Goal: Task Accomplishment & Management: Use online tool/utility

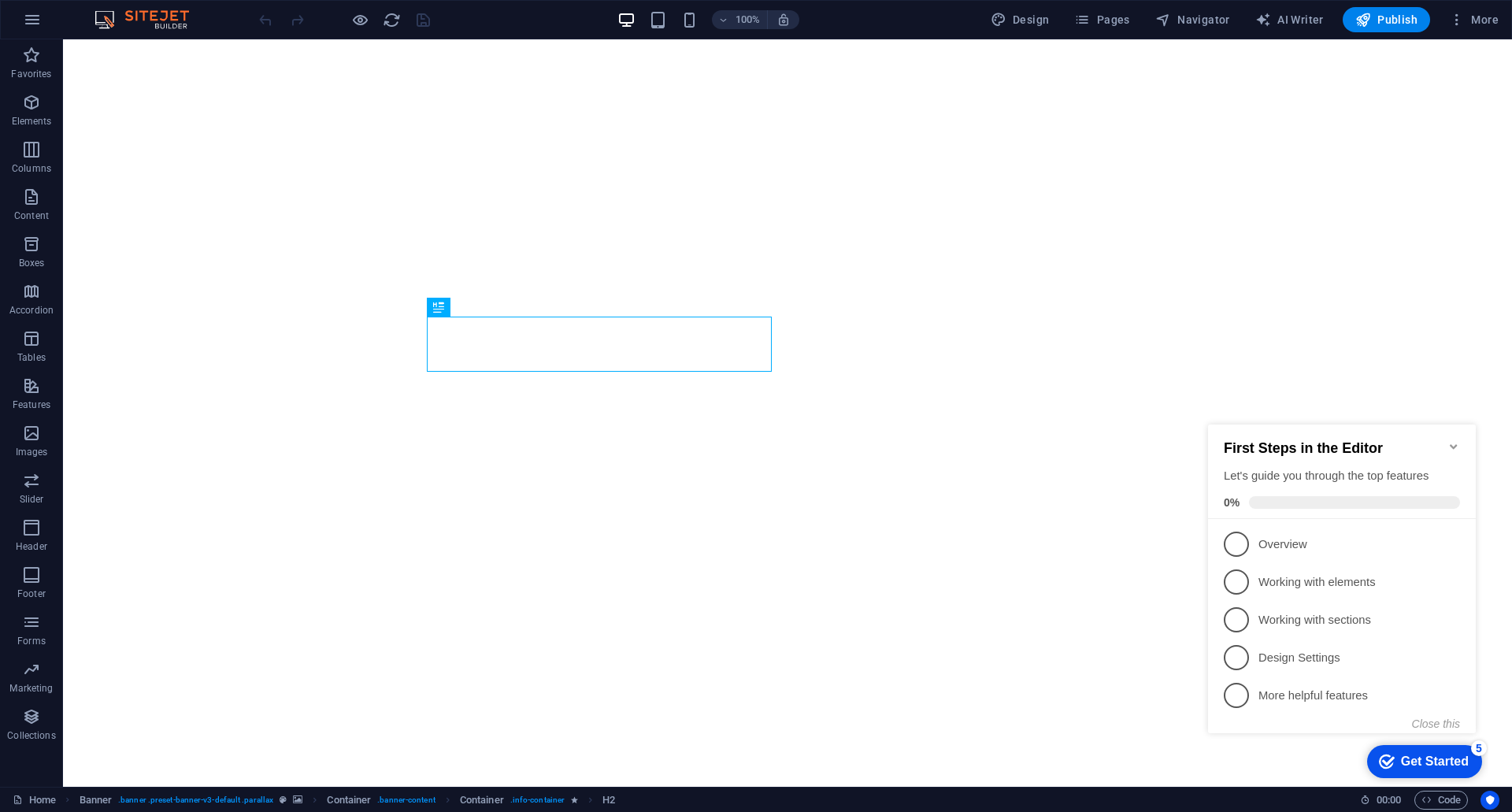
click at [1454, 444] on icon "Minimize checklist" at bounding box center [1454, 447] width 13 height 13
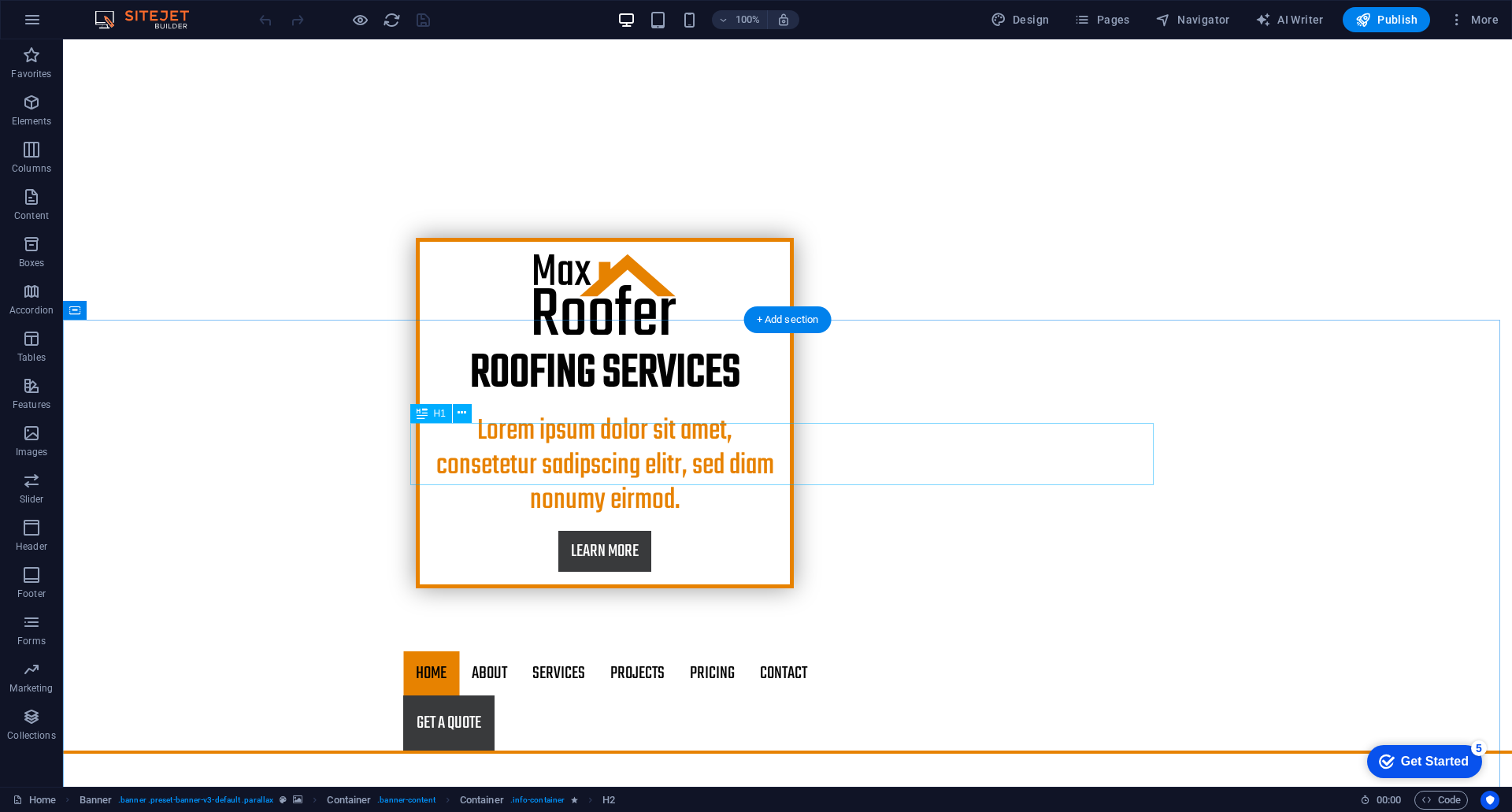
scroll to position [787, 0]
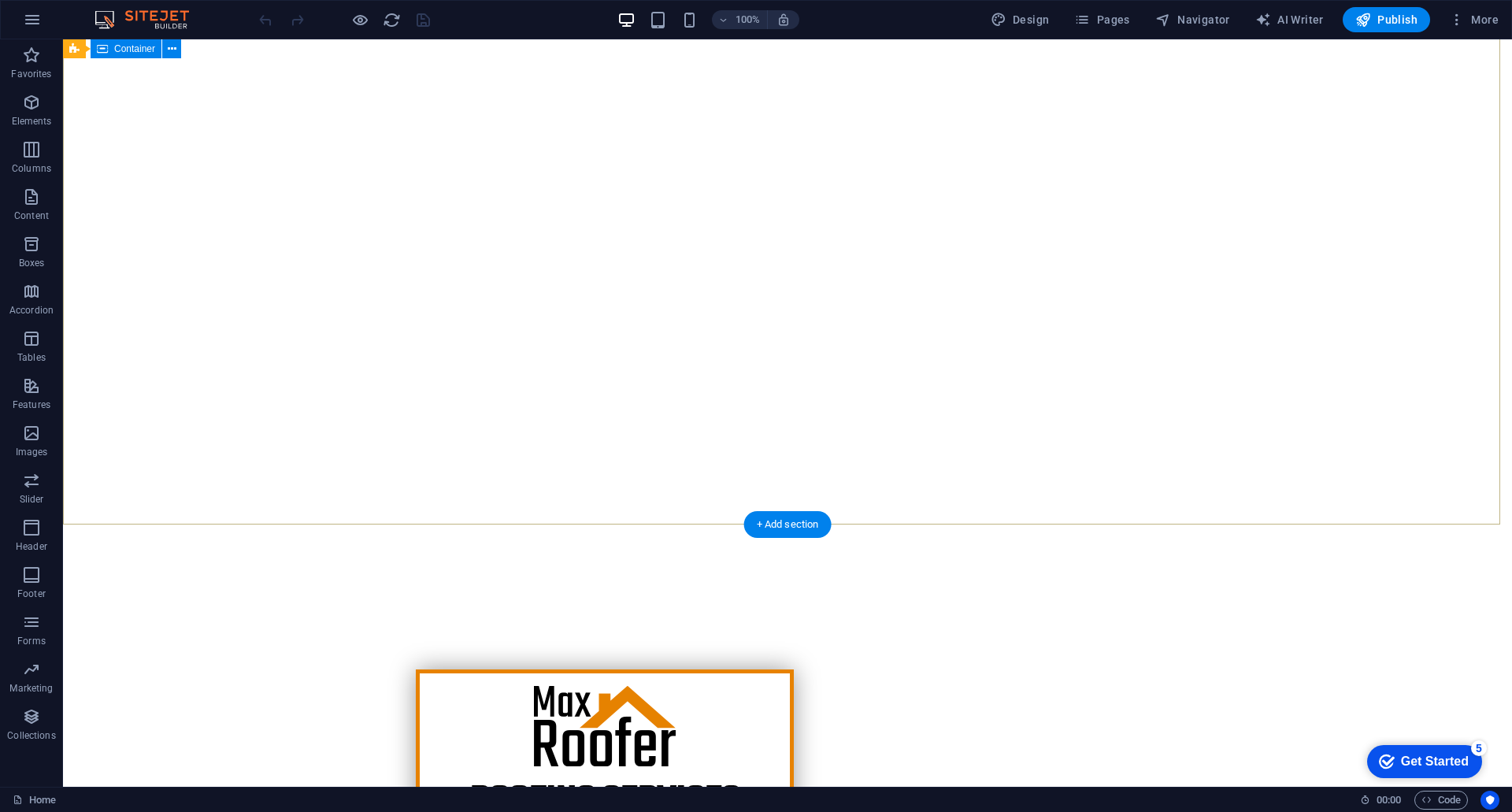
scroll to position [0, 0]
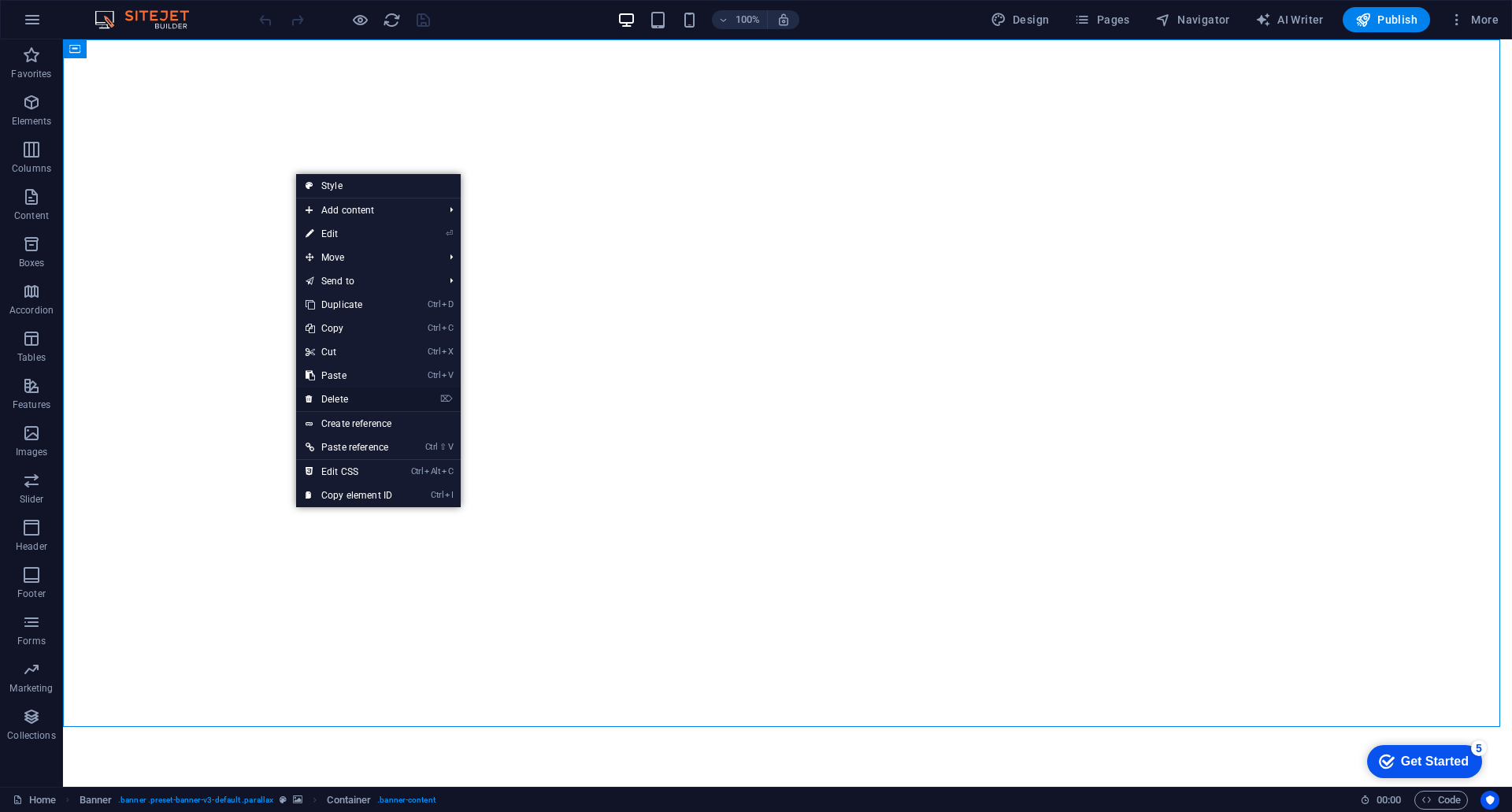
click at [361, 393] on link "⌦ Delete" at bounding box center [349, 399] width 106 height 24
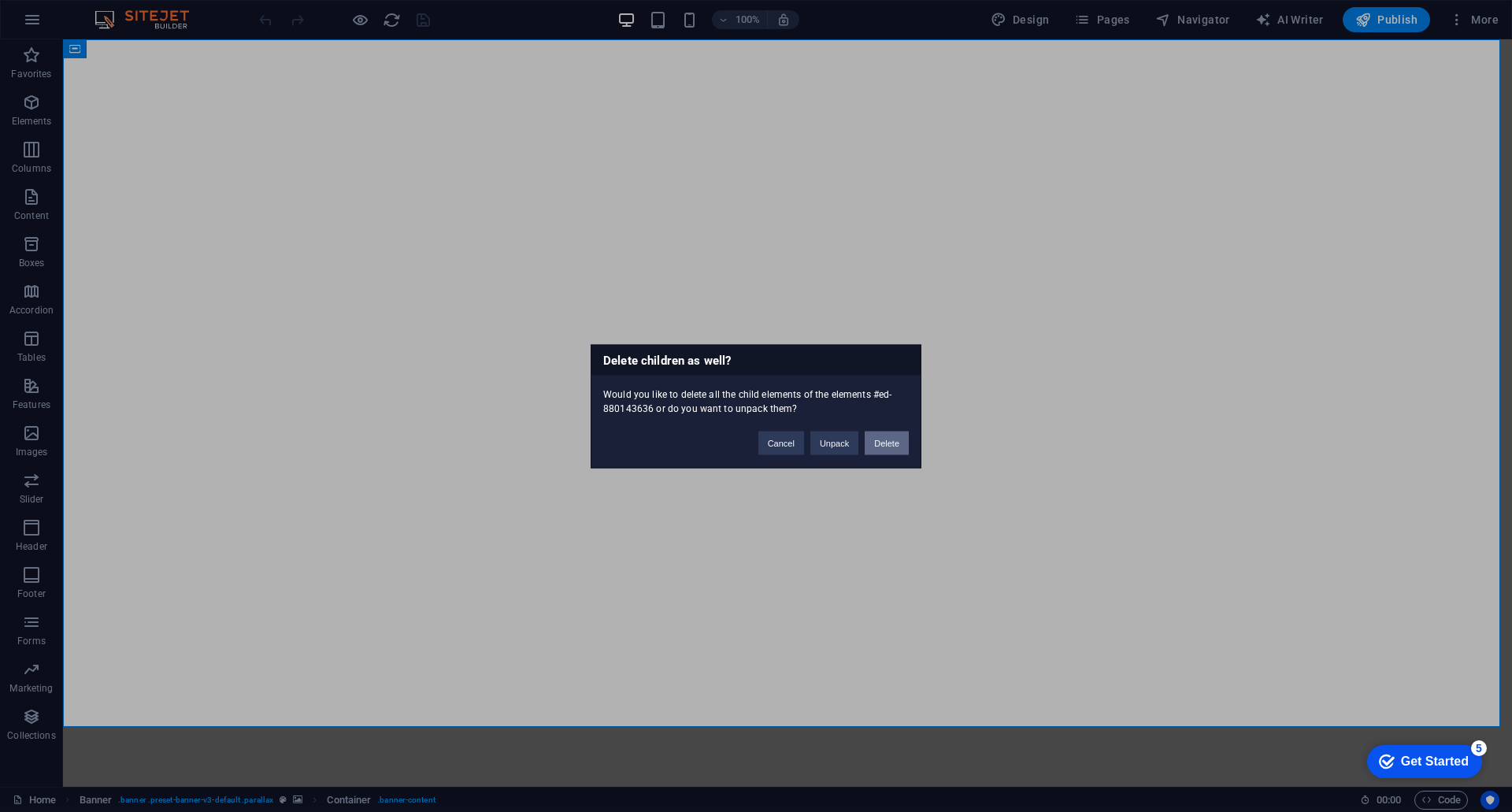
click at [879, 445] on button "Delete" at bounding box center [886, 443] width 44 height 24
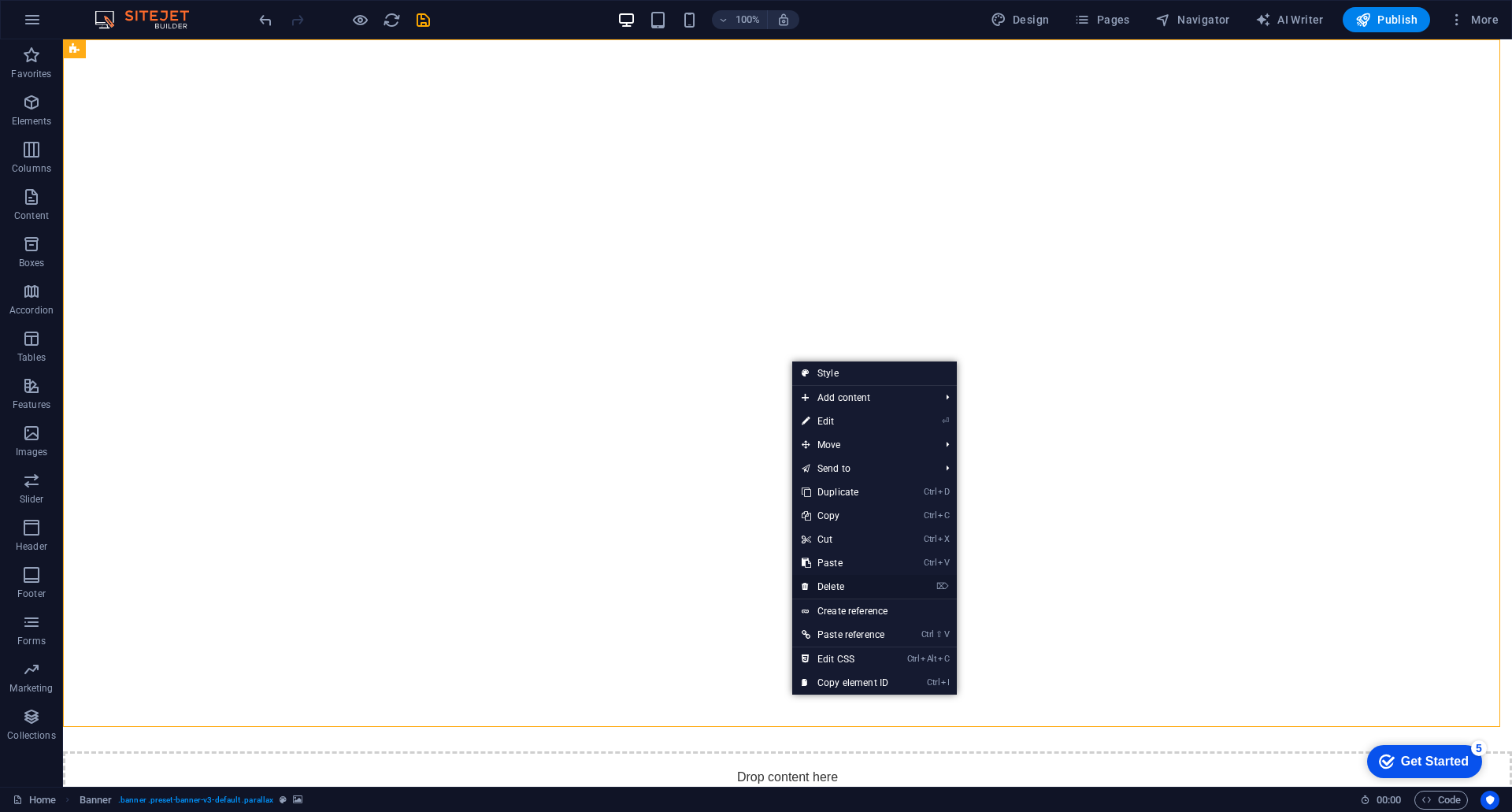
click at [864, 584] on link "⌦ Delete" at bounding box center [845, 587] width 106 height 24
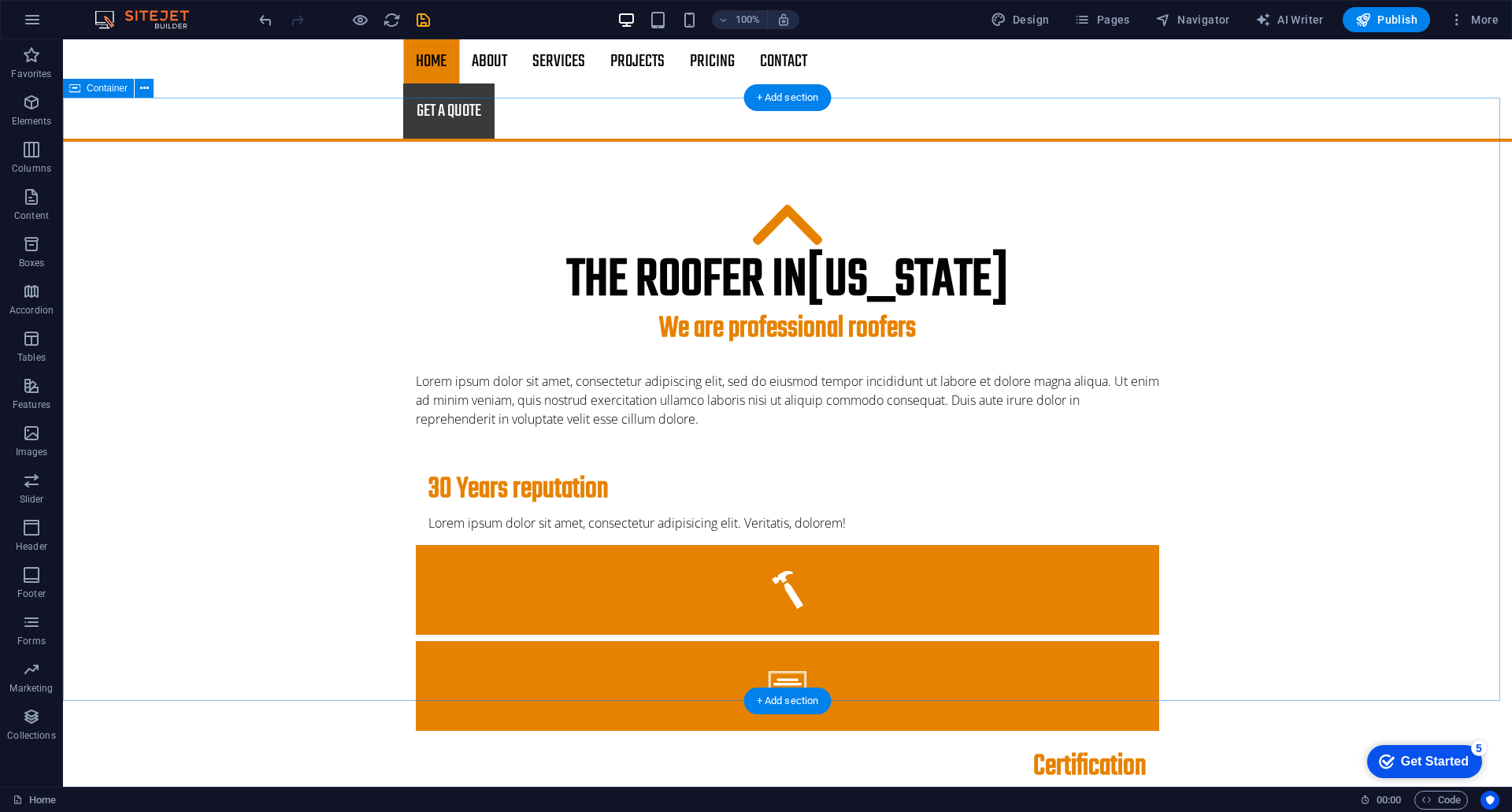
click at [227, 176] on div "The roofer in [US_STATE] We are professional roofers Lorem ipsum dolor sit amet…" at bounding box center [788, 700] width 1450 height 1118
click at [1384, 288] on div "The roofer in [US_STATE] We are professional roofers Lorem ipsum dolor sit amet…" at bounding box center [788, 700] width 1450 height 1118
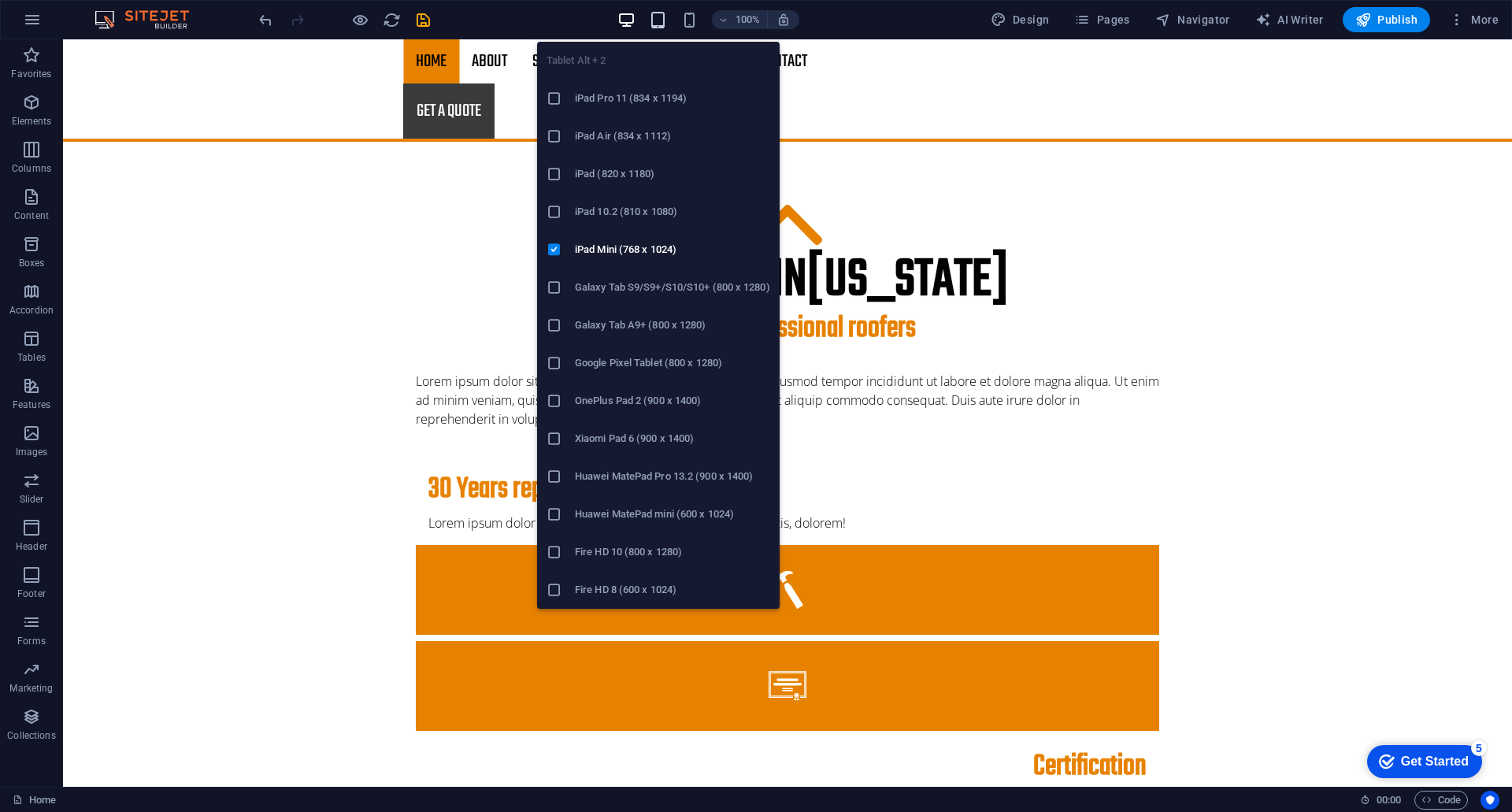
click at [667, 22] on icon "button" at bounding box center [658, 20] width 18 height 18
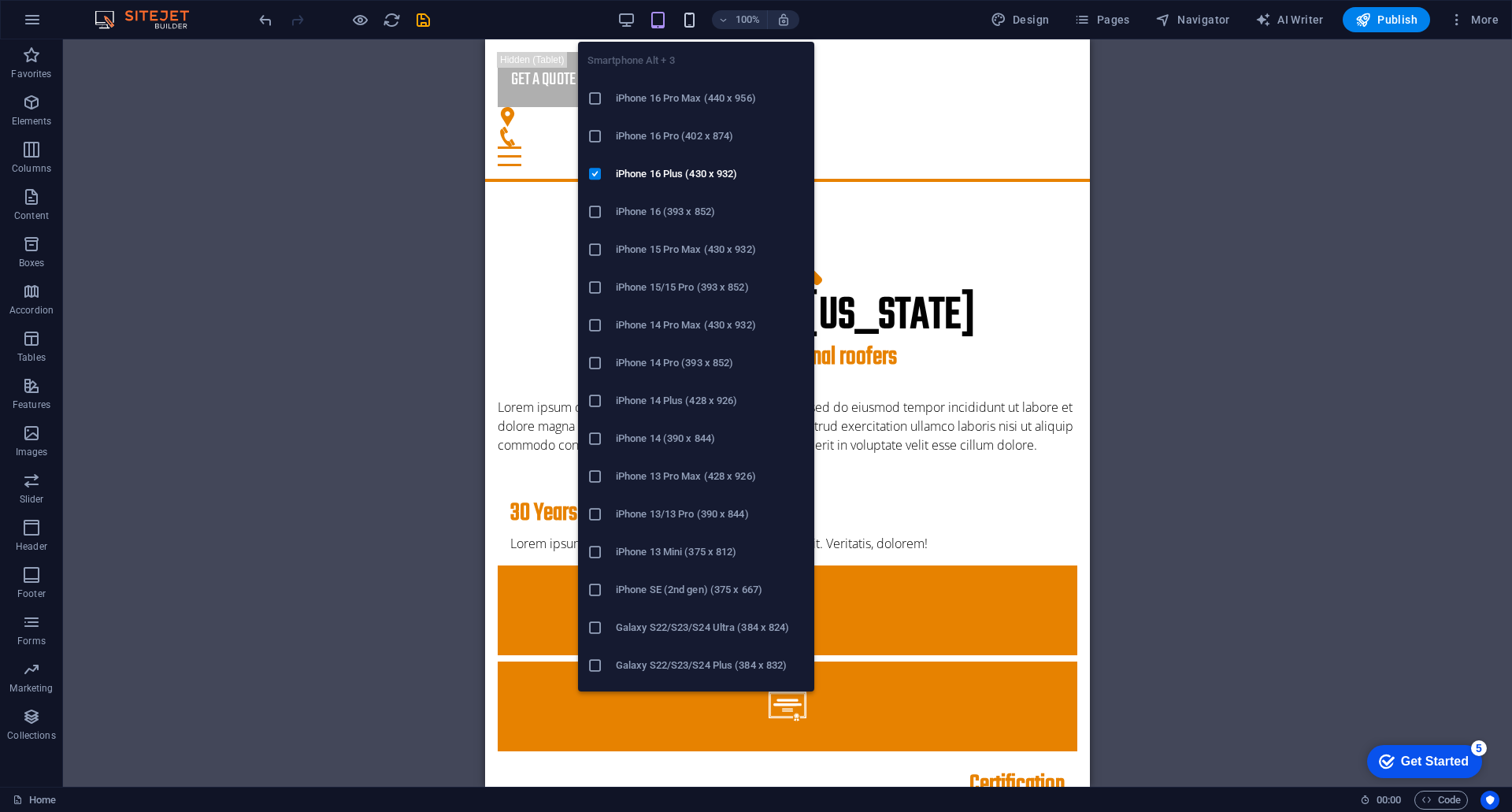
click at [695, 20] on icon "button" at bounding box center [690, 20] width 18 height 18
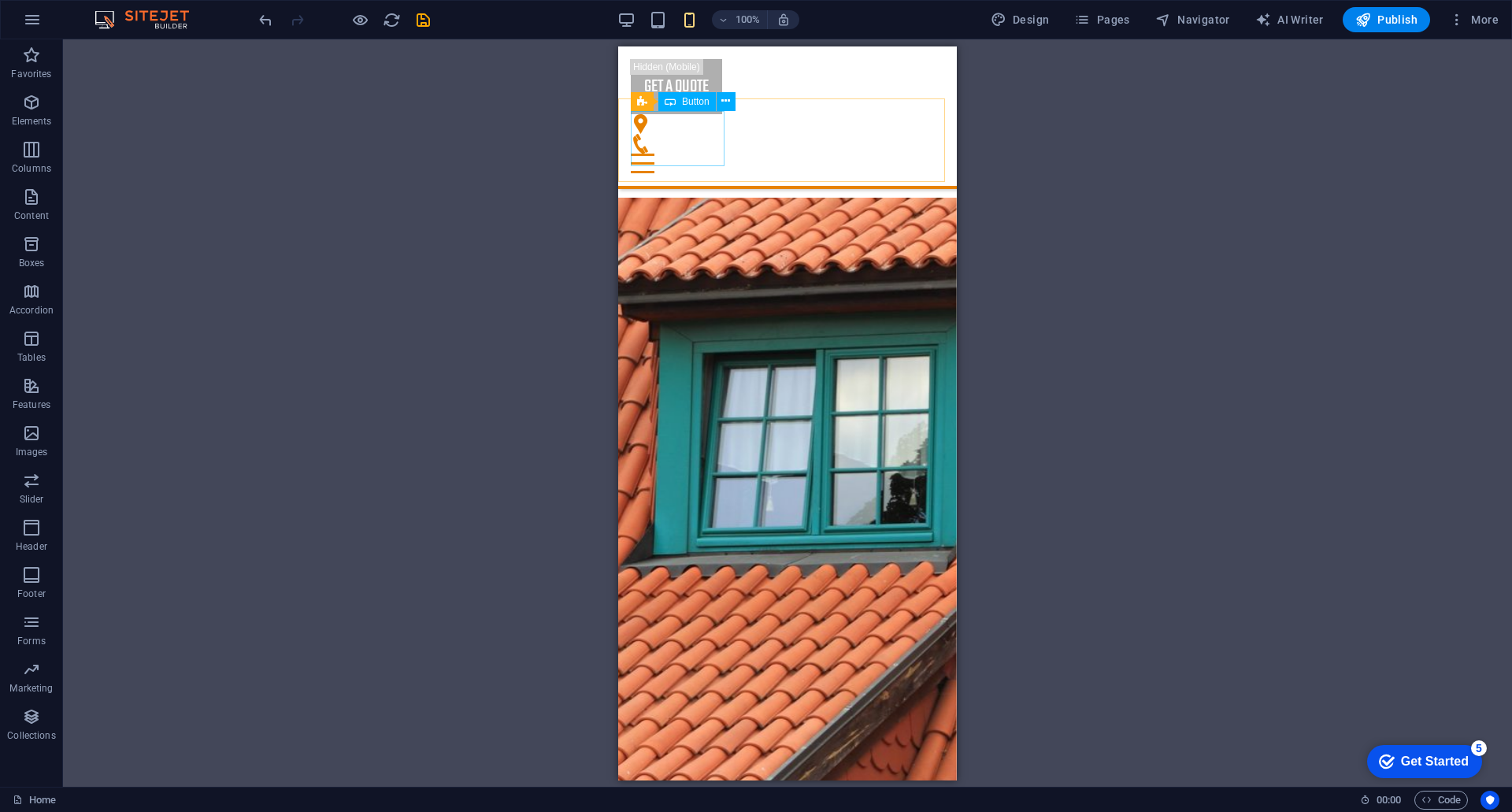
scroll to position [944, 0]
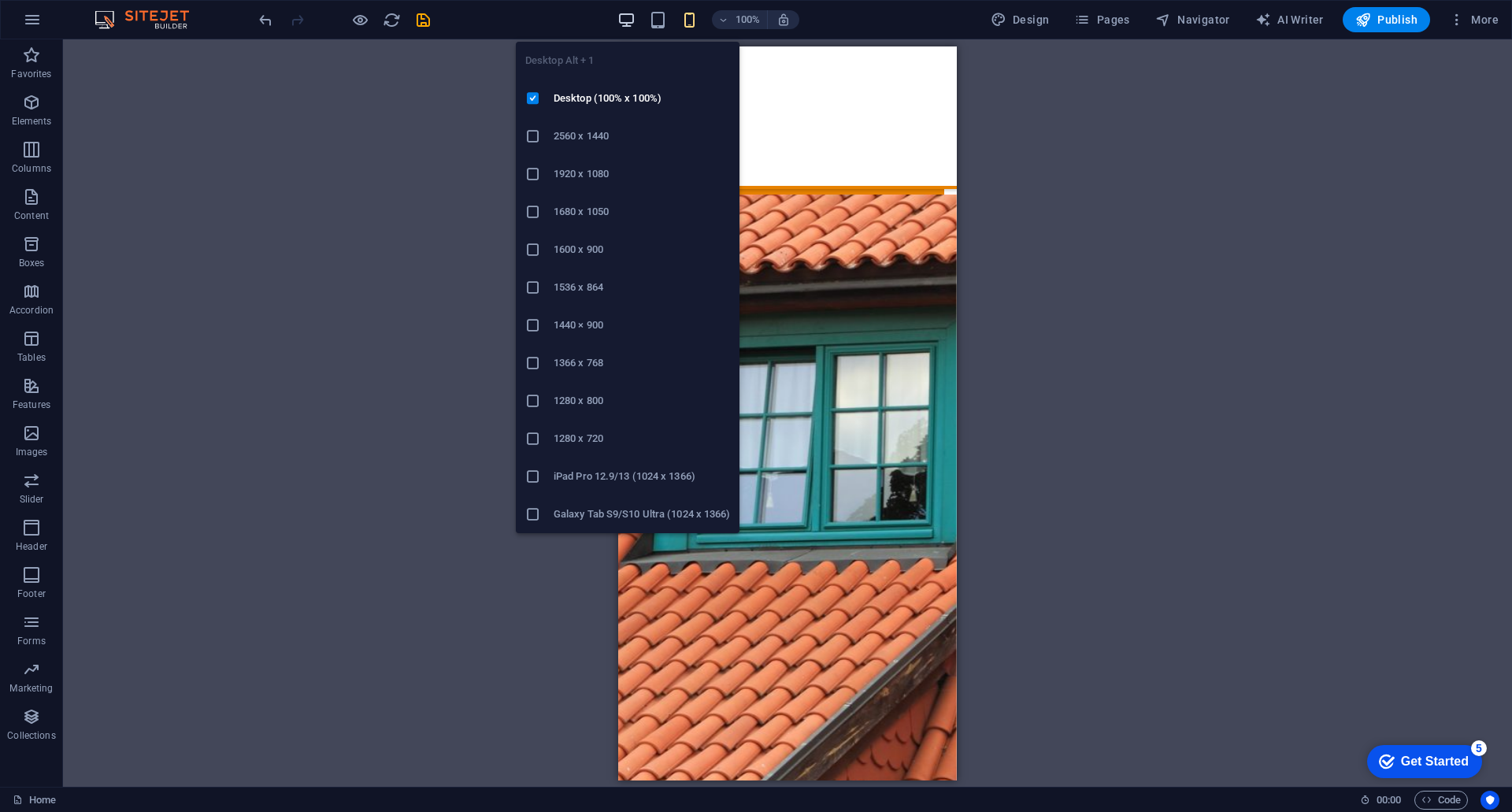
click at [635, 19] on icon "button" at bounding box center [627, 20] width 18 height 18
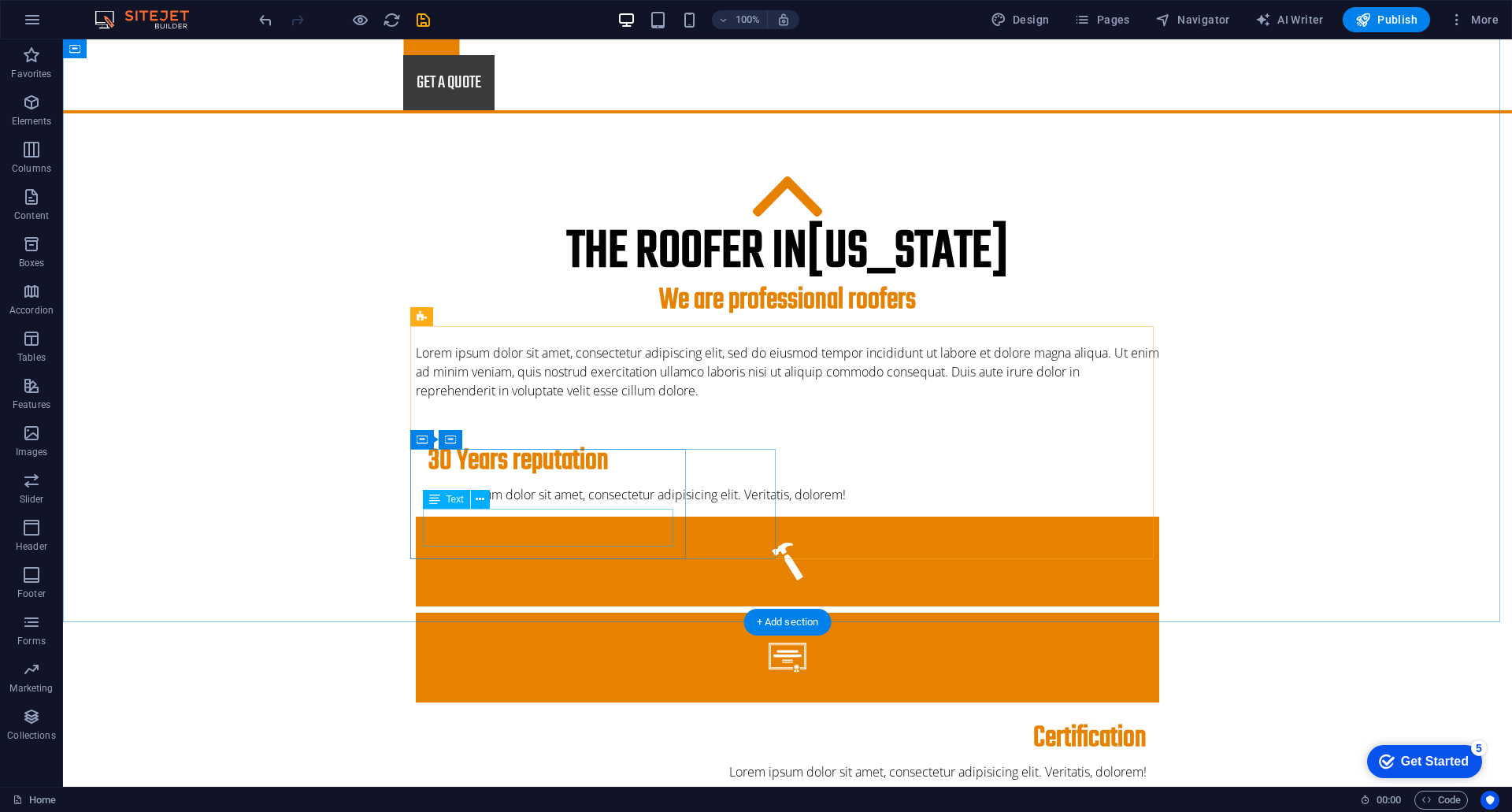
scroll to position [0, 0]
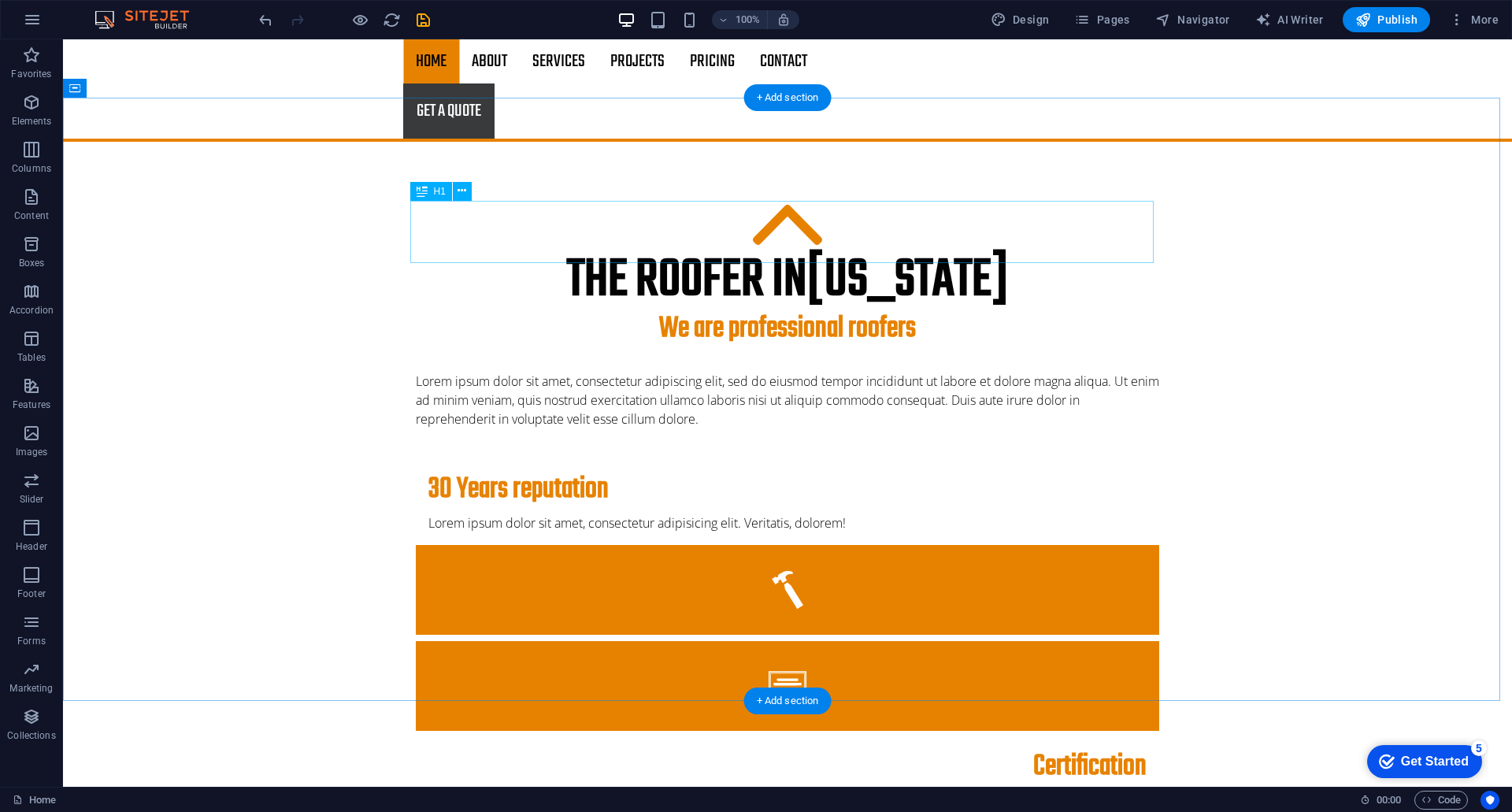
click at [718, 250] on div "The roofer in New York" at bounding box center [788, 281] width 743 height 62
click at [1436, 285] on div "The roofer in [US_STATE] We are professional roofers Lorem ipsum dolor sit amet…" at bounding box center [788, 700] width 1450 height 1118
click at [433, 70] on nav "Home About Services Projects Project-detail Pricing Contact" at bounding box center [788, 61] width 769 height 44
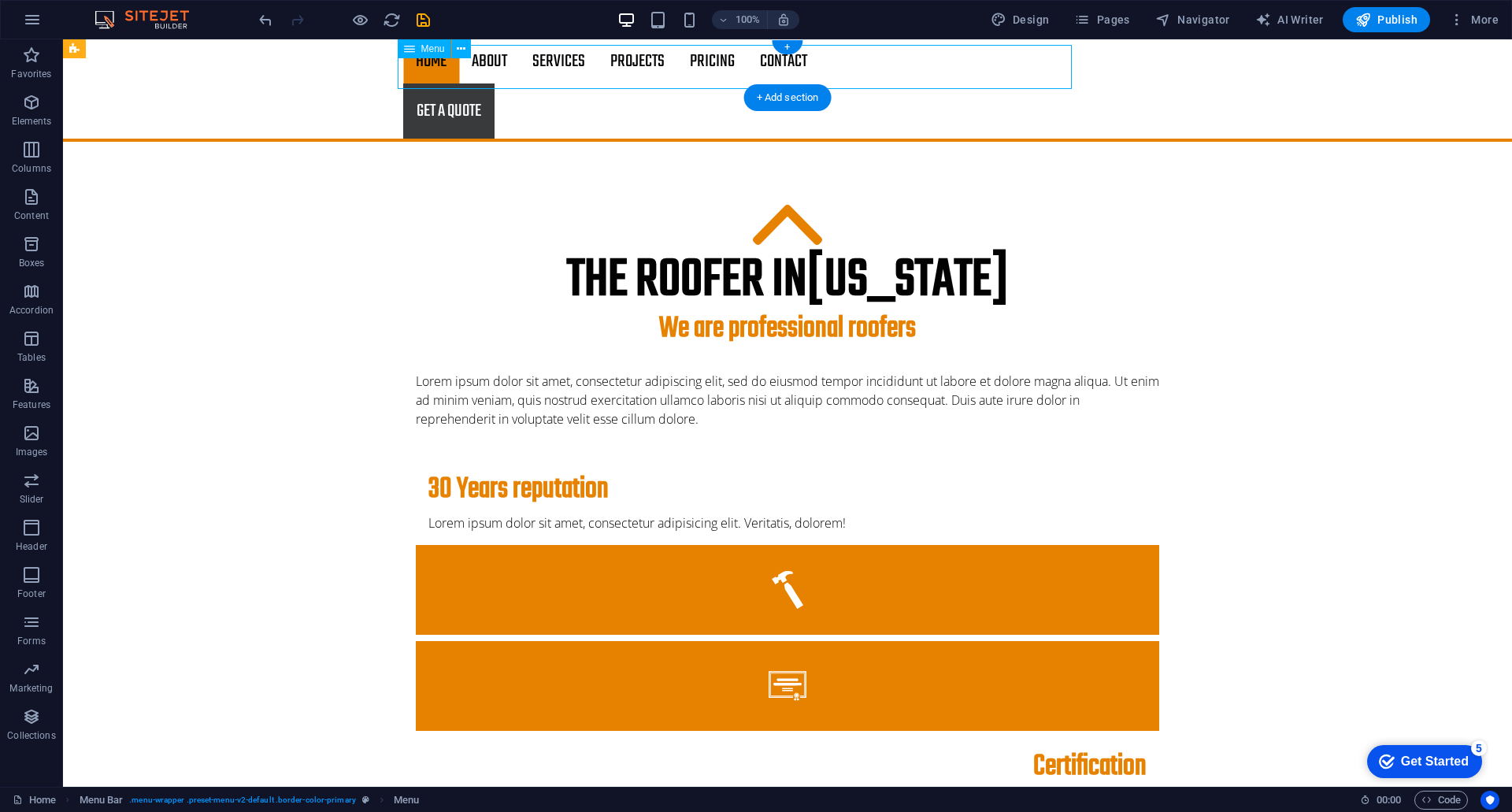
click at [433, 70] on nav "Home About Services Projects Project-detail Pricing Contact" at bounding box center [788, 61] width 769 height 44
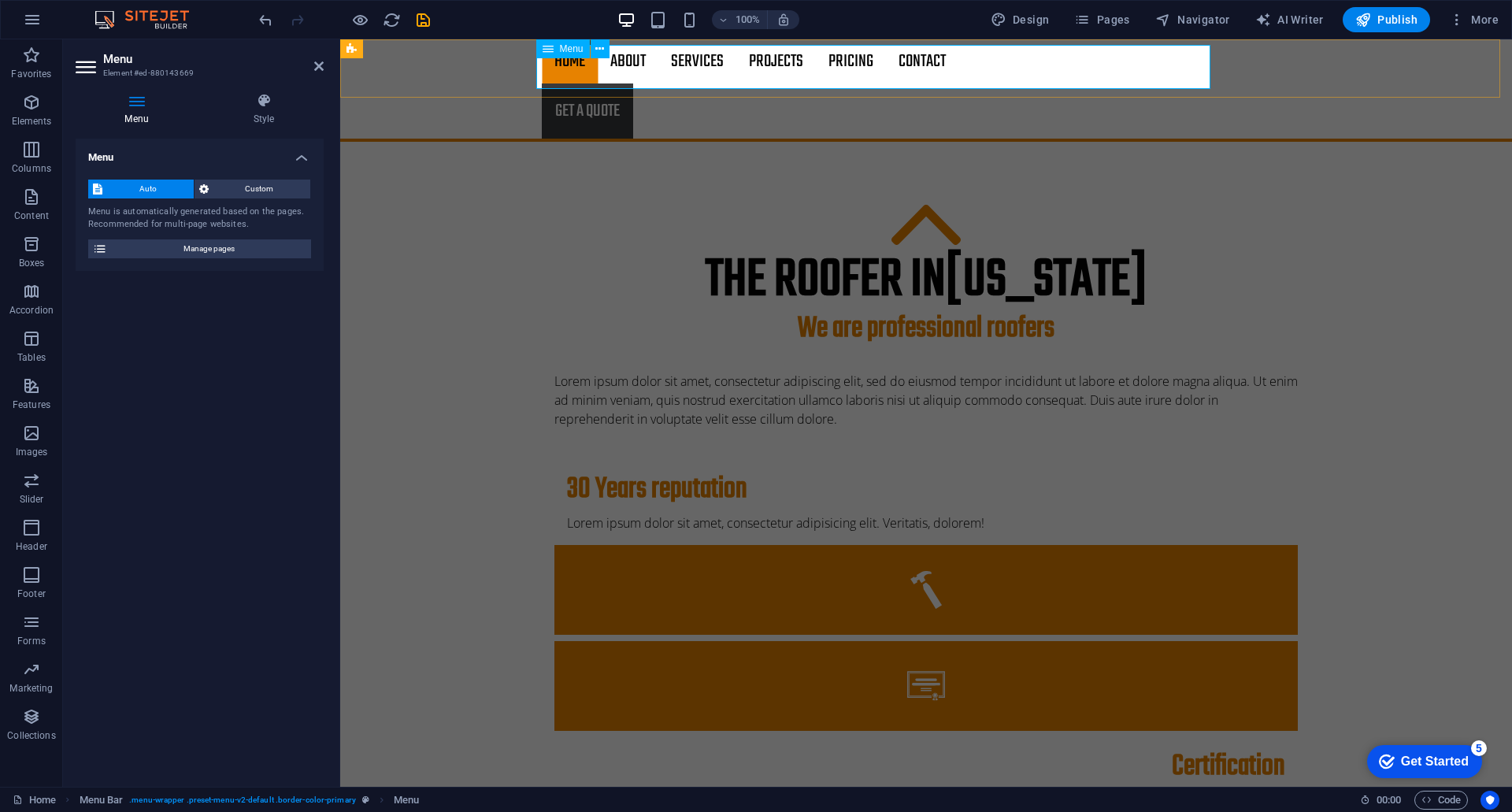
click at [563, 76] on nav "Home About Services Projects Project-detail Pricing Contact" at bounding box center [926, 61] width 769 height 44
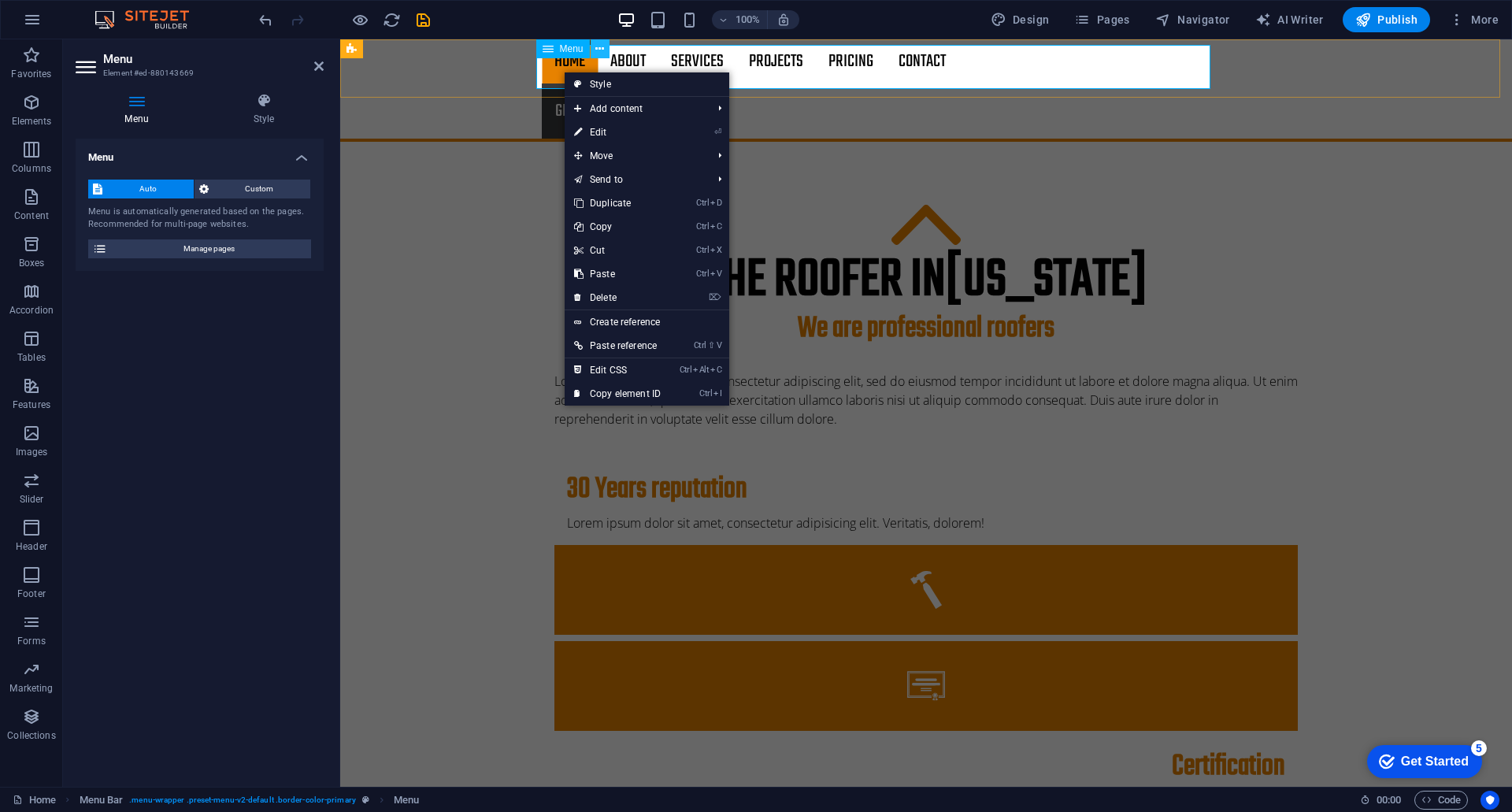
click at [600, 47] on icon at bounding box center [600, 48] width 9 height 17
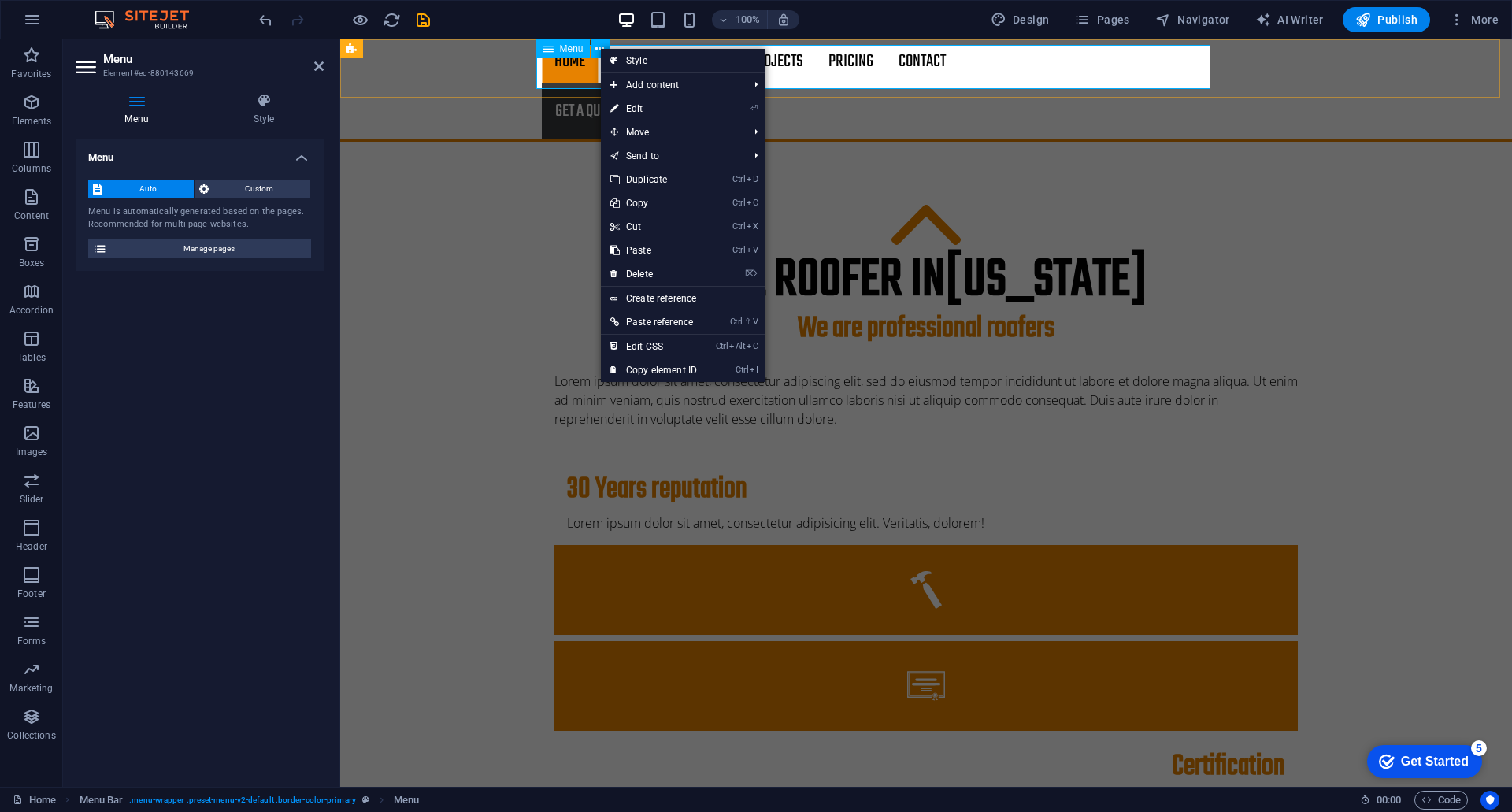
click at [563, 71] on nav "Home About Services Projects Project-detail Pricing Contact" at bounding box center [926, 61] width 769 height 44
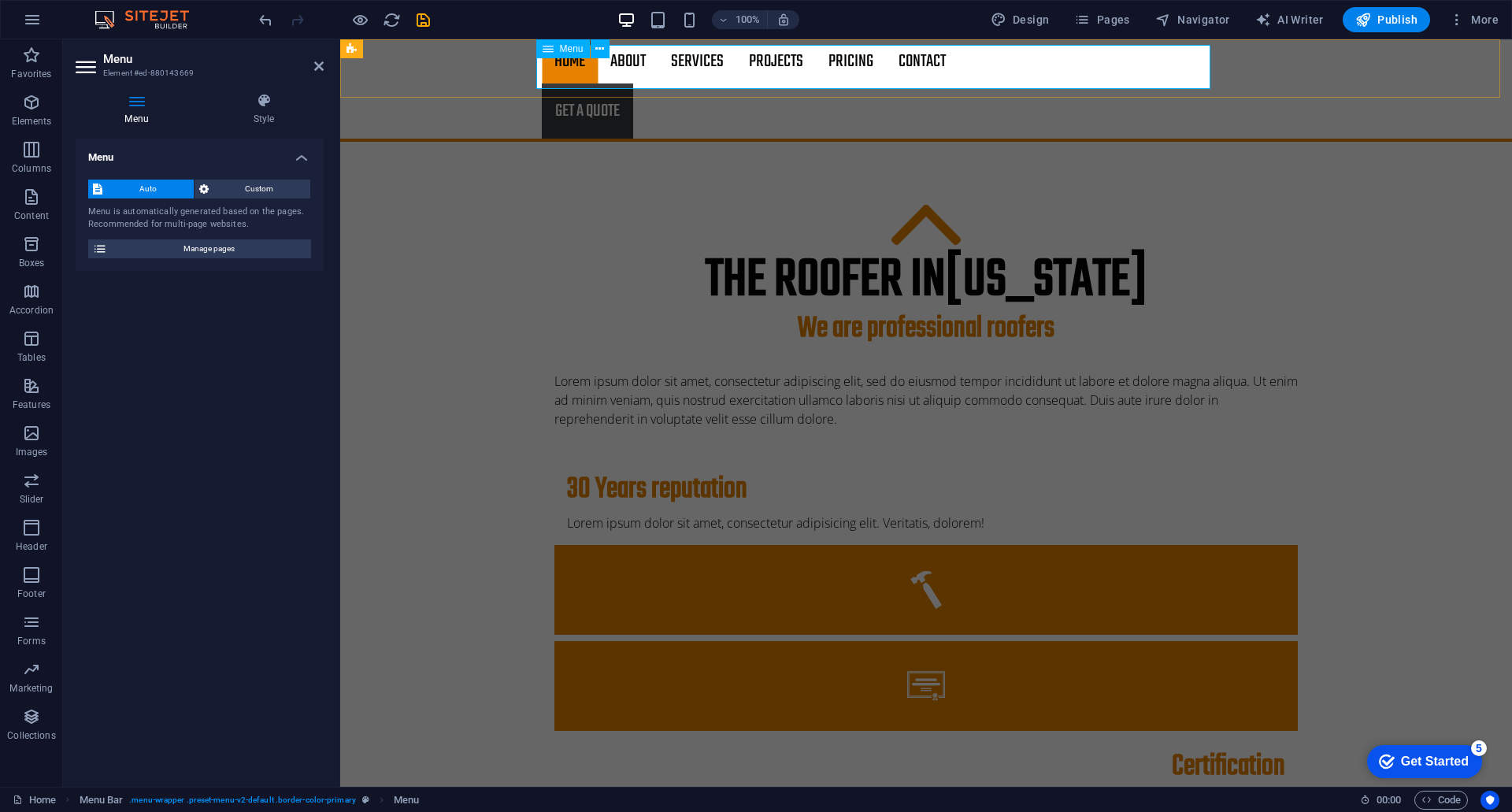
click at [563, 71] on nav "Home About Services Projects Project-detail Pricing Contact" at bounding box center [926, 61] width 769 height 44
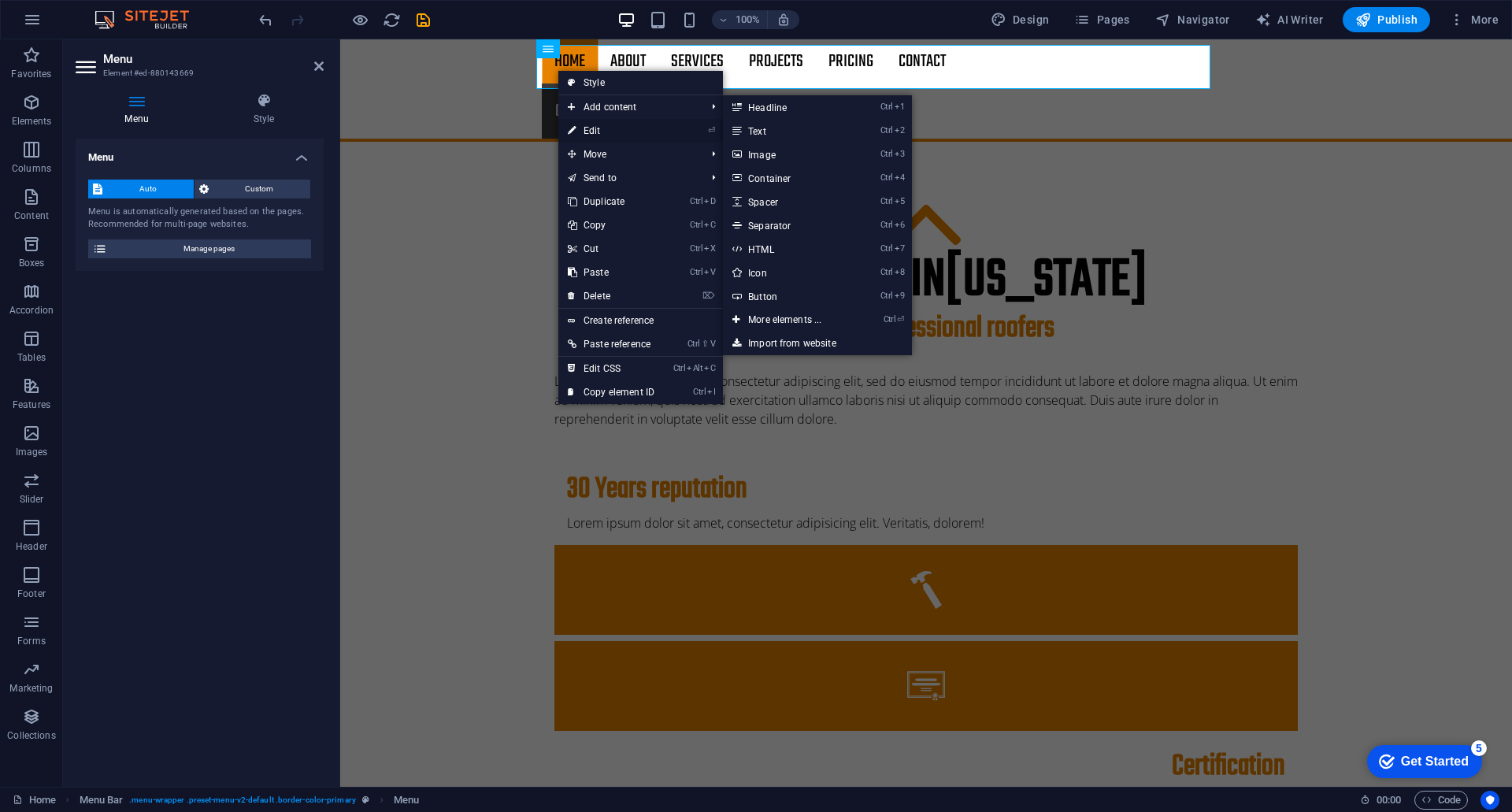
click at [598, 126] on link "⏎ Edit" at bounding box center [611, 130] width 106 height 24
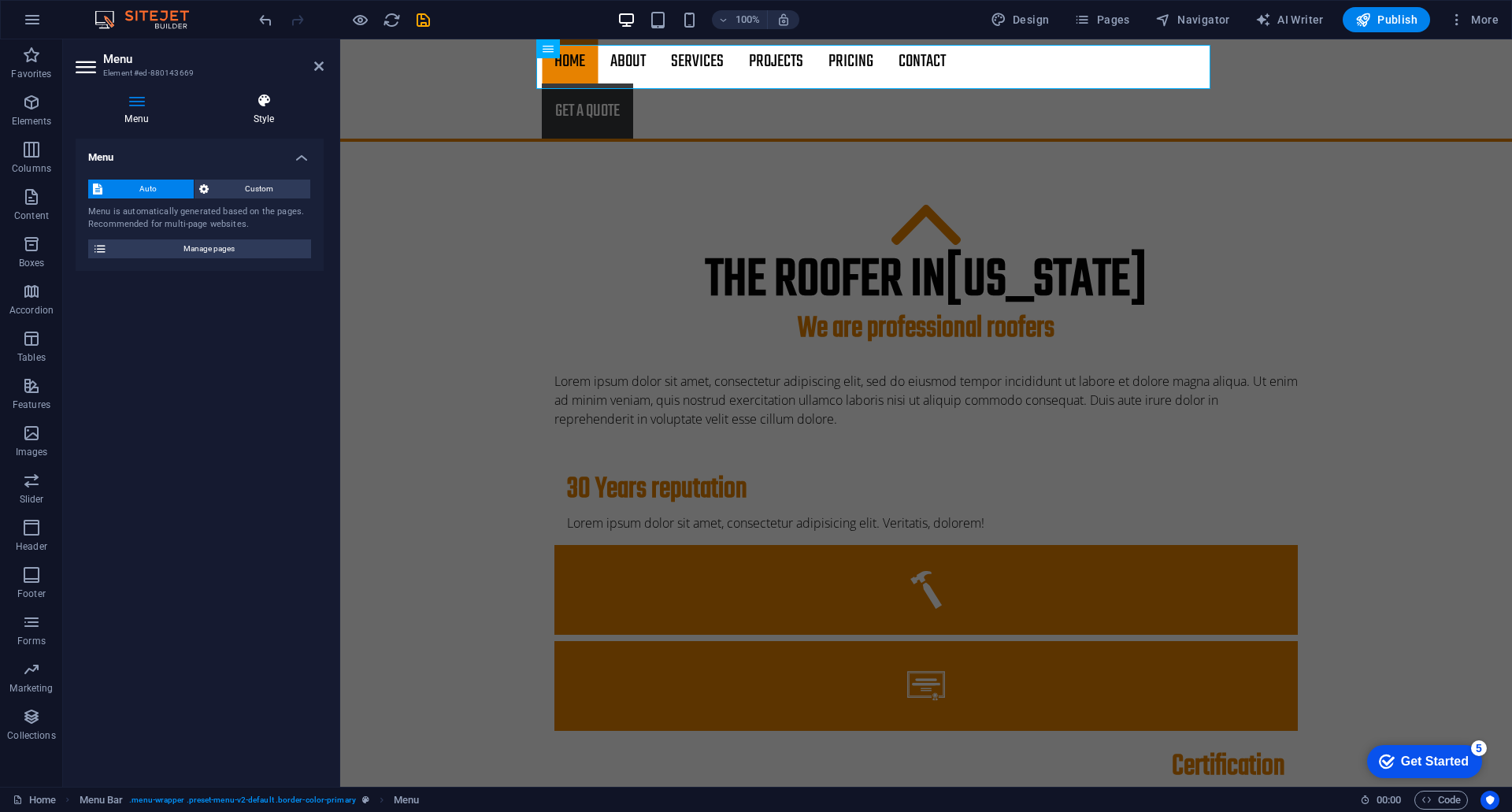
click at [255, 105] on icon at bounding box center [263, 101] width 120 height 16
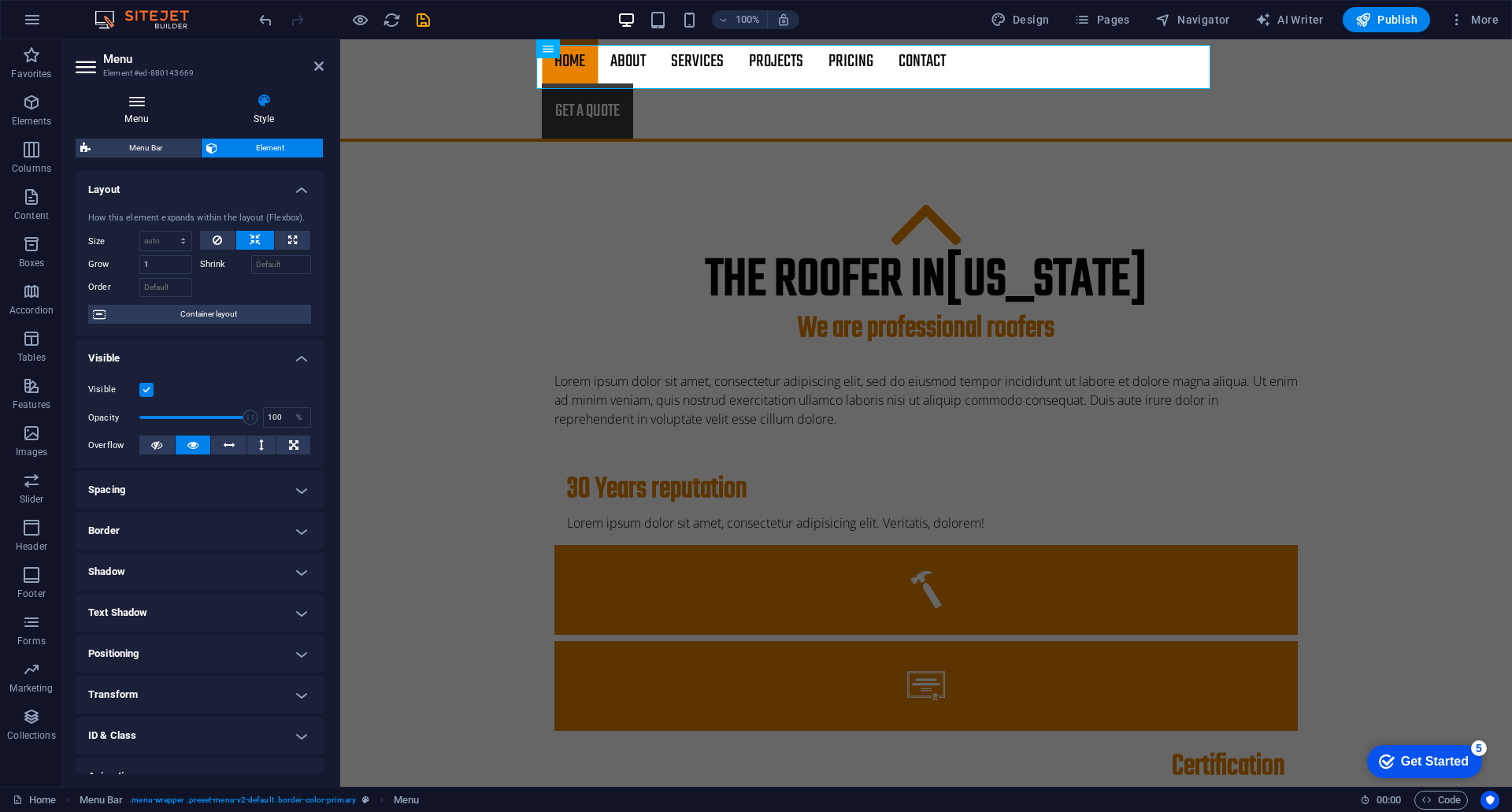
click at [145, 111] on h4 "Menu" at bounding box center [140, 109] width 128 height 33
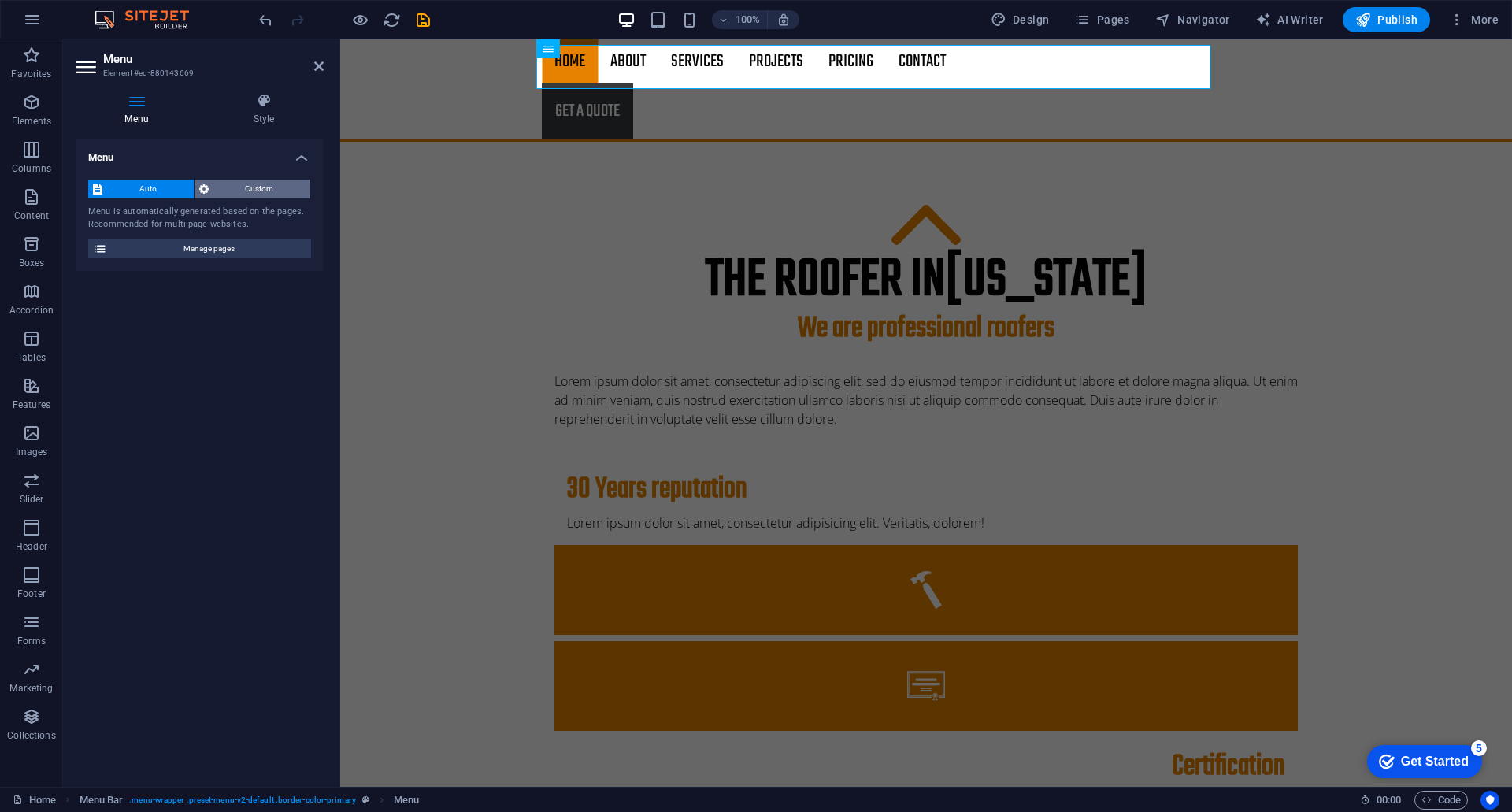
click at [267, 196] on span "Custom" at bounding box center [260, 189] width 93 height 19
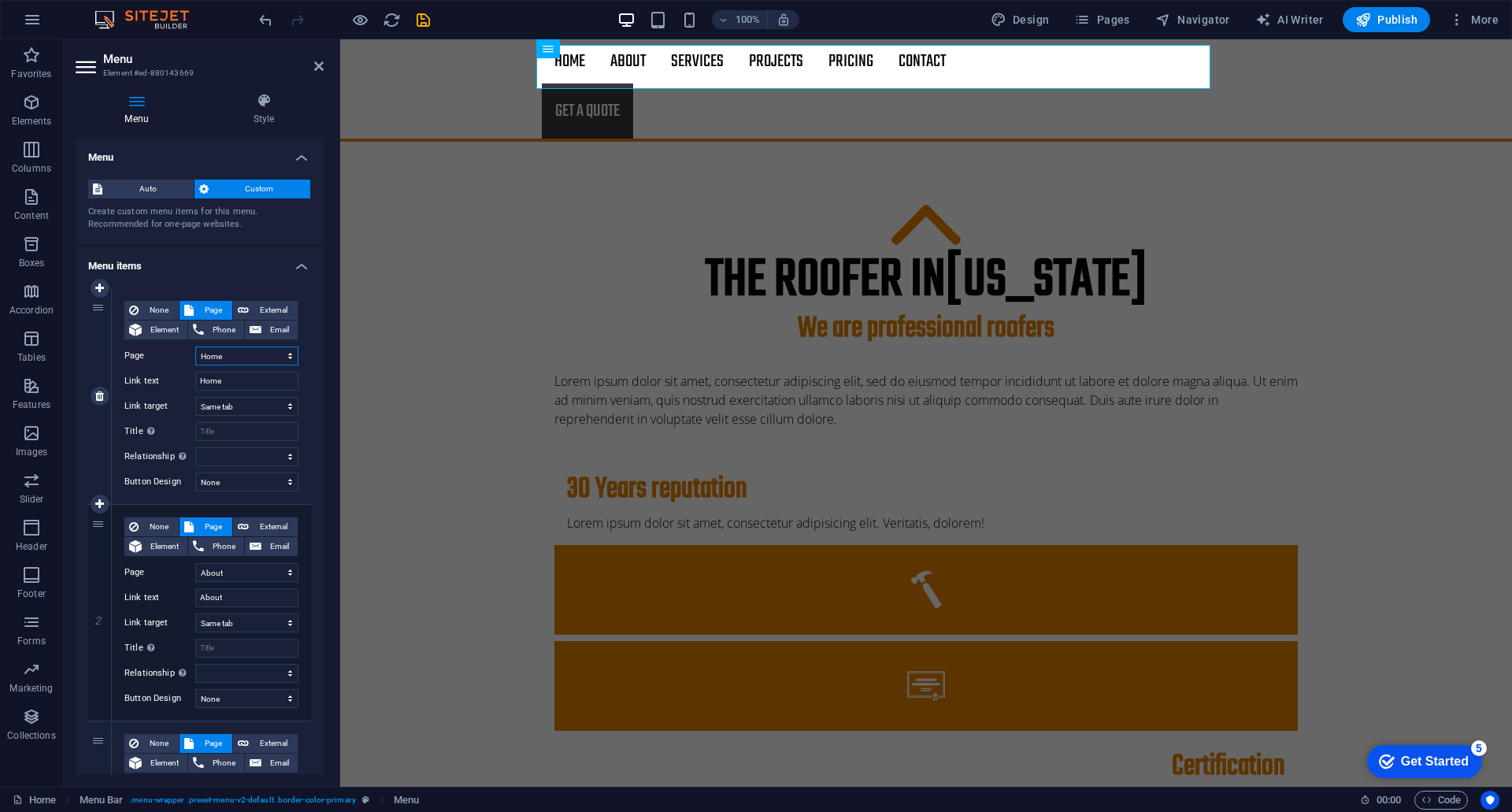
click at [219, 359] on select "Home About Services Projects -- Project-detail Pricing Contact Legal Notice Pri…" at bounding box center [247, 356] width 103 height 19
click at [221, 358] on select "Home About Services Projects -- Project-detail Pricing Contact Legal Notice Pri…" at bounding box center [247, 356] width 103 height 19
drag, startPoint x: 221, startPoint y: 358, endPoint x: 214, endPoint y: 376, distance: 19.3
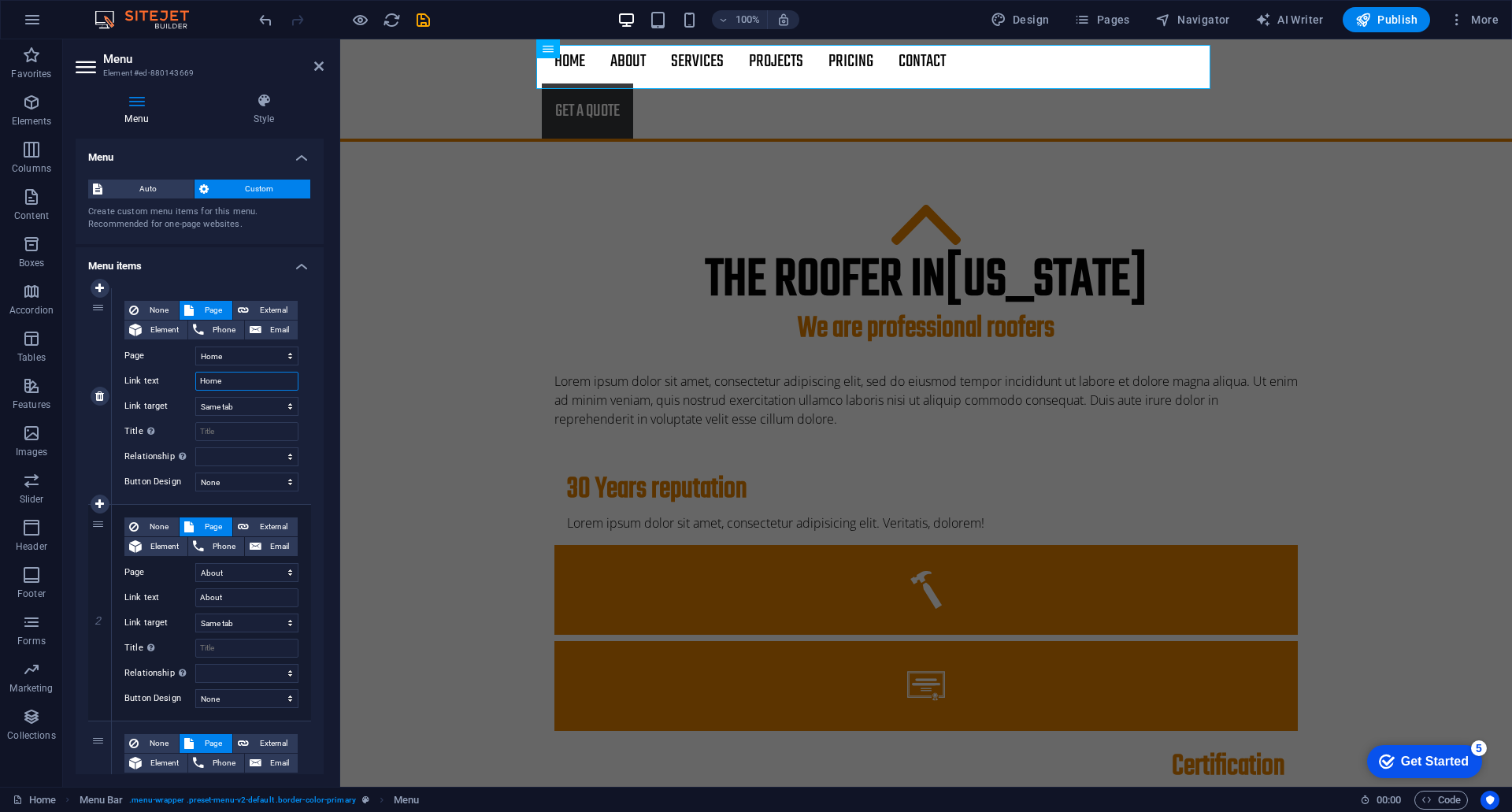
click at [214, 376] on input "Home" at bounding box center [247, 380] width 103 height 19
drag, startPoint x: 227, startPoint y: 378, endPoint x: 197, endPoint y: 380, distance: 30.1
click at [197, 380] on input "Home" at bounding box center [247, 380] width 103 height 19
type input "По"
select select
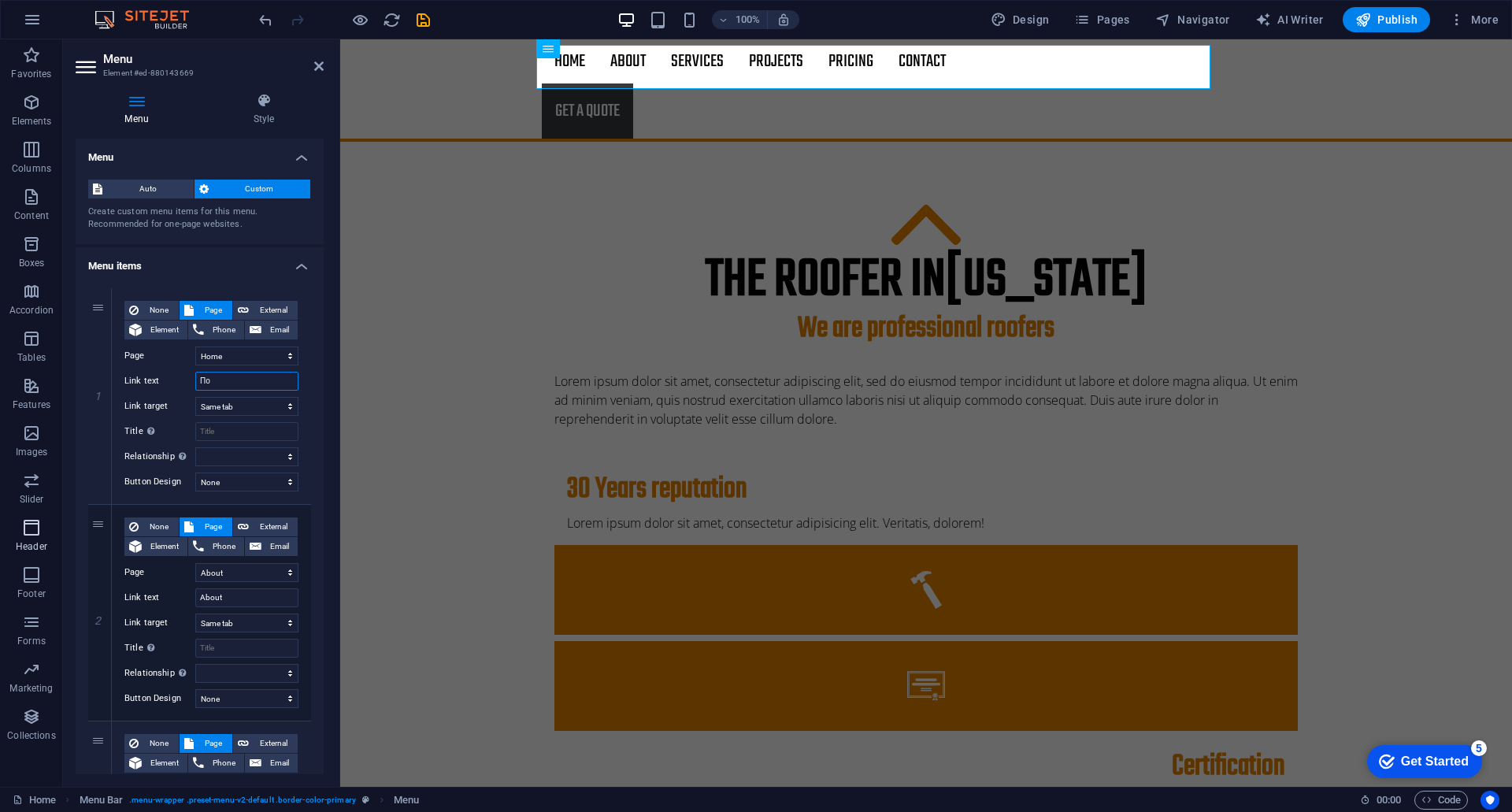
select select
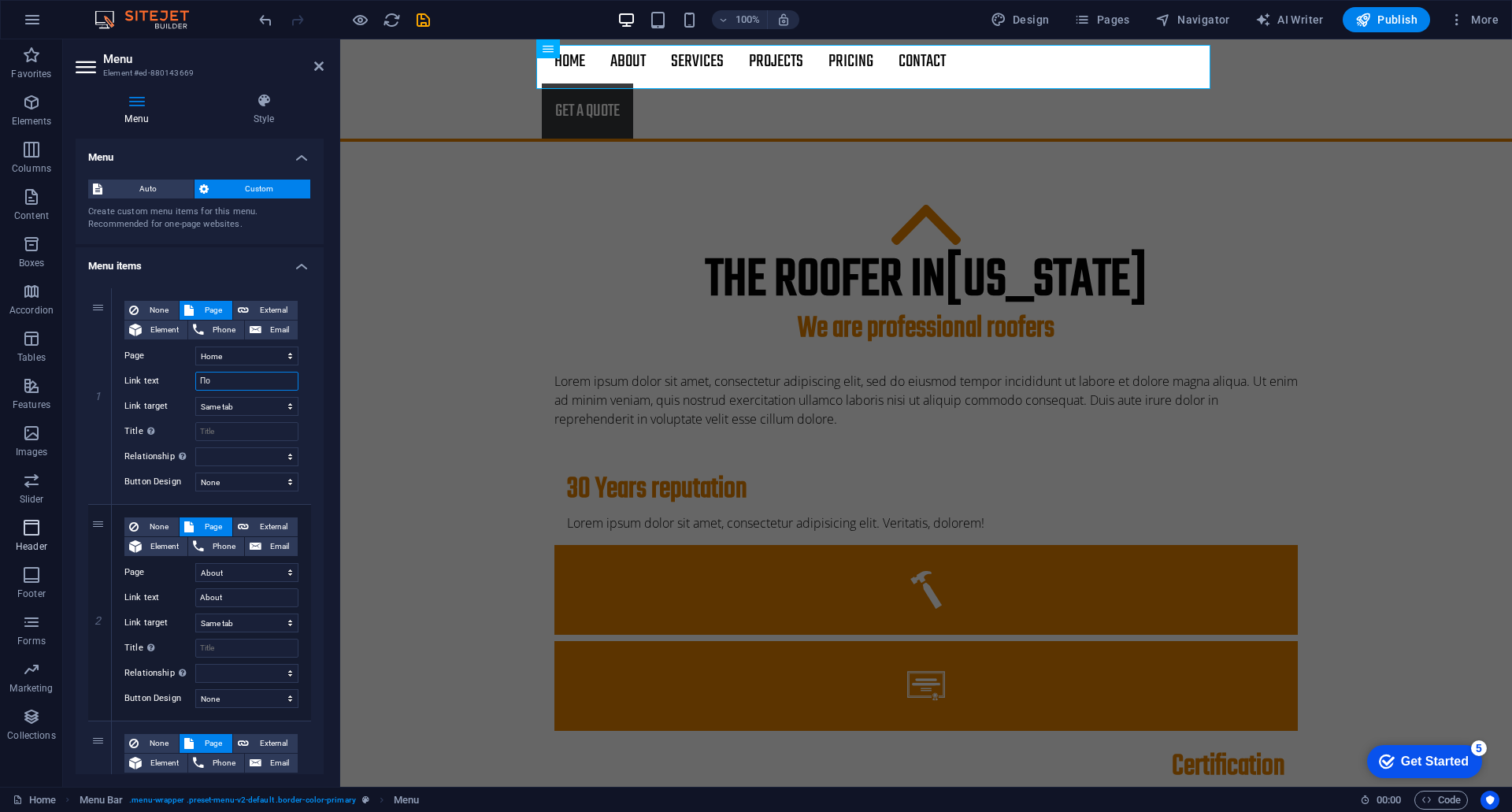
select select
type input "Почетна"
select select
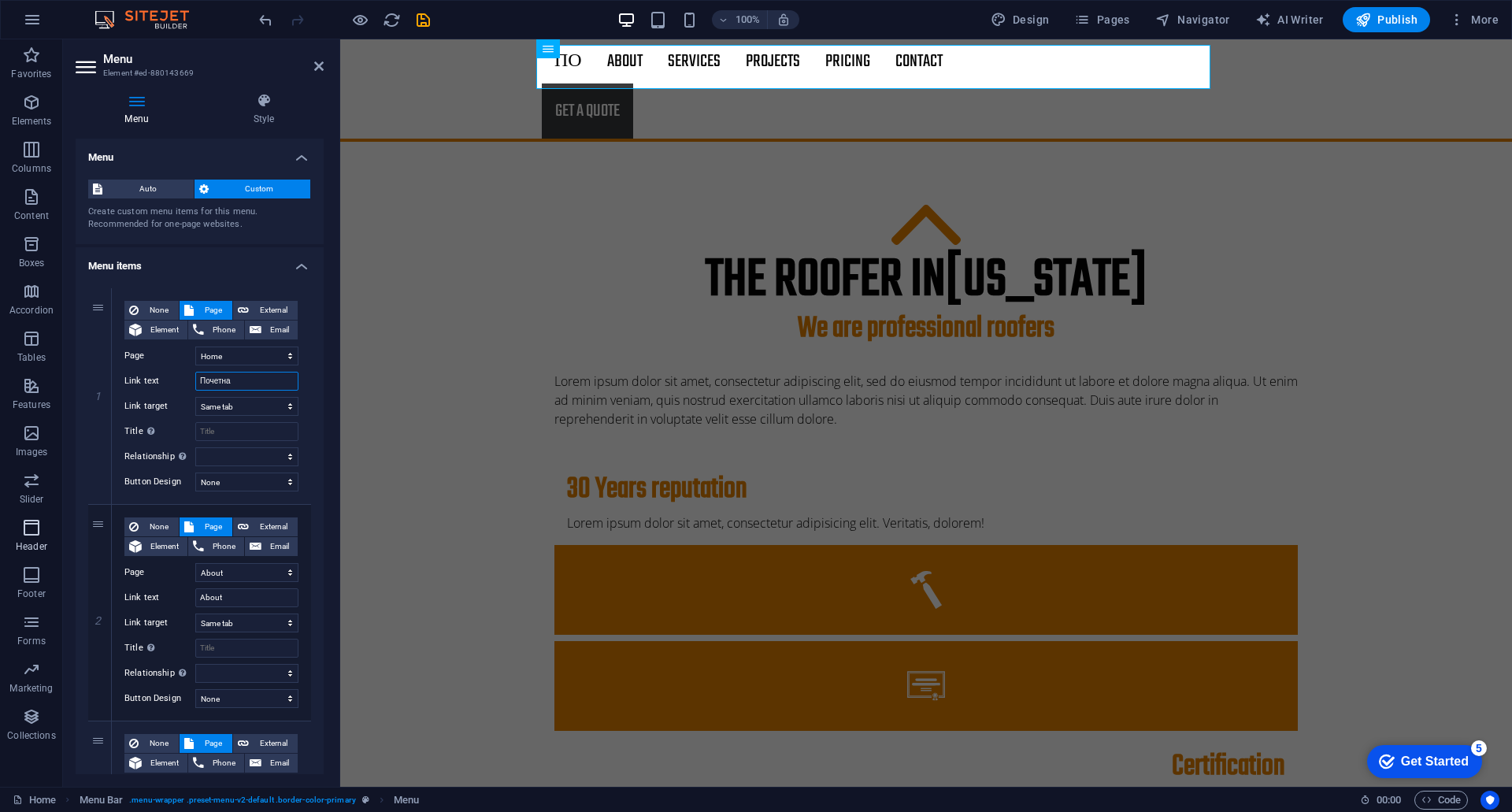
select select
type input "Почетна"
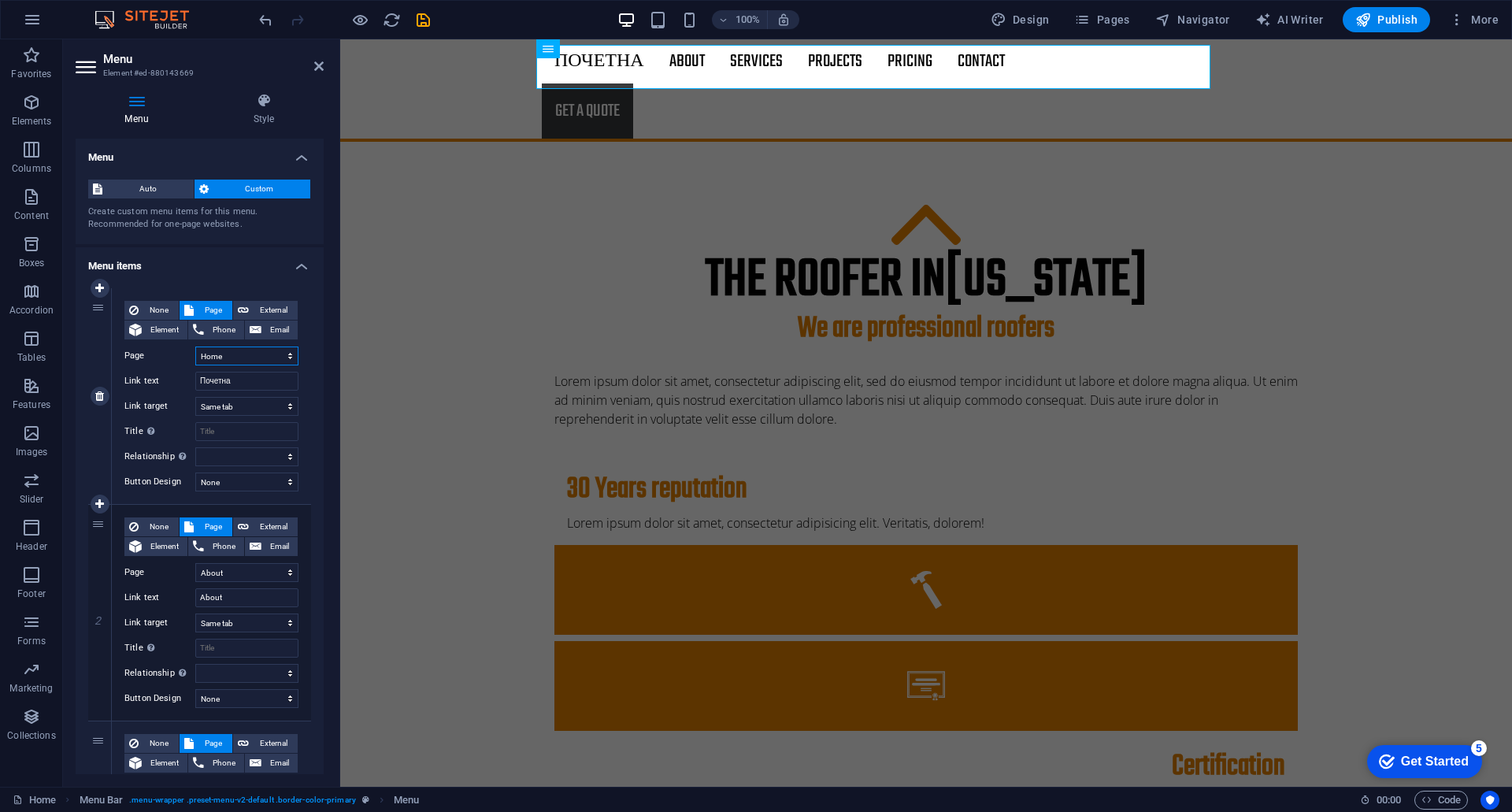
click at [229, 357] on select "Home About Services Projects -- Project-detail Pricing Contact Legal Notice Pri…" at bounding box center [247, 356] width 103 height 19
click at [403, 379] on div "The roofer in [US_STATE] We are professional roofers Lorem ipsum dolor sit amet…" at bounding box center [926, 700] width 1172 height 1118
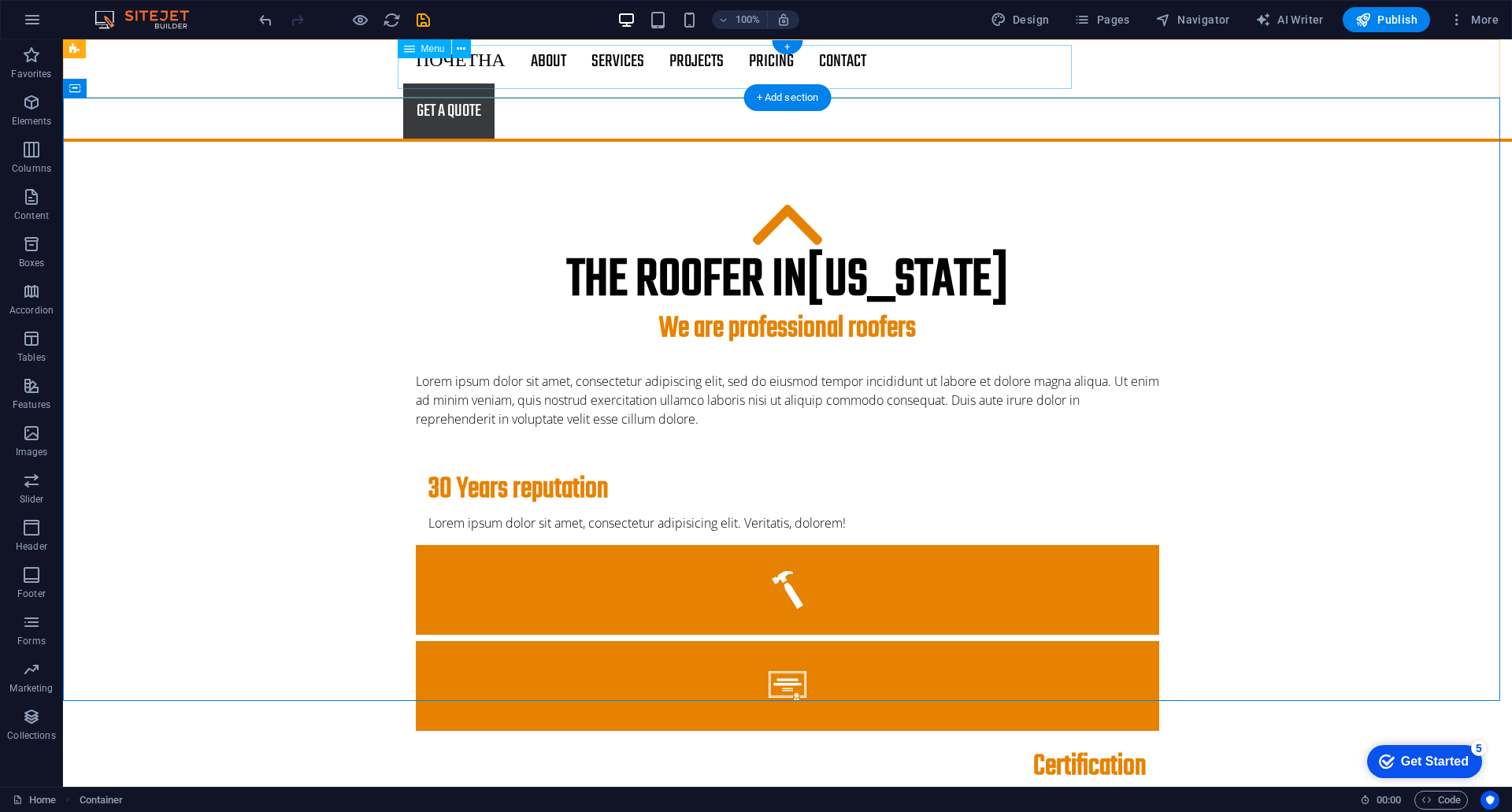
click at [438, 68] on nav "Почетна About Services Projects Project-detail Pricing Contact" at bounding box center [788, 61] width 769 height 44
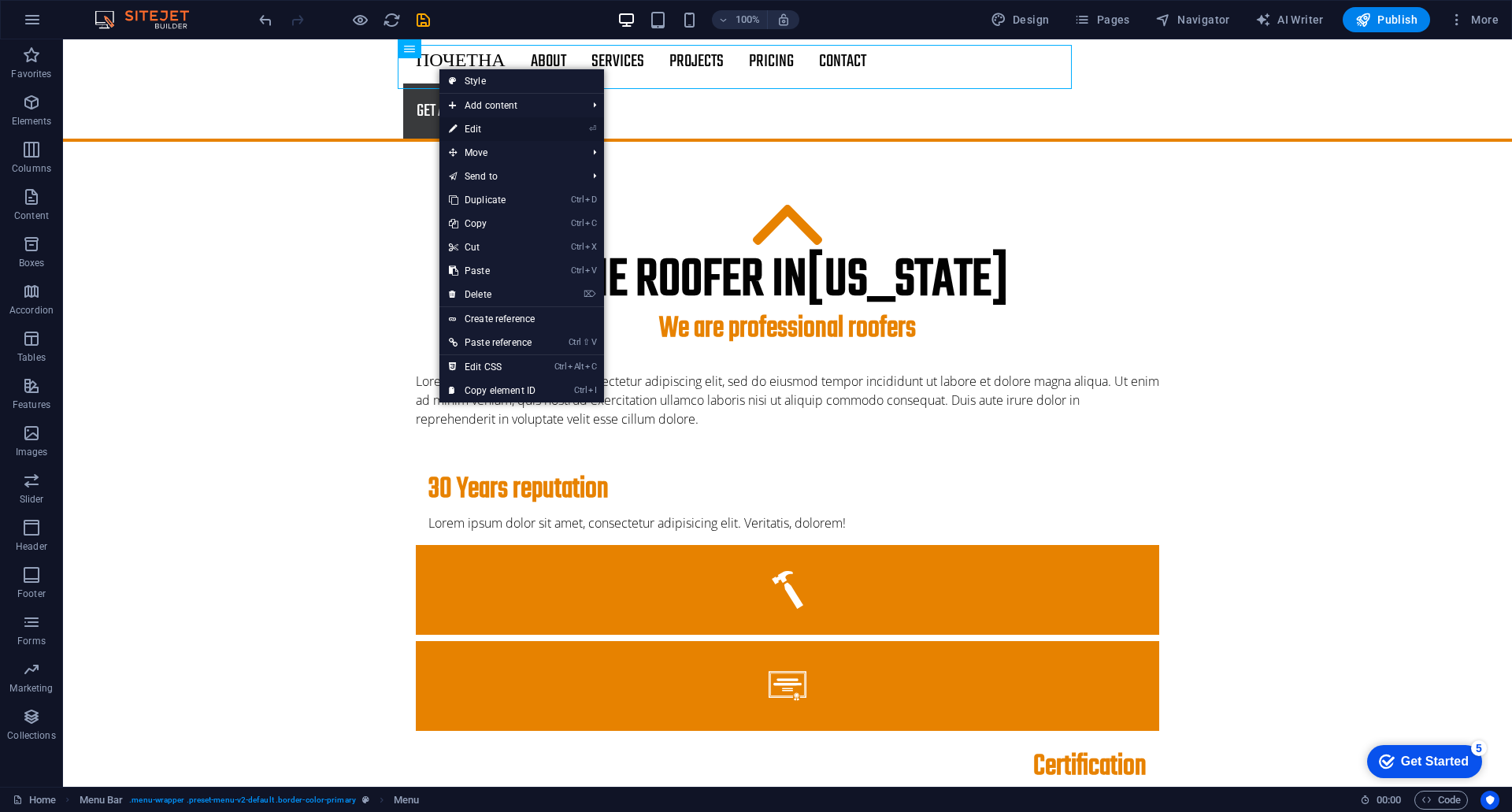
click at [473, 127] on link "⏎ Edit" at bounding box center [492, 129] width 106 height 24
select select
select select "1"
select select
select select "2"
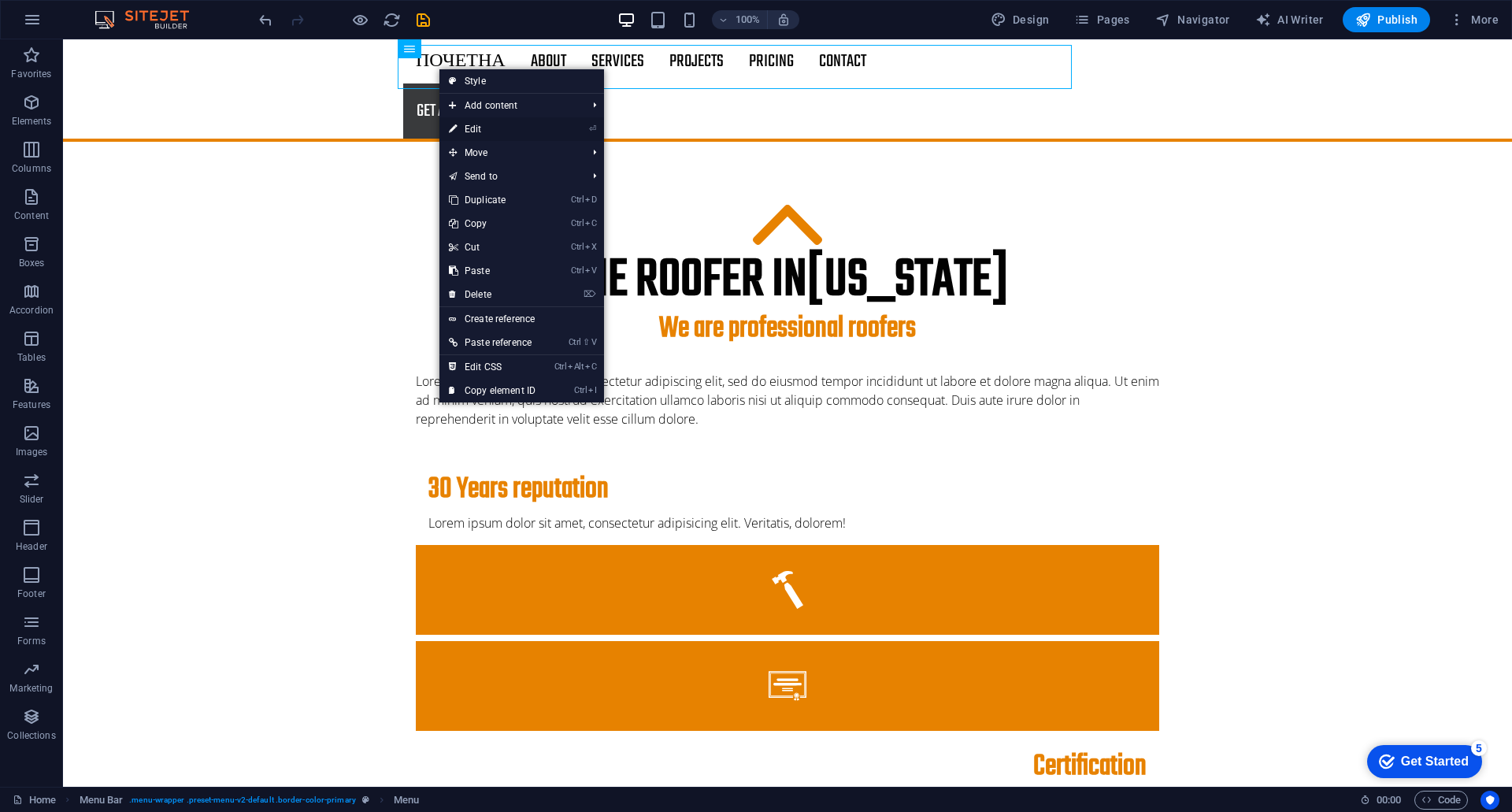
select select
select select "3"
select select
select select "4"
select select
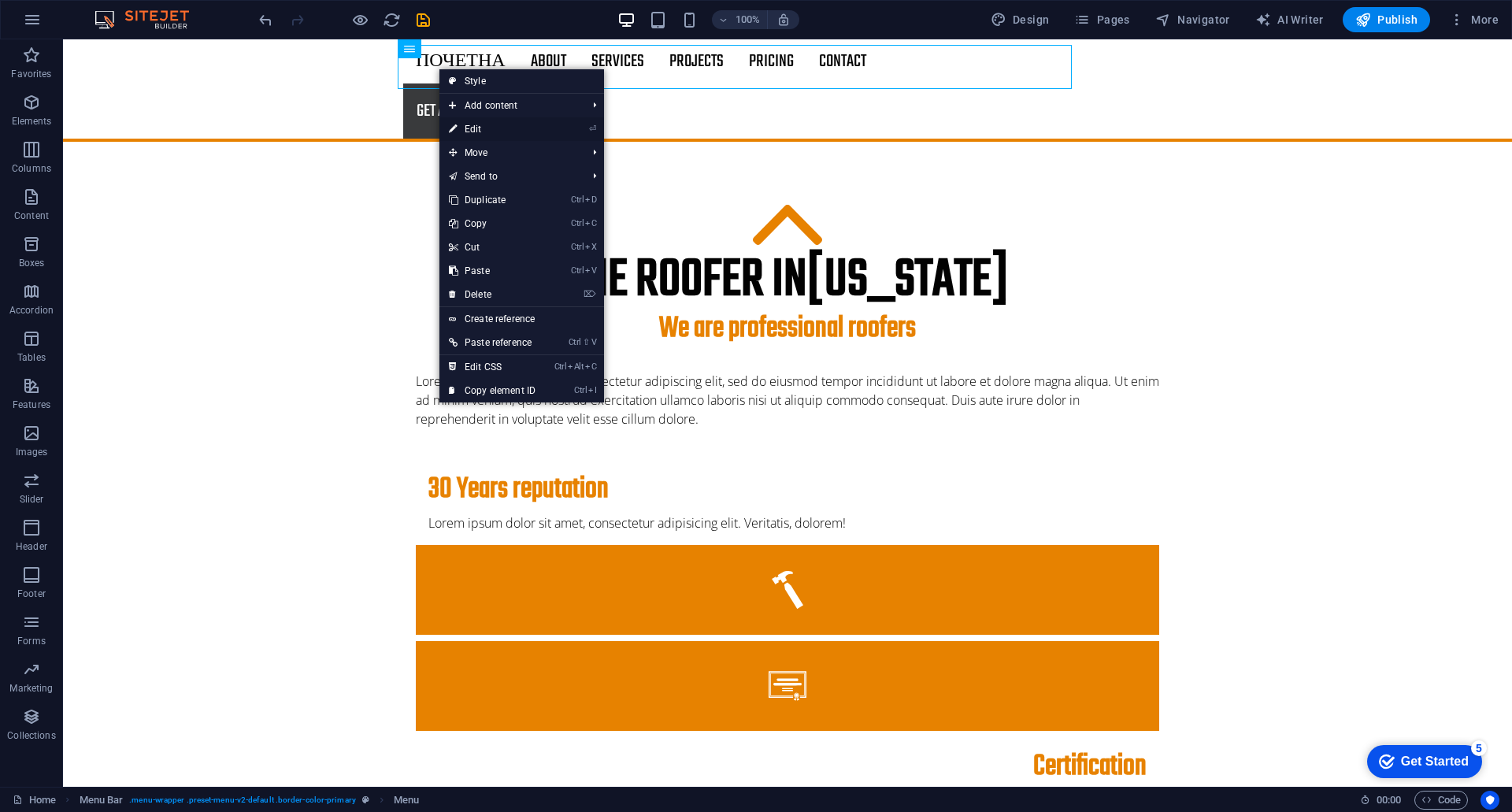
select select "5"
select select
select select "6"
select select
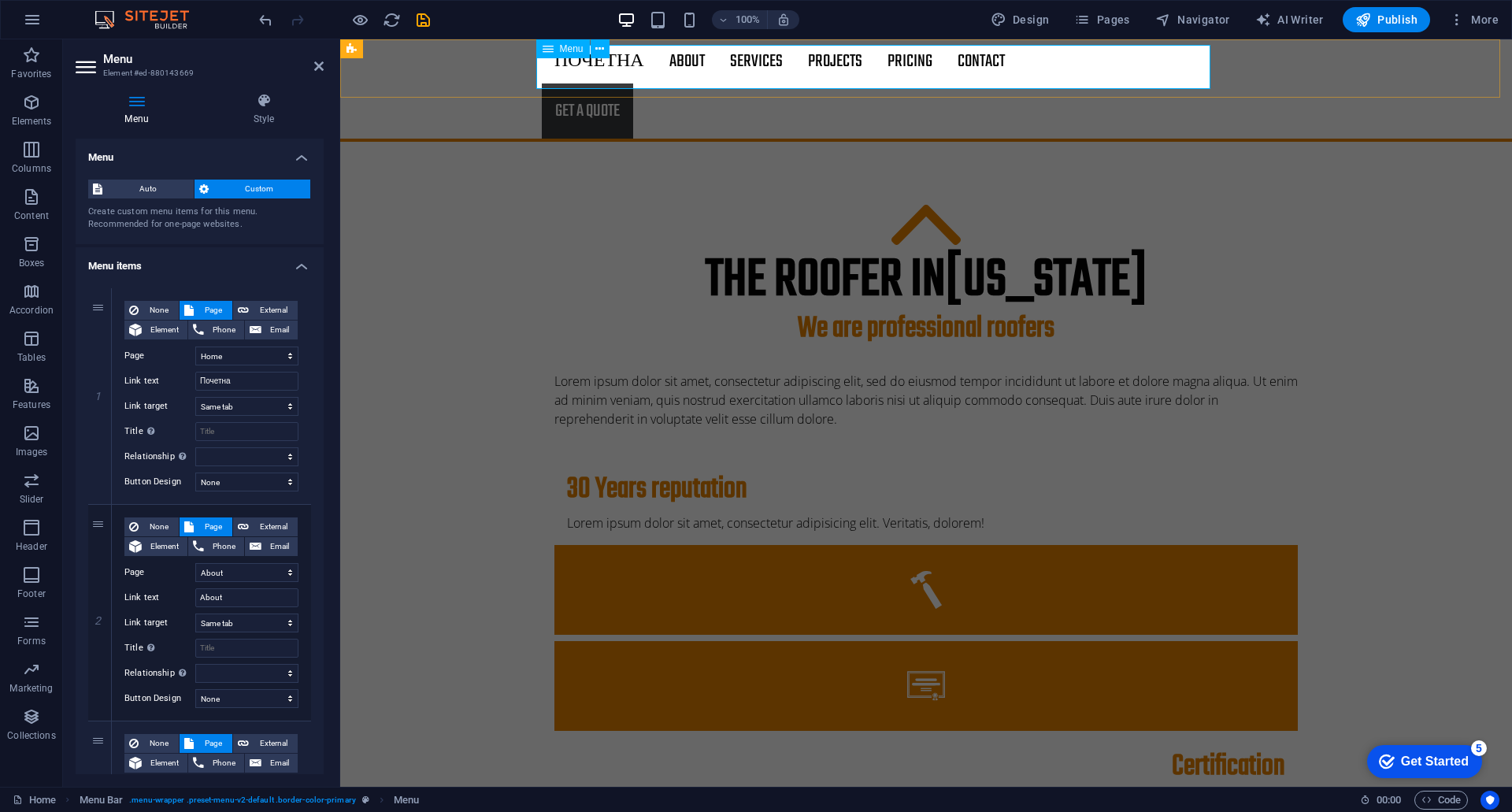
click at [567, 75] on nav "Почетна About Services Projects Project-detail Pricing Contact" at bounding box center [926, 61] width 769 height 44
click at [604, 48] on icon at bounding box center [600, 48] width 9 height 17
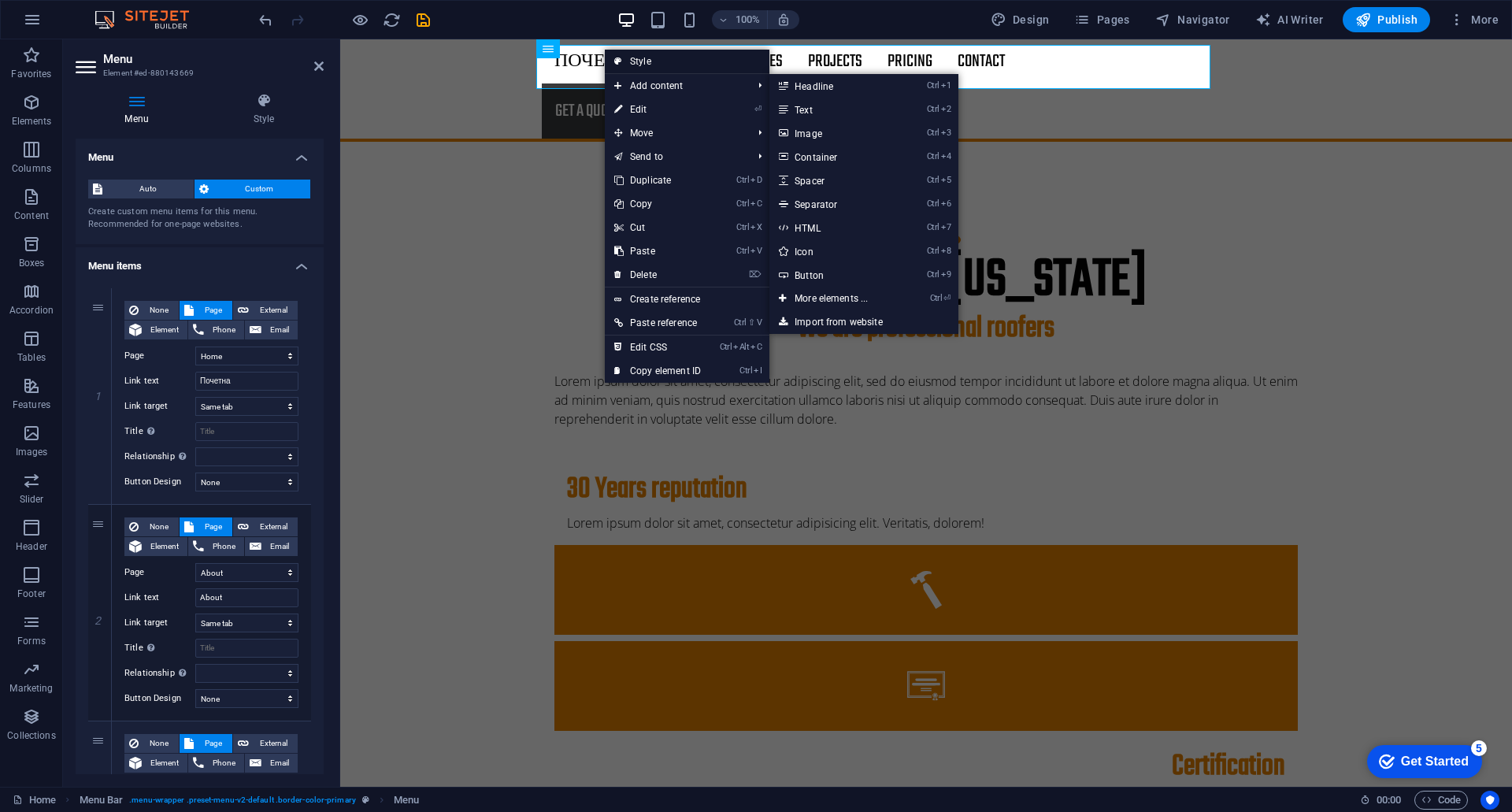
click at [629, 62] on link "Style" at bounding box center [687, 61] width 165 height 24
select select "rem"
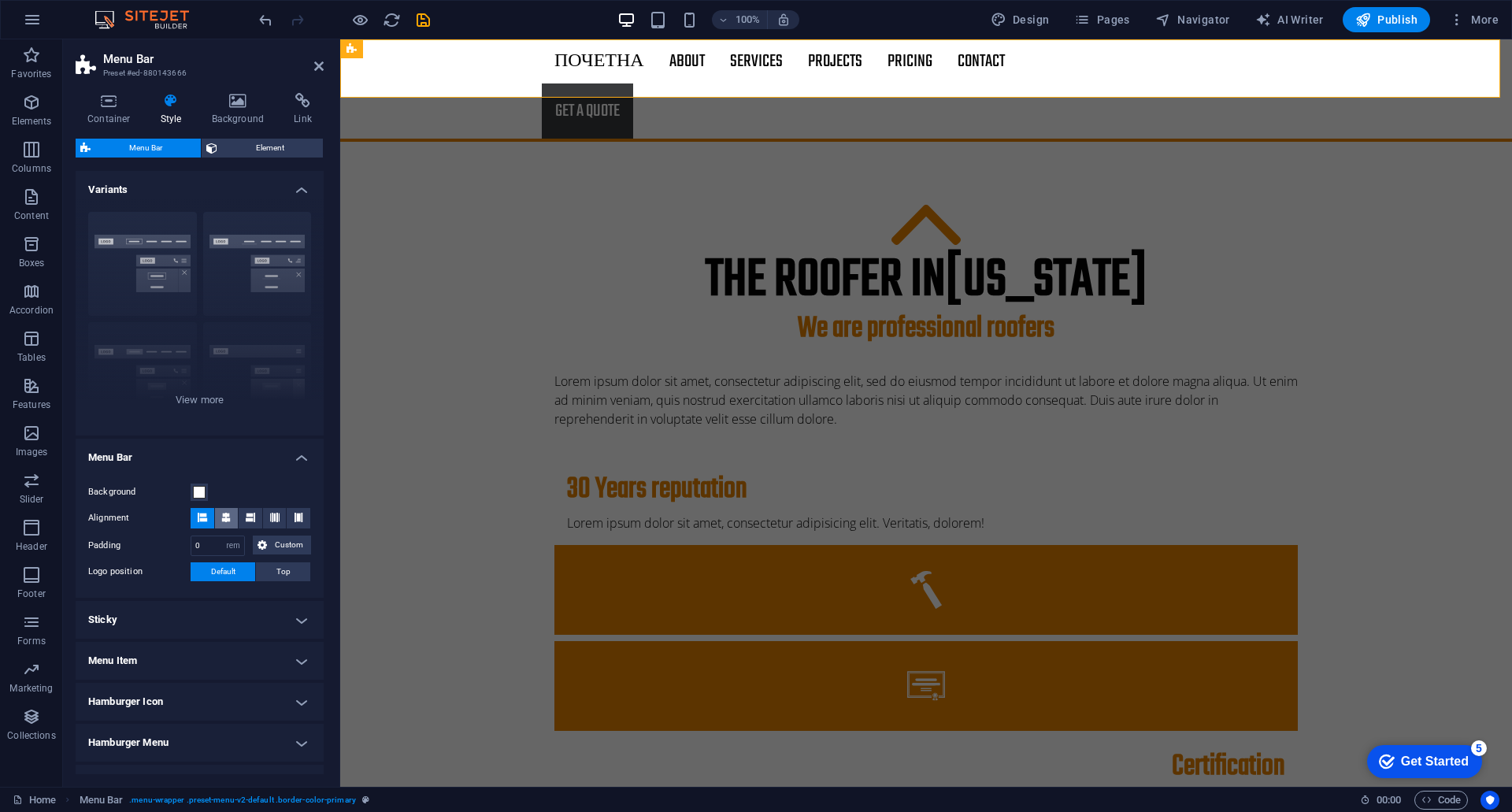
click at [227, 516] on icon at bounding box center [226, 518] width 10 height 10
click at [200, 518] on icon at bounding box center [203, 518] width 10 height 10
click at [506, 235] on div "The roofer in [US_STATE] We are professional roofers Lorem ipsum dolor sit amet…" at bounding box center [926, 700] width 1172 height 1118
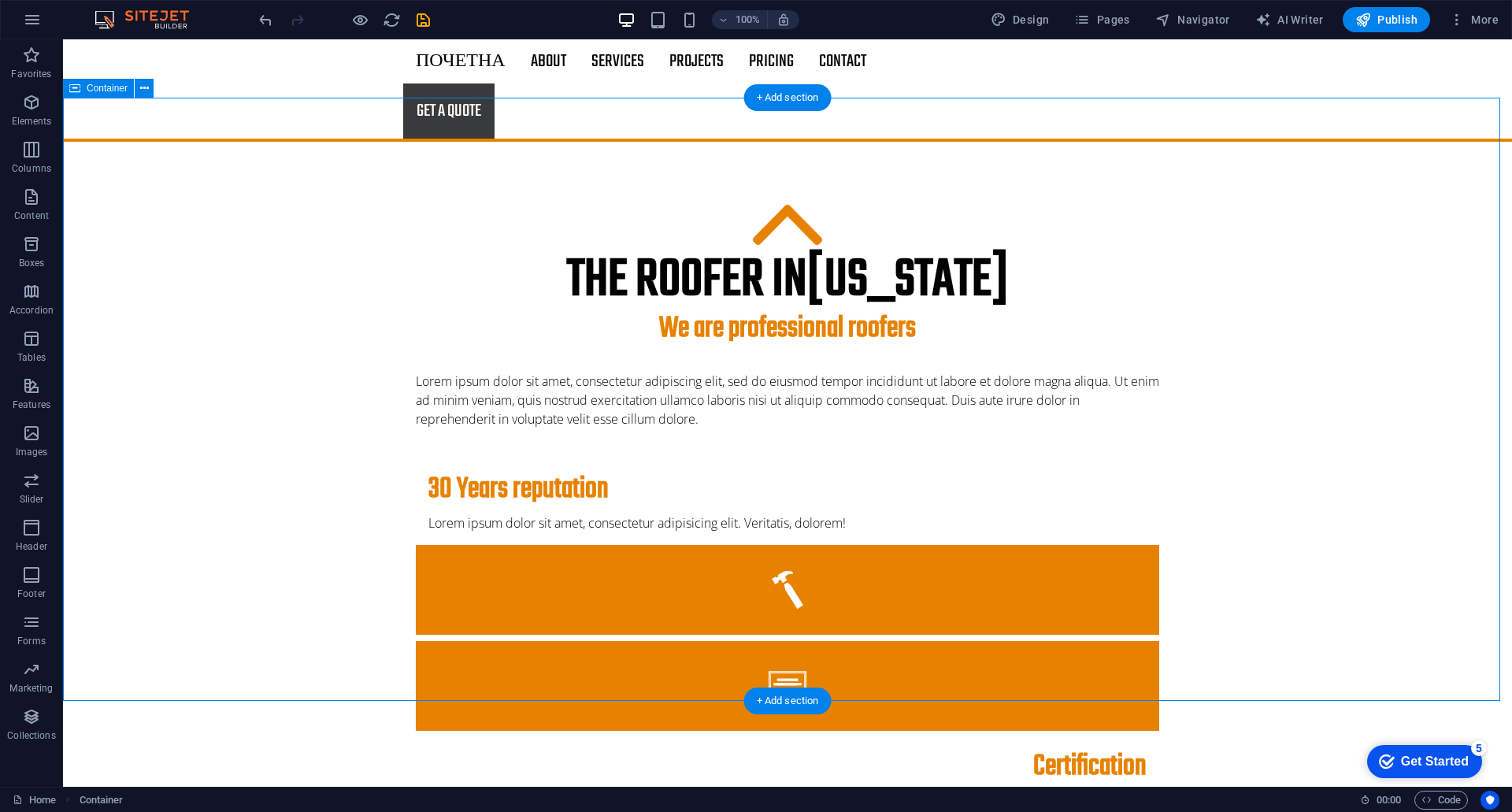
click at [448, 204] on figure at bounding box center [788, 226] width 743 height 44
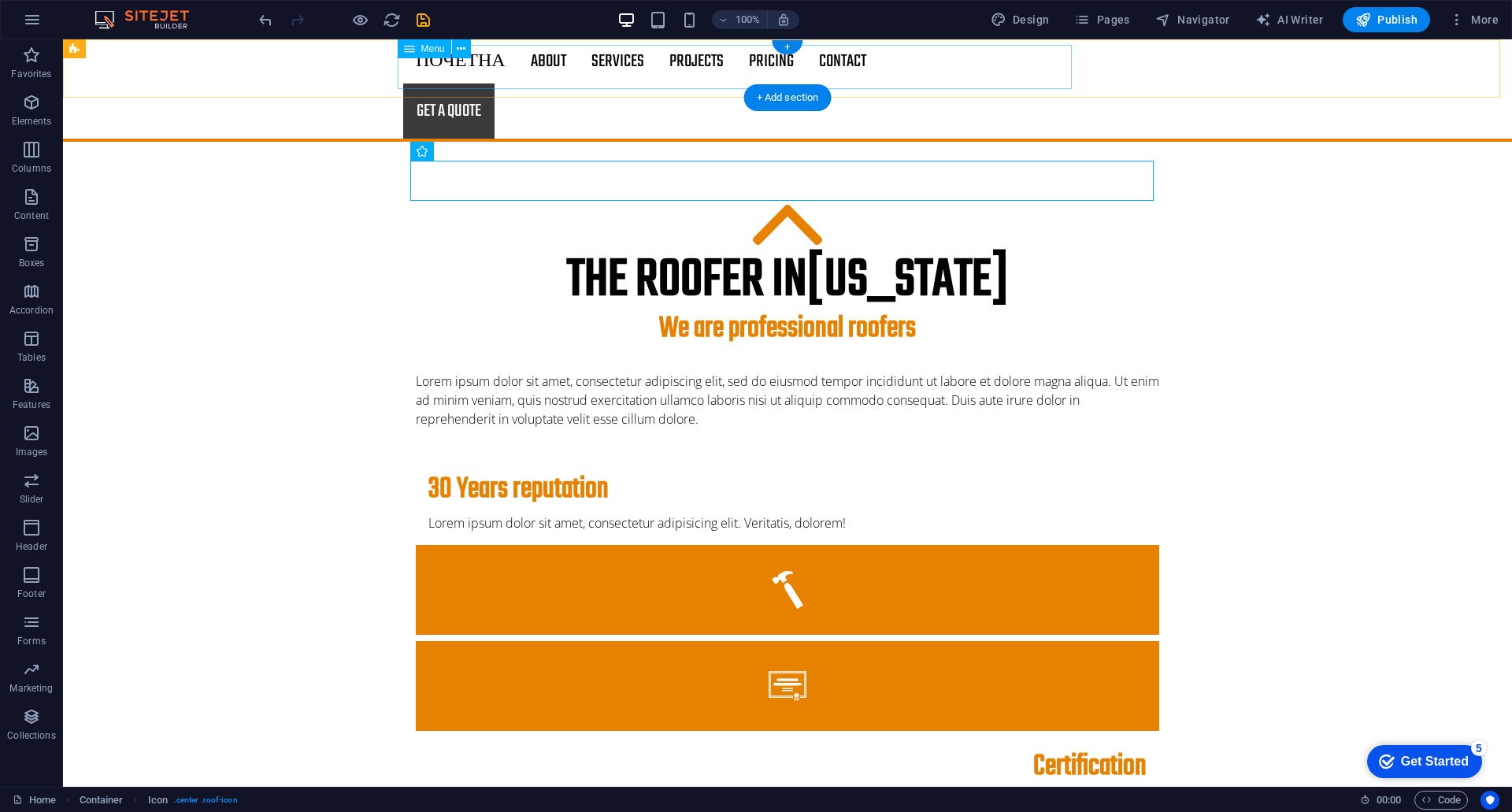
click at [455, 62] on nav "Почетна About Services Projects Project-detail Pricing Contact" at bounding box center [788, 61] width 769 height 44
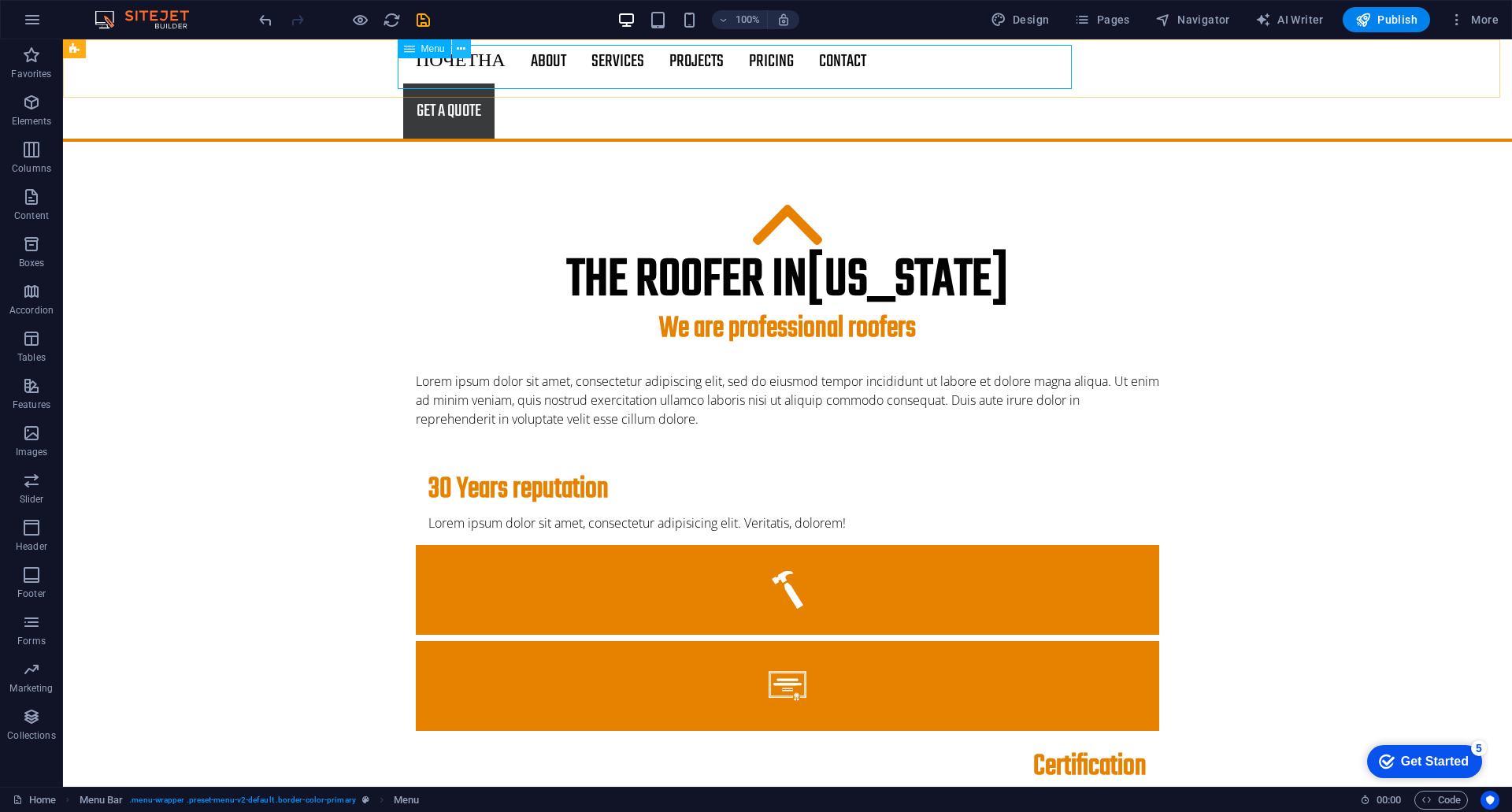
click at [463, 48] on icon at bounding box center [461, 48] width 9 height 17
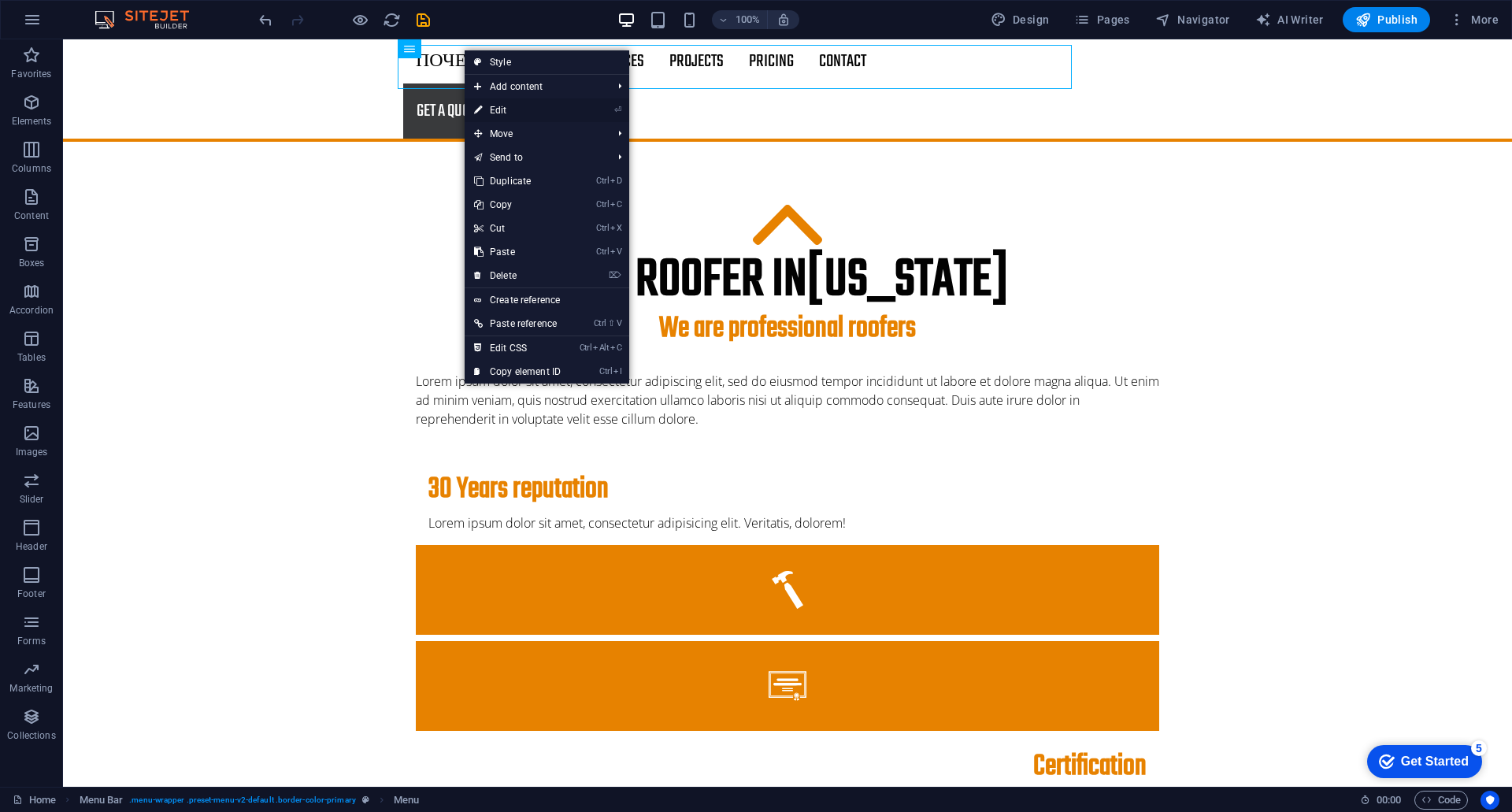
click at [507, 110] on link "⏎ Edit" at bounding box center [517, 111] width 106 height 24
select select
select select "1"
select select
select select "2"
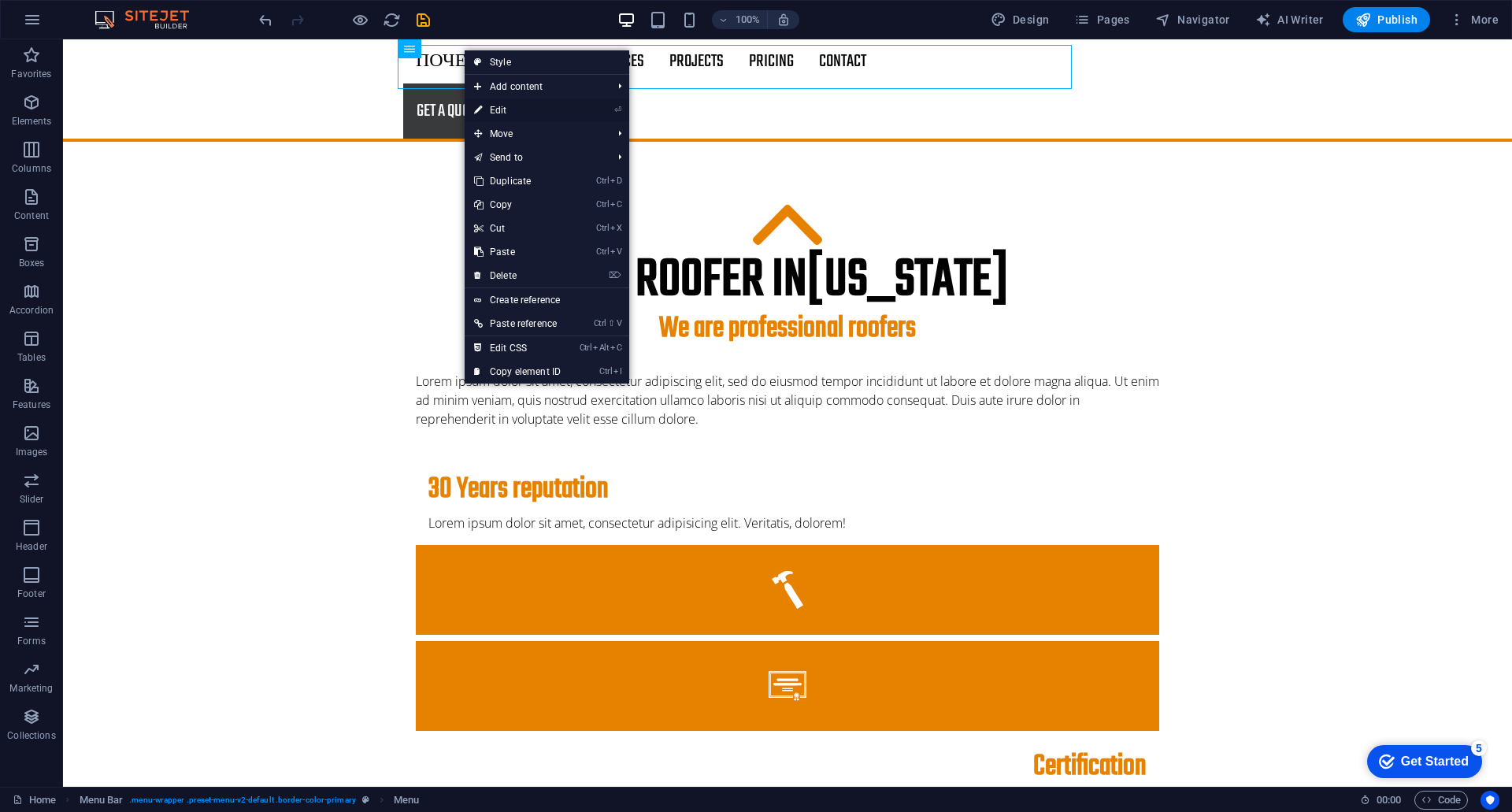
select select
select select "3"
select select
select select "4"
select select
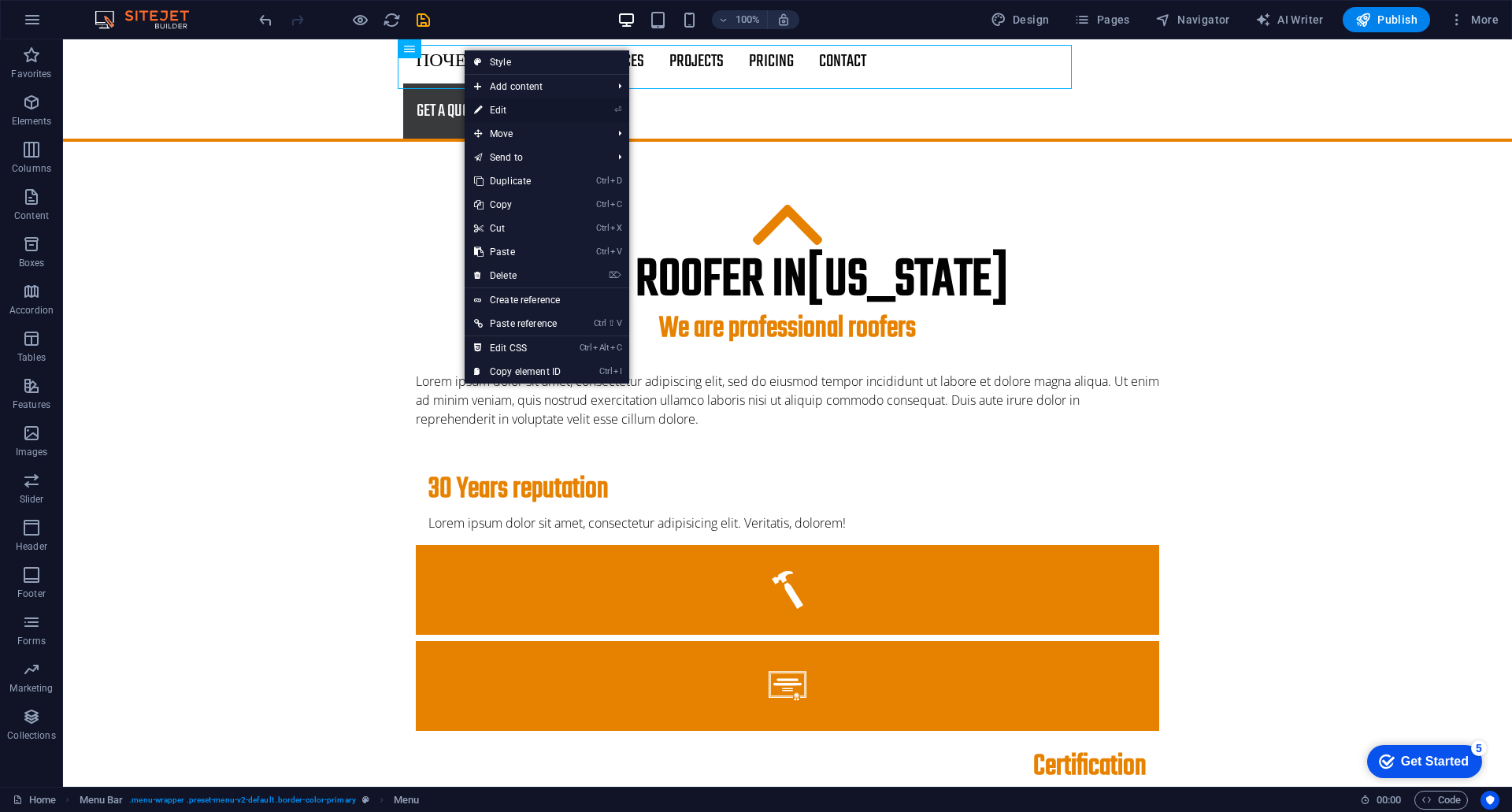
select select "5"
select select
select select "6"
select select
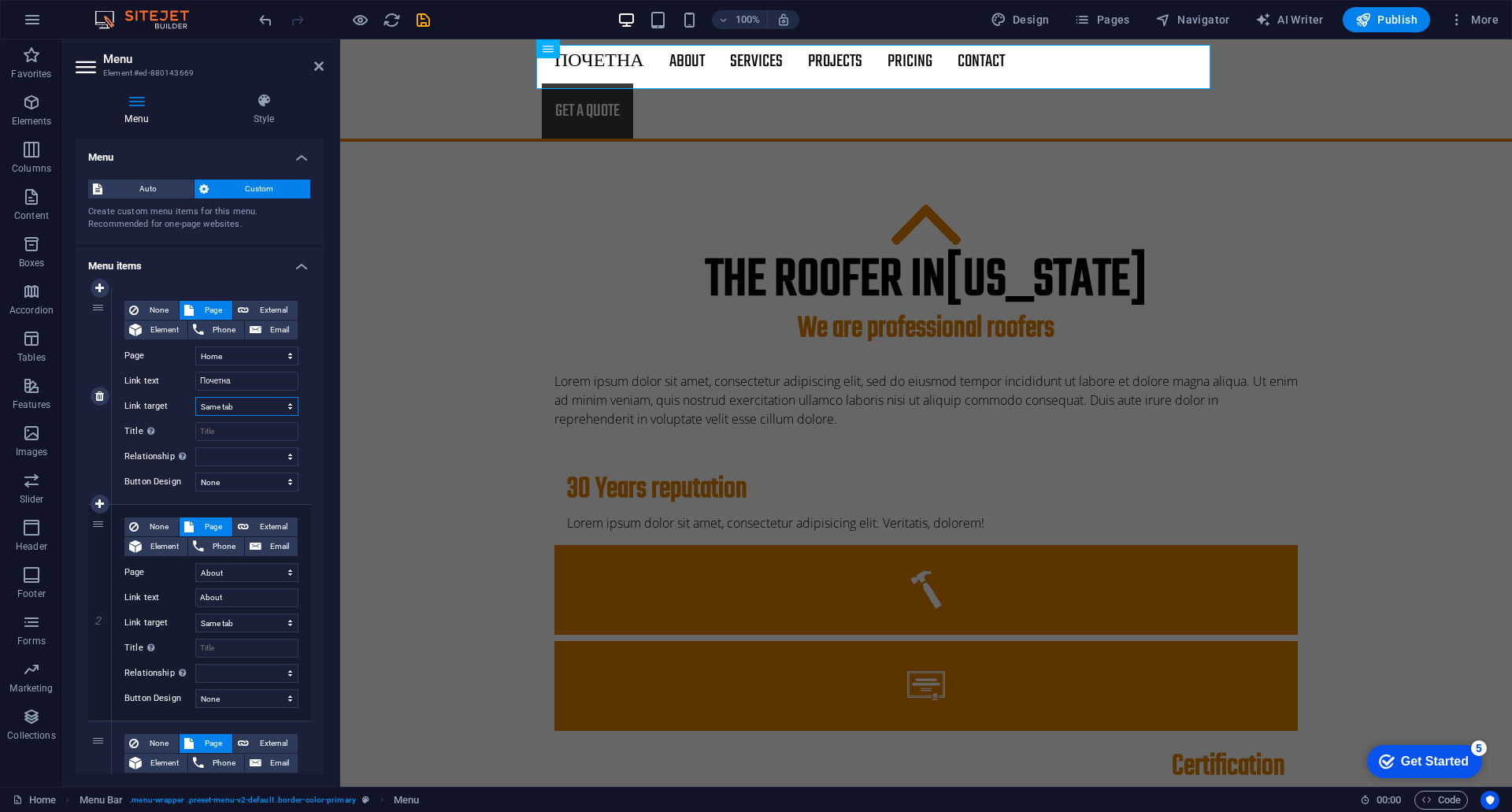
click at [258, 409] on select "New tab Same tab Overlay" at bounding box center [247, 406] width 103 height 19
click at [250, 482] on select "None Default Primary Secondary" at bounding box center [247, 481] width 103 height 19
click at [235, 357] on select "Home About Services Projects -- Project-detail Pricing Contact Legal Notice Pri…" at bounding box center [247, 356] width 103 height 19
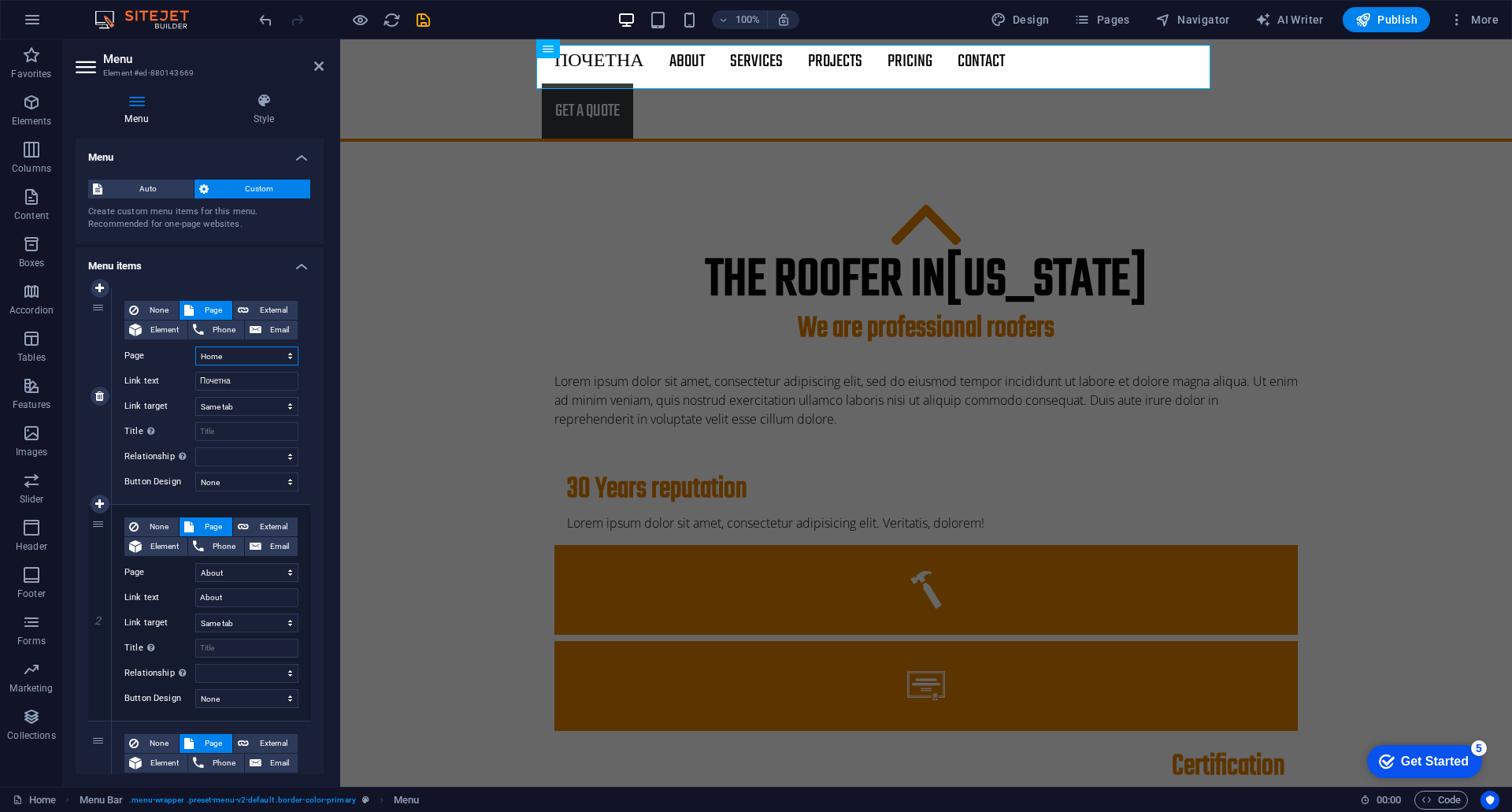
click at [235, 357] on select "Home About Services Projects -- Project-detail Pricing Contact Legal Notice Pri…" at bounding box center [247, 356] width 103 height 19
click at [235, 381] on input "Почетна" at bounding box center [247, 380] width 103 height 19
click at [270, 109] on h4 "Style" at bounding box center [263, 109] width 120 height 33
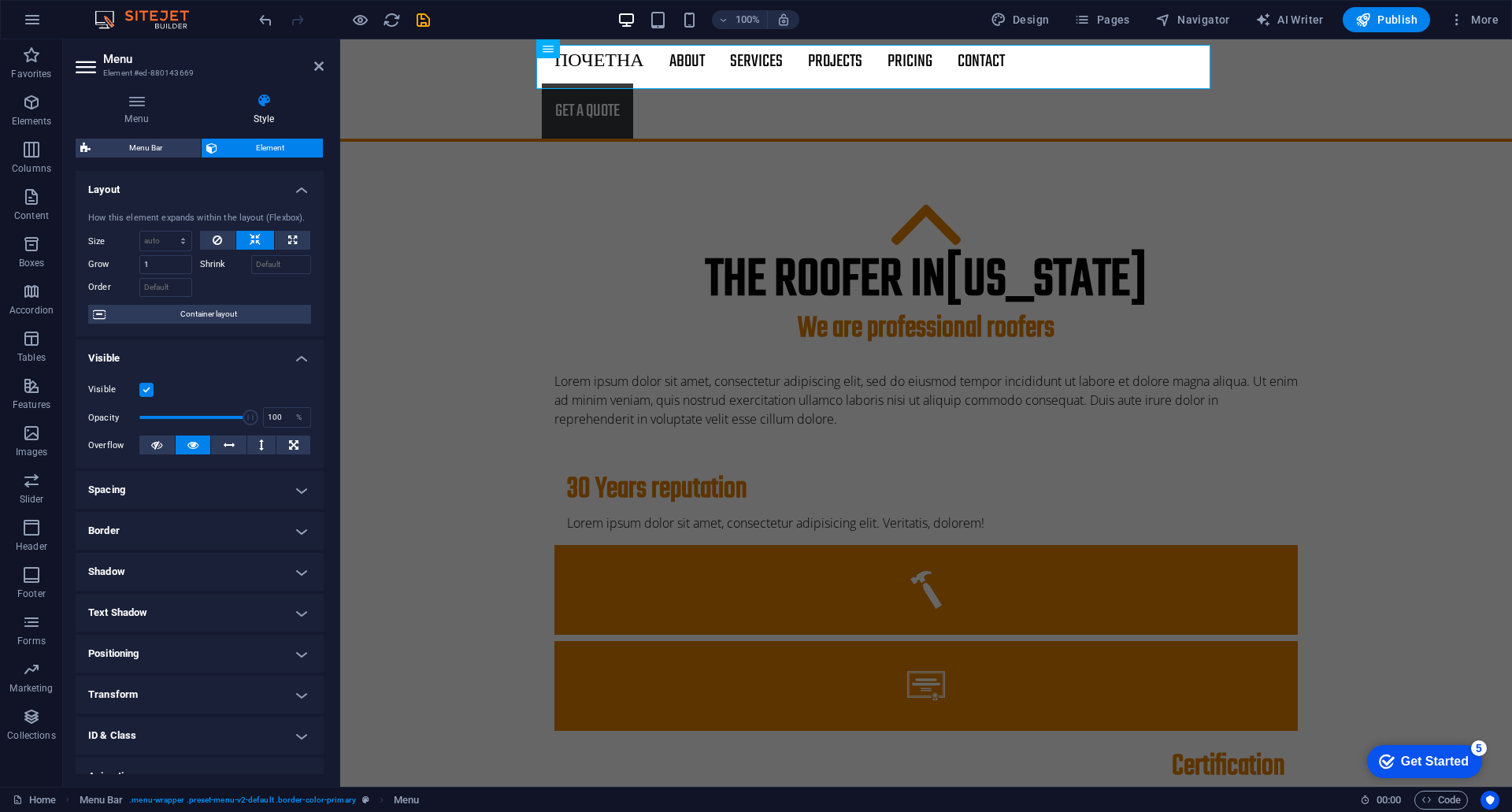
click at [161, 491] on h4 "Spacing" at bounding box center [200, 490] width 248 height 38
click at [161, 491] on h4 "Spacing" at bounding box center [200, 485] width 248 height 29
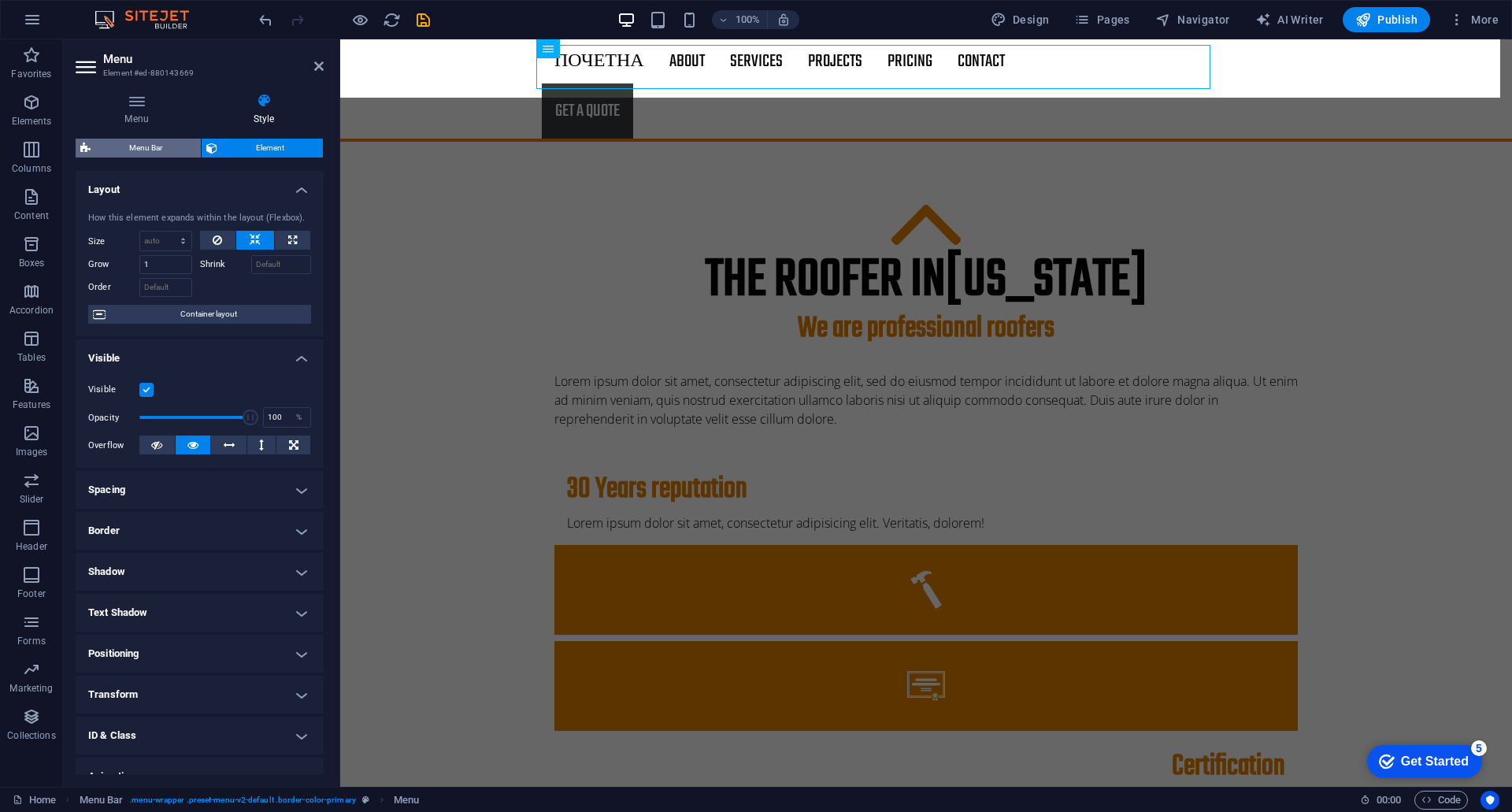
click at [153, 148] on span "Menu Bar" at bounding box center [145, 147] width 101 height 19
select select "rem"
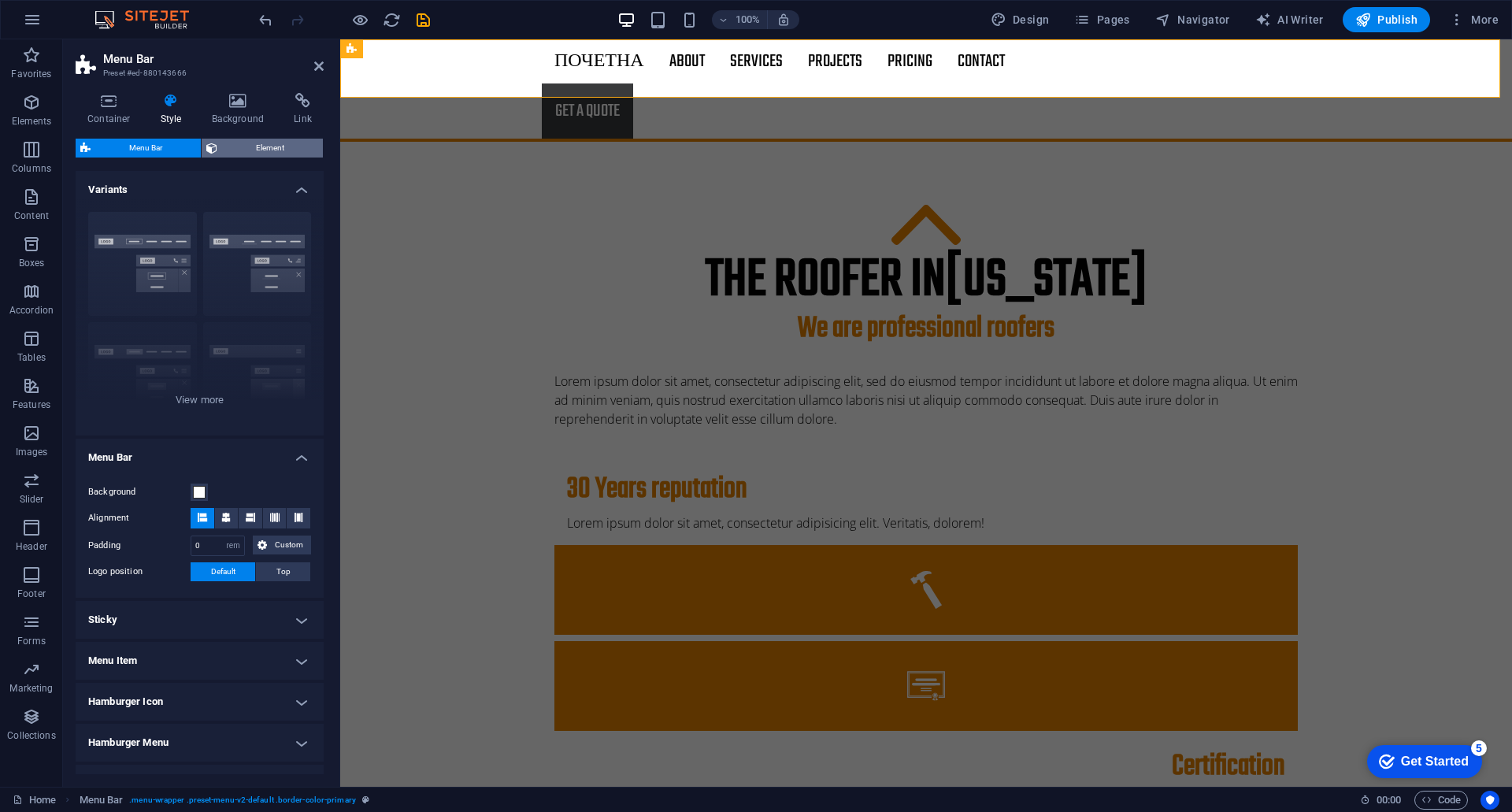
click at [266, 148] on span "Element" at bounding box center [270, 147] width 96 height 19
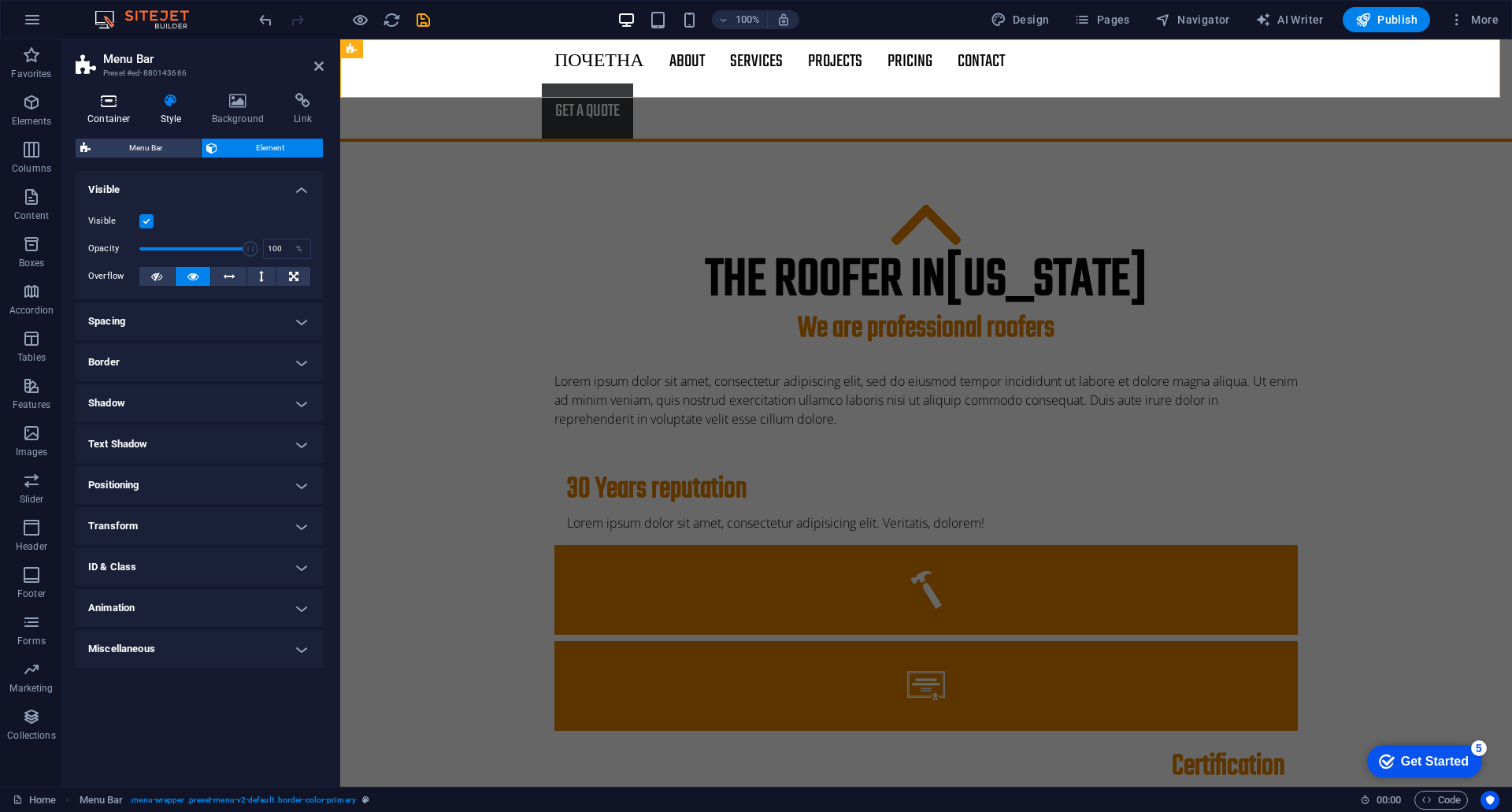
click at [110, 108] on icon at bounding box center [110, 101] width 67 height 16
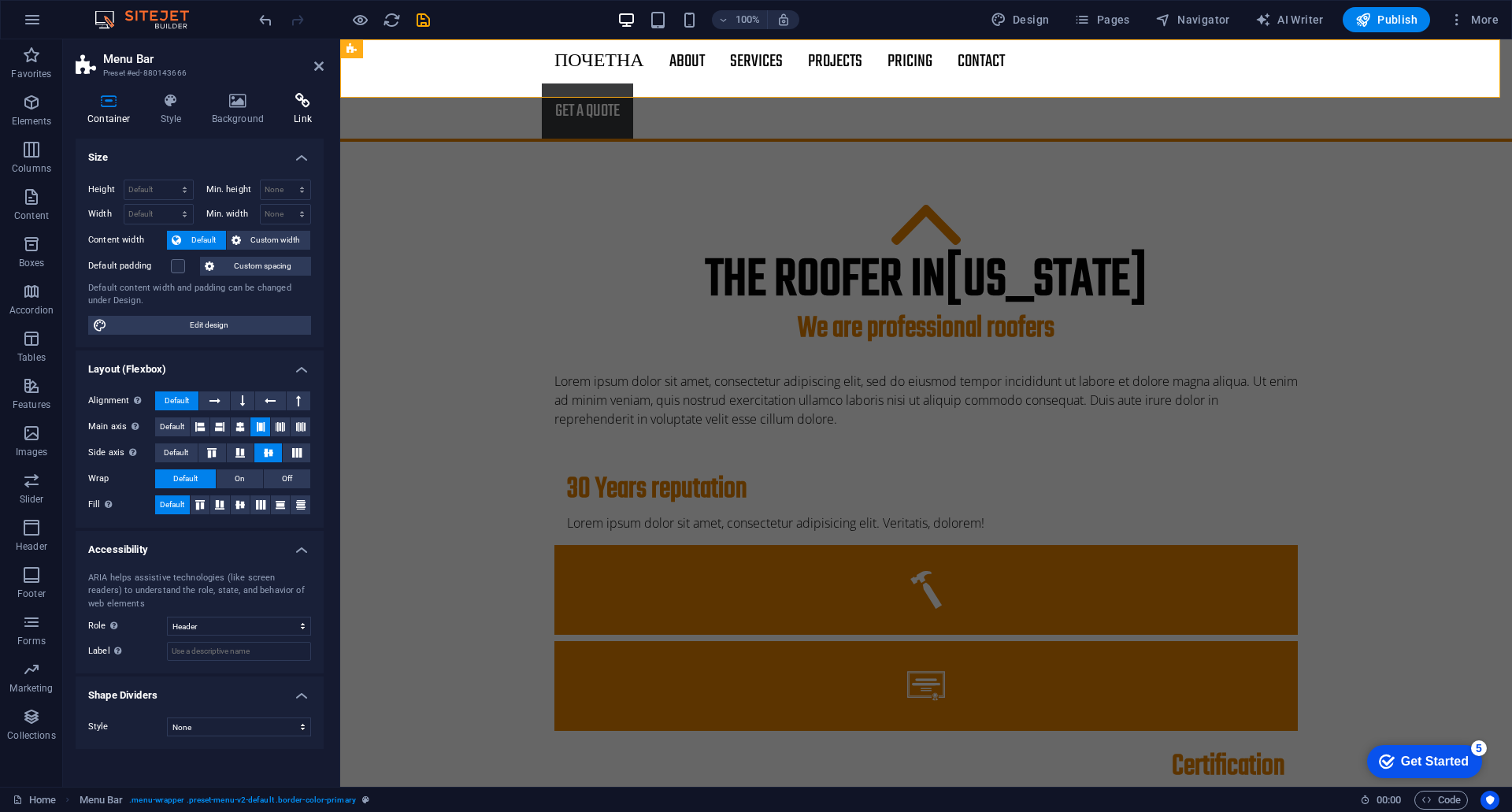
click at [294, 104] on icon at bounding box center [302, 101] width 42 height 16
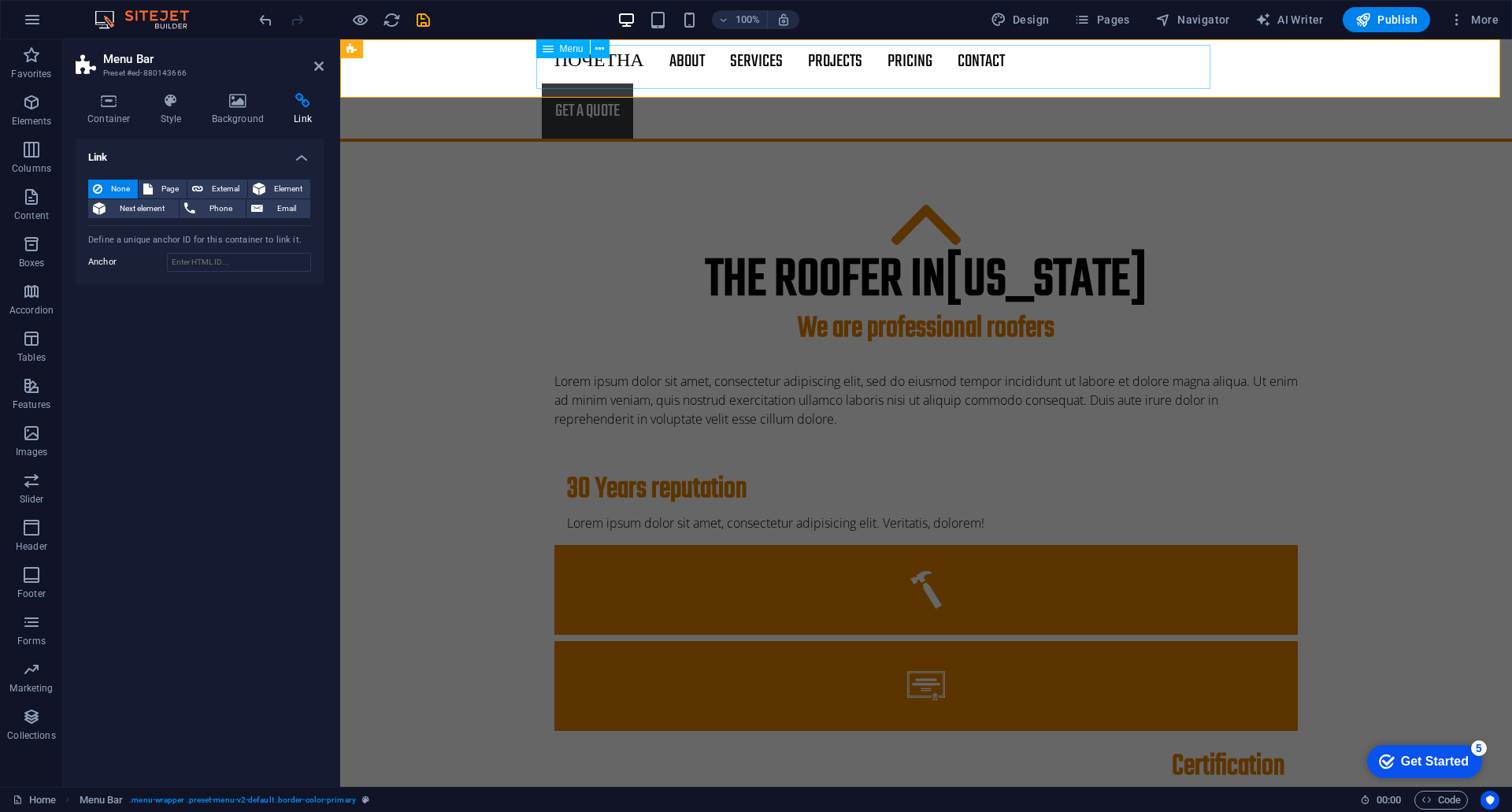
click at [582, 66] on nav "Почетна About Services Projects Project-detail Pricing Contact" at bounding box center [926, 61] width 769 height 44
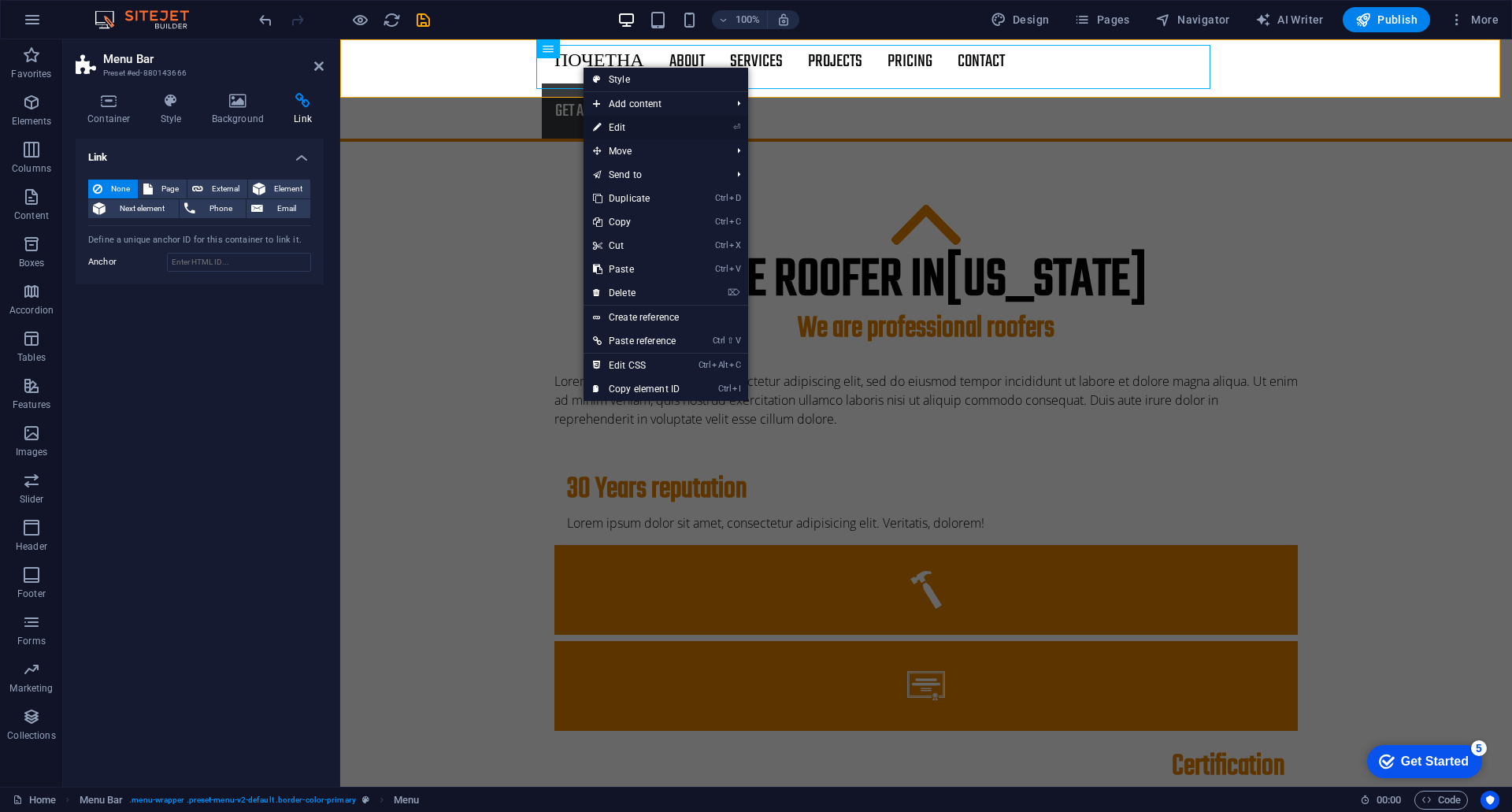
click at [611, 127] on link "⏎ Edit" at bounding box center [636, 127] width 106 height 24
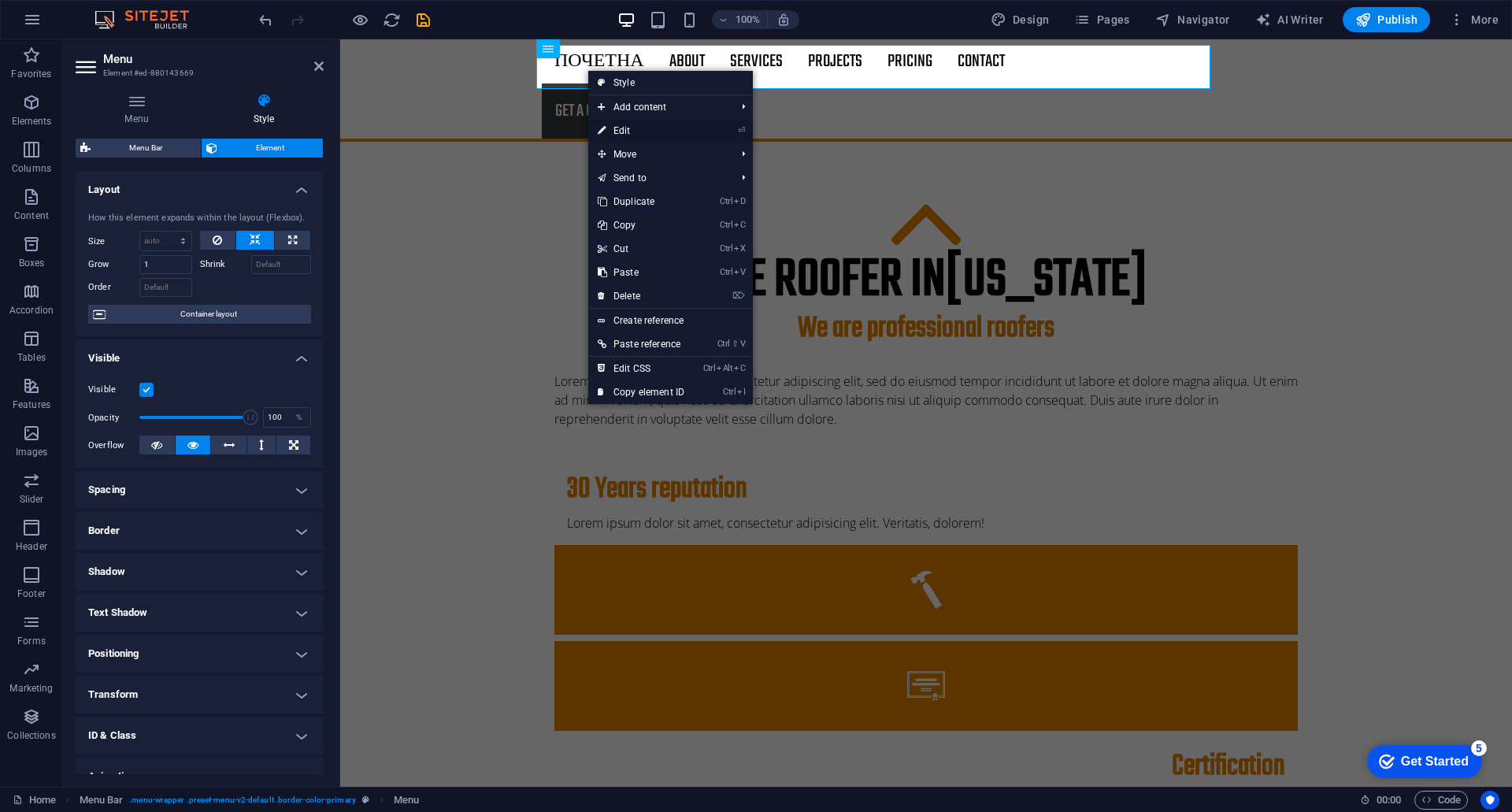
click at [729, 133] on li "⏎ Edit" at bounding box center [670, 130] width 165 height 24
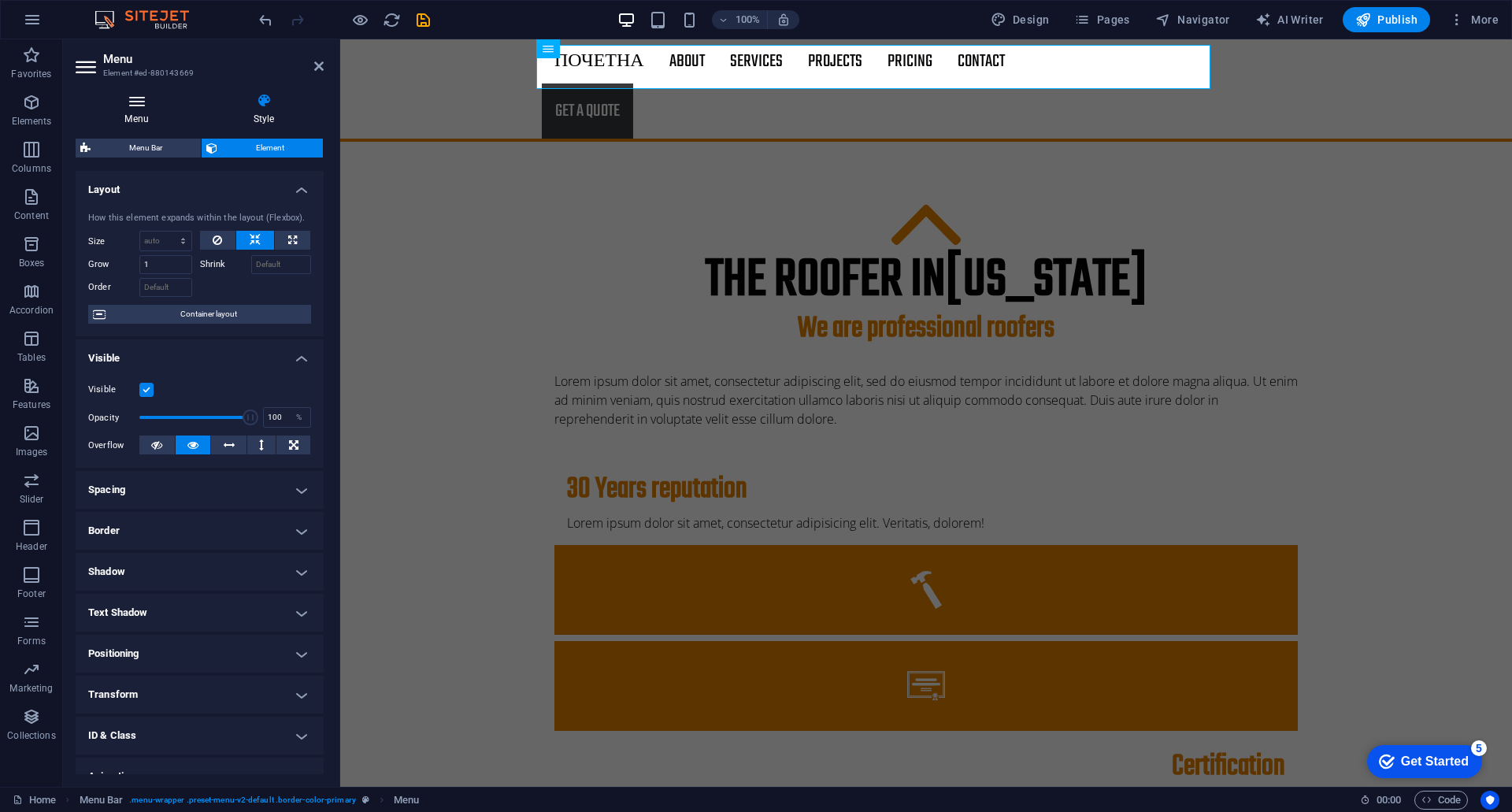
click at [137, 112] on h4 "Menu" at bounding box center [140, 109] width 128 height 33
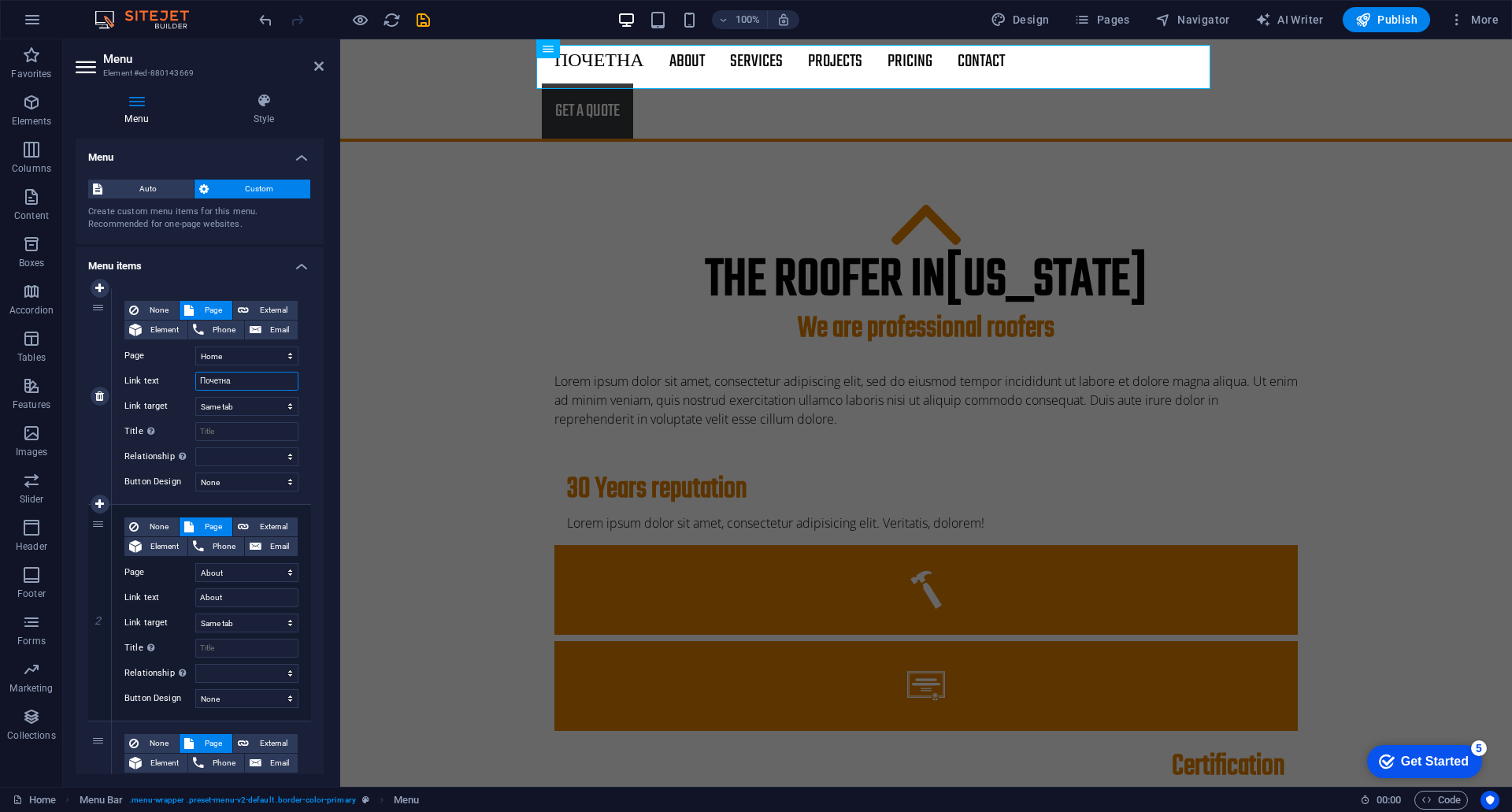
click at [231, 377] on input "Почетна" at bounding box center [247, 380] width 103 height 19
type input "П"
select select
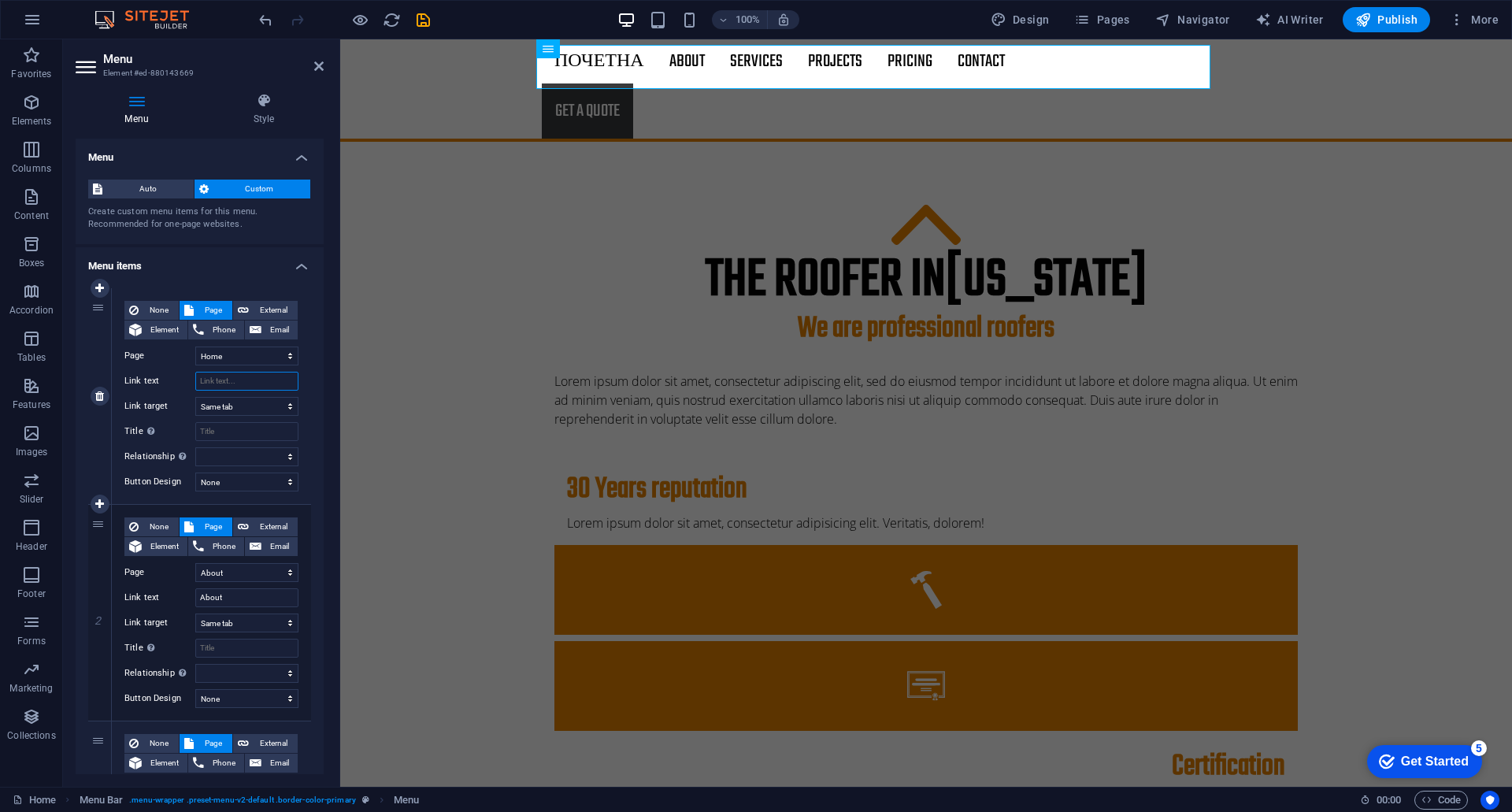
select select
type input "Хме"
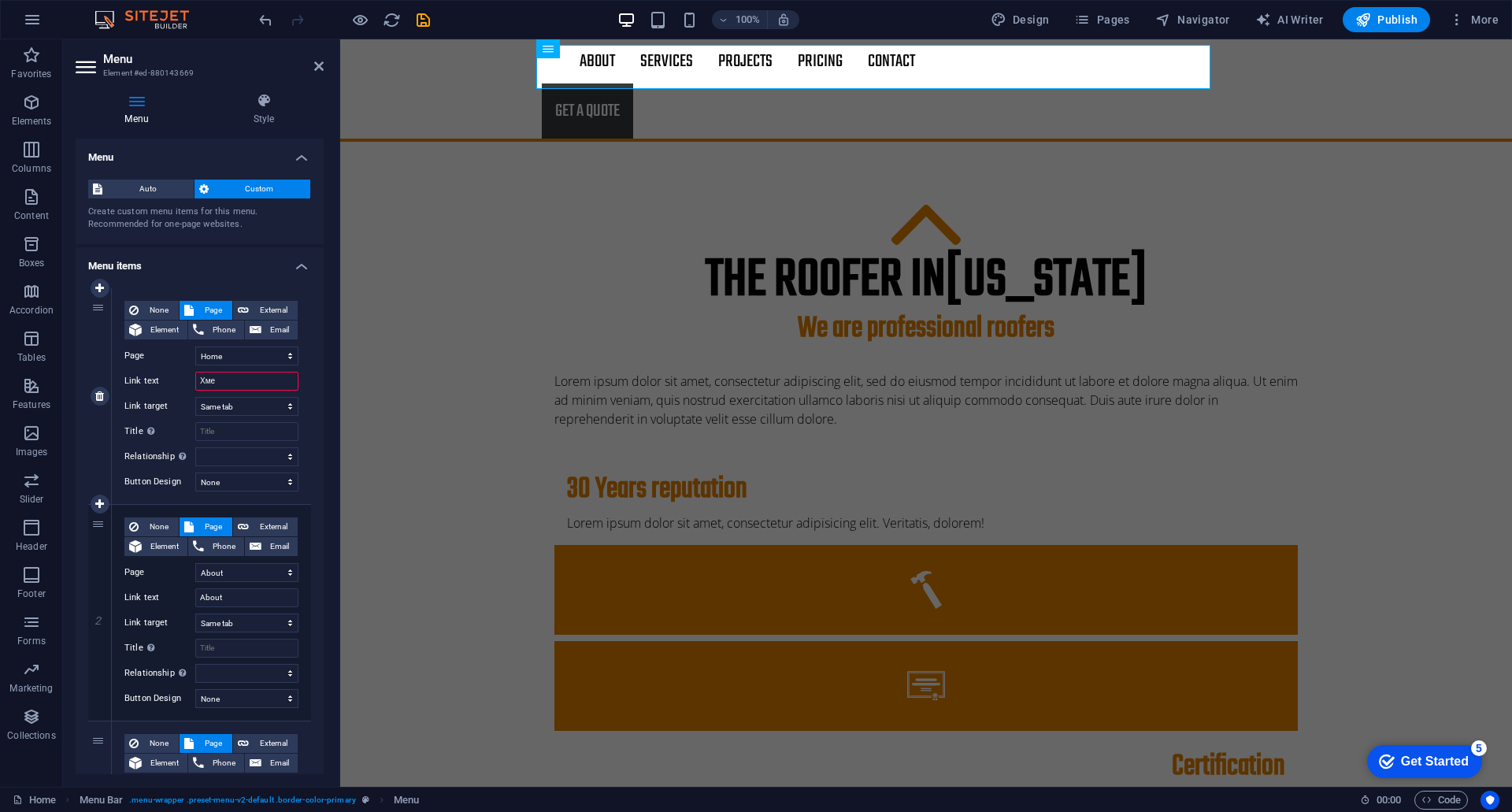
select select
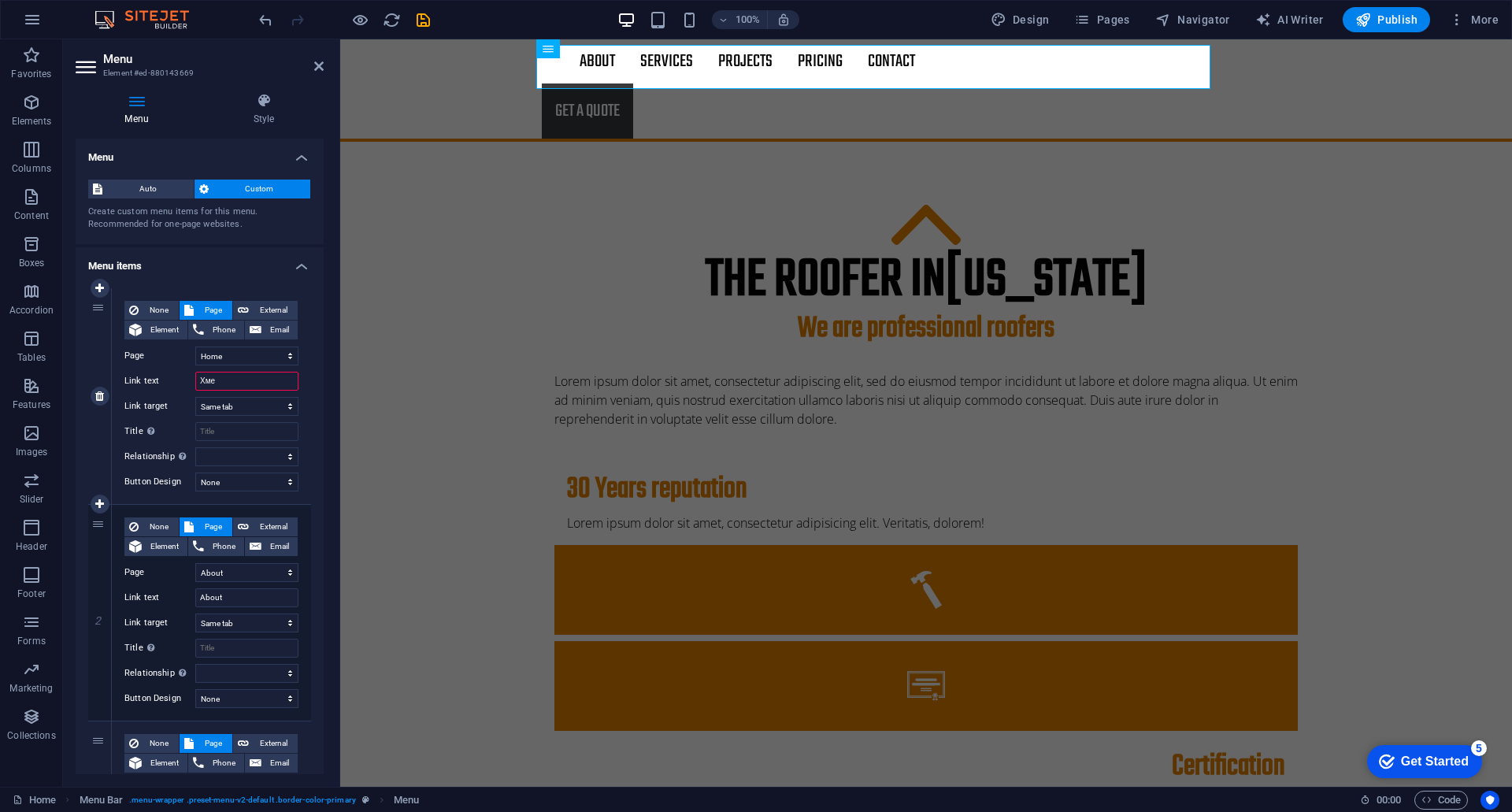
select select
type input "Х"
select select
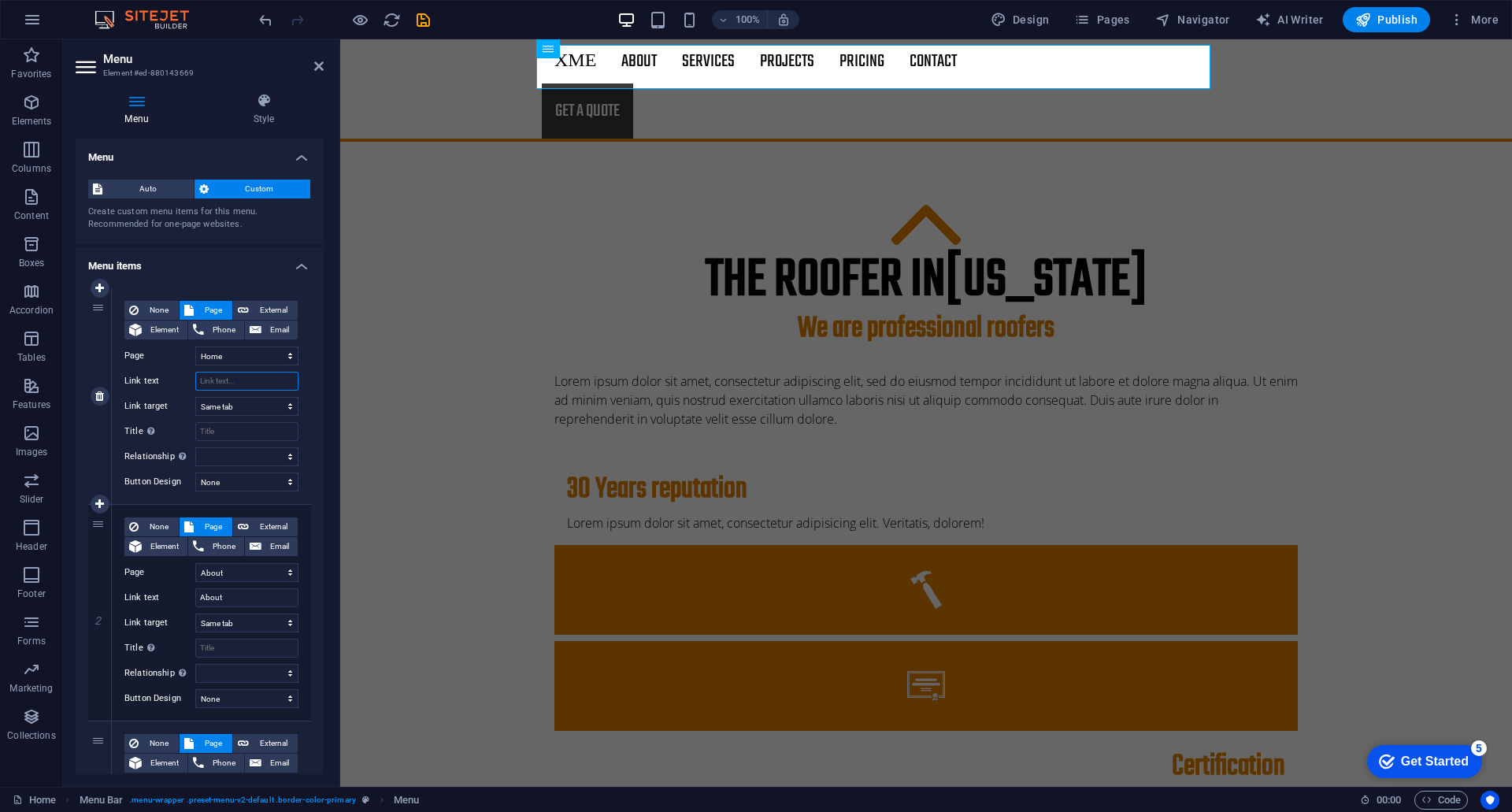
select select
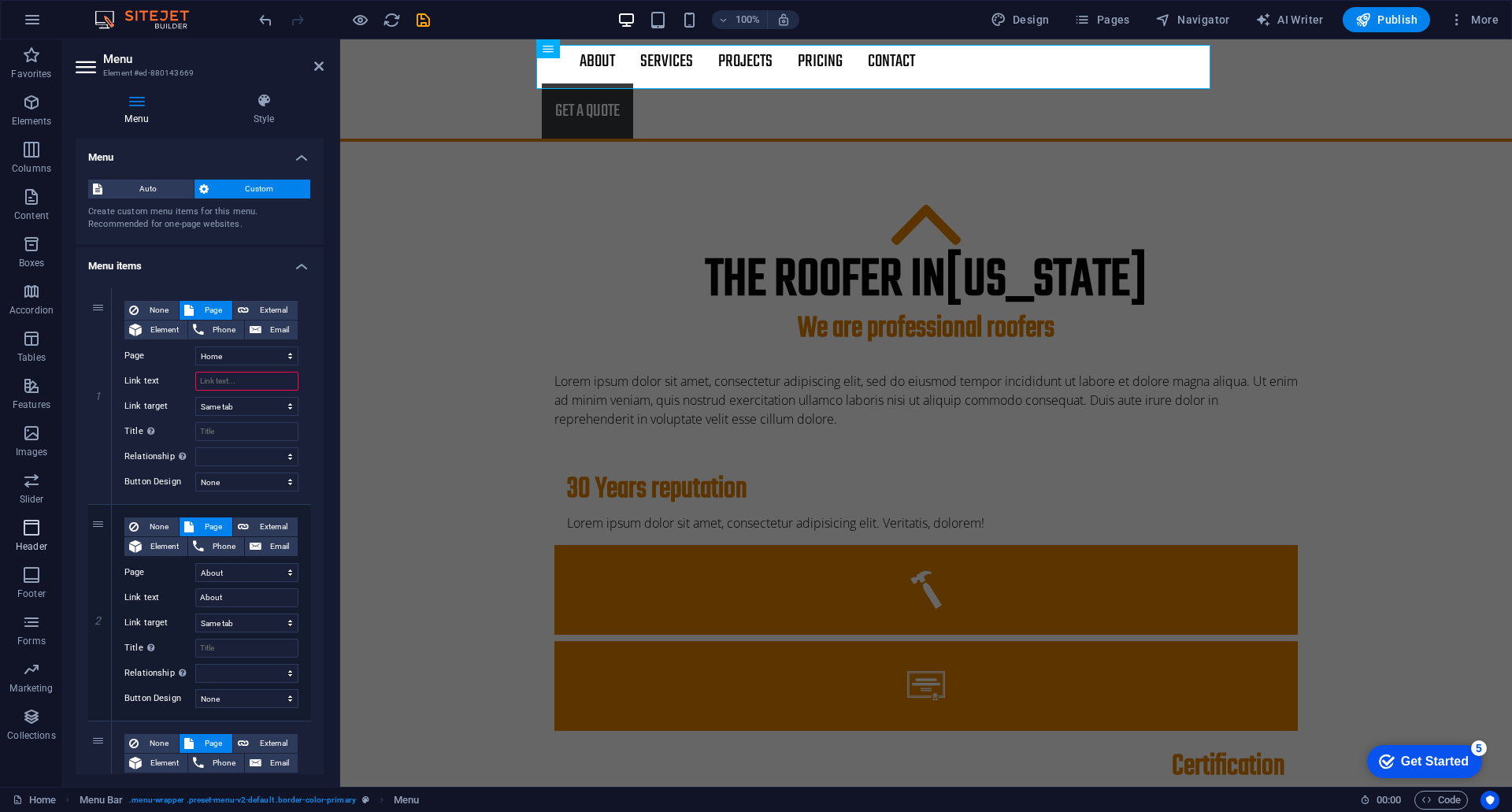
type input "Home"
select select
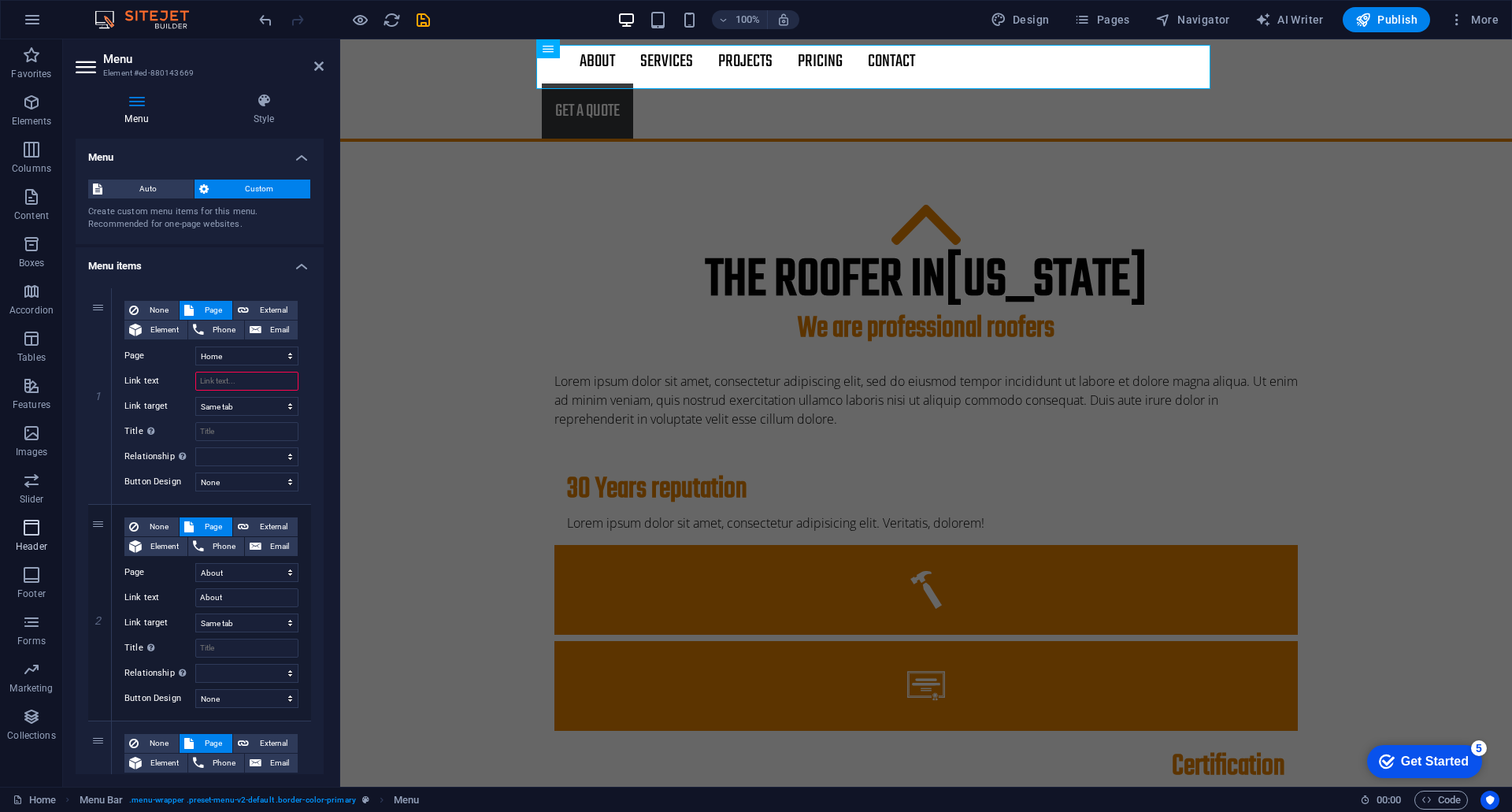
select select
click at [229, 380] on input "Home" at bounding box center [247, 380] width 103 height 19
click at [235, 429] on input "Title Additional link description, should not be the same as the link text. The…" at bounding box center [247, 431] width 103 height 19
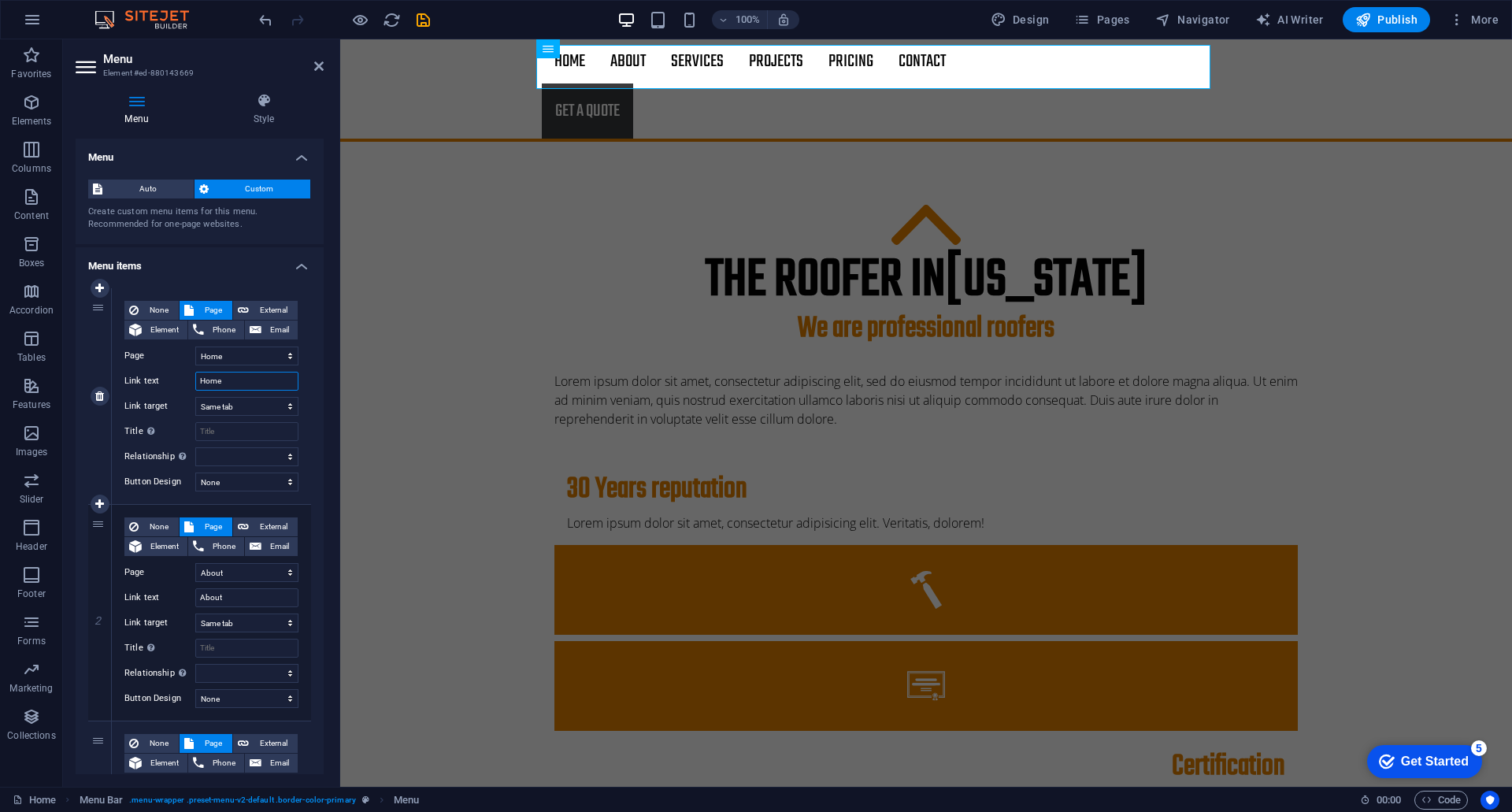
click at [223, 378] on input "Home" at bounding box center [247, 380] width 103 height 19
click at [361, 391] on div "The roofer in [US_STATE] We are professional roofers Lorem ipsum dolor sit amet…" at bounding box center [926, 700] width 1172 height 1118
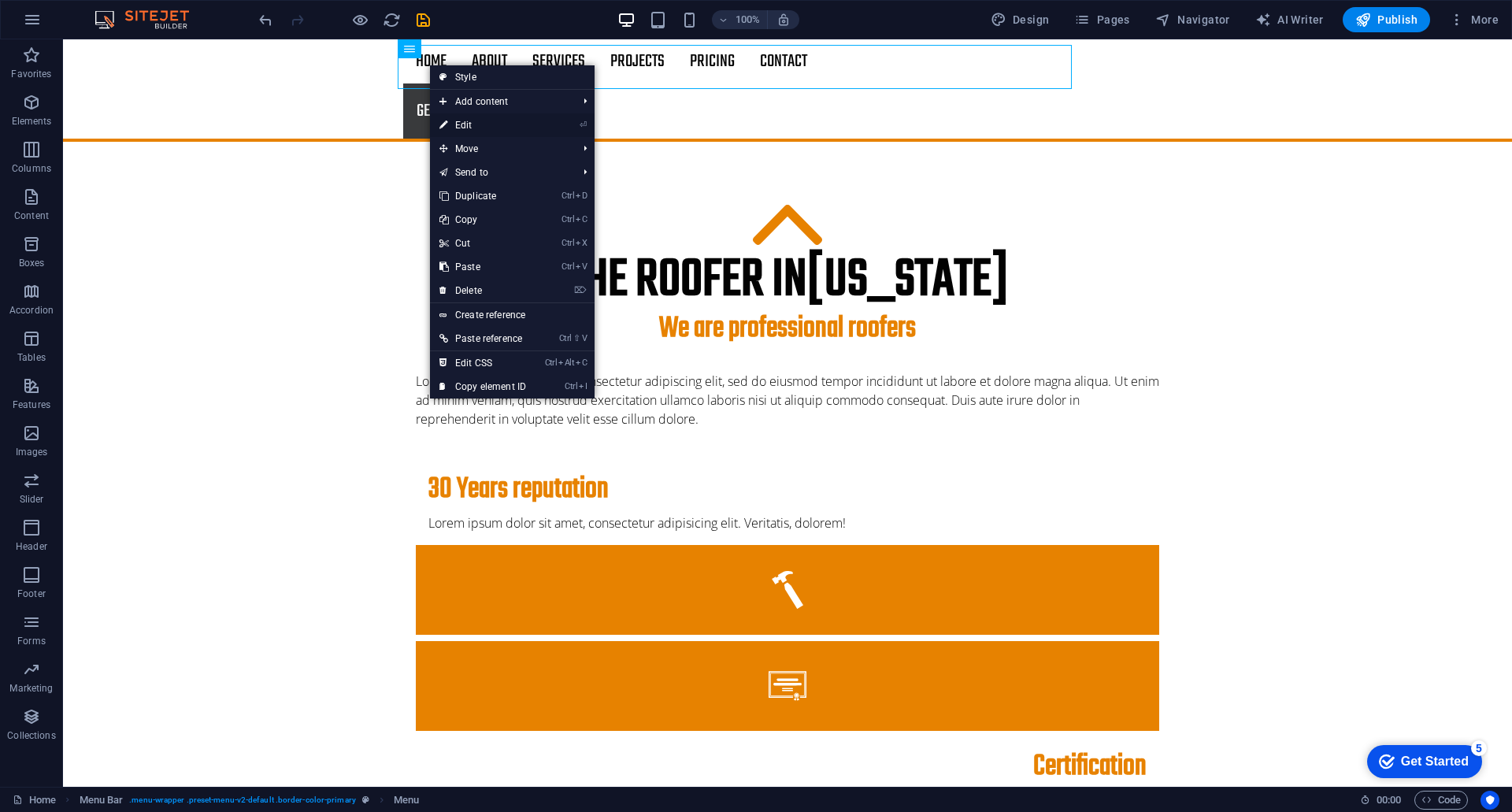
click at [464, 126] on link "⏎ Edit" at bounding box center [482, 125] width 106 height 24
select select
select select "1"
select select
select select "2"
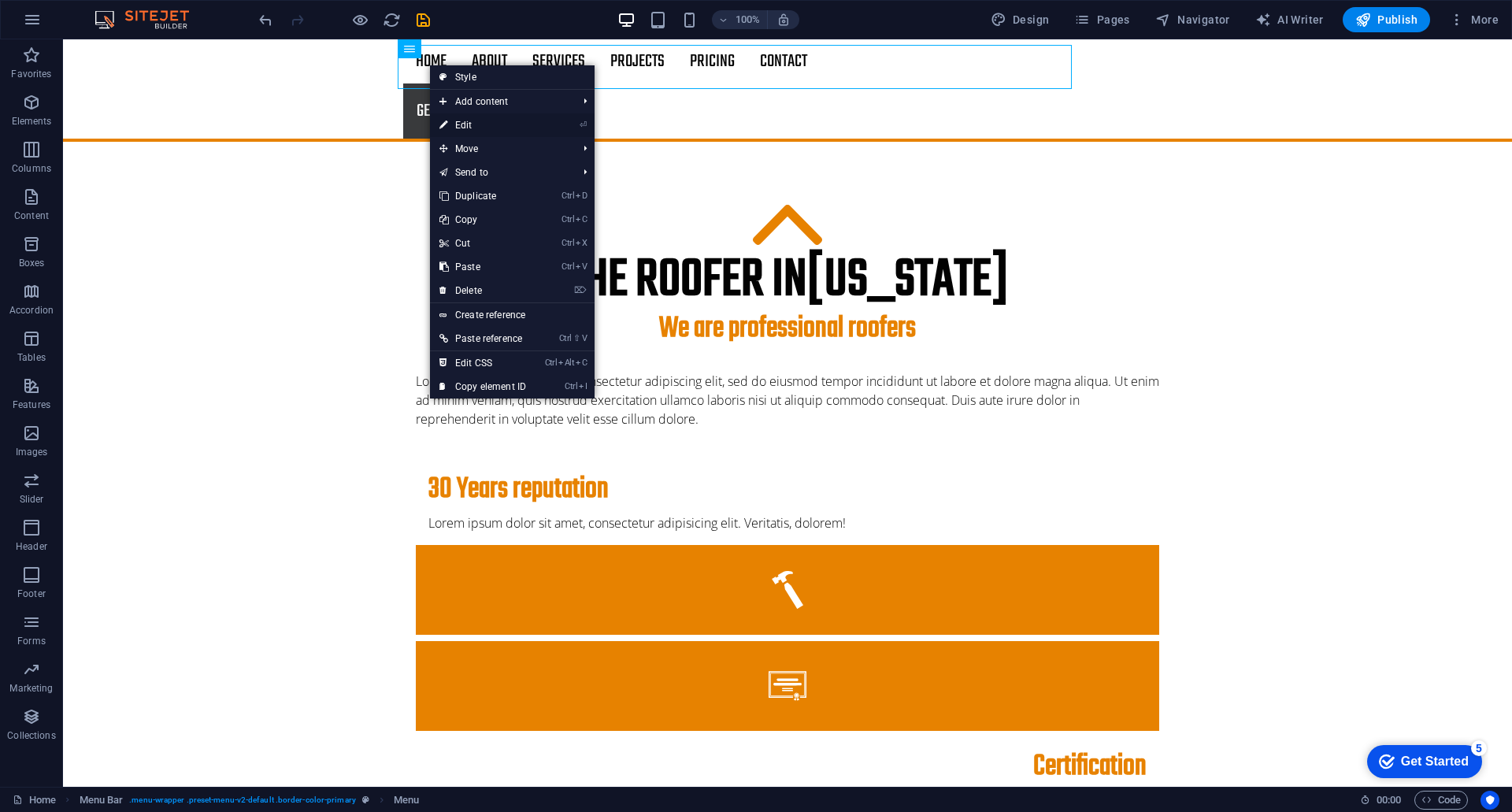
select select
select select "3"
select select
select select "4"
select select
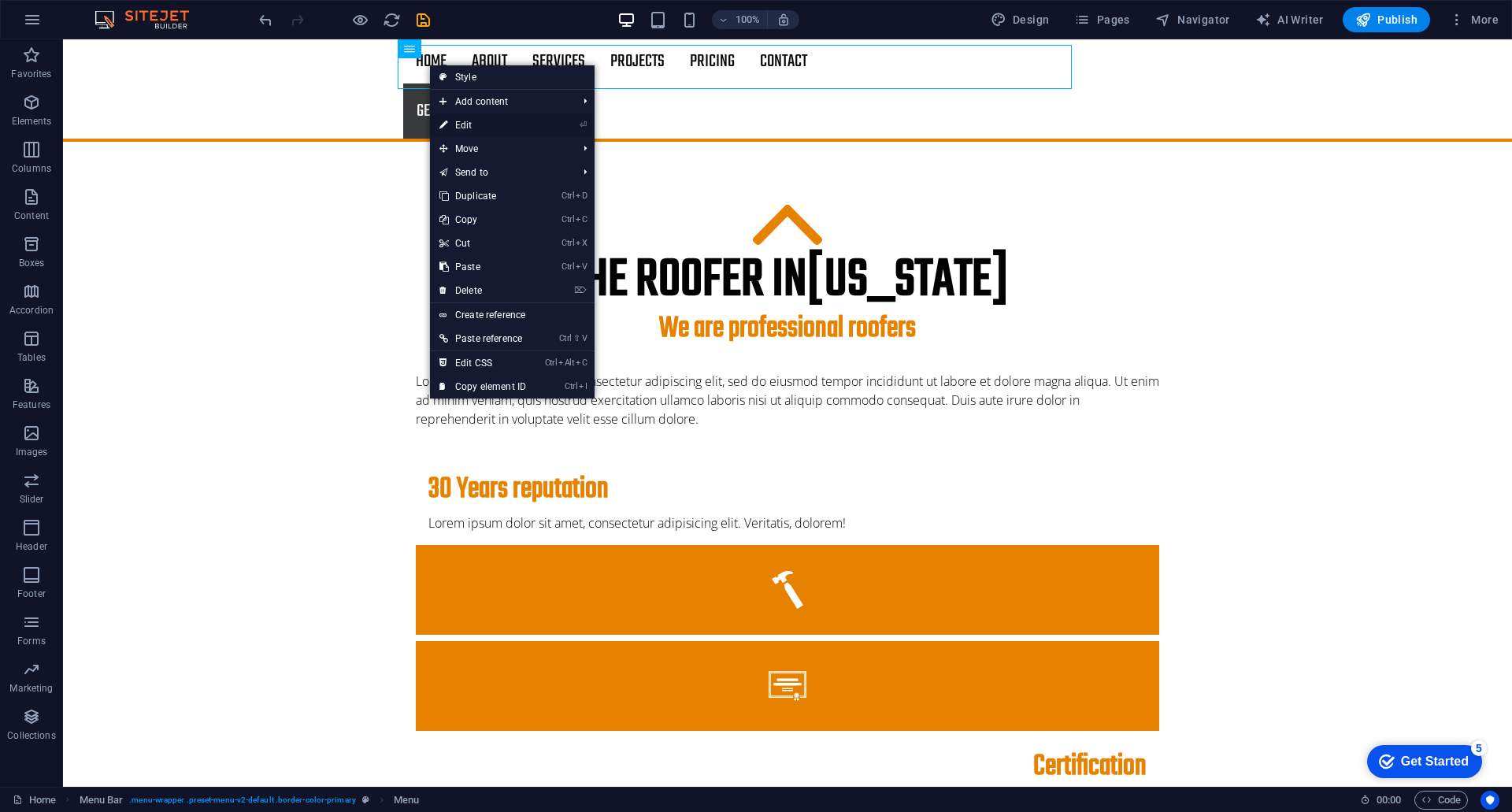
select select "5"
select select
select select "6"
select select
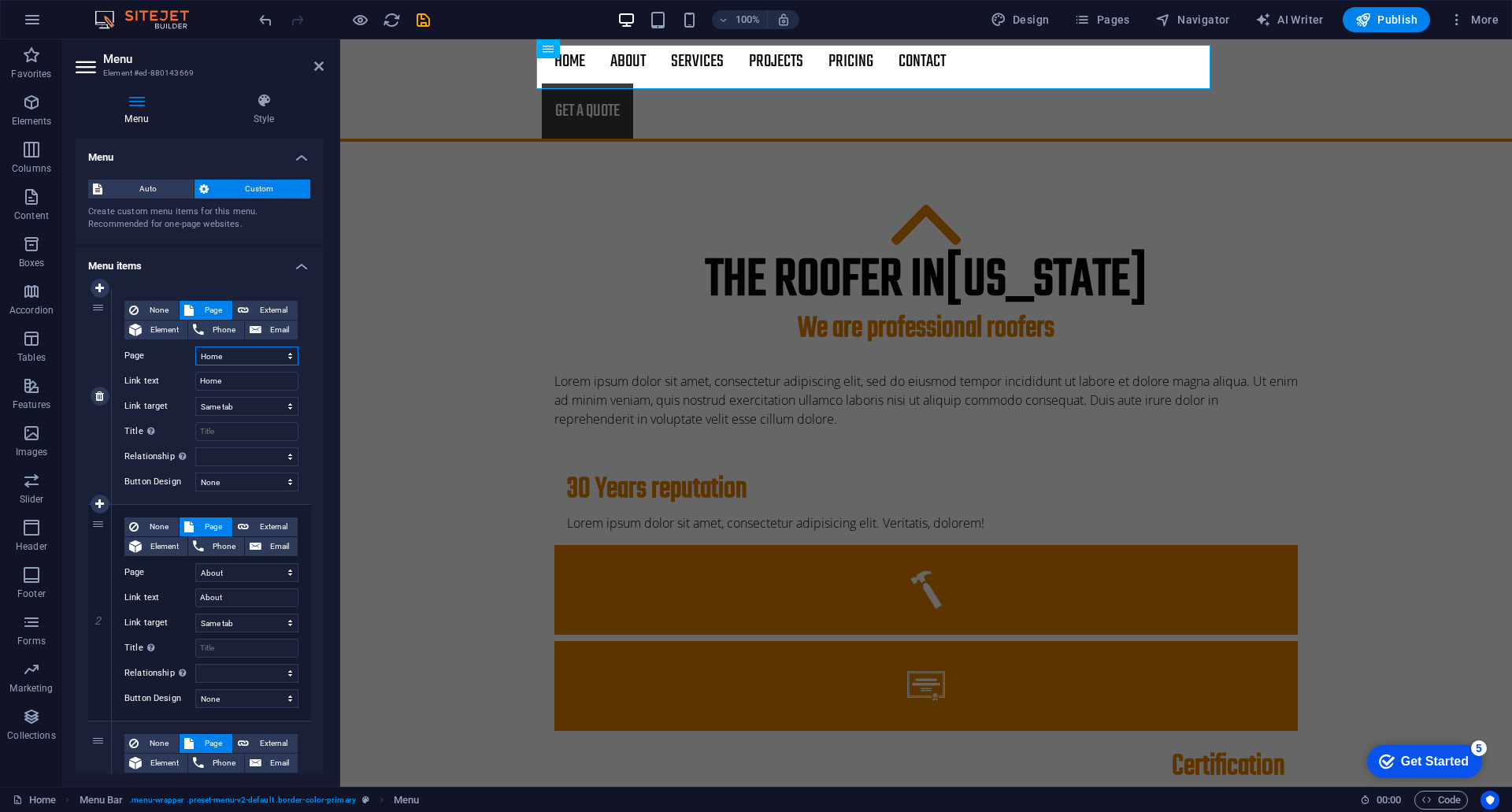
click at [223, 355] on select "Home About Services Projects -- Project-detail Pricing Contact Legal Notice Pri…" at bounding box center [247, 356] width 103 height 19
click at [224, 355] on select "Home About Services Projects -- Project-detail Pricing Contact Legal Notice Pri…" at bounding box center [247, 356] width 103 height 19
click at [157, 328] on span "Element" at bounding box center [164, 329] width 37 height 19
select select
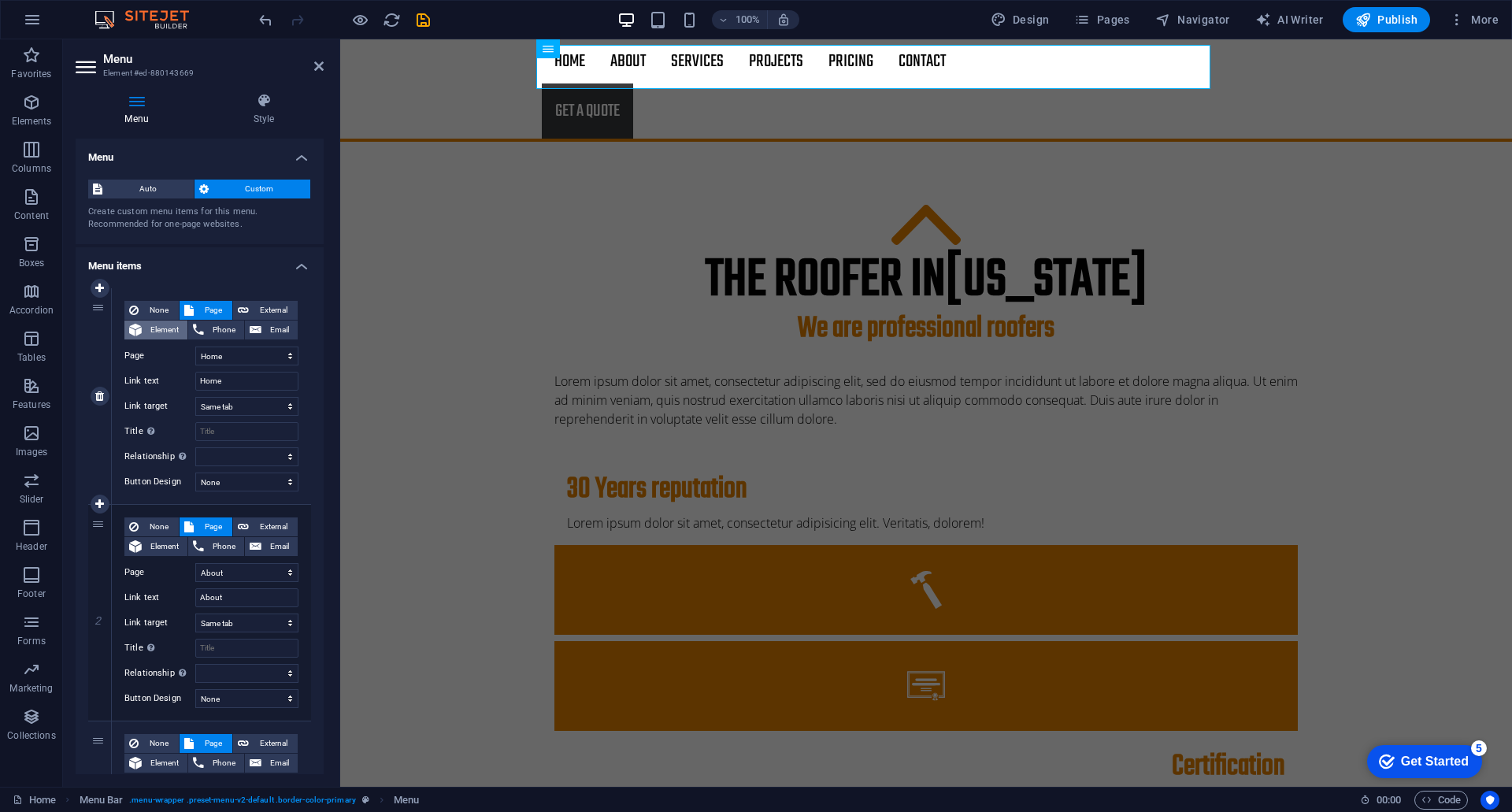
select select
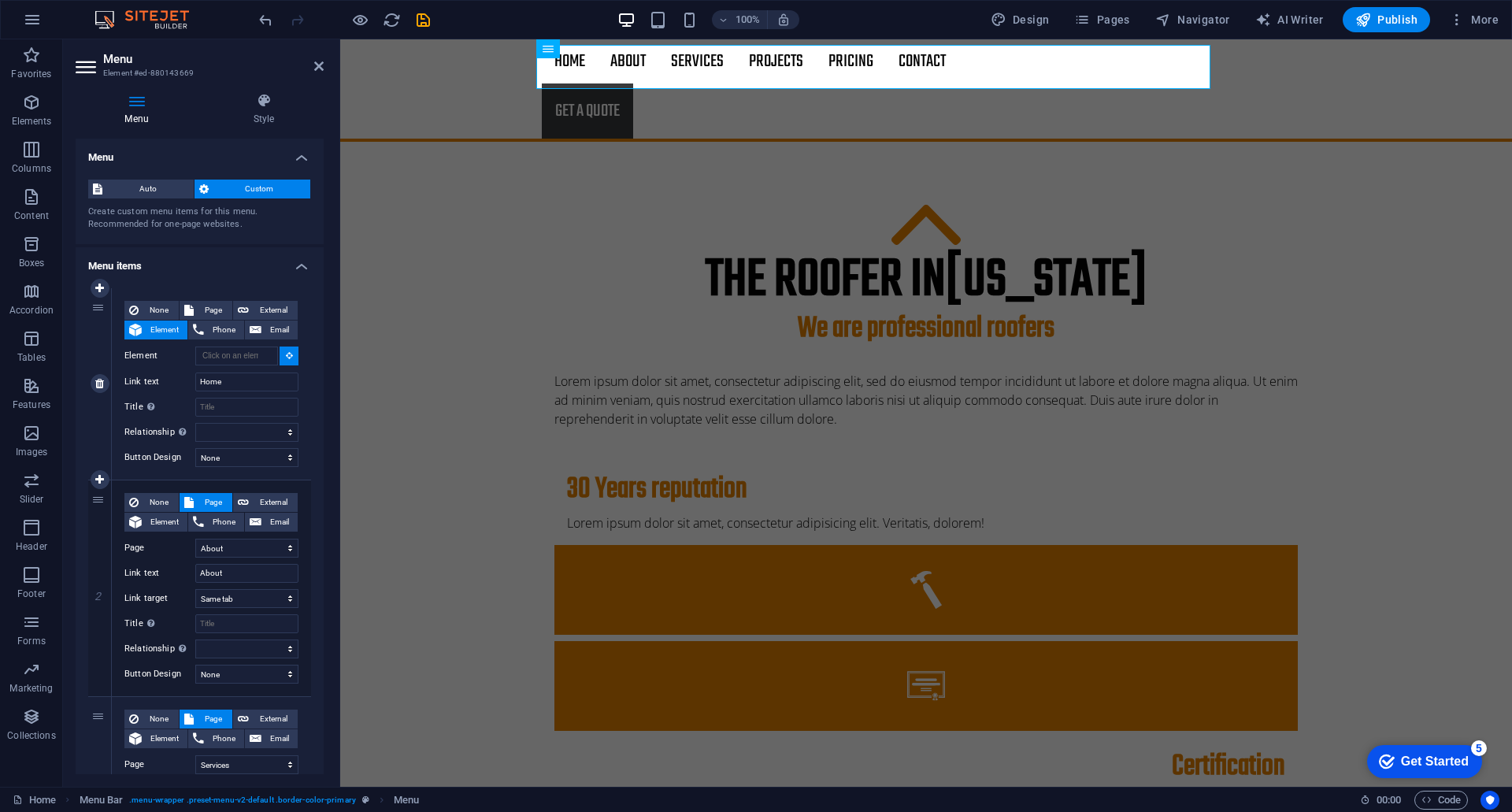
click at [157, 328] on span "Element" at bounding box center [164, 329] width 37 height 19
click at [202, 331] on icon at bounding box center [198, 329] width 11 height 19
select select
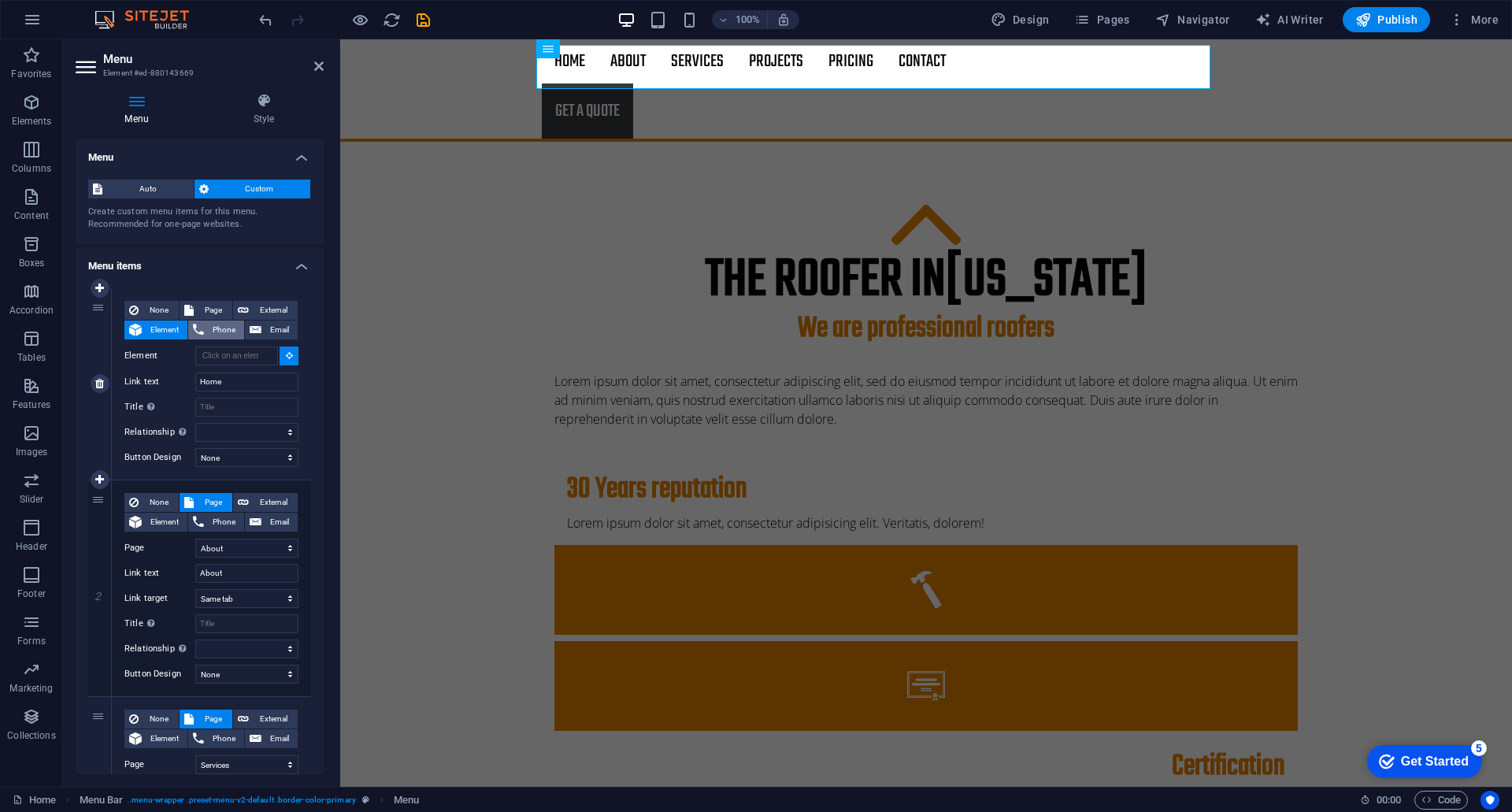
select select
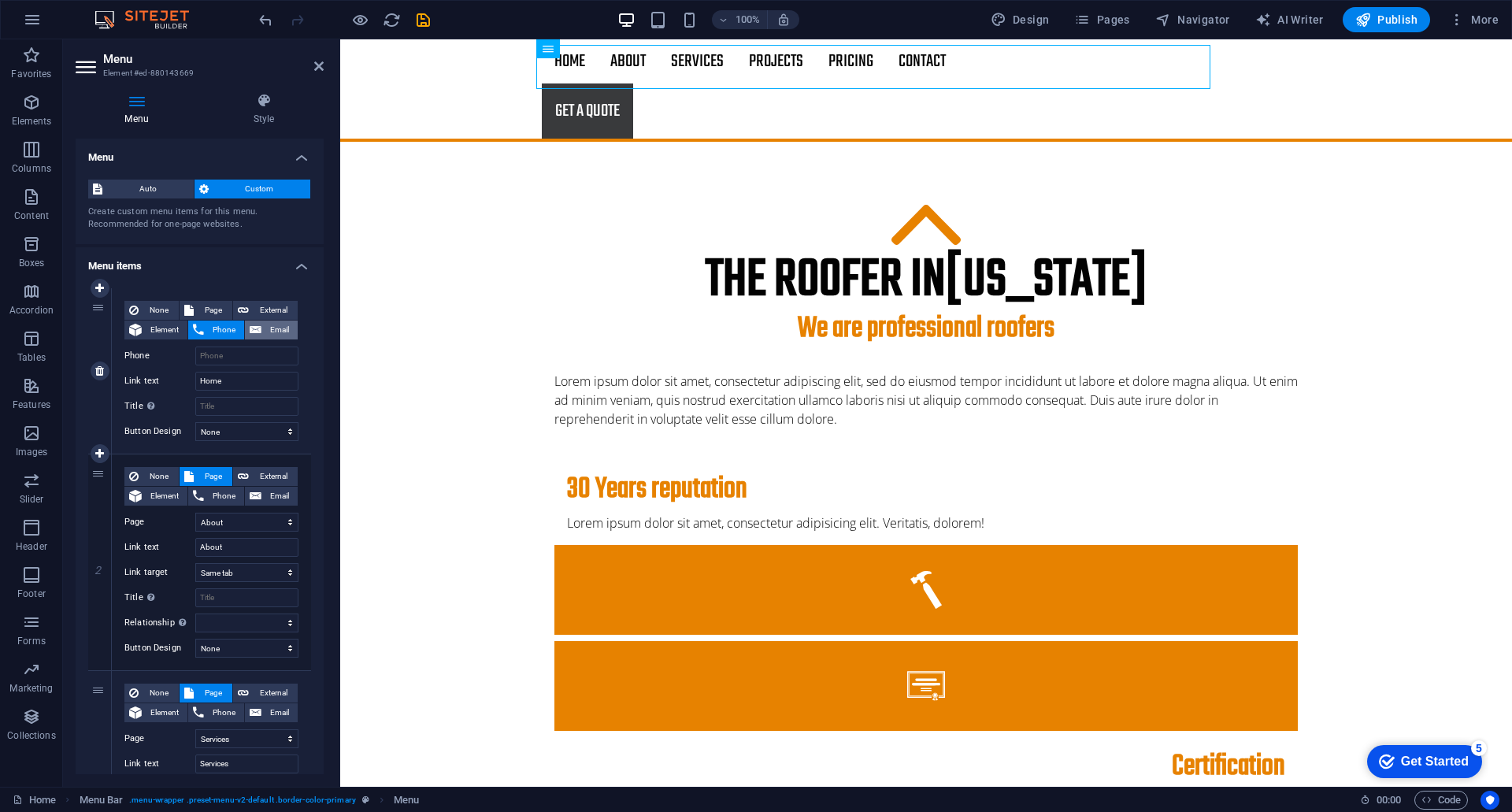
click at [257, 321] on icon at bounding box center [256, 329] width 12 height 19
select select
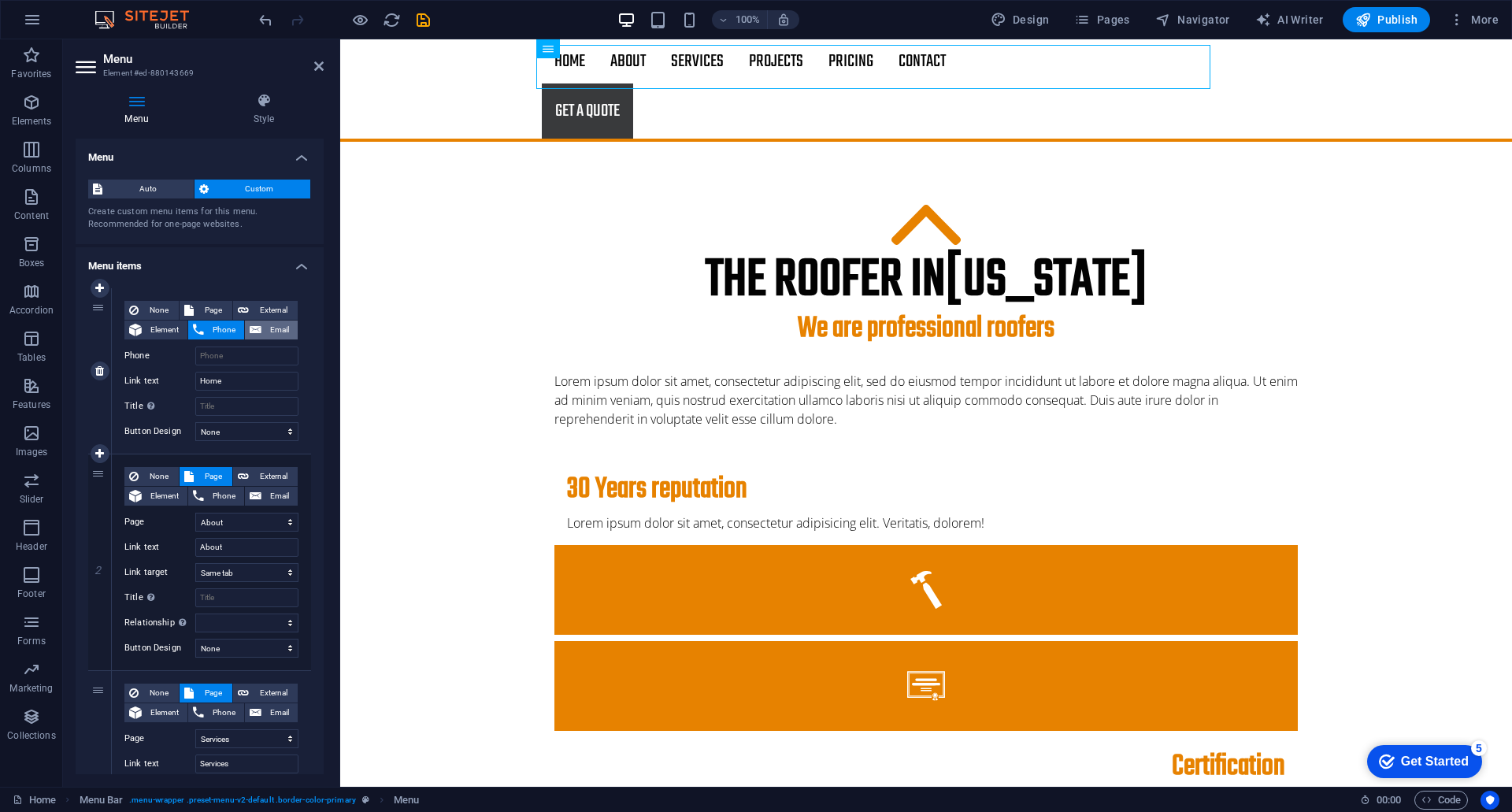
select select
click at [262, 309] on span "External" at bounding box center [274, 309] width 40 height 19
select select "blank"
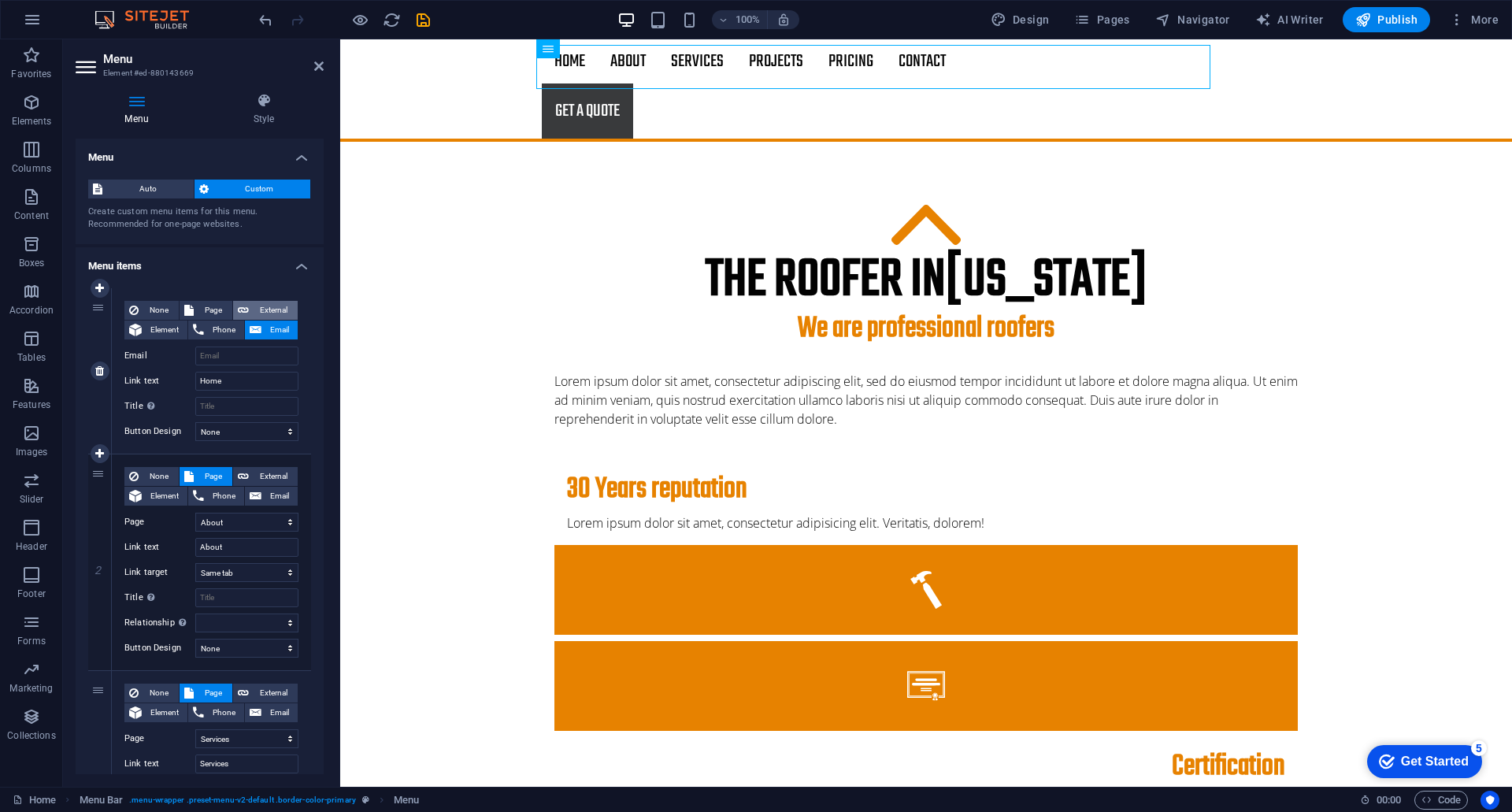
select select
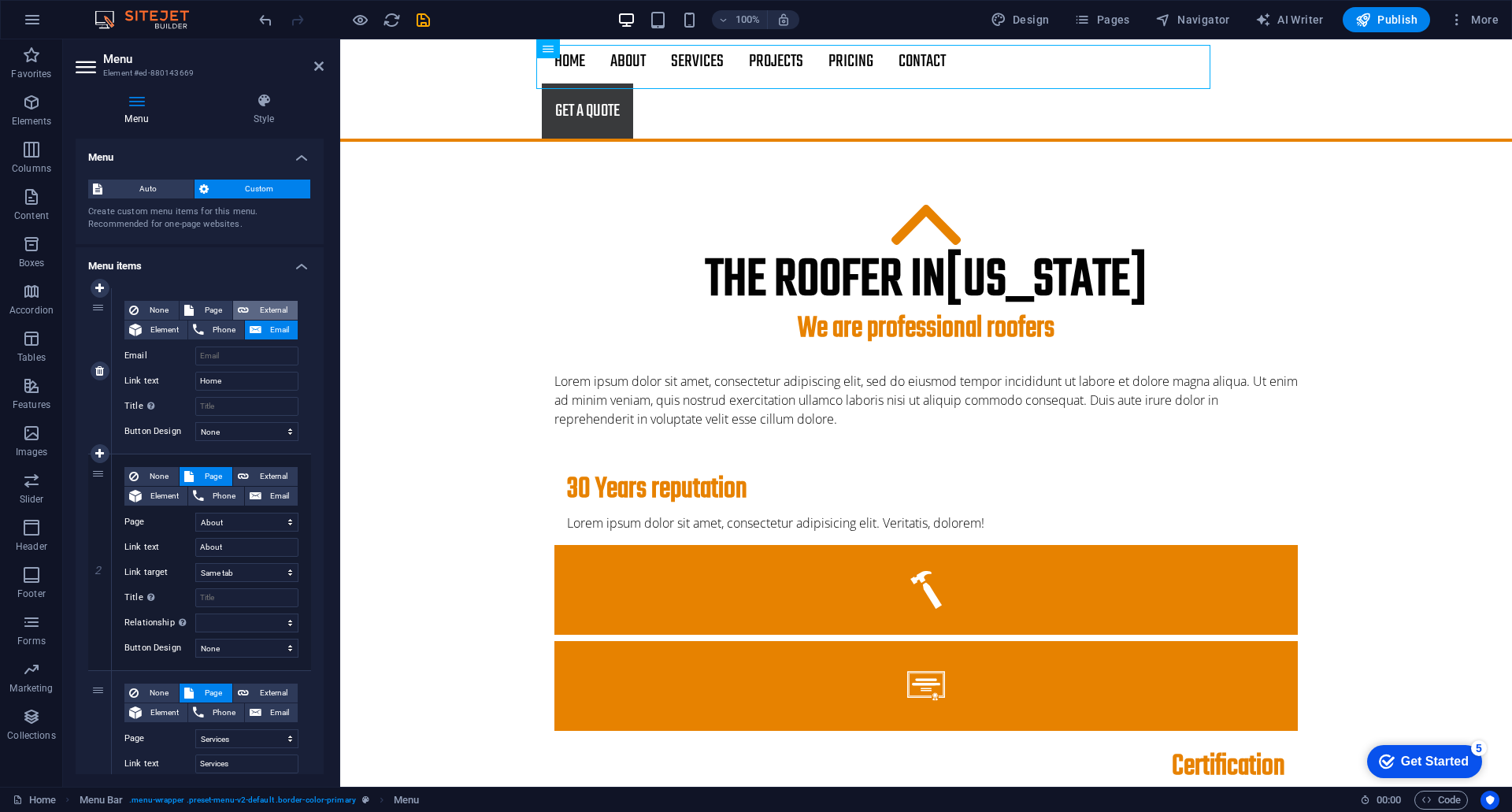
select select
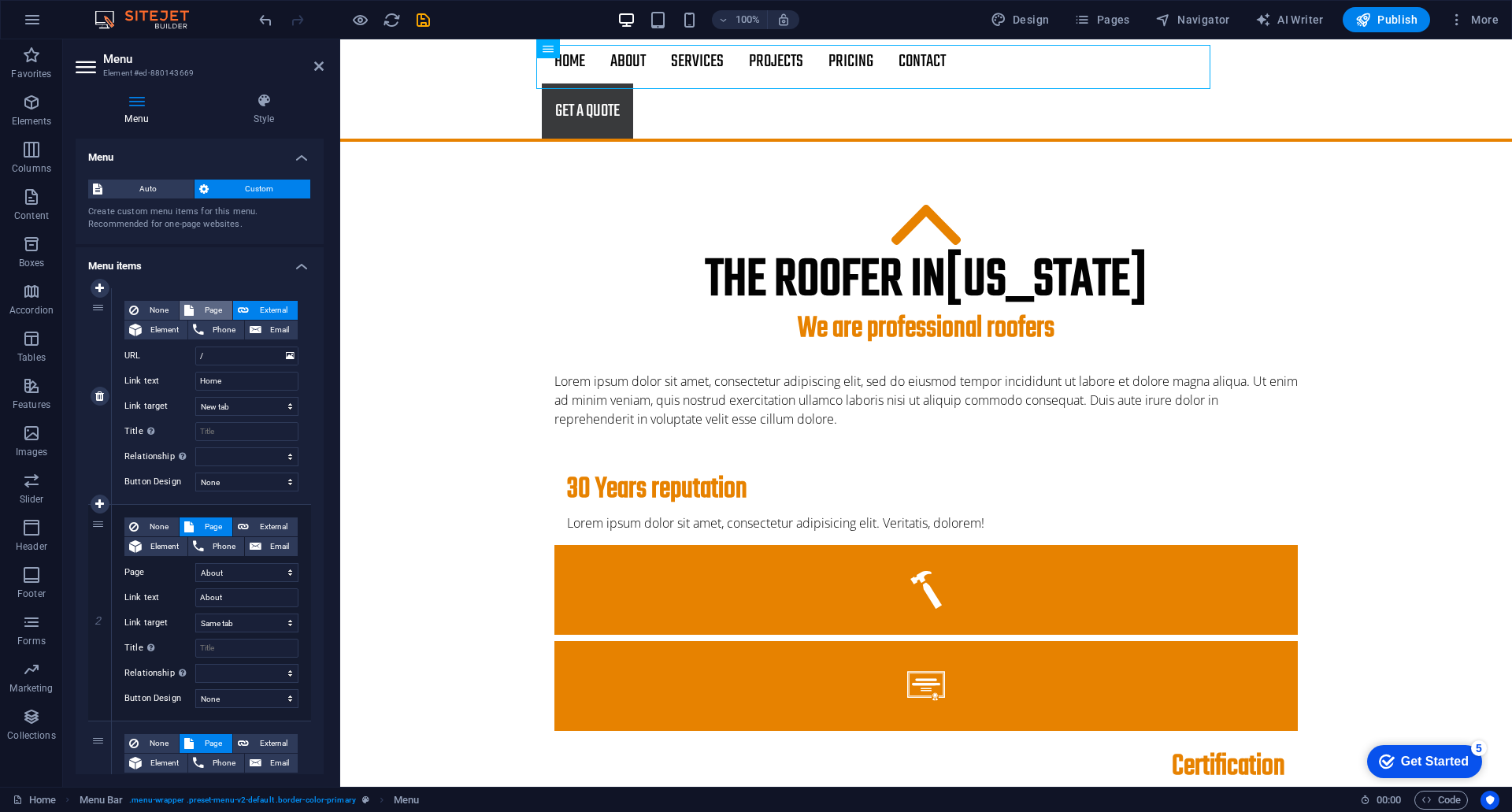
click at [209, 304] on span "Page" at bounding box center [212, 309] width 29 height 19
select select
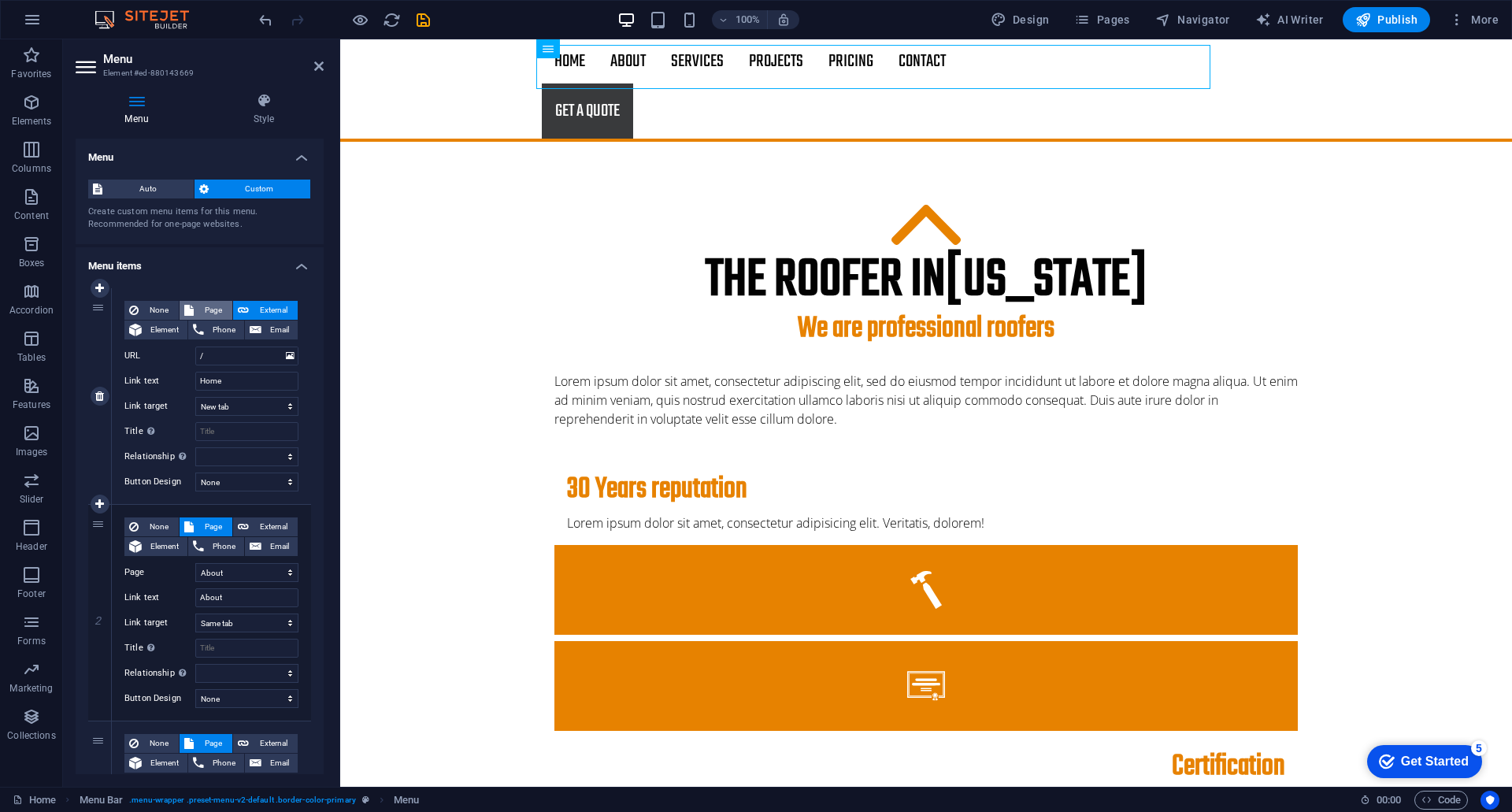
select select
click at [157, 306] on span "None" at bounding box center [158, 309] width 31 height 19
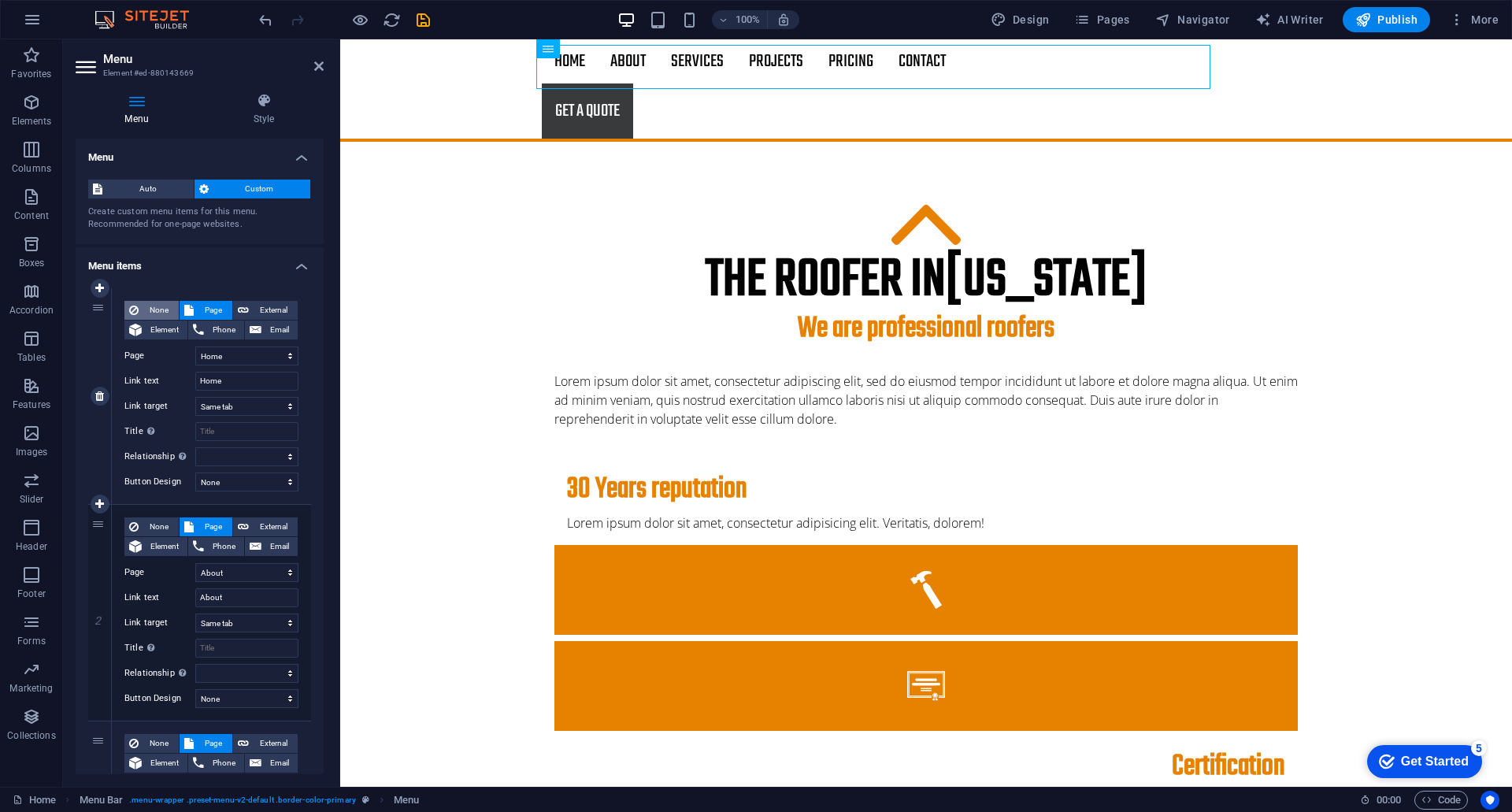
select select
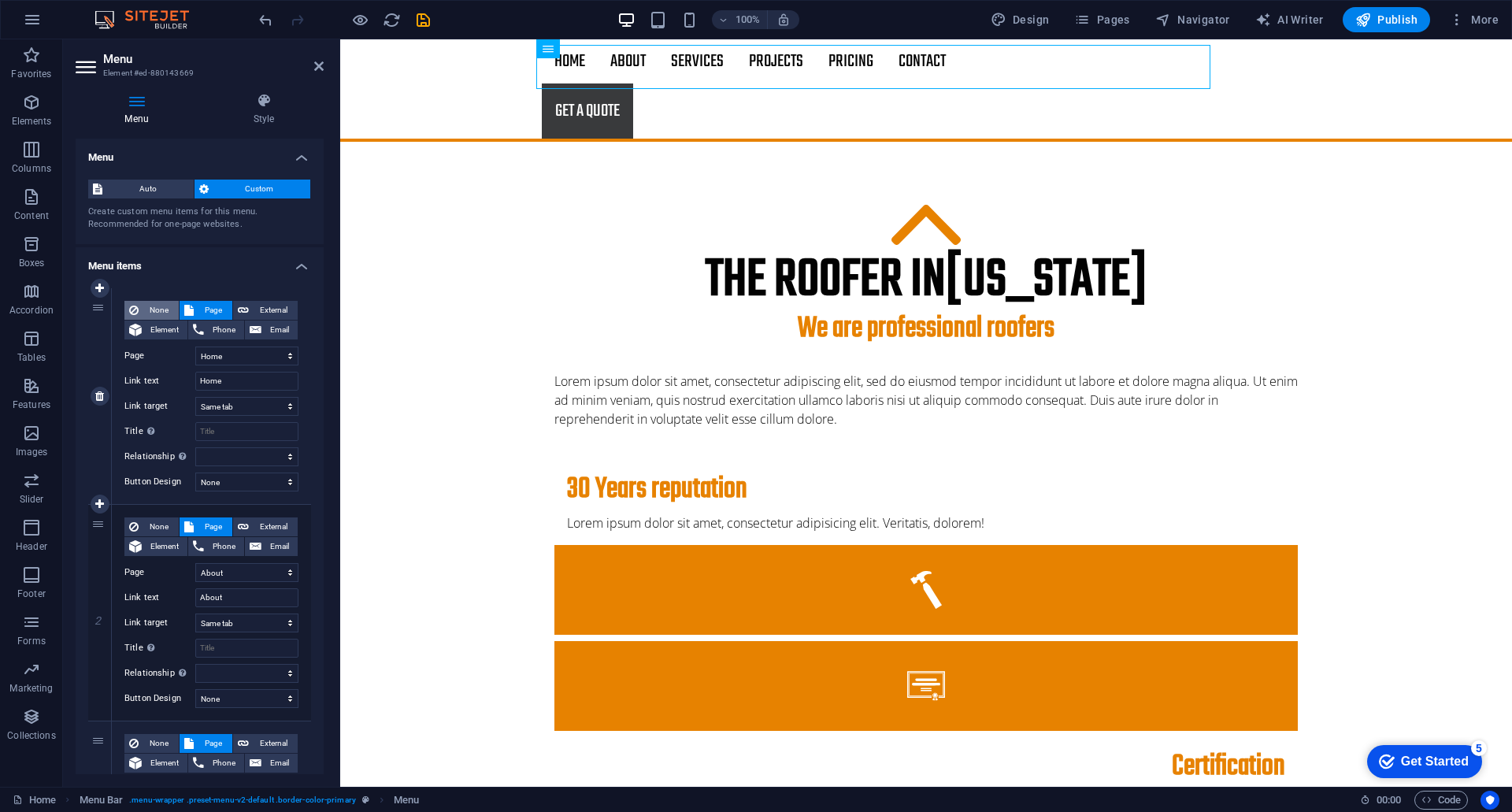
select select
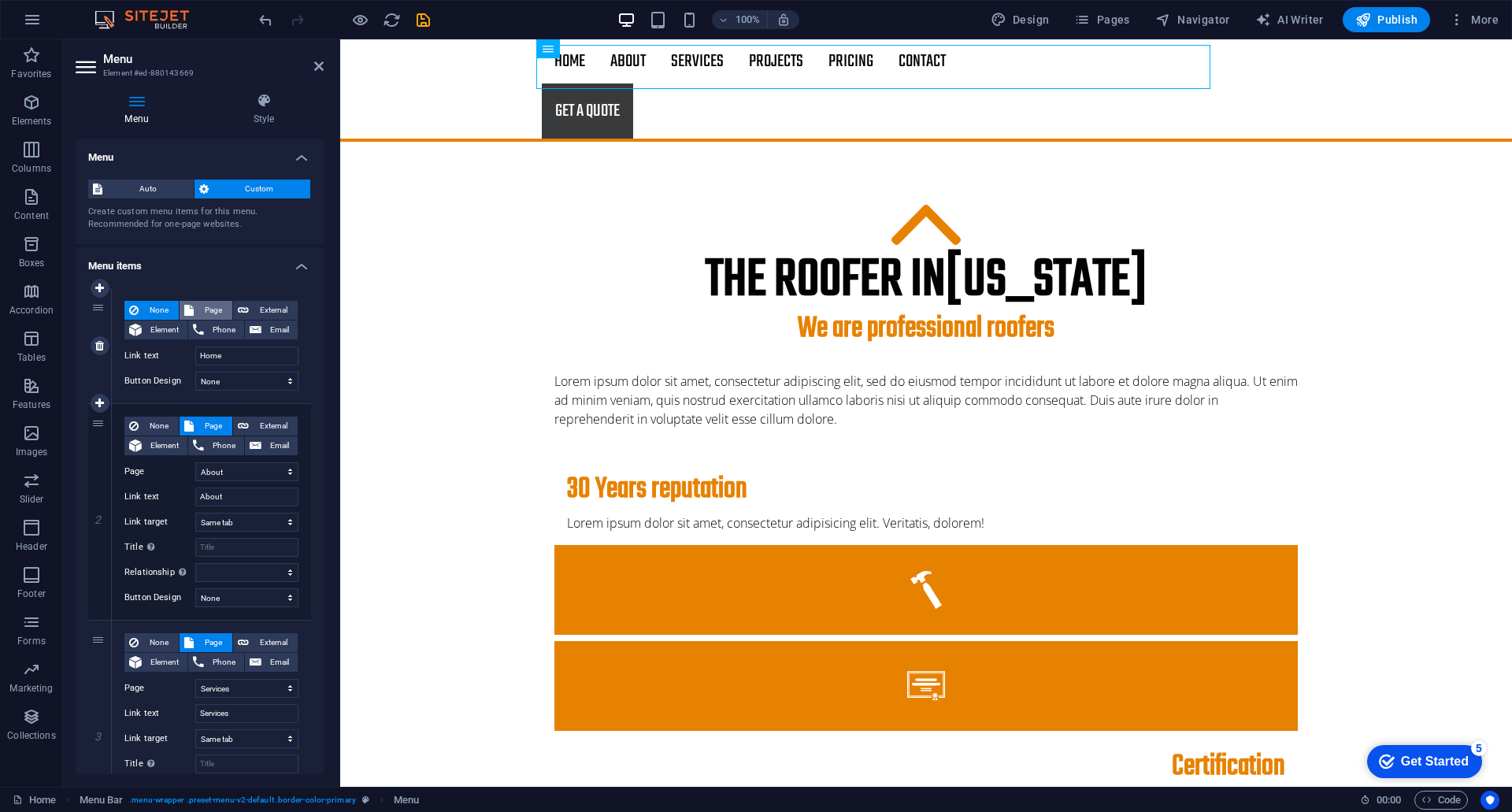
click at [223, 306] on span "Page" at bounding box center [212, 309] width 29 height 19
select select
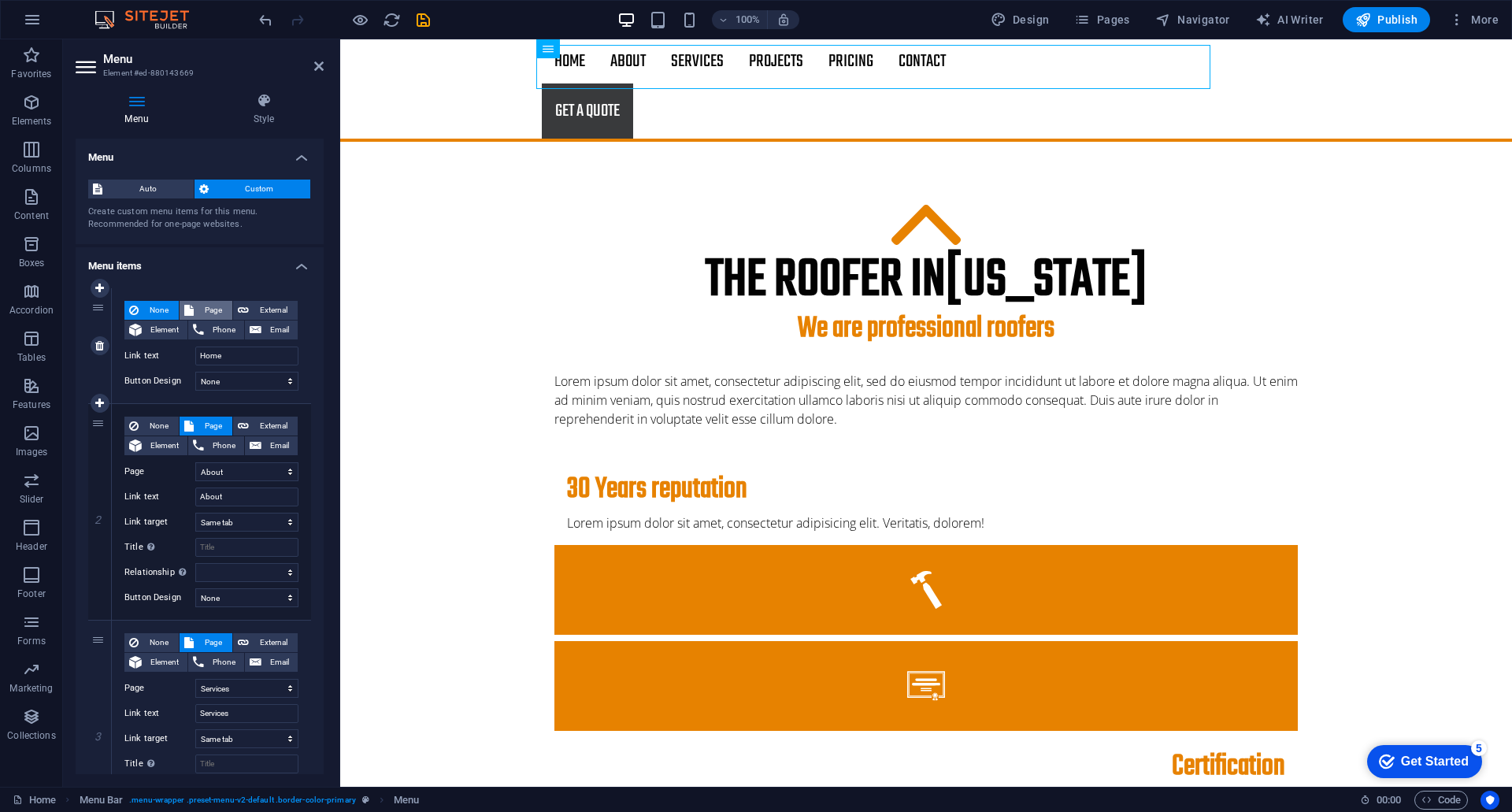
select select
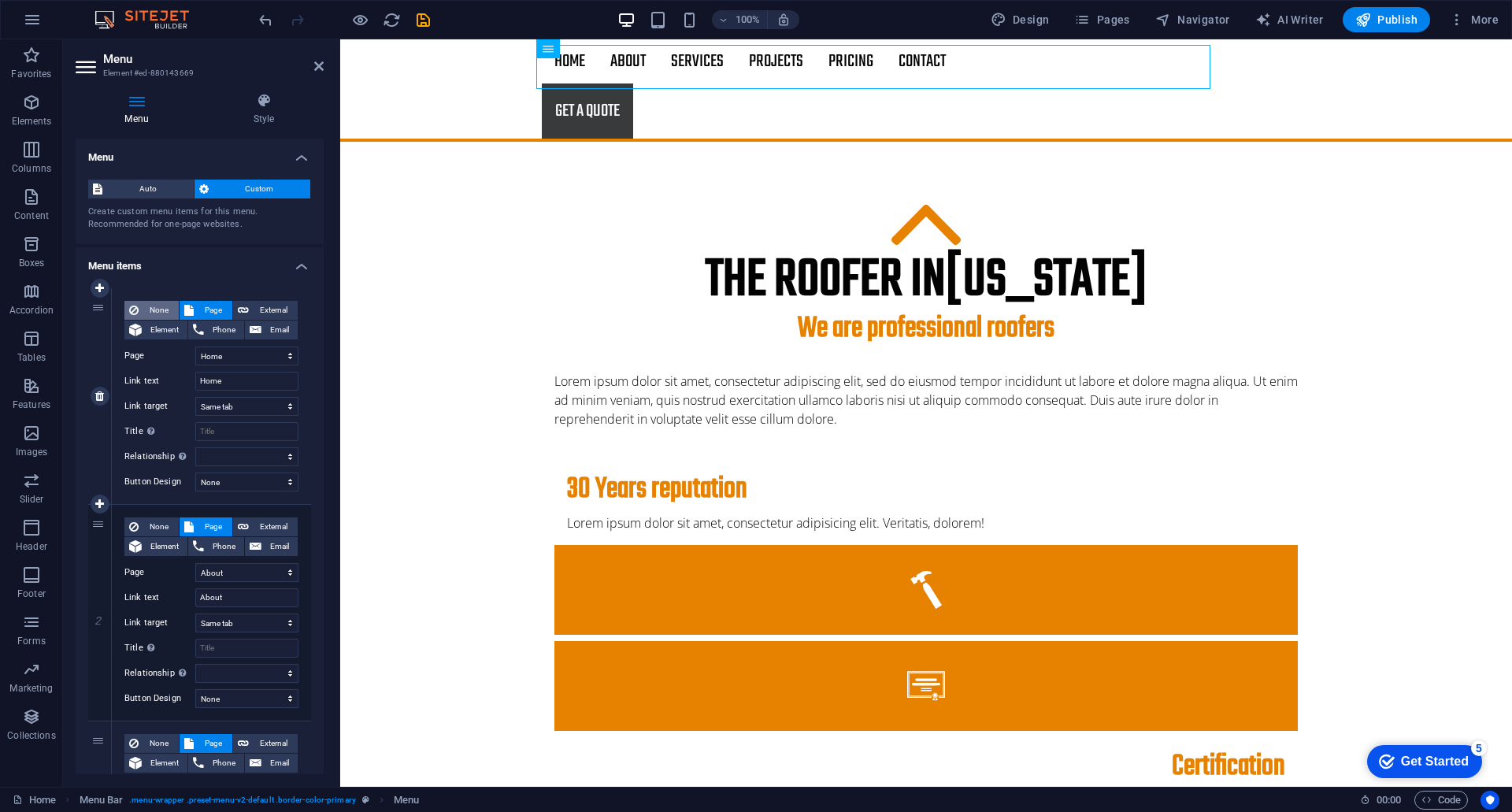
click at [147, 307] on span "None" at bounding box center [158, 309] width 31 height 19
select select
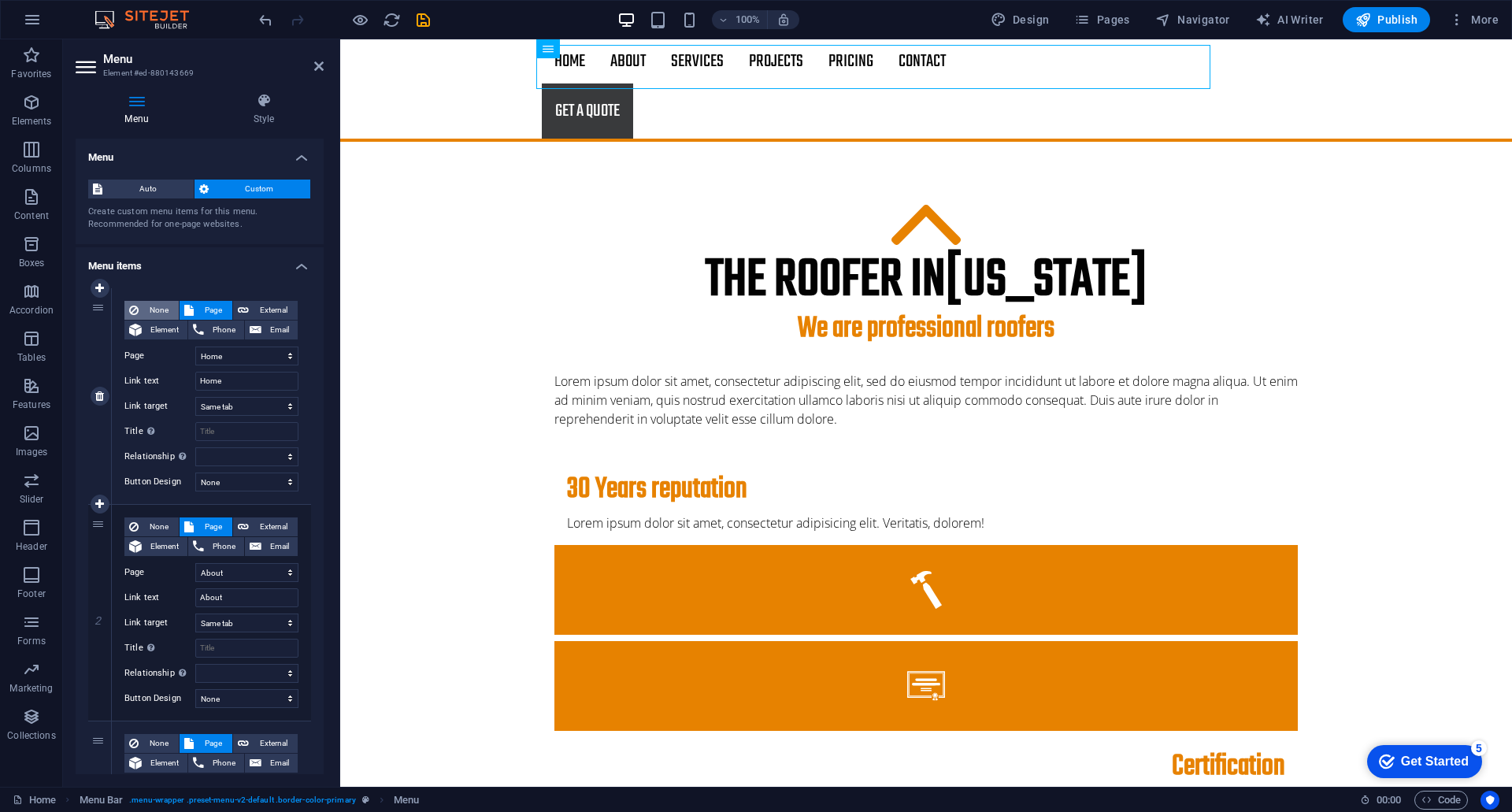
select select
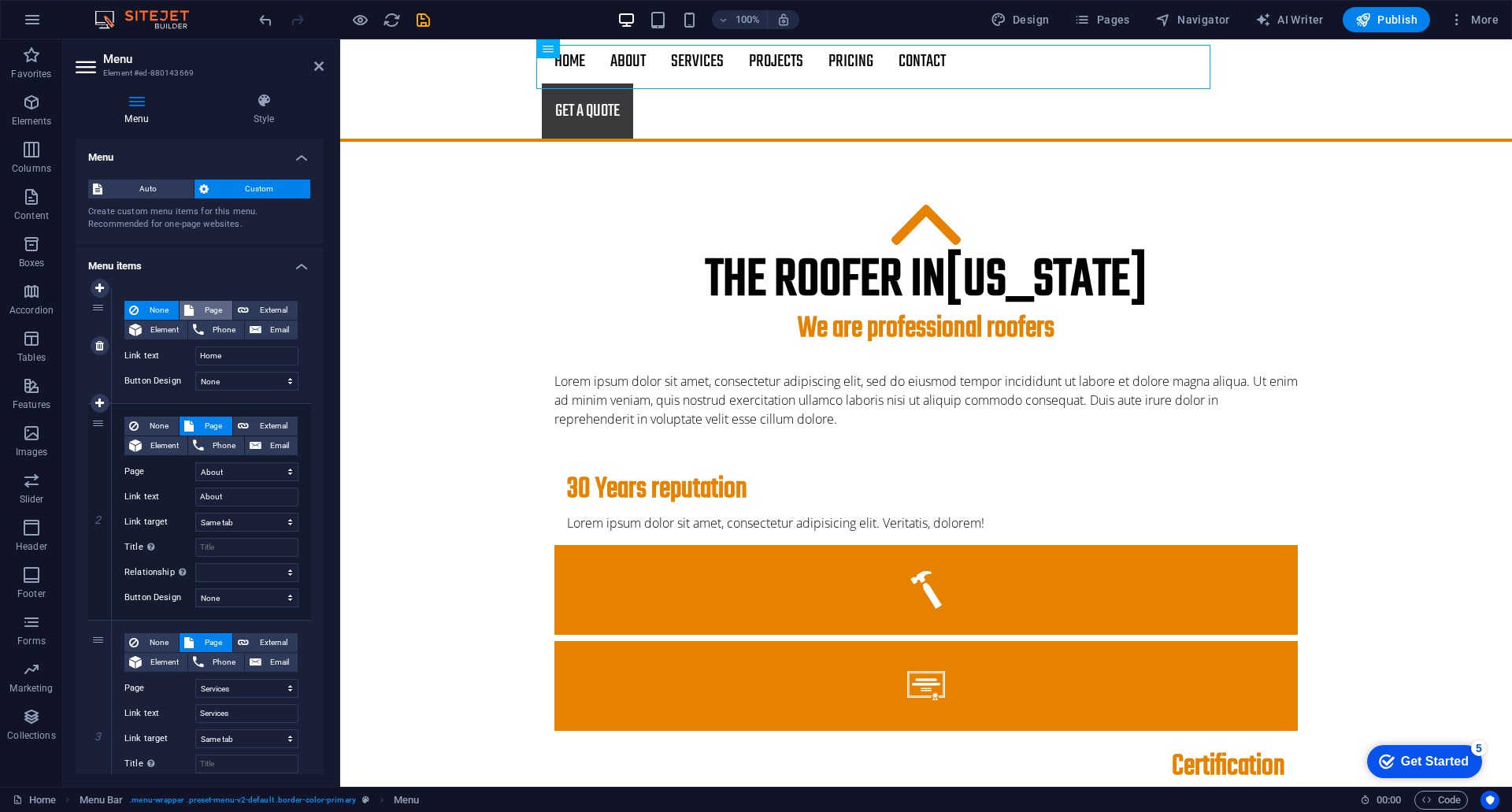
click at [192, 304] on icon at bounding box center [190, 309] width 10 height 19
select select
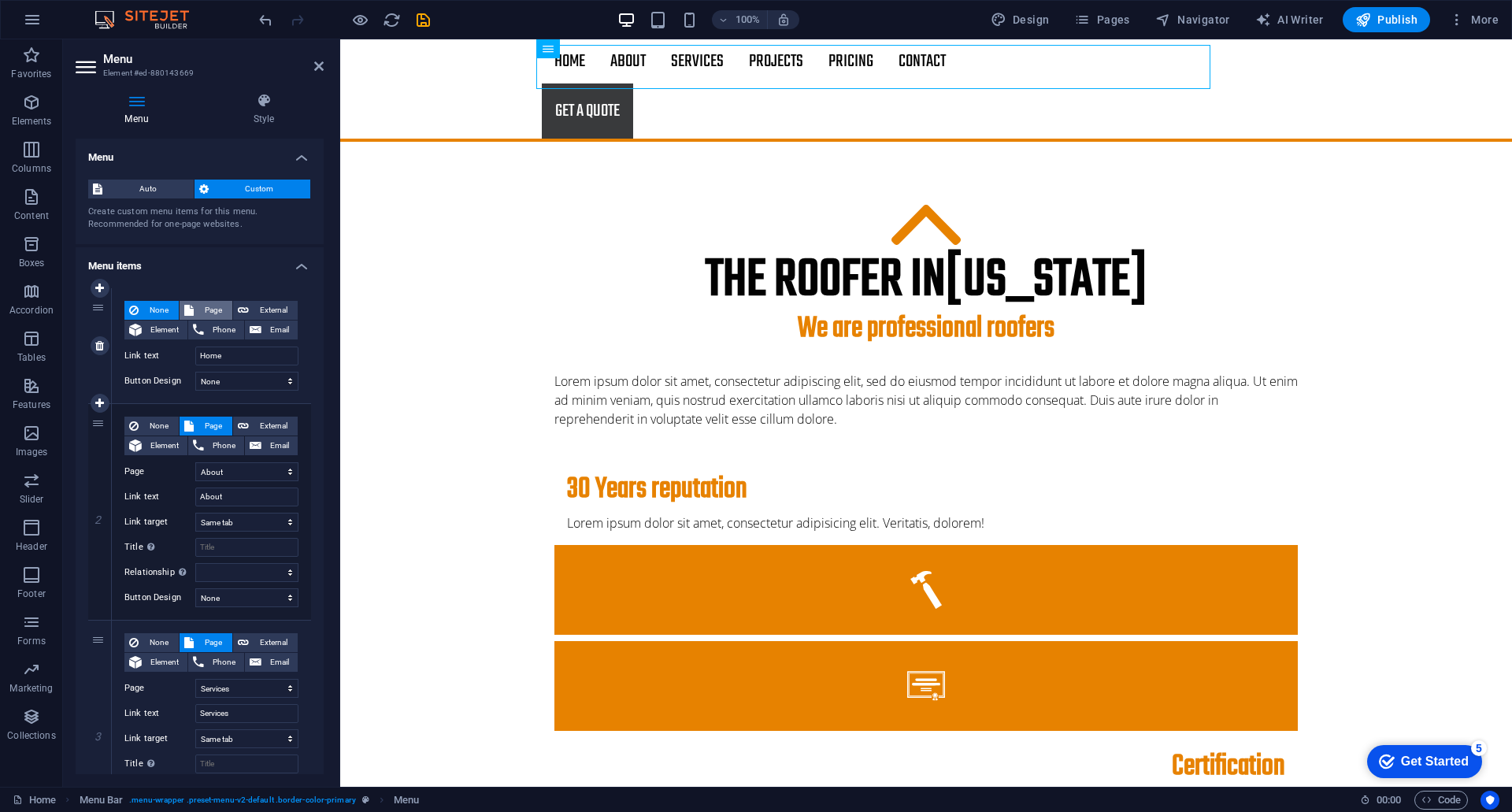
select select
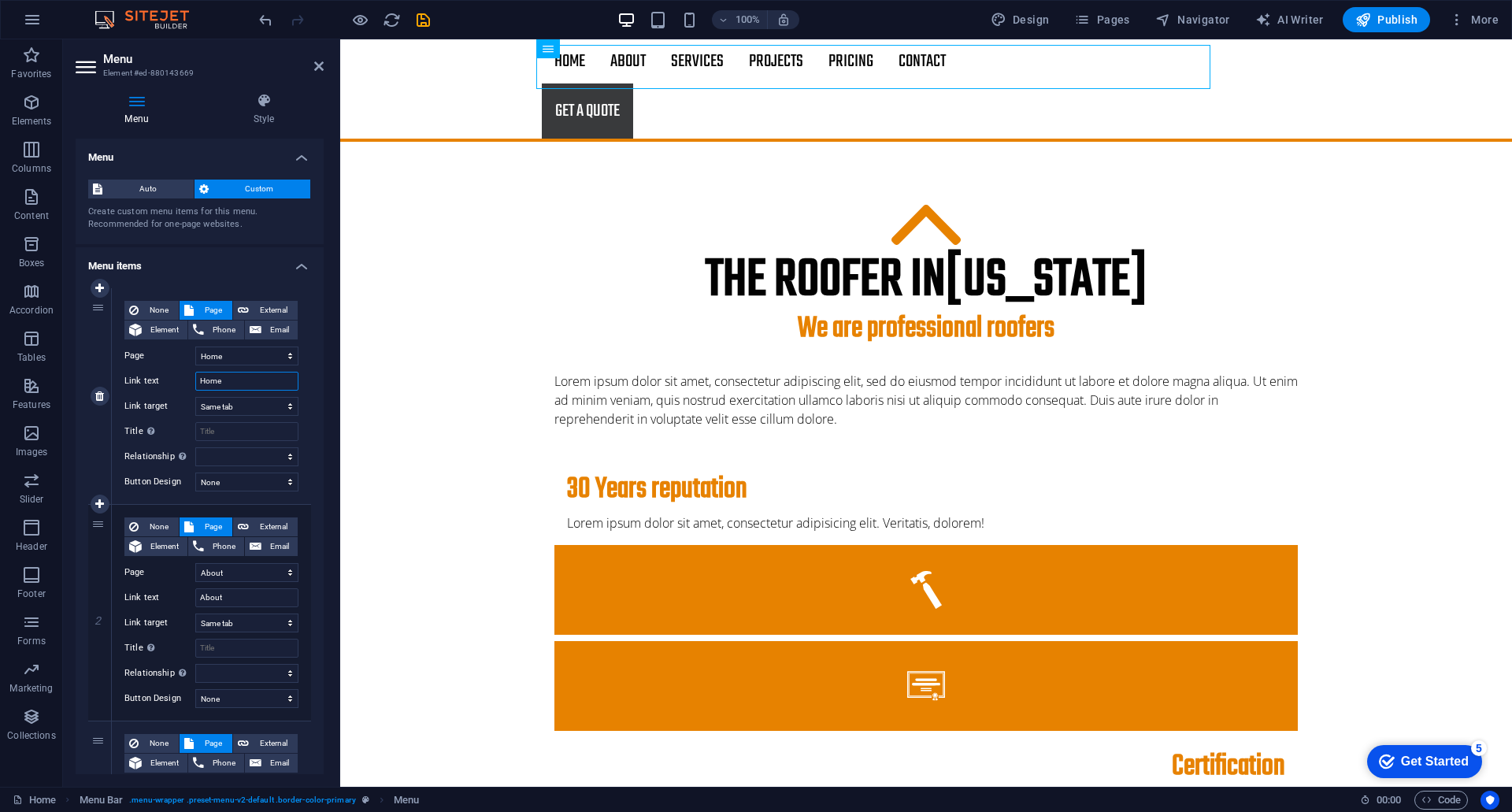
click at [227, 382] on input "Home" at bounding box center [247, 380] width 103 height 19
drag, startPoint x: 235, startPoint y: 383, endPoint x: 182, endPoint y: 383, distance: 53.0
click at [182, 383] on div "Link text Home" at bounding box center [211, 380] width 174 height 19
paste input "Почетна"
type input "Почетна"
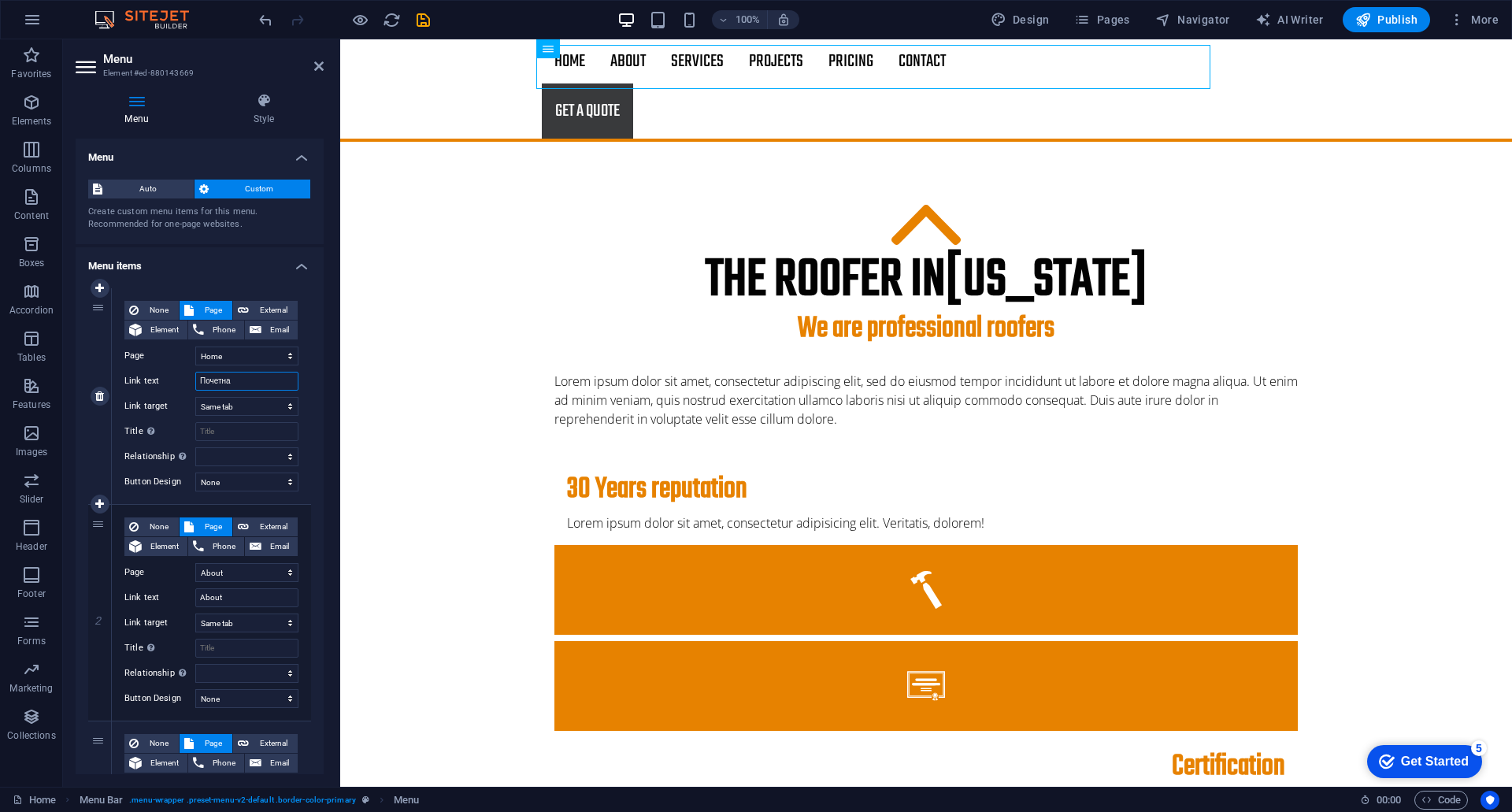
select select
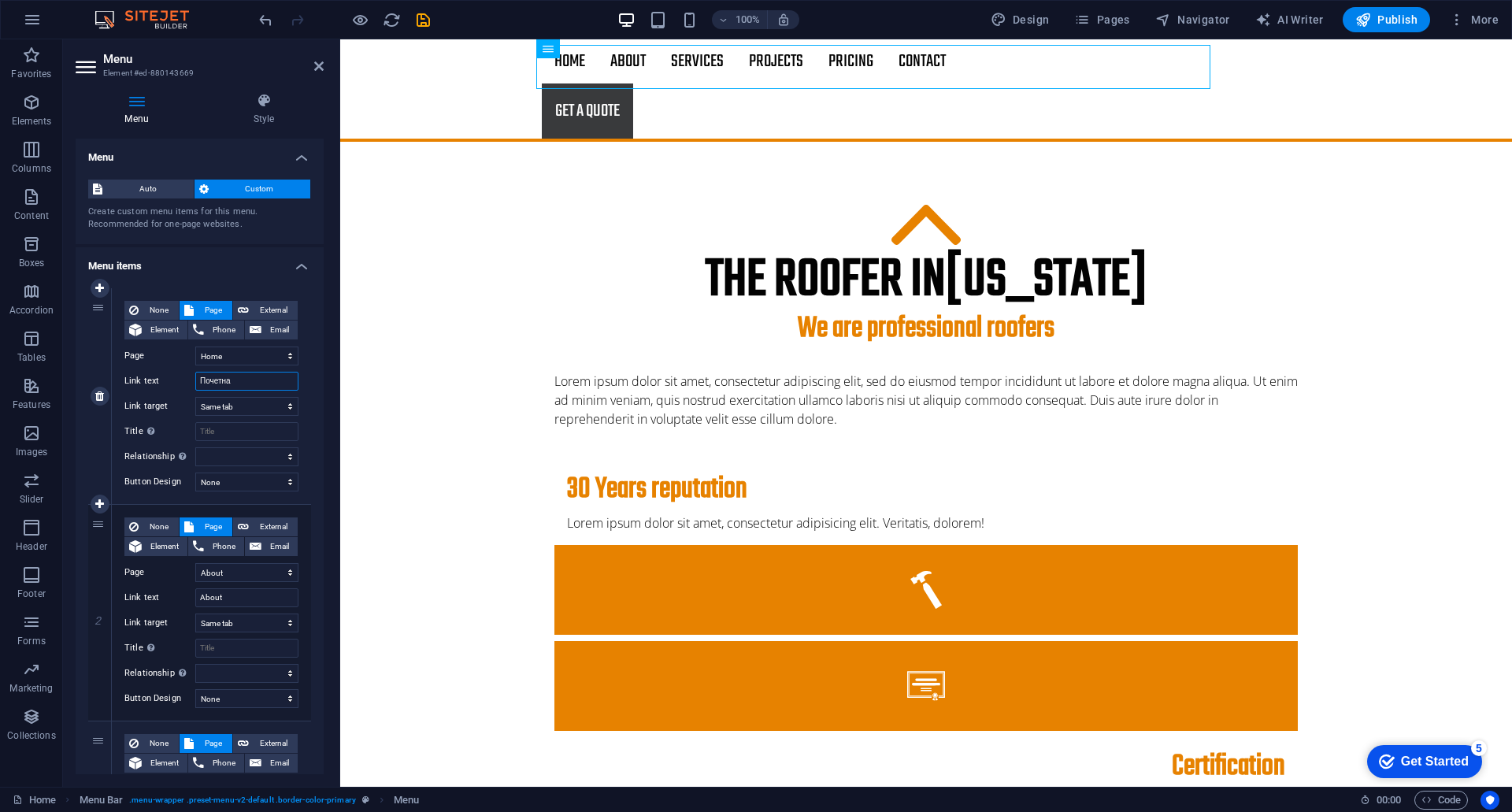
select select
drag, startPoint x: 246, startPoint y: 375, endPoint x: 181, endPoint y: 381, distance: 65.3
click at [181, 381] on div "Link text Почетна" at bounding box center [211, 380] width 174 height 19
drag, startPoint x: 214, startPoint y: 386, endPoint x: 231, endPoint y: 375, distance: 20.2
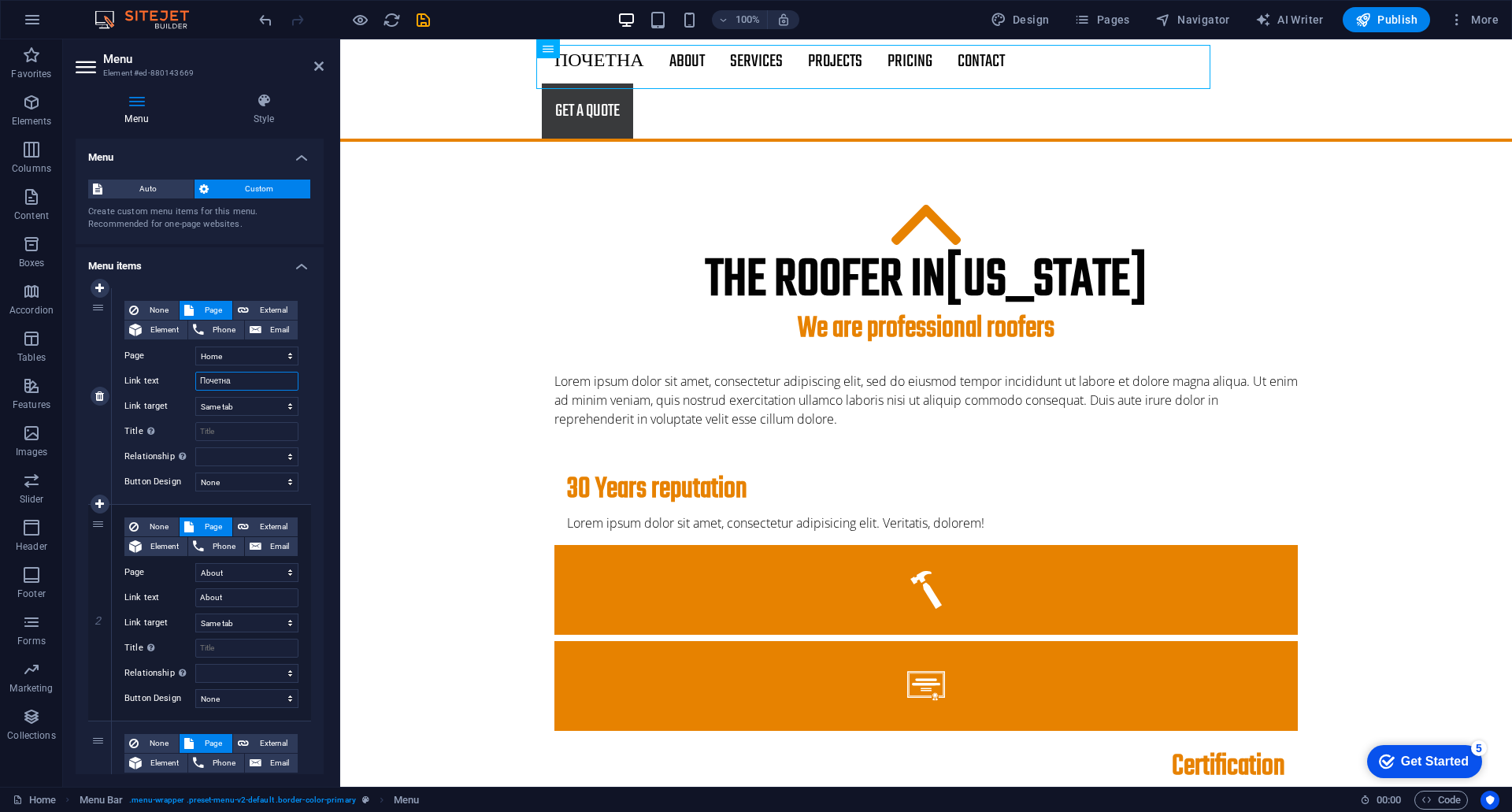
click at [231, 375] on input "Почетна" at bounding box center [247, 380] width 103 height 19
type input "Почетна"
click at [266, 92] on div "Menu Style Menu Auto Custom Create custom menu items for this menu. Recommended…" at bounding box center [200, 433] width 274 height 706
click at [263, 106] on icon at bounding box center [263, 101] width 120 height 16
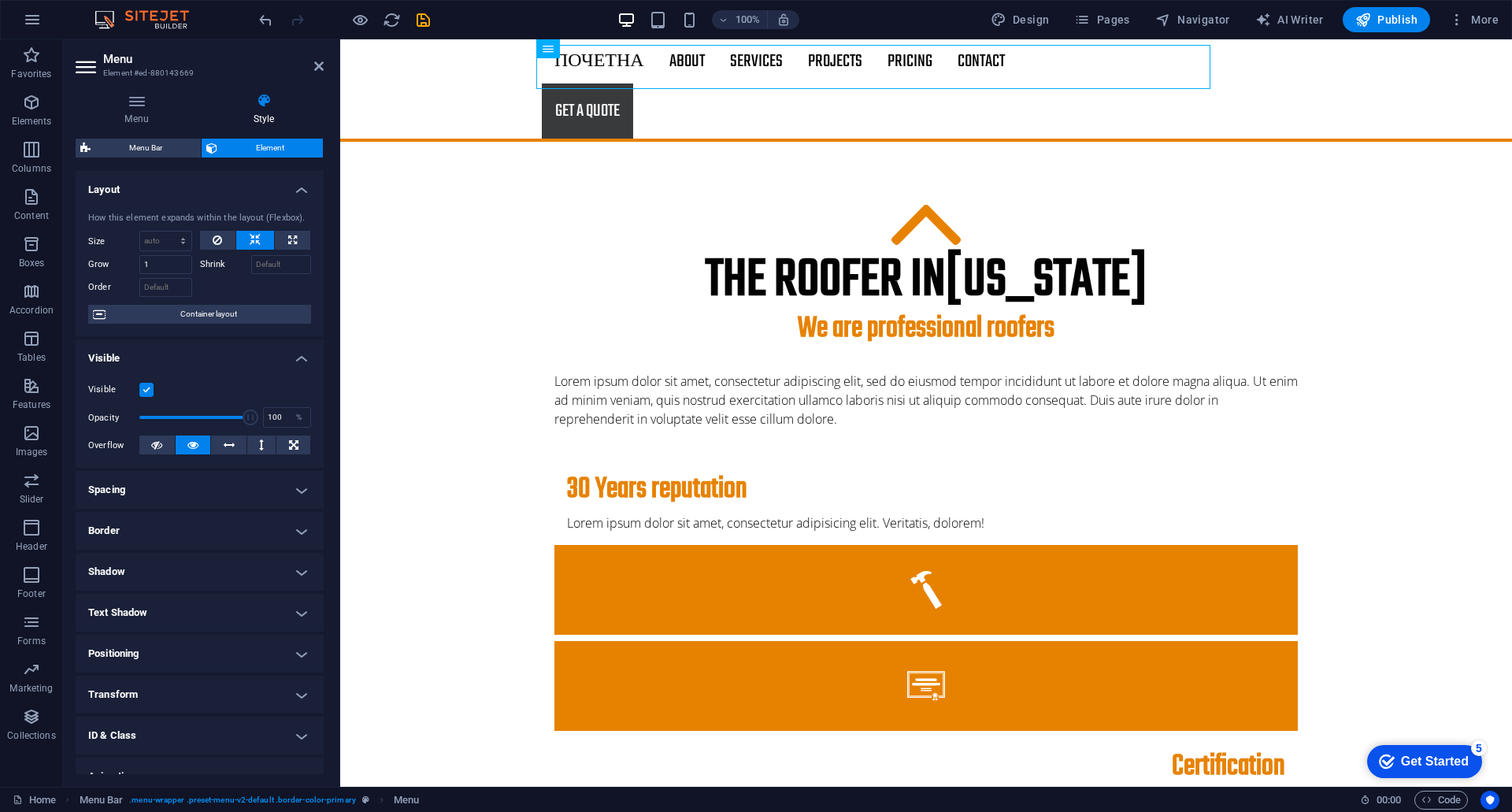
click at [185, 501] on h4 "Spacing" at bounding box center [200, 490] width 248 height 38
click at [184, 495] on h4 "Spacing" at bounding box center [200, 485] width 248 height 29
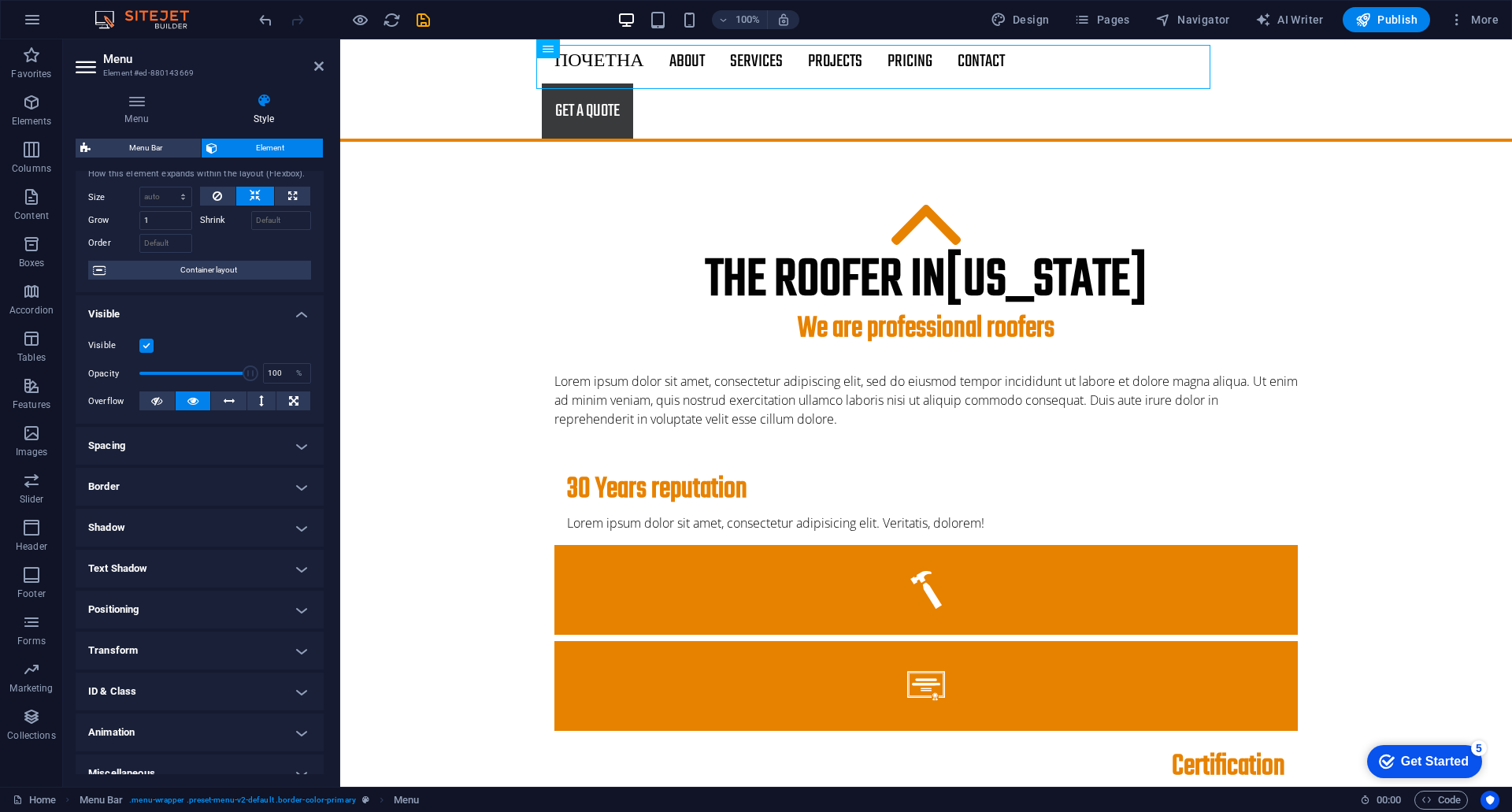
scroll to position [62, 0]
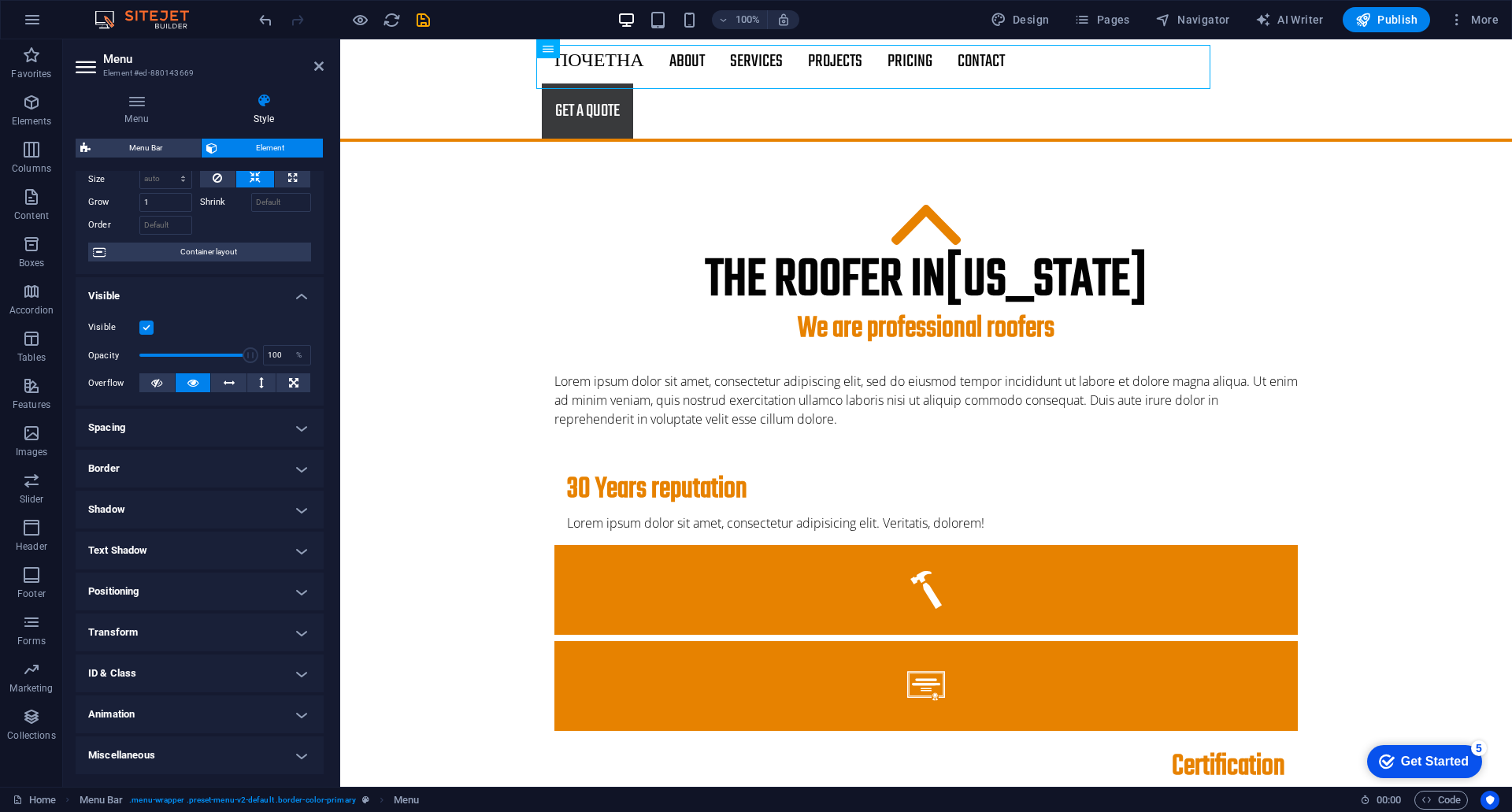
click at [201, 751] on h4 "Miscellaneous" at bounding box center [200, 755] width 248 height 38
click at [201, 751] on h4 "Miscellaneous" at bounding box center [200, 750] width 248 height 29
click at [200, 628] on h4 "Transform" at bounding box center [200, 632] width 248 height 38
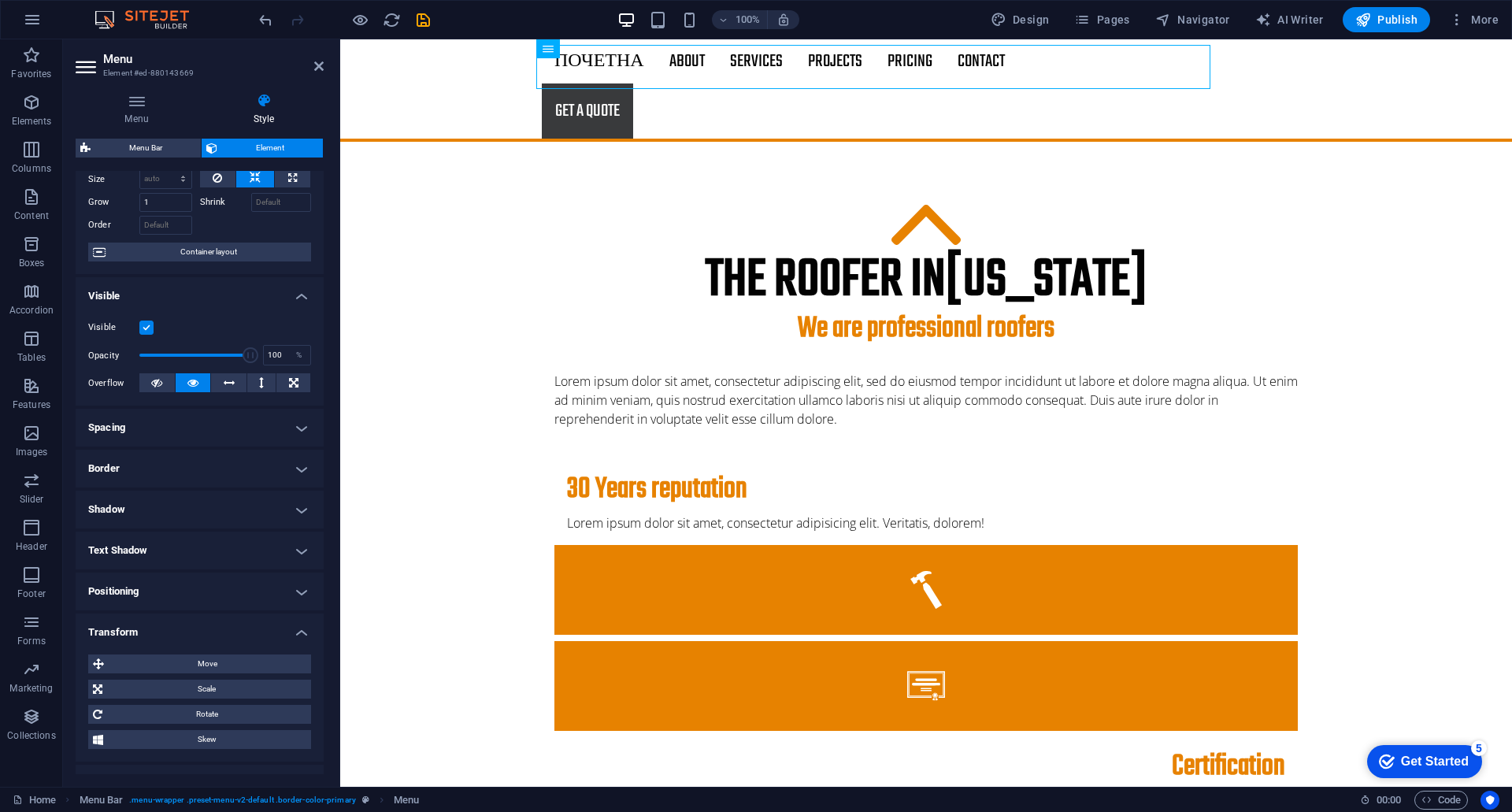
click at [200, 628] on h4 "Transform" at bounding box center [200, 627] width 248 height 29
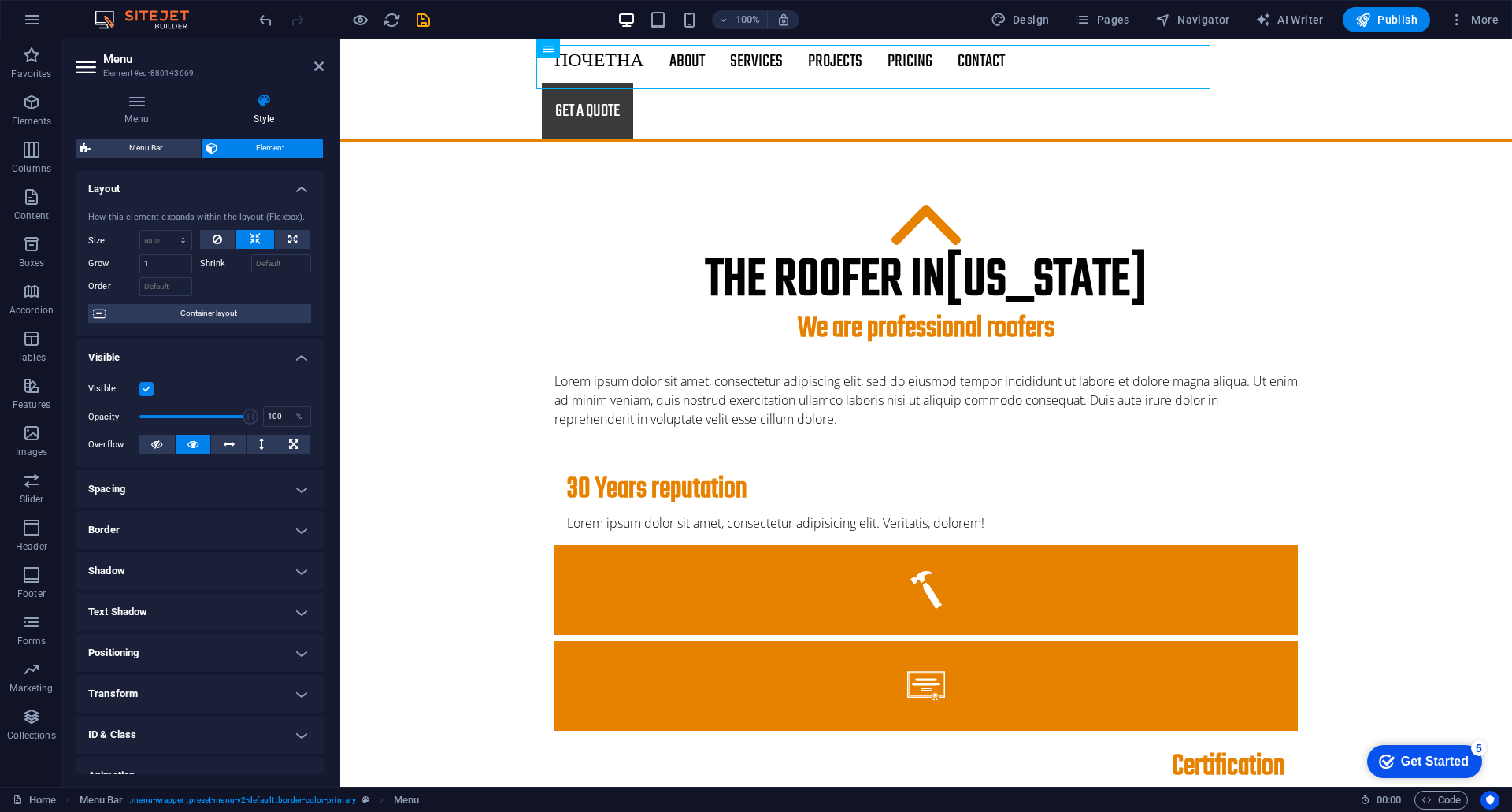
scroll to position [0, 0]
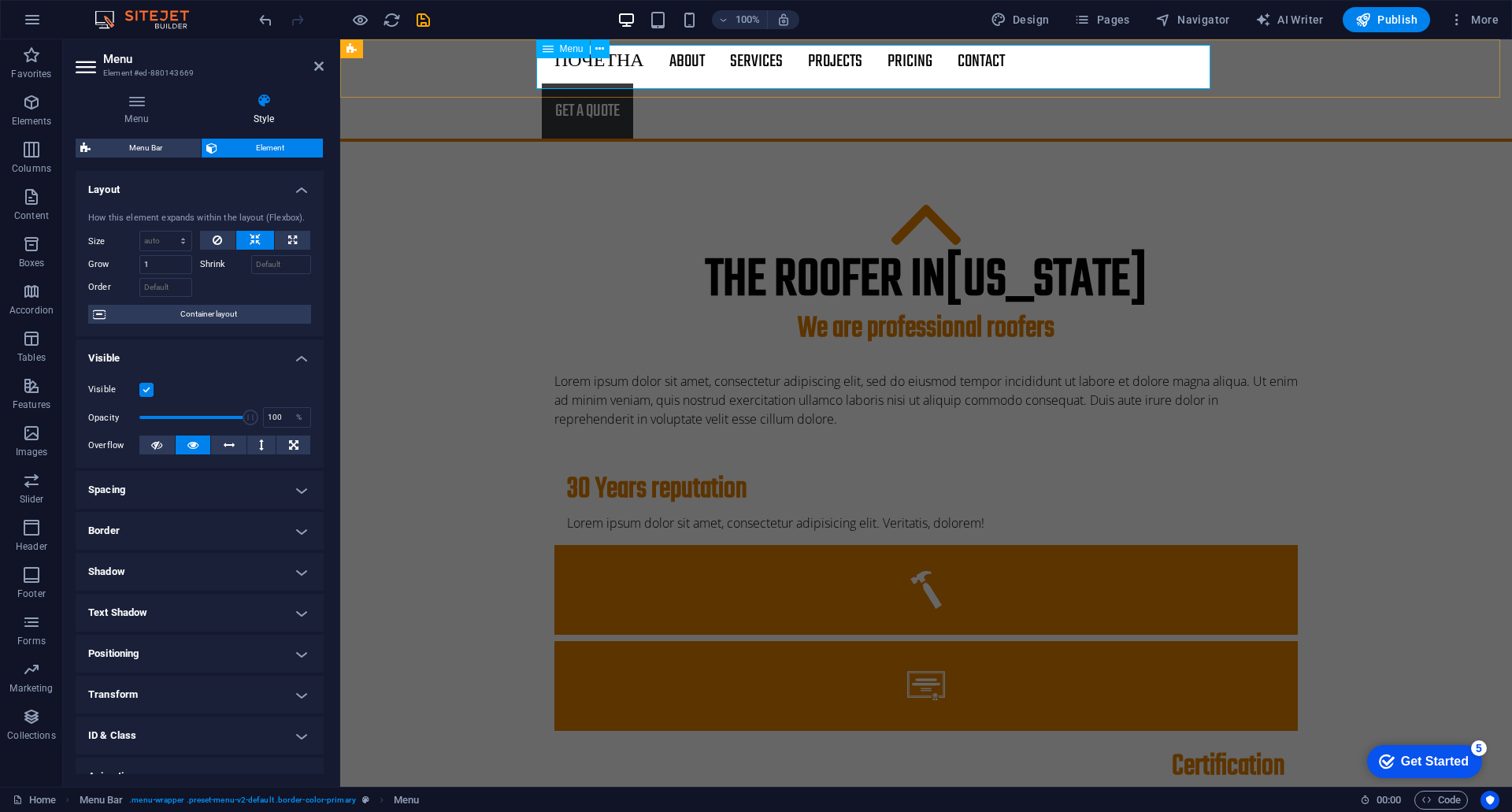
click at [615, 72] on nav "Почетна About Services Projects Project-detail Pricing Contact" at bounding box center [926, 61] width 769 height 44
click at [539, 52] on div "Menu" at bounding box center [563, 48] width 53 height 19
click at [603, 49] on icon at bounding box center [600, 48] width 9 height 17
click at [608, 44] on button at bounding box center [600, 48] width 19 height 19
click at [591, 60] on nav "Почетна About Services Projects Project-detail Pricing Contact" at bounding box center [926, 61] width 769 height 44
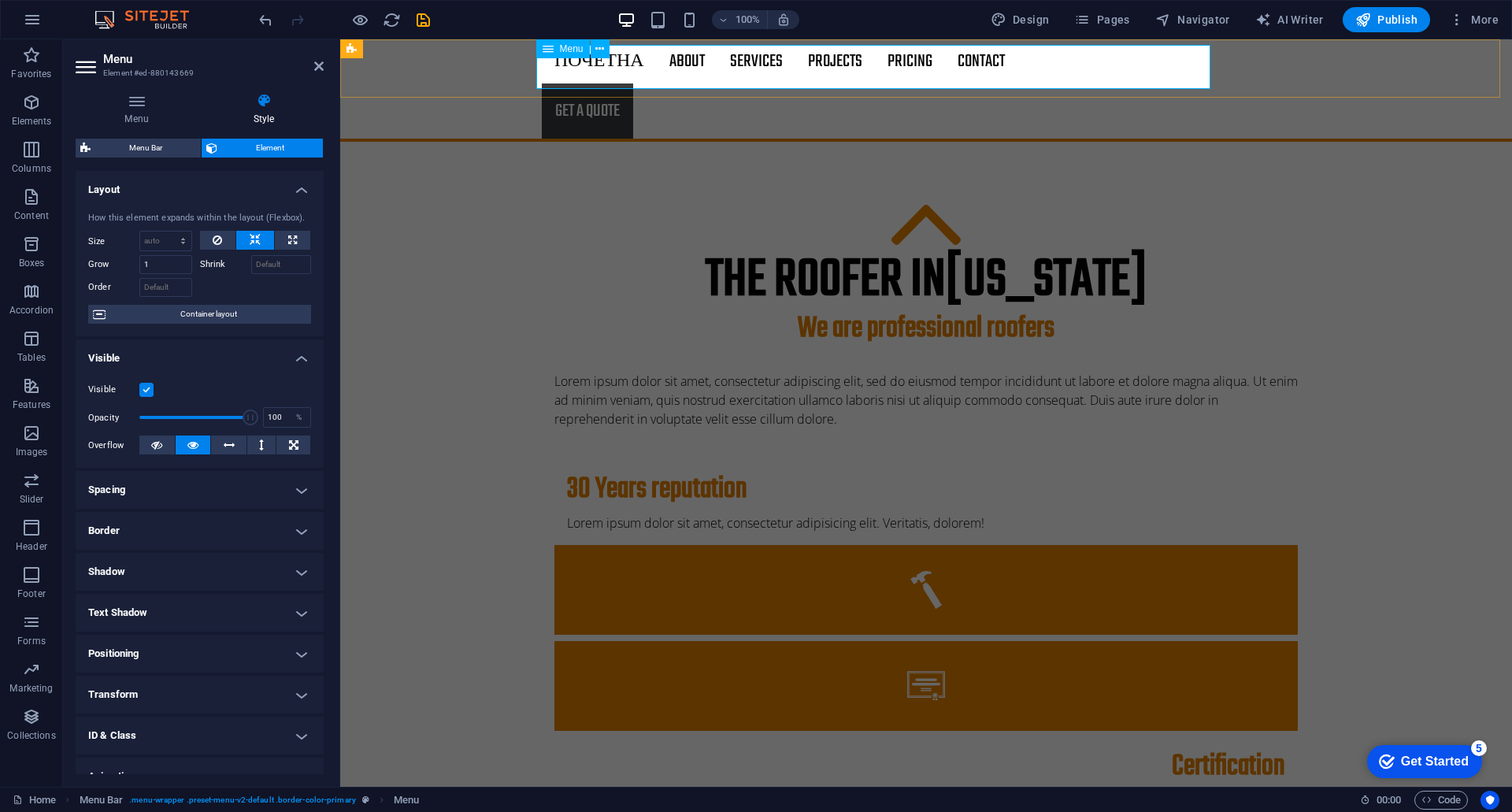
click at [591, 60] on nav "Почетна About Services Projects Project-detail Pricing Contact" at bounding box center [926, 61] width 769 height 44
click at [606, 68] on nav "Почетна About Services Projects Project-detail Pricing Contact" at bounding box center [926, 61] width 769 height 44
click at [602, 45] on icon at bounding box center [600, 48] width 9 height 17
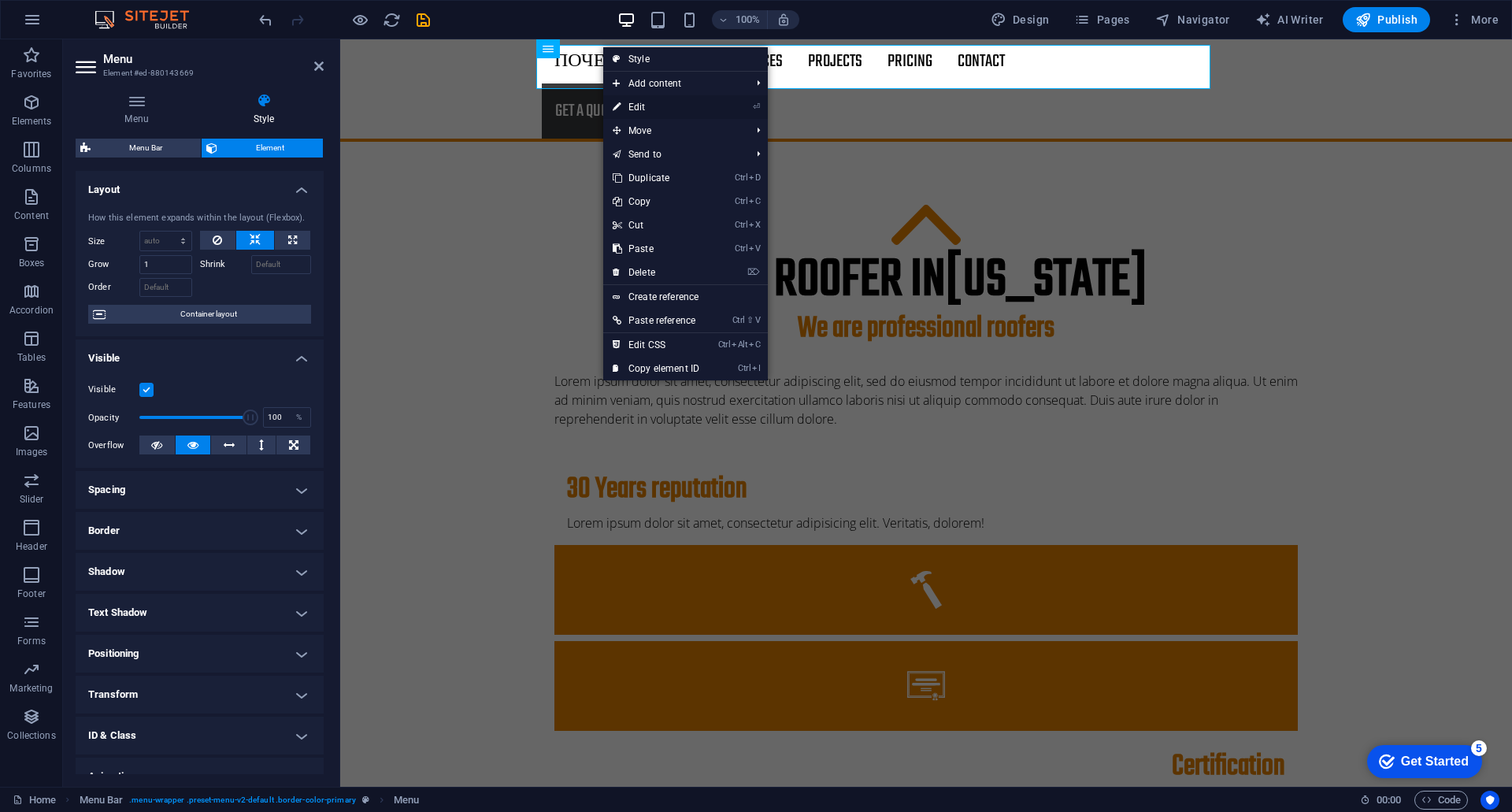
click at [658, 109] on link "⏎ Edit" at bounding box center [656, 107] width 106 height 24
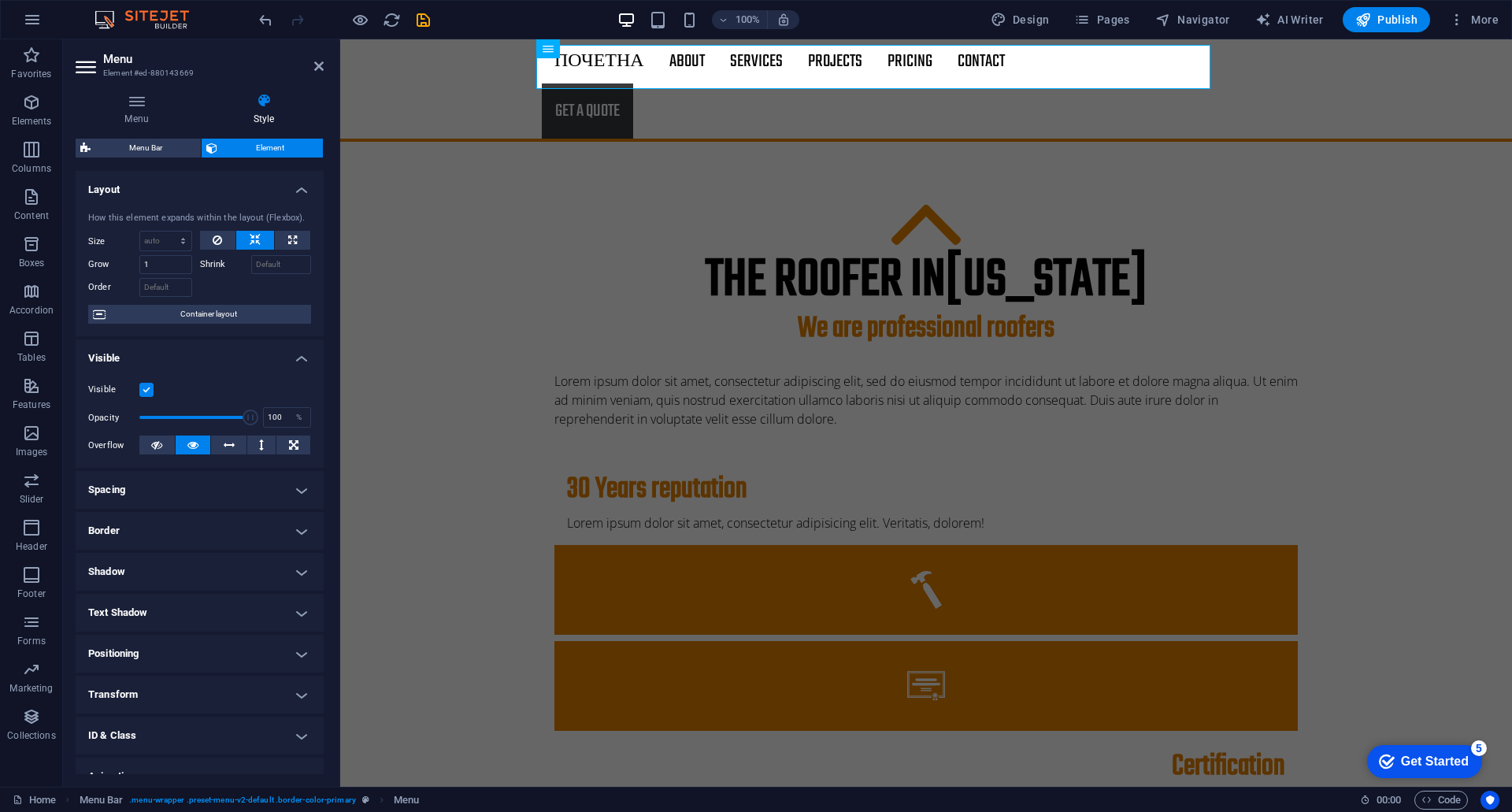
click at [185, 487] on h4 "Spacing" at bounding box center [200, 490] width 248 height 38
click at [185, 487] on h4 "Spacing" at bounding box center [200, 485] width 248 height 29
click at [177, 525] on h4 "Border" at bounding box center [200, 530] width 248 height 38
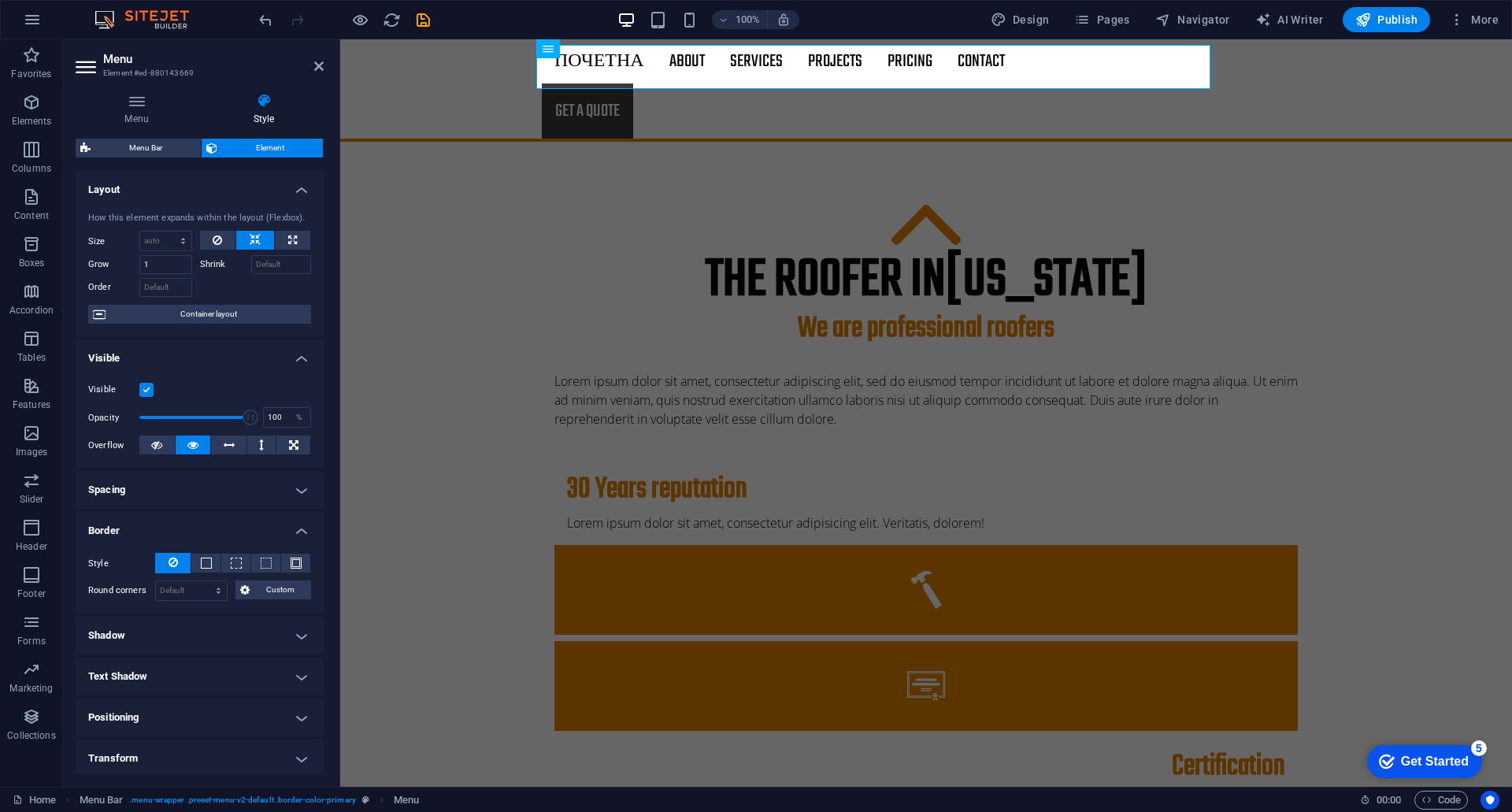
click at [177, 525] on h4 "Border" at bounding box center [200, 526] width 248 height 29
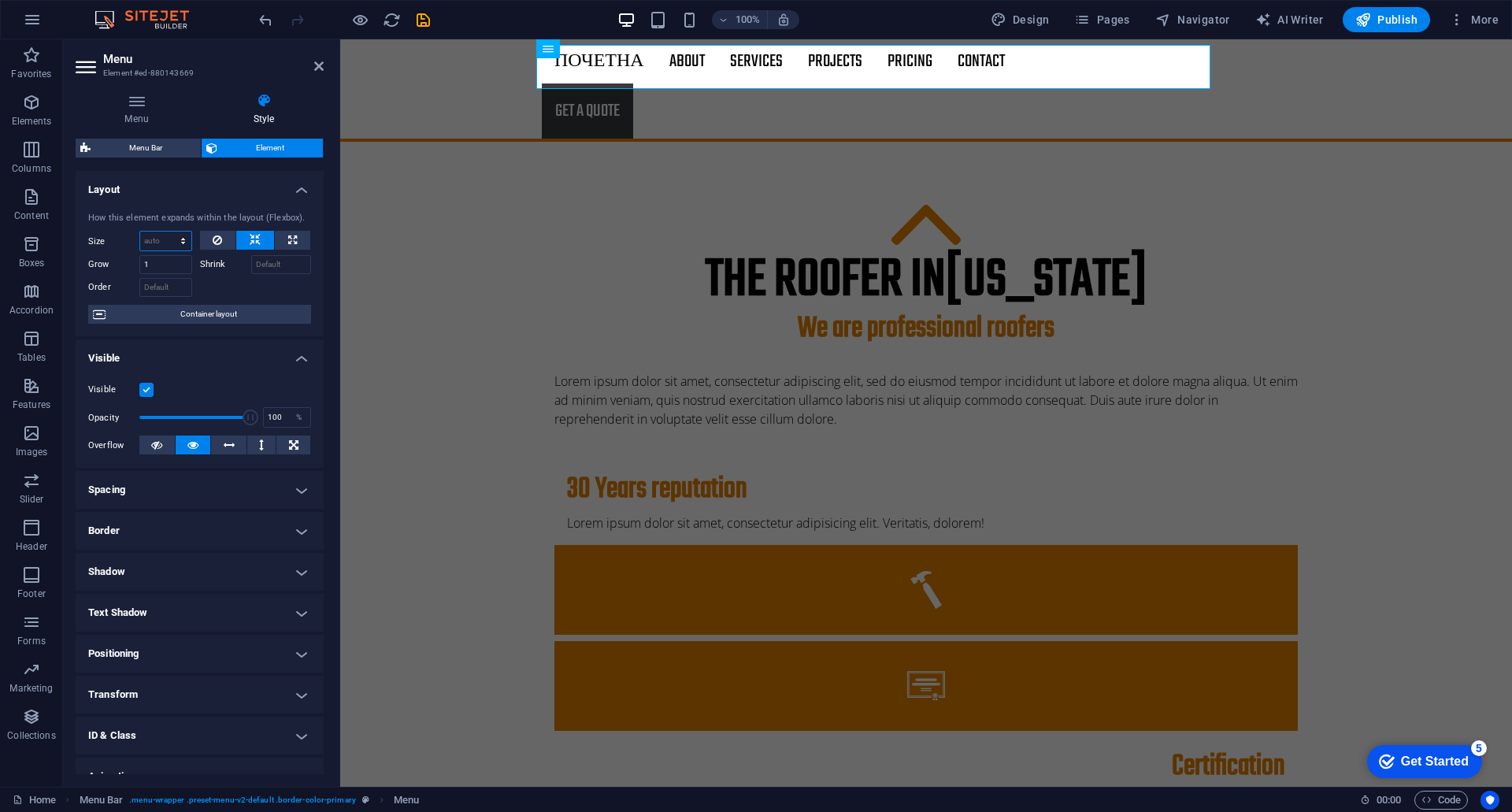
click at [181, 242] on select "Default auto px % 1/1 1/2 1/3 1/4 1/5 1/6 1/7 1/8 1/9 1/10" at bounding box center [166, 240] width 51 height 19
select select "1/3"
click at [167, 231] on select "Default auto px % 1/1 1/2 1/3 1/4 1/5 1/6 1/7 1/8 1/9 1/10" at bounding box center [166, 240] width 51 height 19
type input "33.33"
click at [589, 69] on nav "Почетна About Services Projects Project-detail Pricing Contact" at bounding box center [926, 61] width 769 height 44
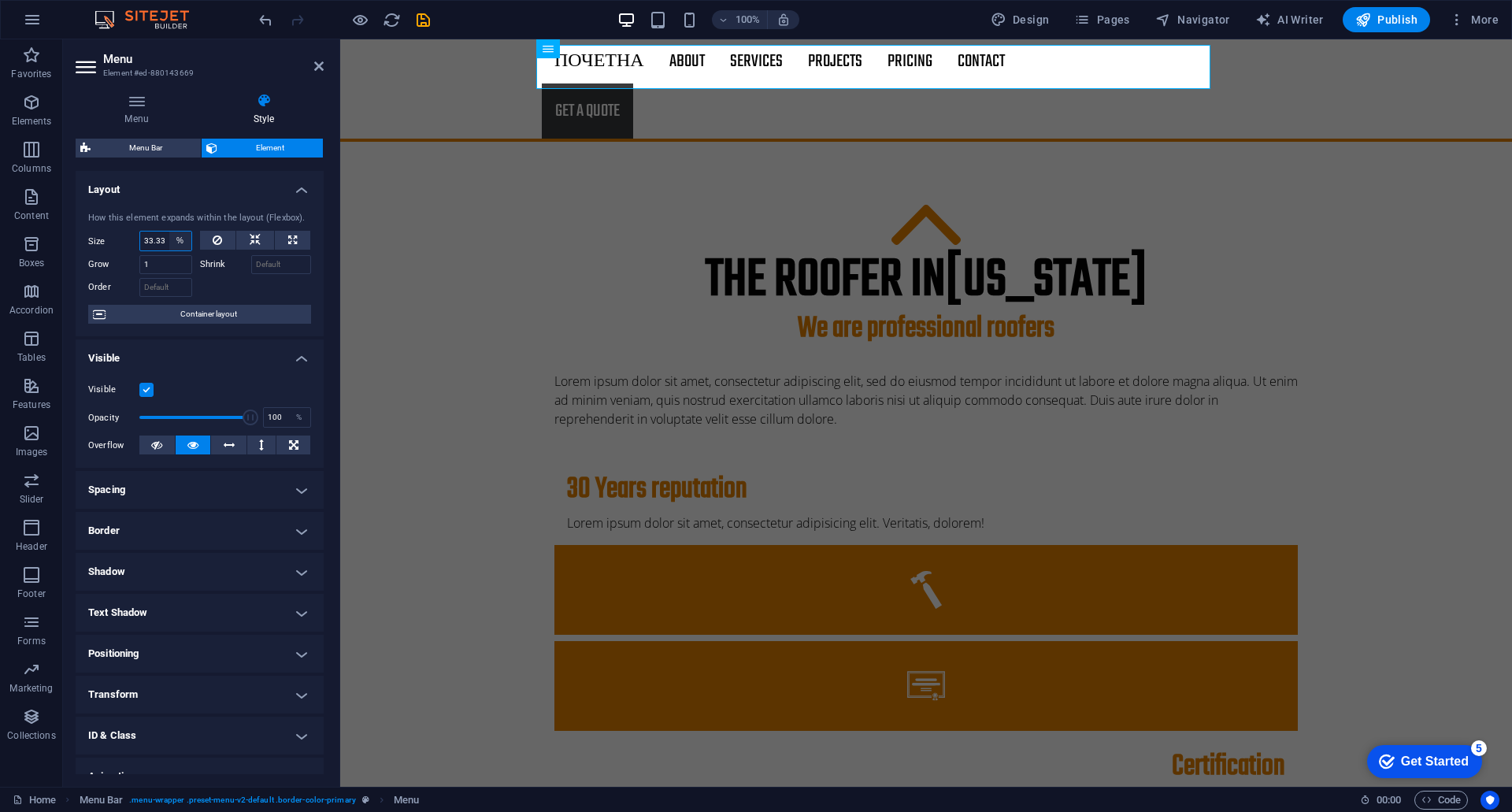
click at [182, 239] on select "Default auto px % 1/1 1/2 1/3 1/4 1/5 1/6 1/7 1/8 1/9 1/10" at bounding box center [180, 240] width 22 height 19
select select "auto"
click at [169, 231] on select "Default auto px % 1/1 1/2 1/3 1/4 1/5 1/6 1/7 1/8 1/9 1/10" at bounding box center [180, 240] width 22 height 19
select select "DISABLED_OPTION_VALUE"
click at [166, 265] on input "1" at bounding box center [165, 264] width 52 height 19
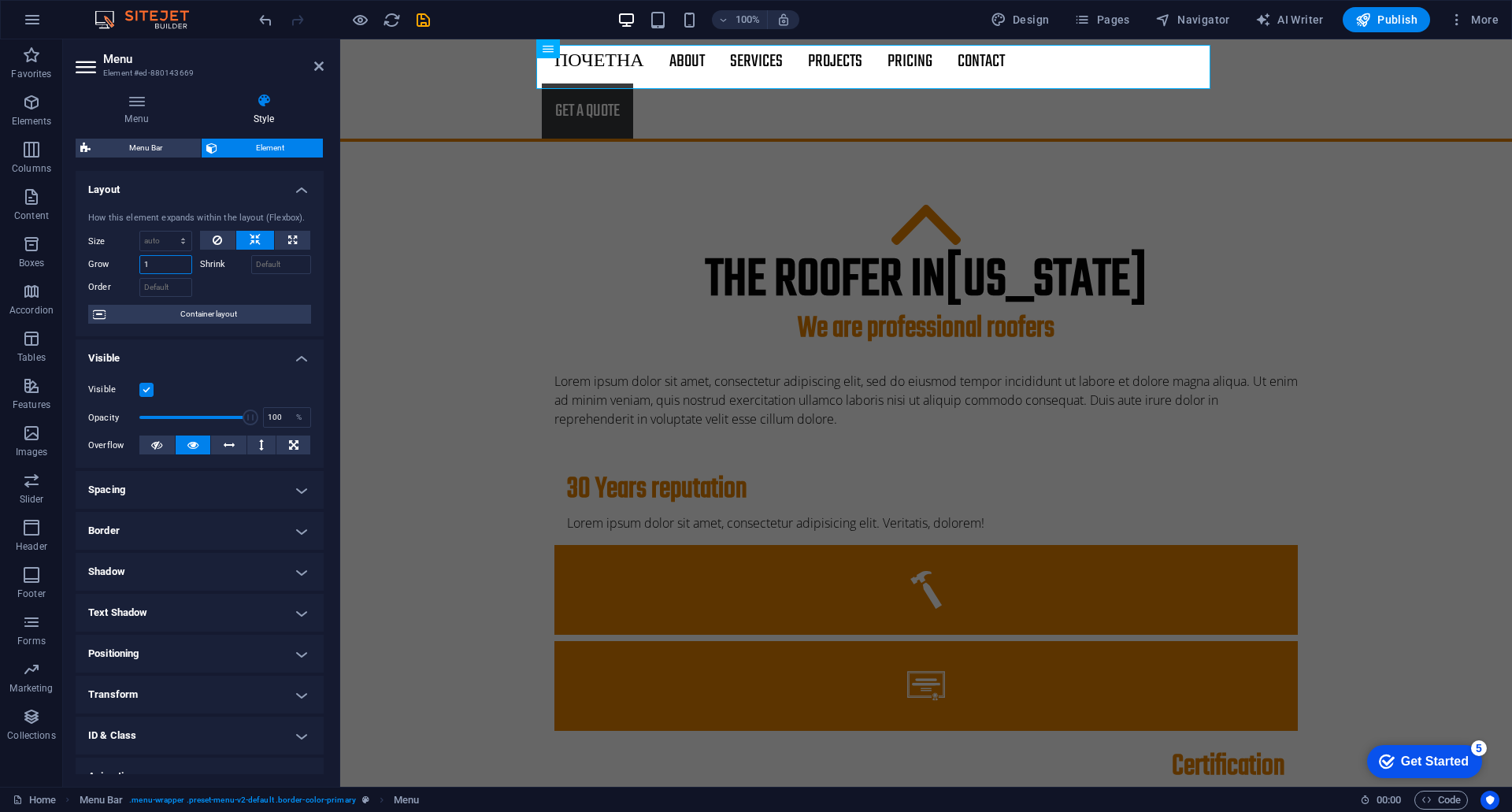
drag, startPoint x: 176, startPoint y: 269, endPoint x: 143, endPoint y: 269, distance: 33.0
click at [143, 269] on input "1" at bounding box center [165, 264] width 52 height 19
click at [221, 358] on h4 "Visible" at bounding box center [200, 354] width 248 height 29
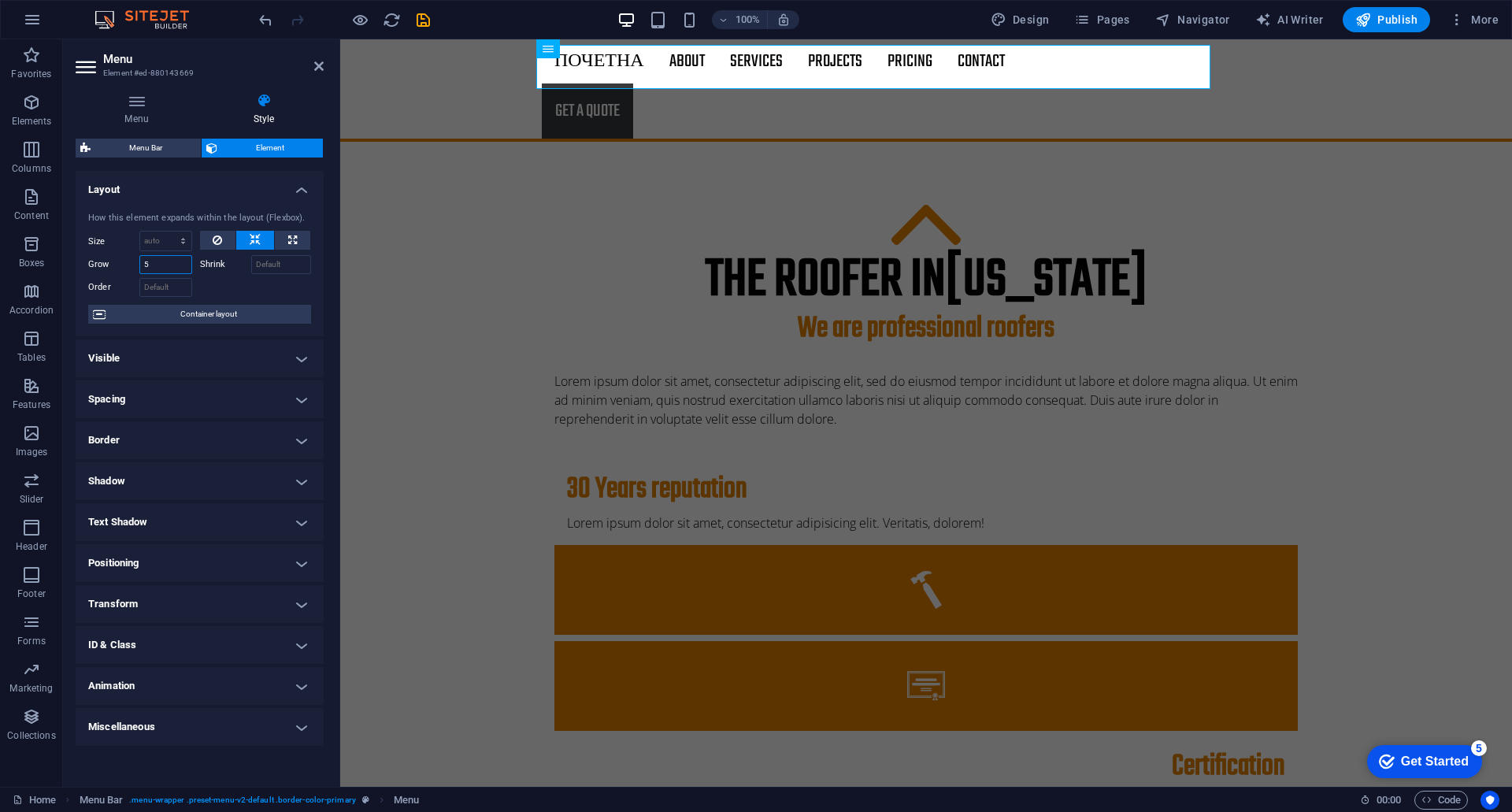
click at [169, 273] on input "5" at bounding box center [165, 264] width 52 height 19
click at [168, 267] on input "5" at bounding box center [165, 264] width 52 height 19
drag, startPoint x: 170, startPoint y: 262, endPoint x: 143, endPoint y: 268, distance: 27.7
click at [143, 268] on input "5" at bounding box center [165, 264] width 52 height 19
type input "1"
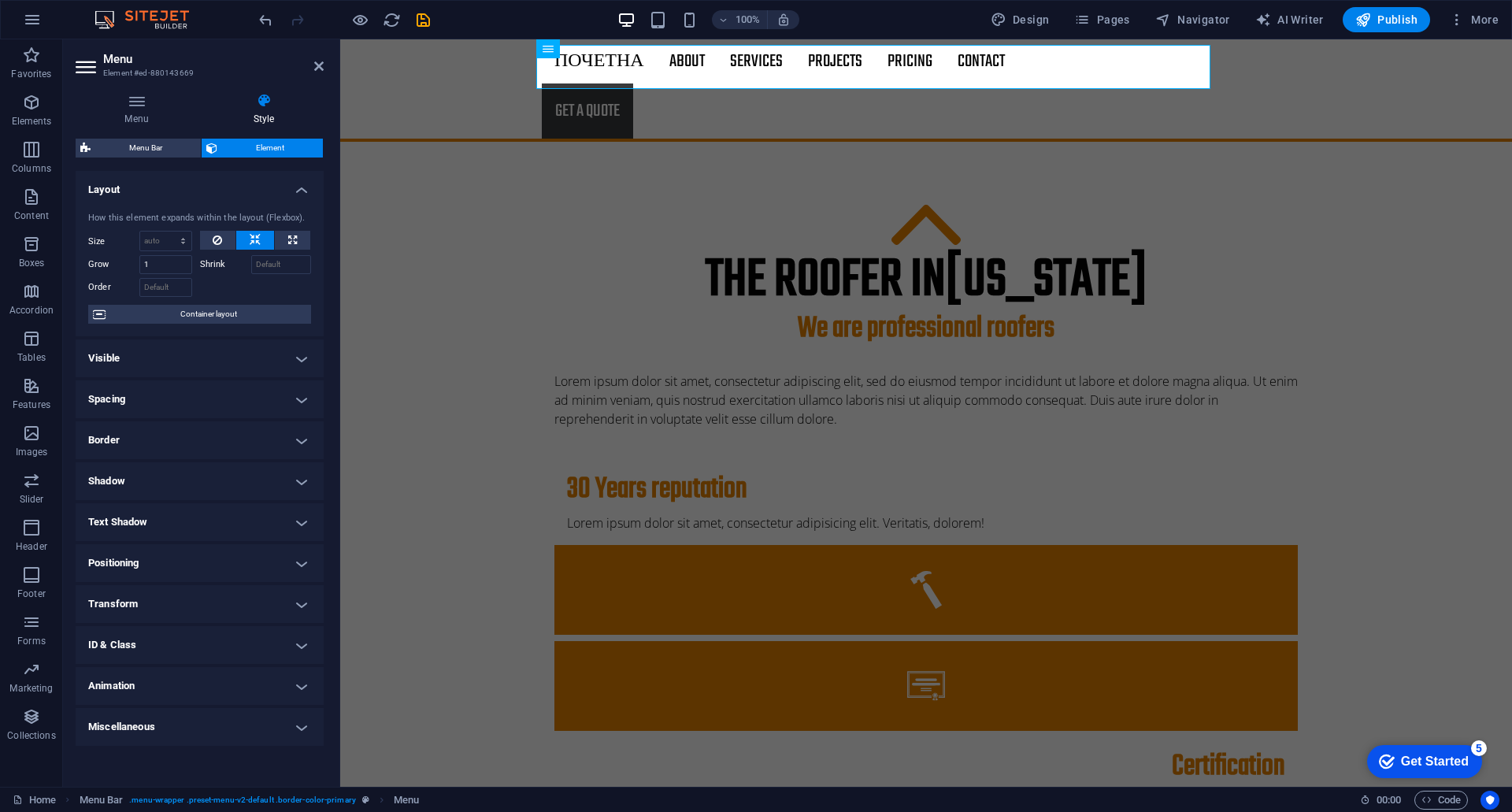
click at [241, 296] on div at bounding box center [255, 284] width 112 height 23
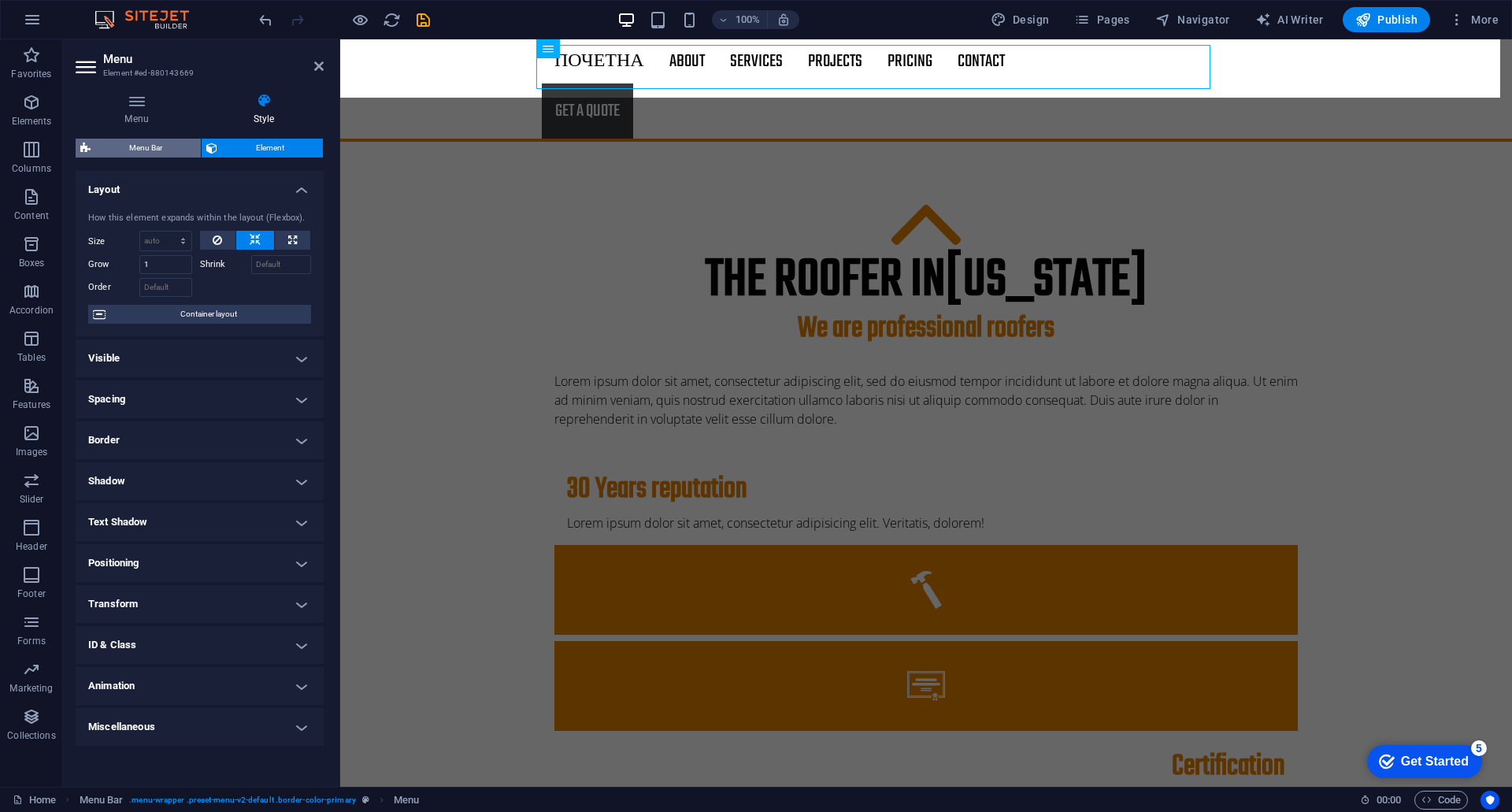
click at [155, 145] on span "Menu Bar" at bounding box center [145, 147] width 101 height 19
select select "rem"
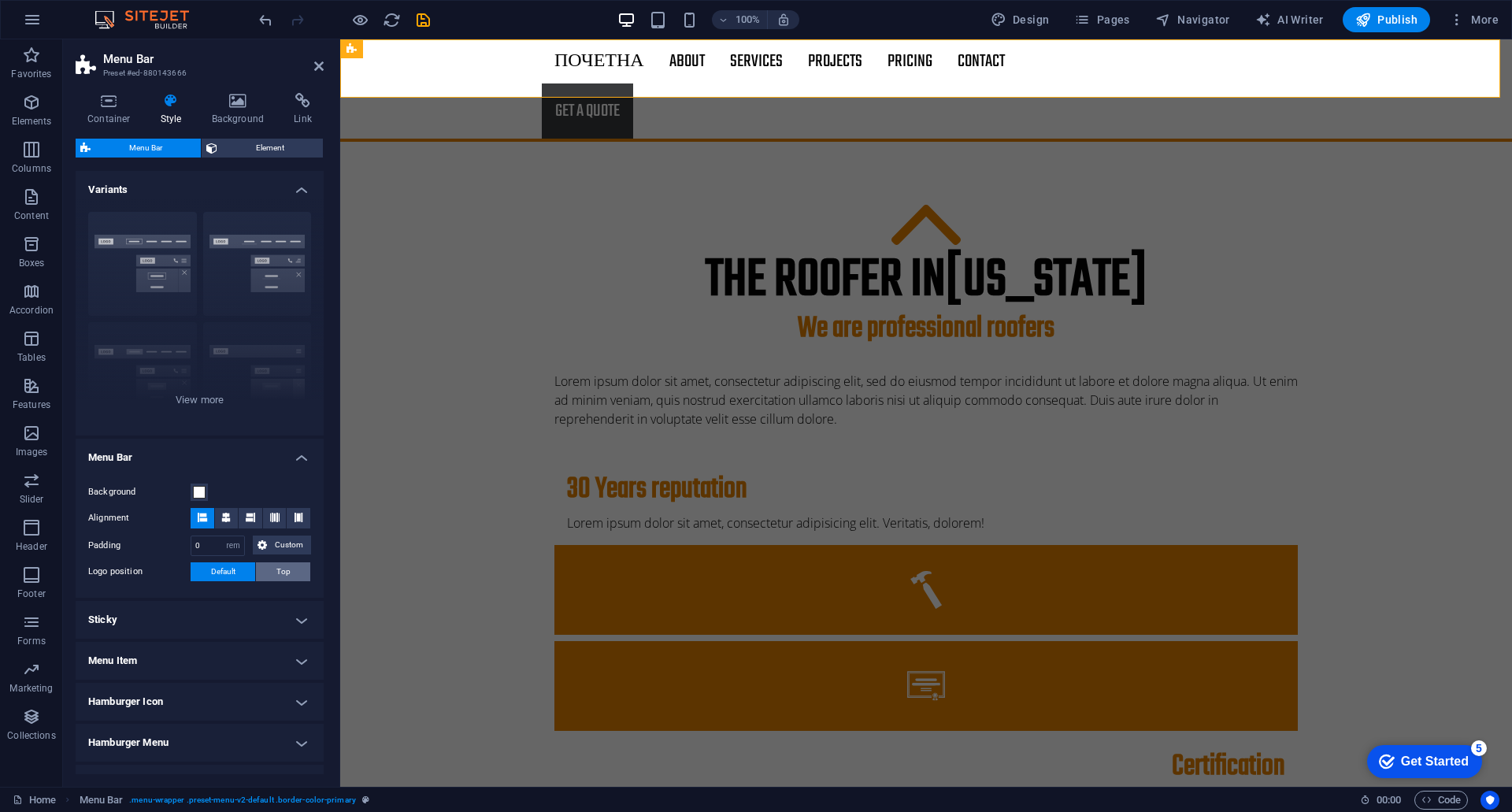
click at [274, 574] on button "Top" at bounding box center [283, 571] width 54 height 19
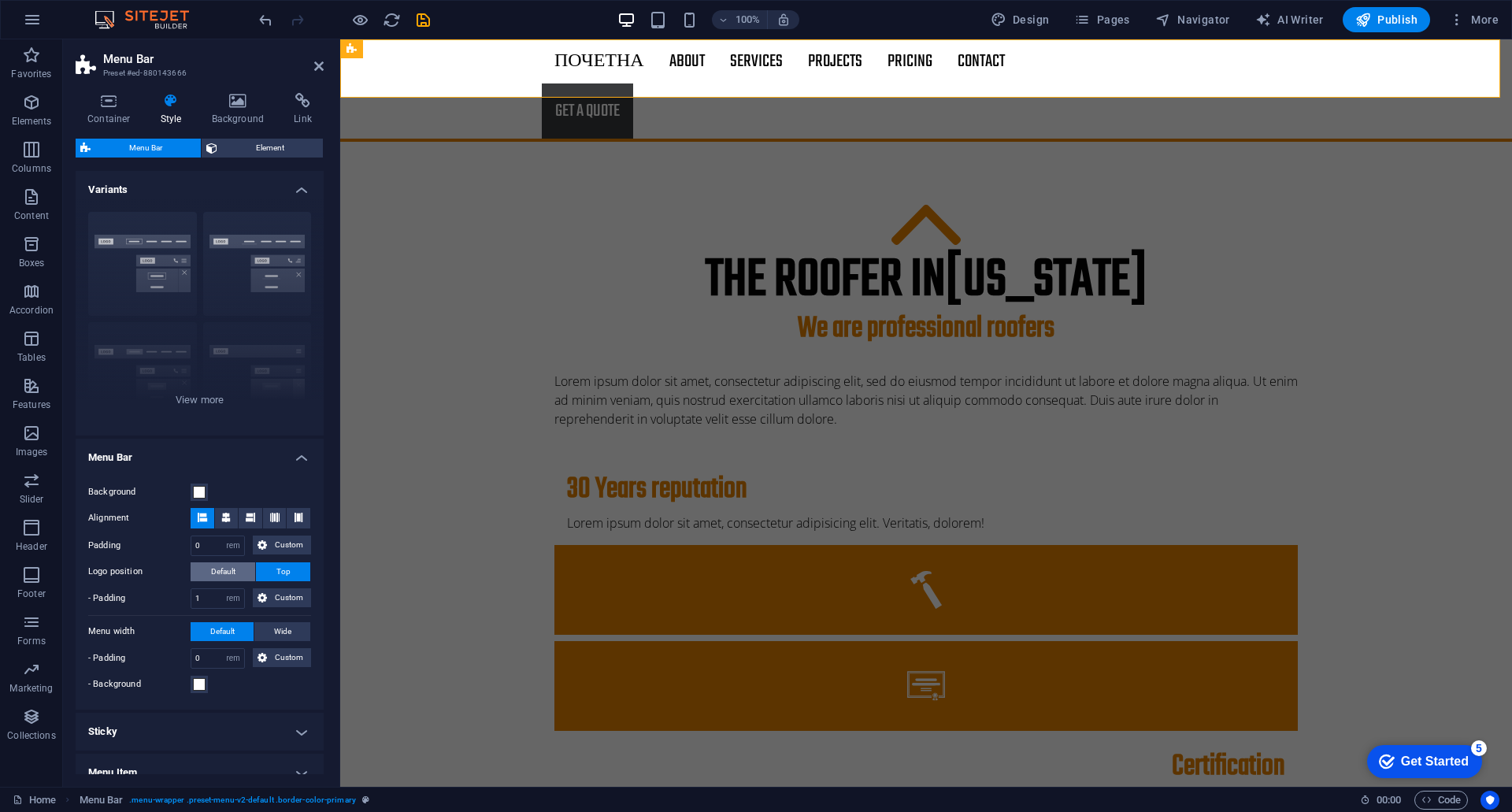
click at [226, 571] on span "Default" at bounding box center [223, 571] width 25 height 19
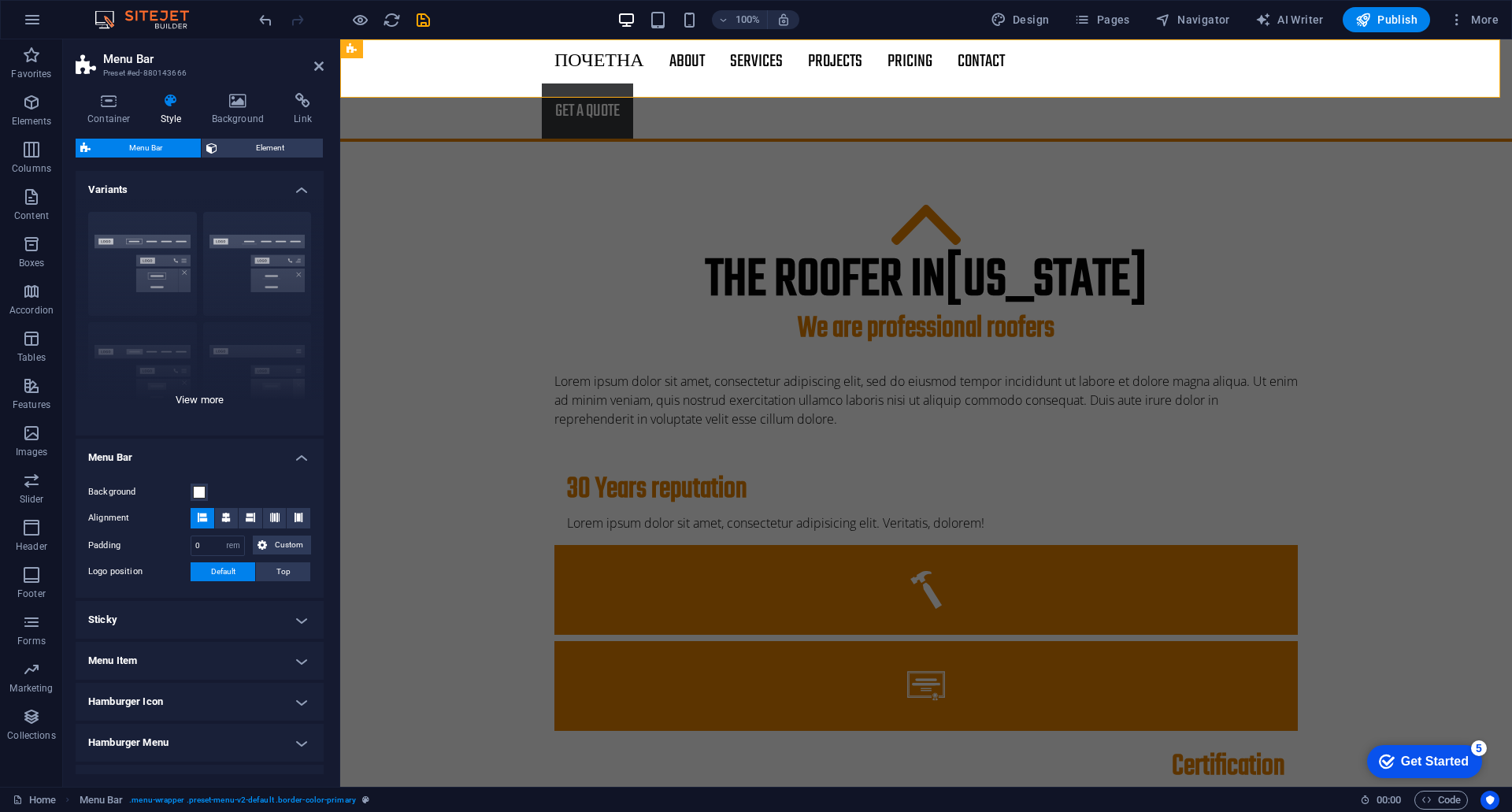
click at [166, 239] on div "Border Centered Default Fixed Loki Trigger Wide XXL" at bounding box center [200, 317] width 248 height 236
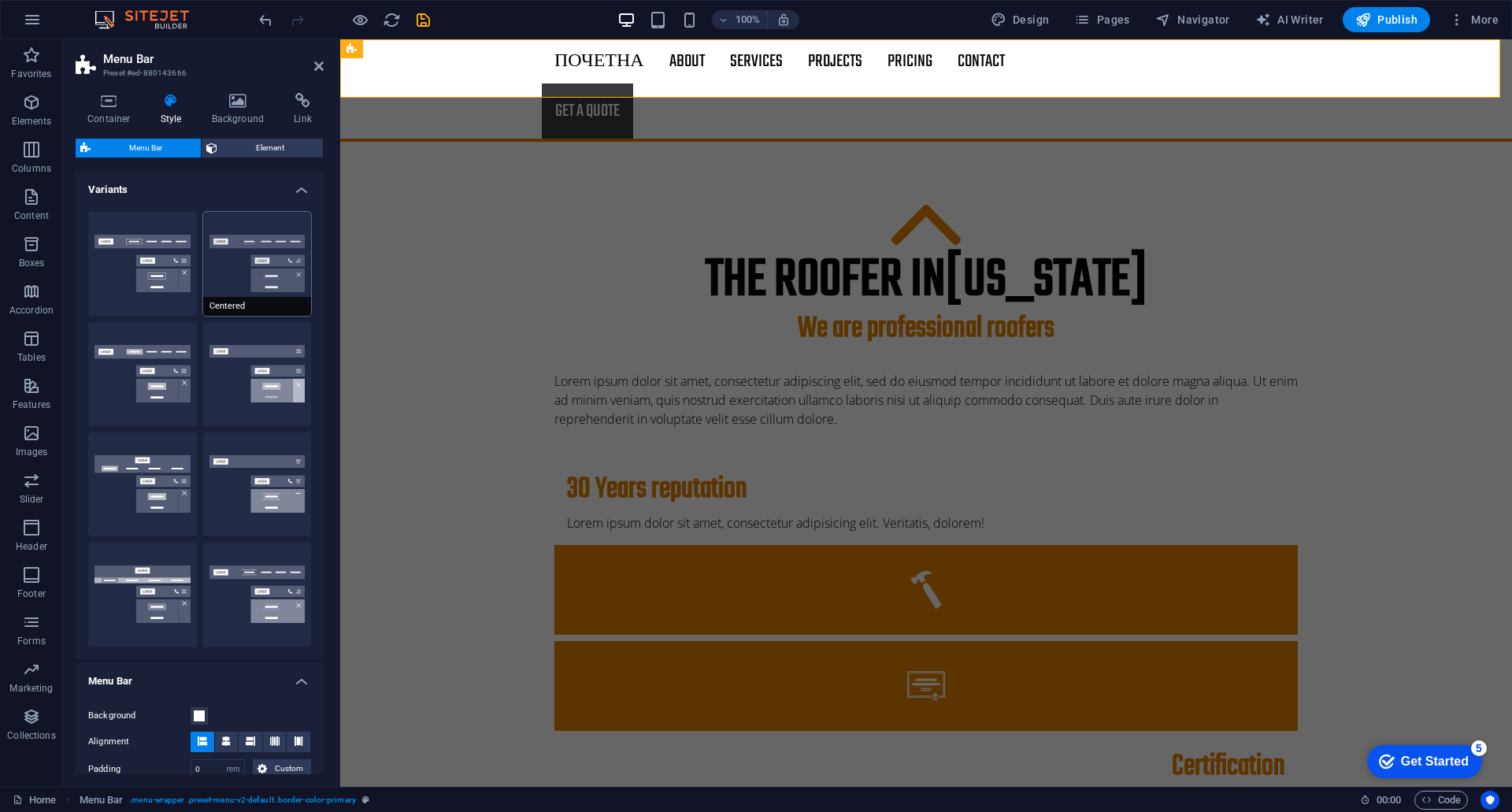
click at [240, 240] on button "Centered" at bounding box center [258, 263] width 109 height 104
click at [109, 353] on button "Default" at bounding box center [142, 373] width 109 height 104
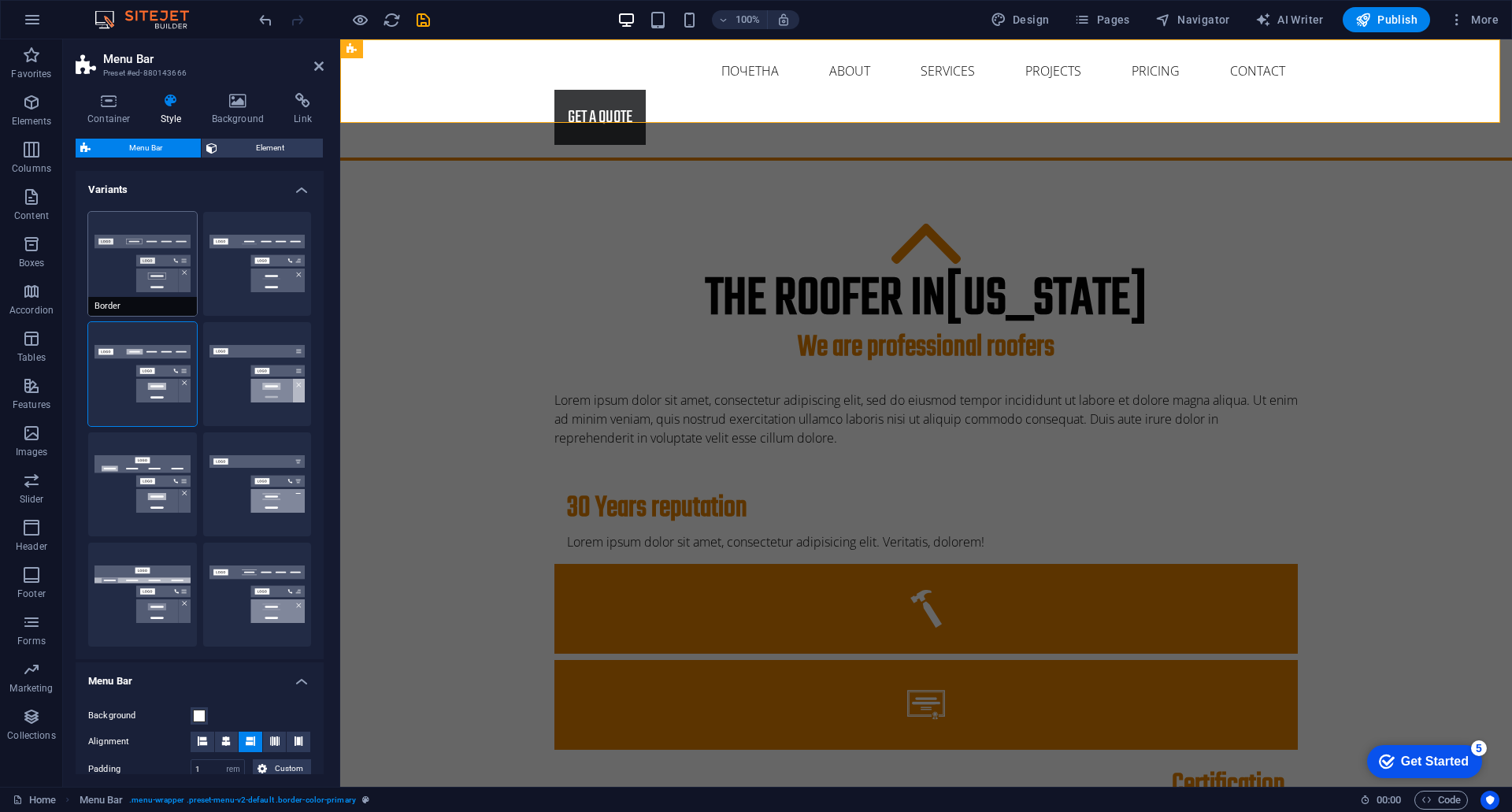
click at [158, 244] on button "Border" at bounding box center [142, 263] width 109 height 104
click at [250, 243] on button "Centered" at bounding box center [258, 263] width 109 height 104
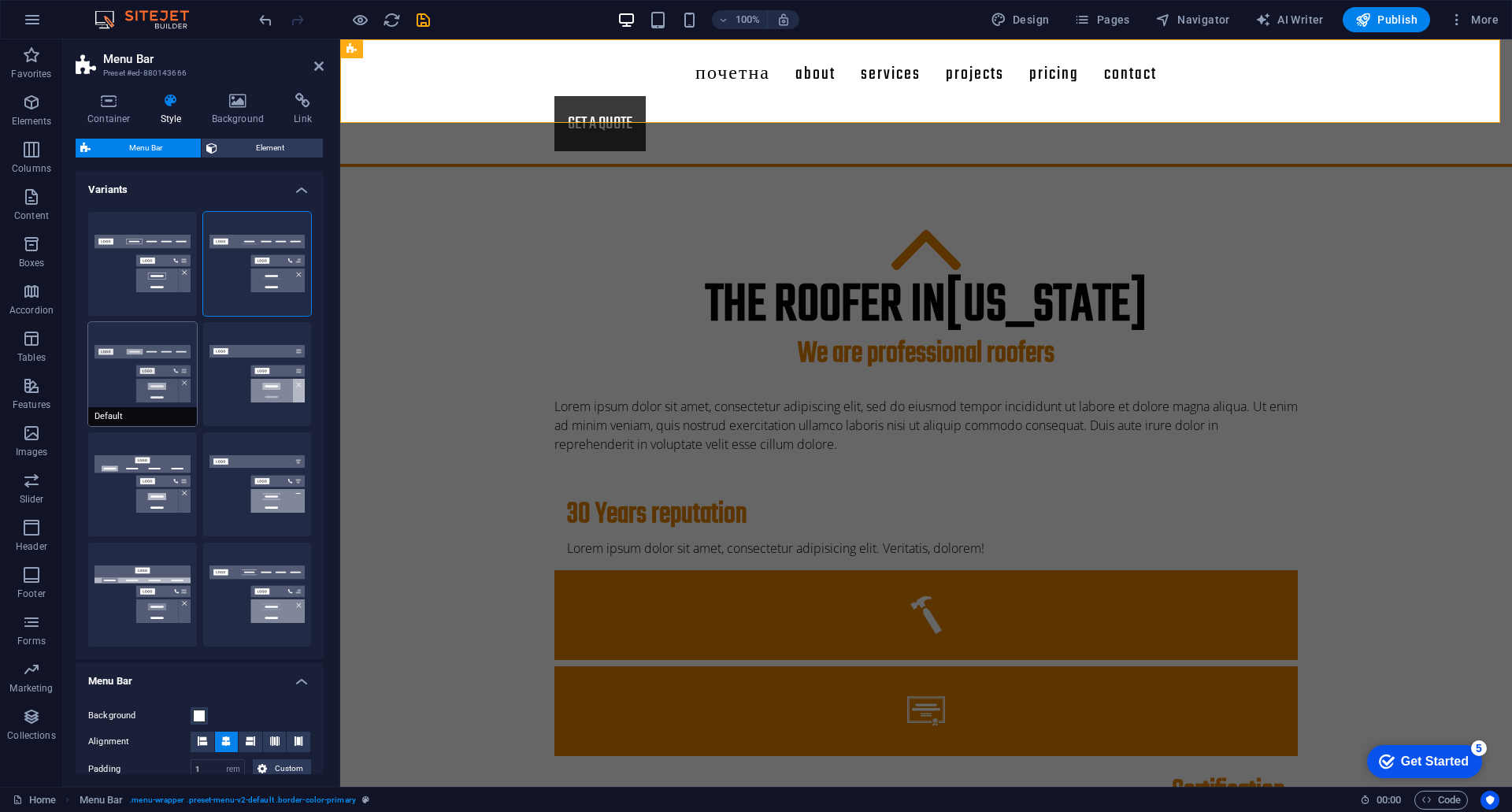
click at [138, 374] on button "Default" at bounding box center [142, 373] width 109 height 104
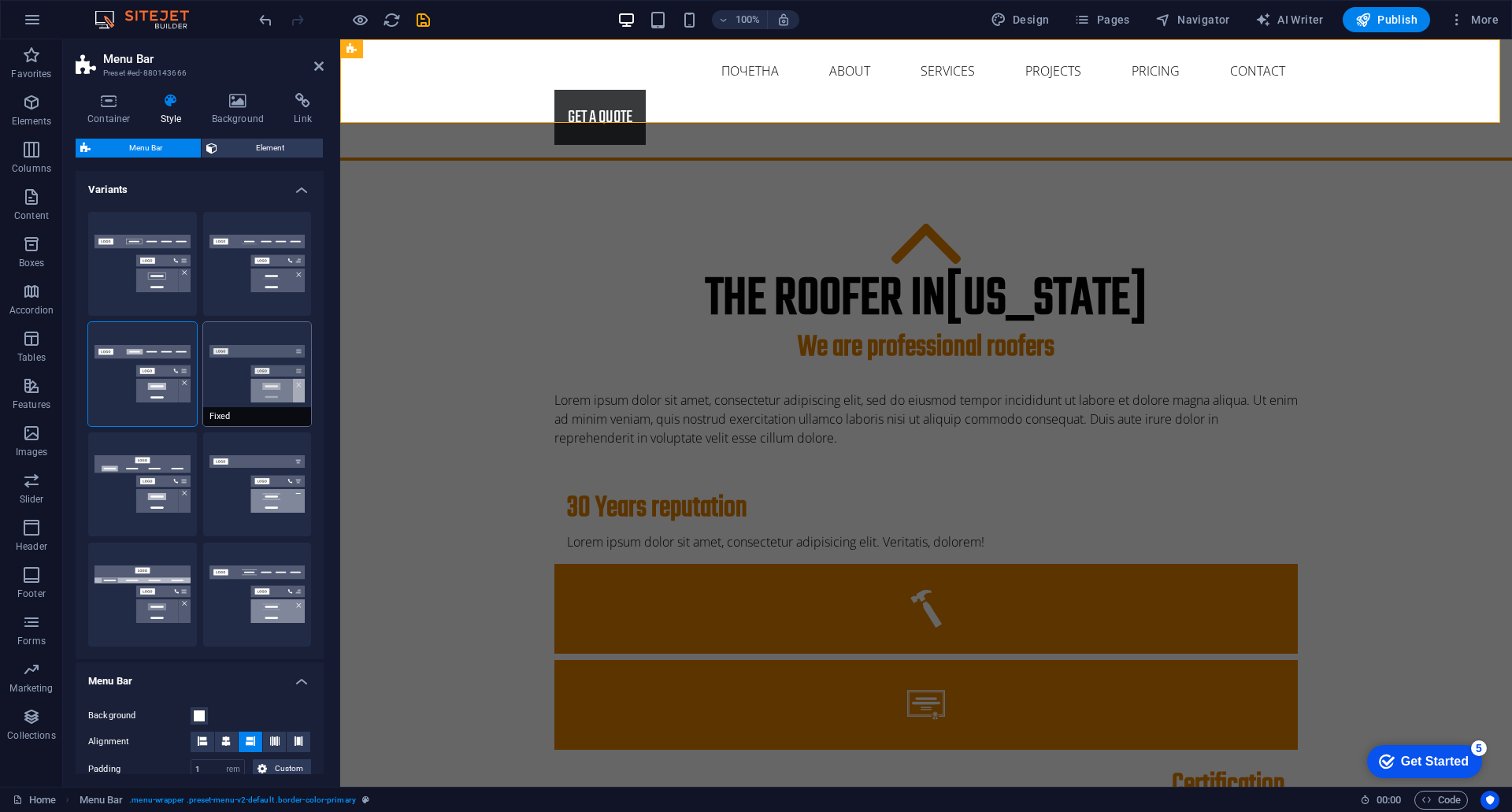
click at [235, 373] on button "Fixed" at bounding box center [258, 373] width 109 height 104
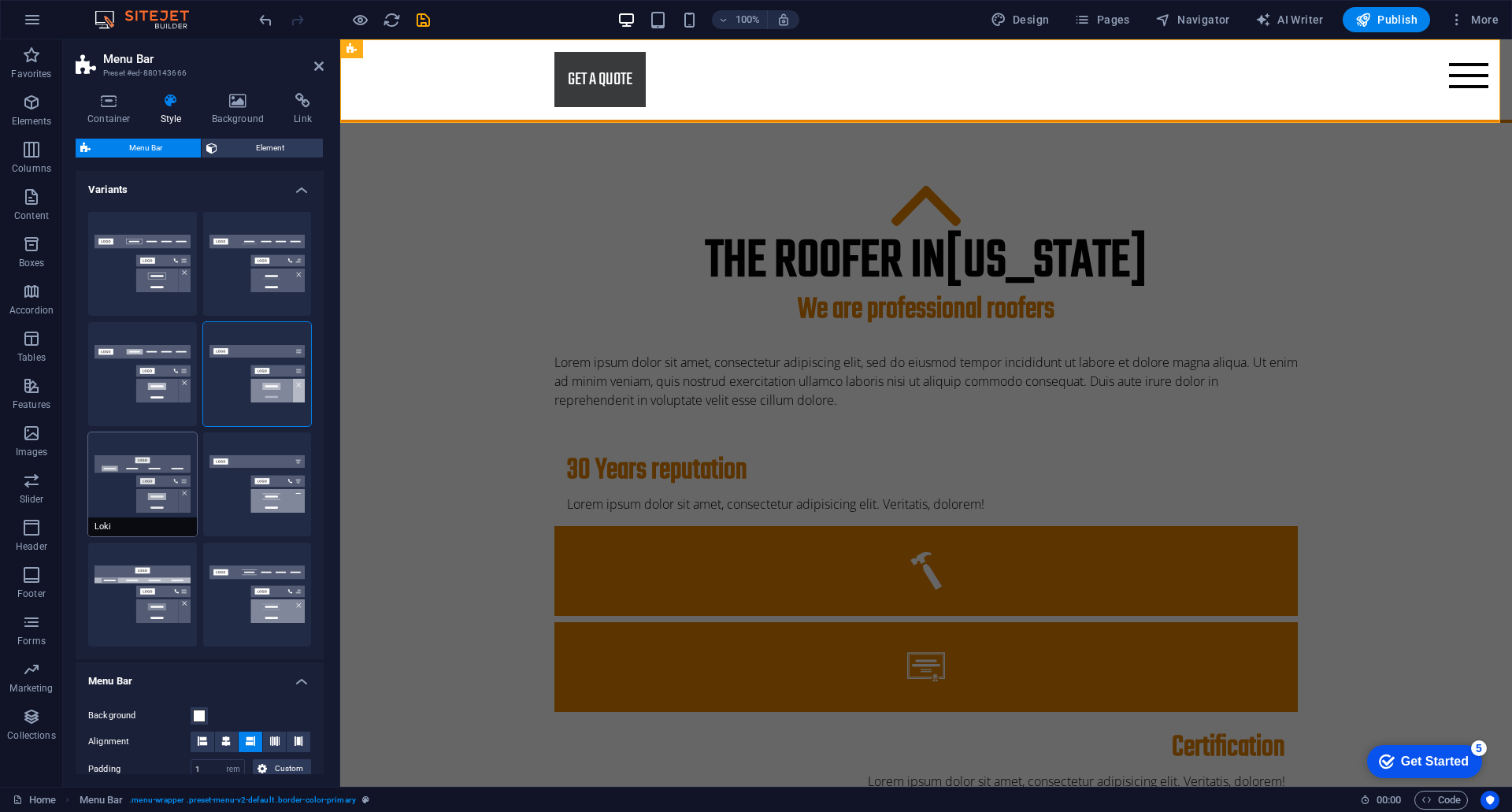
click at [167, 475] on button "Loki" at bounding box center [142, 484] width 109 height 104
type input "0"
select select "DISABLED_OPTION_VALUE"
type input "2"
type input "1"
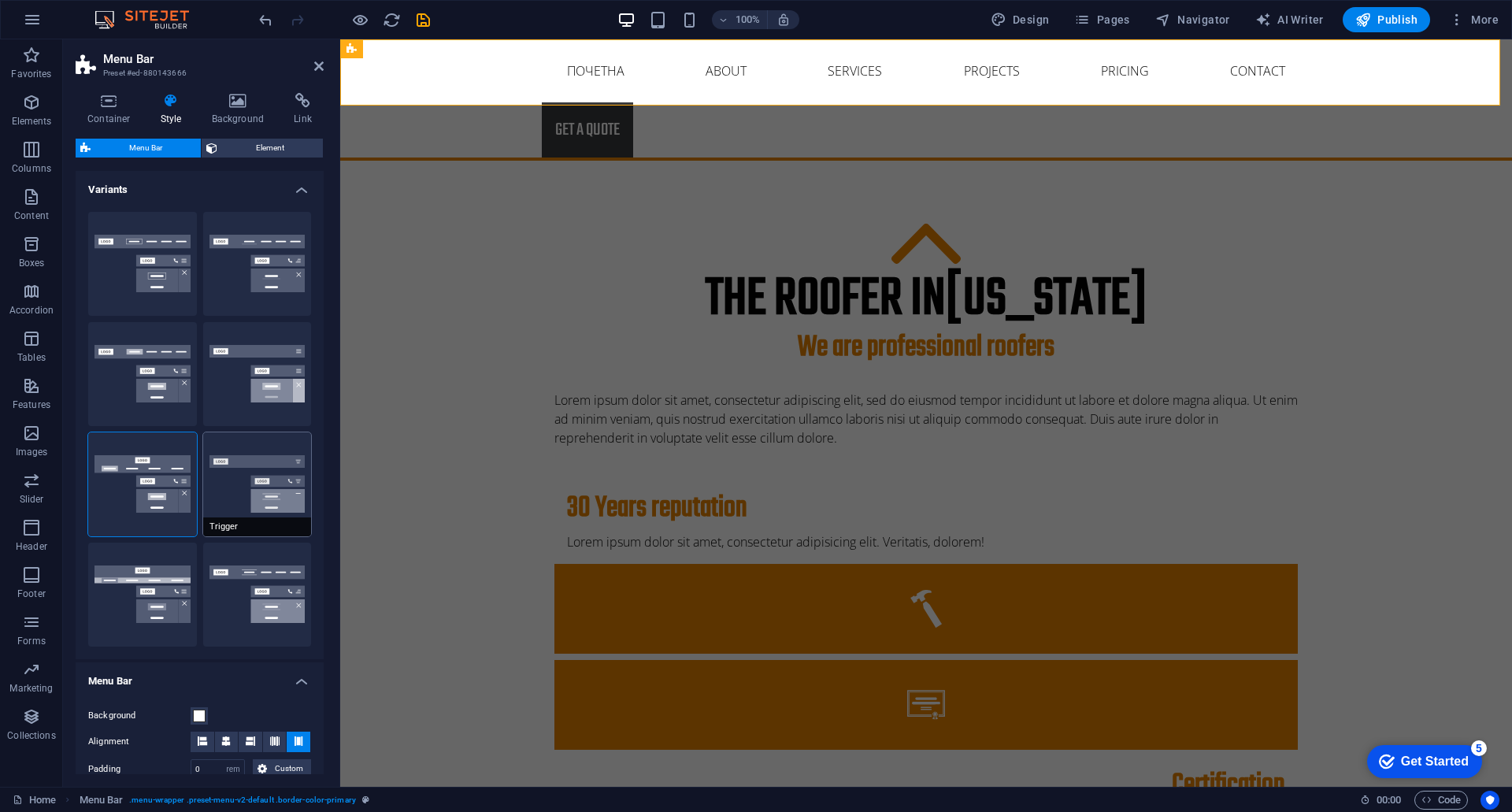
click at [237, 483] on button "Trigger" at bounding box center [258, 484] width 109 height 104
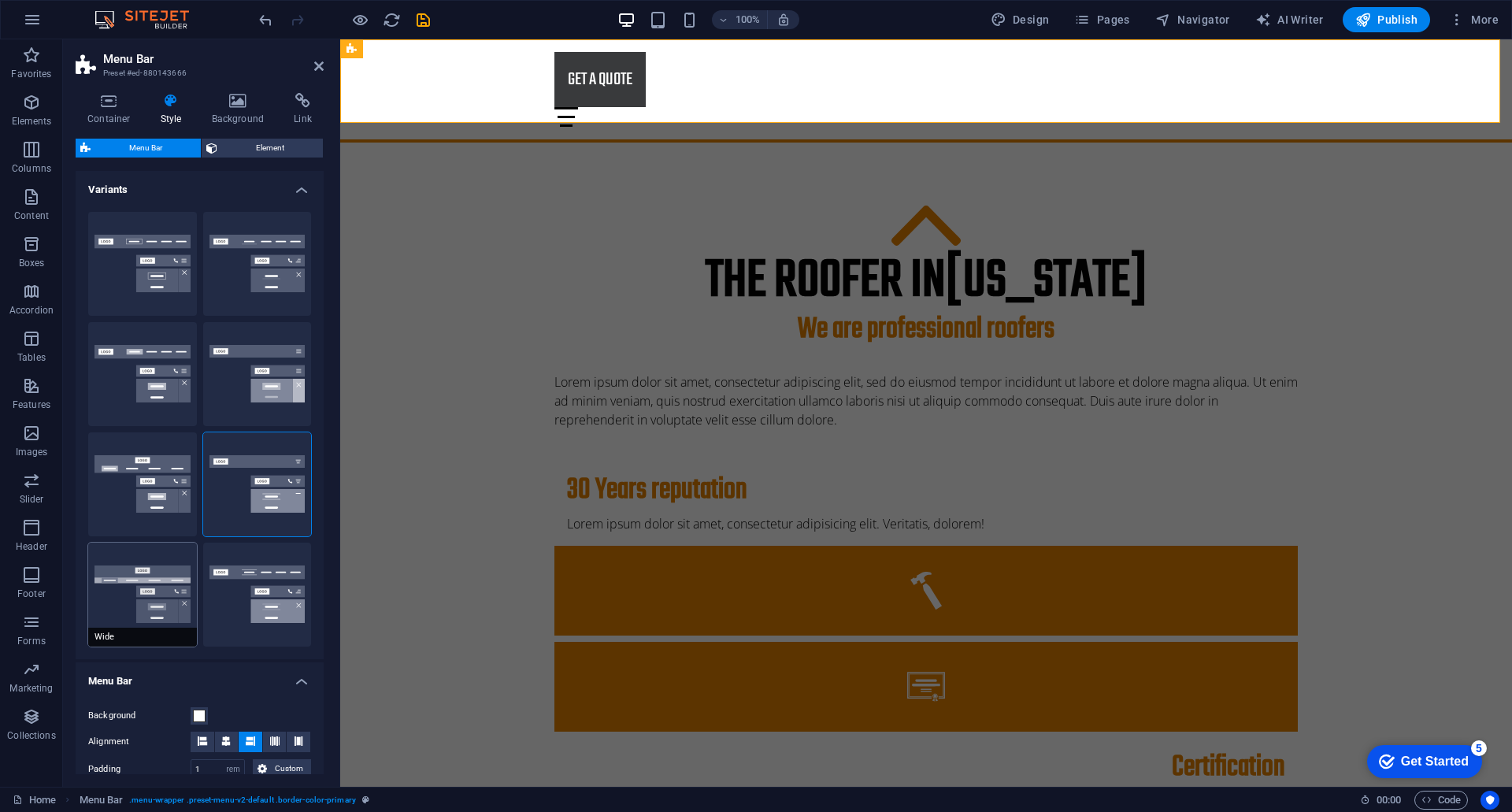
click at [159, 584] on button "Wide" at bounding box center [142, 594] width 109 height 104
type input "0"
type input "2"
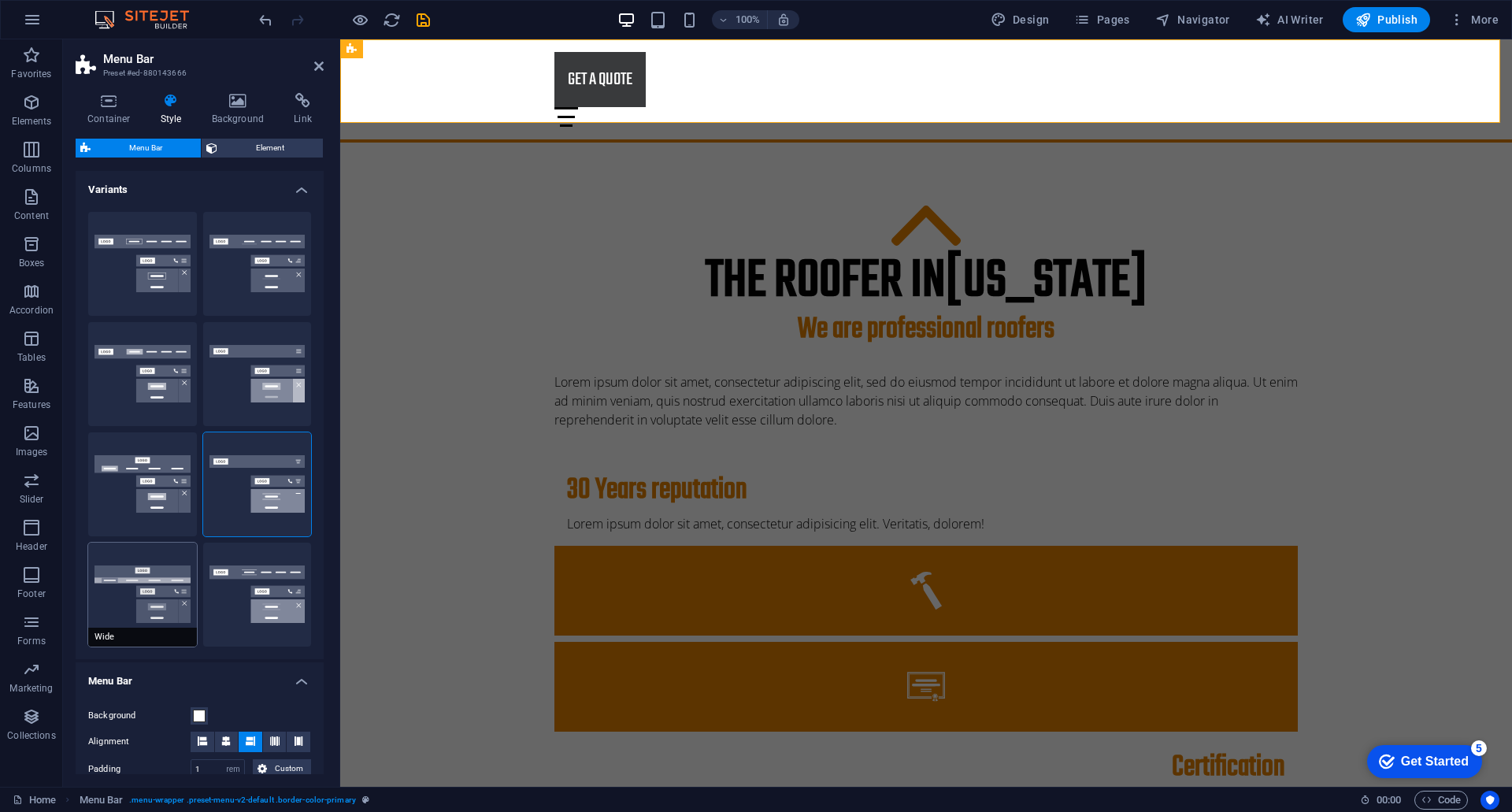
type input "2"
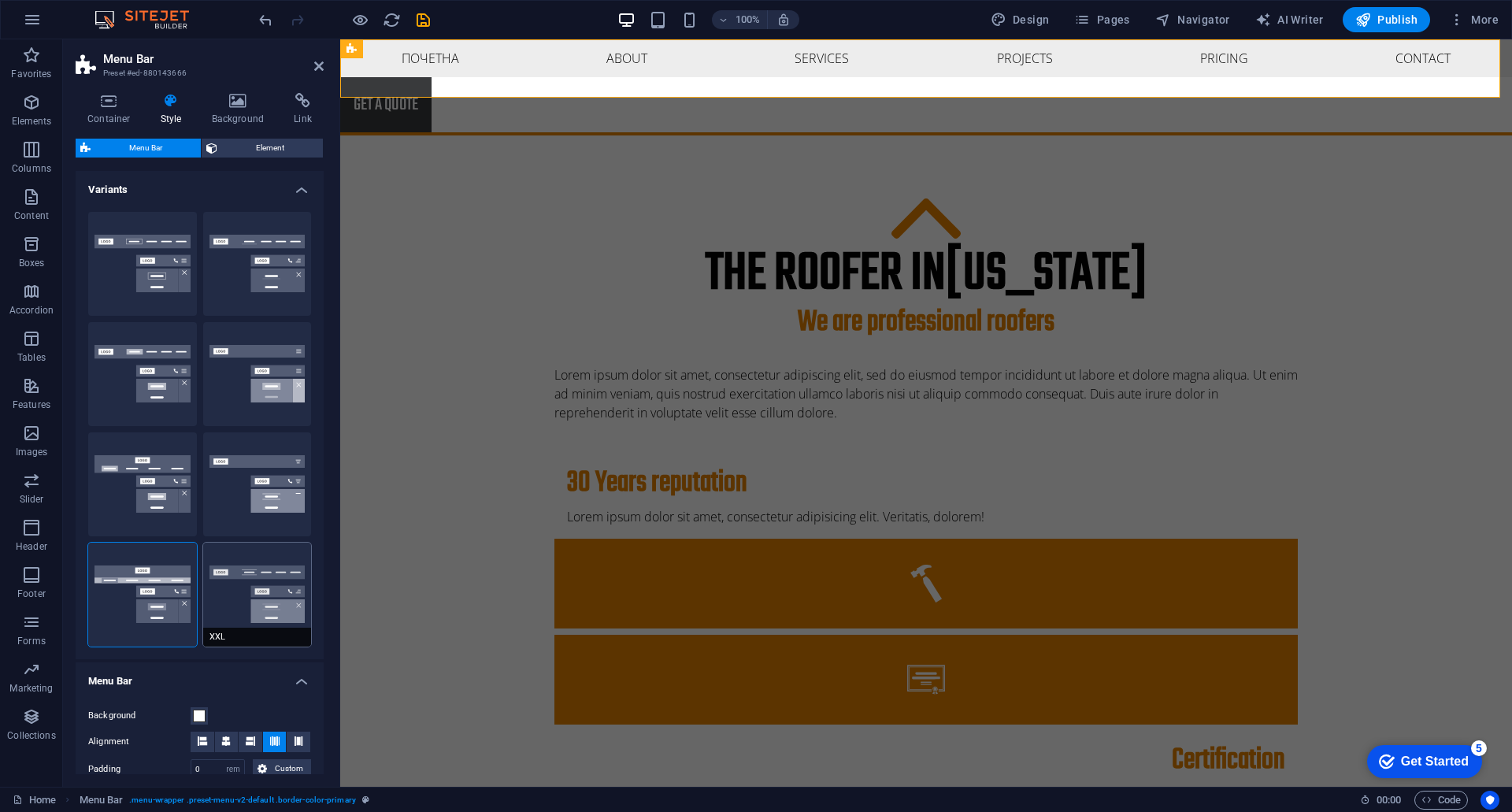
click at [231, 585] on button "XXL" at bounding box center [258, 594] width 109 height 104
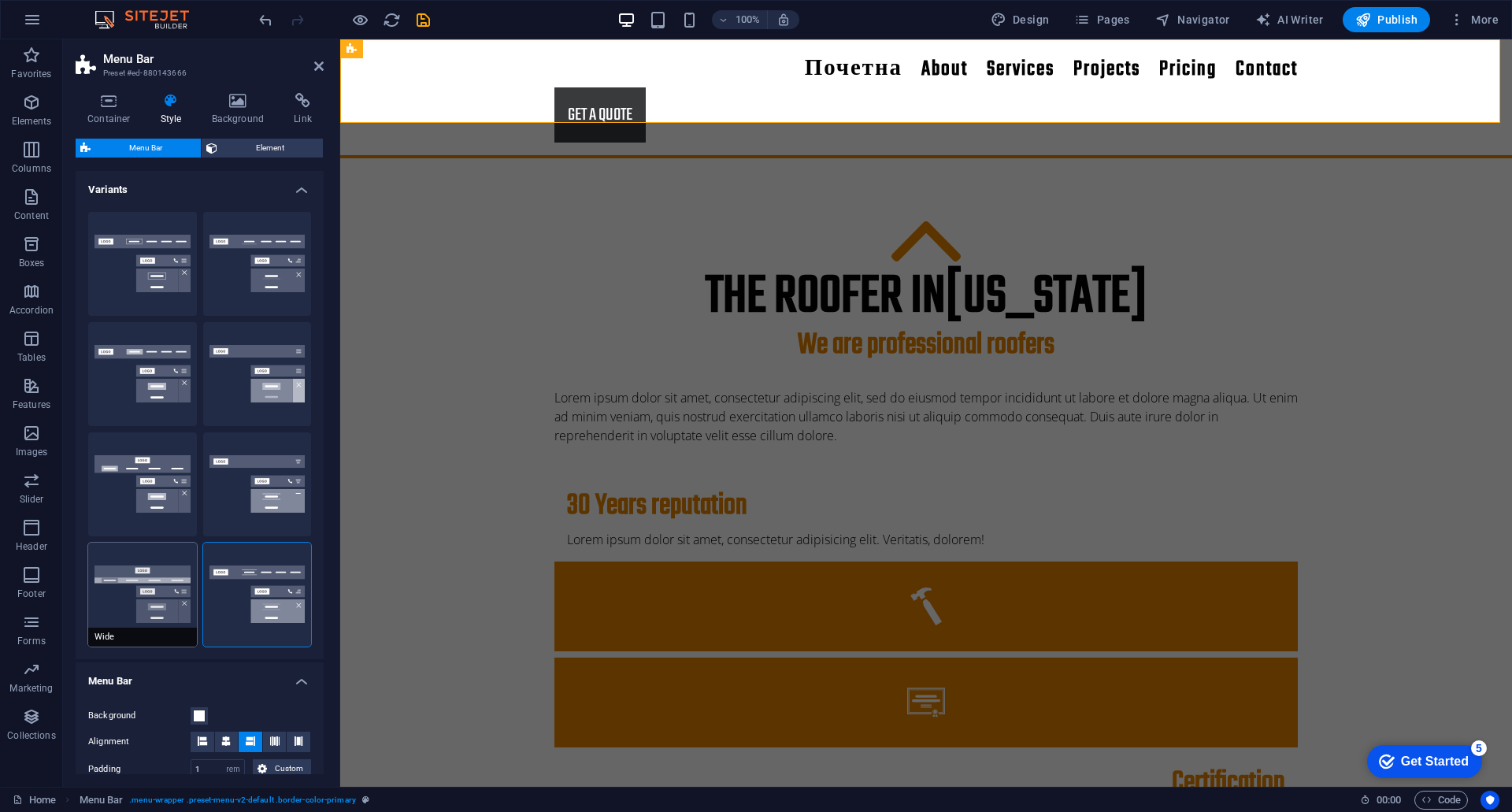
click at [160, 578] on button "Wide" at bounding box center [142, 594] width 109 height 104
type input "0"
type input "2"
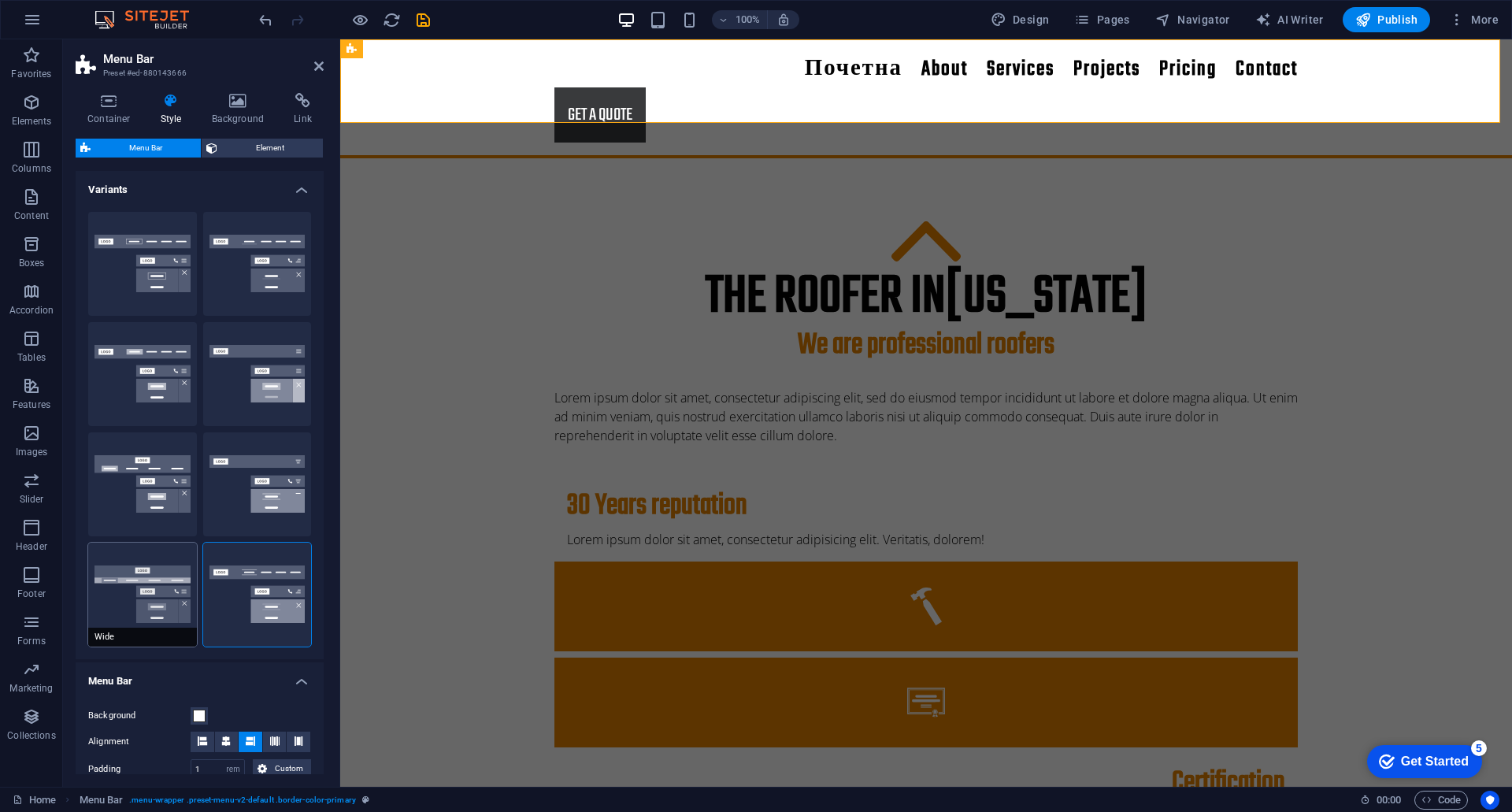
type input "2"
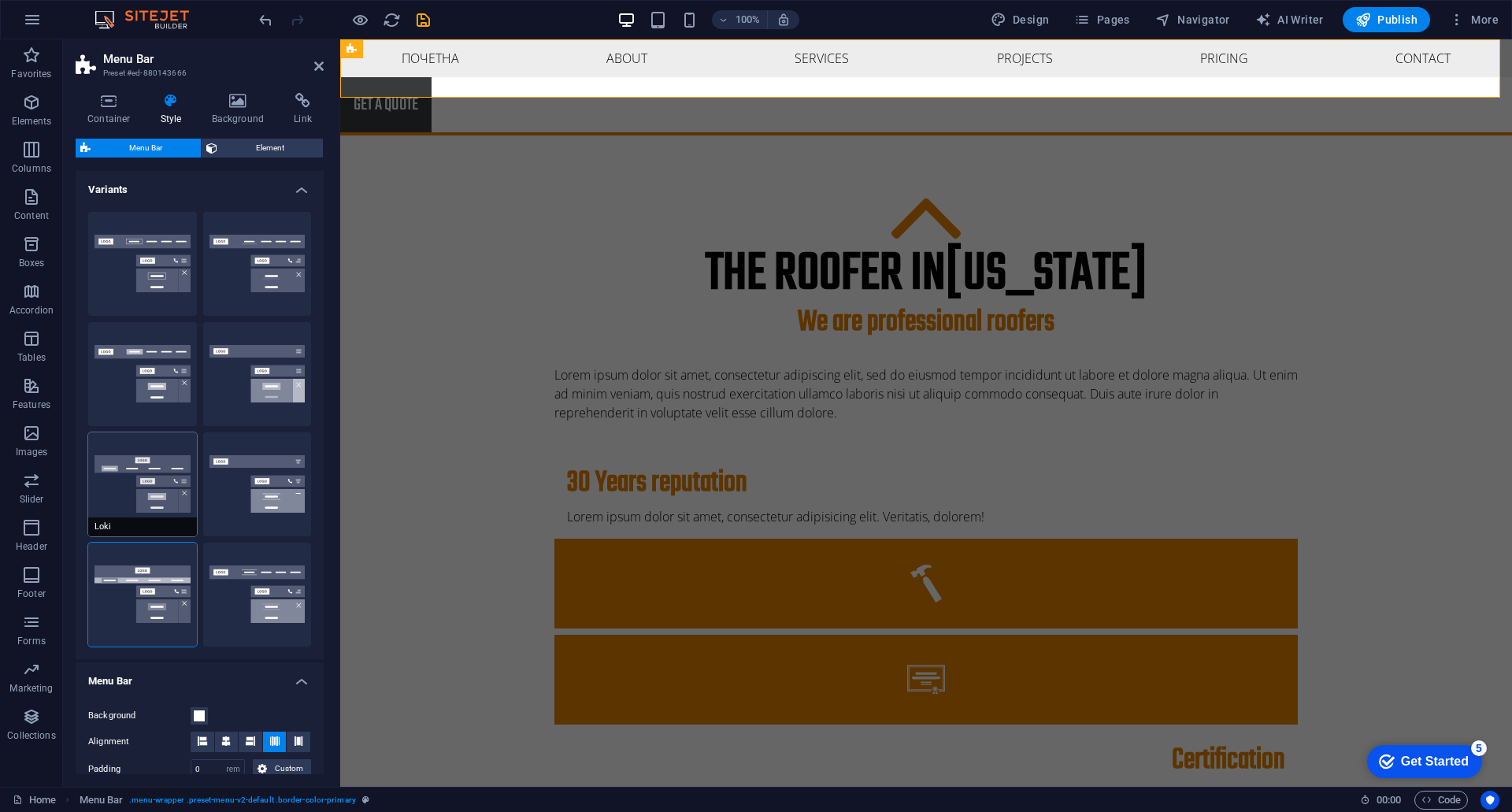
click at [167, 510] on button "Loki" at bounding box center [142, 484] width 109 height 104
type input "0"
select select "DISABLED_OPTION_VALUE"
type input "1"
type input "2"
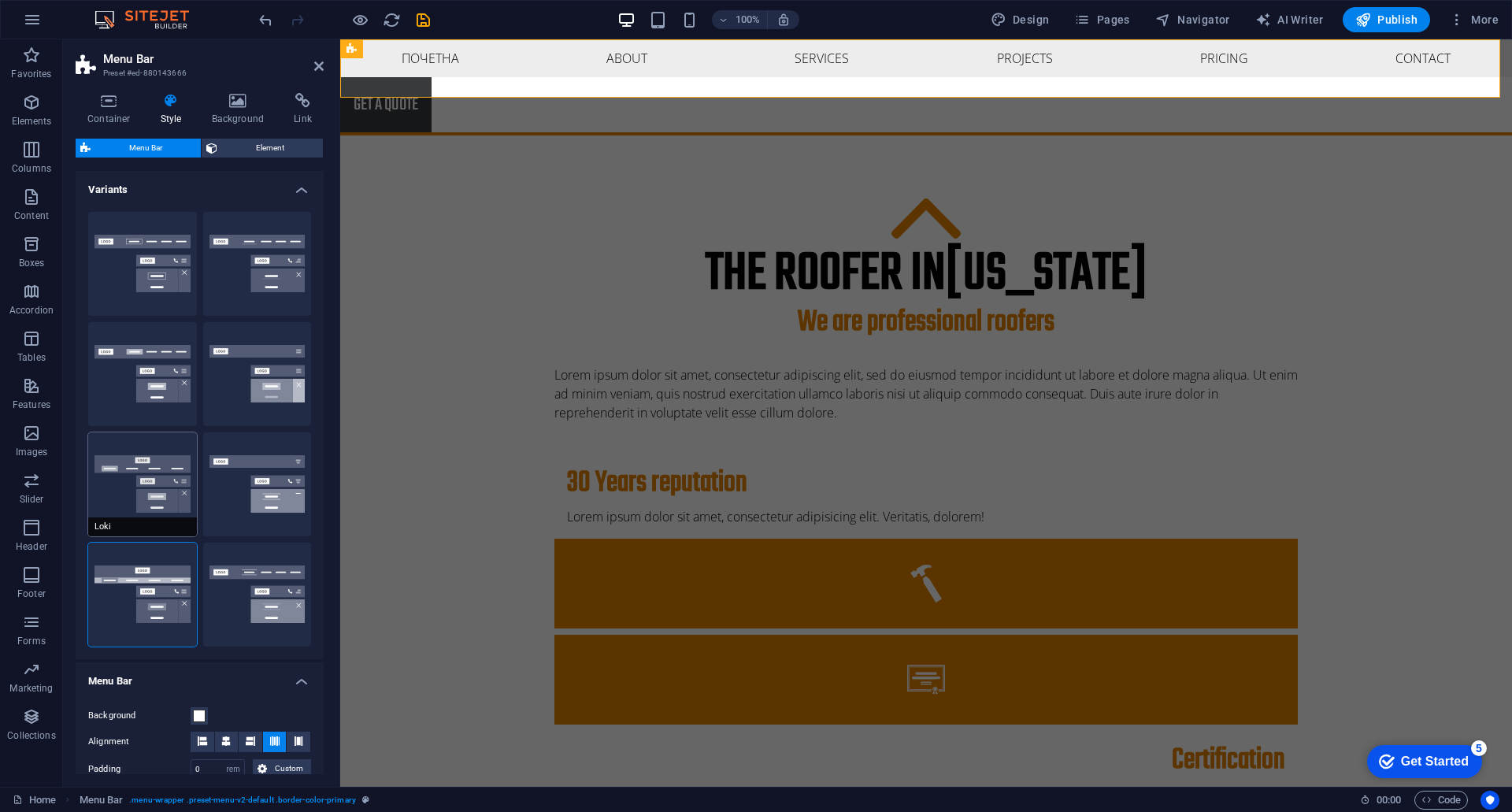
type input "1"
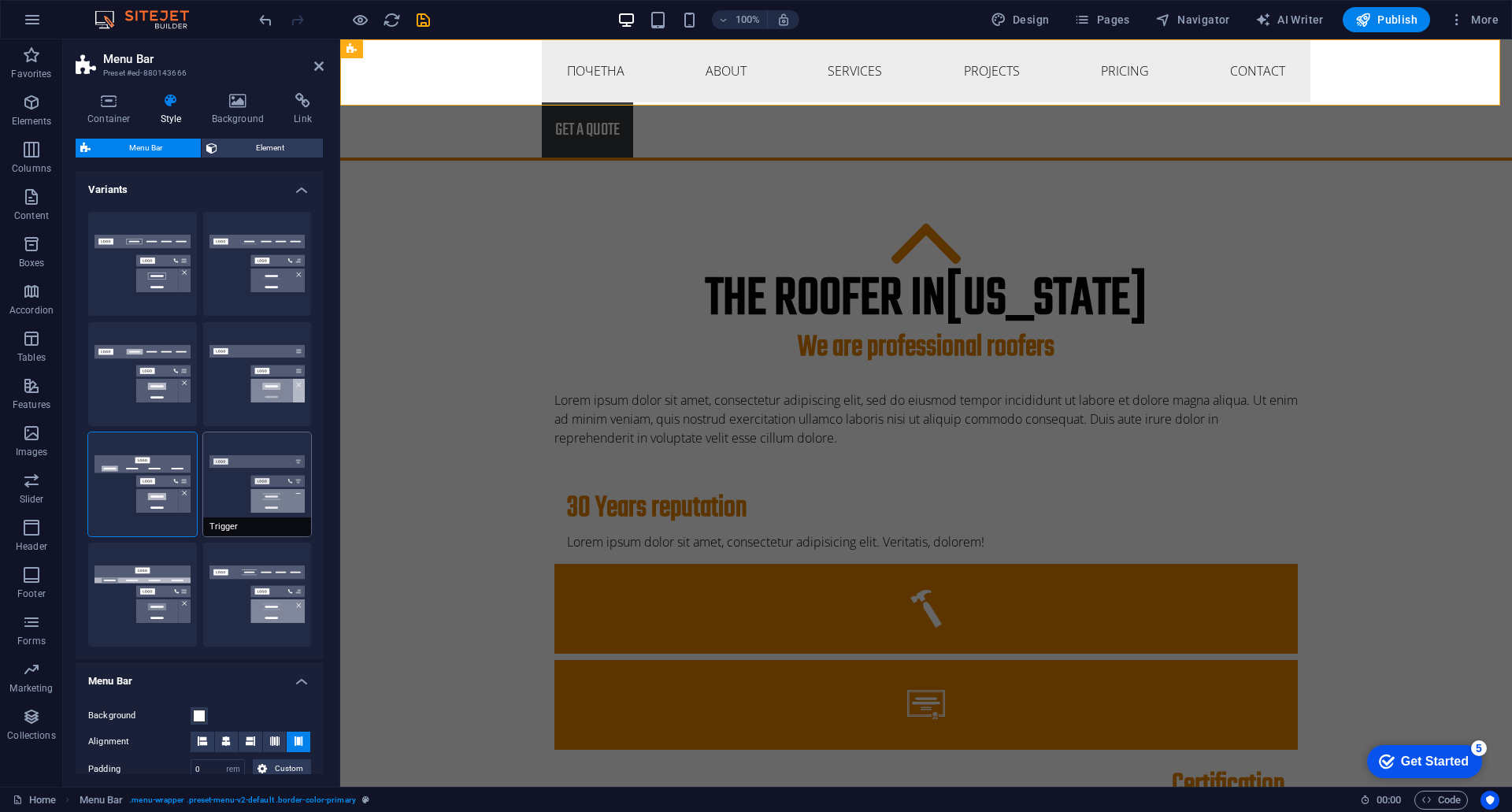
click at [208, 483] on button "Trigger" at bounding box center [258, 484] width 109 height 104
type input "1"
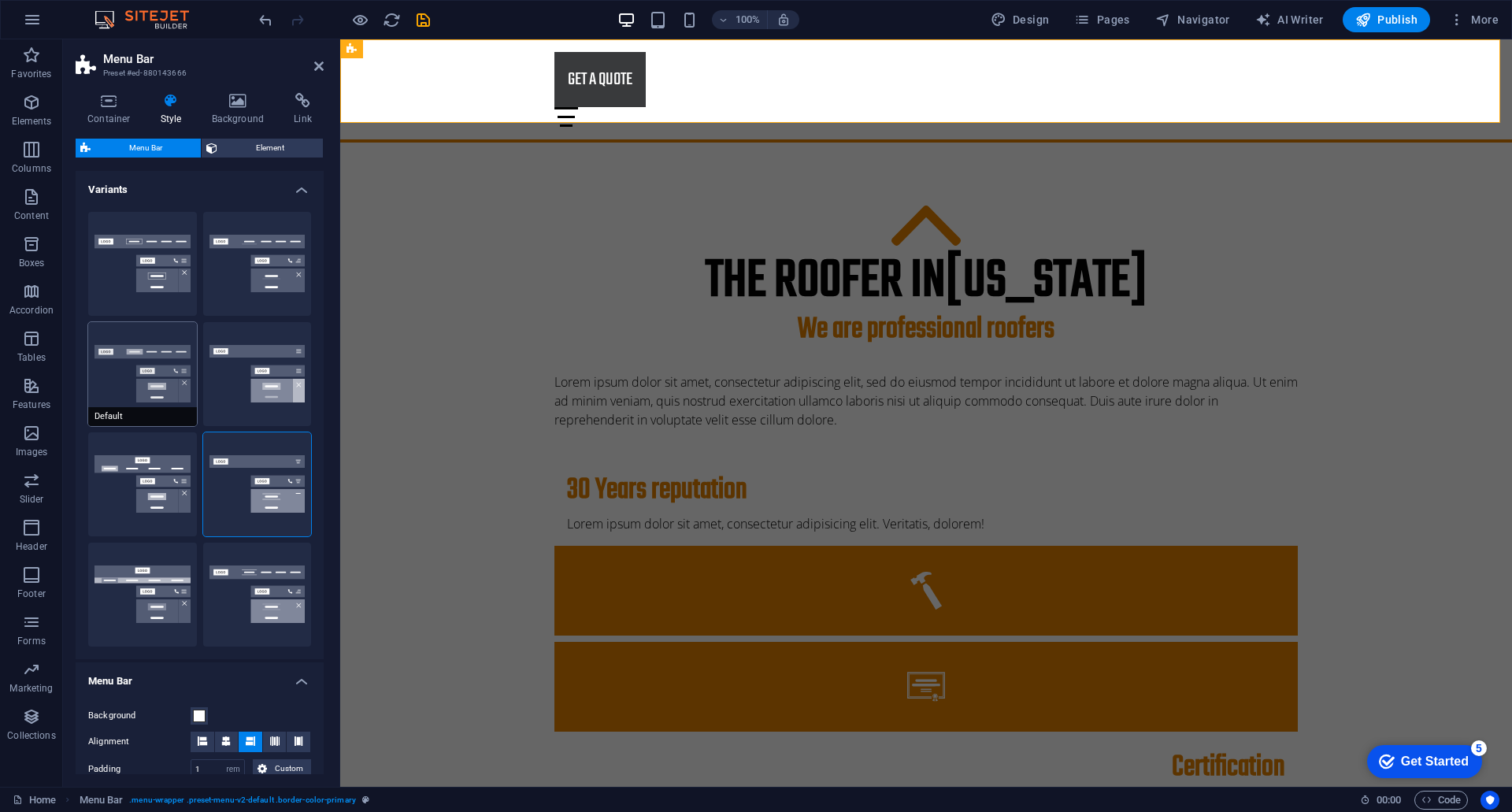
click at [115, 402] on button "Default" at bounding box center [142, 373] width 109 height 104
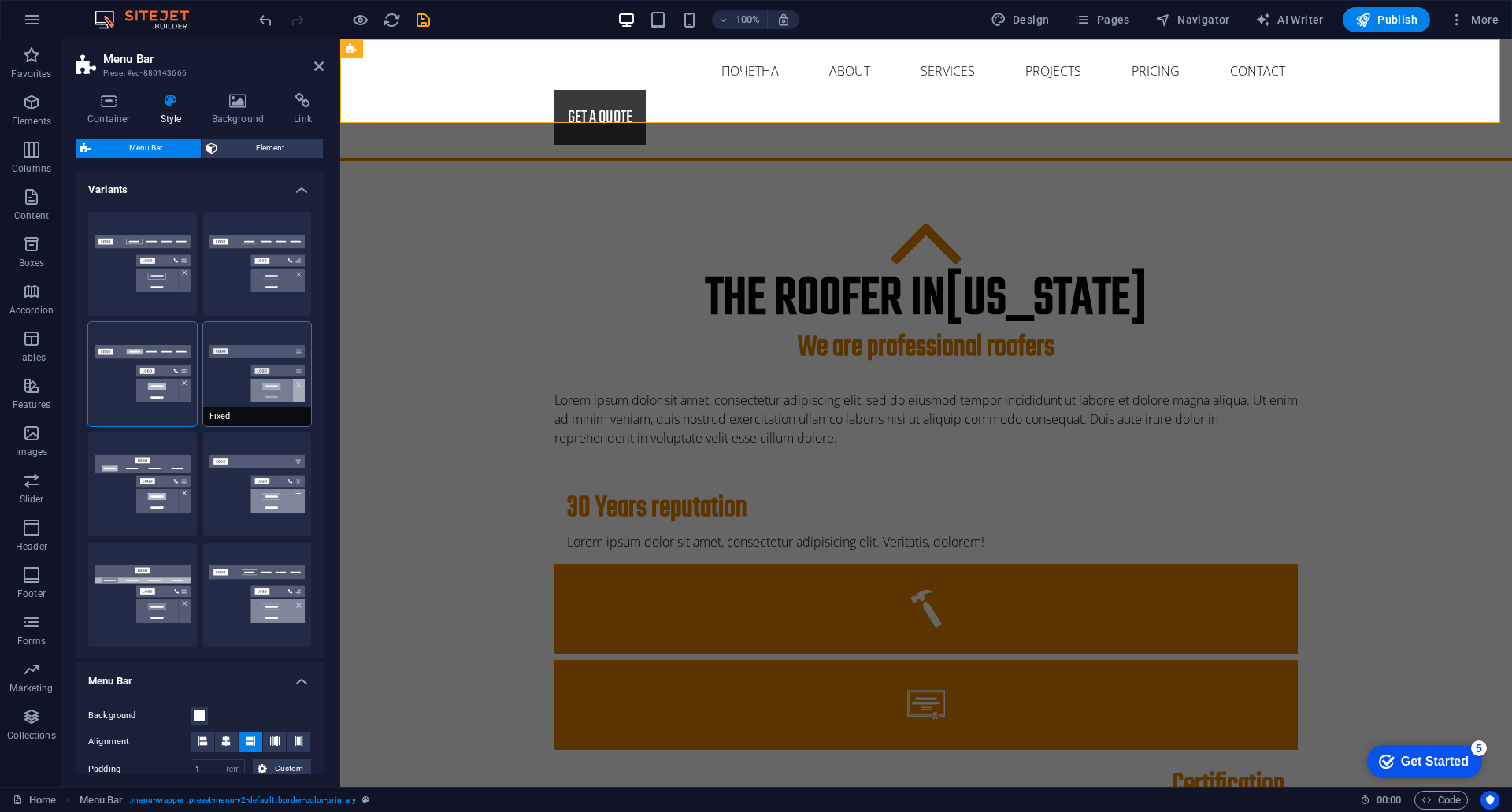
click at [246, 370] on button "Fixed" at bounding box center [258, 373] width 109 height 104
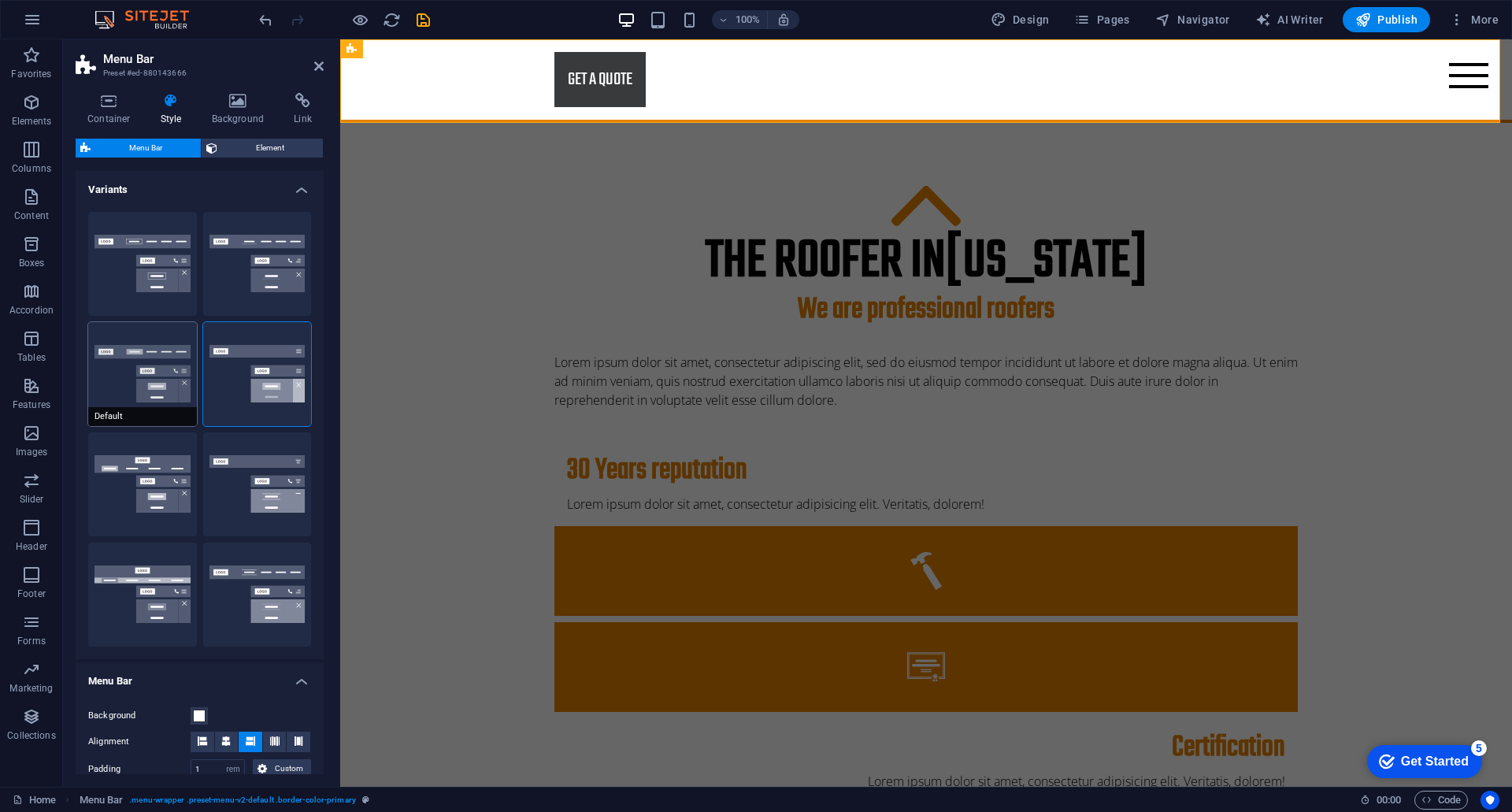
click at [146, 377] on button "Default" at bounding box center [142, 373] width 109 height 104
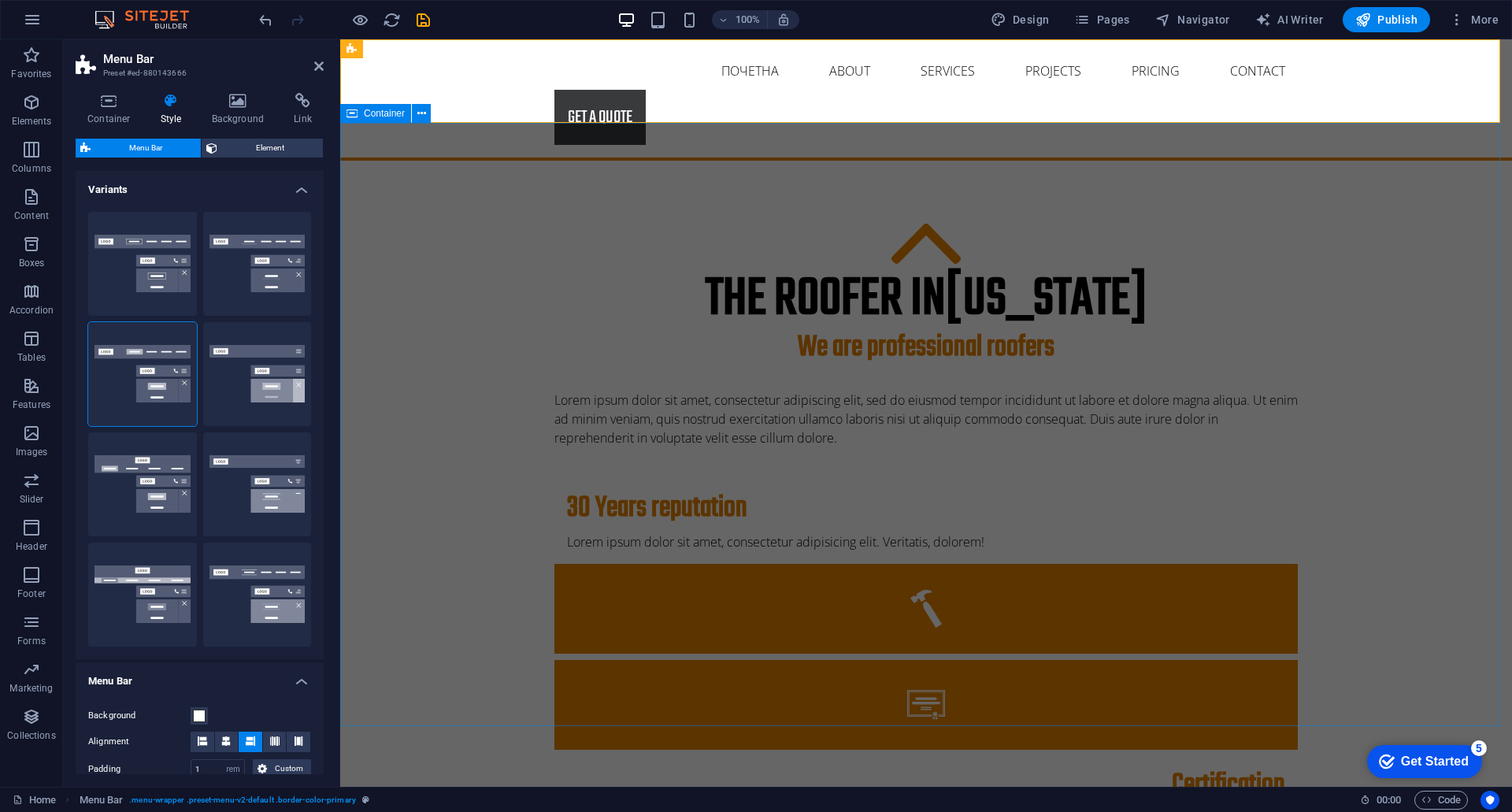
click at [1473, 278] on div "The roofer in [US_STATE] We are professional roofers Lorem ipsum dolor sit amet…" at bounding box center [926, 720] width 1172 height 1118
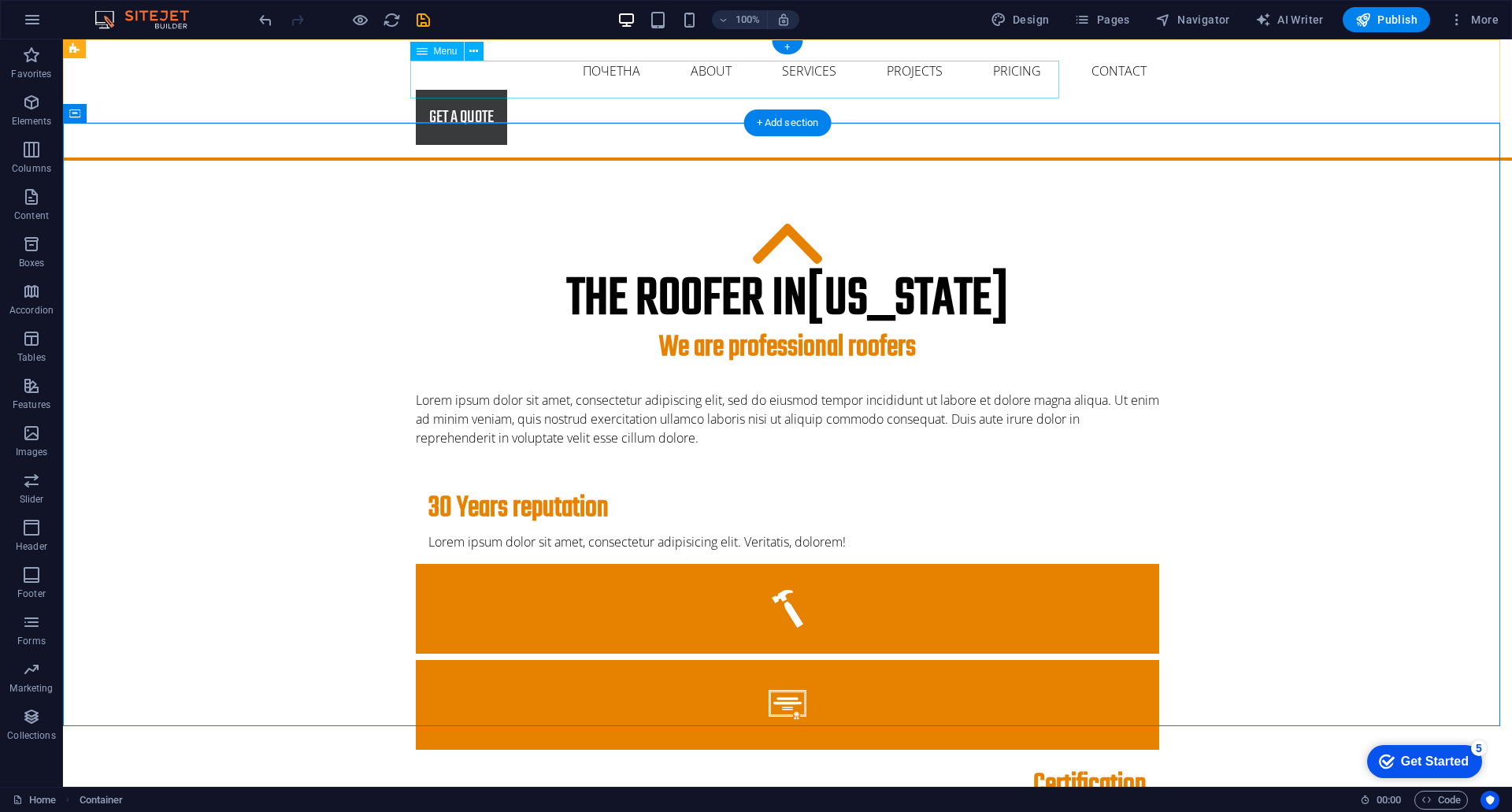
click at [604, 87] on nav "Почетна About Services Projects Project-detail Pricing Contact" at bounding box center [788, 71] width 743 height 38
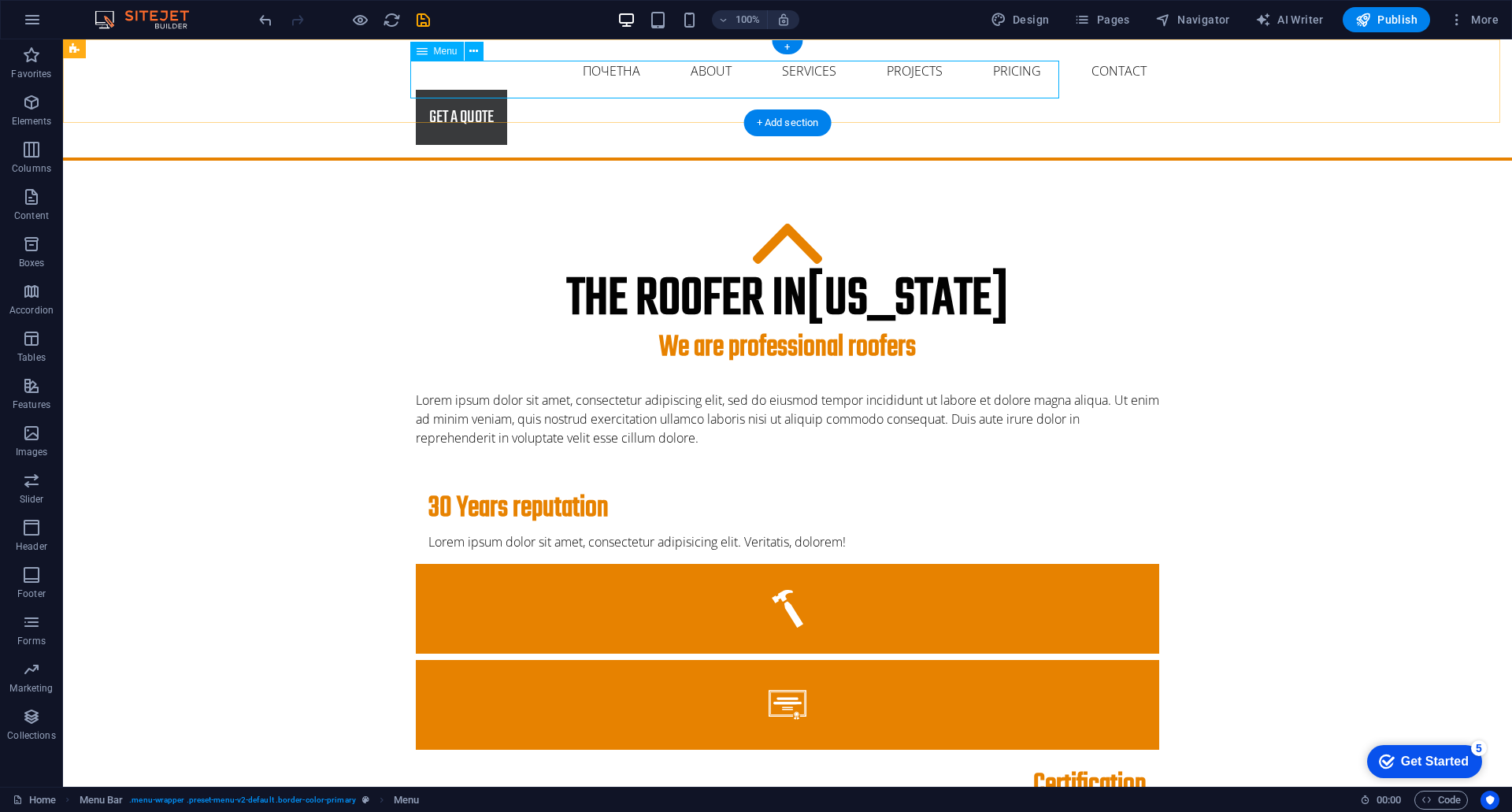
click at [608, 85] on nav "Почетна About Services Projects Project-detail Pricing Contact" at bounding box center [788, 71] width 743 height 38
click at [477, 49] on icon at bounding box center [473, 51] width 9 height 17
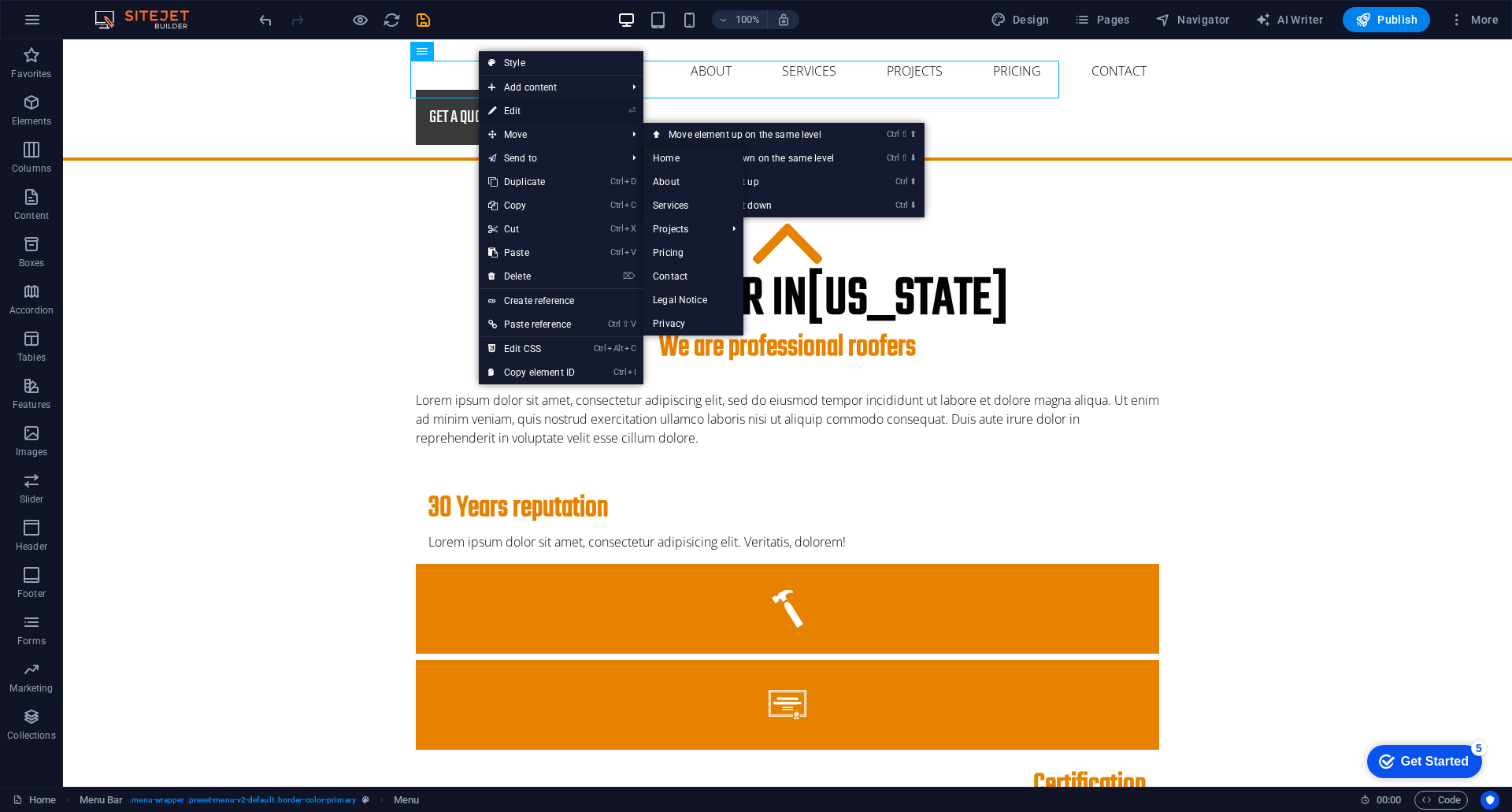
click at [521, 115] on link "⏎ Edit" at bounding box center [532, 111] width 106 height 24
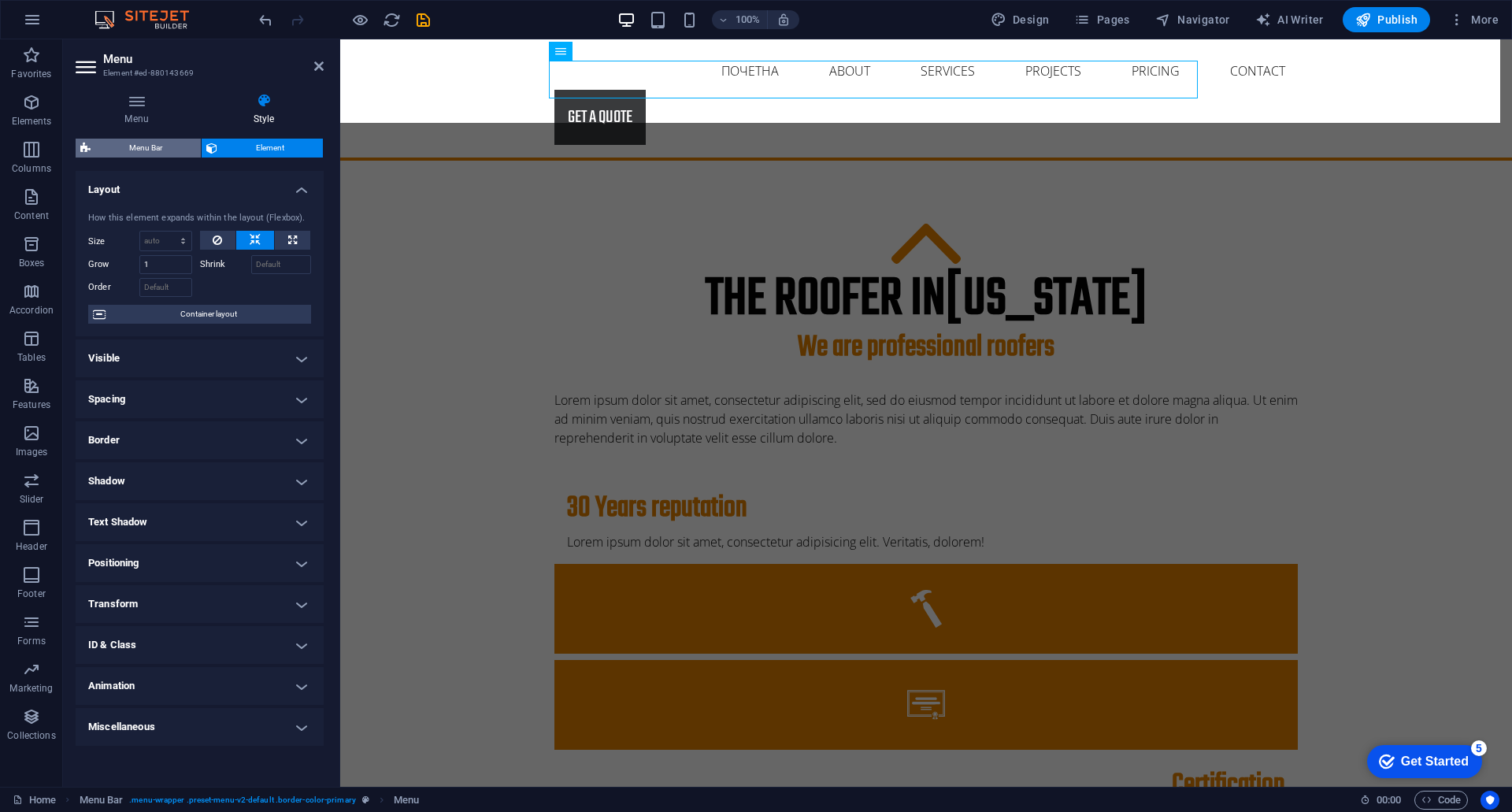
click at [162, 152] on span "Menu Bar" at bounding box center [145, 147] width 101 height 19
select select "rem"
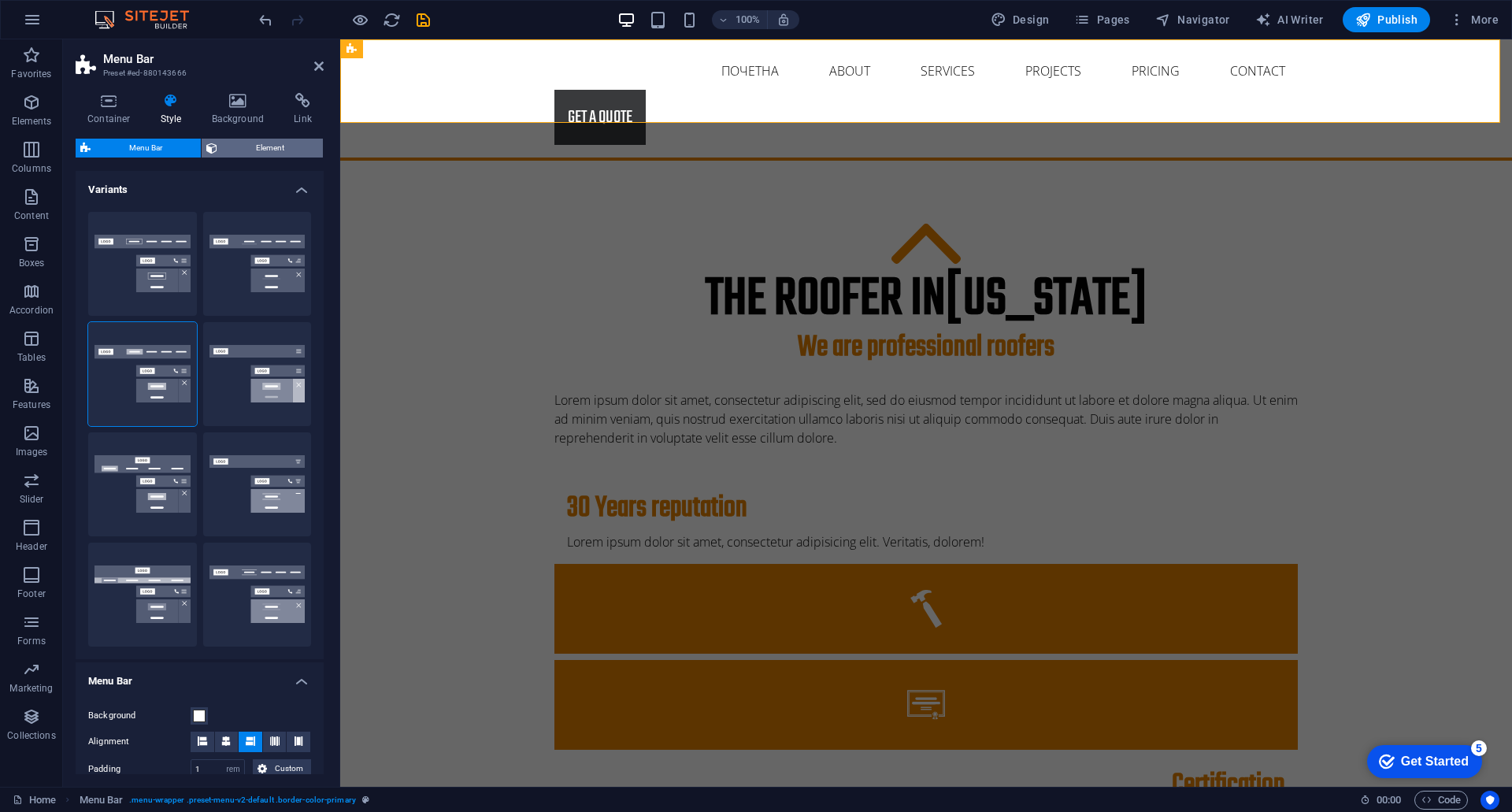
click at [264, 143] on span "Element" at bounding box center [270, 147] width 96 height 19
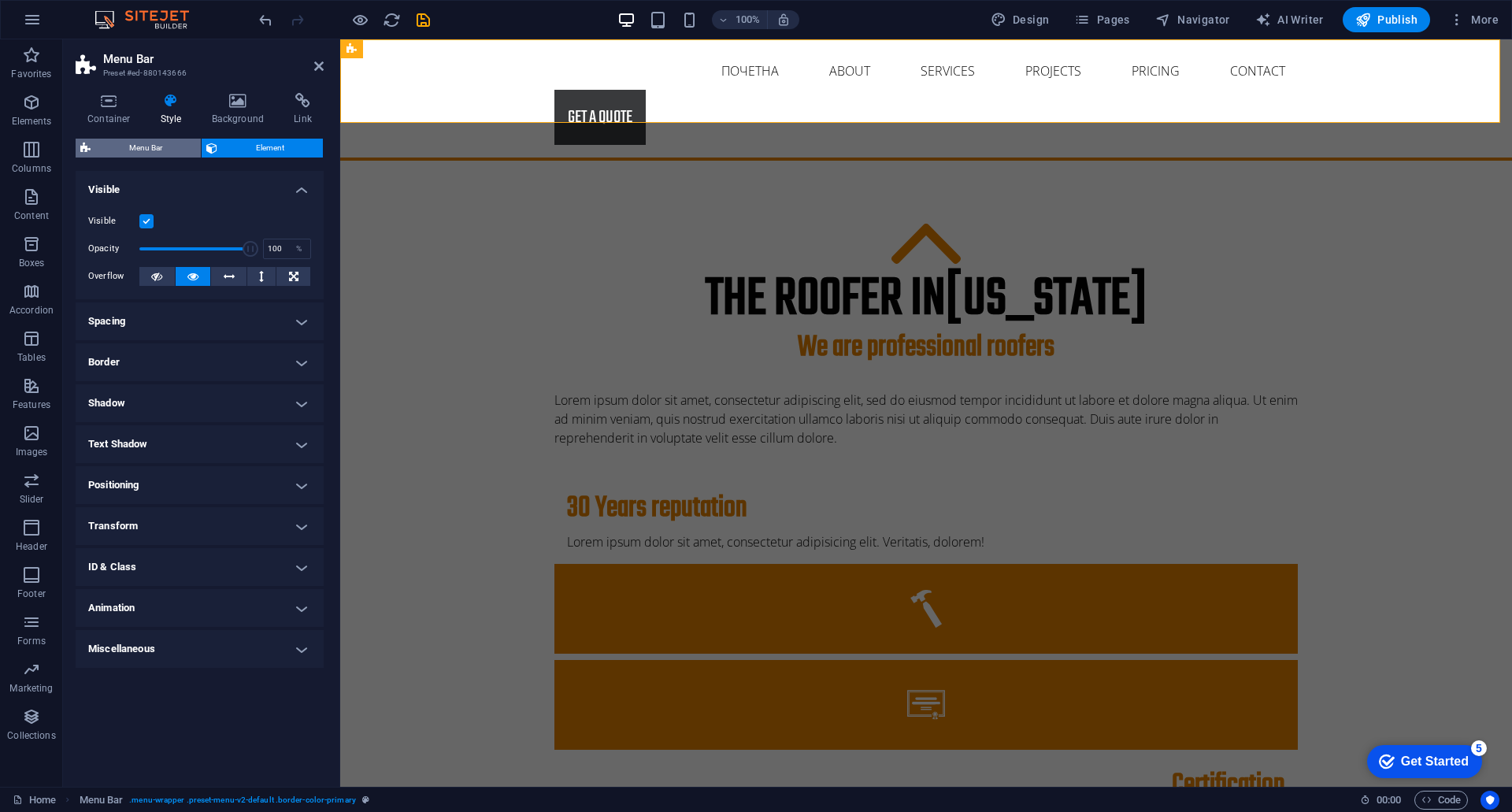
click at [153, 154] on span "Menu Bar" at bounding box center [145, 147] width 101 height 19
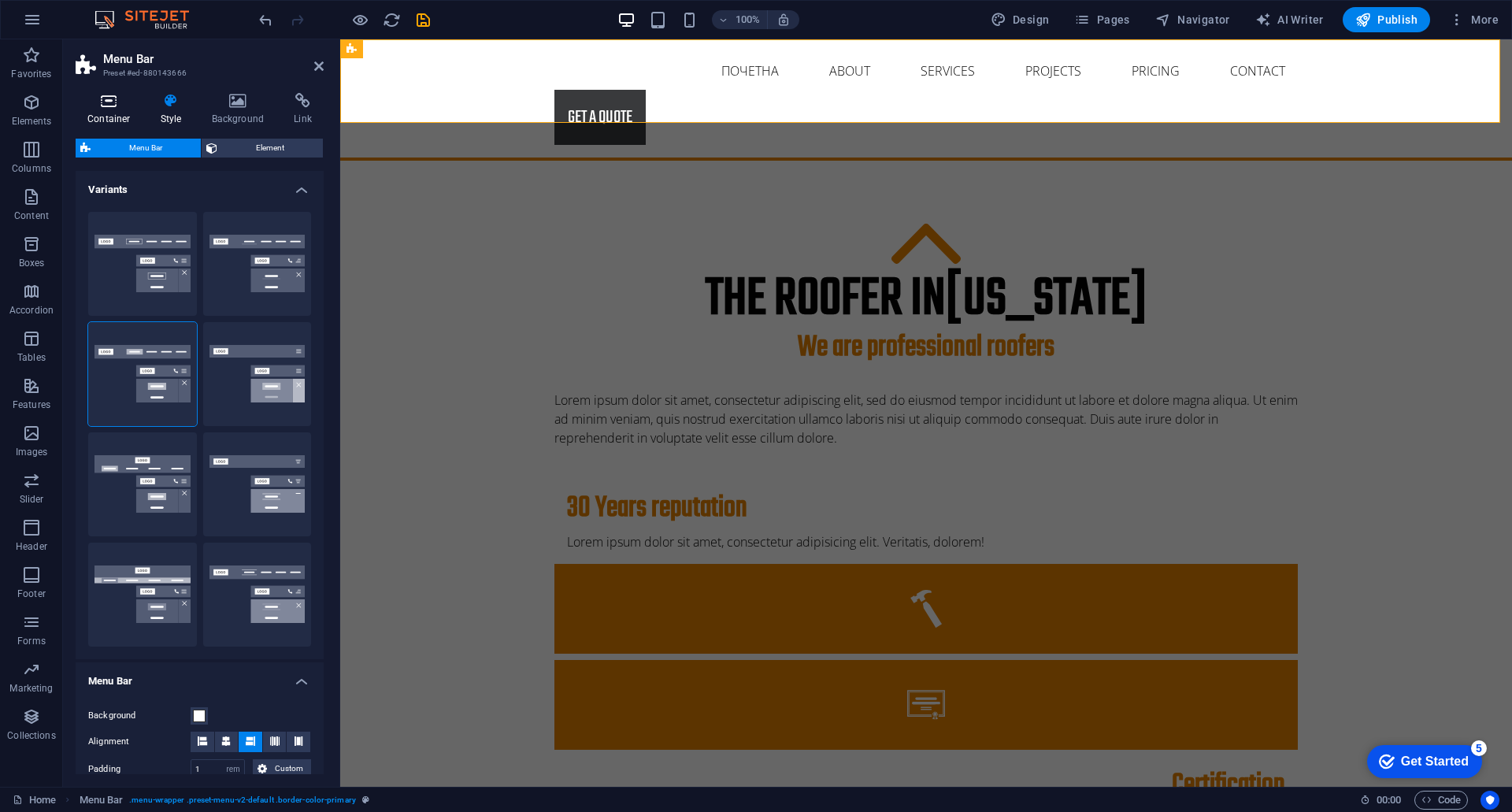
click at [118, 120] on h4 "Container" at bounding box center [113, 109] width 73 height 33
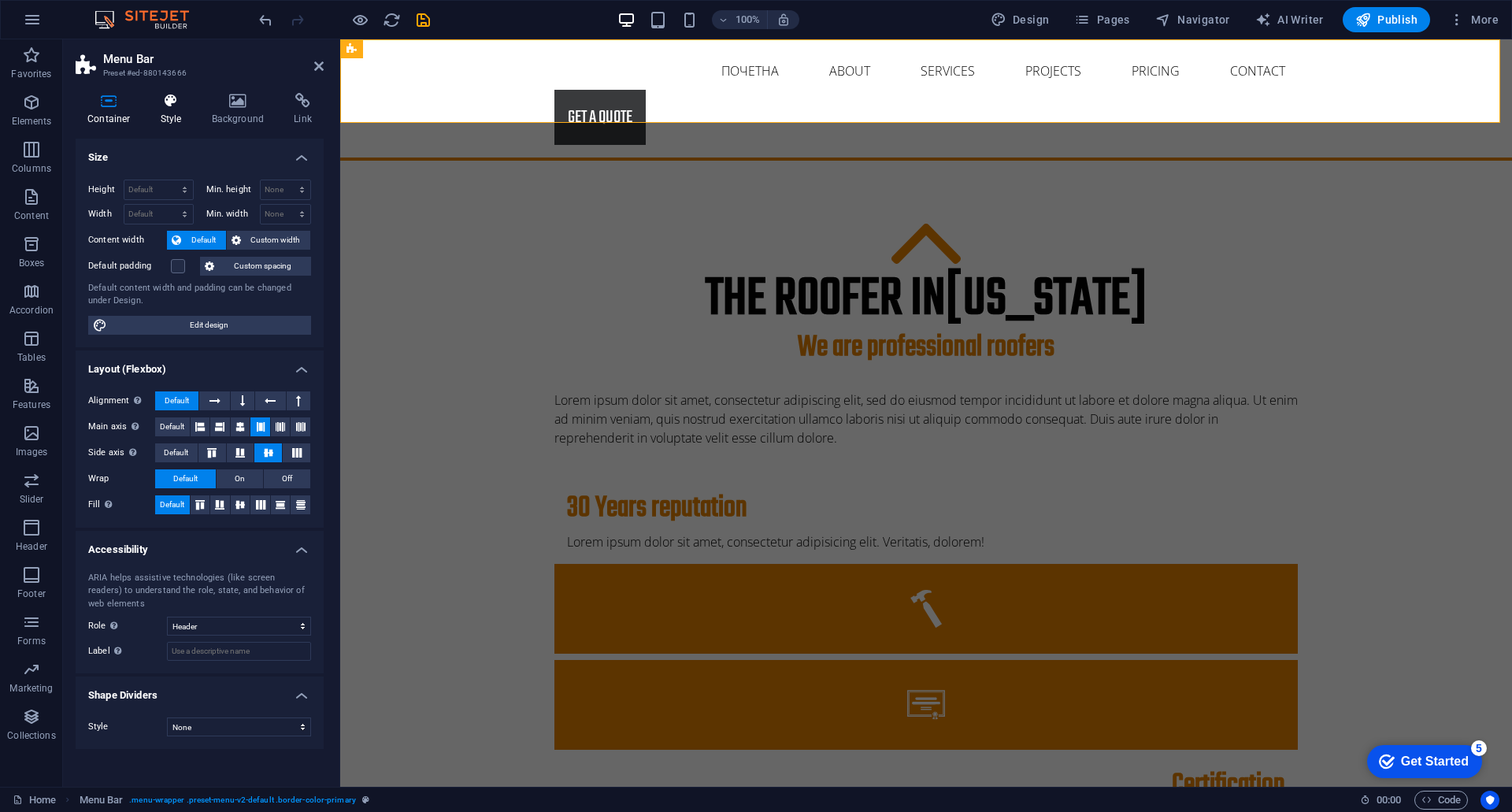
click at [185, 115] on h4 "Style" at bounding box center [175, 109] width 51 height 33
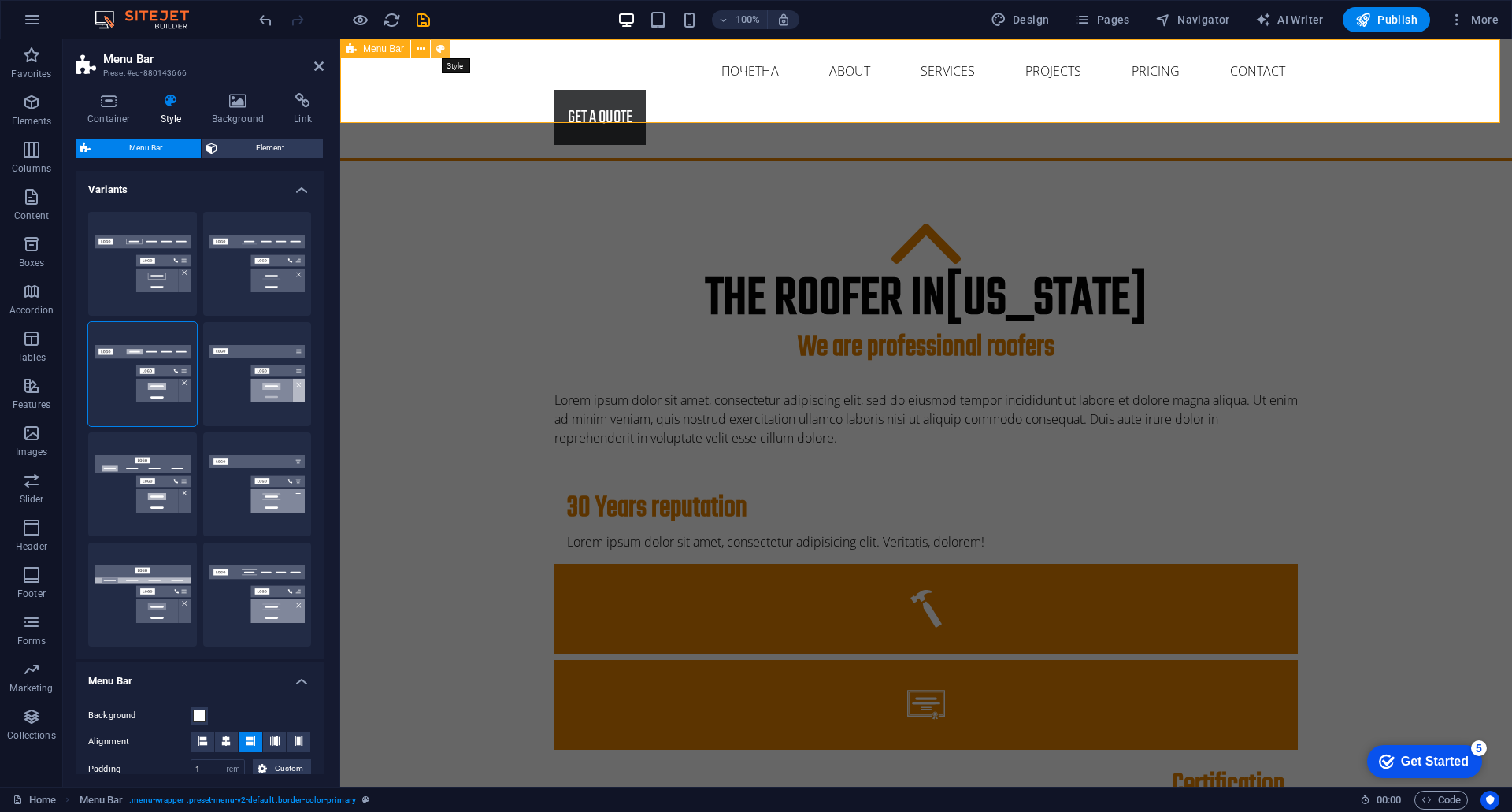
click at [435, 51] on button at bounding box center [440, 48] width 19 height 19
click at [537, 193] on div "The roofer in [US_STATE] We are professional roofers Lorem ipsum dolor sit amet…" at bounding box center [926, 720] width 1172 height 1118
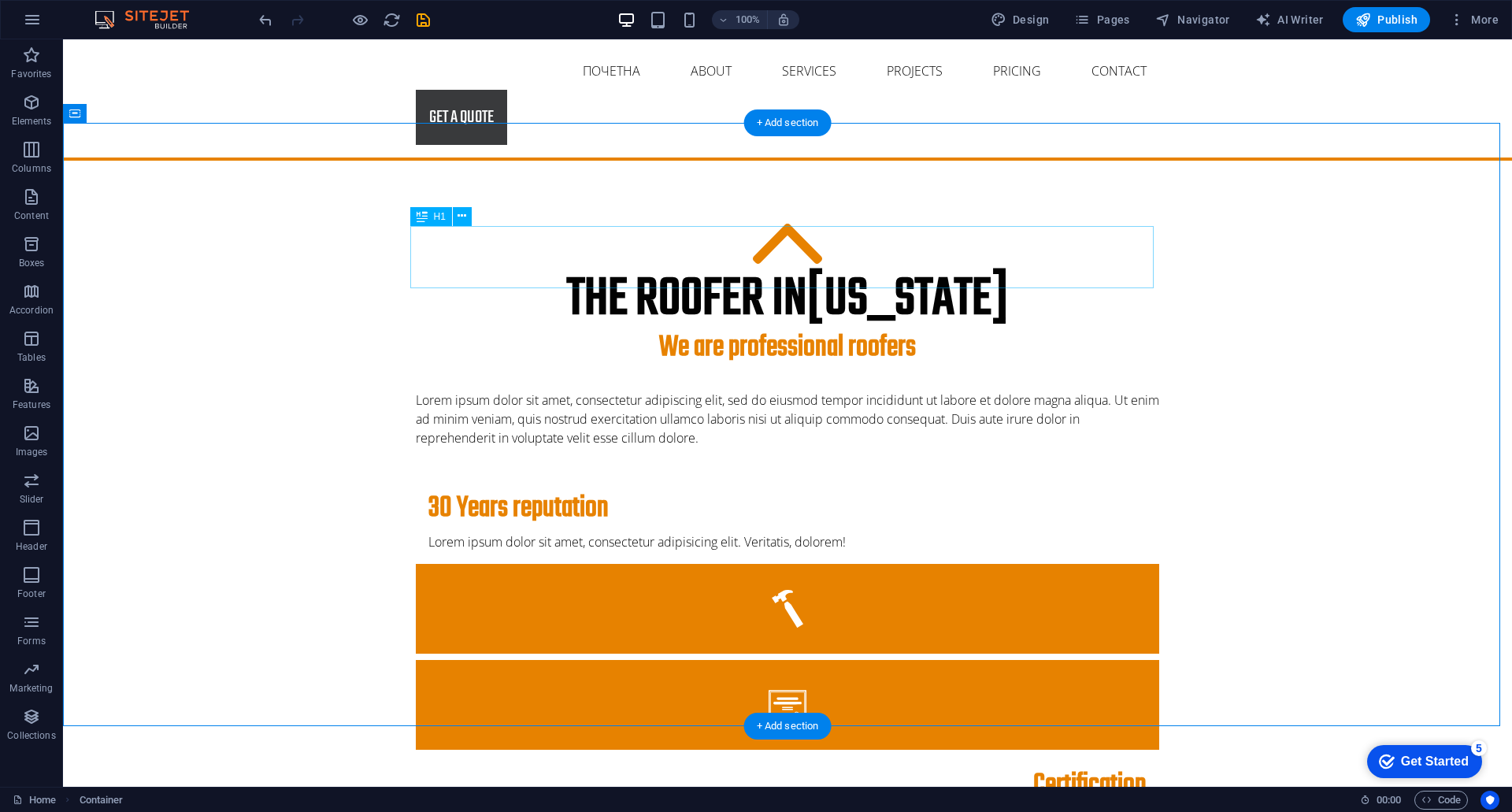
click at [526, 269] on div "The roofer in New York" at bounding box center [788, 299] width 743 height 62
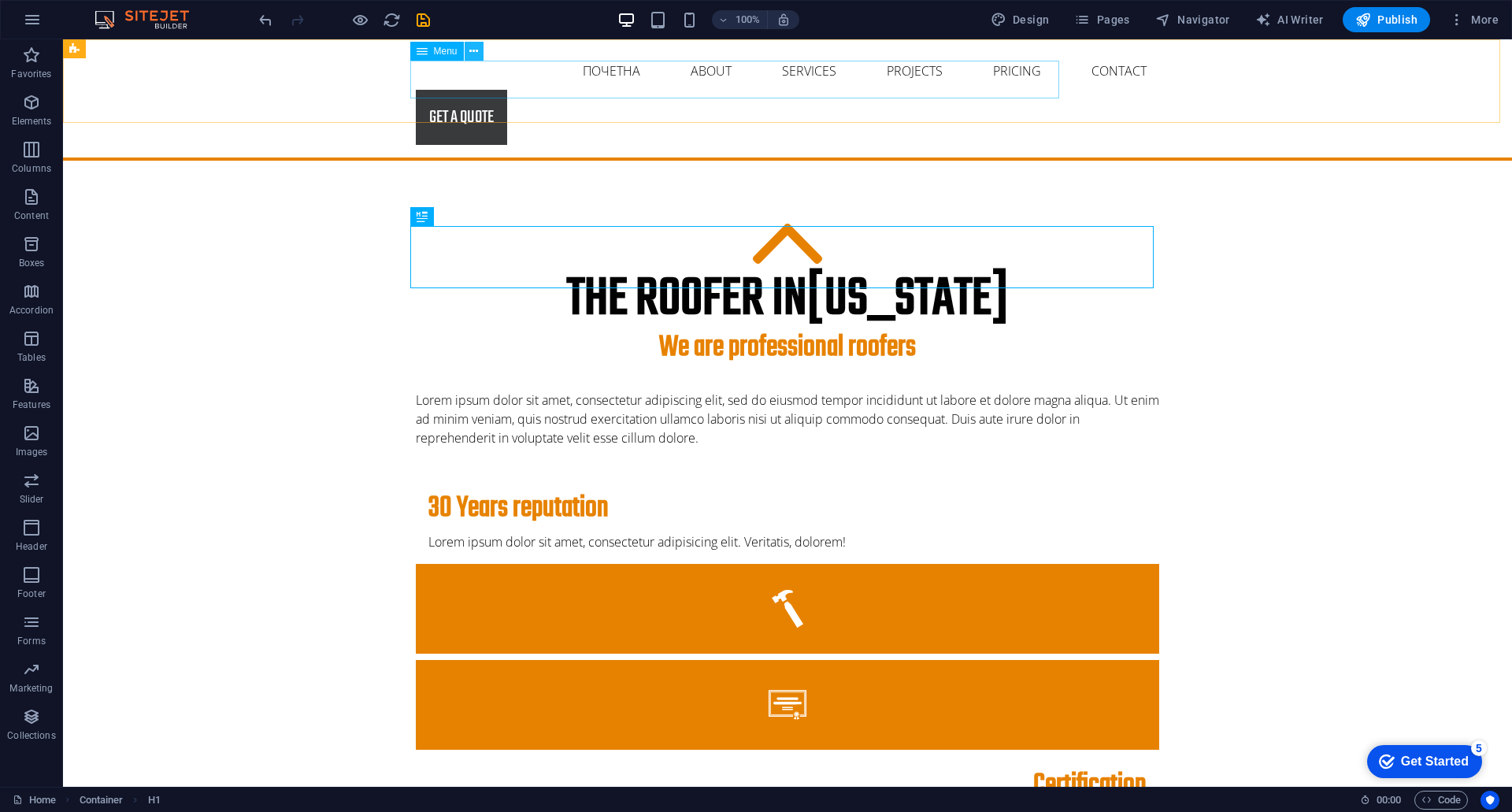
click at [478, 49] on icon at bounding box center [473, 51] width 9 height 17
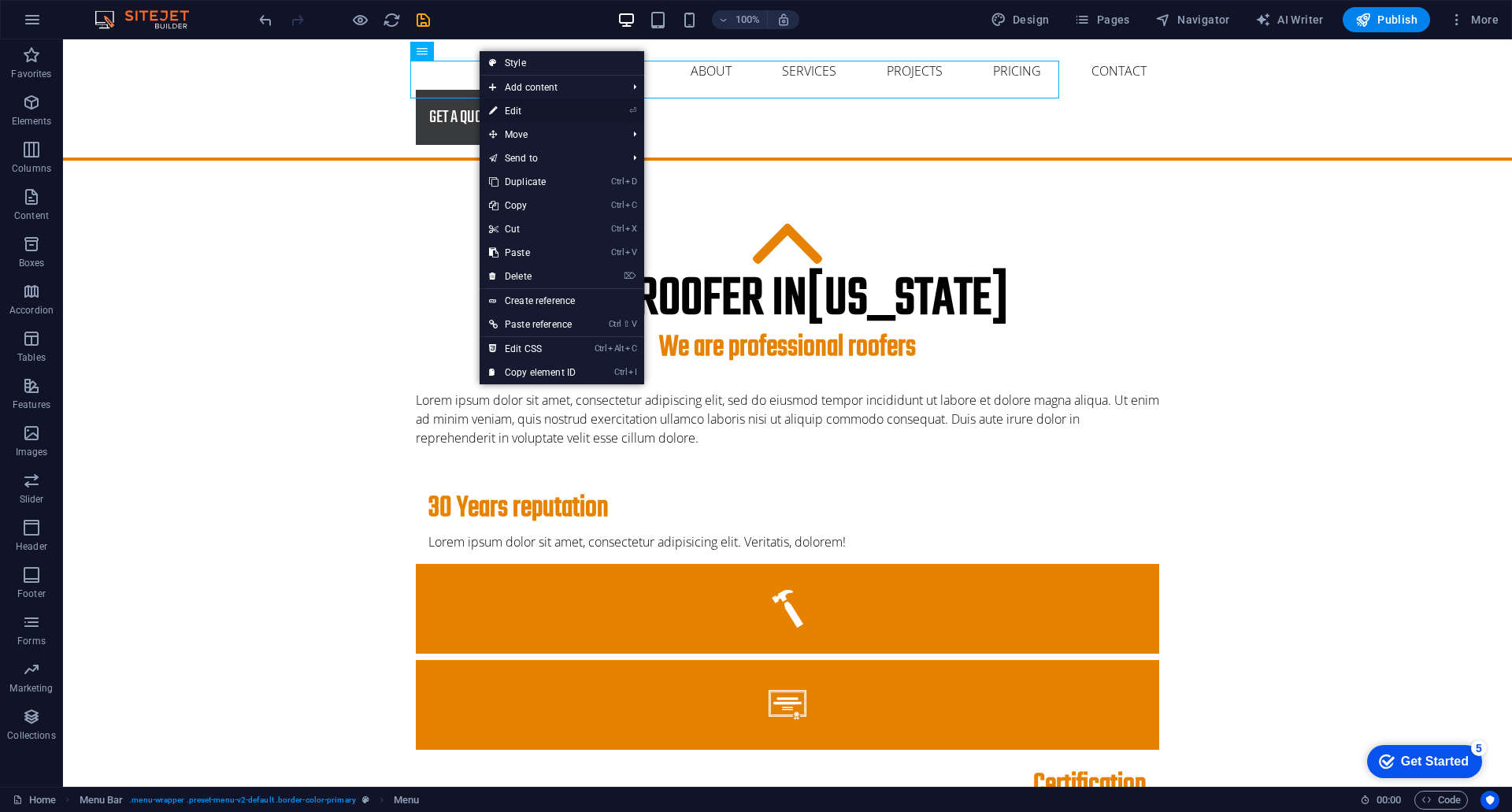
click at [523, 110] on link "⏎ Edit" at bounding box center [532, 111] width 106 height 24
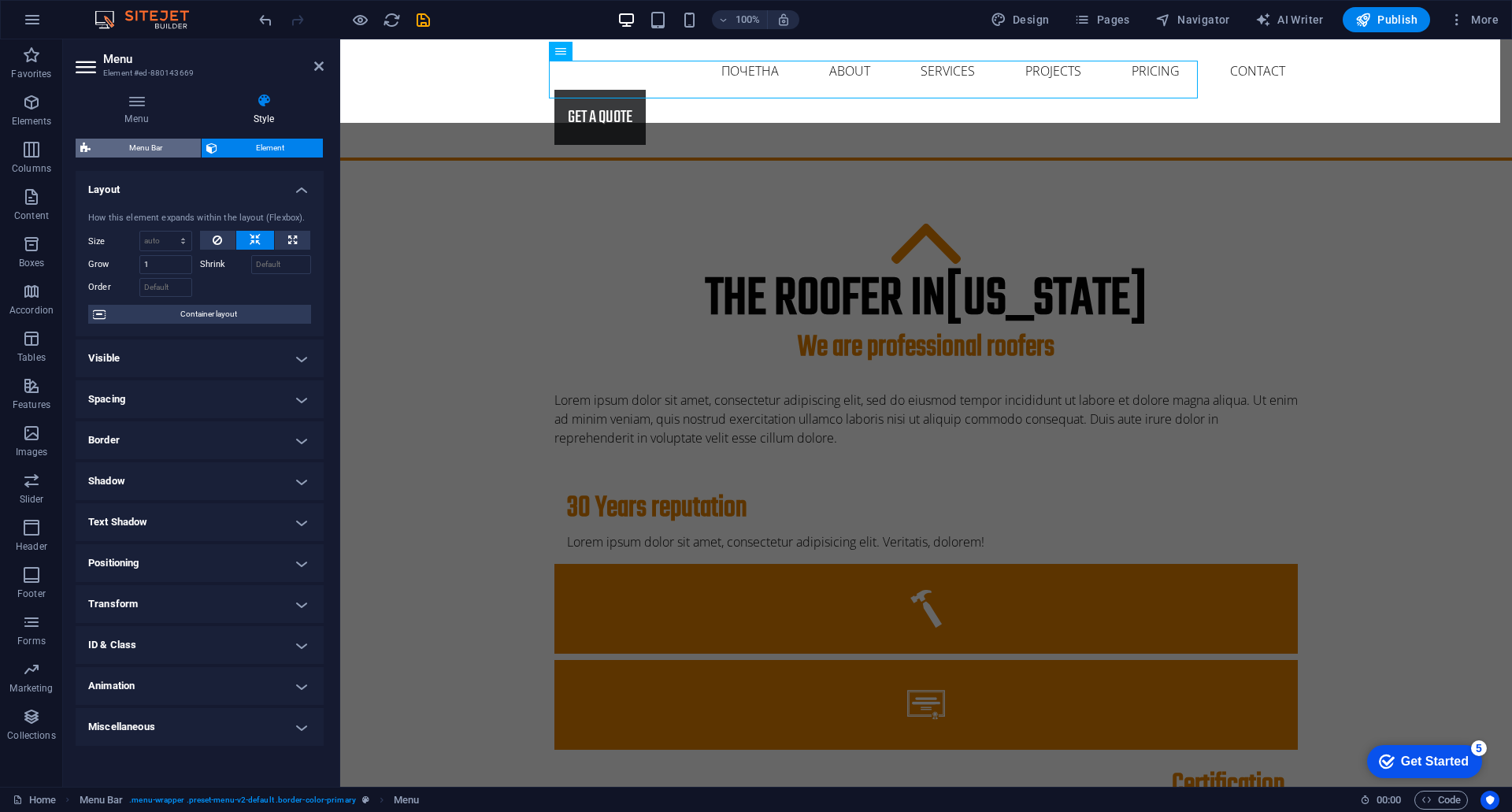
click at [123, 143] on span "Menu Bar" at bounding box center [145, 147] width 101 height 19
select select "rem"
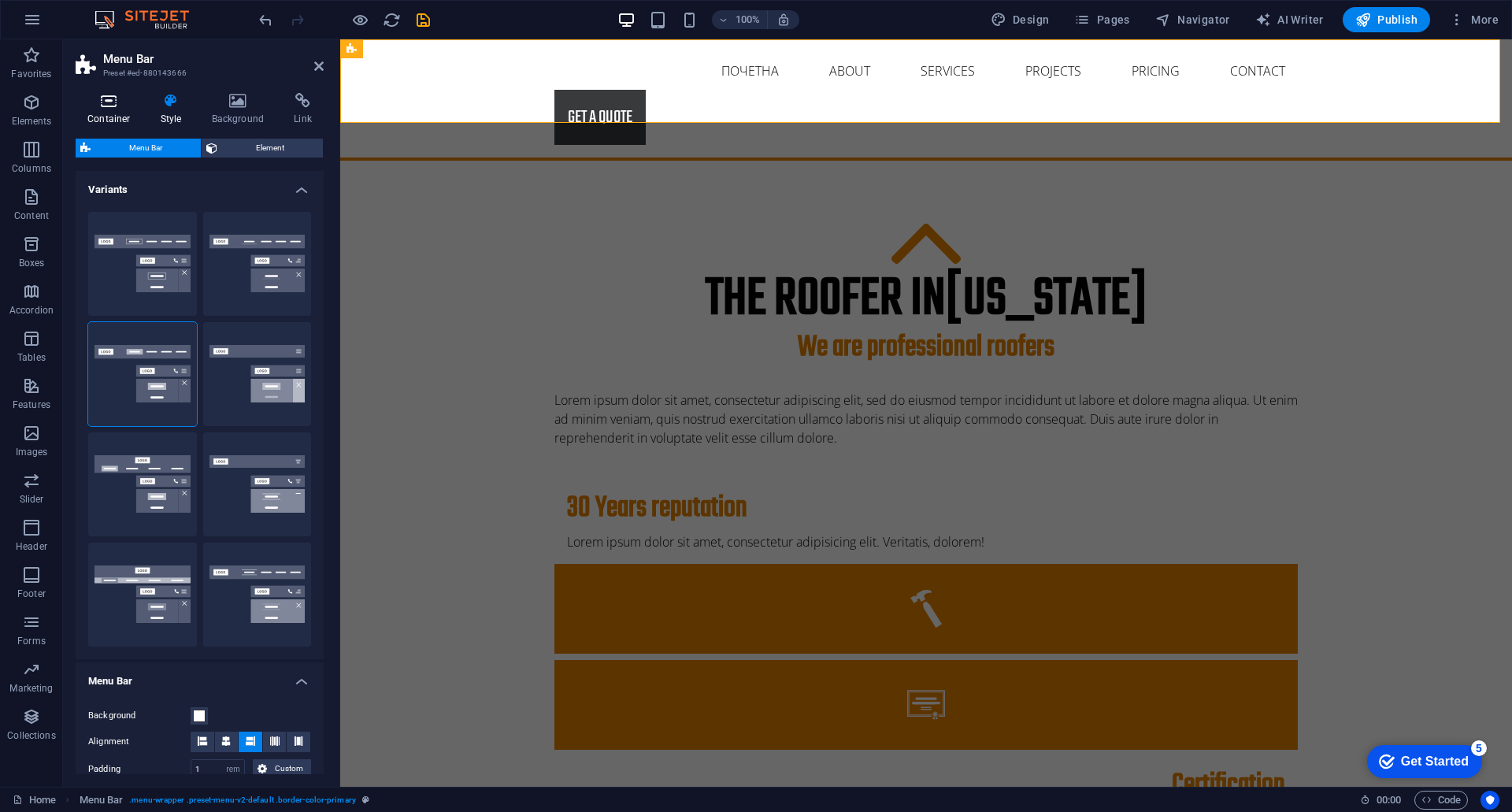
click at [101, 102] on icon at bounding box center [110, 101] width 67 height 16
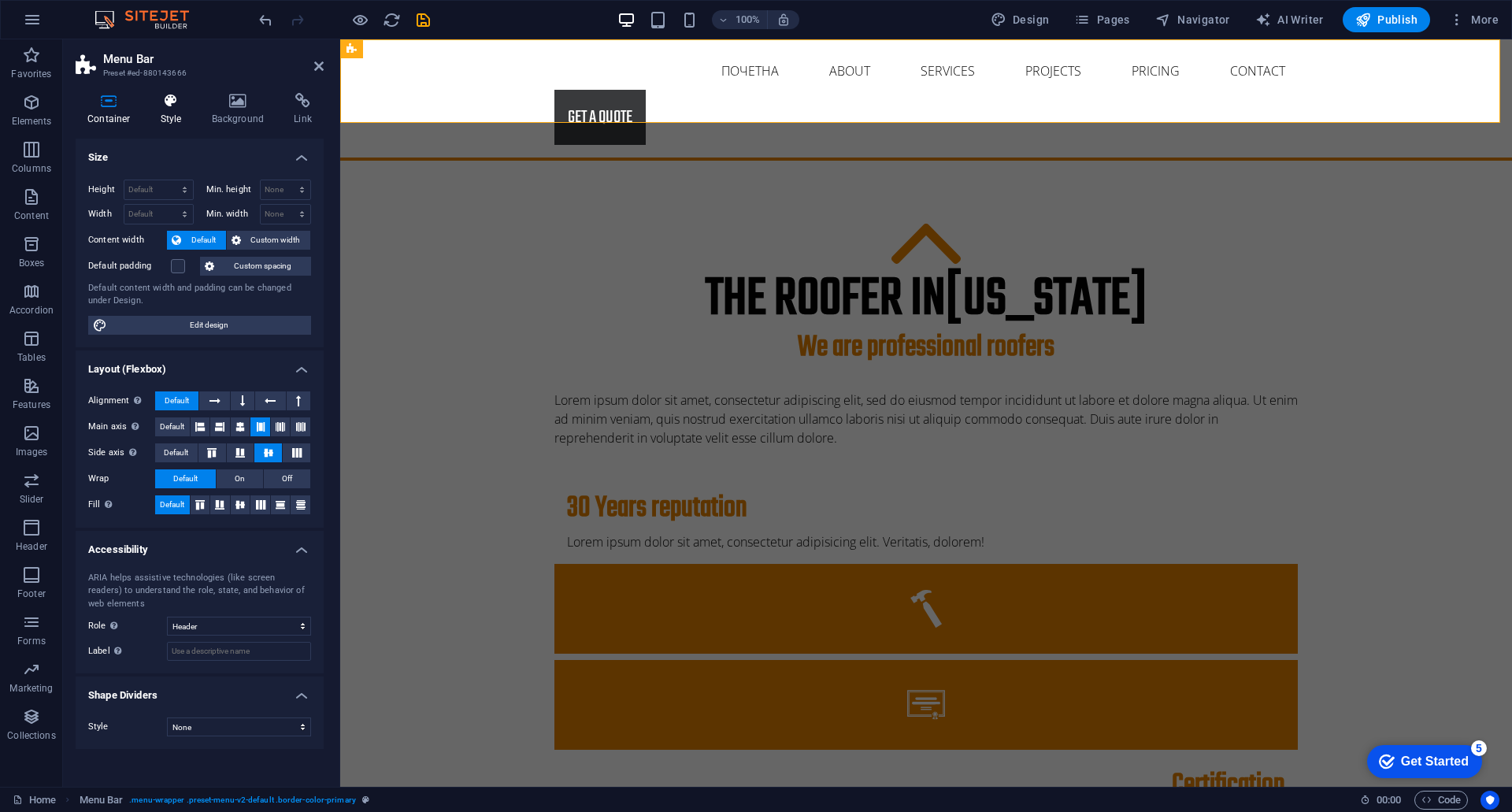
click at [177, 103] on icon at bounding box center [171, 101] width 44 height 16
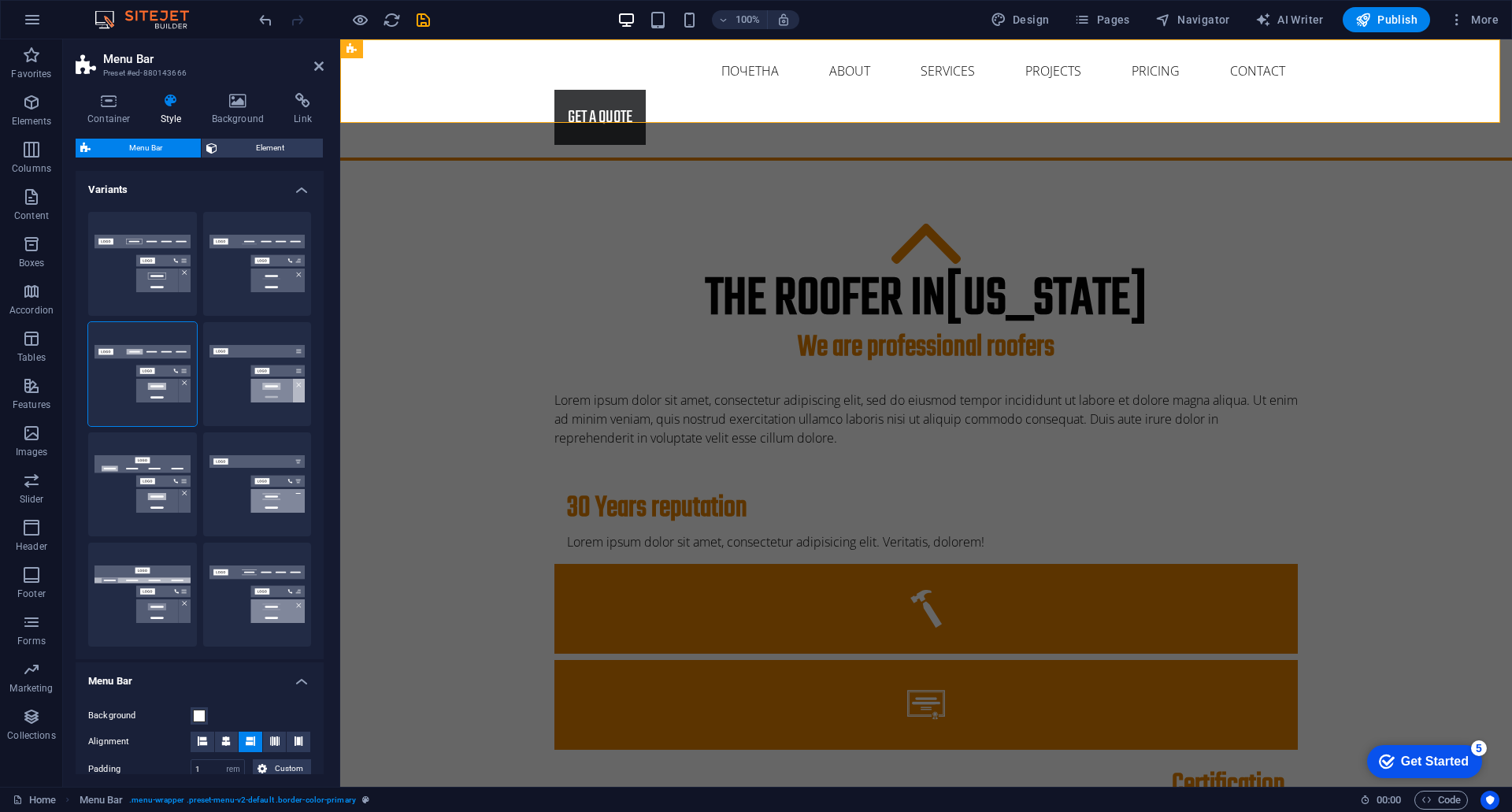
click at [298, 189] on h4 "Variants" at bounding box center [200, 185] width 248 height 29
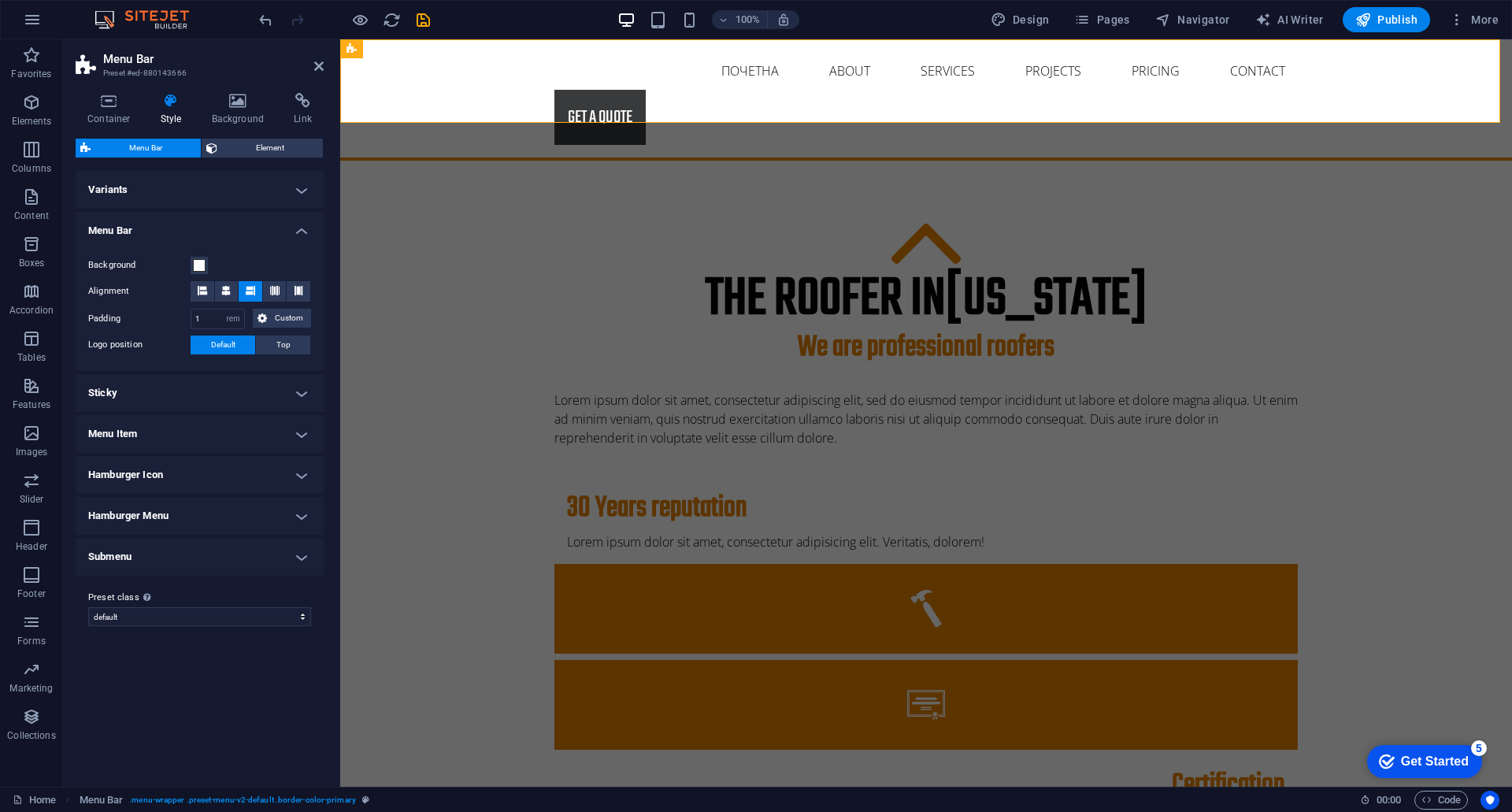
click at [192, 399] on h4 "Sticky" at bounding box center [200, 393] width 248 height 38
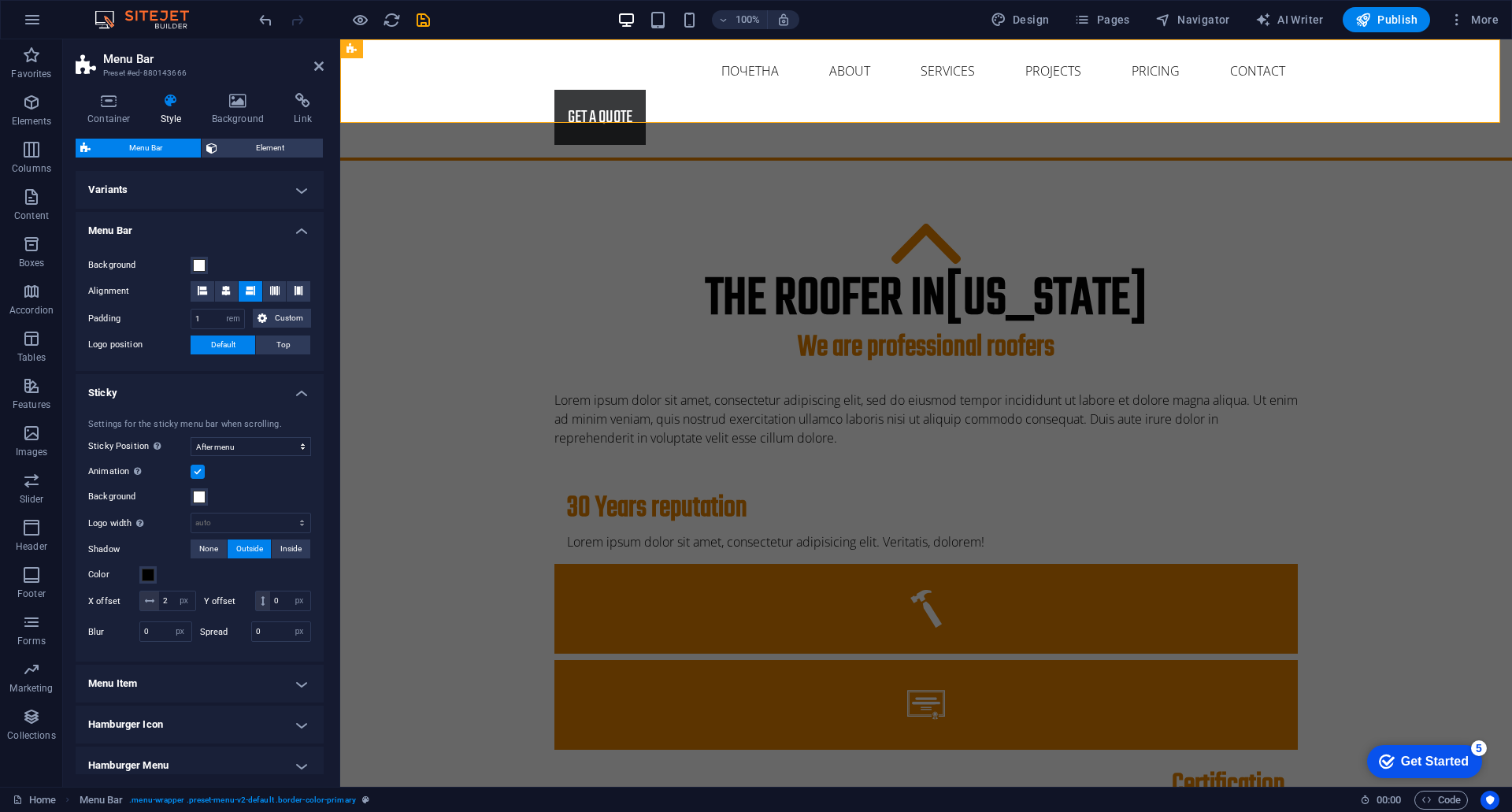
click at [192, 399] on h4 "Sticky" at bounding box center [200, 388] width 248 height 29
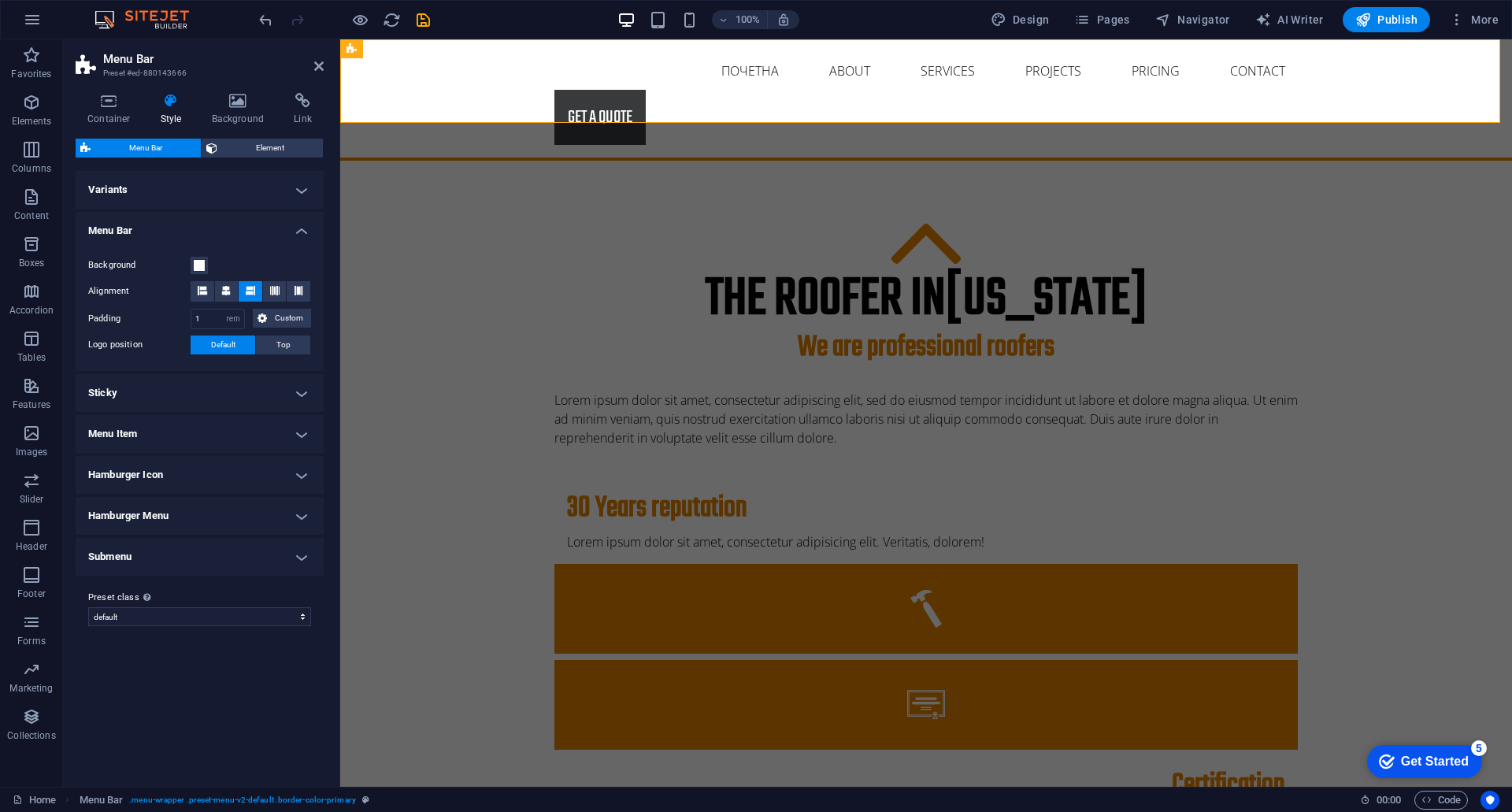
click at [204, 433] on h4 "Menu Item" at bounding box center [200, 434] width 248 height 38
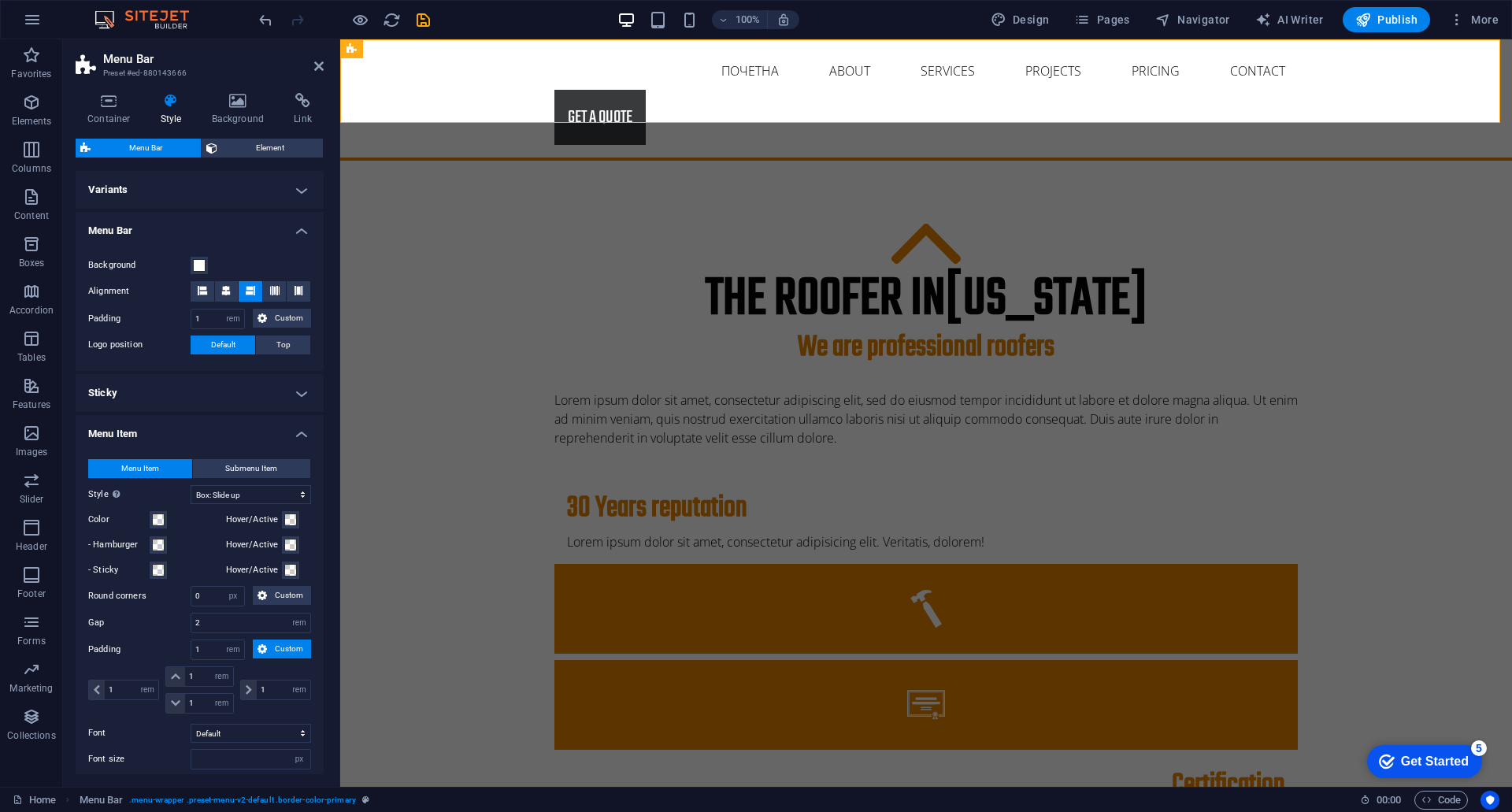
click at [204, 433] on h4 "Menu Item" at bounding box center [200, 429] width 248 height 29
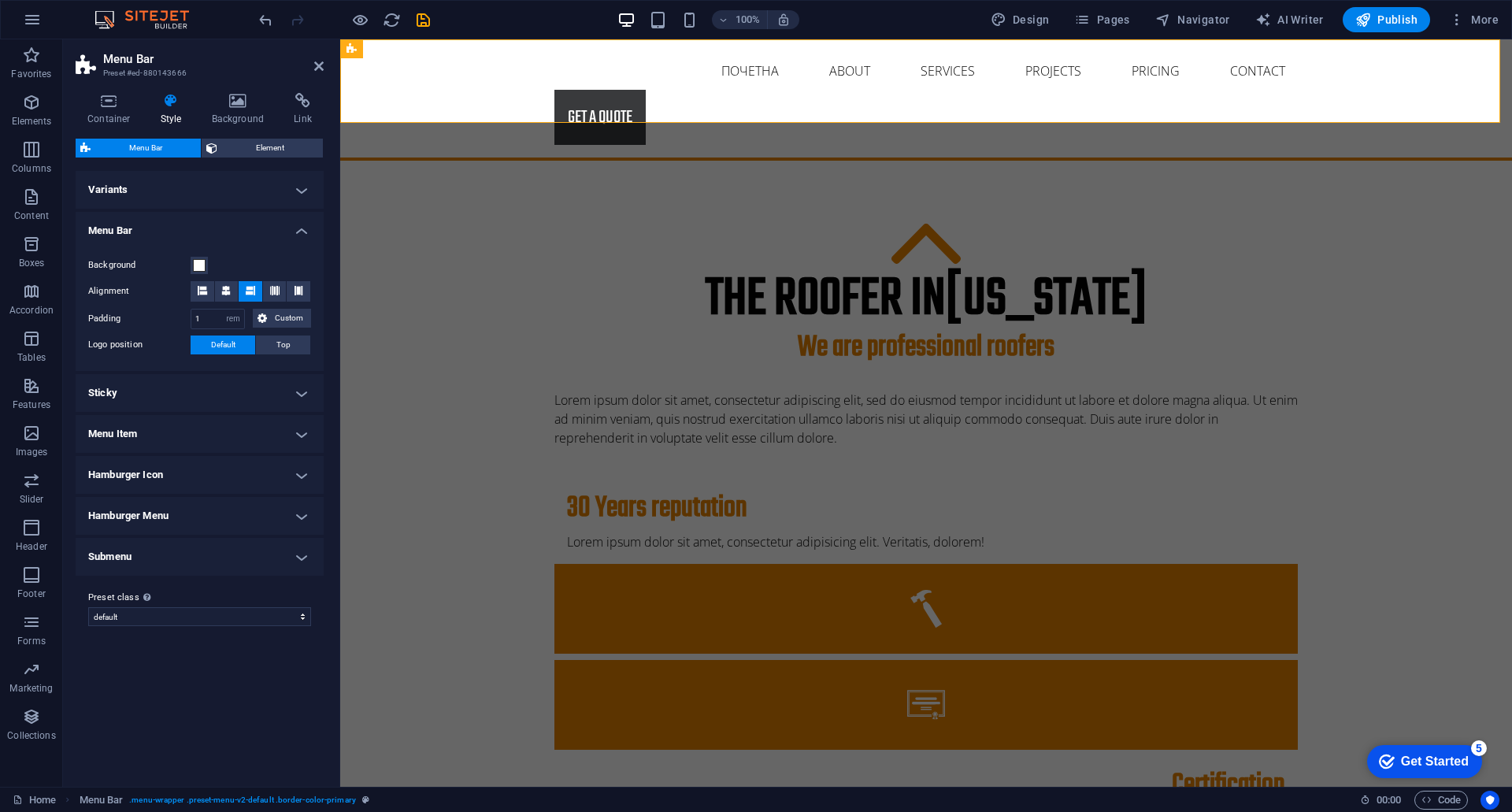
click at [204, 433] on h4 "Menu Item" at bounding box center [200, 434] width 248 height 38
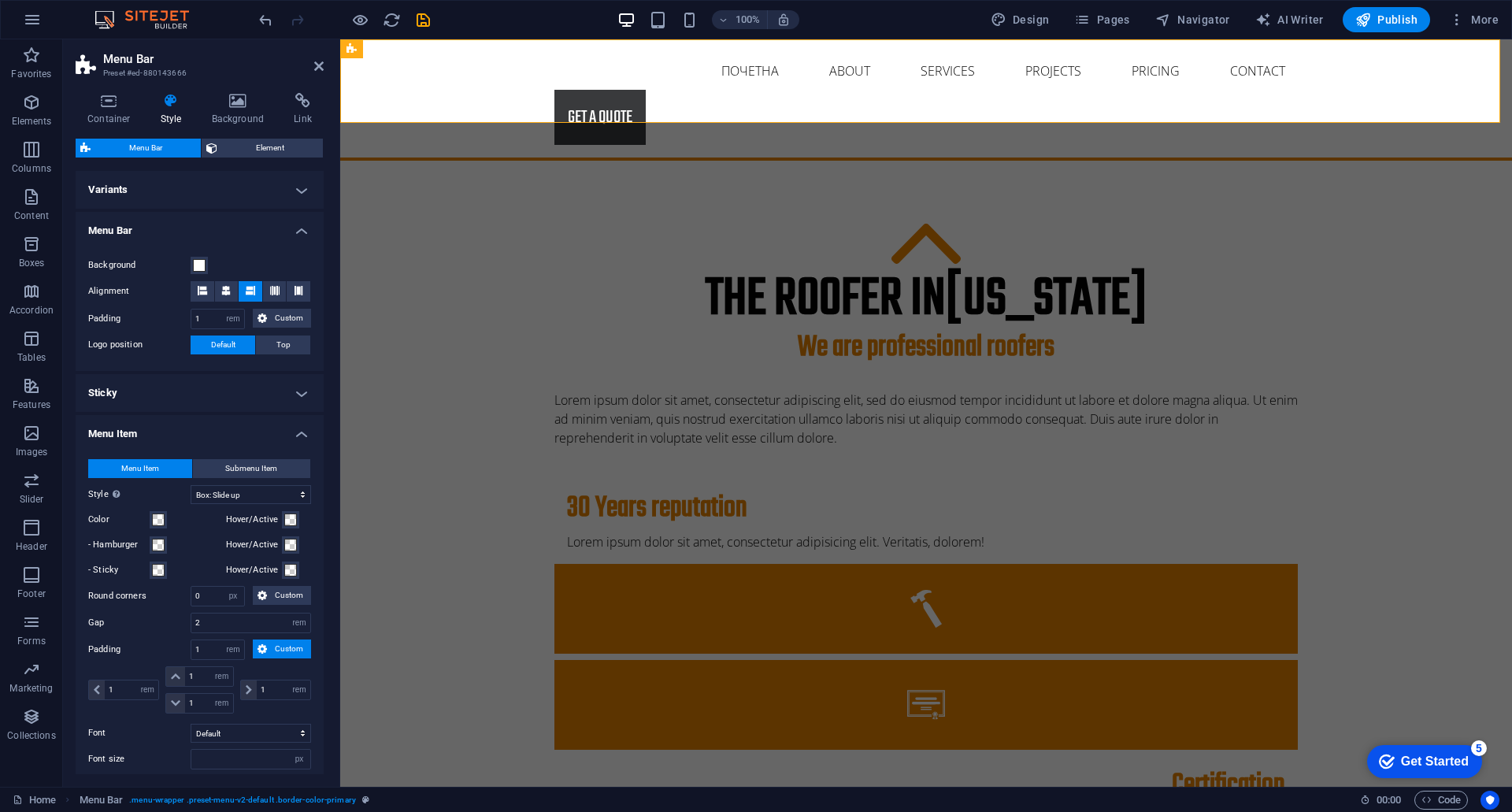
click at [204, 433] on h4 "Menu Item" at bounding box center [200, 429] width 248 height 29
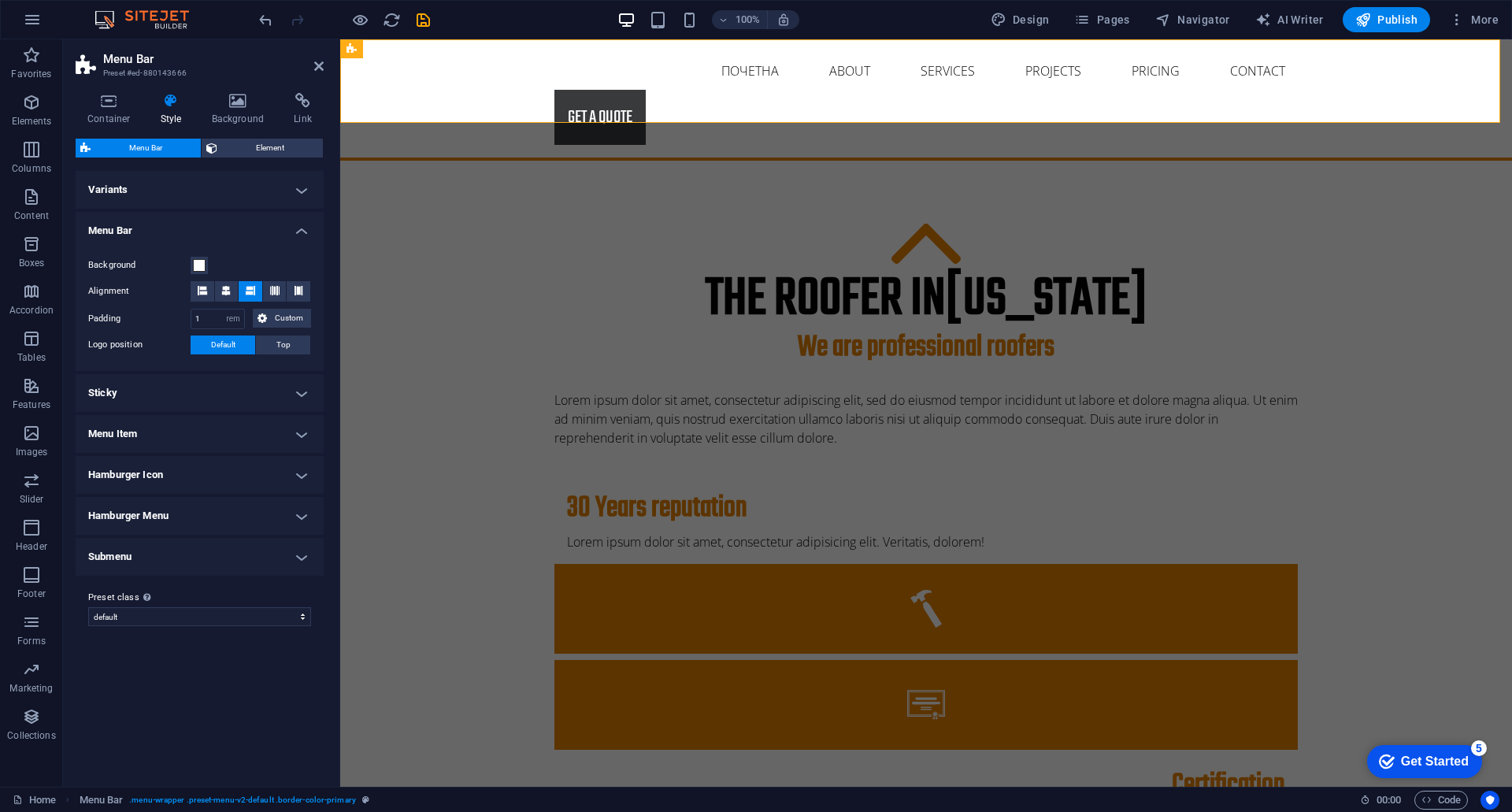
click at [207, 484] on h4 "Hamburger Icon" at bounding box center [200, 474] width 248 height 38
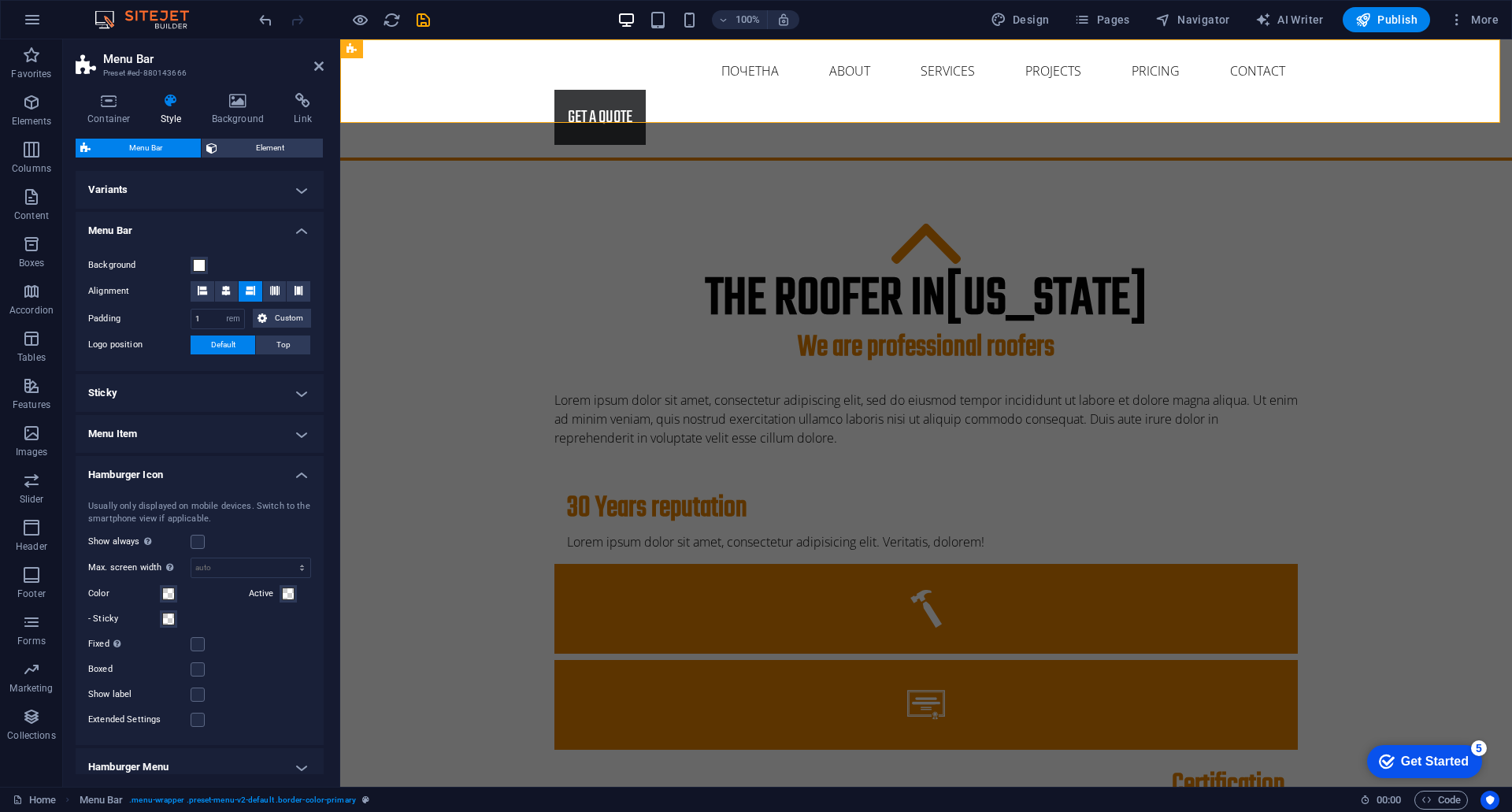
click at [207, 484] on div "Usually only displayed on mobile devices. Switch to the smartphone view if appl…" at bounding box center [199, 614] width 254 height 261
click at [207, 481] on h4 "Hamburger Icon" at bounding box center [200, 469] width 248 height 29
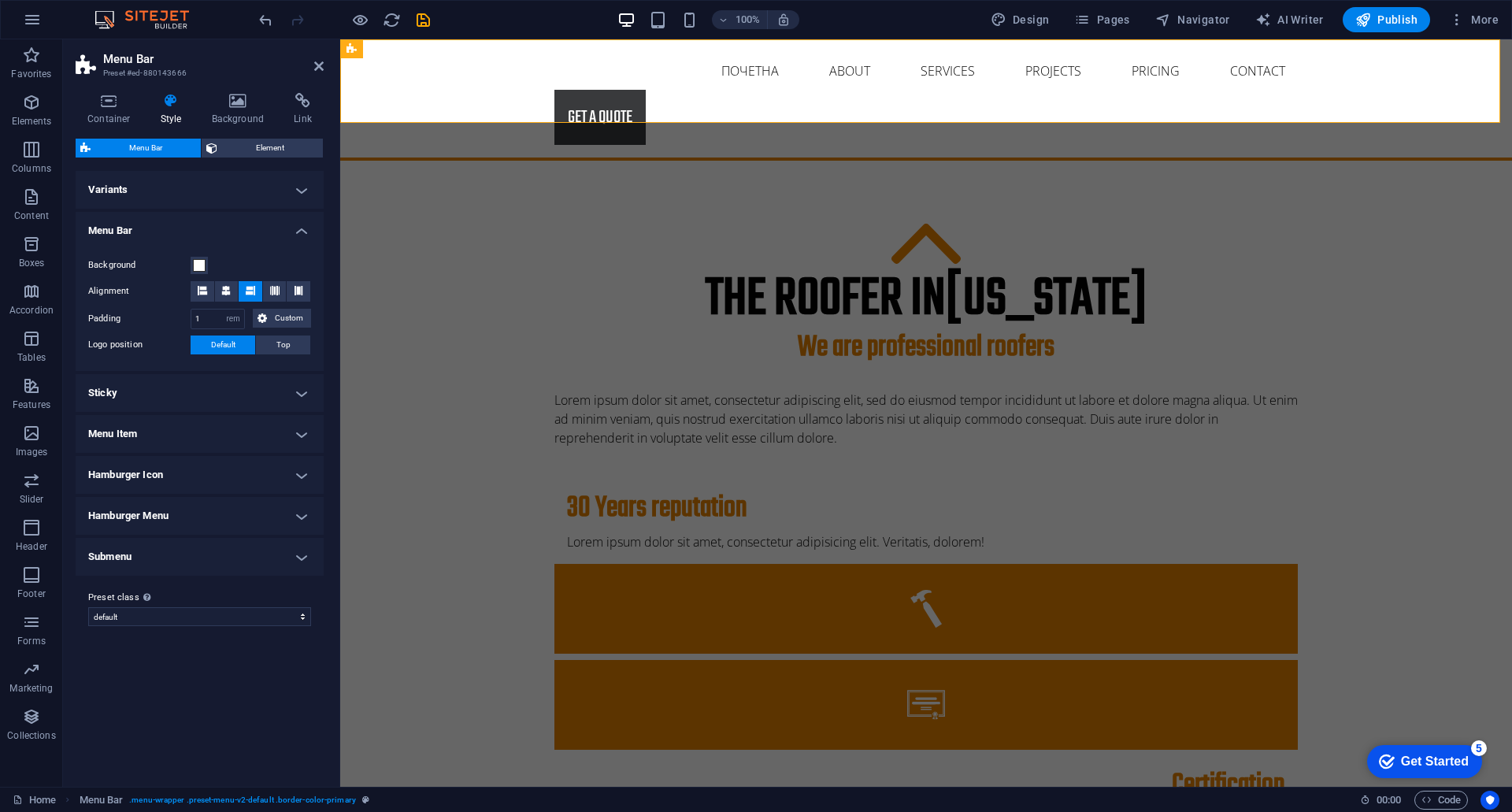
click at [292, 185] on h4 "Variants" at bounding box center [200, 190] width 248 height 38
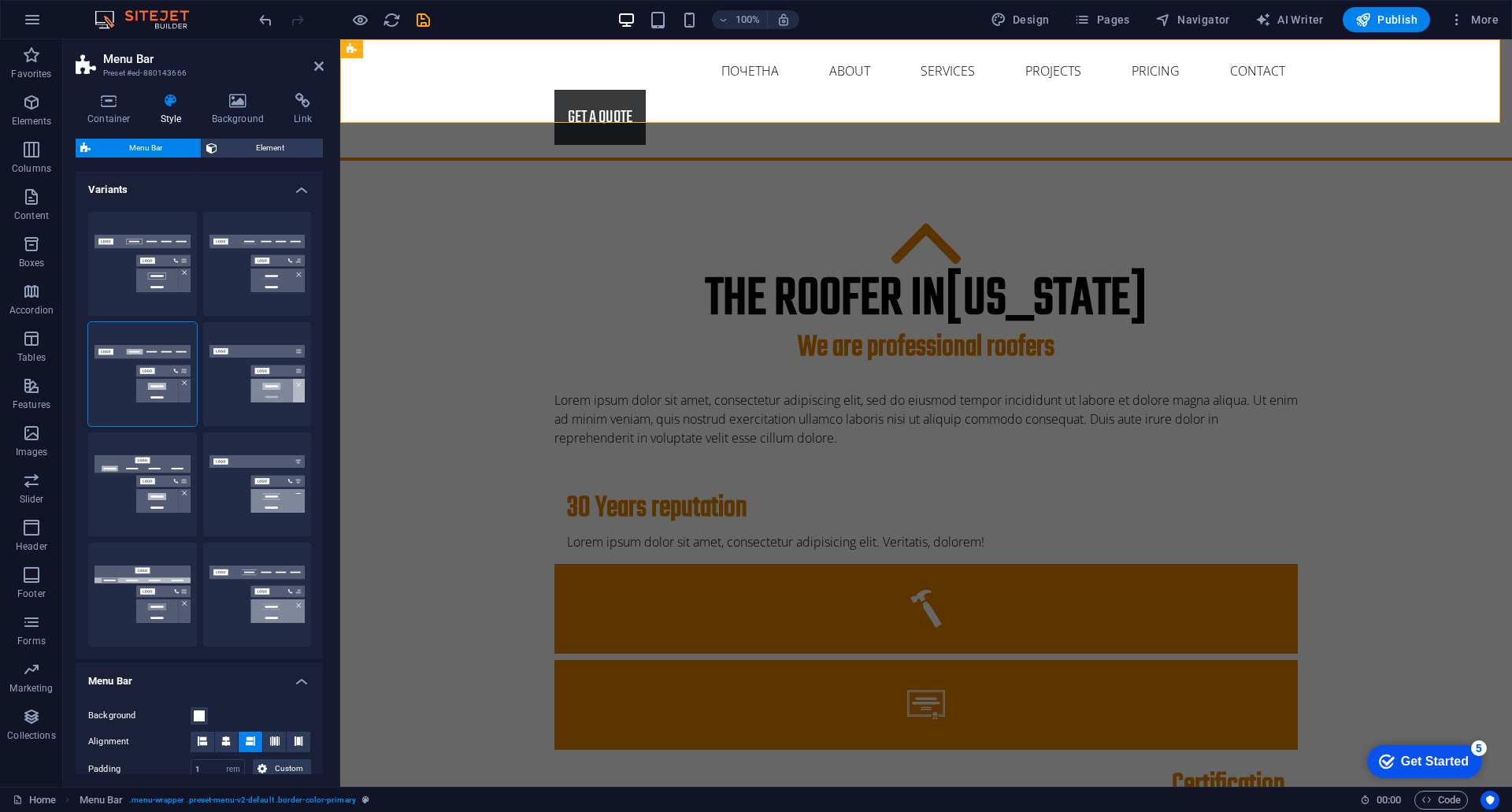
click at [292, 185] on h4 "Variants" at bounding box center [200, 185] width 248 height 29
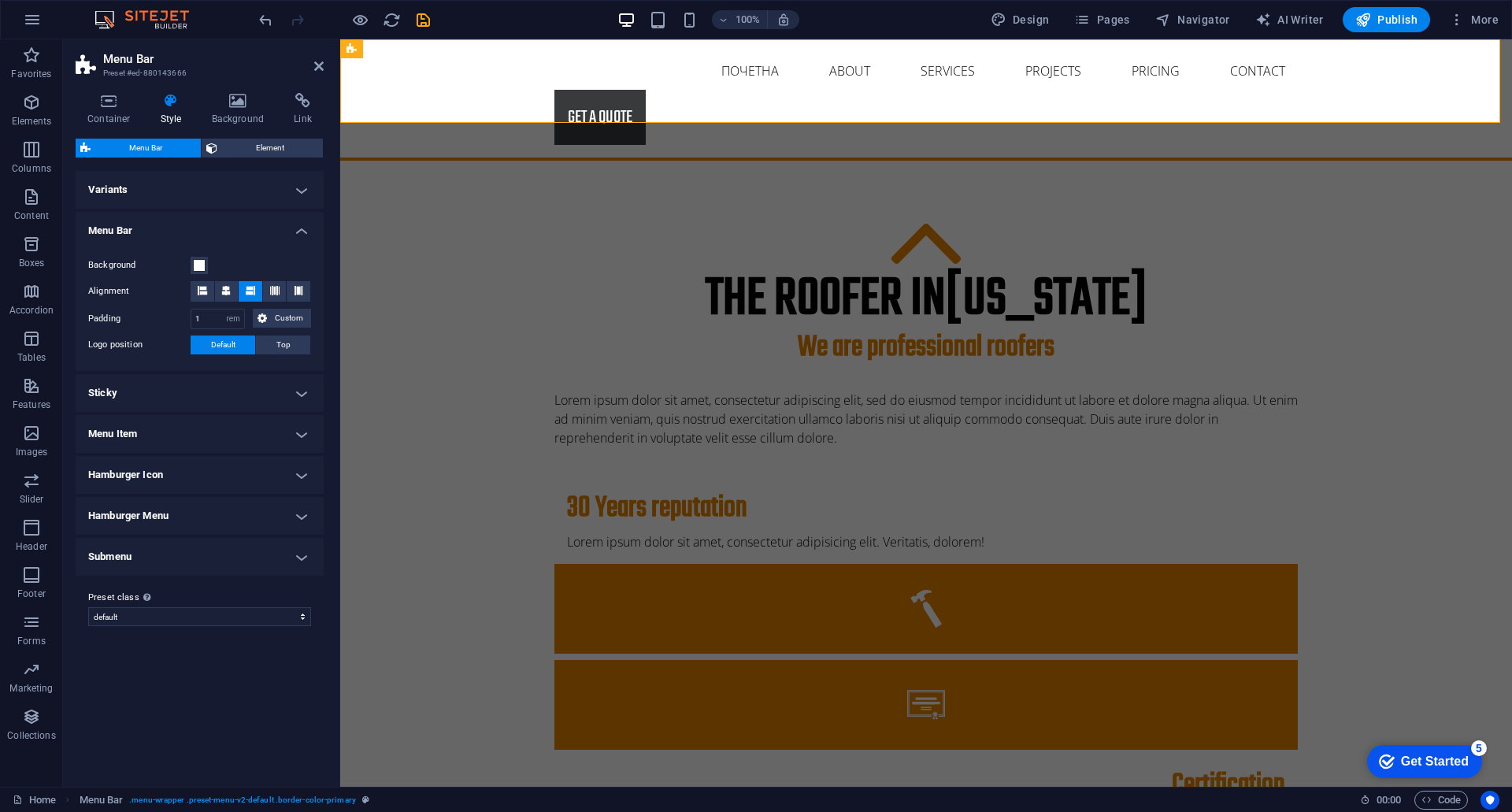
click at [291, 237] on h4 "Menu Bar" at bounding box center [200, 225] width 248 height 29
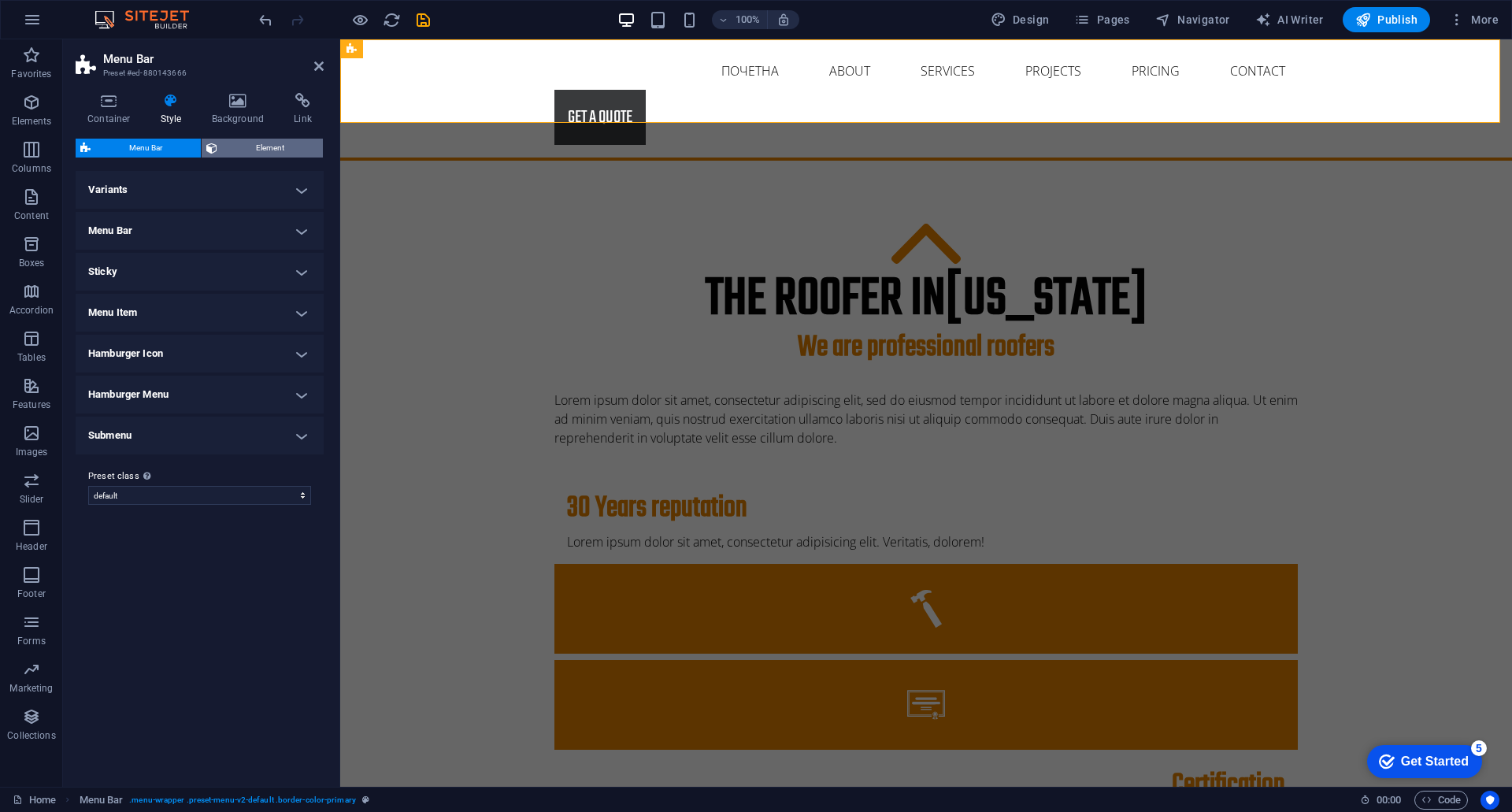
click at [252, 142] on span "Element" at bounding box center [270, 147] width 96 height 19
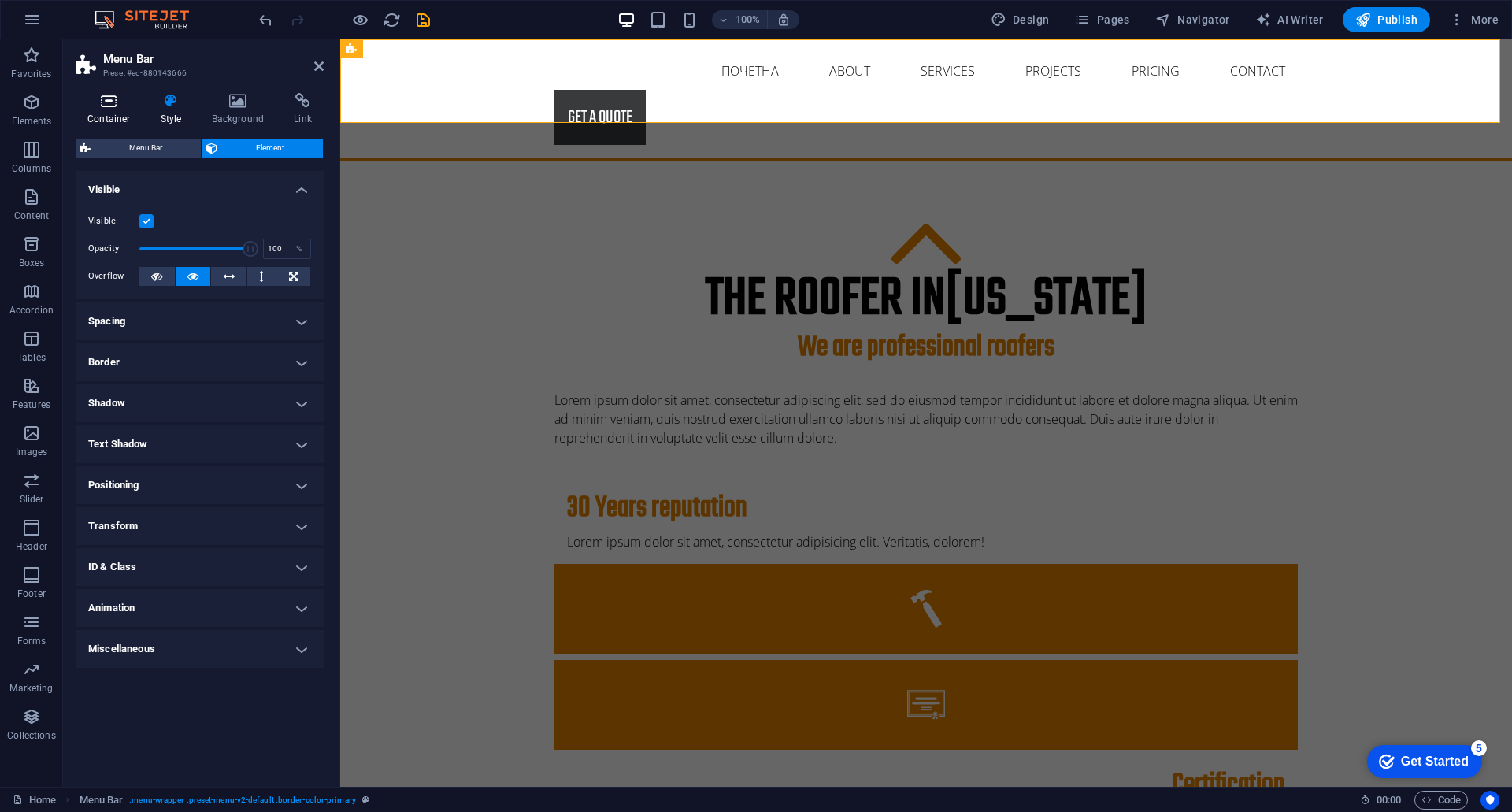
click at [111, 119] on h4 "Container" at bounding box center [113, 109] width 73 height 33
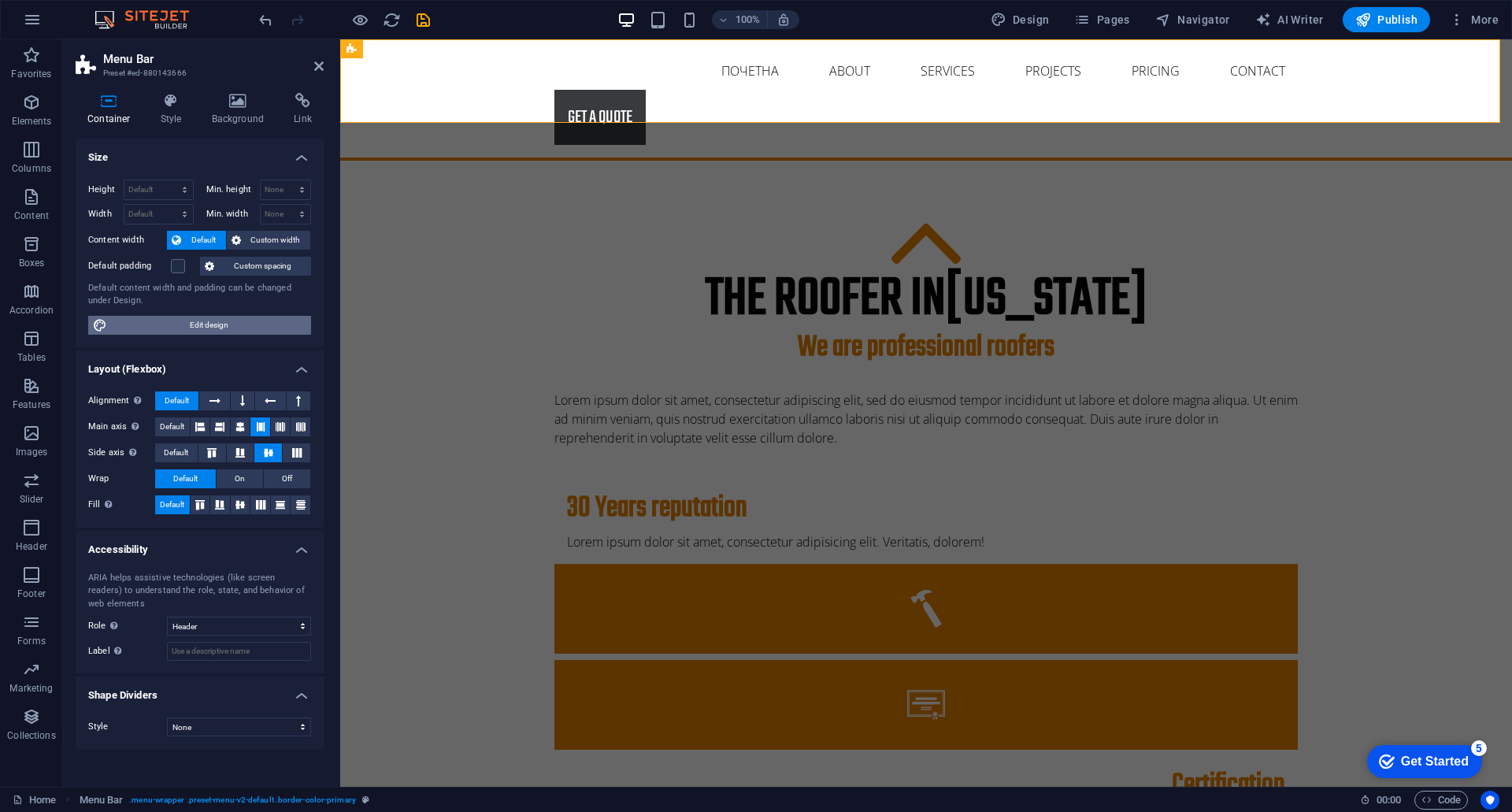
click at [187, 328] on span "Edit design" at bounding box center [209, 325] width 195 height 19
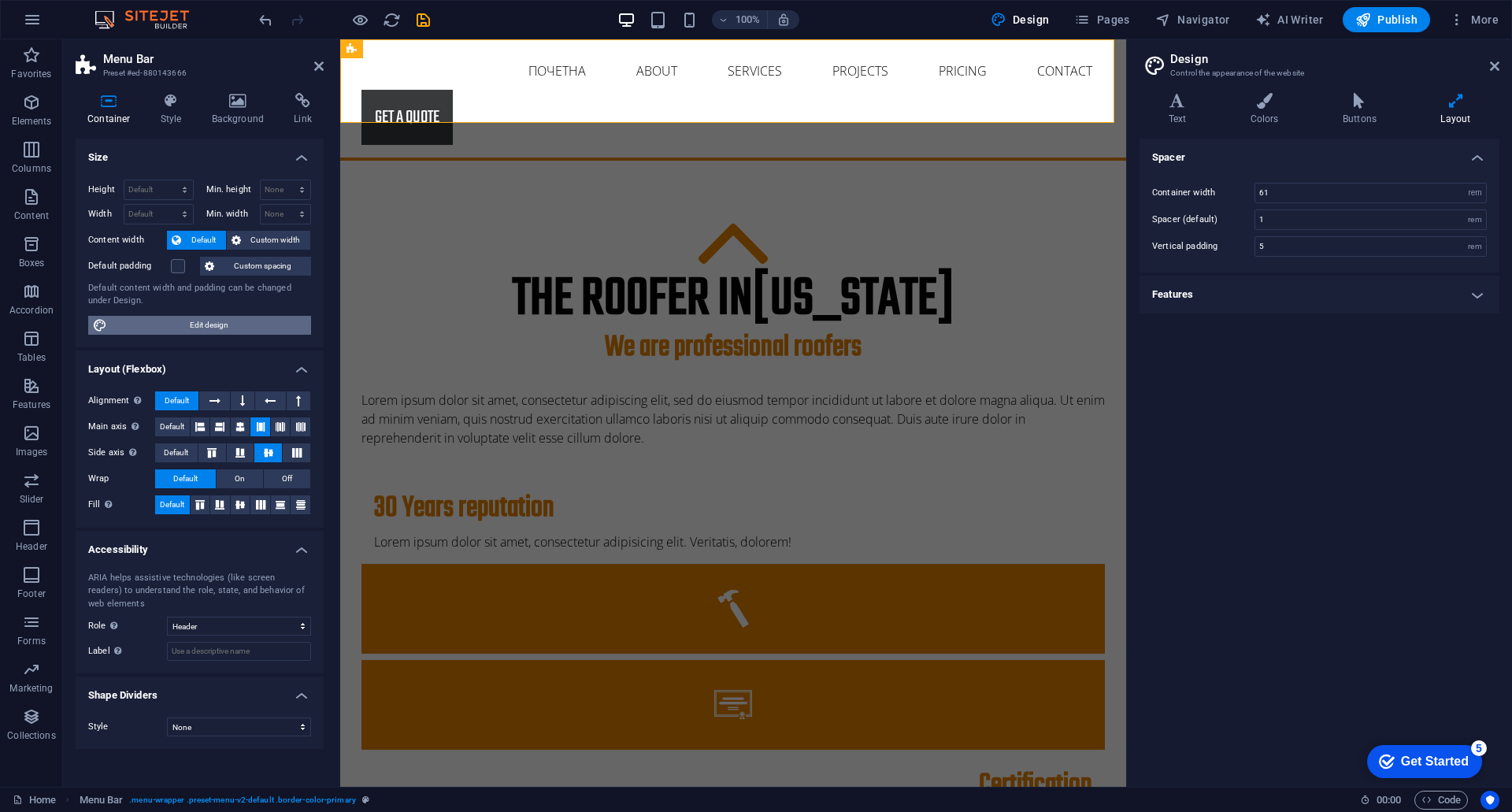
click at [187, 328] on span "Edit design" at bounding box center [209, 325] width 195 height 19
click at [1500, 67] on aside "Design Control the appearance of the website Variants Text Colors Buttons Layou…" at bounding box center [1319, 413] width 386 height 747
click at [1494, 67] on icon at bounding box center [1495, 66] width 10 height 13
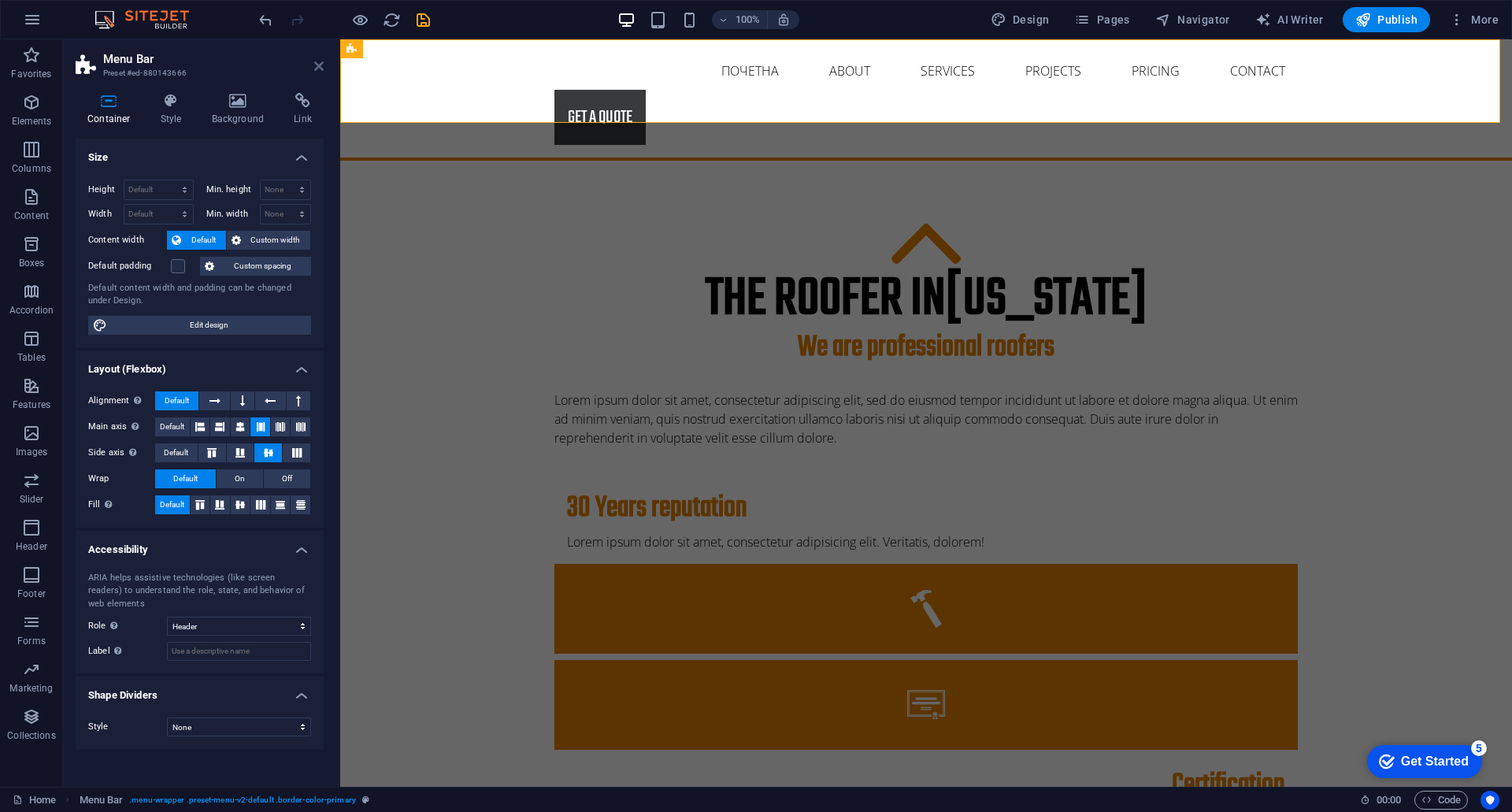
click at [316, 64] on icon at bounding box center [319, 66] width 10 height 13
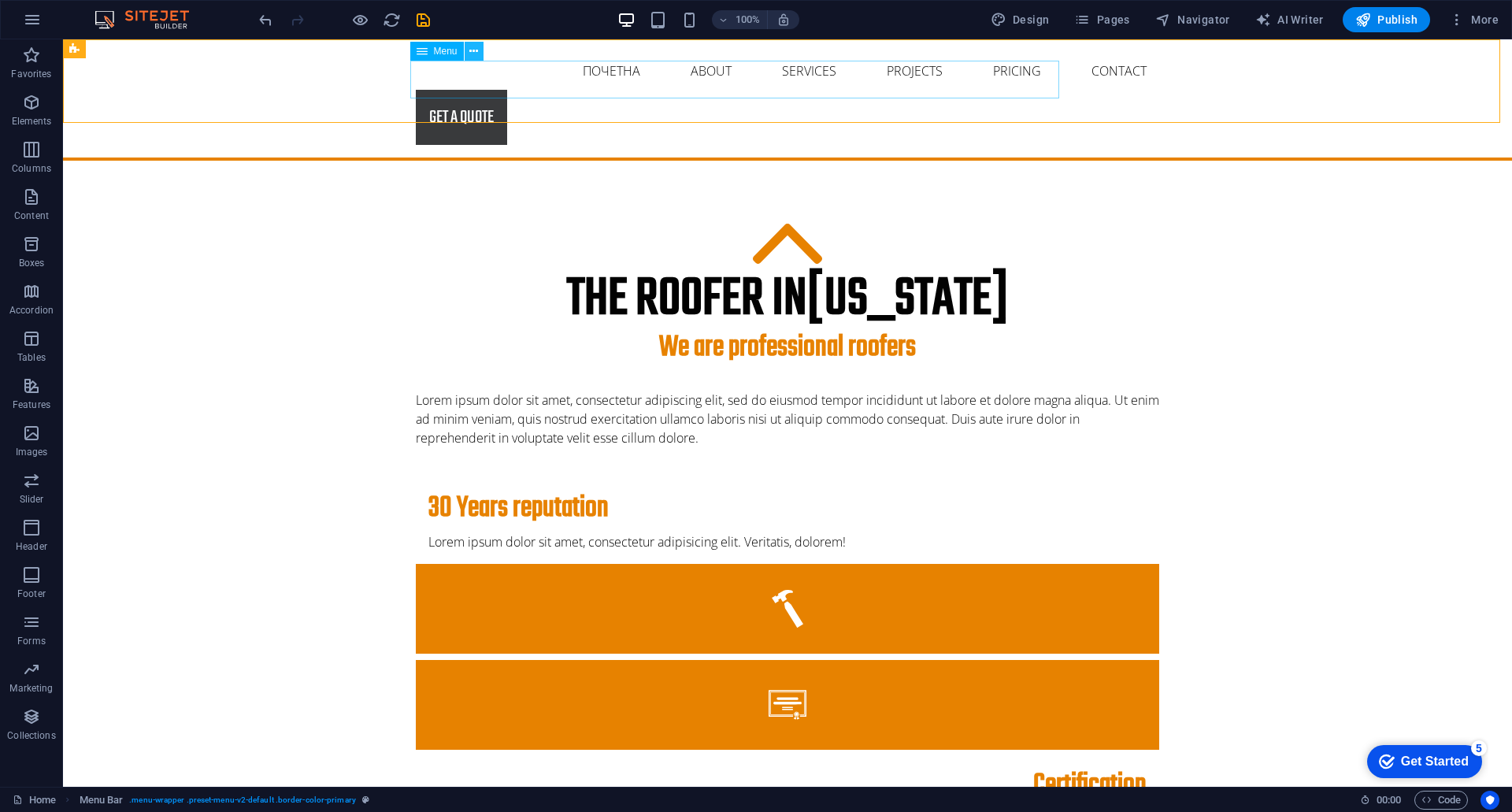
click at [476, 52] on icon at bounding box center [473, 51] width 9 height 17
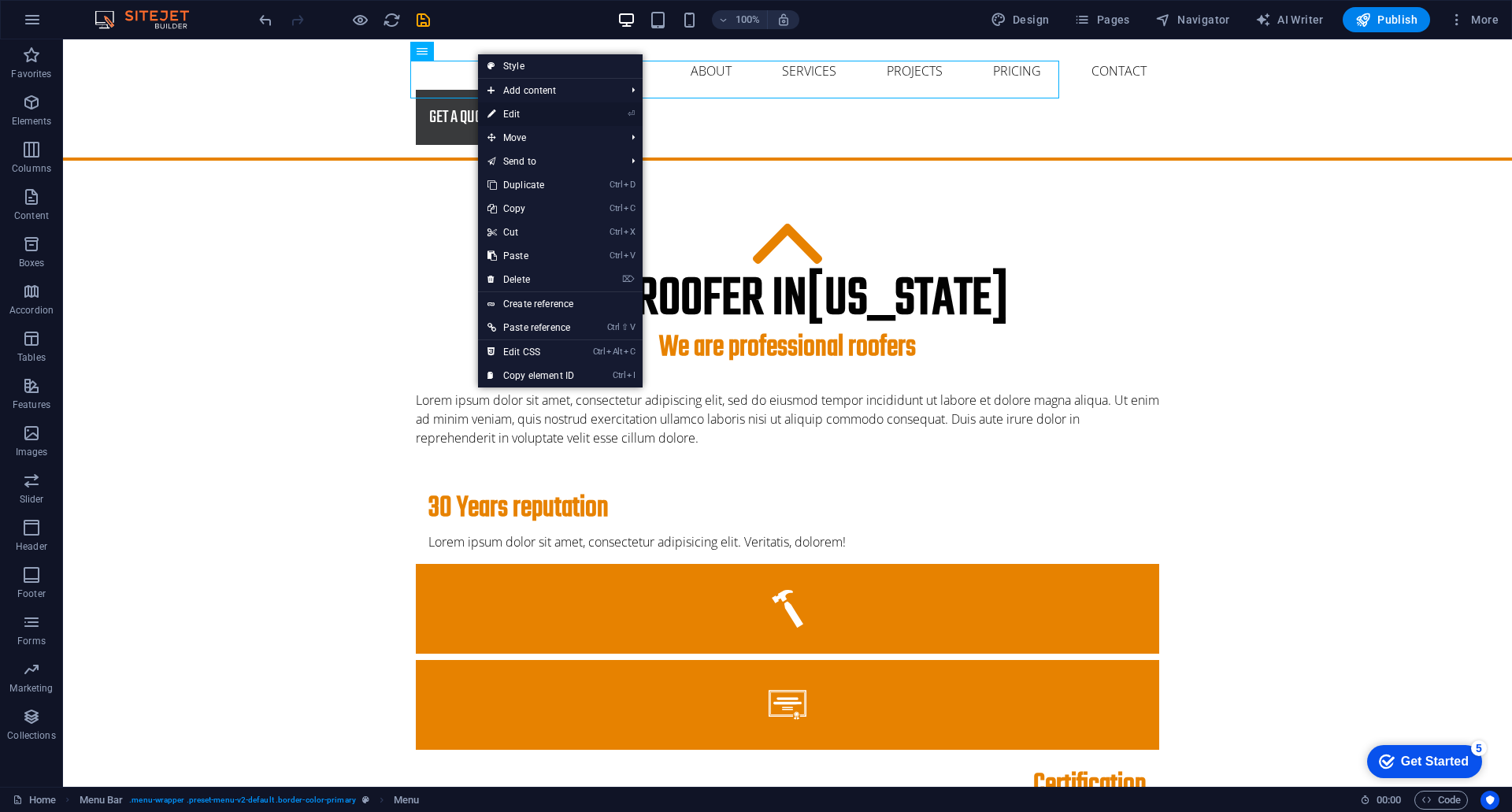
click at [511, 113] on link "⏎ Edit" at bounding box center [531, 115] width 106 height 24
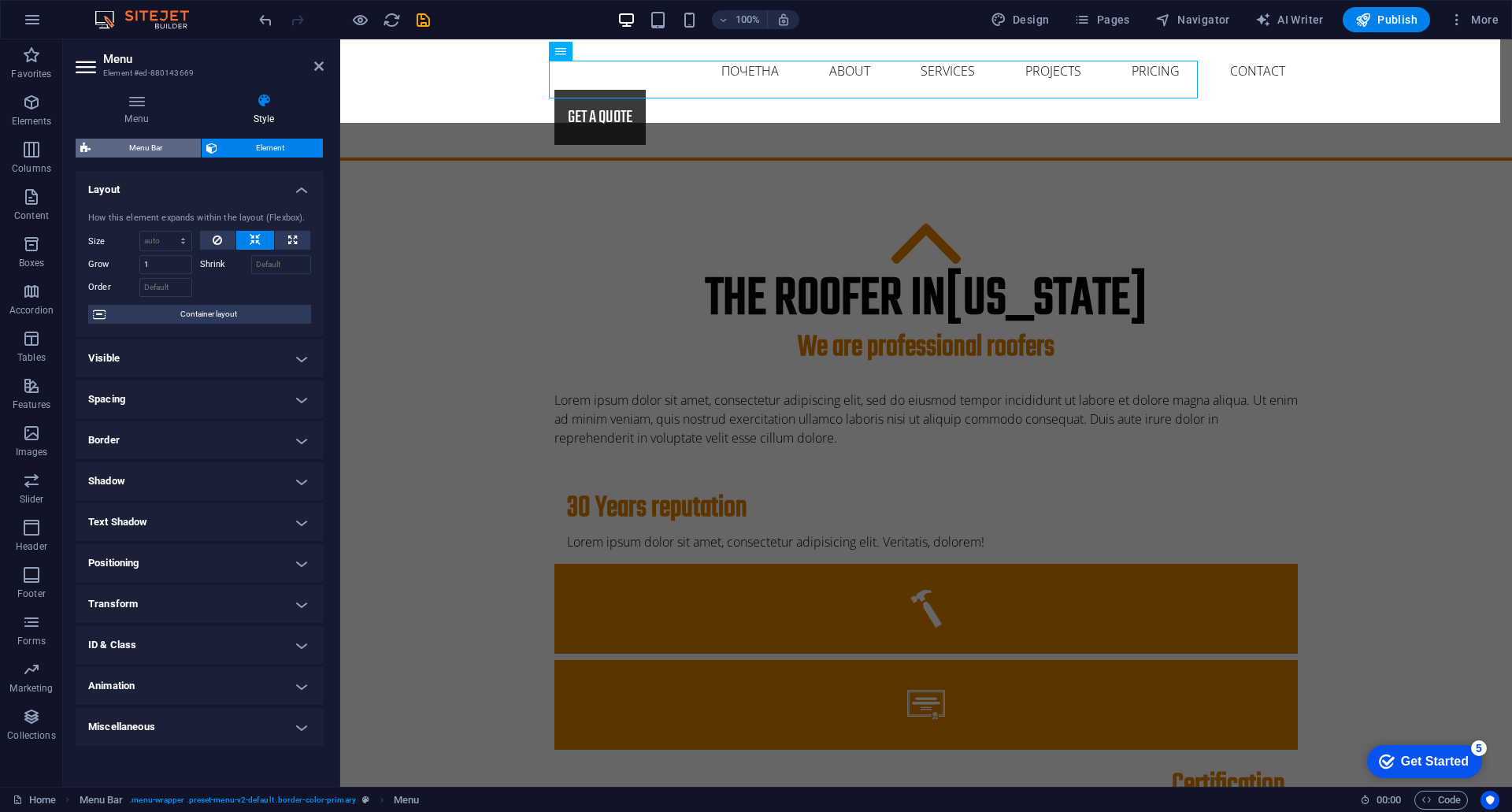
click at [148, 150] on span "Menu Bar" at bounding box center [145, 147] width 101 height 19
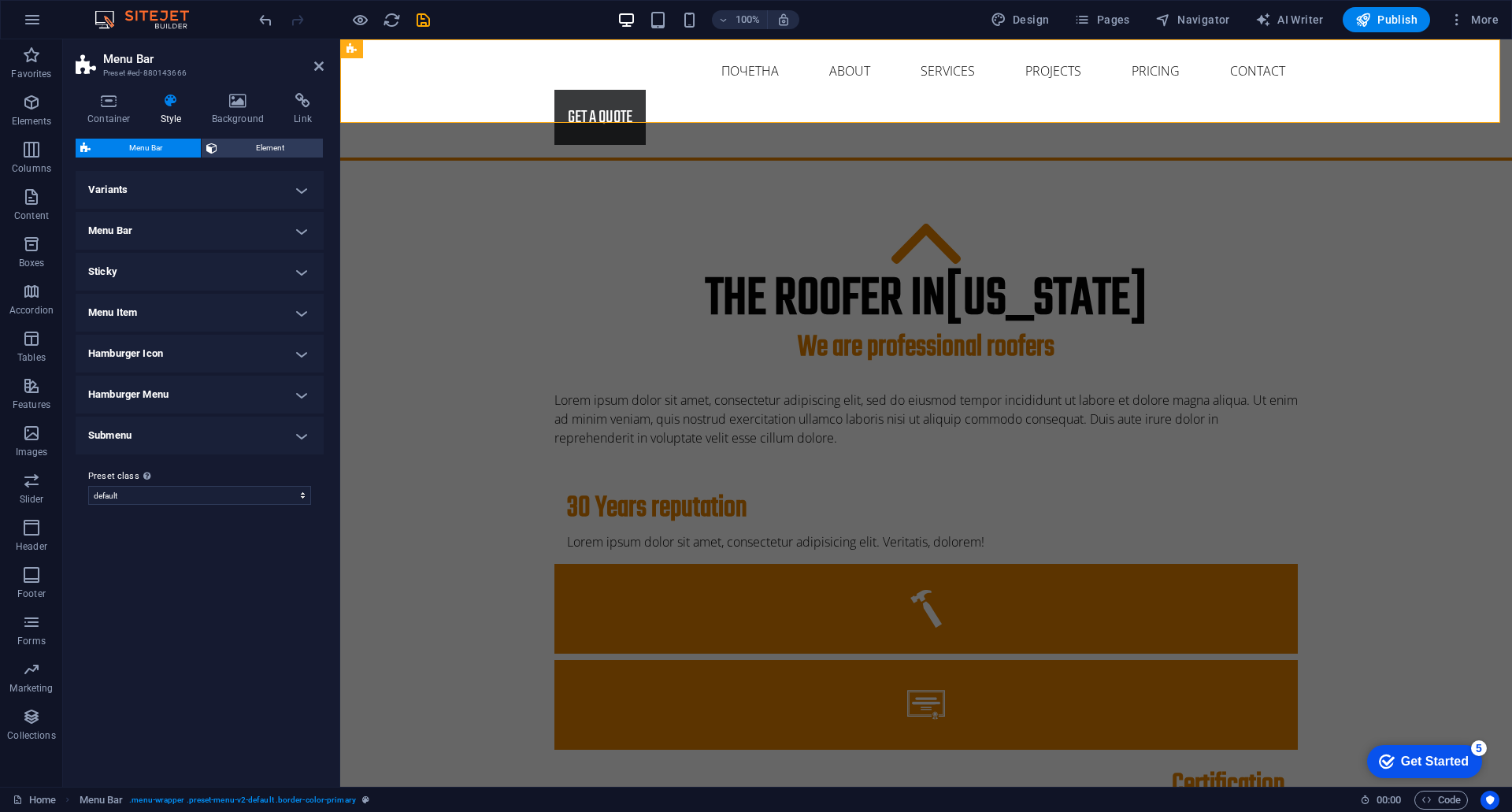
click at [130, 223] on h4 "Menu Bar" at bounding box center [200, 230] width 248 height 38
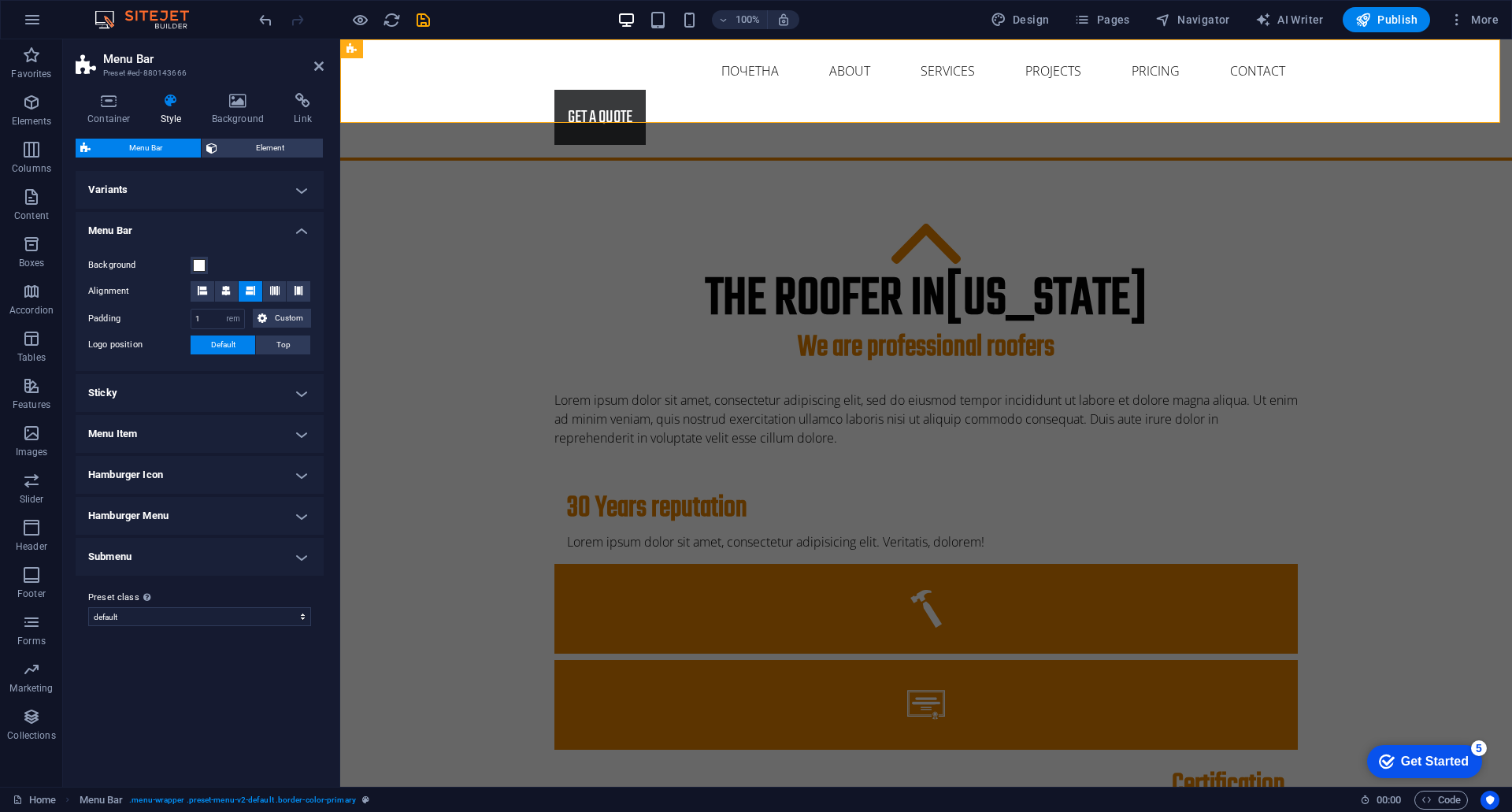
click at [130, 223] on h4 "Menu Bar" at bounding box center [200, 225] width 248 height 29
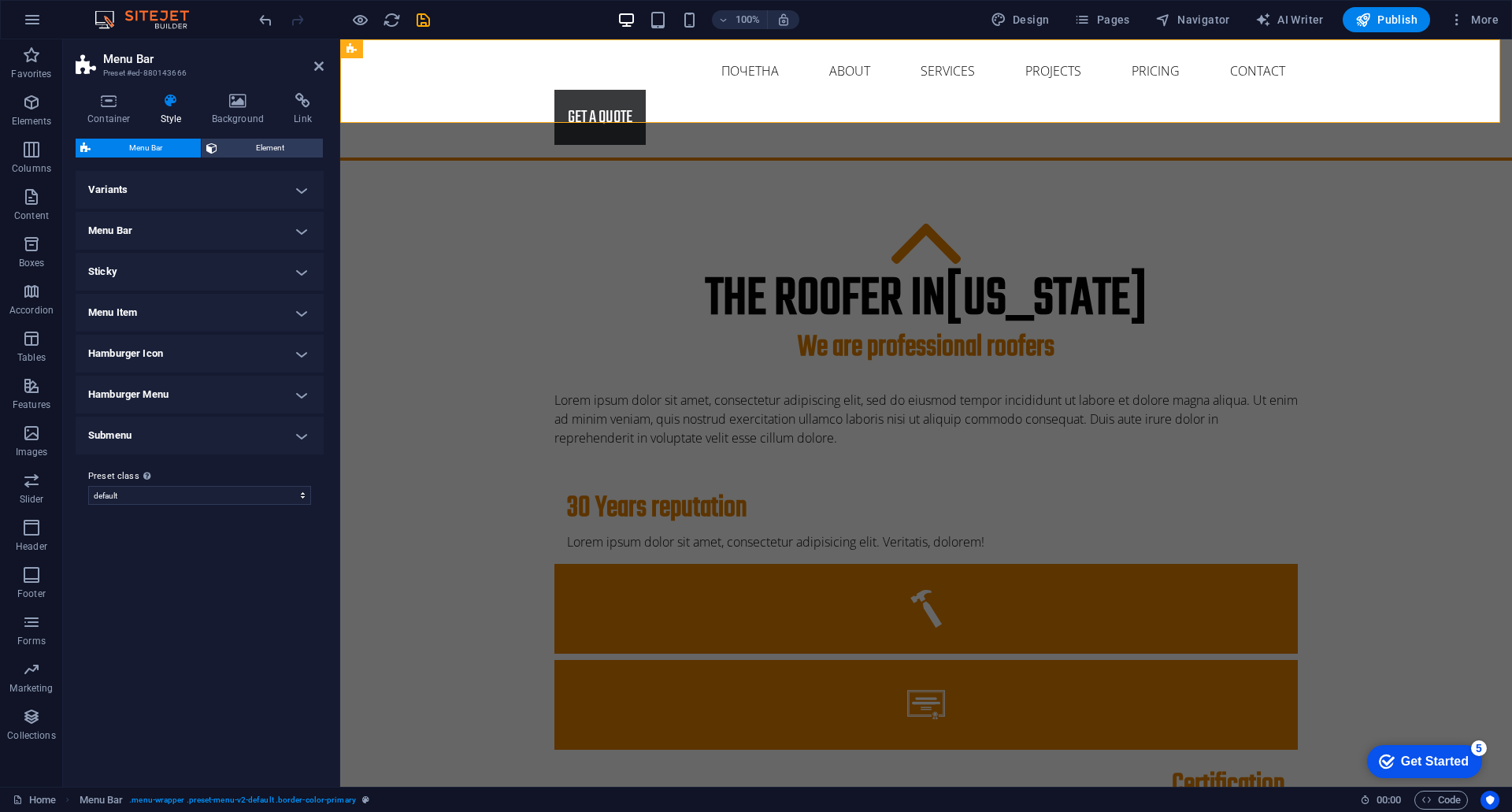
click at [129, 273] on h4 "Sticky" at bounding box center [200, 272] width 248 height 38
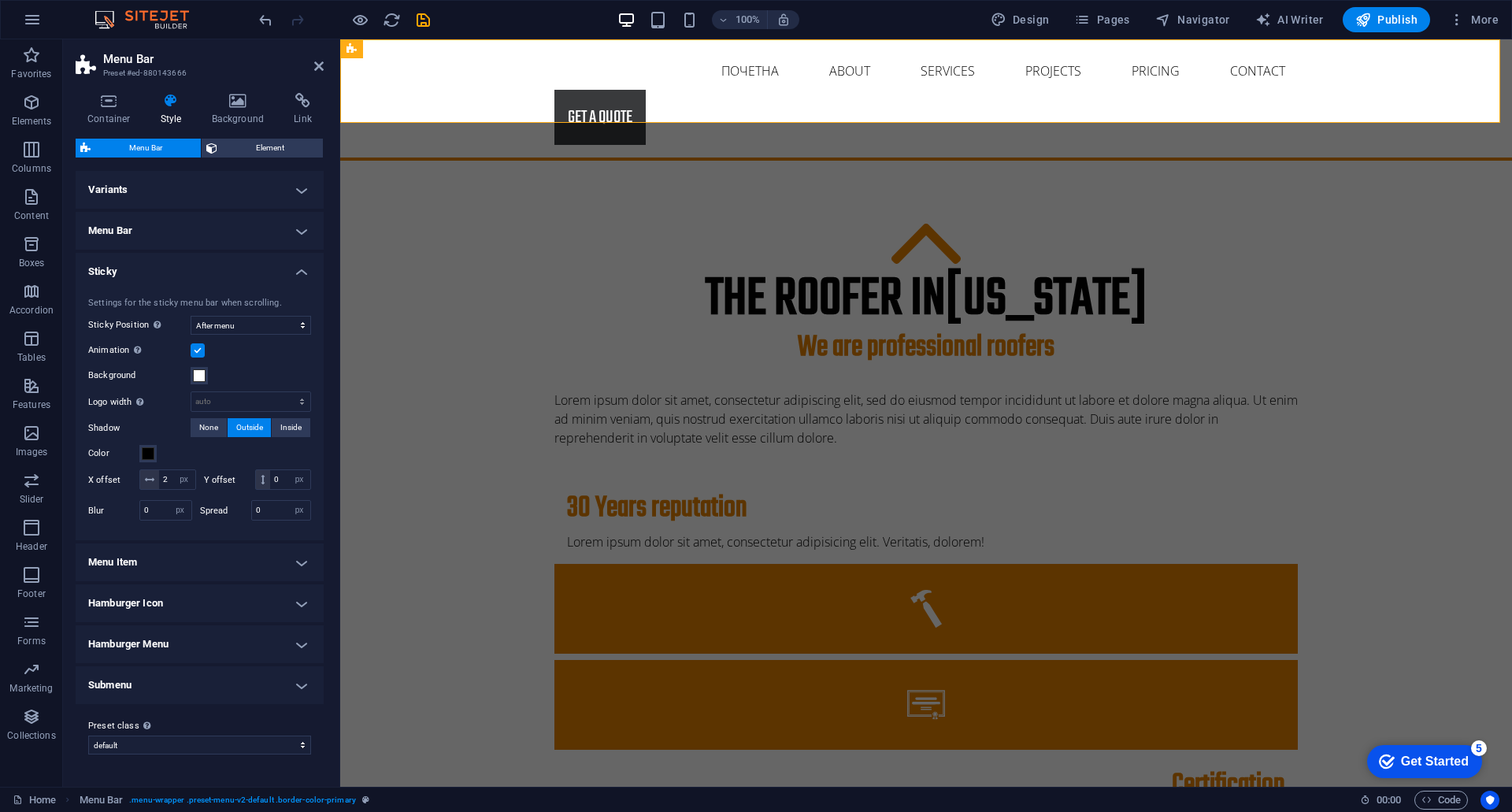
click at [129, 273] on h4 "Sticky" at bounding box center [200, 267] width 248 height 29
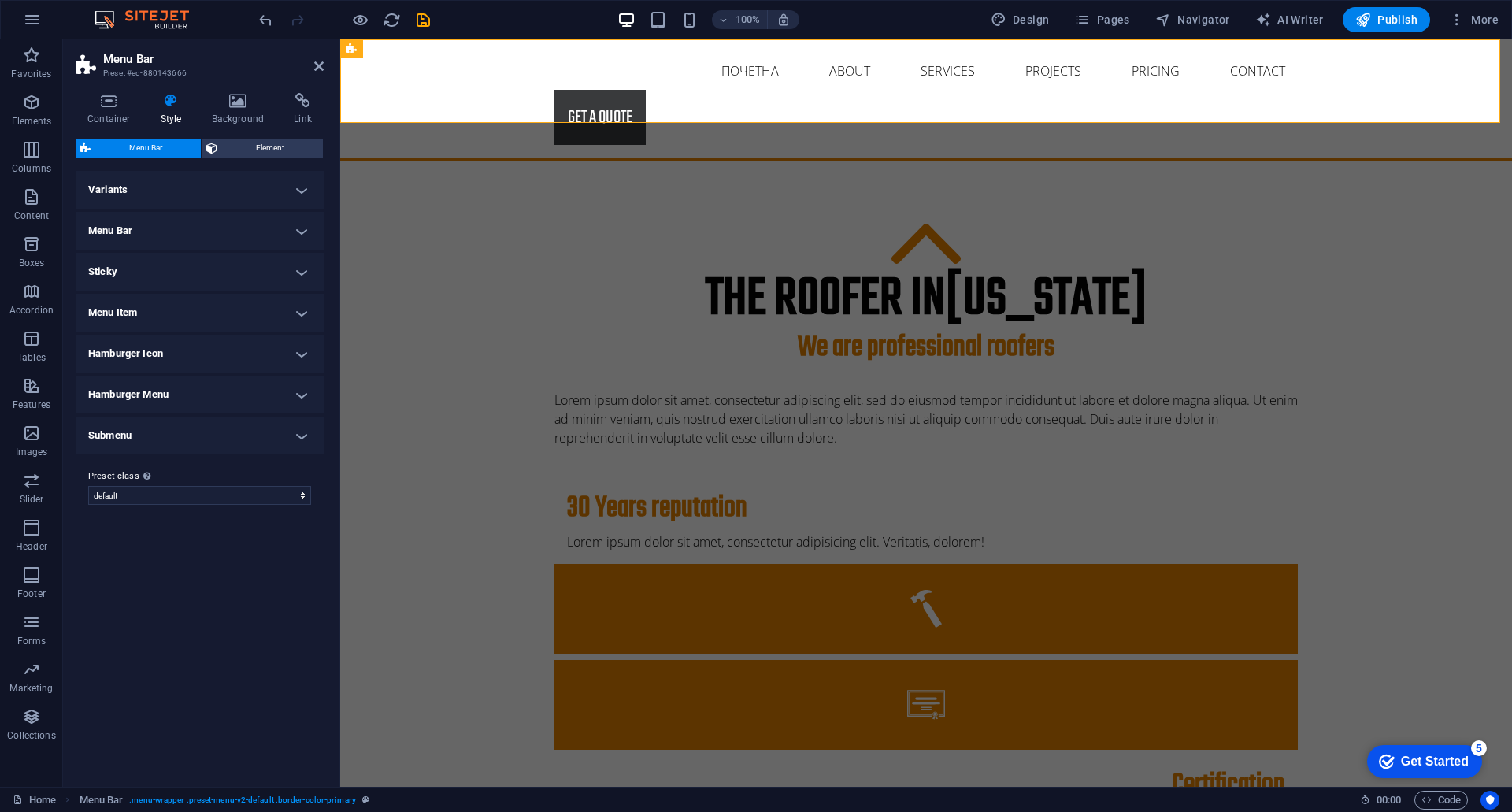
click at [129, 314] on h4 "Menu Item" at bounding box center [200, 312] width 248 height 38
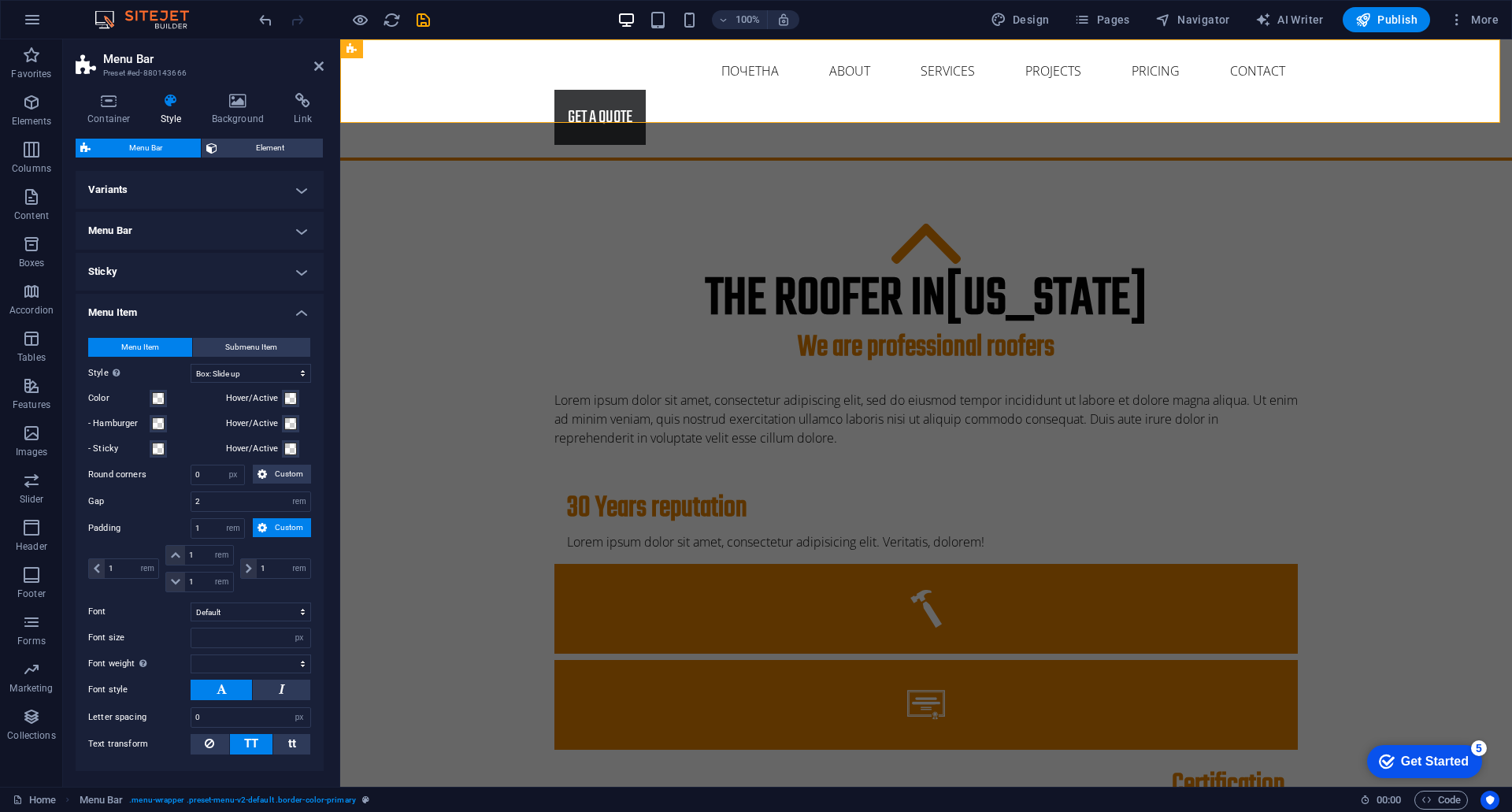
click at [129, 314] on h4 "Menu Item" at bounding box center [200, 307] width 248 height 29
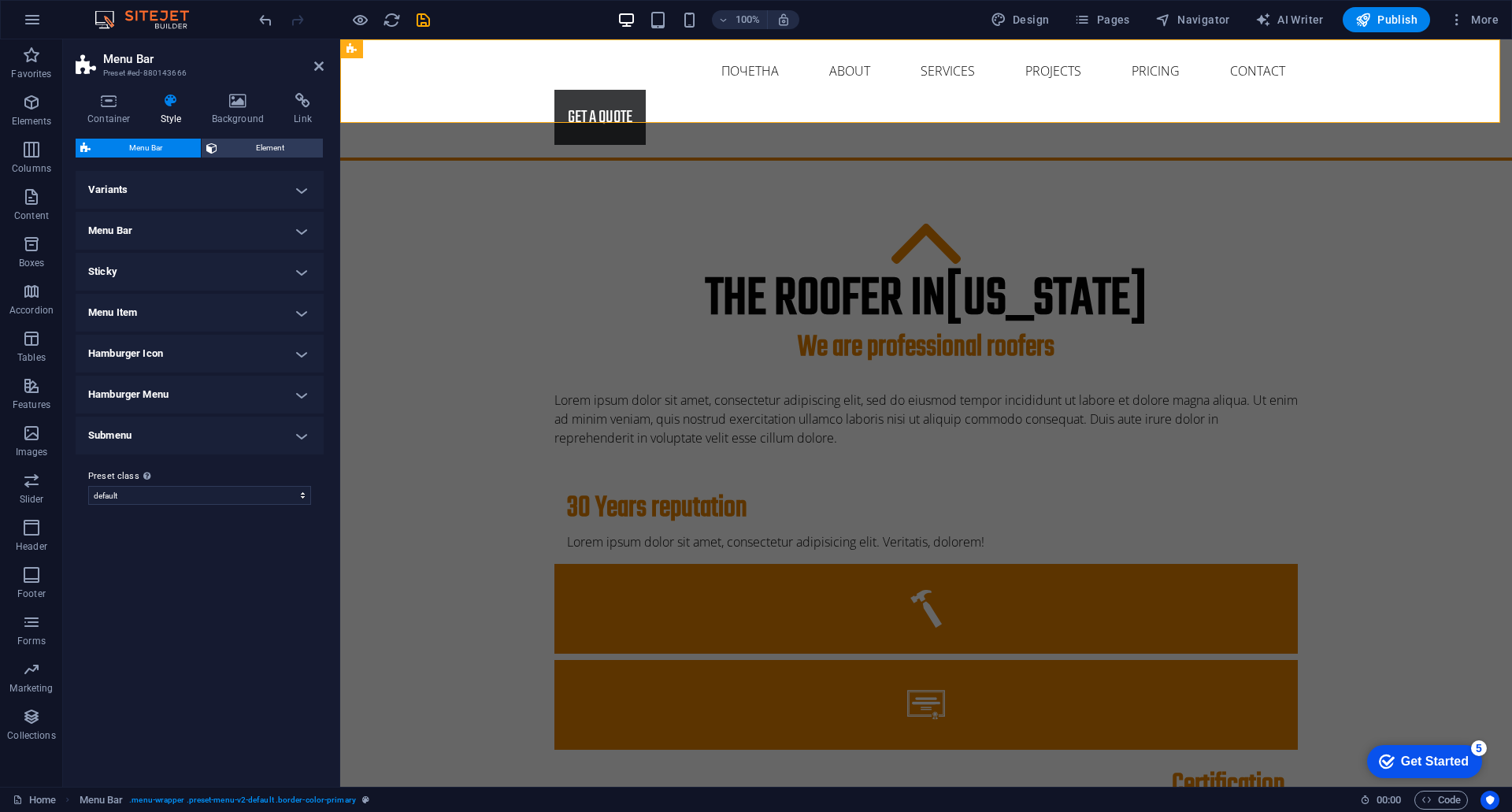
click at [131, 348] on h4 "Hamburger Icon" at bounding box center [200, 354] width 248 height 38
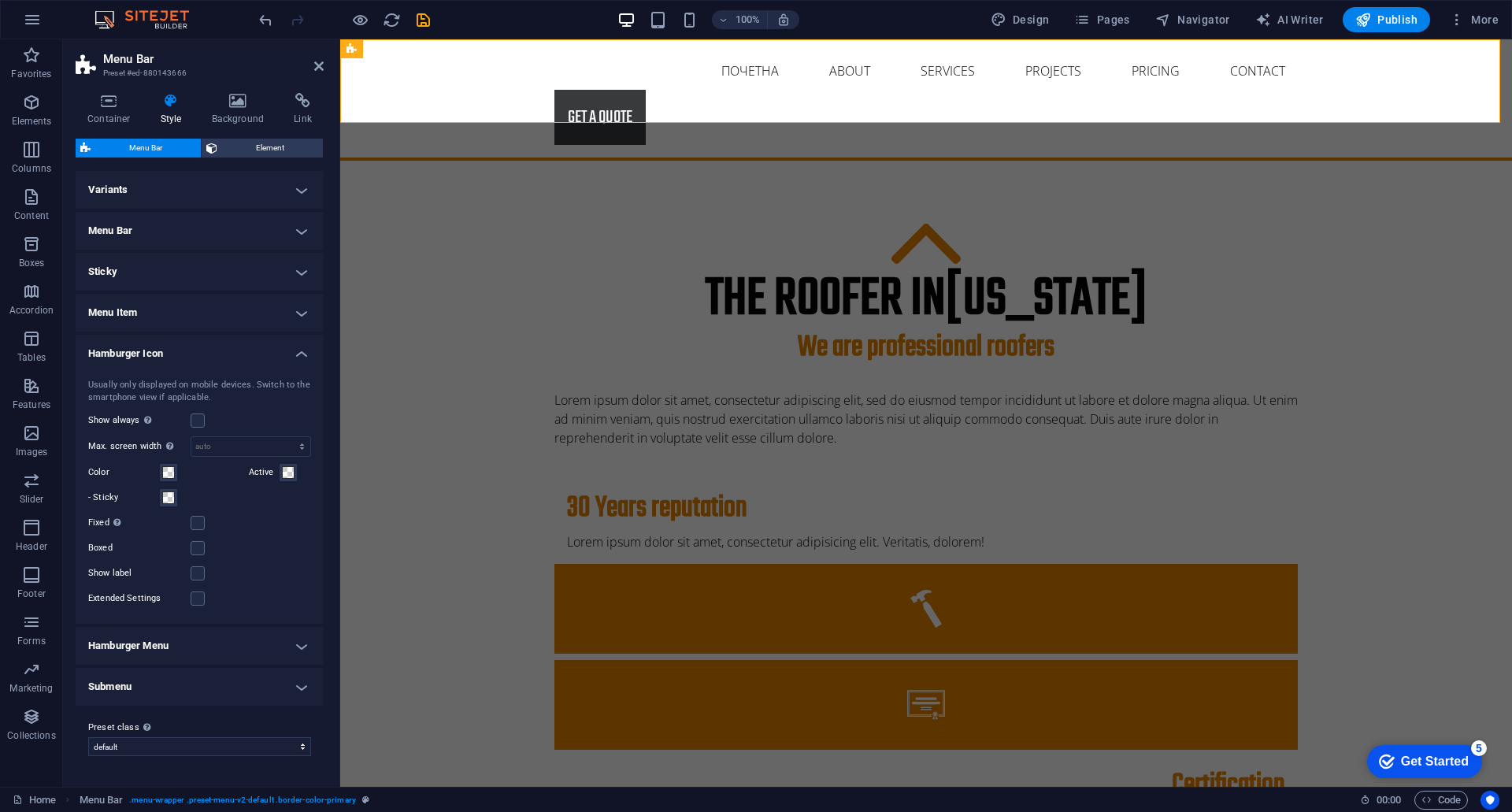
click at [131, 348] on h4 "Hamburger Icon" at bounding box center [200, 349] width 248 height 29
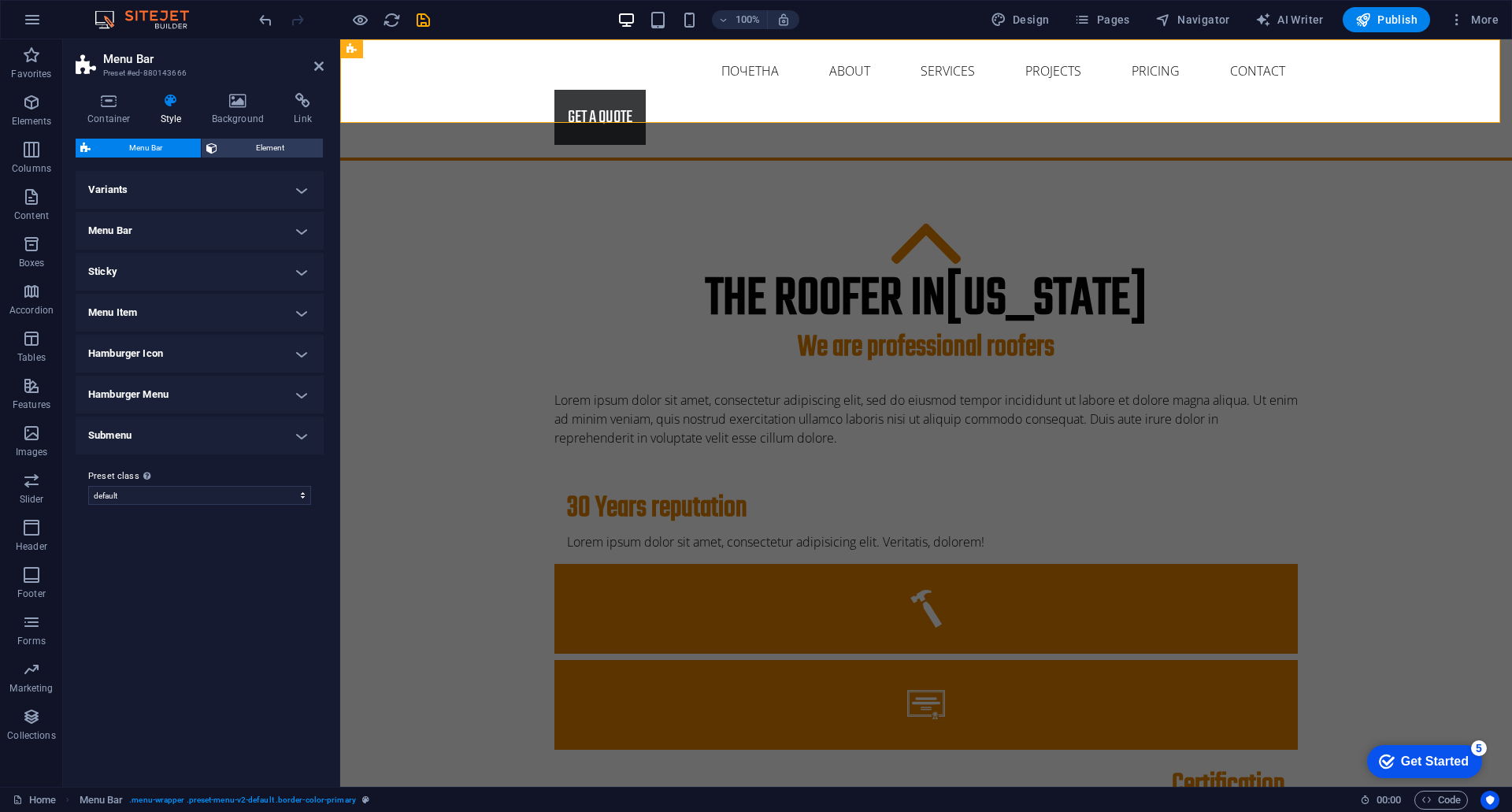
click at [133, 389] on h4 "Hamburger Menu" at bounding box center [200, 394] width 248 height 38
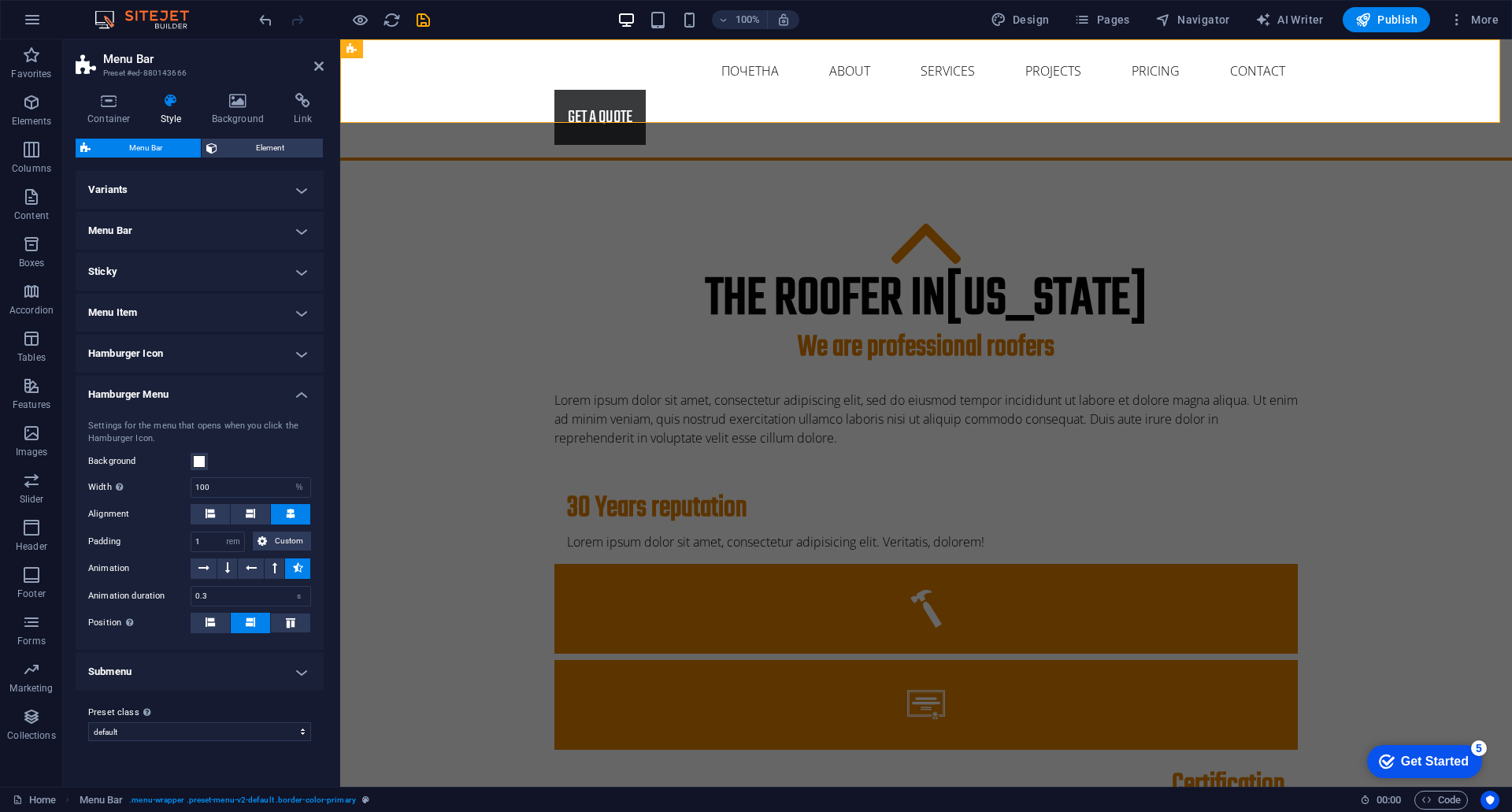
click at [133, 389] on h4 "Hamburger Menu" at bounding box center [200, 389] width 248 height 29
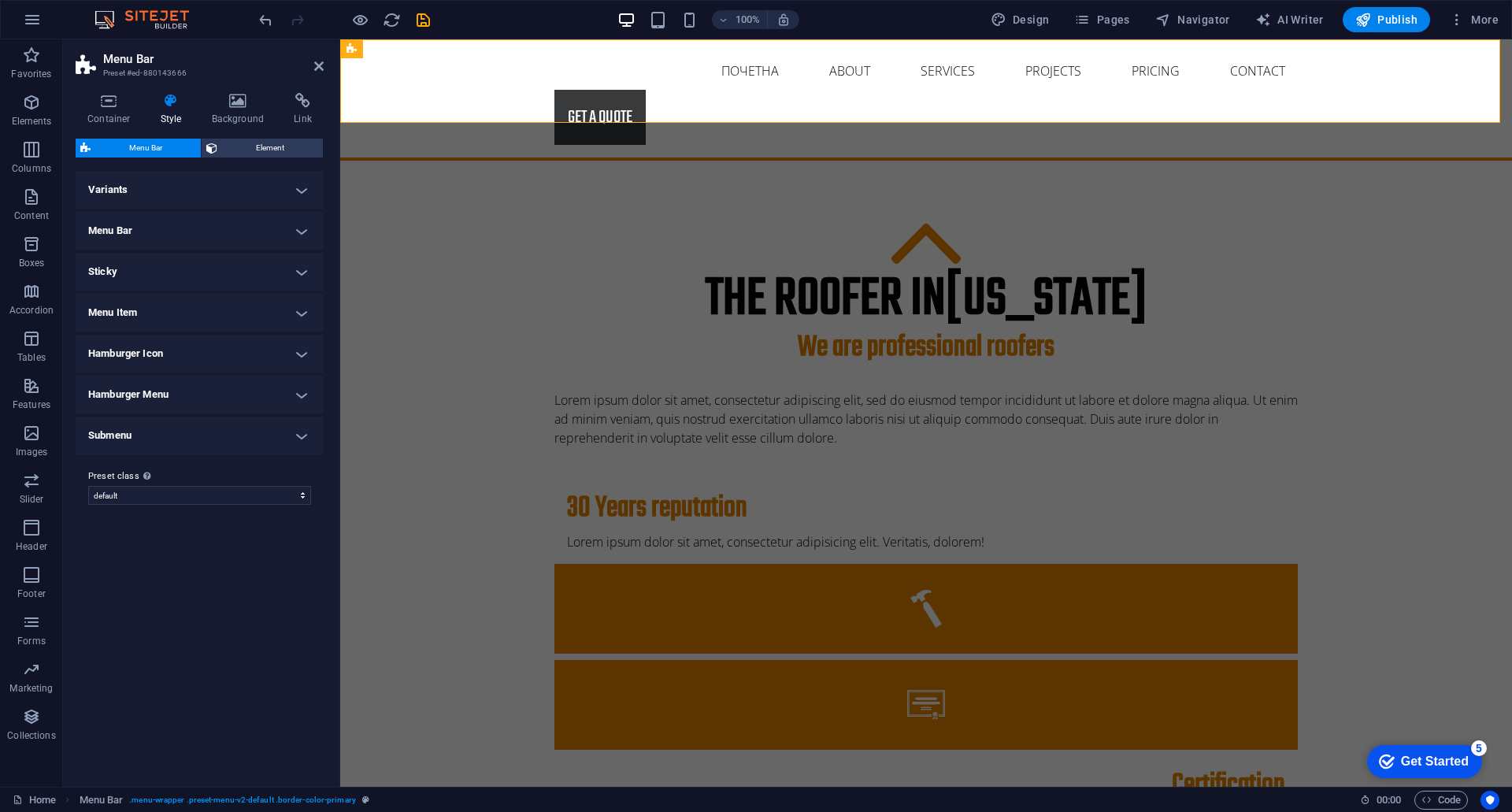
click at [134, 433] on h4 "Submenu" at bounding box center [200, 436] width 248 height 38
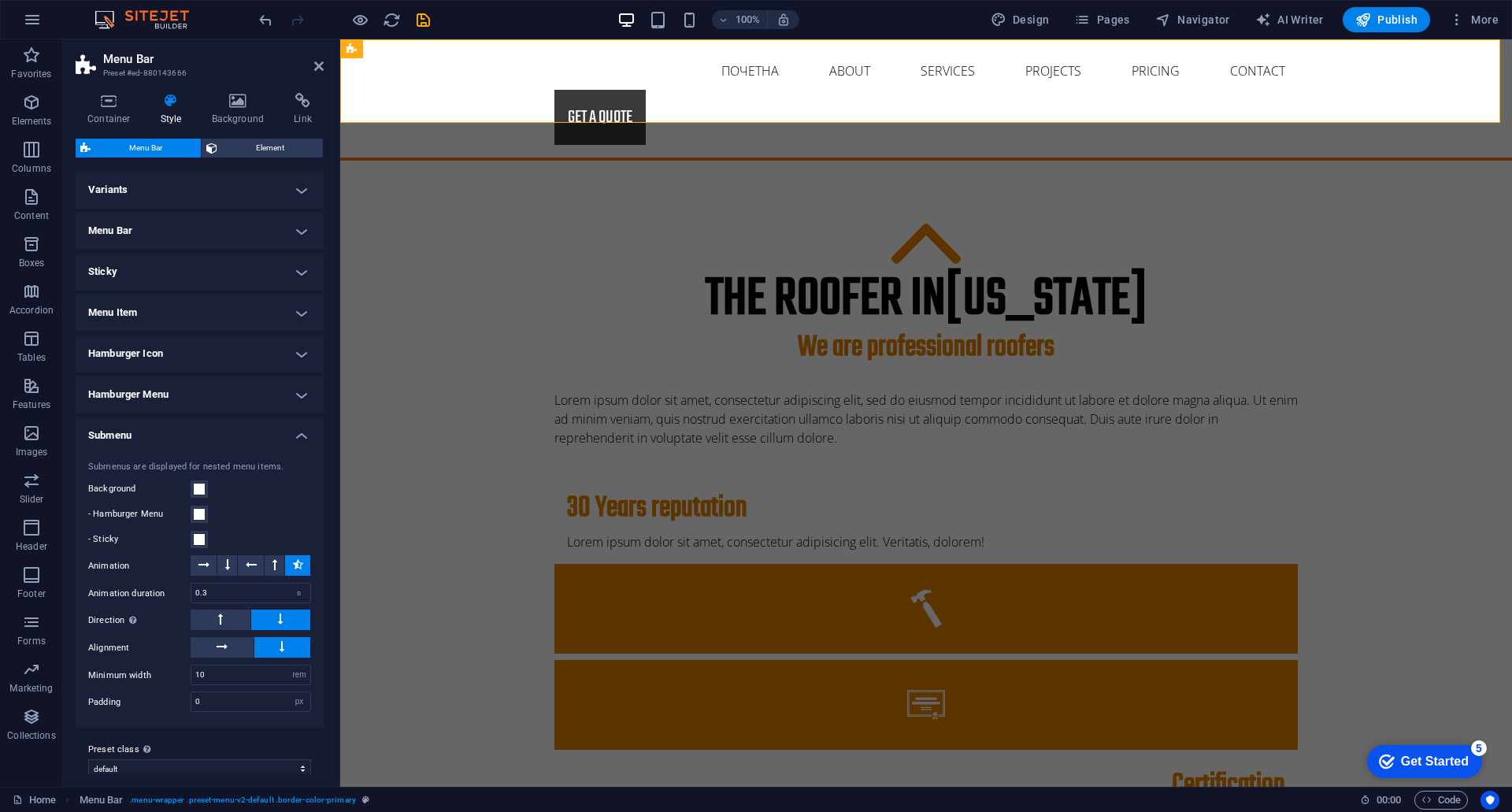
click at [134, 433] on h4 "Submenu" at bounding box center [200, 431] width 248 height 29
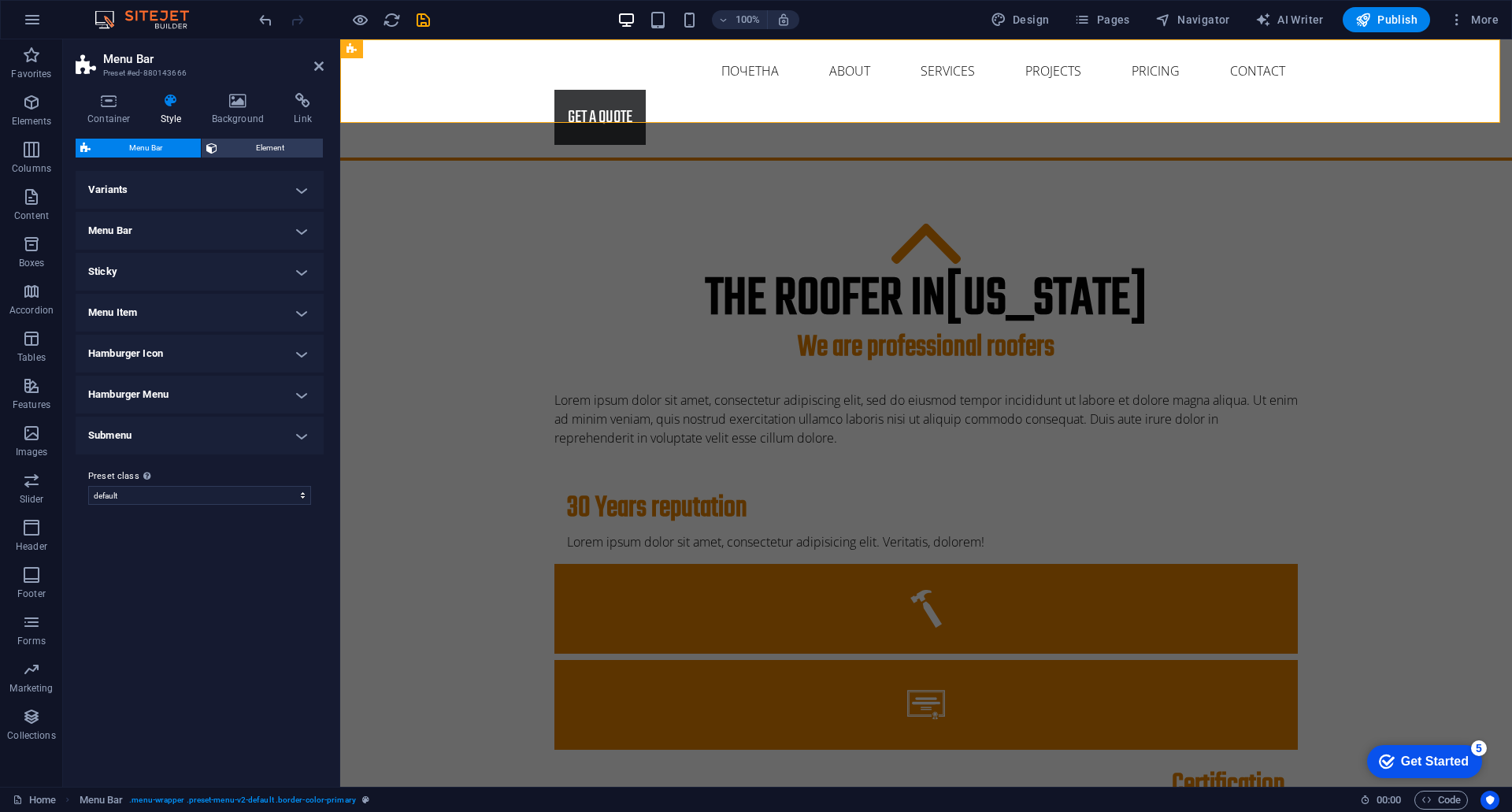
click at [157, 187] on h4 "Variants" at bounding box center [200, 190] width 248 height 38
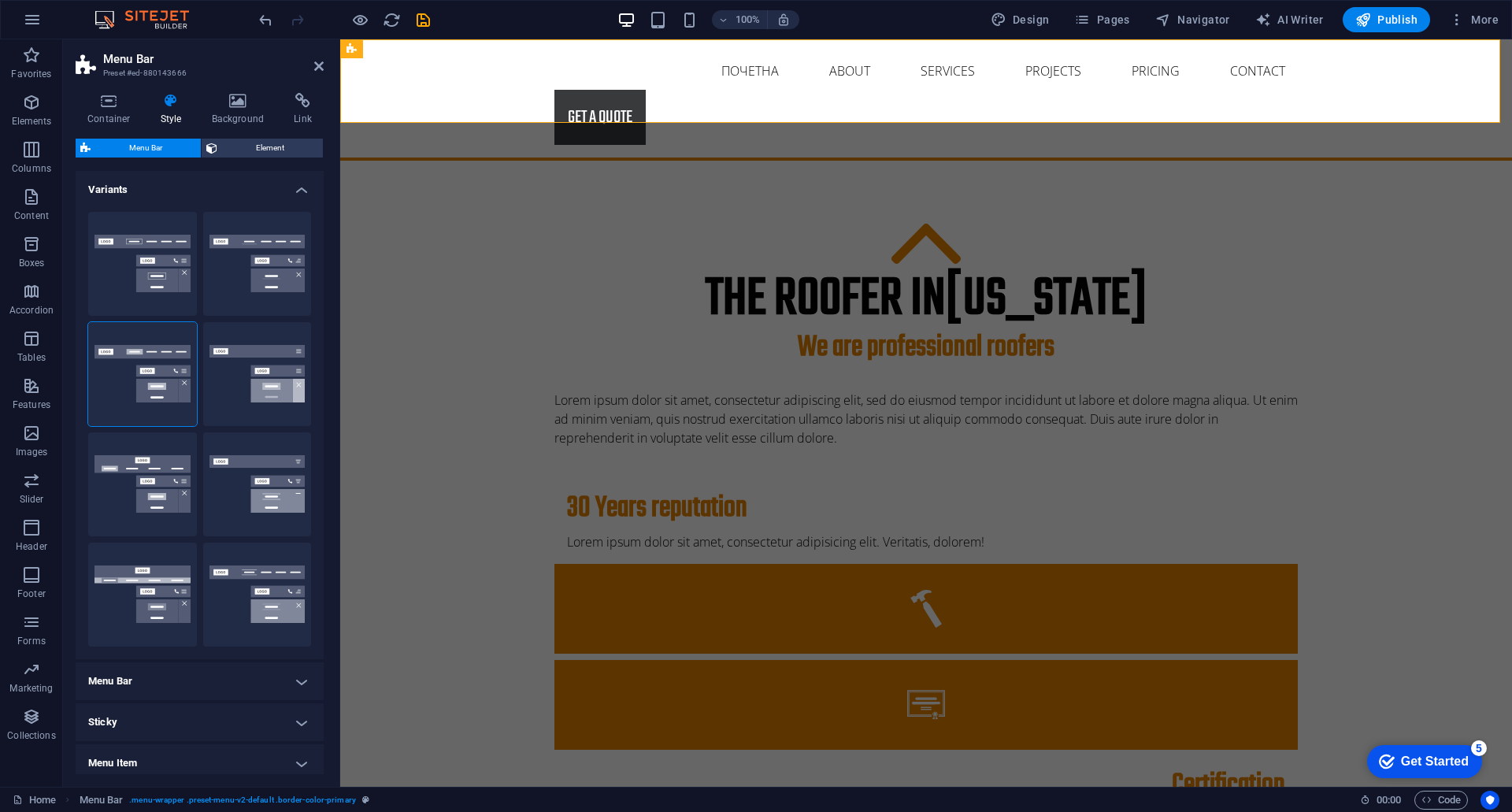
click at [157, 187] on h4 "Variants" at bounding box center [200, 185] width 248 height 29
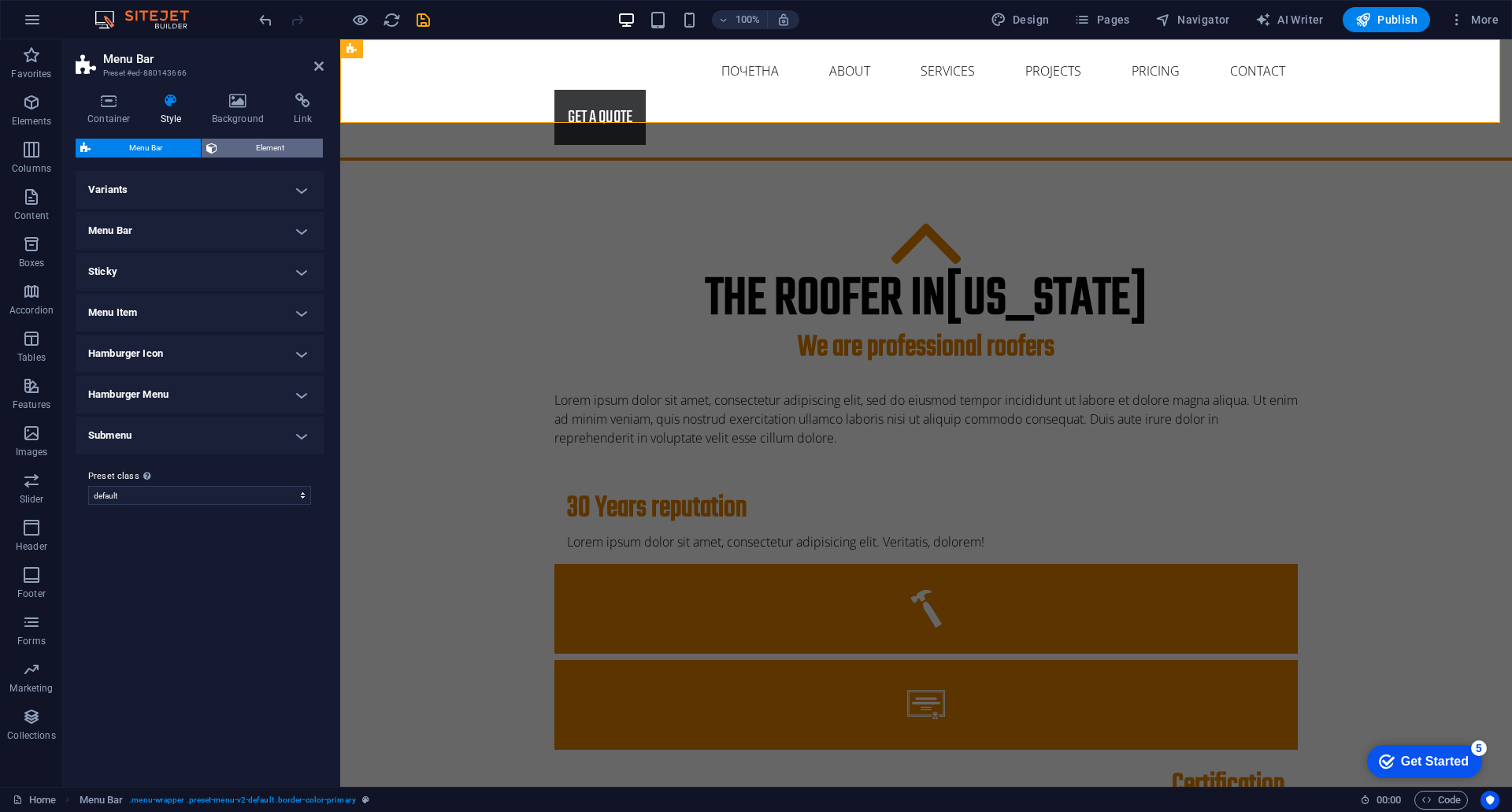
click at [239, 149] on span "Element" at bounding box center [270, 147] width 96 height 19
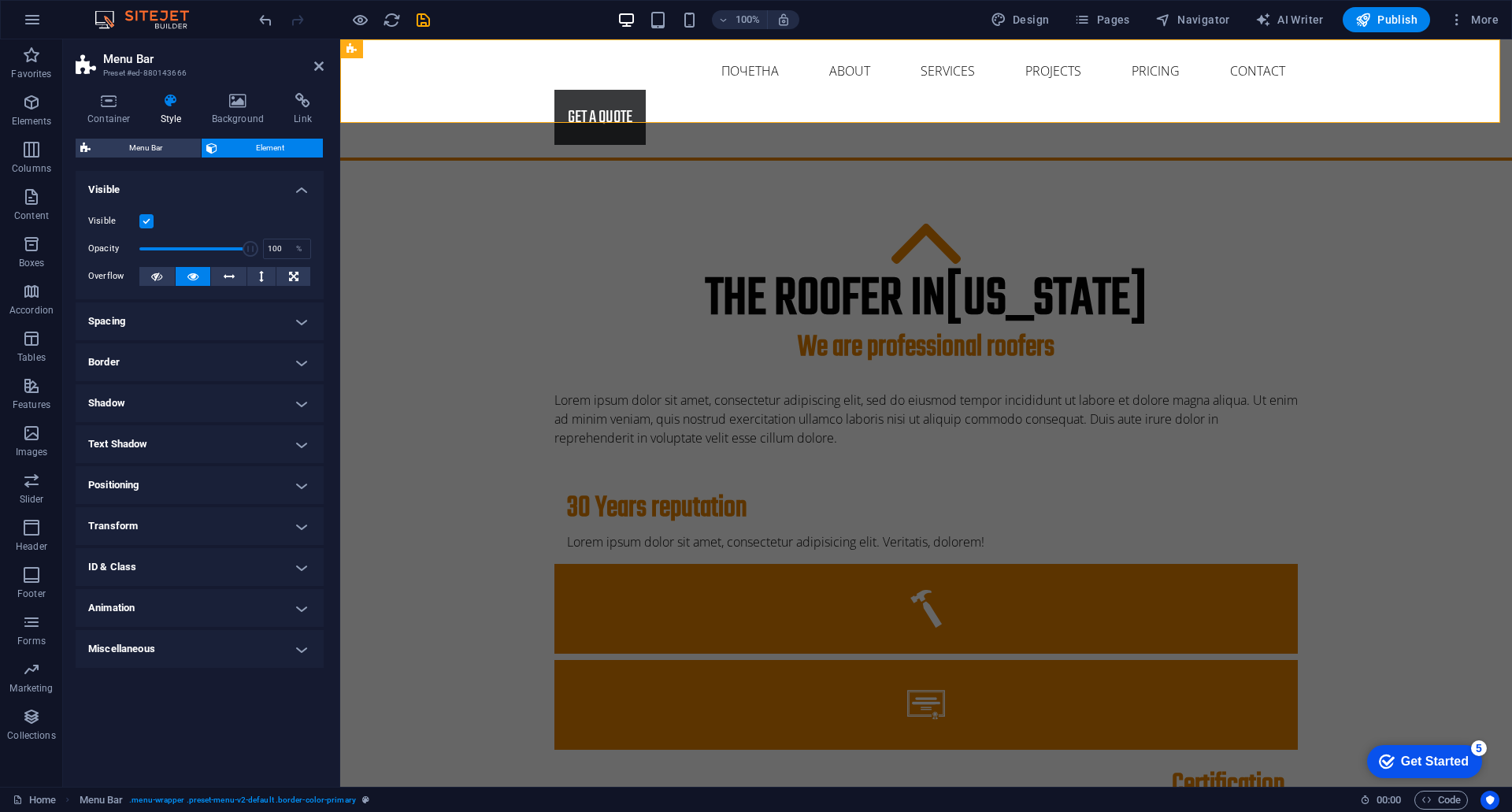
click at [111, 330] on h4 "Spacing" at bounding box center [200, 321] width 248 height 38
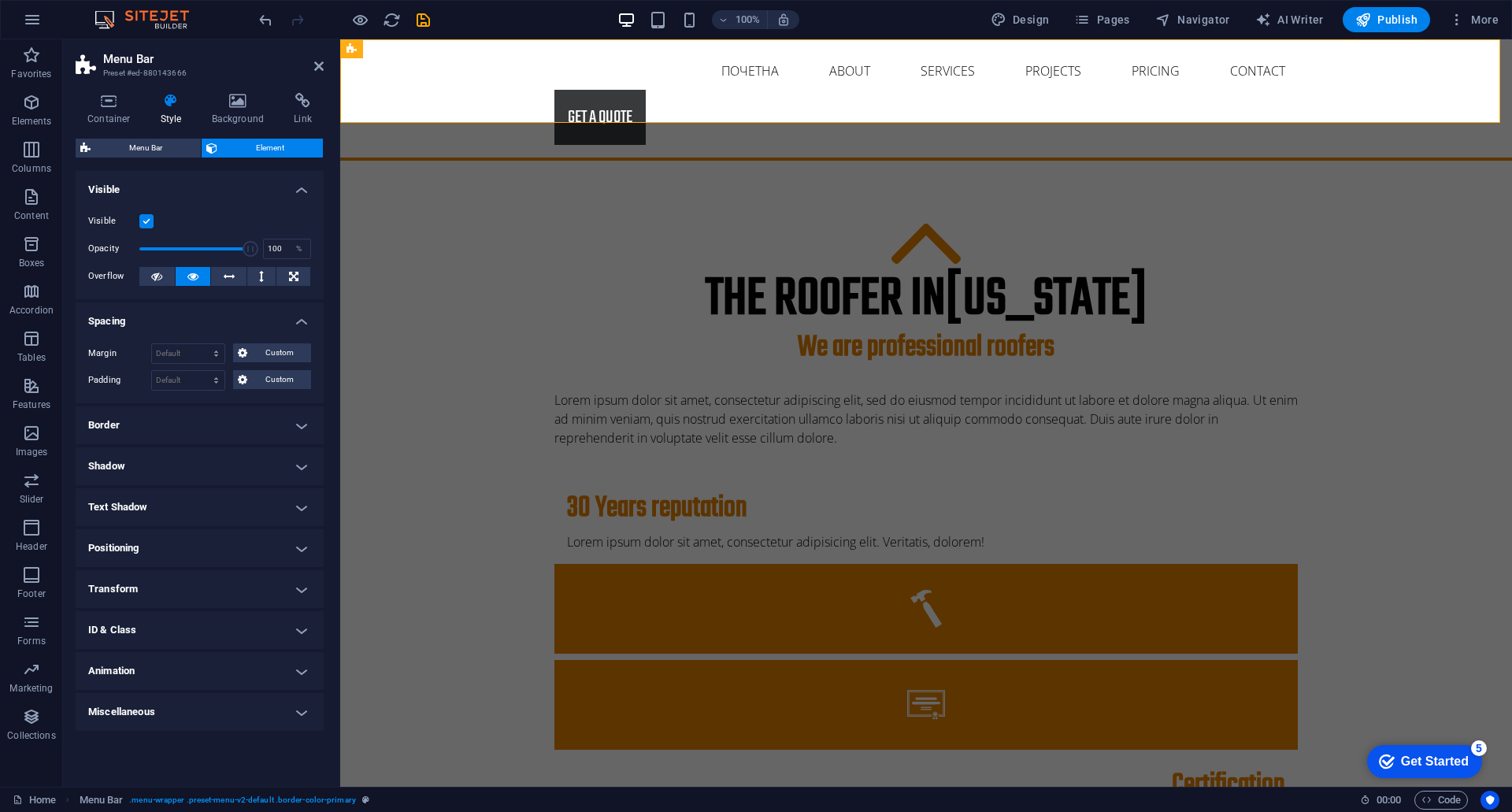
click at [111, 331] on div "Margin Default auto px % rem vw vh Custom Custom auto px % rem vw vh auto px % …" at bounding box center [200, 366] width 248 height 72
click at [123, 319] on h4 "Spacing" at bounding box center [200, 316] width 248 height 29
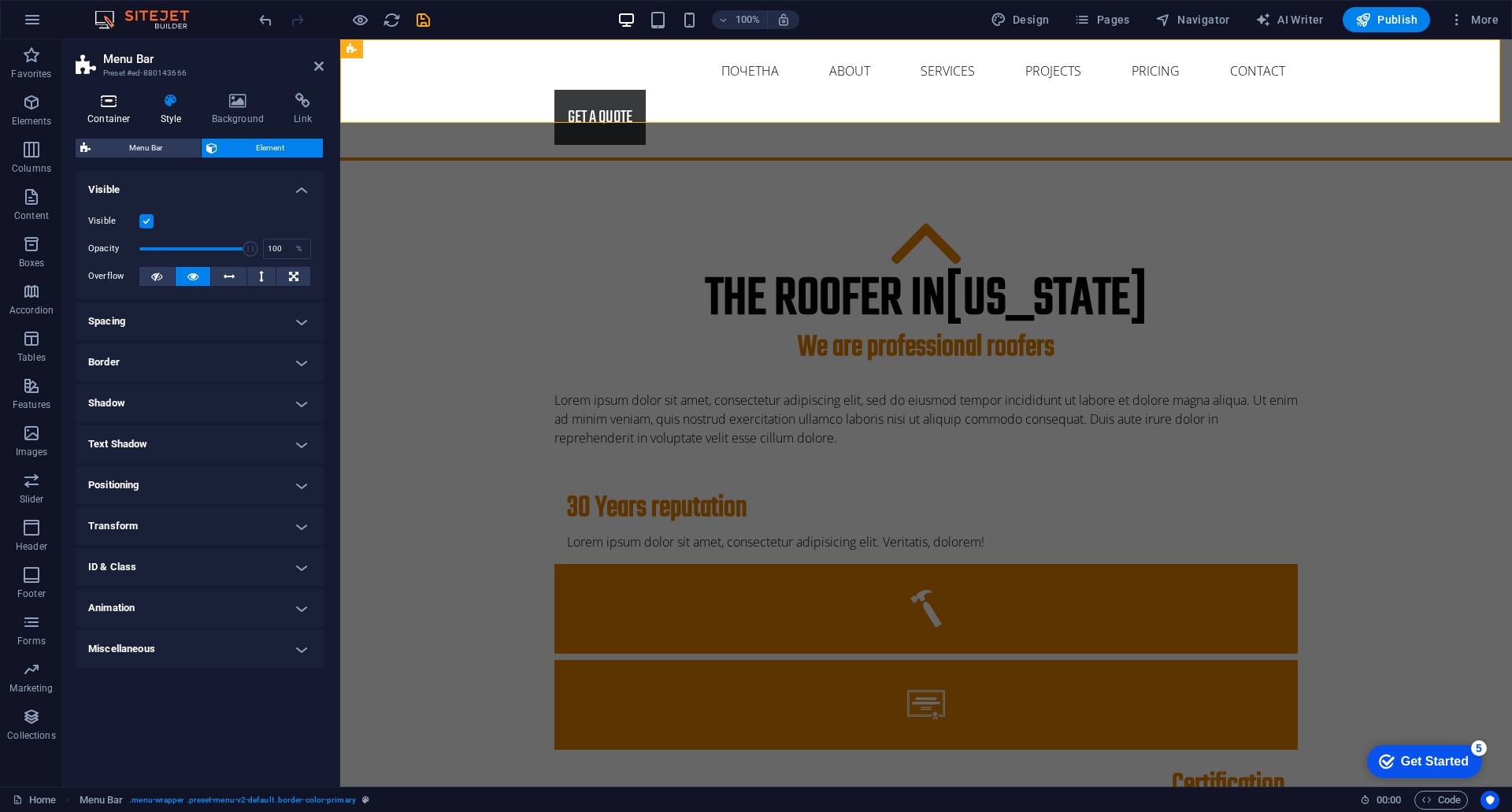
click at [119, 120] on h4 "Container" at bounding box center [113, 109] width 73 height 33
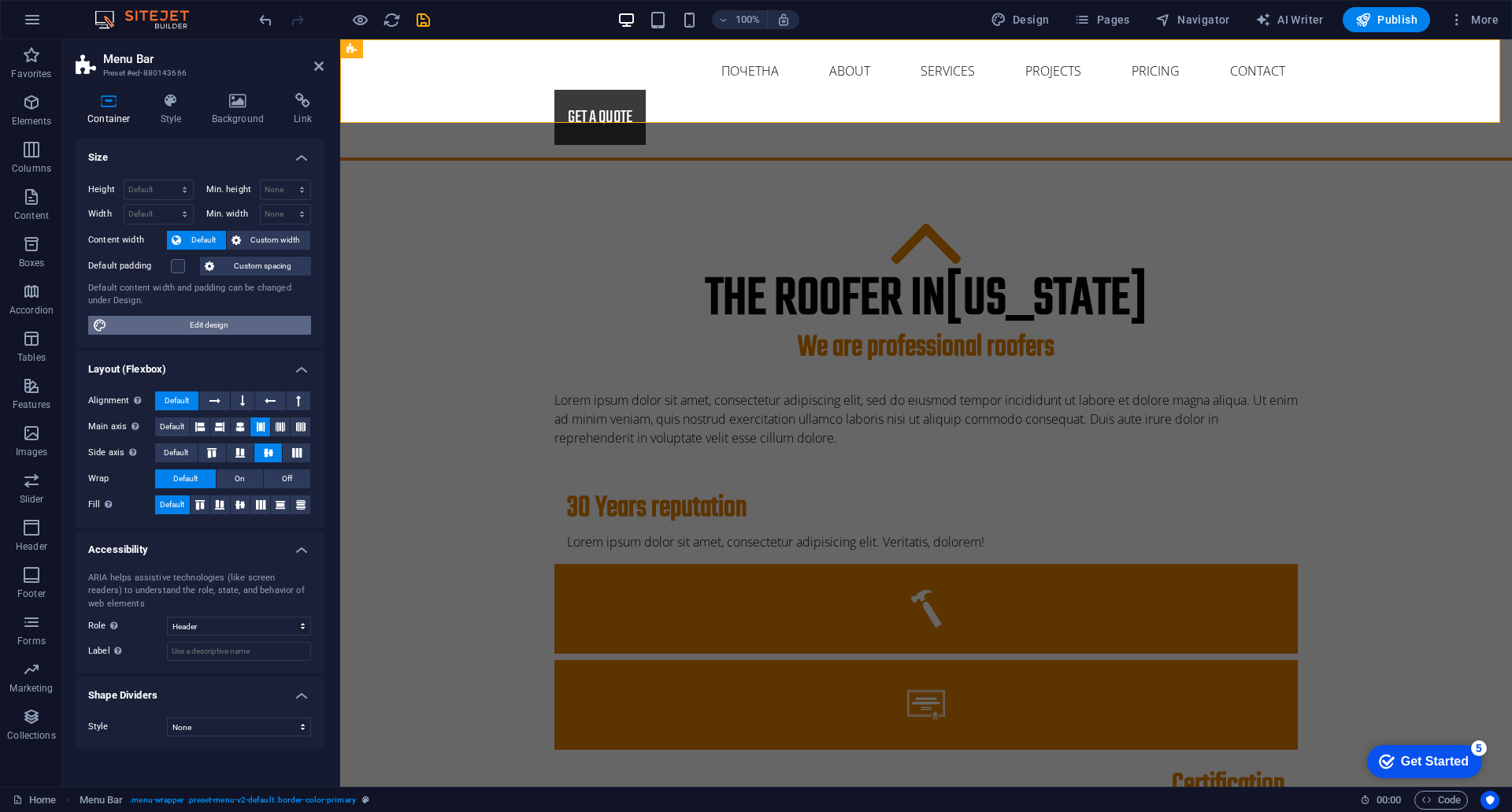
click at [194, 324] on span "Edit design" at bounding box center [209, 325] width 195 height 19
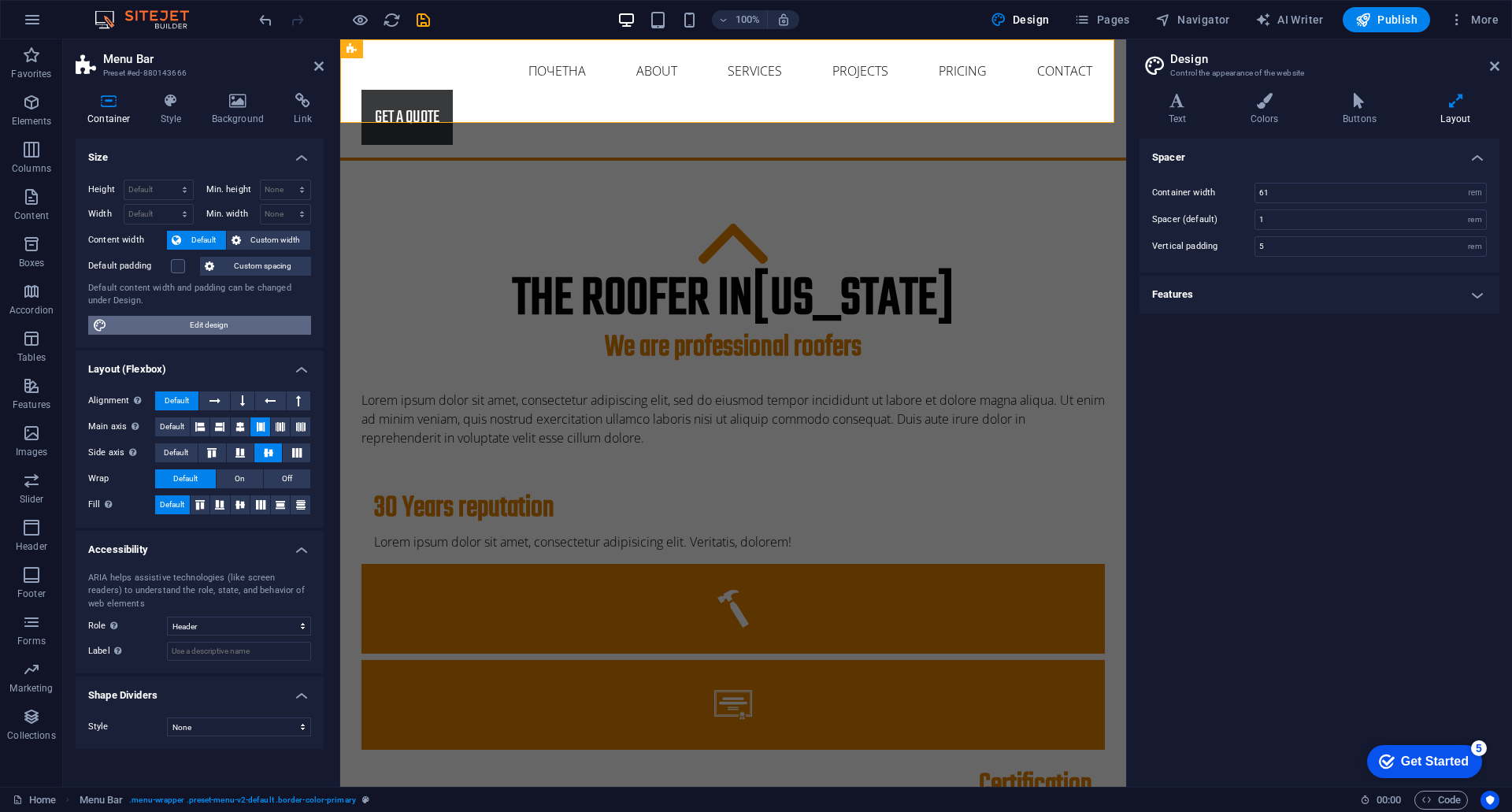
click at [194, 324] on span "Edit design" at bounding box center [209, 325] width 195 height 19
click at [1494, 64] on icon at bounding box center [1495, 66] width 10 height 13
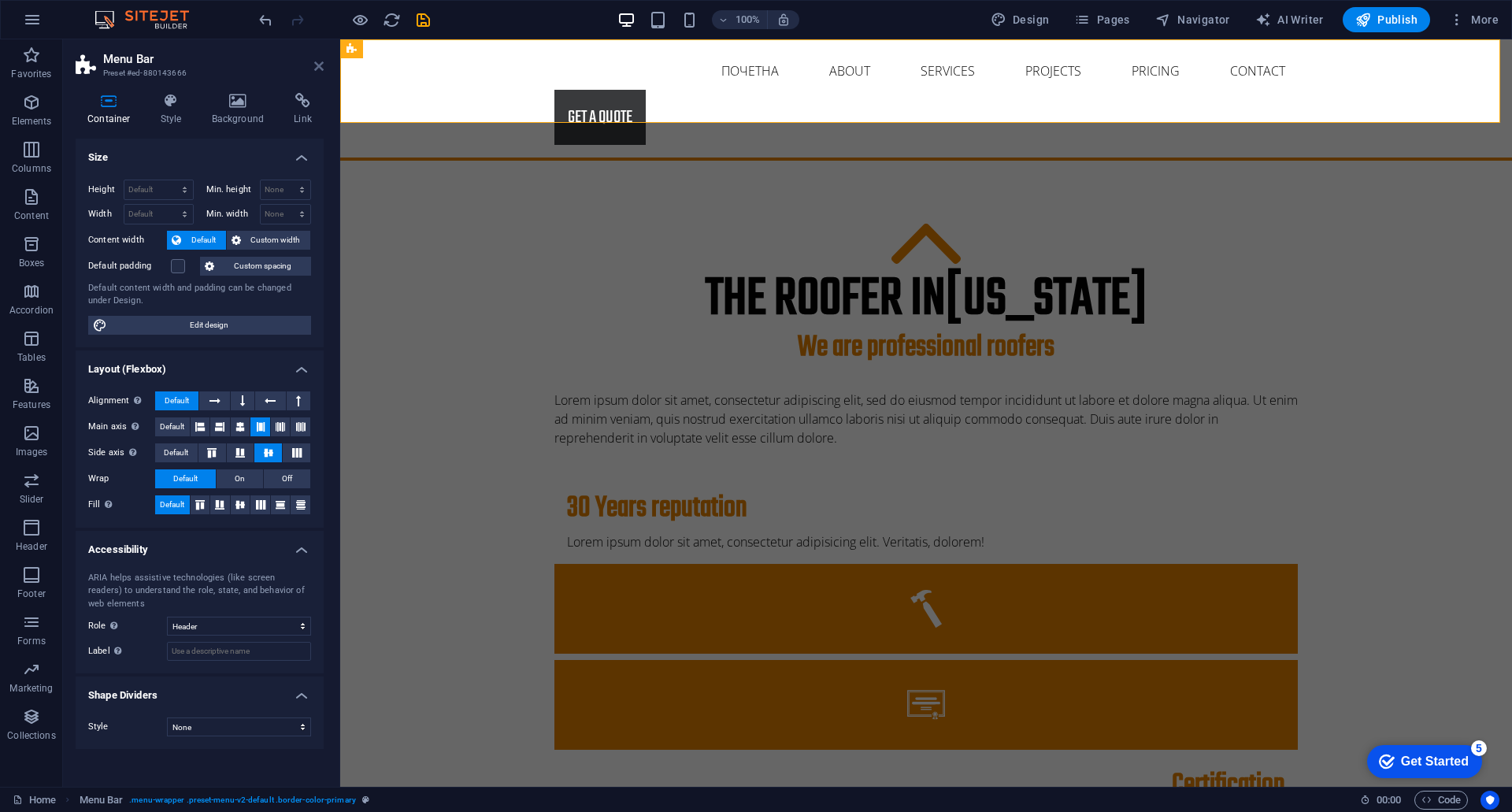
click at [321, 67] on icon at bounding box center [319, 66] width 10 height 13
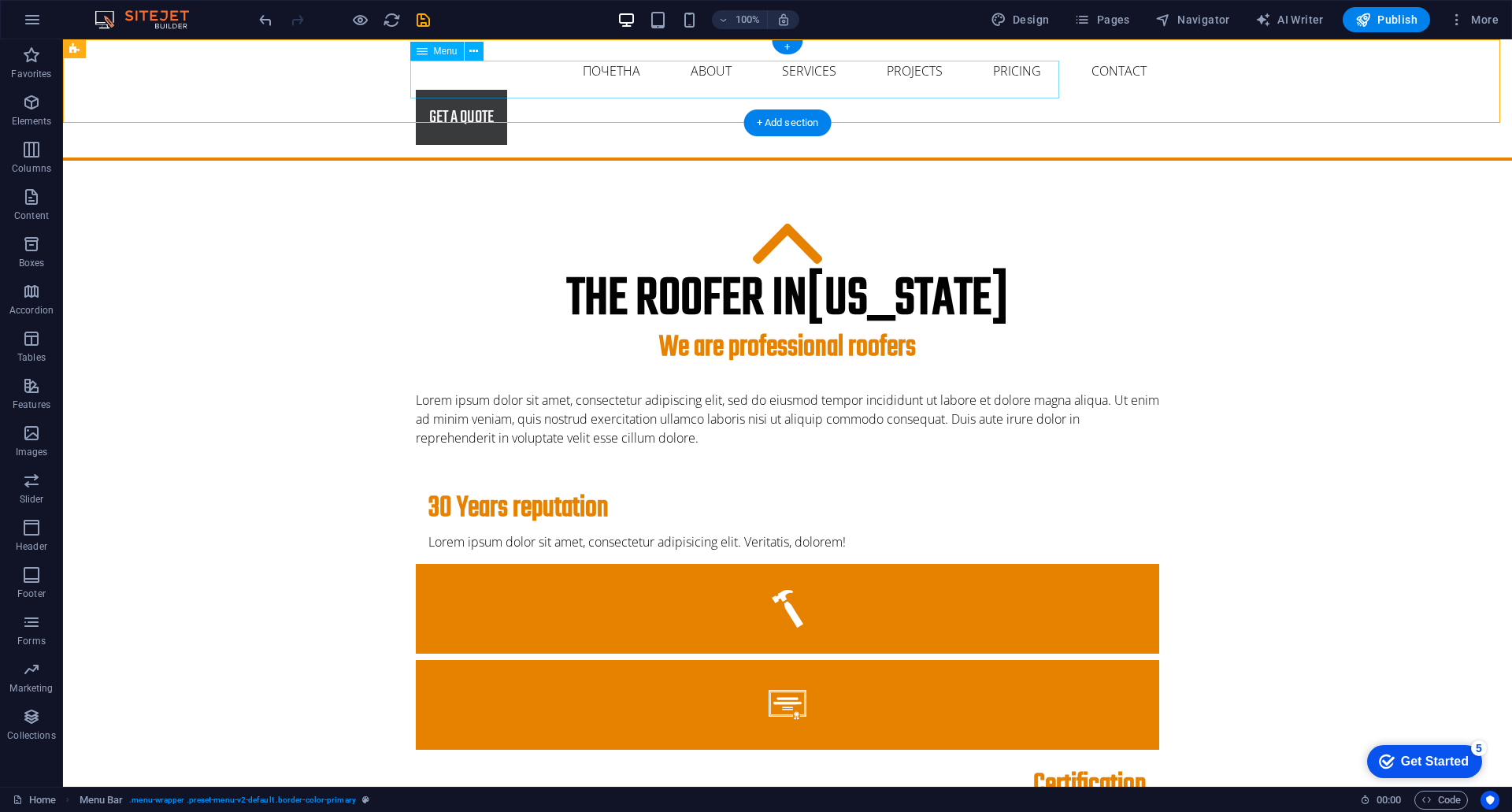
click at [539, 74] on nav "Почетна About Services Projects Project-detail Pricing Contact" at bounding box center [788, 71] width 743 height 38
click at [444, 52] on span "Menu" at bounding box center [446, 51] width 24 height 10
click at [472, 48] on icon at bounding box center [473, 51] width 9 height 17
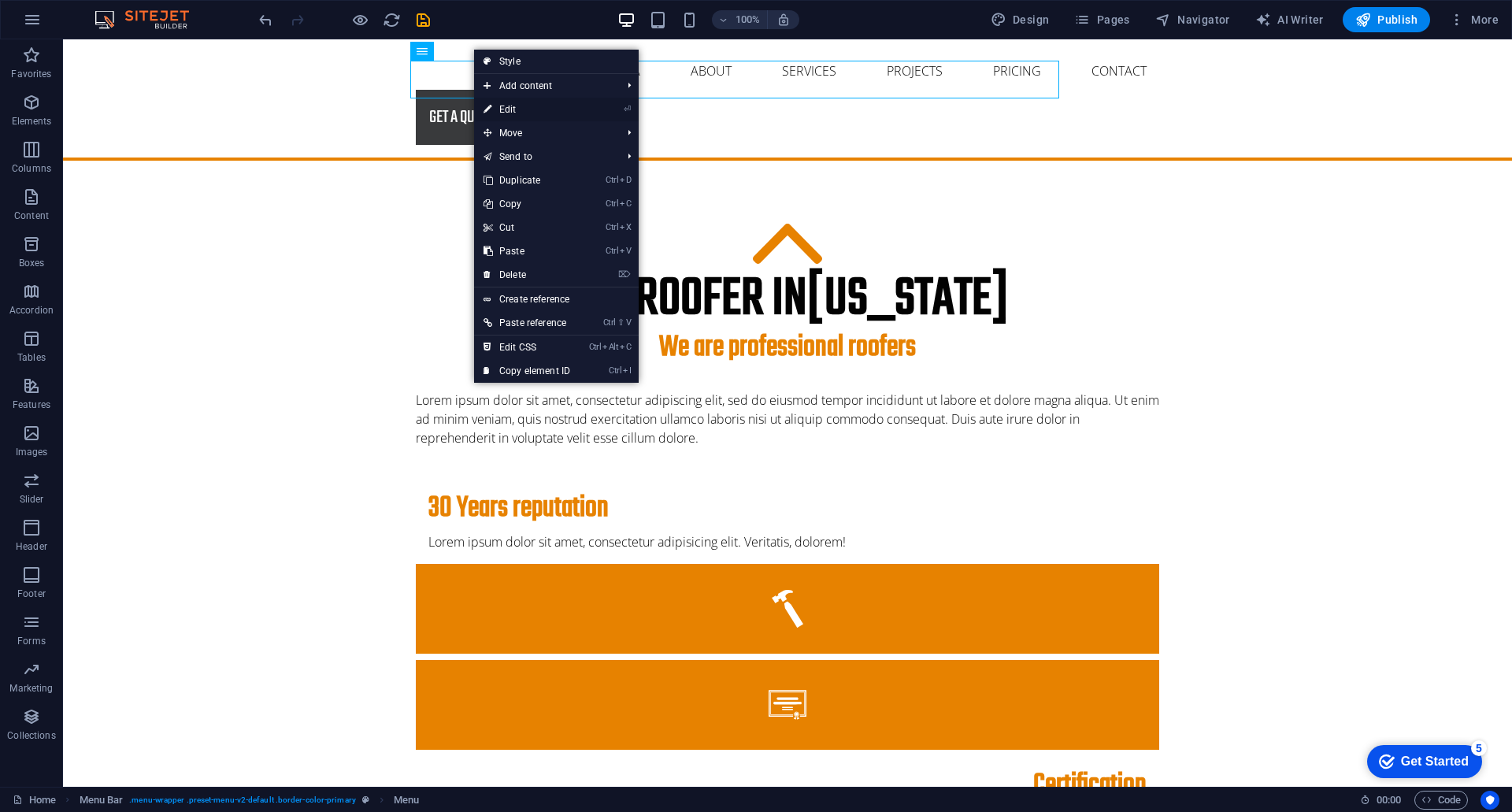
click at [526, 109] on link "⏎ Edit" at bounding box center [527, 110] width 106 height 24
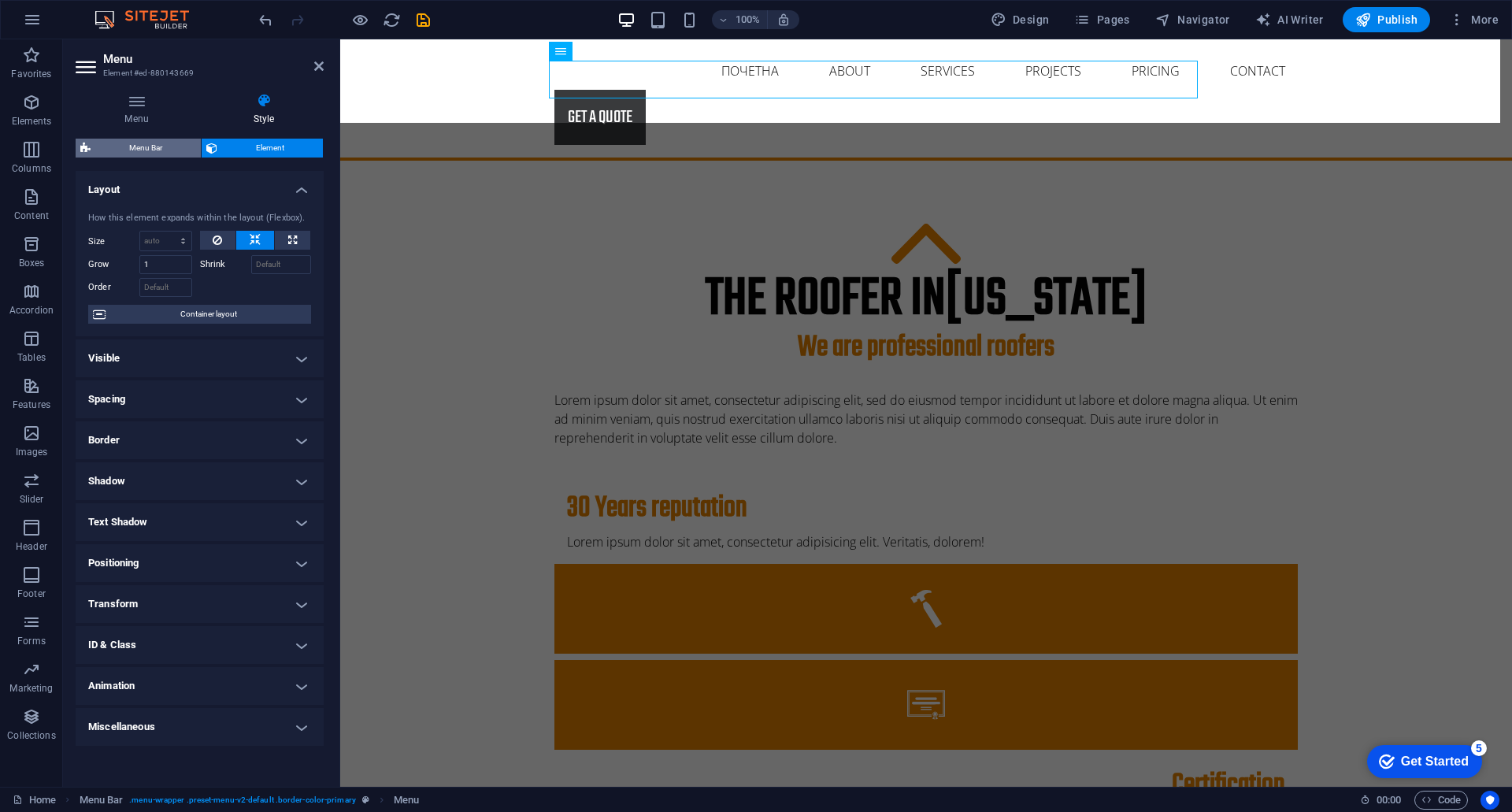
click at [159, 142] on span "Menu Bar" at bounding box center [145, 147] width 101 height 19
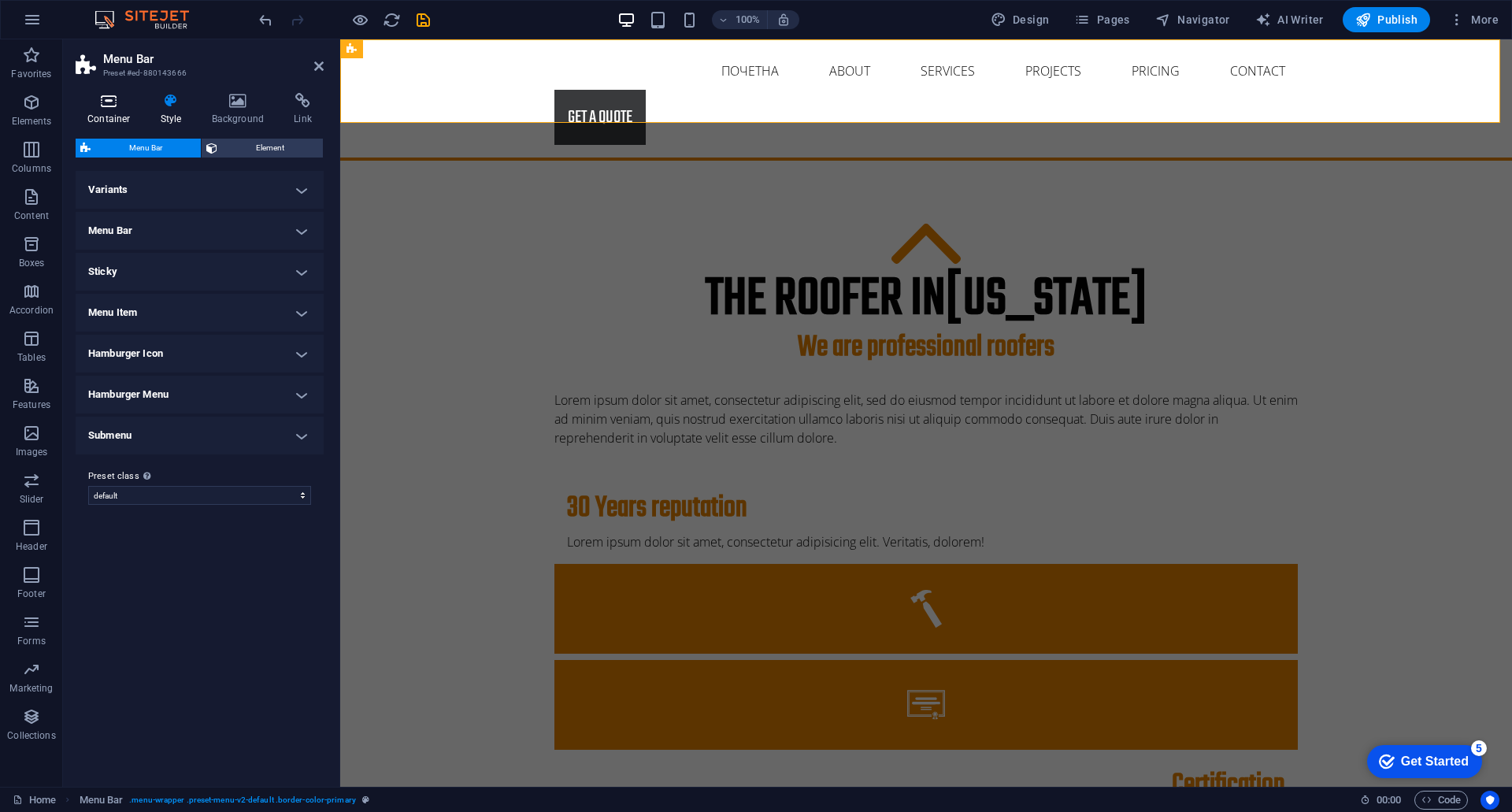
click at [114, 122] on h4 "Container" at bounding box center [113, 109] width 73 height 33
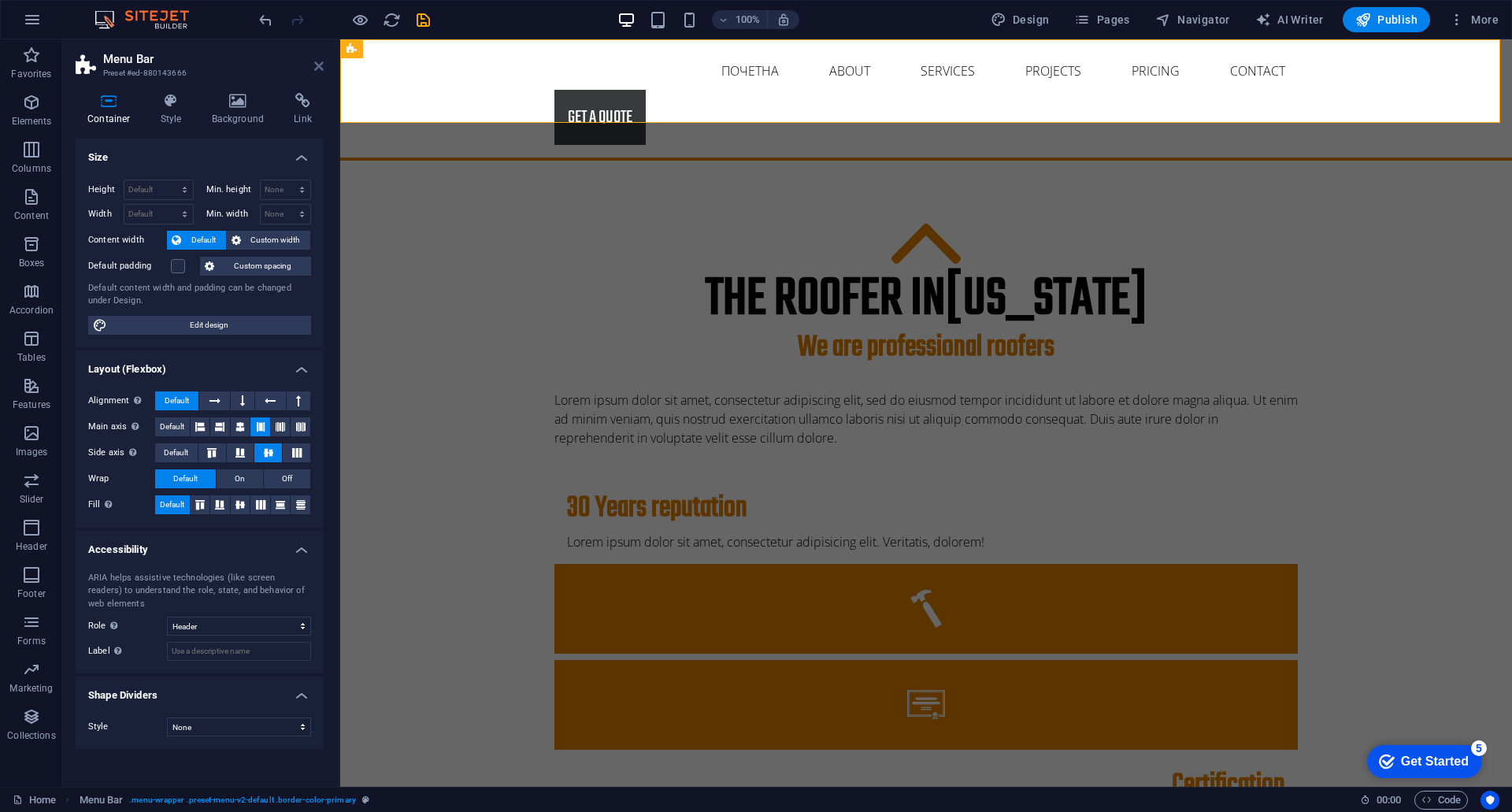
click at [319, 60] on icon at bounding box center [319, 66] width 10 height 13
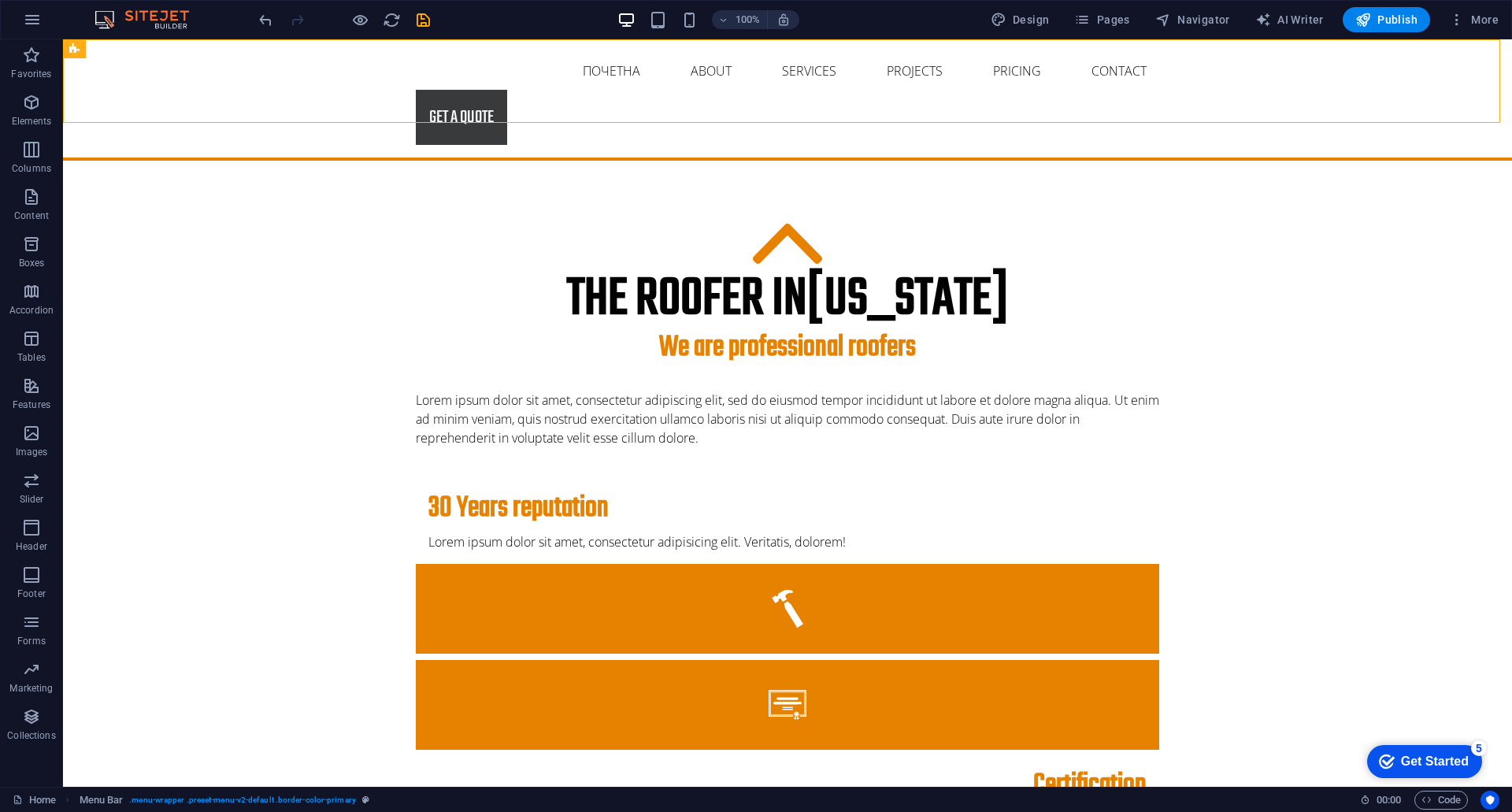
click at [254, 18] on div "100% Design Pages Navigator AI Writer Publish More" at bounding box center [756, 20] width 1511 height 38
click at [263, 17] on icon "undo" at bounding box center [266, 20] width 18 height 18
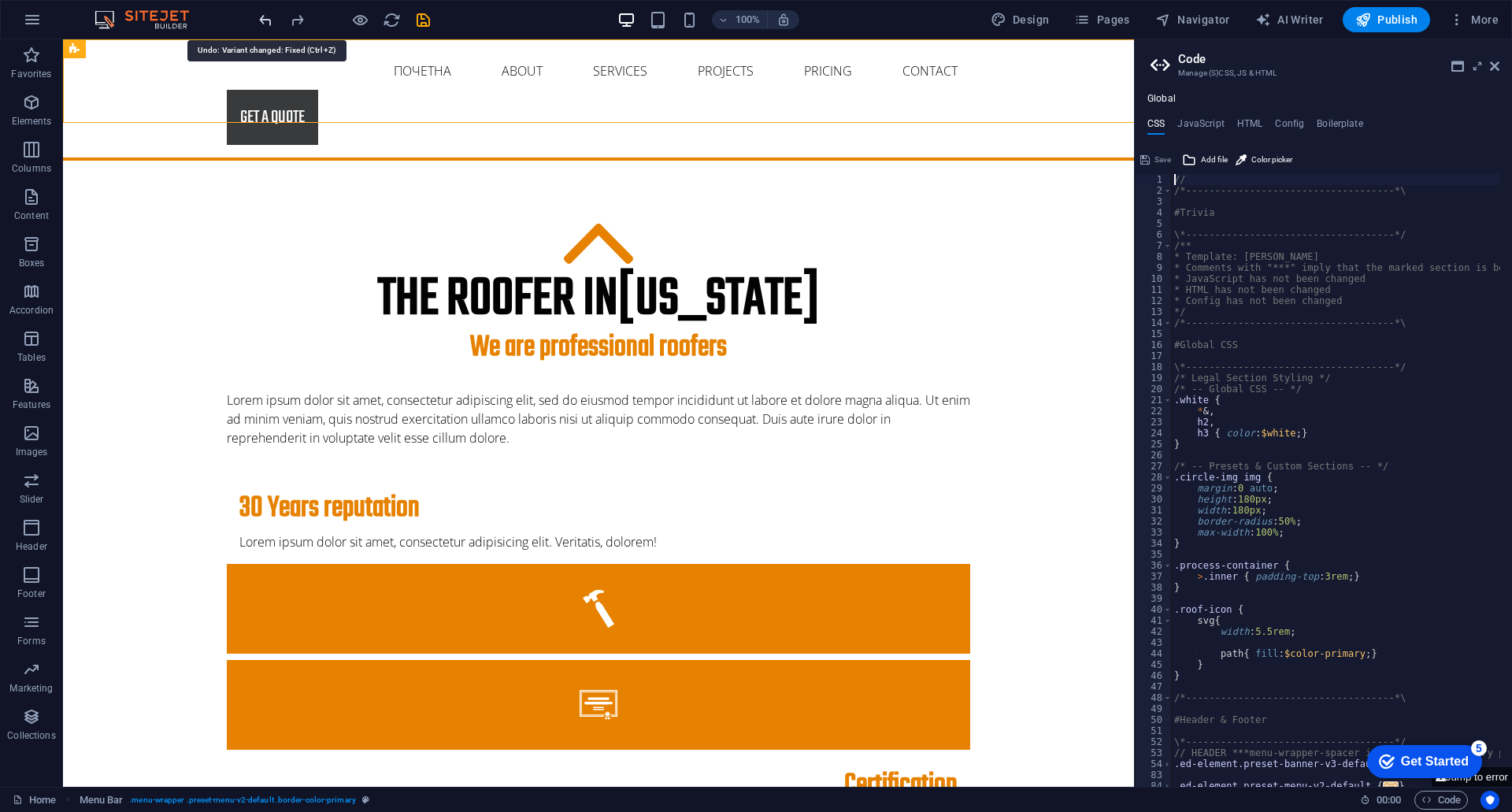
click at [263, 17] on icon "undo" at bounding box center [266, 20] width 18 height 18
click at [1496, 64] on icon at bounding box center [1495, 66] width 10 height 13
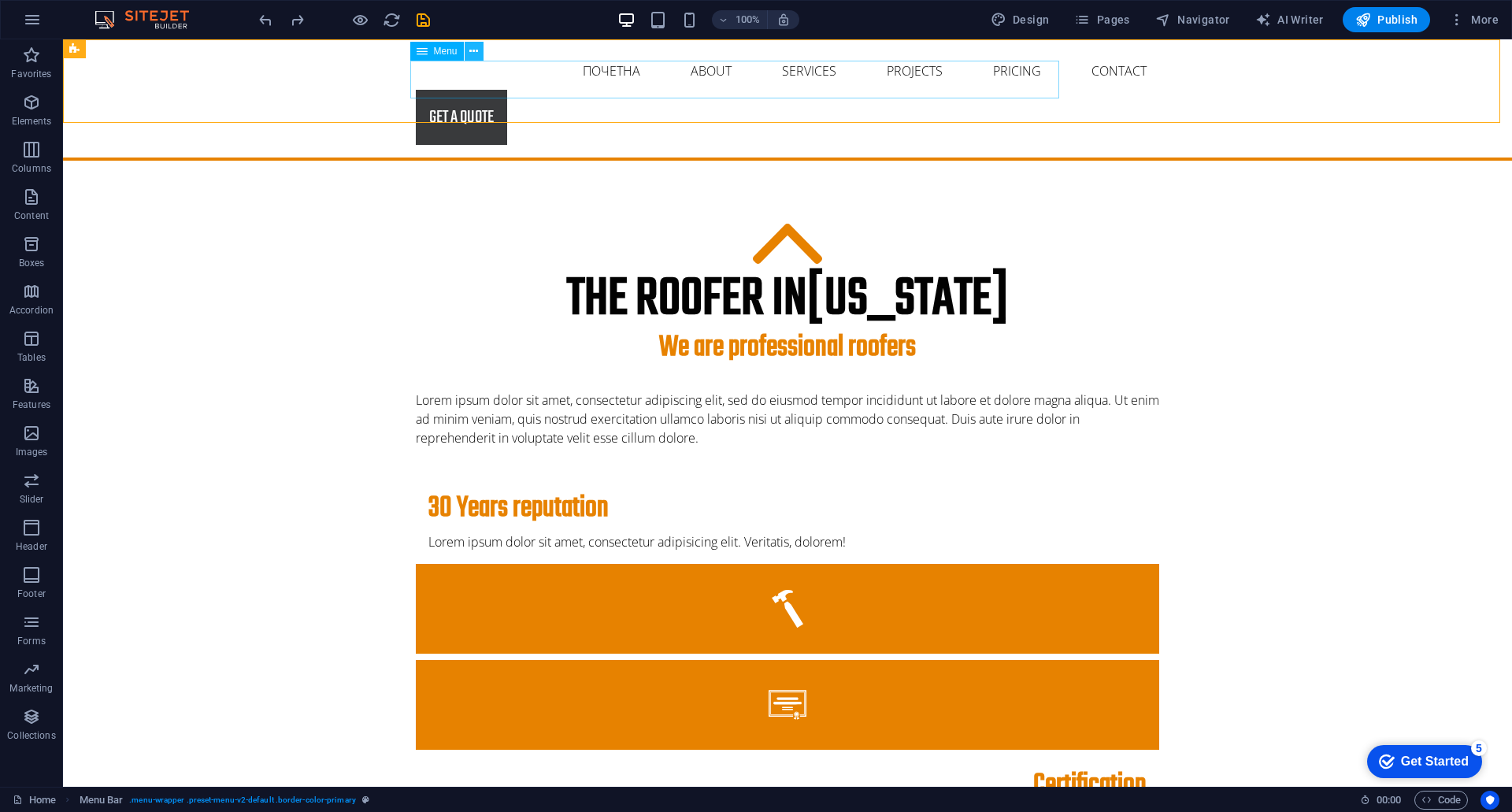
click at [474, 55] on icon at bounding box center [473, 51] width 9 height 17
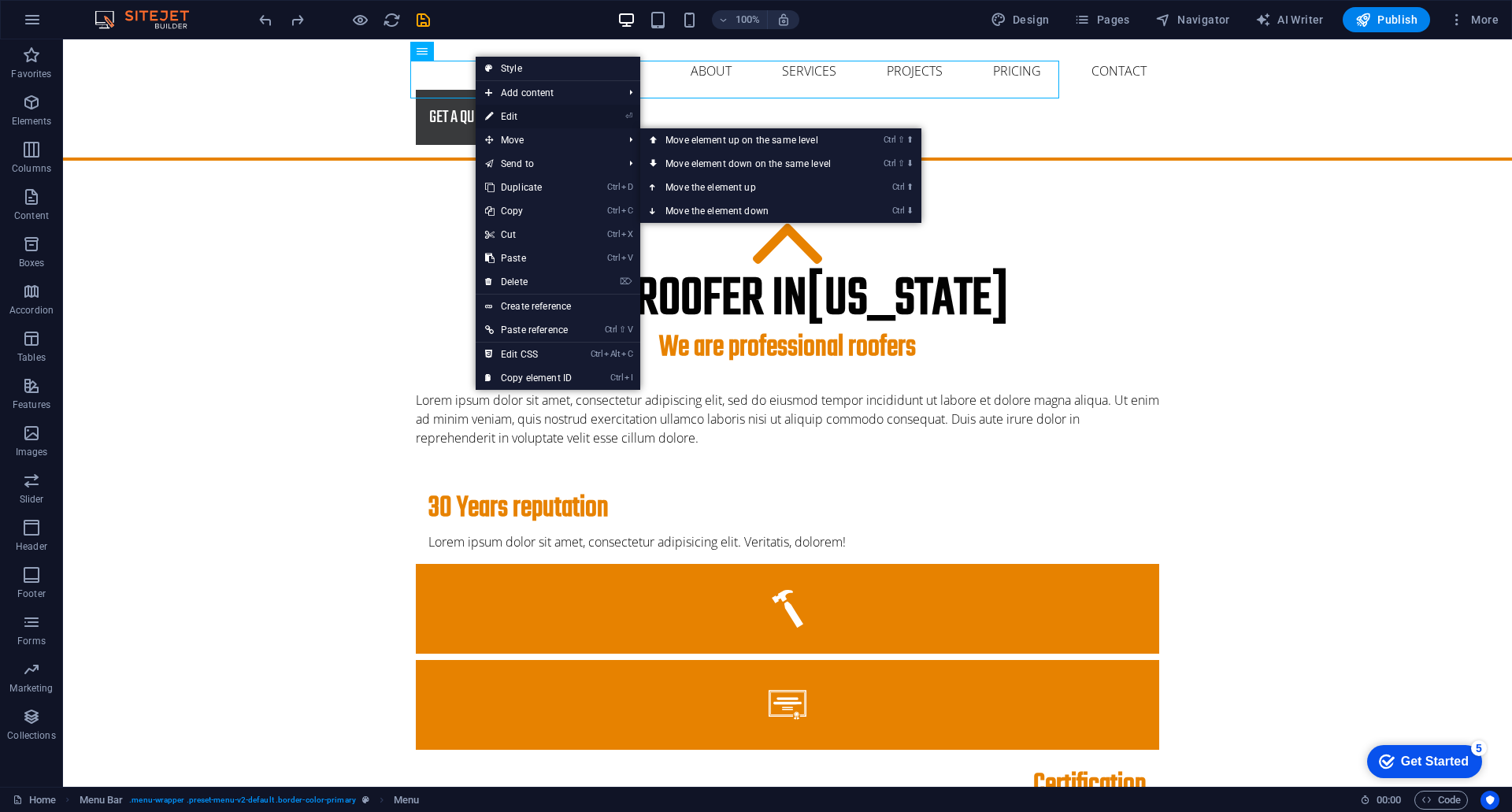
click at [513, 117] on link "⏎ Edit" at bounding box center [528, 117] width 106 height 24
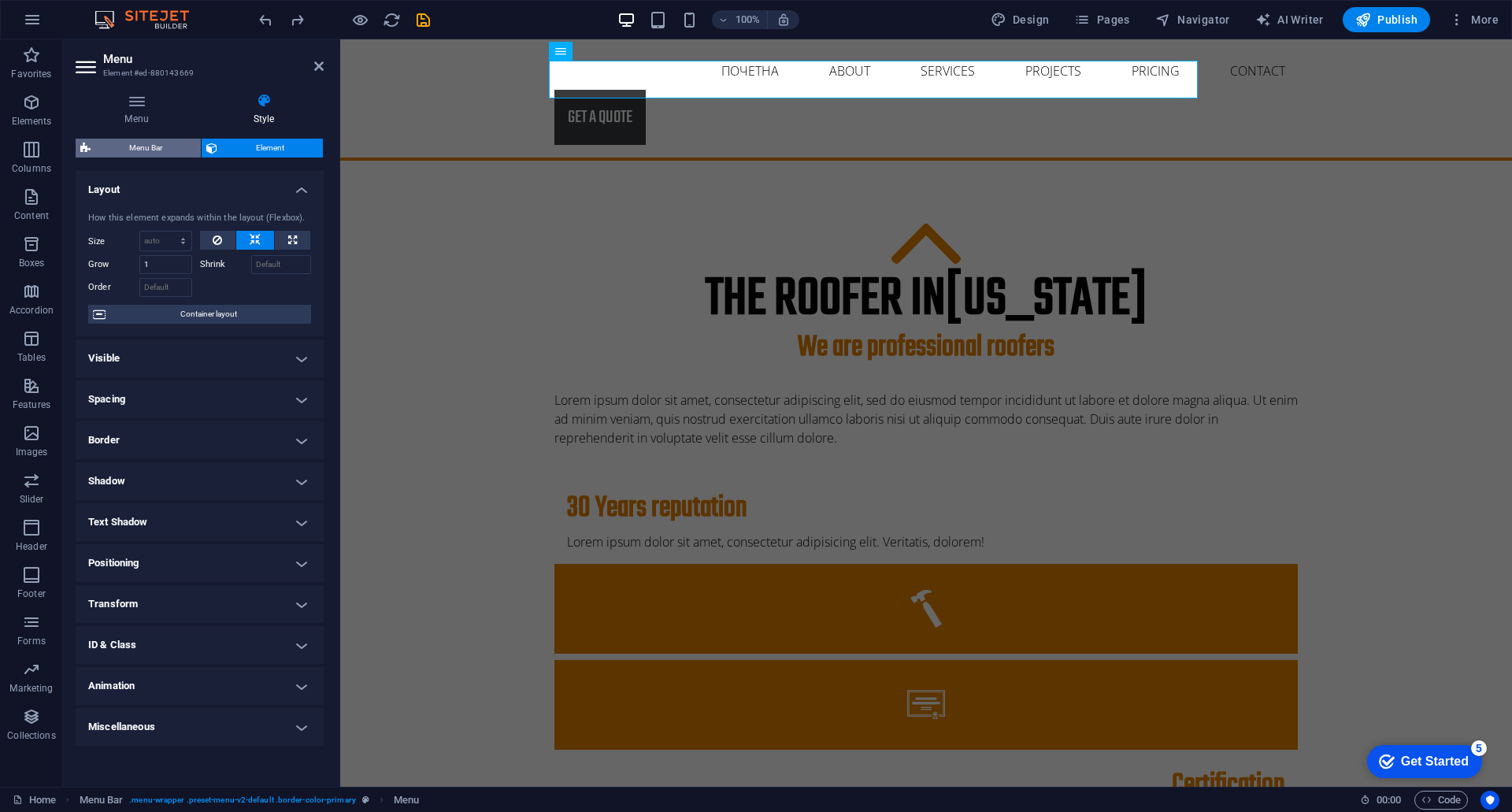
click at [130, 153] on span "Menu Bar" at bounding box center [145, 147] width 101 height 19
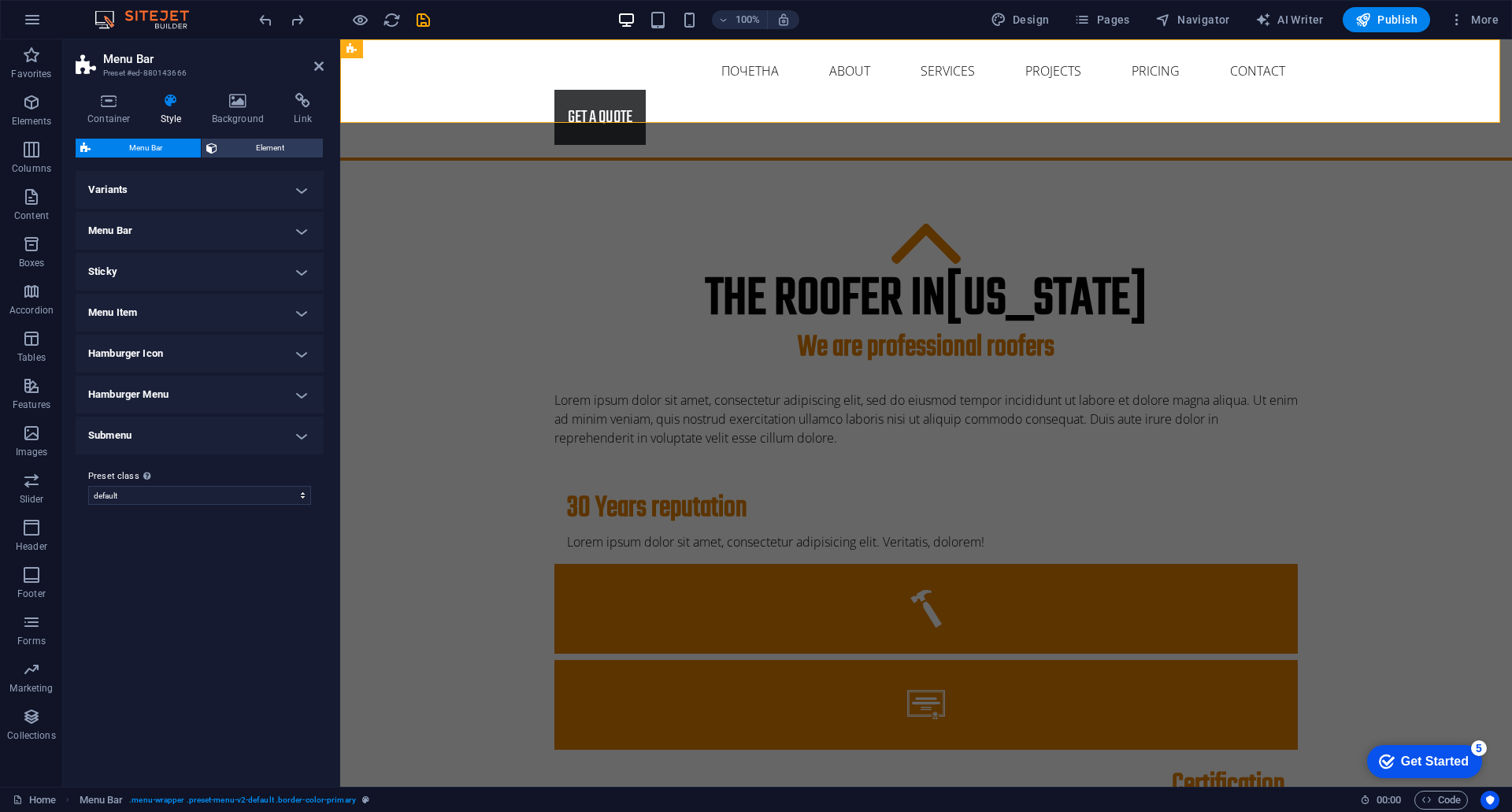
click at [132, 278] on h4 "Sticky" at bounding box center [200, 272] width 248 height 38
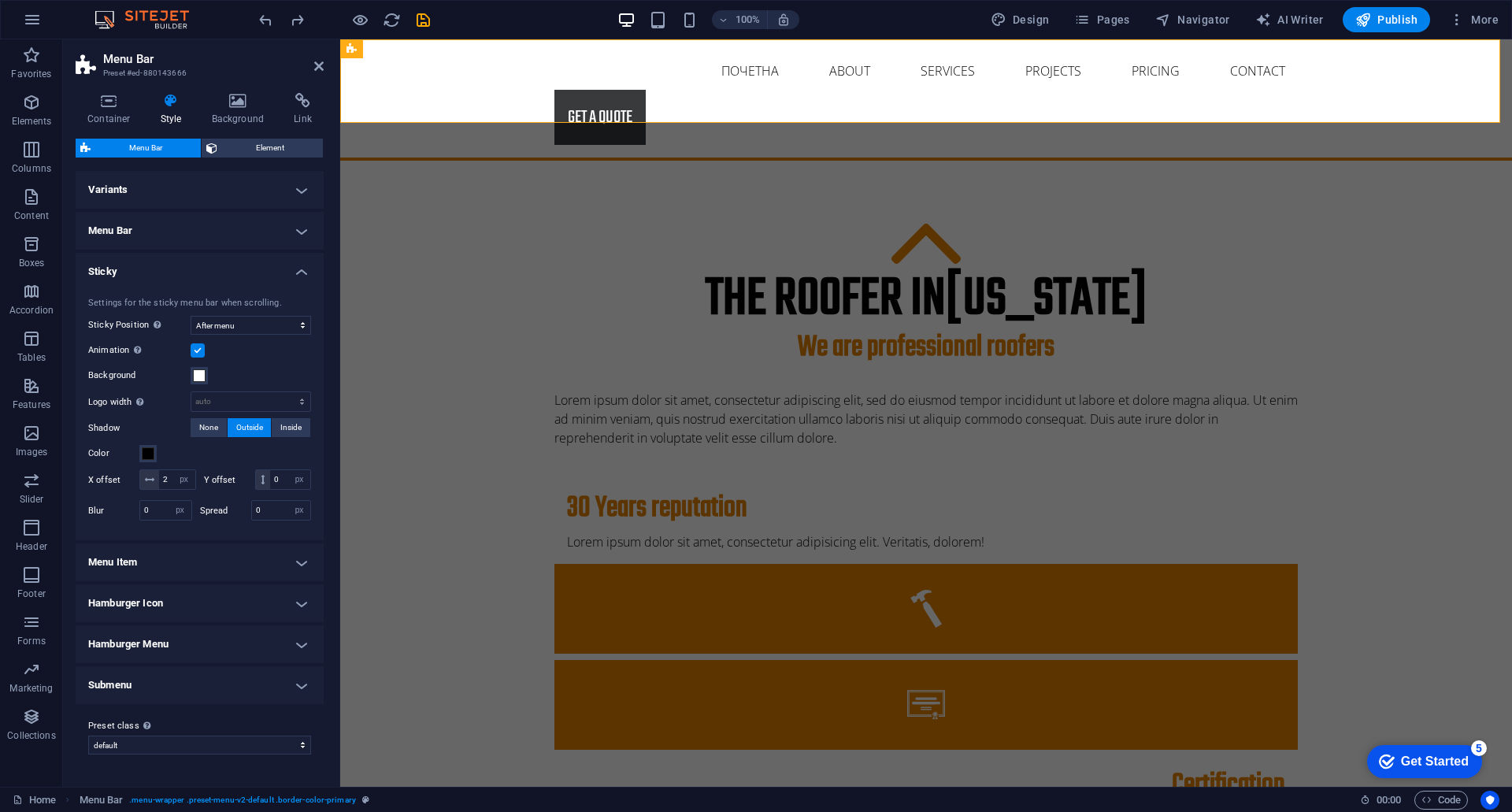
click at [123, 265] on h4 "Sticky" at bounding box center [200, 267] width 248 height 29
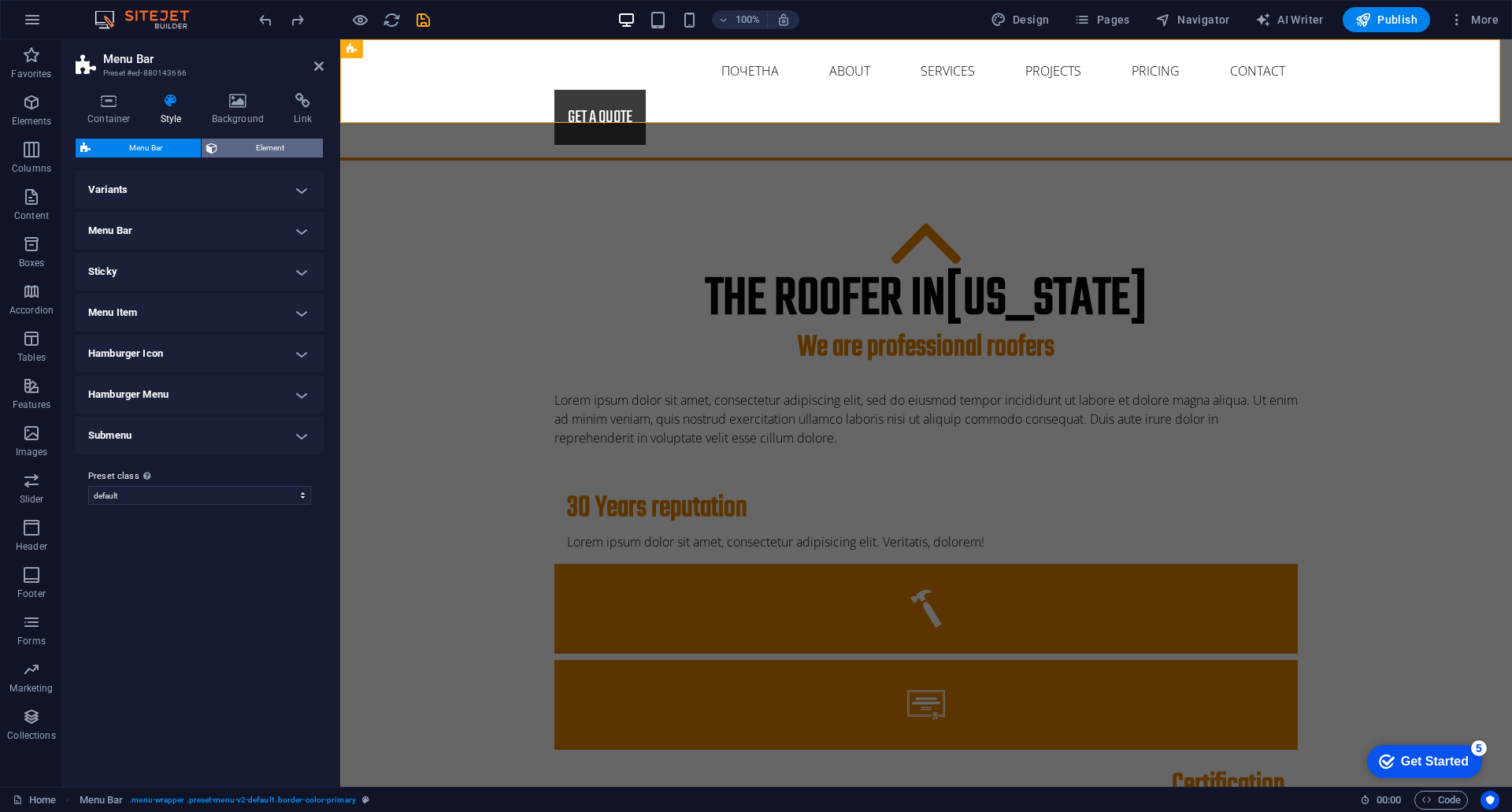
click at [271, 151] on span "Element" at bounding box center [270, 147] width 96 height 19
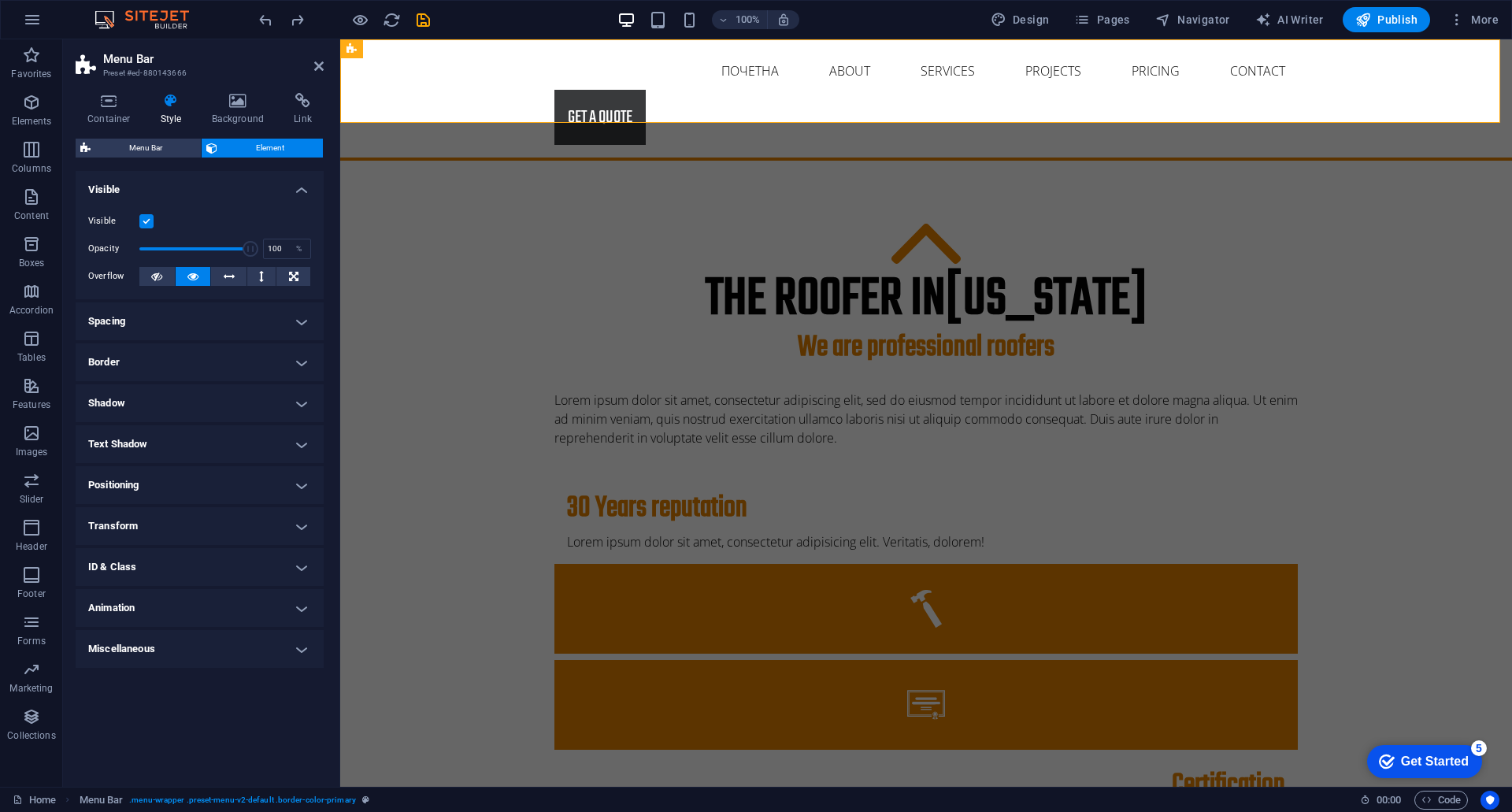
click at [126, 406] on h4 "Shadow" at bounding box center [200, 403] width 248 height 38
click at [117, 397] on h4 "Shadow" at bounding box center [200, 398] width 248 height 29
click at [173, 148] on span "Menu Bar" at bounding box center [145, 147] width 101 height 19
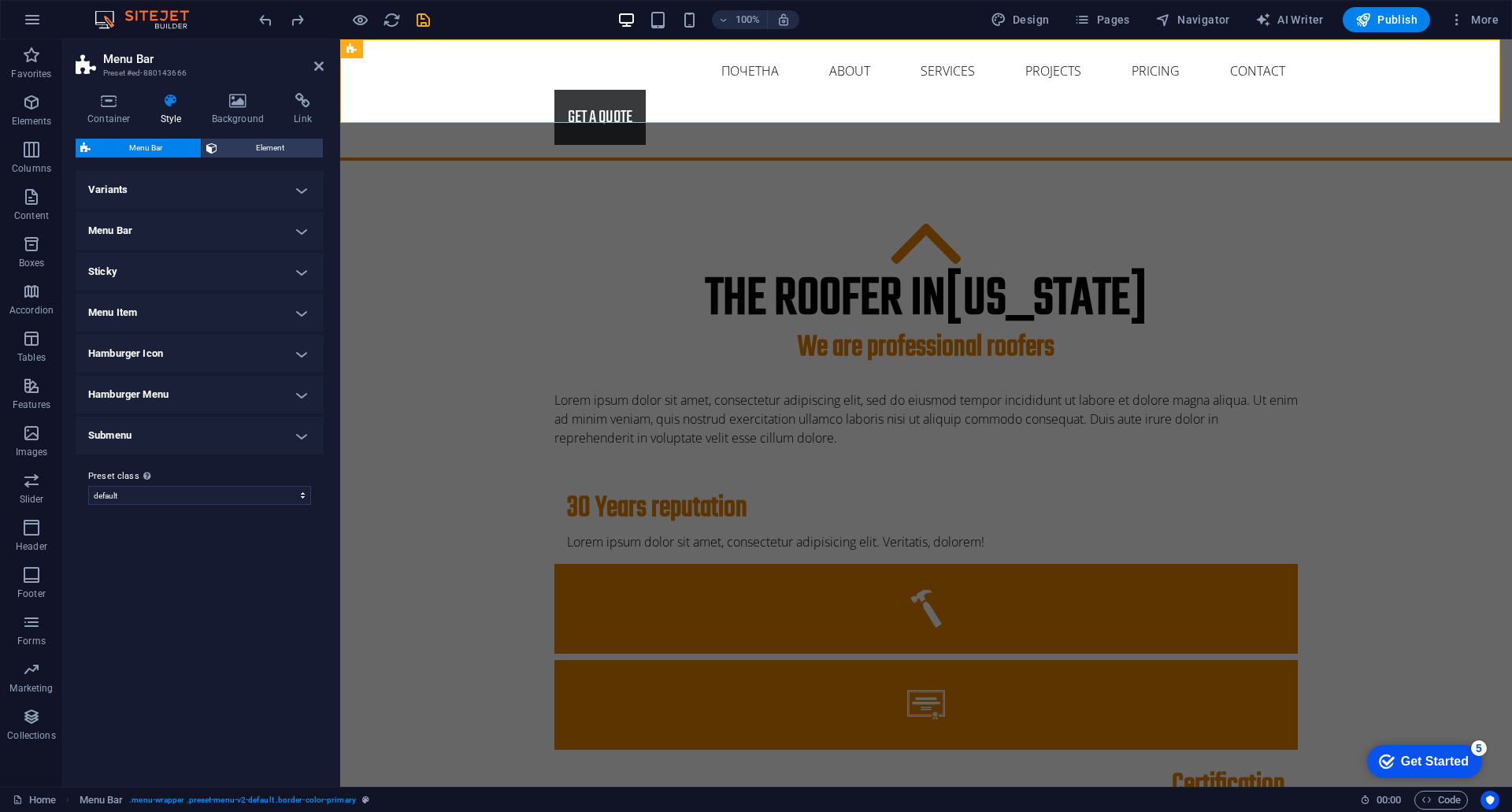
click at [154, 192] on h4 "Variants" at bounding box center [200, 190] width 248 height 38
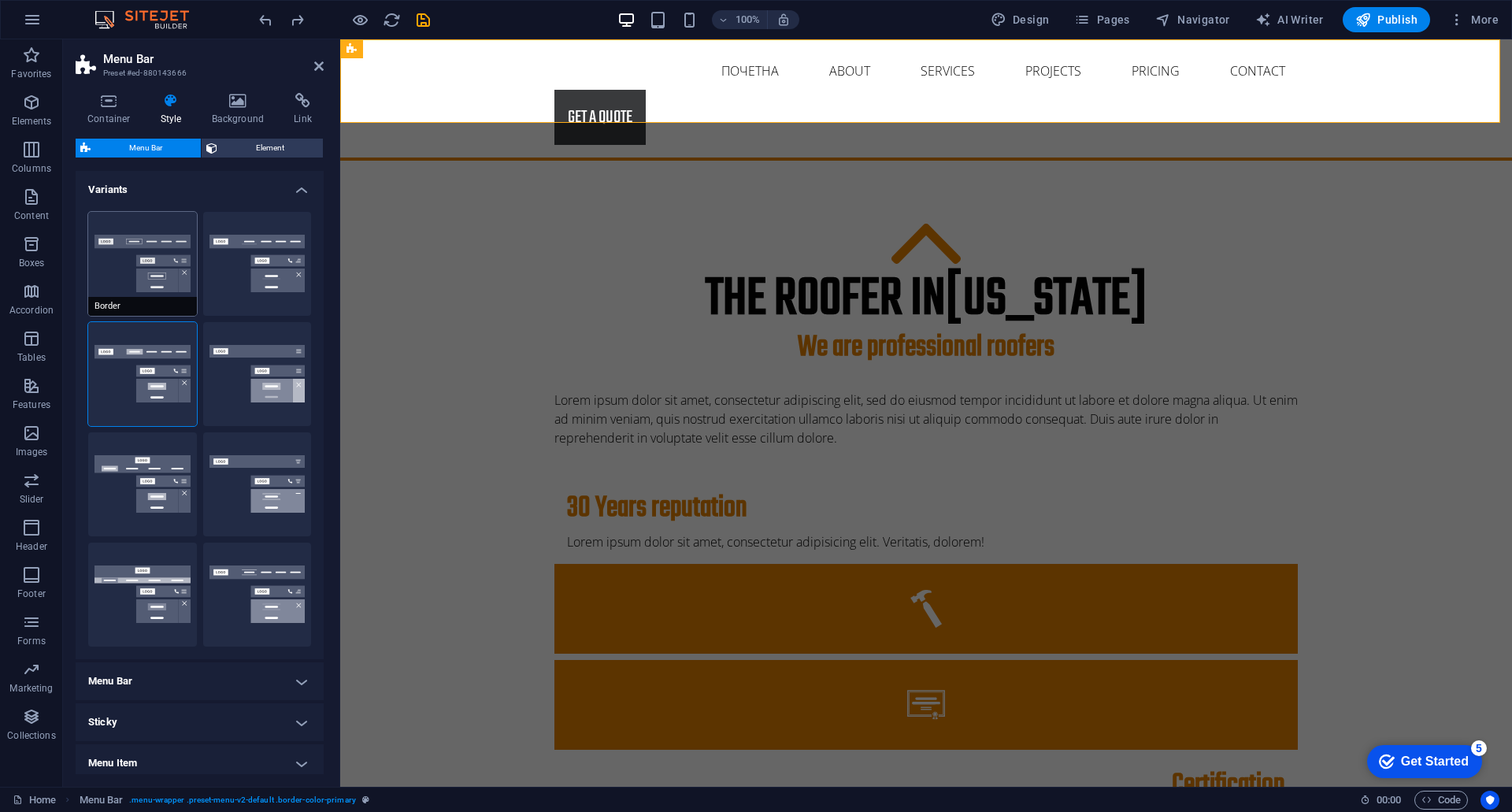
click at [142, 283] on button "Border" at bounding box center [142, 263] width 109 height 104
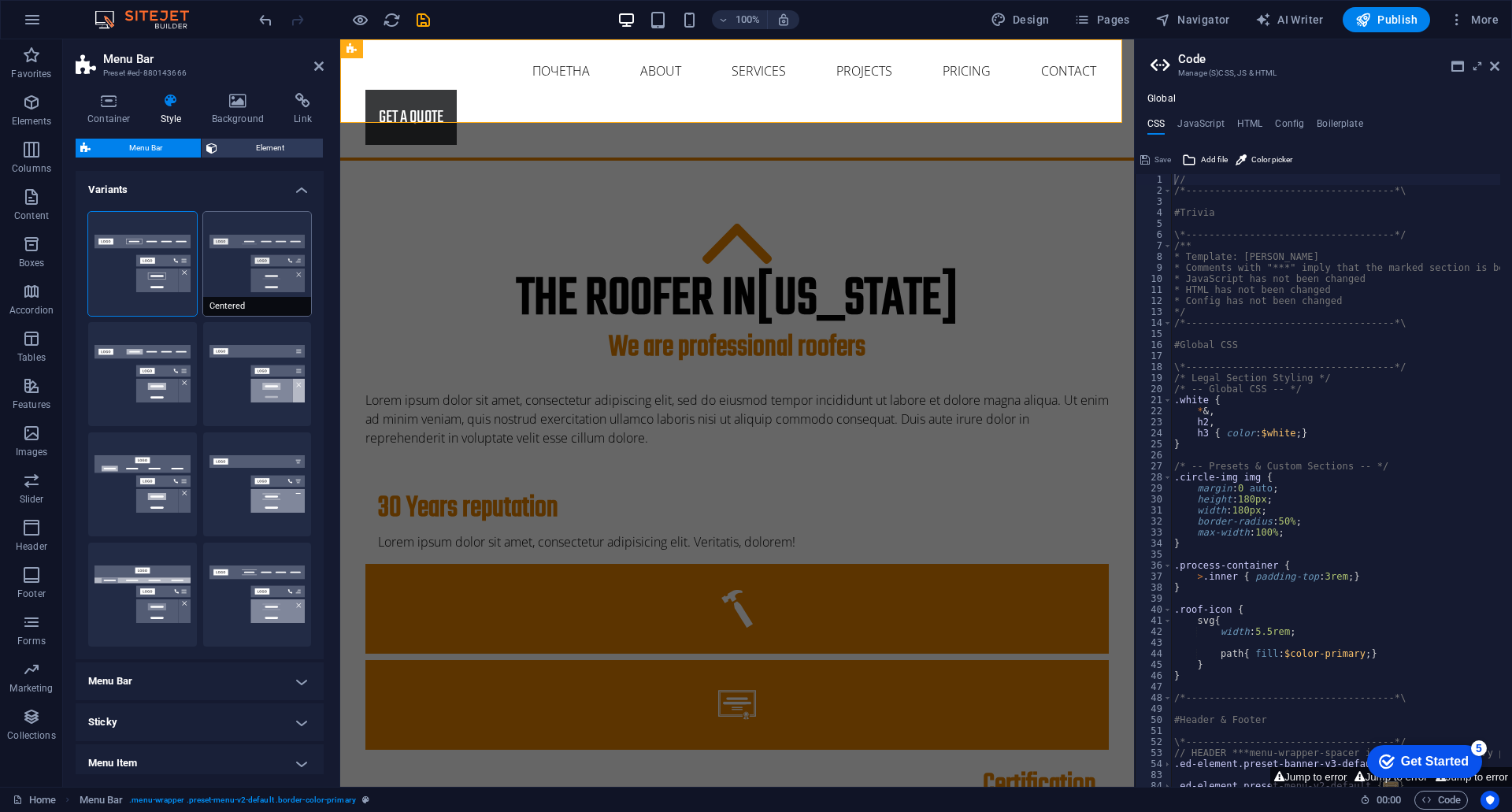
click at [223, 279] on button "Centered" at bounding box center [258, 263] width 109 height 104
drag, startPoint x: 1492, startPoint y: 66, endPoint x: 1143, endPoint y: 29, distance: 351.0
click at [1492, 66] on icon at bounding box center [1495, 66] width 10 height 13
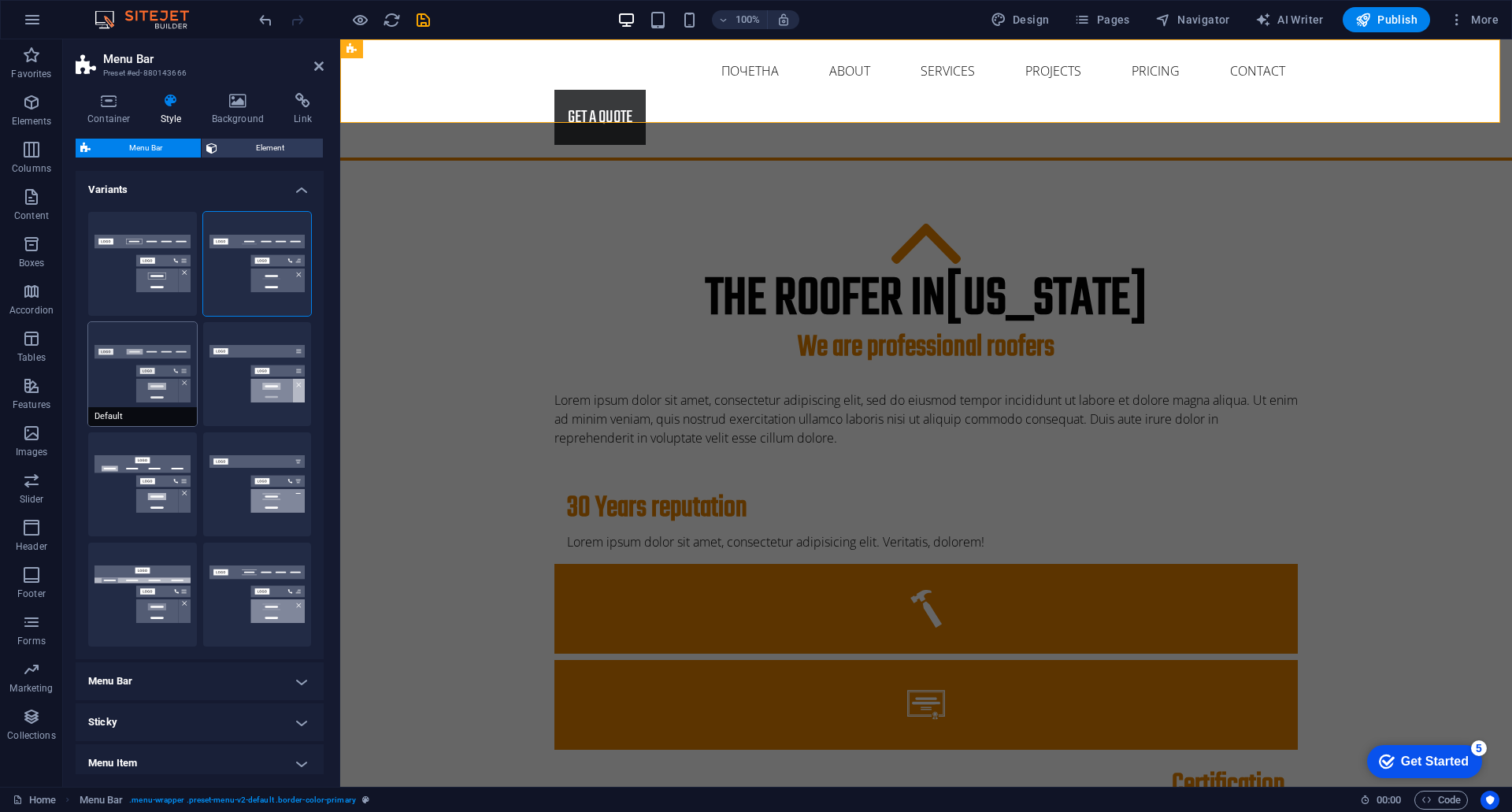
click at [158, 370] on button "Default" at bounding box center [142, 373] width 109 height 104
click at [220, 383] on button "Fixed" at bounding box center [258, 373] width 109 height 104
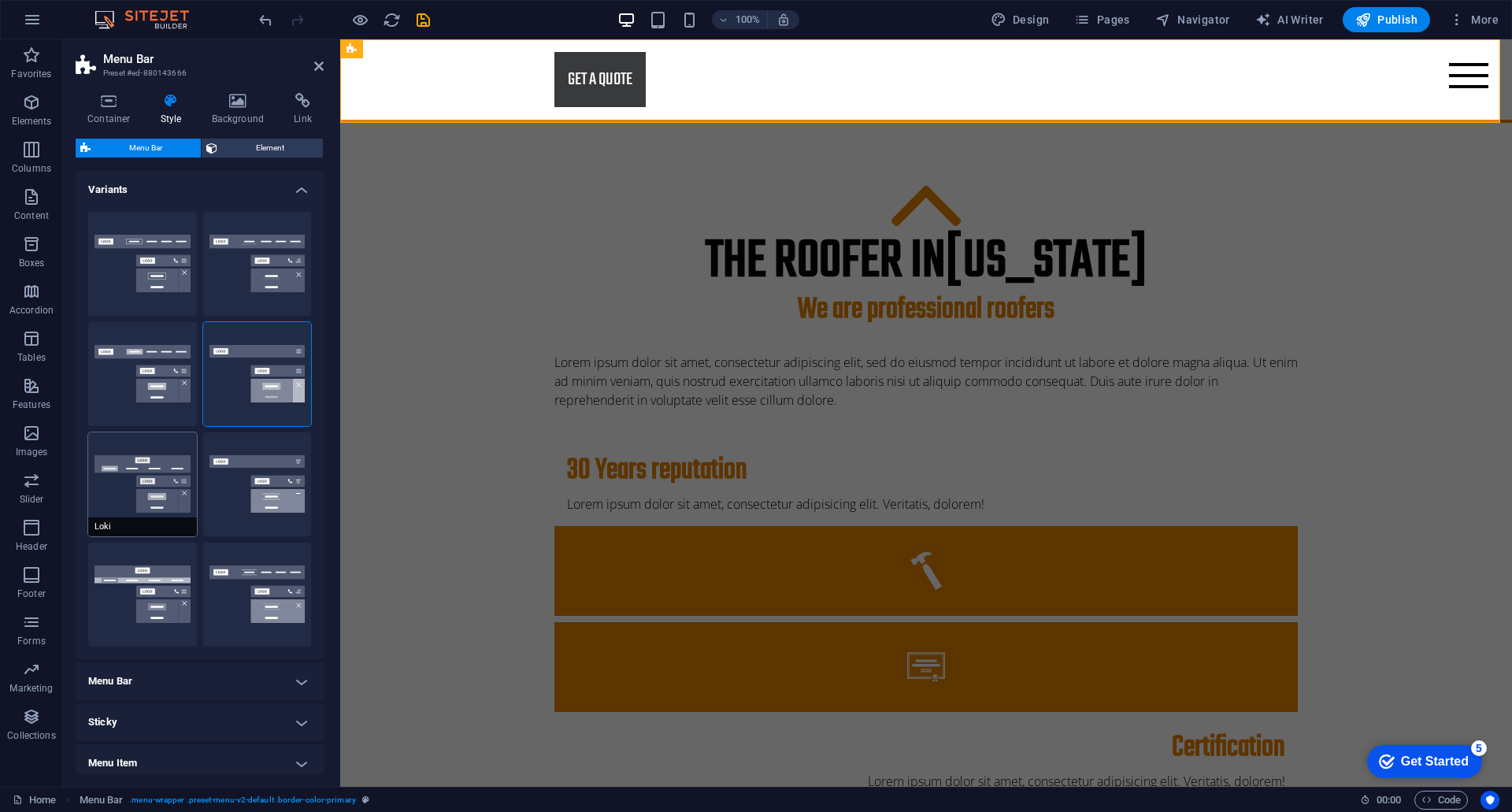
click at [144, 455] on button "Loki" at bounding box center [142, 484] width 109 height 104
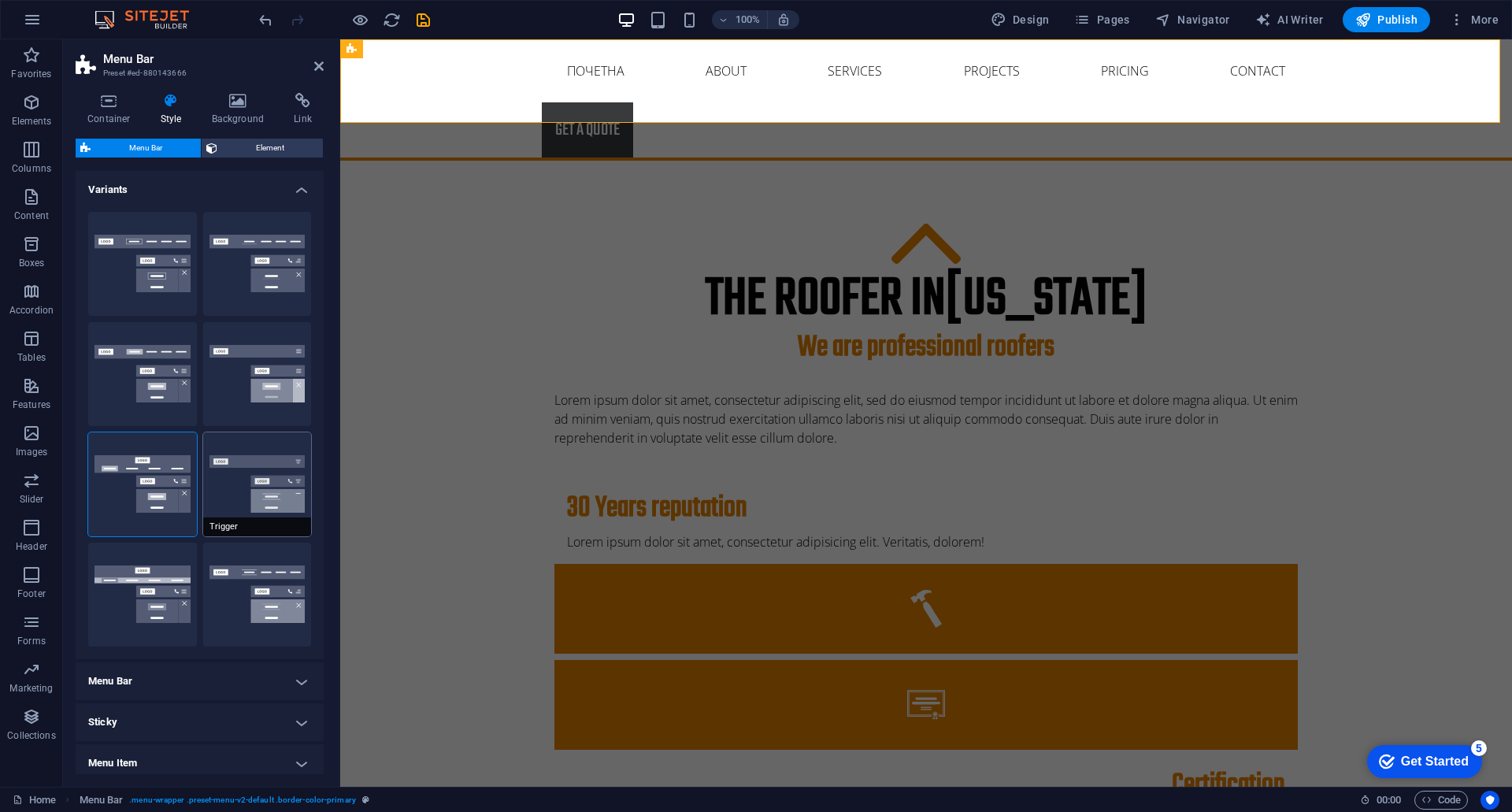
click at [205, 477] on button "Trigger" at bounding box center [258, 484] width 109 height 104
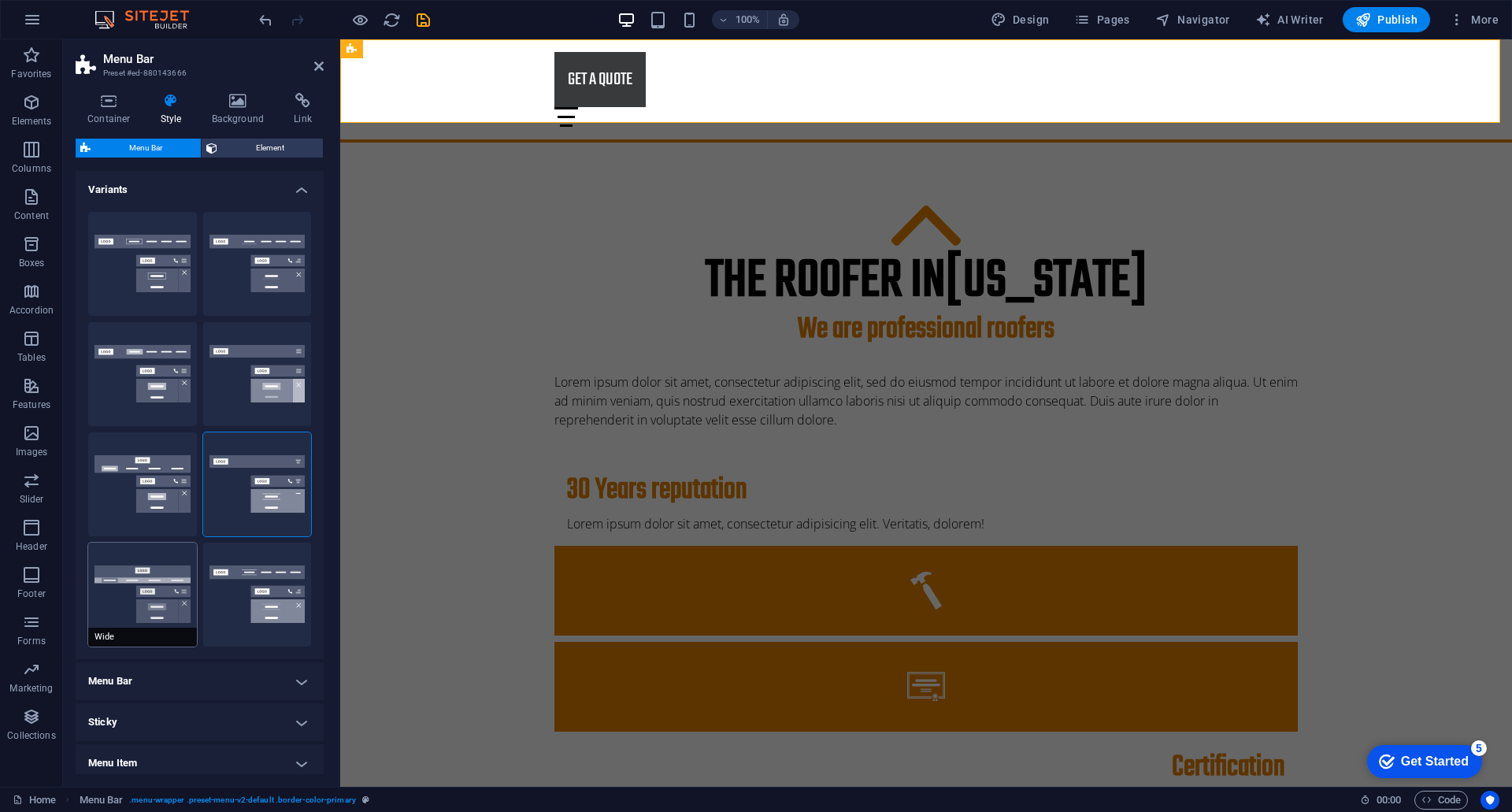
click at [128, 568] on button "Wide" at bounding box center [142, 594] width 109 height 104
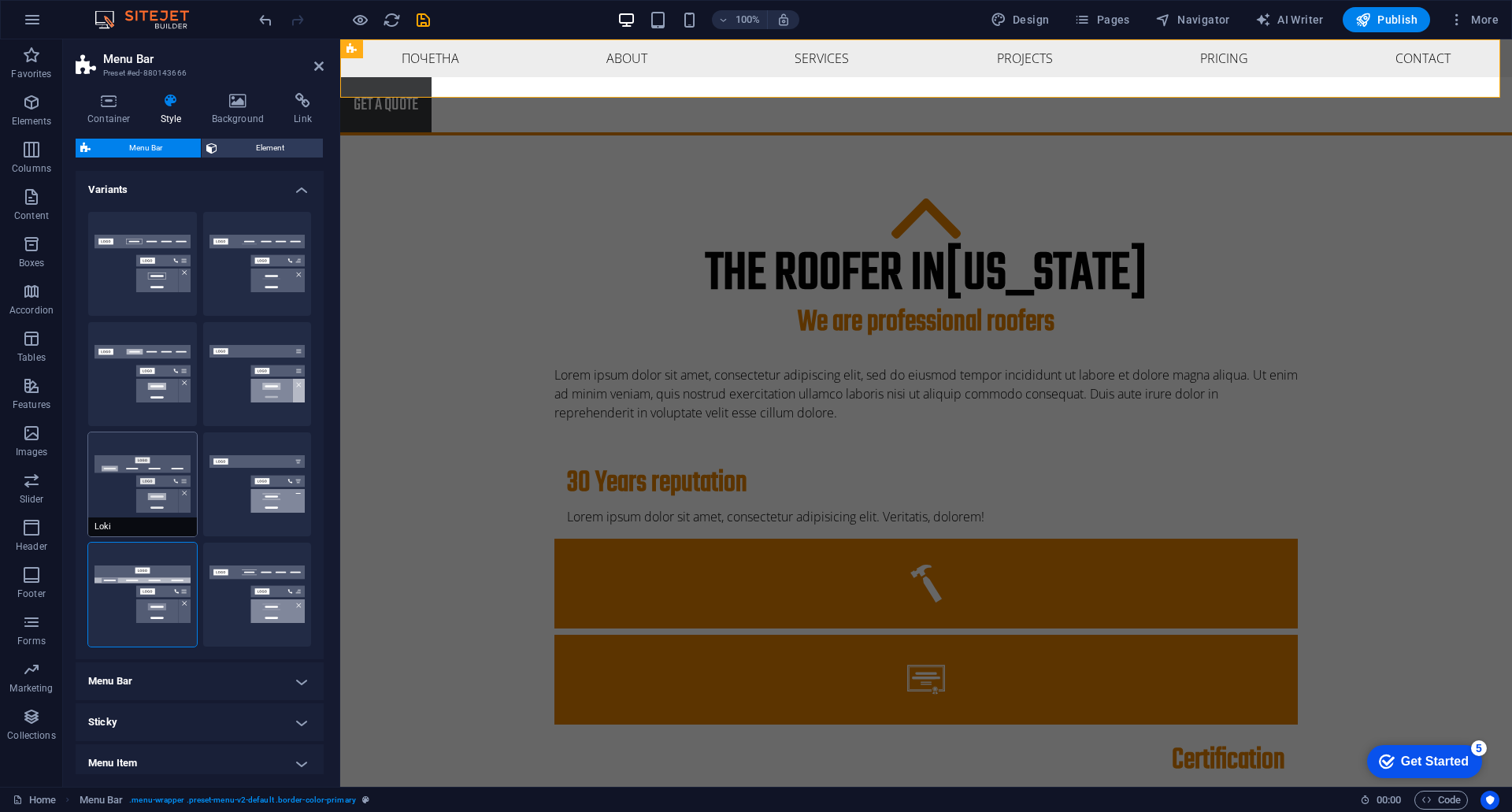
click at [145, 505] on button "Loki" at bounding box center [142, 484] width 109 height 104
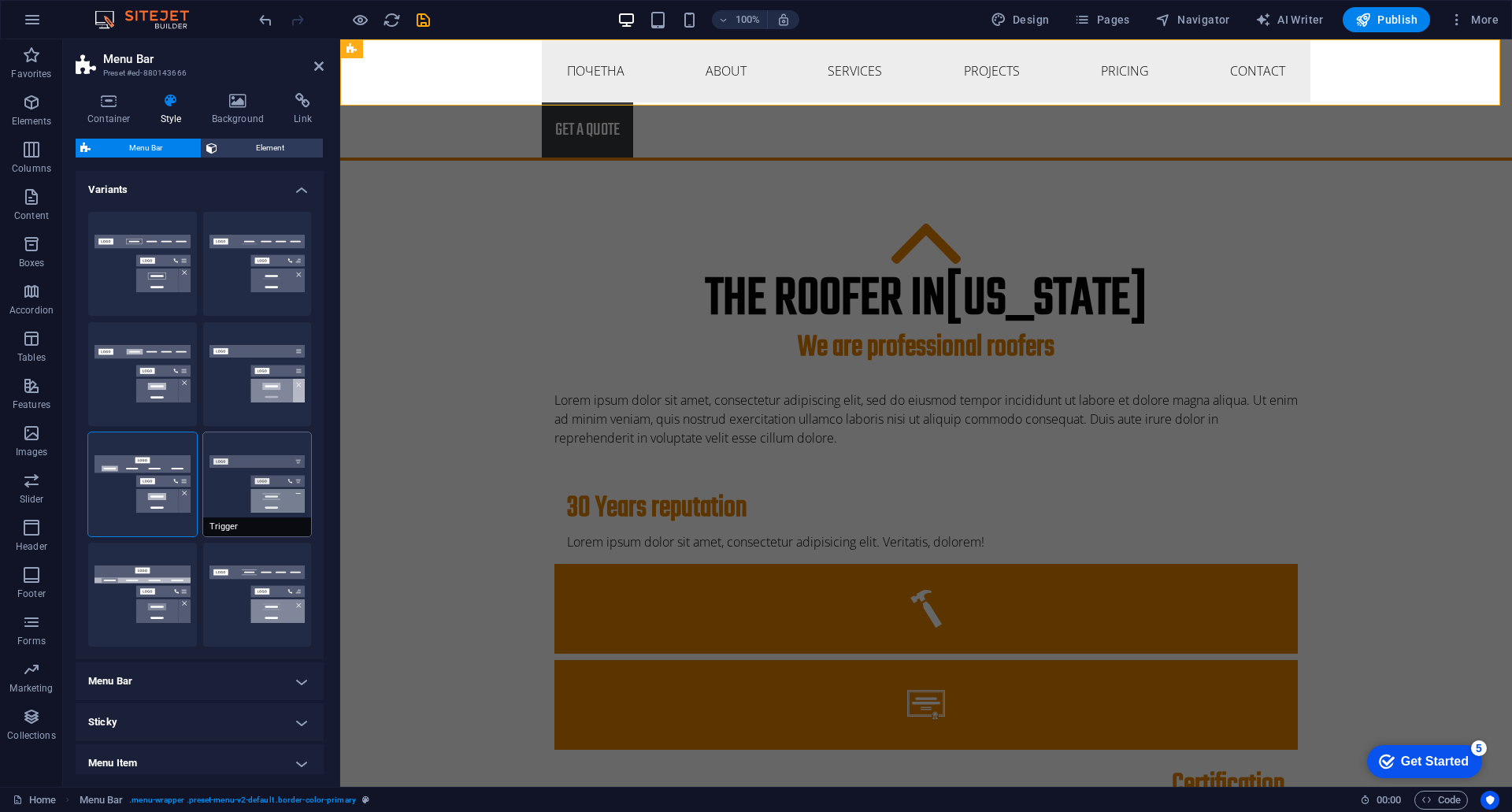
click at [233, 463] on button "Trigger" at bounding box center [258, 484] width 109 height 104
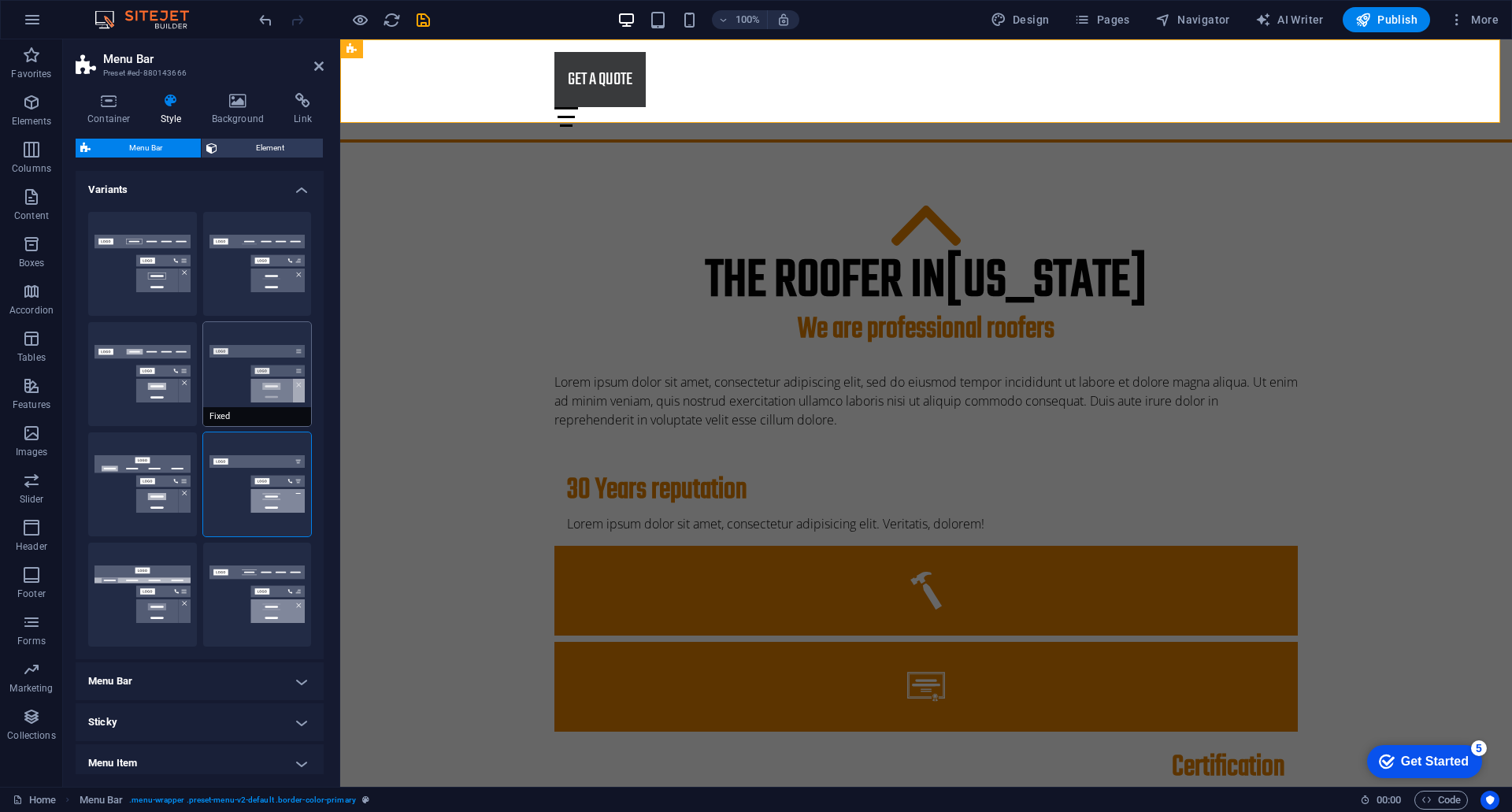
click at [251, 363] on button "Fixed" at bounding box center [258, 373] width 109 height 104
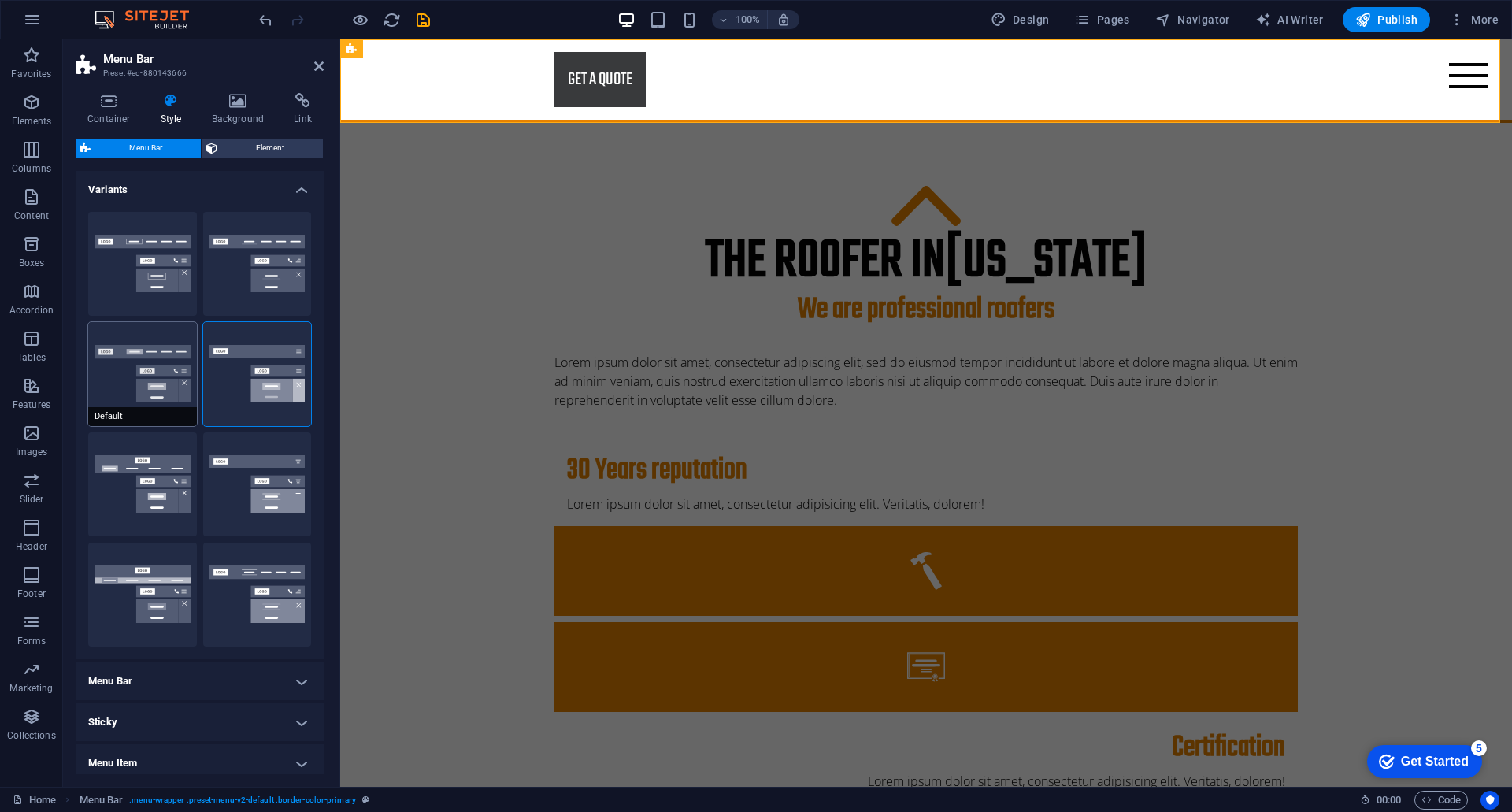
click at [153, 368] on button "Default" at bounding box center [142, 373] width 109 height 104
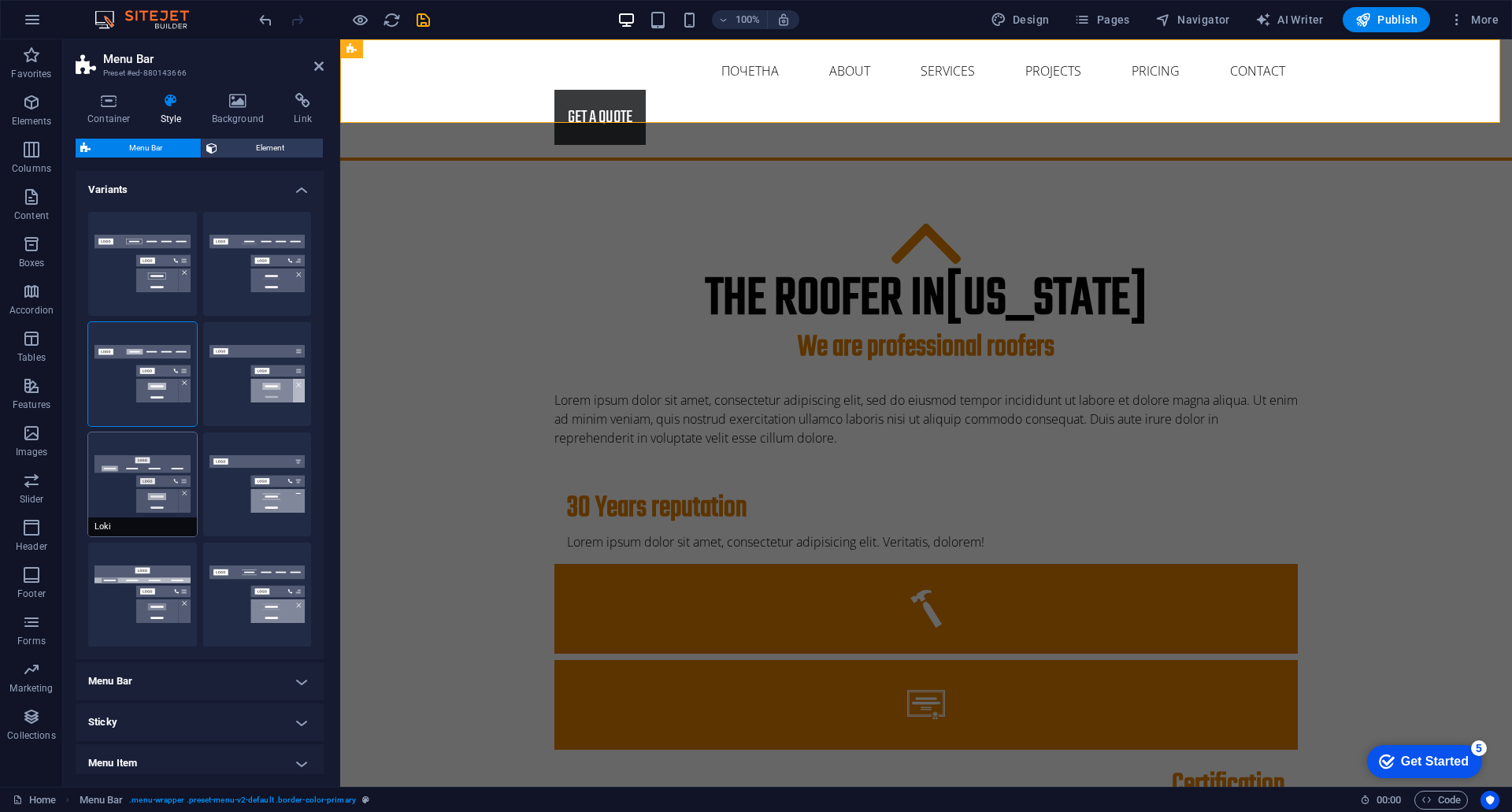
click at [153, 485] on button "Loki" at bounding box center [142, 484] width 109 height 104
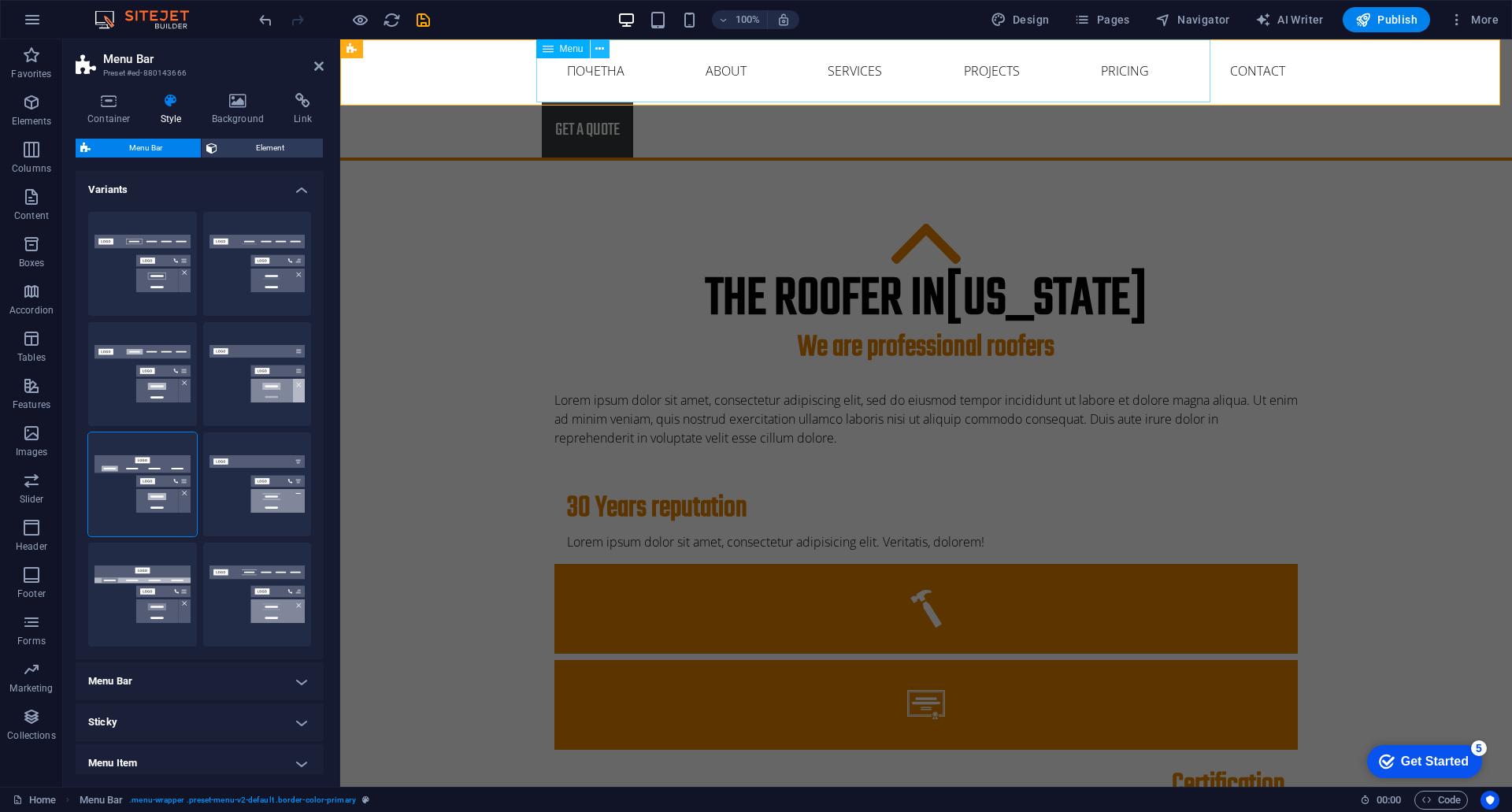
click at [604, 50] on icon at bounding box center [600, 48] width 9 height 17
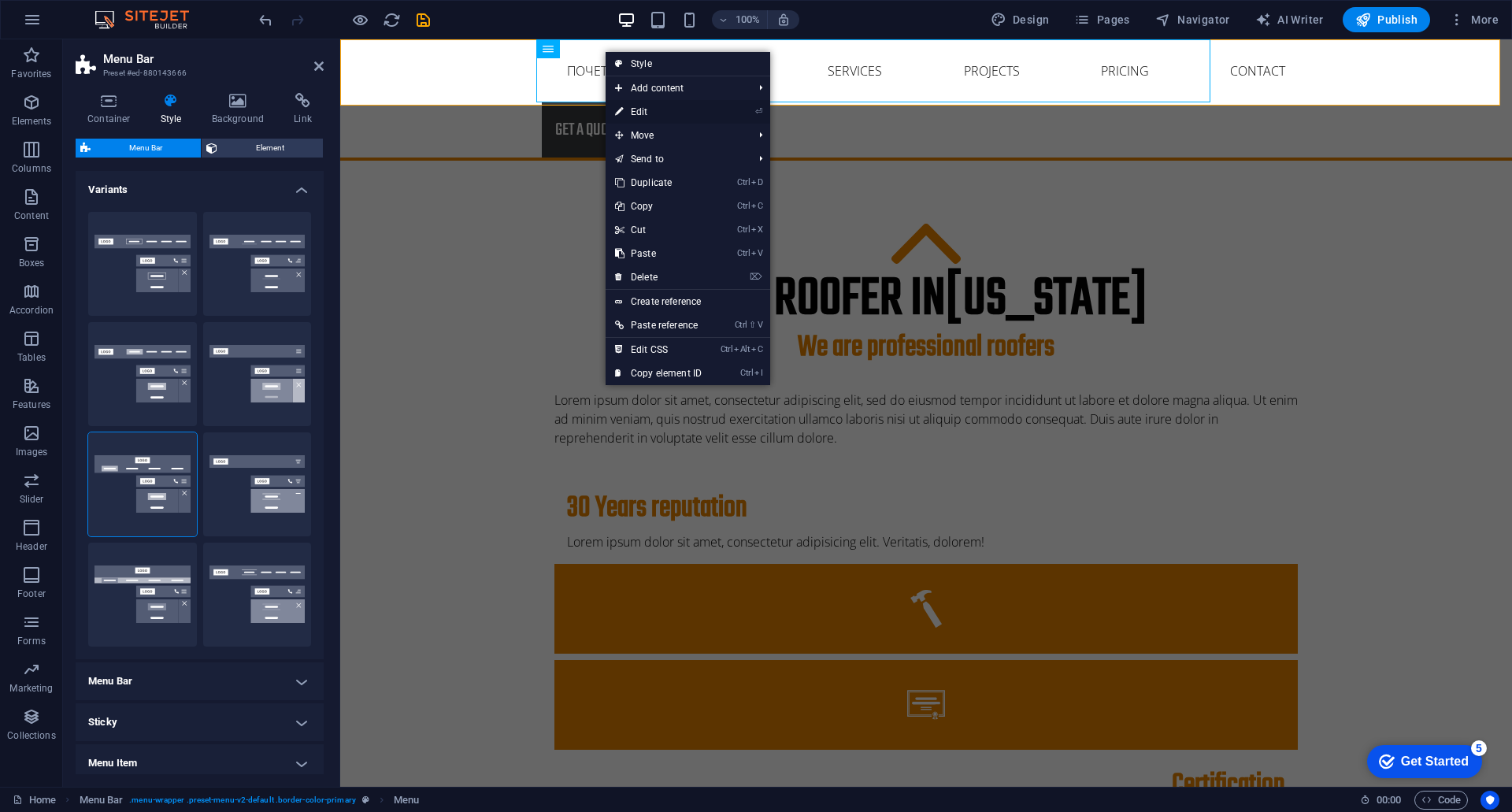
click at [651, 111] on link "⏎ Edit" at bounding box center [658, 112] width 106 height 24
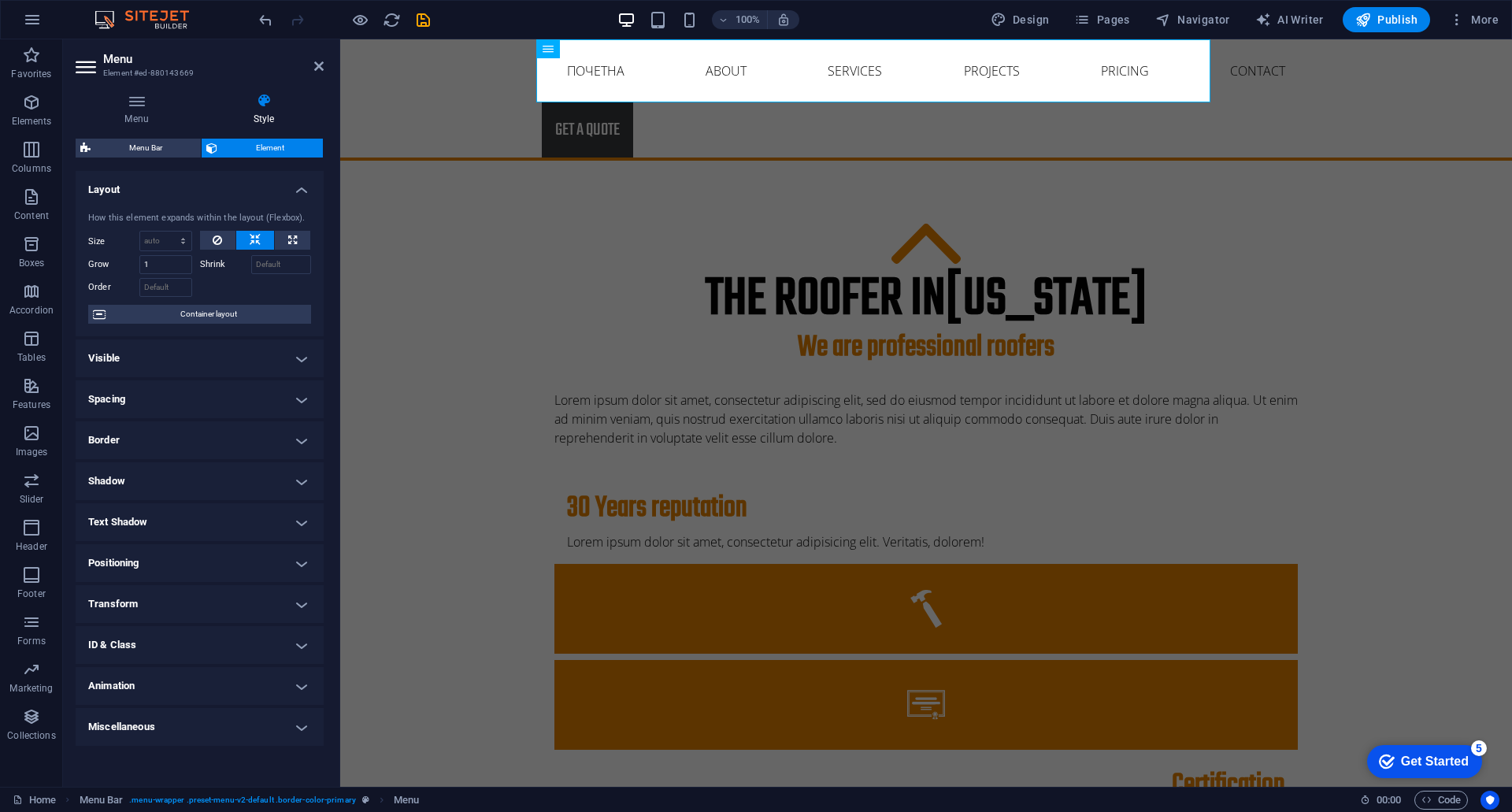
click at [294, 183] on h4 "Layout" at bounding box center [200, 185] width 248 height 29
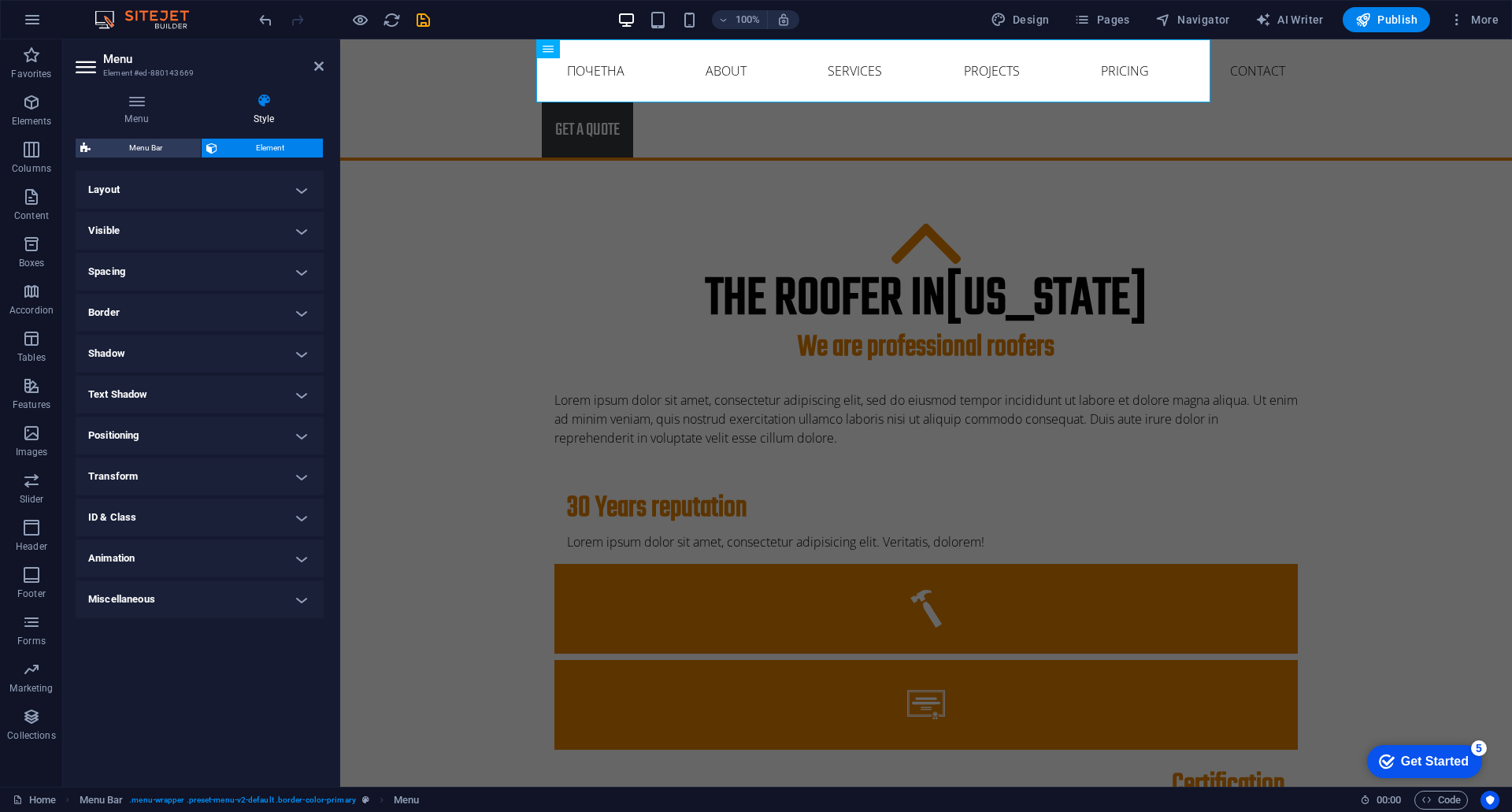
click at [294, 183] on h4 "Layout" at bounding box center [200, 190] width 248 height 38
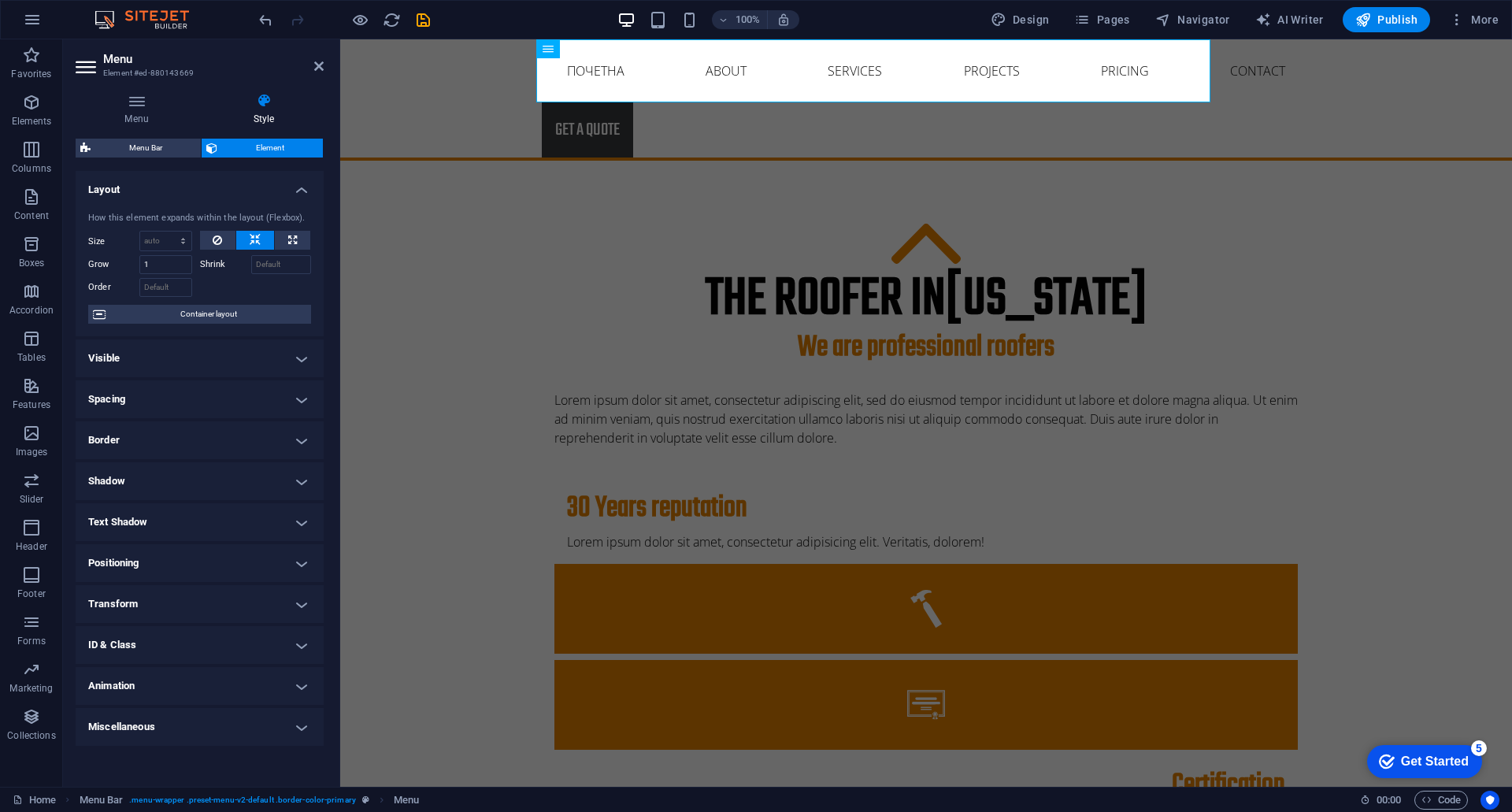
click at [296, 360] on h4 "Visible" at bounding box center [200, 359] width 248 height 38
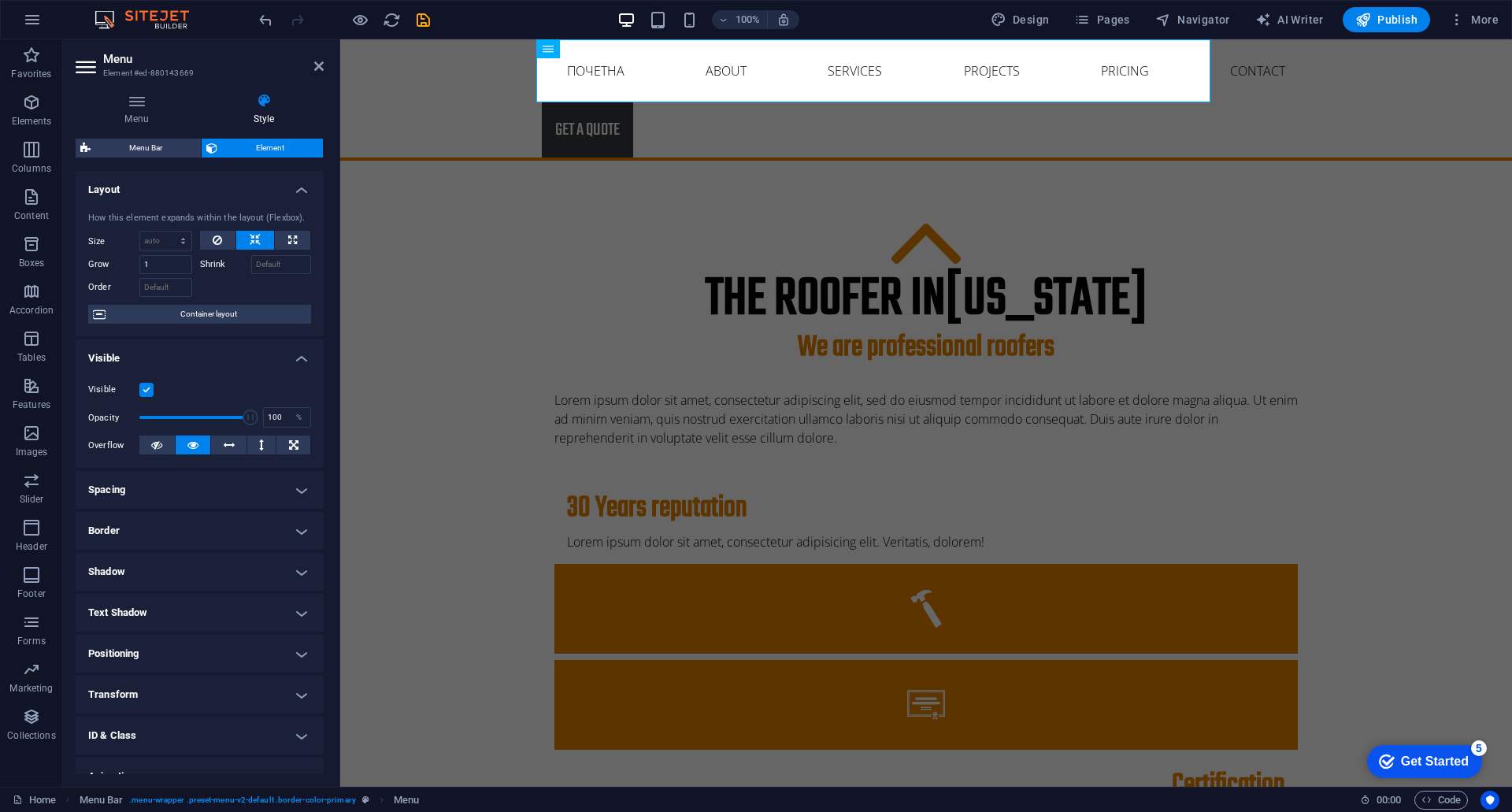
click at [296, 360] on h4 "Visible" at bounding box center [200, 354] width 248 height 29
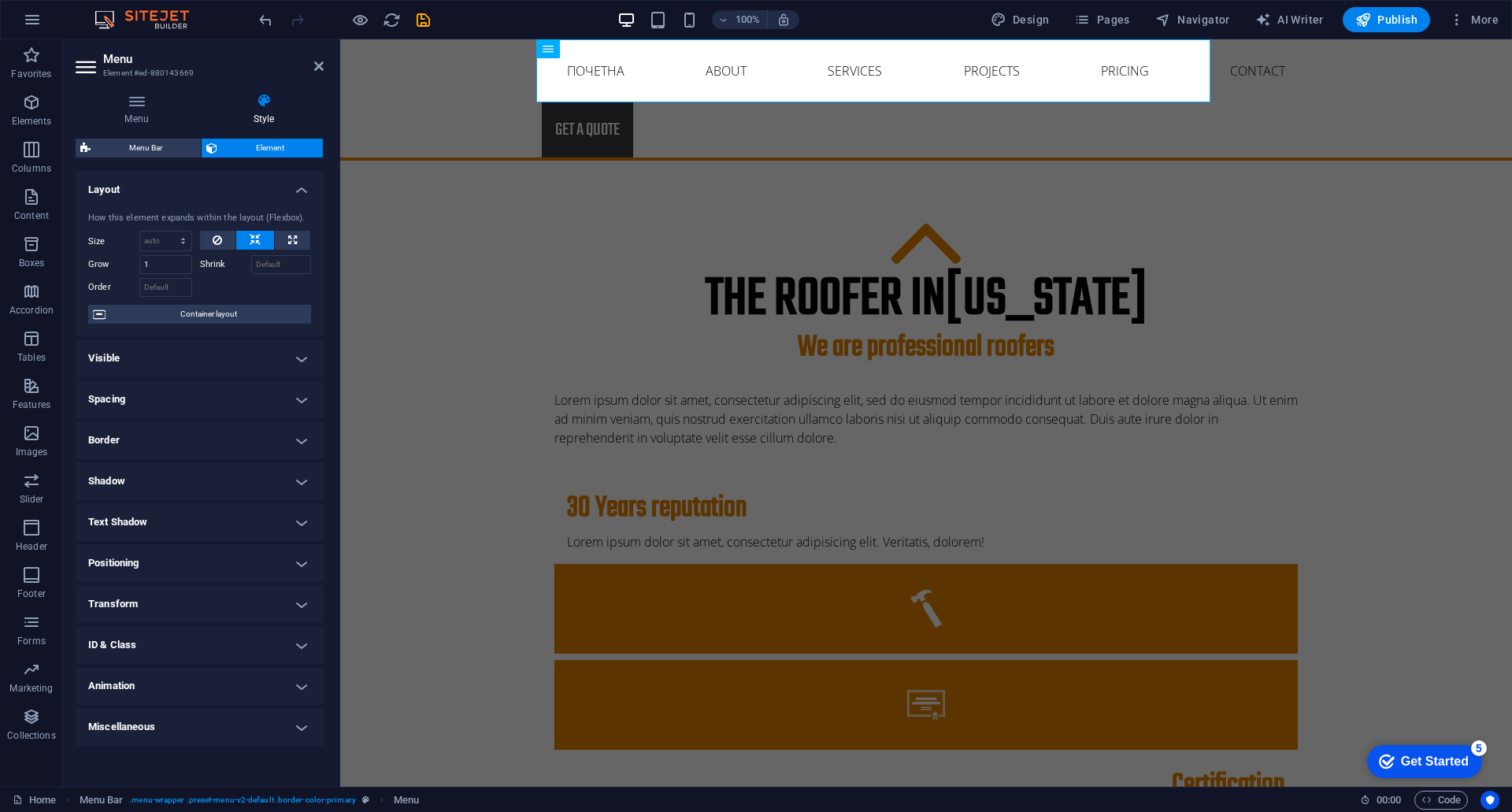
click at [294, 396] on h4 "Spacing" at bounding box center [200, 399] width 248 height 38
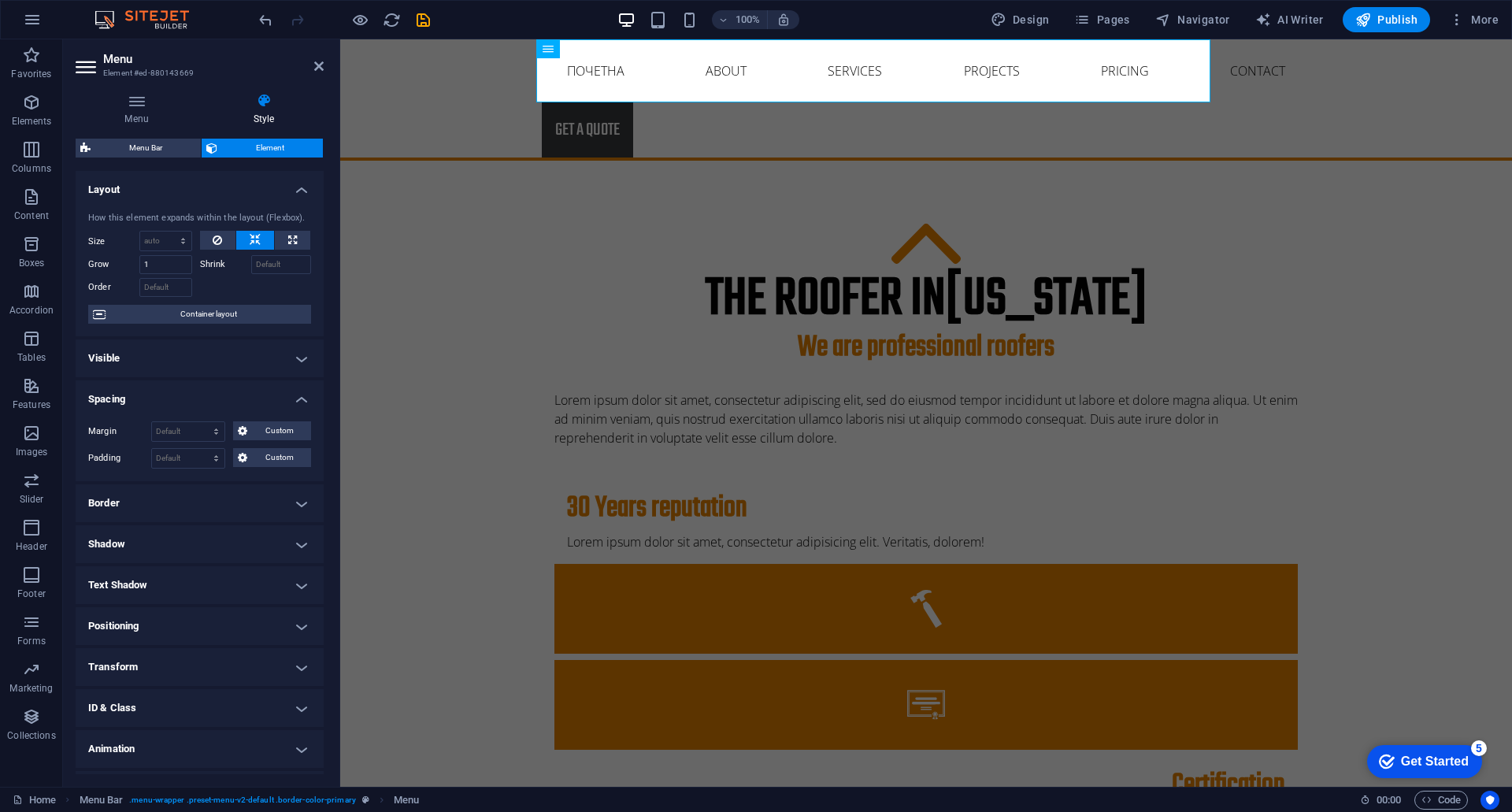
click at [294, 396] on h4 "Spacing" at bounding box center [200, 394] width 248 height 29
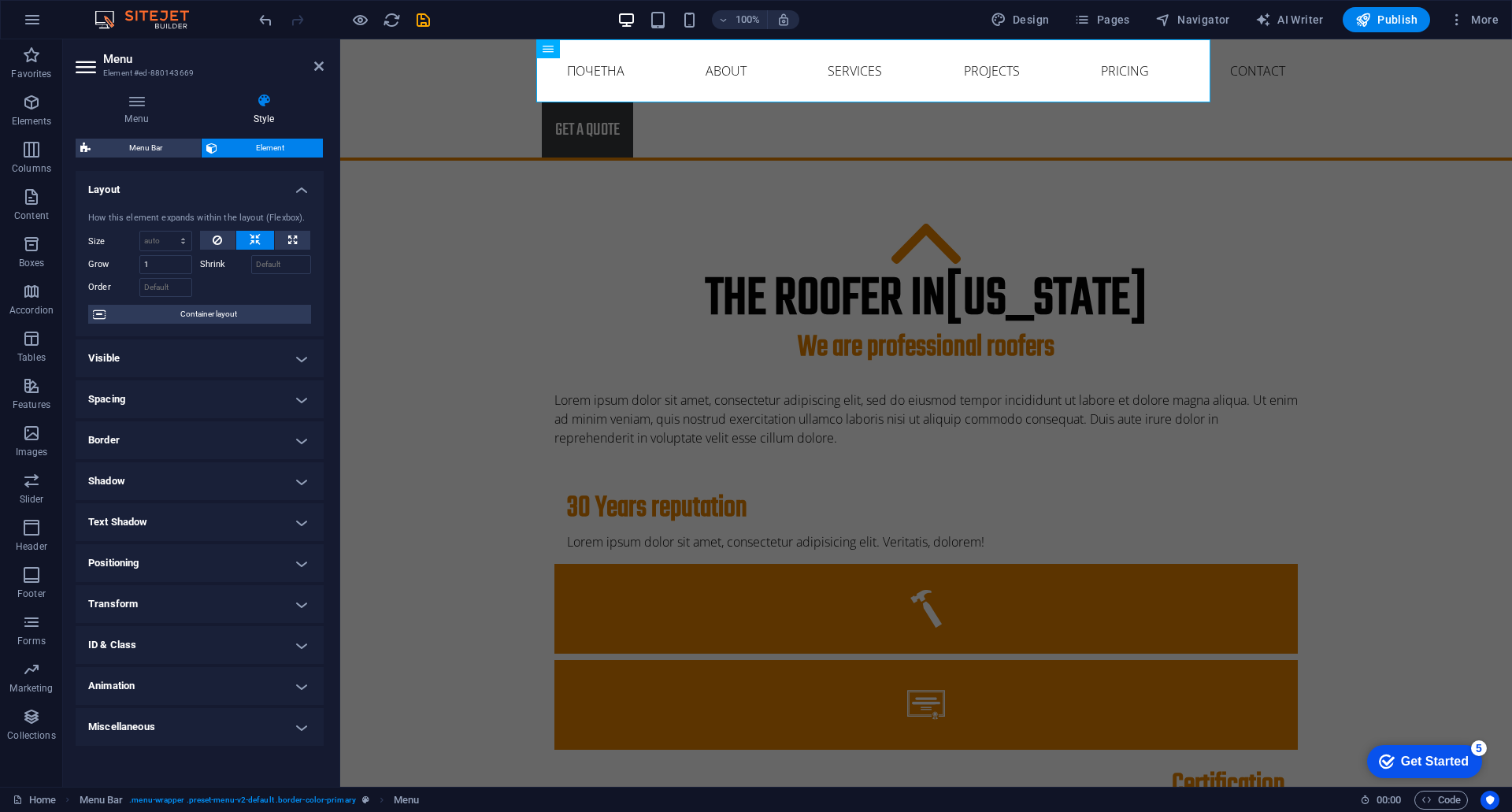
click at [294, 447] on h4 "Border" at bounding box center [200, 440] width 248 height 38
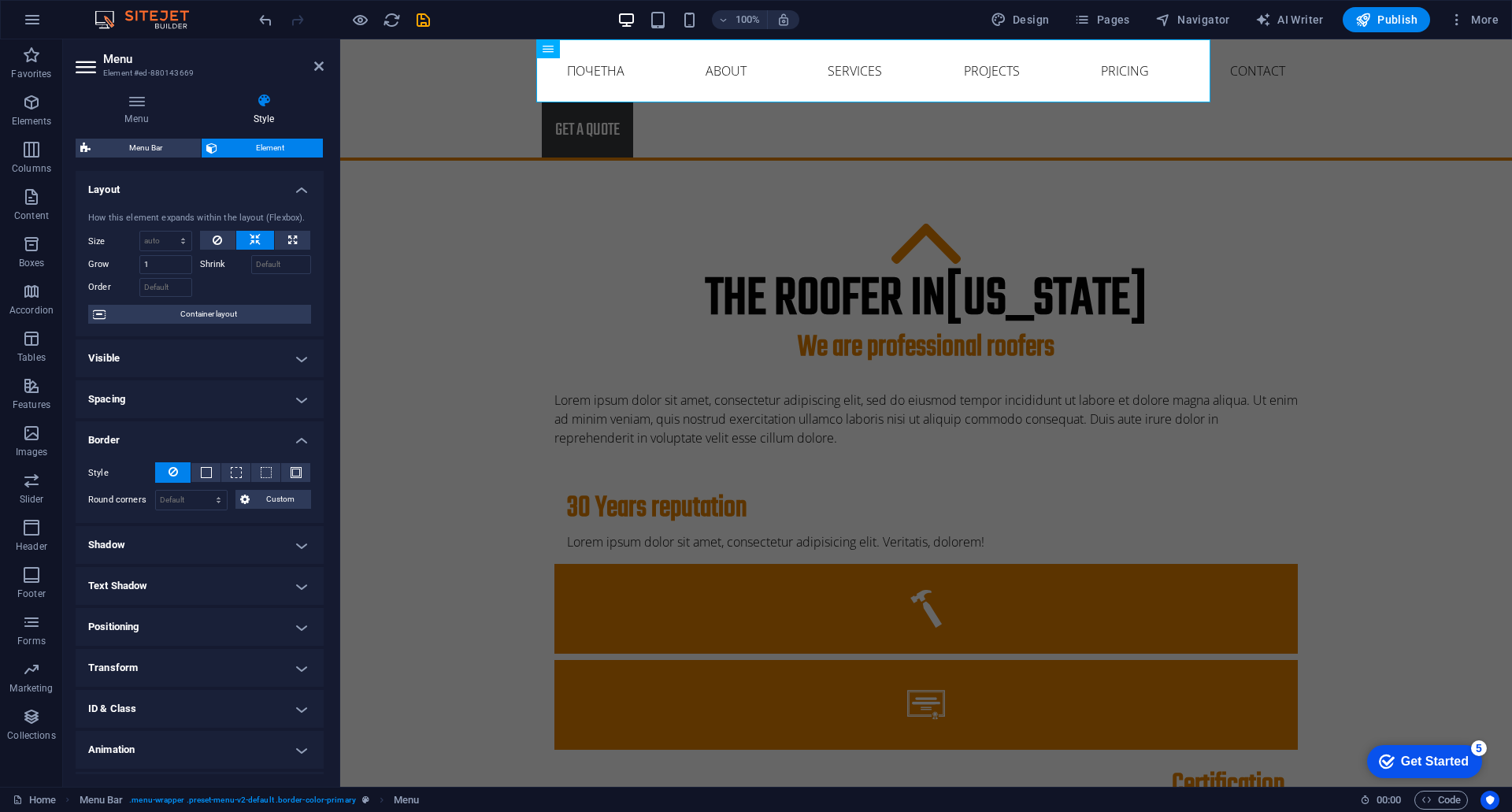
click at [294, 447] on h4 "Border" at bounding box center [200, 435] width 248 height 29
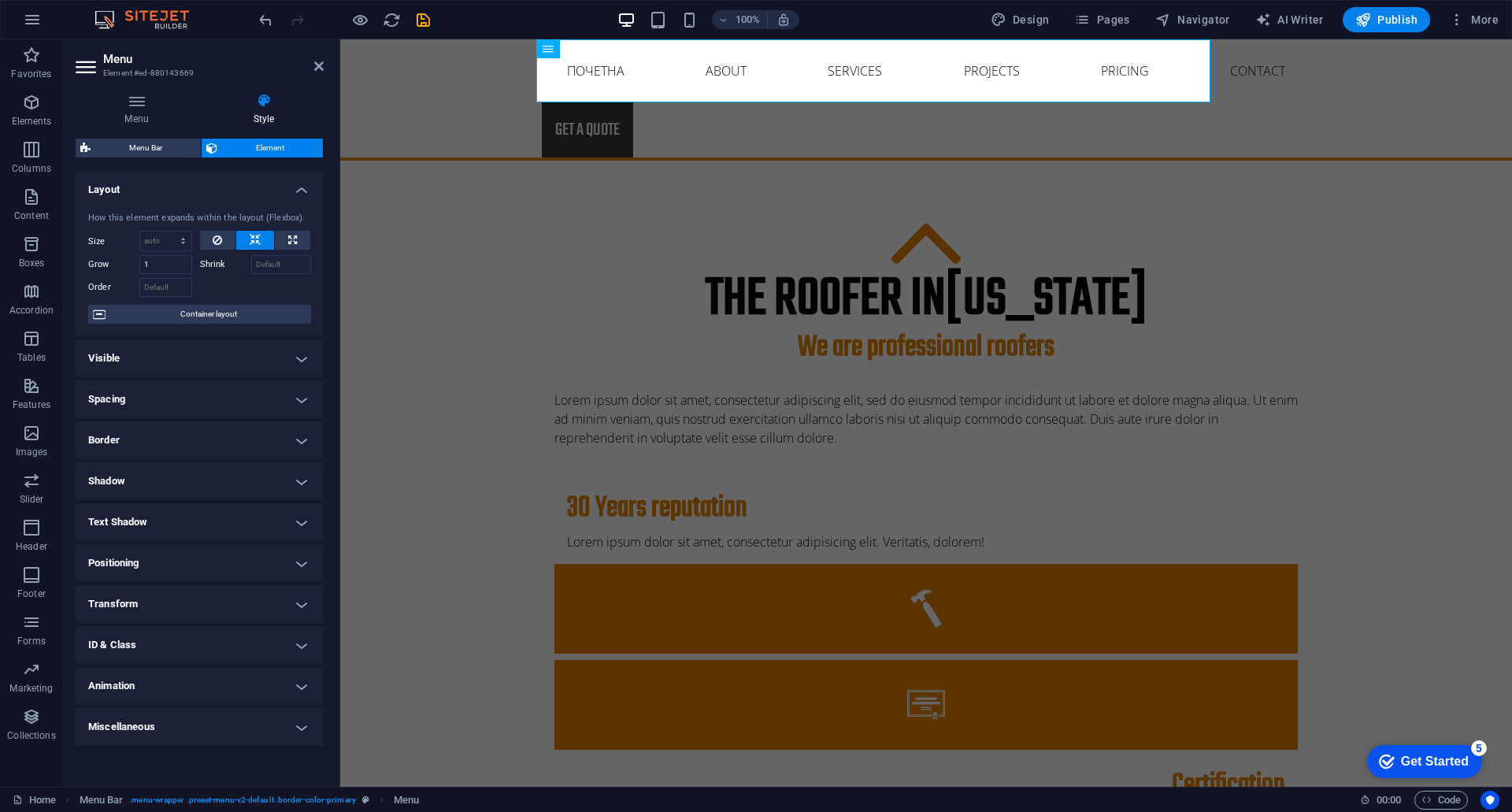
click at [294, 483] on h4 "Shadow" at bounding box center [200, 481] width 248 height 38
click at [294, 483] on h4 "Shadow" at bounding box center [200, 476] width 248 height 29
click at [293, 517] on h4 "Text Shadow" at bounding box center [200, 522] width 248 height 38
click at [293, 517] on h4 "Text Shadow" at bounding box center [200, 517] width 248 height 29
click at [291, 553] on h4 "Positioning" at bounding box center [200, 563] width 248 height 38
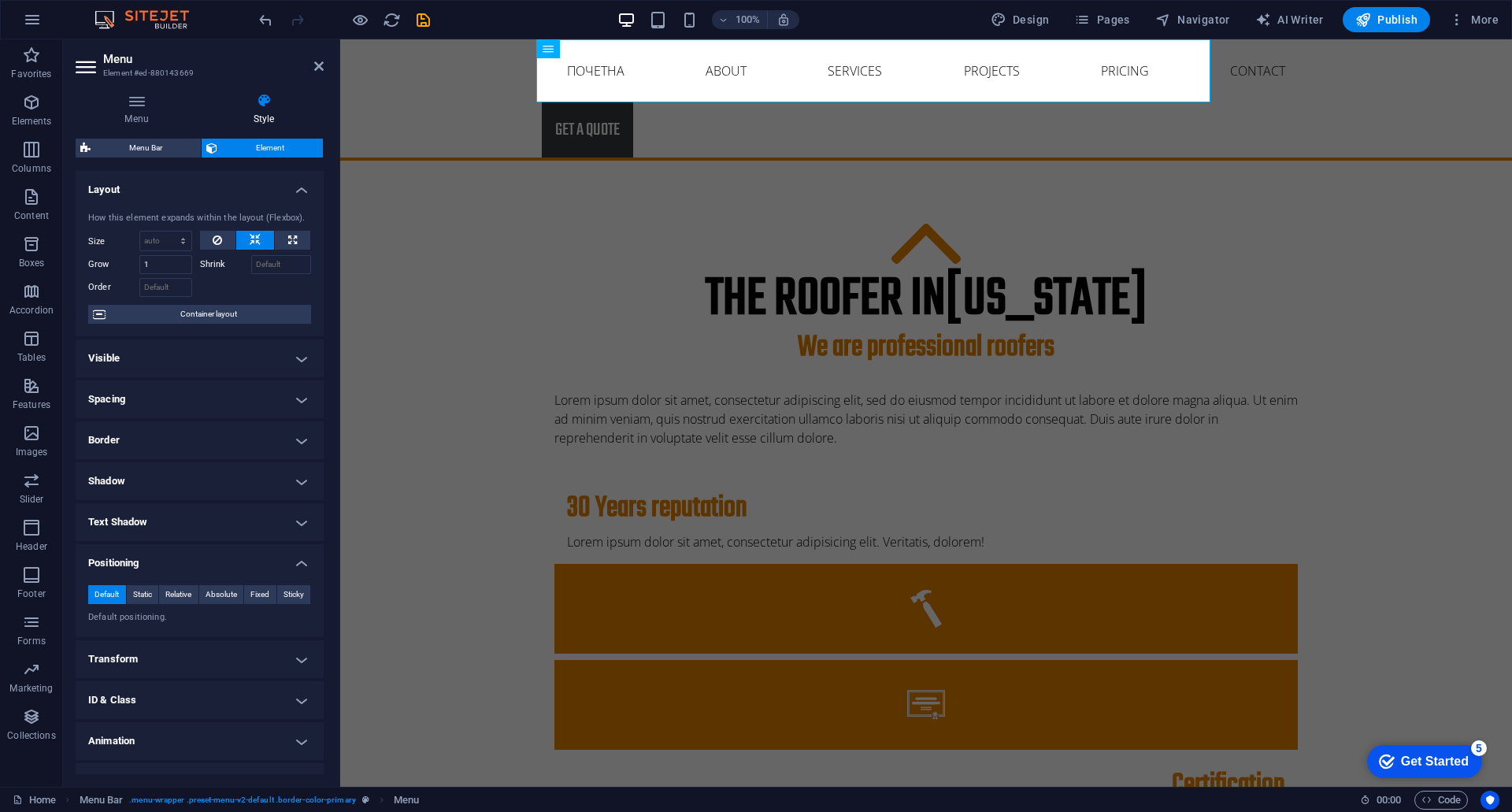
click at [291, 553] on h4 "Positioning" at bounding box center [200, 558] width 248 height 29
click at [289, 604] on h4 "Transform" at bounding box center [200, 604] width 248 height 38
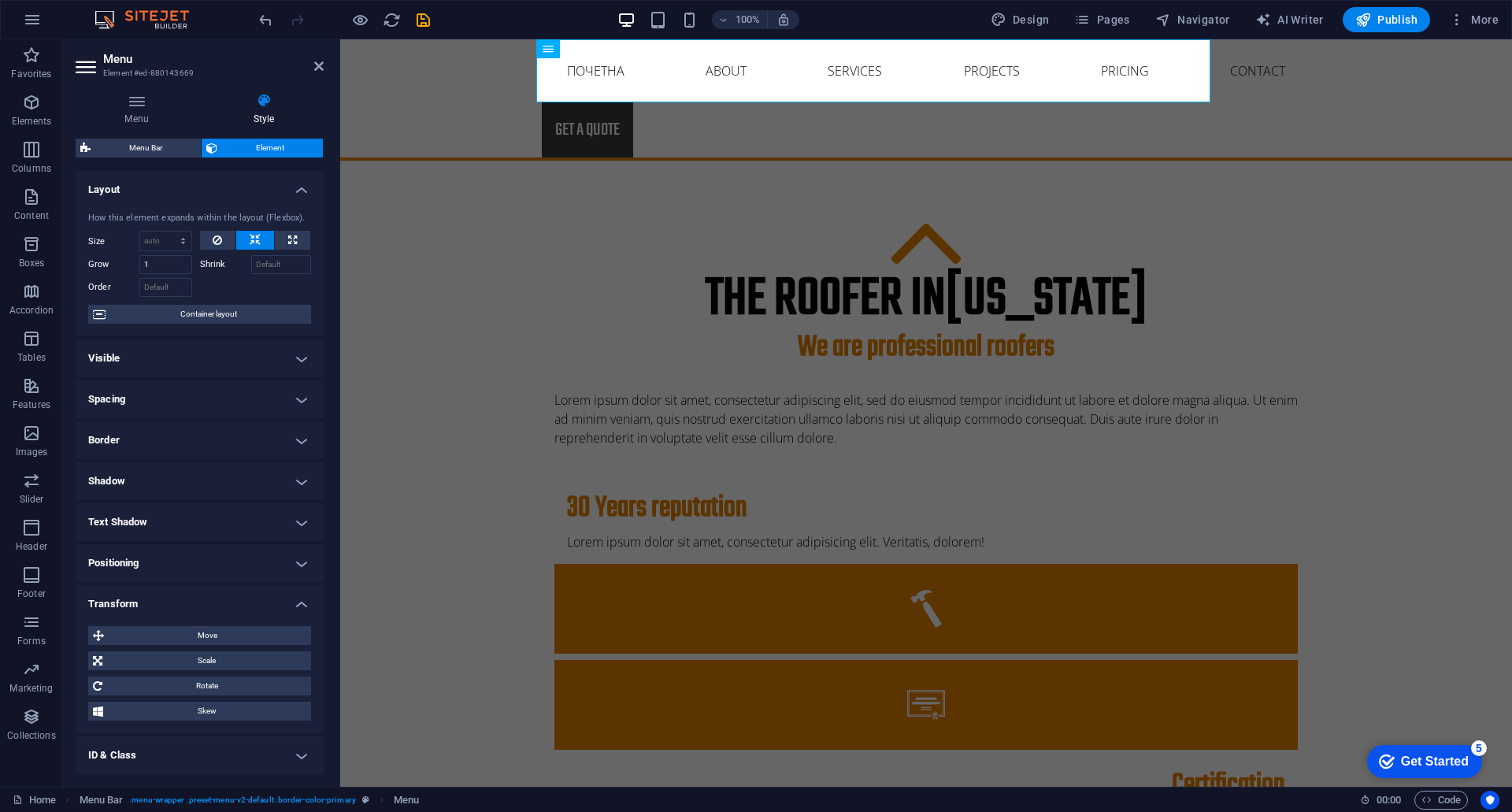
click at [289, 604] on h4 "Transform" at bounding box center [200, 599] width 248 height 29
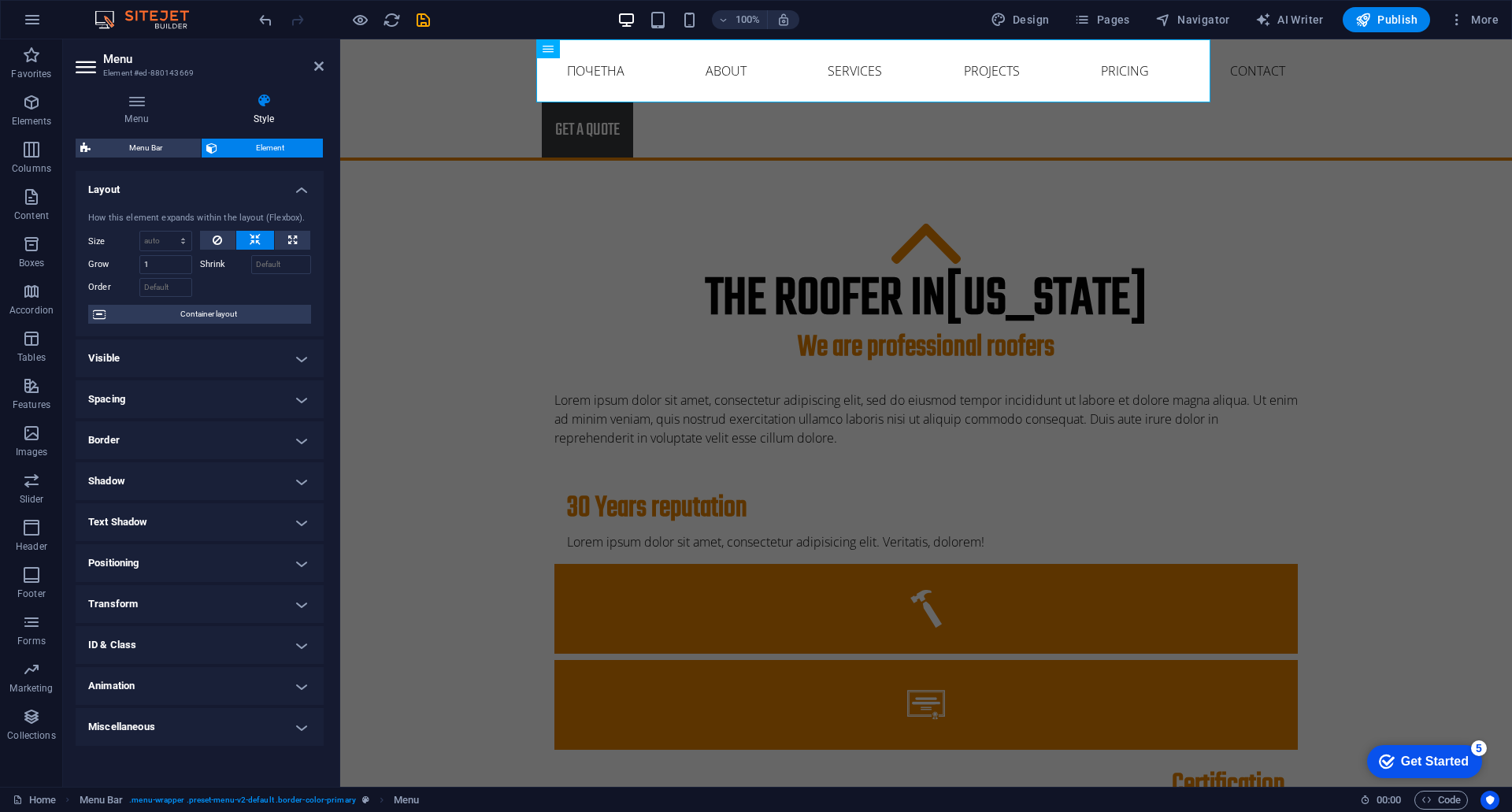
click at [292, 643] on h4 "ID & Class" at bounding box center [200, 645] width 248 height 38
click at [292, 643] on h4 "ID & Class" at bounding box center [200, 640] width 248 height 29
click at [294, 684] on h4 "Animation" at bounding box center [200, 686] width 248 height 38
click at [294, 684] on h4 "Animation" at bounding box center [200, 681] width 248 height 29
click at [301, 721] on h4 "Miscellaneous" at bounding box center [200, 727] width 248 height 38
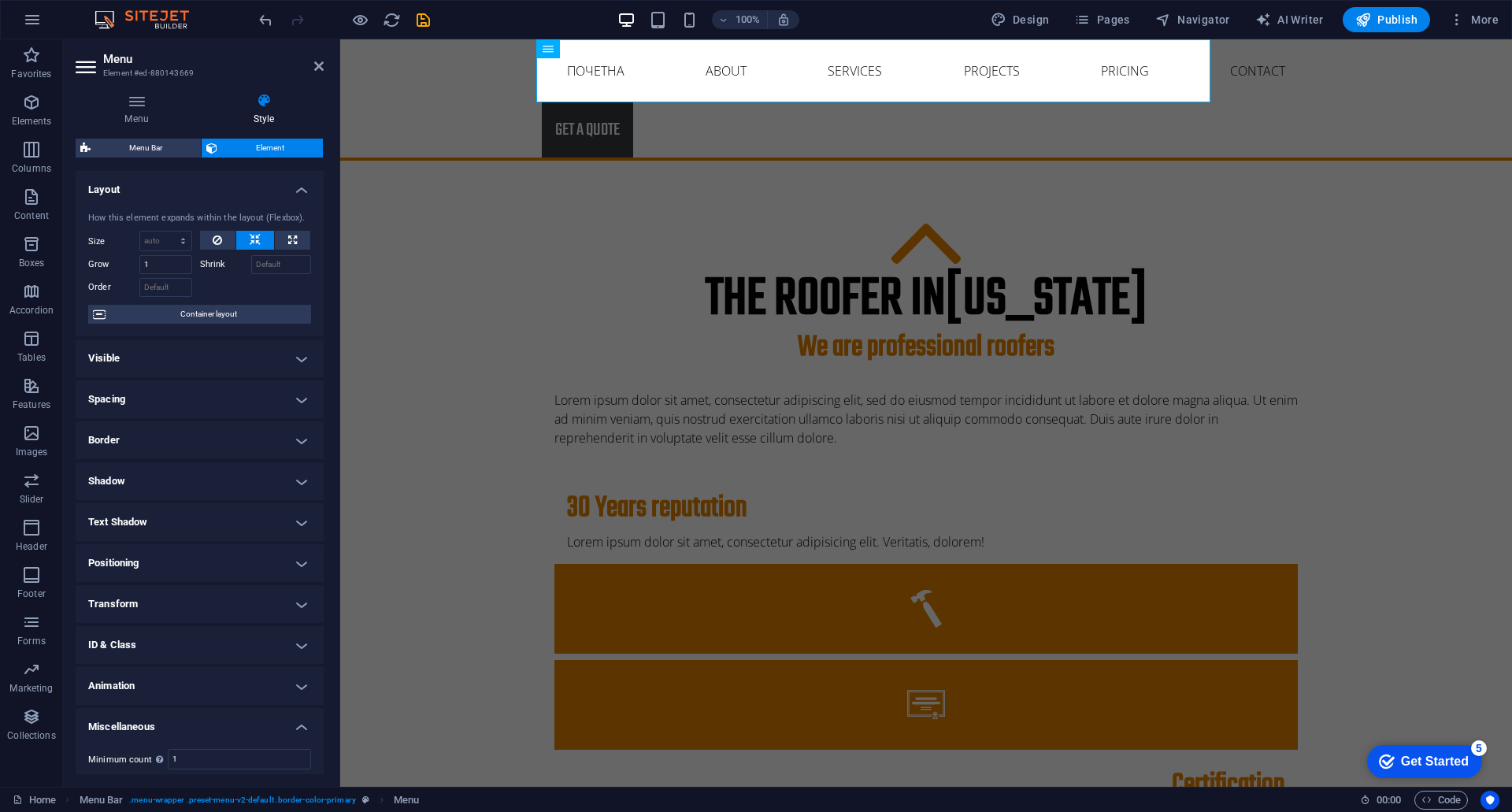
click at [301, 721] on h4 "Miscellaneous" at bounding box center [200, 722] width 248 height 29
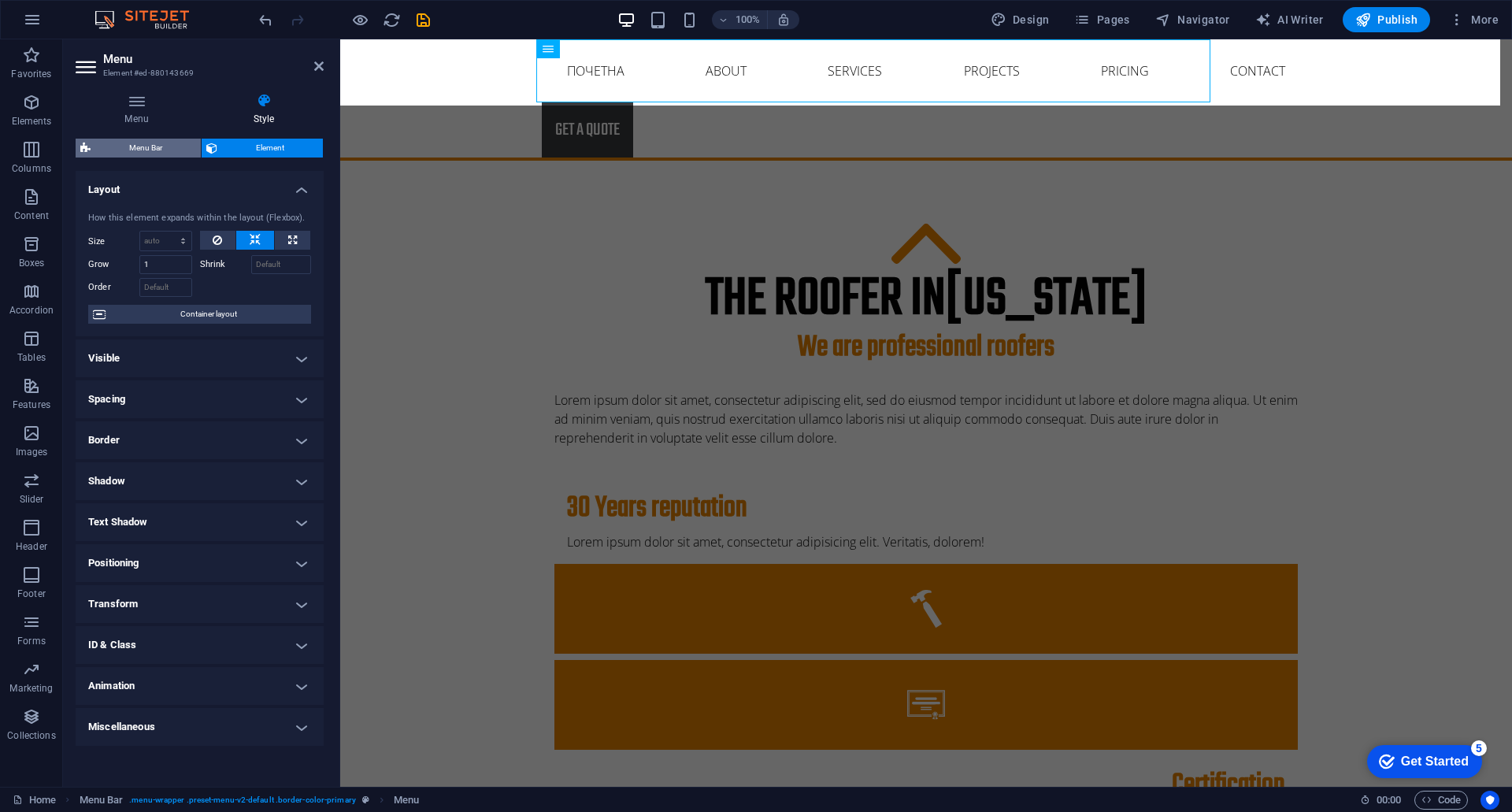
click at [132, 149] on span "Menu Bar" at bounding box center [145, 147] width 101 height 19
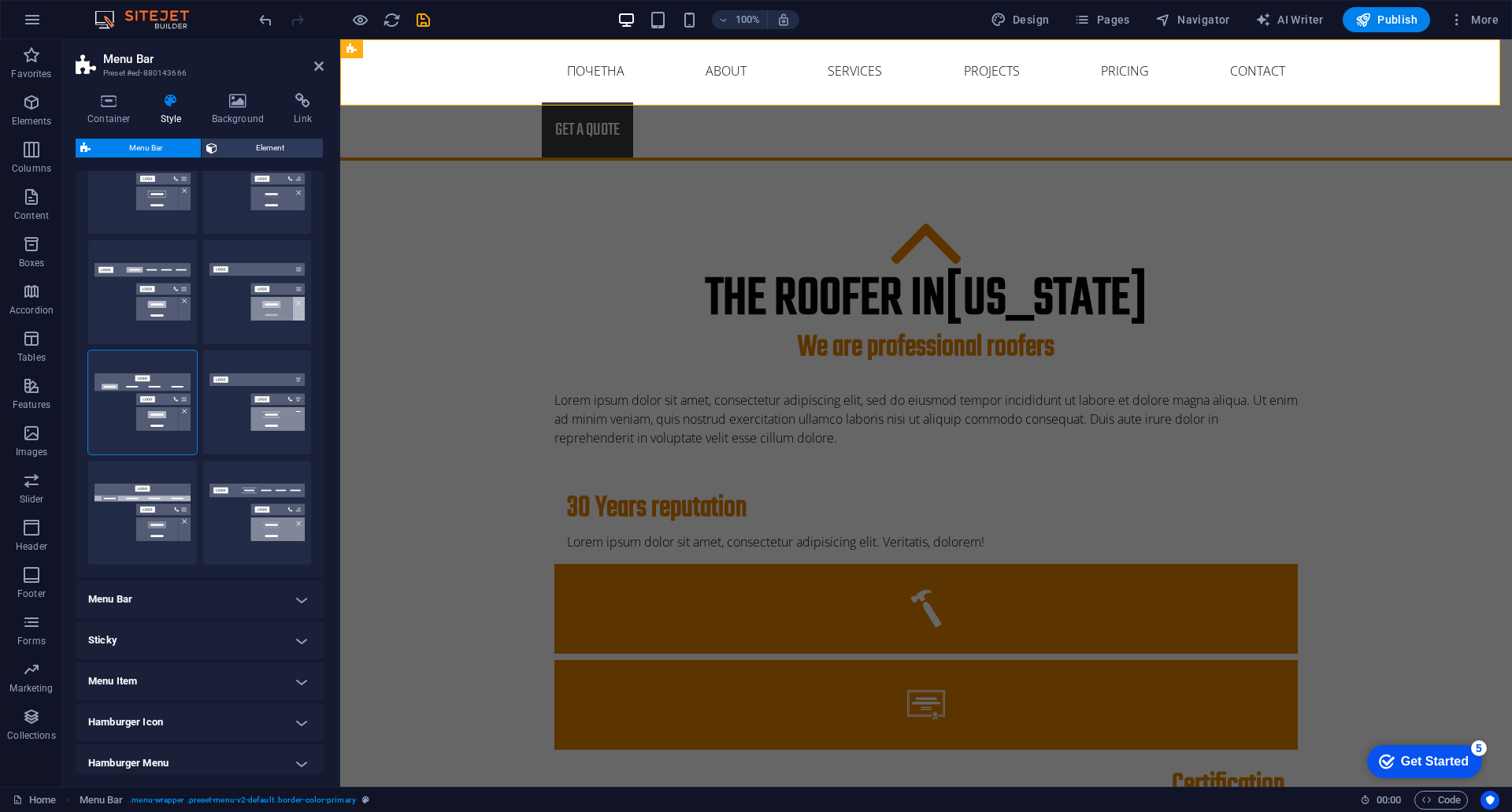
scroll to position [157, 0]
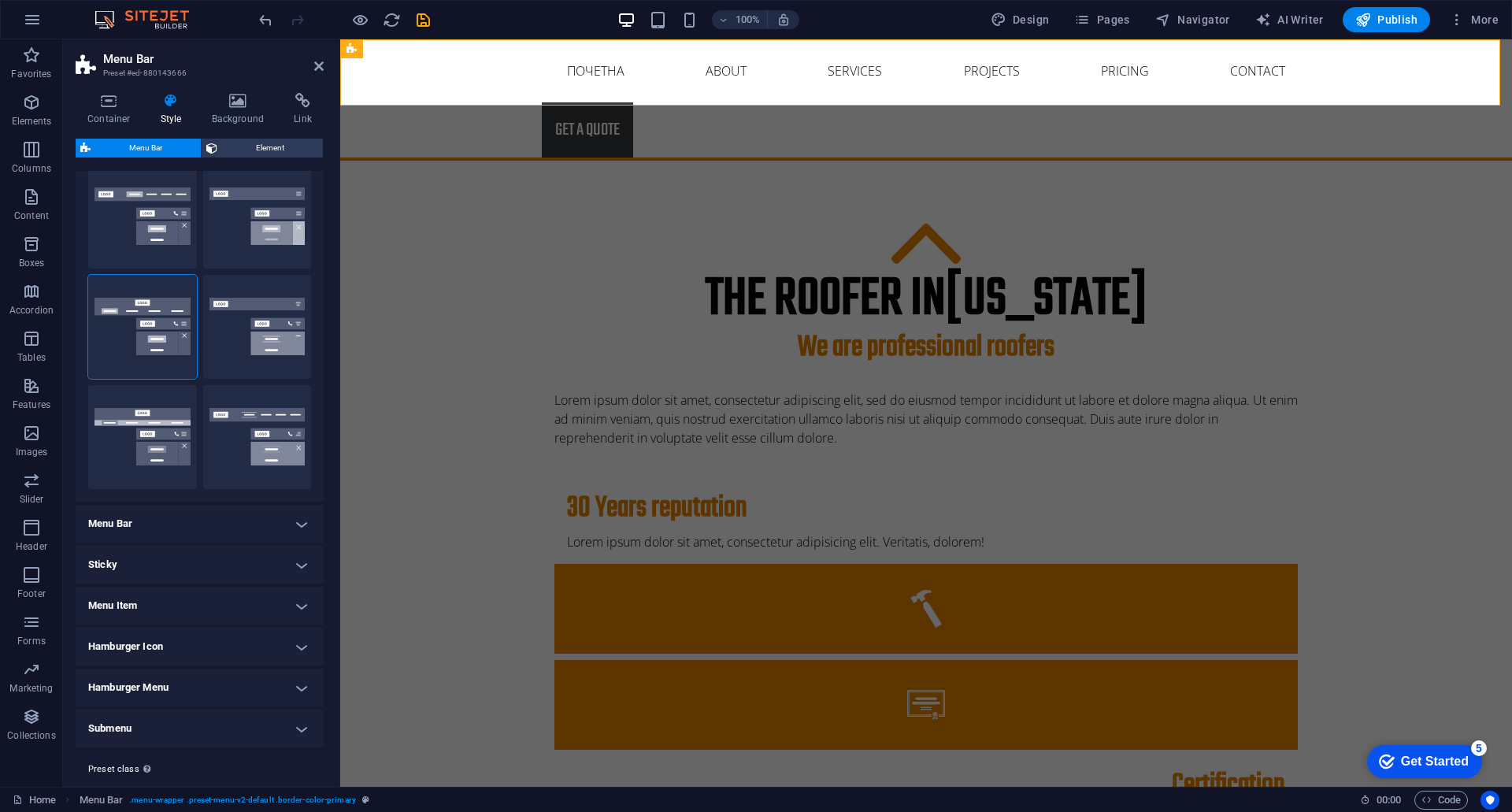
click at [117, 529] on h4 "Menu Bar" at bounding box center [200, 524] width 248 height 38
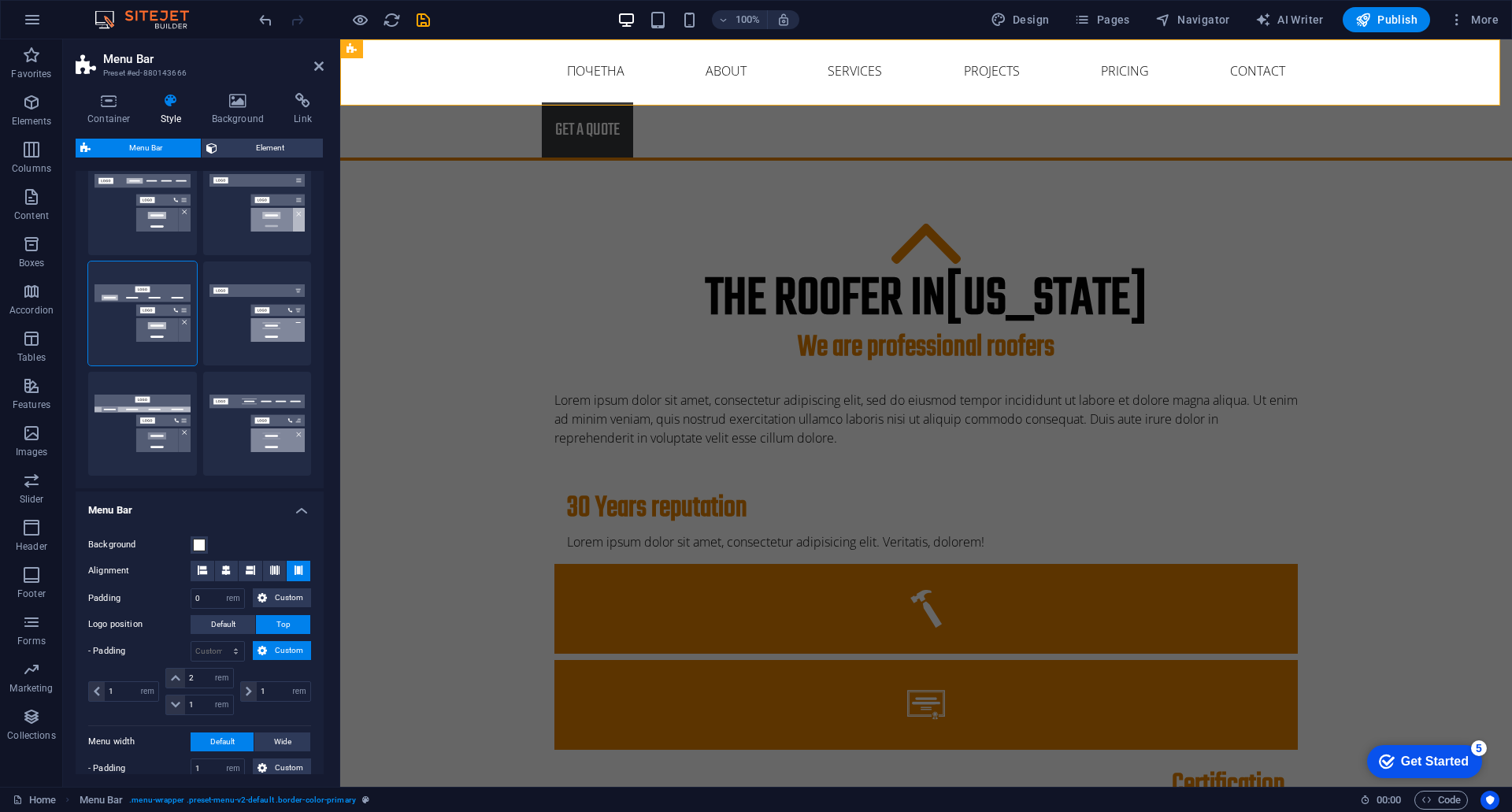
scroll to position [169, 0]
click at [119, 516] on h4 "Menu Bar" at bounding box center [200, 507] width 248 height 29
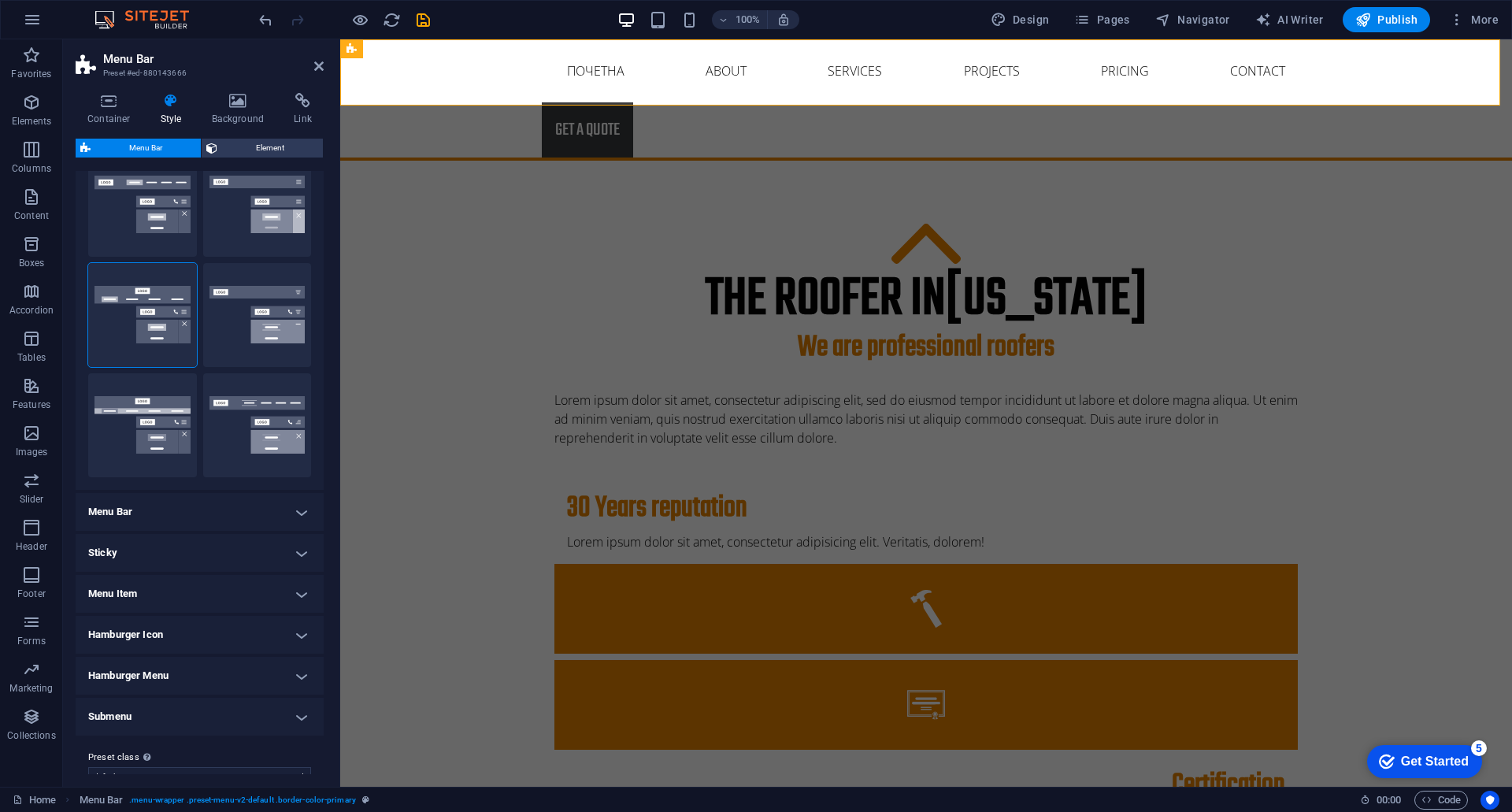
click at [119, 516] on h4 "Menu Bar" at bounding box center [200, 512] width 248 height 38
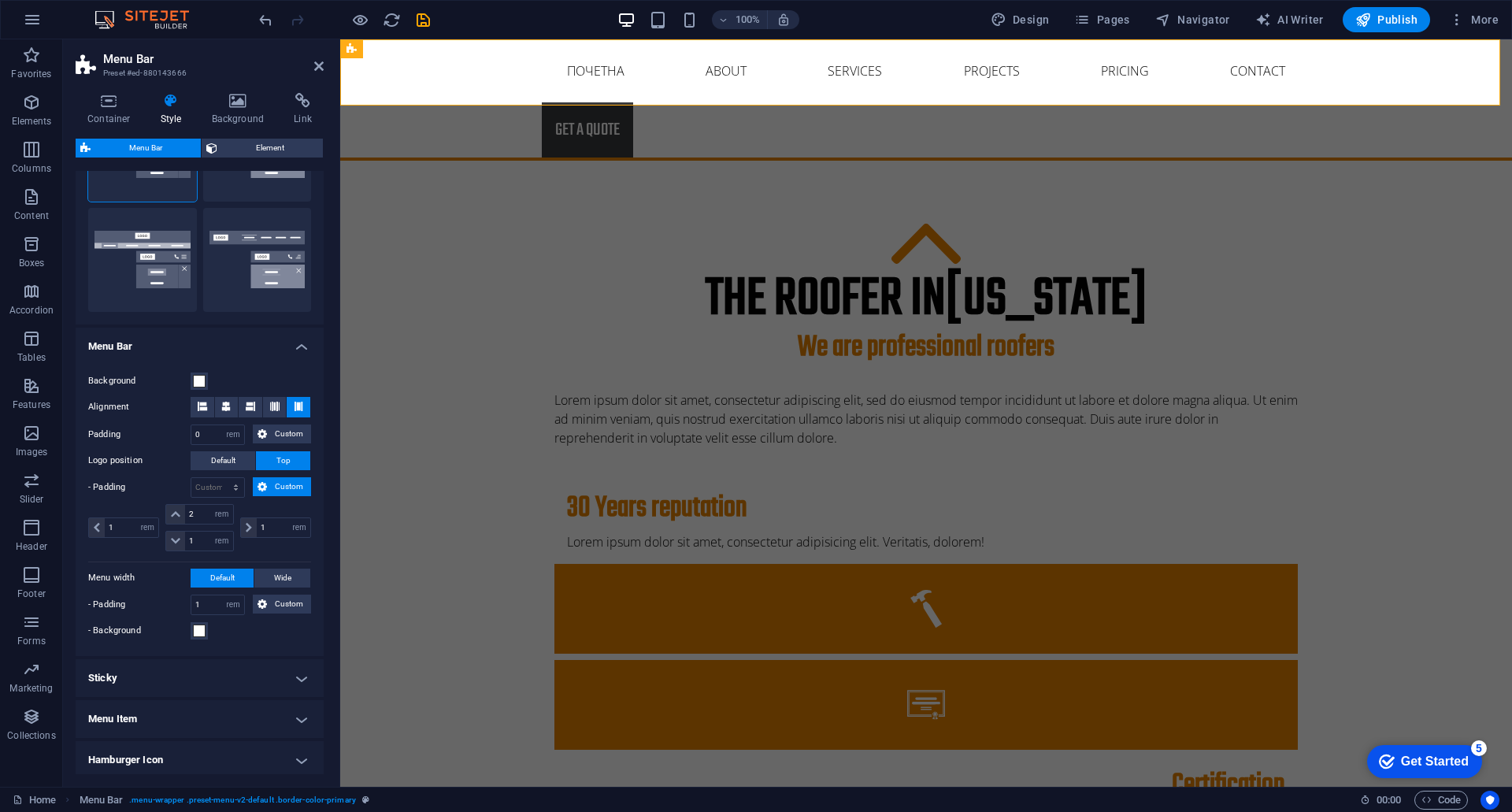
scroll to position [484, 0]
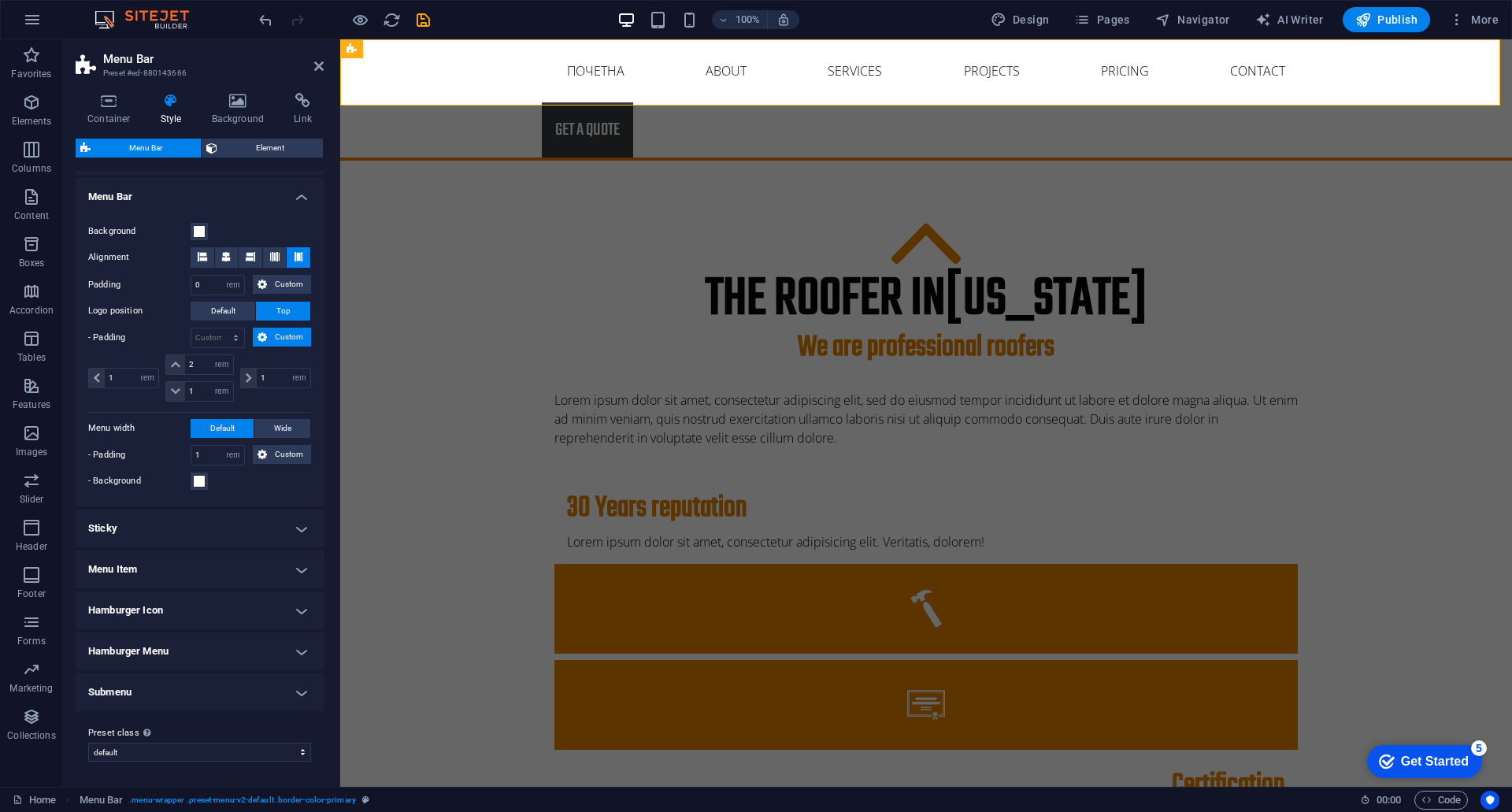
click at [126, 529] on h4 "Sticky" at bounding box center [200, 528] width 248 height 38
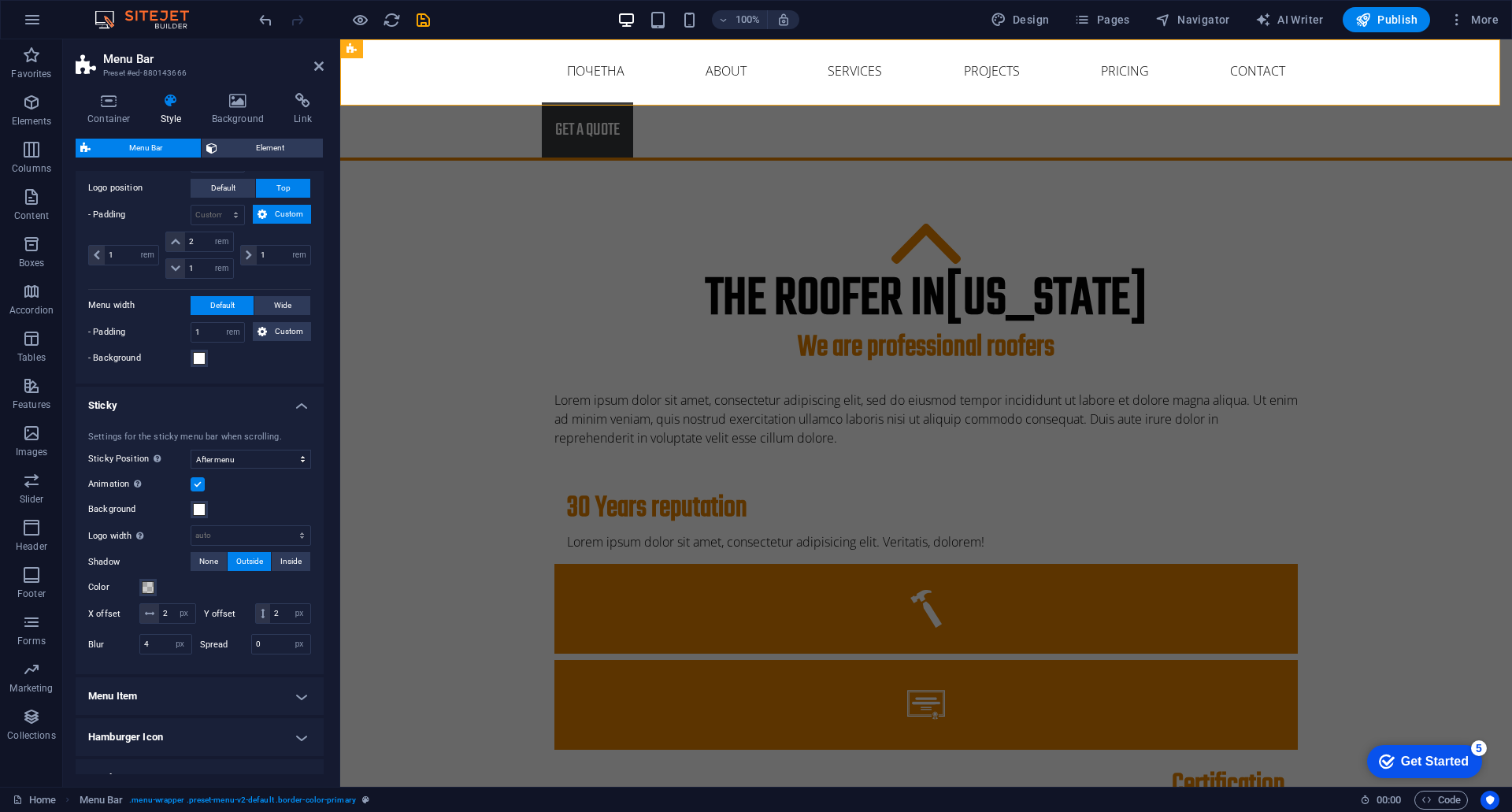
scroll to position [755, 0]
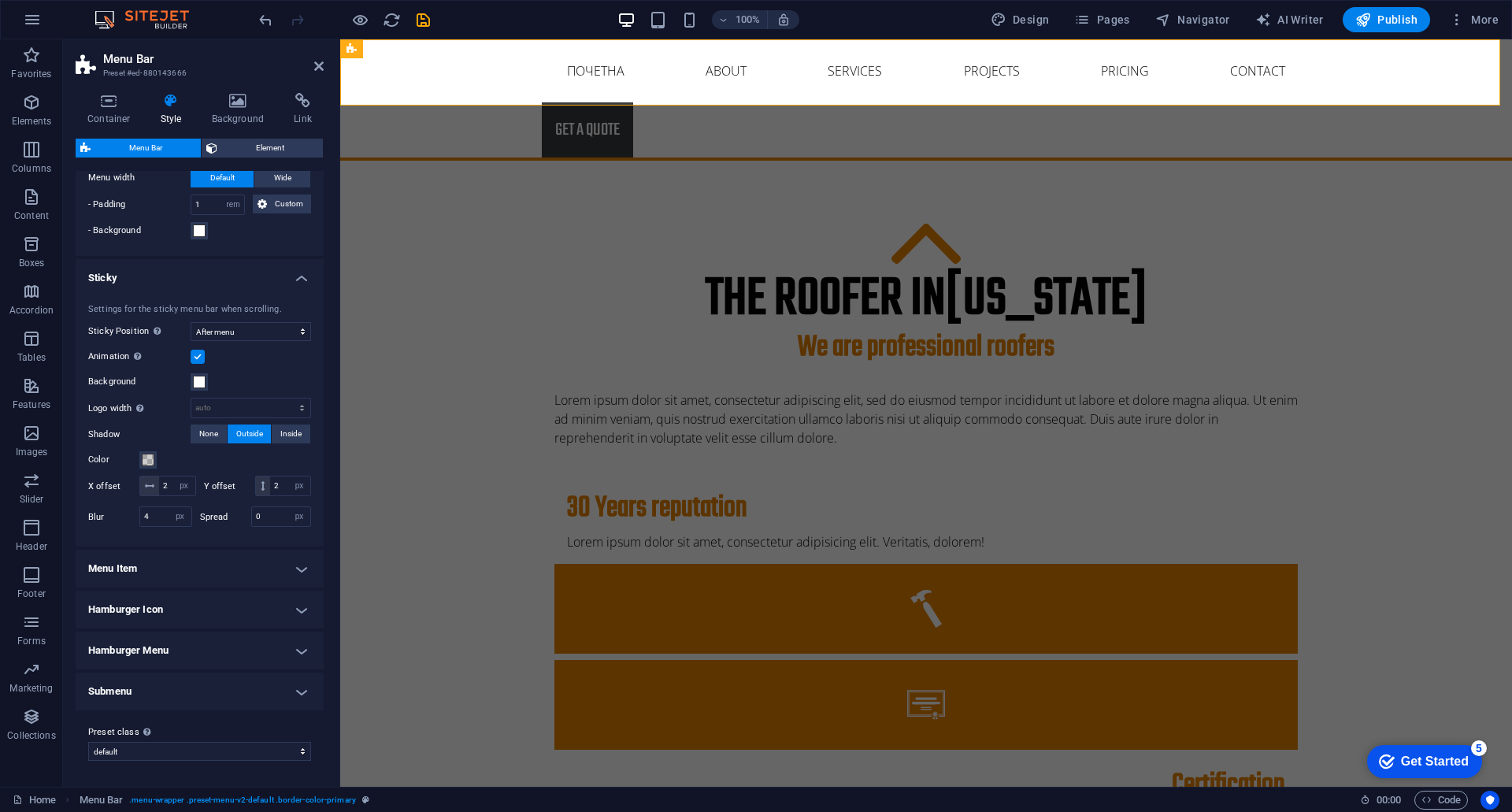
click at [122, 572] on h4 "Menu Item" at bounding box center [200, 568] width 248 height 38
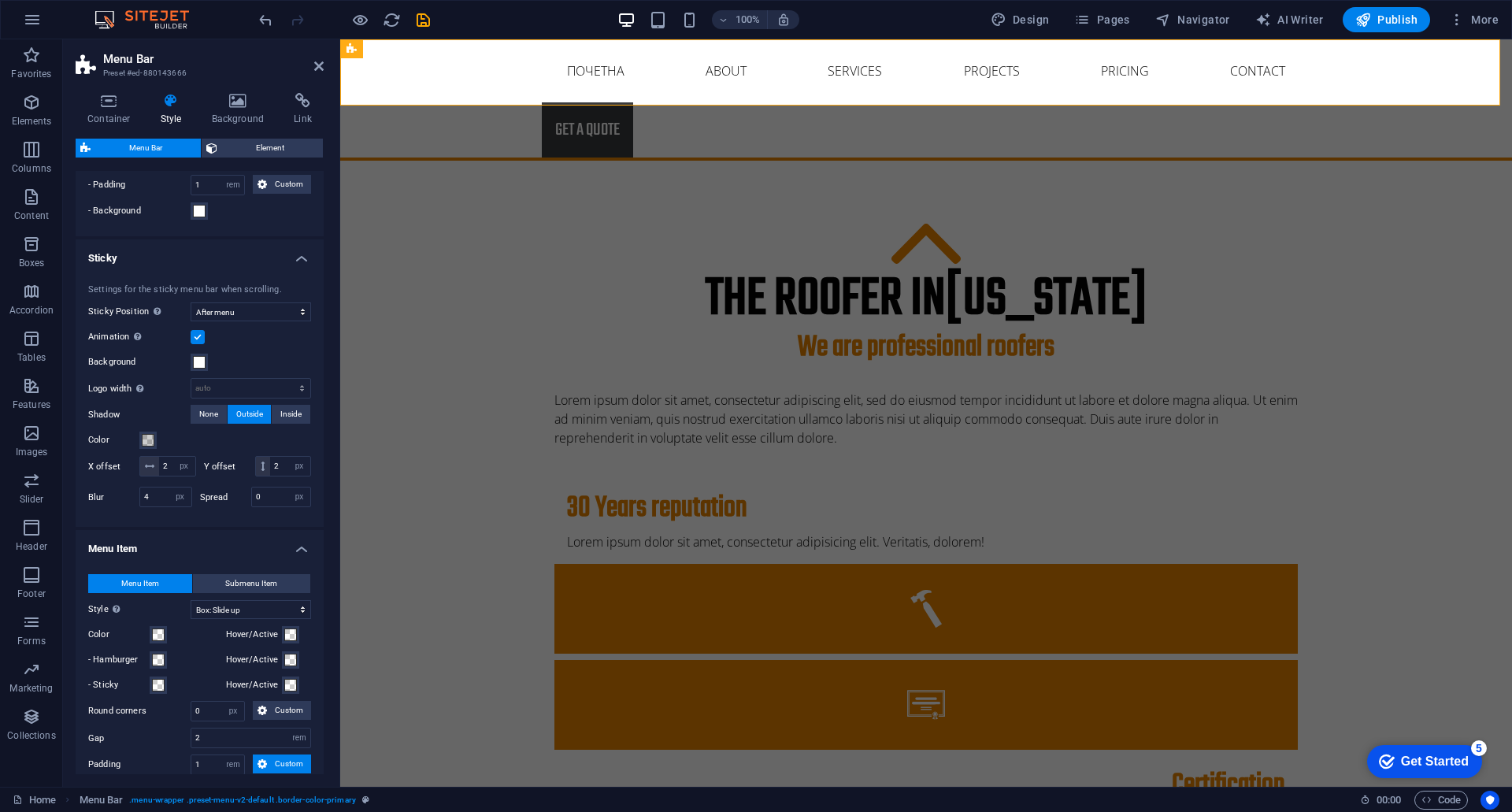
scroll to position [1148, 0]
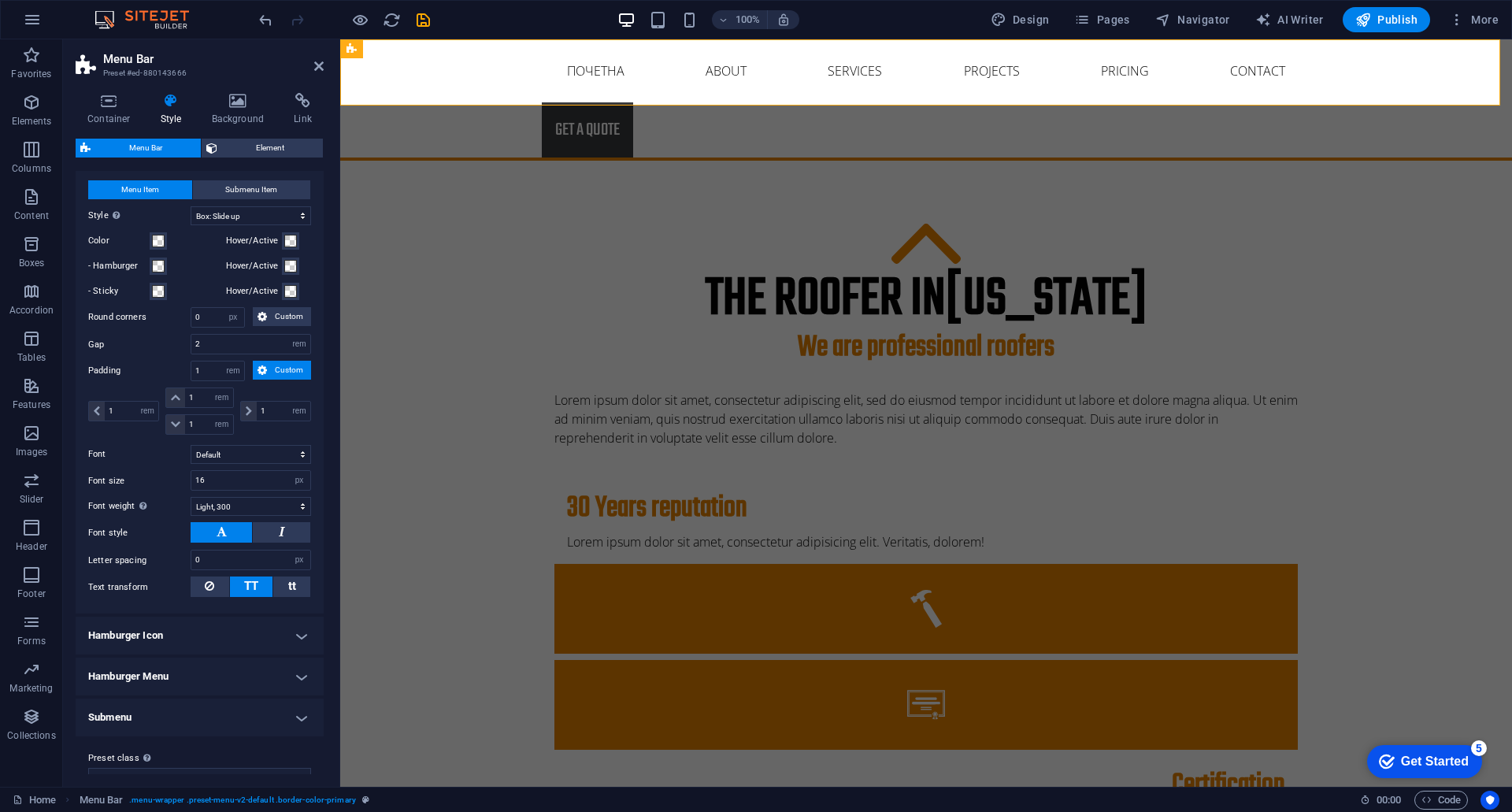
click at [126, 654] on h4 "Hamburger Icon" at bounding box center [200, 635] width 248 height 38
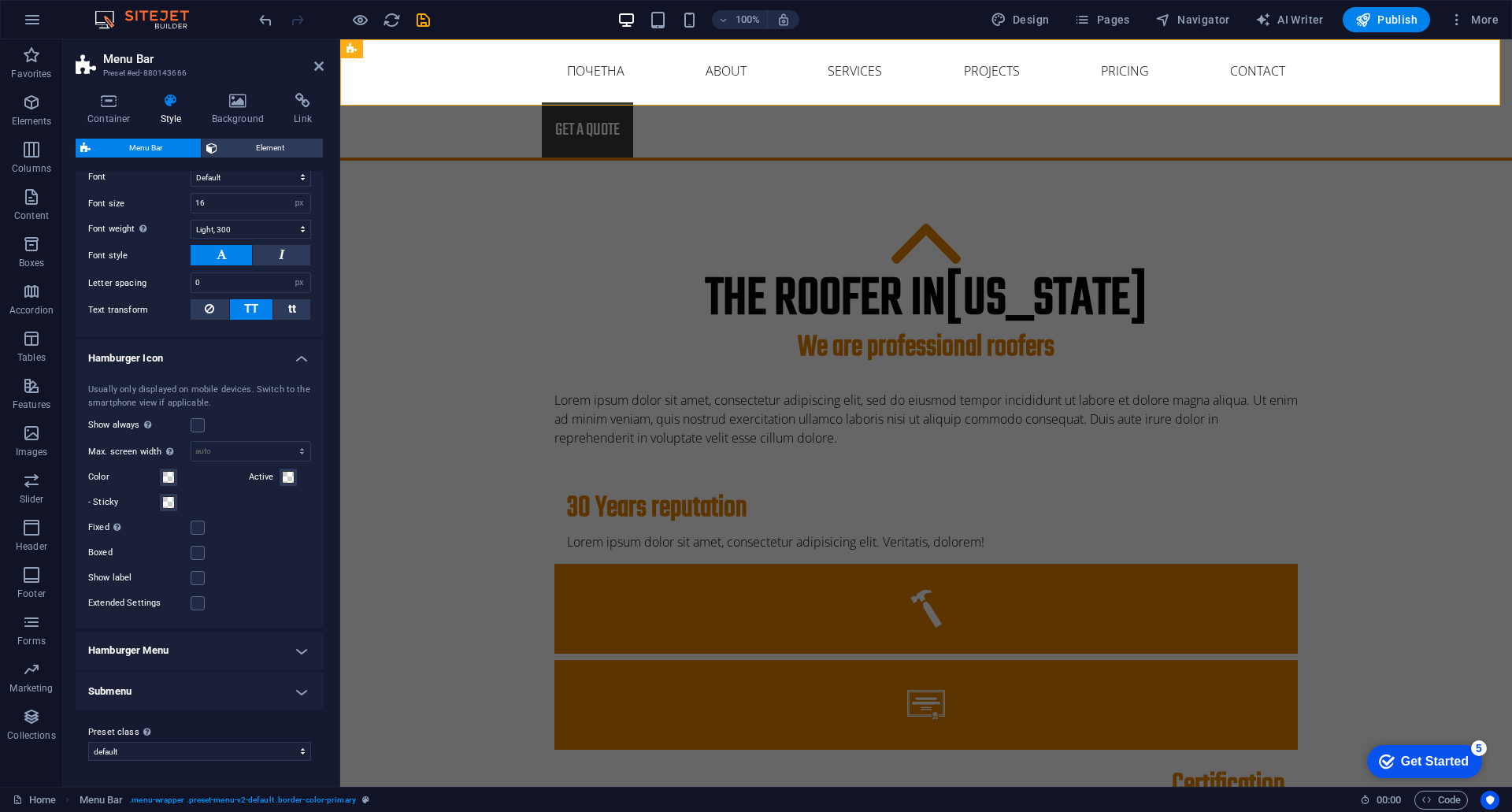
click at [127, 661] on h4 "Hamburger Menu" at bounding box center [200, 650] width 248 height 38
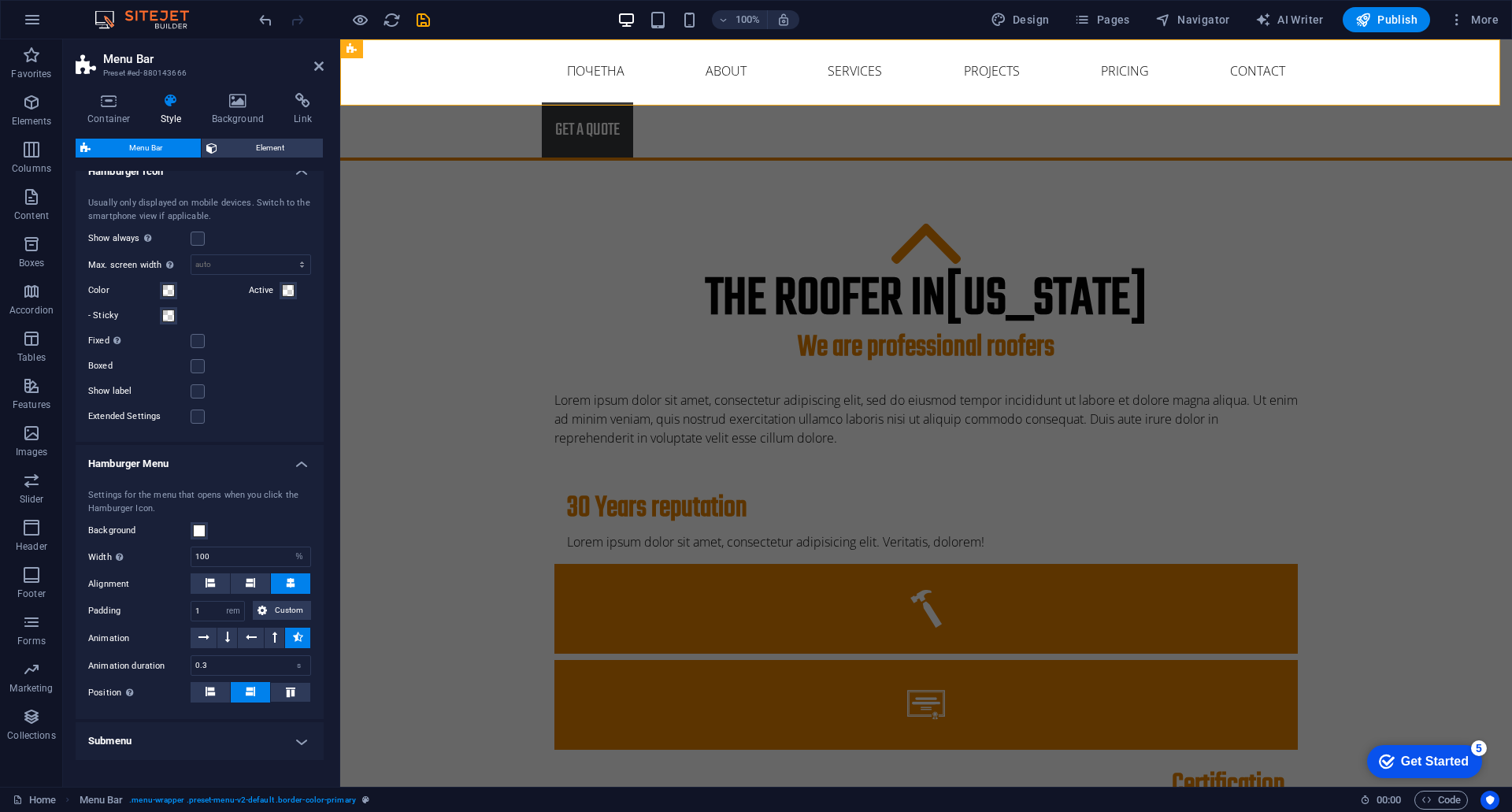
scroll to position [1681, 0]
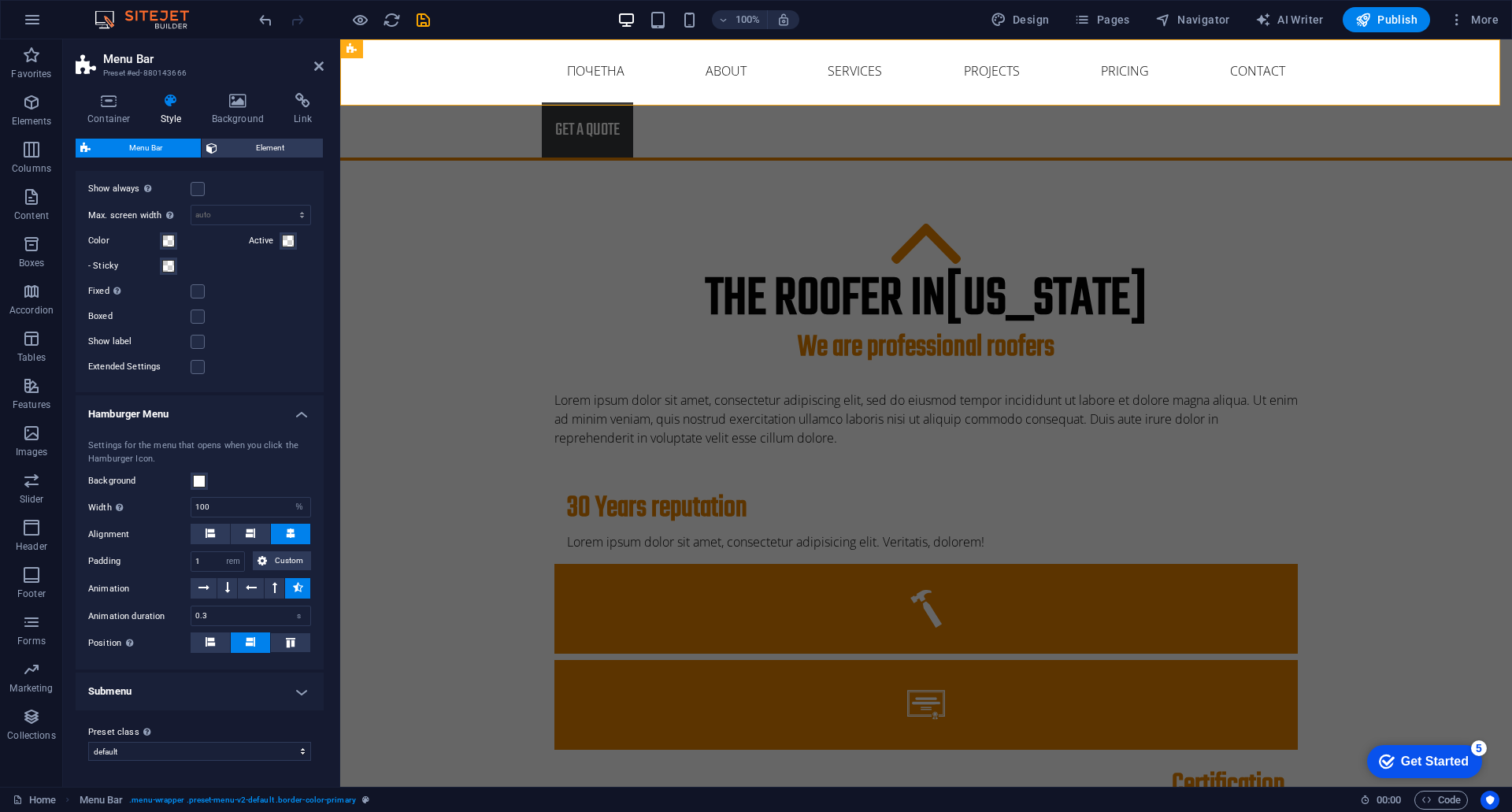
click at [135, 690] on h4 "Submenu" at bounding box center [200, 691] width 248 height 38
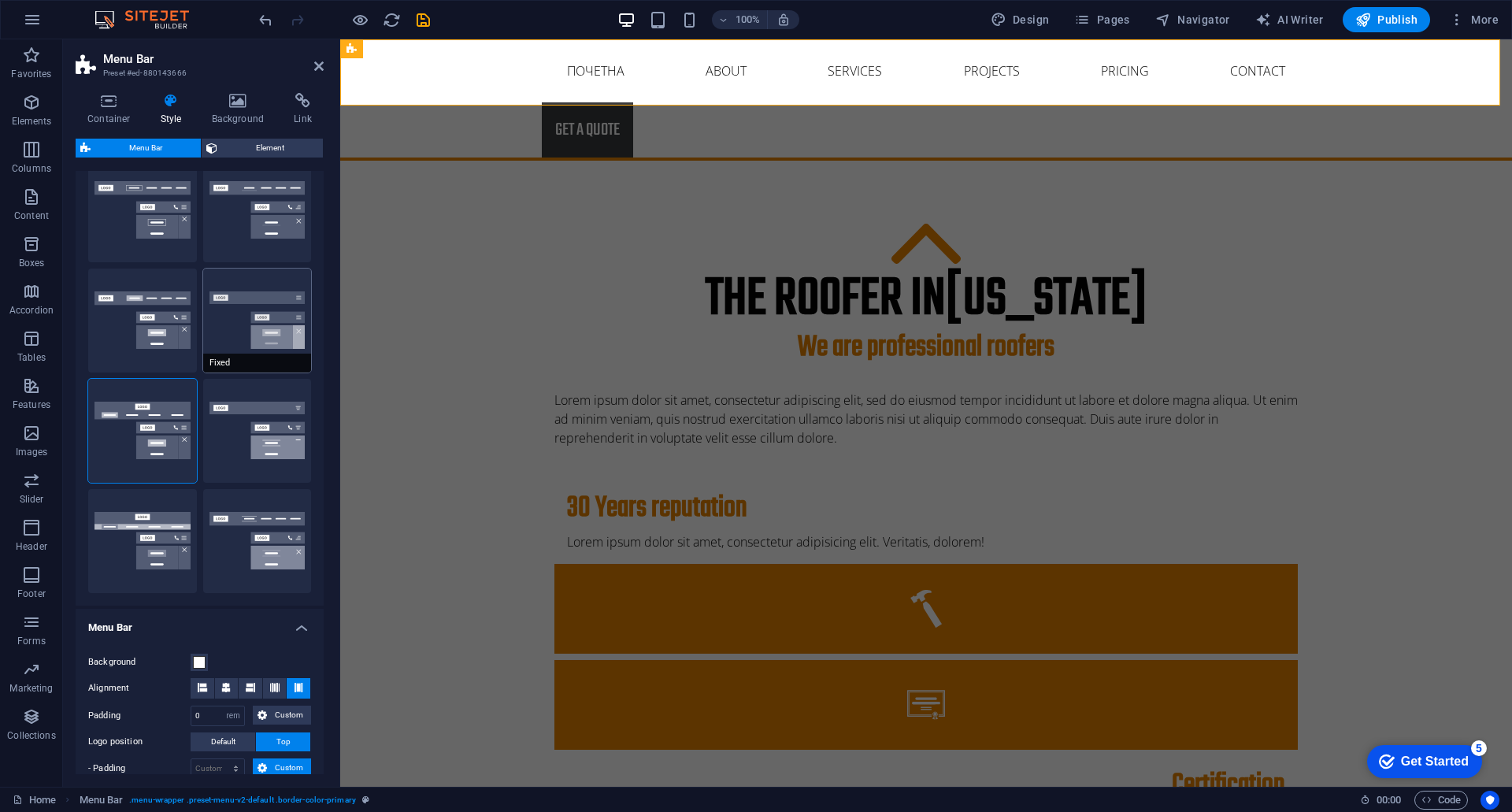
scroll to position [0, 0]
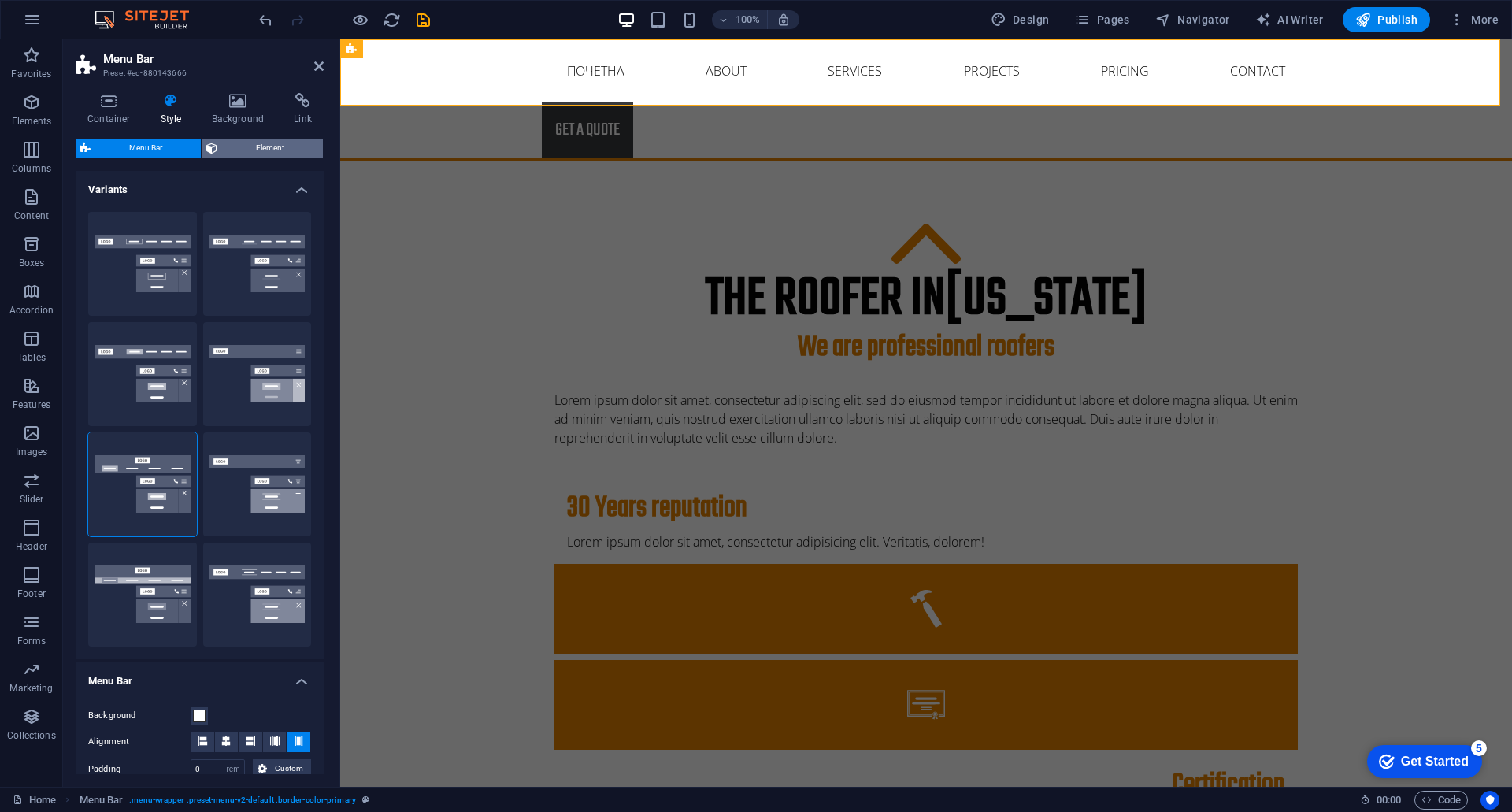
click at [246, 149] on span "Element" at bounding box center [270, 147] width 96 height 19
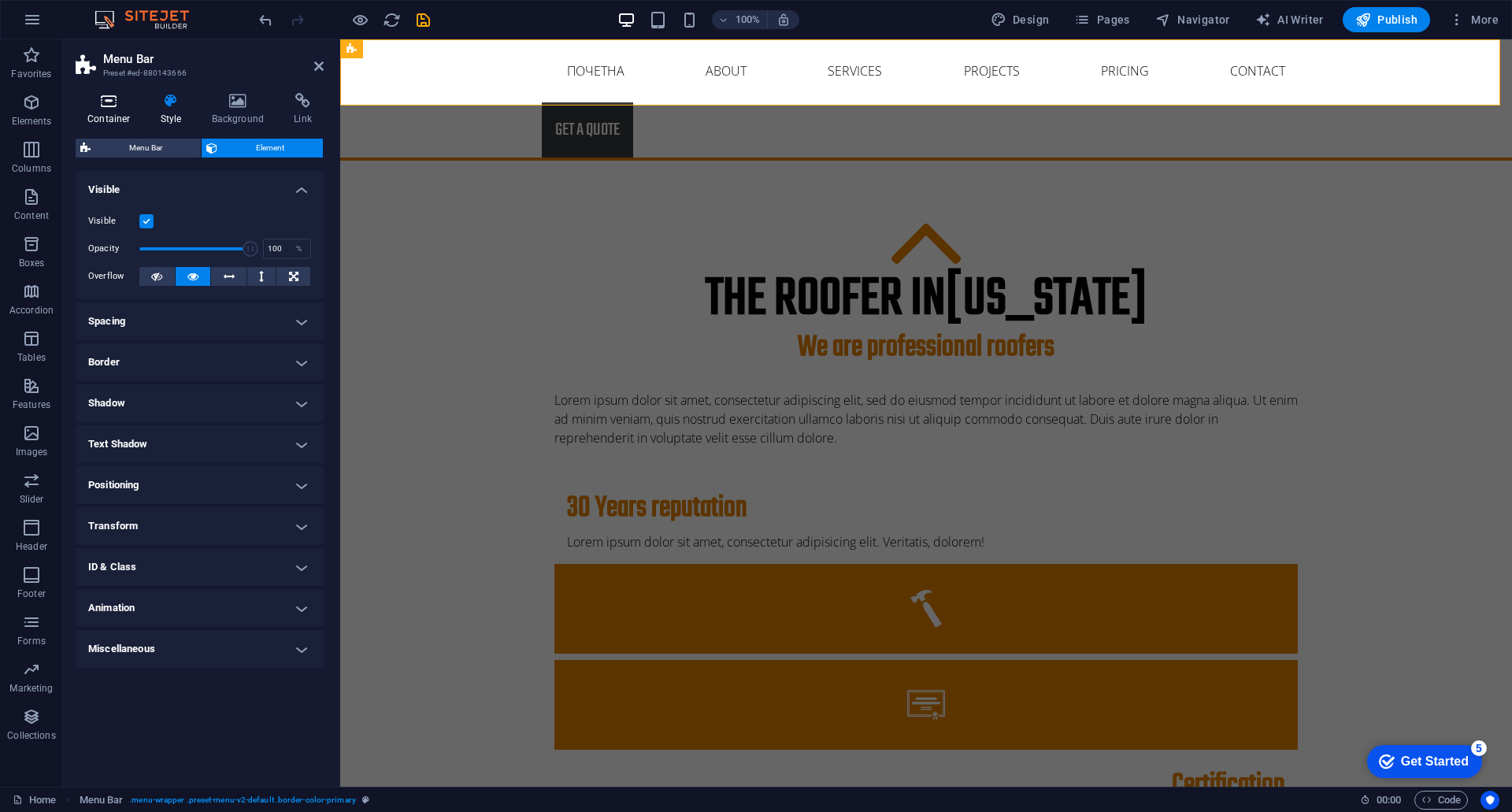
click at [114, 113] on h4 "Container" at bounding box center [113, 109] width 73 height 33
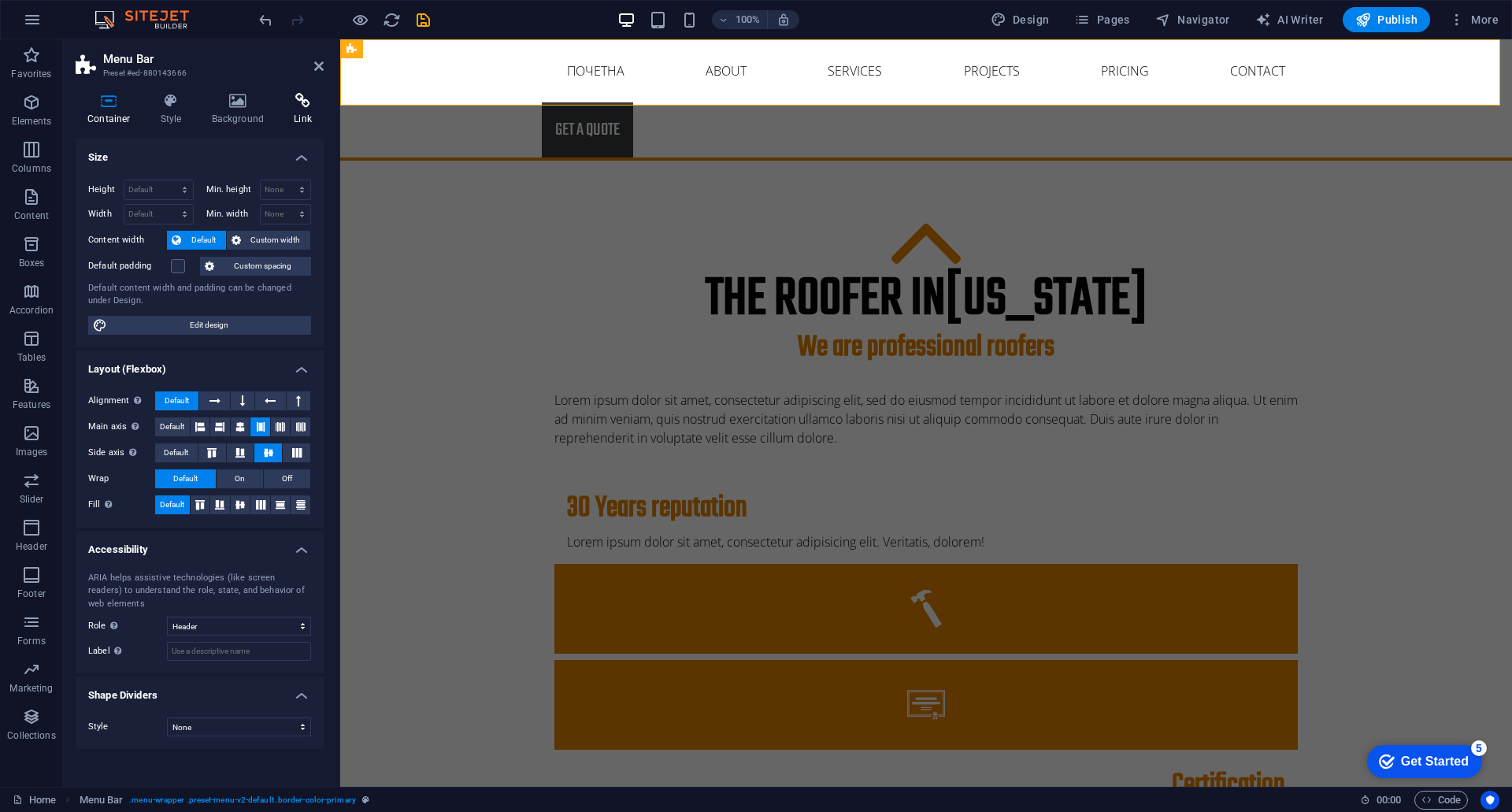
click at [297, 107] on icon at bounding box center [302, 101] width 42 height 16
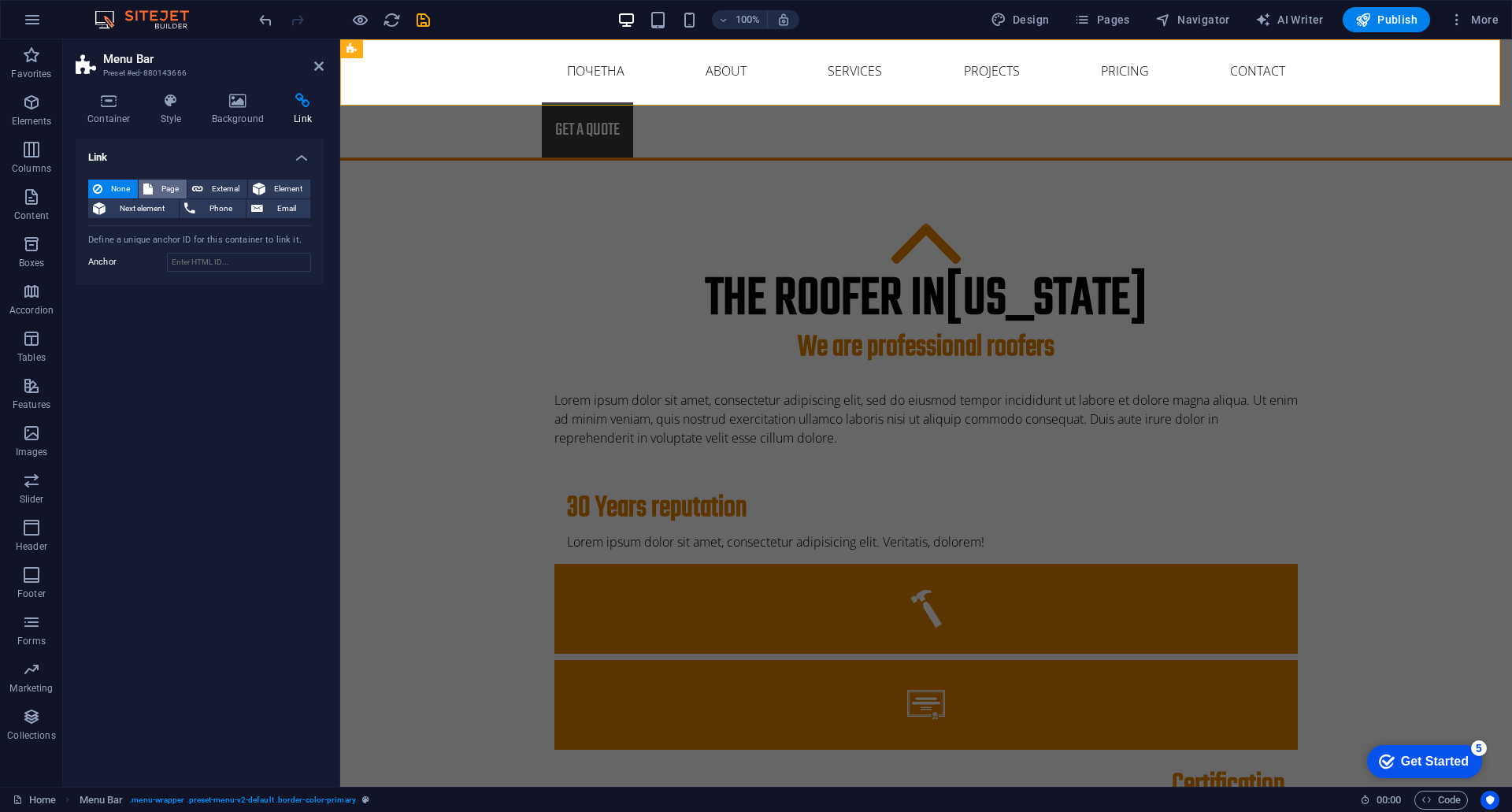
click at [165, 182] on span "Page" at bounding box center [169, 189] width 25 height 19
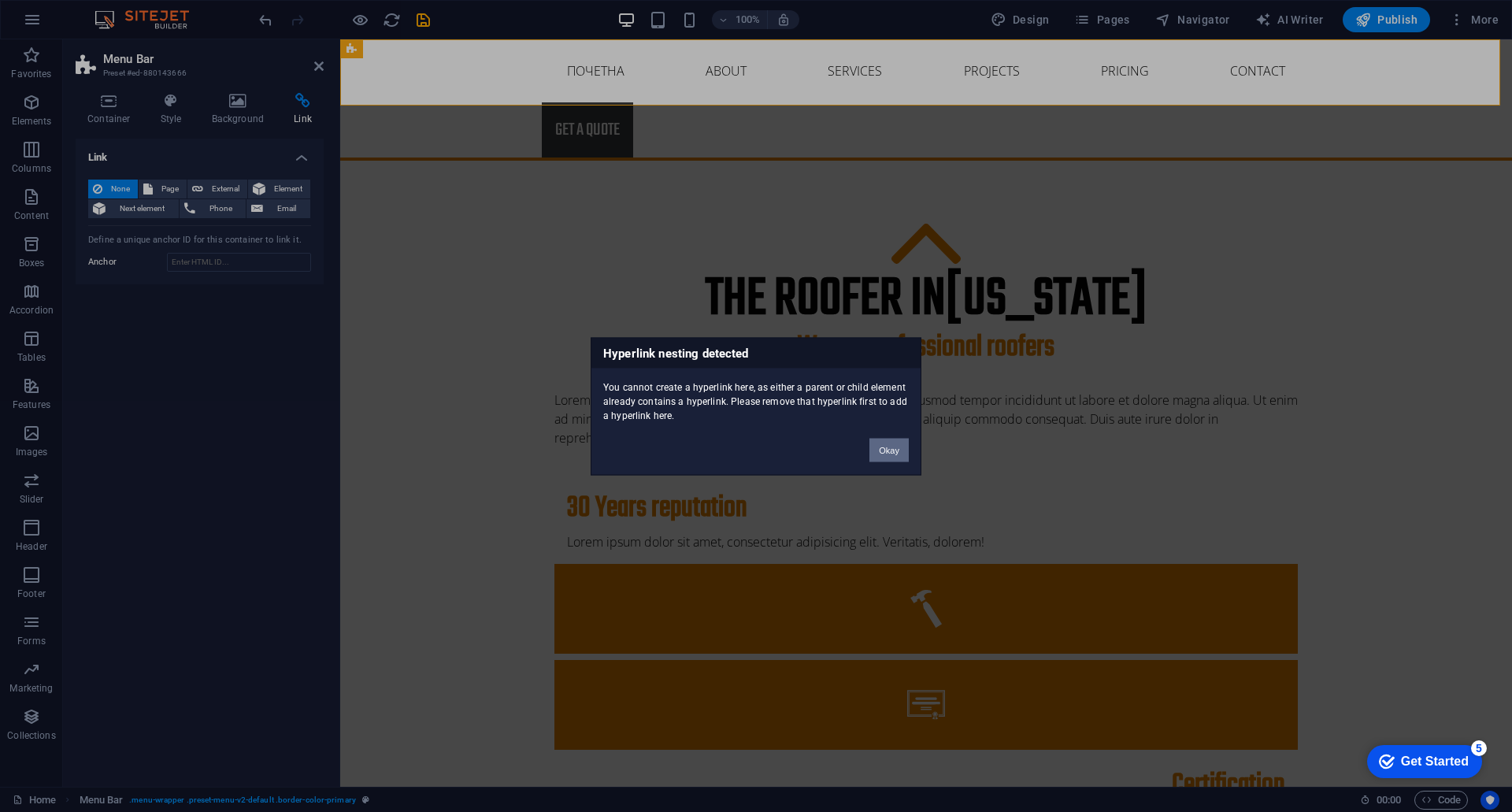
click at [881, 452] on button "Okay" at bounding box center [889, 449] width 40 height 24
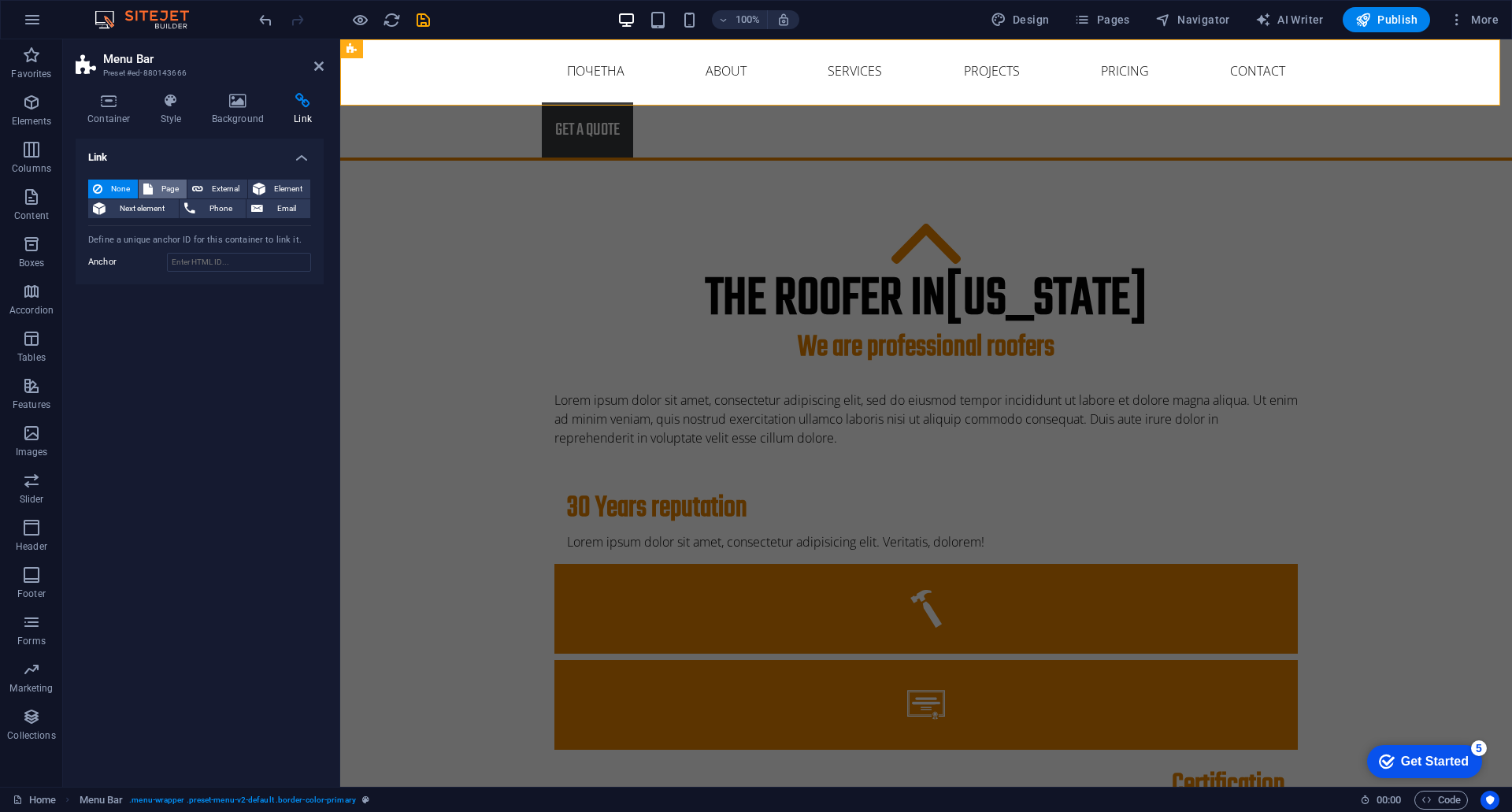
click at [171, 188] on span "Page" at bounding box center [169, 189] width 25 height 19
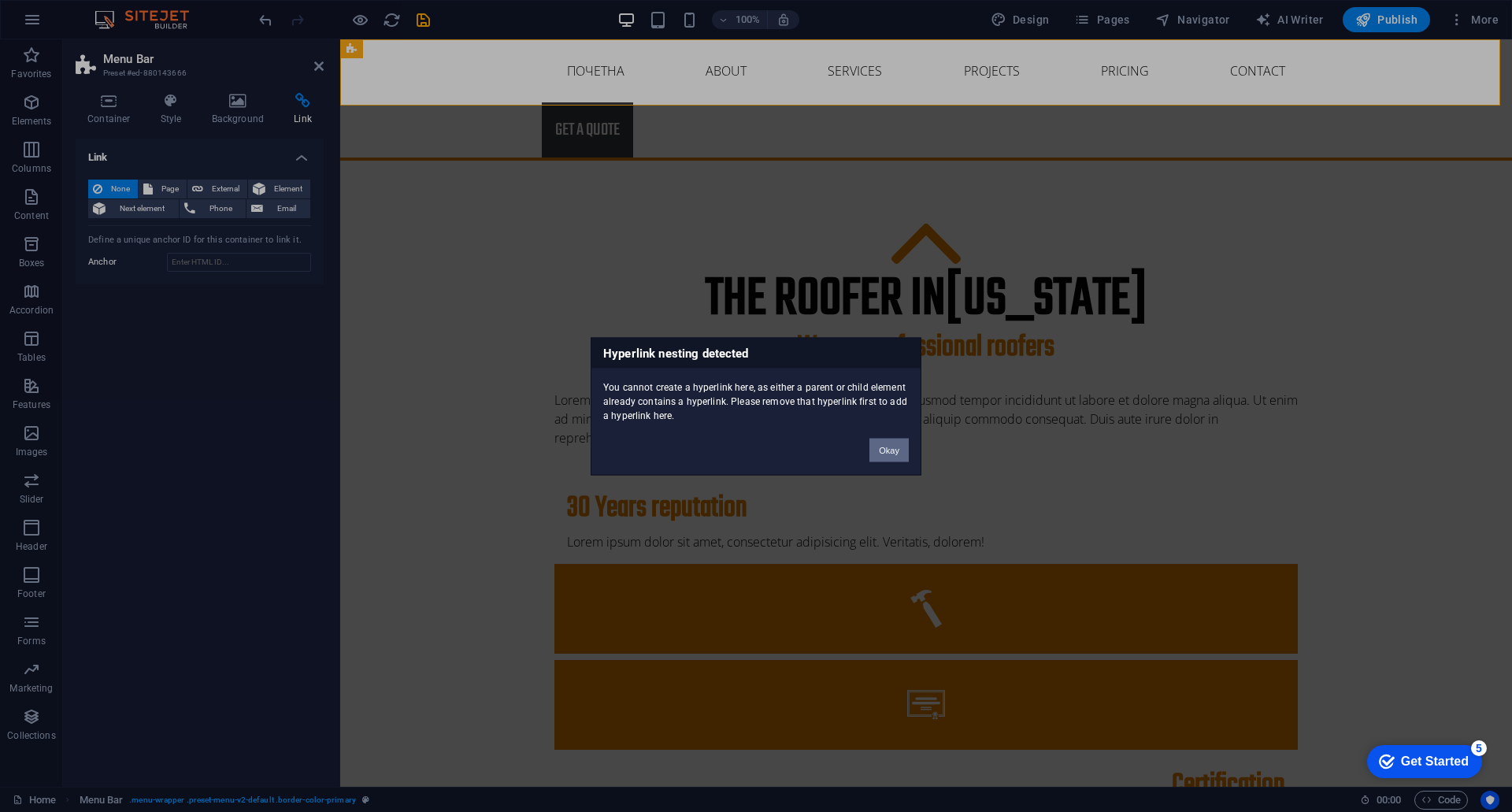
click at [902, 459] on button "Okay" at bounding box center [889, 449] width 40 height 24
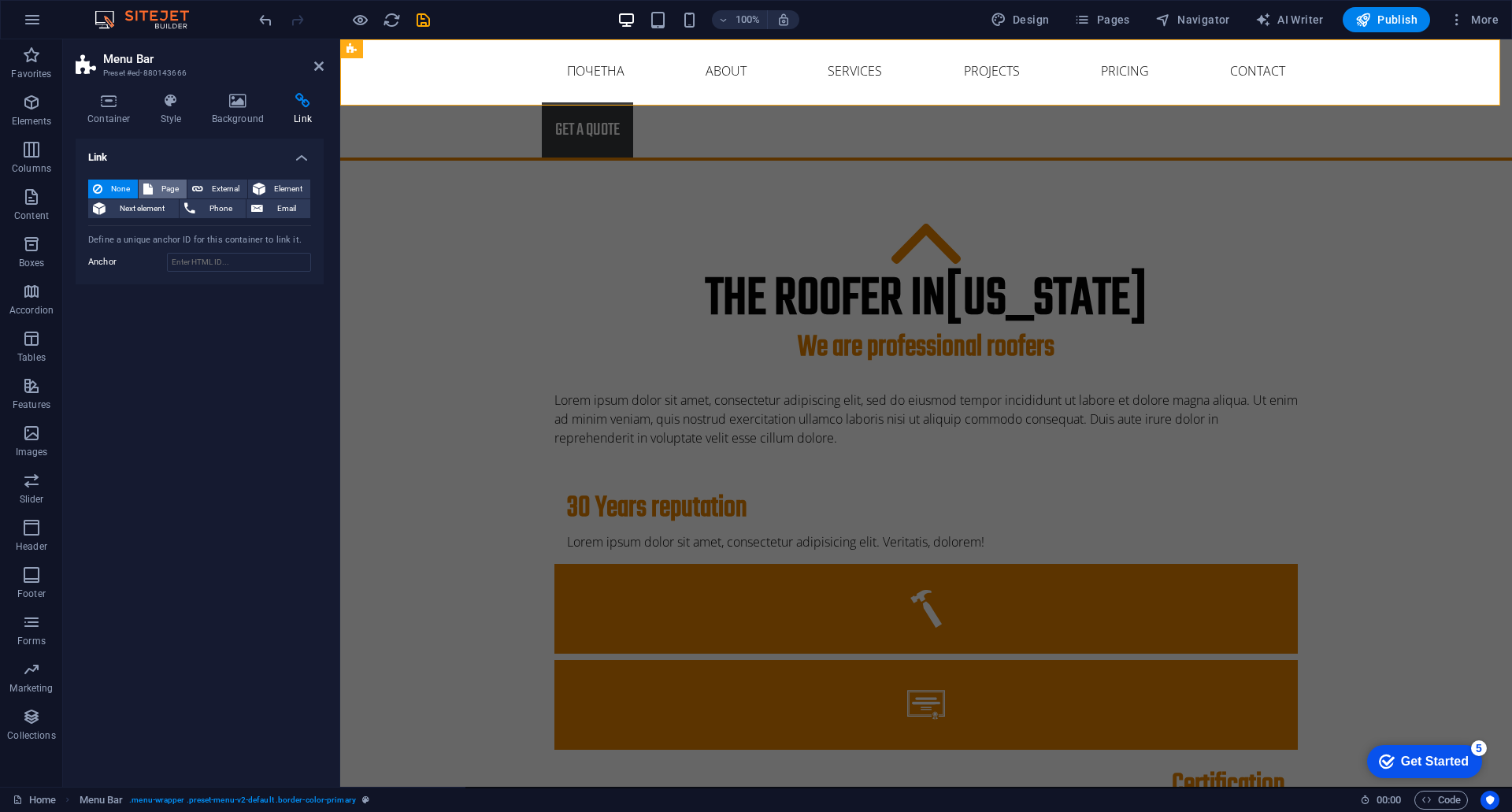
click at [169, 187] on span "Page" at bounding box center [169, 189] width 25 height 19
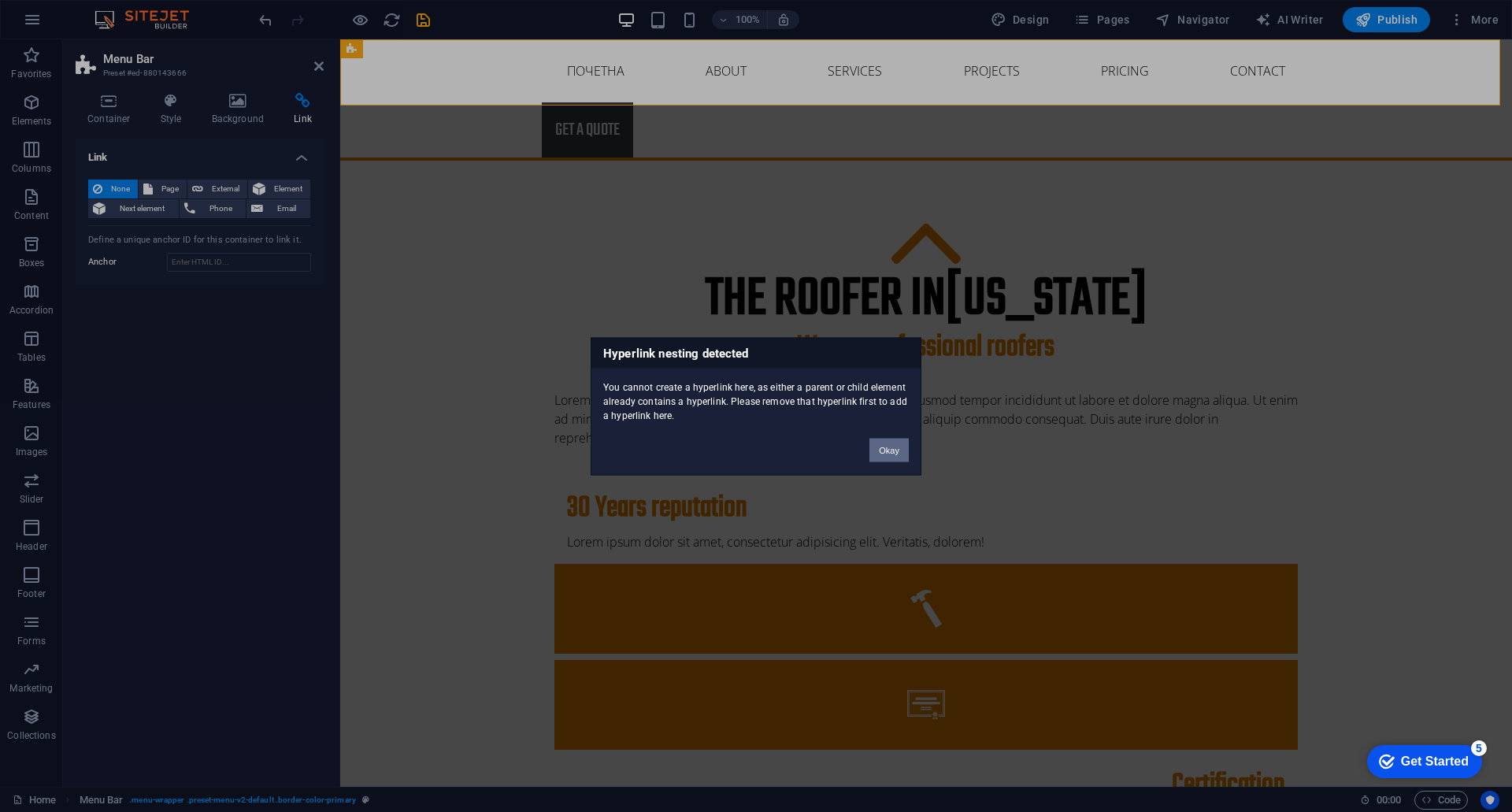
drag, startPoint x: 898, startPoint y: 452, endPoint x: 83, endPoint y: 216, distance: 848.5
click at [898, 452] on button "Okay" at bounding box center [889, 449] width 40 height 24
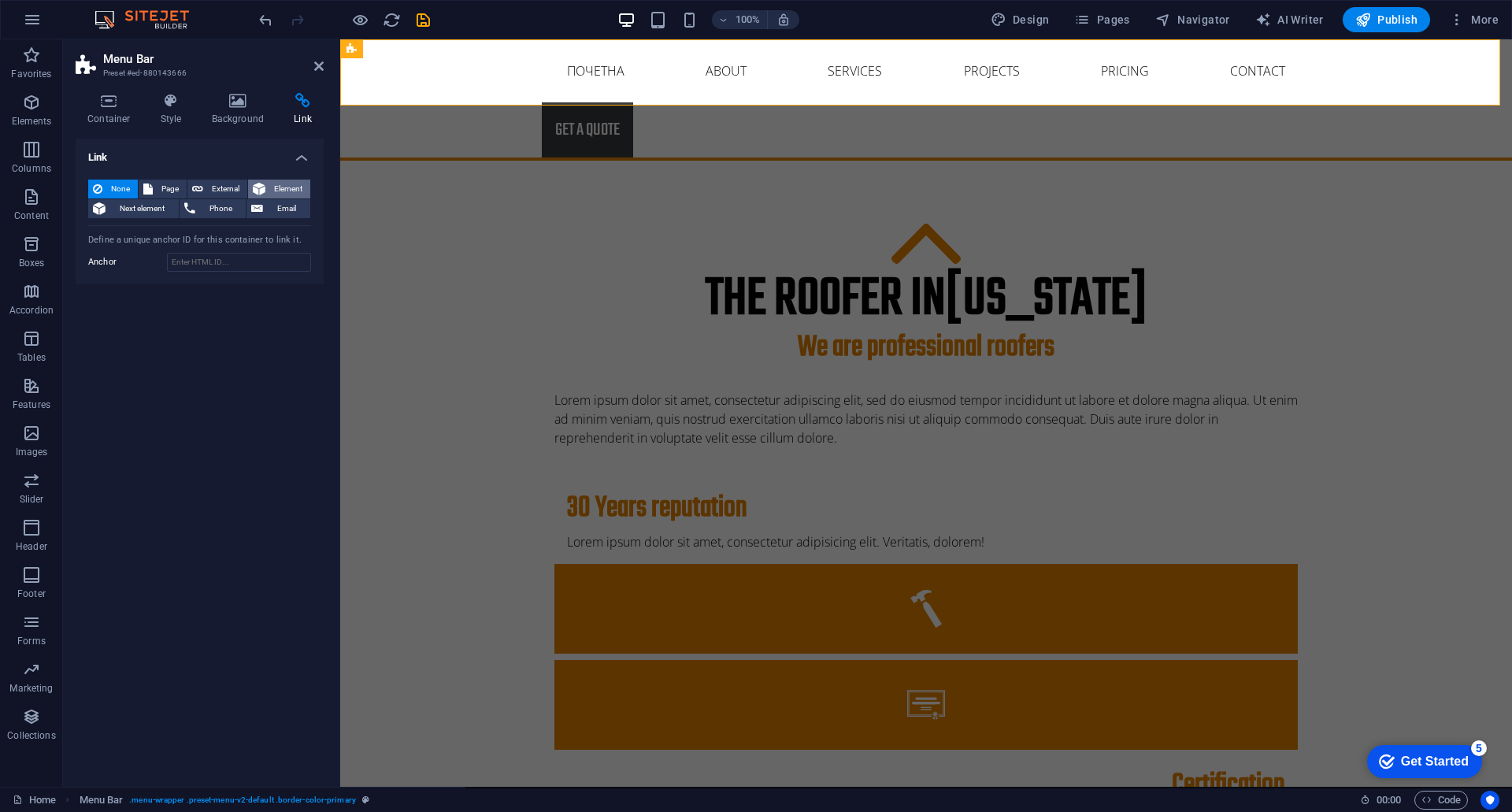
click at [277, 187] on span "Element" at bounding box center [288, 189] width 36 height 19
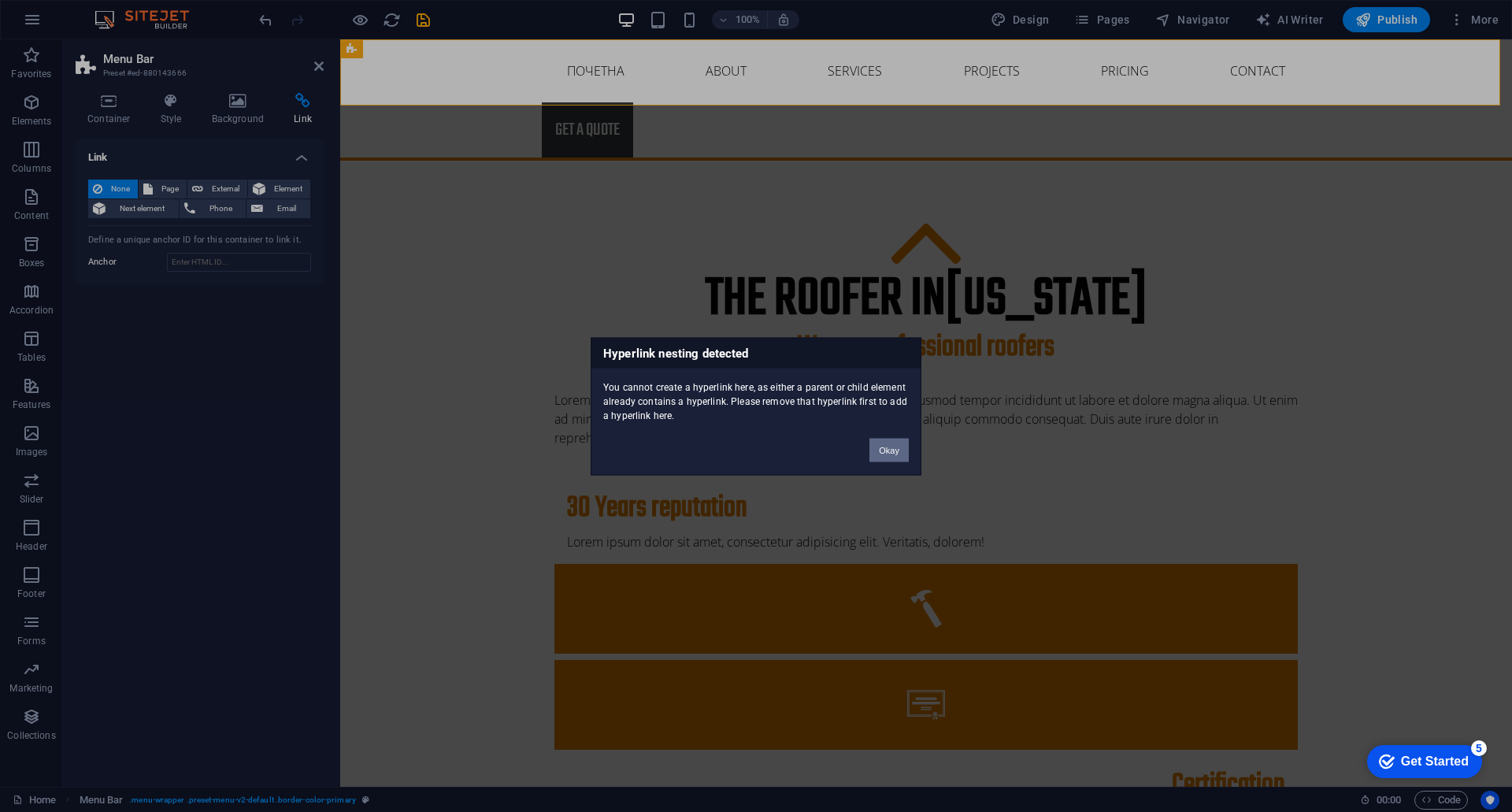
drag, startPoint x: 905, startPoint y: 458, endPoint x: 533, endPoint y: 399, distance: 376.6
click at [905, 458] on button "Okay" at bounding box center [889, 449] width 40 height 24
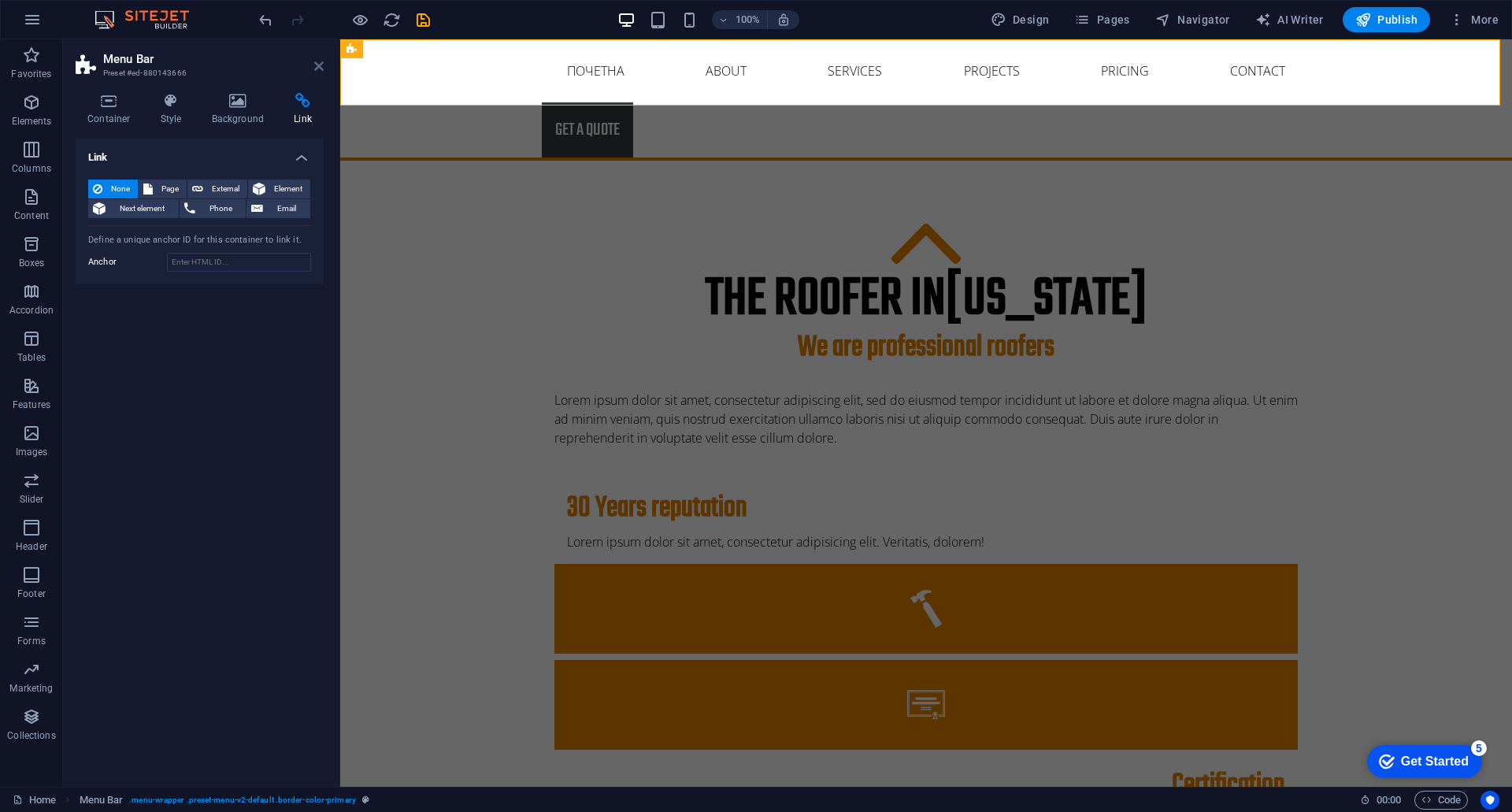
click at [316, 67] on icon at bounding box center [319, 66] width 10 height 13
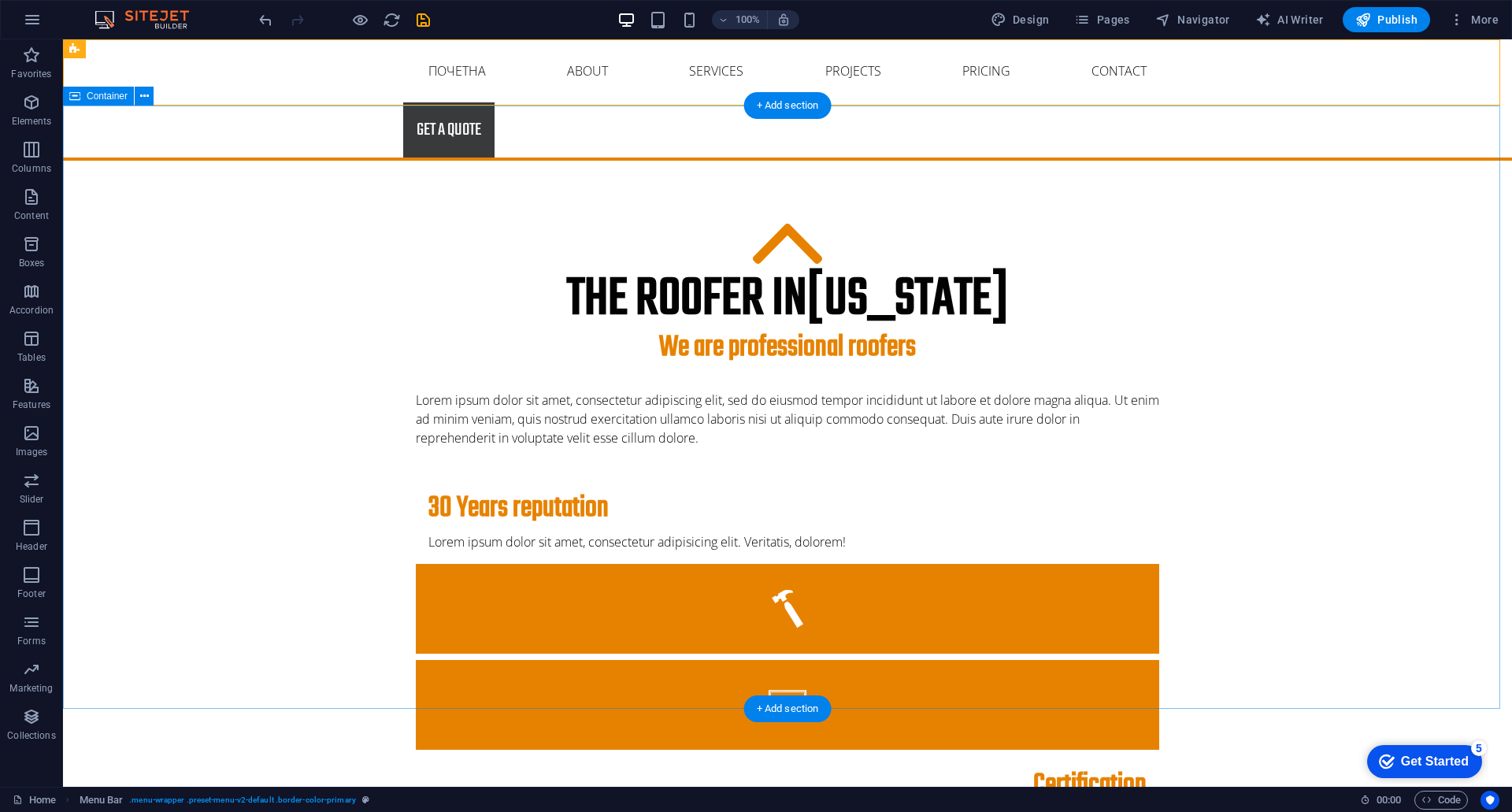
click at [320, 217] on div "The roofer in [US_STATE] We are professional roofers Lorem ipsum dolor sit amet…" at bounding box center [788, 720] width 1450 height 1118
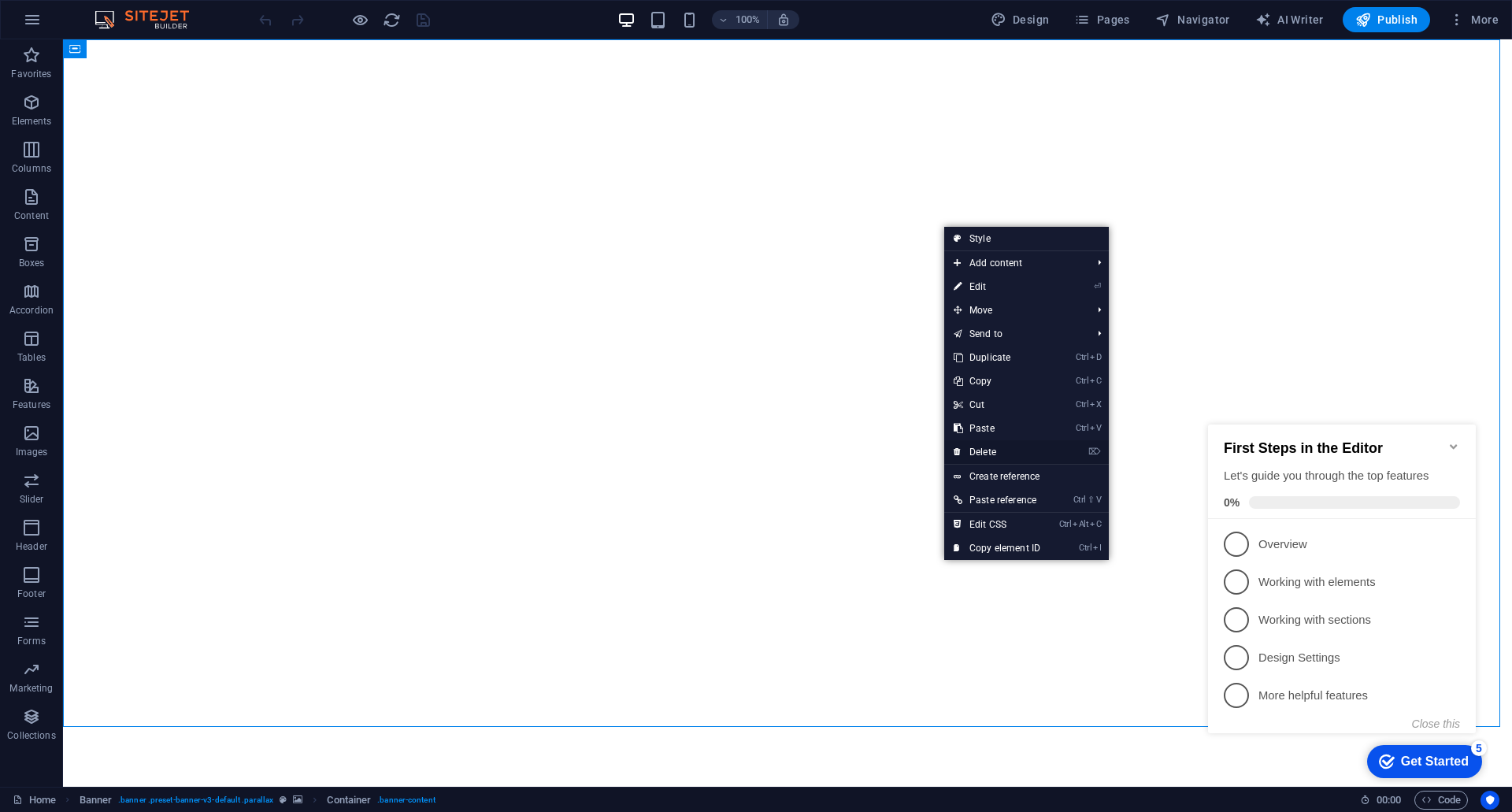
click at [999, 445] on link "⌦ Delete" at bounding box center [997, 452] width 106 height 24
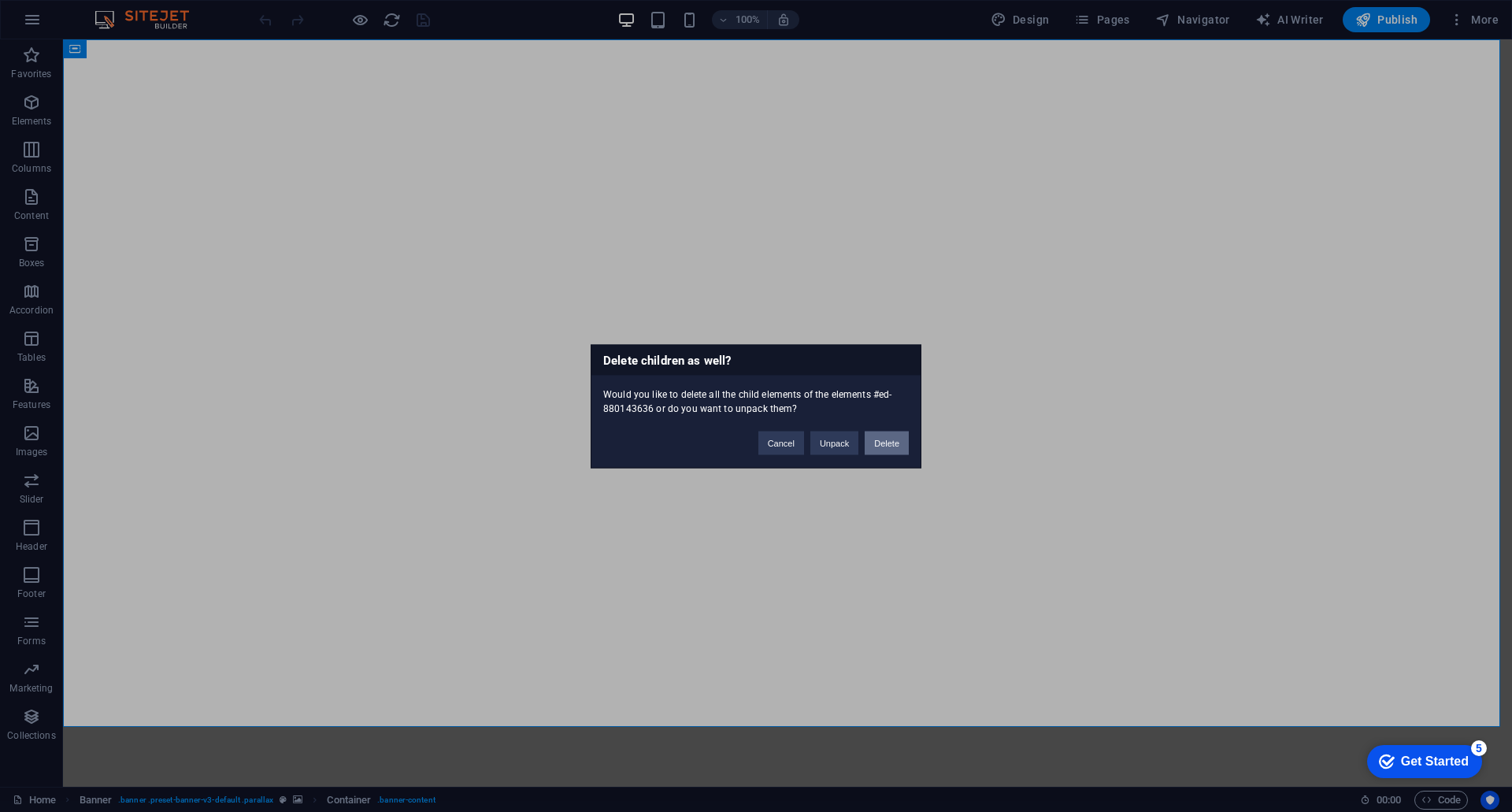
click at [878, 451] on button "Delete" at bounding box center [886, 443] width 44 height 24
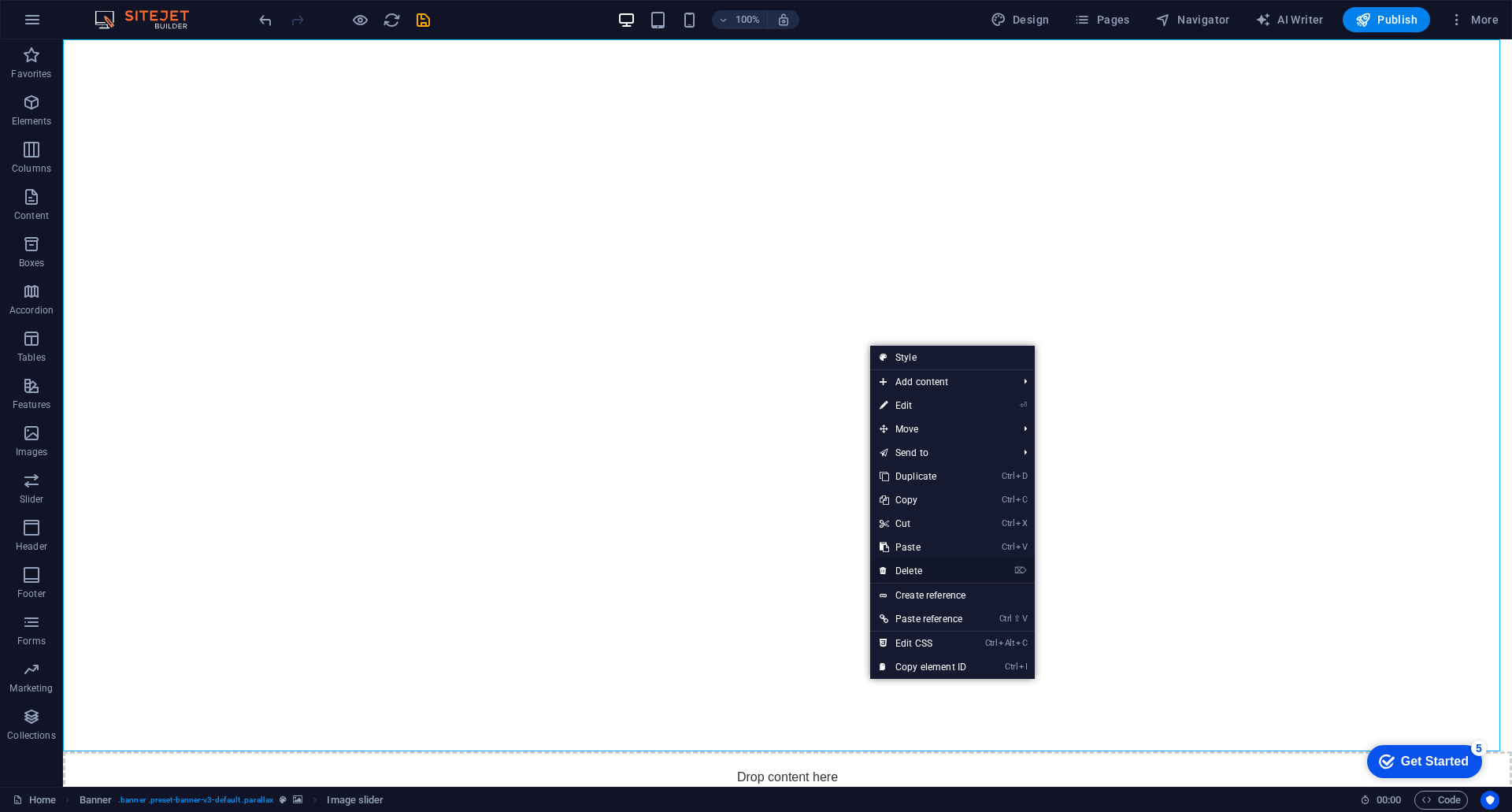
click at [931, 566] on link "⌦ Delete" at bounding box center [923, 571] width 106 height 24
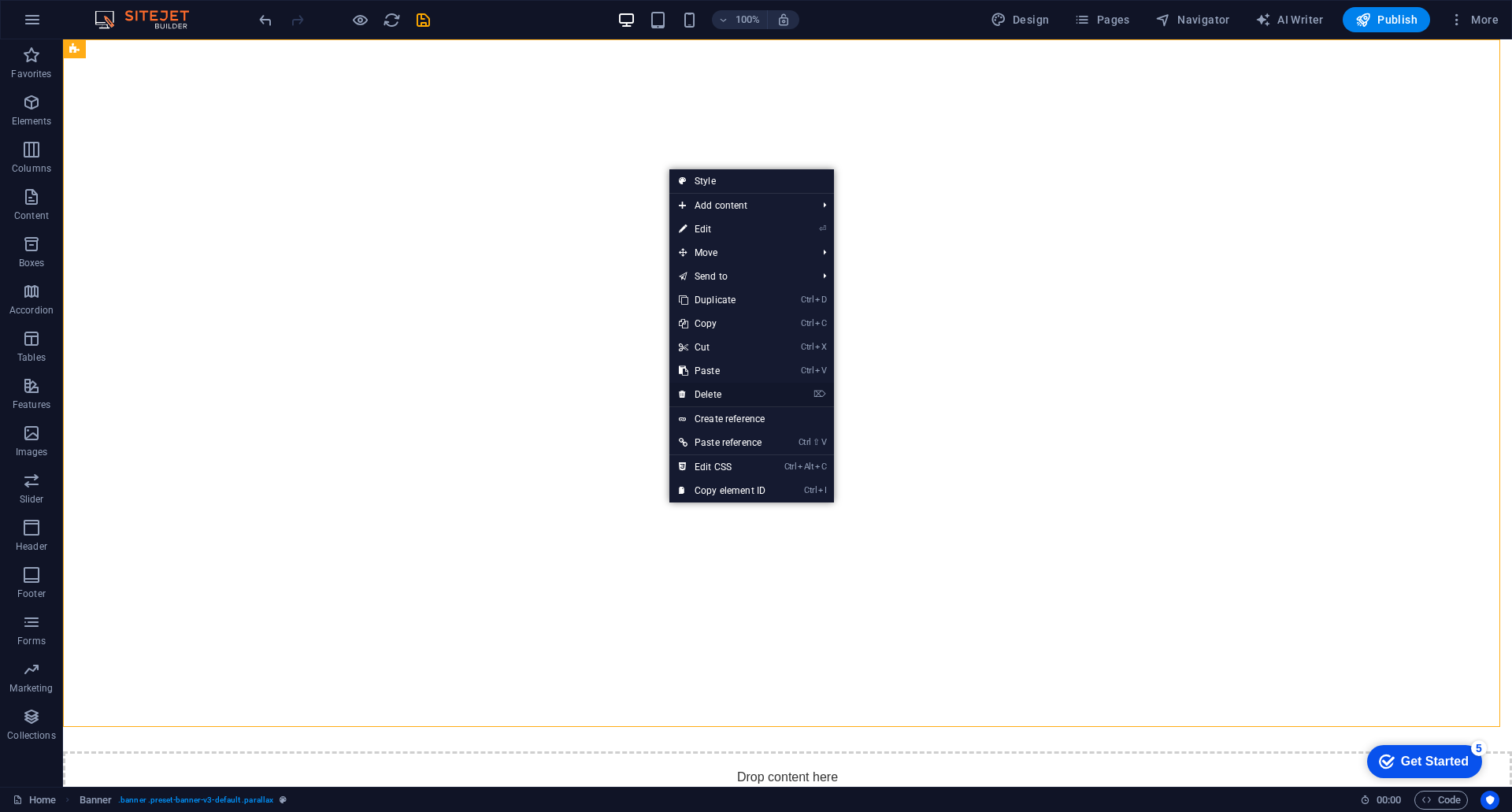
click at [727, 391] on link "⌦ Delete" at bounding box center [721, 394] width 106 height 24
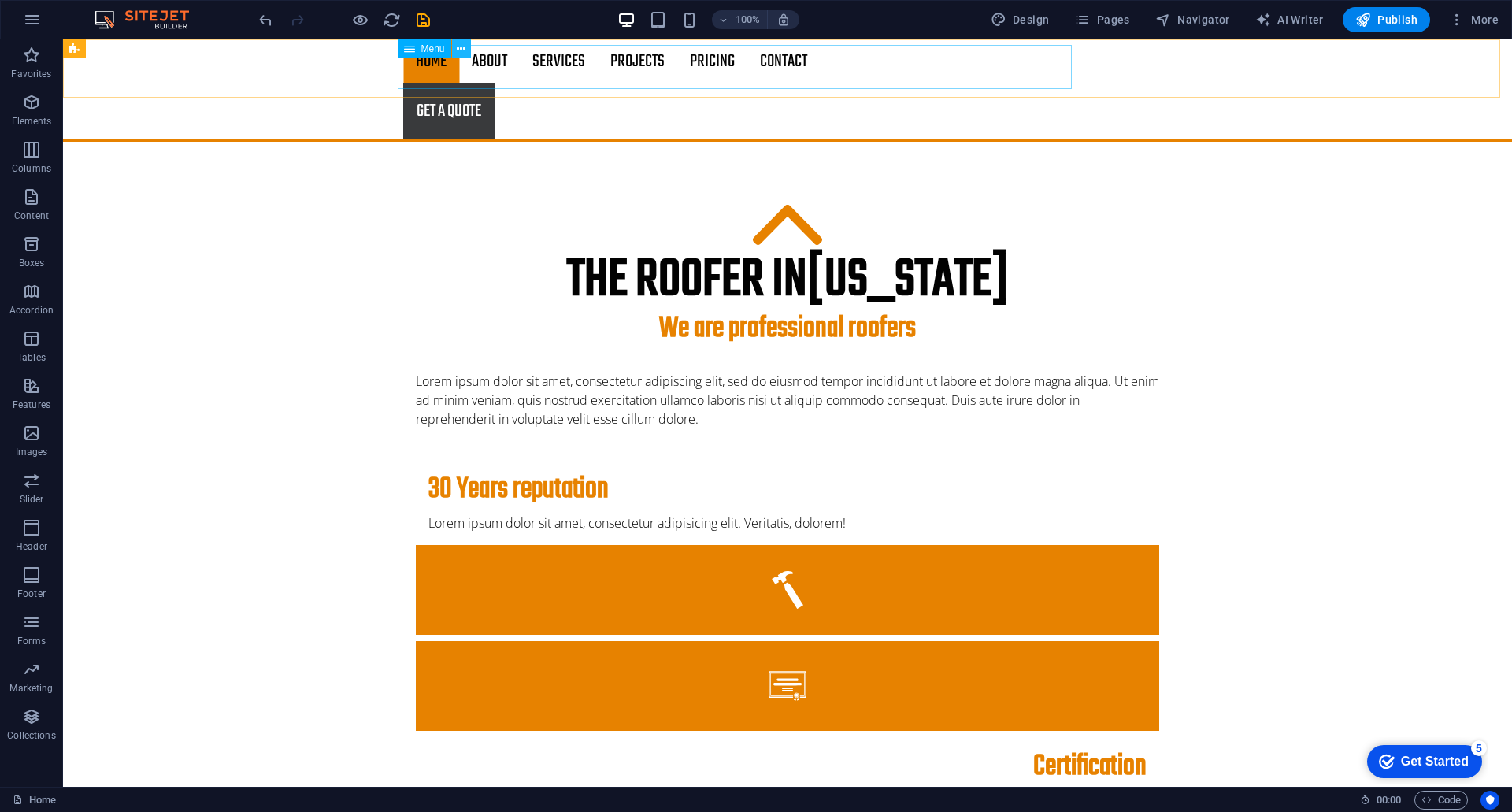
click at [461, 50] on icon at bounding box center [461, 48] width 9 height 17
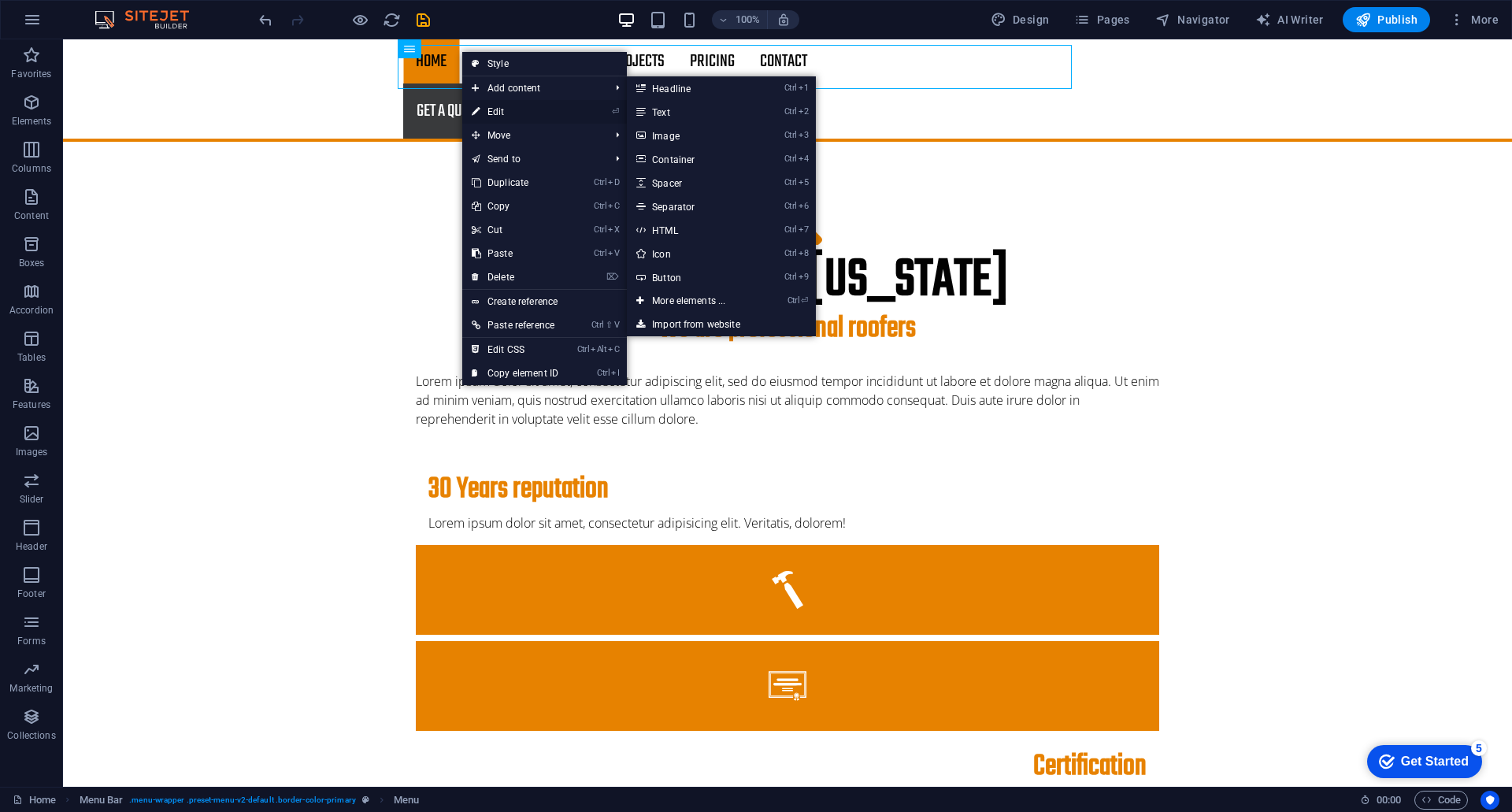
click at [494, 111] on link "⏎ Edit" at bounding box center [515, 112] width 106 height 24
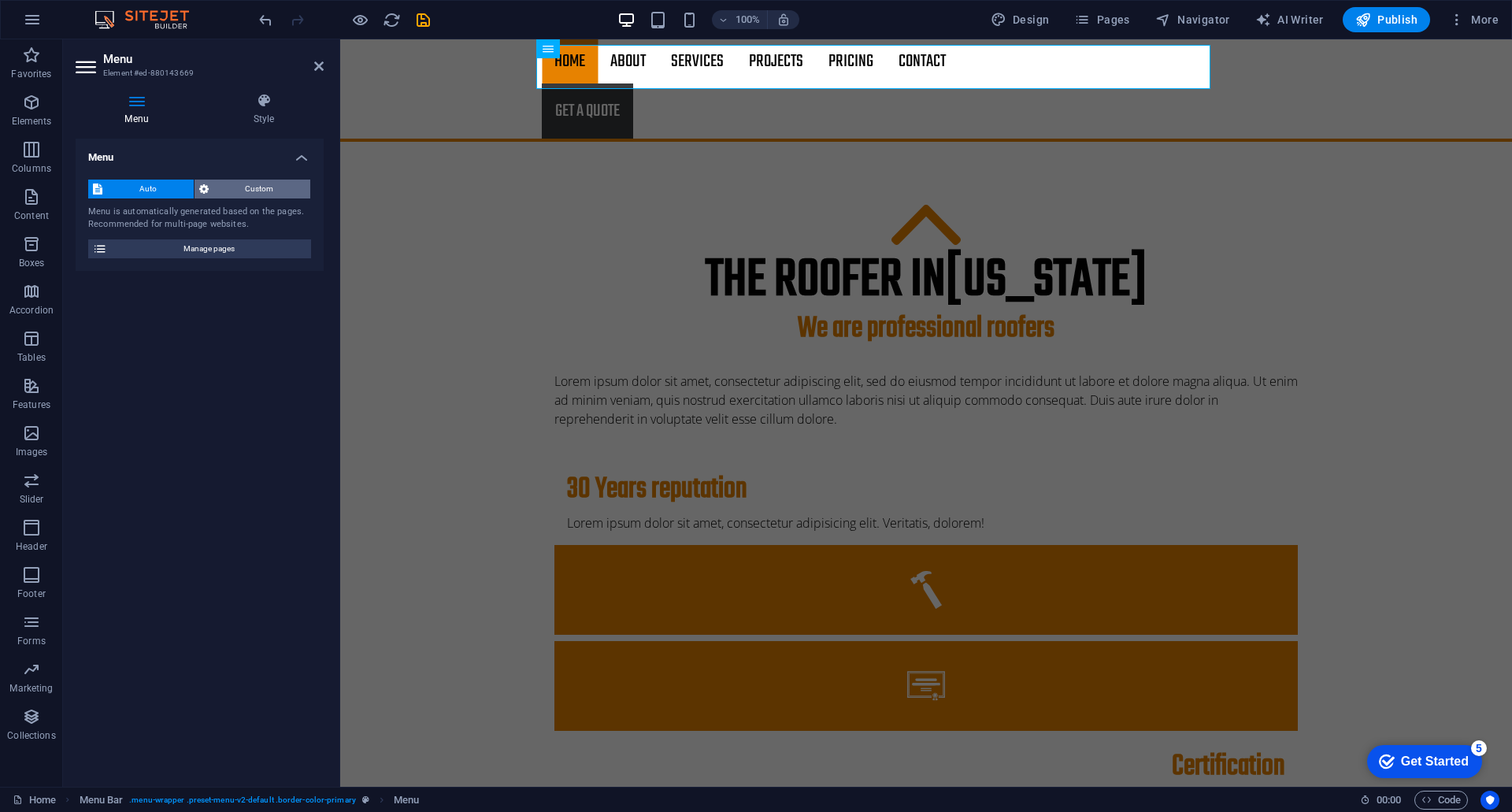
click at [248, 189] on span "Custom" at bounding box center [260, 189] width 93 height 19
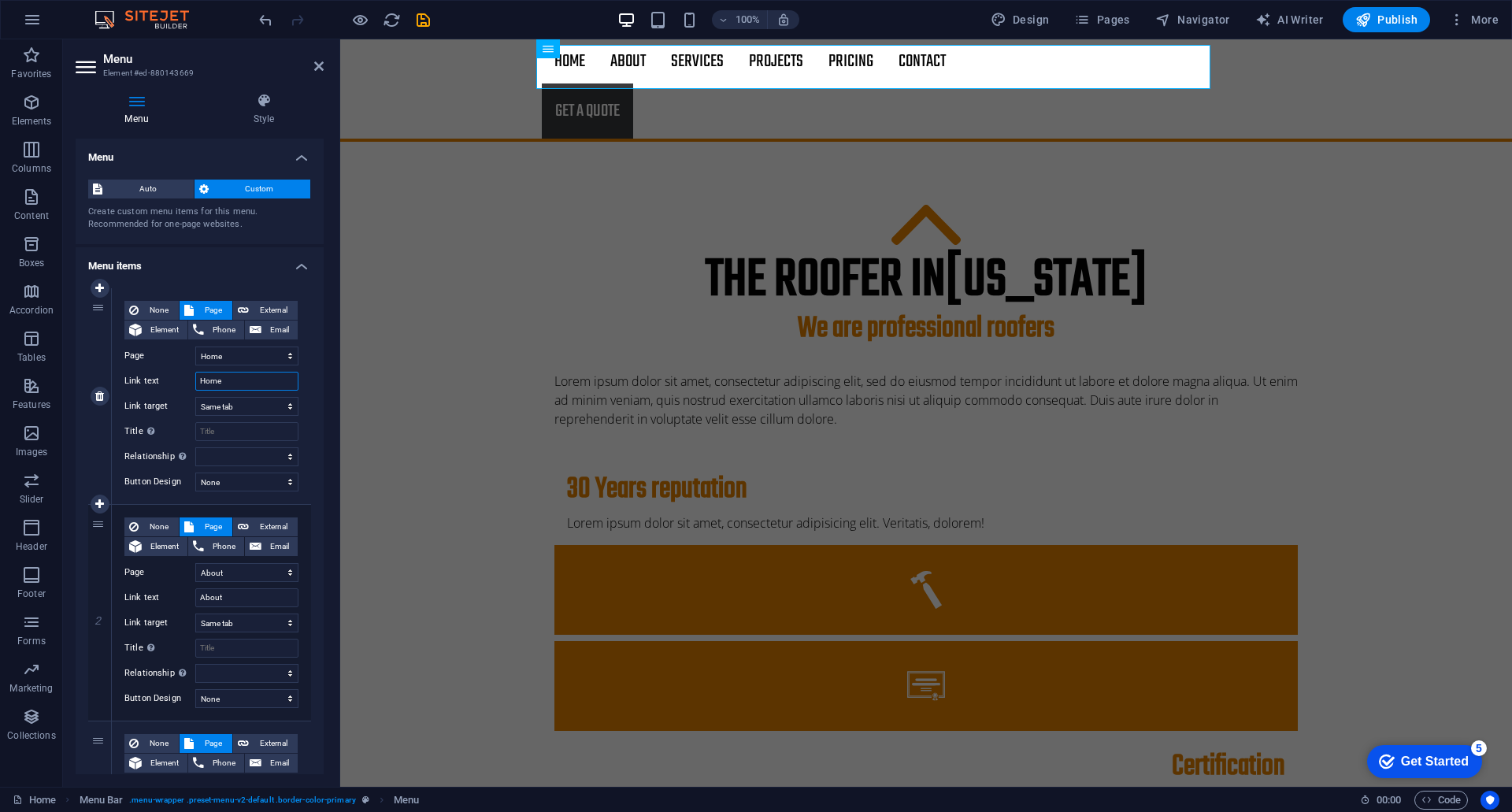
drag, startPoint x: 231, startPoint y: 381, endPoint x: 185, endPoint y: 381, distance: 46.0
click at [185, 381] on div "Link text Home" at bounding box center [211, 380] width 174 height 19
type input "ПОчетна"
select select
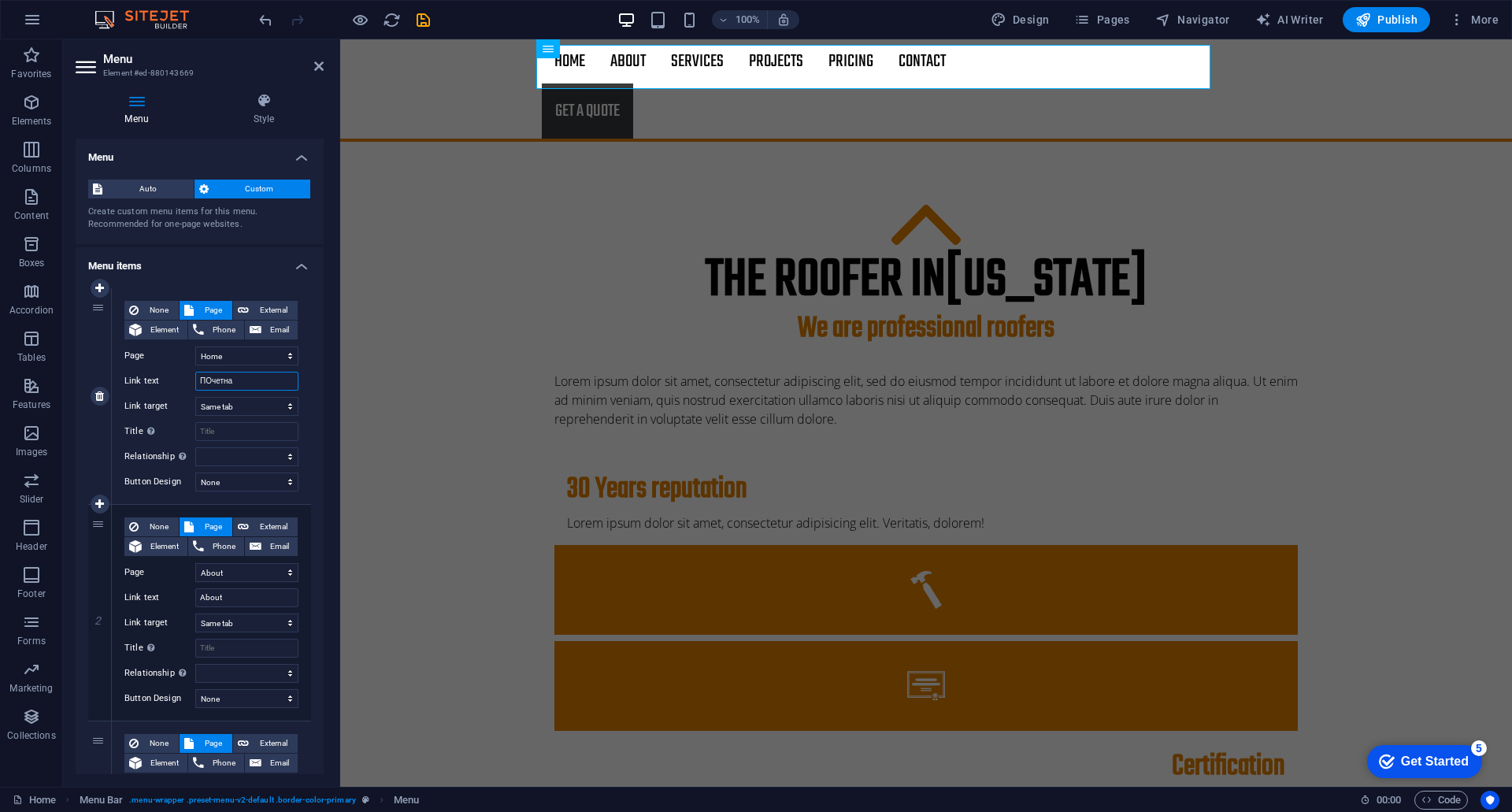
select select
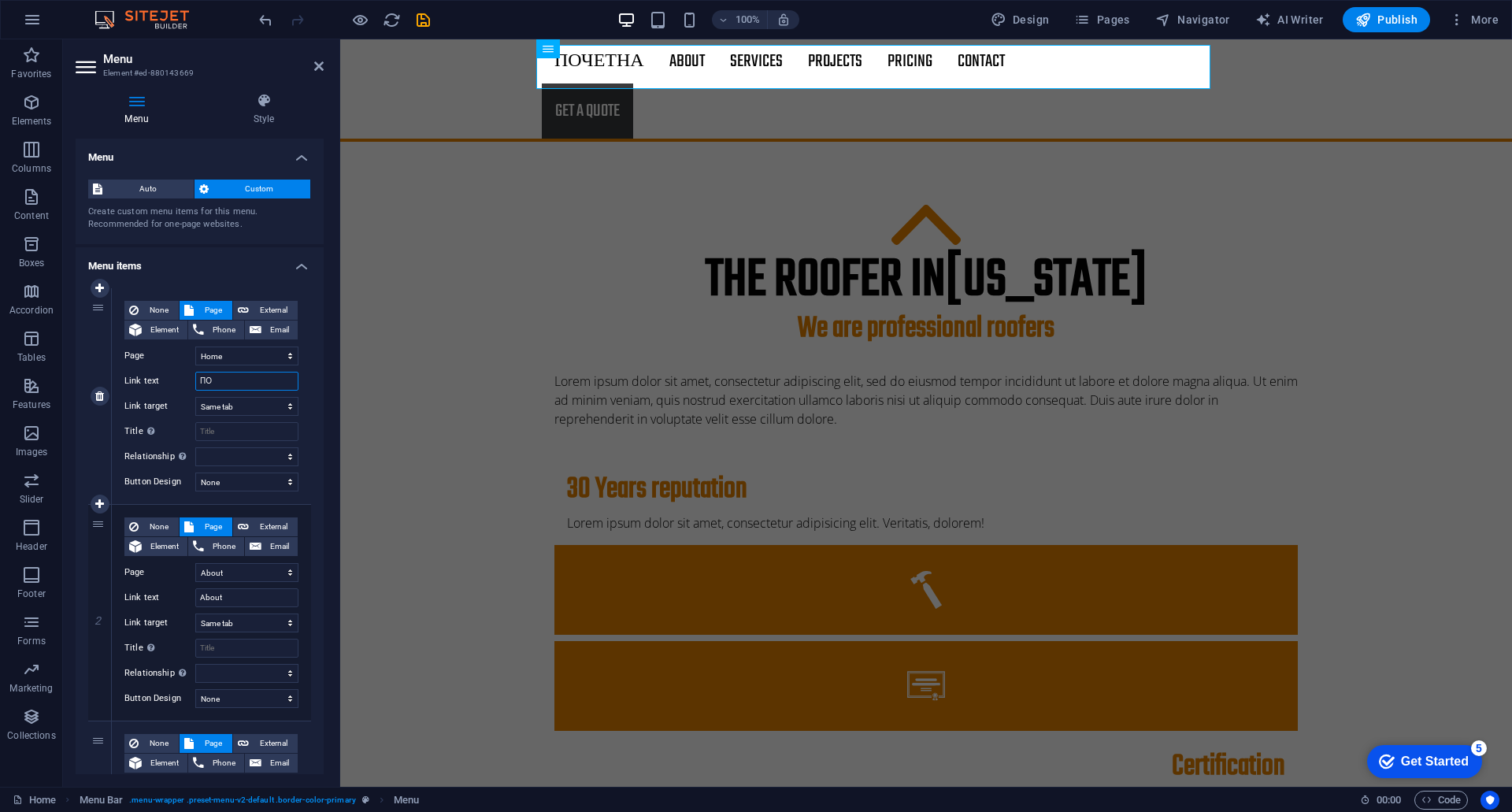
type input "П"
select select
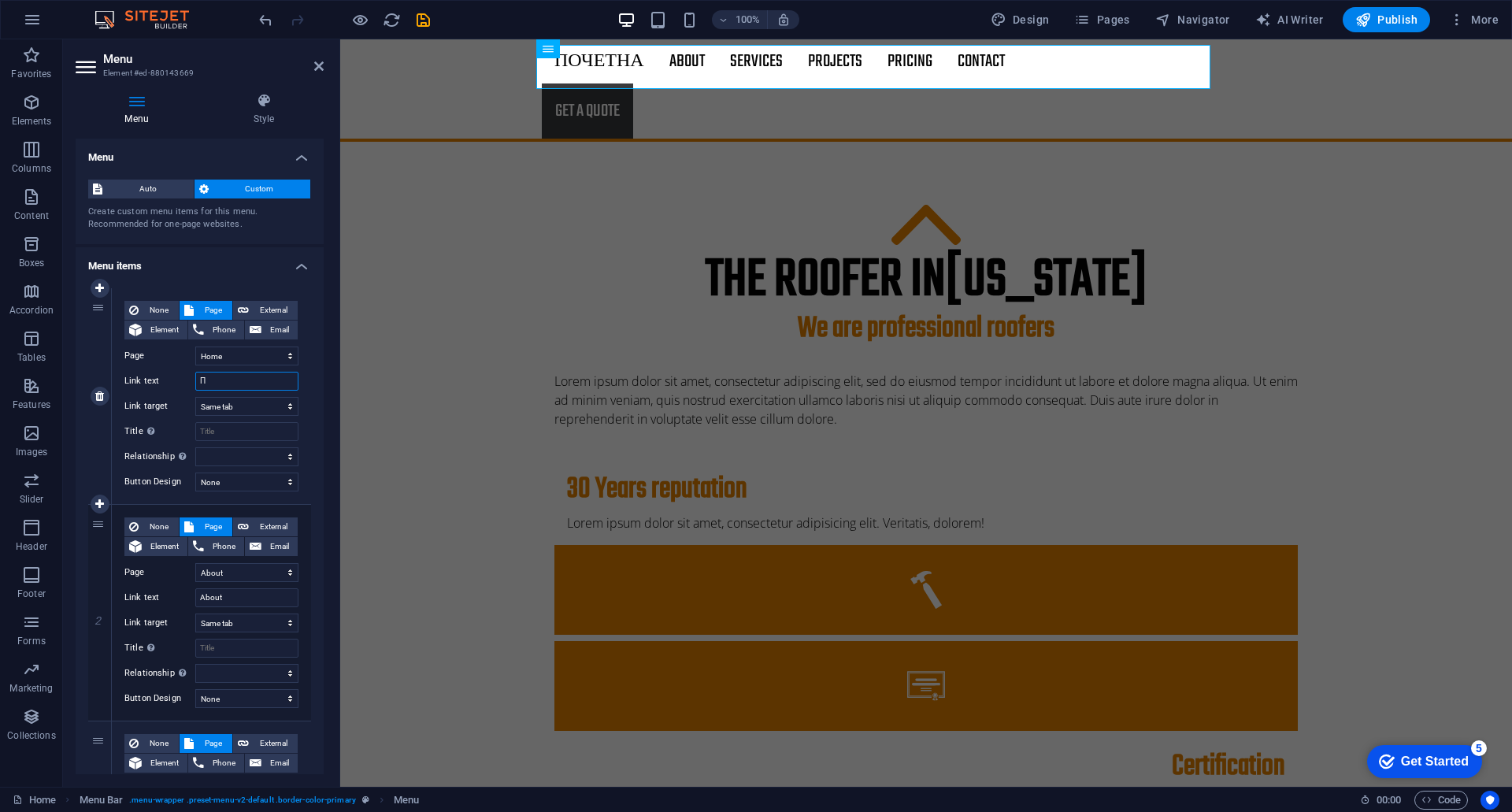
select select
type input "Почетна"
select select
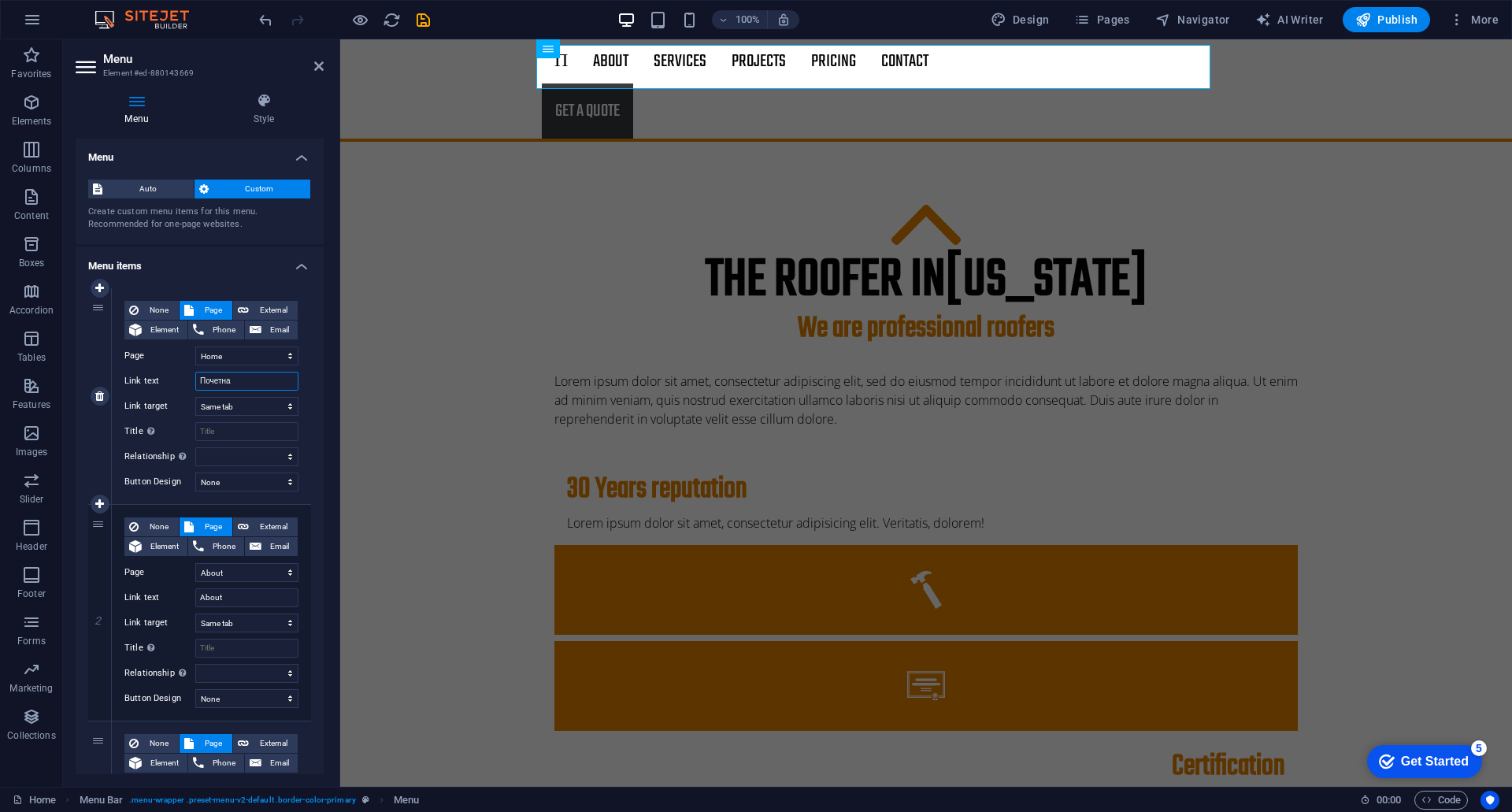
select select
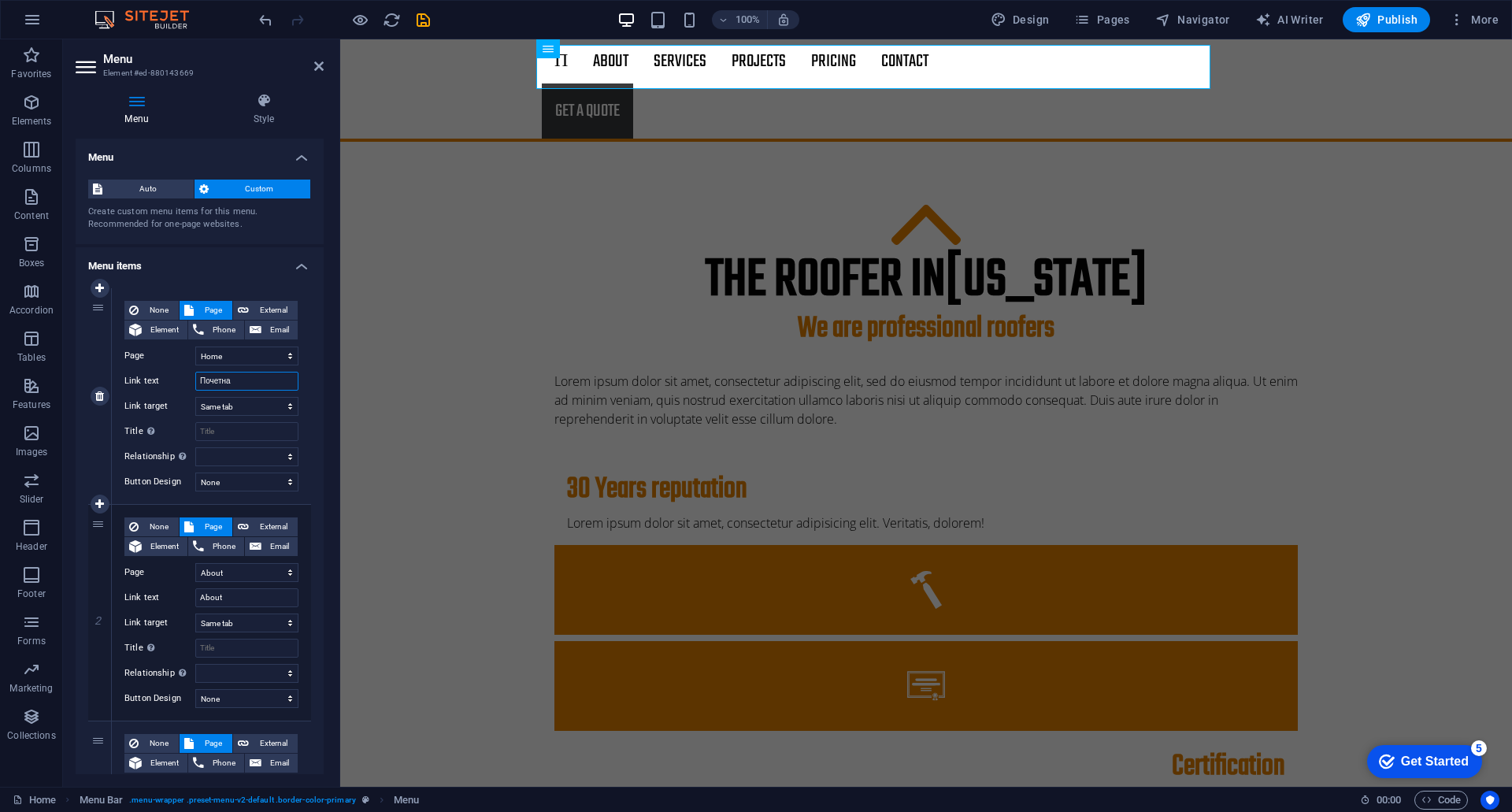
select select
type input "Почетна"
click at [227, 596] on input "About" at bounding box center [247, 597] width 103 height 19
drag, startPoint x: 229, startPoint y: 596, endPoint x: 196, endPoint y: 597, distance: 33.0
click at [196, 597] on input "About" at bounding box center [247, 597] width 103 height 19
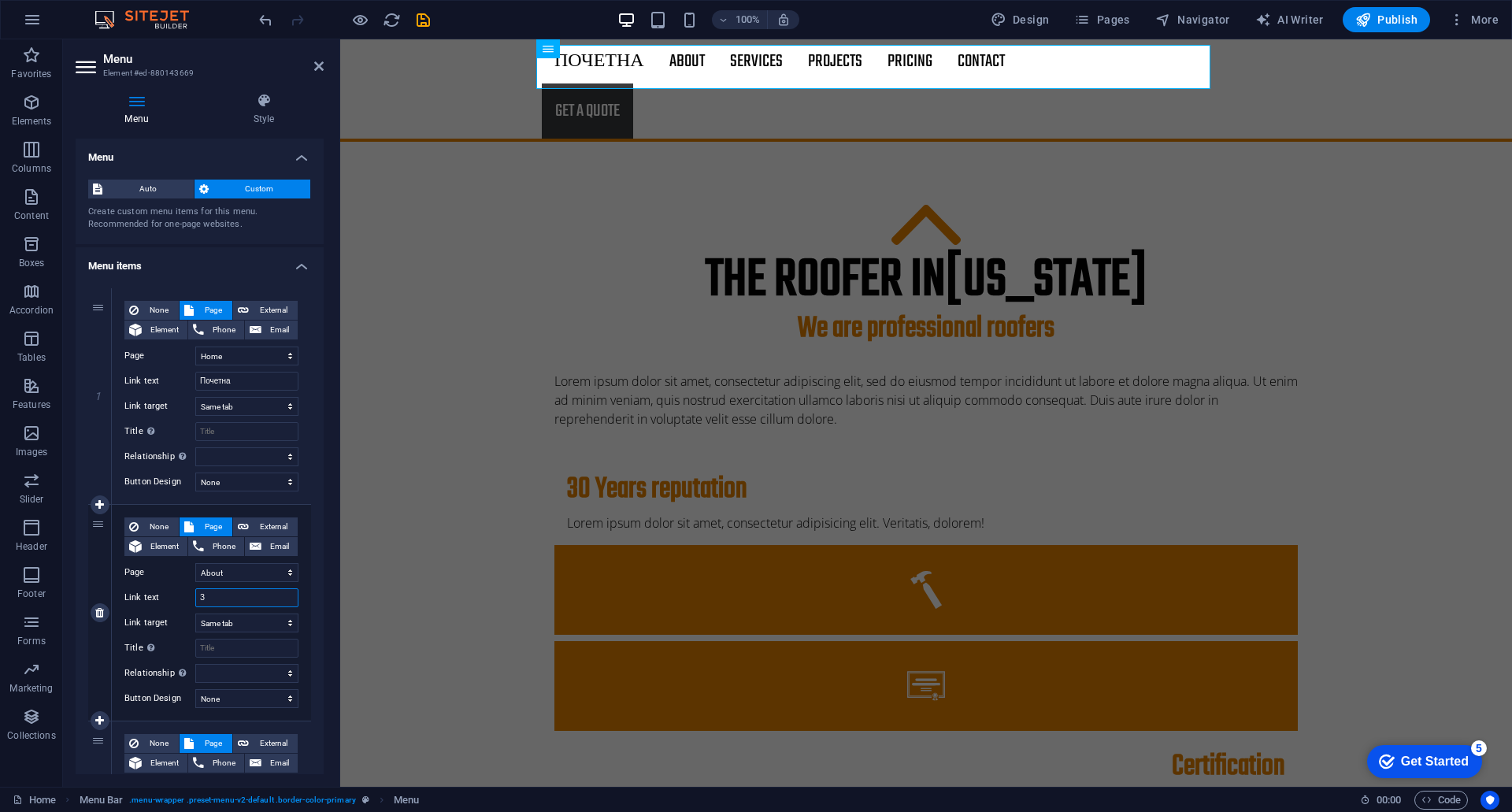
type input "За"
select select
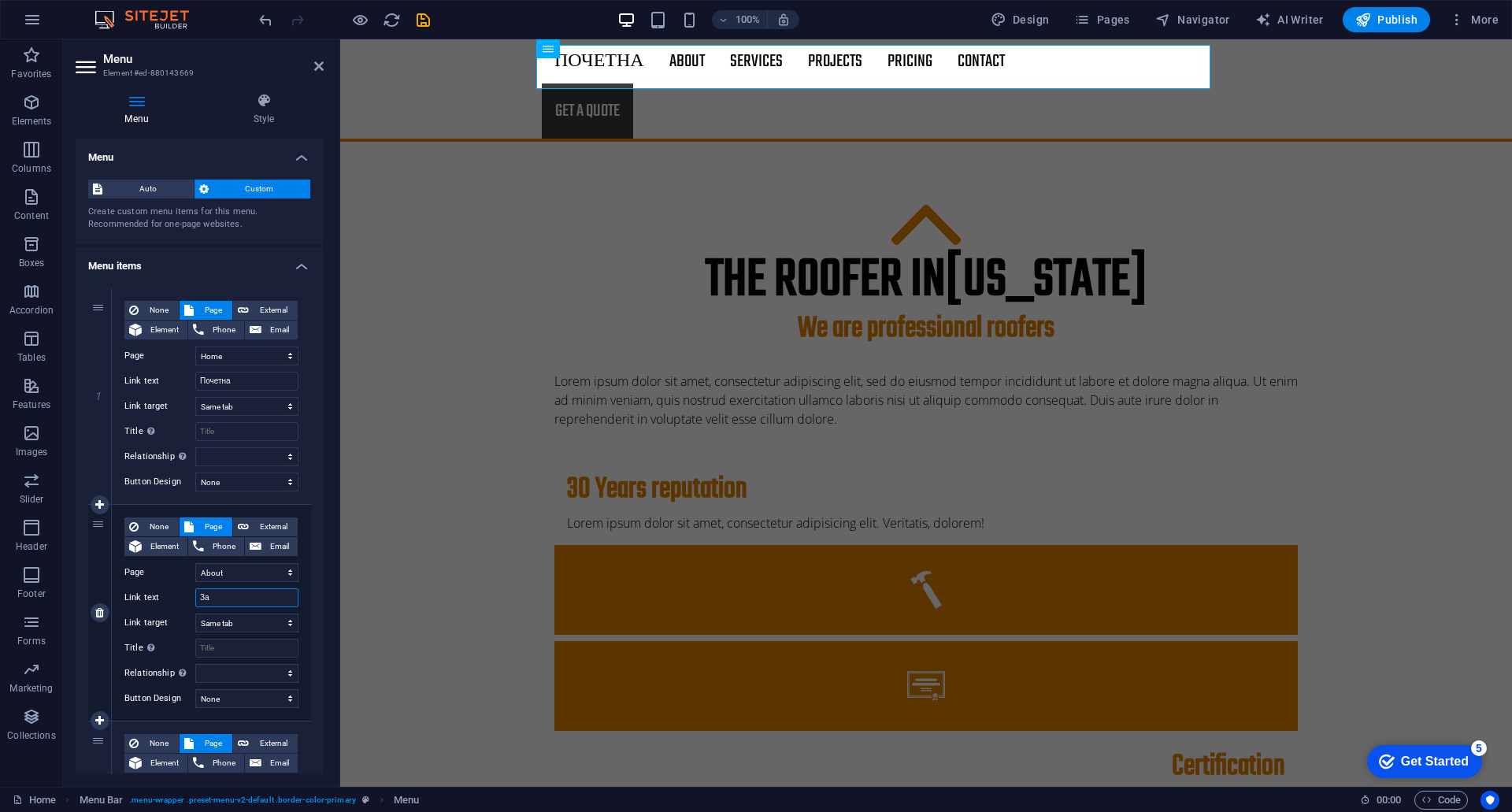
select select
type input "З"
select select
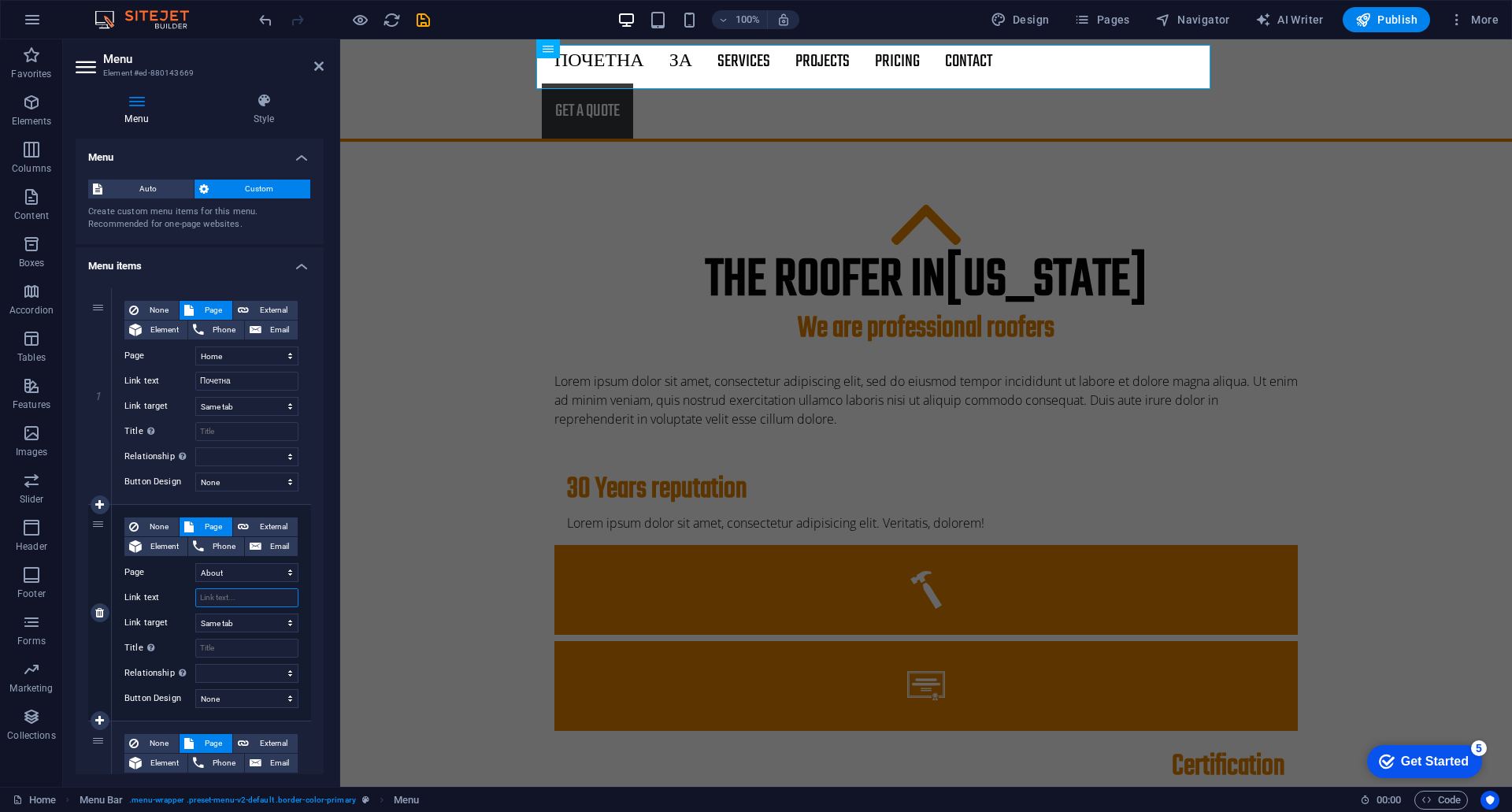
select select
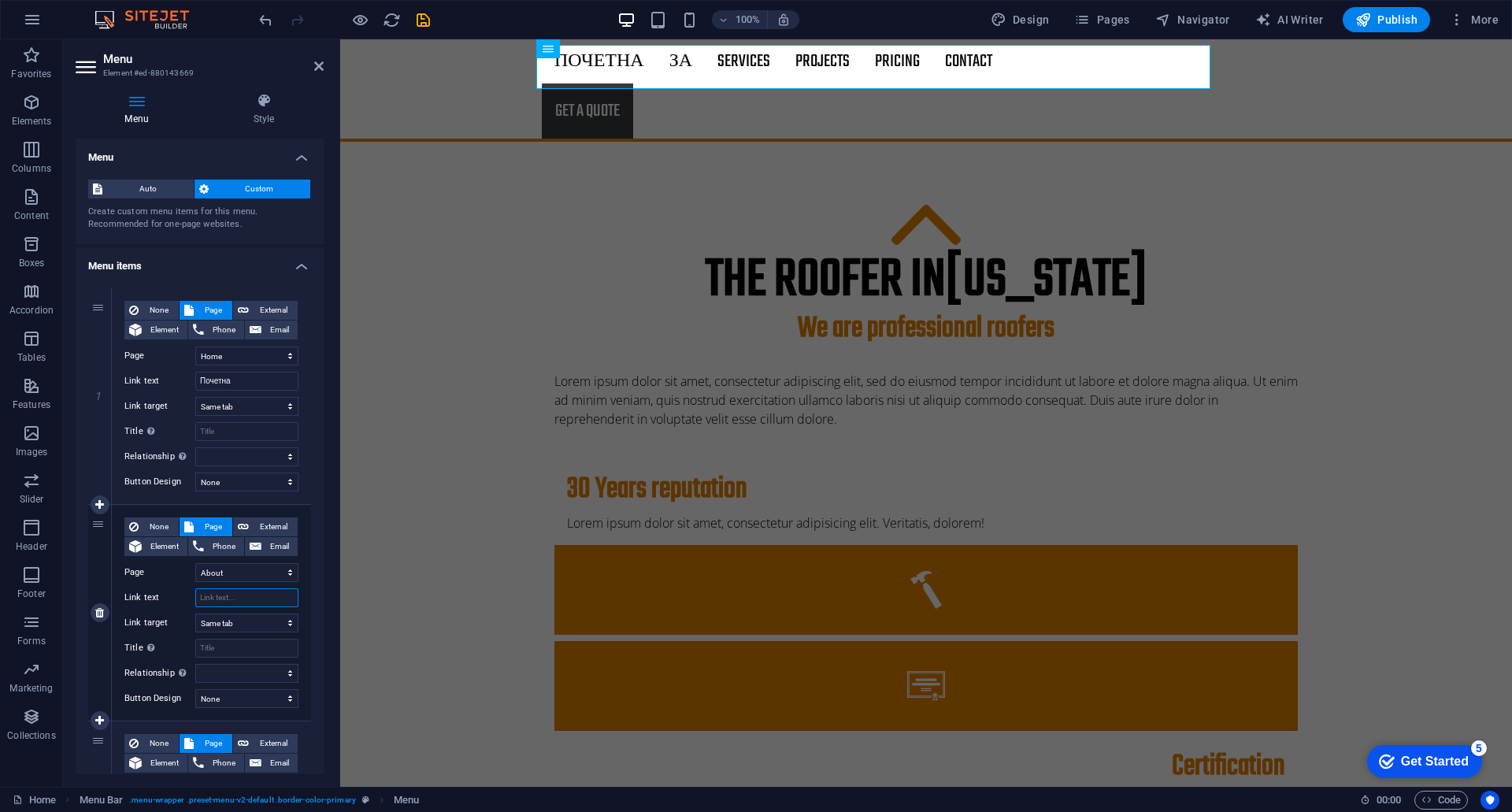
select select
type input "ЗА НАС"
select select
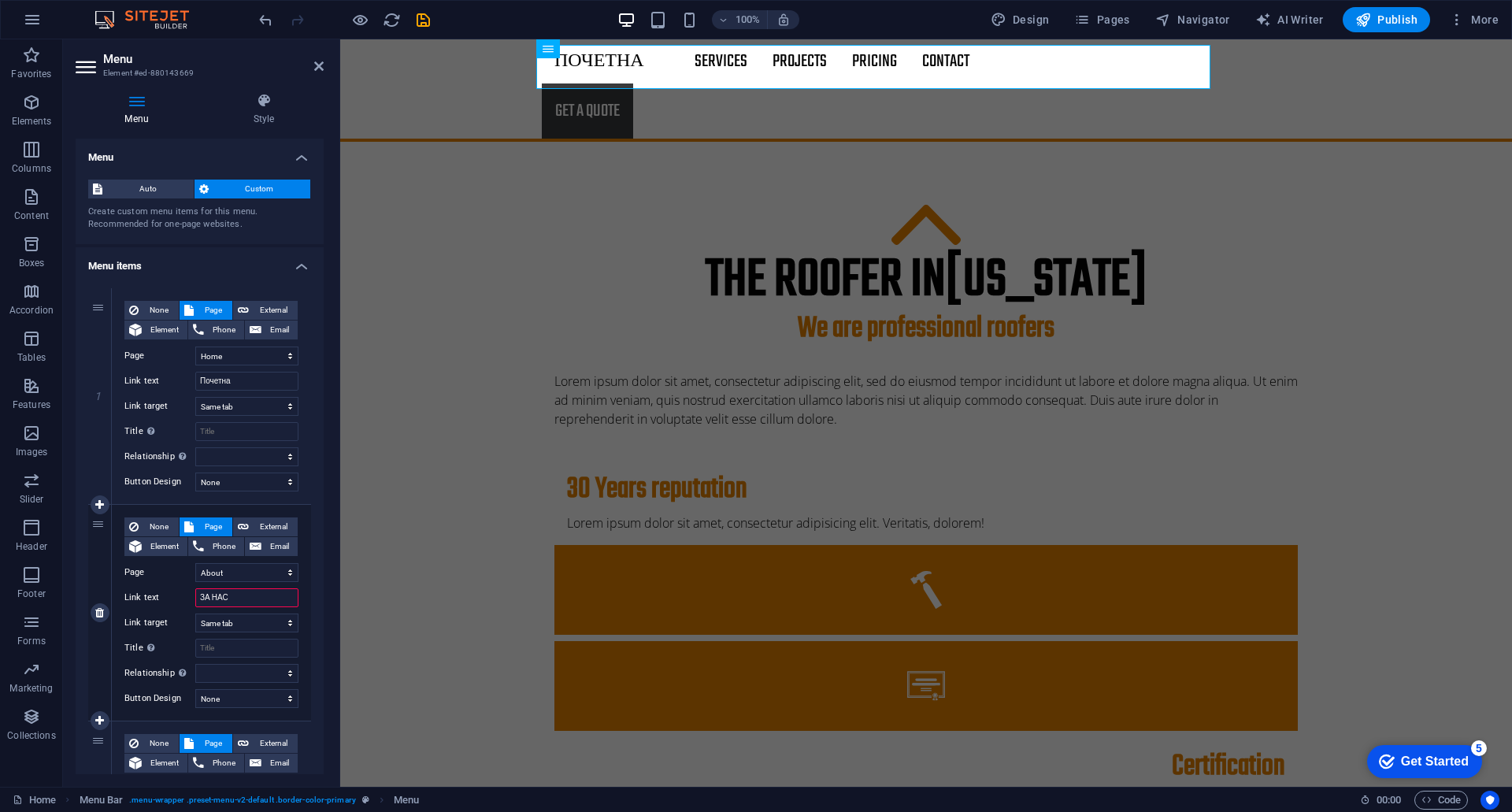
select select
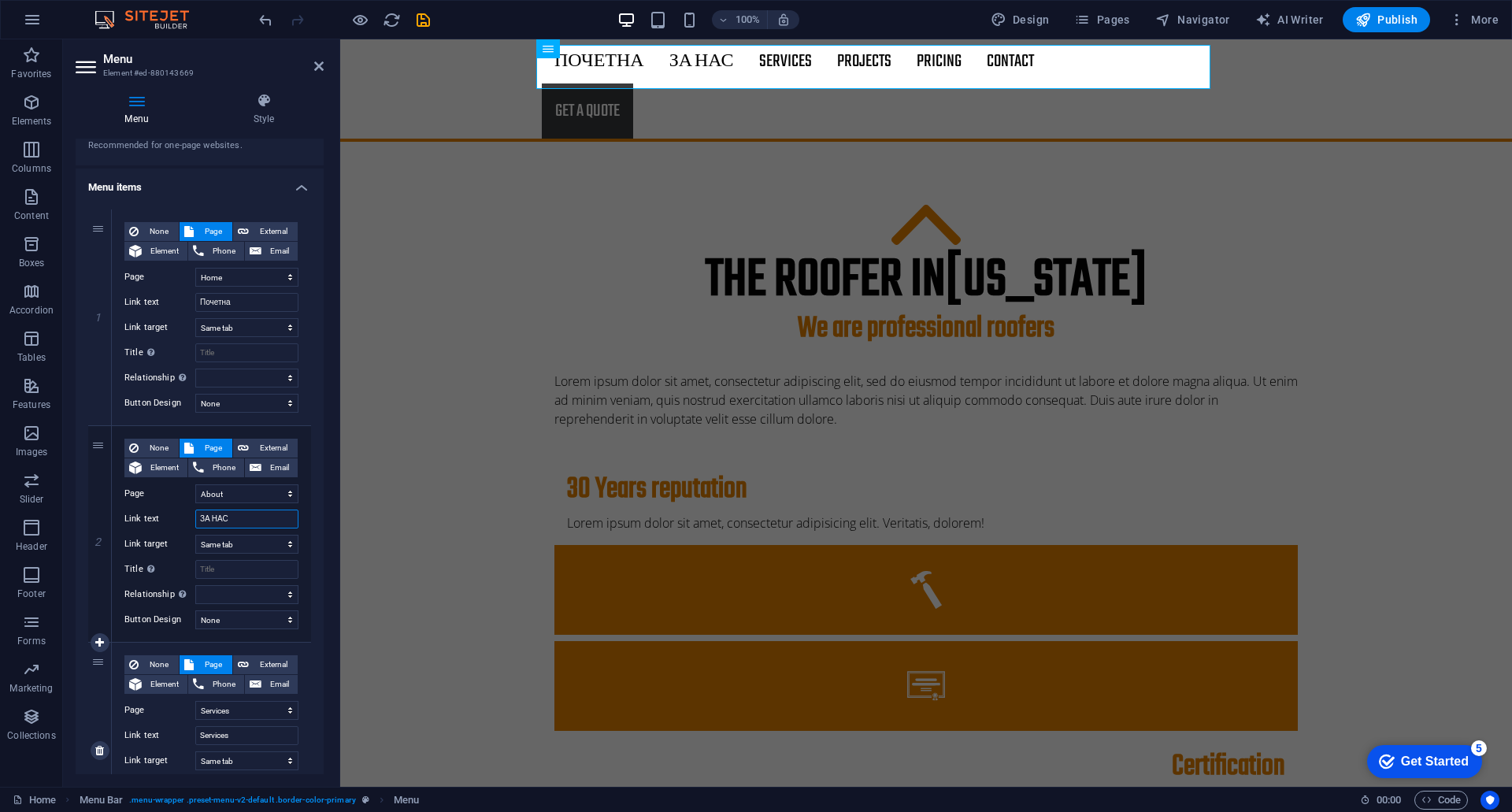
scroll to position [157, 0]
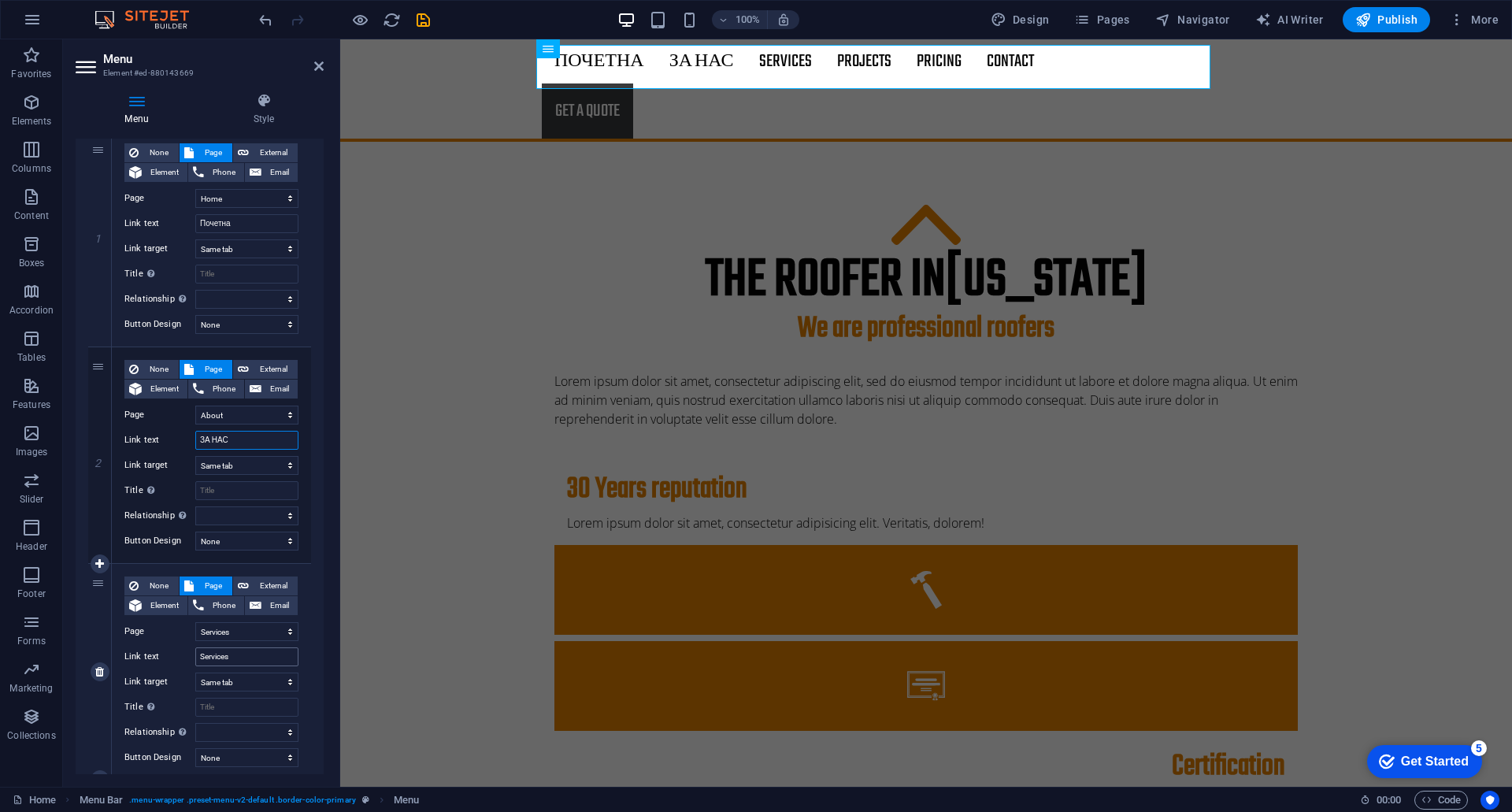
type input "ЗА НАС"
drag, startPoint x: 236, startPoint y: 658, endPoint x: 193, endPoint y: 659, distance: 43.0
click at [193, 659] on div "Link text Services" at bounding box center [211, 656] width 174 height 19
type input "Производи"
select select
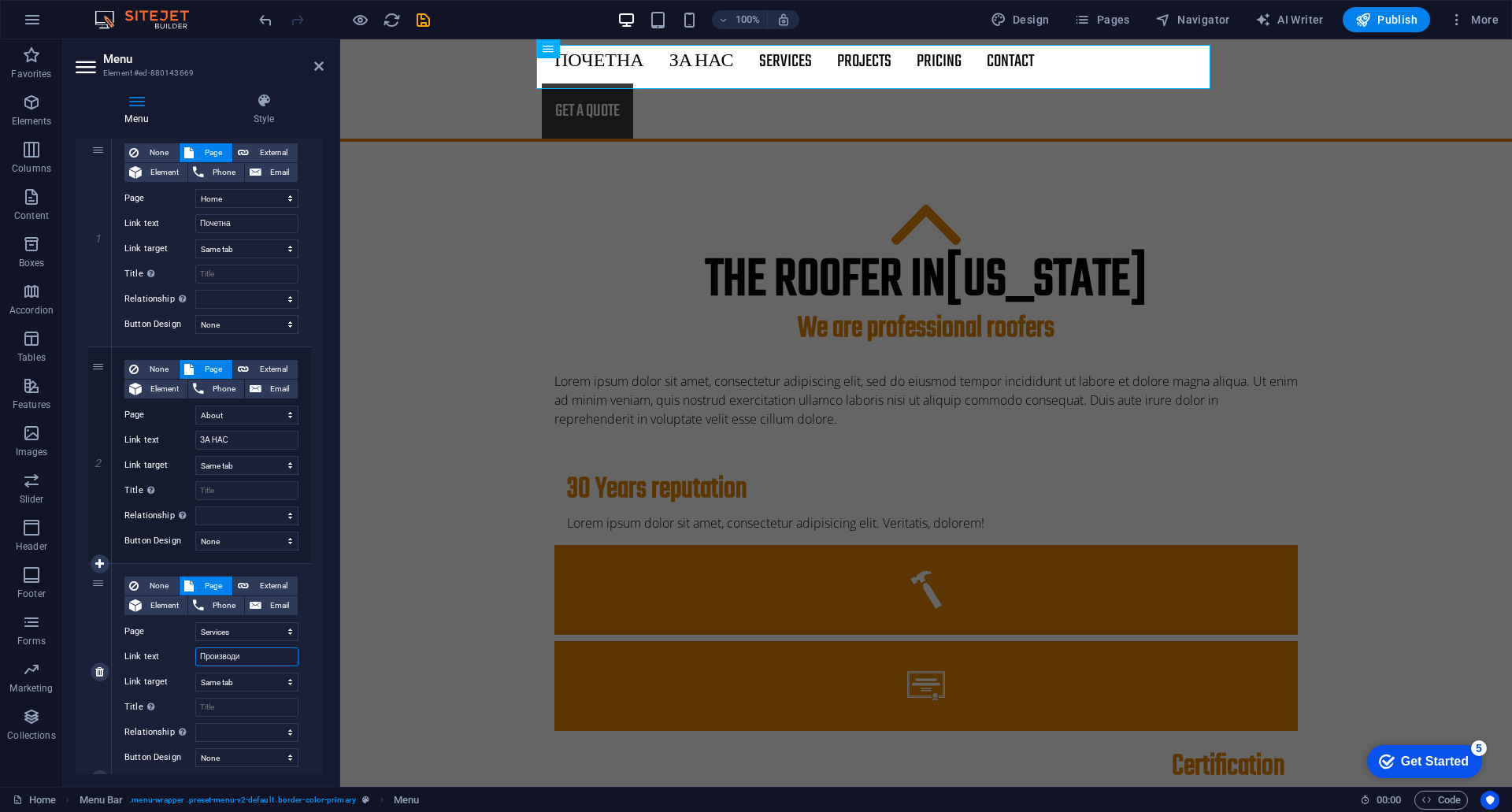
select select
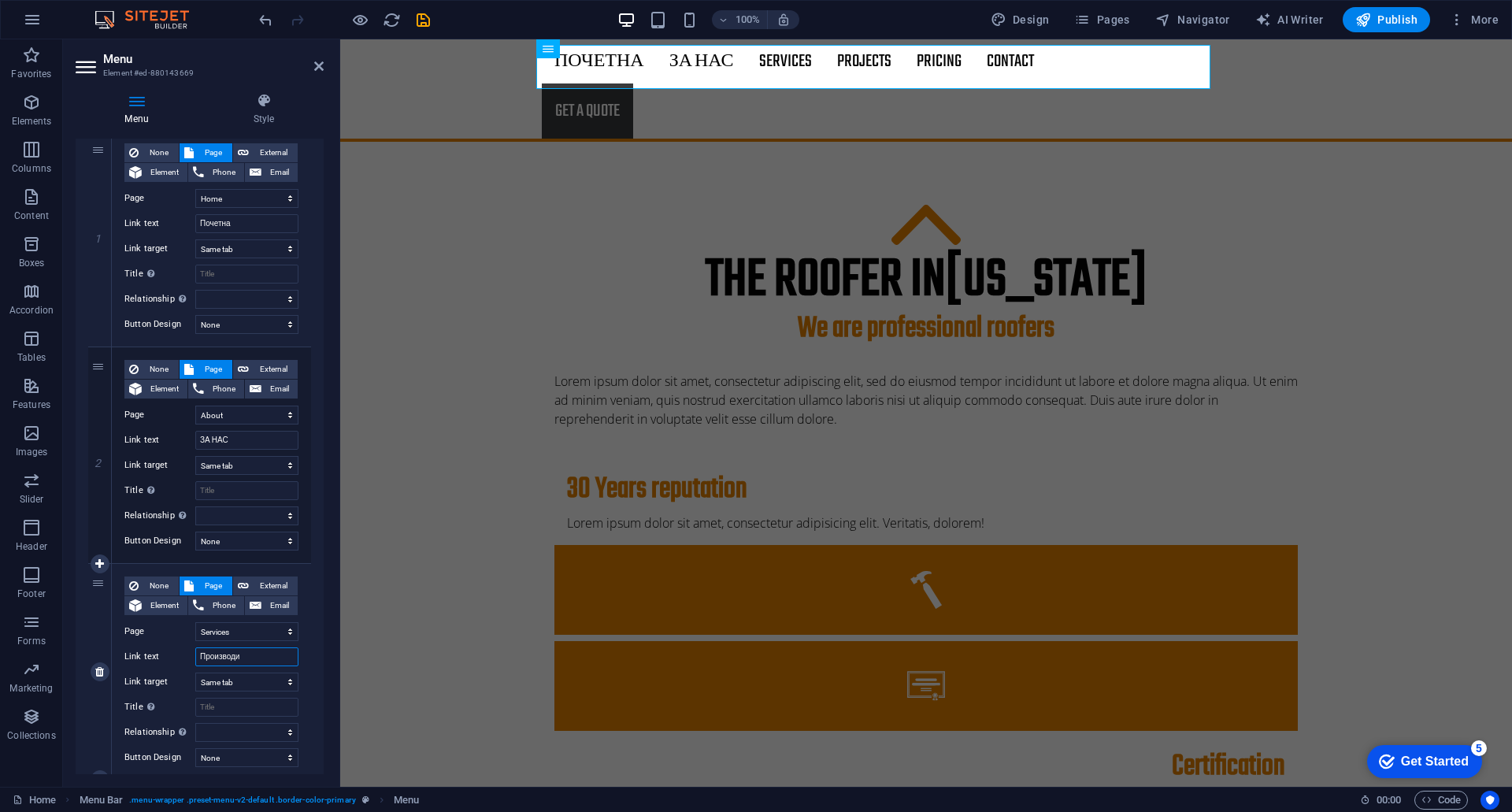
select select
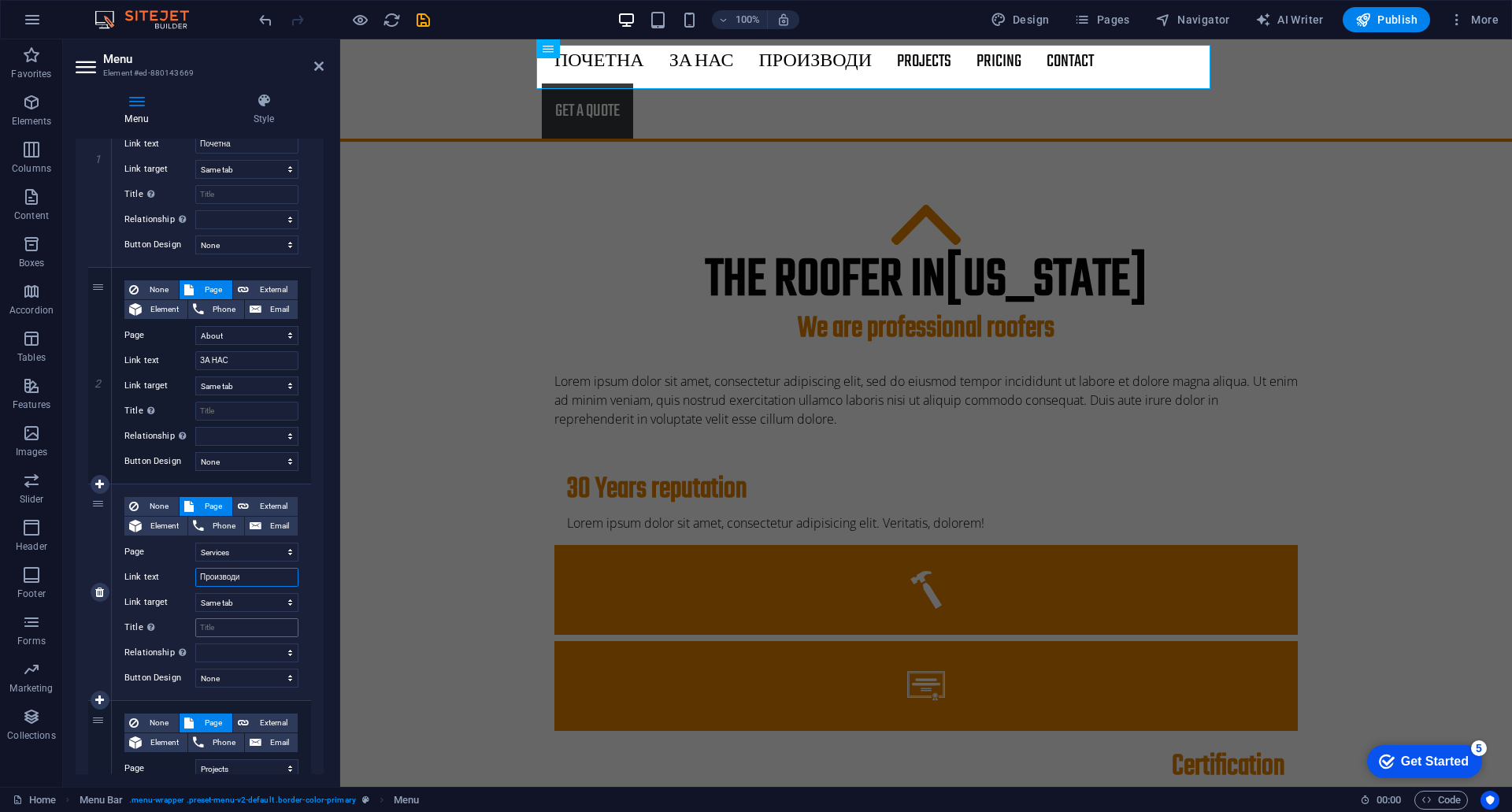
scroll to position [315, 0]
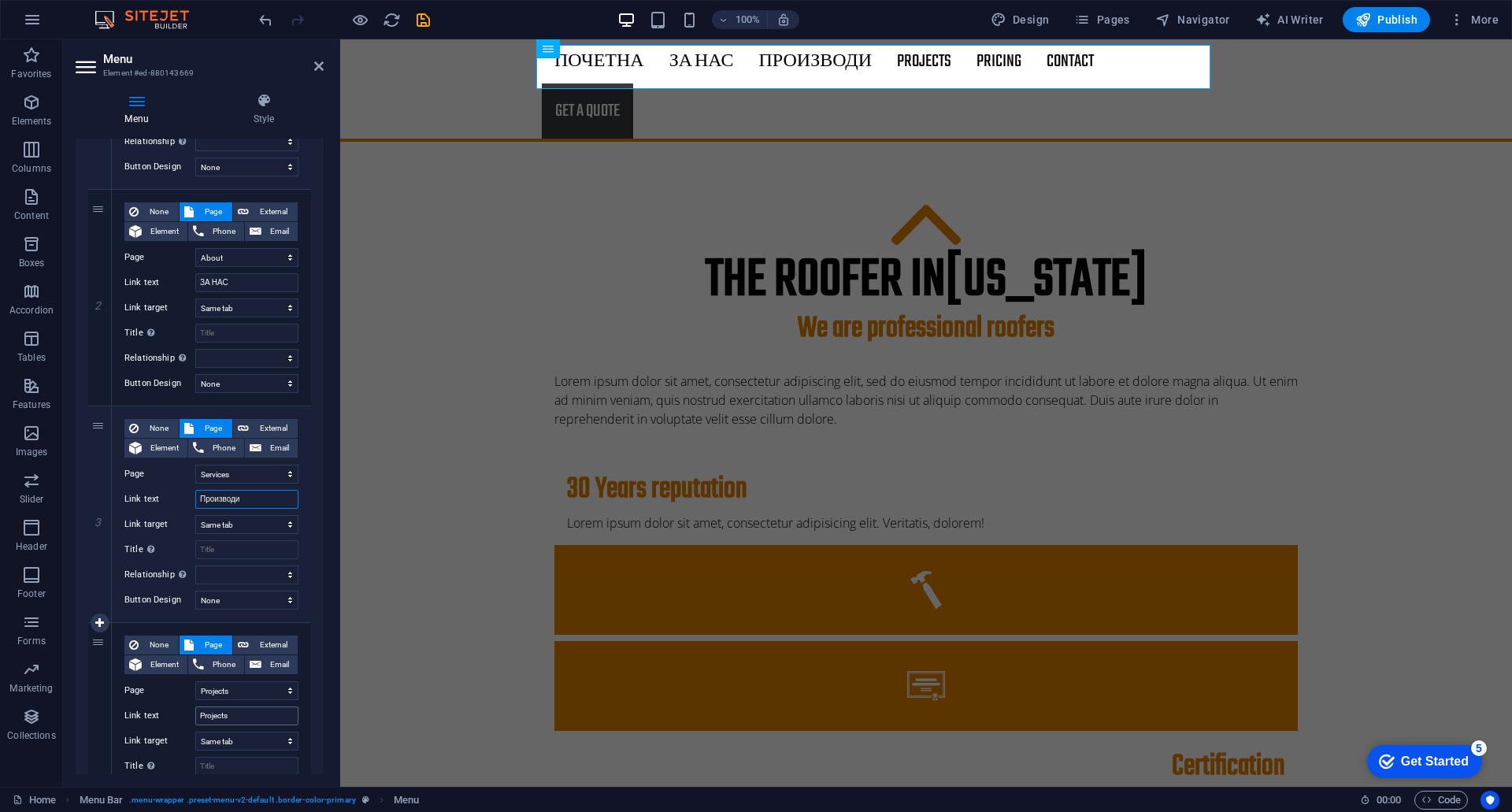
type input "Производи"
drag, startPoint x: 235, startPoint y: 716, endPoint x: 191, endPoint y: 715, distance: 44.0
click at [191, 715] on div "Link text Projects" at bounding box center [211, 715] width 174 height 19
type input "[PERSON_NAME]"
select select
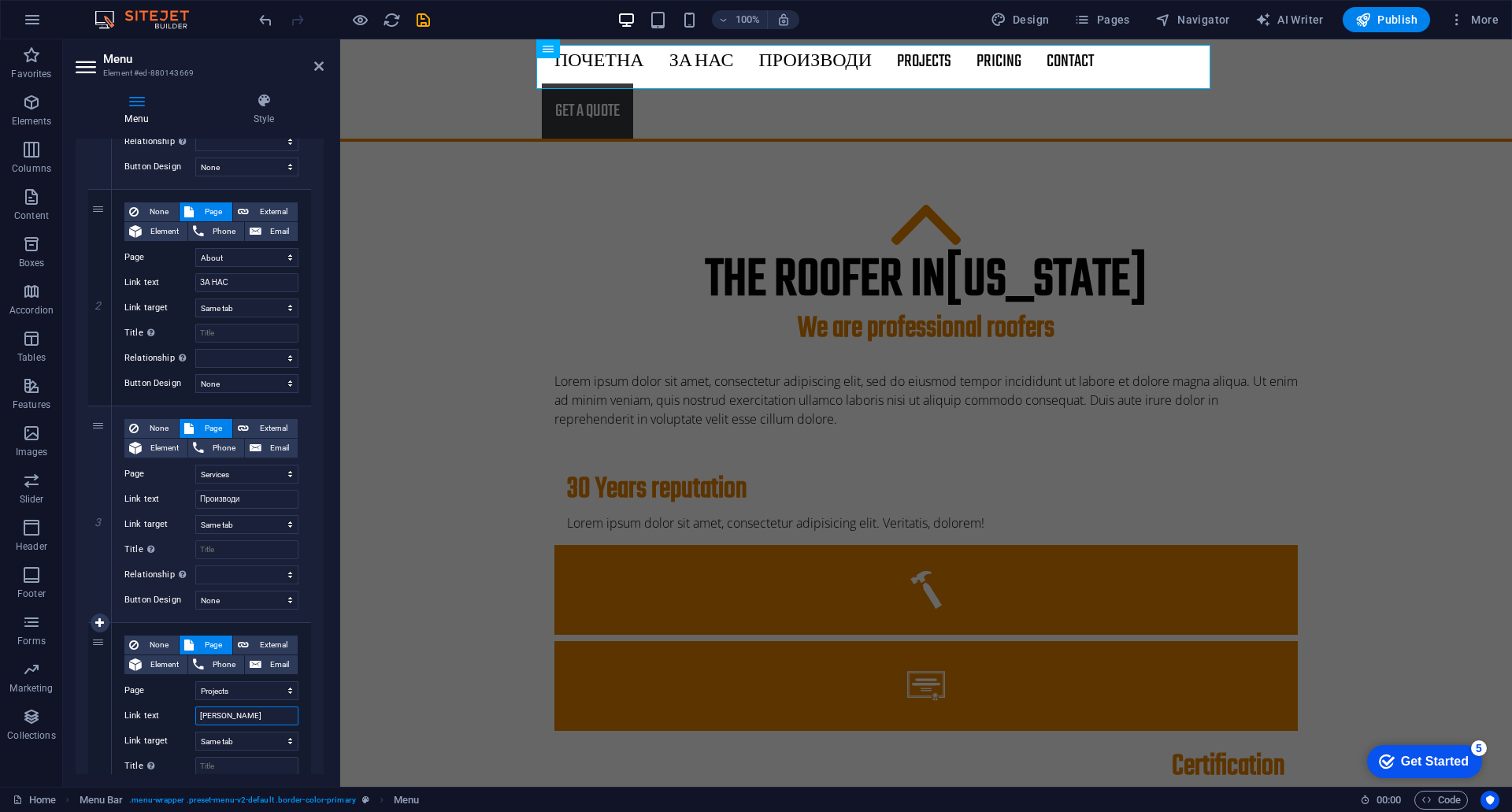
select select
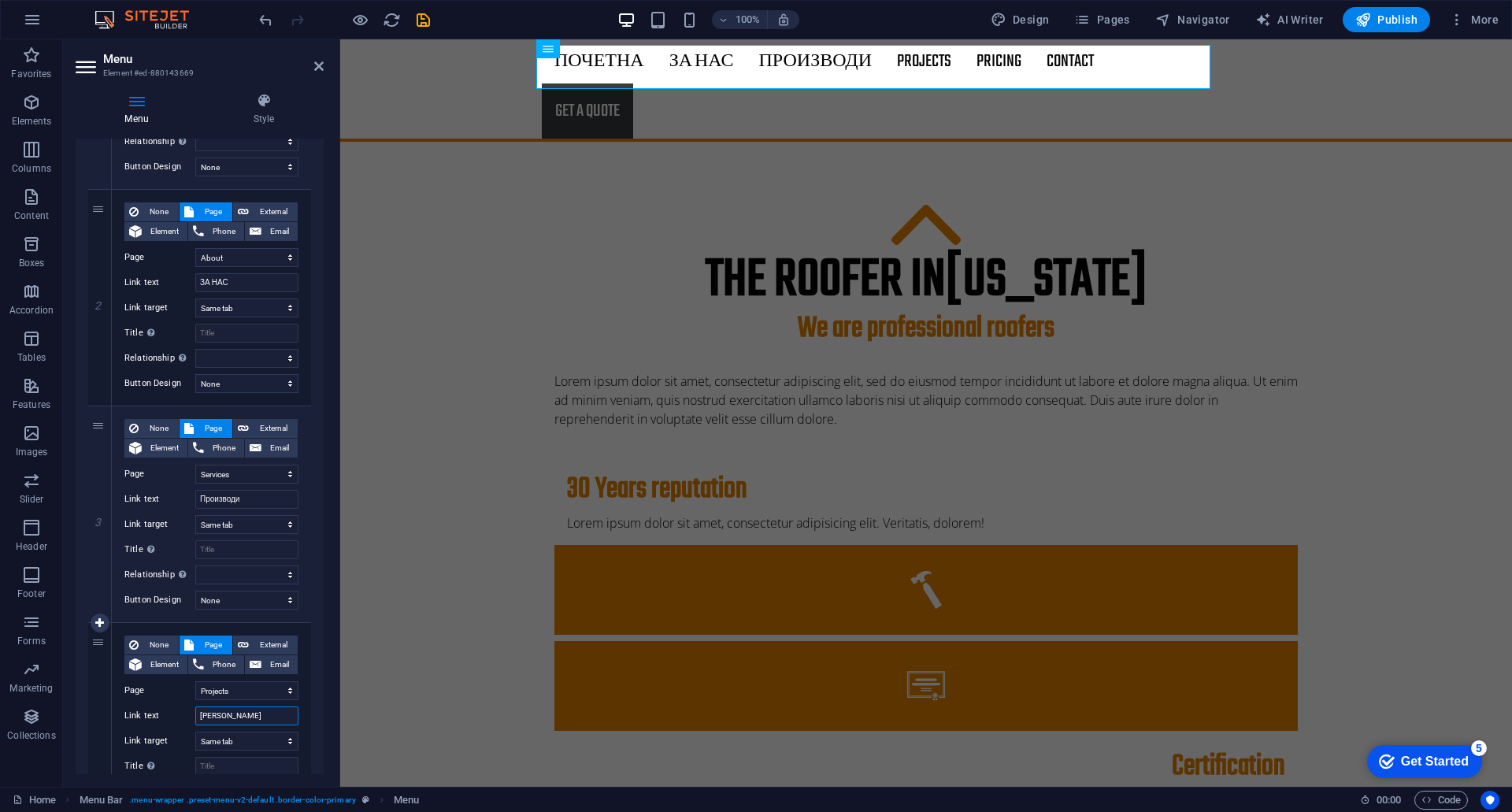
select select
type input "Ката"
select select
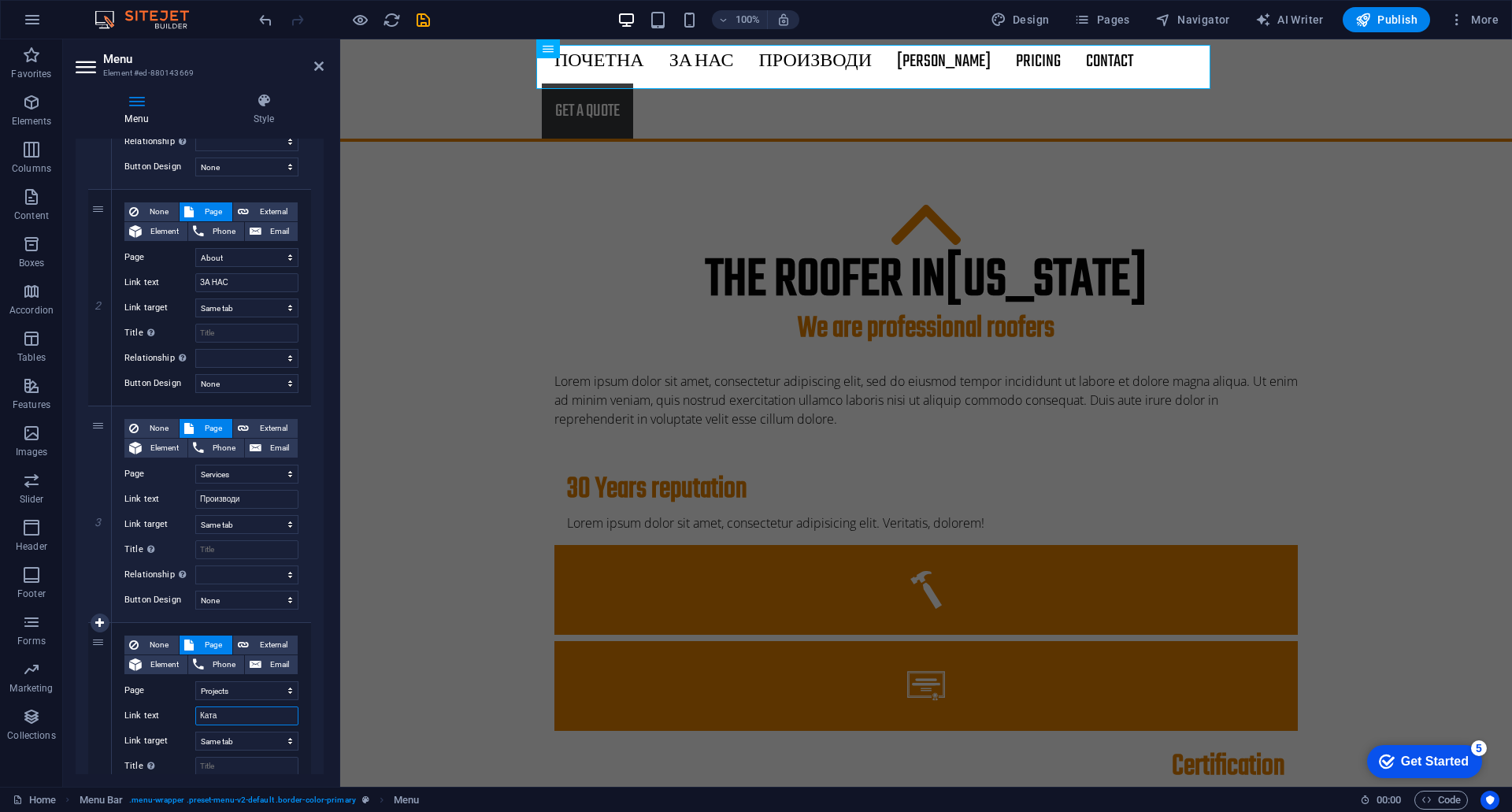
select select
type input "Каталози"
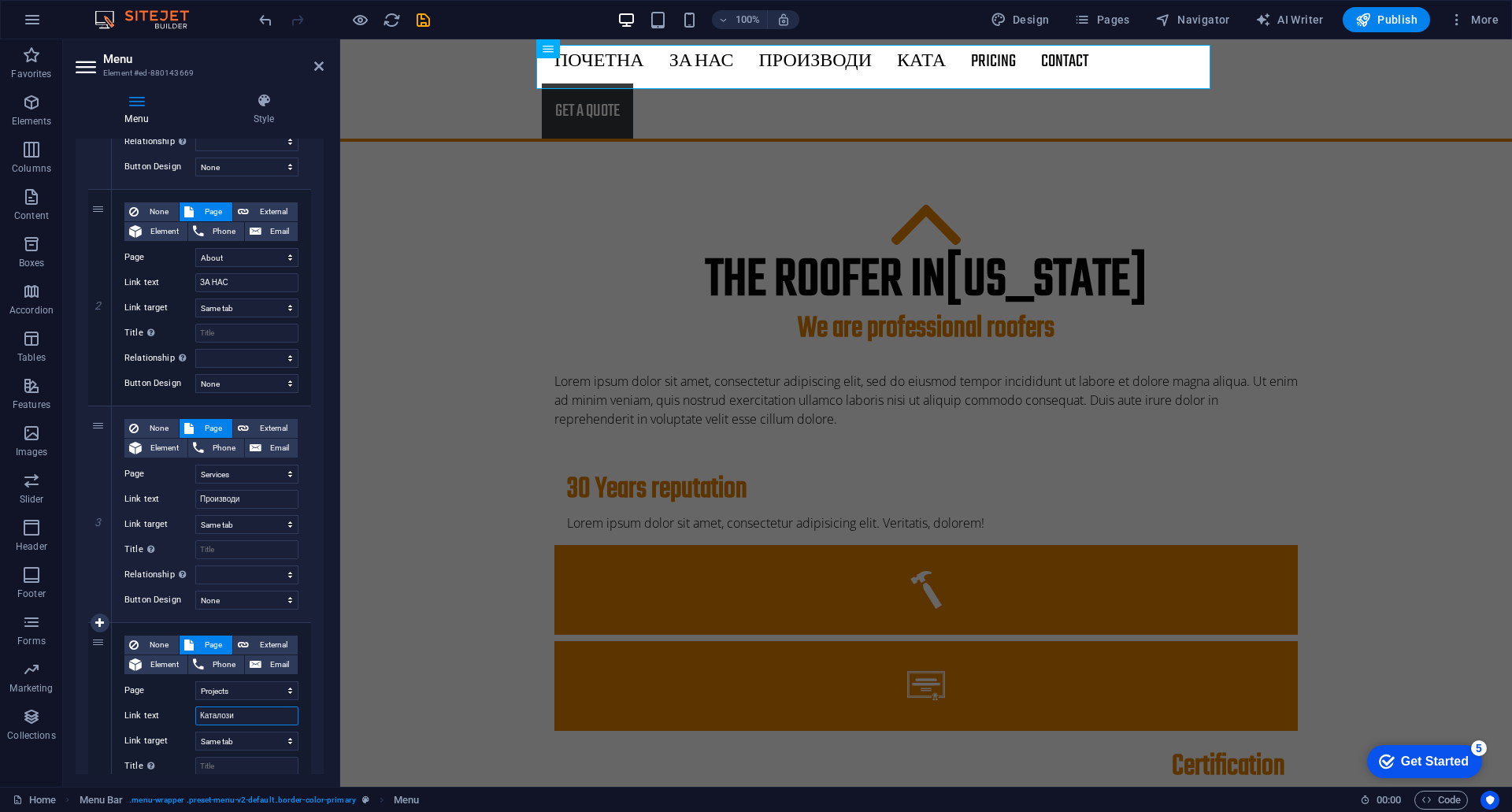
select select
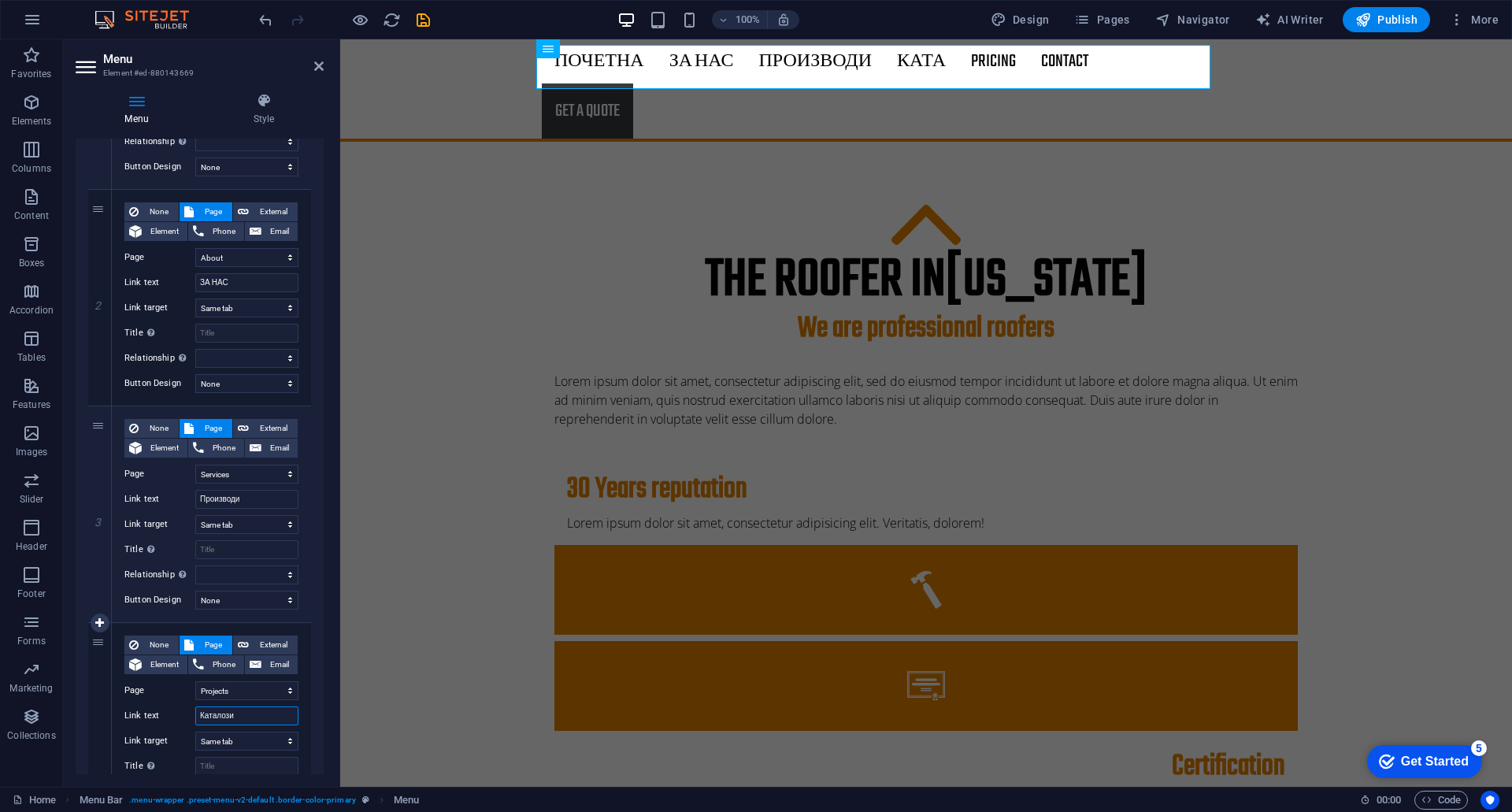
select select
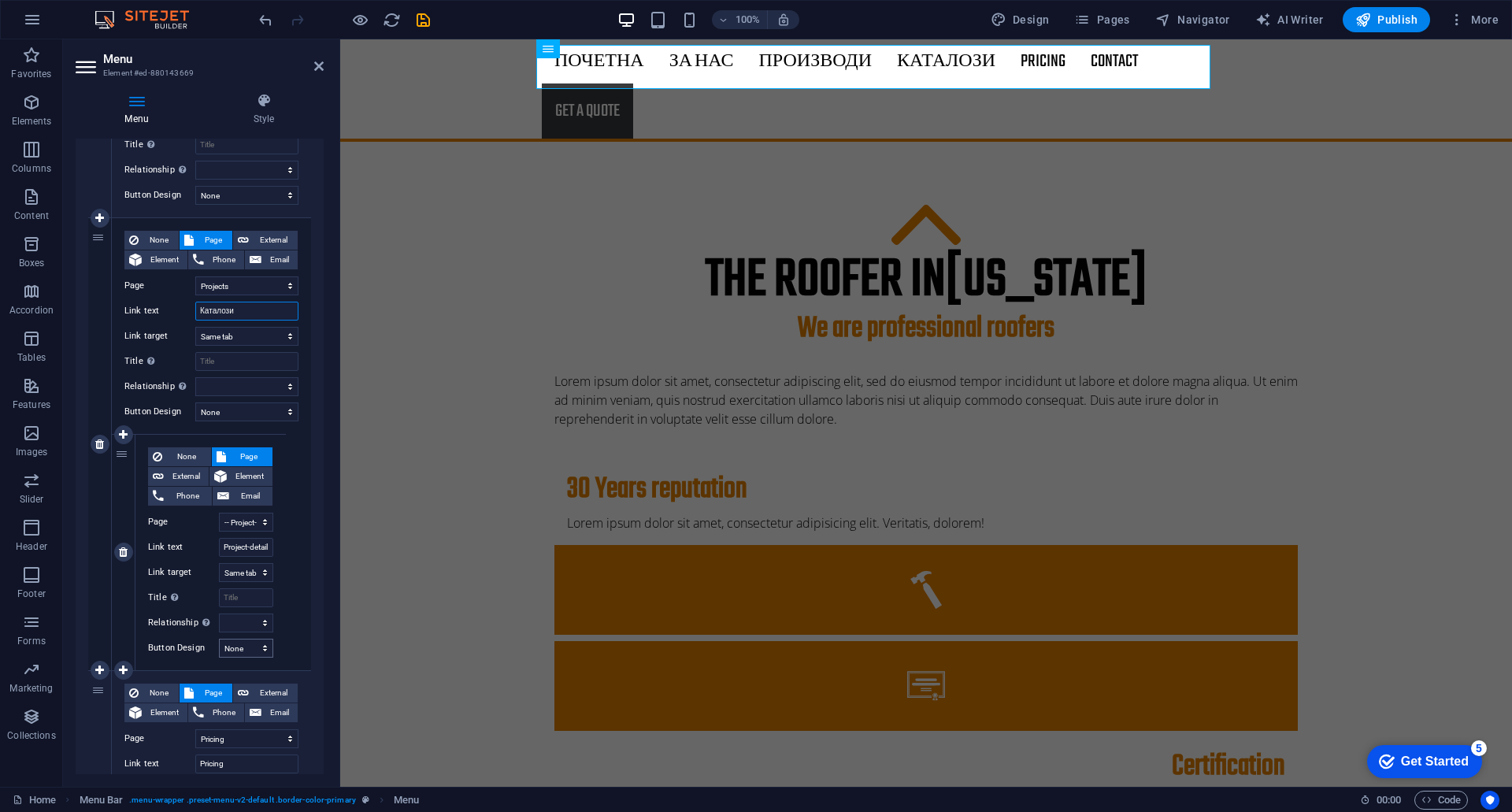
scroll to position [787, 0]
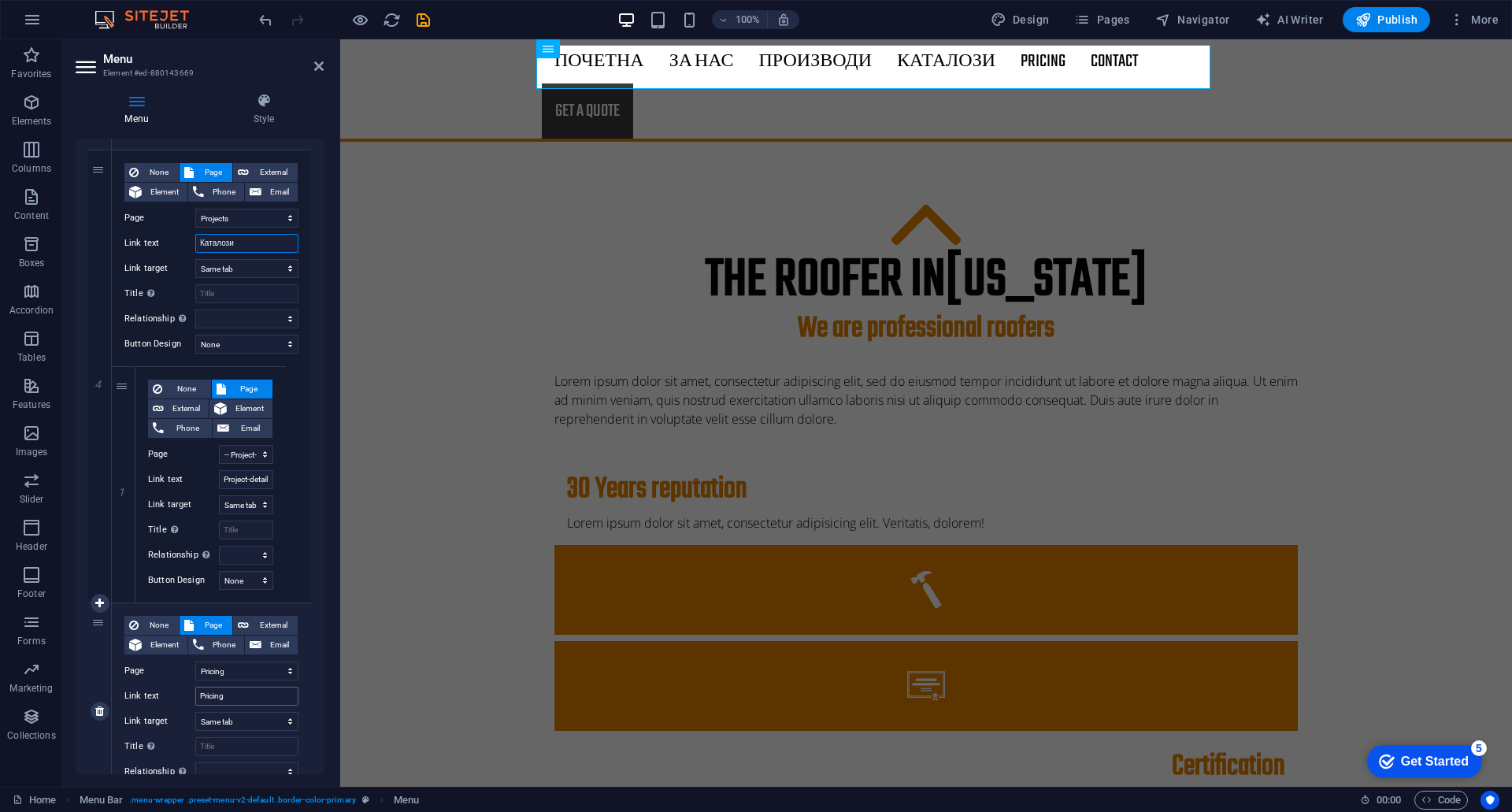
type input "Каталози"
drag, startPoint x: 235, startPoint y: 691, endPoint x: 208, endPoint y: 692, distance: 27.0
click at [210, 692] on input "Pricing" at bounding box center [247, 695] width 103 height 19
click at [195, 692] on div "Link text Pricing" at bounding box center [211, 695] width 174 height 19
drag, startPoint x: 244, startPoint y: 695, endPoint x: 199, endPoint y: 692, distance: 45.1
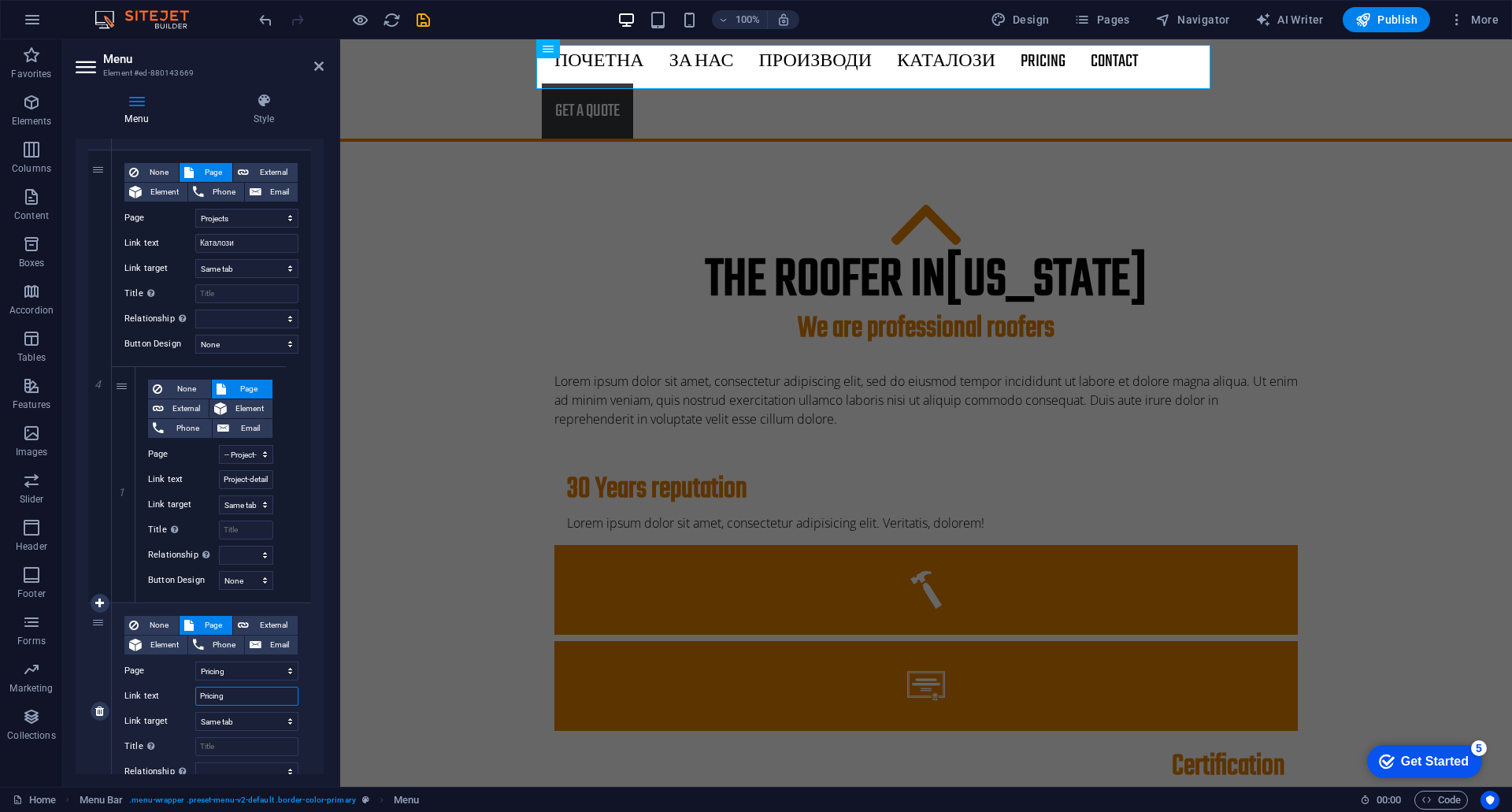
click at [199, 692] on input "Pricing" at bounding box center [247, 695] width 103 height 19
type input "Ценовник"
select select
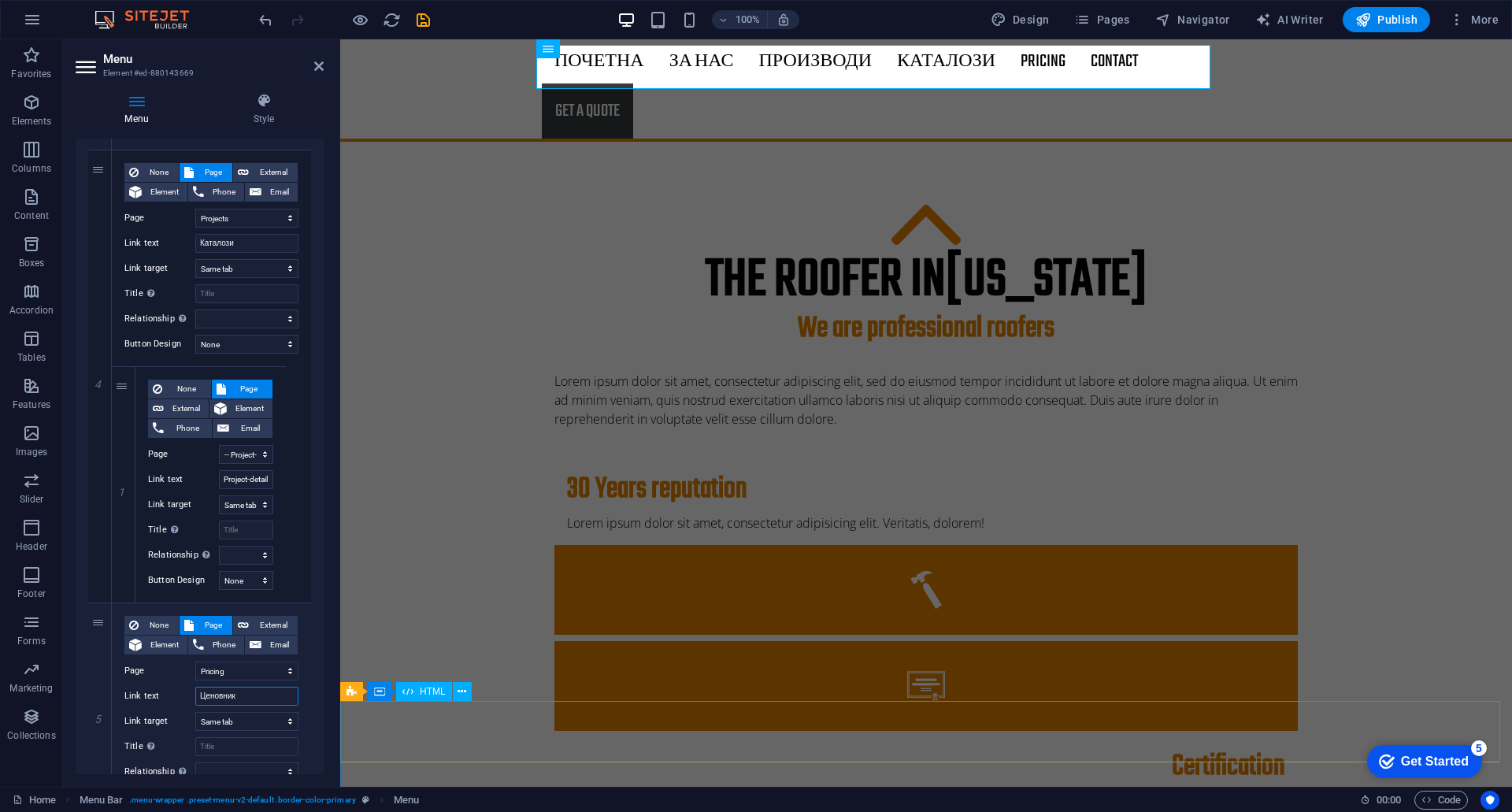
select select
type input "Ценовник"
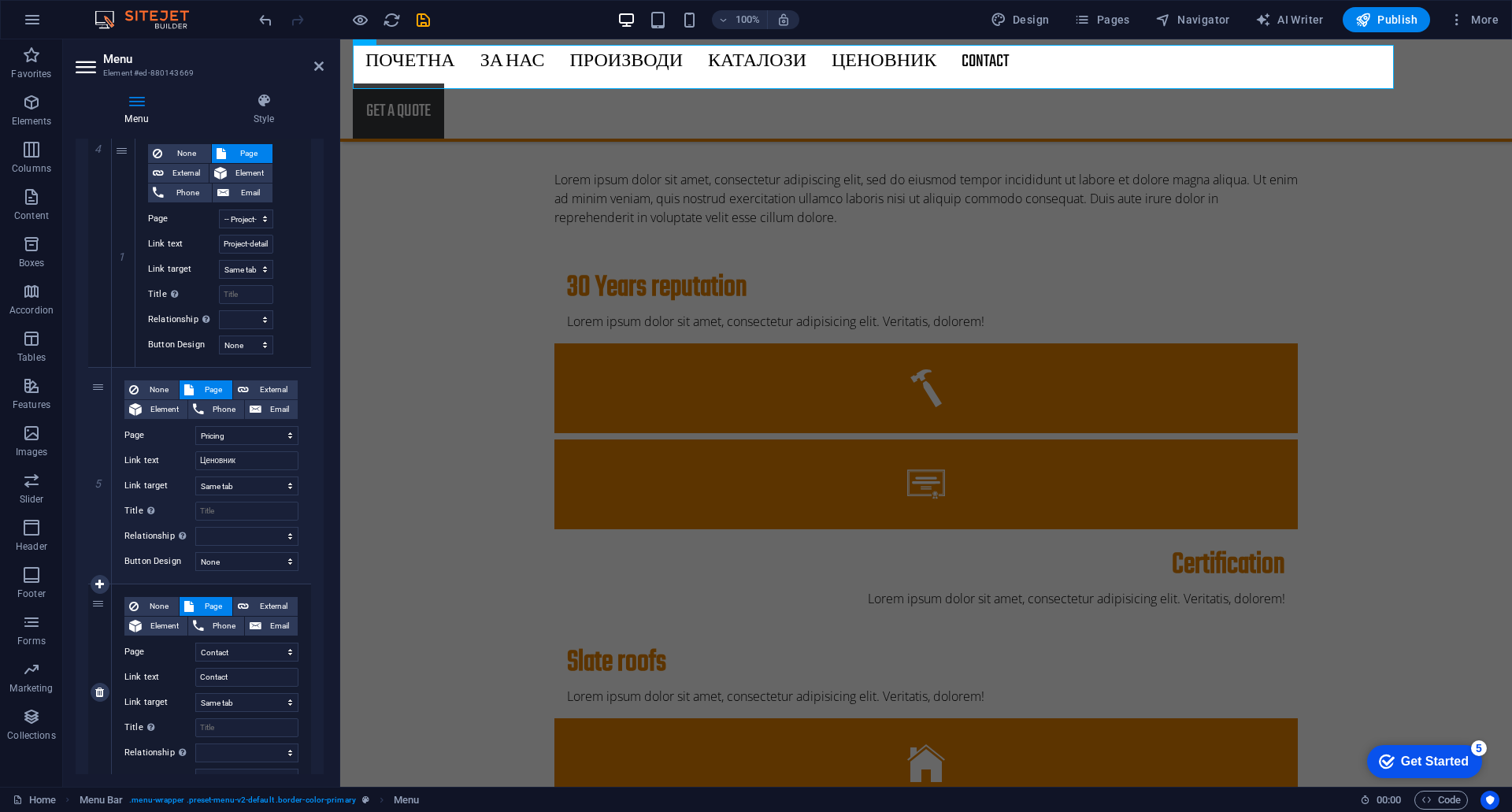
scroll to position [1023, 0]
drag, startPoint x: 239, startPoint y: 676, endPoint x: 181, endPoint y: 677, distance: 58.0
click at [181, 677] on div "Link text Contact" at bounding box center [211, 676] width 174 height 19
type input "КОнтк"
select select
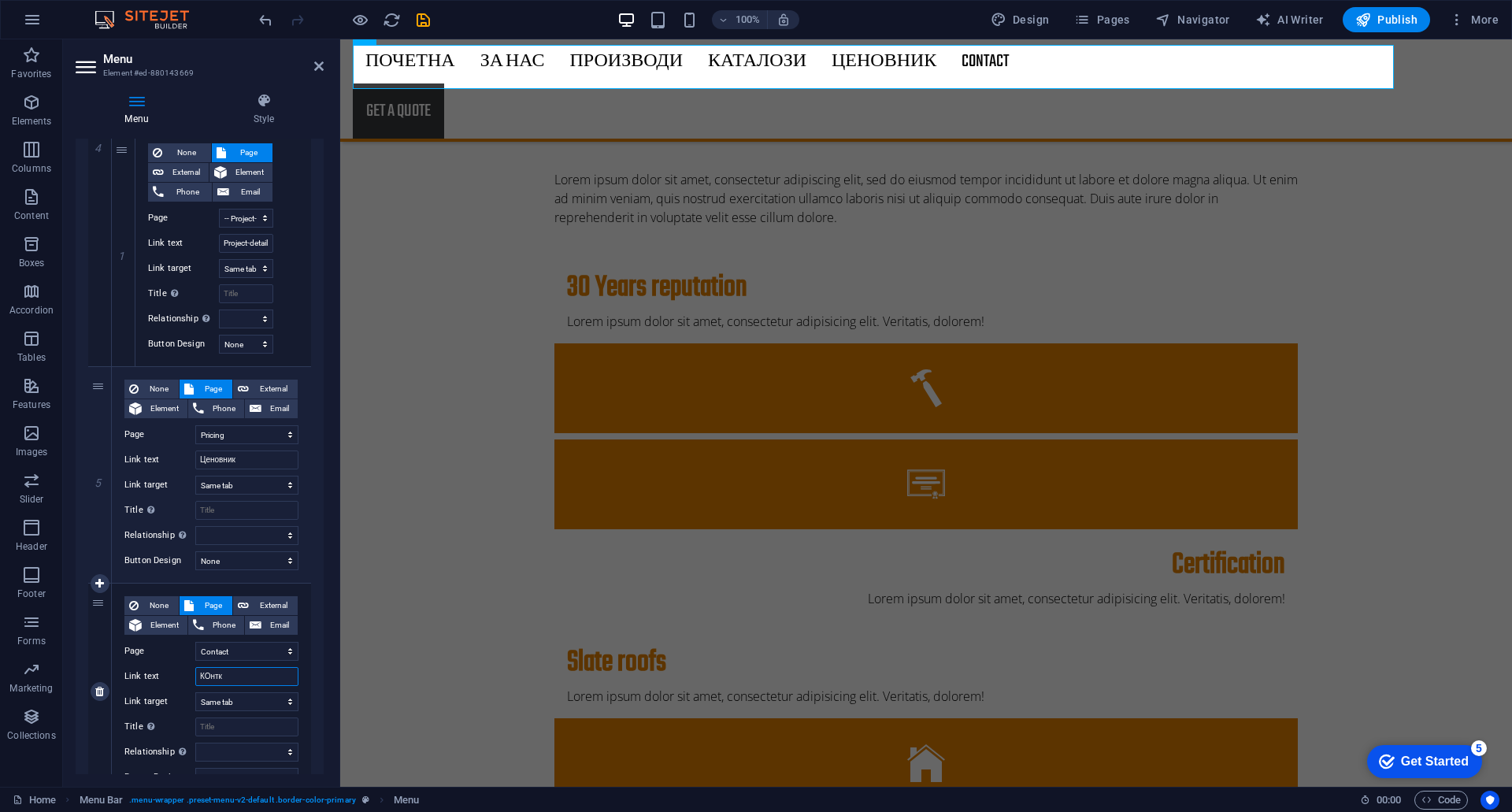
select select
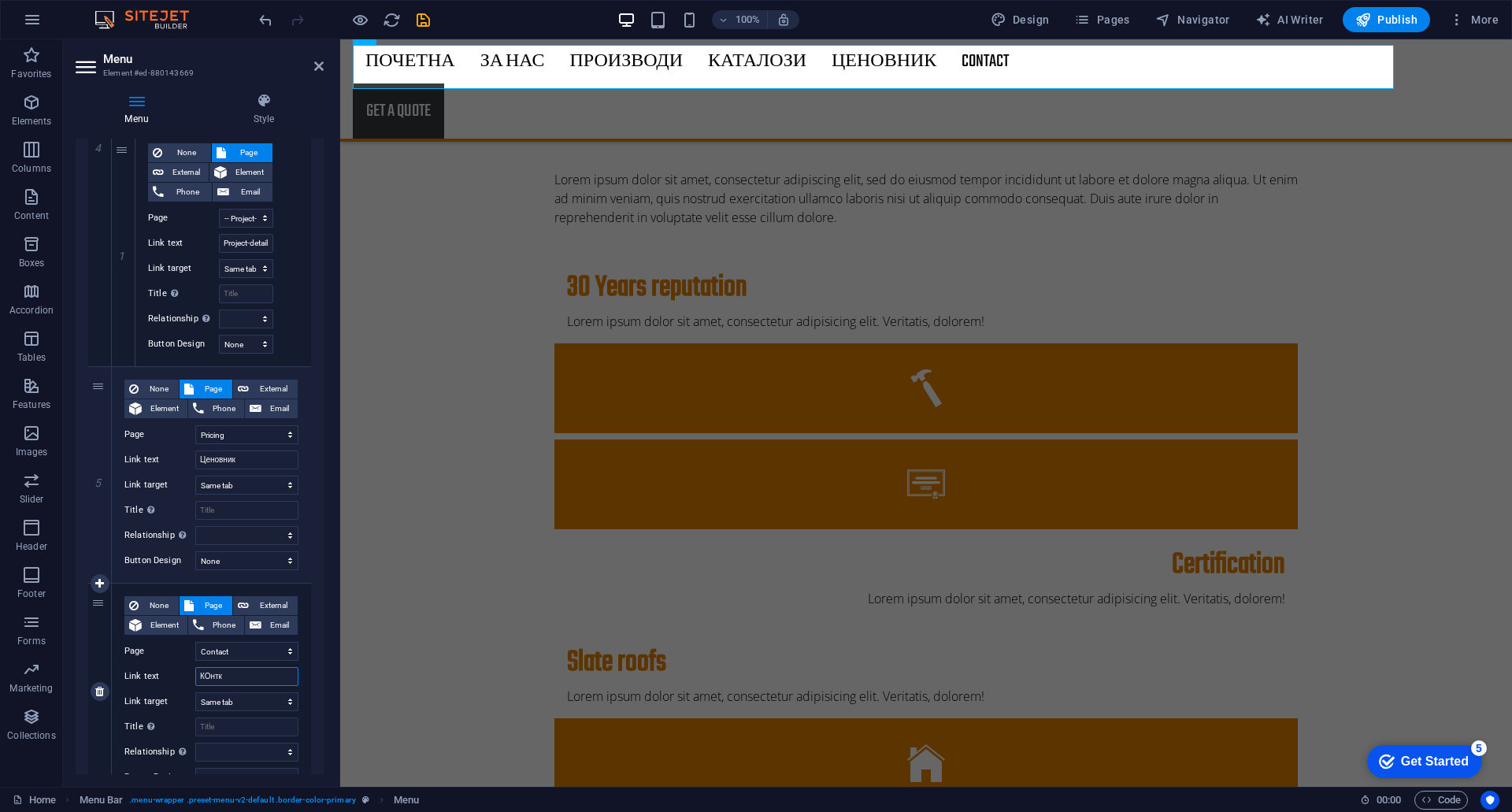
select select
type input "КОнткт"
select select
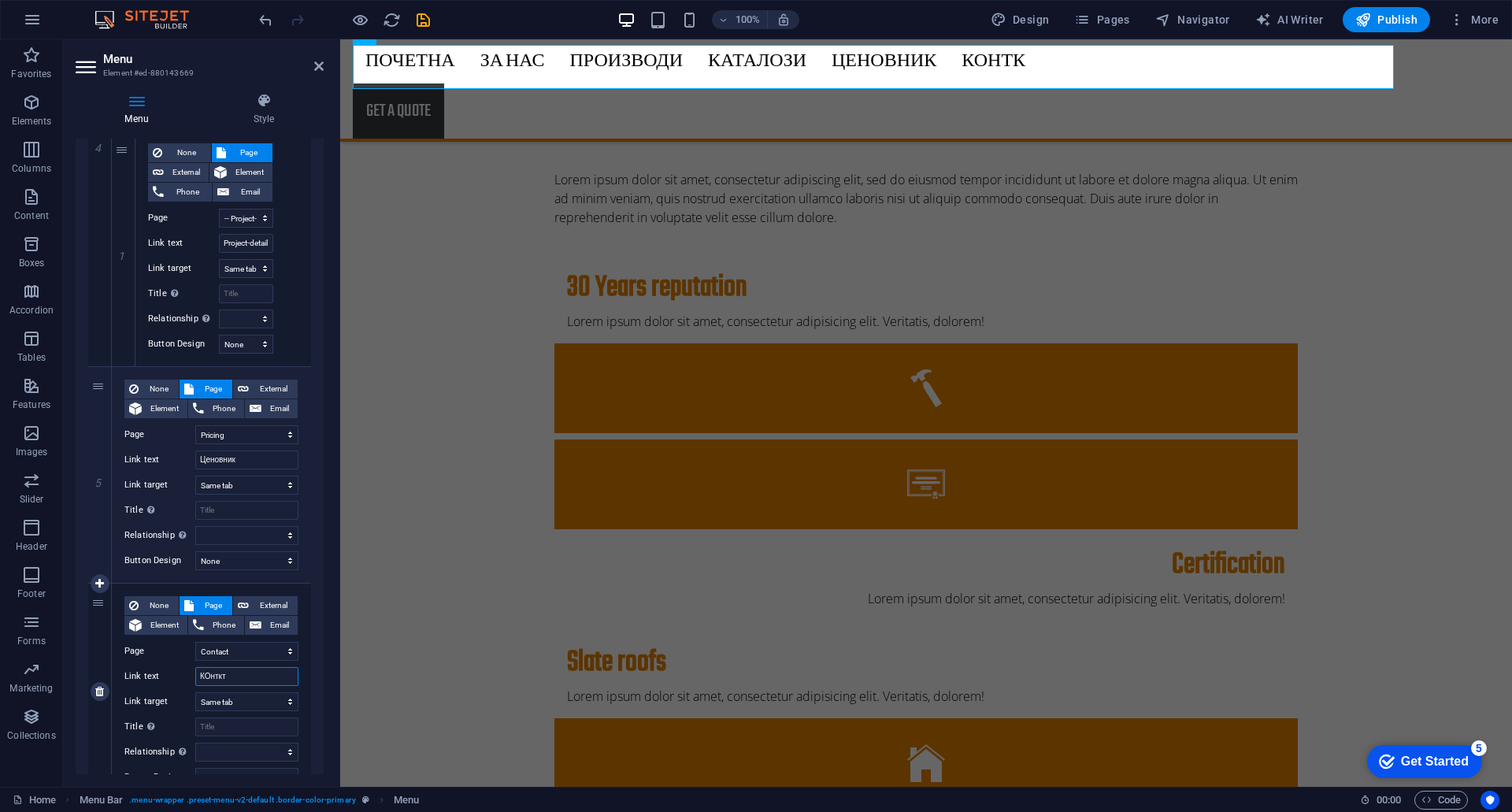
select select
type input "[PERSON_NAME]"
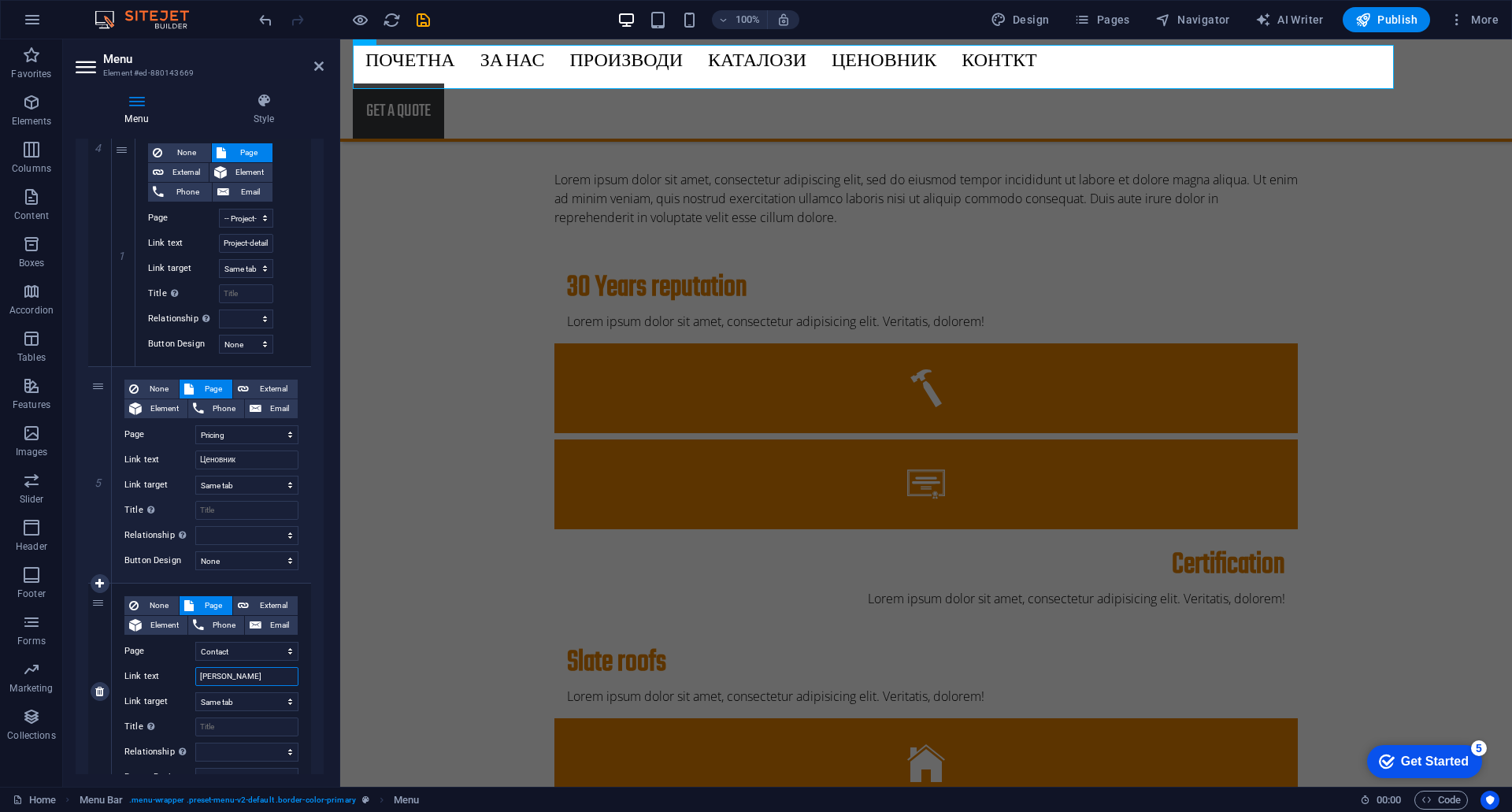
select select
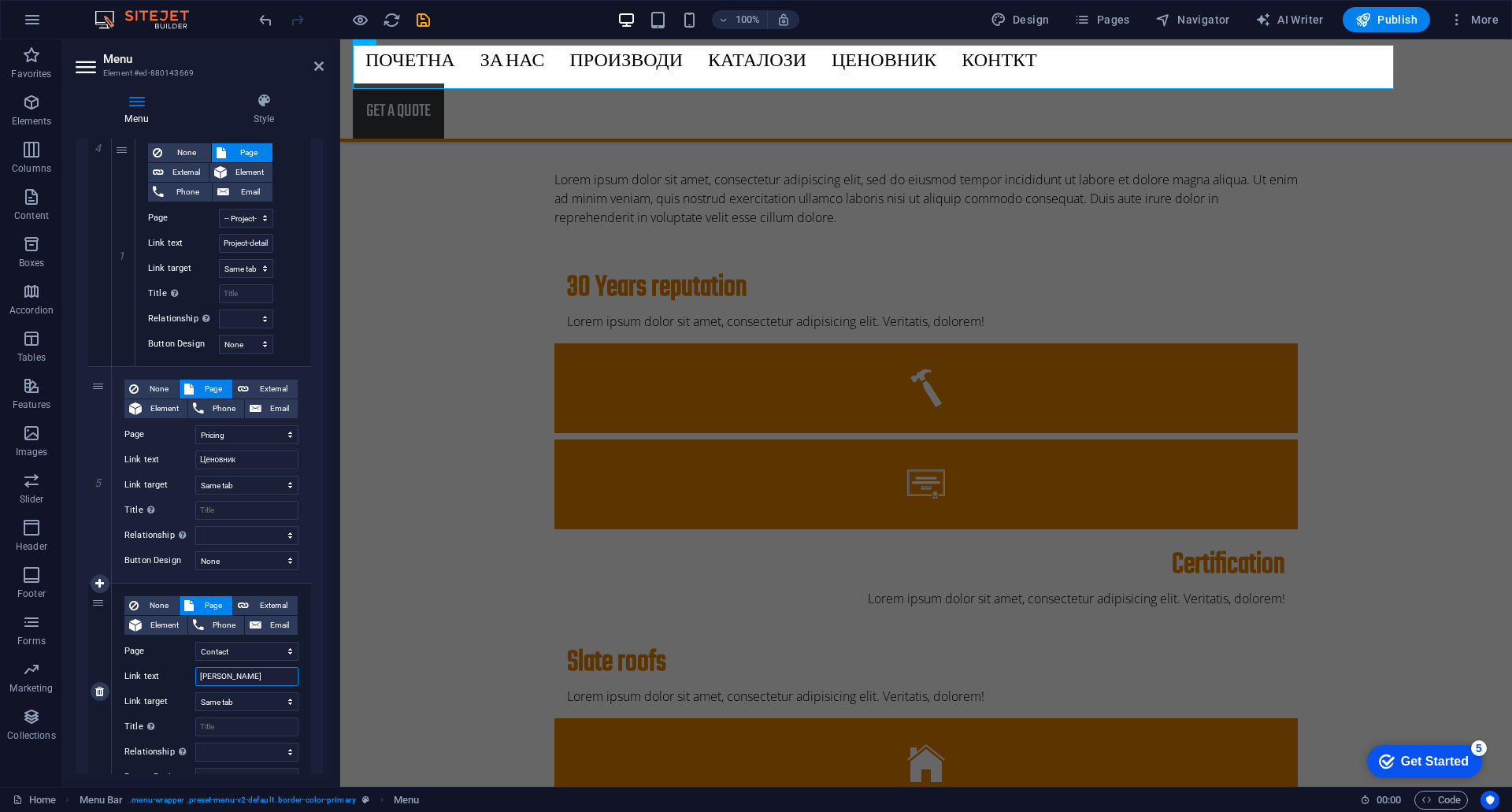
select select
type input "Контакт"
select select
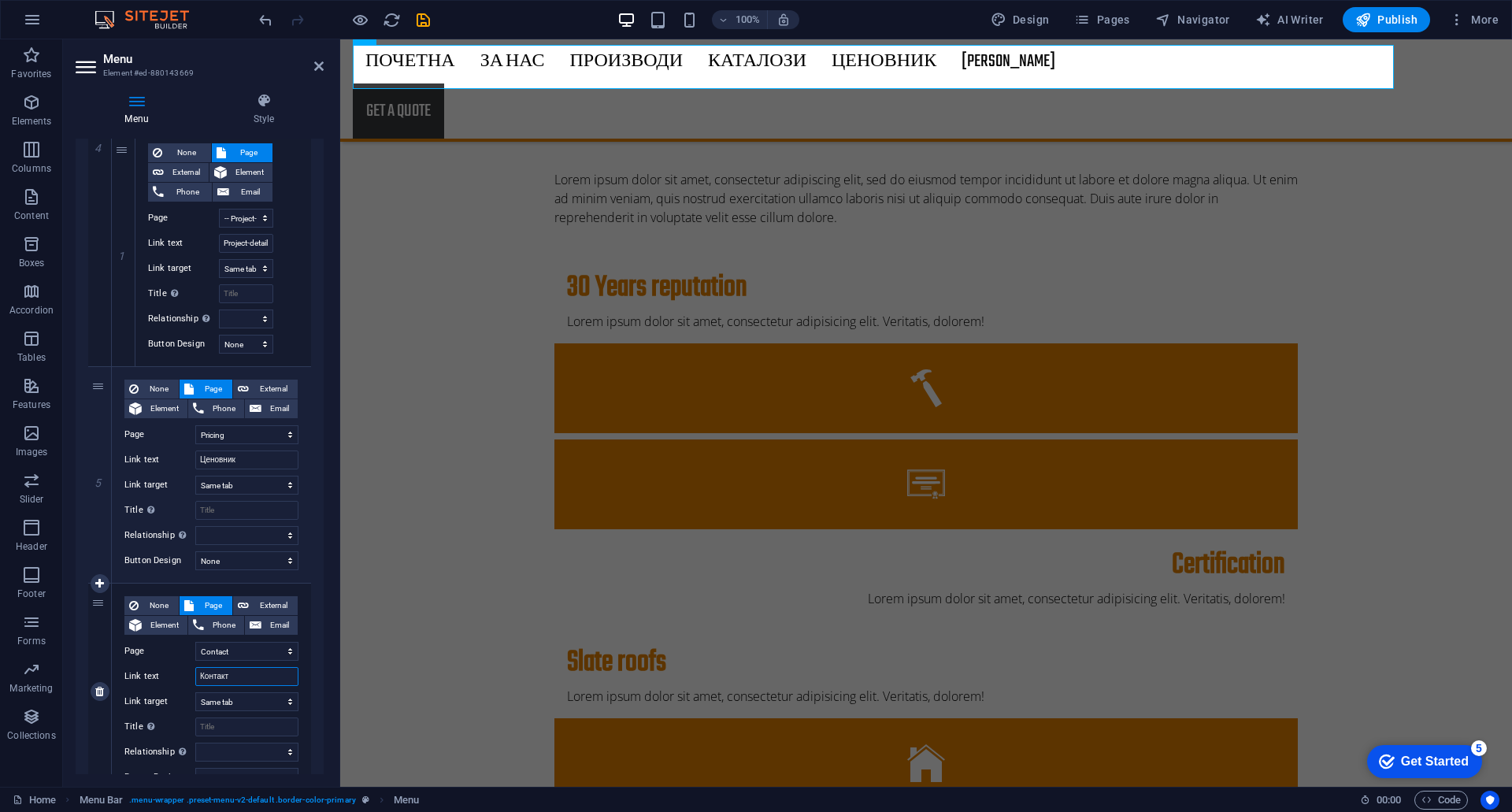
select select
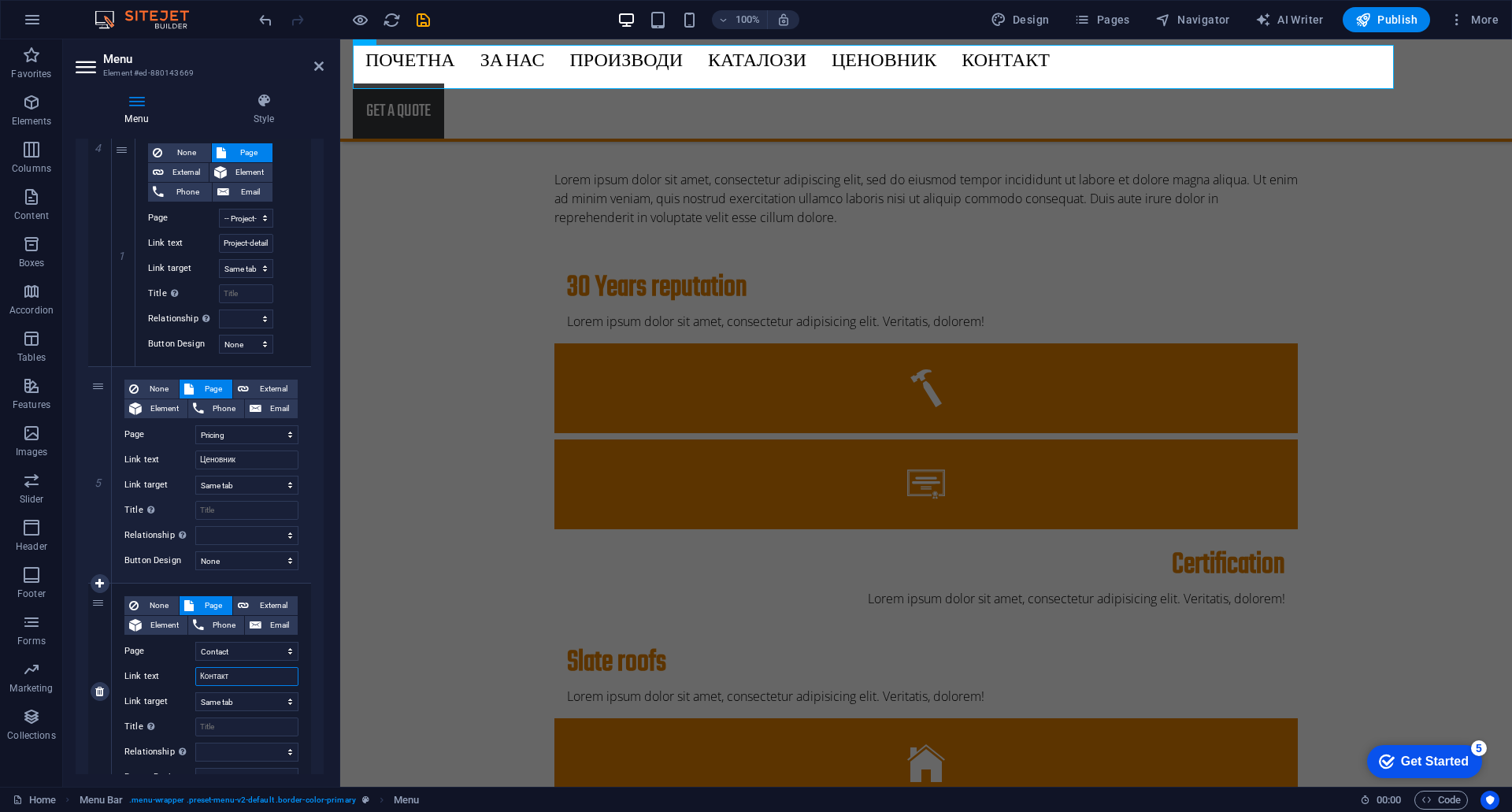
scroll to position [1093, 0]
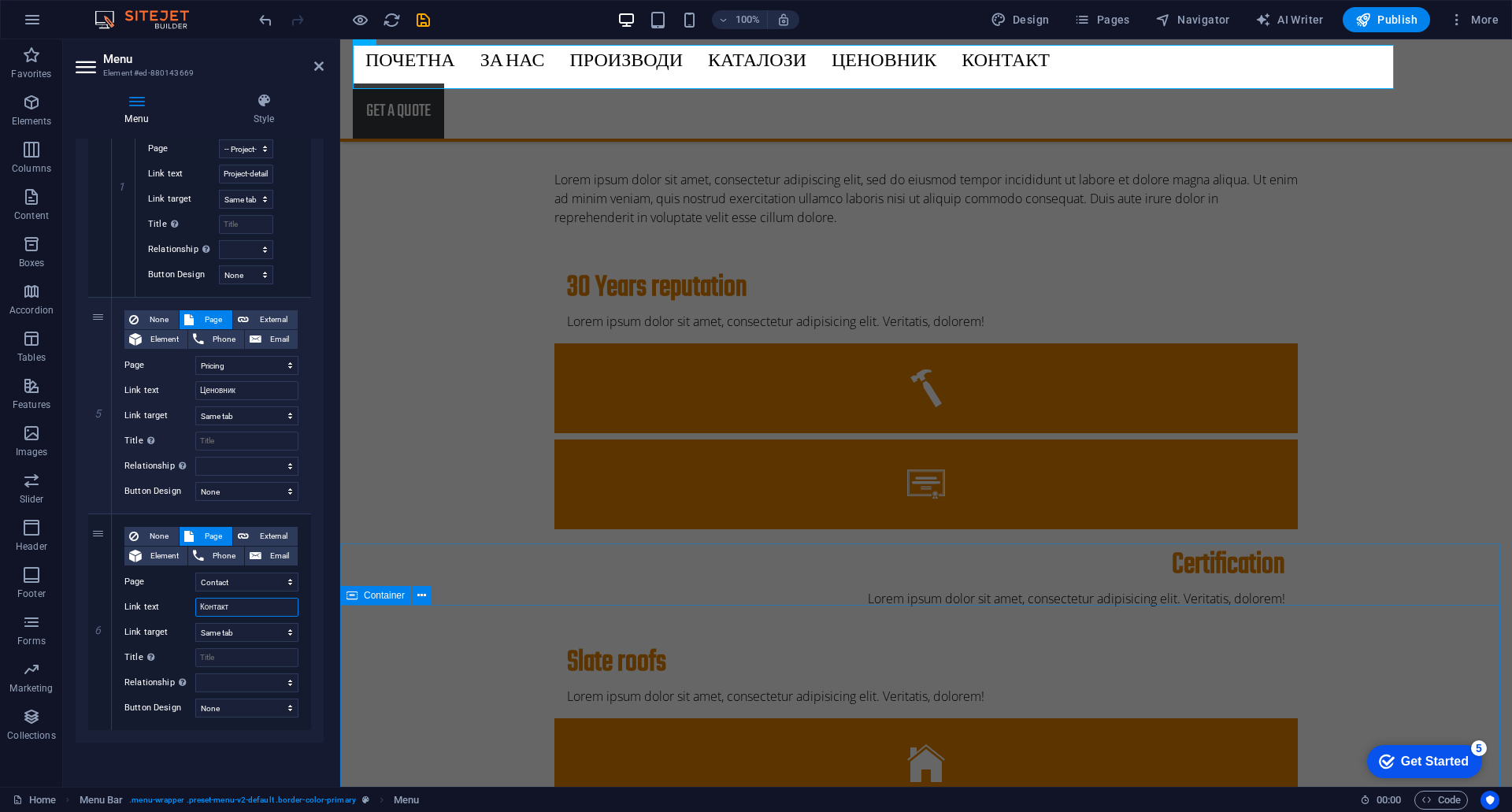
type input "Контакт"
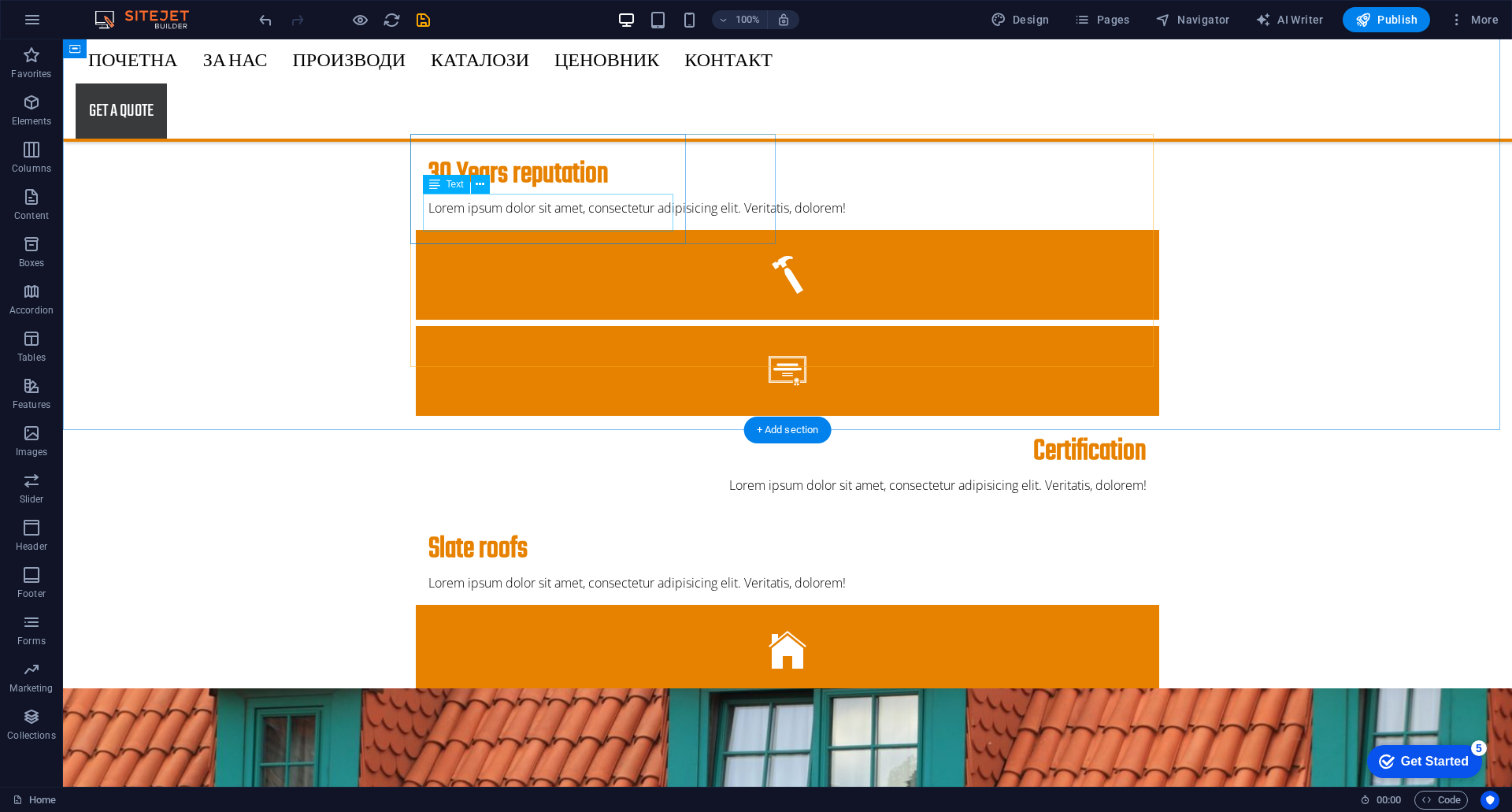
scroll to position [0, 0]
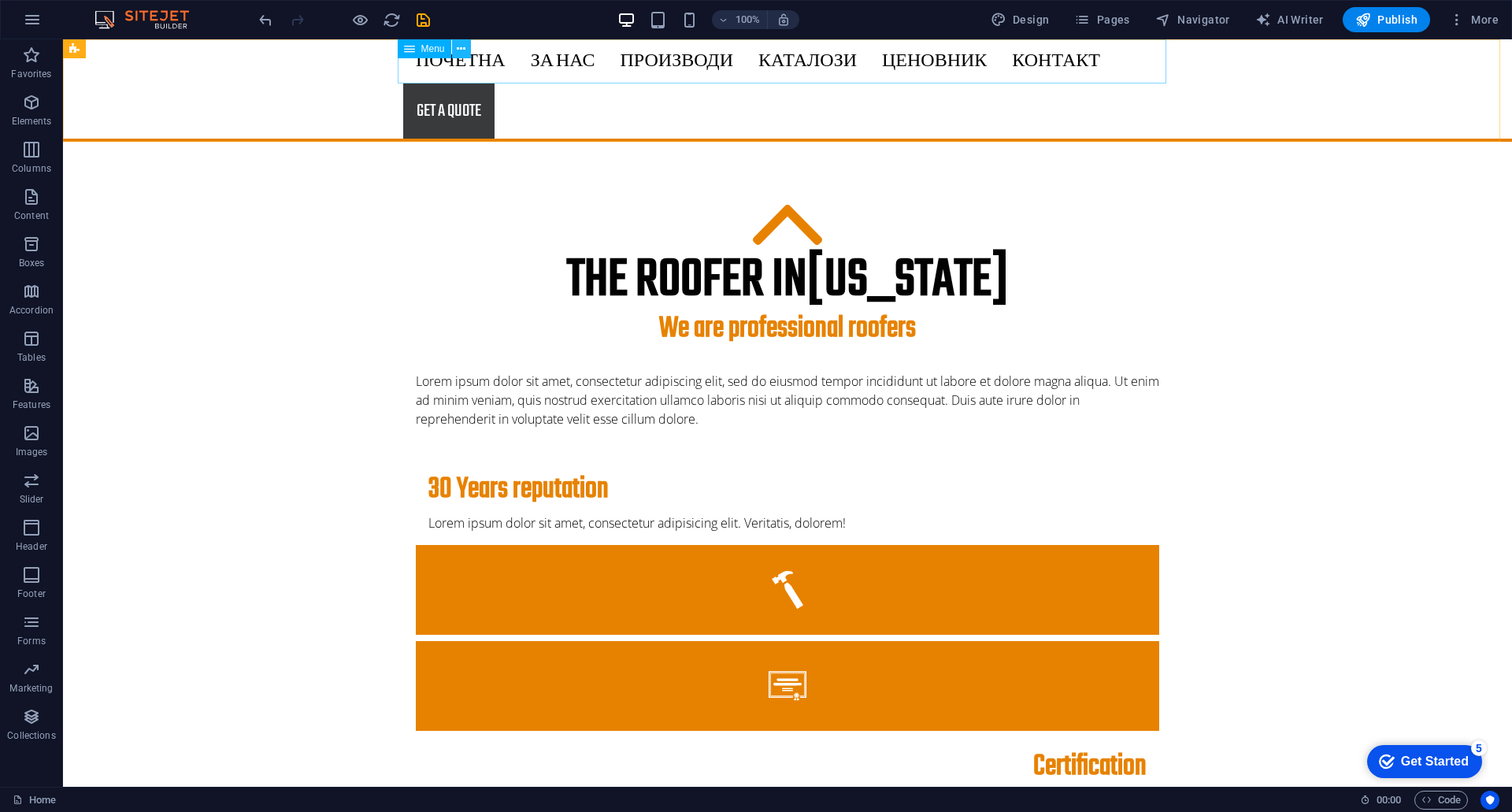
click at [460, 46] on icon at bounding box center [461, 48] width 9 height 17
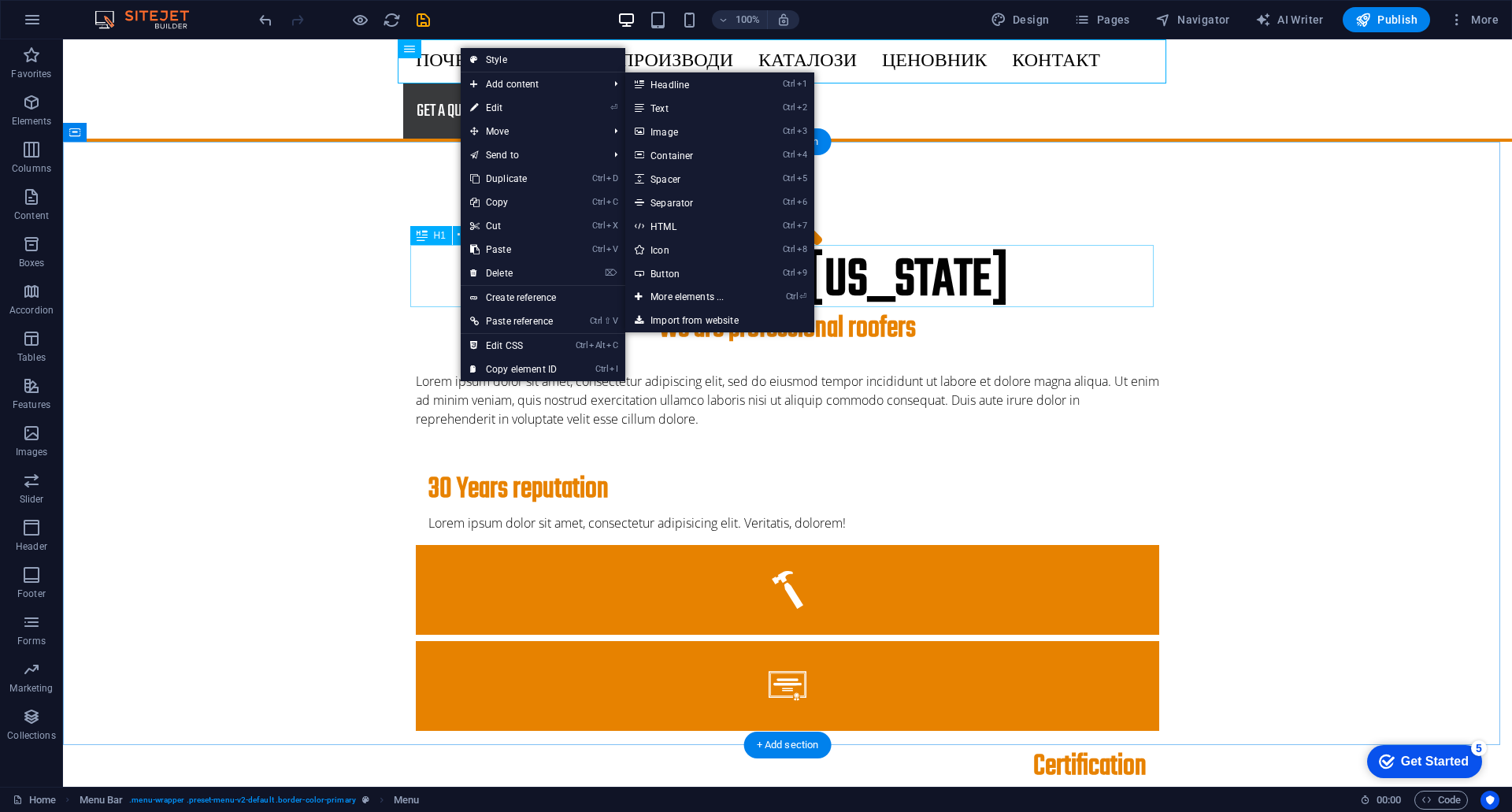
click at [1190, 238] on div "The roofer in [US_STATE] We are professional roofers Lorem ipsum dolor sit amet…" at bounding box center [788, 700] width 1450 height 1118
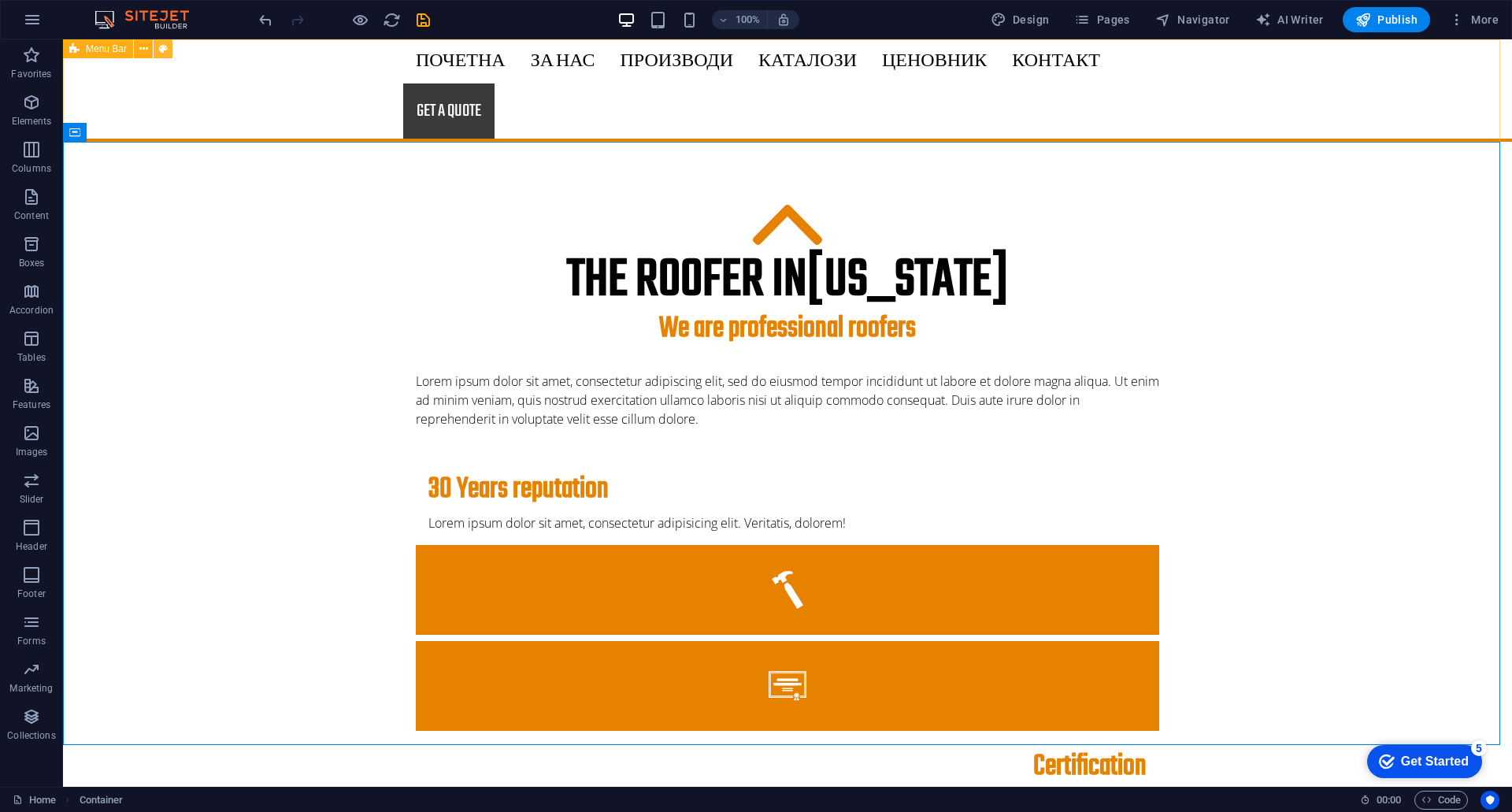
click at [164, 53] on icon at bounding box center [163, 48] width 9 height 17
select select "rem"
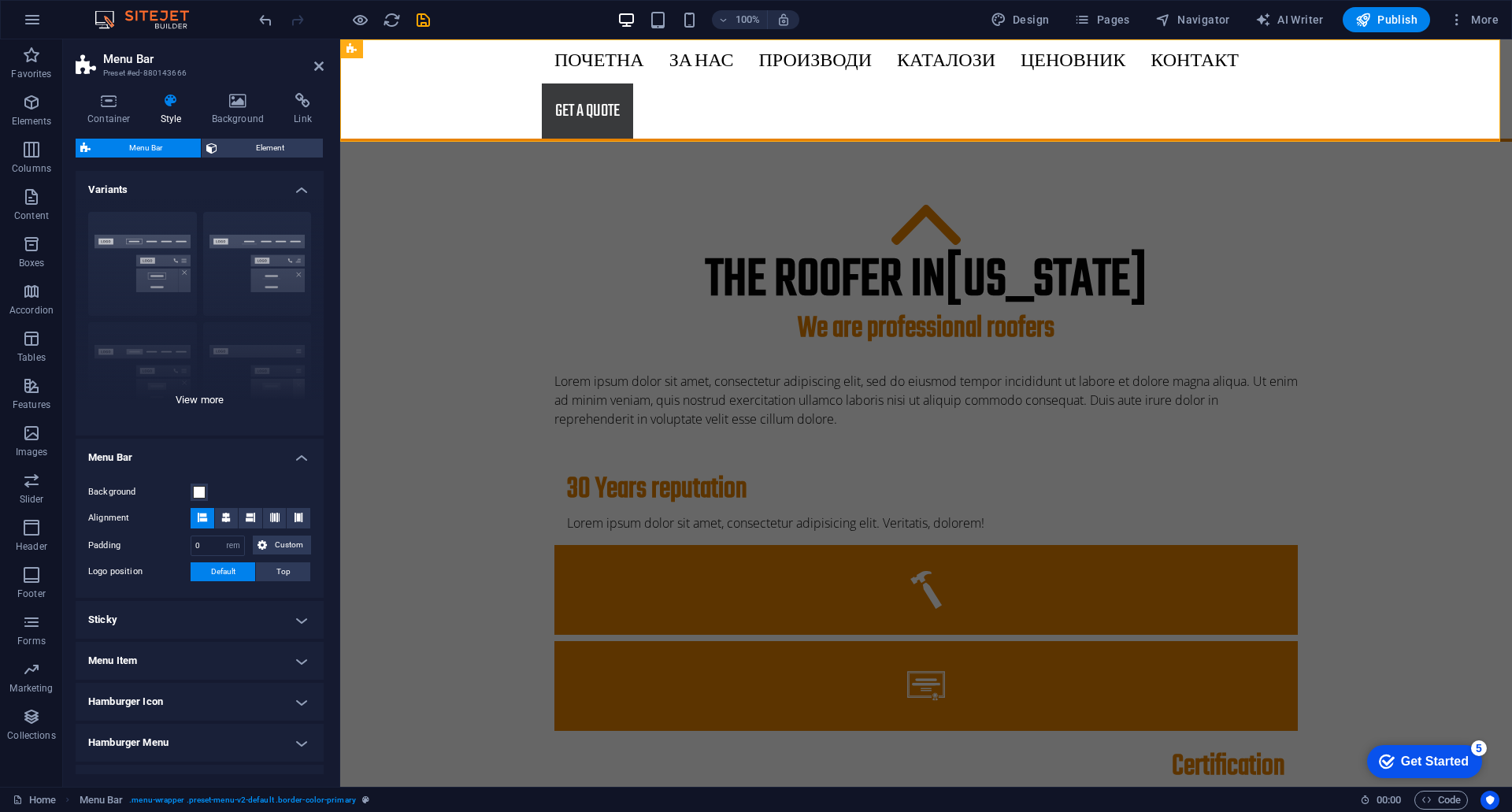
click at [141, 270] on div "Border Centered Default Fixed Loki Trigger Wide XXL" at bounding box center [200, 317] width 248 height 236
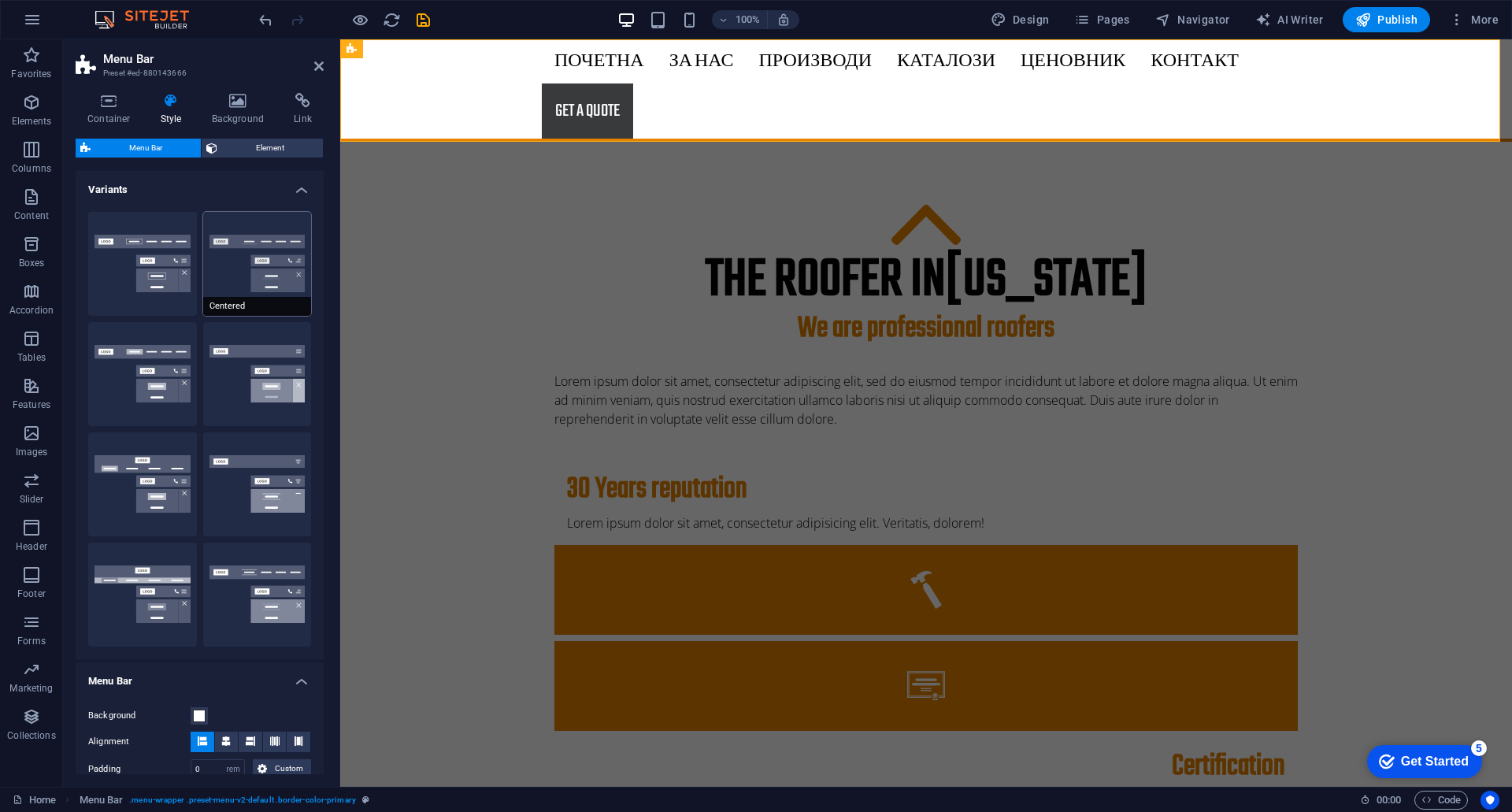
click at [242, 270] on button "Centered" at bounding box center [258, 263] width 109 height 104
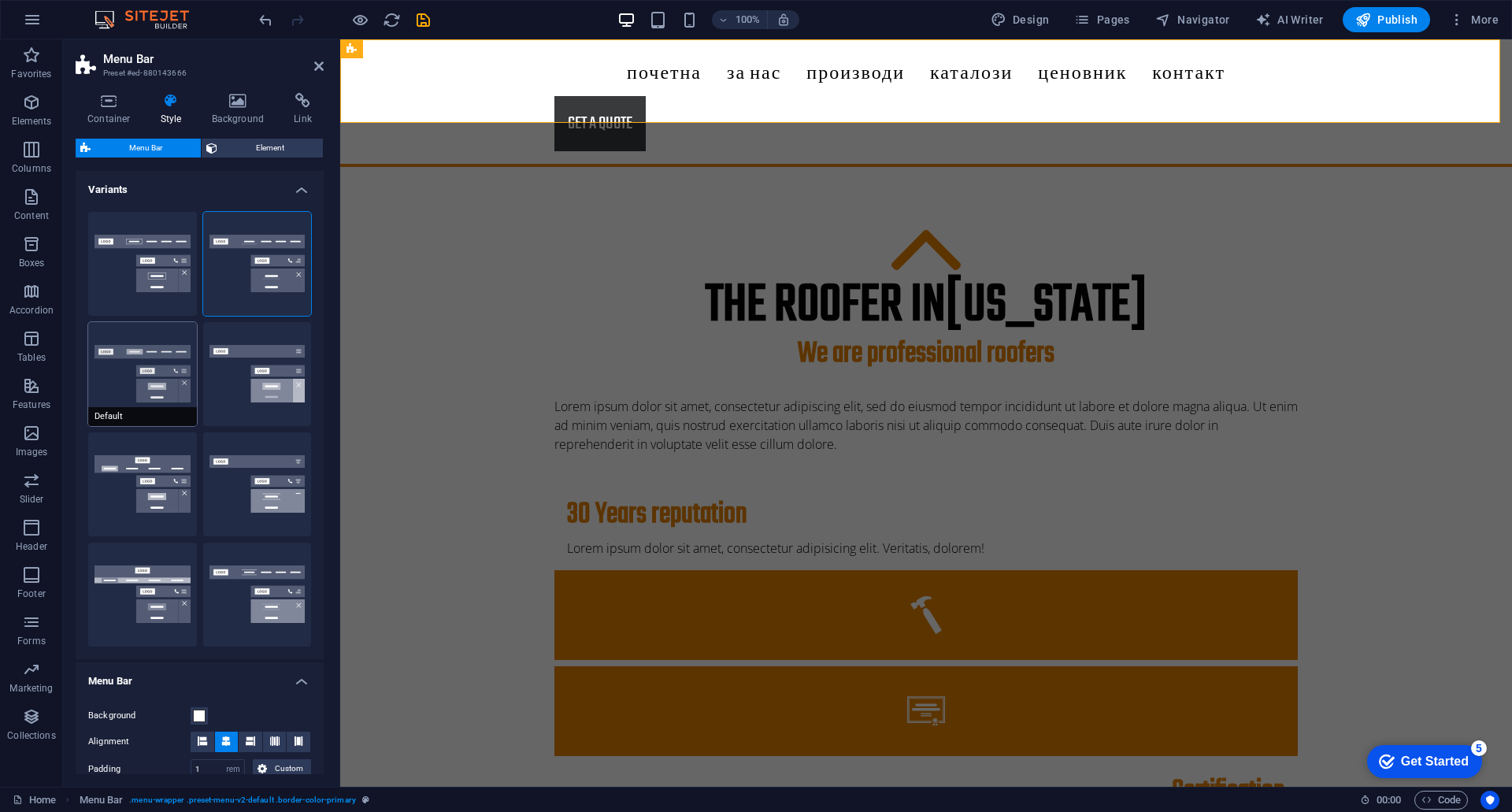
click at [155, 358] on button "Default" at bounding box center [142, 373] width 109 height 104
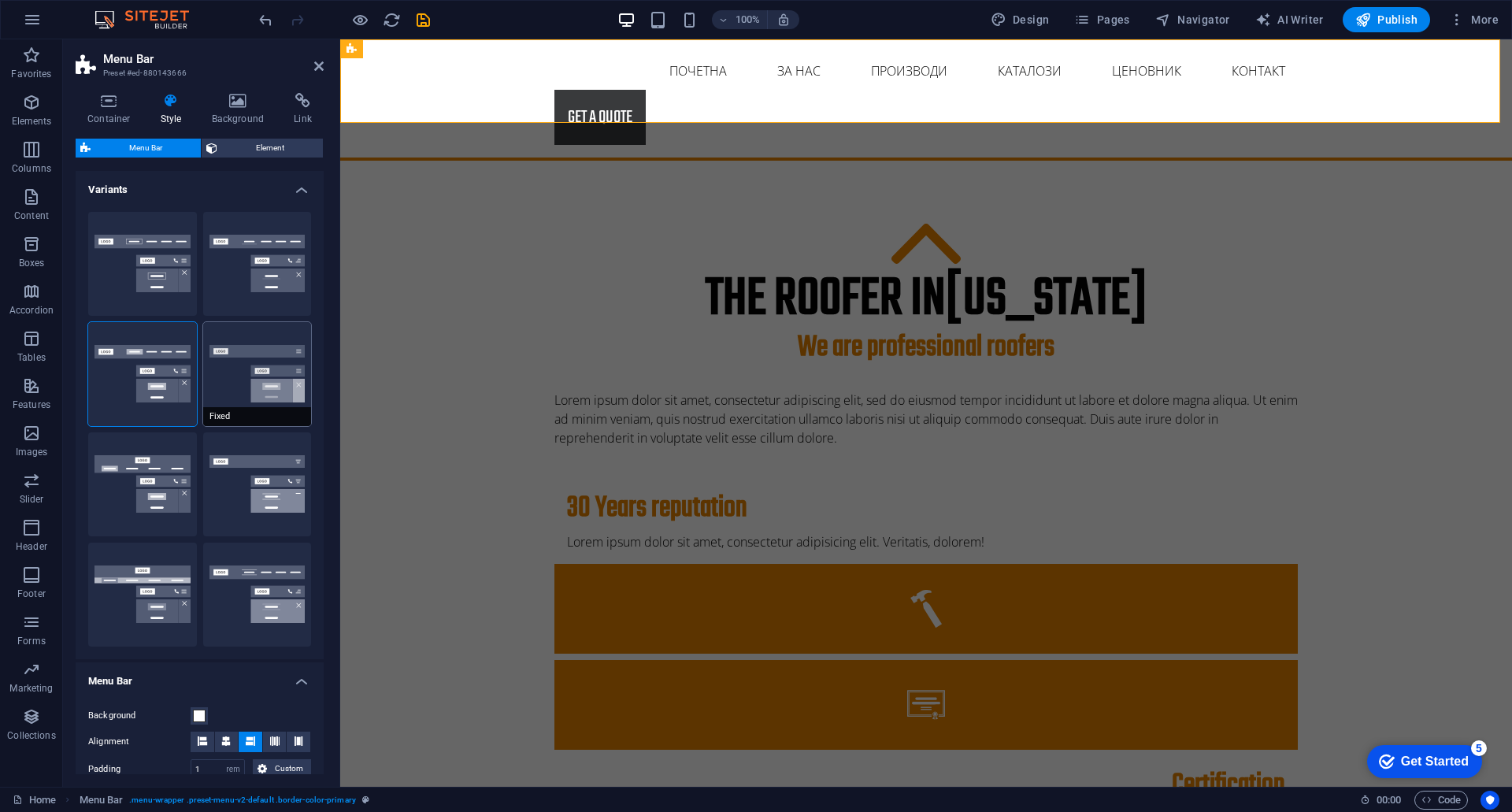
click at [224, 364] on button "Fixed" at bounding box center [258, 373] width 109 height 104
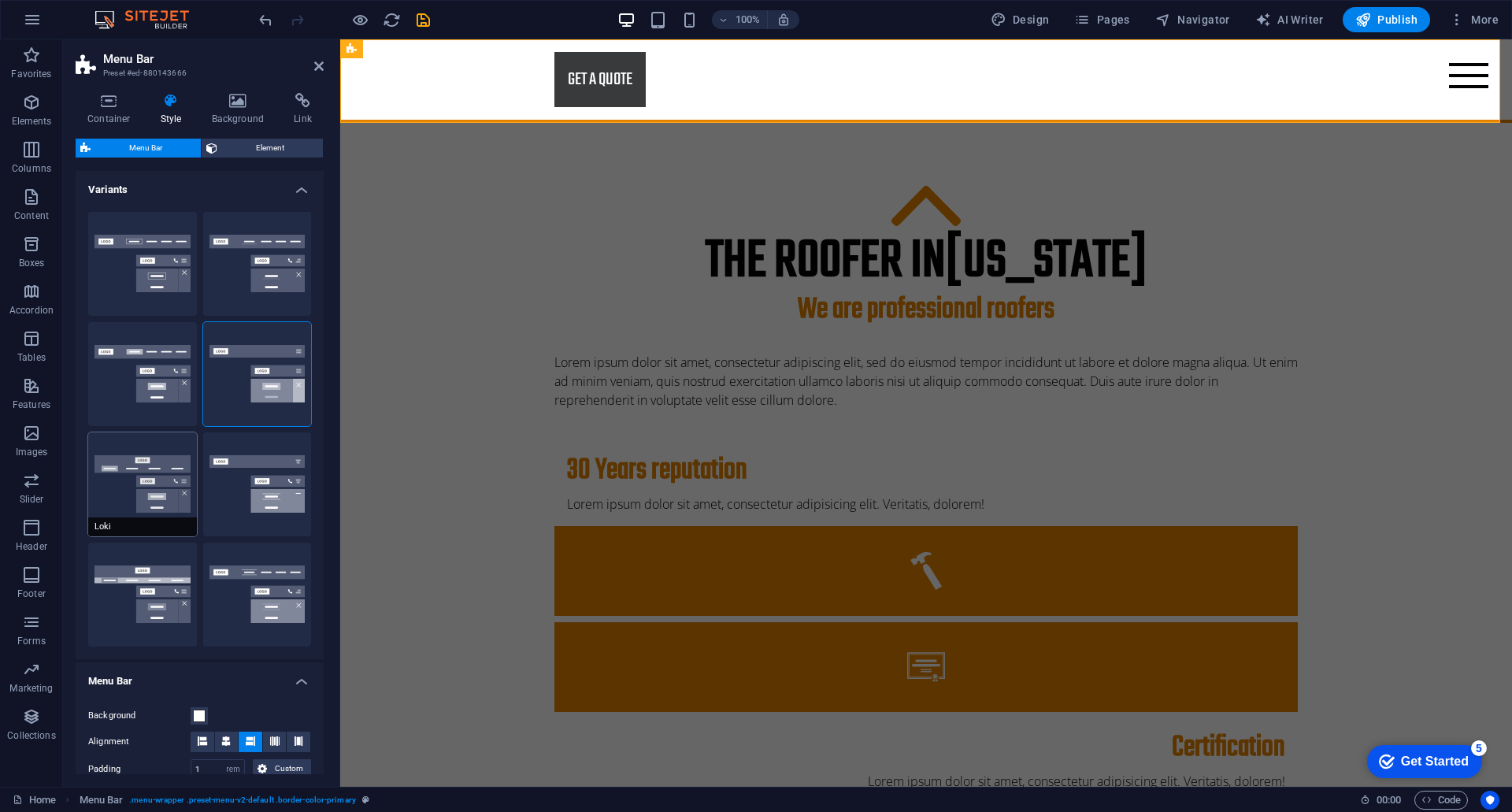
click at [139, 485] on button "Loki" at bounding box center [142, 484] width 109 height 104
type input "0"
select select "DISABLED_OPTION_VALUE"
type input "2"
type input "1"
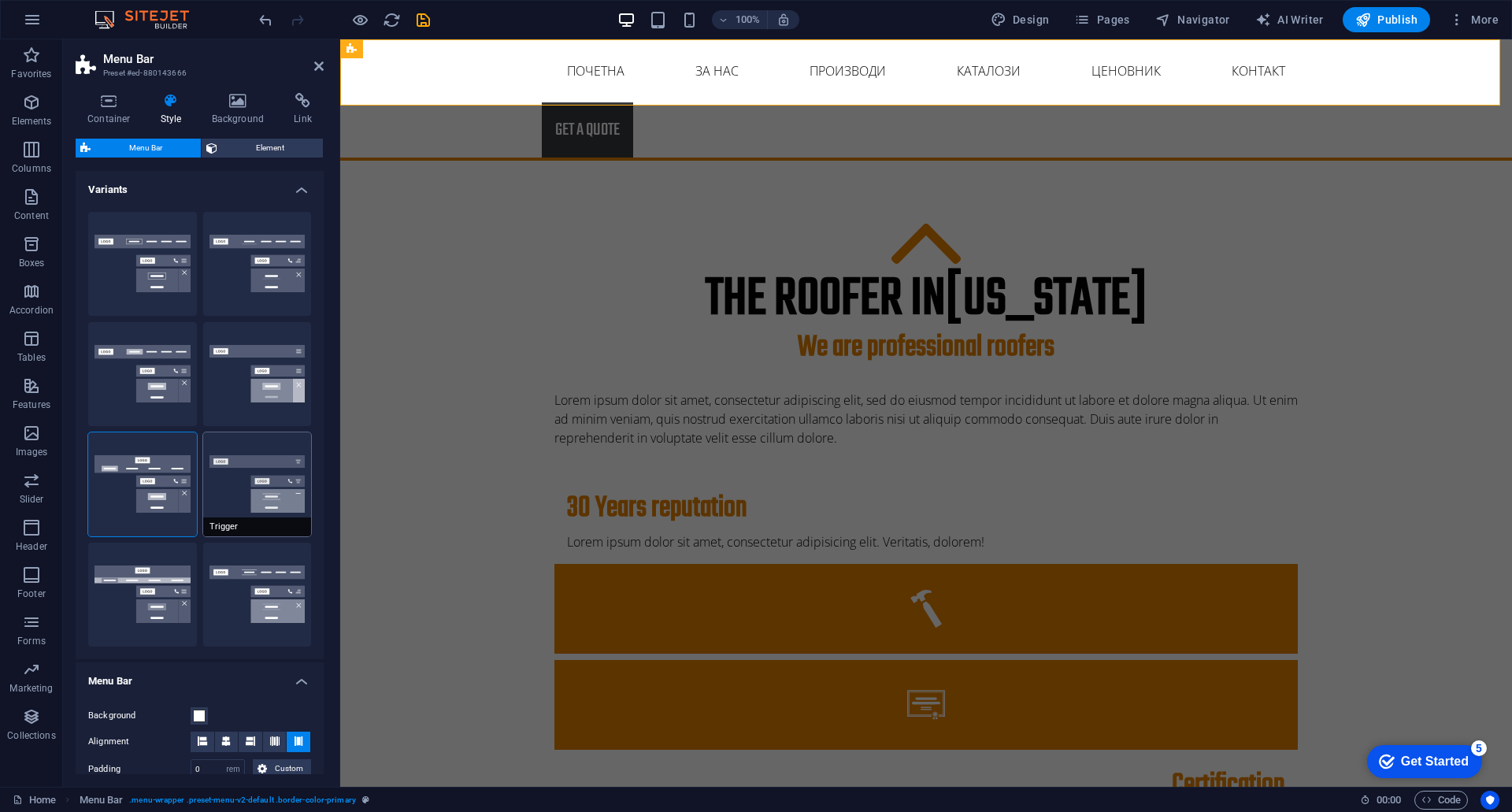
click at [248, 483] on button "Trigger" at bounding box center [258, 484] width 109 height 104
type input "1"
select select "rem"
type input "1"
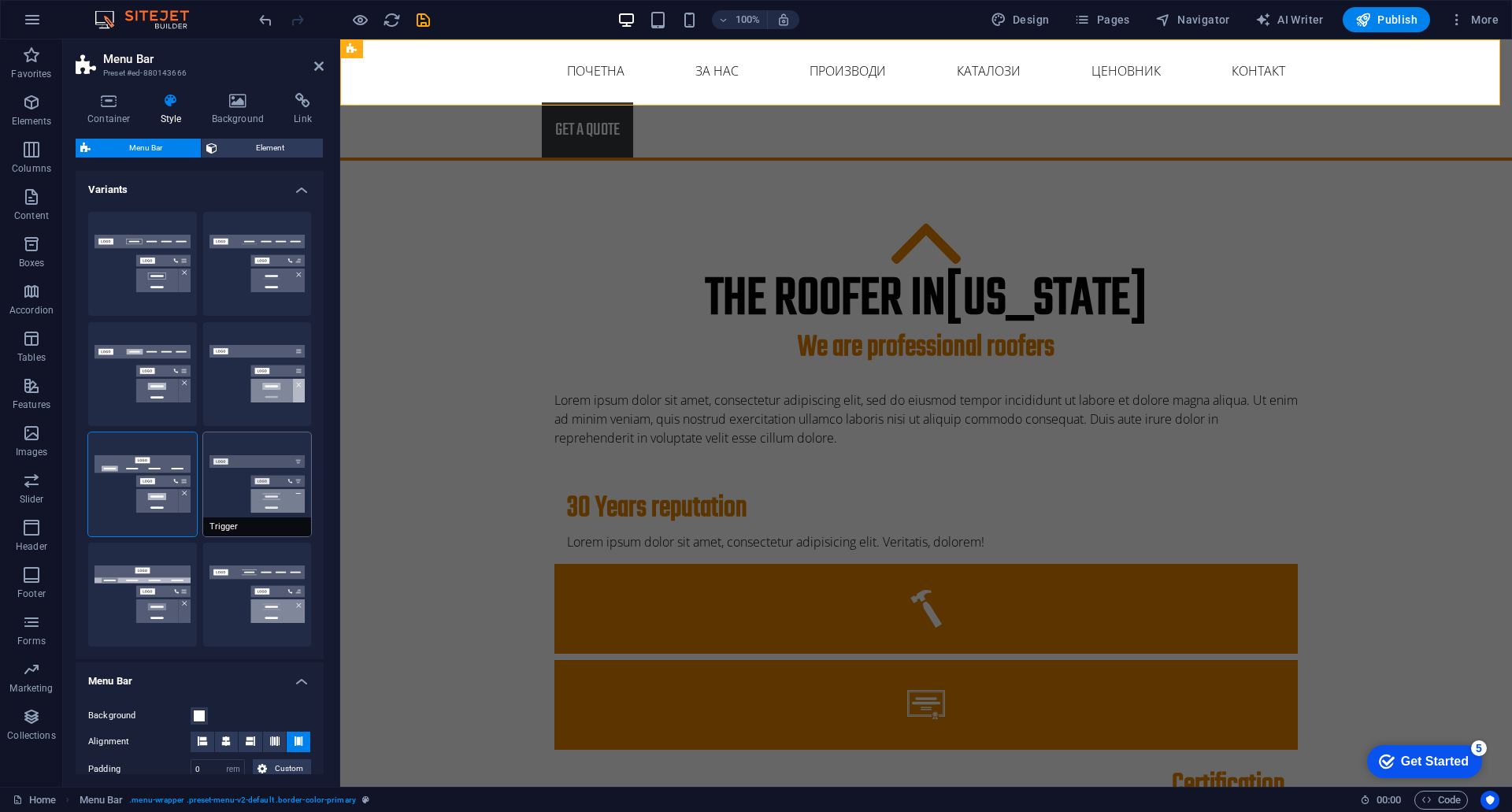
type input "0"
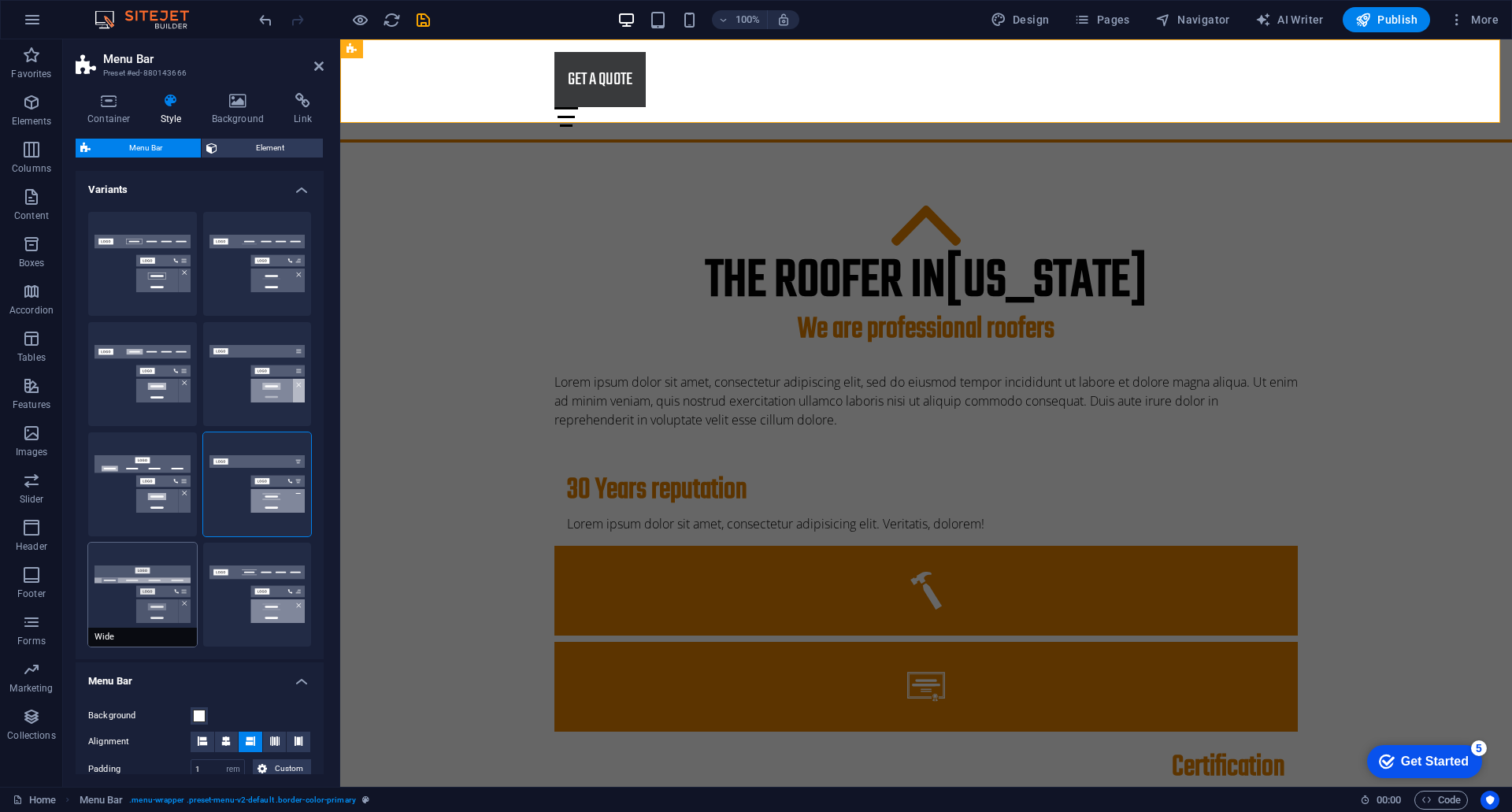
click at [147, 568] on button "Wide" at bounding box center [142, 594] width 109 height 104
type input "0"
type input "2"
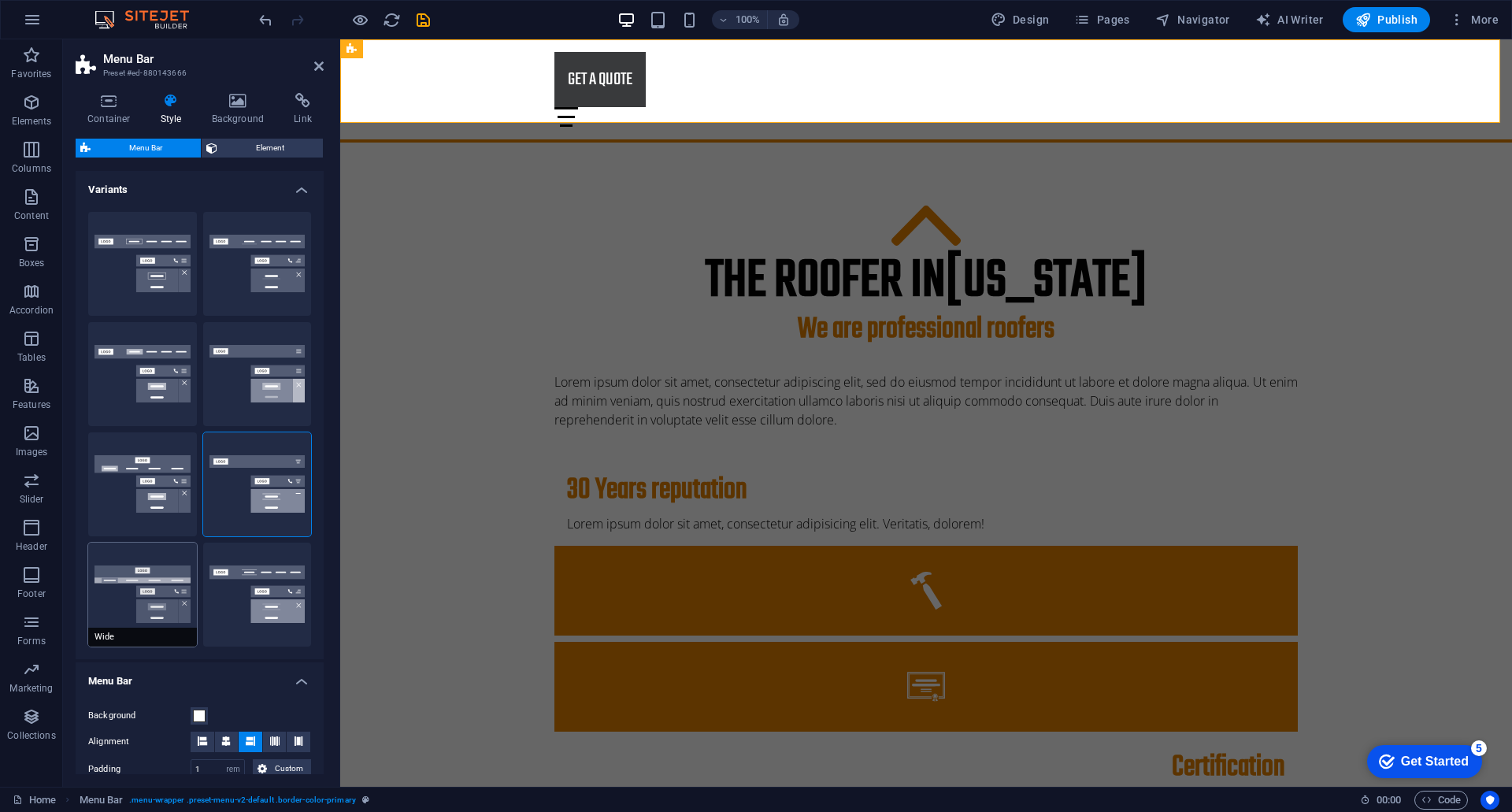
type input "2"
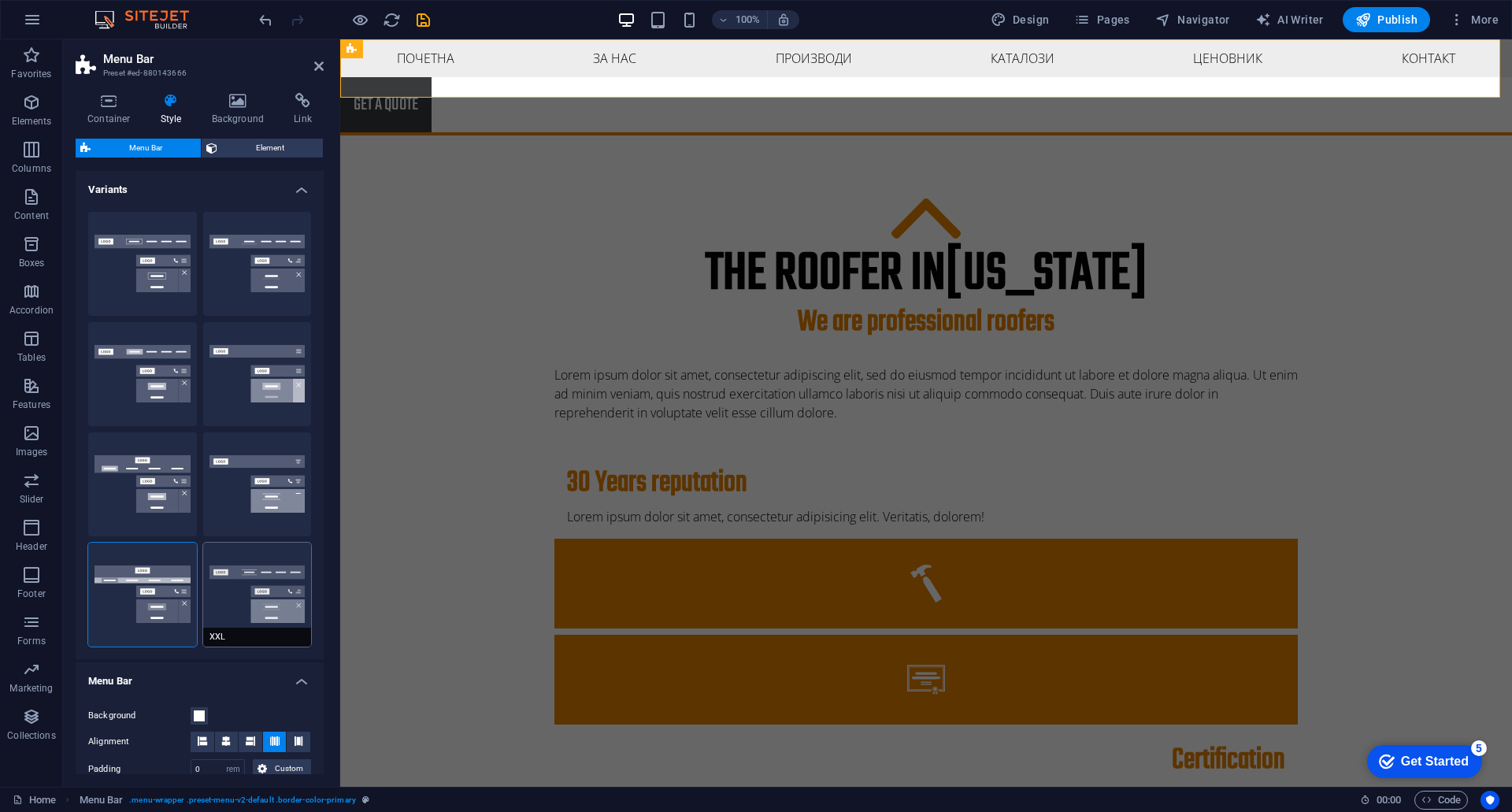
click at [222, 588] on button "XXL" at bounding box center [258, 594] width 109 height 104
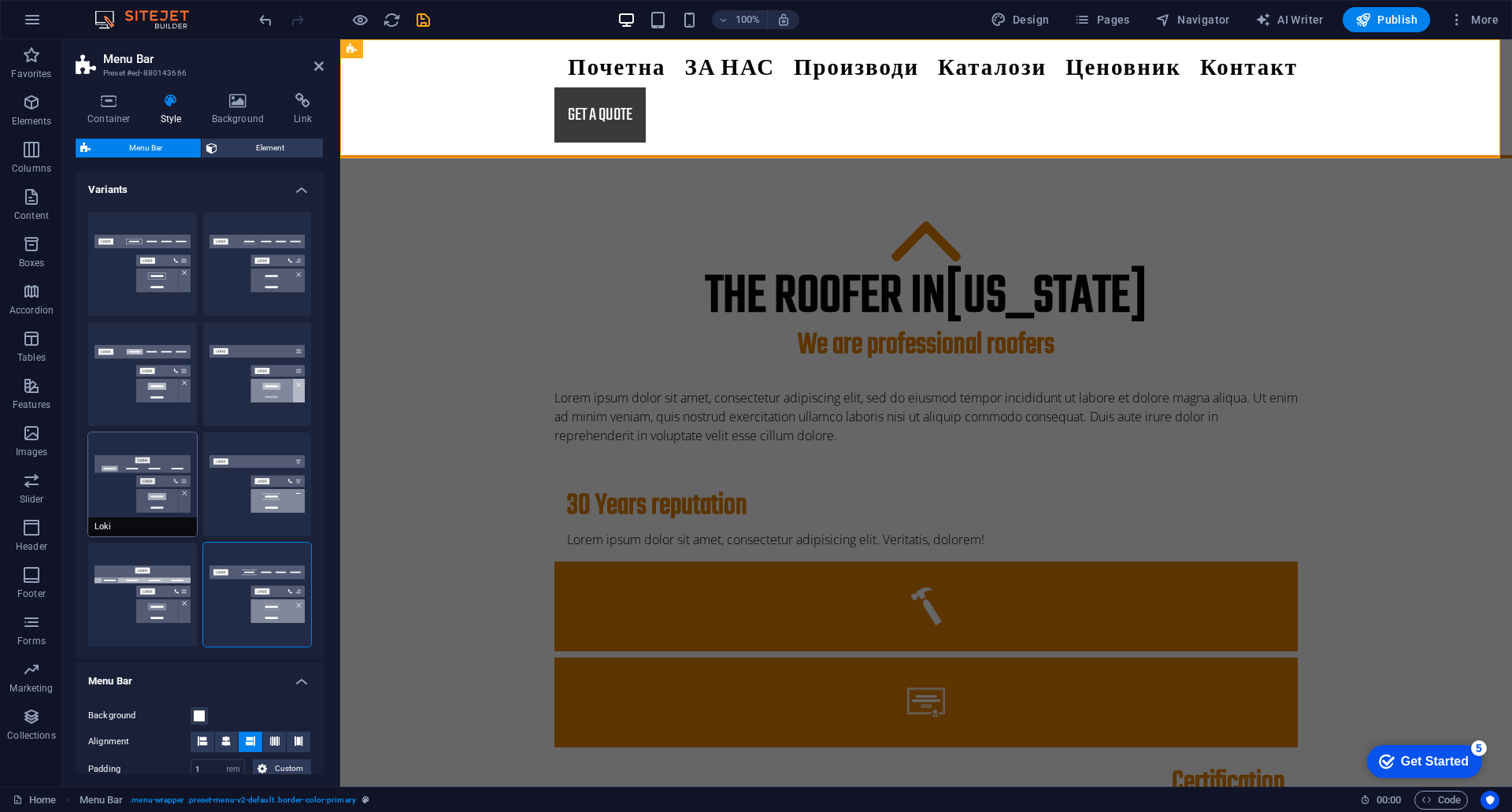
click at [149, 484] on button "Loki" at bounding box center [142, 484] width 109 height 104
type input "0"
select select "DISABLED_OPTION_VALUE"
type input "2"
type input "1"
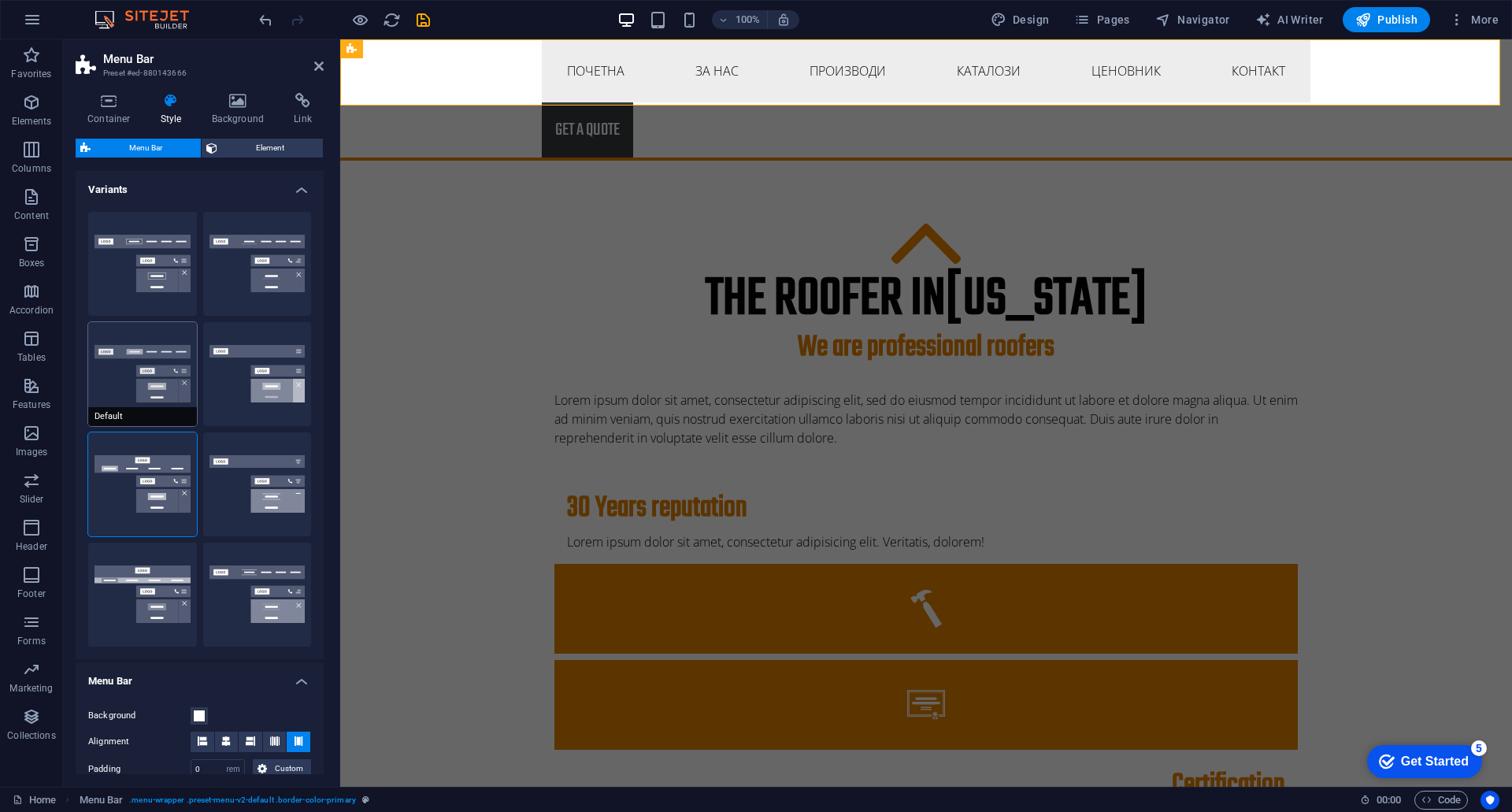
click at [145, 417] on span "Default" at bounding box center [142, 416] width 109 height 19
type input "1"
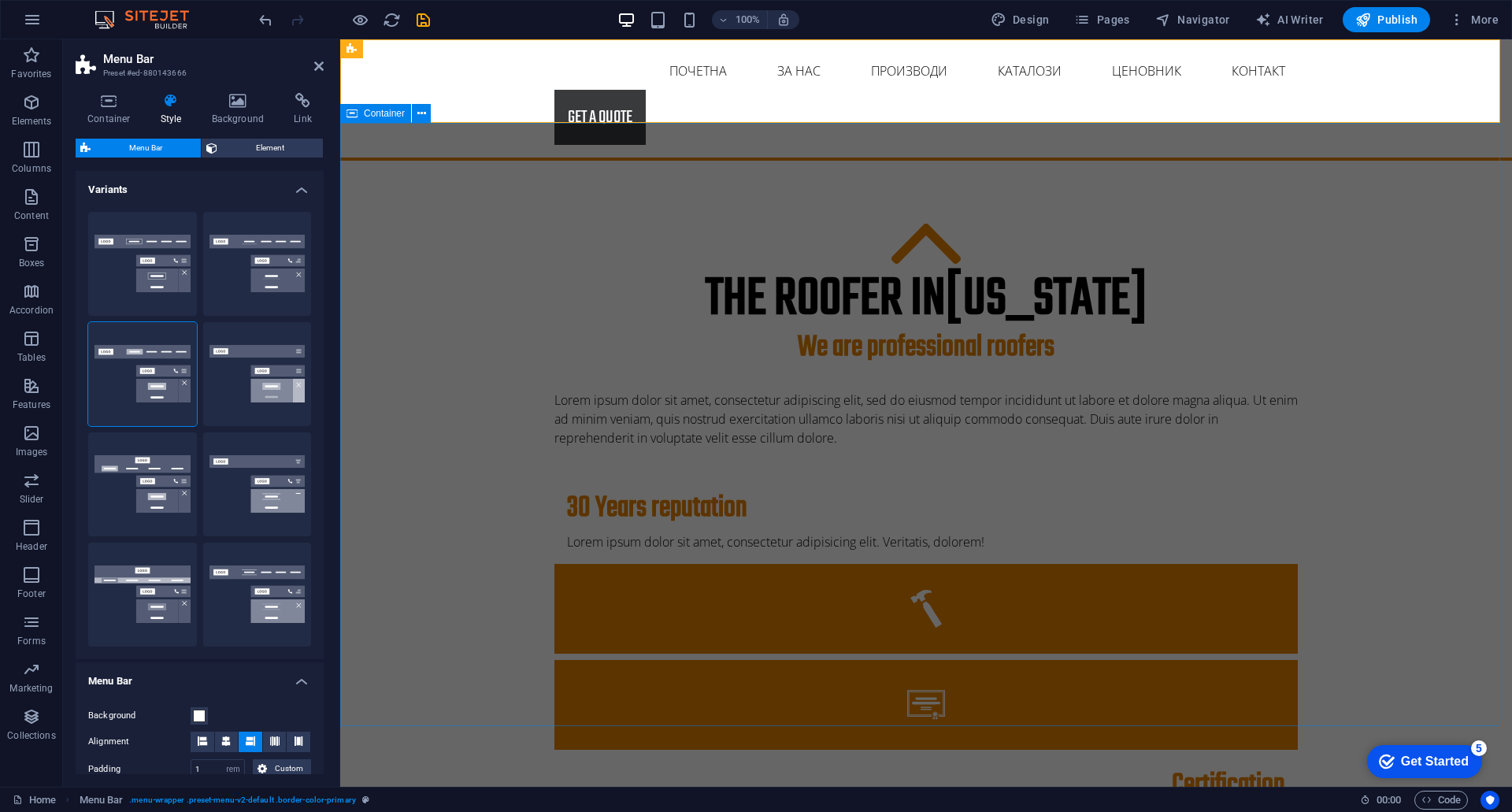
click at [1462, 279] on div "The roofer in [US_STATE] We are professional roofers Lorem ipsum dolor sit amet…" at bounding box center [926, 720] width 1172 height 1118
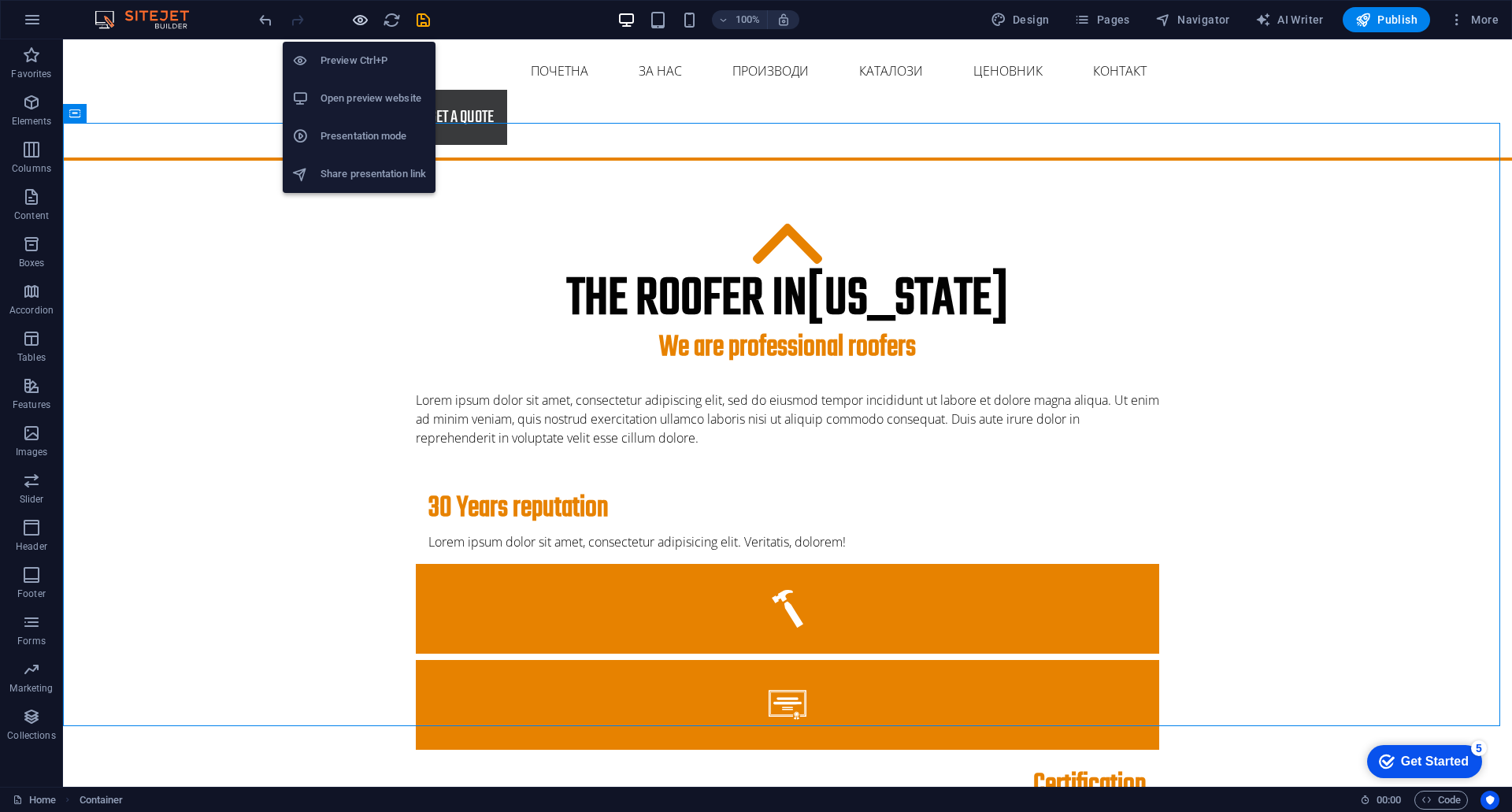
click at [363, 24] on icon "button" at bounding box center [360, 20] width 18 height 18
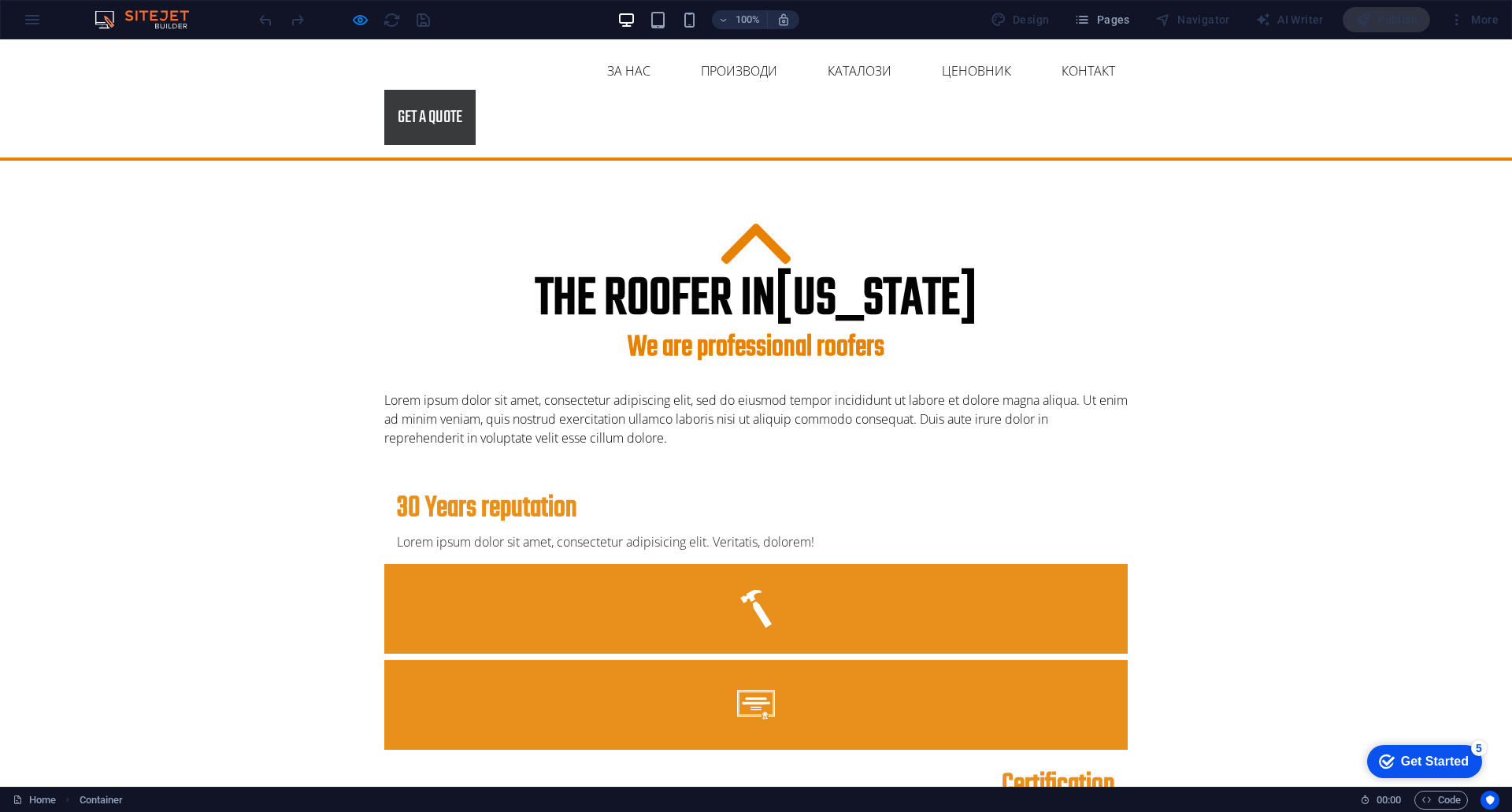
click at [487, 80] on link "Почетна" at bounding box center [529, 71] width 83 height 38
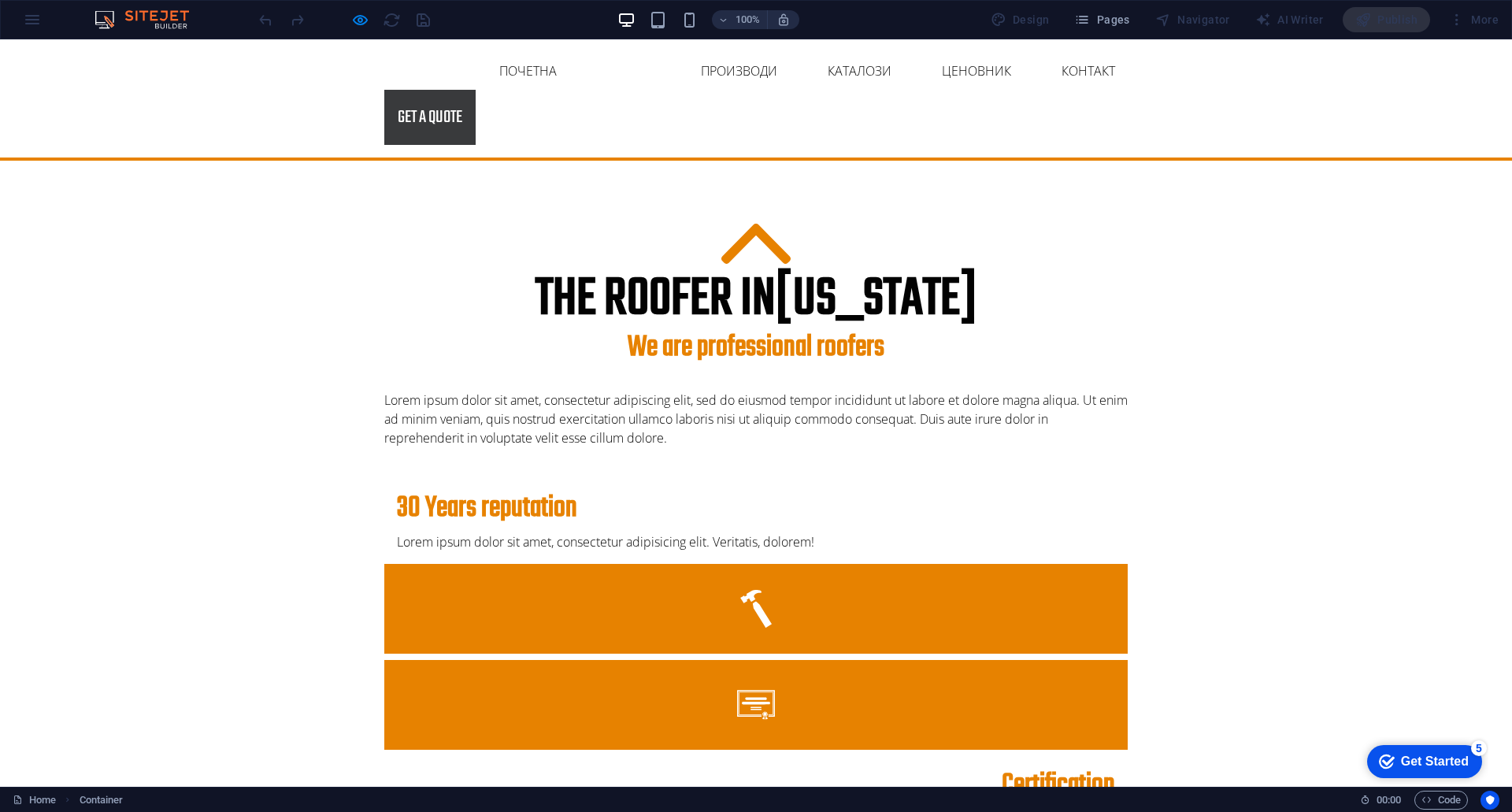
click at [595, 77] on link "ЗА НАС" at bounding box center [629, 71] width 68 height 38
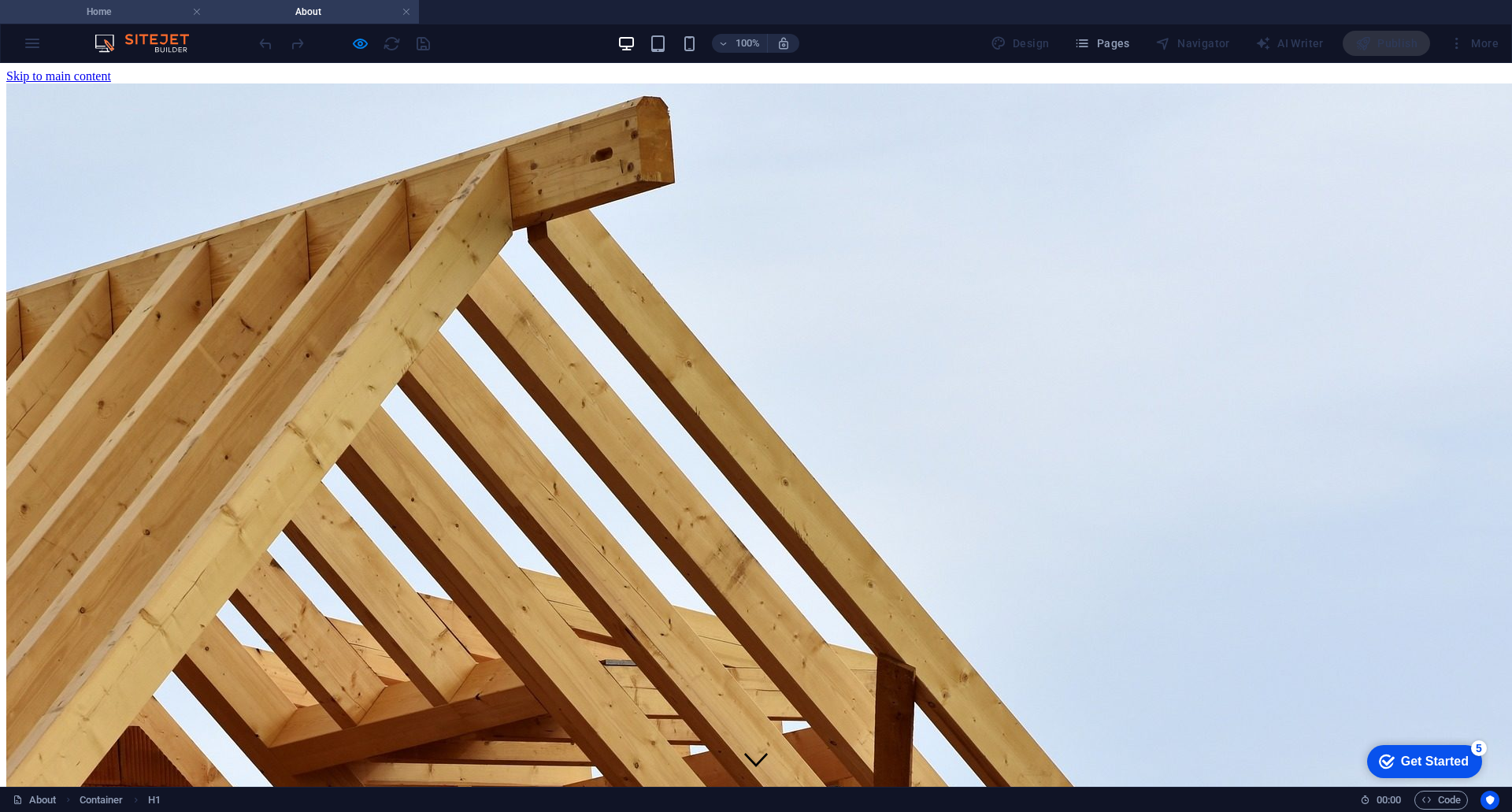
click at [76, 11] on h4 "Home" at bounding box center [105, 12] width 210 height 18
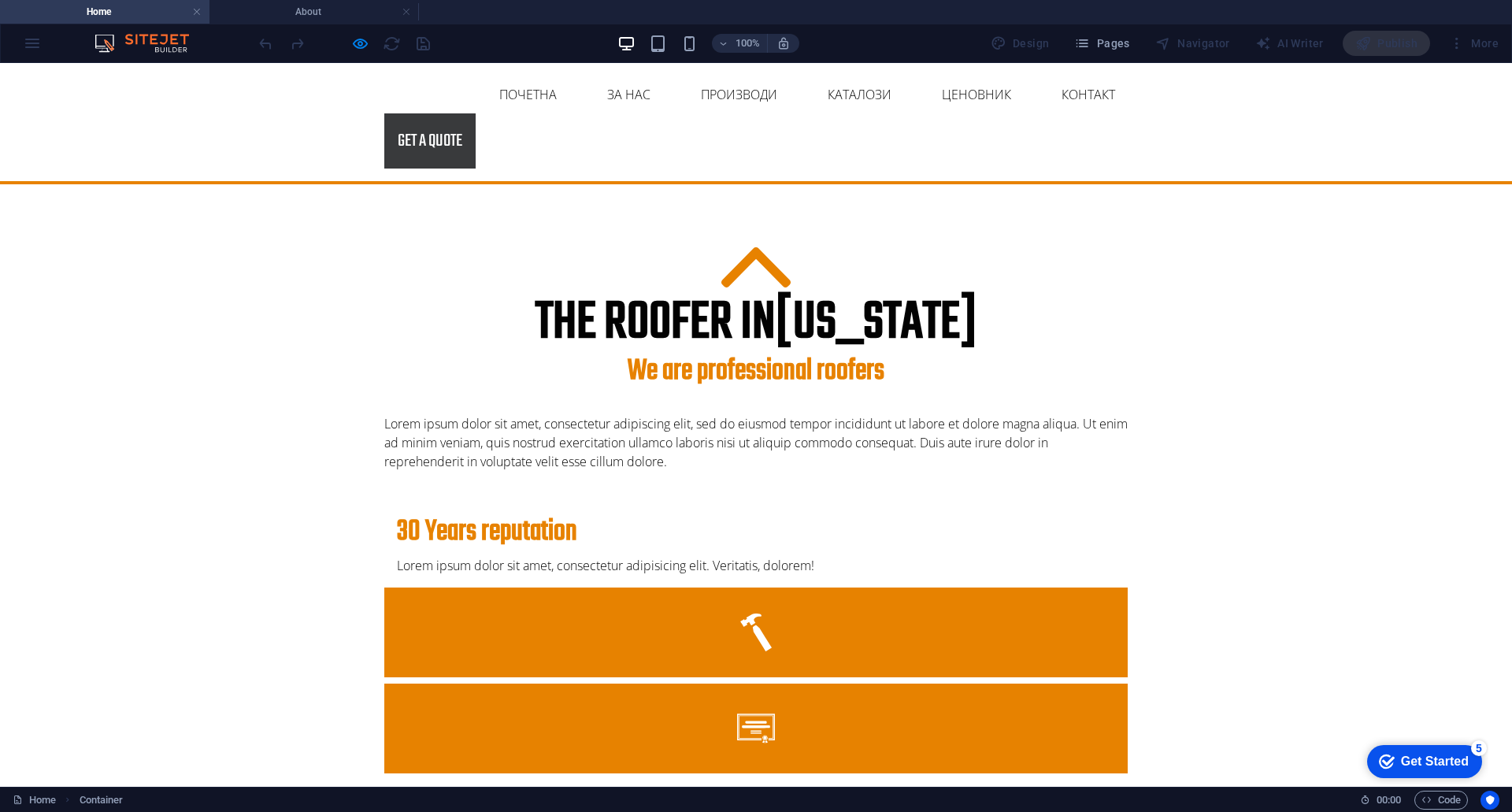
click at [1329, 392] on div "The roofer in [US_STATE] We are professional roofers Lorem ipsum dolor sit amet…" at bounding box center [756, 744] width 1512 height 1118
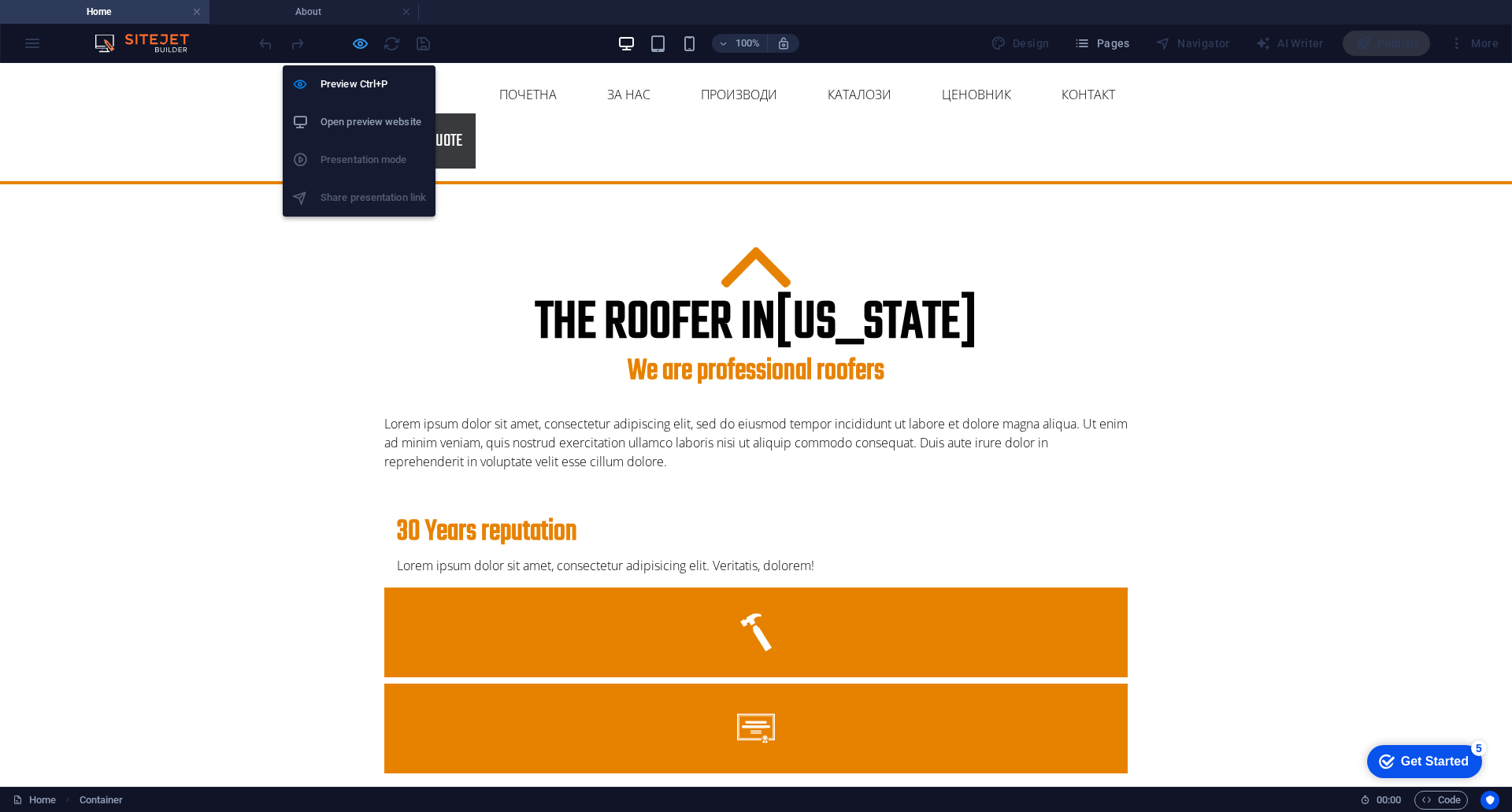
click at [361, 44] on icon "button" at bounding box center [360, 43] width 18 height 18
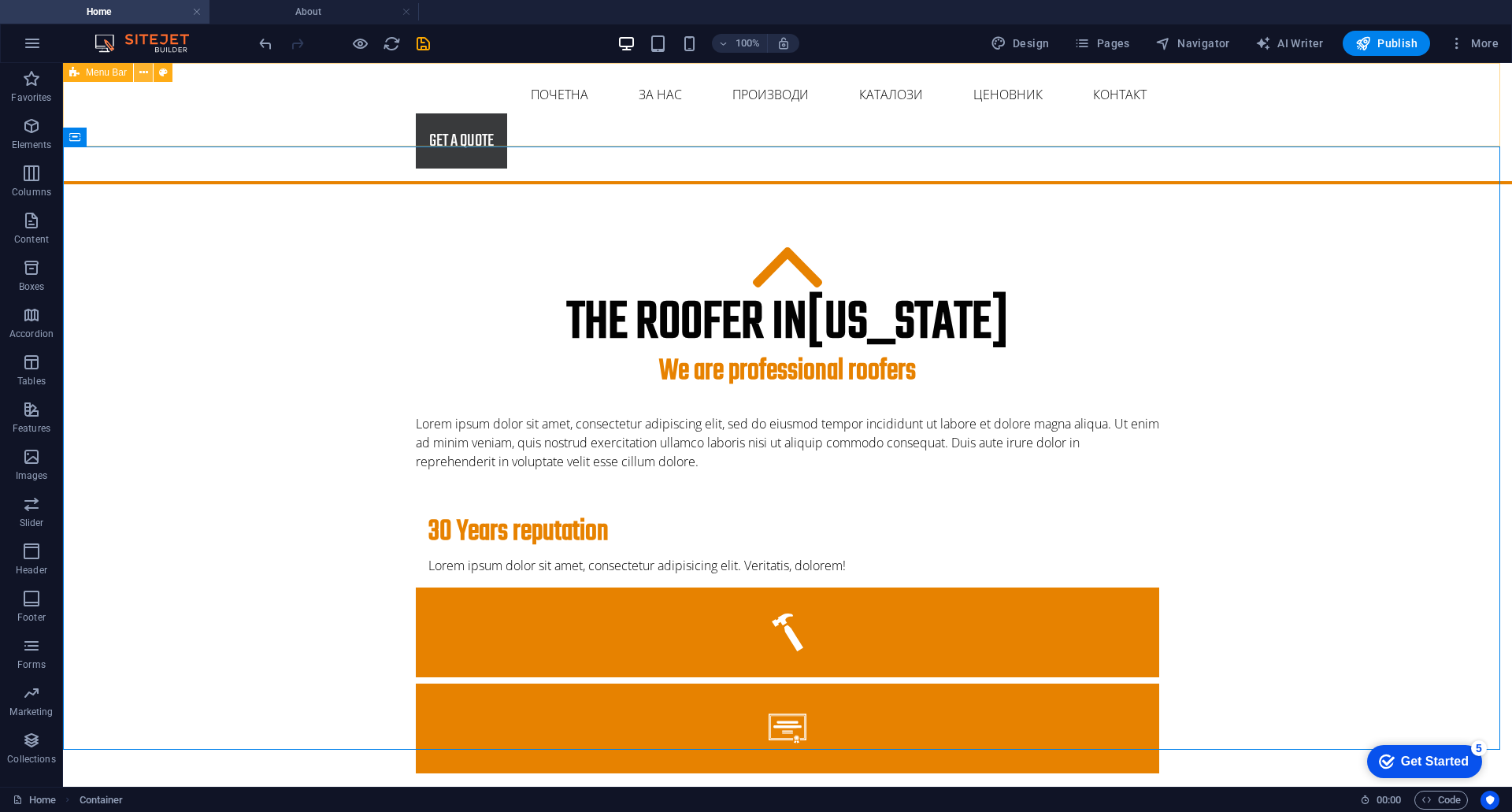
click at [142, 72] on icon at bounding box center [143, 72] width 9 height 17
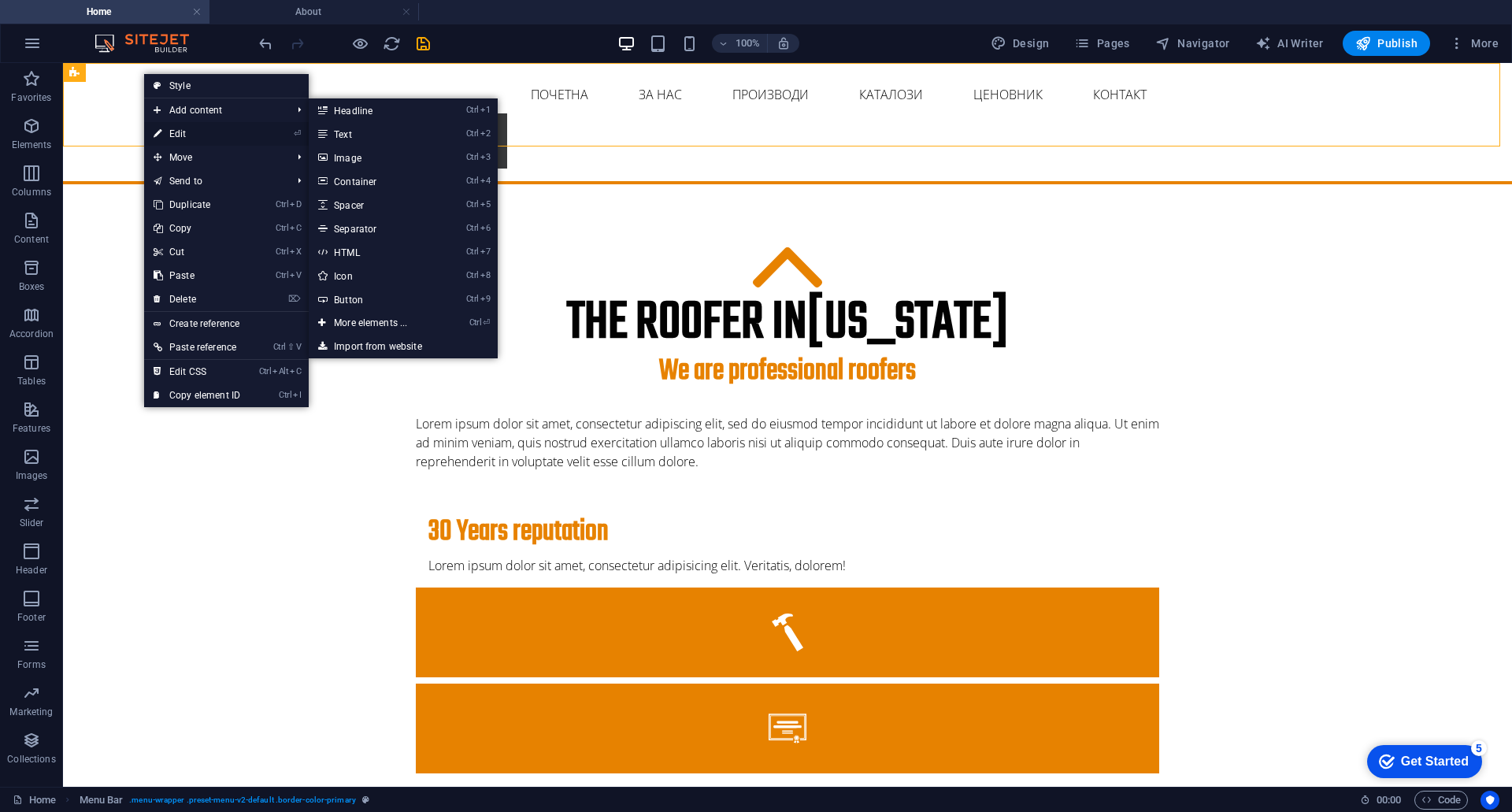
click at [182, 133] on link "⏎ Edit" at bounding box center [197, 134] width 106 height 24
select select "rem"
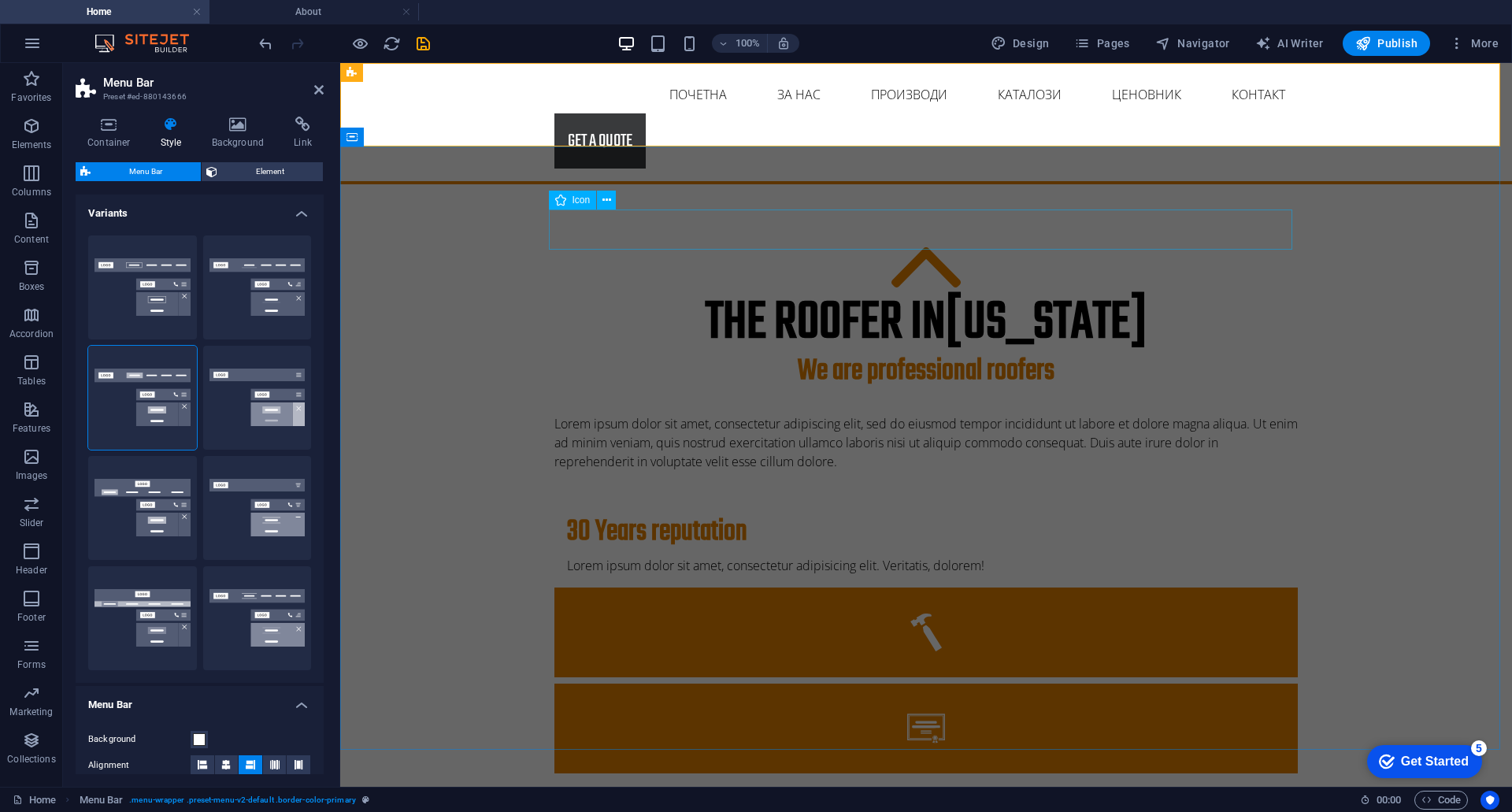
click at [577, 209] on div "Icon" at bounding box center [588, 201] width 78 height 20
click at [1496, 310] on div "The roofer in [US_STATE] We are professional roofers Lorem ipsum dolor sit amet…" at bounding box center [926, 744] width 1172 height 1118
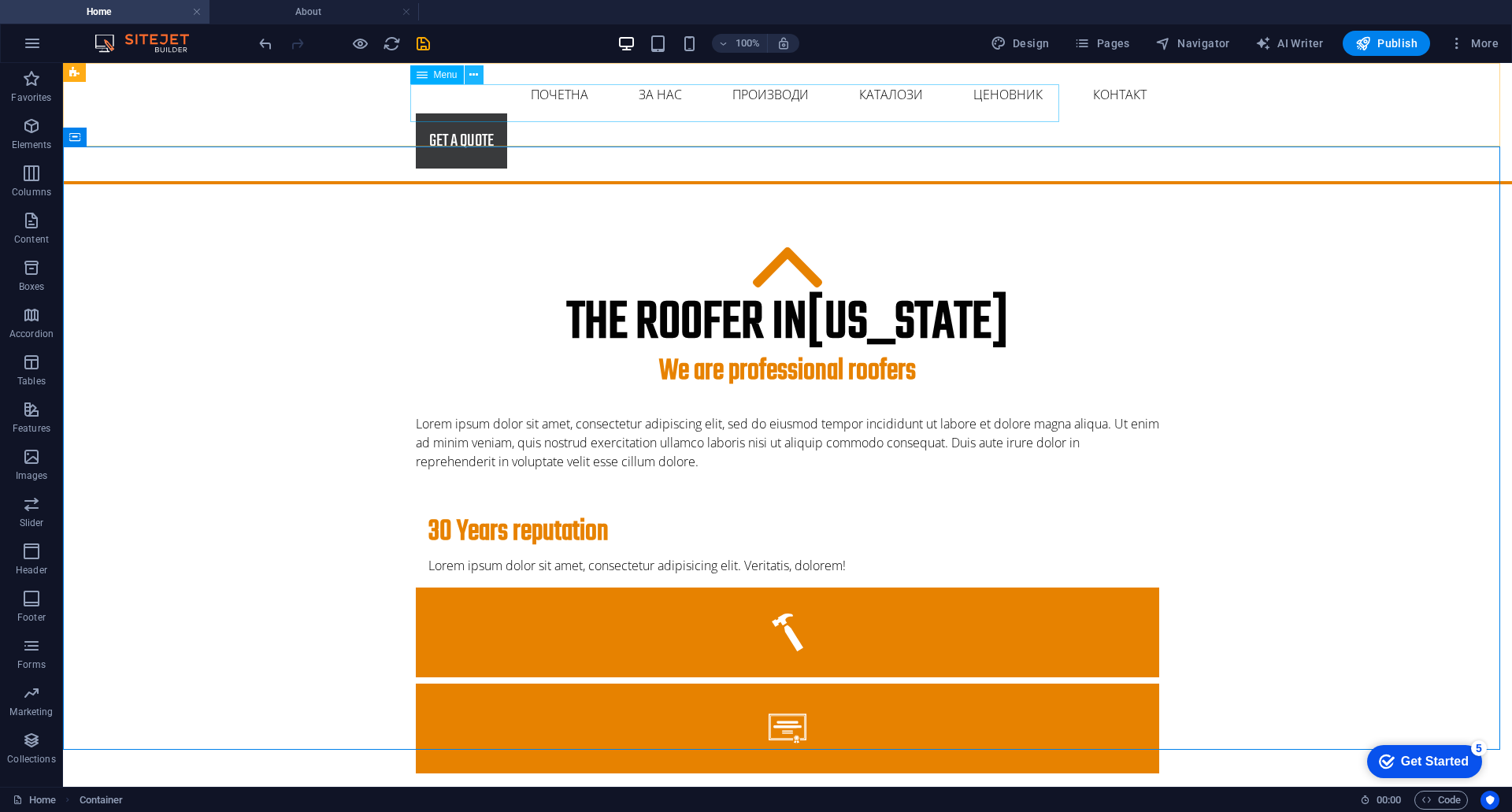
click at [476, 76] on icon at bounding box center [473, 75] width 9 height 17
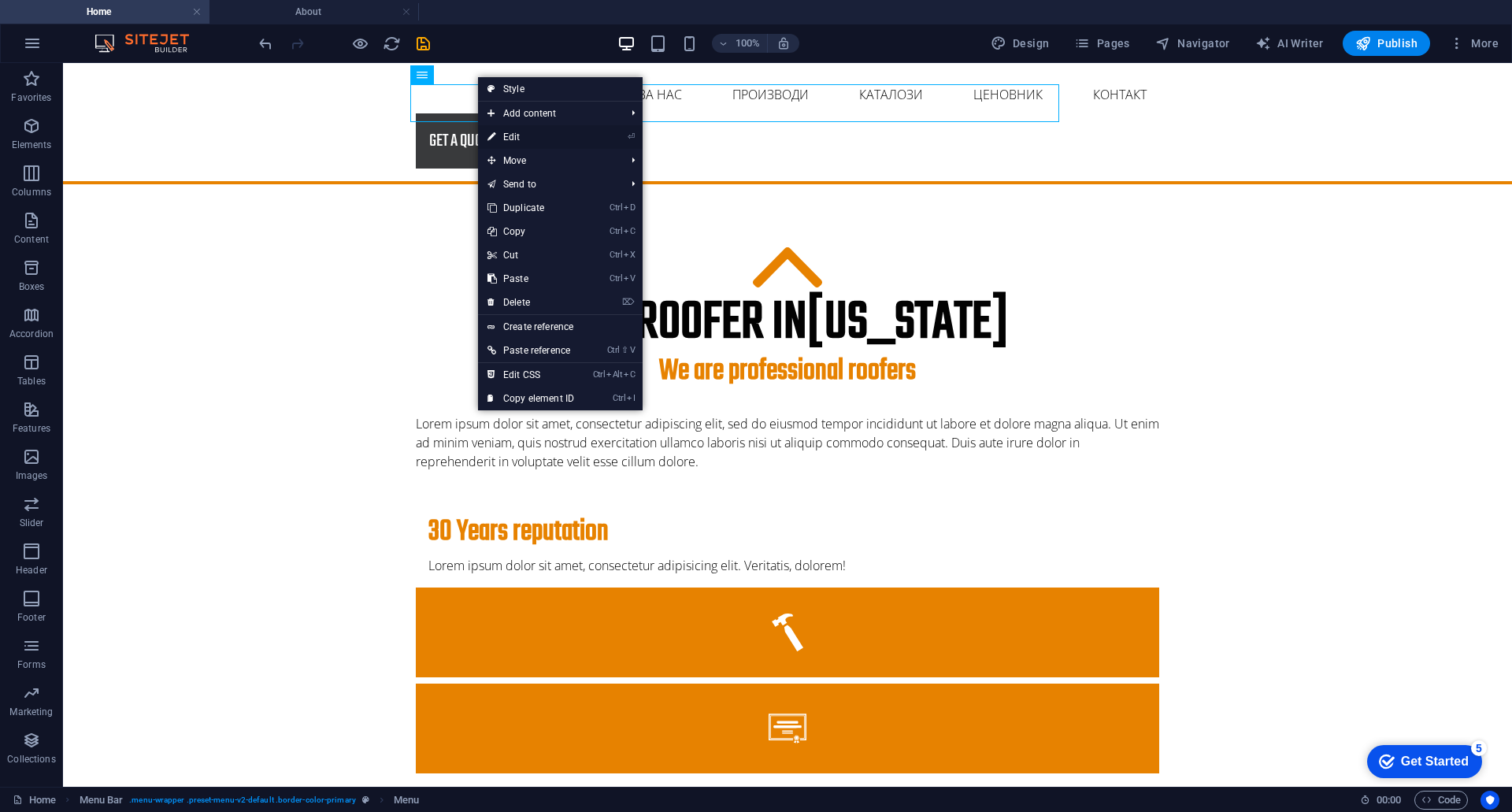
click at [514, 138] on link "⏎ Edit" at bounding box center [531, 137] width 106 height 24
select select
select select "1"
select select
select select "2"
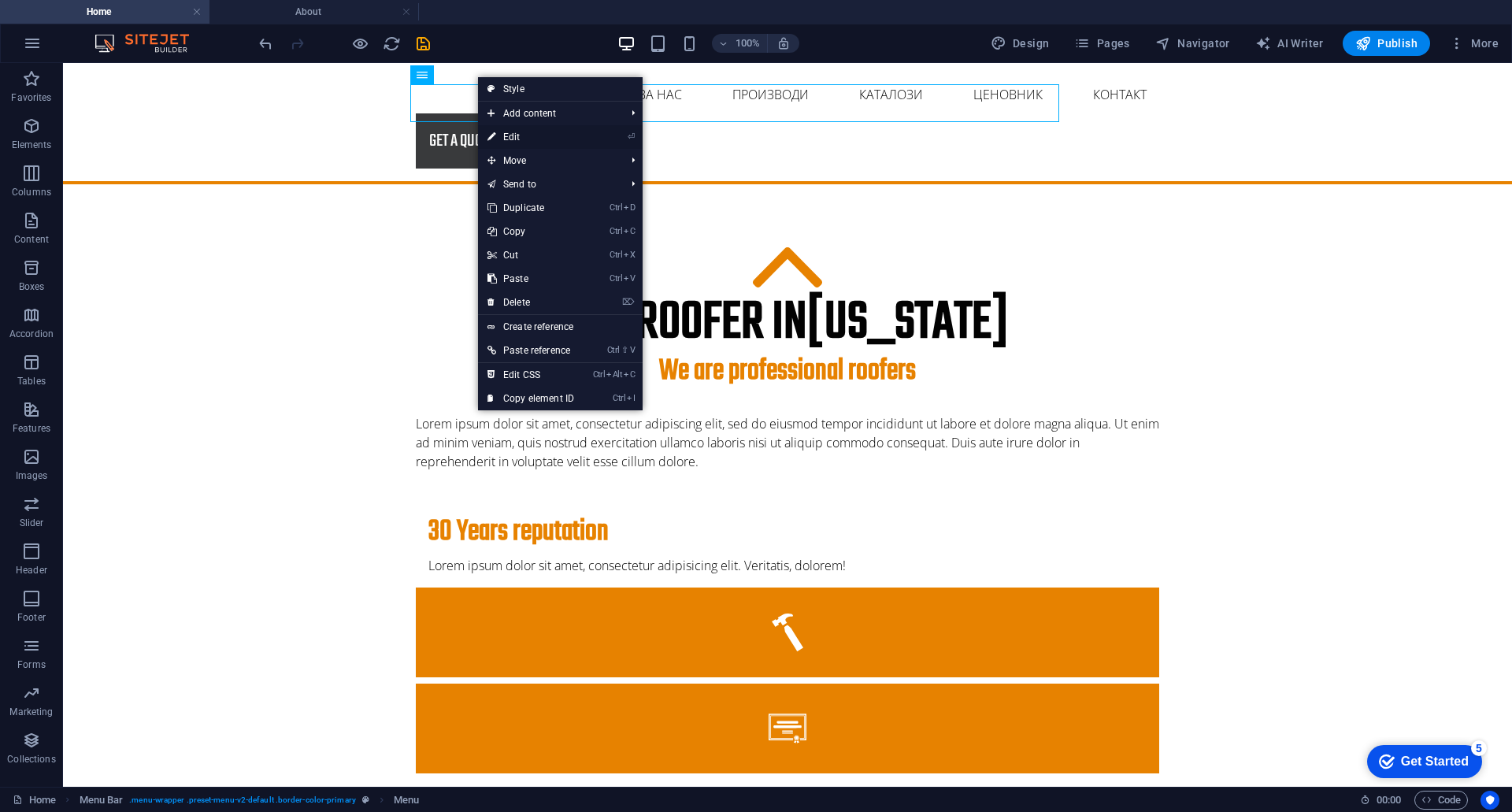
select select
select select "3"
select select
select select "4"
select select
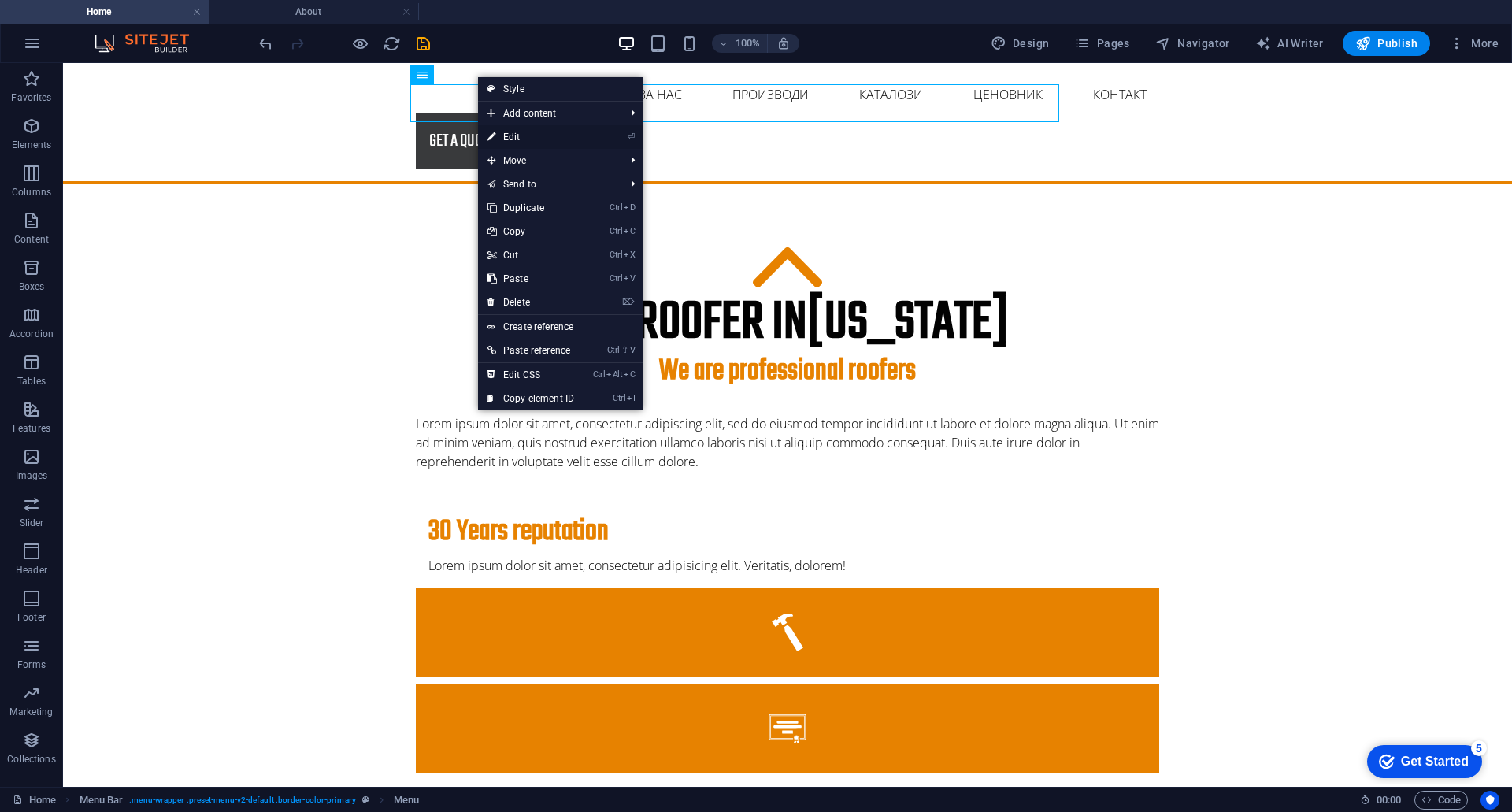
select select "5"
select select
select select "6"
select select
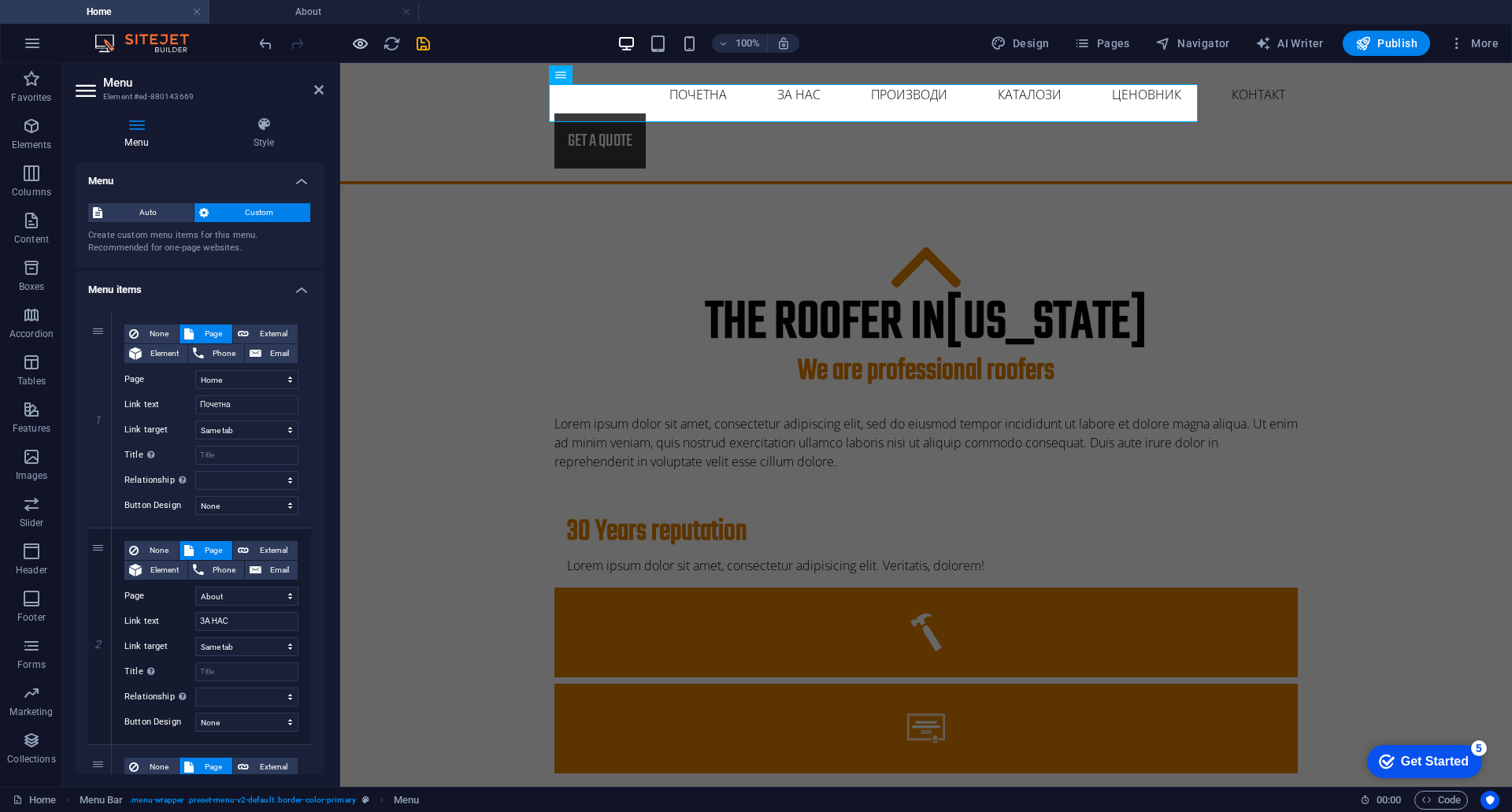
click at [359, 44] on icon "button" at bounding box center [360, 43] width 18 height 18
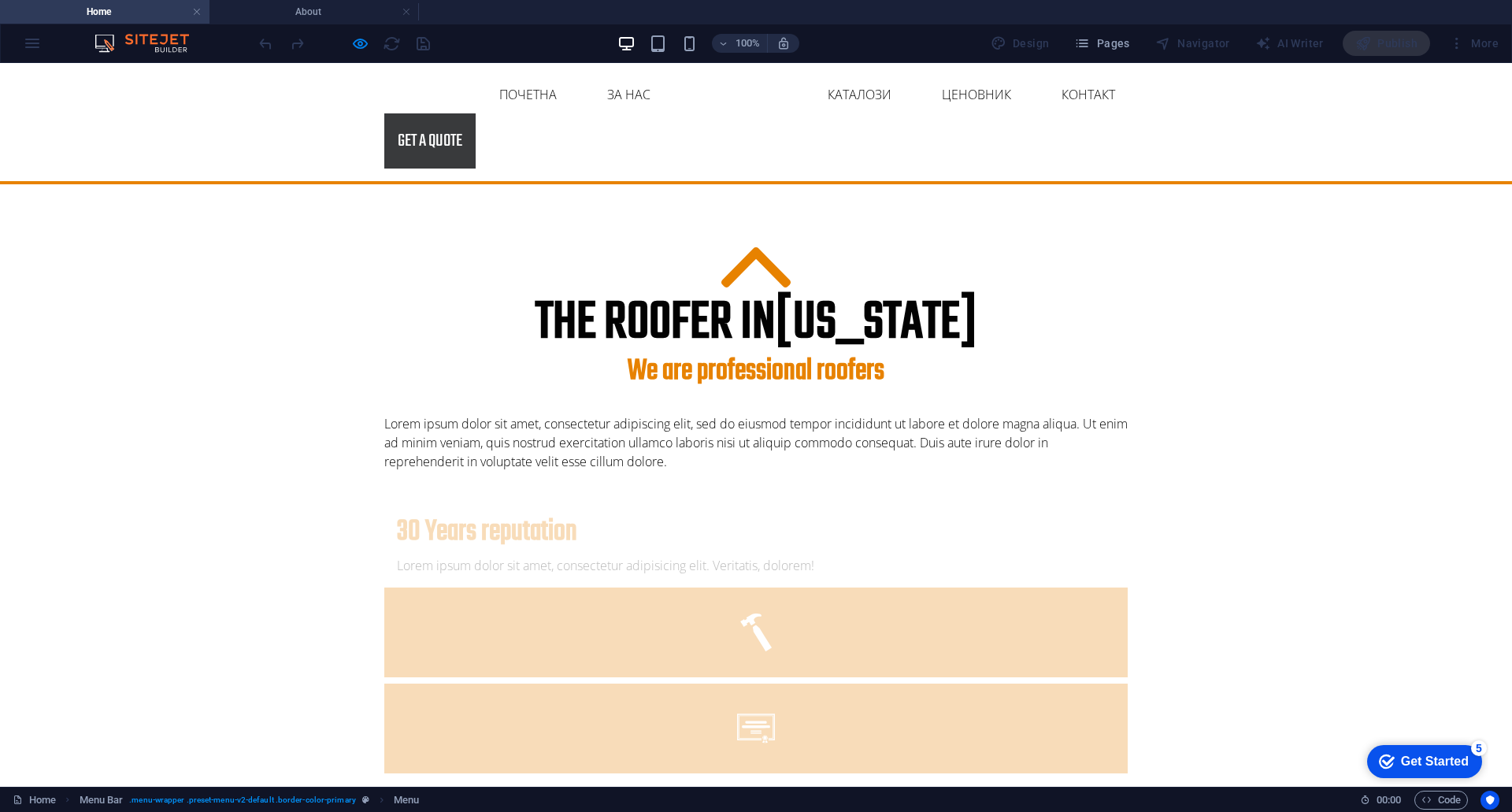
click at [689, 107] on link "Производи" at bounding box center [739, 95] width 102 height 38
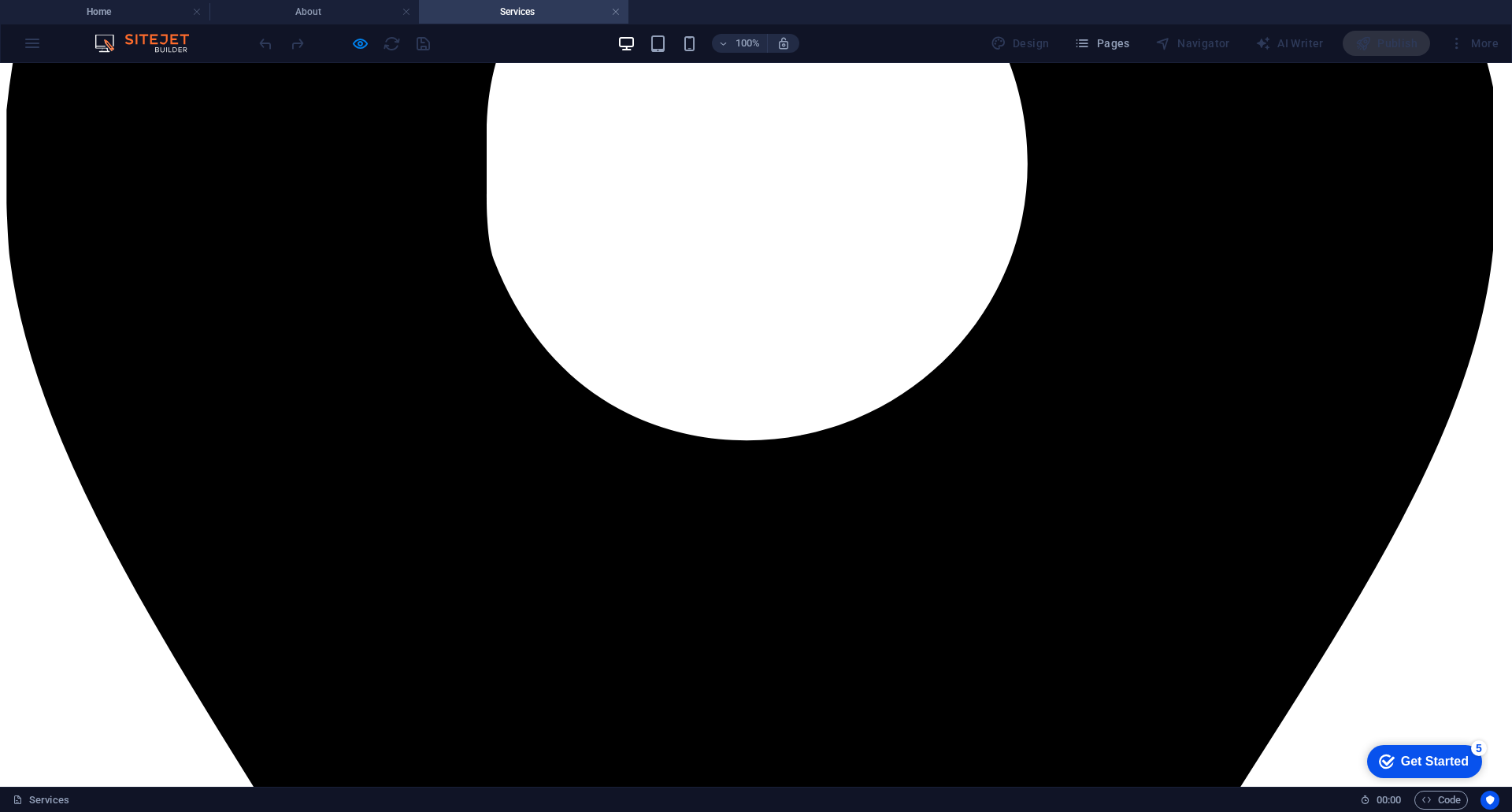
scroll to position [1575, 0]
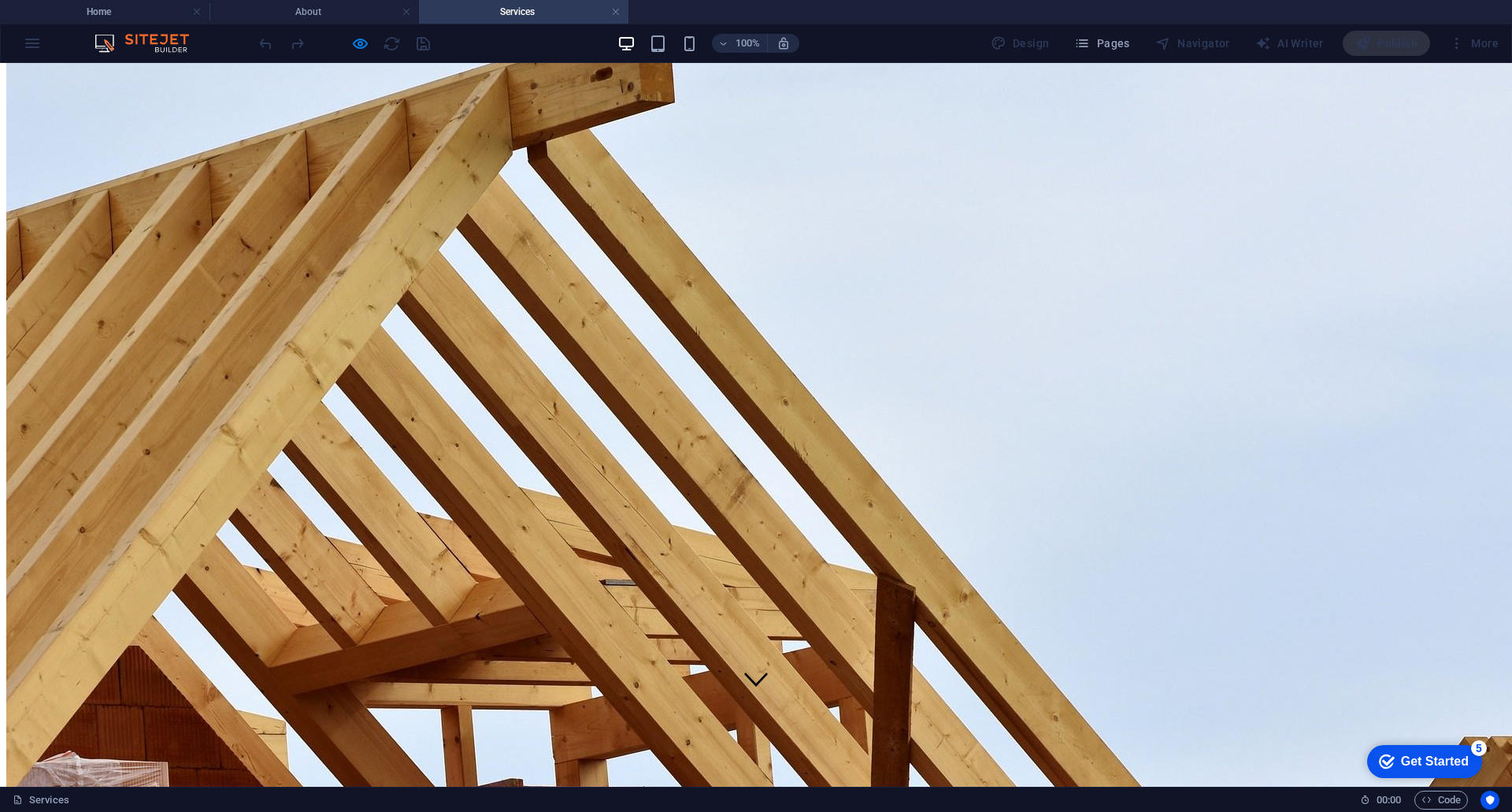
scroll to position [0, 0]
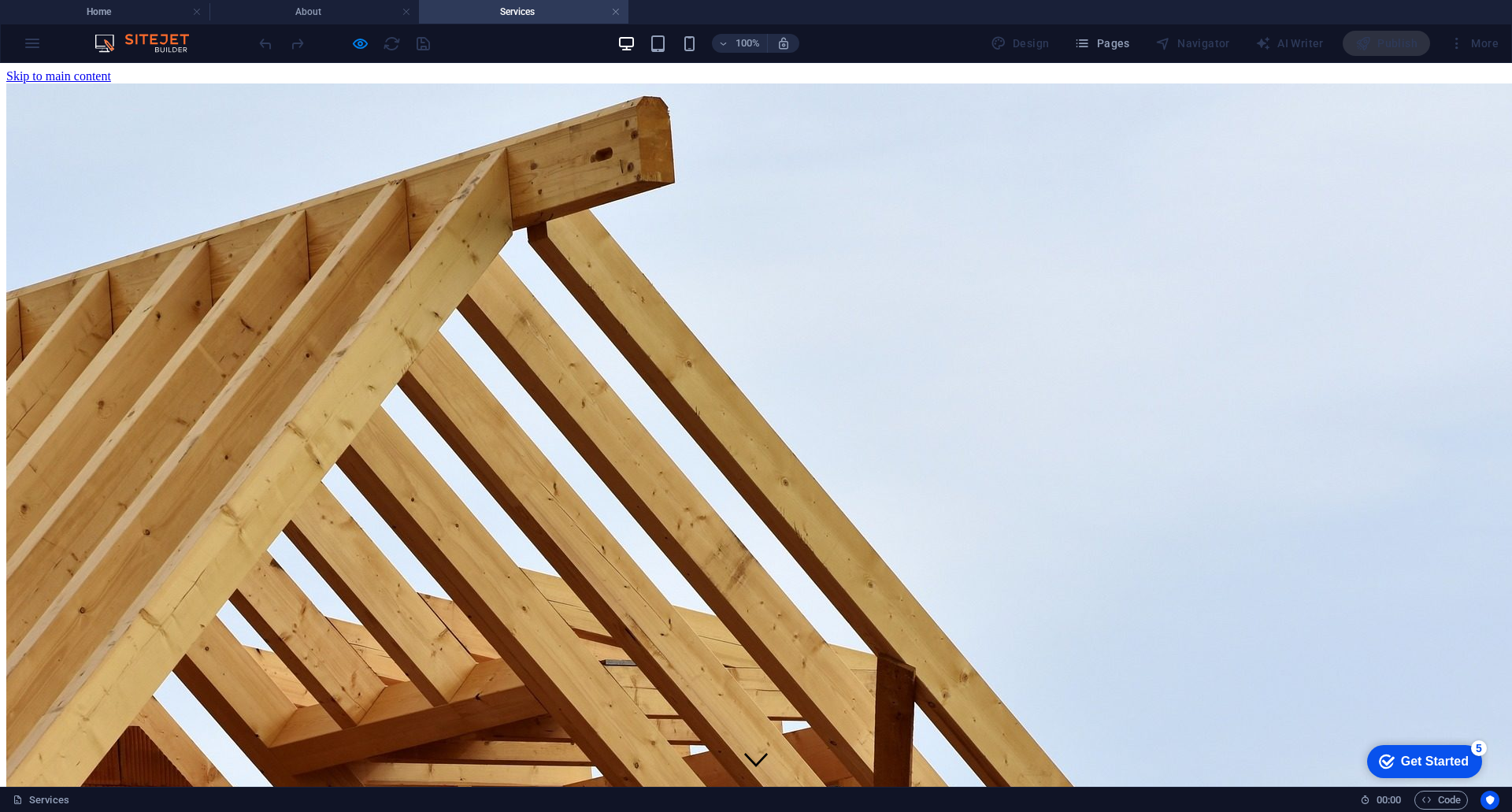
click at [596, 762] on nav "Home About Services Projects Project-detail Pricing Contact" at bounding box center [756, 811] width 1500 height 99
click at [355, 34] on div at bounding box center [344, 43] width 177 height 26
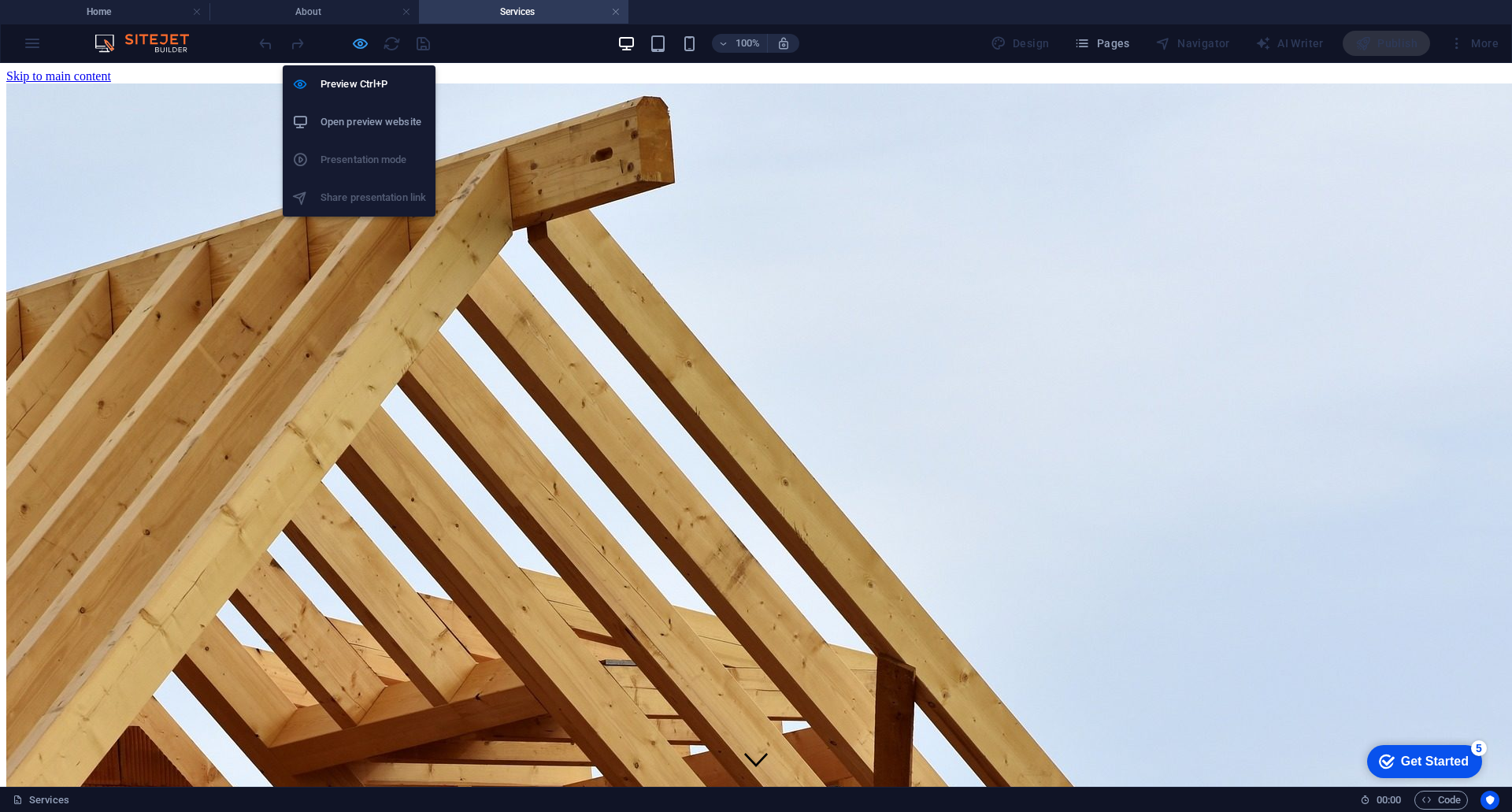
click at [355, 46] on icon "button" at bounding box center [360, 43] width 18 height 18
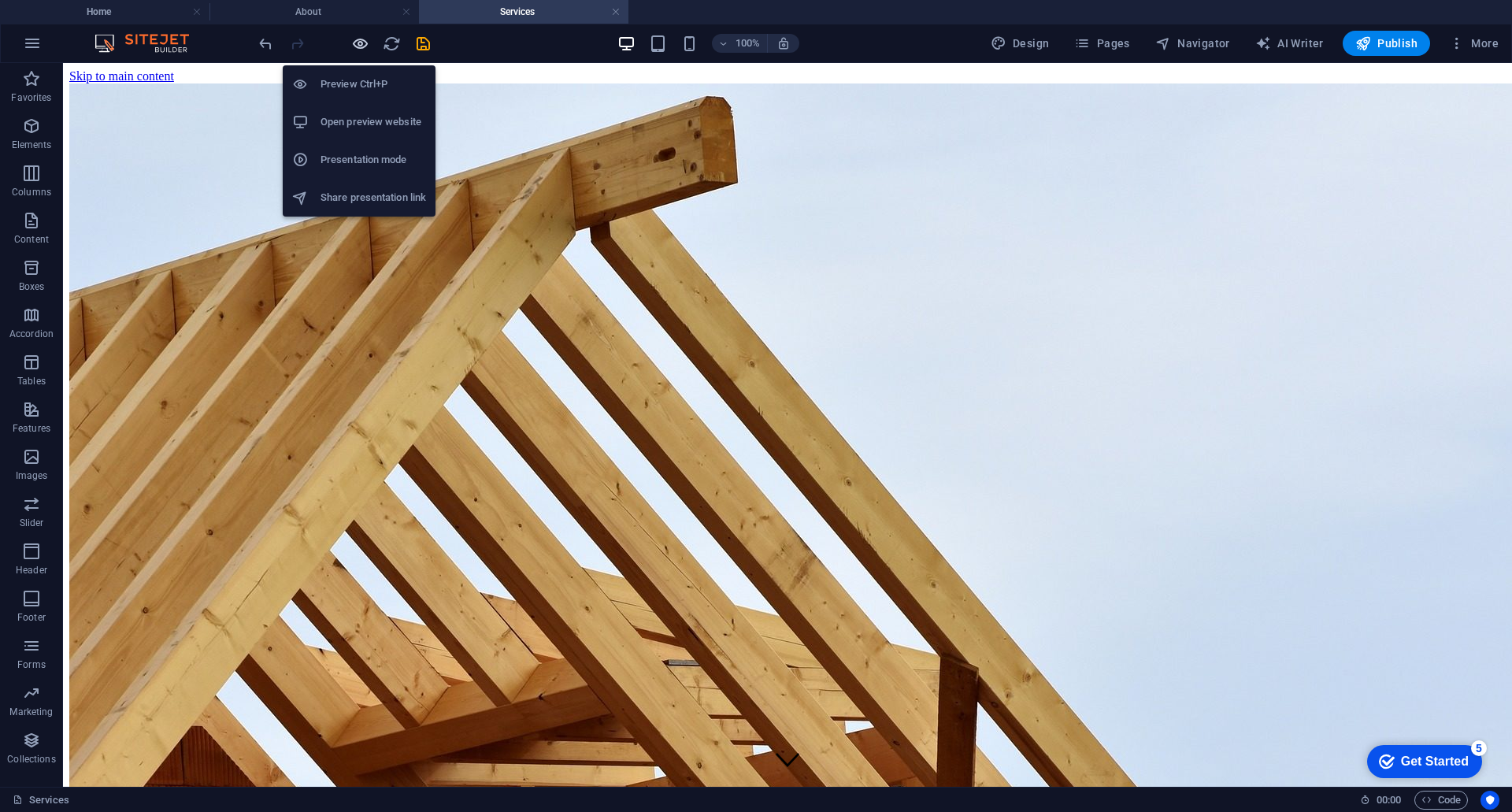
click at [359, 43] on icon "button" at bounding box center [360, 43] width 18 height 18
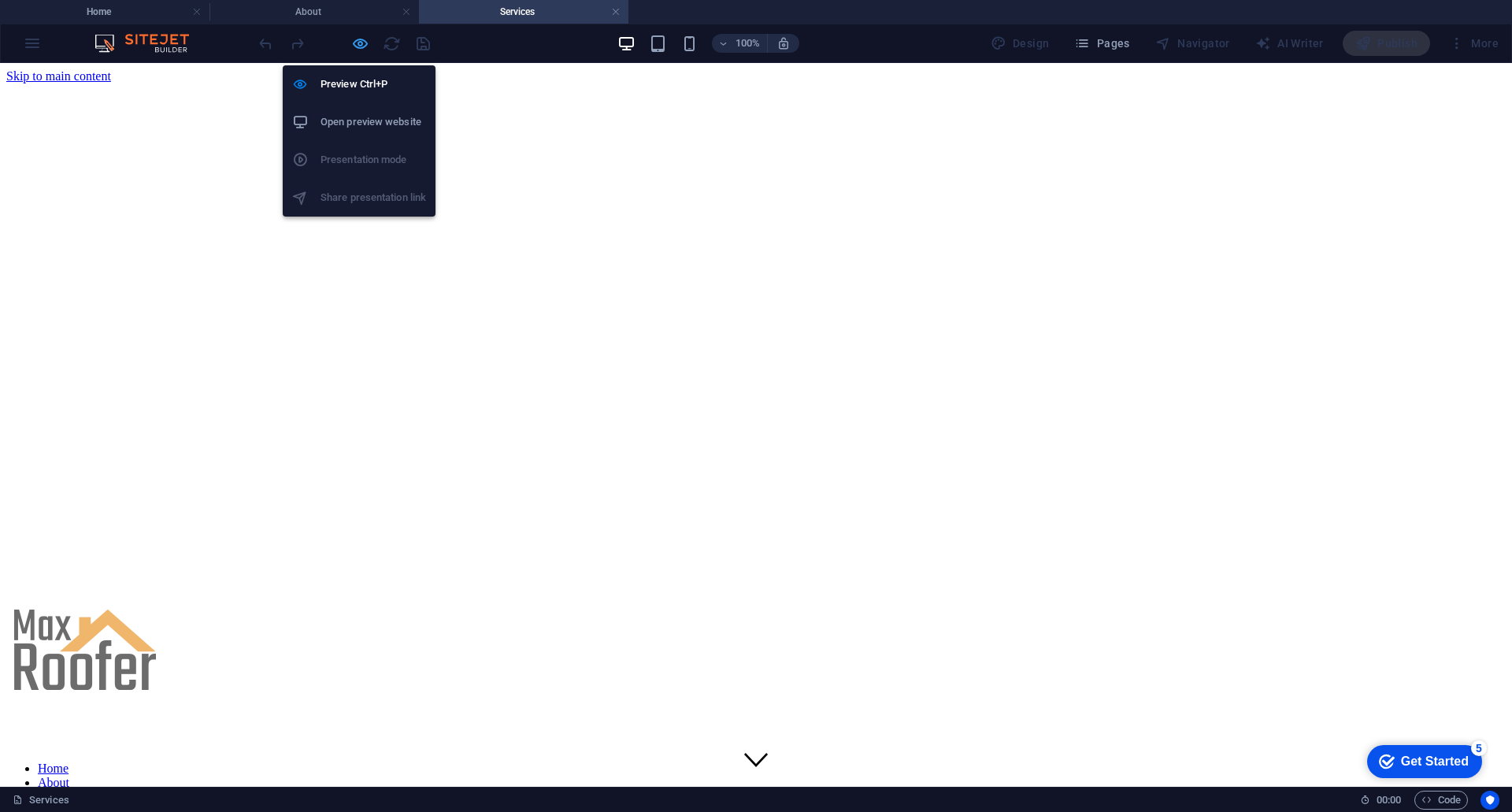
click at [359, 43] on icon "button" at bounding box center [360, 43] width 18 height 18
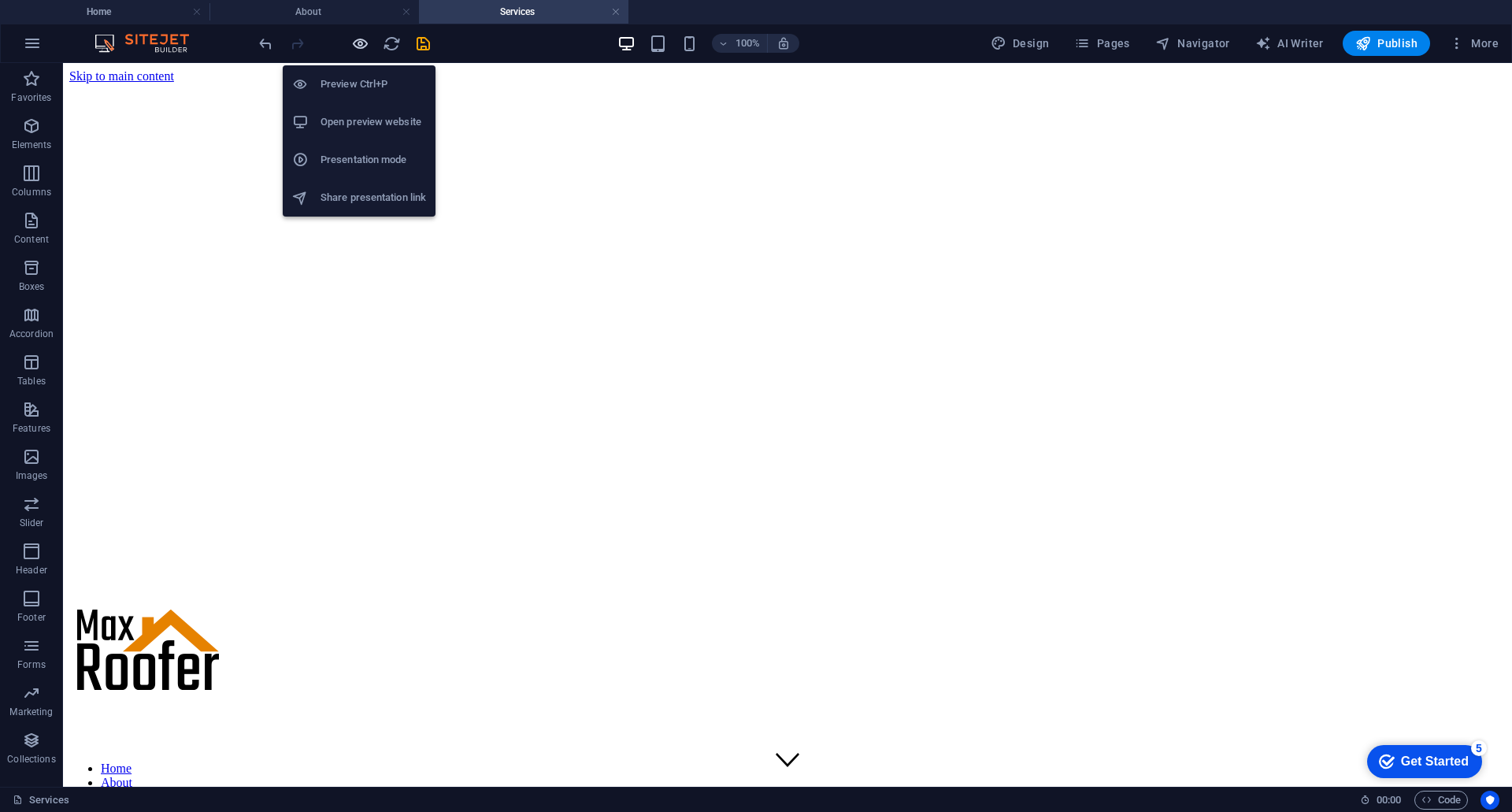
click at [359, 43] on icon "button" at bounding box center [360, 43] width 18 height 18
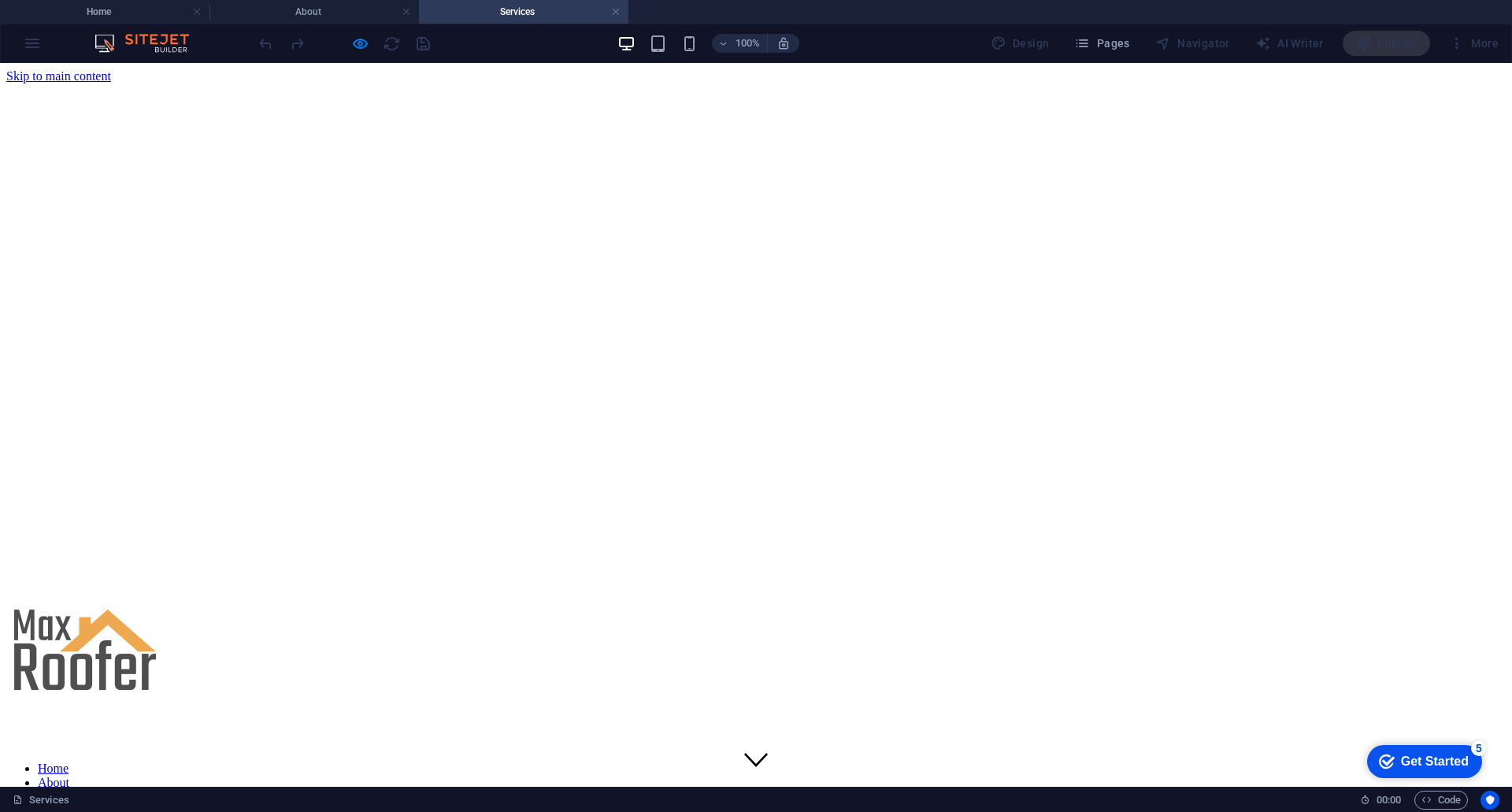
click at [68, 762] on link "Home" at bounding box center [52, 769] width 31 height 14
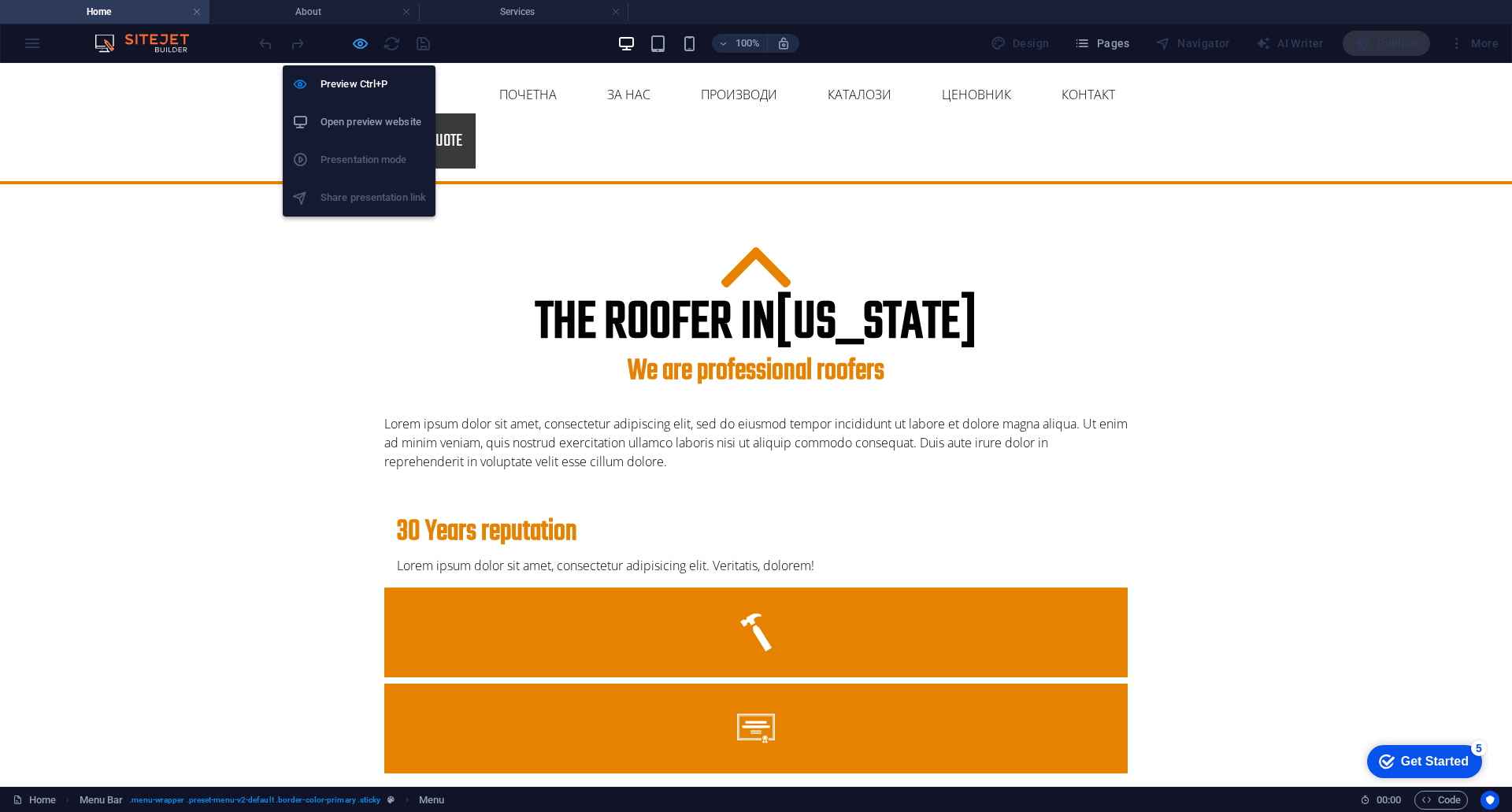
click at [360, 47] on icon "button" at bounding box center [360, 43] width 18 height 18
select select
select select "1"
select select
select select "2"
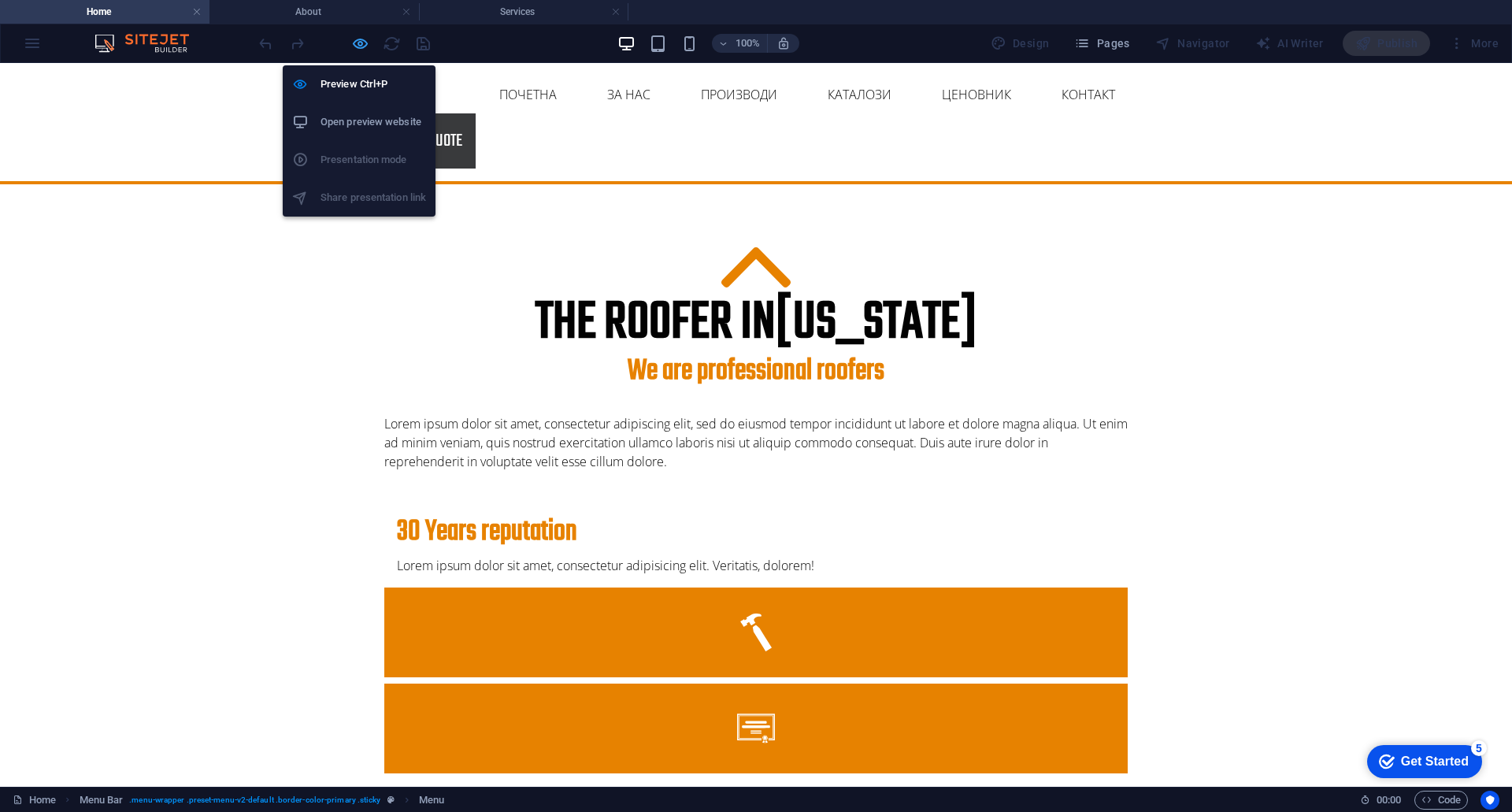
select select
select select "3"
select select
select select "4"
select select
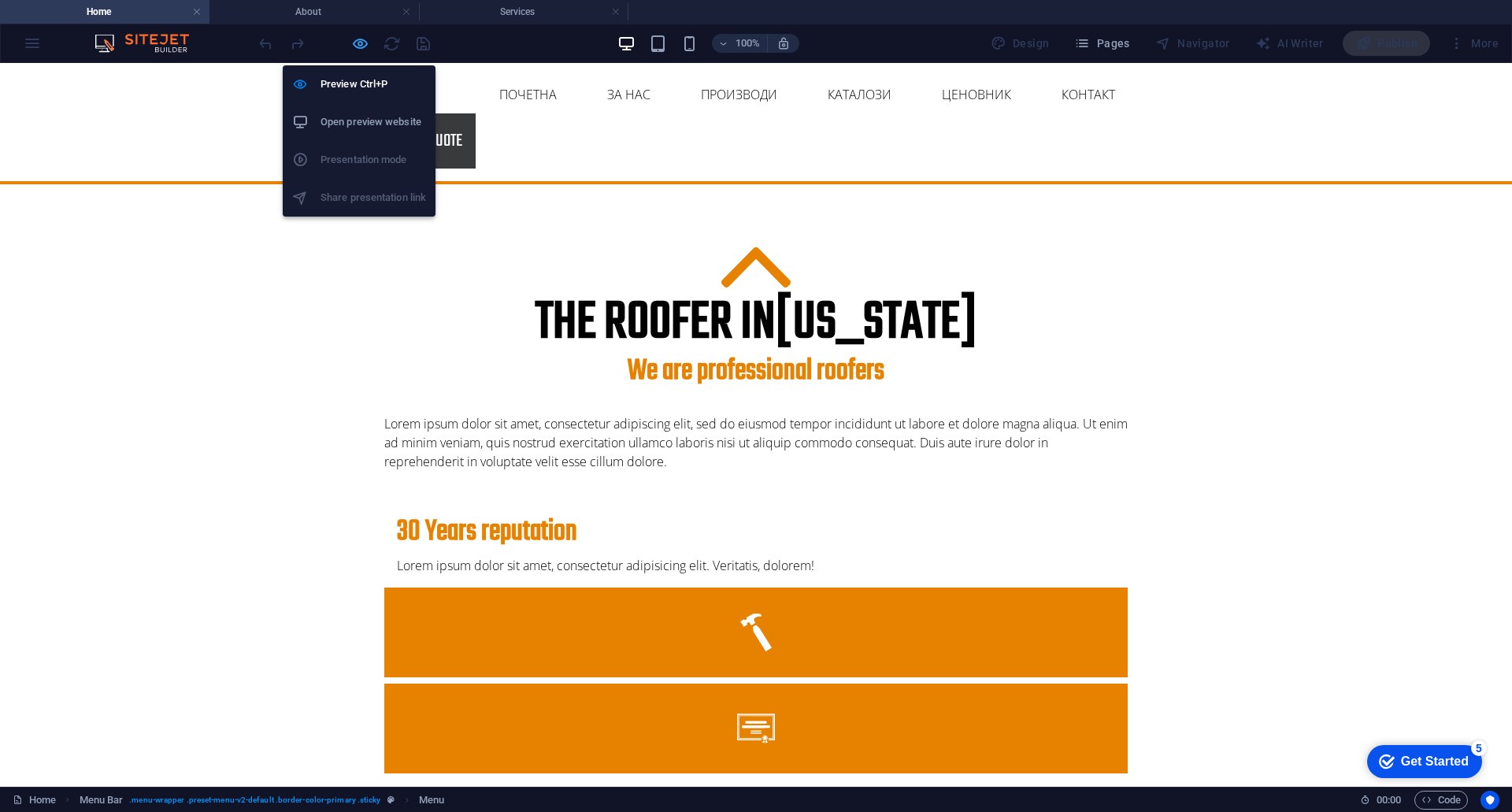
select select "5"
select select
select select "6"
select select
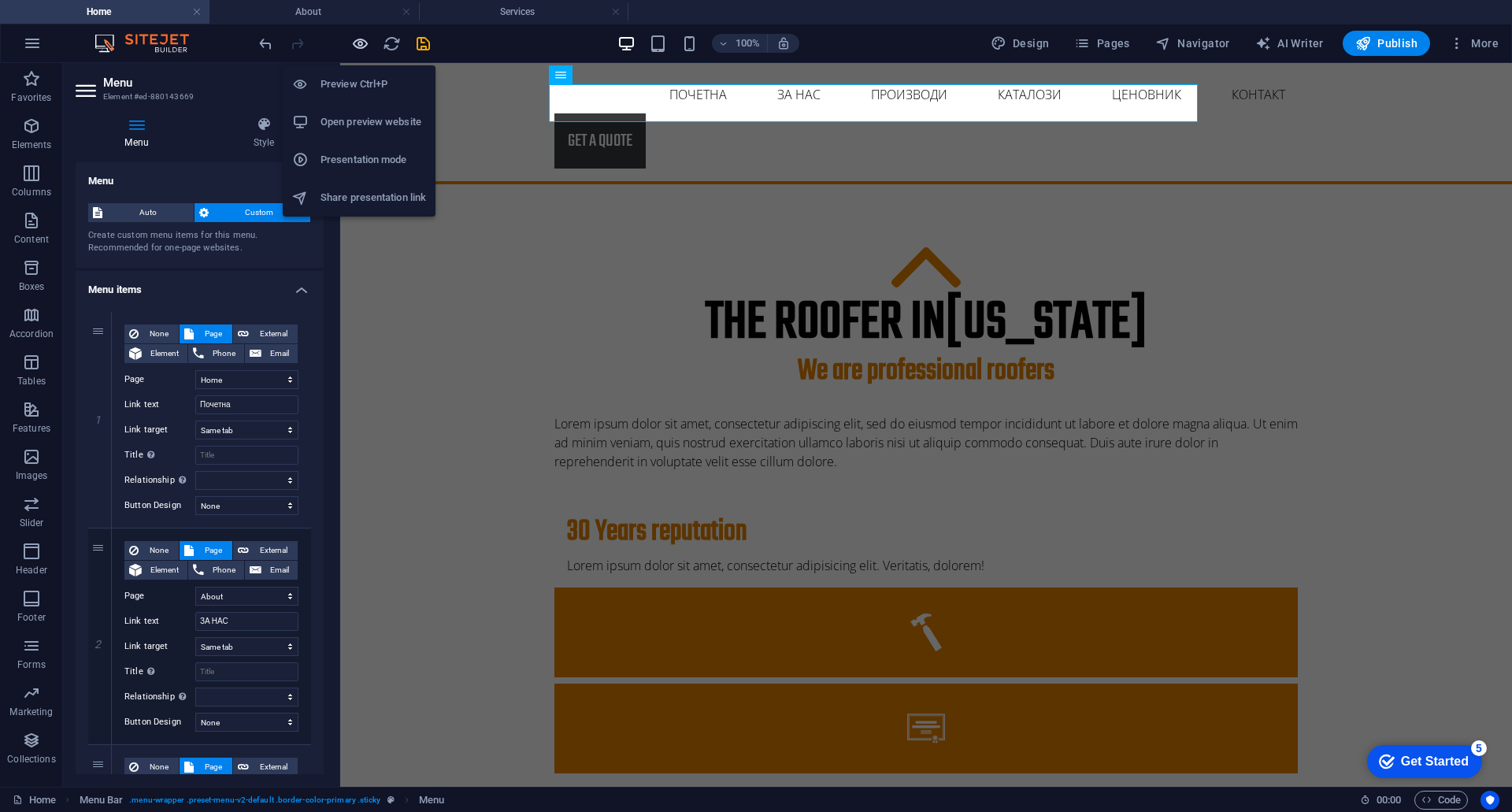
click at [360, 47] on icon "button" at bounding box center [360, 43] width 18 height 18
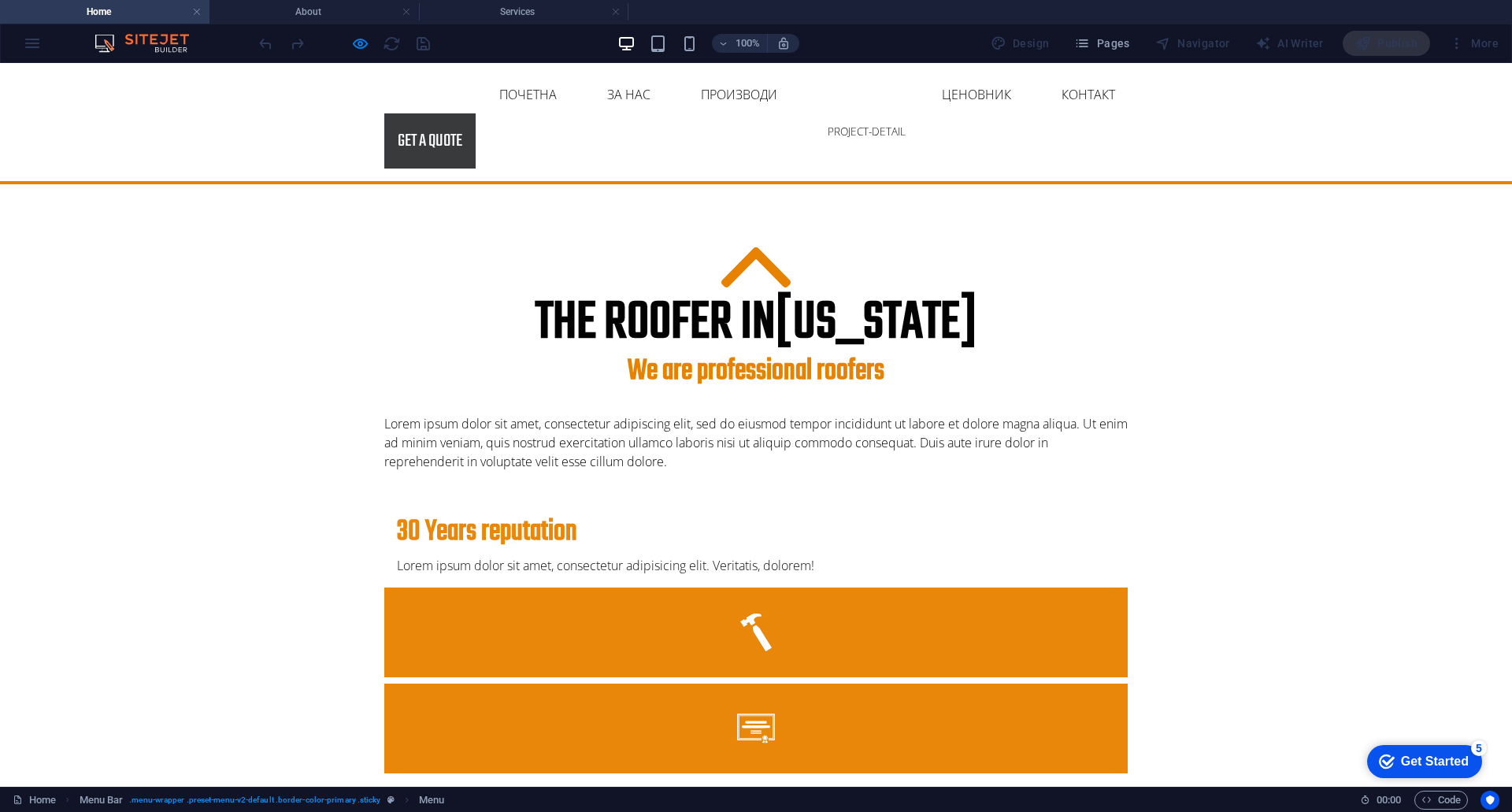
click at [815, 104] on link "Каталози" at bounding box center [860, 95] width 89 height 38
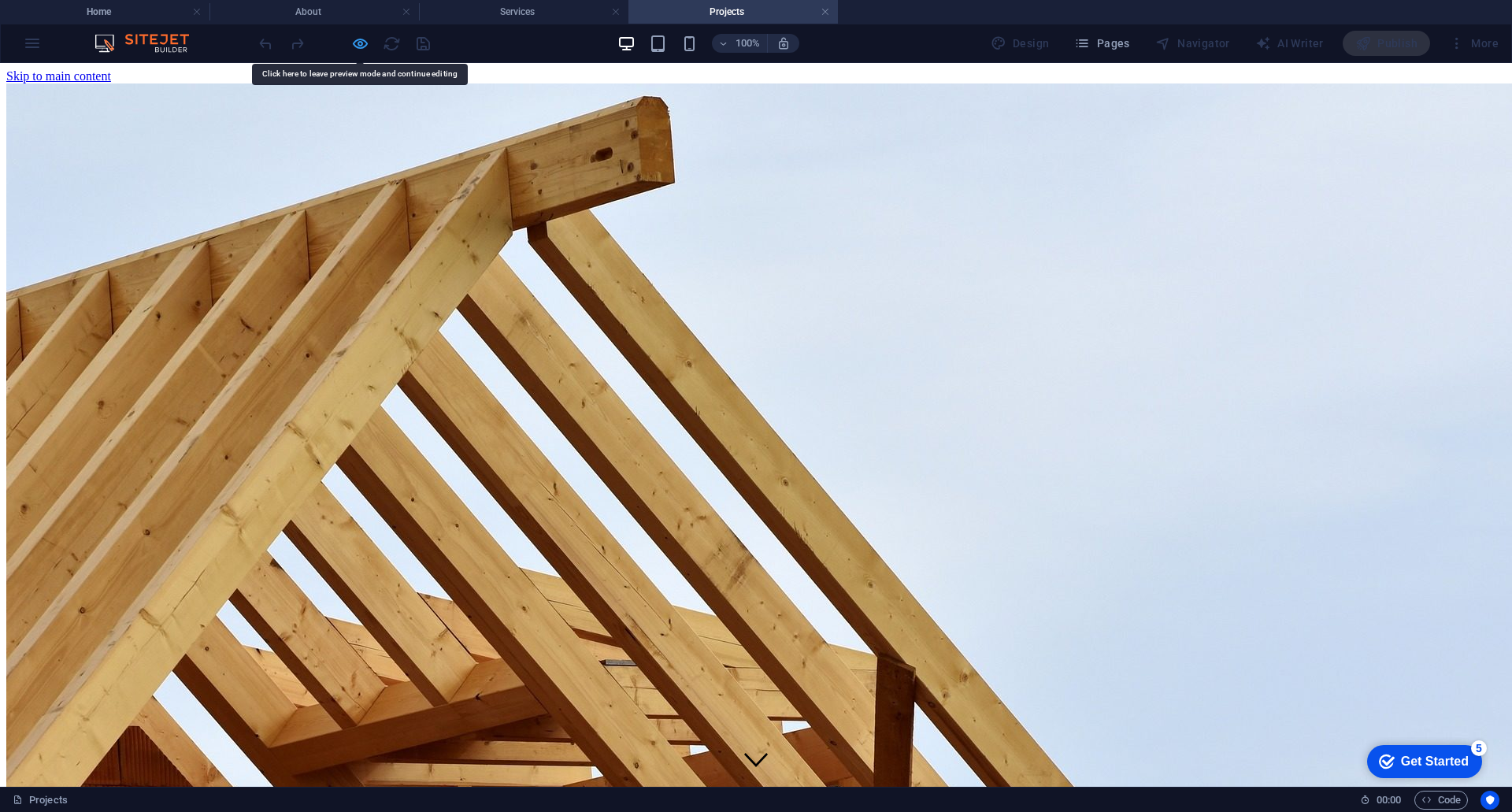
drag, startPoint x: 685, startPoint y: 151, endPoint x: 355, endPoint y: 43, distance: 347.2
click at [355, 43] on icon "button" at bounding box center [360, 43] width 18 height 18
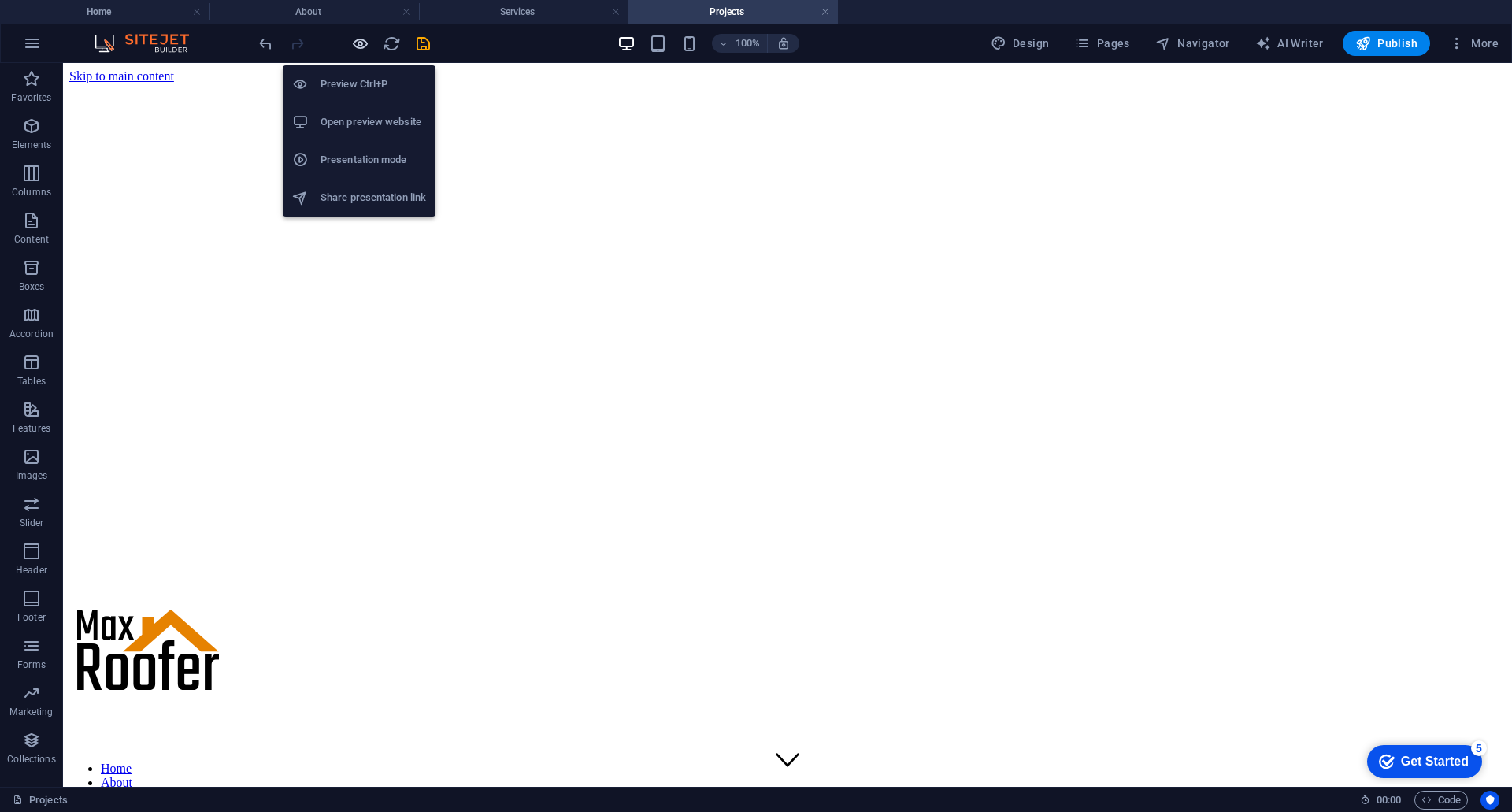
click at [361, 36] on icon "button" at bounding box center [360, 43] width 18 height 18
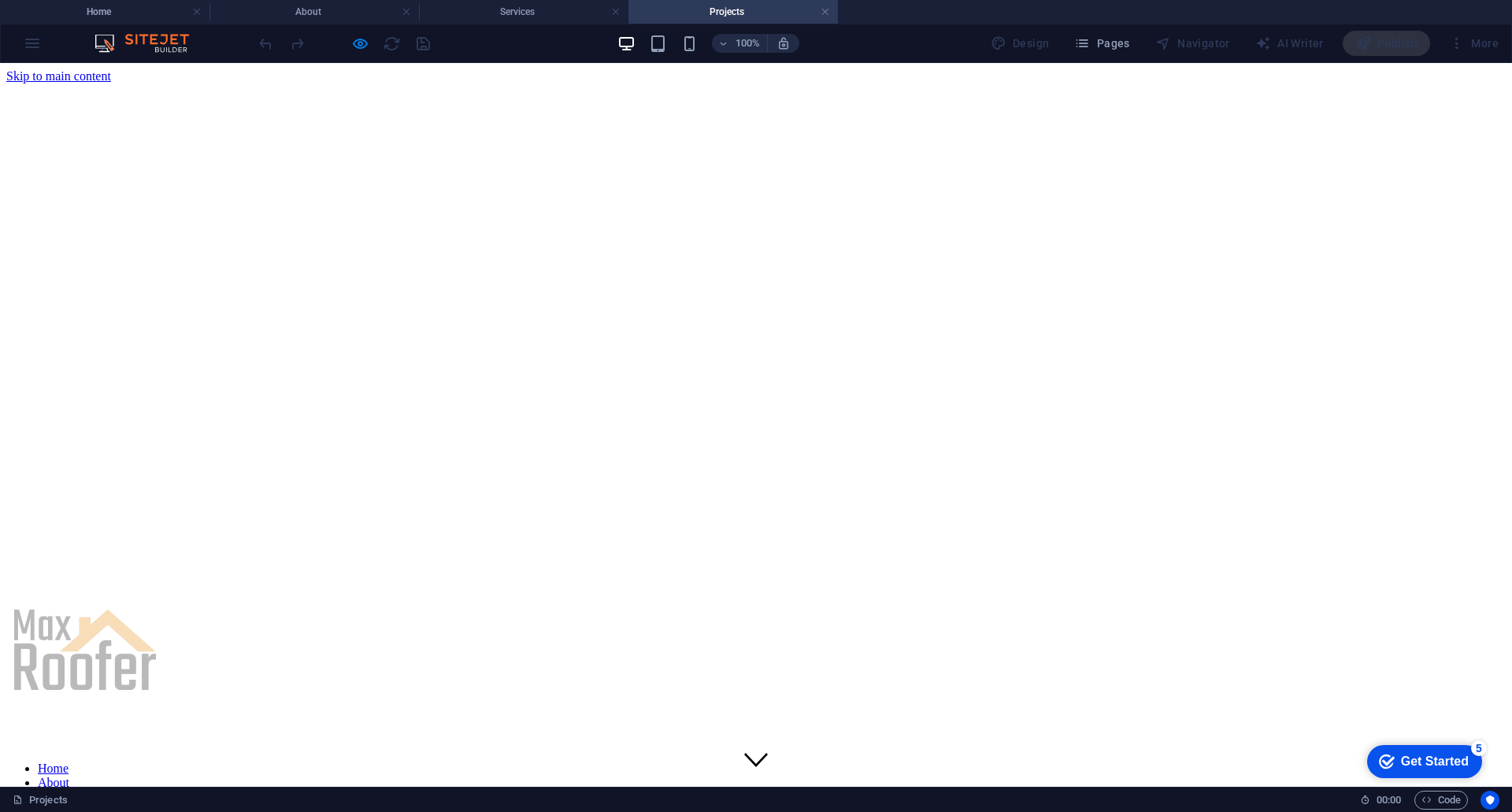
click at [68, 762] on link "Home" at bounding box center [52, 769] width 31 height 14
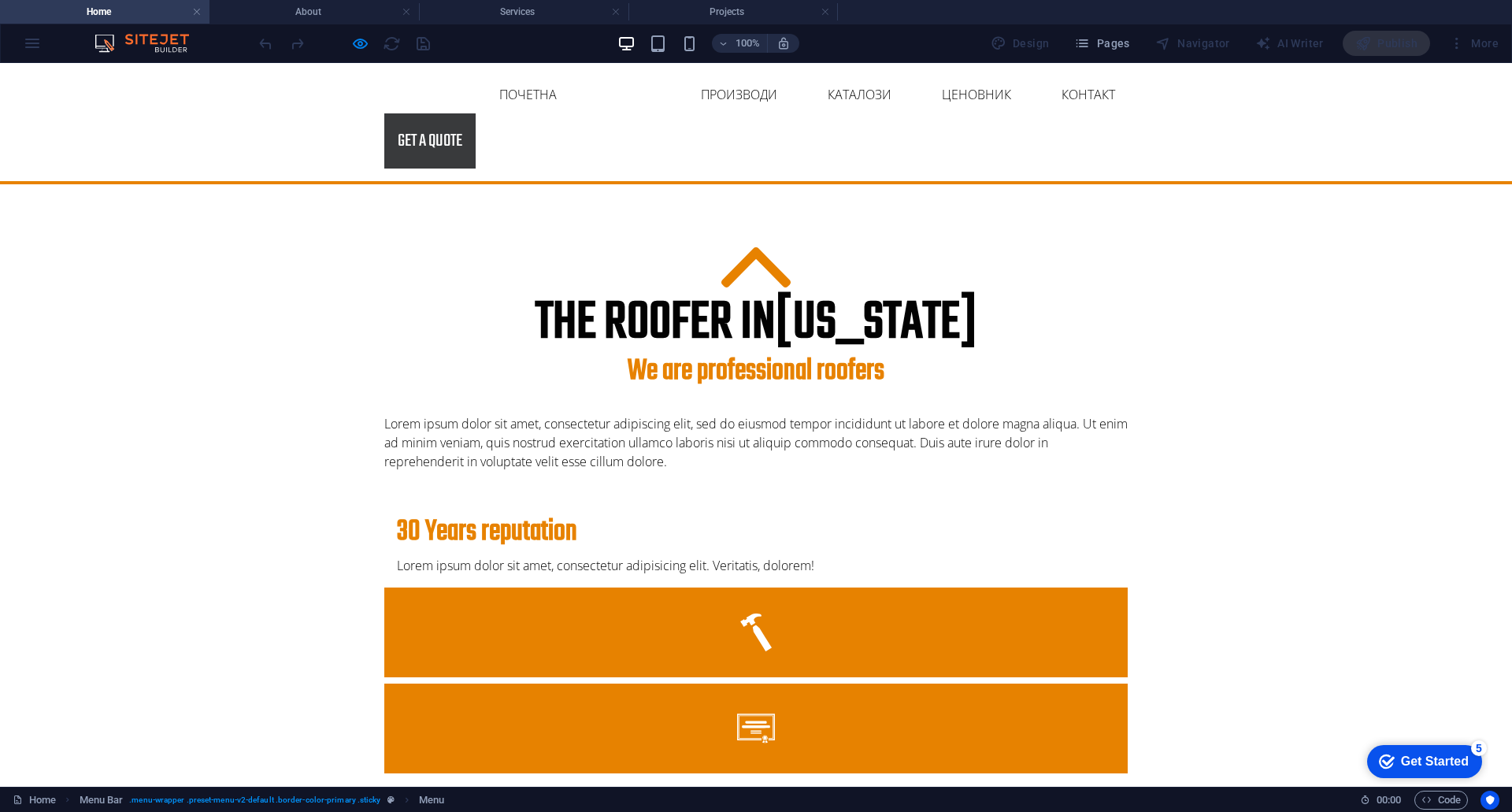
click at [595, 109] on link "ЗА НАС" at bounding box center [629, 95] width 68 height 38
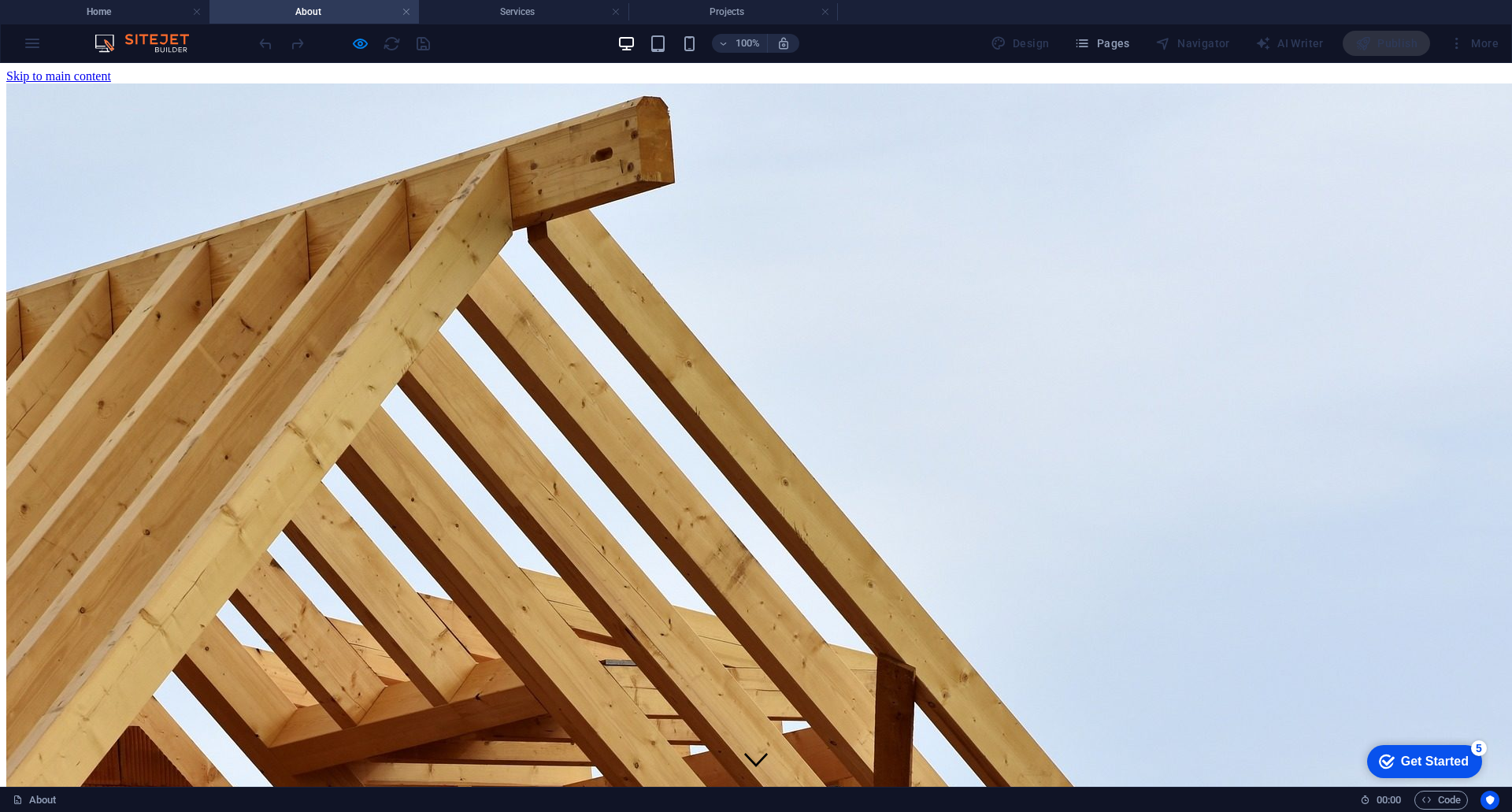
click at [80, 789] on link "Services" at bounding box center [58, 796] width 42 height 14
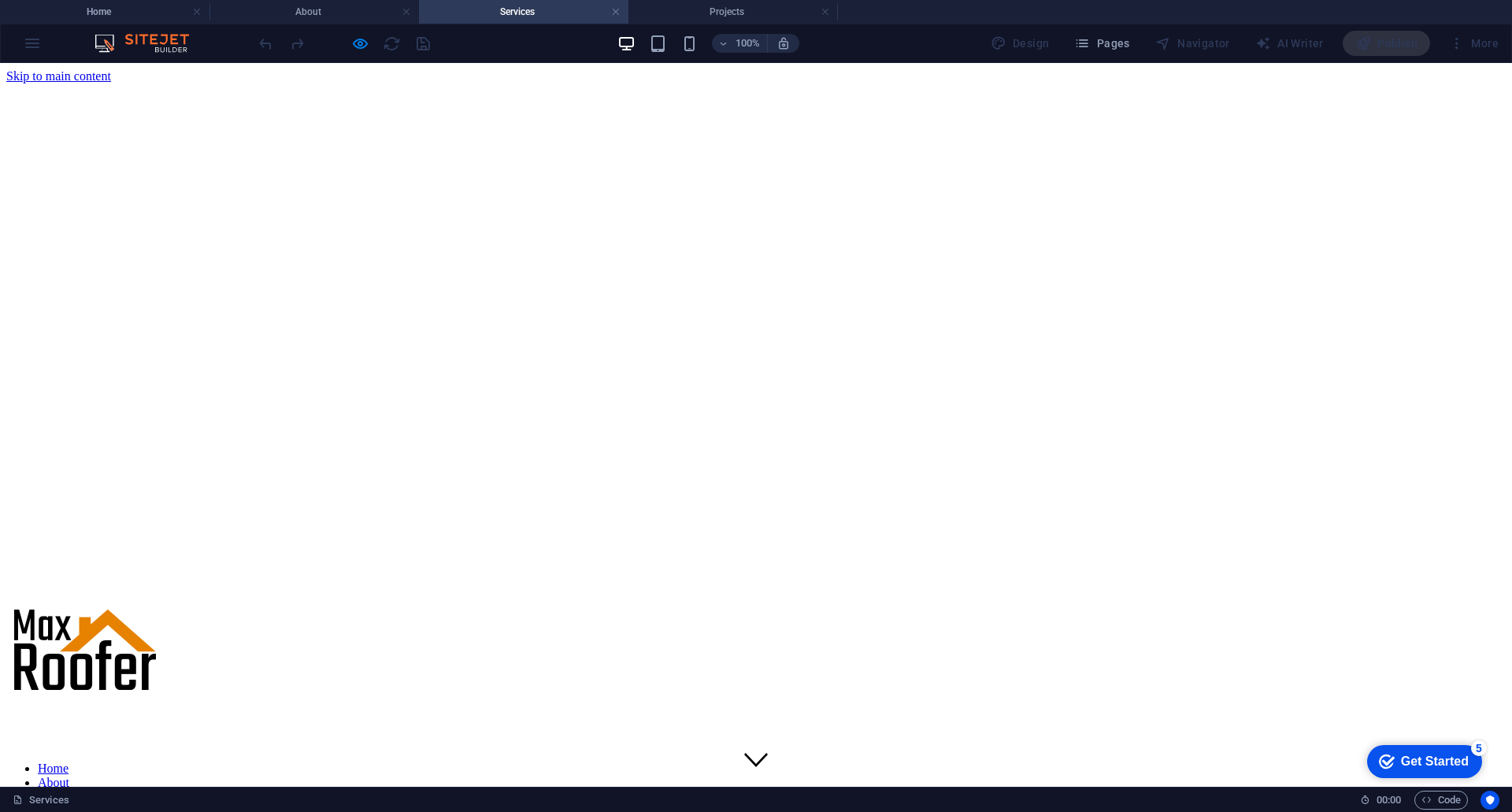
click at [79, 804] on link "Projects" at bounding box center [57, 811] width 41 height 14
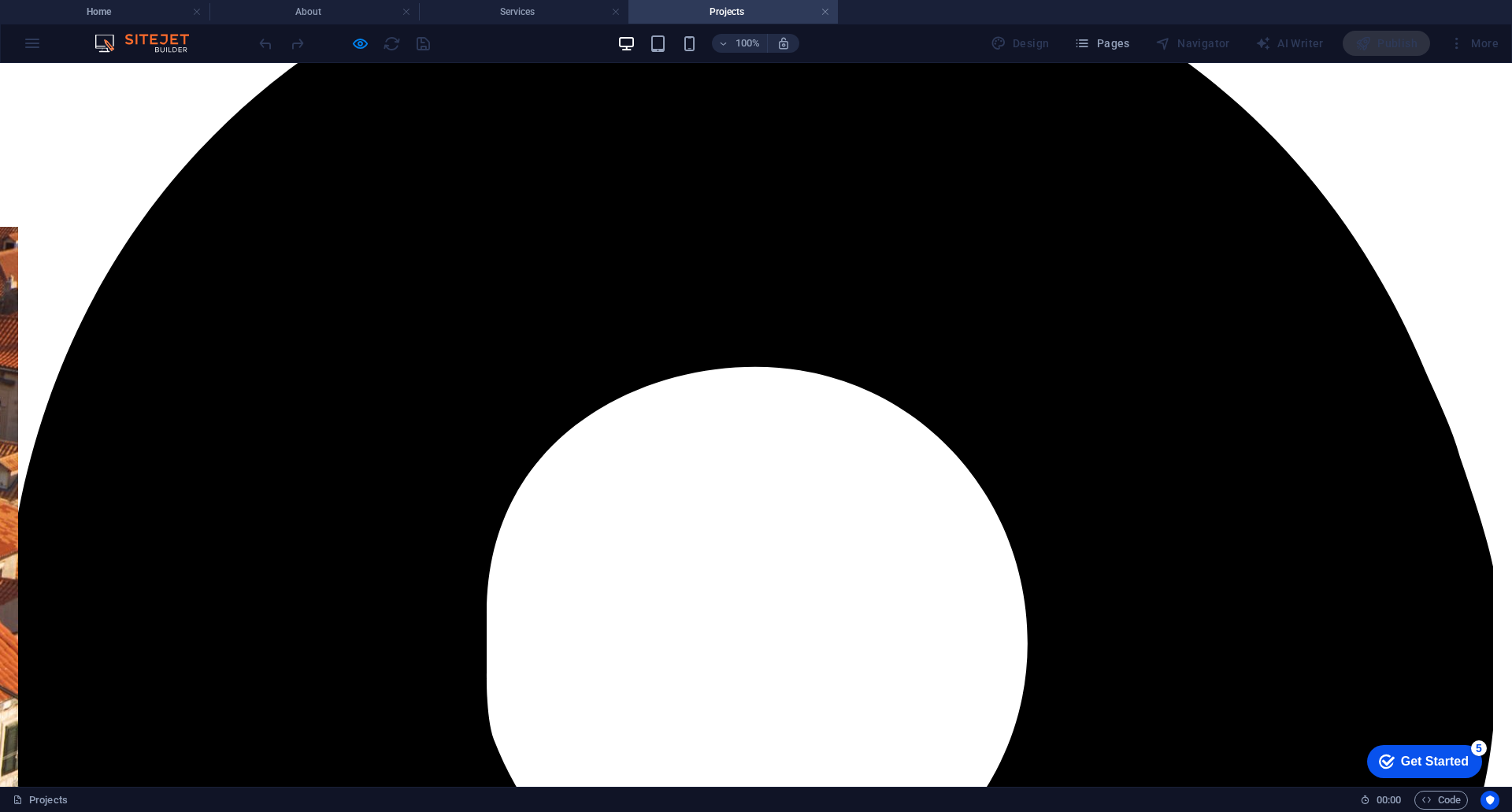
scroll to position [1195, 0]
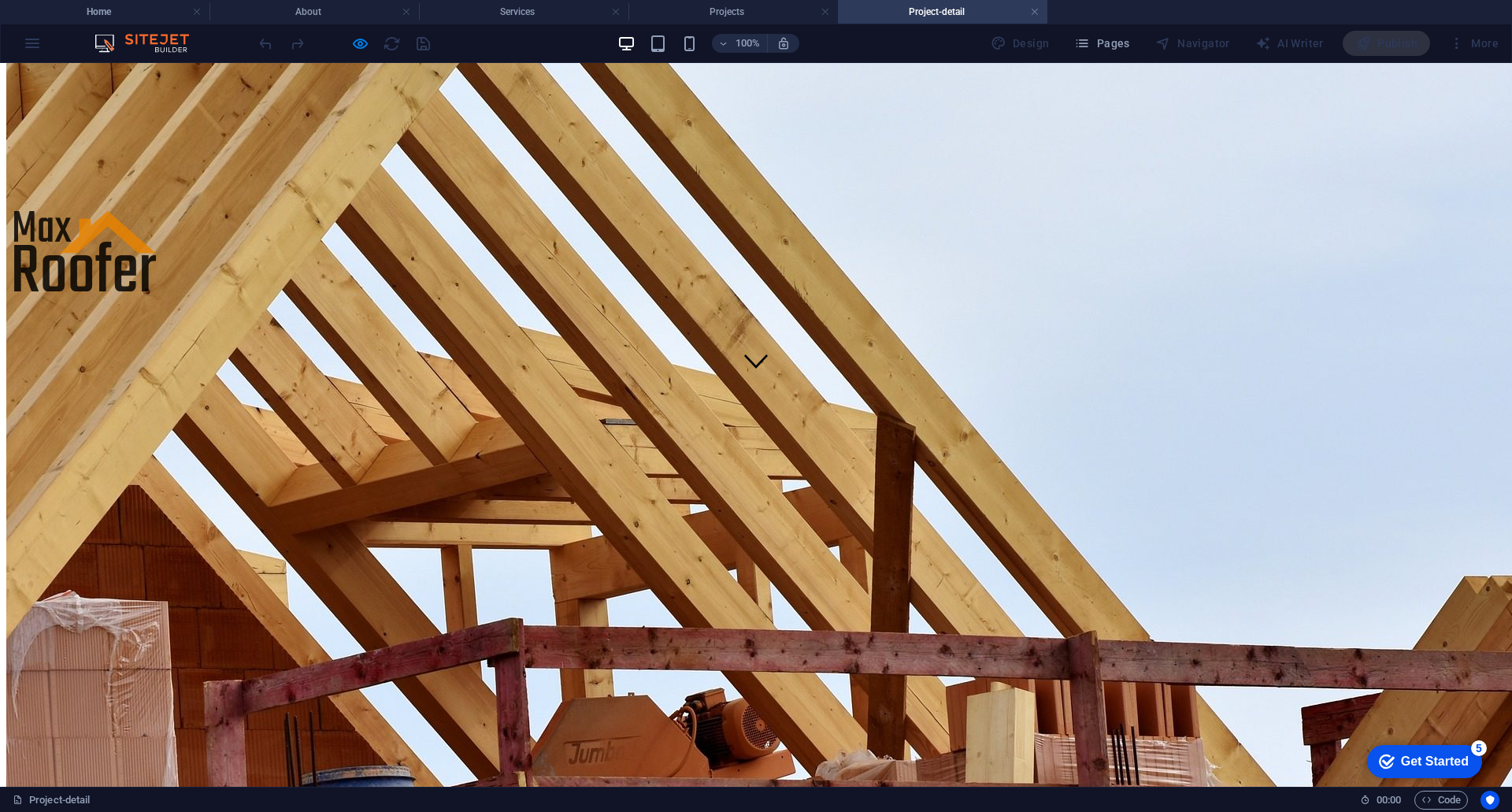
scroll to position [394, 0]
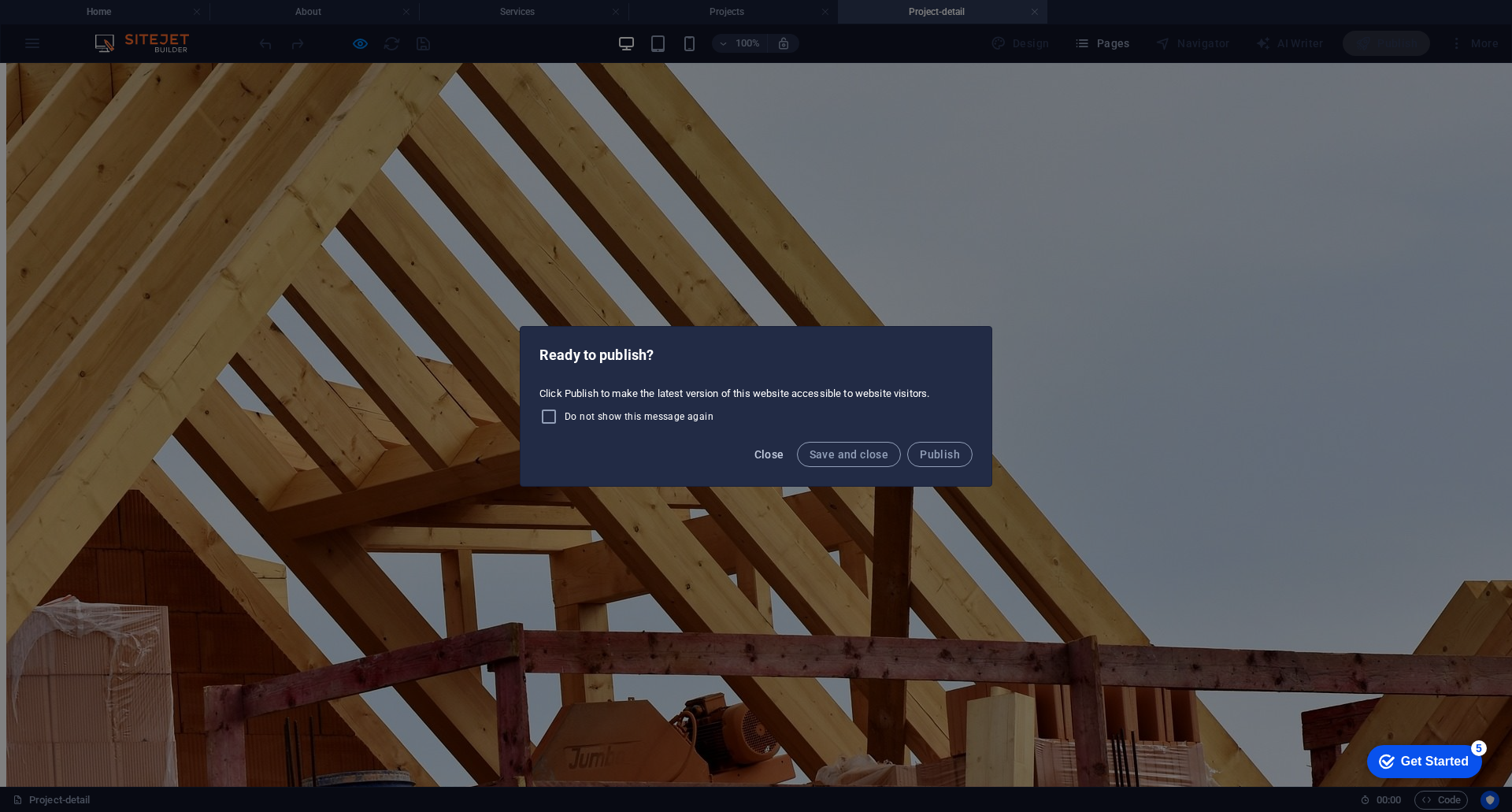
click at [777, 455] on span "Close" at bounding box center [770, 454] width 30 height 13
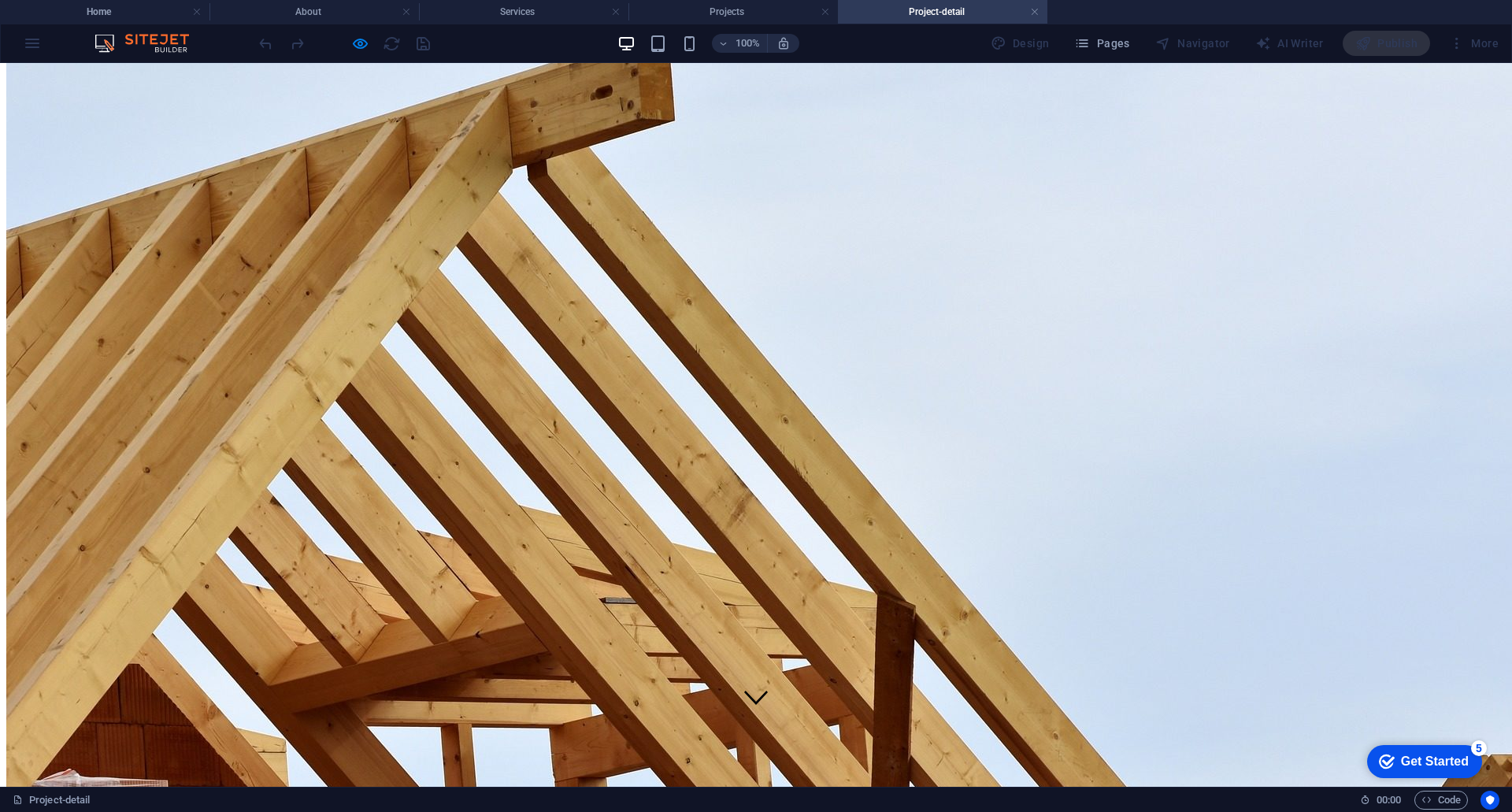
scroll to position [0, 0]
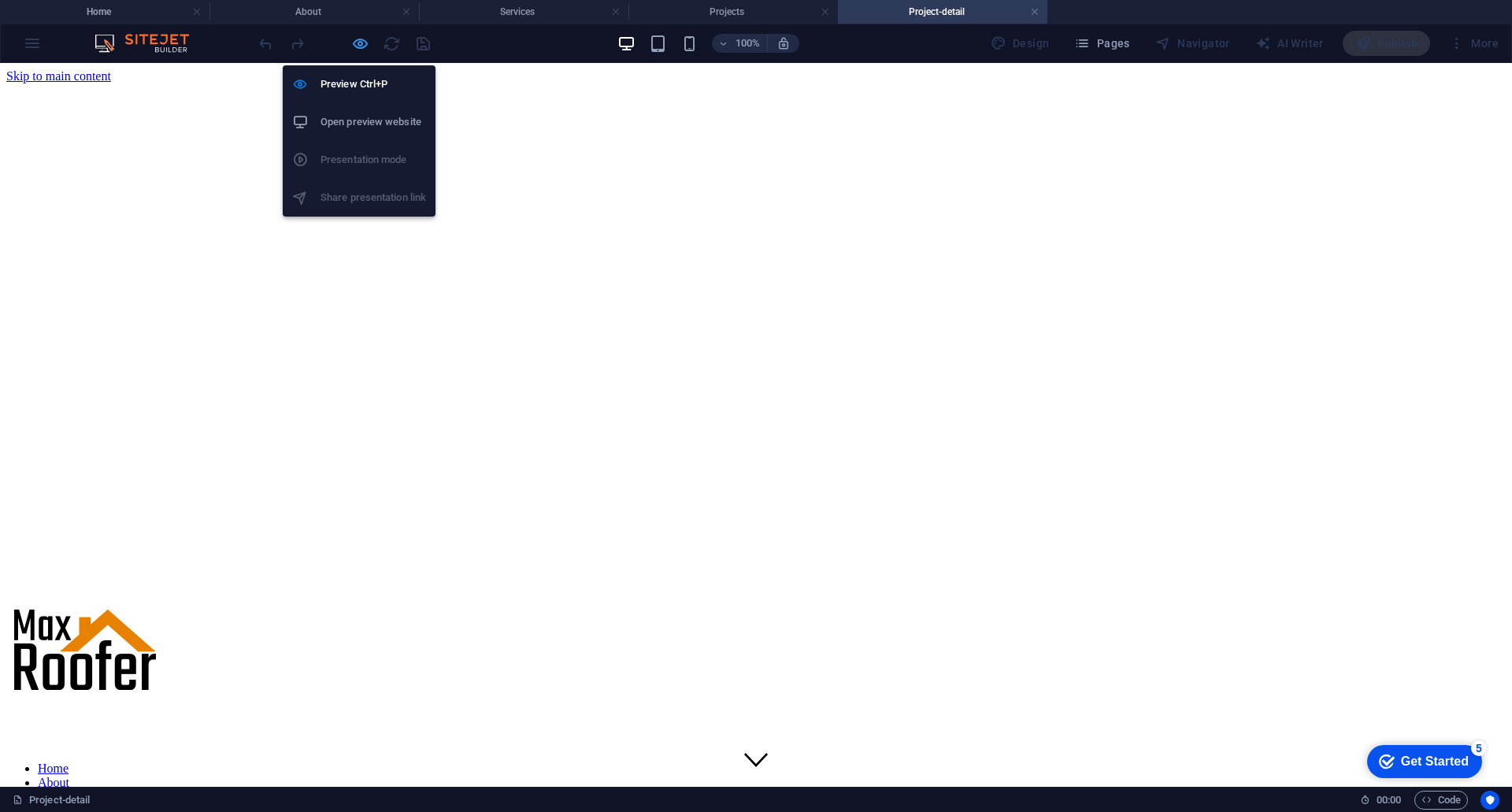
click at [362, 43] on icon "button" at bounding box center [360, 43] width 18 height 18
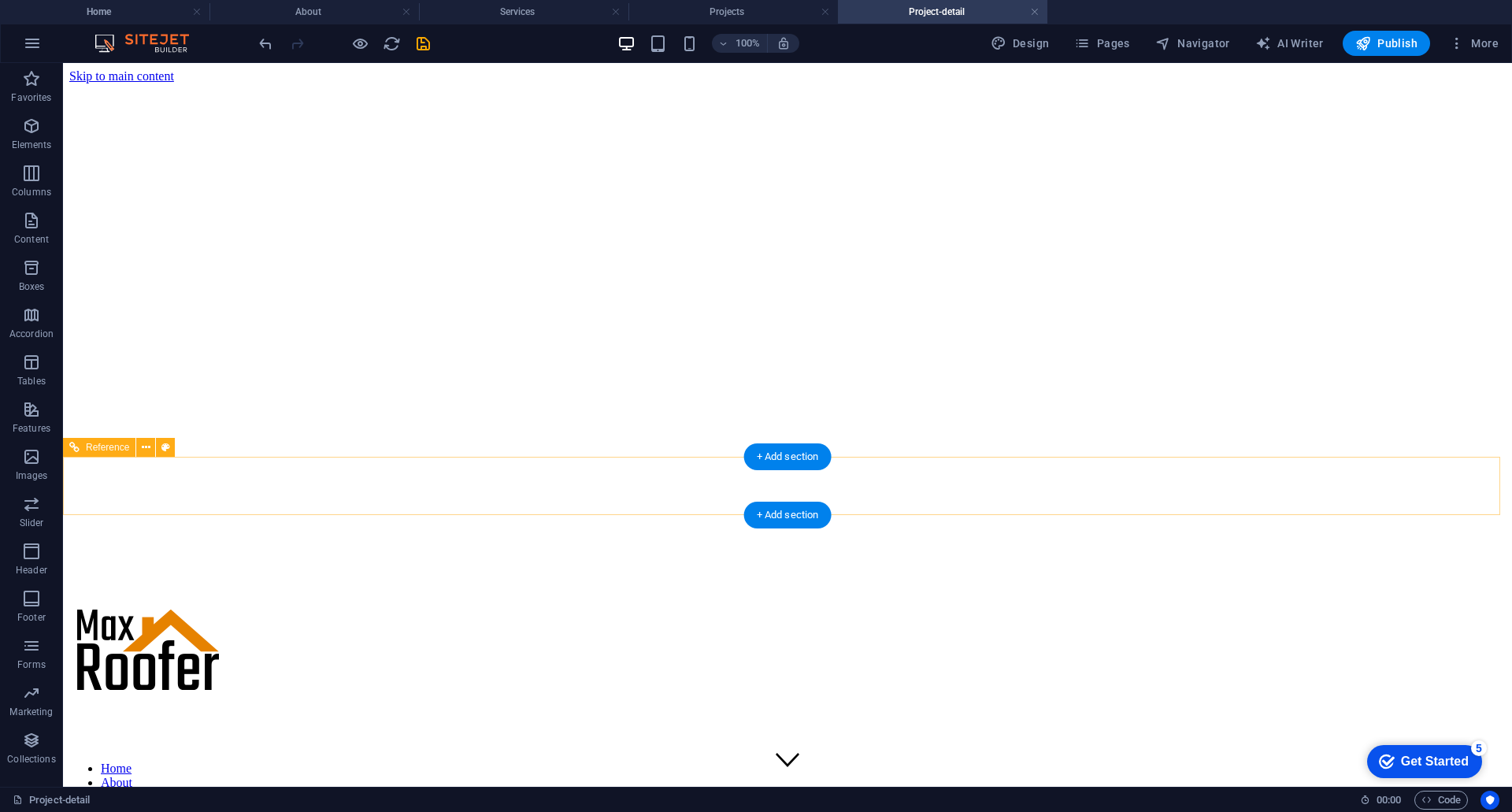
click at [701, 762] on nav "Home About Services Projects Project-detail Pricing Contact" at bounding box center [788, 811] width 1437 height 99
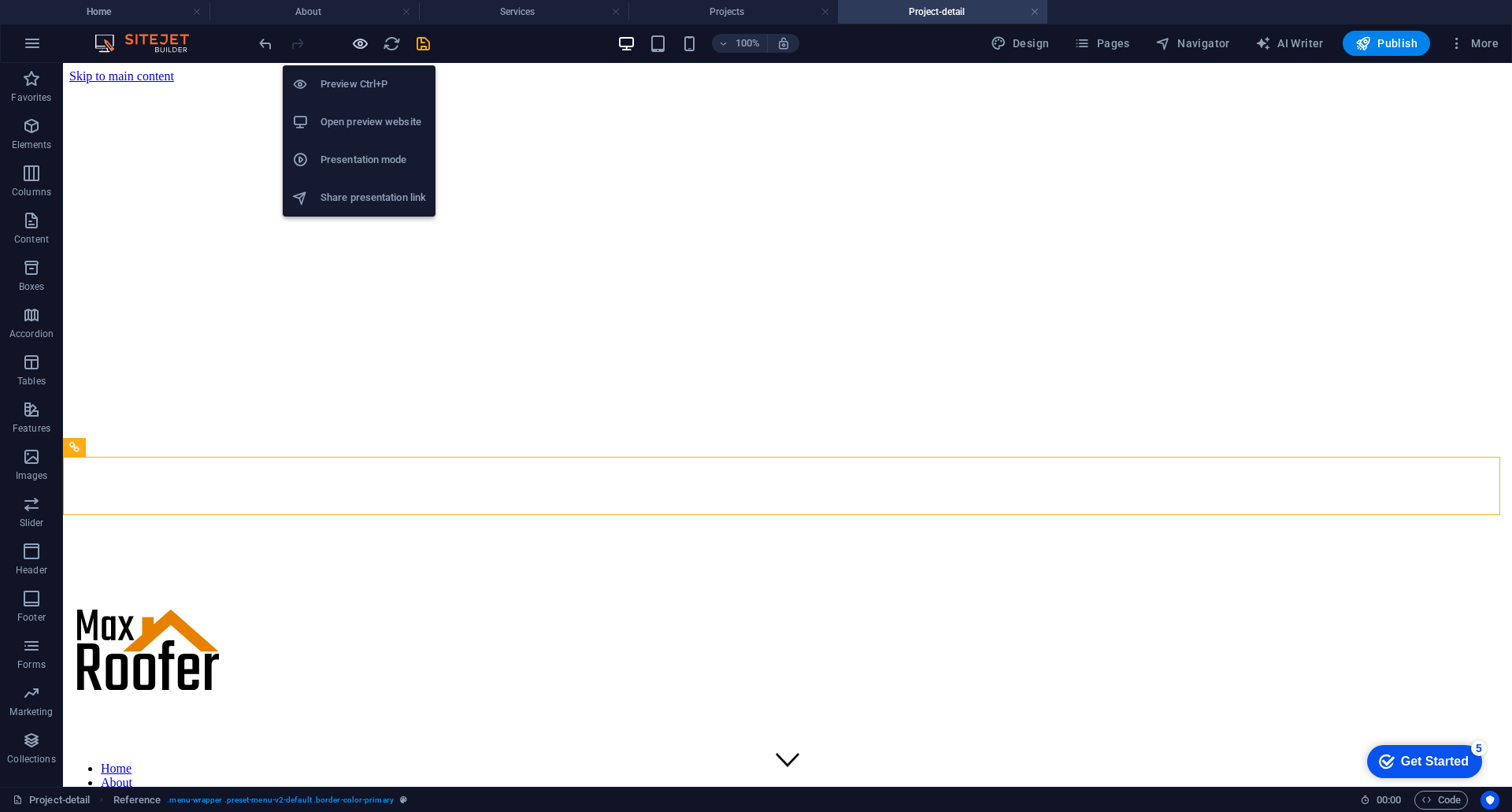
click at [364, 37] on icon "button" at bounding box center [360, 43] width 18 height 18
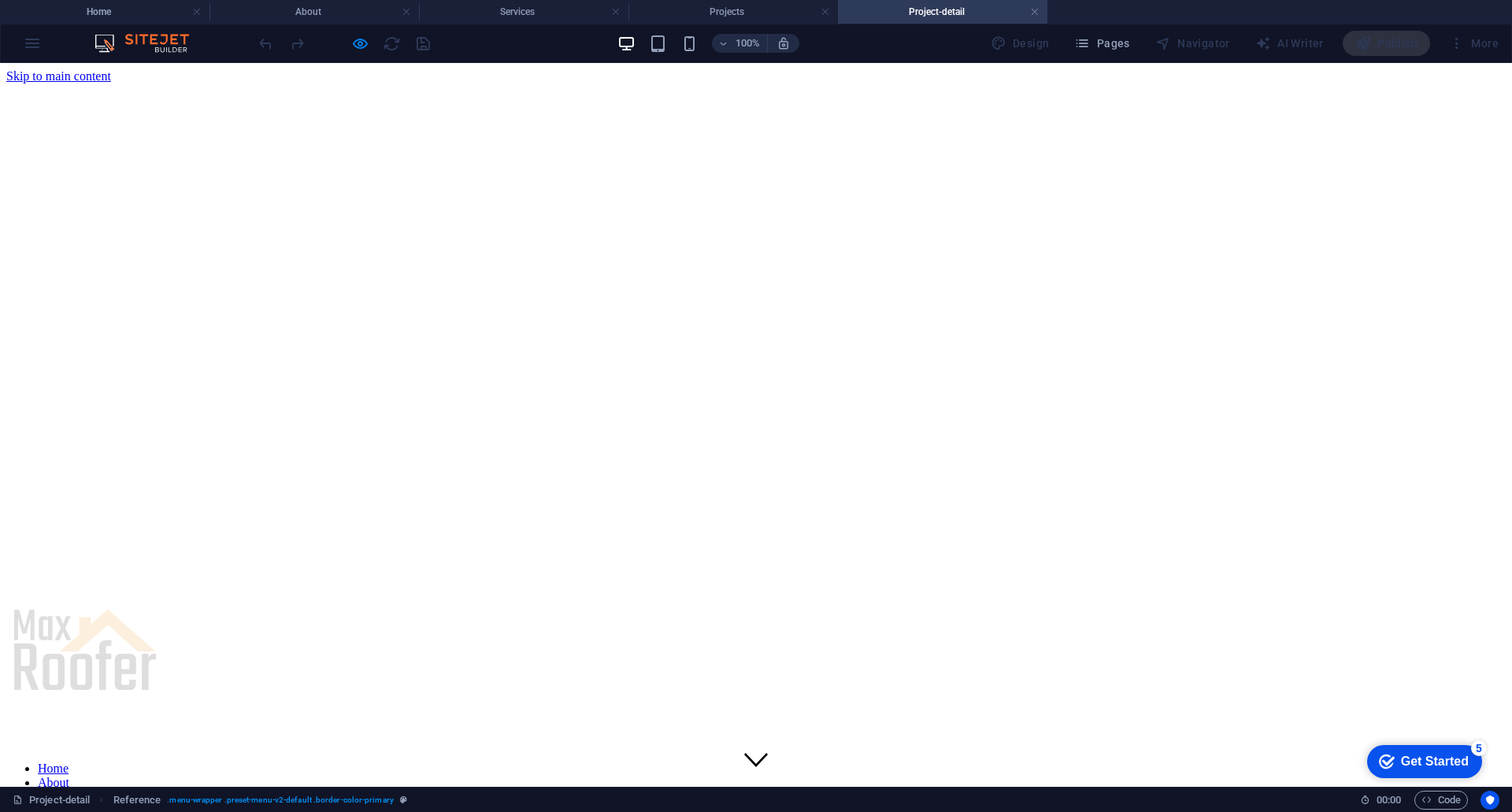
click at [68, 762] on link "Home" at bounding box center [52, 769] width 31 height 14
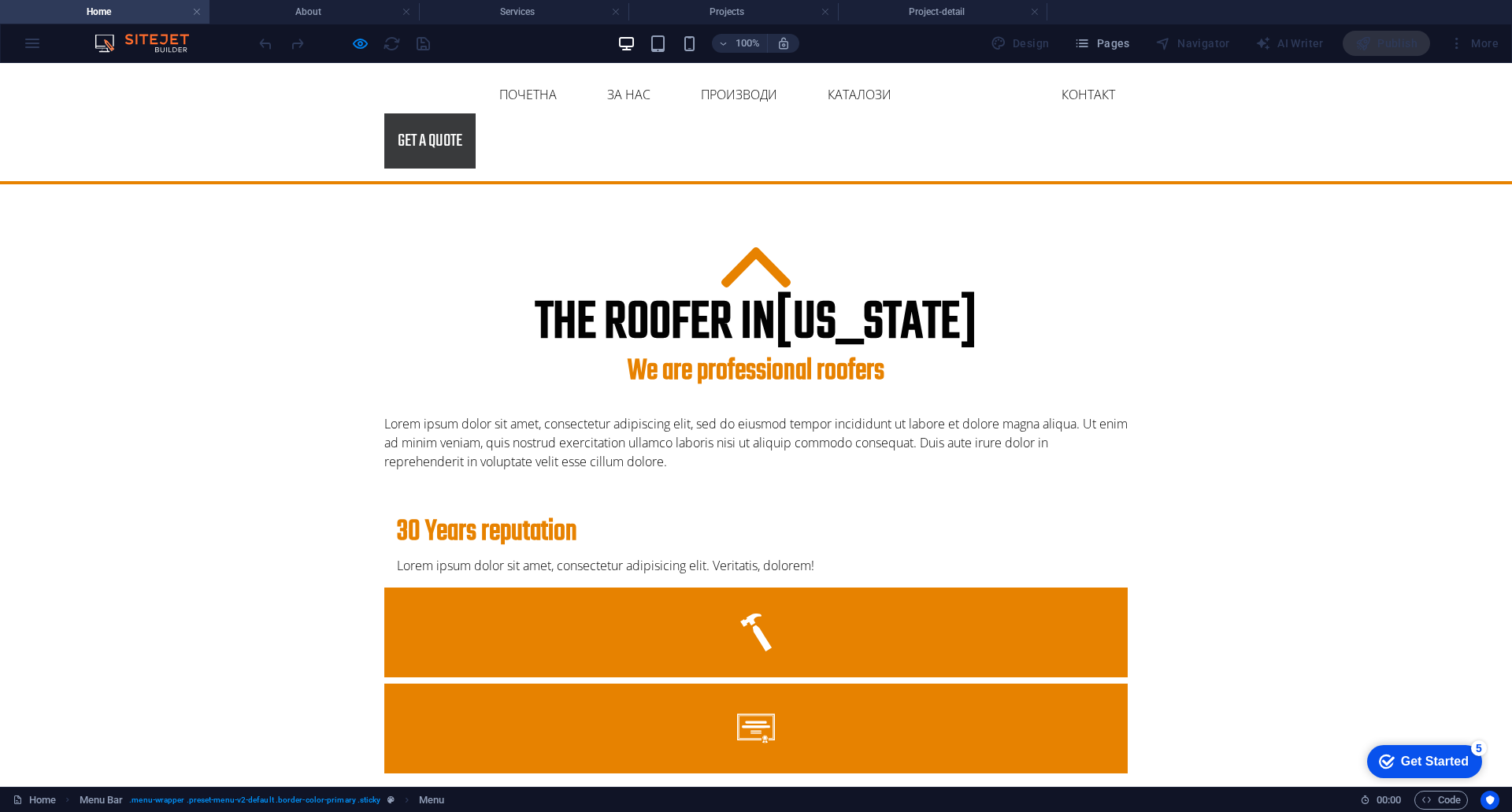
click at [930, 107] on link "Ценовник" at bounding box center [977, 95] width 95 height 38
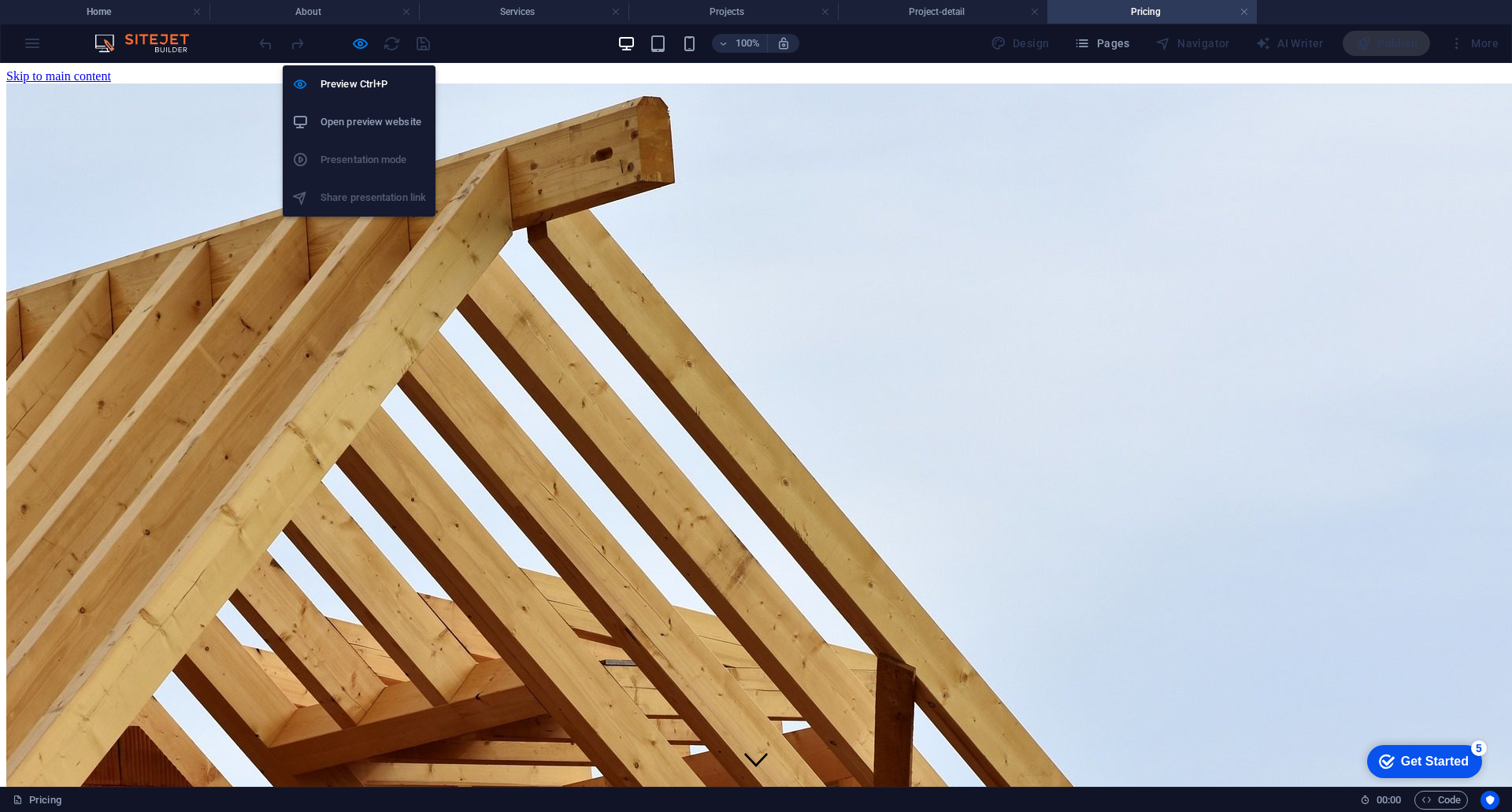
click at [348, 47] on div at bounding box center [344, 43] width 177 height 26
click at [359, 41] on icon "button" at bounding box center [360, 43] width 18 height 18
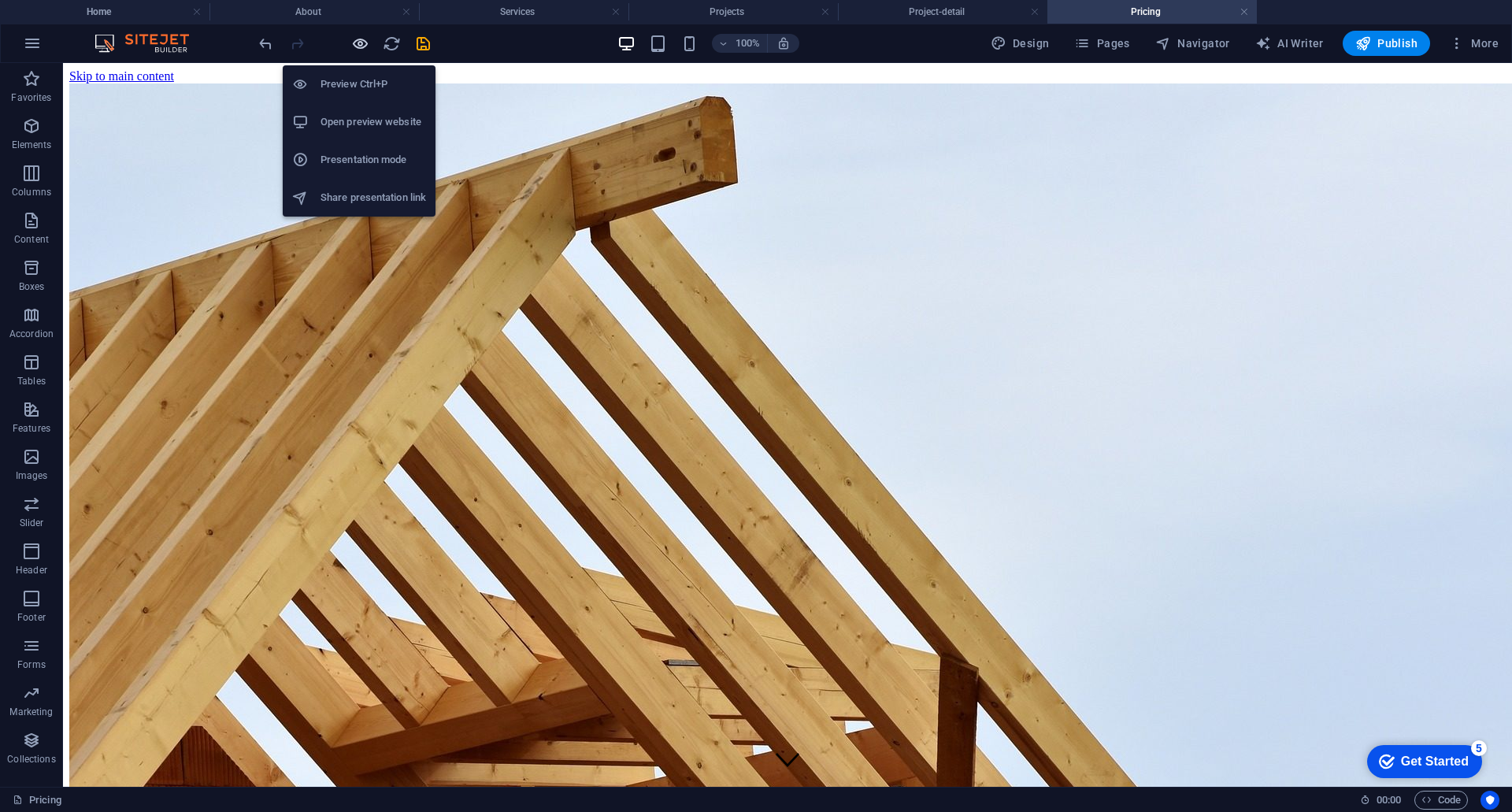
click at [358, 39] on icon "button" at bounding box center [360, 43] width 18 height 18
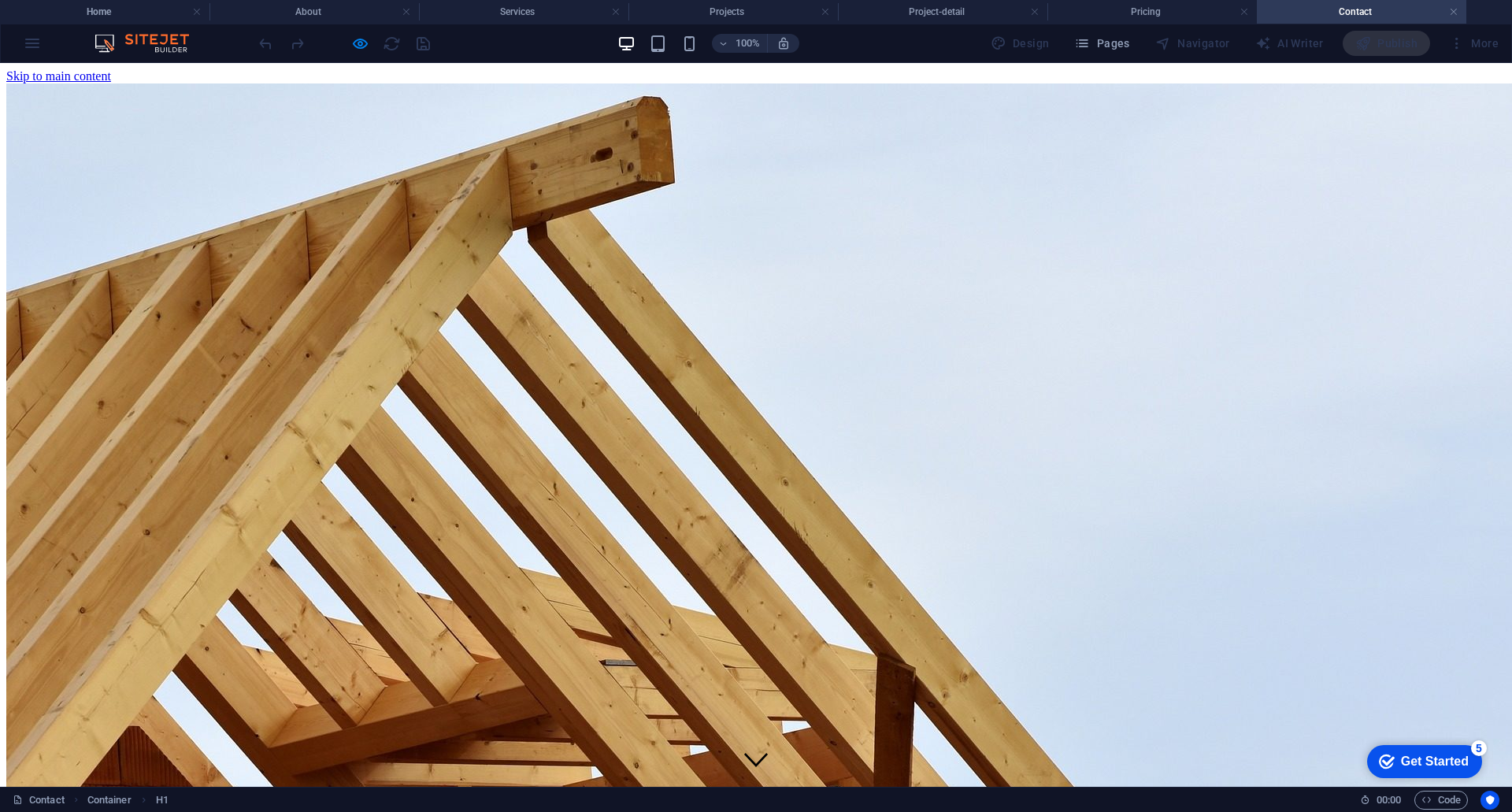
click at [524, 762] on nav "Home About Services Projects Project-detail Pricing Contact" at bounding box center [756, 811] width 1500 height 99
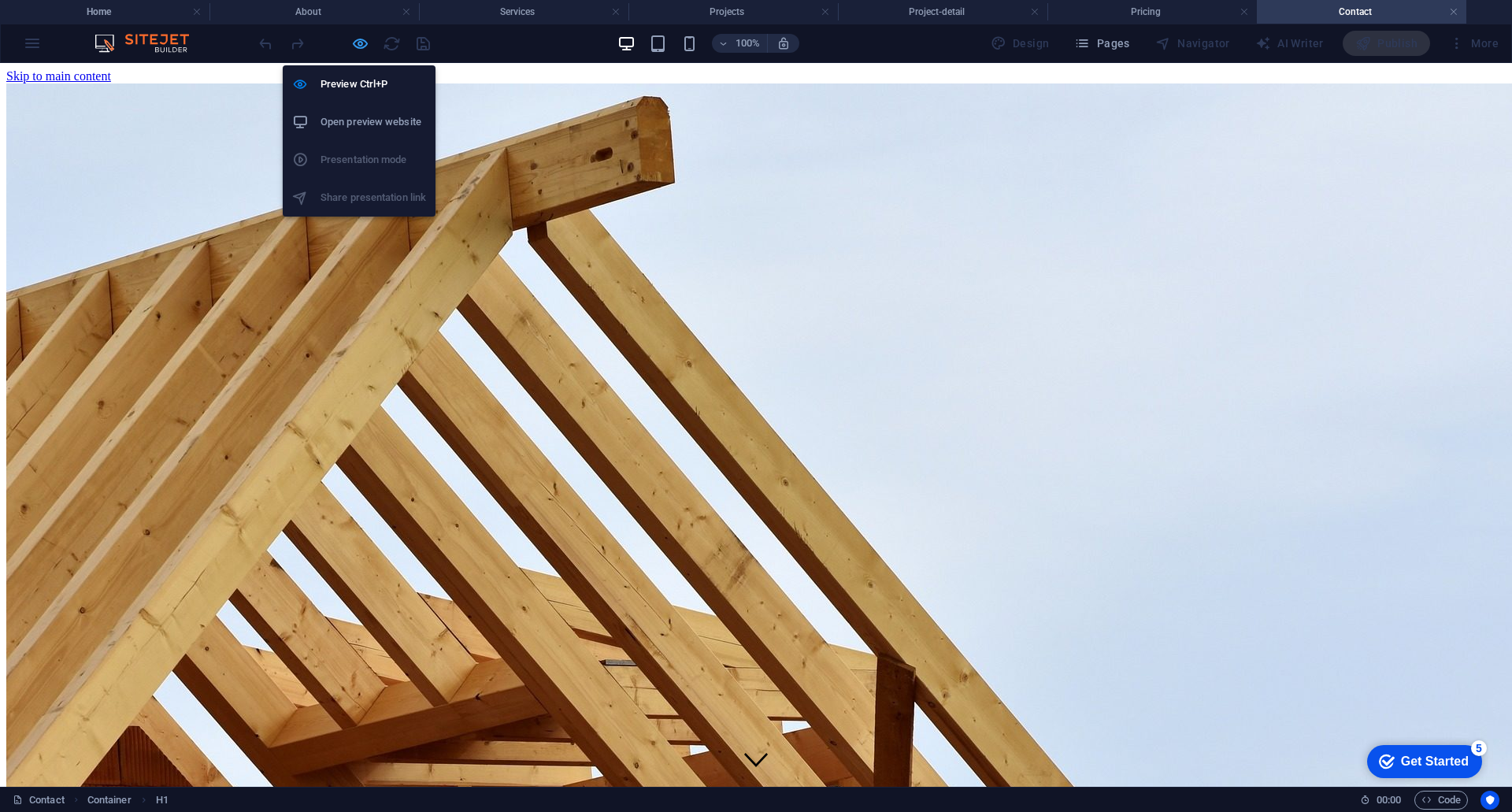
click at [358, 41] on icon "button" at bounding box center [360, 43] width 18 height 18
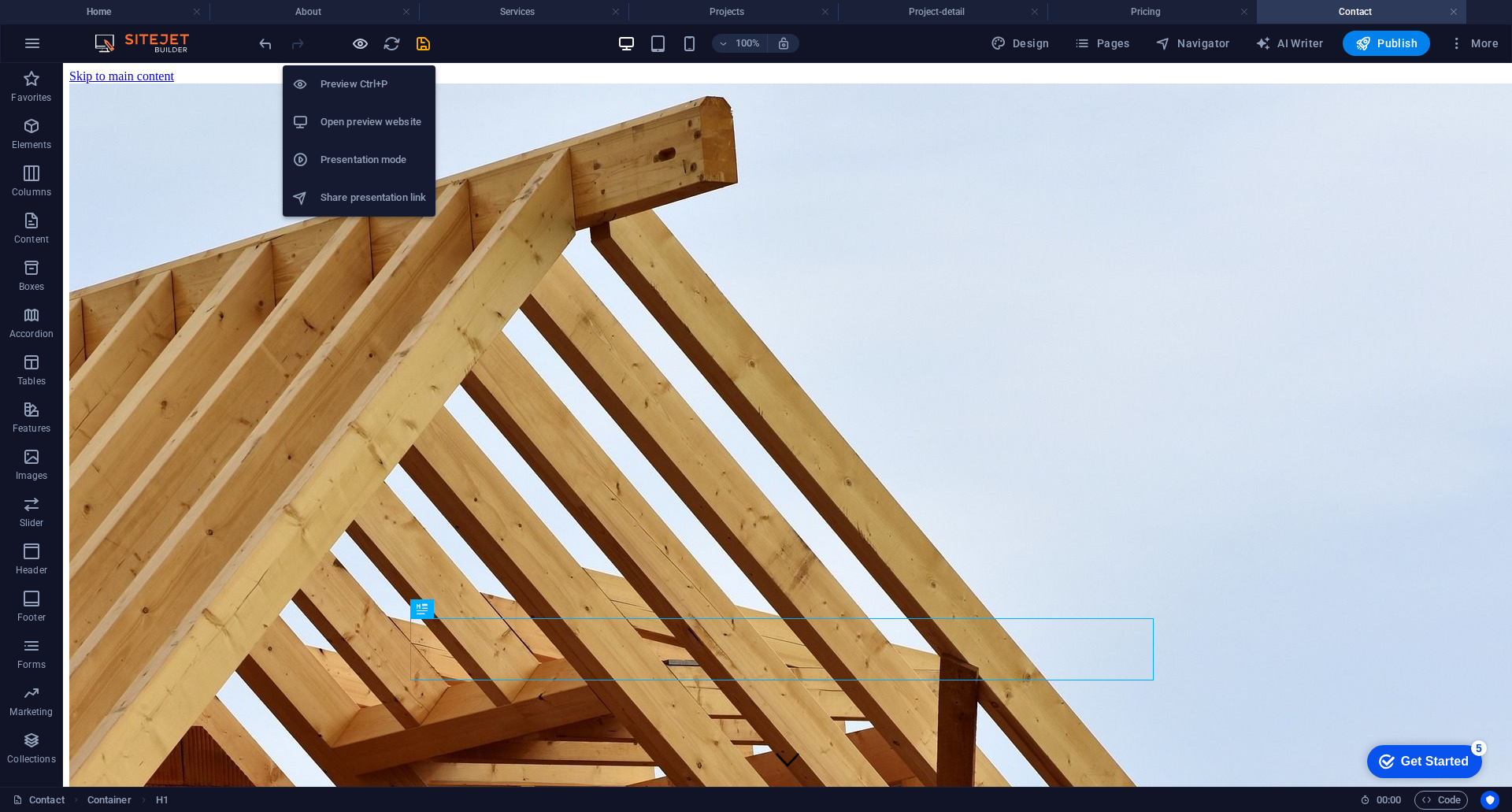
click at [362, 43] on icon "button" at bounding box center [360, 43] width 18 height 18
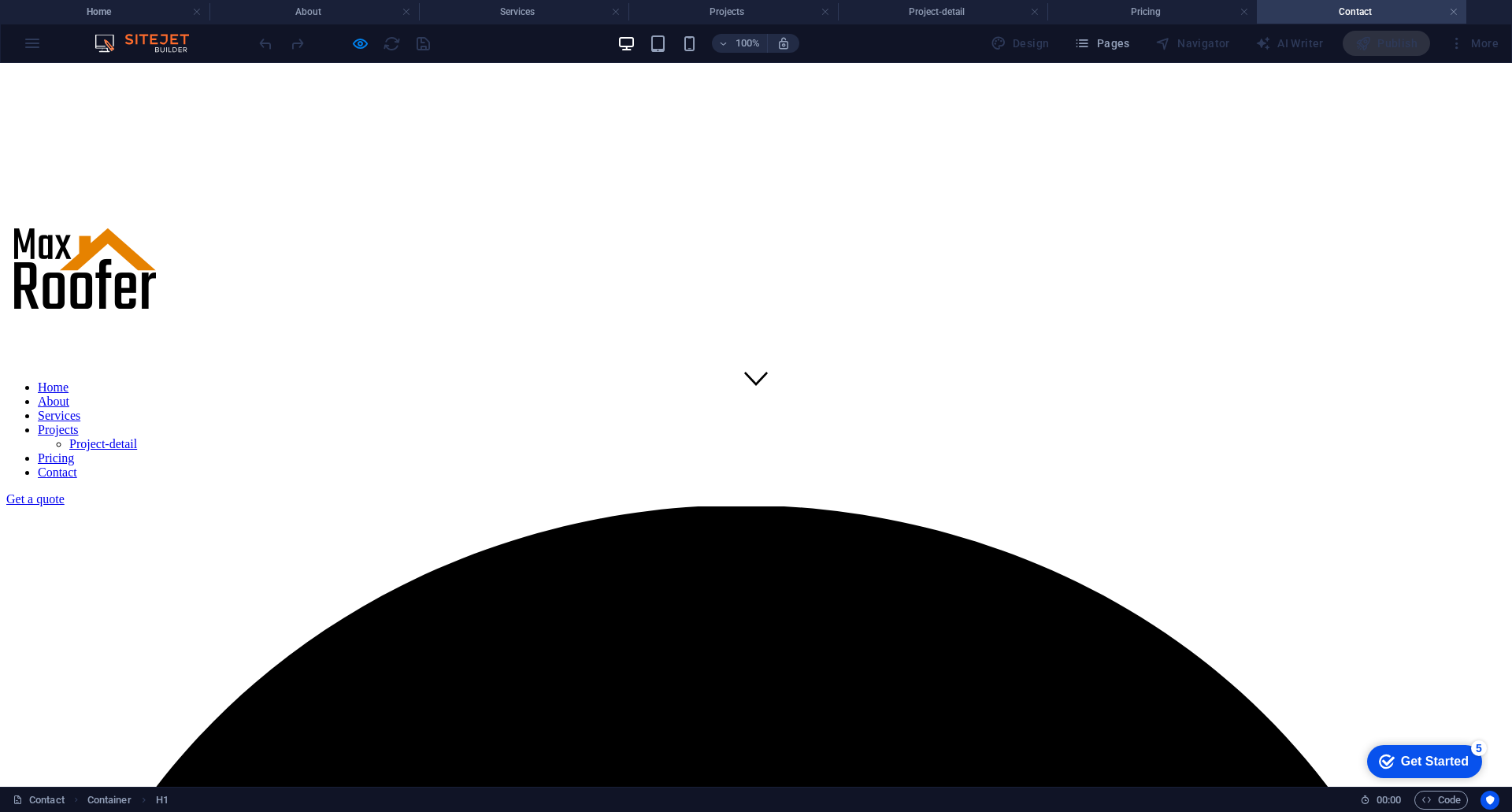
scroll to position [157, 0]
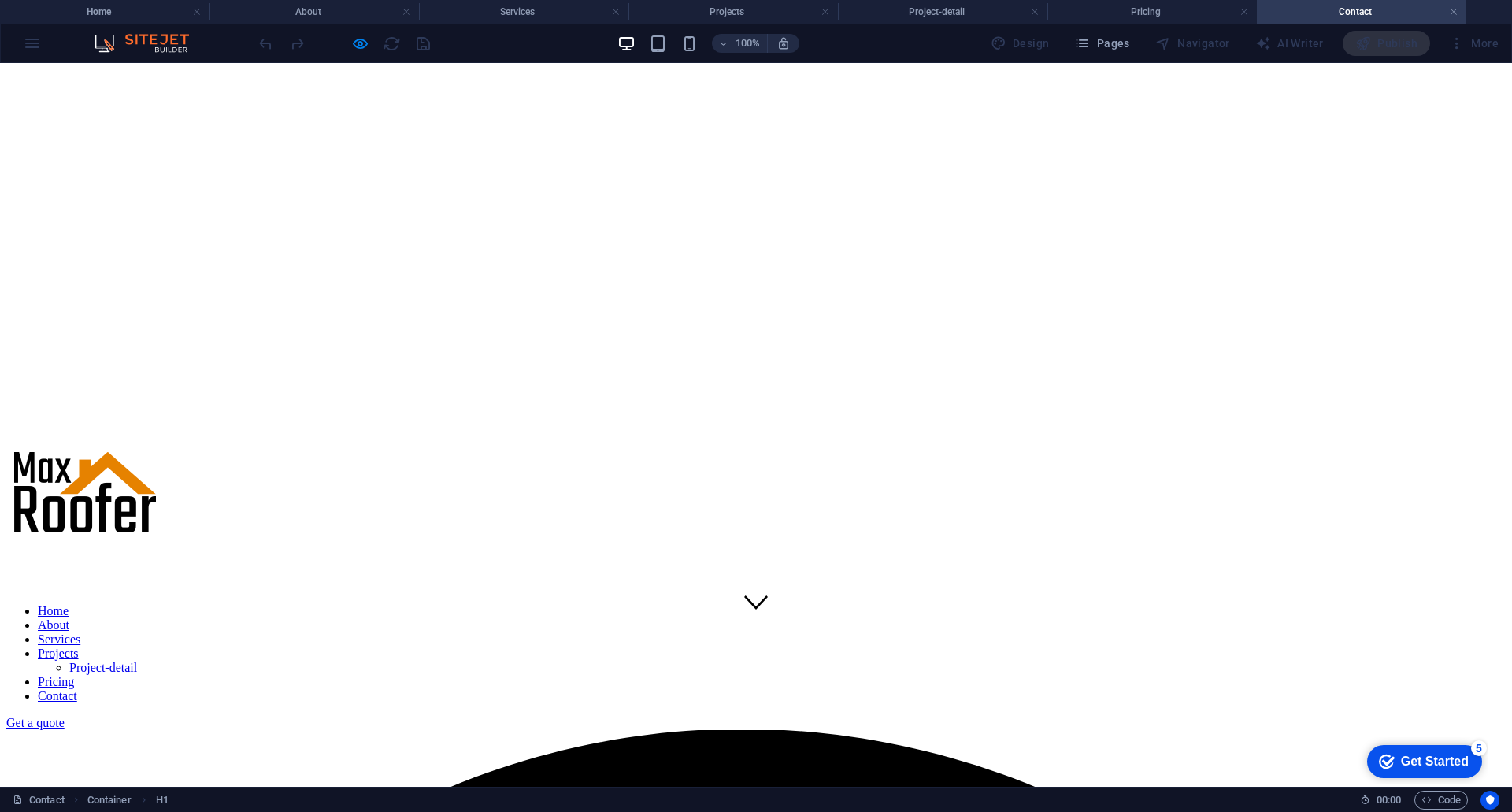
click at [64, 716] on link "Get a quote" at bounding box center [35, 723] width 58 height 14
click at [79, 646] on link "Projects" at bounding box center [57, 653] width 41 height 14
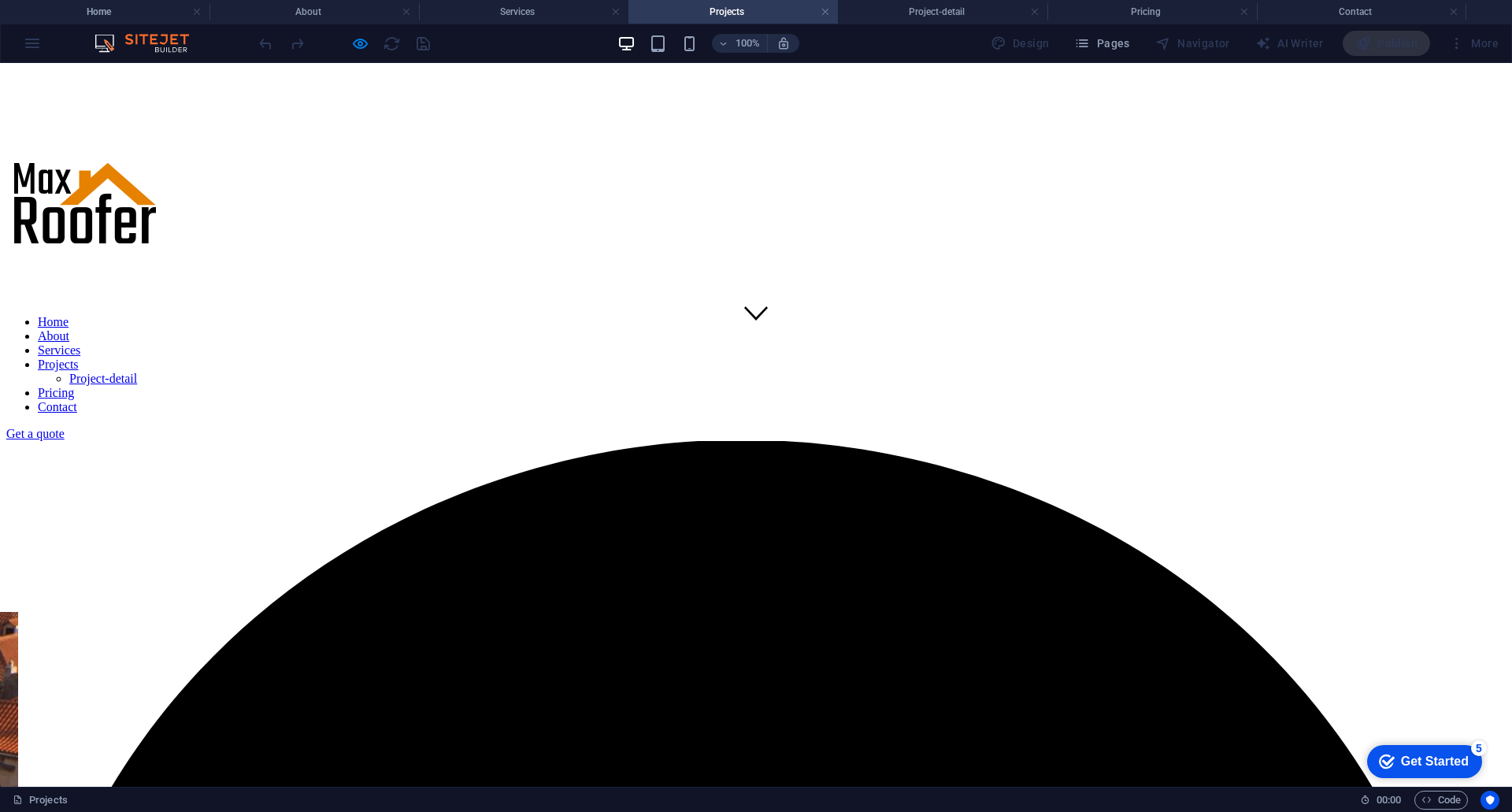
scroll to position [329, 0]
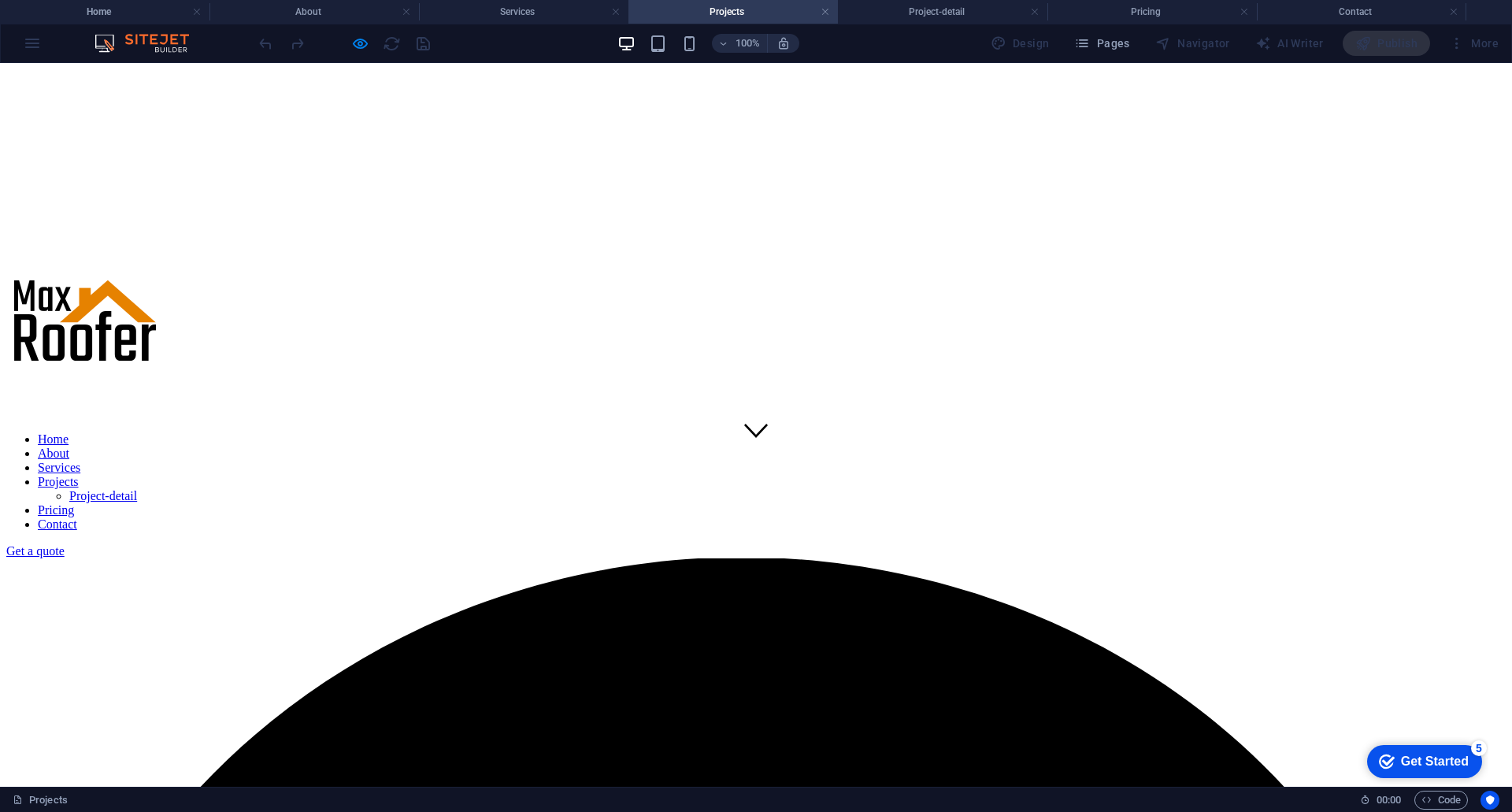
click at [64, 544] on link "Get a quote" at bounding box center [35, 551] width 58 height 14
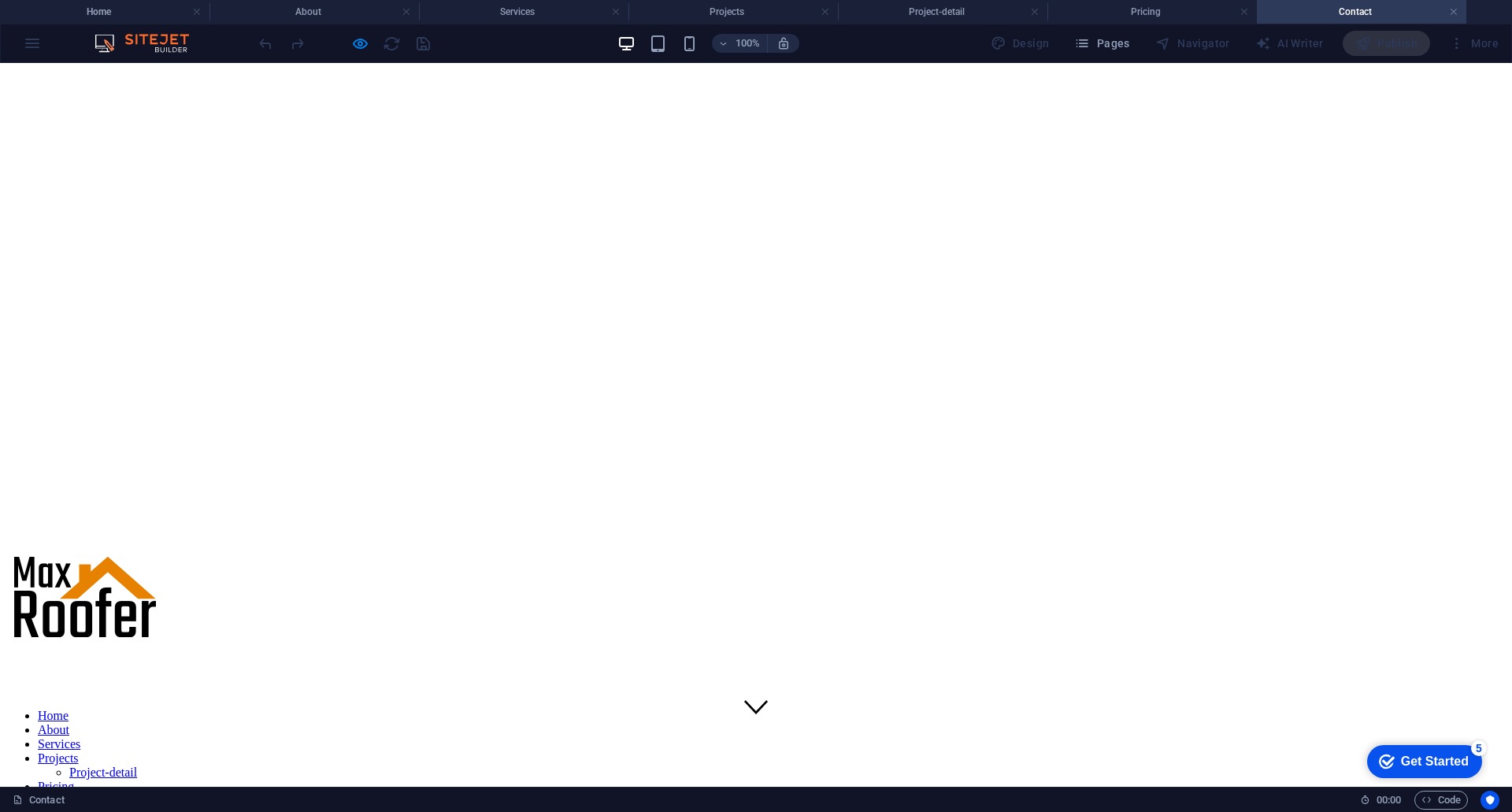
scroll to position [0, 0]
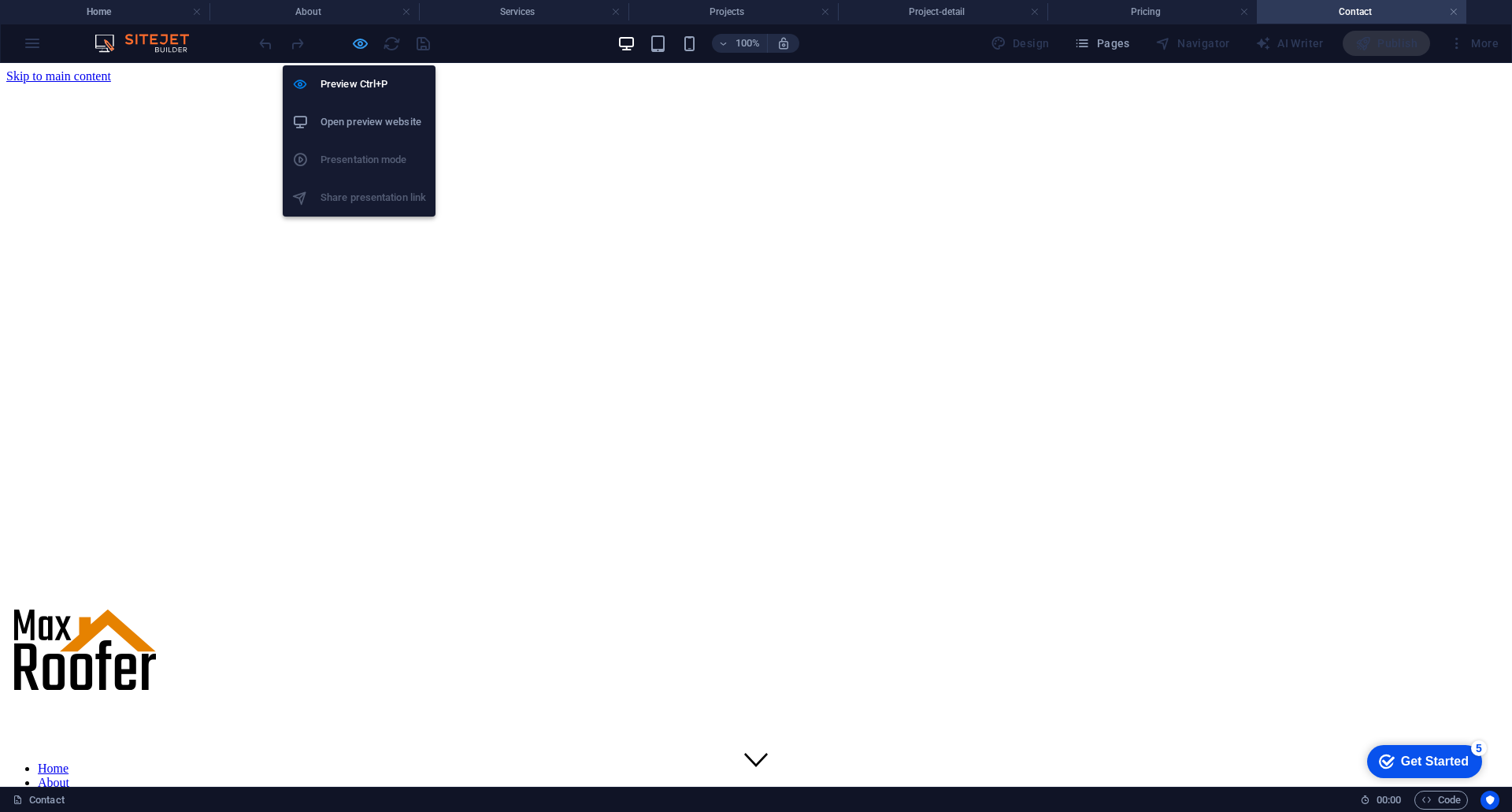
click at [358, 44] on icon "button" at bounding box center [360, 43] width 18 height 18
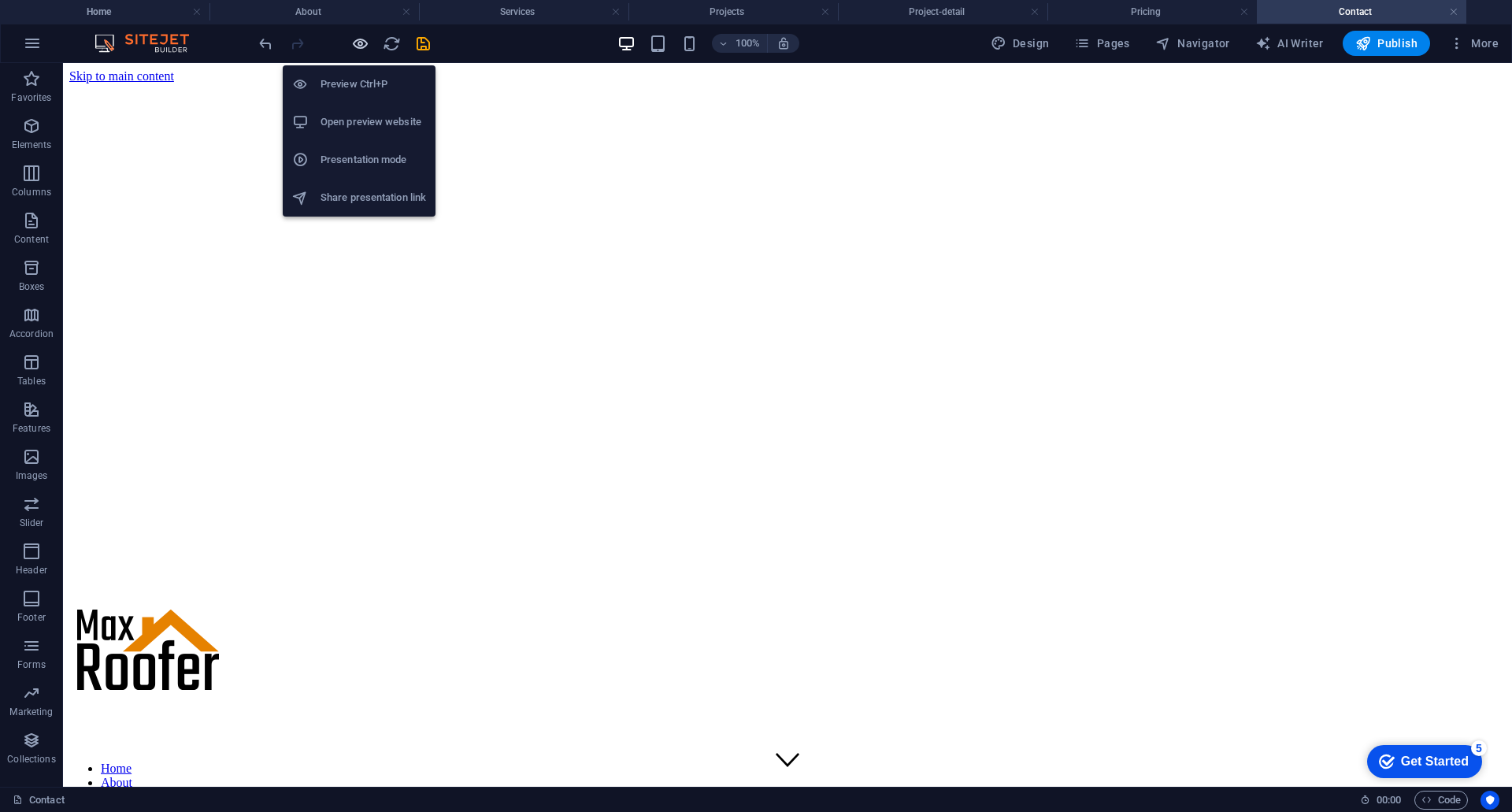
click at [360, 42] on icon "button" at bounding box center [360, 43] width 18 height 18
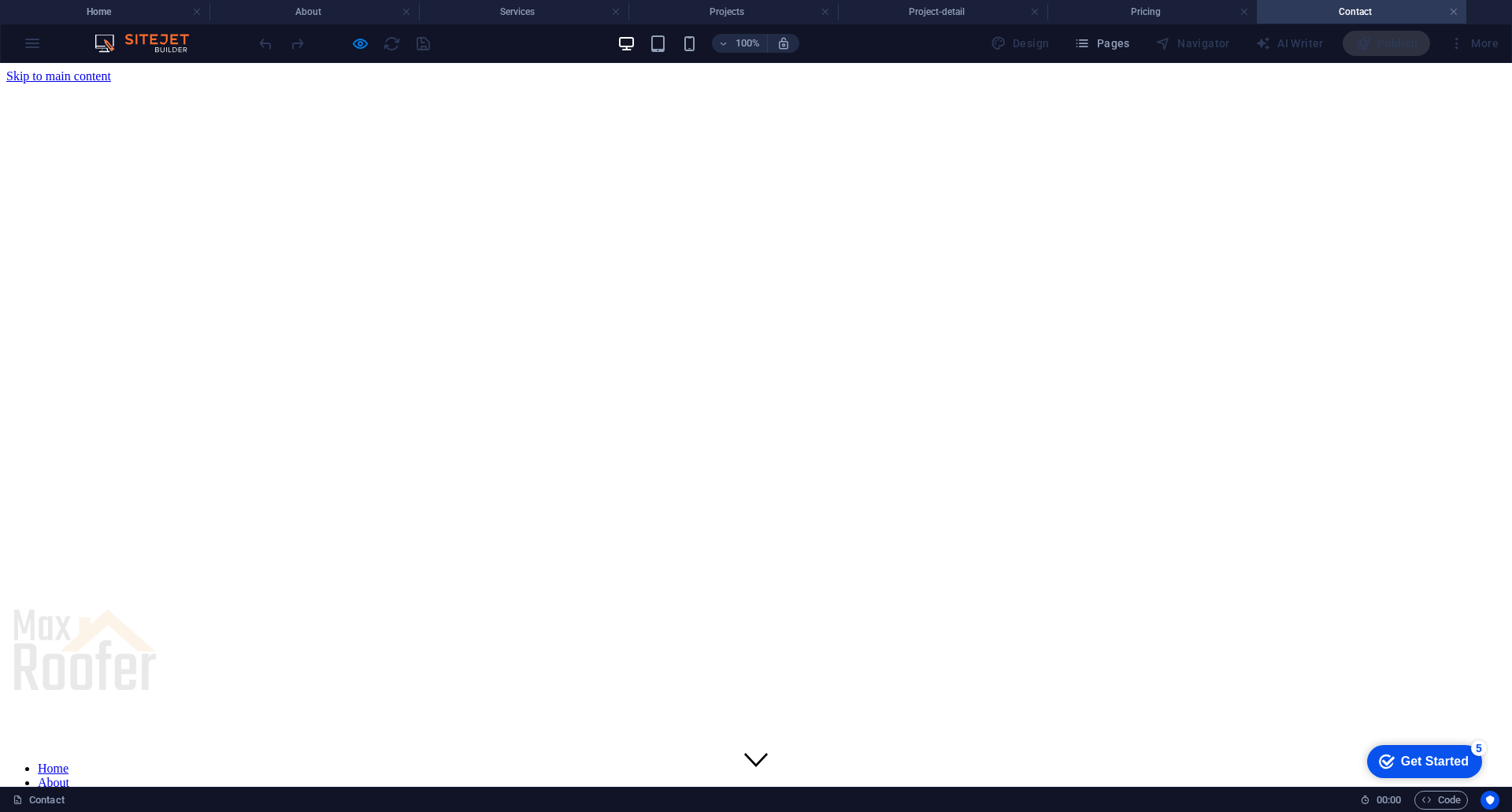
click at [68, 762] on link "Home" at bounding box center [52, 769] width 31 height 14
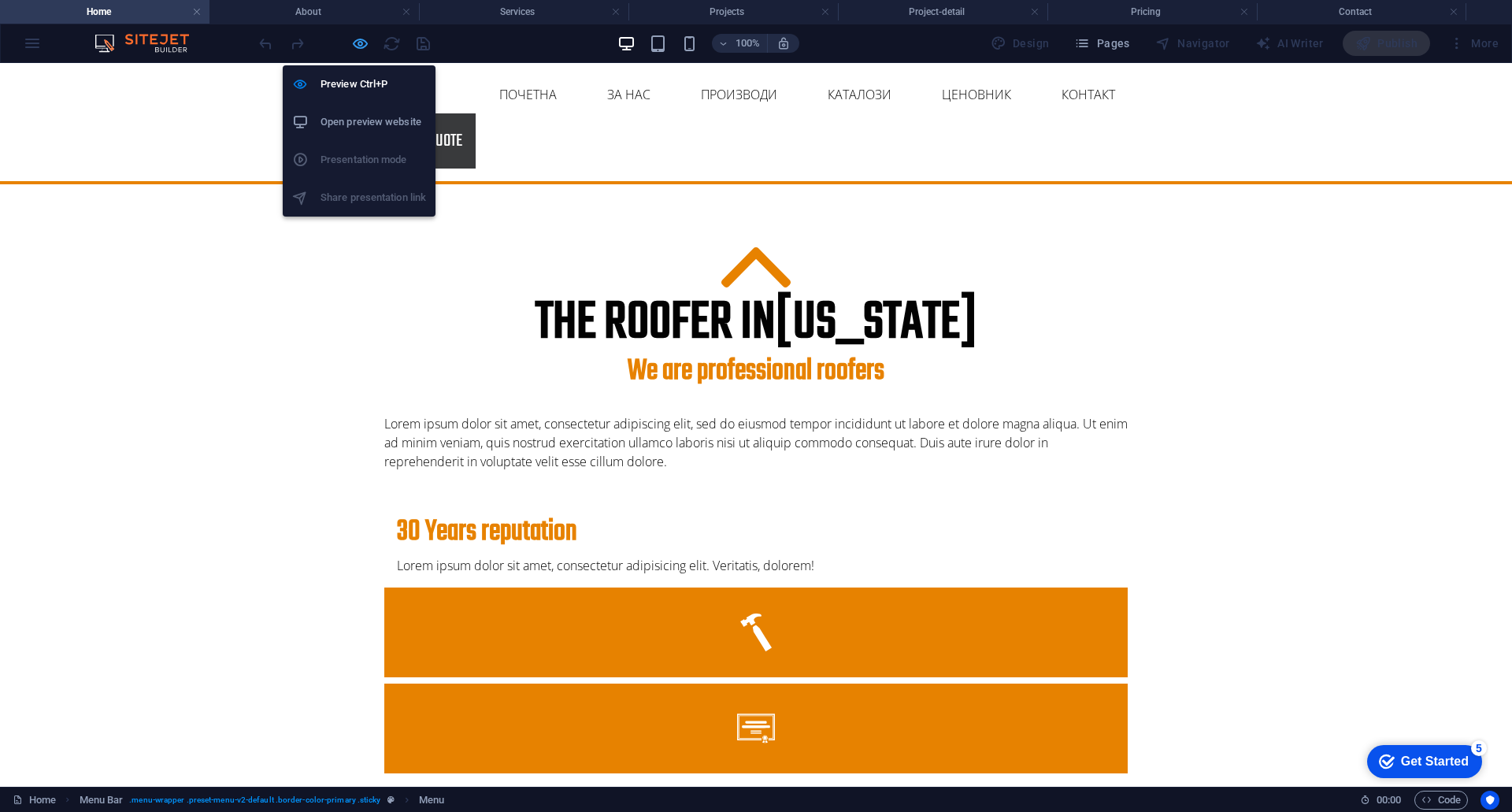
click at [364, 43] on icon "button" at bounding box center [360, 43] width 18 height 18
select select
select select "1"
select select
select select "2"
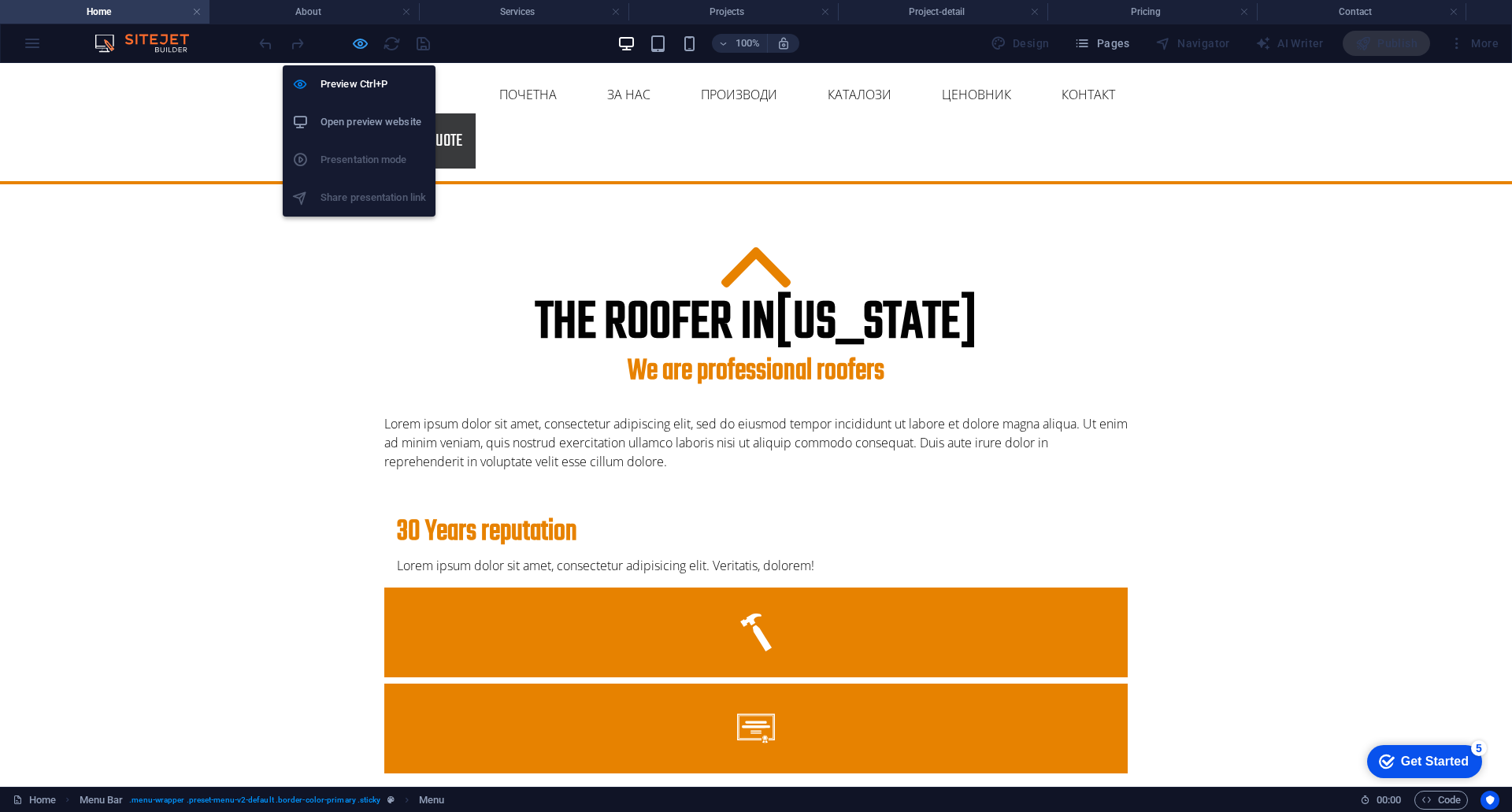
select select
select select "3"
select select
select select "4"
select select
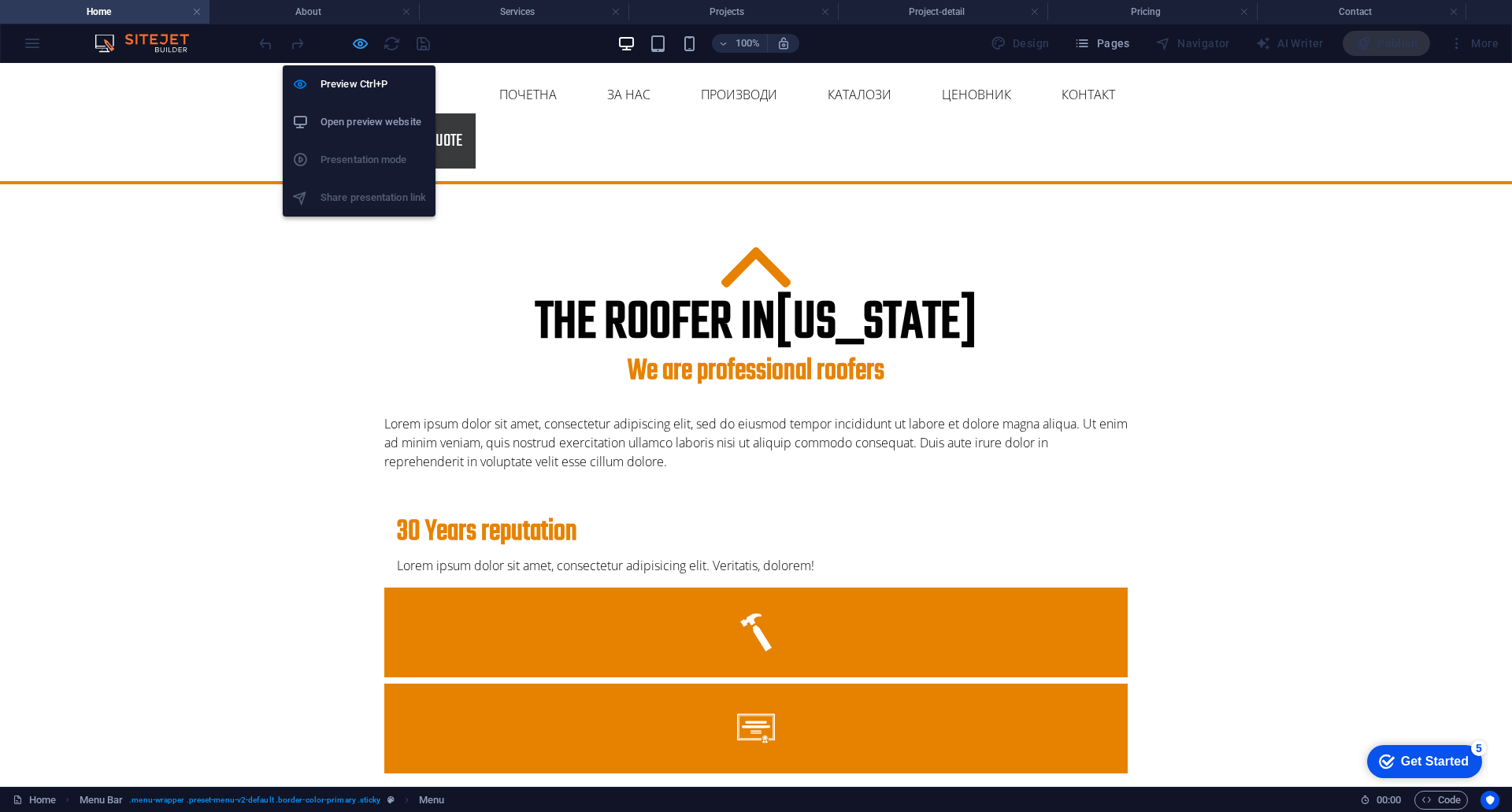
select select "5"
select select
select select "6"
select select
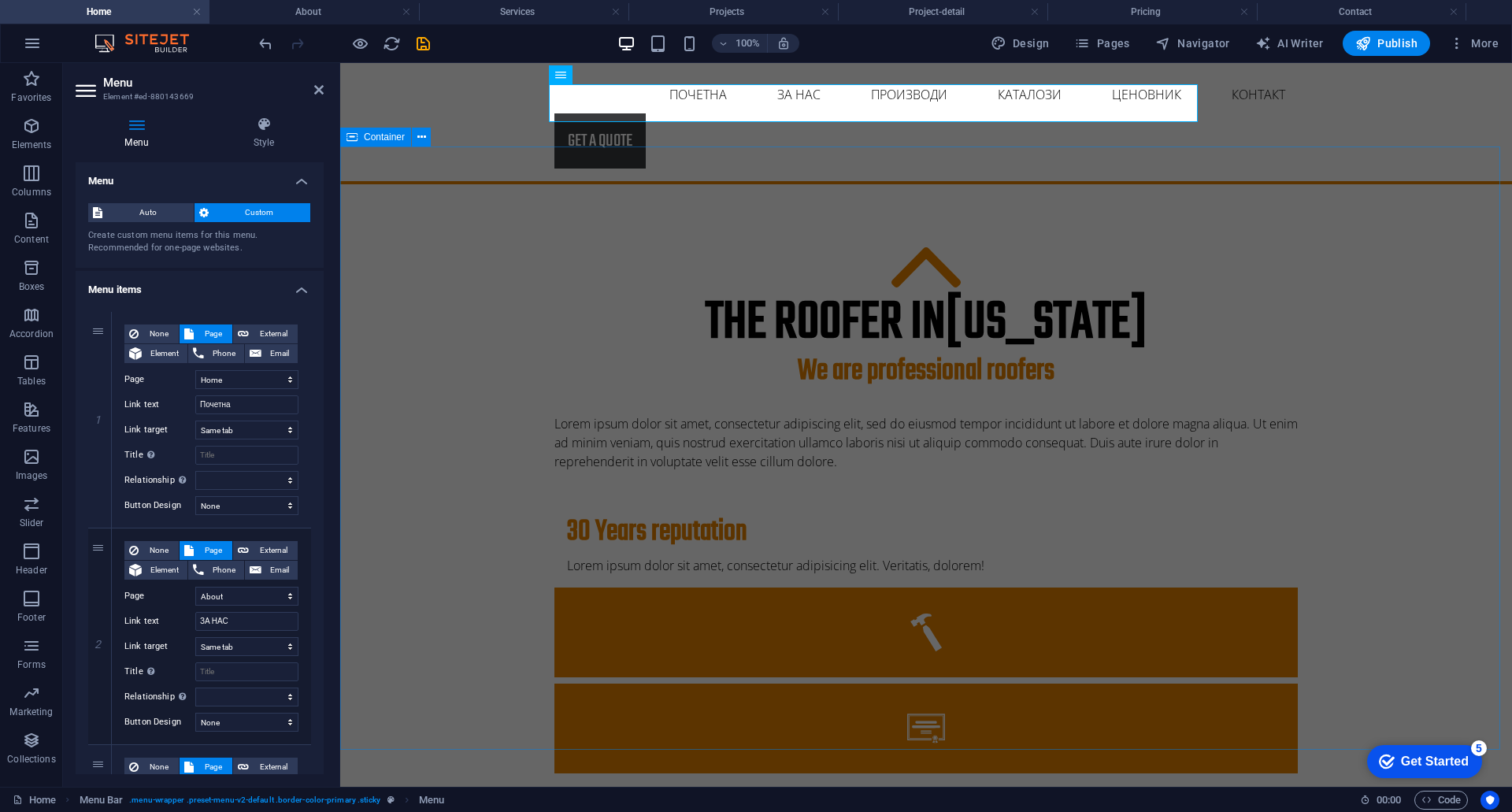
click at [1425, 205] on div "The roofer in [US_STATE] We are professional roofers Lorem ipsum dolor sit amet…" at bounding box center [926, 744] width 1172 height 1118
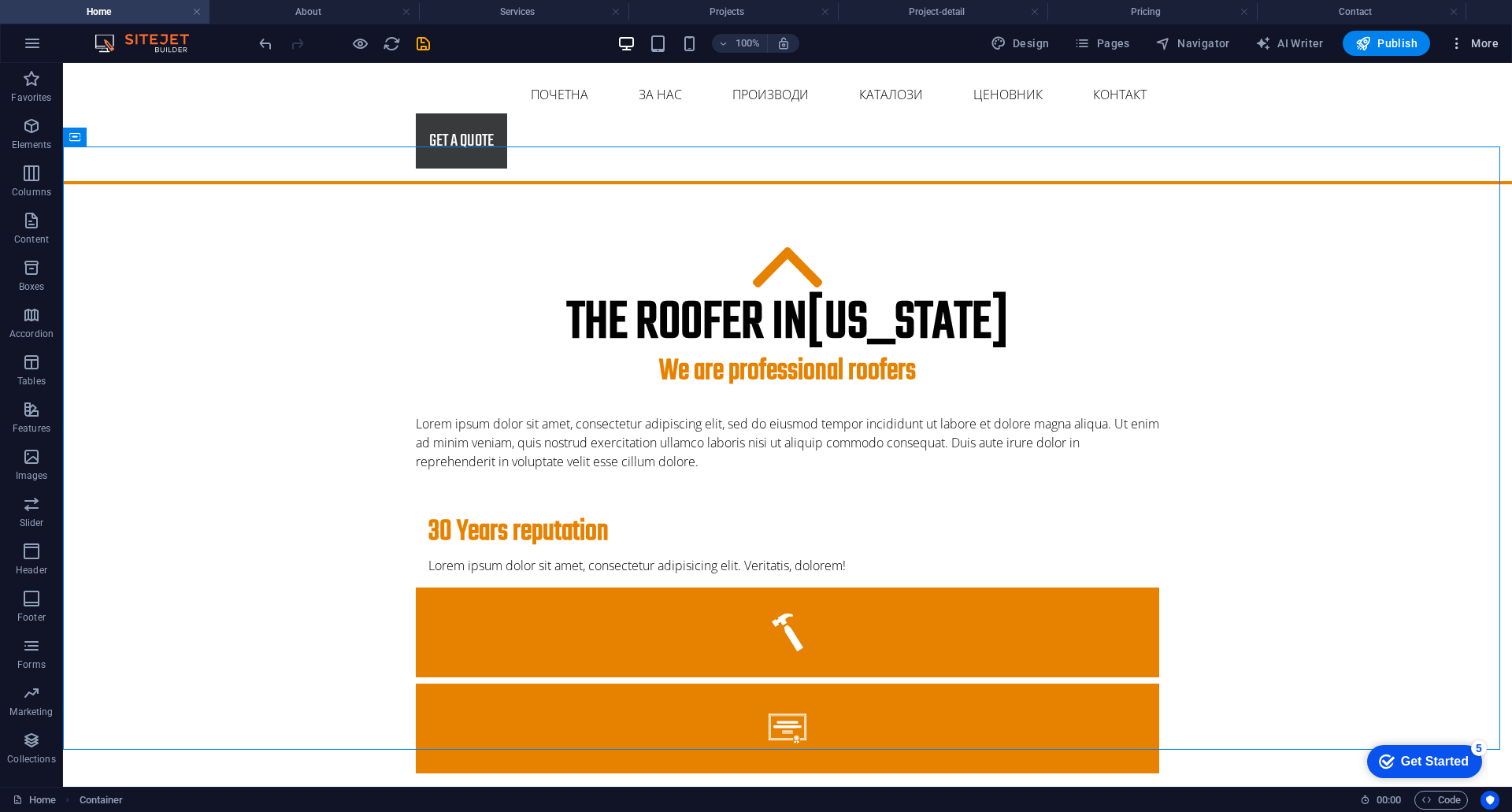
click at [1458, 46] on icon "button" at bounding box center [1458, 43] width 16 height 16
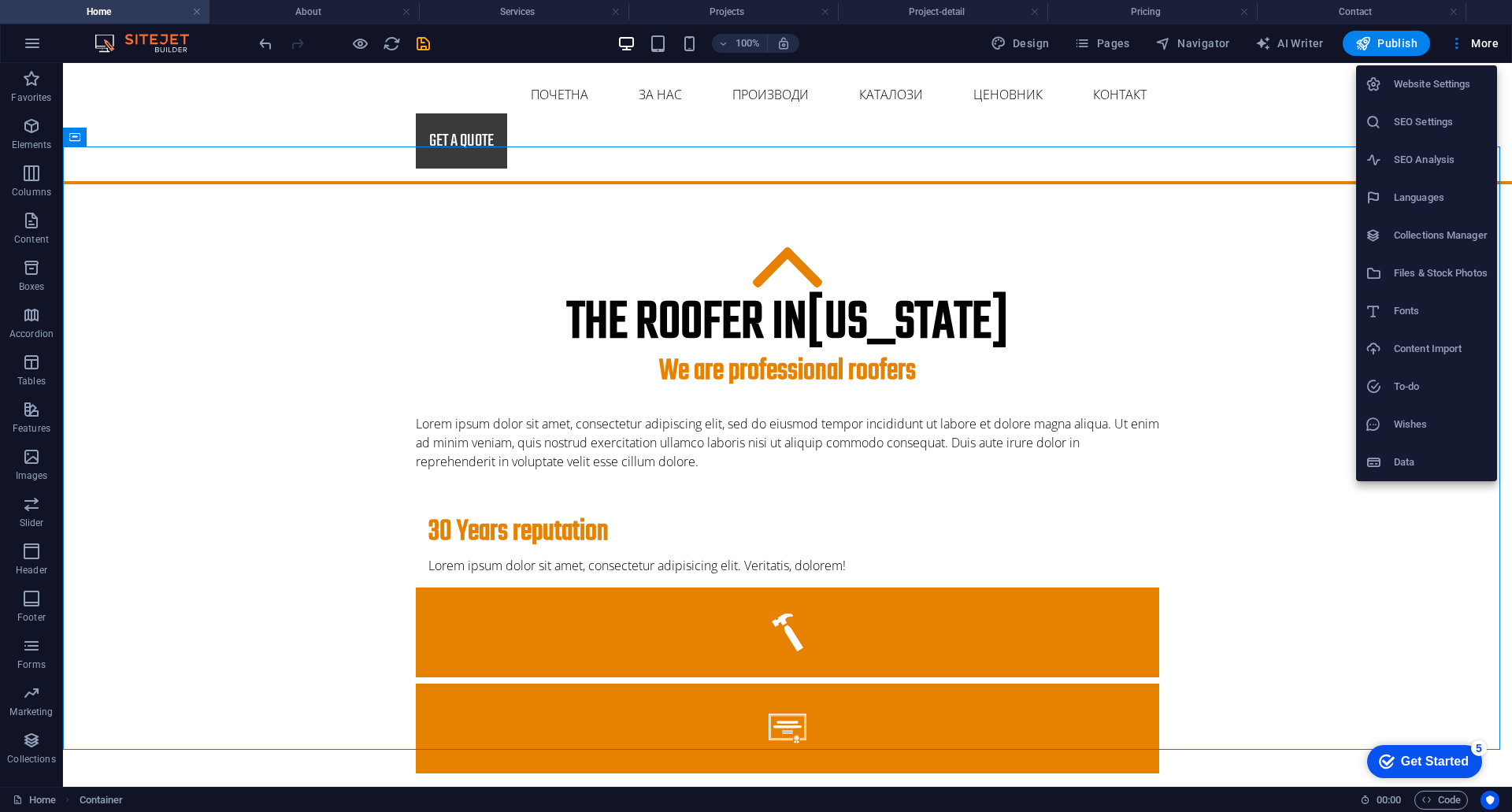
click at [1306, 226] on div at bounding box center [756, 406] width 1512 height 812
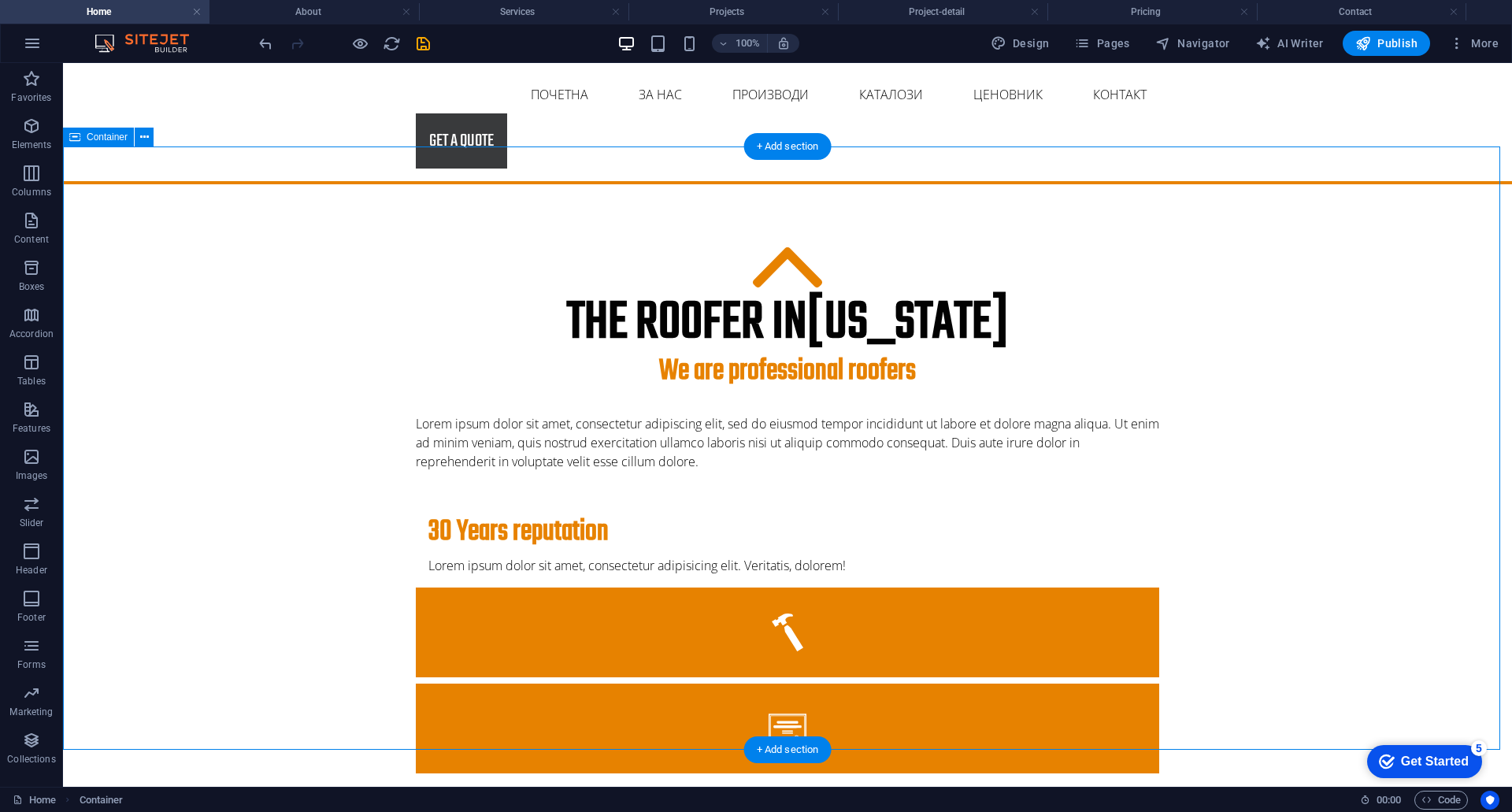
select select
select select "1"
select select
select select "2"
select select
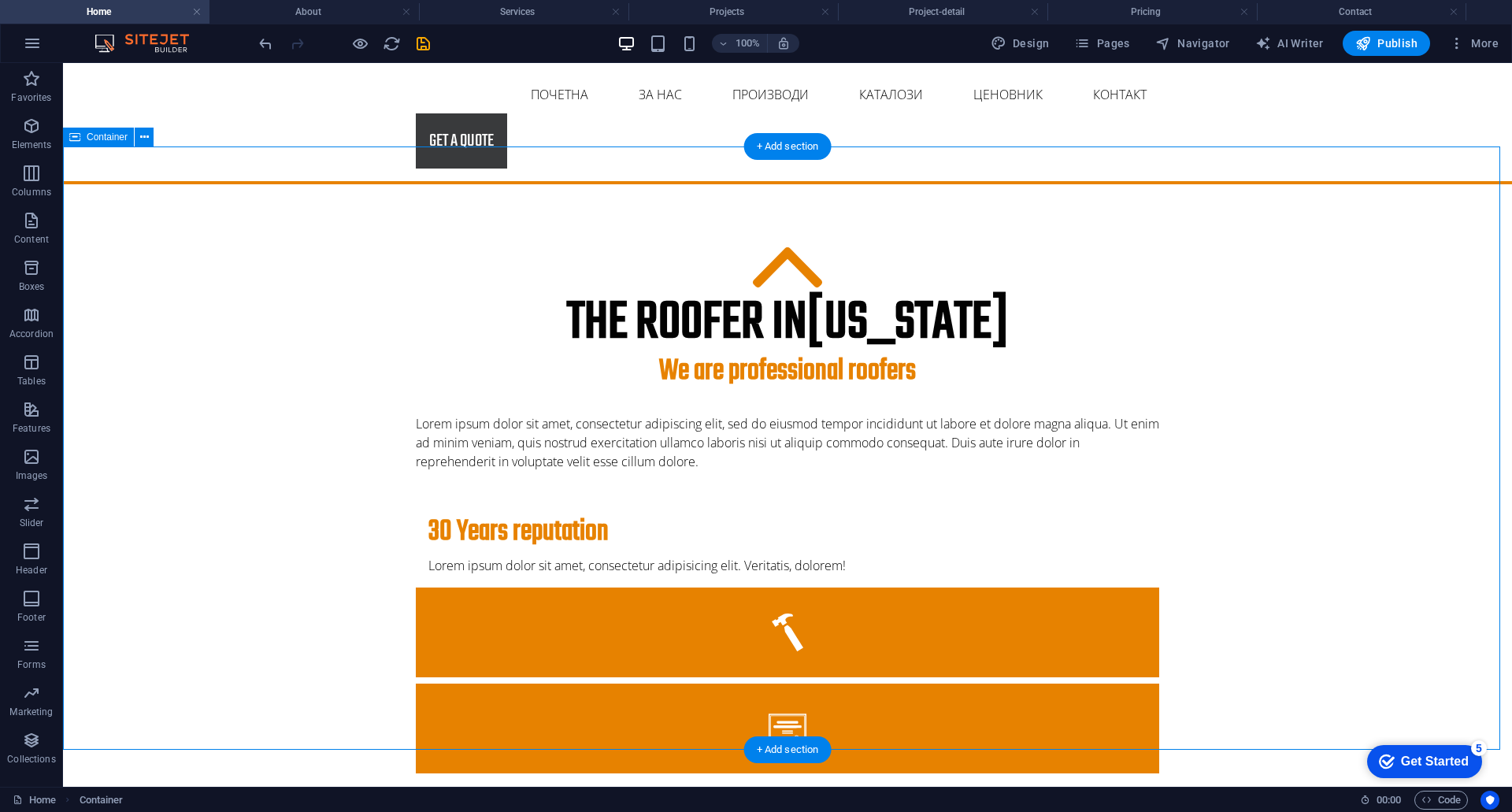
select select "3"
select select
select select "4"
select select
select select "5"
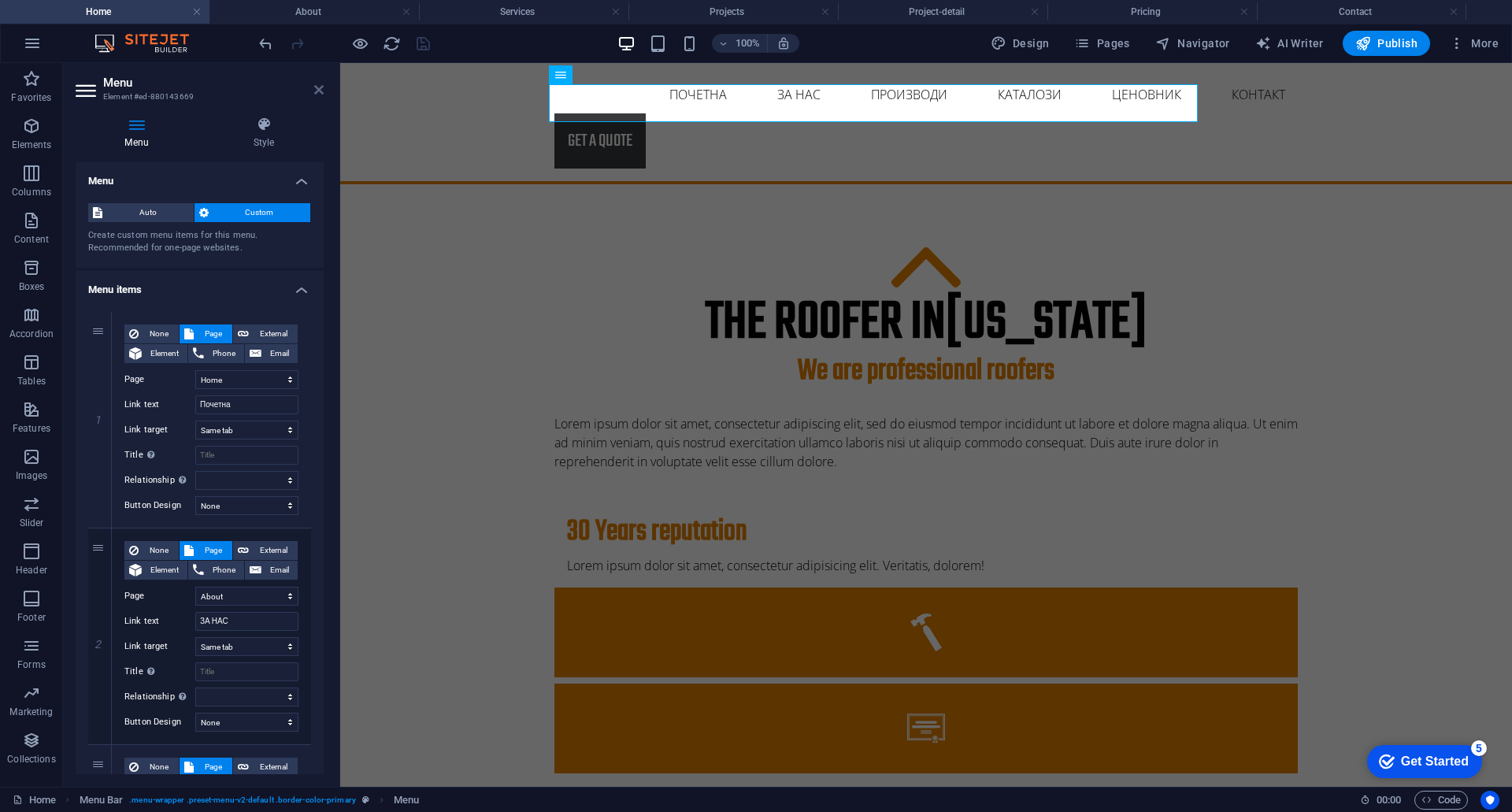
click at [322, 92] on icon at bounding box center [319, 89] width 10 height 13
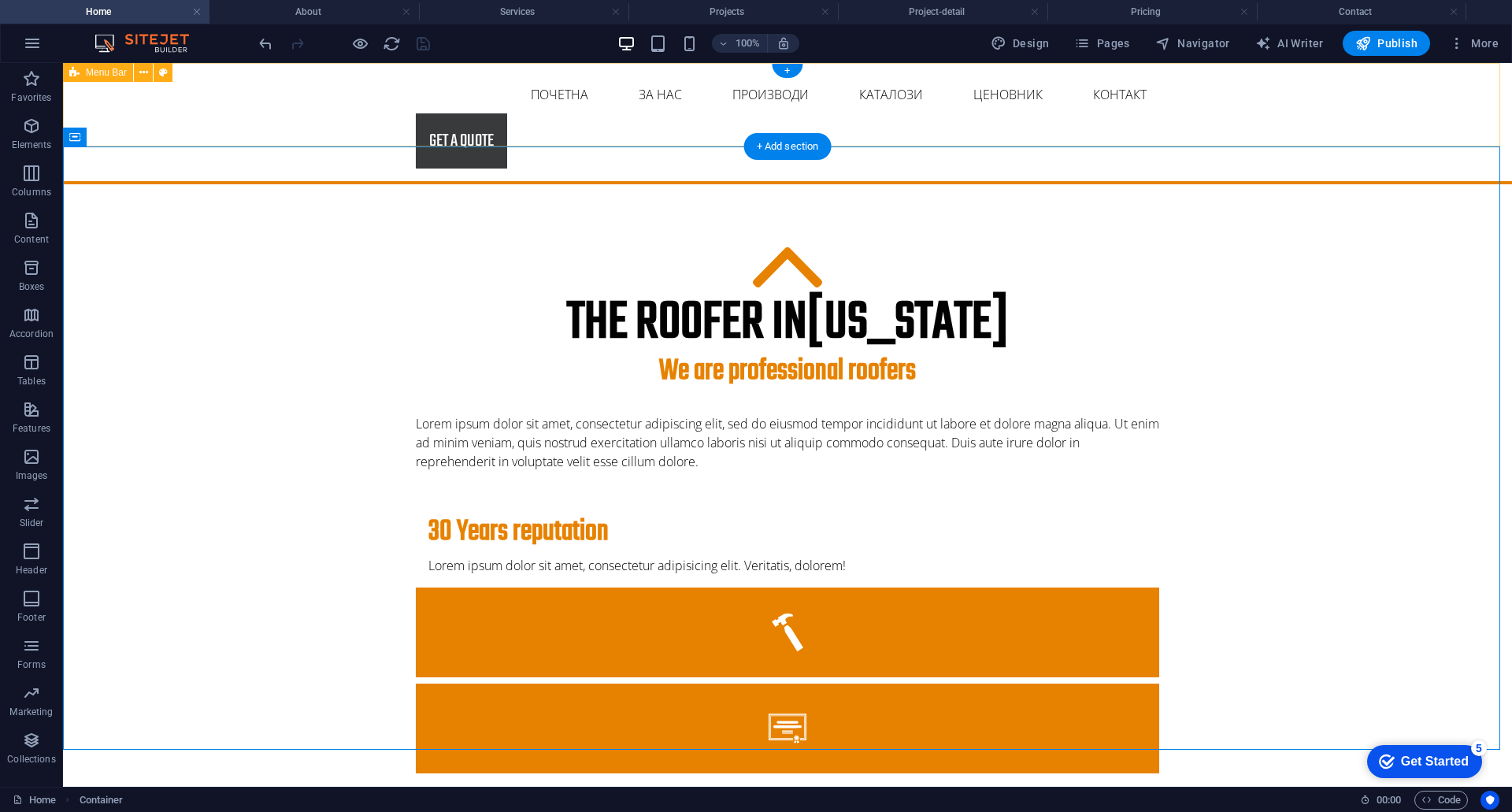
click at [401, 133] on div "Почетна ЗА НАС Производи Каталози Project-detail Ценовник Контакт Get a quote" at bounding box center [788, 123] width 1450 height 122
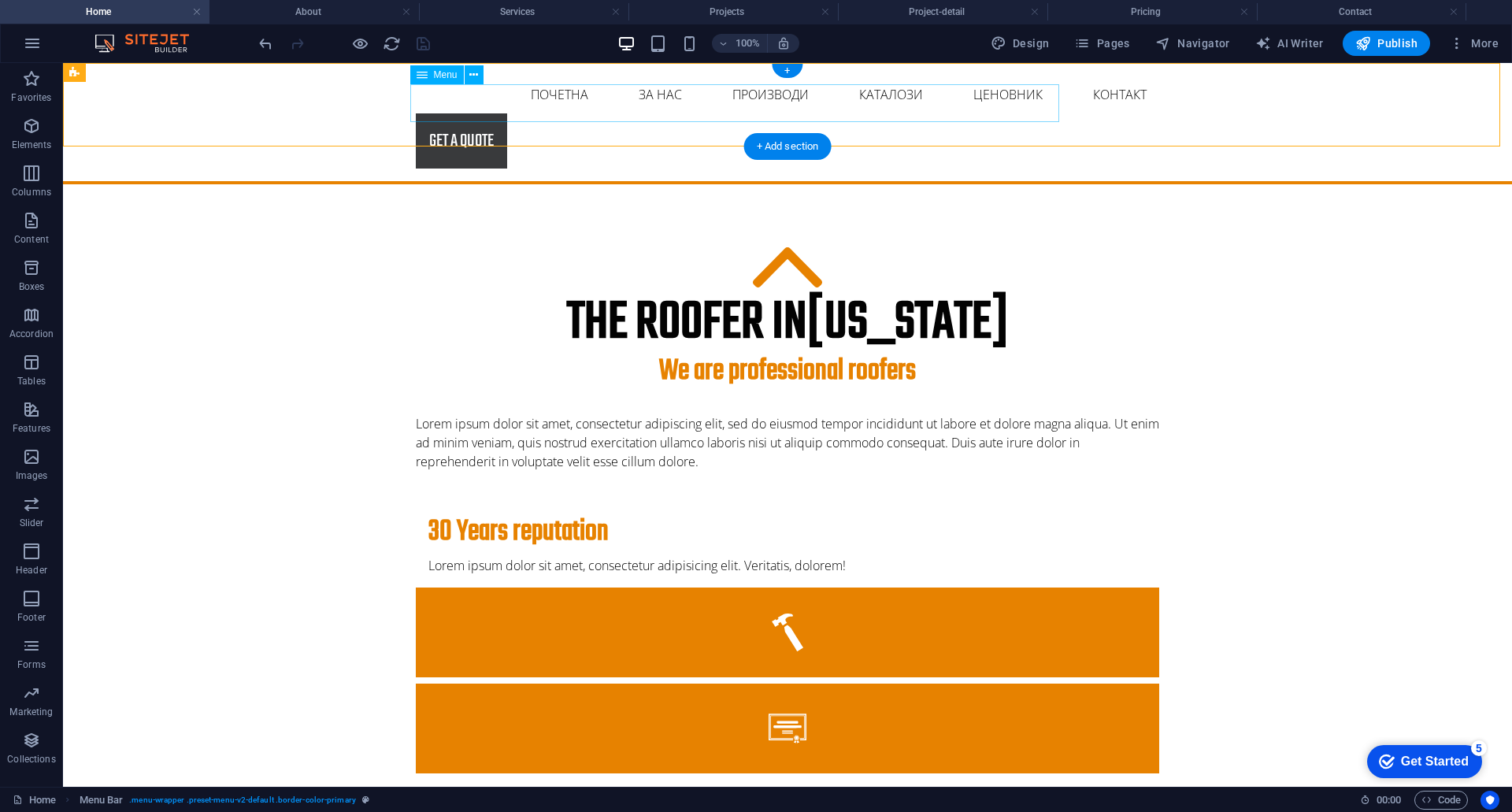
click at [456, 112] on nav "Почетна ЗА НАС Производи Каталози Project-detail Ценовник Контакт" at bounding box center [788, 95] width 743 height 38
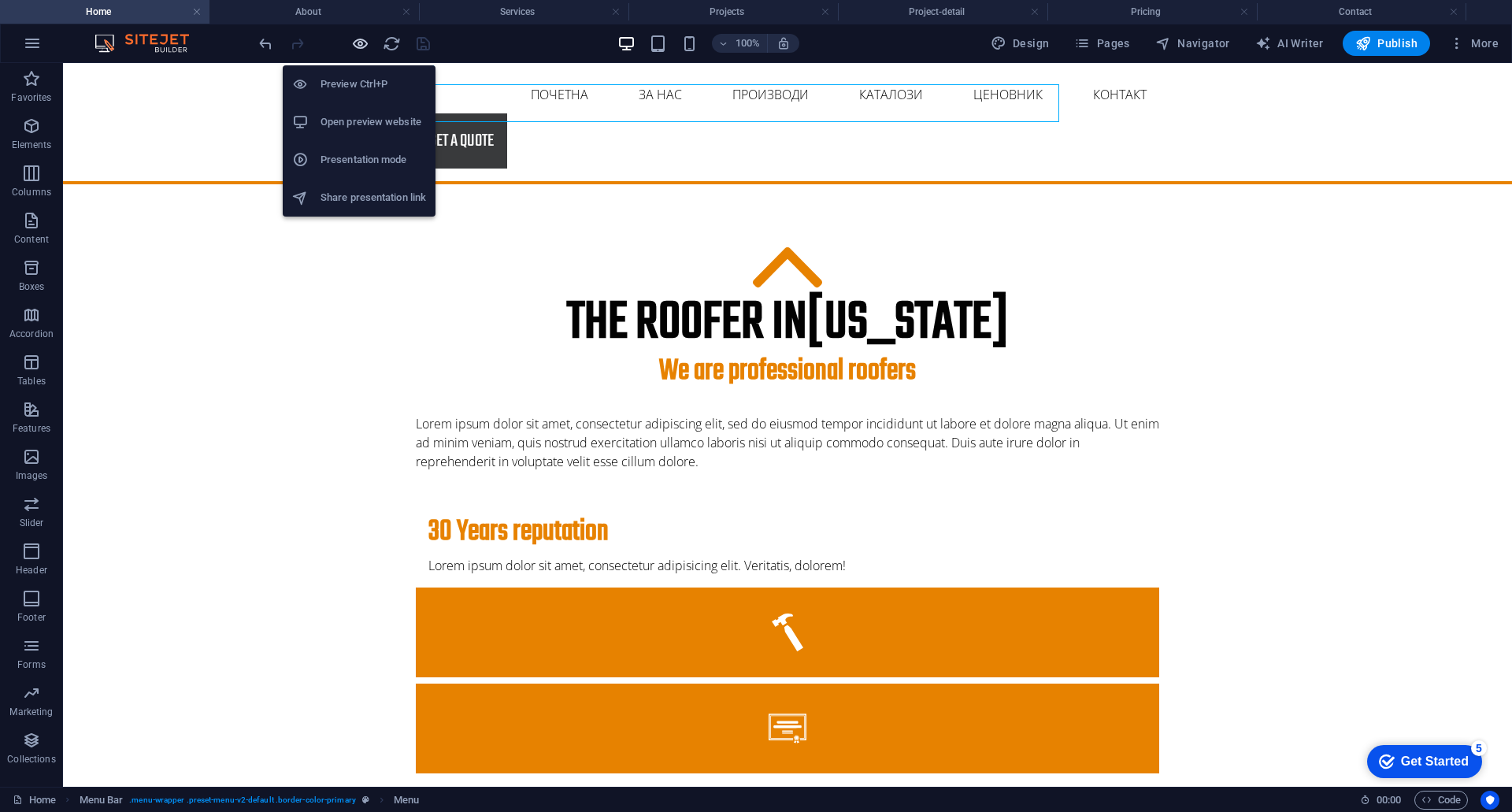
click at [359, 41] on icon "button" at bounding box center [360, 43] width 18 height 18
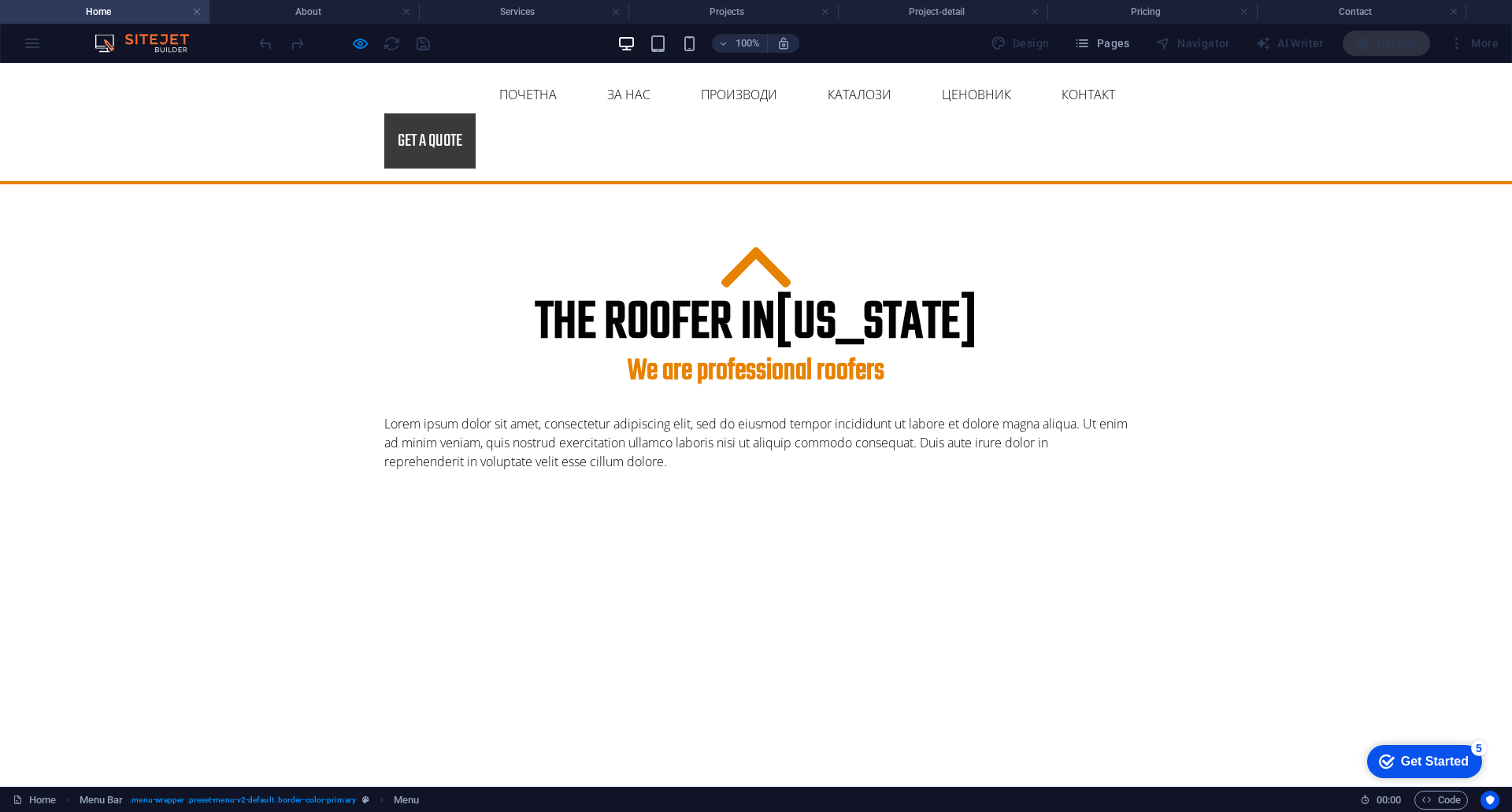
click at [427, 43] on div at bounding box center [344, 43] width 177 height 26
click at [487, 109] on link "Почетна" at bounding box center [529, 95] width 83 height 38
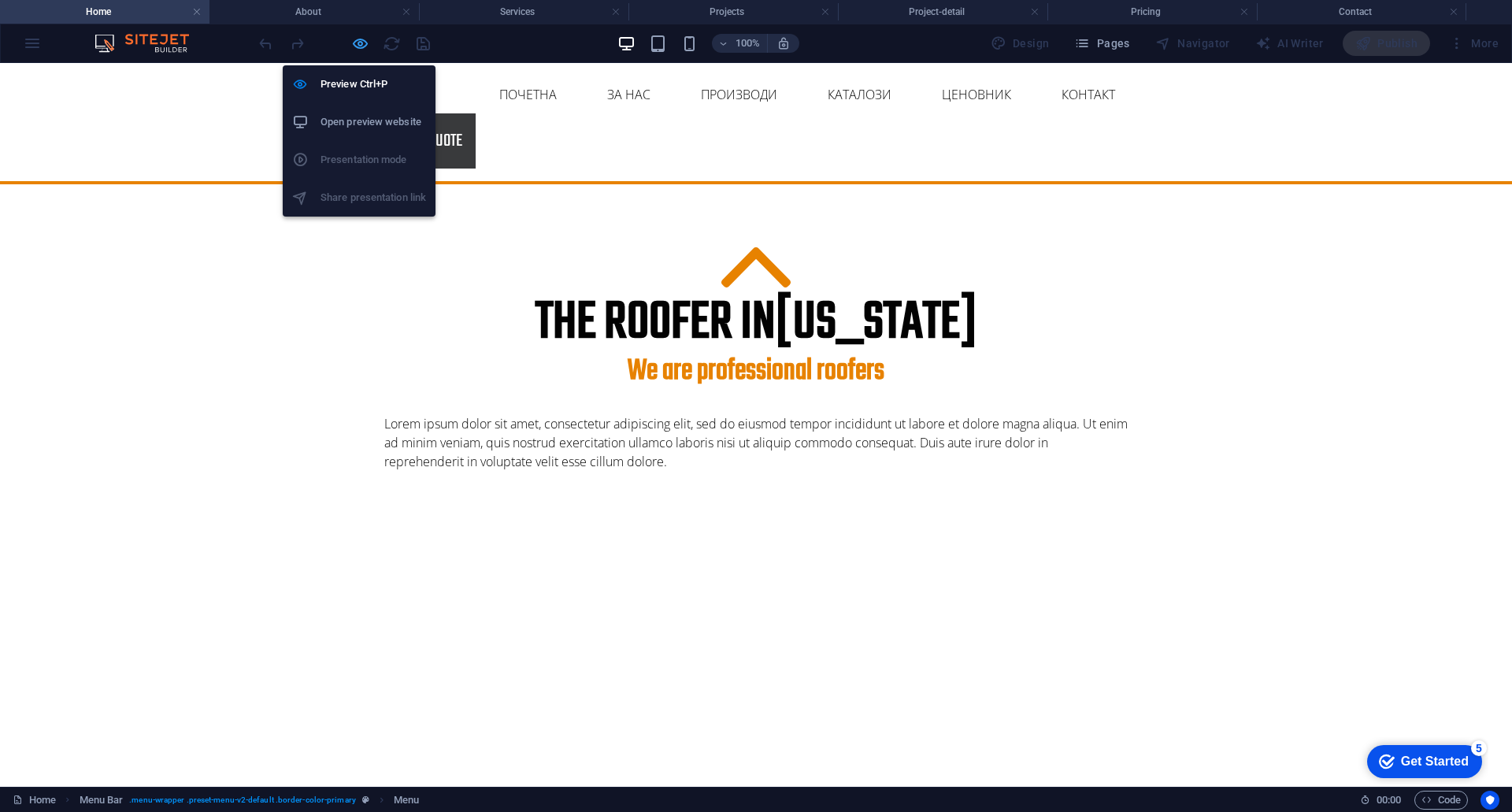
click at [363, 37] on icon "button" at bounding box center [360, 43] width 18 height 18
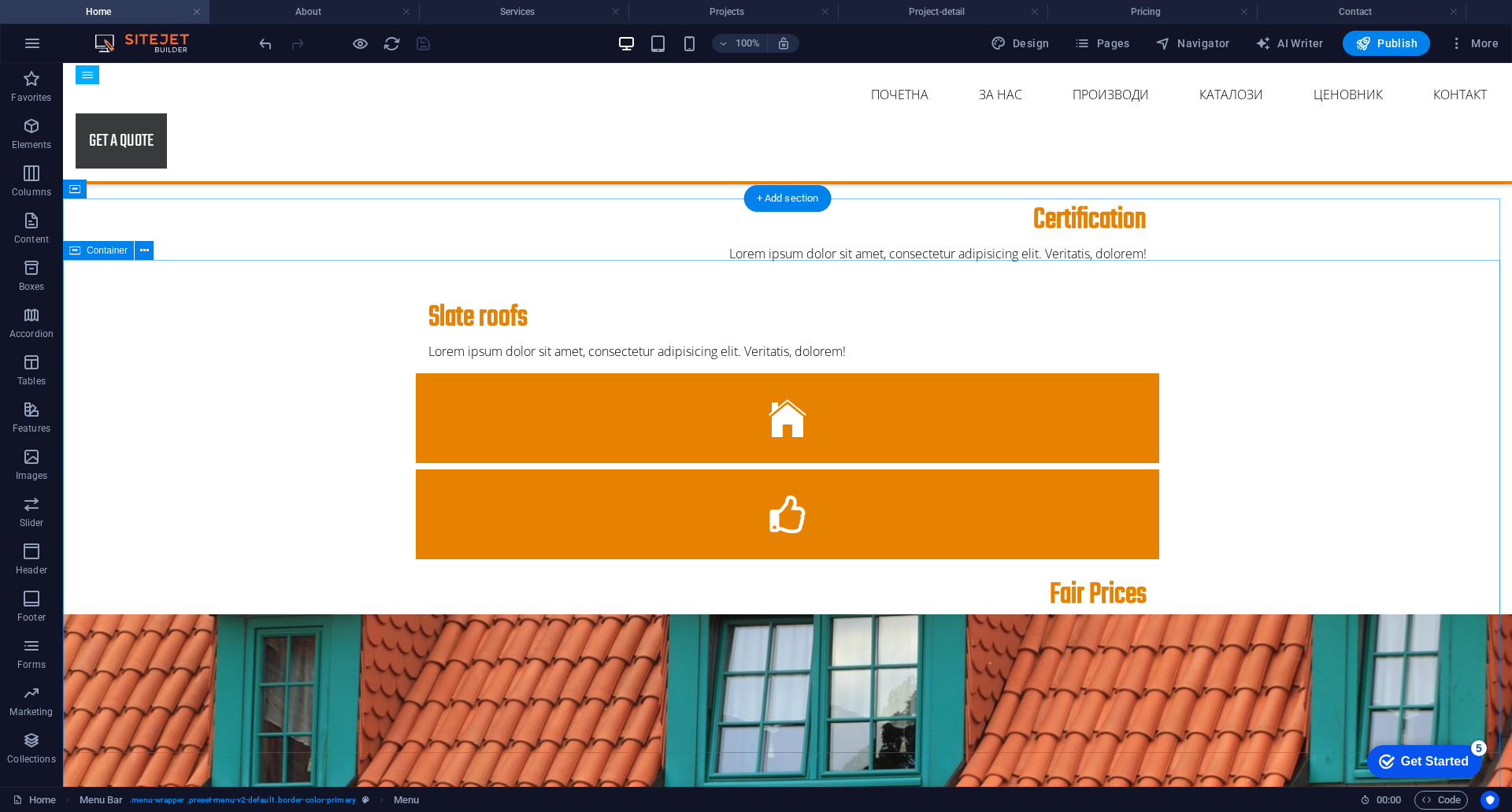
scroll to position [157, 0]
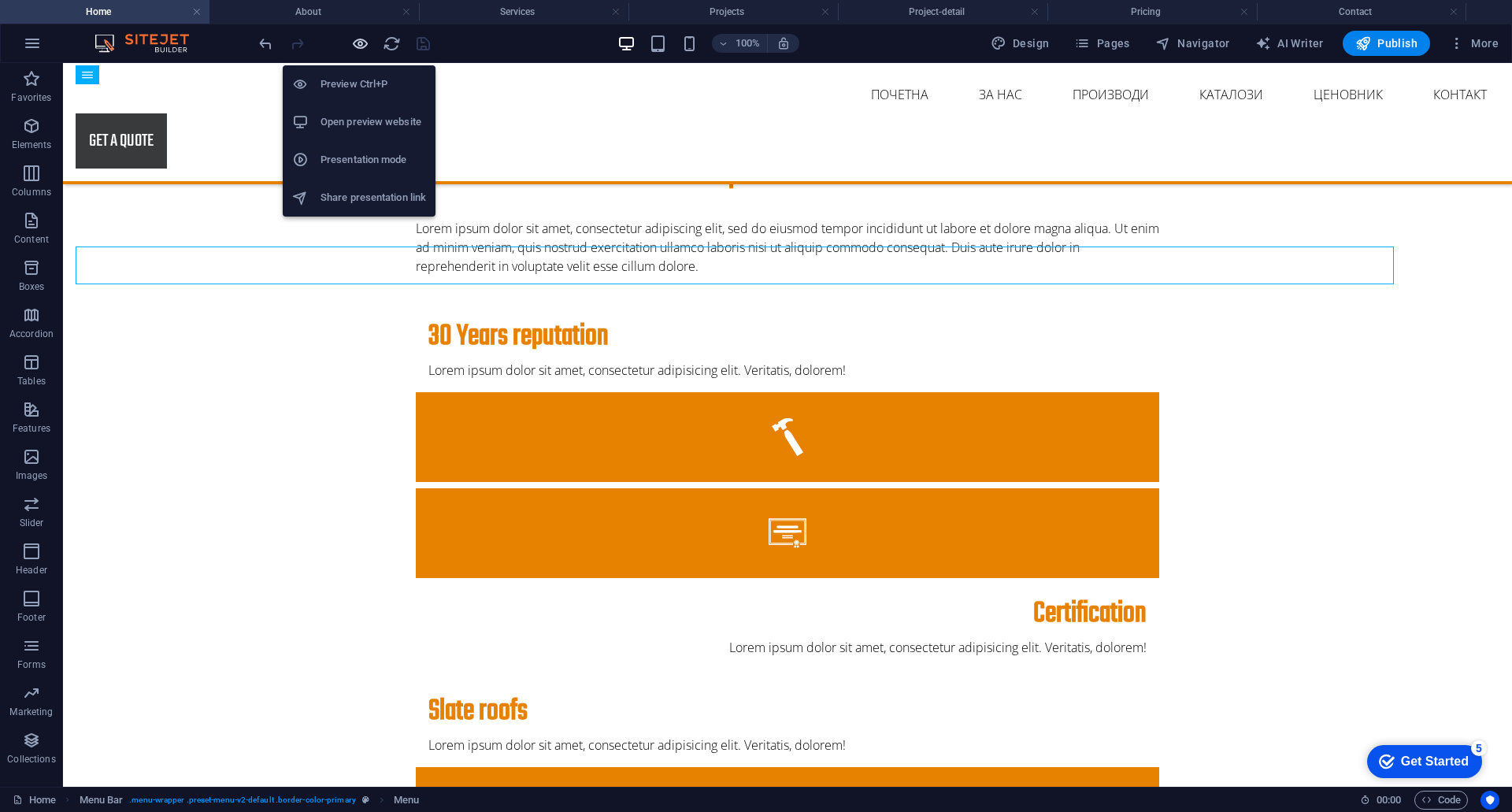
drag, startPoint x: 365, startPoint y: 48, endPoint x: 545, endPoint y: 59, distance: 180.3
click at [365, 48] on icon "button" at bounding box center [360, 43] width 18 height 18
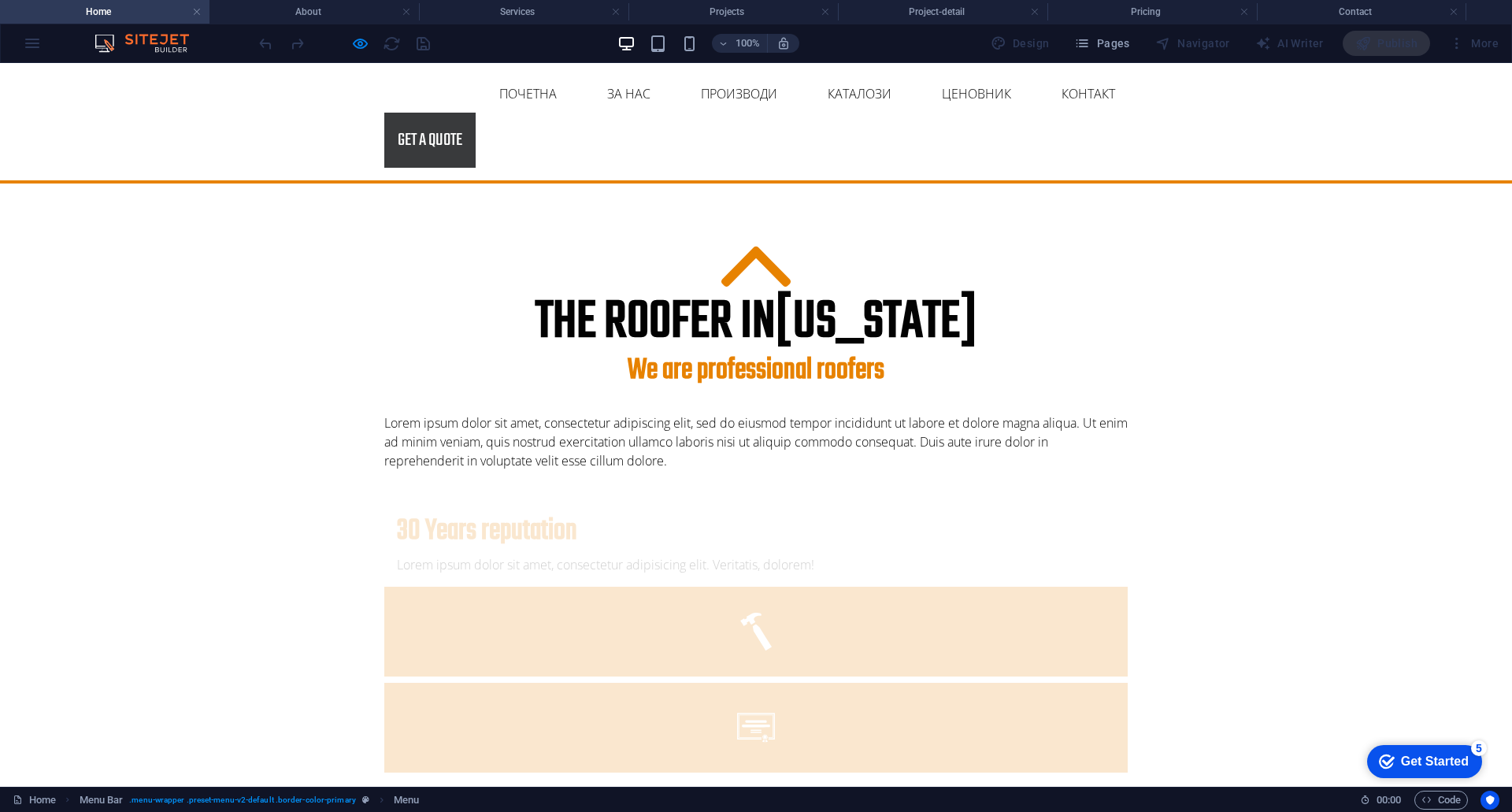
scroll to position [0, 0]
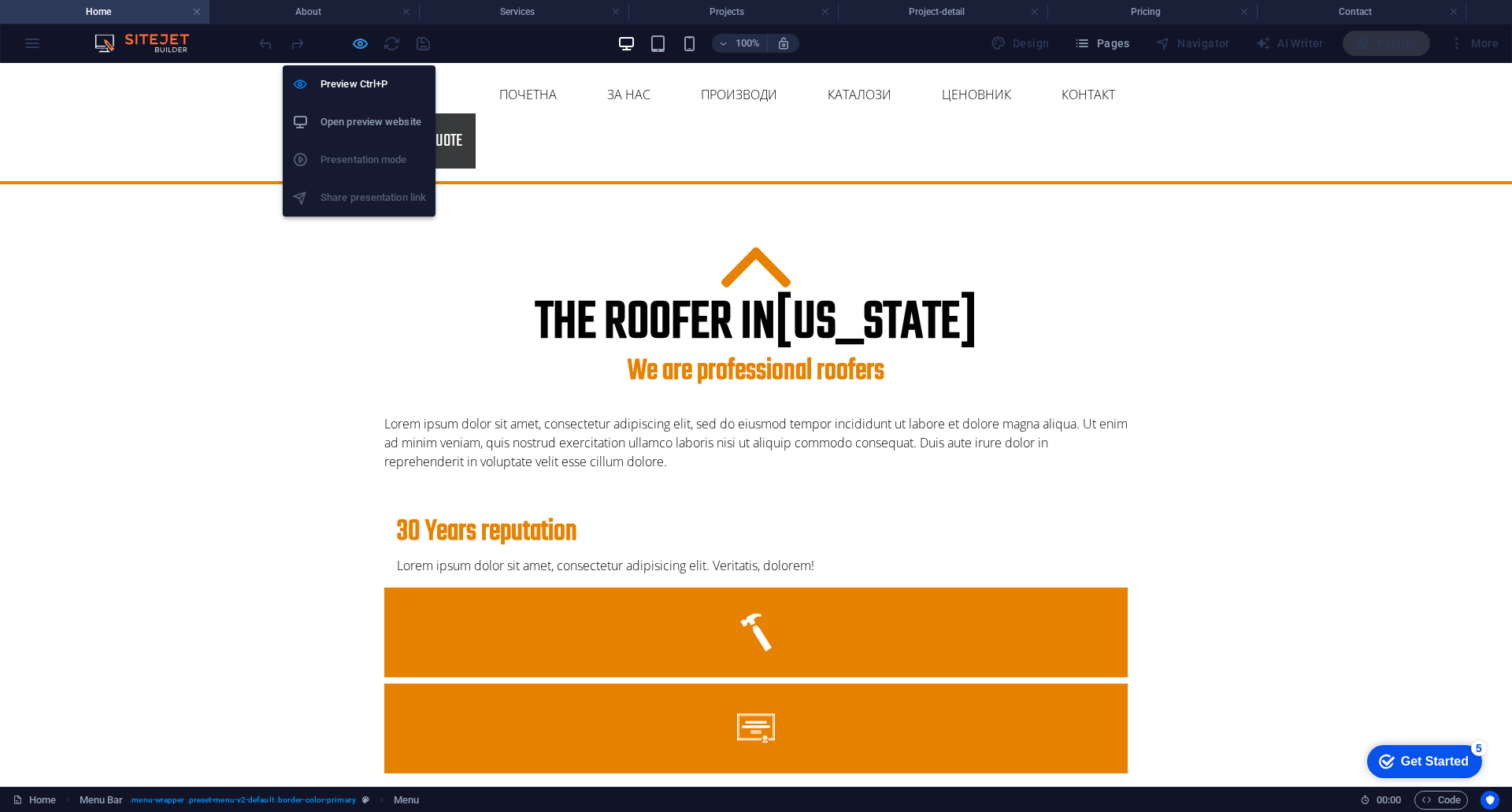
click at [362, 48] on icon "button" at bounding box center [360, 43] width 18 height 18
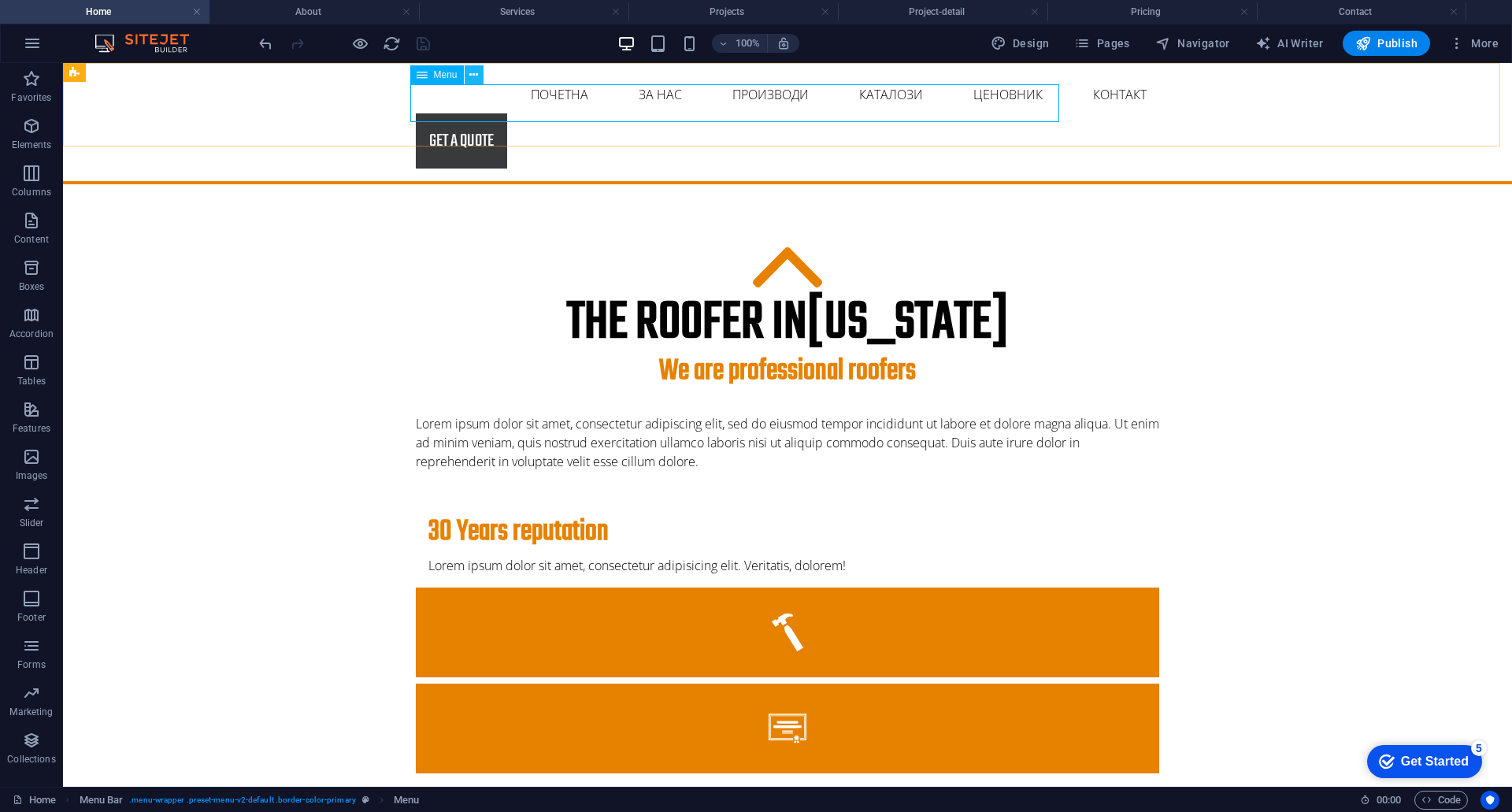
click at [475, 76] on icon at bounding box center [473, 75] width 9 height 17
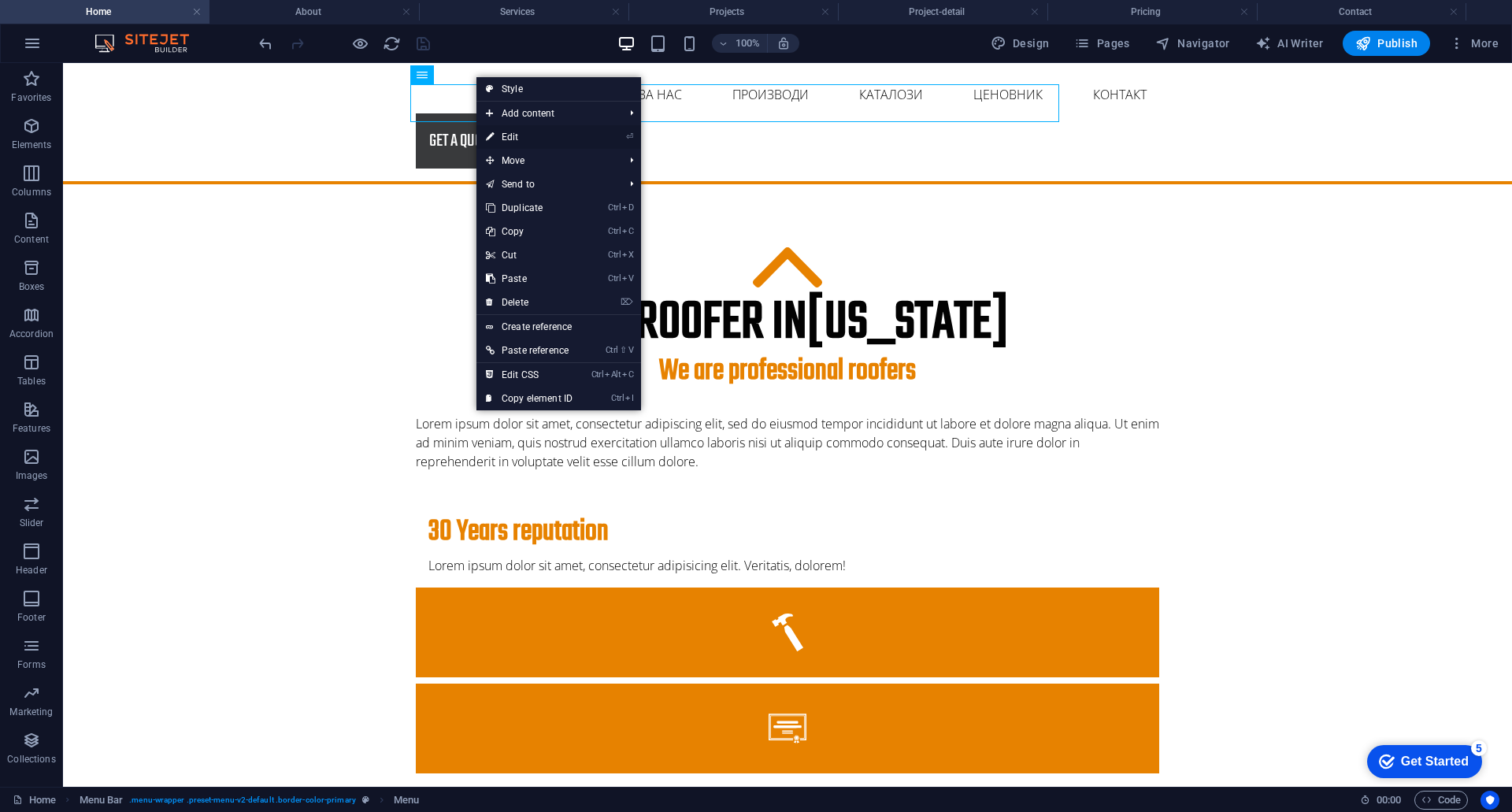
click at [516, 138] on link "⏎ Edit" at bounding box center [529, 137] width 106 height 24
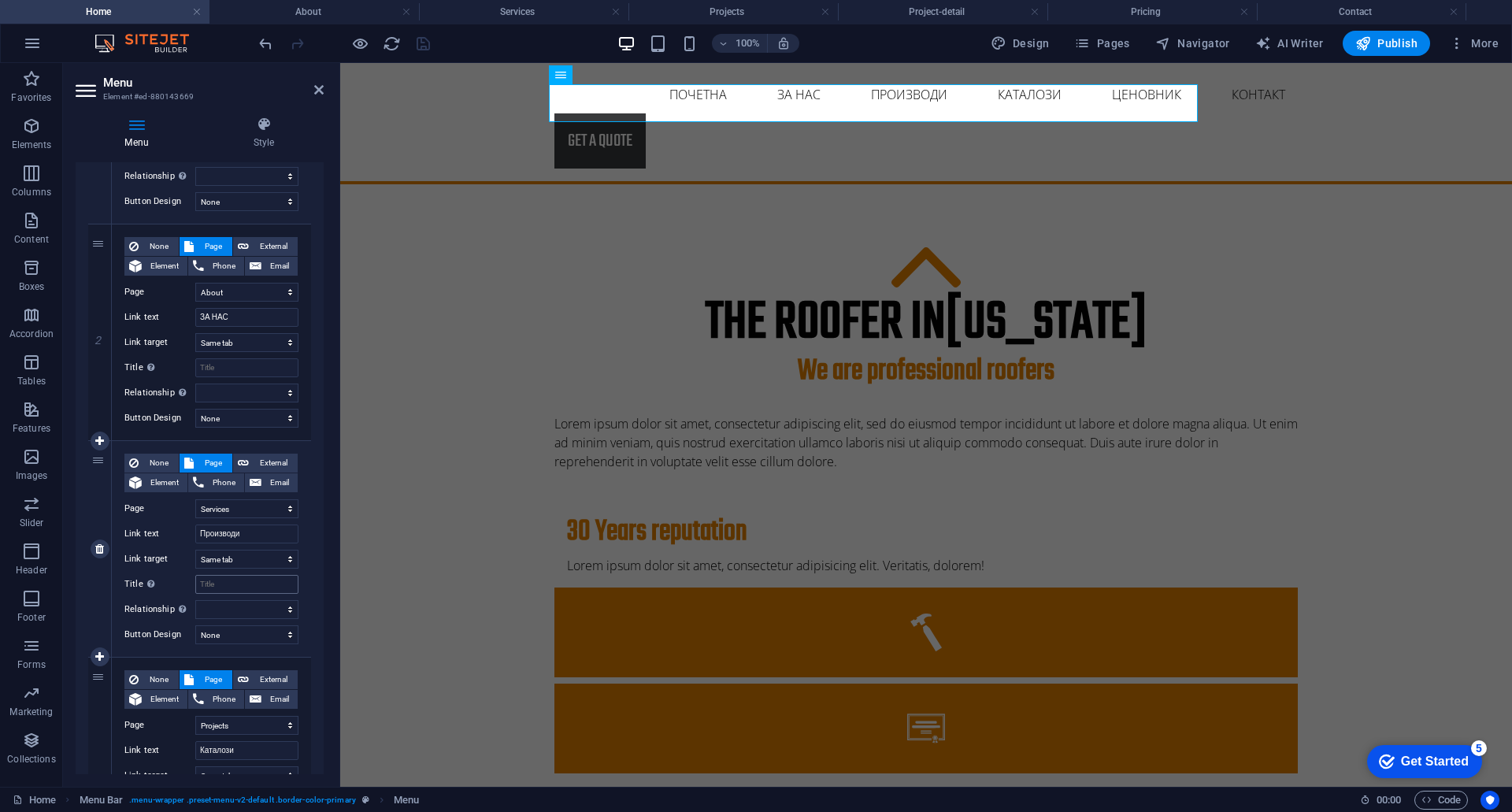
scroll to position [394, 0]
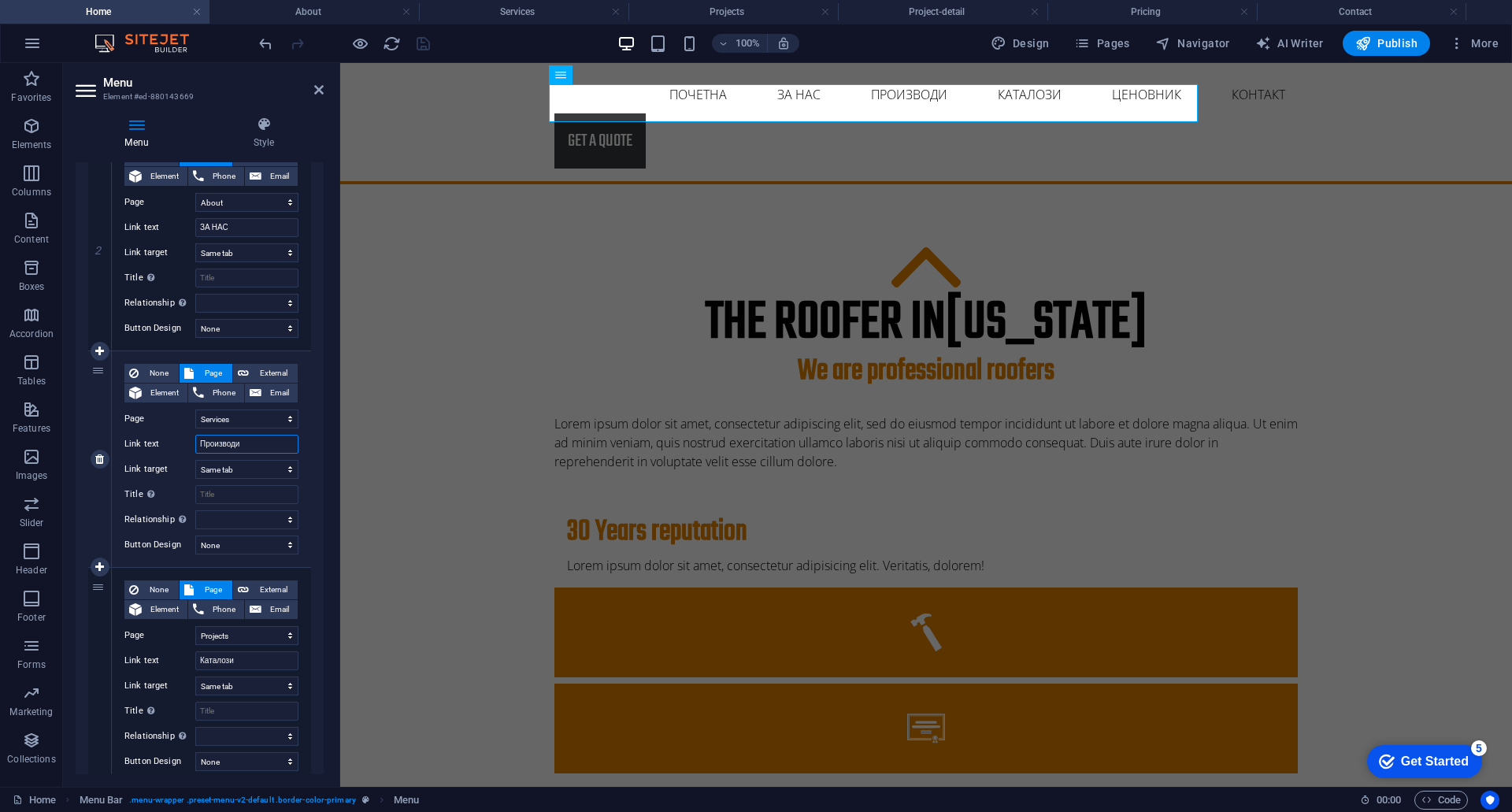
drag, startPoint x: 245, startPoint y: 444, endPoint x: 198, endPoint y: 444, distance: 47.0
click at [198, 444] on input "Производи" at bounding box center [247, 444] width 103 height 19
drag, startPoint x: 243, startPoint y: 661, endPoint x: 187, endPoint y: 660, distance: 56.0
click at [187, 660] on div "Link text Каталози" at bounding box center [211, 660] width 174 height 19
paste input "роизвод"
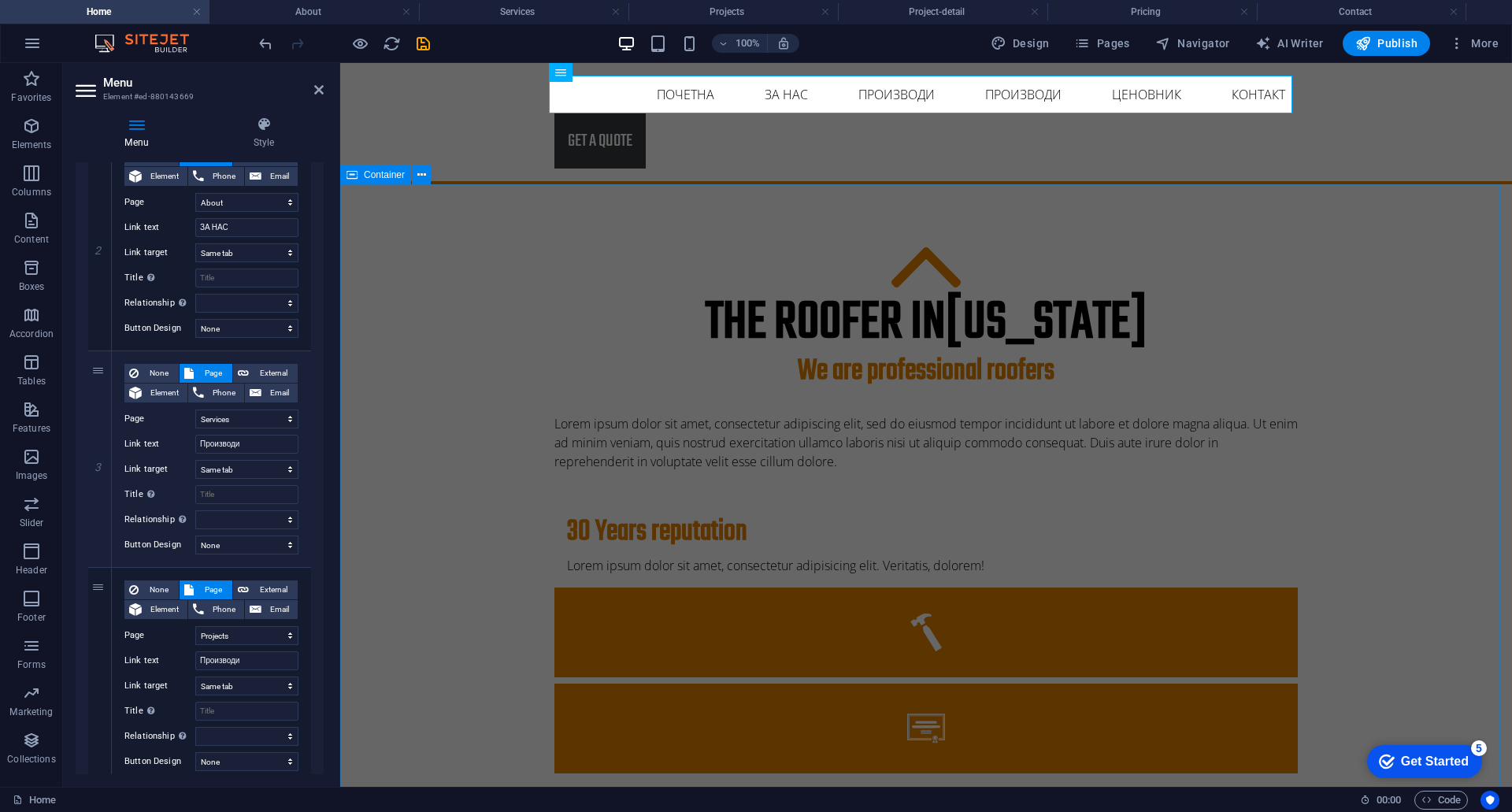
click at [387, 580] on div "The roofer in [US_STATE] We are professional roofers Lorem ipsum dolor sit amet…" at bounding box center [926, 744] width 1172 height 1118
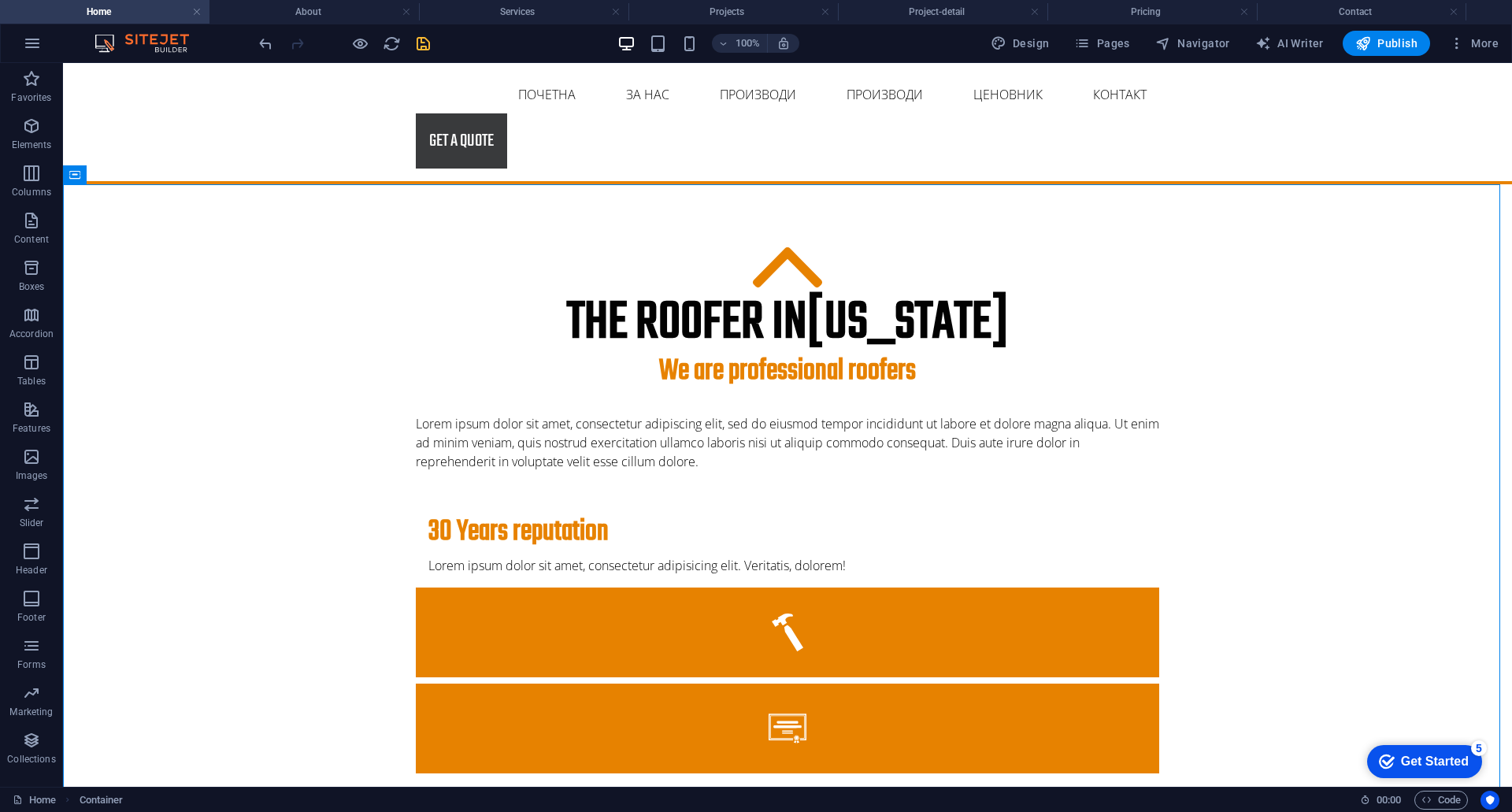
click at [429, 44] on icon "save" at bounding box center [423, 43] width 18 height 18
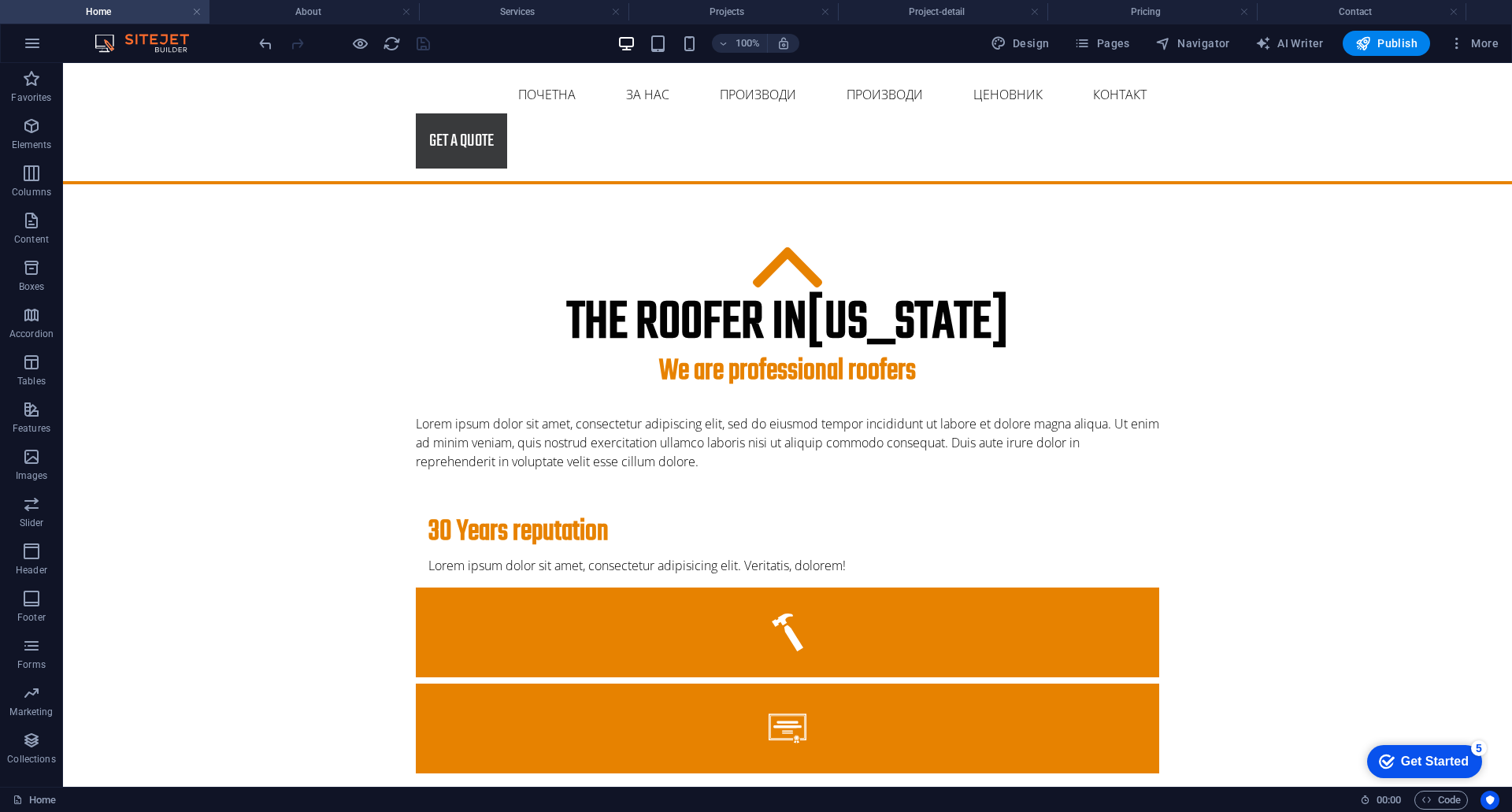
click at [420, 47] on div at bounding box center [344, 43] width 177 height 26
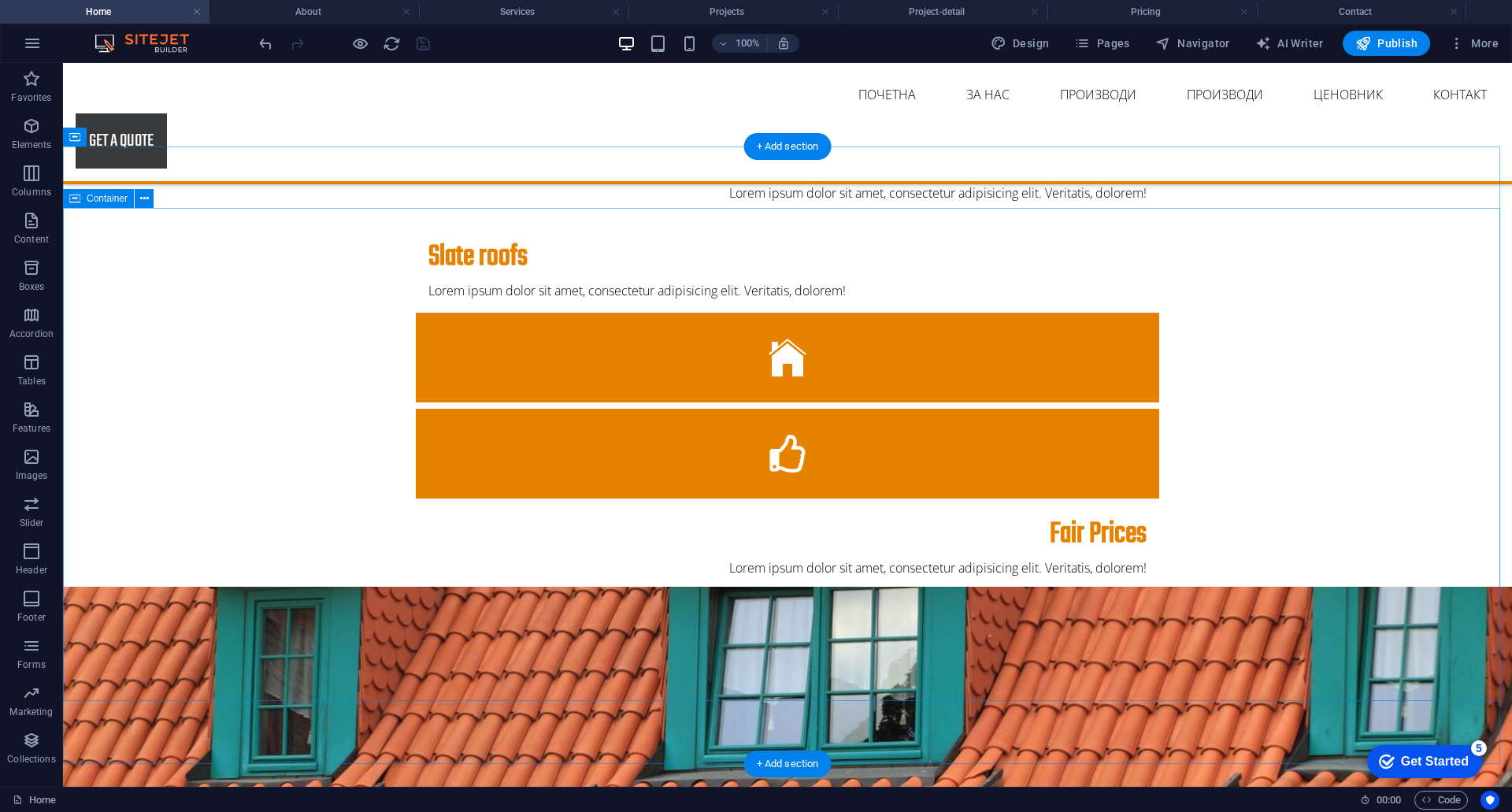
scroll to position [592, 0]
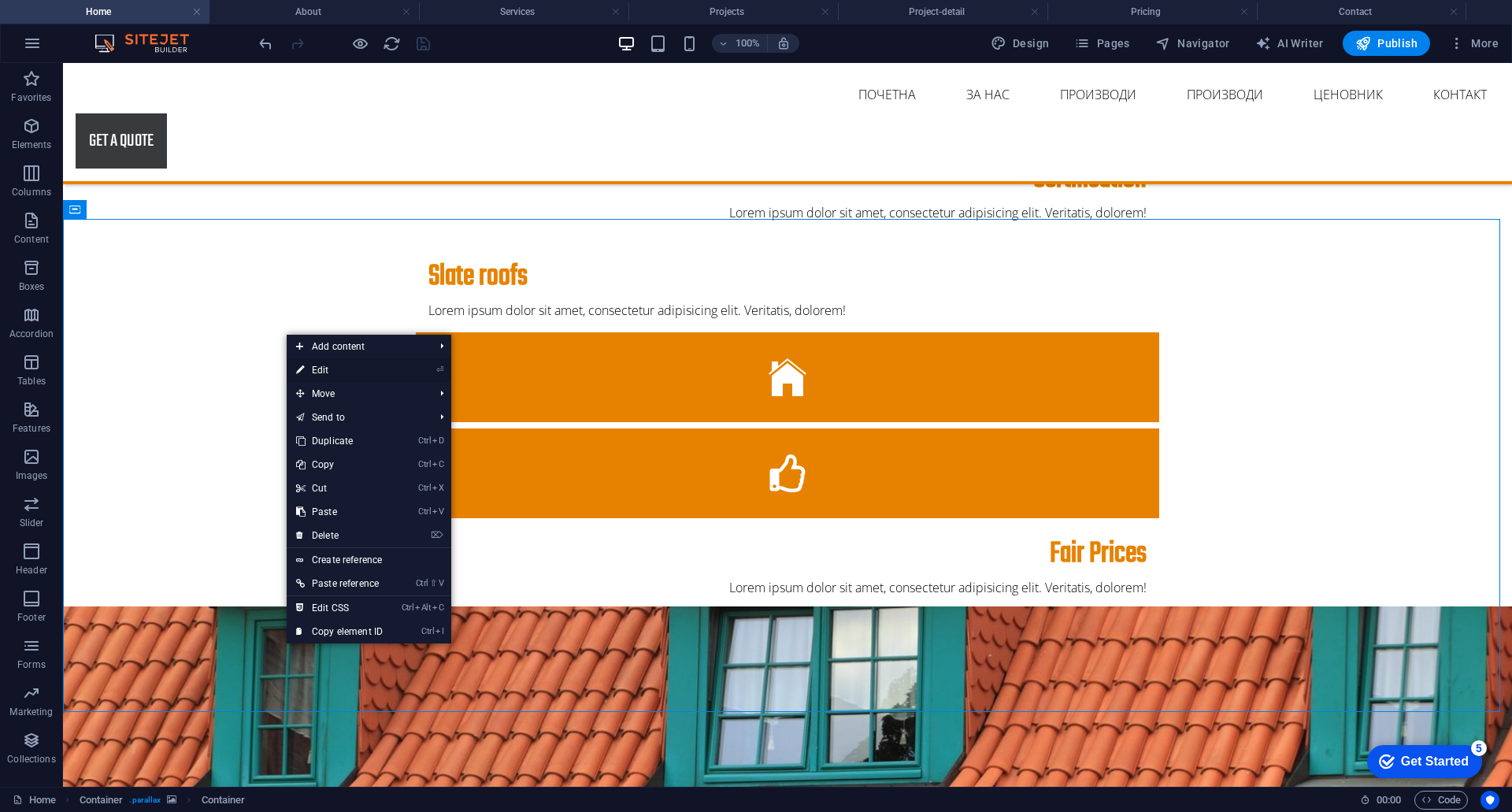
click at [308, 365] on link "⏎ Edit" at bounding box center [339, 370] width 106 height 24
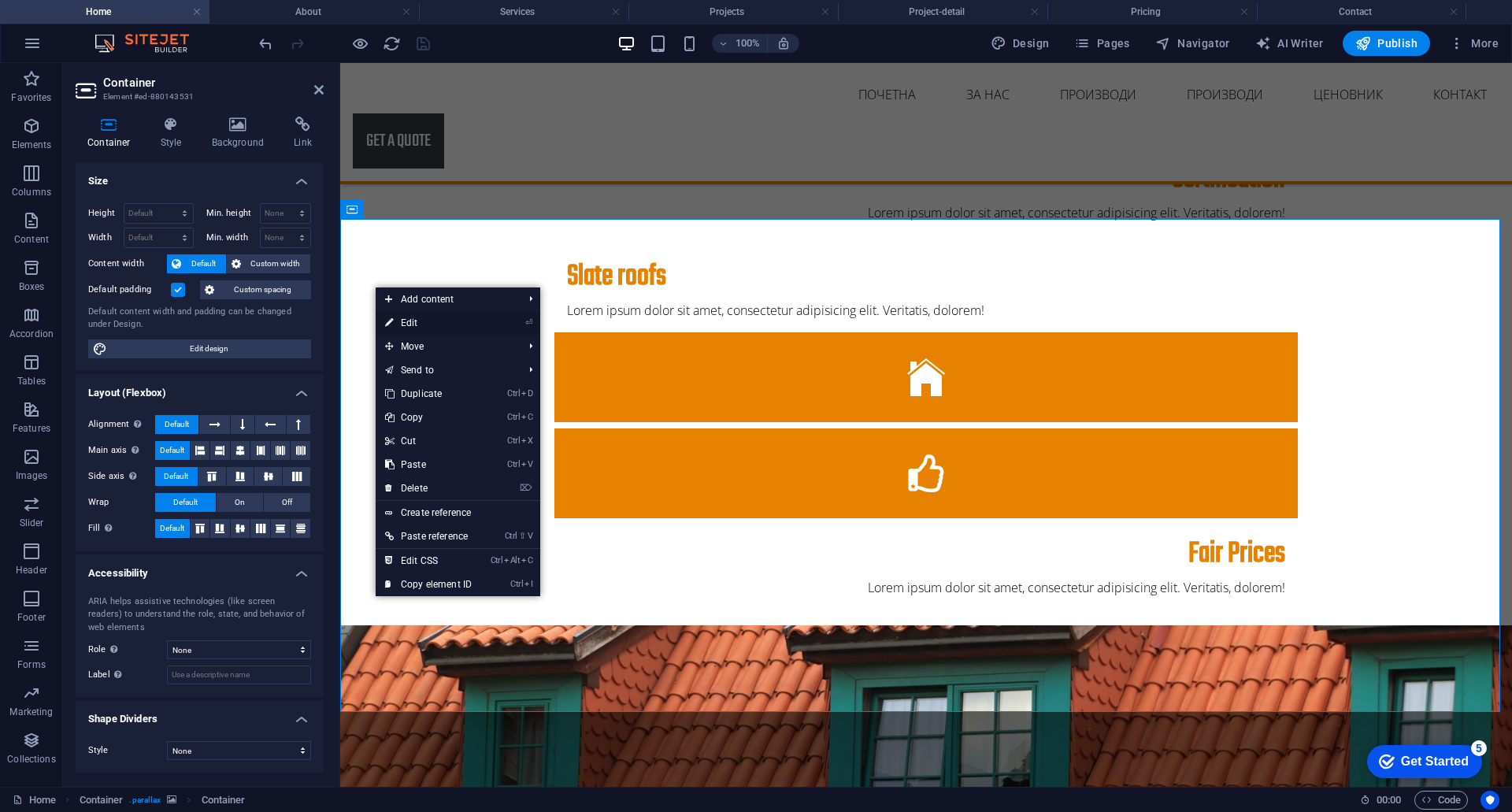
click at [398, 323] on link "⏎ Edit" at bounding box center [428, 323] width 106 height 24
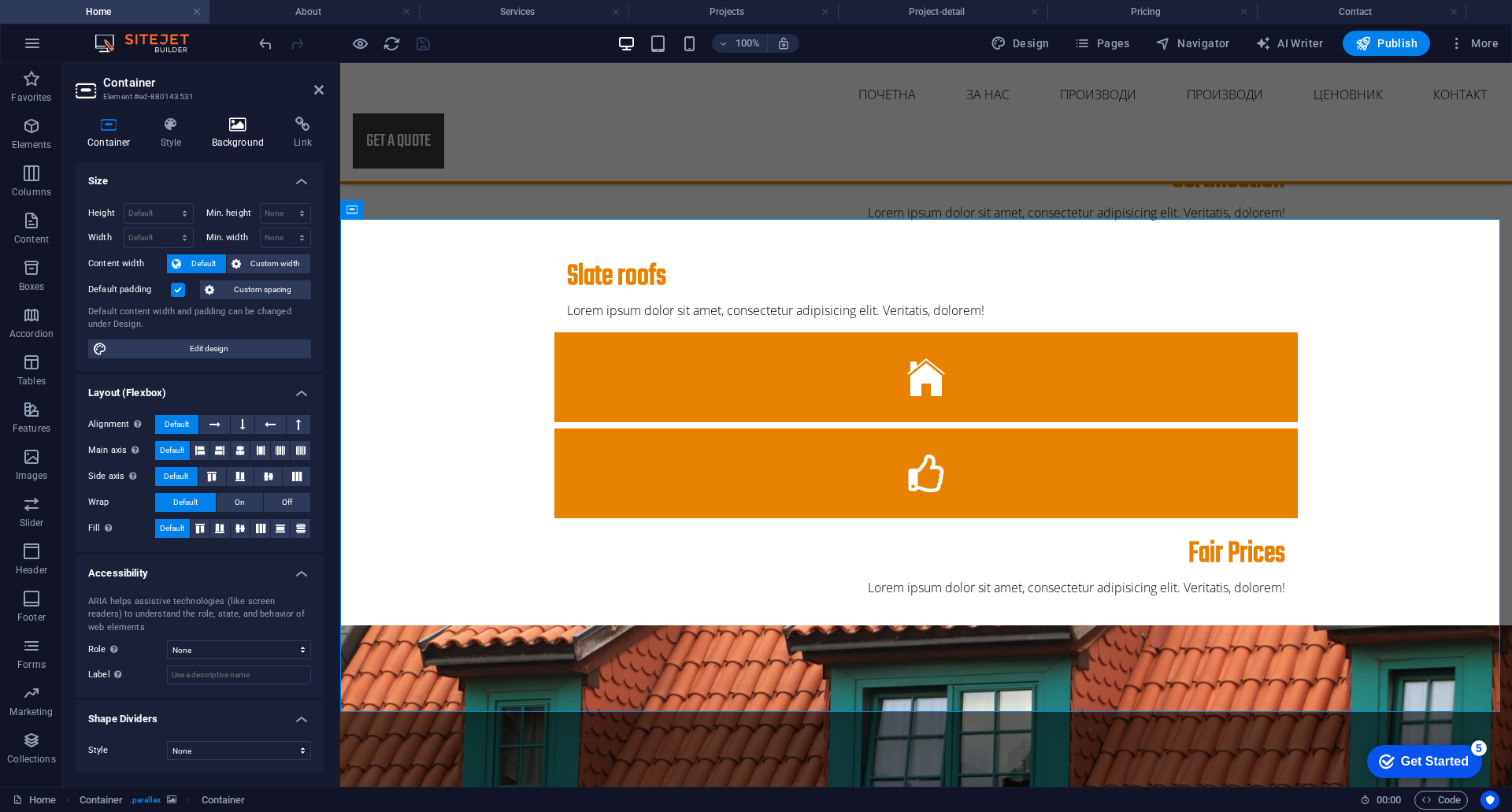
click at [252, 134] on h4 "Background" at bounding box center [241, 132] width 83 height 33
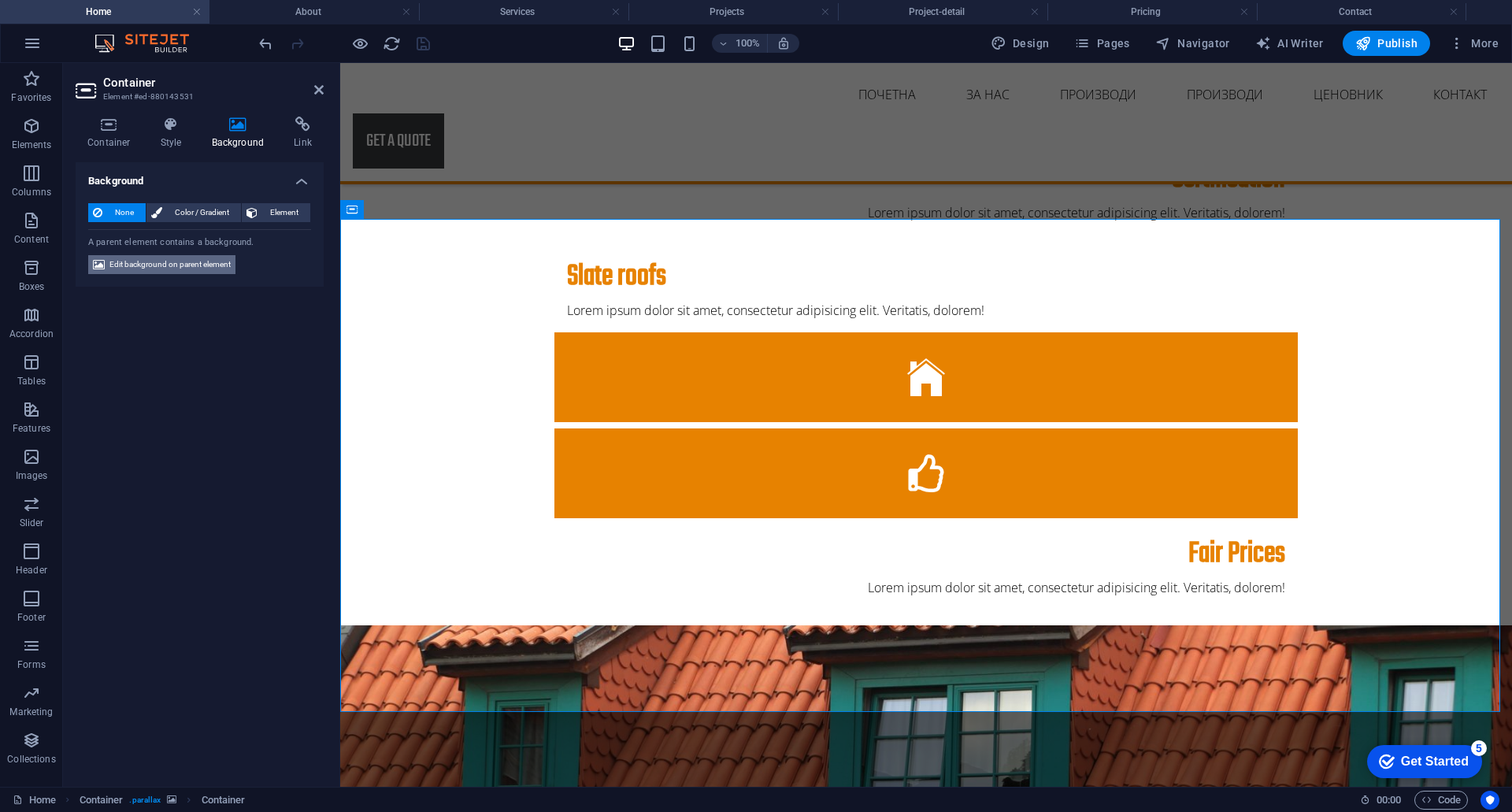
click at [164, 267] on span "Edit background on parent element" at bounding box center [170, 264] width 122 height 19
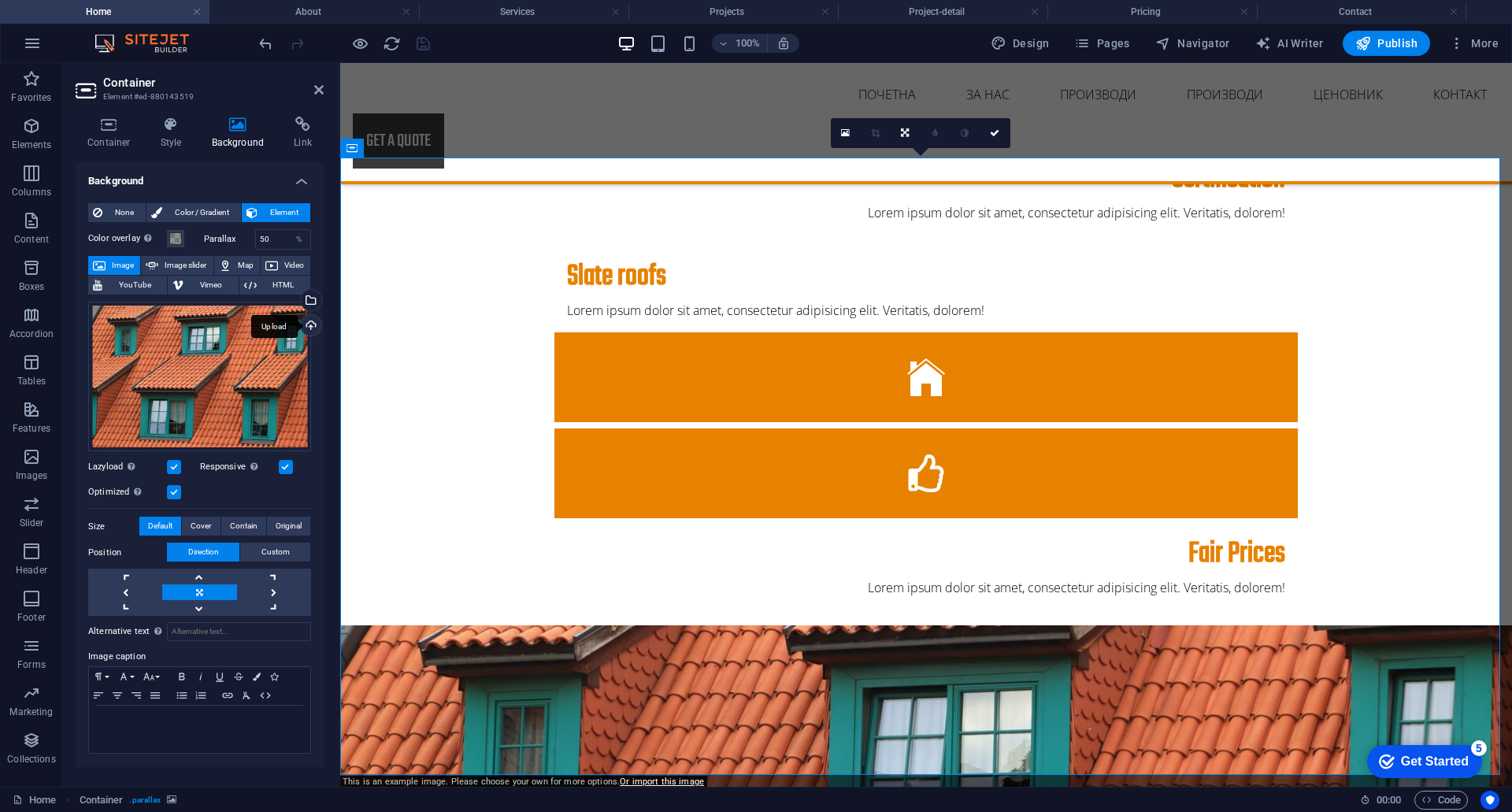
click at [308, 323] on div "Upload" at bounding box center [309, 327] width 24 height 24
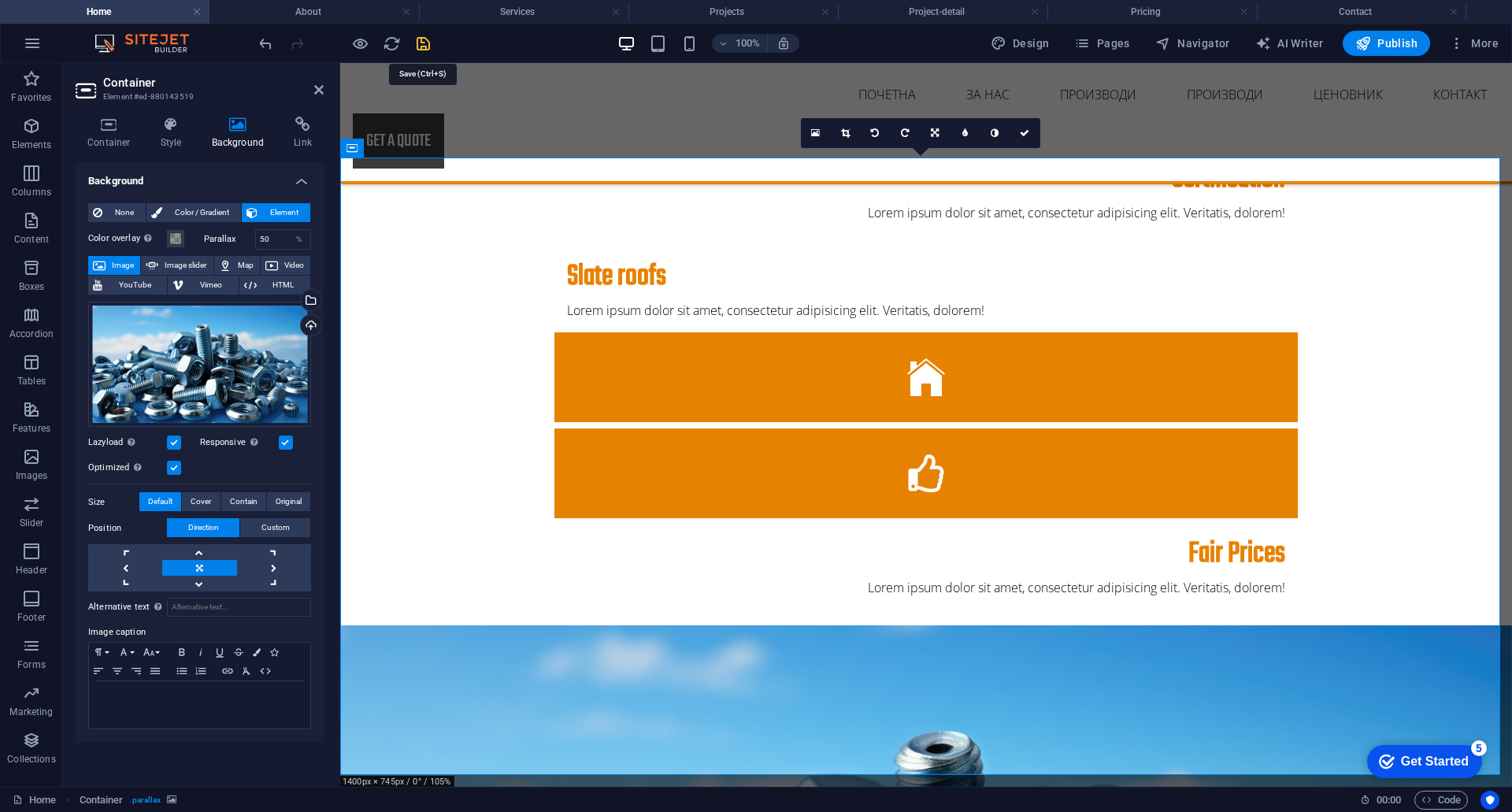
click at [427, 45] on icon "save" at bounding box center [423, 43] width 18 height 18
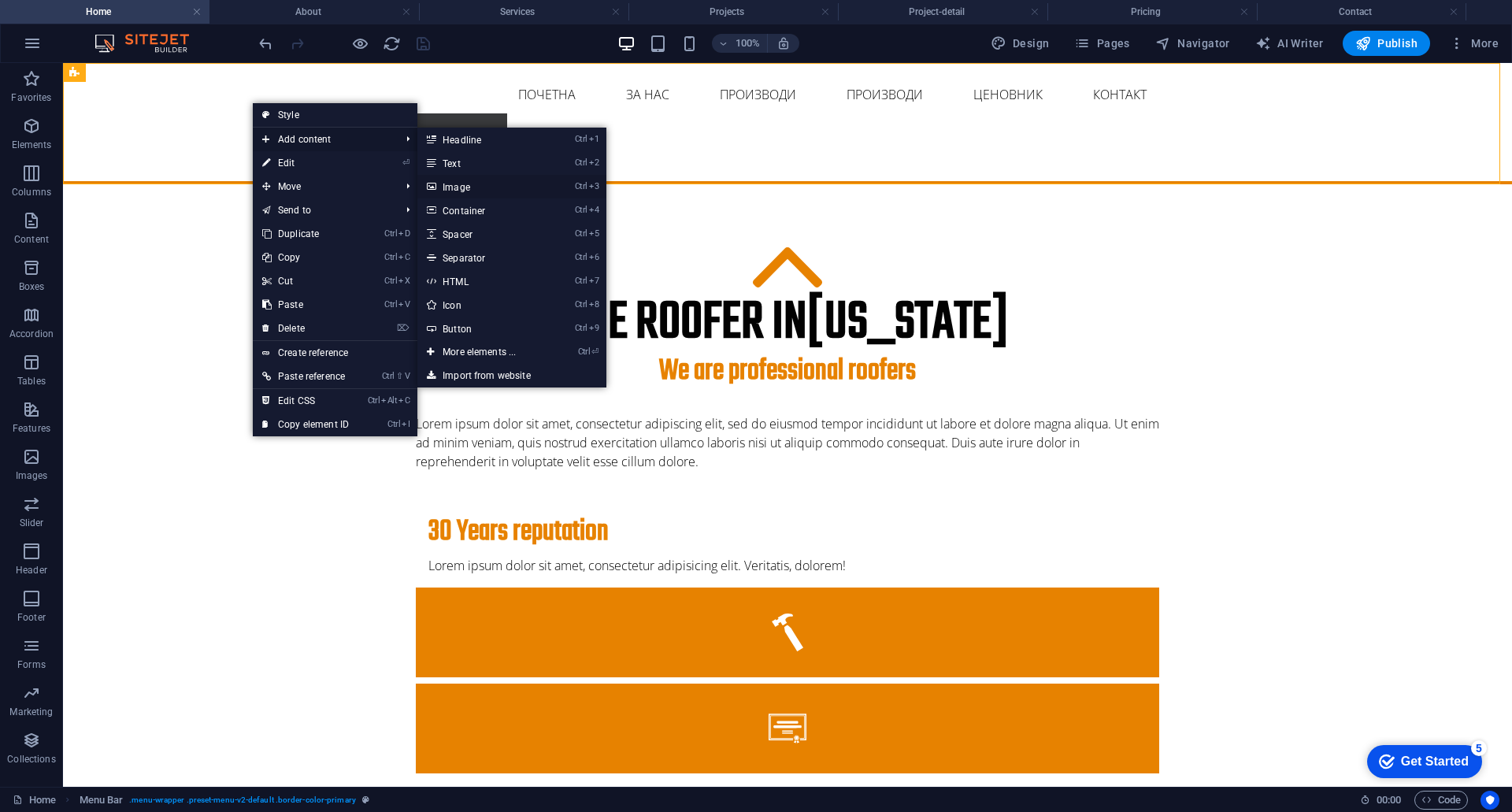
click at [470, 187] on link "Ctrl 3 Image" at bounding box center [482, 187] width 130 height 24
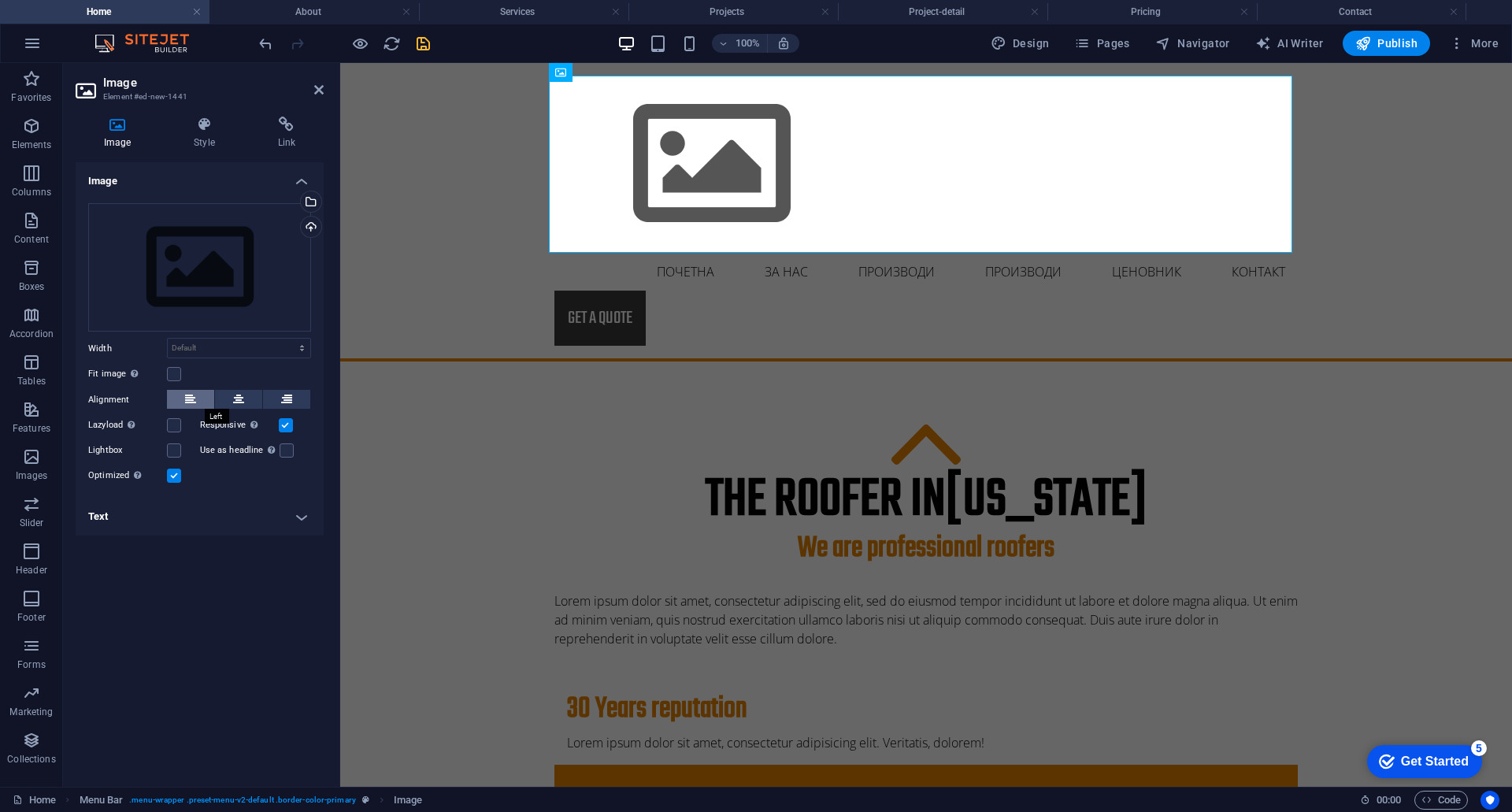
click at [183, 409] on button at bounding box center [191, 399] width 47 height 19
click at [237, 402] on icon at bounding box center [238, 399] width 11 height 19
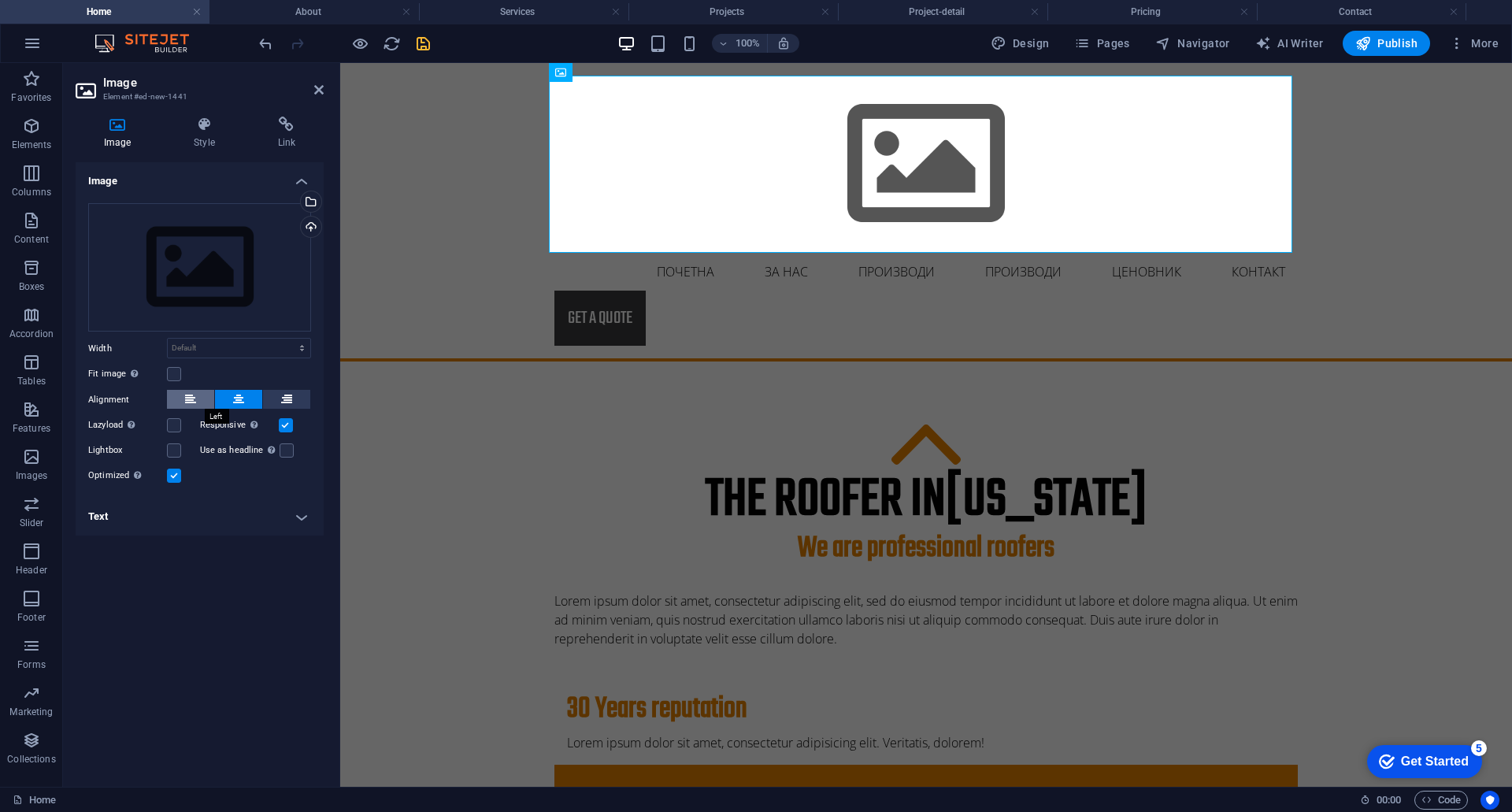
click at [191, 399] on icon at bounding box center [190, 399] width 11 height 19
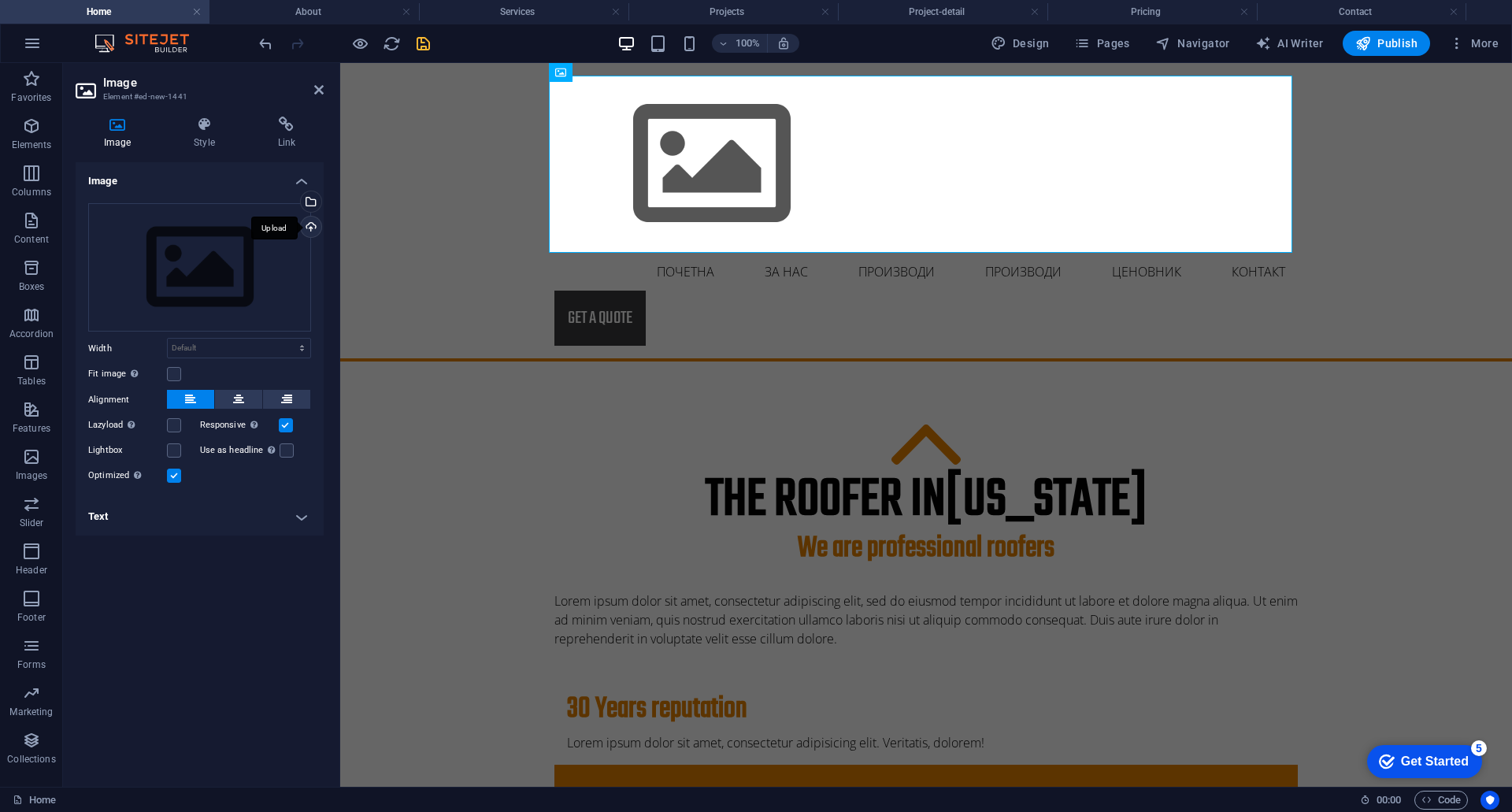
click at [311, 226] on div "Upload" at bounding box center [309, 228] width 24 height 24
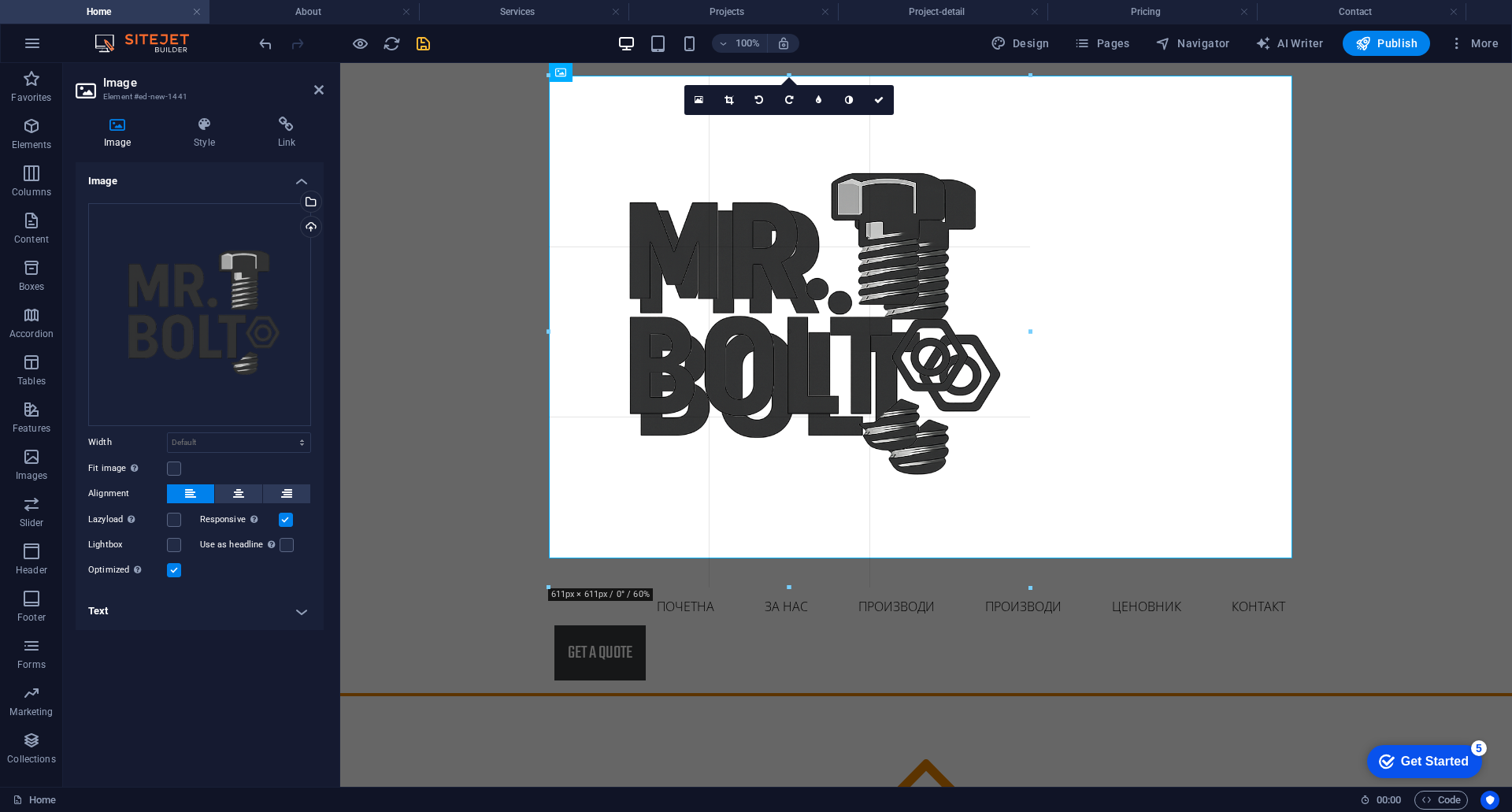
drag, startPoint x: 1290, startPoint y: 73, endPoint x: 1057, endPoint y: 637, distance: 610.2
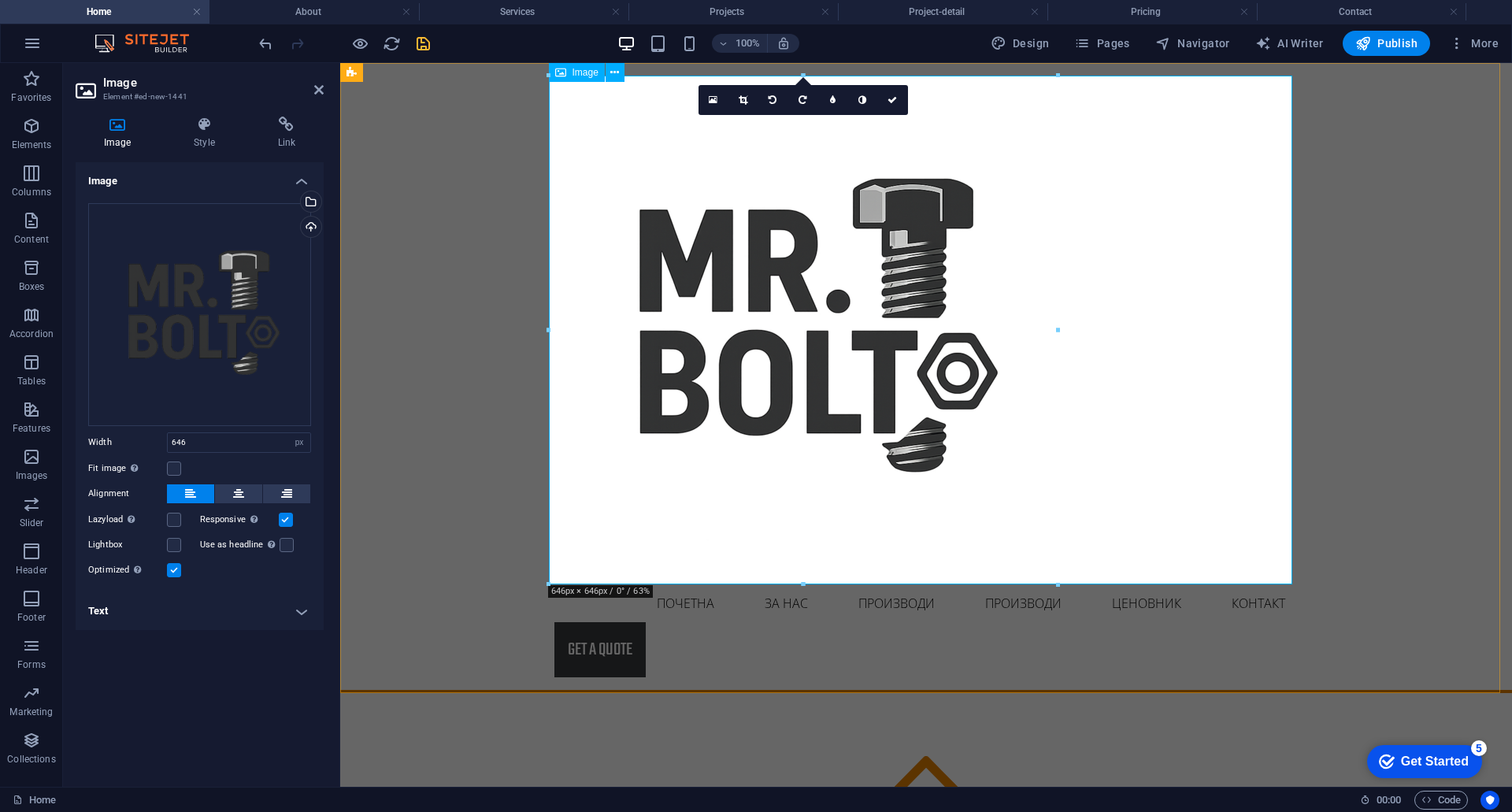
click at [1126, 429] on figure at bounding box center [926, 330] width 743 height 509
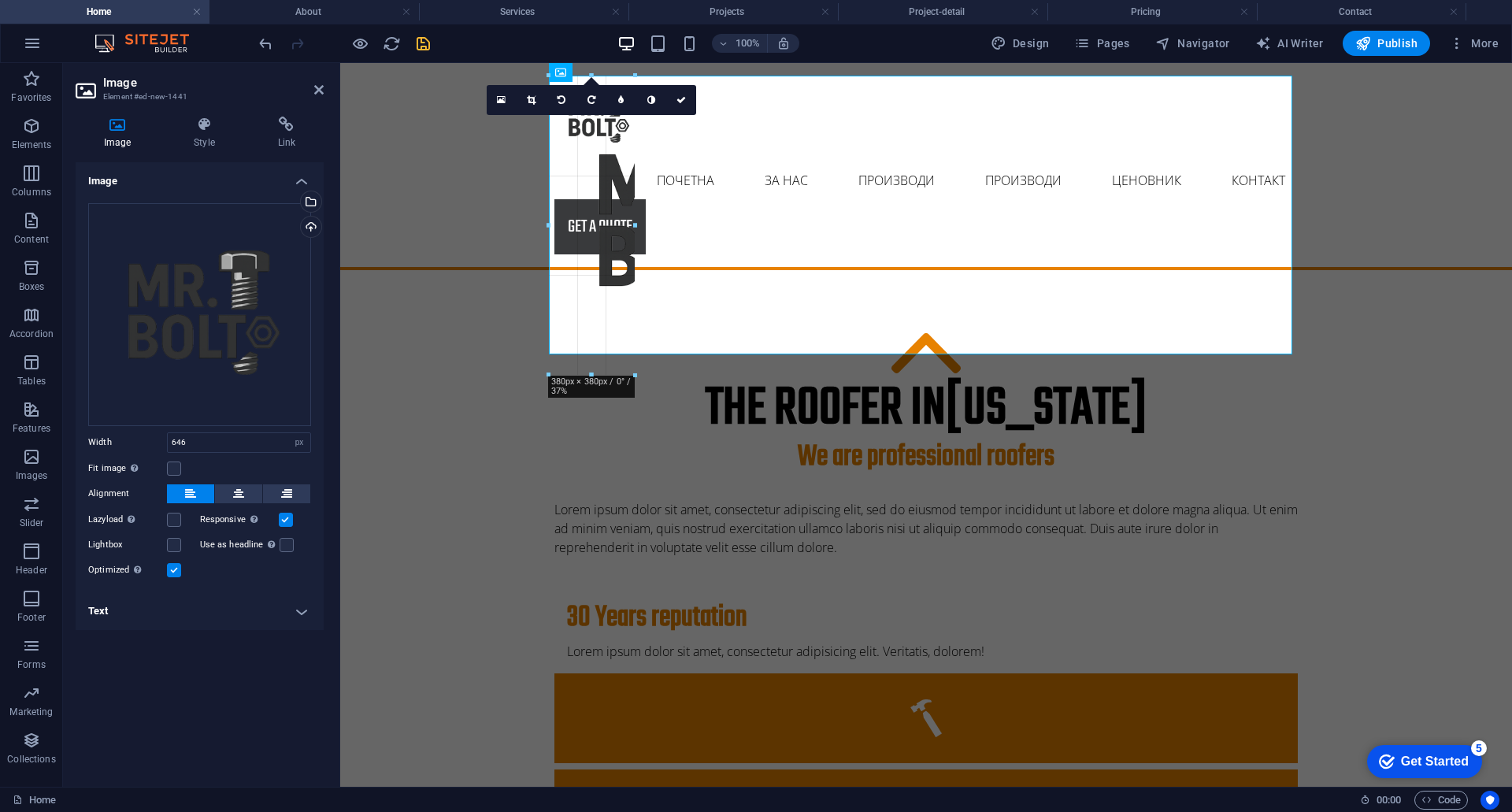
drag, startPoint x: 564, startPoint y: 101, endPoint x: 1010, endPoint y: 499, distance: 597.8
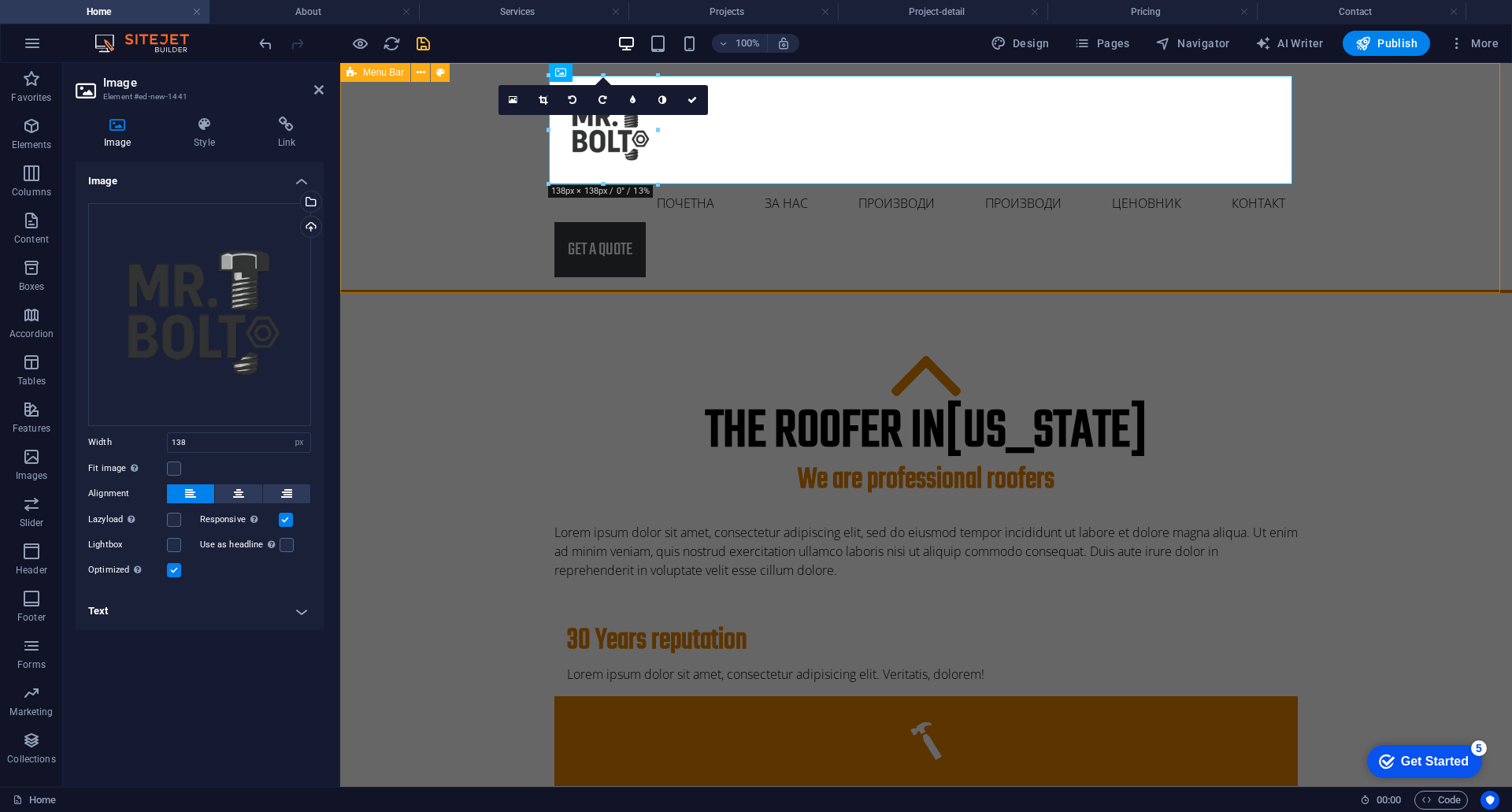
click at [1242, 247] on div "Почетна ЗА НАС Производи Производи Project-detail Ценовник Контакт Get a quote" at bounding box center [926, 178] width 1172 height 230
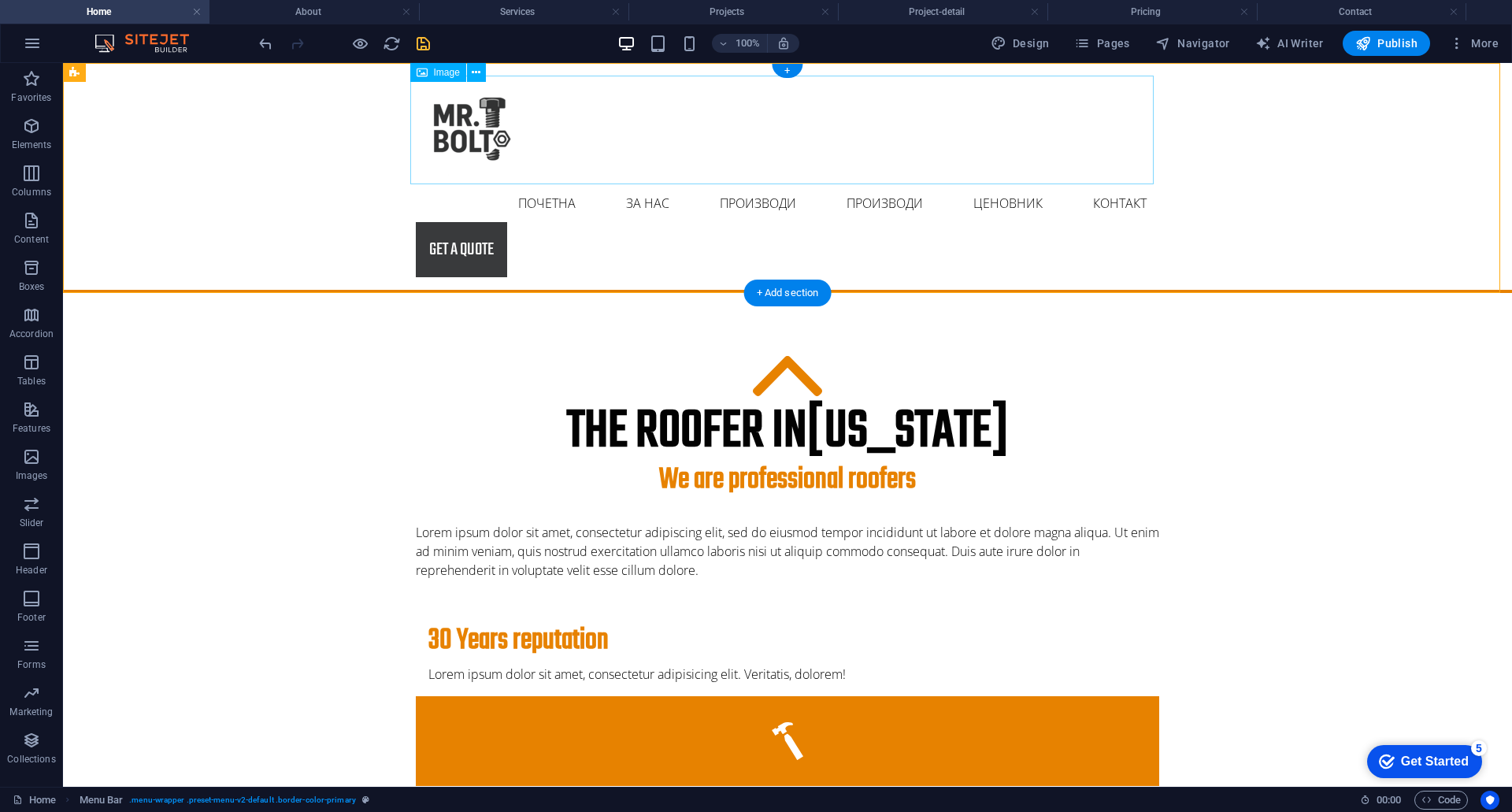
click at [445, 121] on figure at bounding box center [788, 130] width 743 height 109
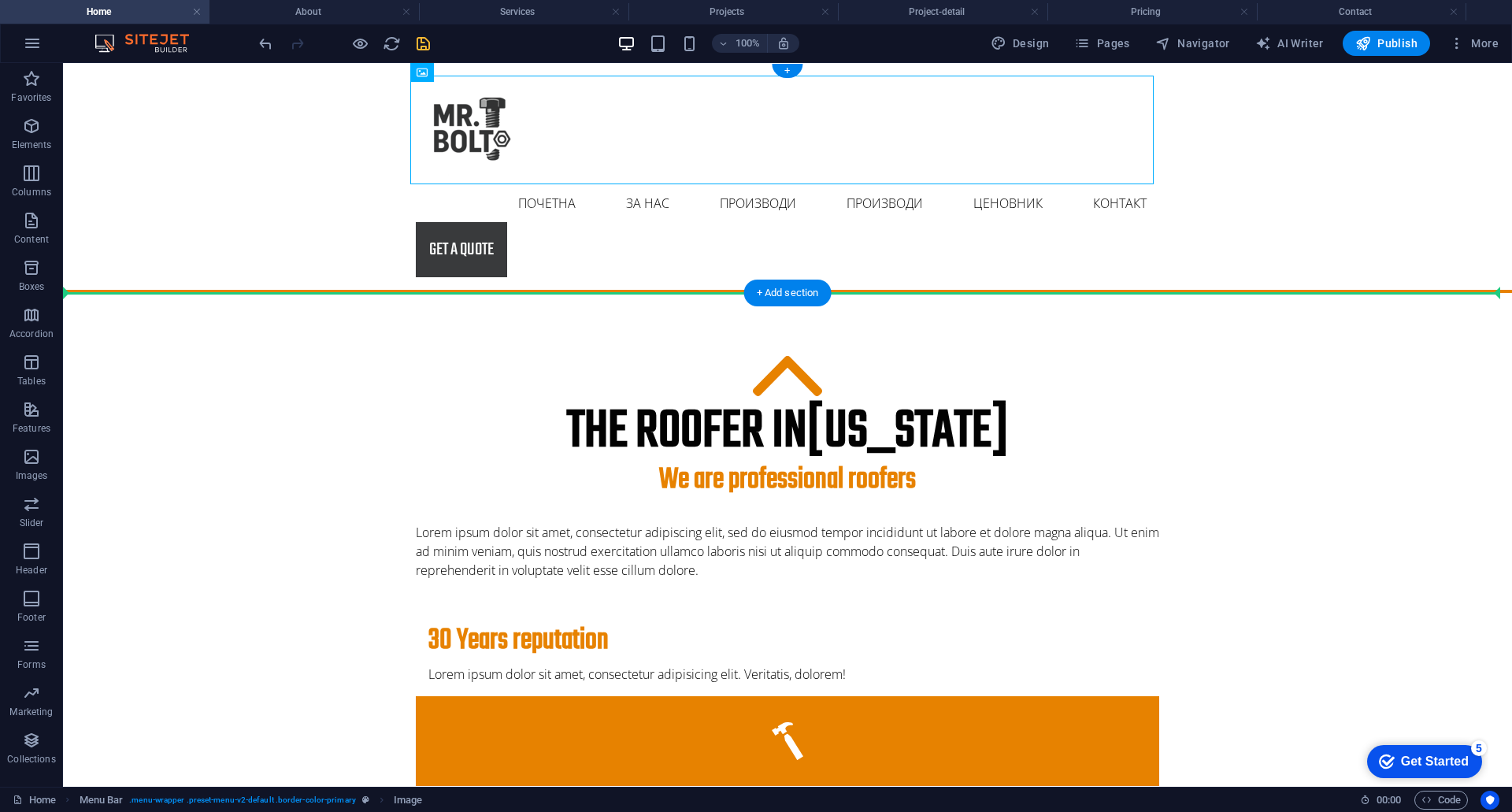
drag, startPoint x: 486, startPoint y: 135, endPoint x: 149, endPoint y: 213, distance: 345.9
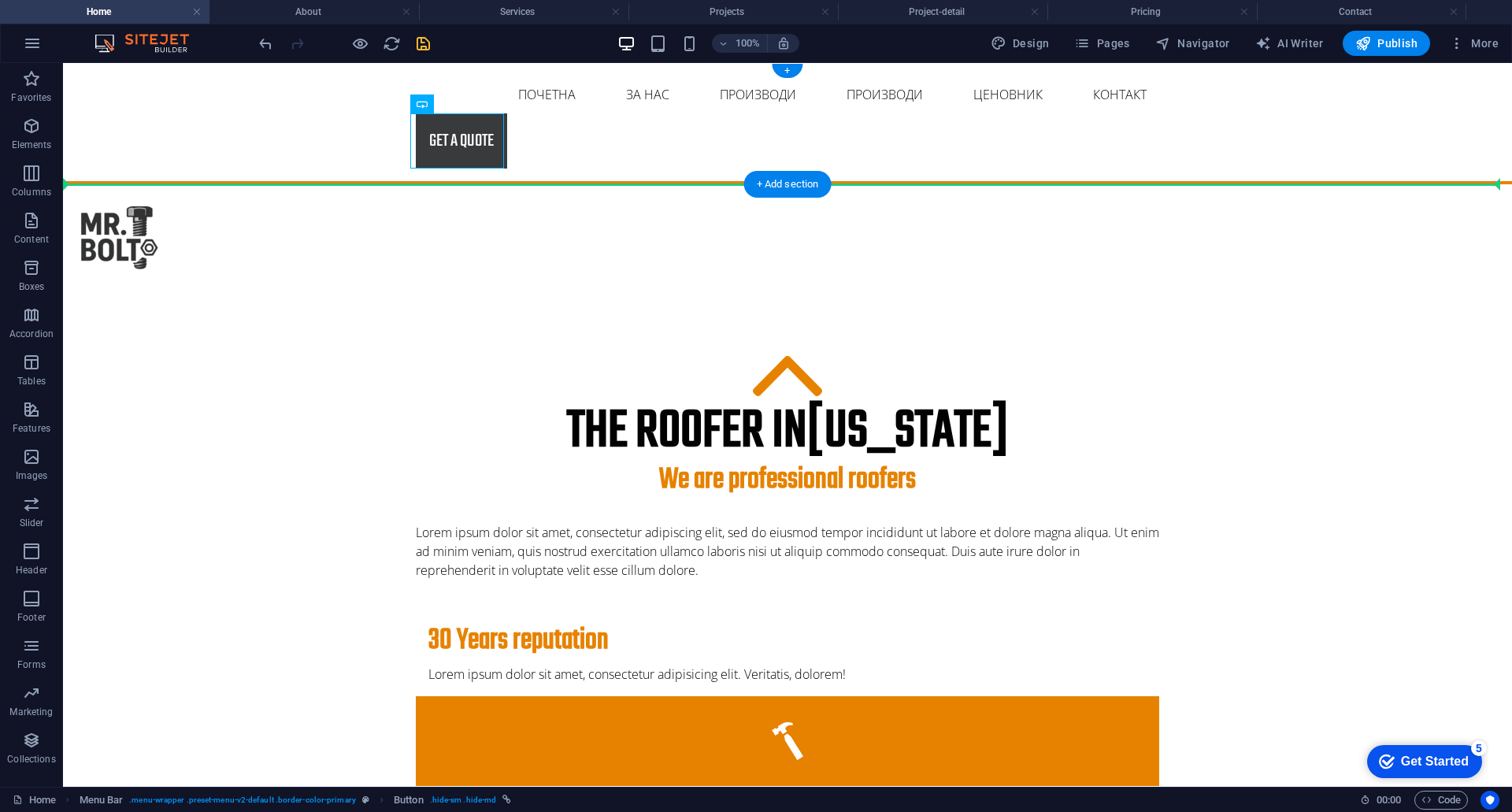
drag, startPoint x: 484, startPoint y: 164, endPoint x: 1322, endPoint y: 128, distance: 838.8
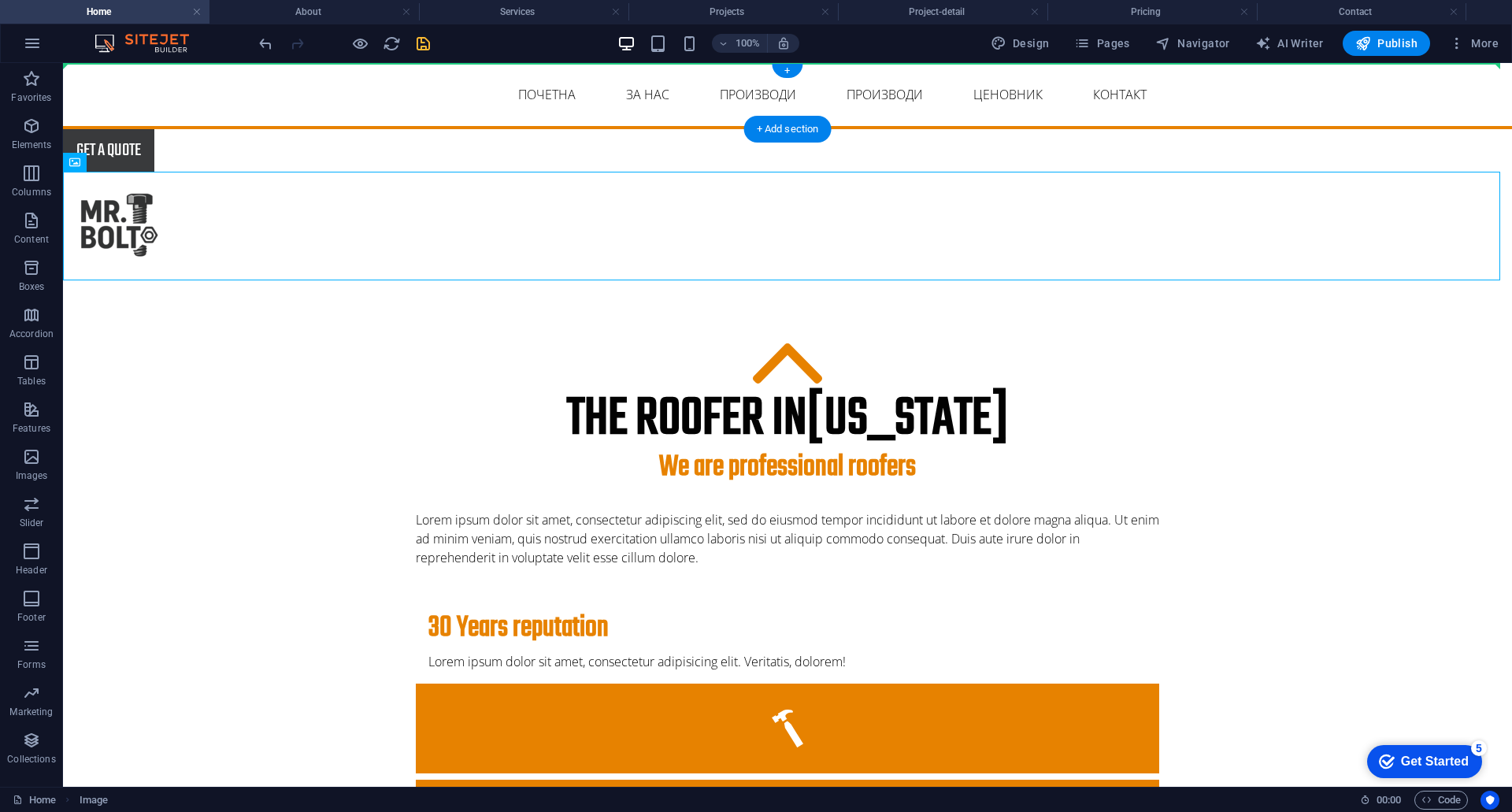
drag, startPoint x: 141, startPoint y: 227, endPoint x: 96, endPoint y: 72, distance: 161.4
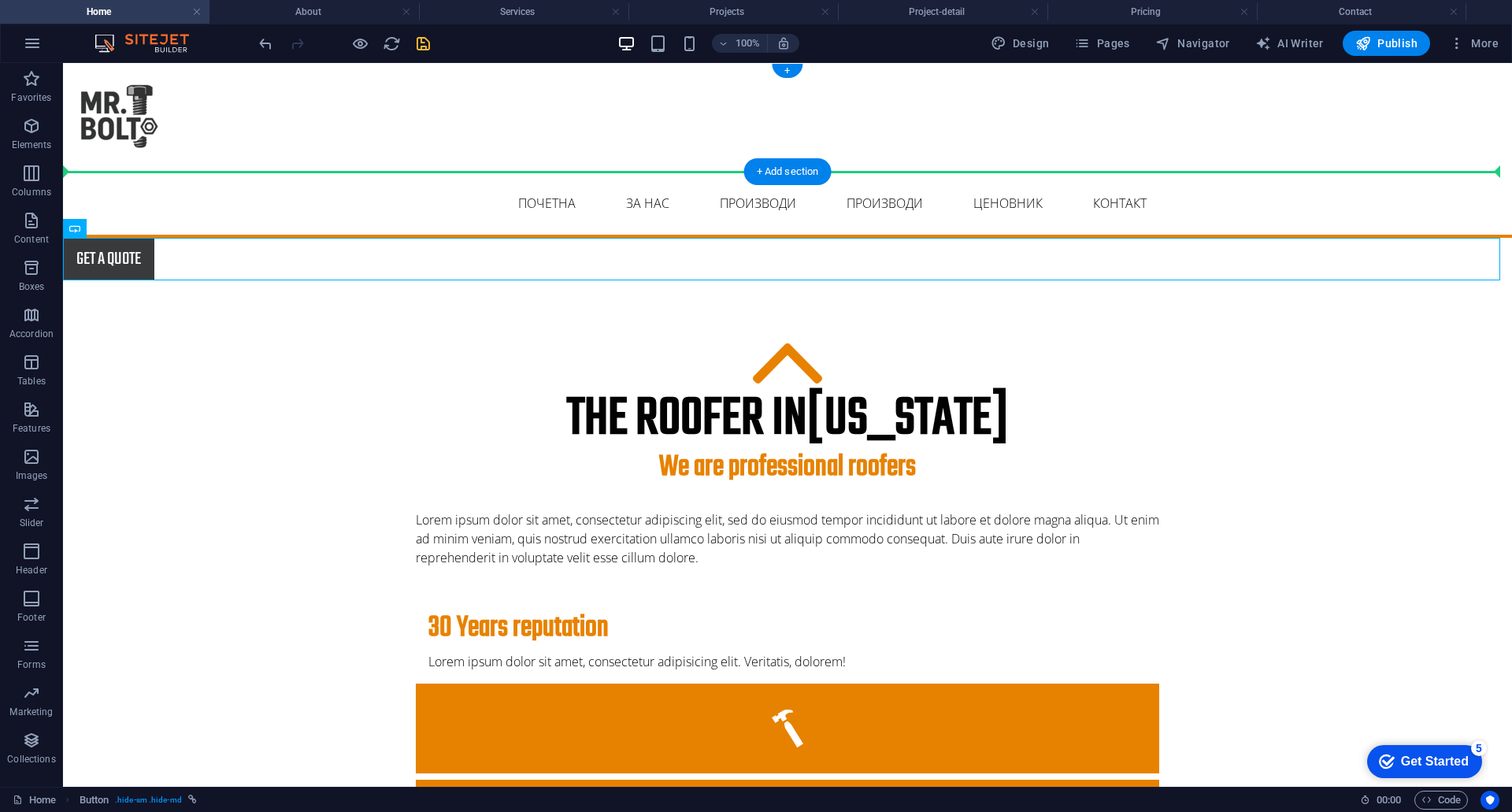
drag, startPoint x: 157, startPoint y: 291, endPoint x: 493, endPoint y: 138, distance: 369.2
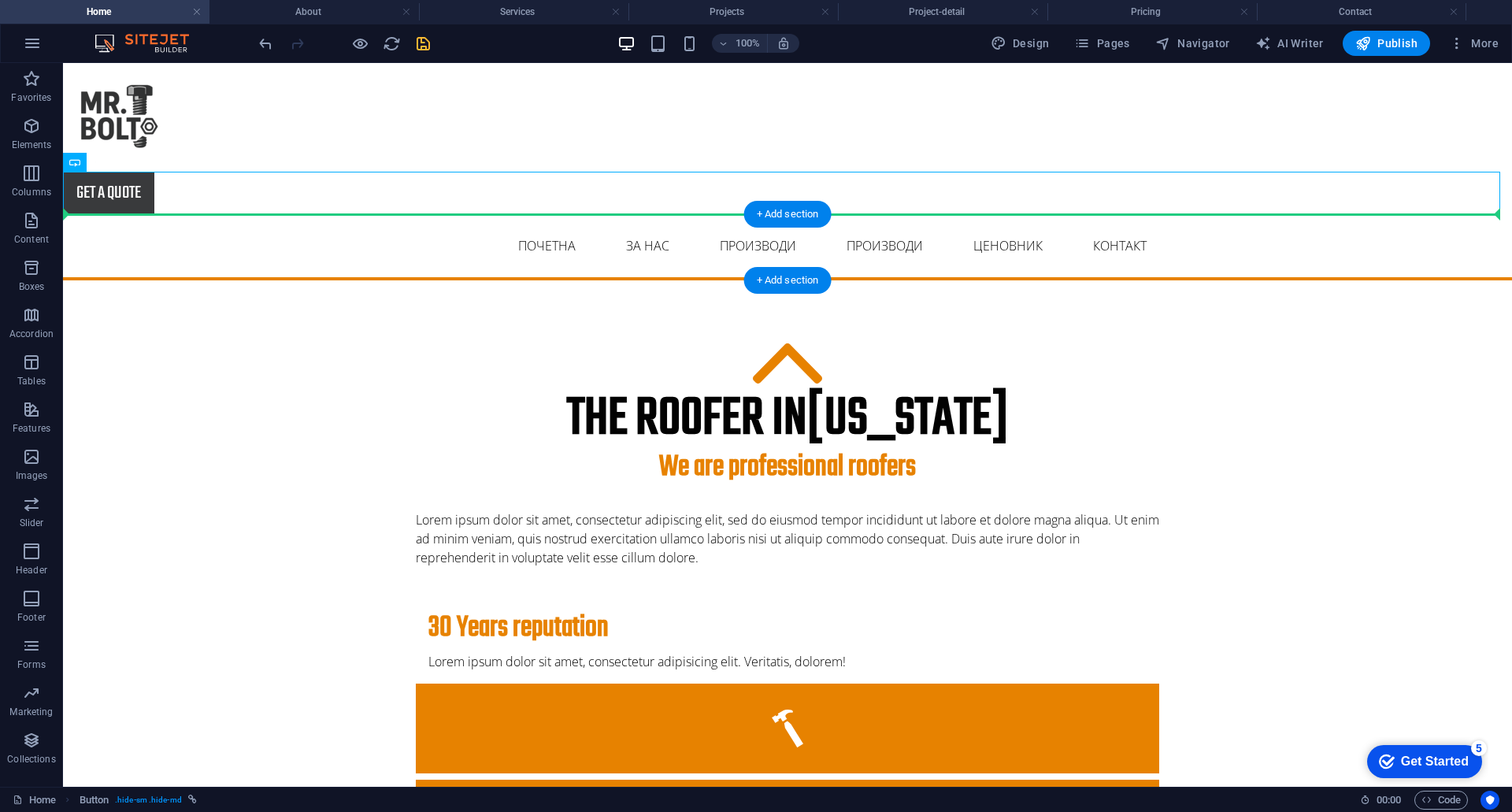
drag, startPoint x: 178, startPoint y: 227, endPoint x: 1272, endPoint y: 235, distance: 1094.0
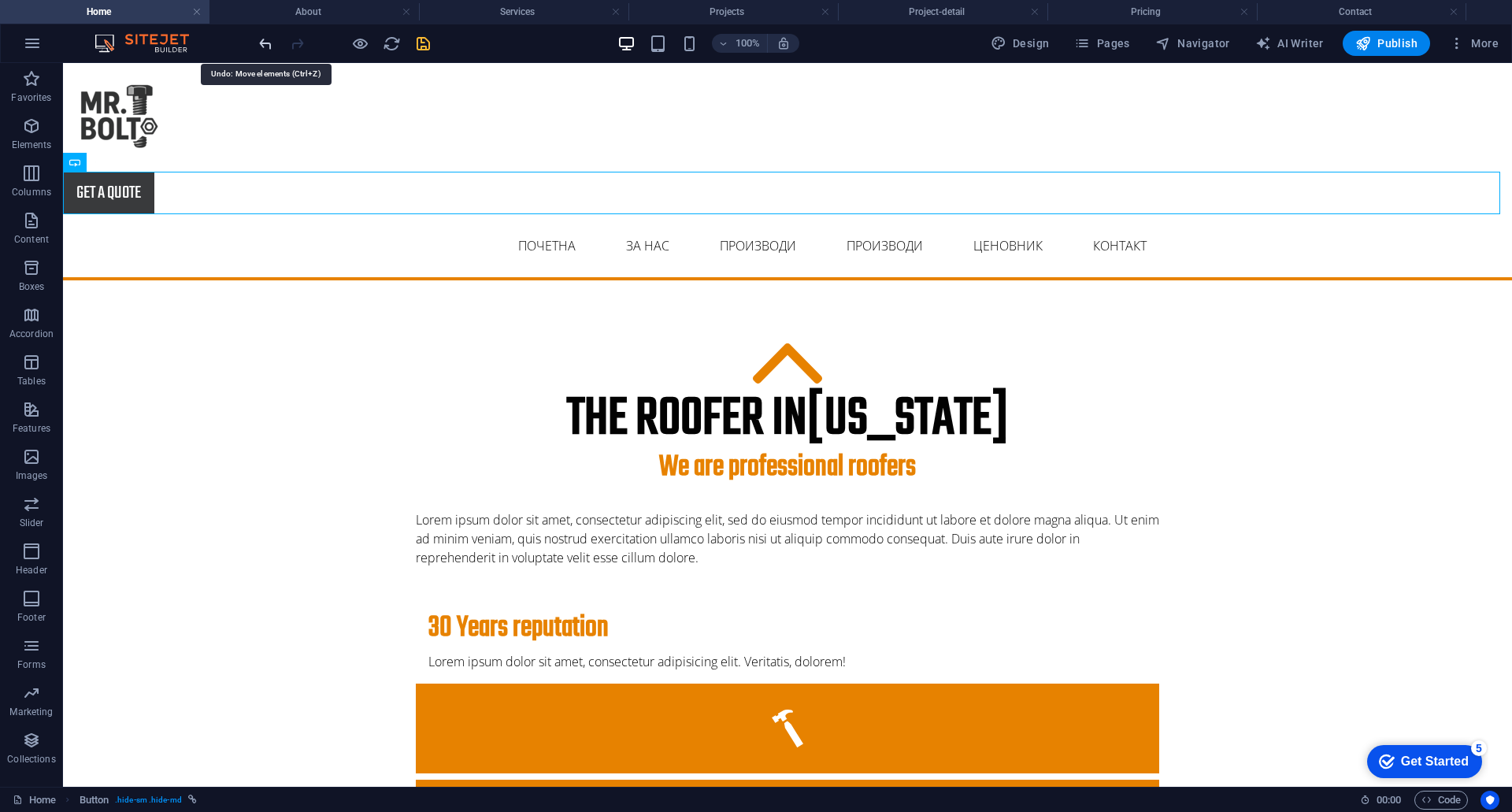
click at [264, 41] on icon "undo" at bounding box center [266, 43] width 18 height 18
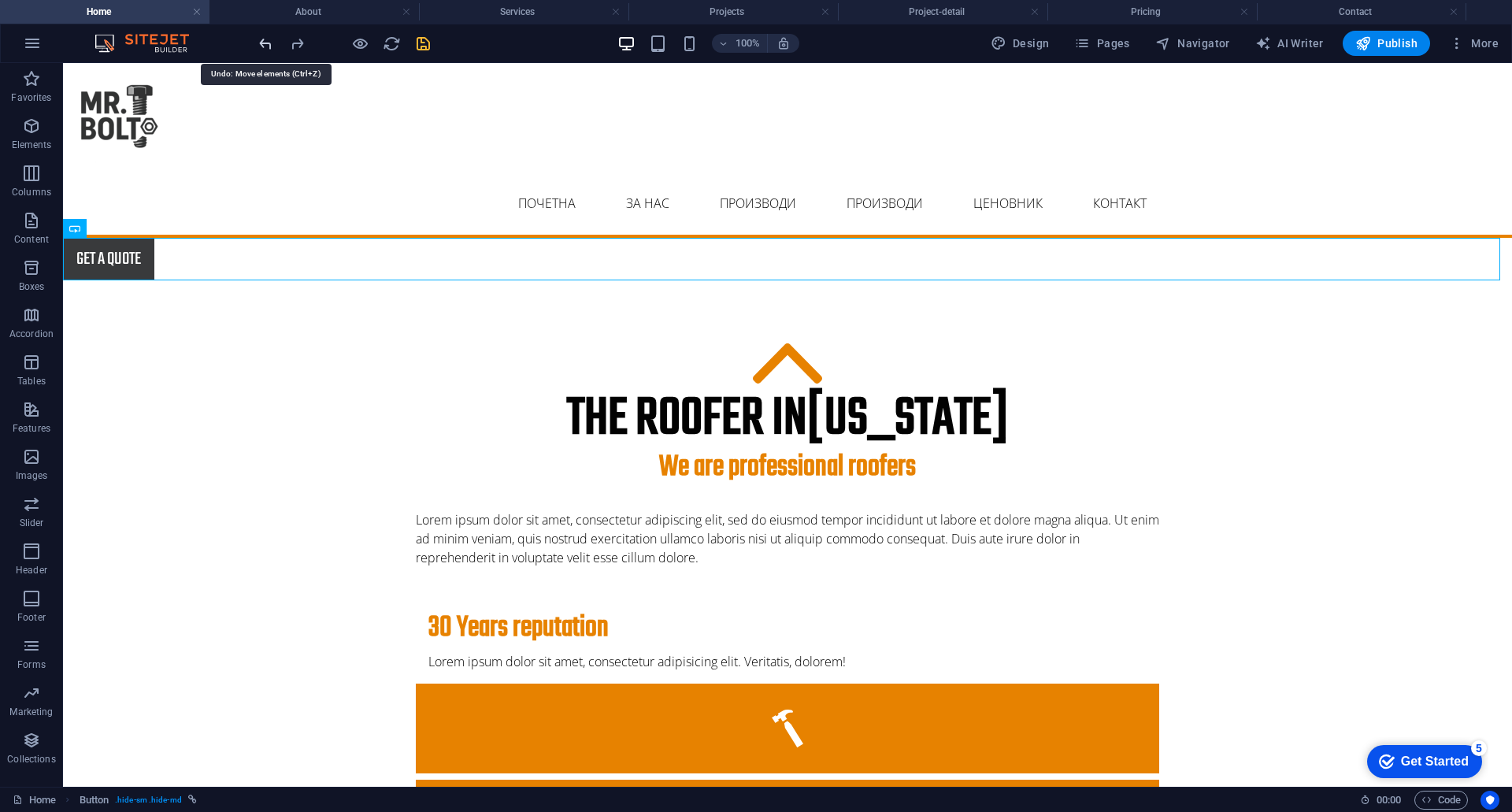
click at [263, 41] on icon "undo" at bounding box center [266, 43] width 18 height 18
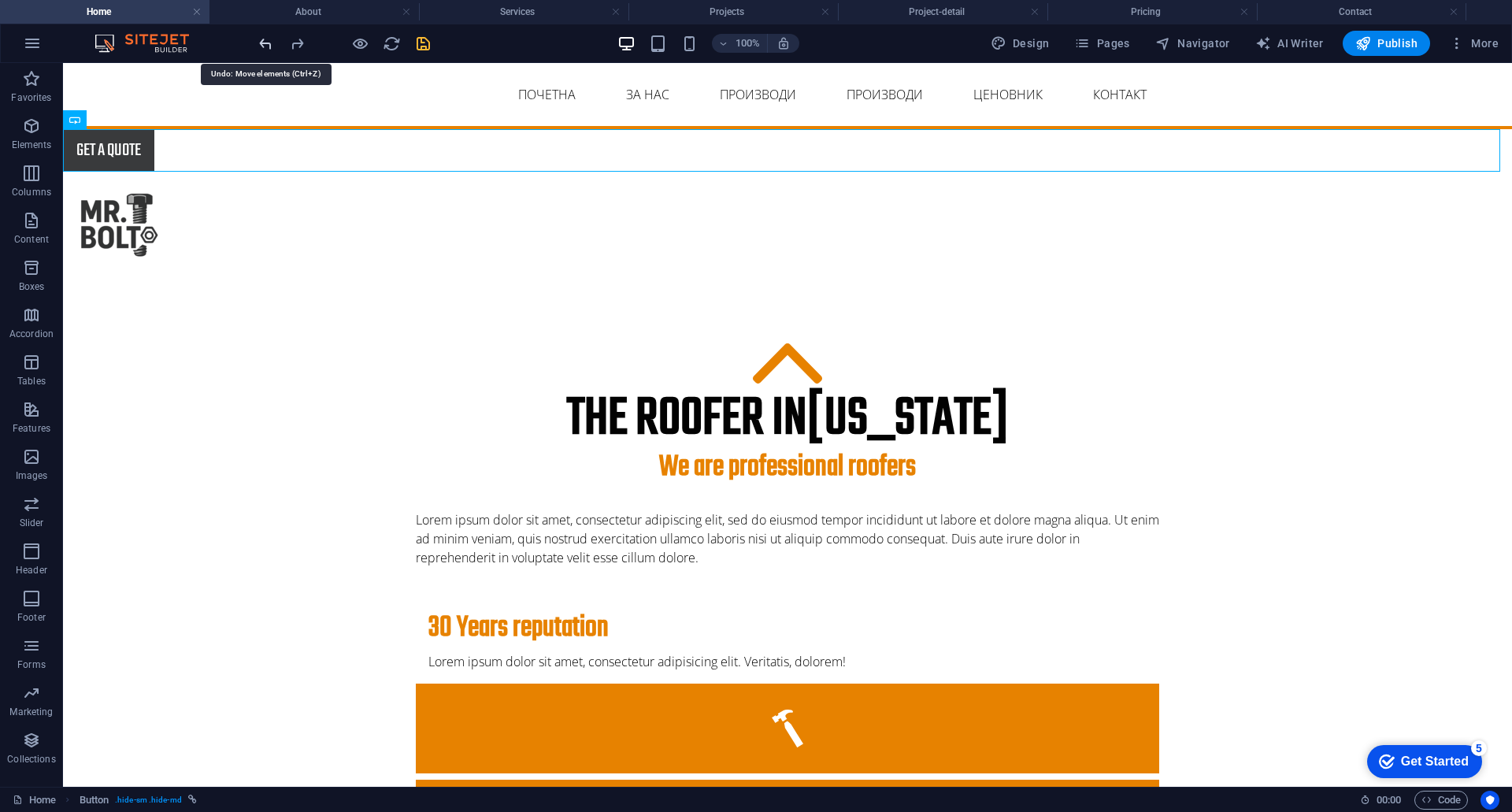
click at [263, 41] on icon "undo" at bounding box center [266, 43] width 18 height 18
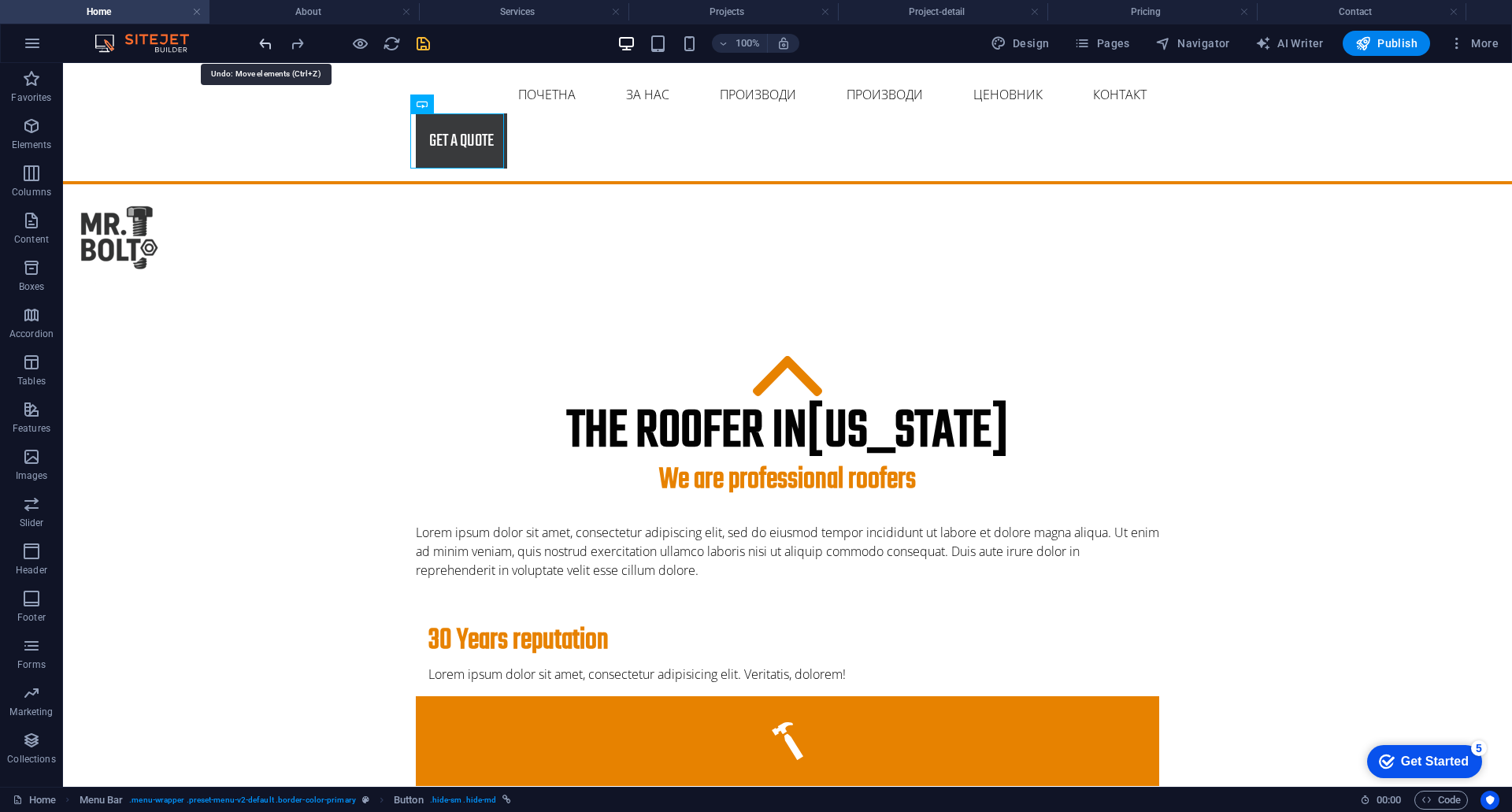
click at [263, 41] on icon "undo" at bounding box center [266, 43] width 18 height 18
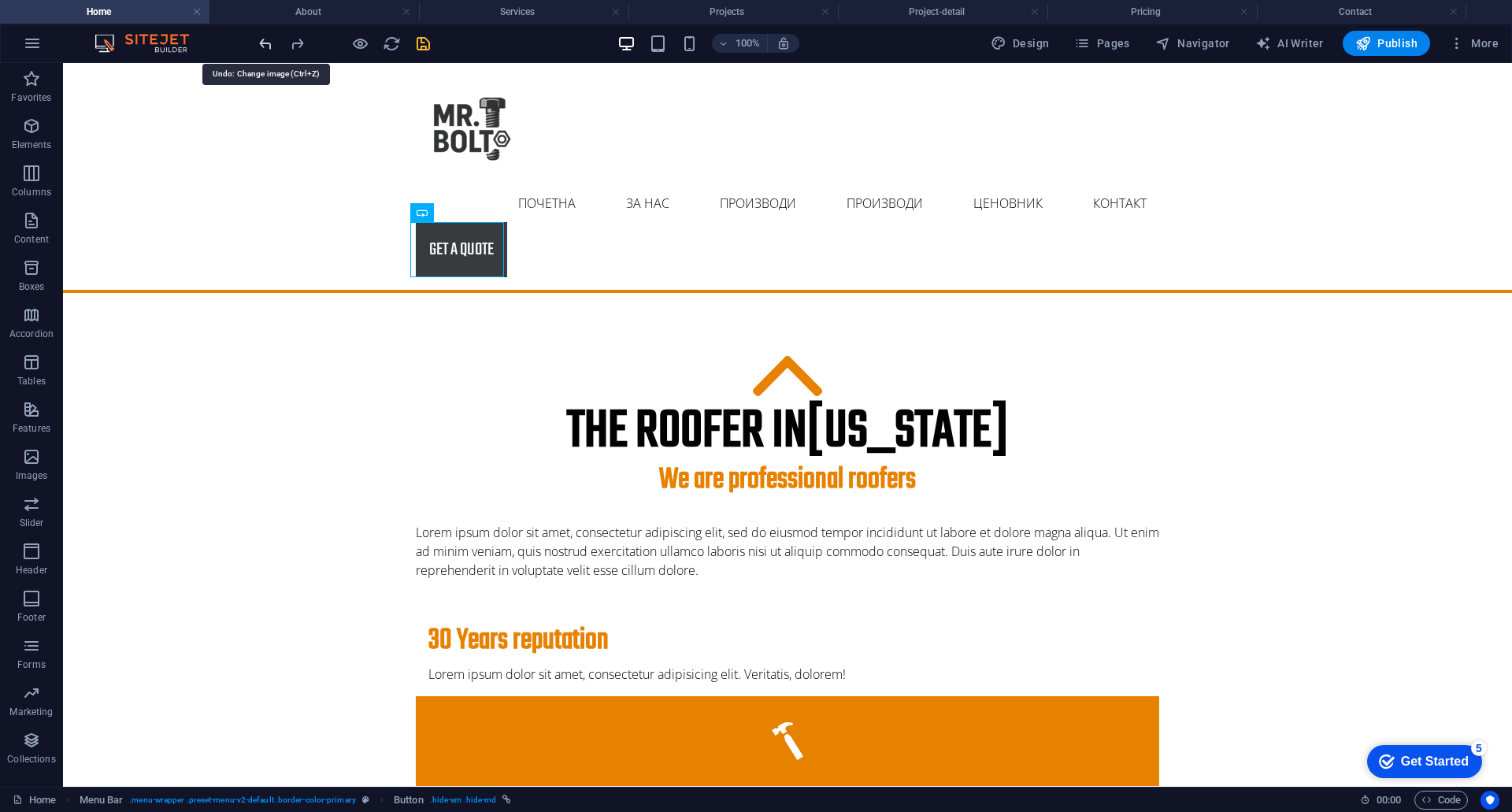
click at [263, 45] on icon "undo" at bounding box center [266, 43] width 18 height 18
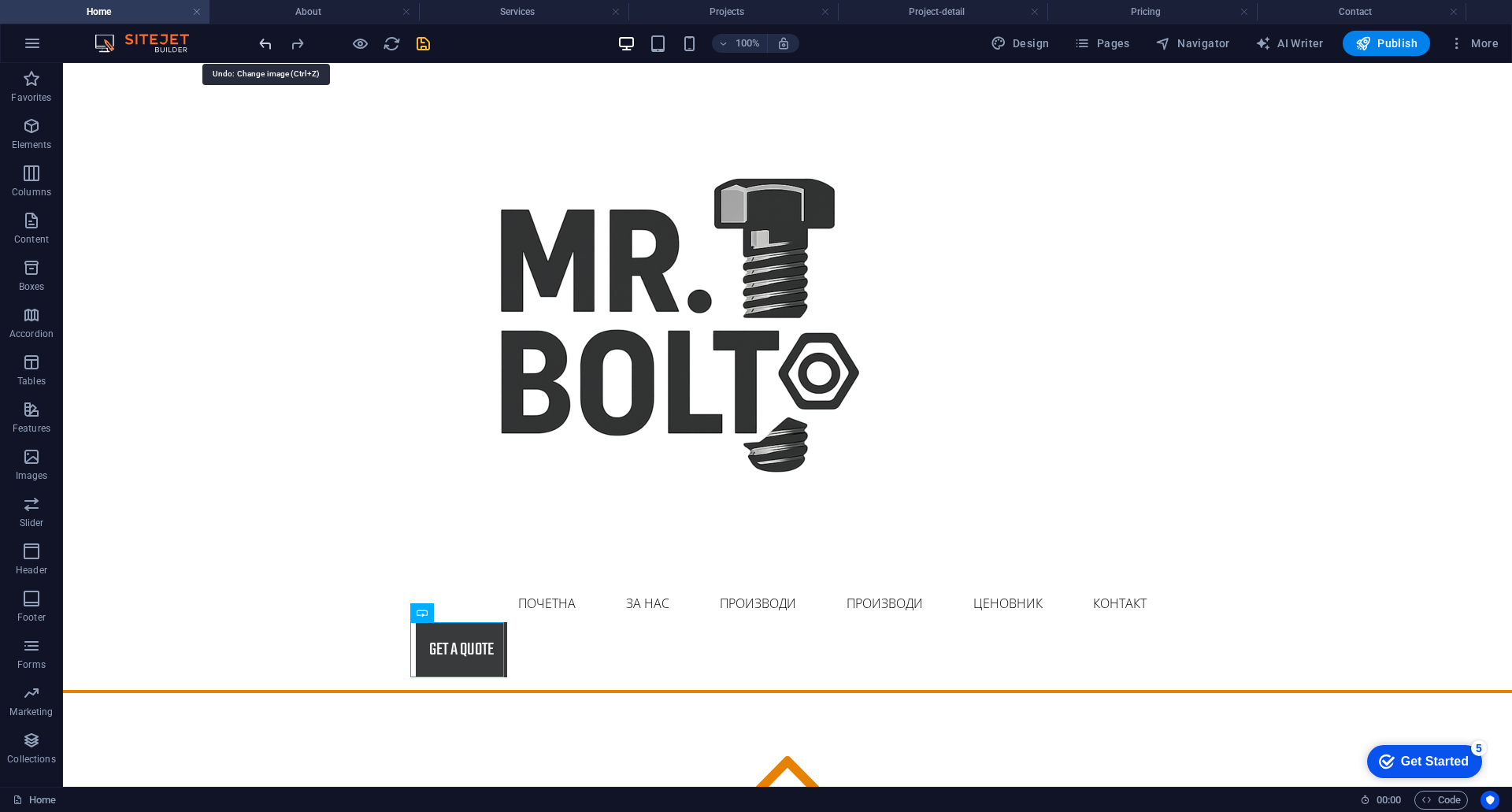
click at [263, 45] on icon "undo" at bounding box center [266, 43] width 18 height 18
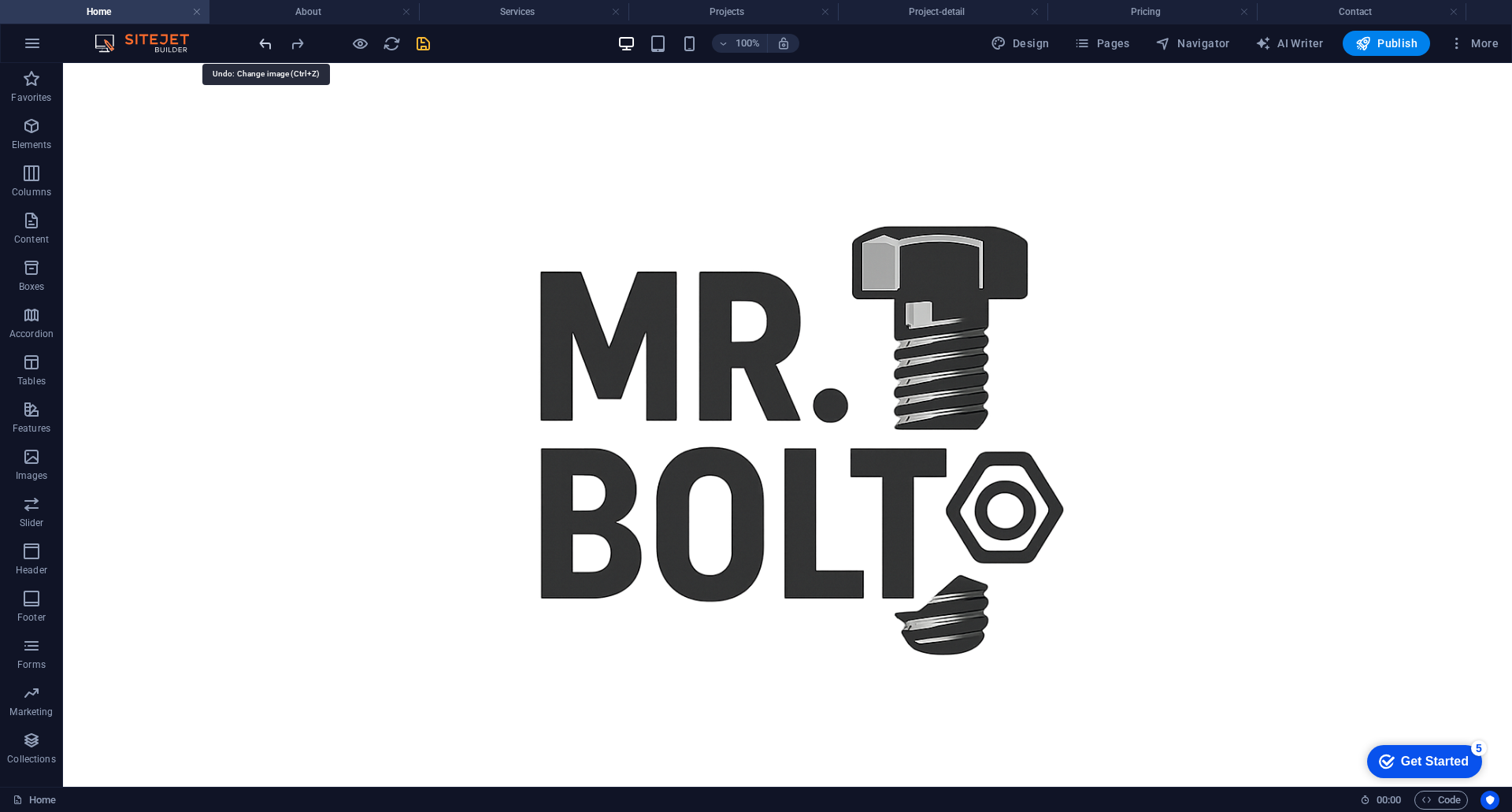
click at [258, 48] on icon "undo" at bounding box center [266, 43] width 18 height 18
click at [264, 44] on icon "undo" at bounding box center [266, 43] width 18 height 18
click at [267, 33] on div at bounding box center [344, 43] width 177 height 26
click at [265, 44] on icon "undo" at bounding box center [266, 43] width 18 height 18
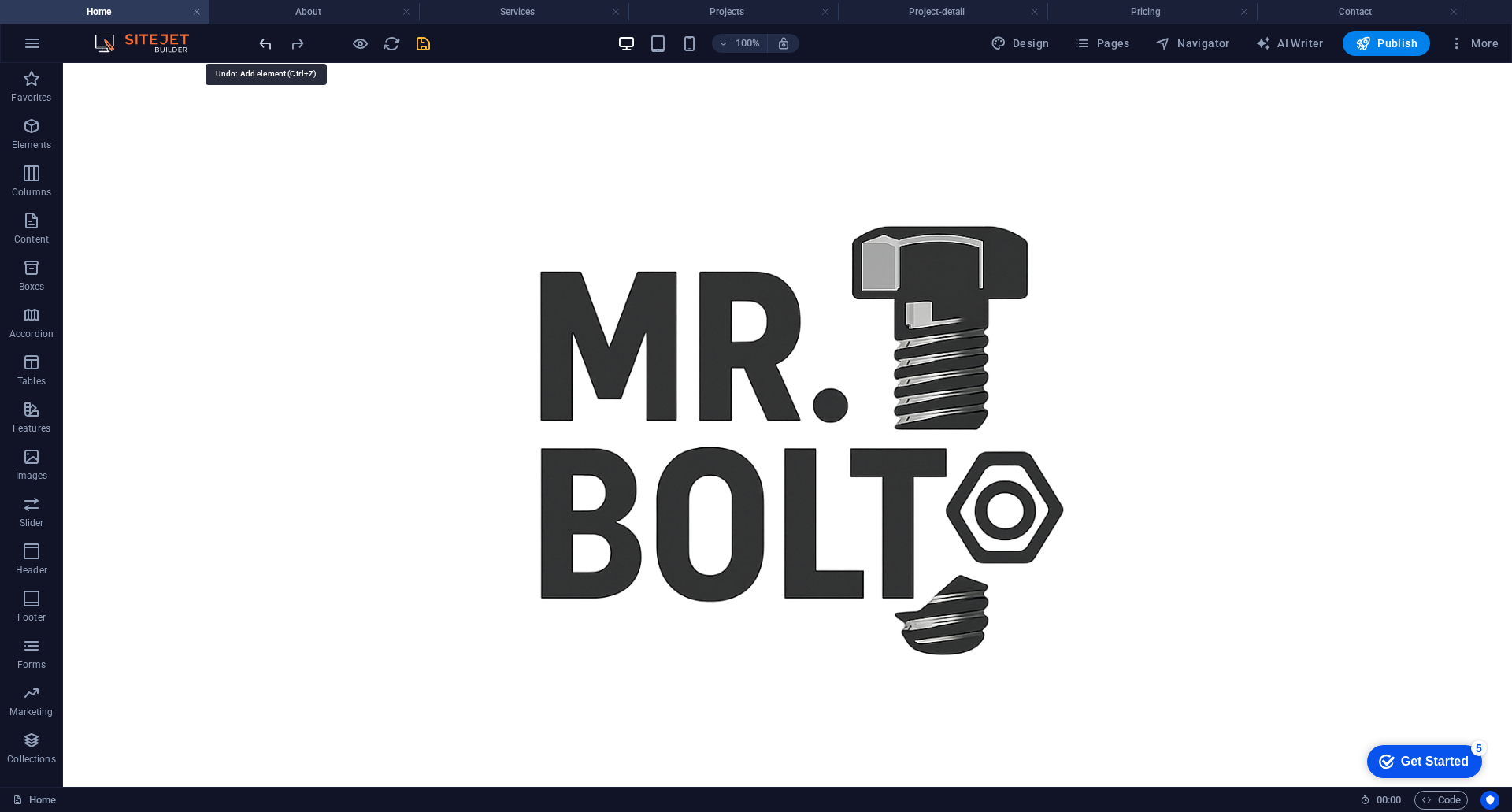
click at [265, 44] on icon "undo" at bounding box center [266, 43] width 18 height 18
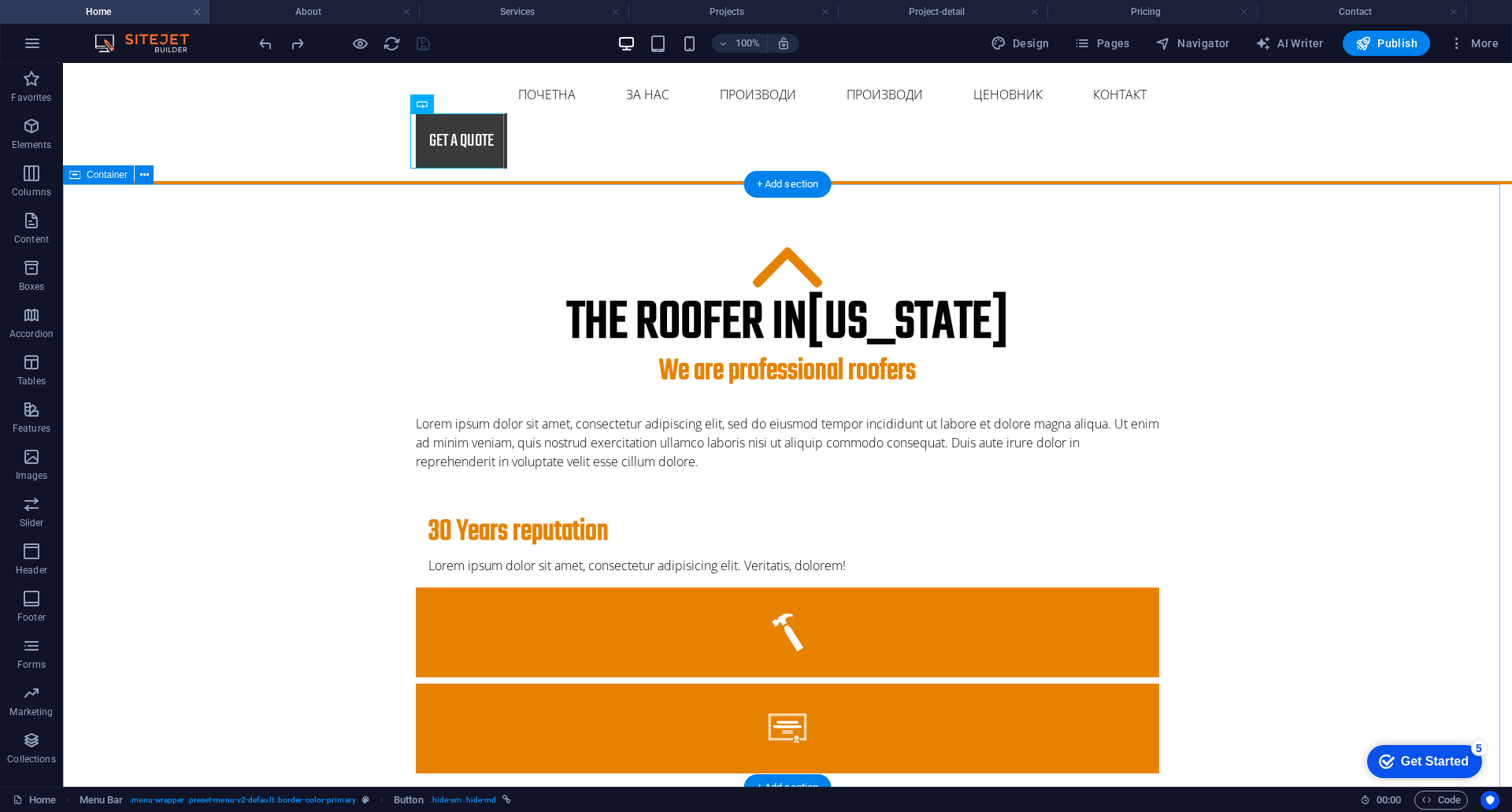
click at [1404, 359] on div "The roofer in [US_STATE] We are professional roofers Lorem ipsum dolor sit amet…" at bounding box center [788, 744] width 1450 height 1118
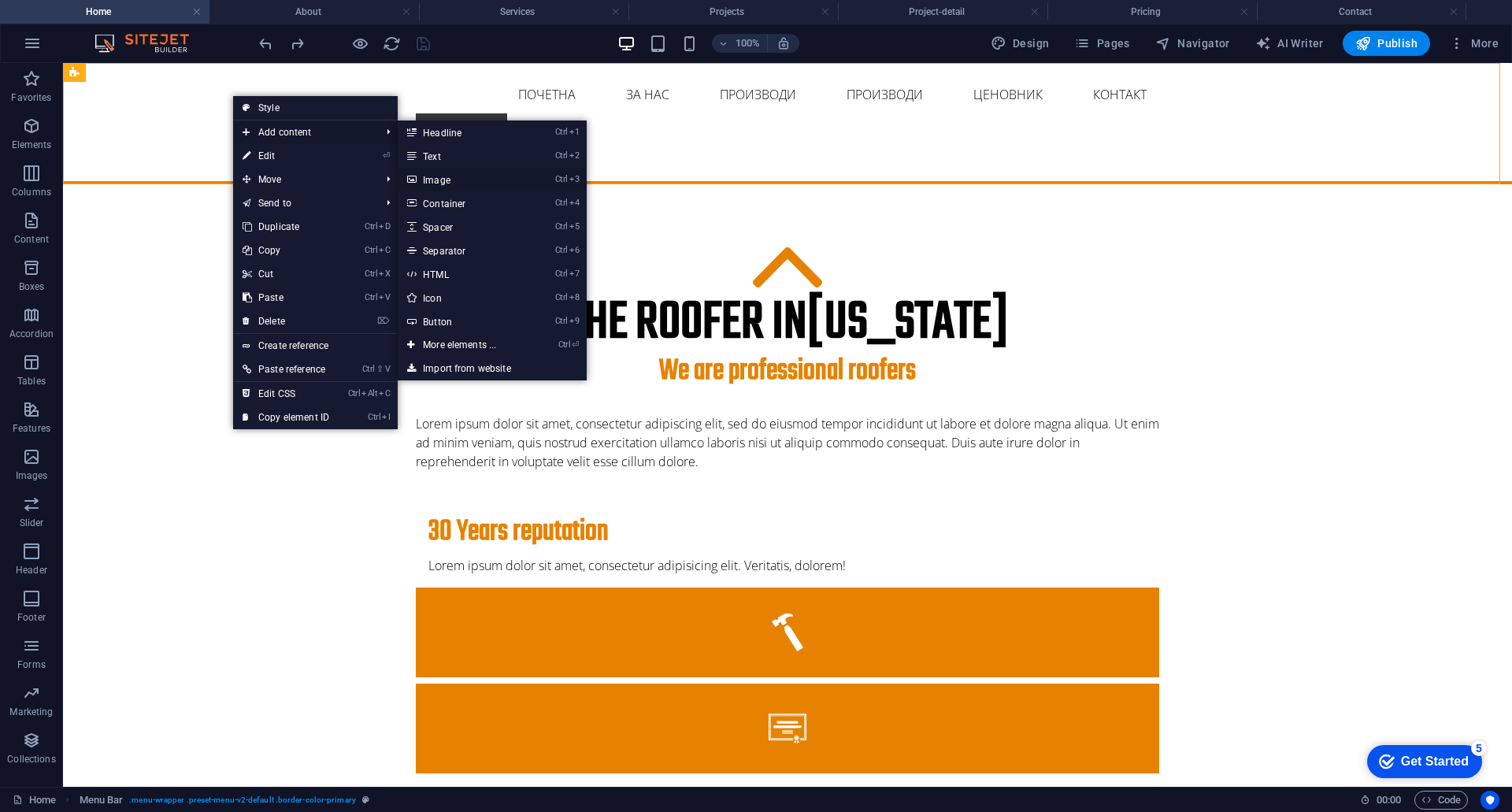
click at [443, 180] on link "Ctrl 3 Image" at bounding box center [463, 180] width 130 height 24
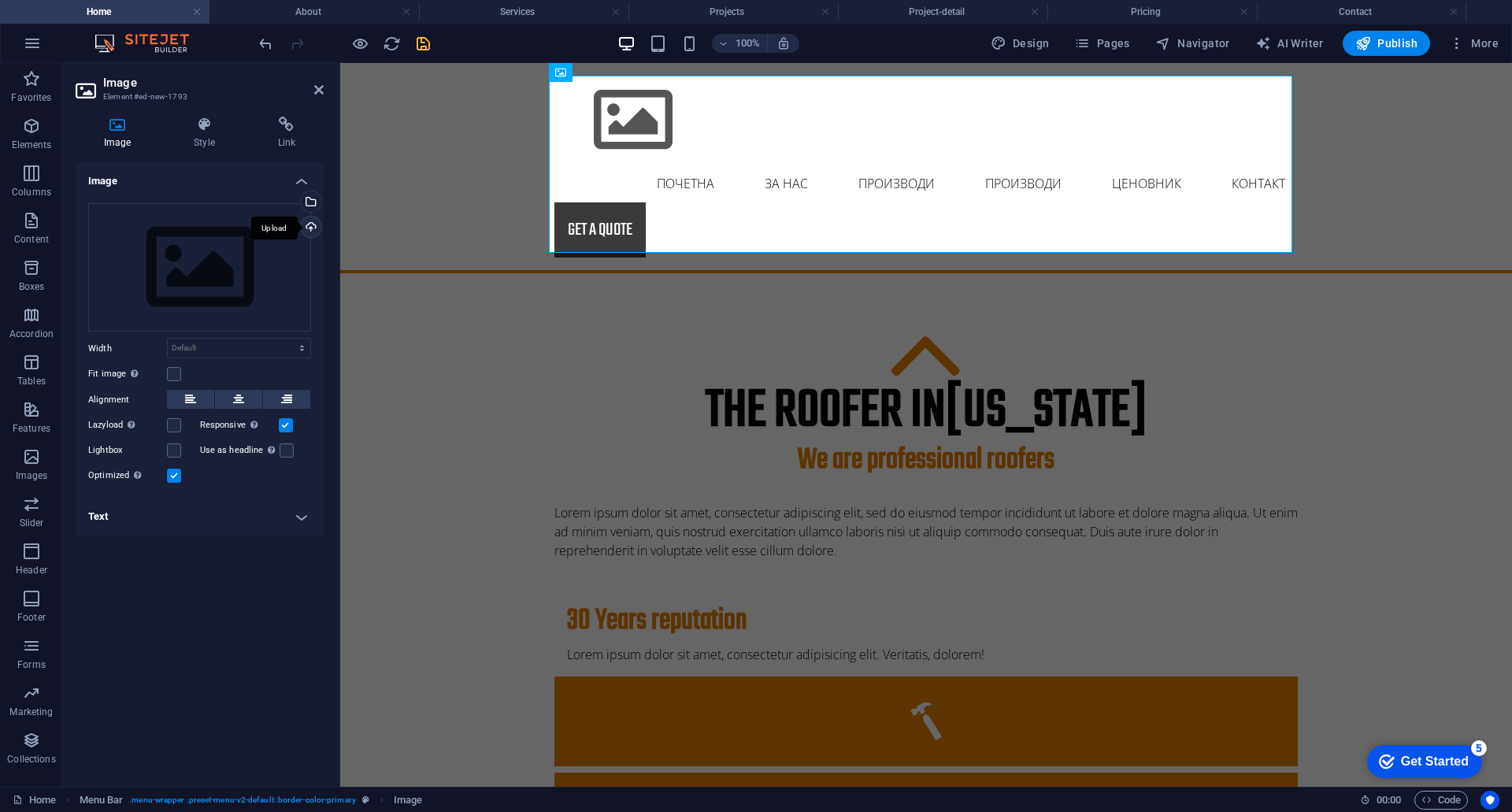
click at [309, 224] on div "Upload" at bounding box center [309, 228] width 24 height 24
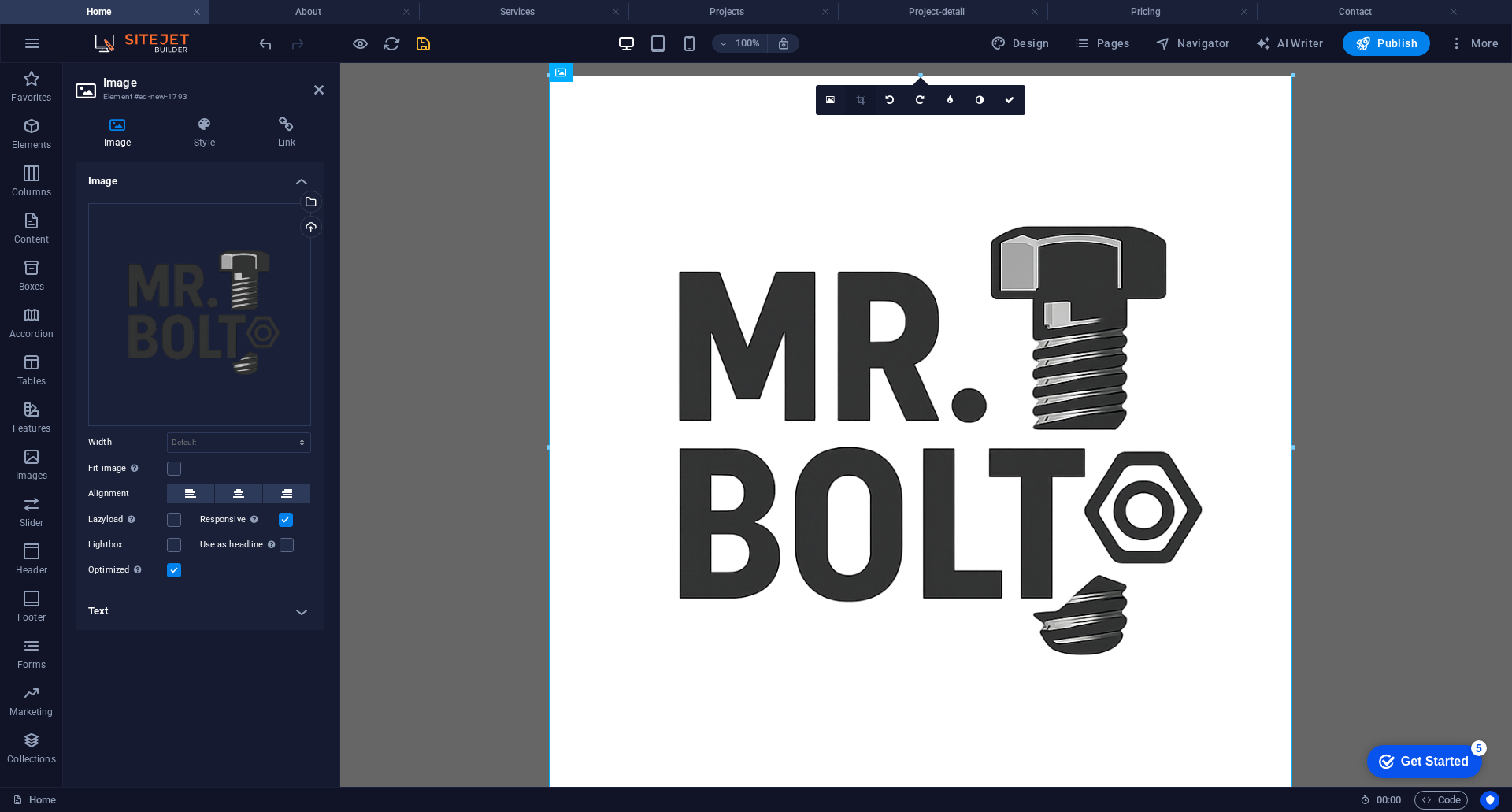
click at [861, 107] on link at bounding box center [861, 100] width 30 height 30
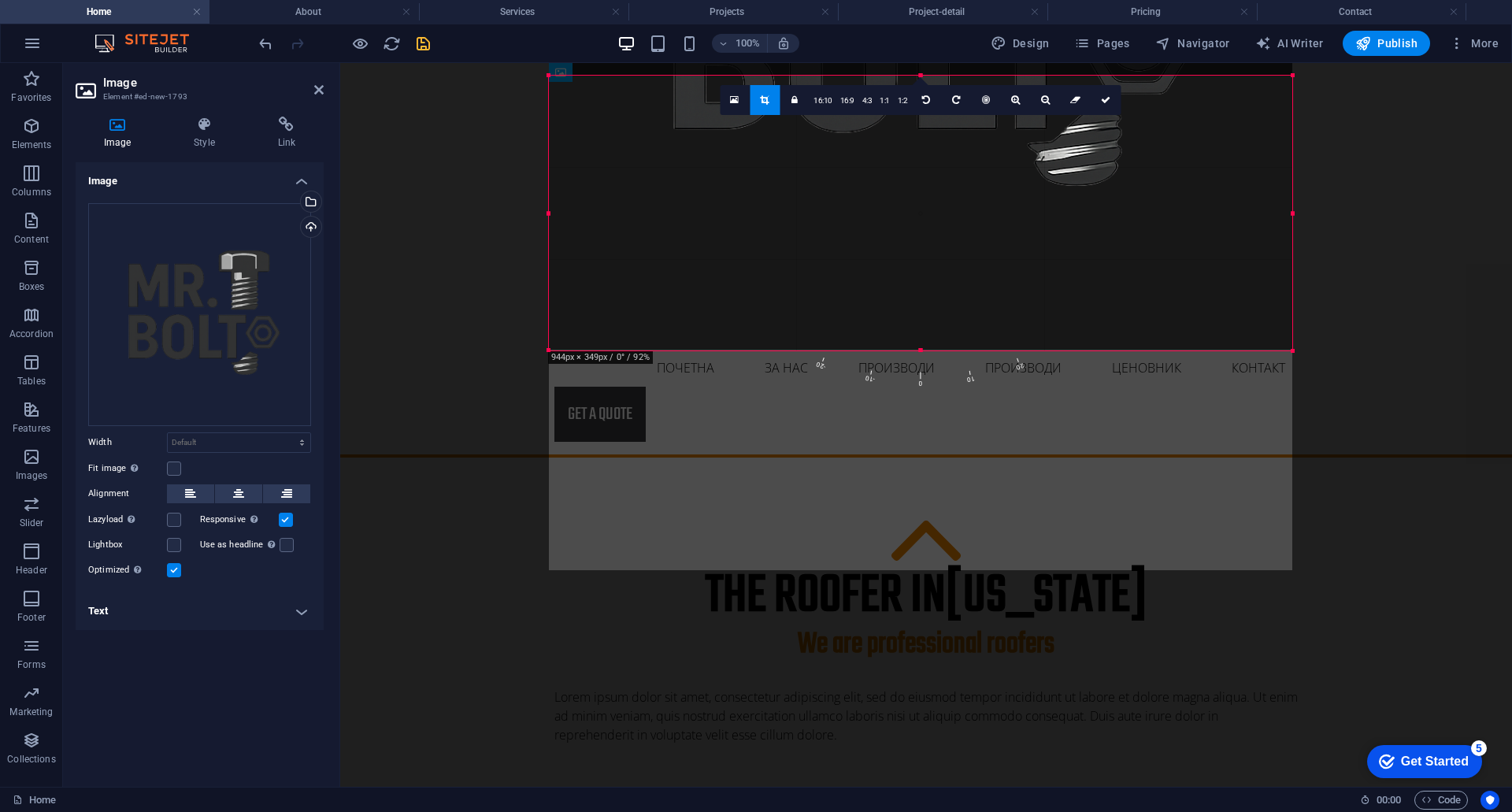
drag, startPoint x: 1292, startPoint y: 76, endPoint x: 1327, endPoint y: 546, distance: 471.3
click at [1327, 546] on div "Drag here to replace the existing content. Press “Ctrl” if you want to create a…" at bounding box center [926, 425] width 1172 height 723
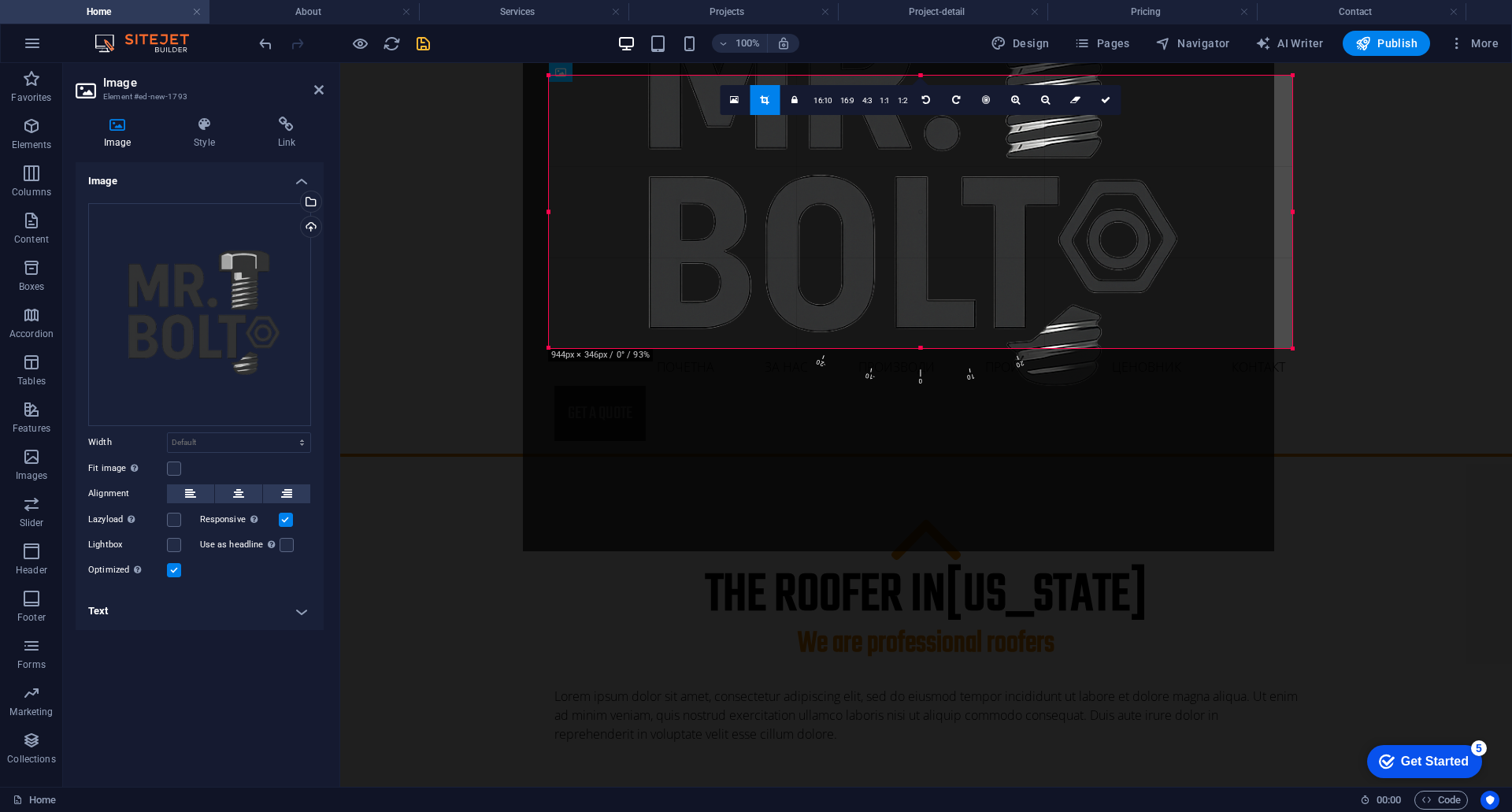
drag, startPoint x: 869, startPoint y: 176, endPoint x: 847, endPoint y: 372, distance: 197.2
click at [847, 348] on div "180 170 160 150 140 130 120 110 100 90 80 70 60 50 40 30 20 10 0 -10 -20 -30 -4…" at bounding box center [921, 212] width 743 height 273
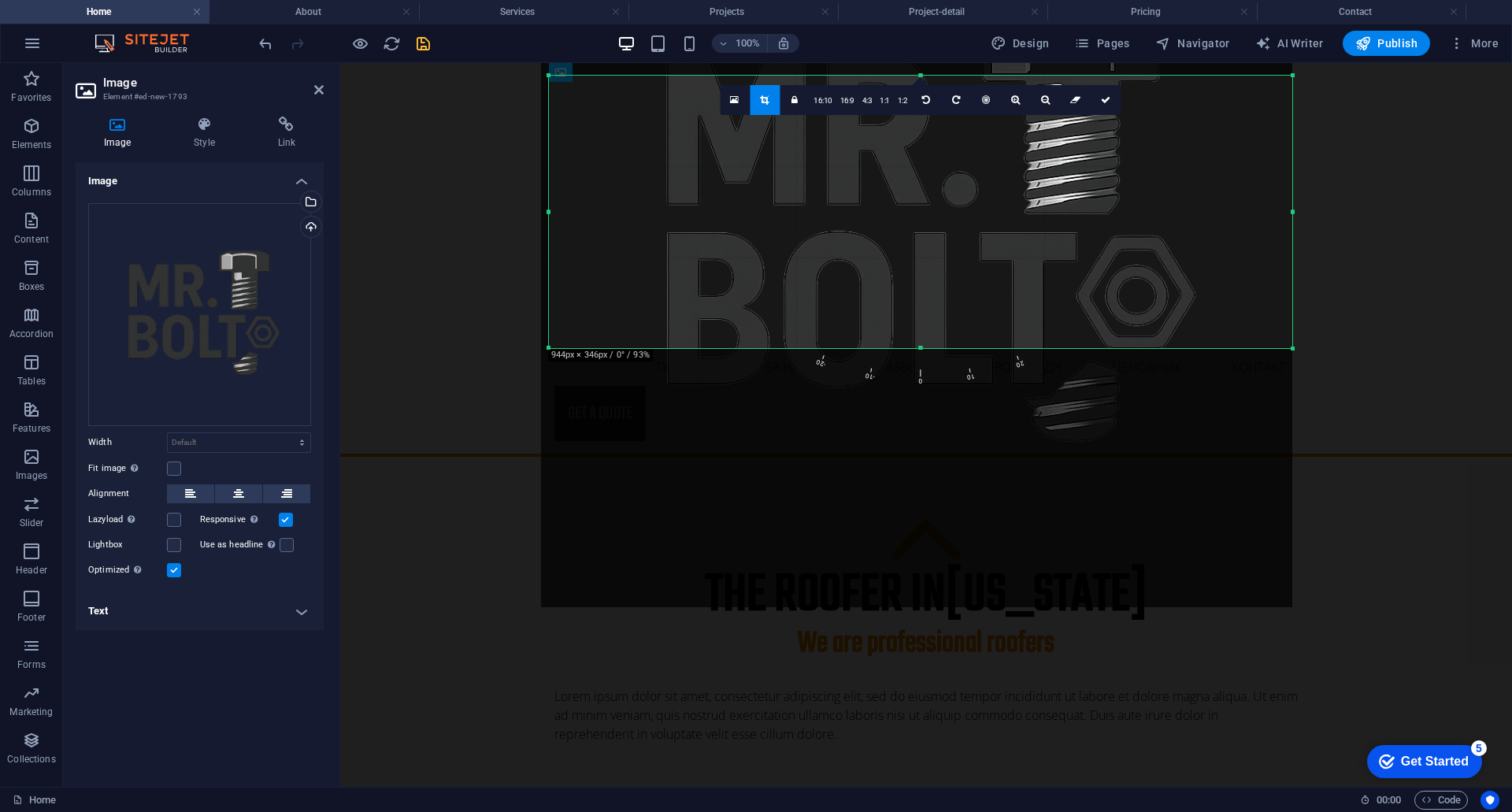
drag, startPoint x: 739, startPoint y: 190, endPoint x: 742, endPoint y: 246, distance: 56.1
click at [742, 246] on div at bounding box center [917, 231] width 751 height 751
click at [844, 97] on link "16:9" at bounding box center [847, 101] width 22 height 30
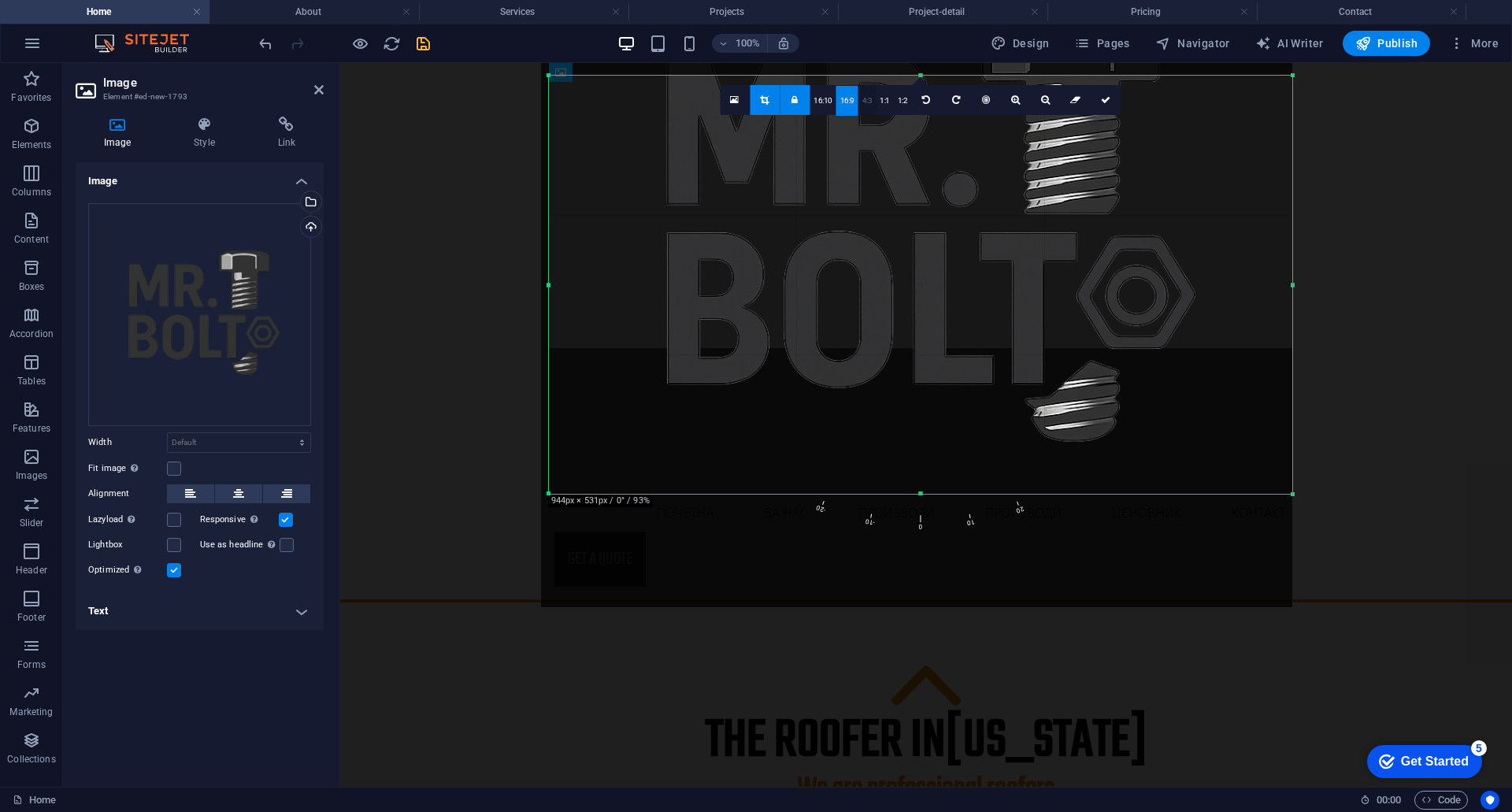
click at [860, 97] on link "4:3" at bounding box center [868, 101] width 18 height 30
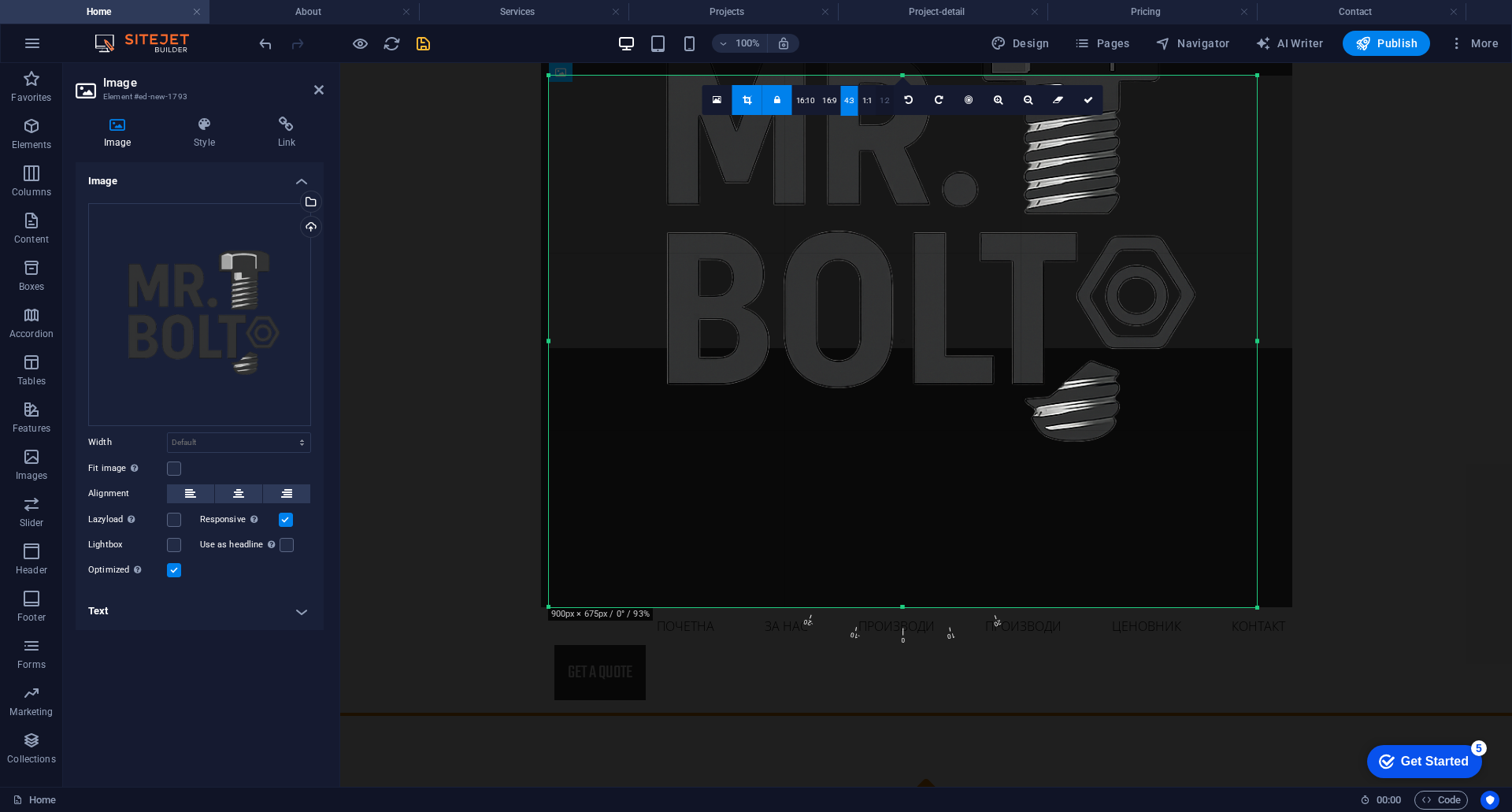
click at [882, 99] on link "1:2" at bounding box center [884, 101] width 18 height 30
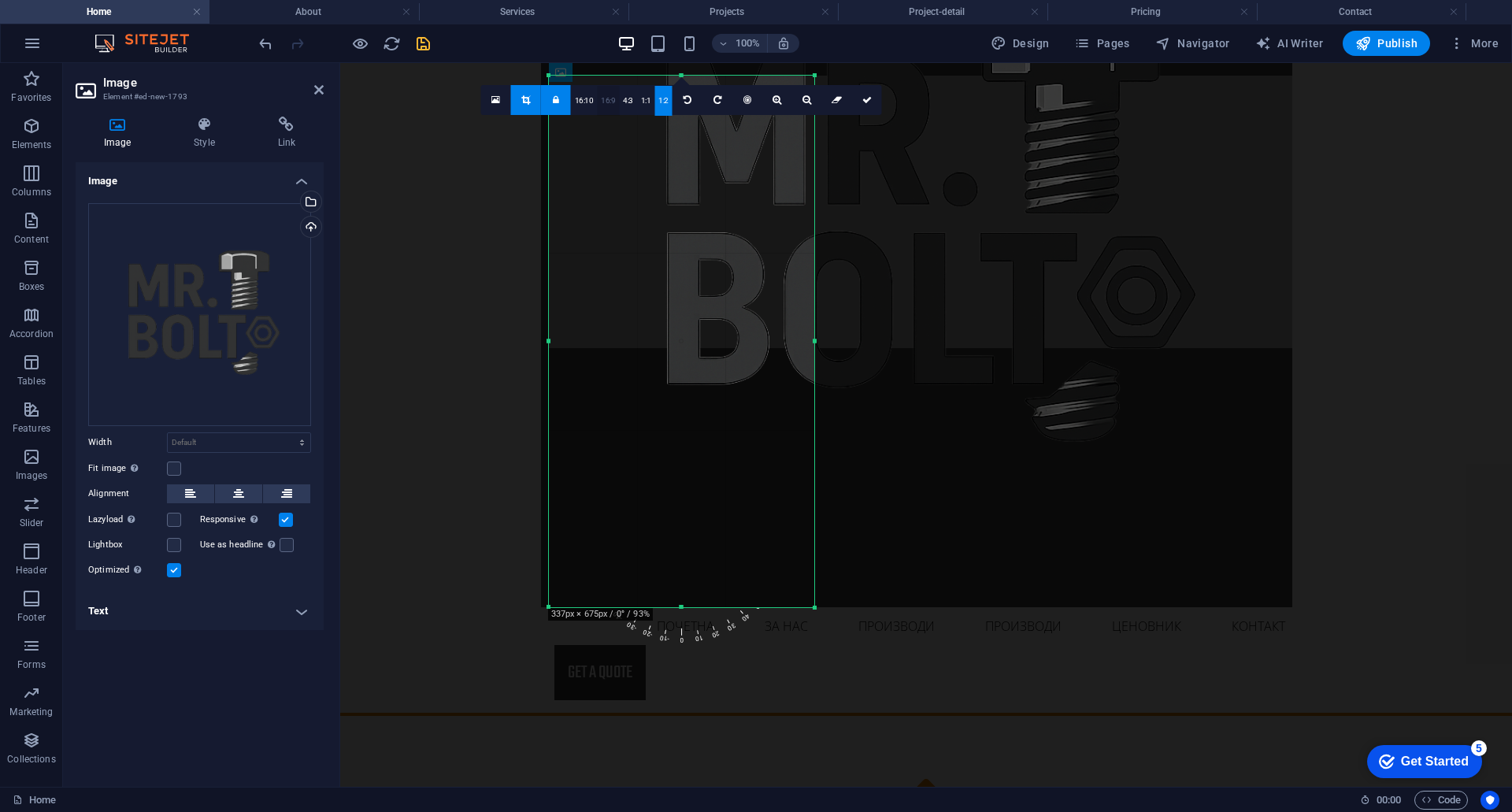
click at [609, 103] on link "16:9" at bounding box center [608, 101] width 22 height 30
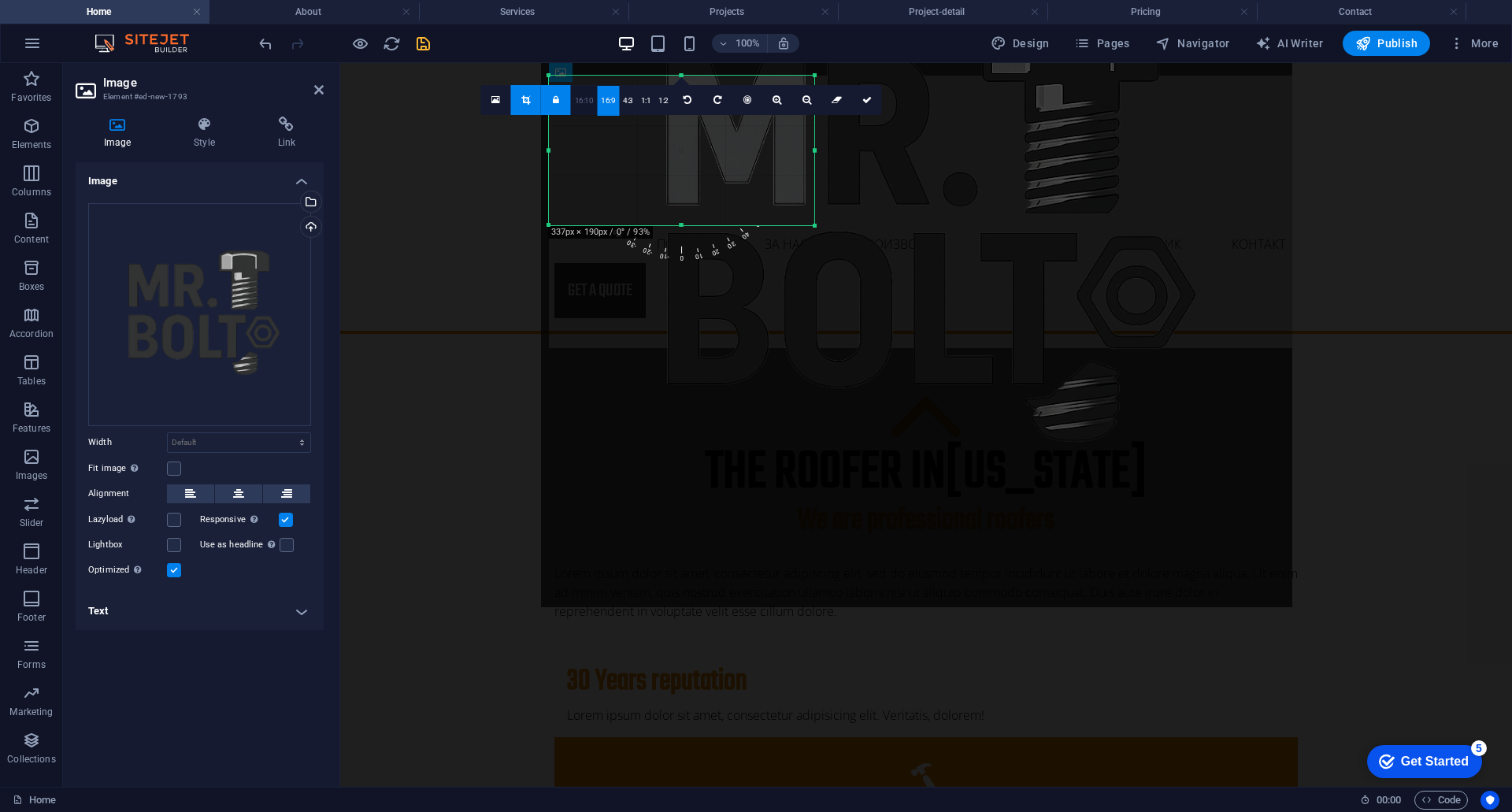
click at [579, 99] on link "16:10" at bounding box center [584, 101] width 27 height 30
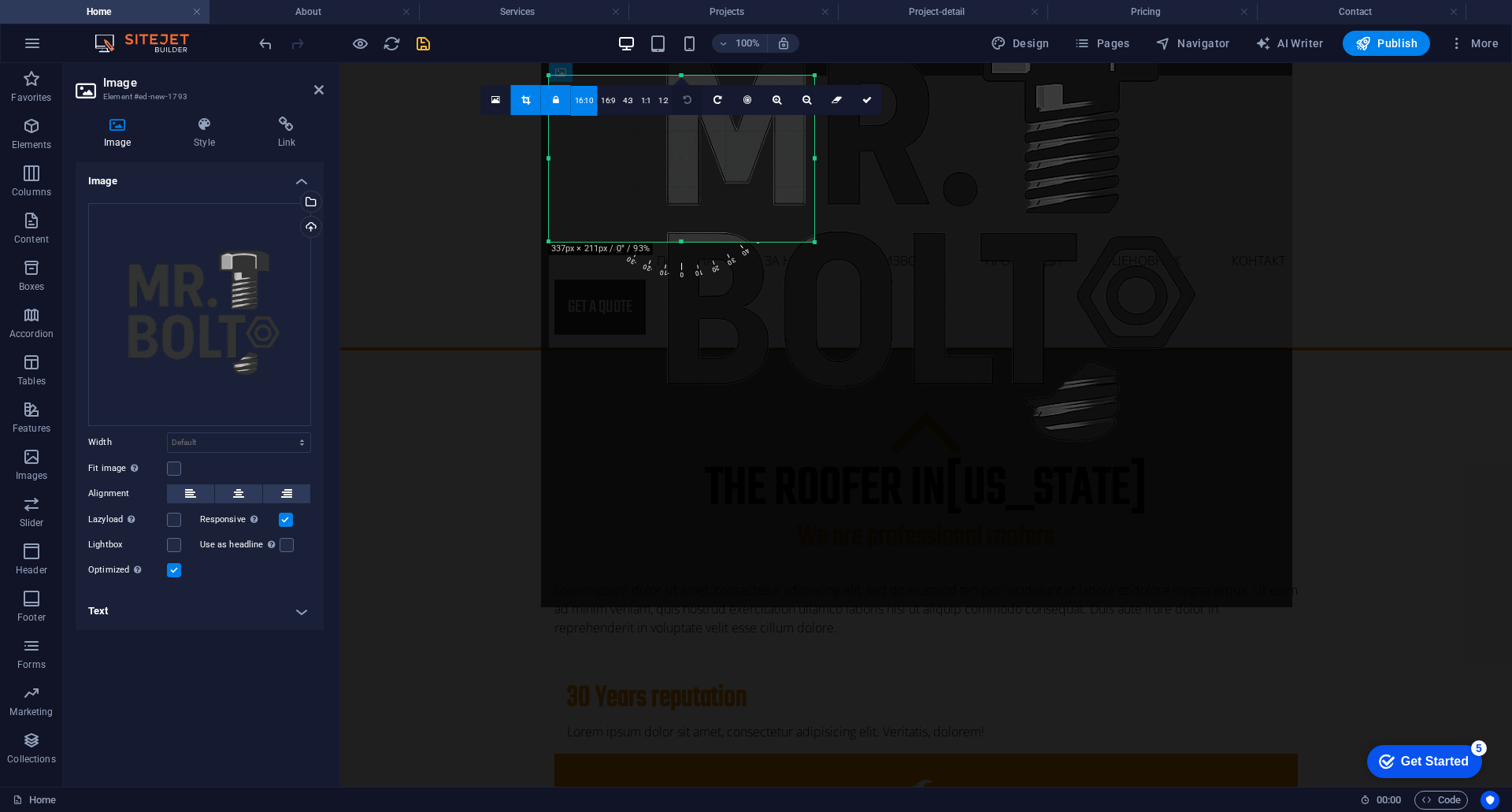
click at [686, 102] on icon at bounding box center [688, 100] width 8 height 10
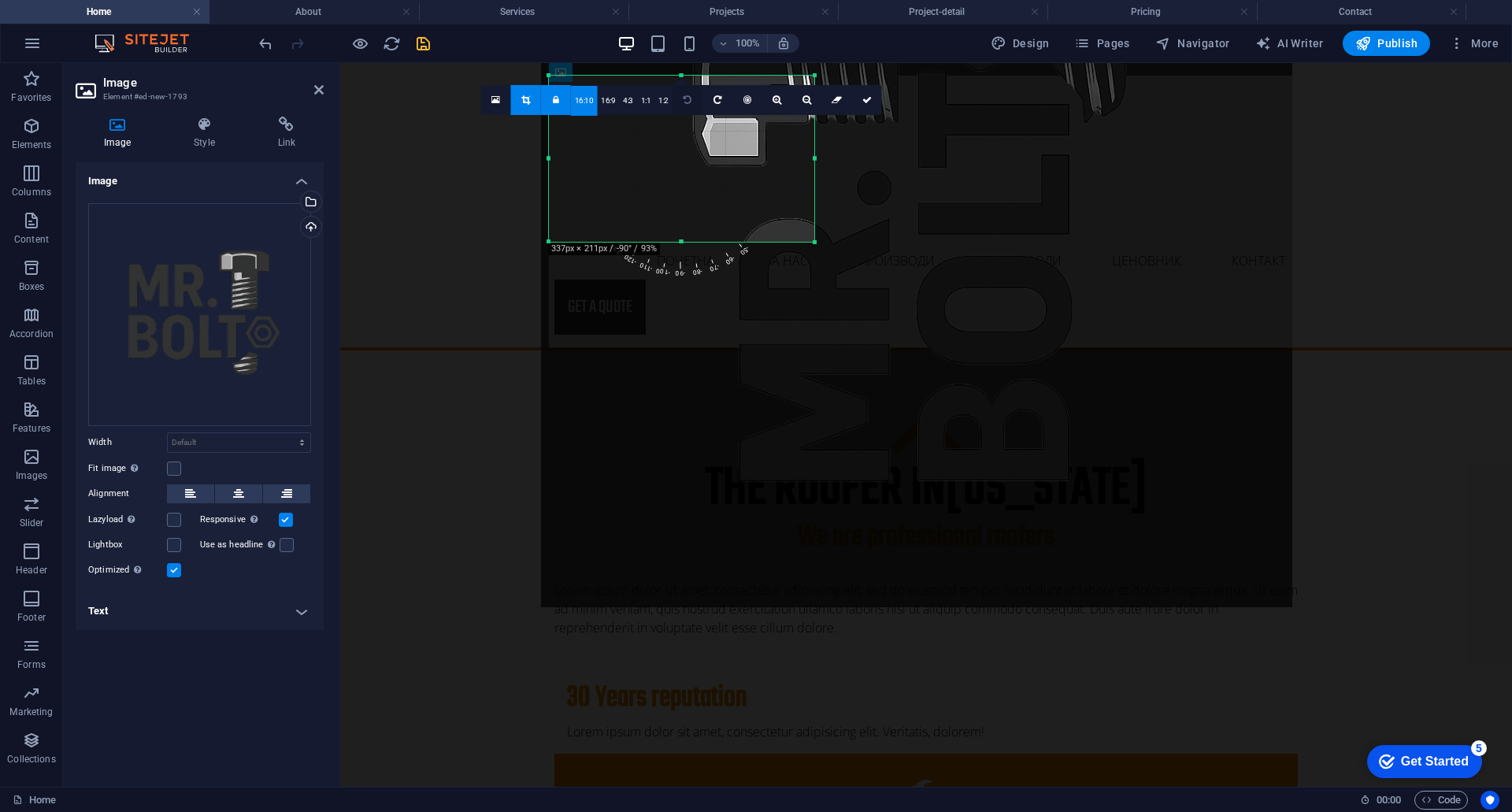
click at [686, 102] on icon at bounding box center [688, 100] width 8 height 10
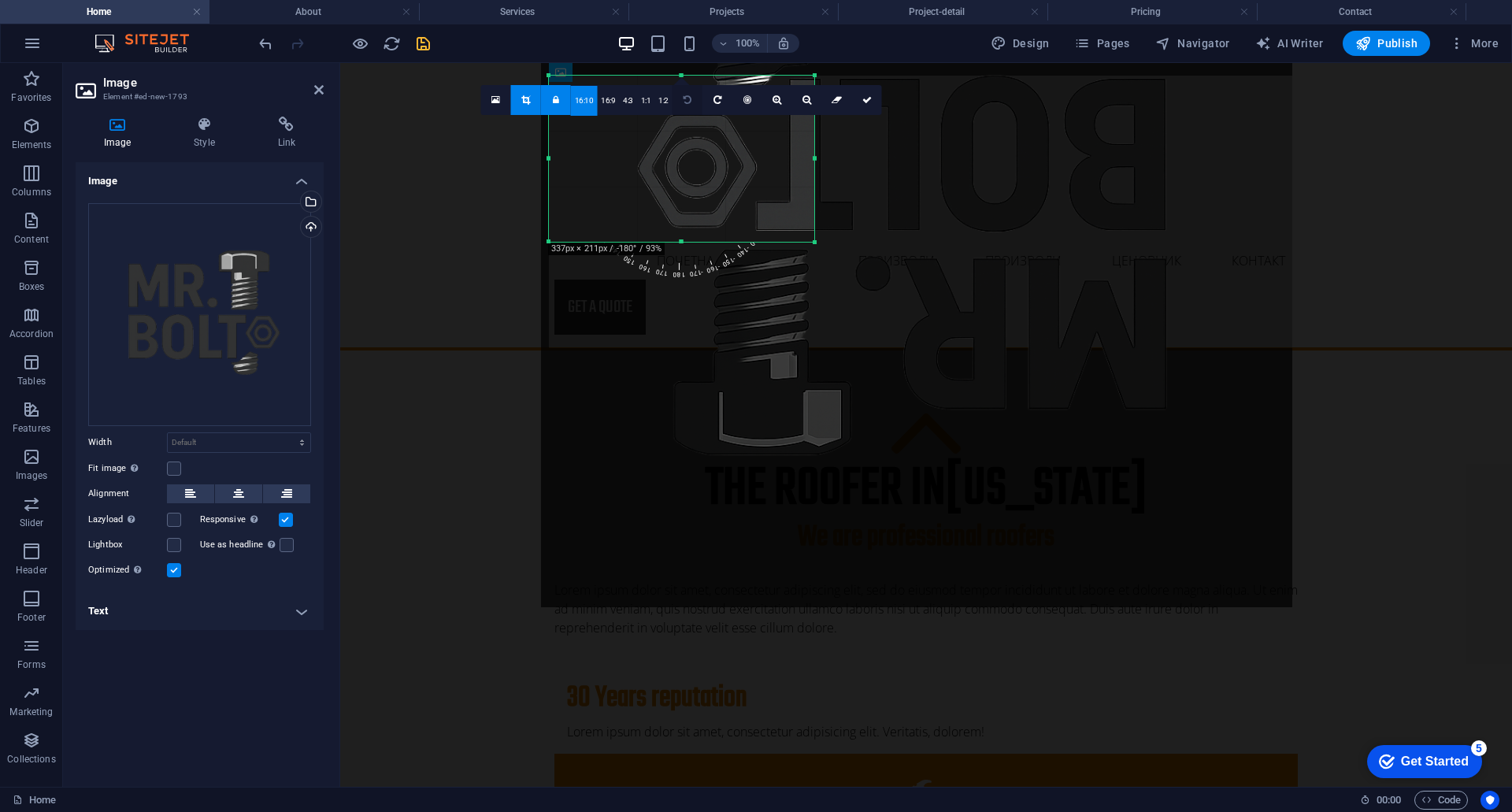
click at [686, 102] on icon at bounding box center [688, 100] width 8 height 10
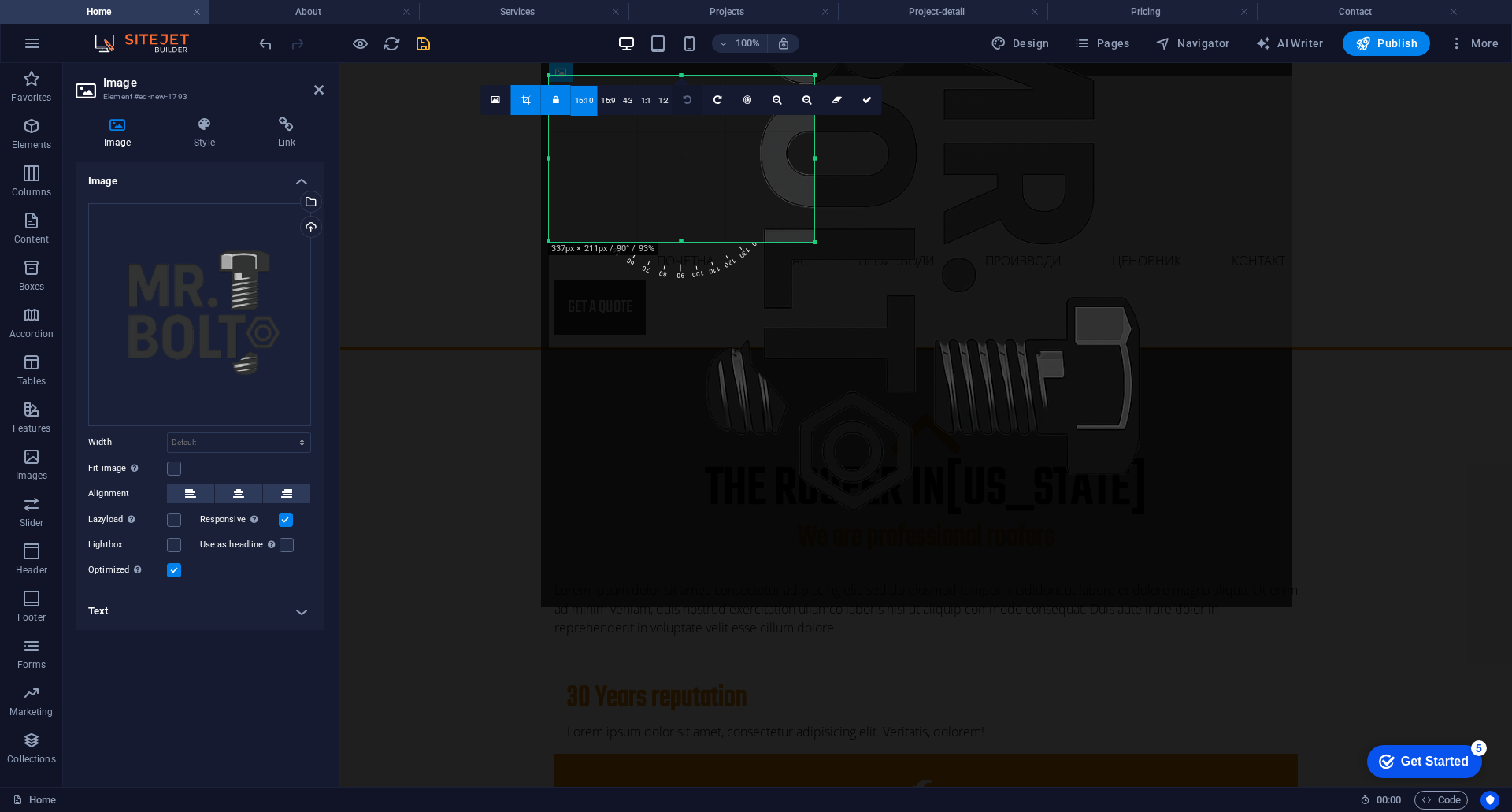
click at [686, 102] on icon at bounding box center [688, 100] width 8 height 10
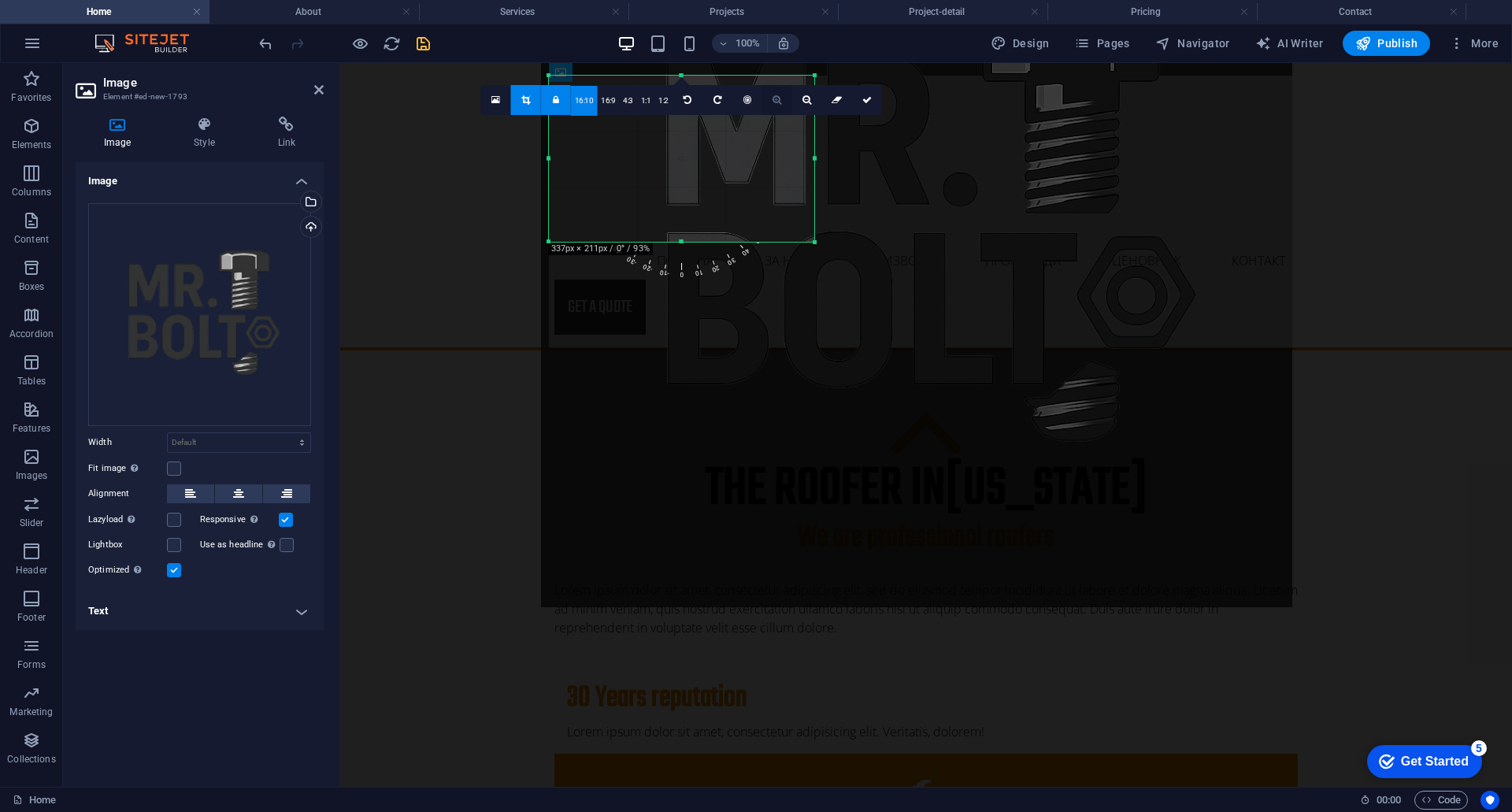
click at [776, 102] on icon at bounding box center [777, 100] width 9 height 10
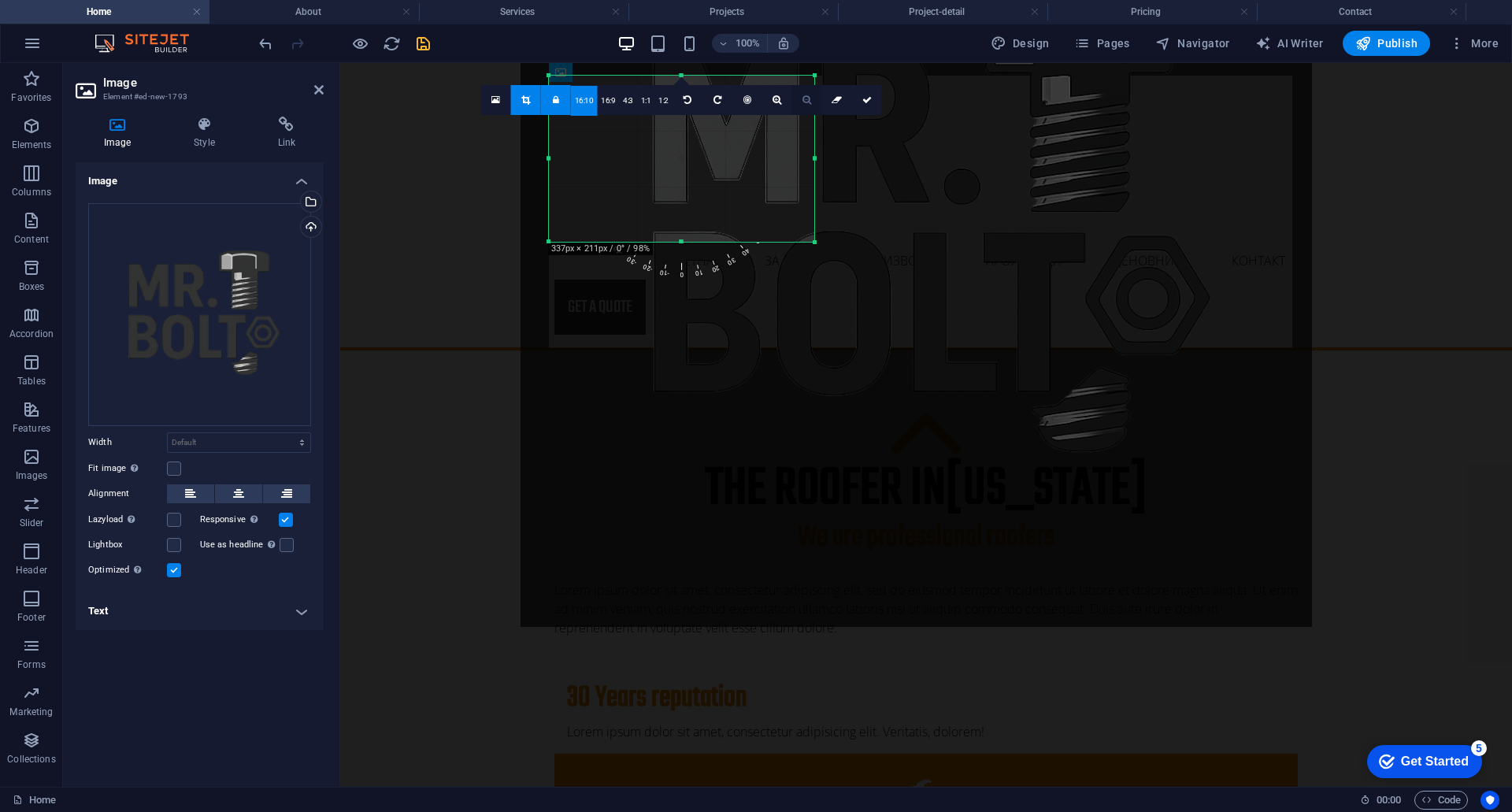
click at [807, 100] on icon at bounding box center [806, 100] width 9 height 10
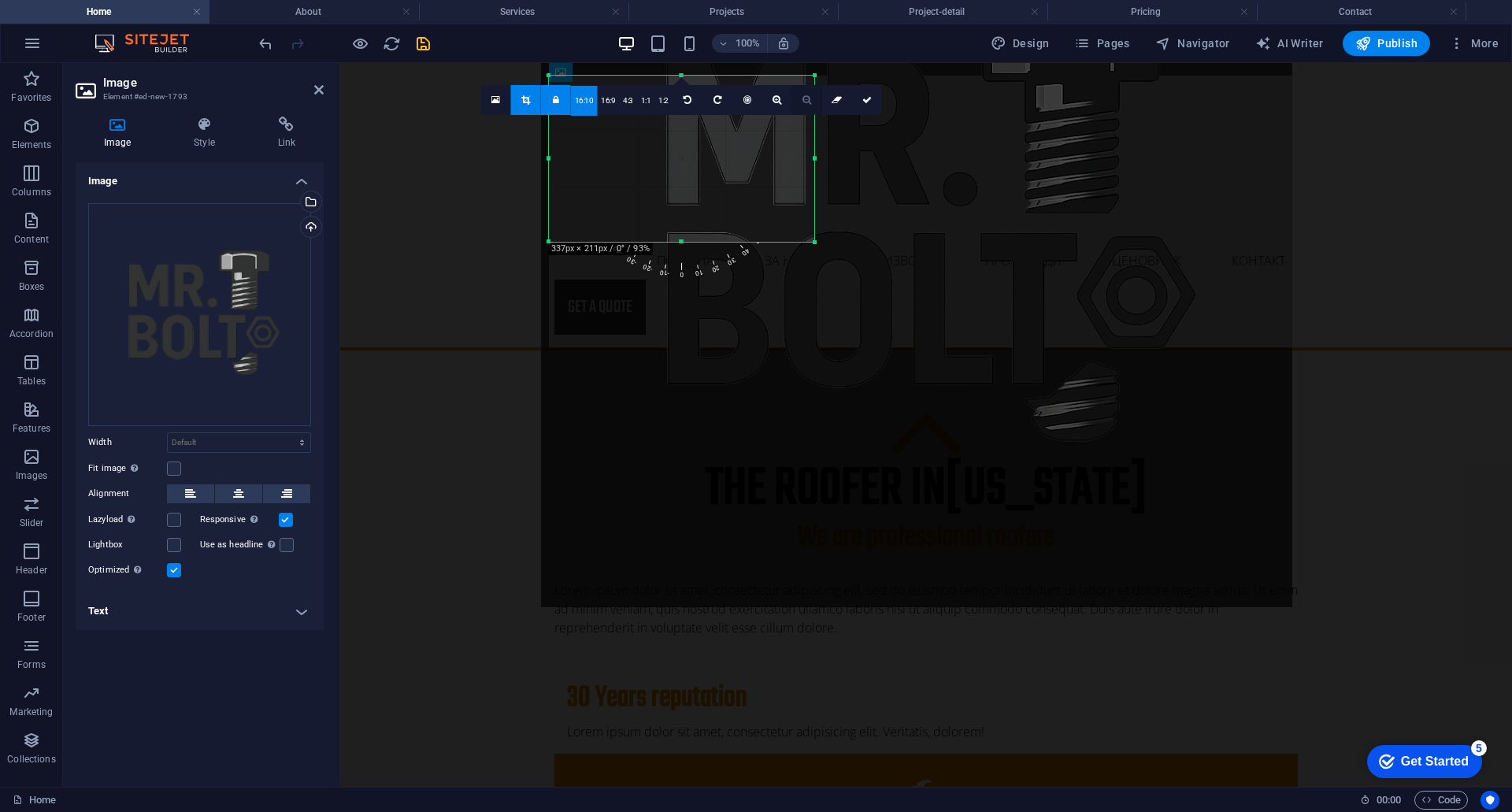
click at [807, 100] on icon at bounding box center [806, 100] width 9 height 10
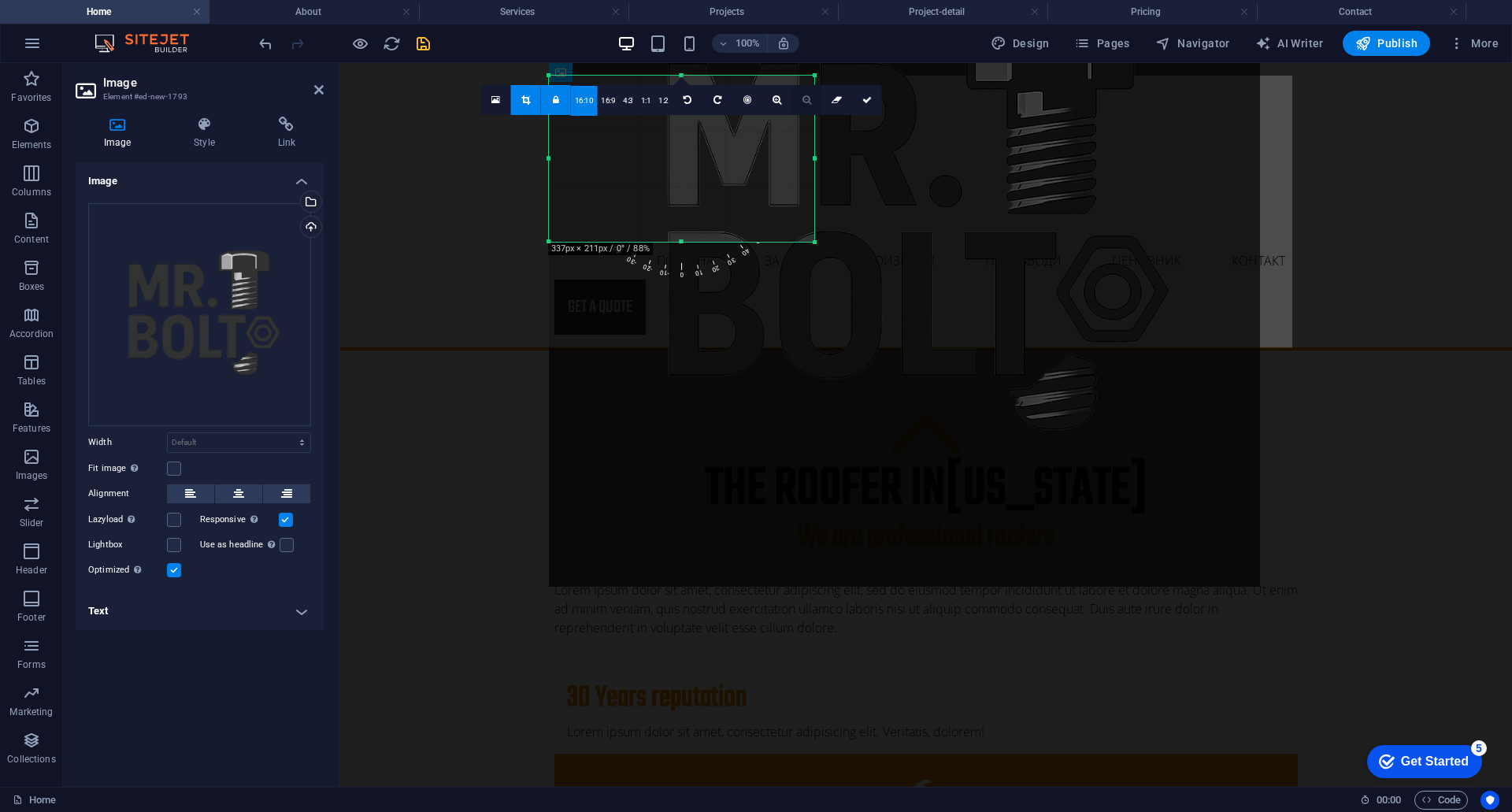
click at [807, 100] on icon at bounding box center [806, 100] width 9 height 10
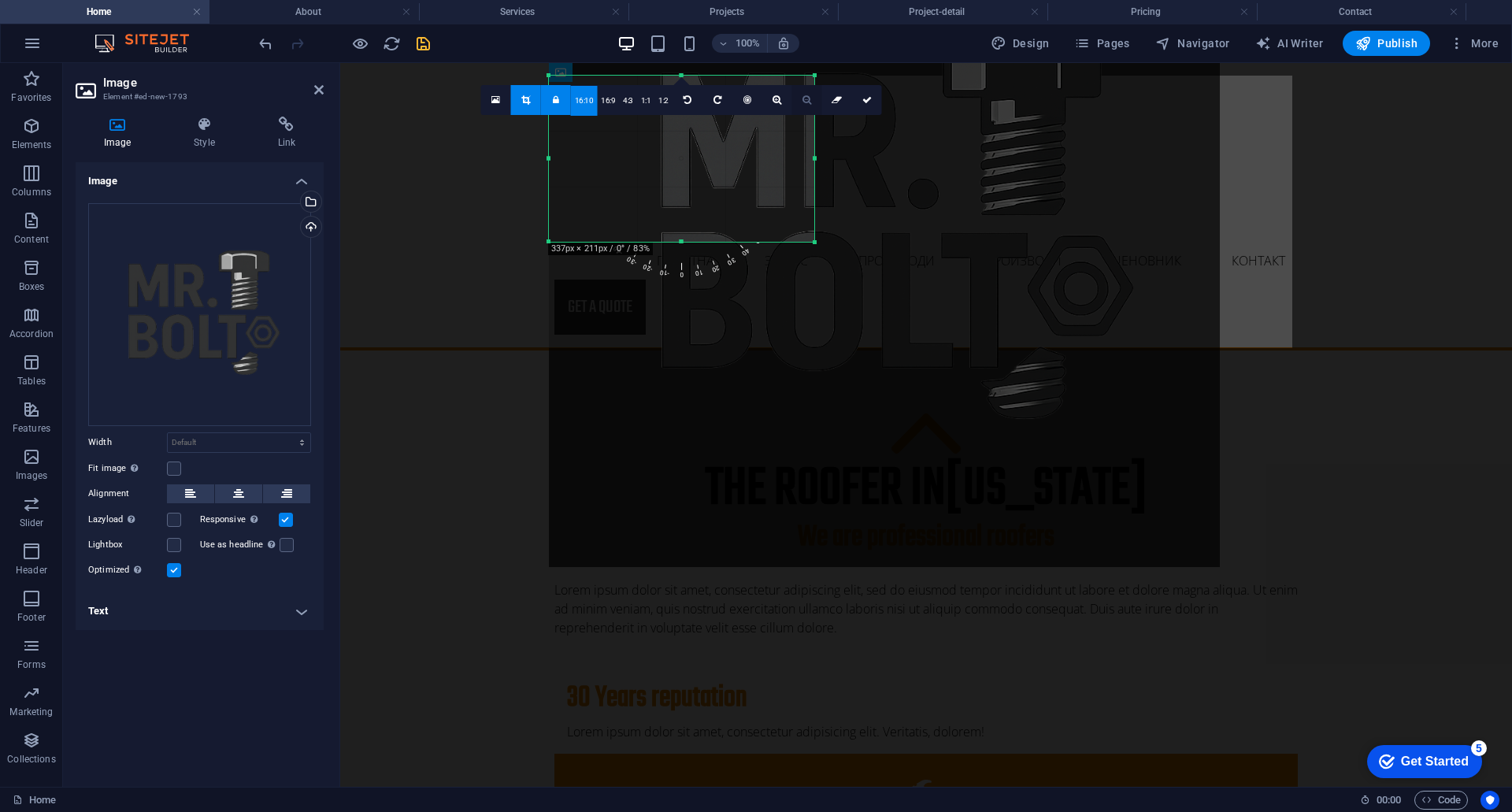
click at [807, 100] on icon at bounding box center [806, 100] width 9 height 10
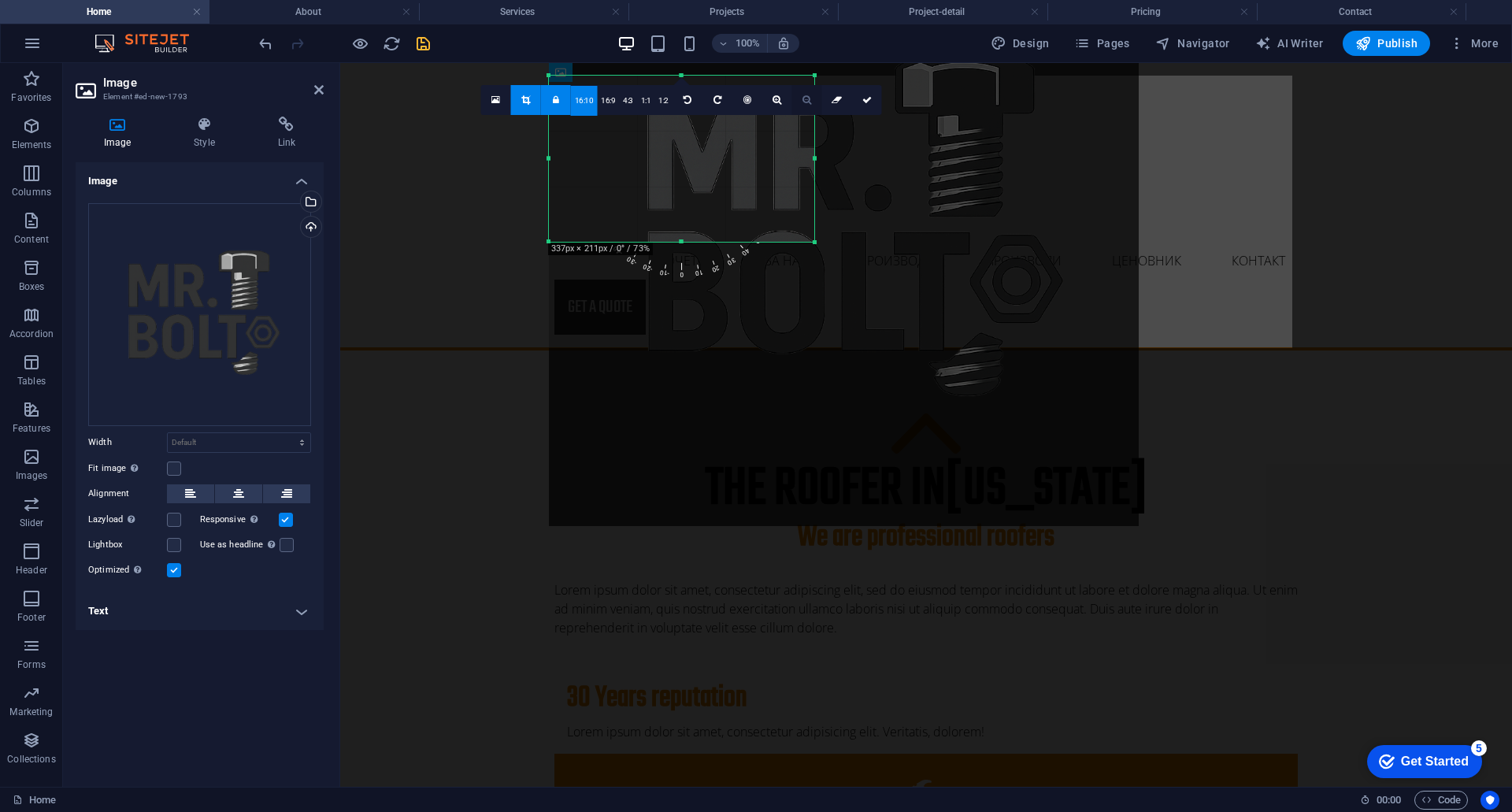
click at [807, 100] on icon at bounding box center [806, 100] width 9 height 10
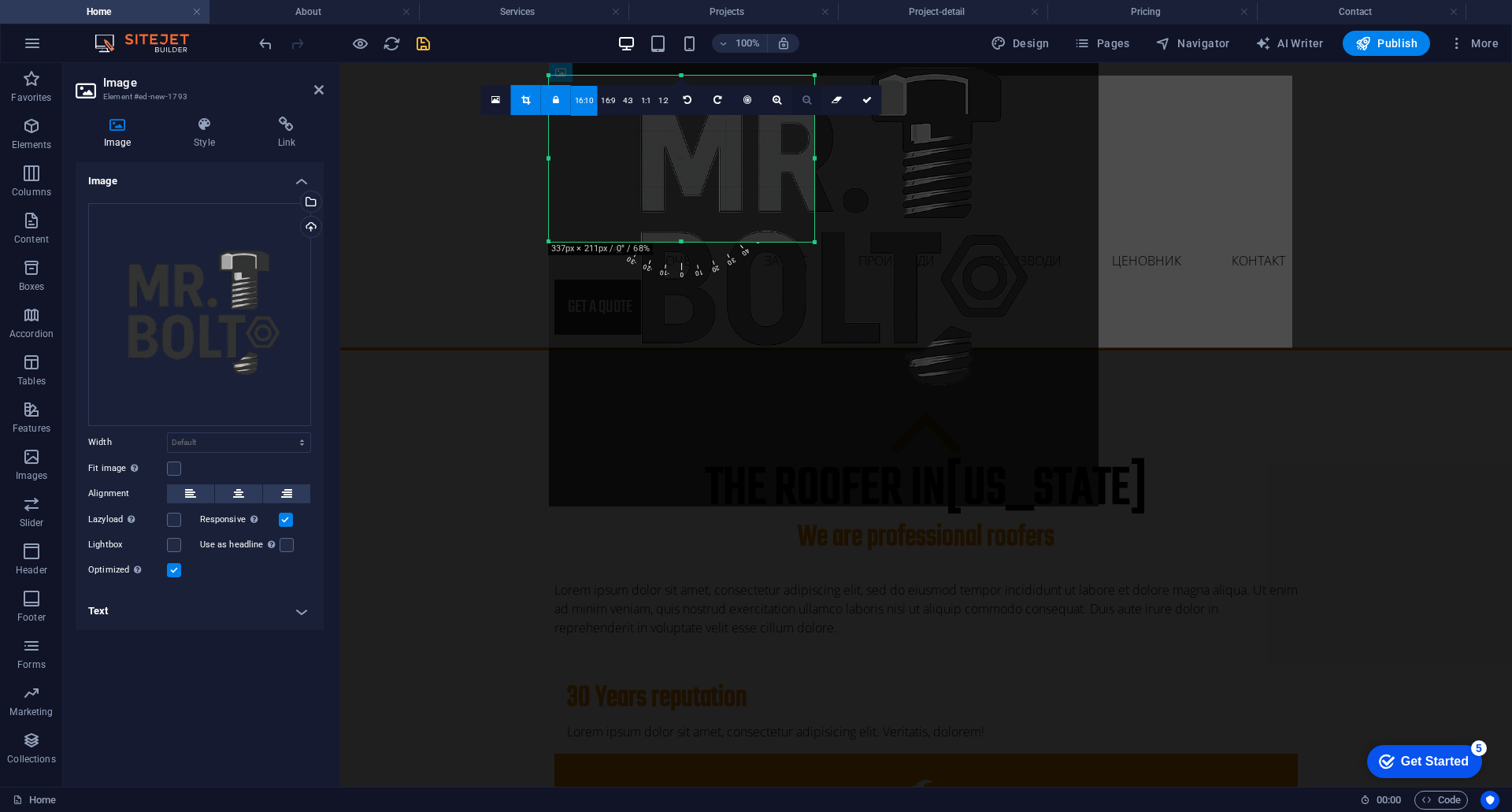
click at [807, 100] on icon at bounding box center [806, 100] width 9 height 10
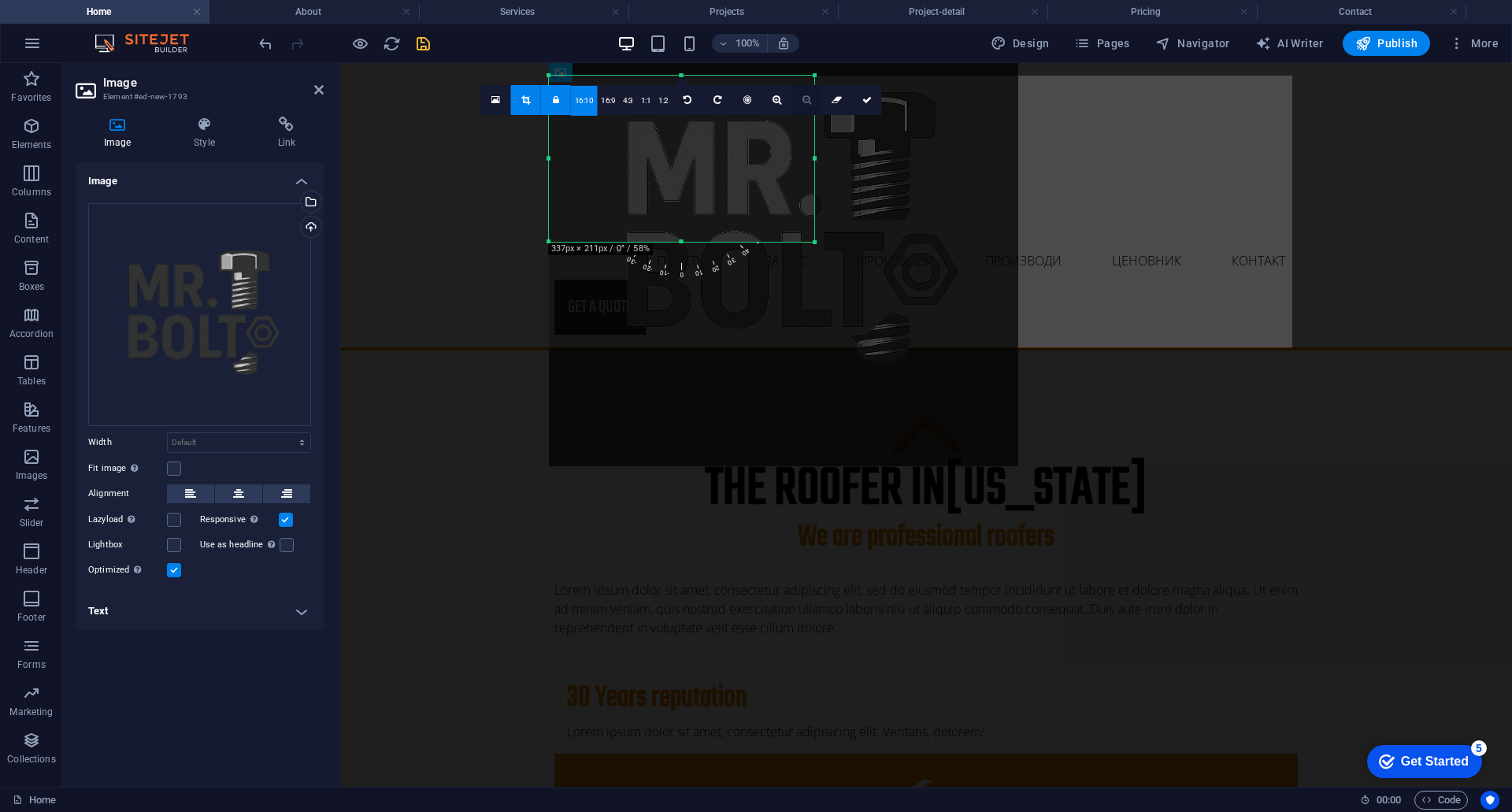
click at [807, 100] on icon at bounding box center [806, 100] width 9 height 10
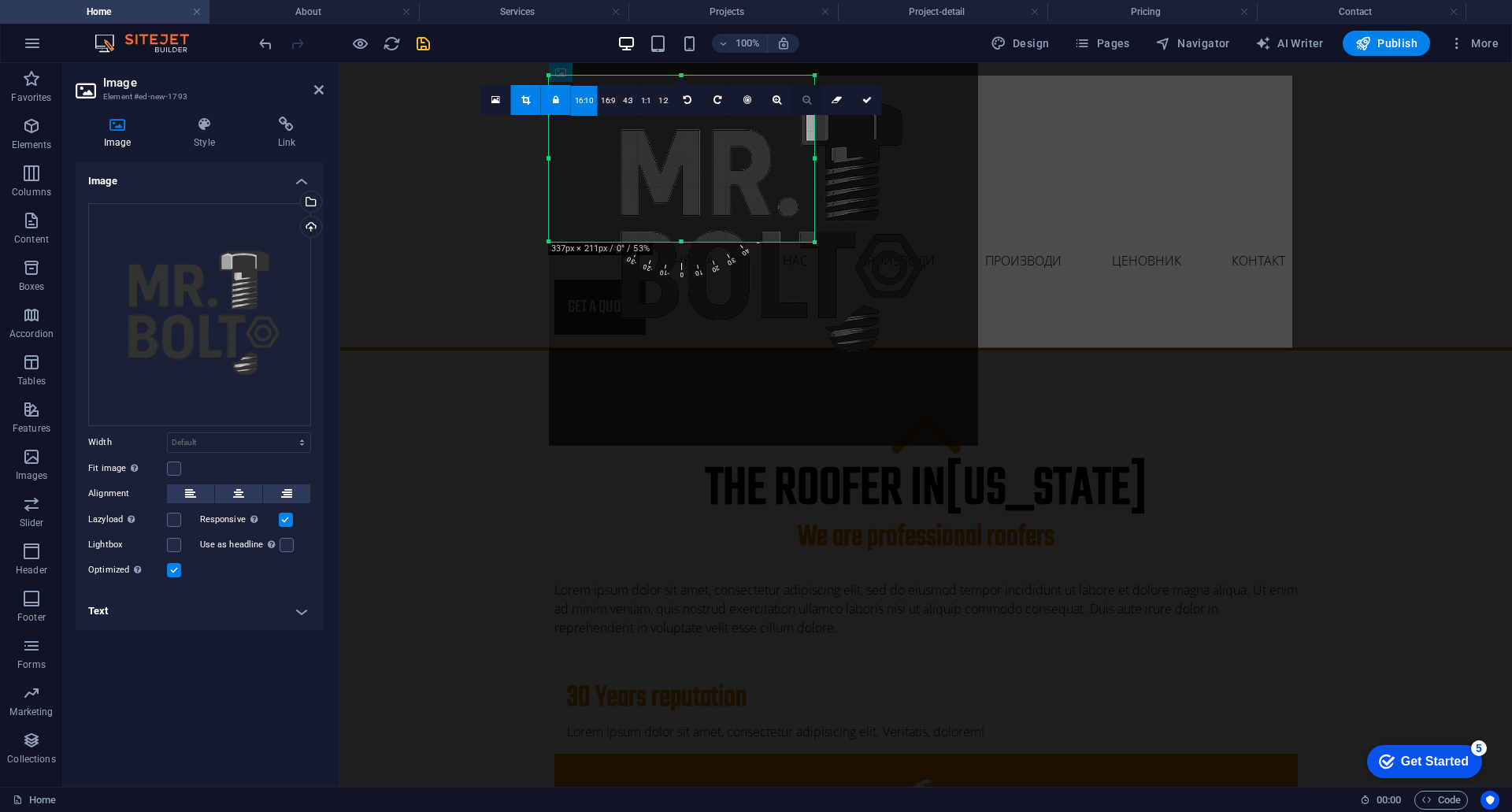
click at [807, 100] on icon at bounding box center [806, 100] width 9 height 10
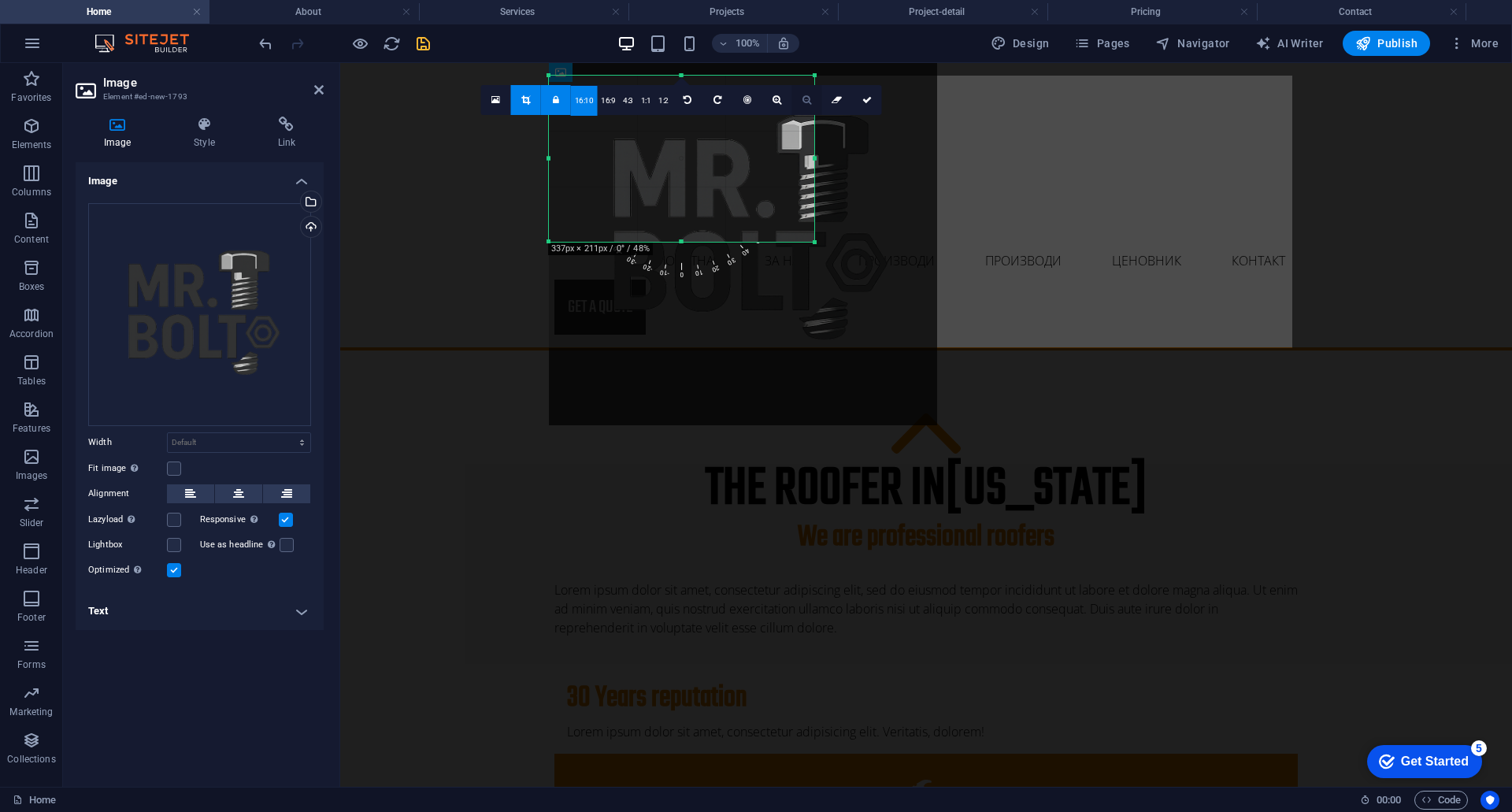
click at [807, 100] on icon at bounding box center [806, 100] width 9 height 10
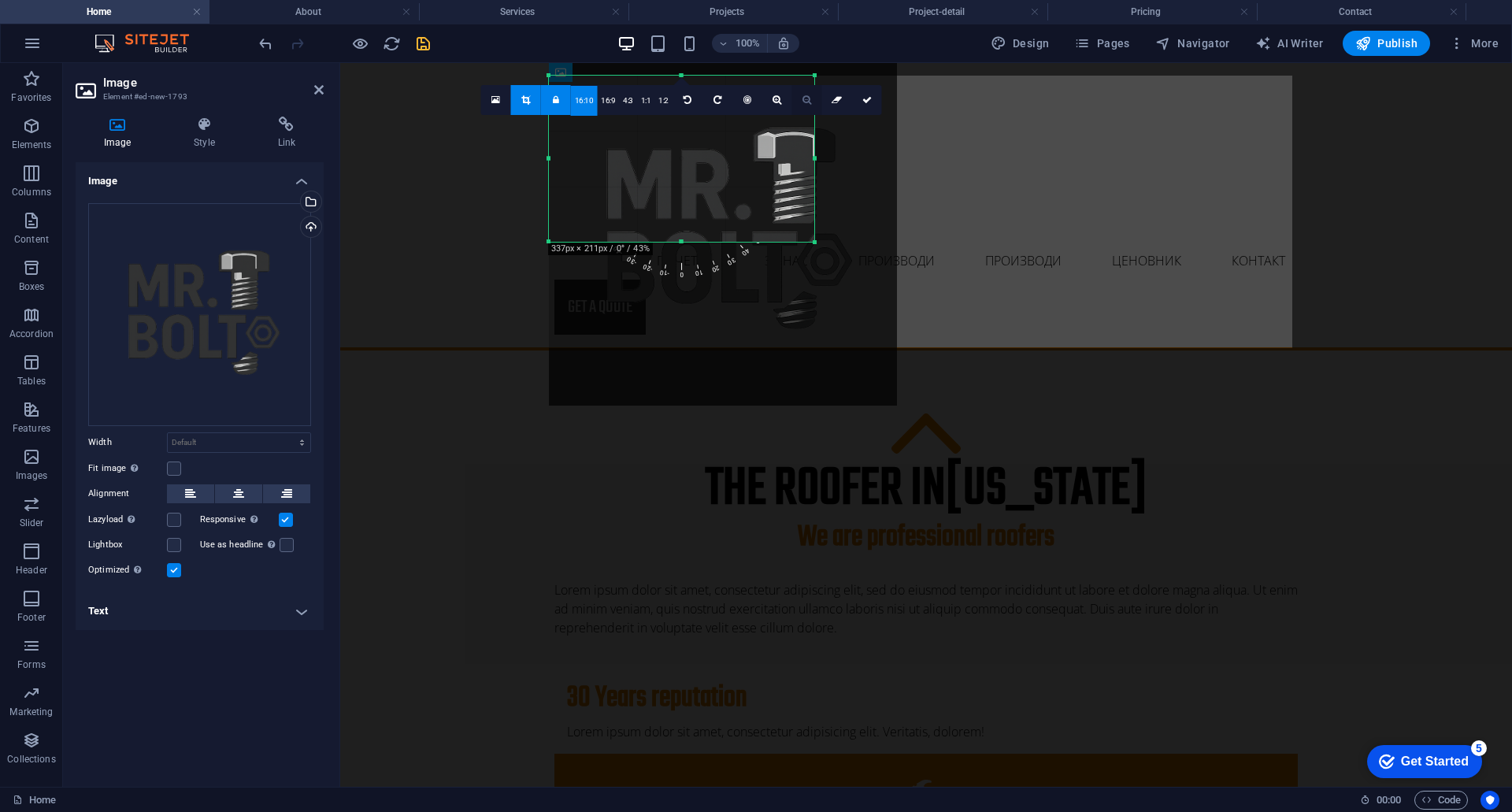
click at [807, 100] on icon at bounding box center [806, 100] width 9 height 10
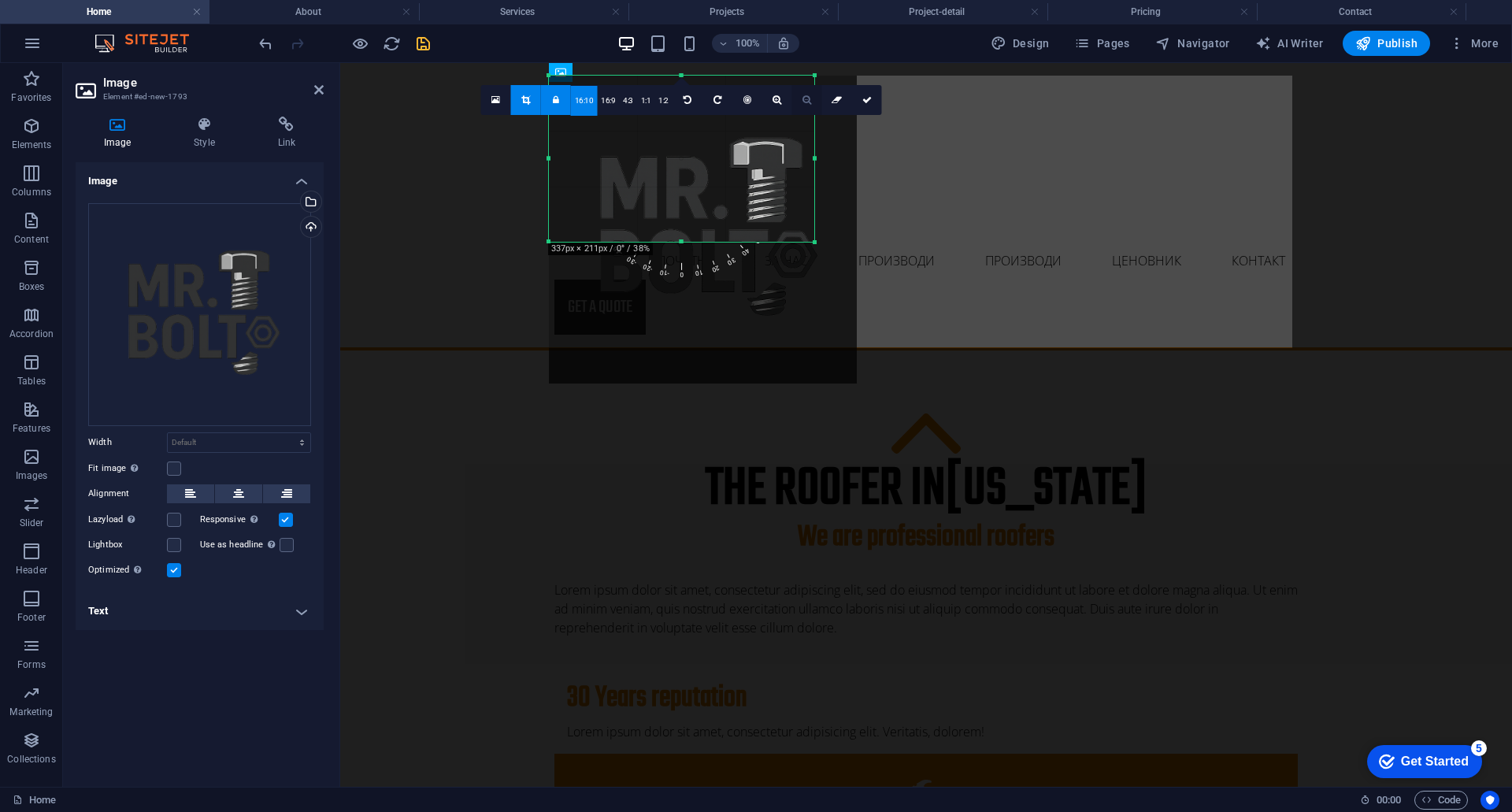
click at [807, 100] on icon at bounding box center [806, 100] width 9 height 10
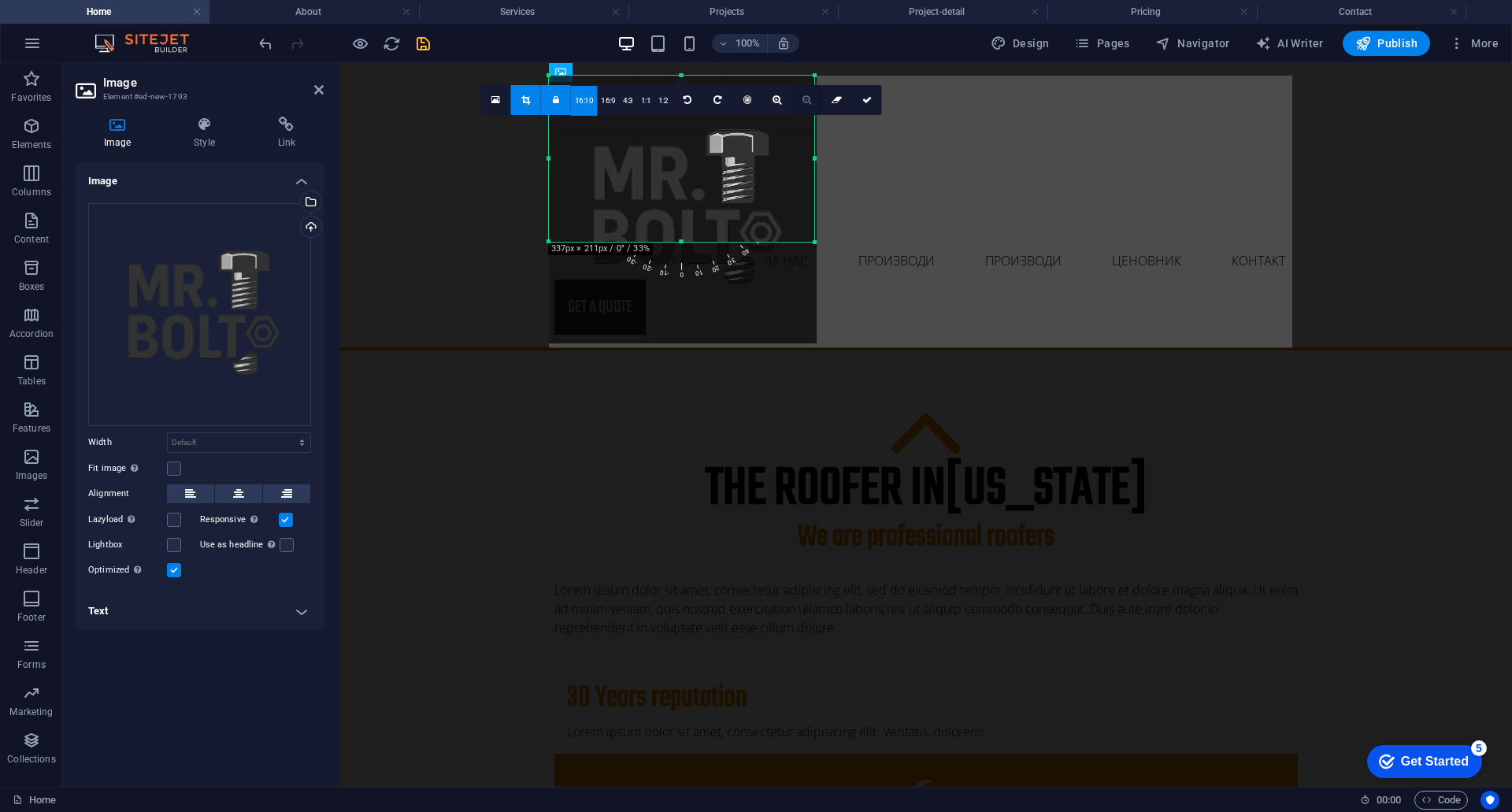
click at [807, 100] on icon at bounding box center [806, 100] width 9 height 10
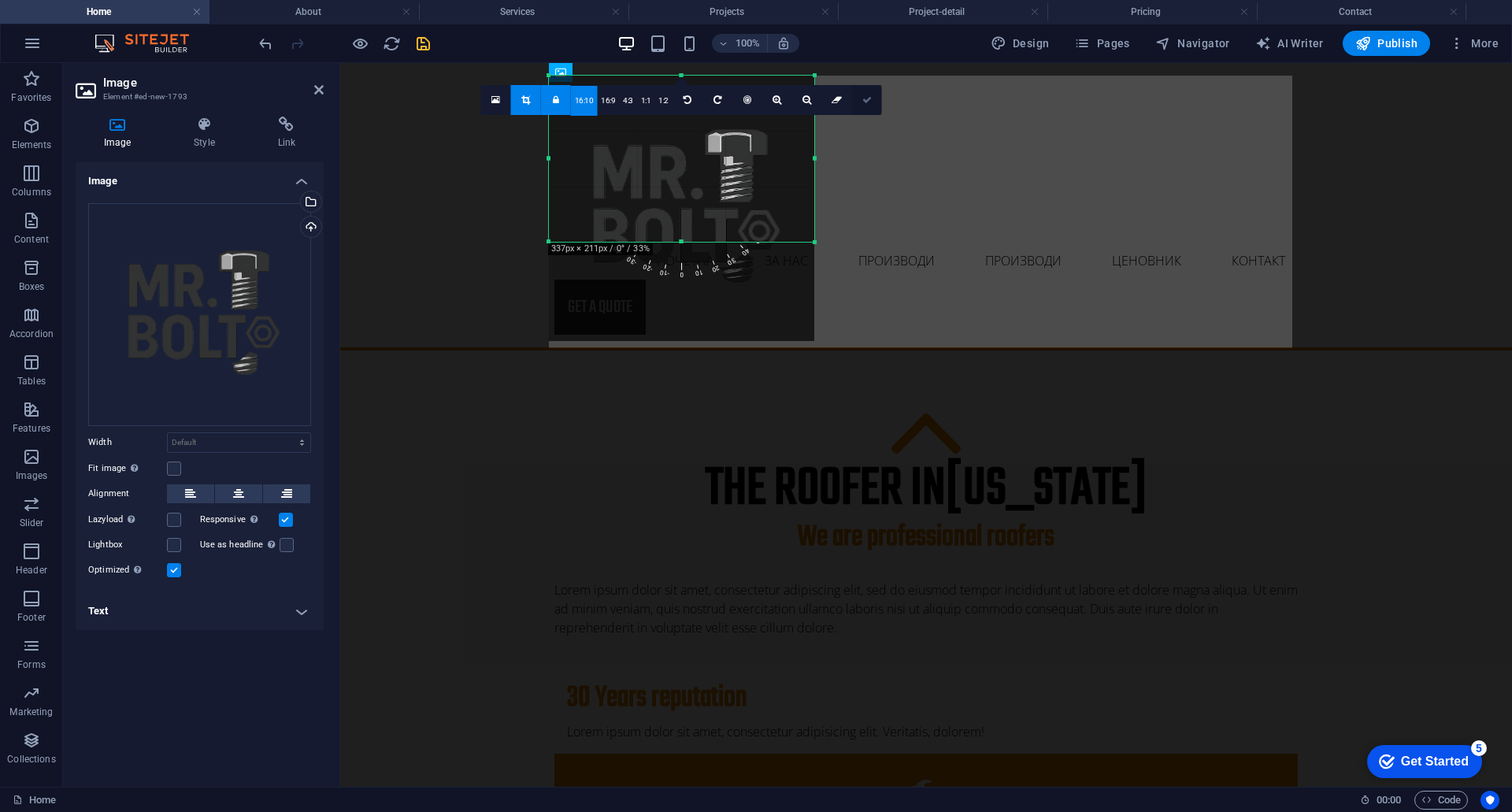
click at [863, 99] on icon at bounding box center [868, 100] width 10 height 10
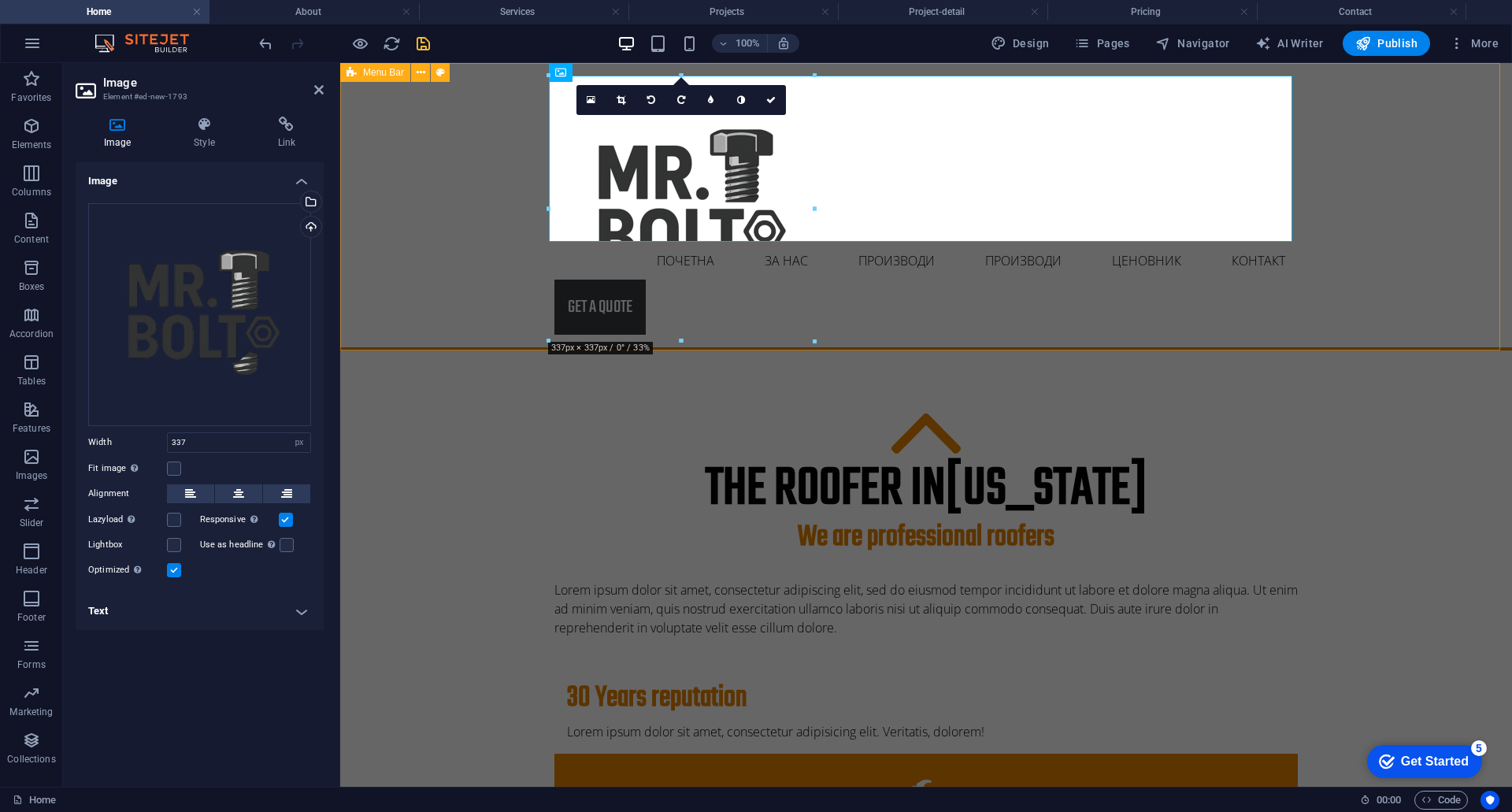
click at [1392, 240] on div "Почетна ЗА НАС Производи Производи Project-detail Ценовник Контакт Get a quote" at bounding box center [926, 206] width 1172 height 287
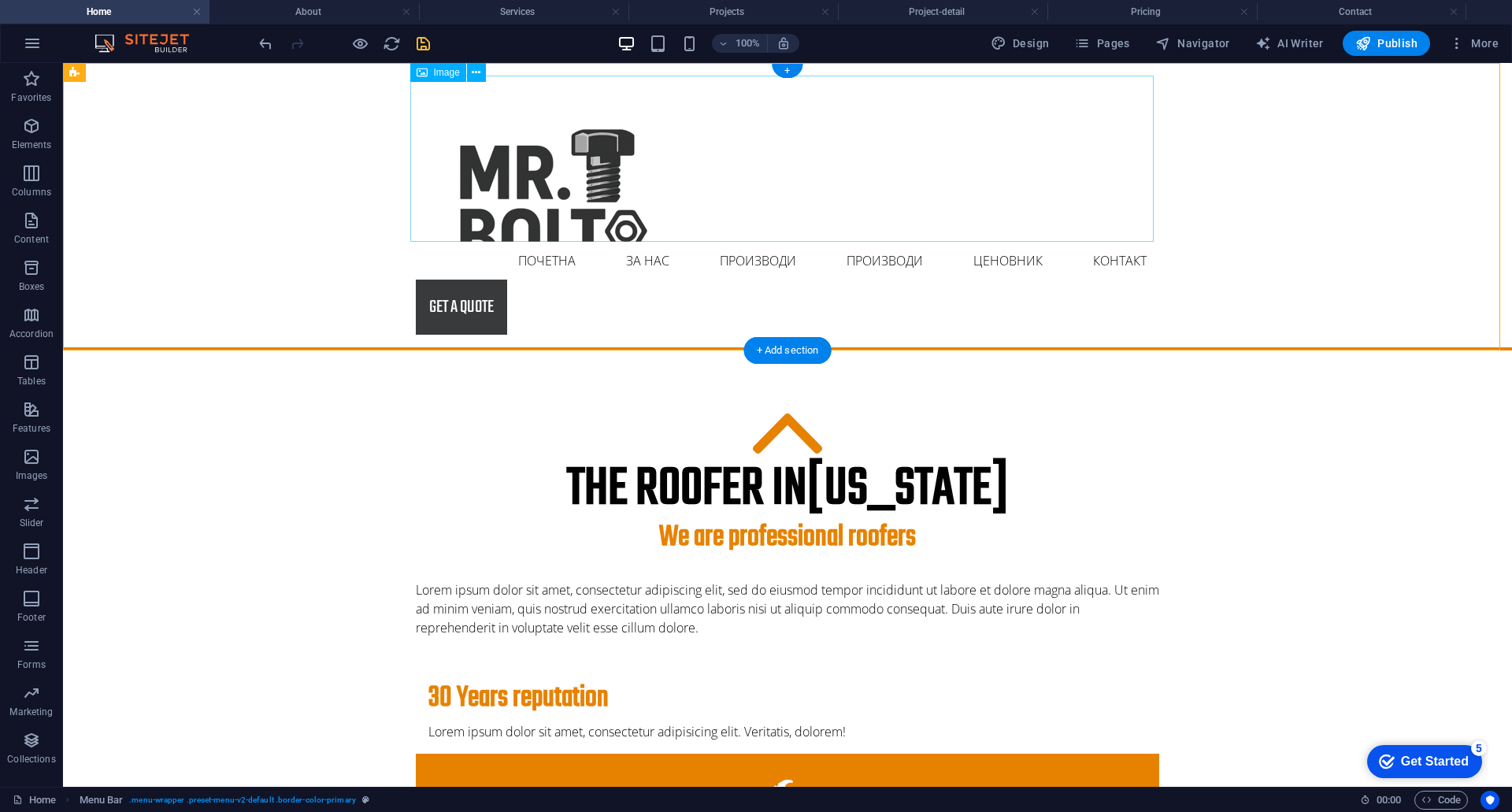
click at [507, 166] on figure at bounding box center [788, 159] width 743 height 166
drag, startPoint x: 528, startPoint y: 180, endPoint x: 541, endPoint y: 157, distance: 26.4
click at [541, 157] on figure at bounding box center [788, 159] width 743 height 166
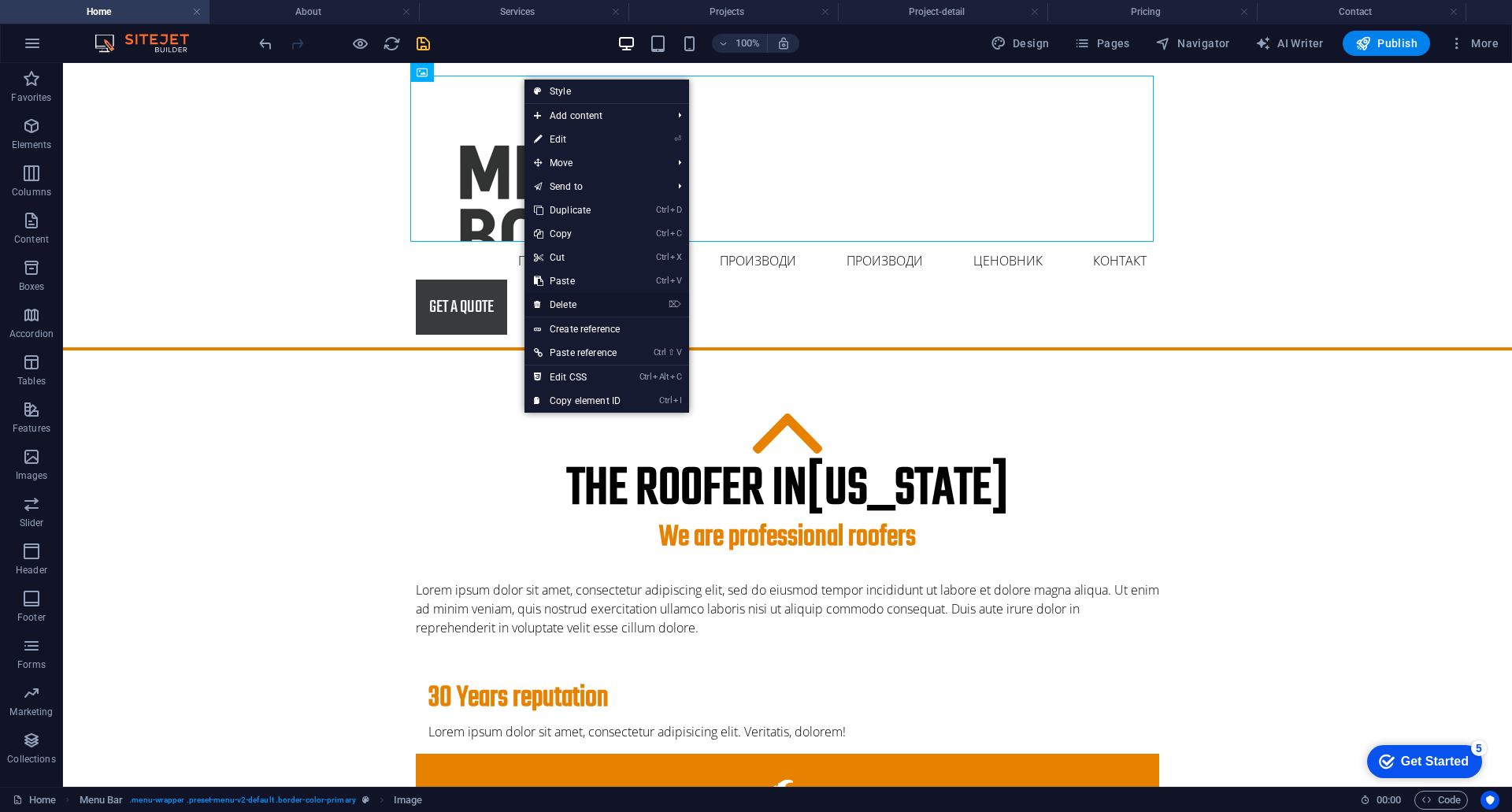
click at [580, 300] on link "⌦ Delete" at bounding box center [577, 305] width 106 height 24
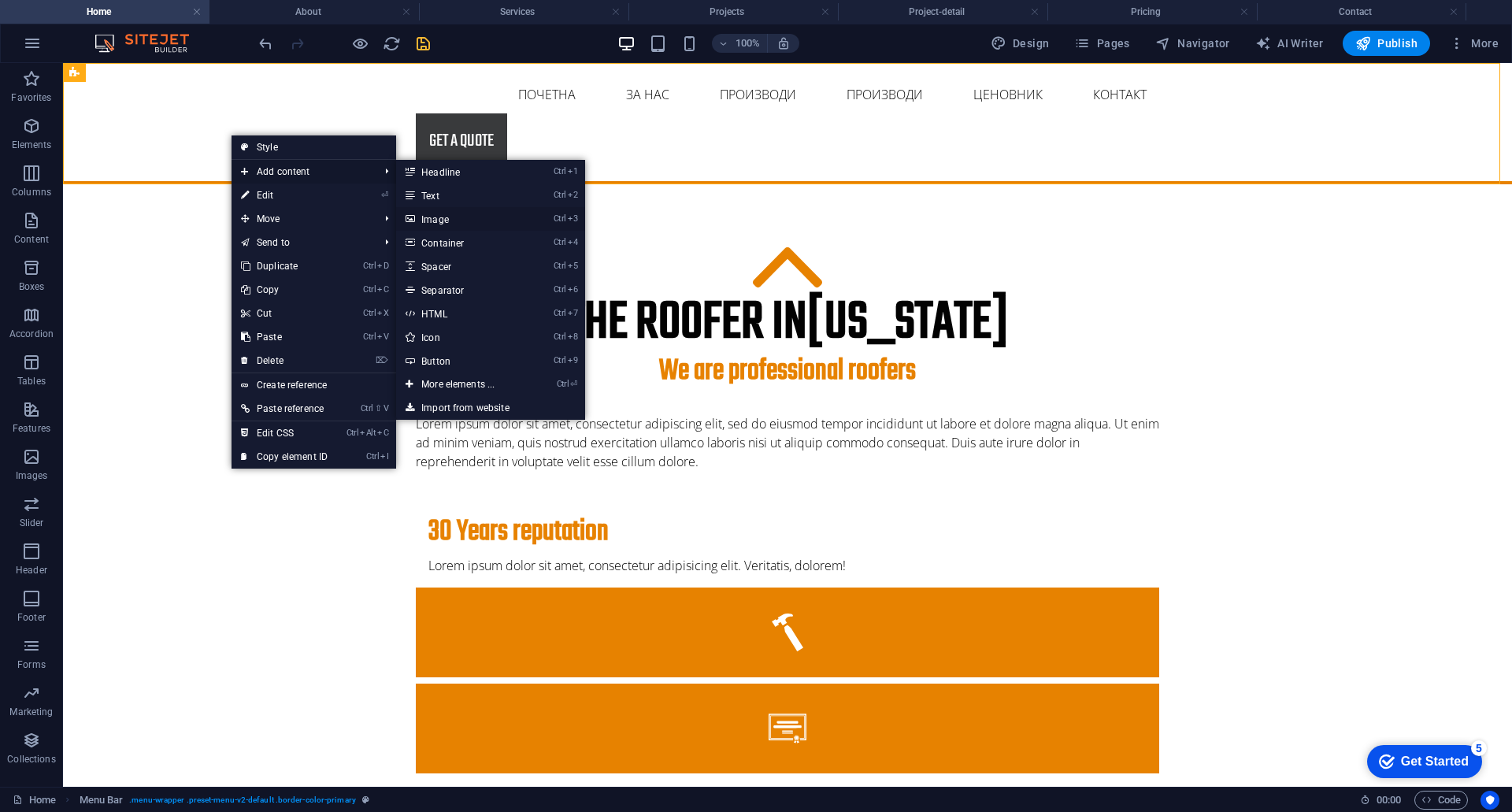
drag, startPoint x: 436, startPoint y: 219, endPoint x: 120, endPoint y: 134, distance: 327.2
click at [436, 219] on link "Ctrl 3 Image" at bounding box center [462, 219] width 130 height 24
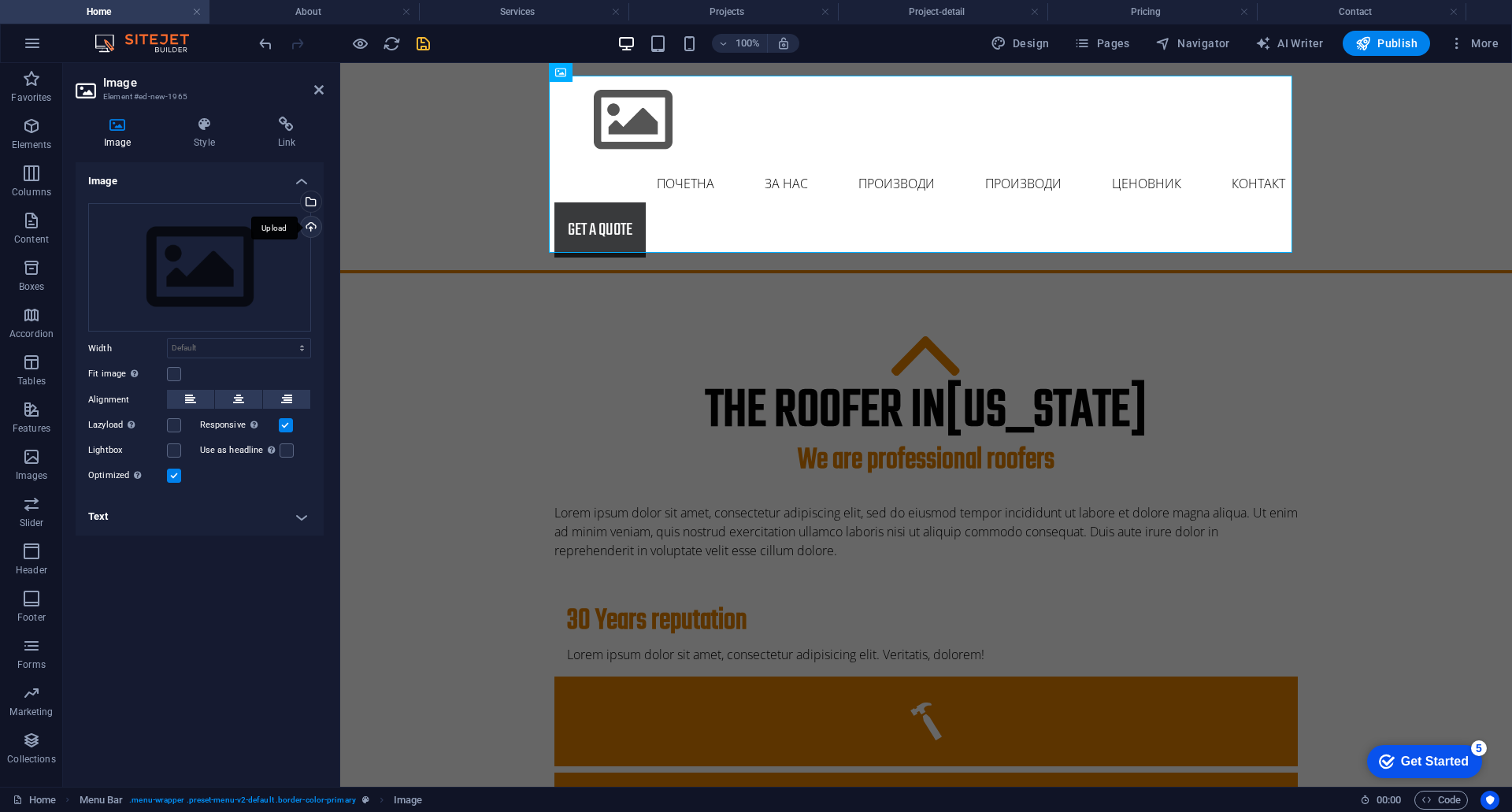
click at [313, 229] on div "Upload" at bounding box center [309, 228] width 24 height 24
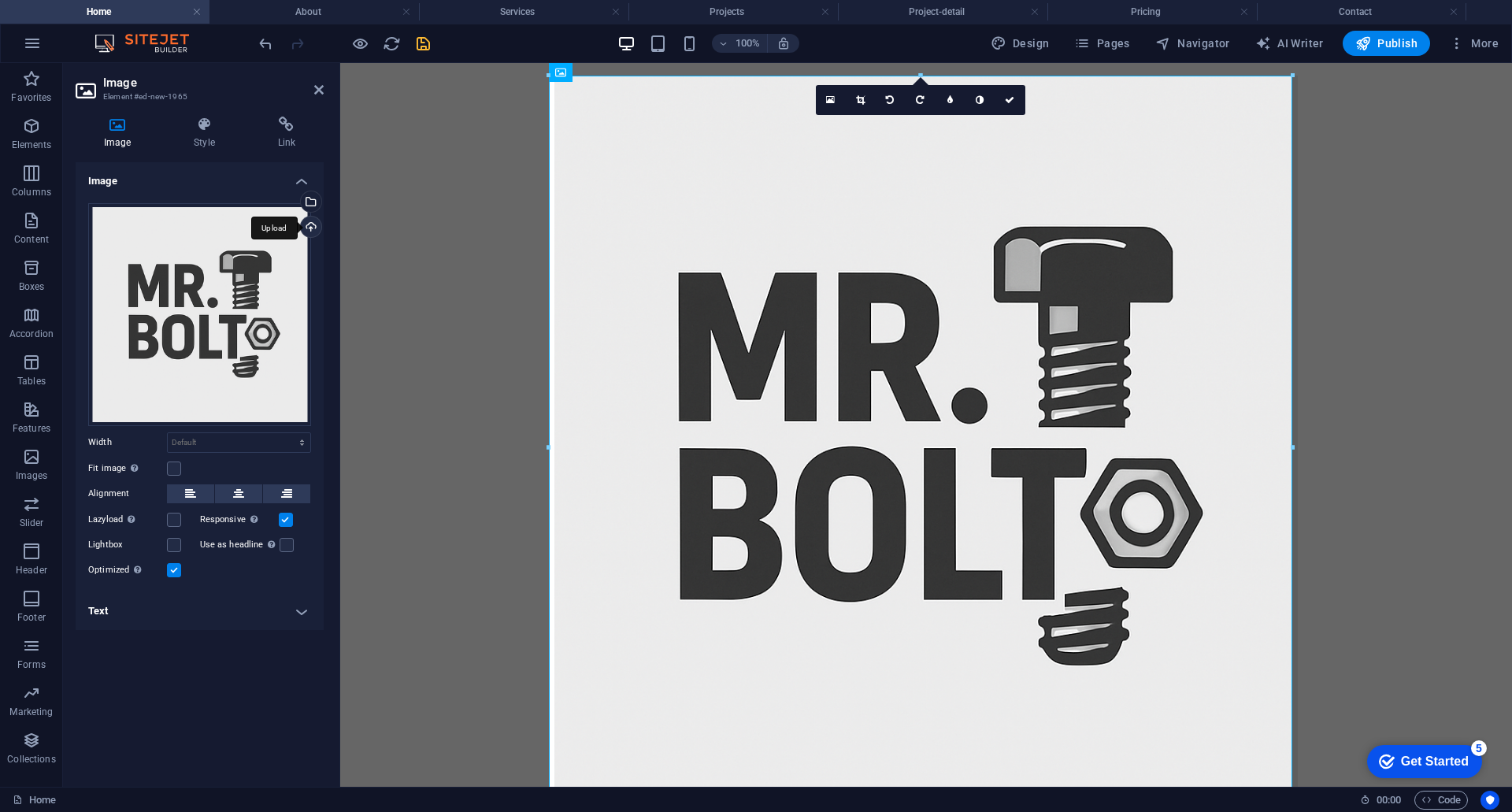
click at [316, 231] on div "Upload" at bounding box center [309, 228] width 24 height 24
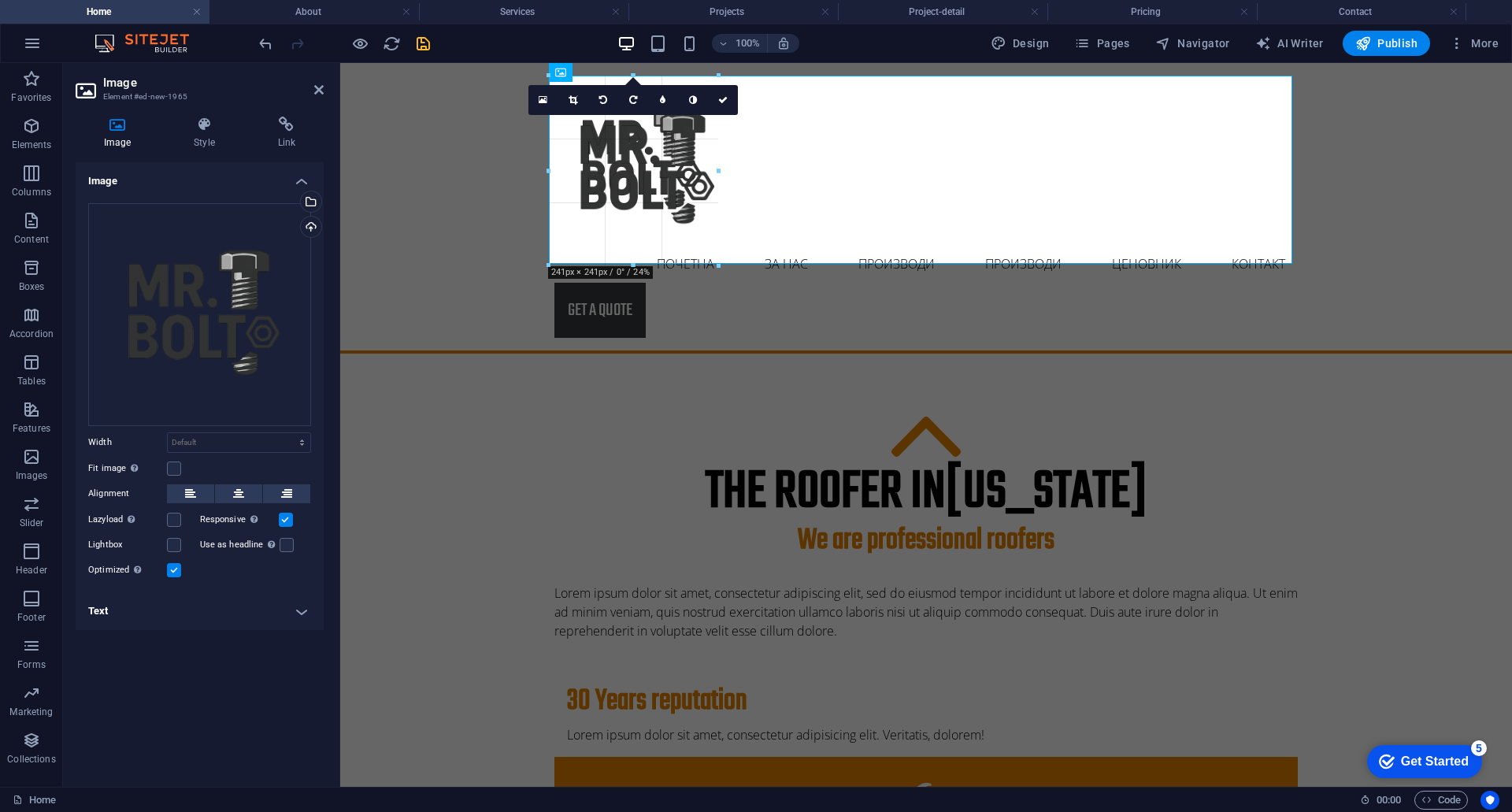
drag, startPoint x: 1288, startPoint y: 74, endPoint x: 1203, endPoint y: 648, distance: 580.3
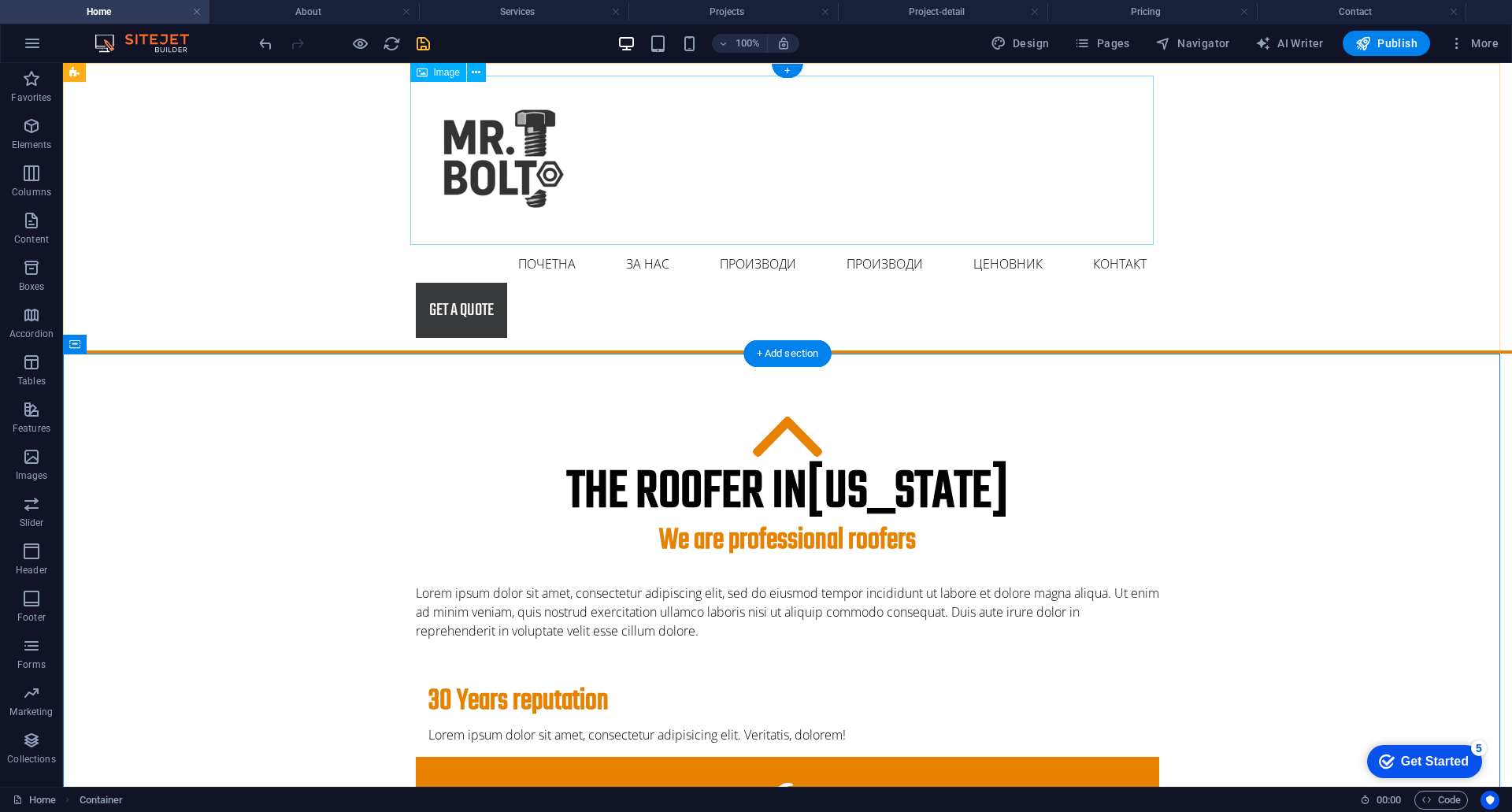
click at [530, 76] on figure at bounding box center [788, 160] width 743 height 169
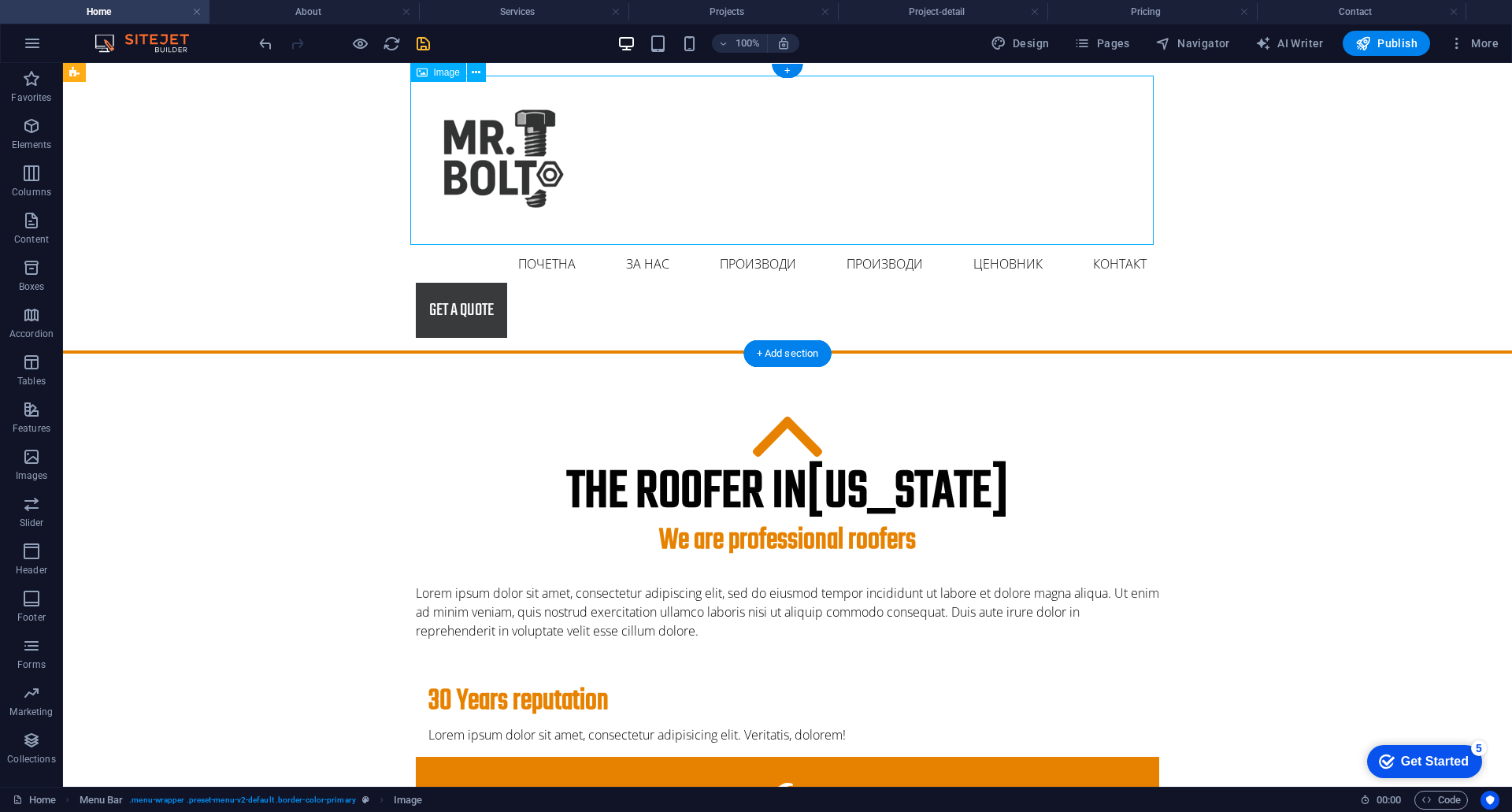
drag, startPoint x: 542, startPoint y: 77, endPoint x: 534, endPoint y: 80, distance: 8.5
click at [536, 80] on figure at bounding box center [788, 160] width 743 height 169
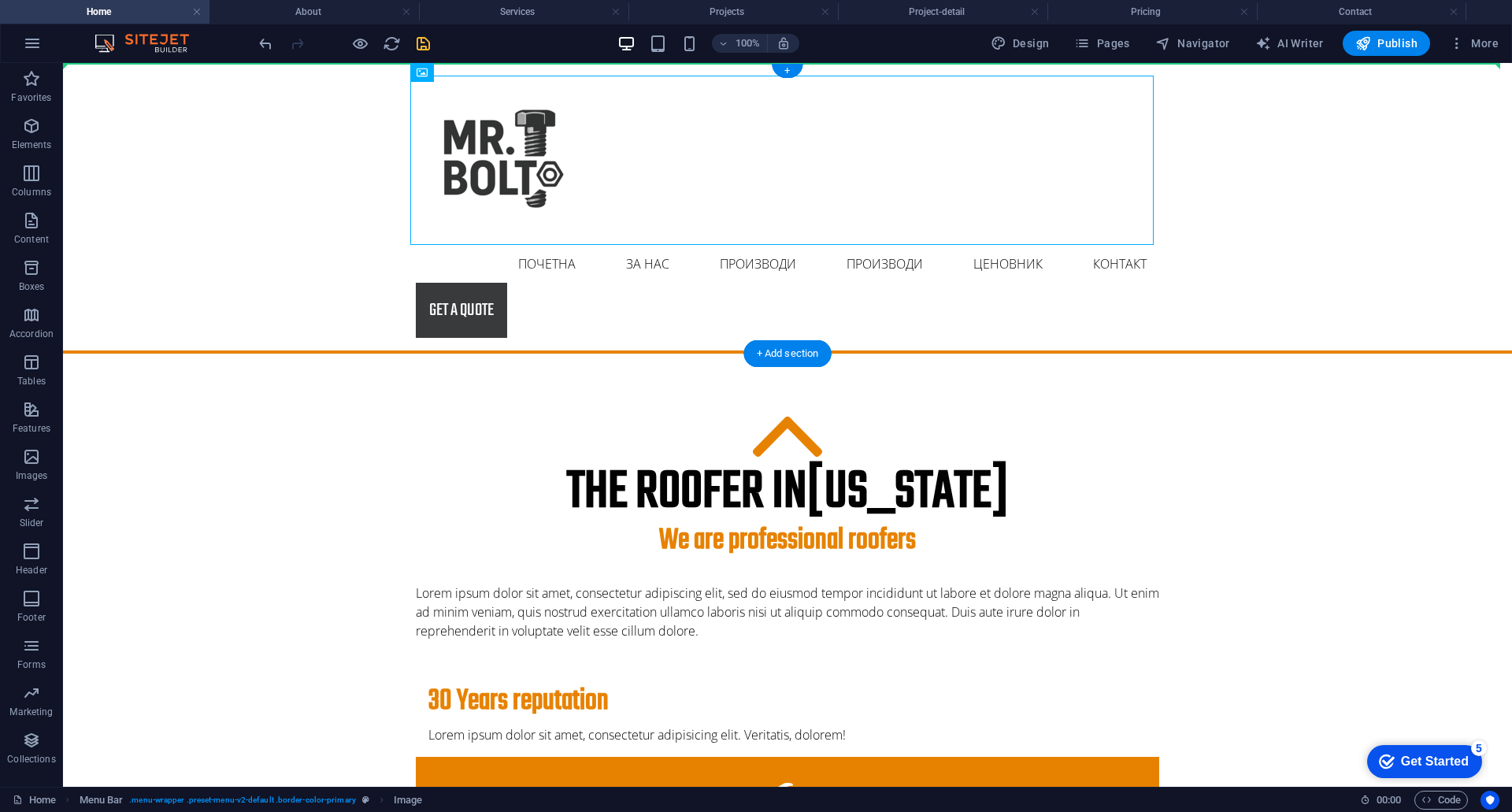
drag, startPoint x: 497, startPoint y: 132, endPoint x: 126, endPoint y: 83, distance: 374.2
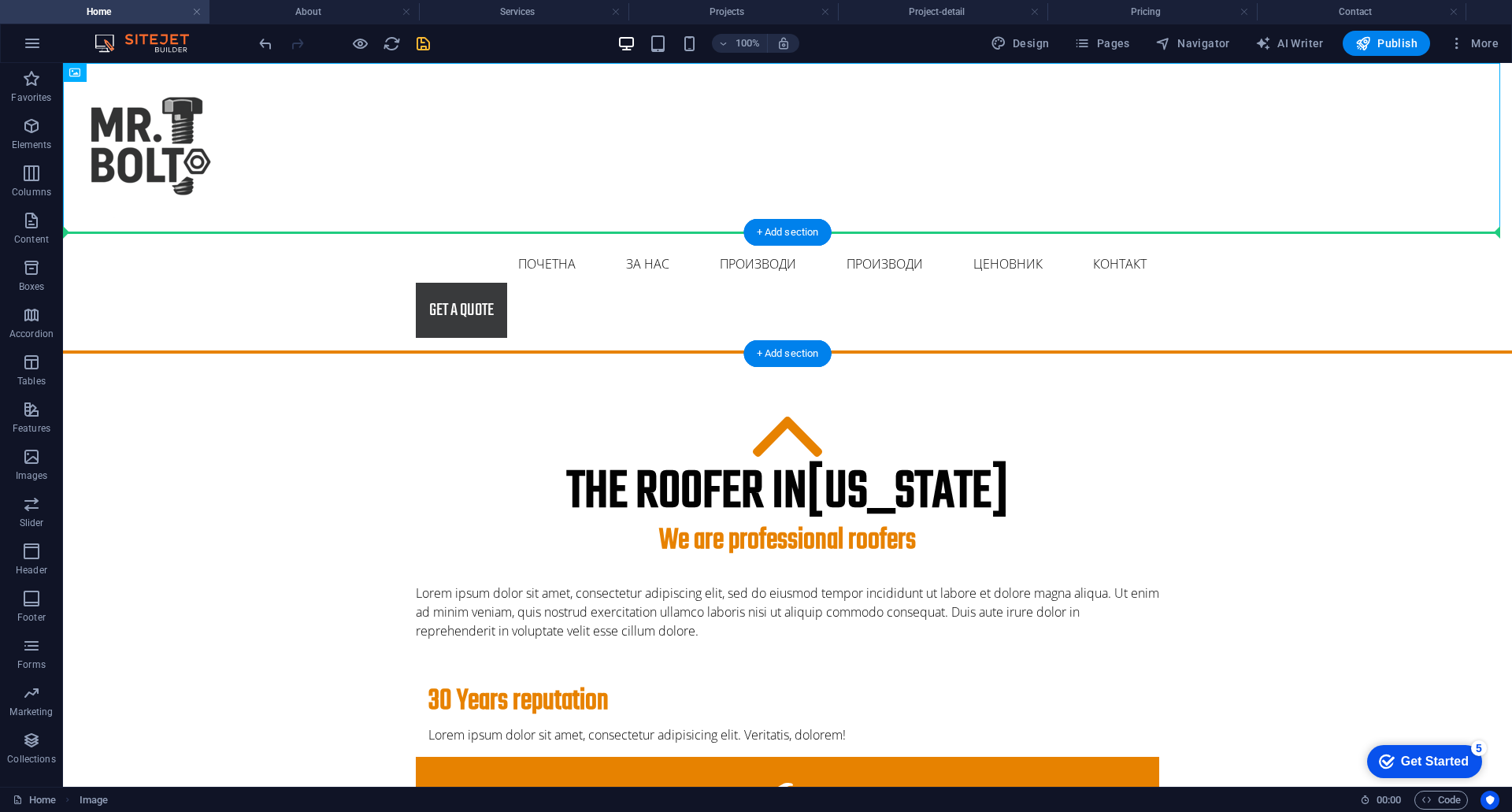
drag, startPoint x: 160, startPoint y: 133, endPoint x: 132, endPoint y: 265, distance: 134.9
drag, startPoint x: 171, startPoint y: 137, endPoint x: 175, endPoint y: 282, distance: 145.1
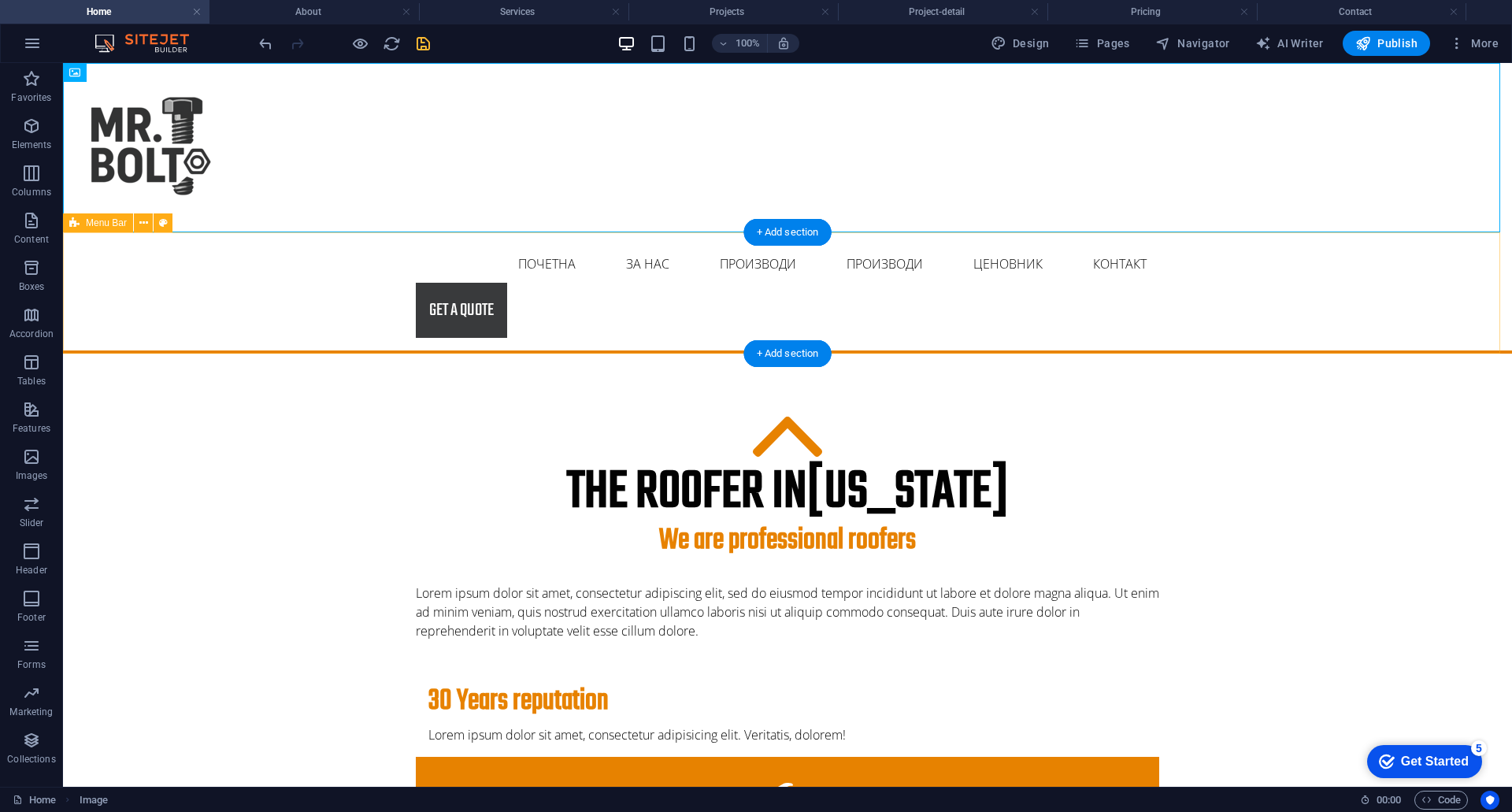
drag, startPoint x: 190, startPoint y: 135, endPoint x: 161, endPoint y: 271, distance: 139.1
click at [271, 279] on div "Почетна ЗА НАС Производи Производи Project-detail Ценовник Контакт Get a quote" at bounding box center [788, 292] width 1450 height 122
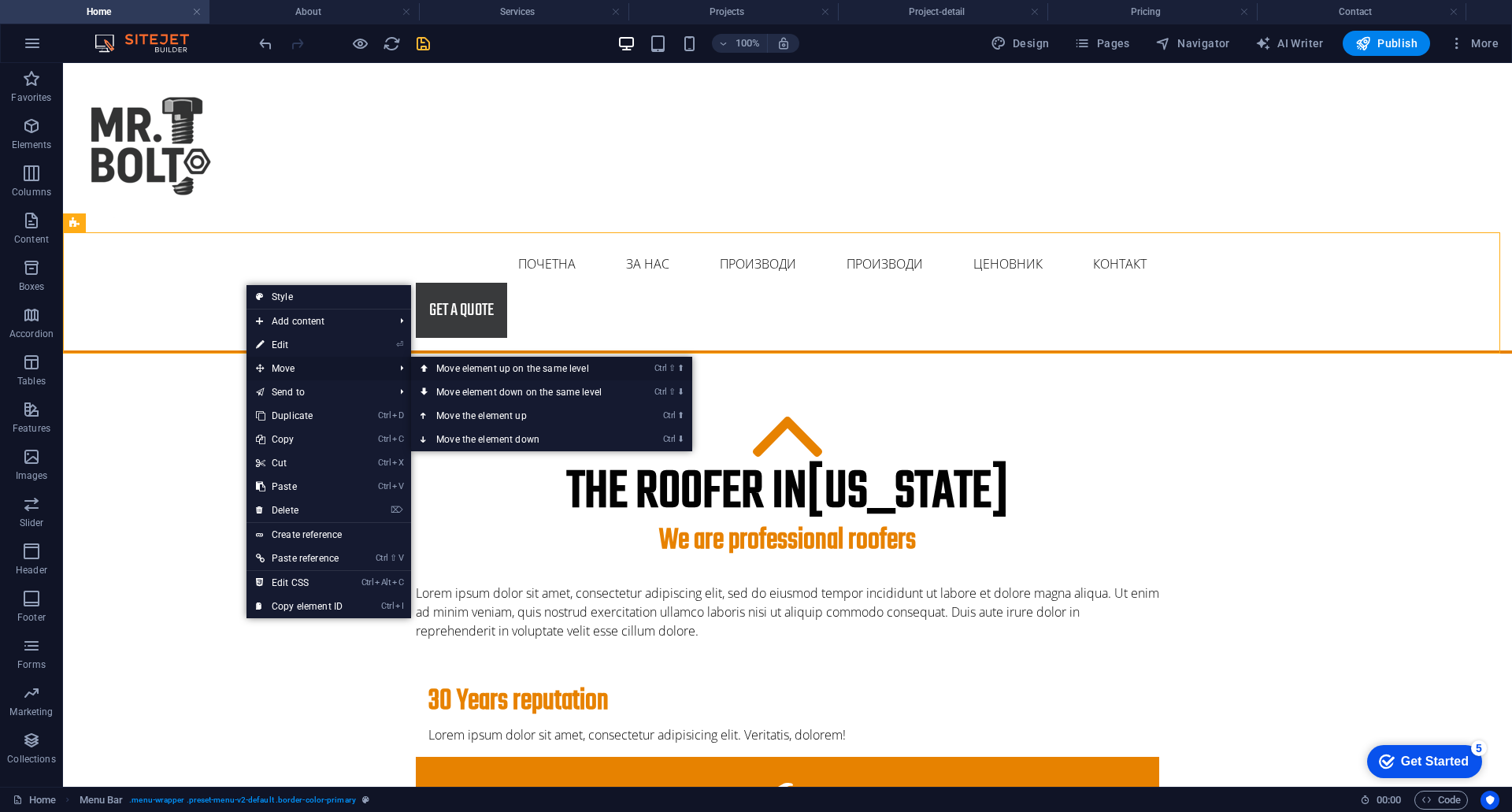
click at [432, 367] on link "Ctrl ⇧ ⬆ Move element up on the same level" at bounding box center [522, 368] width 222 height 24
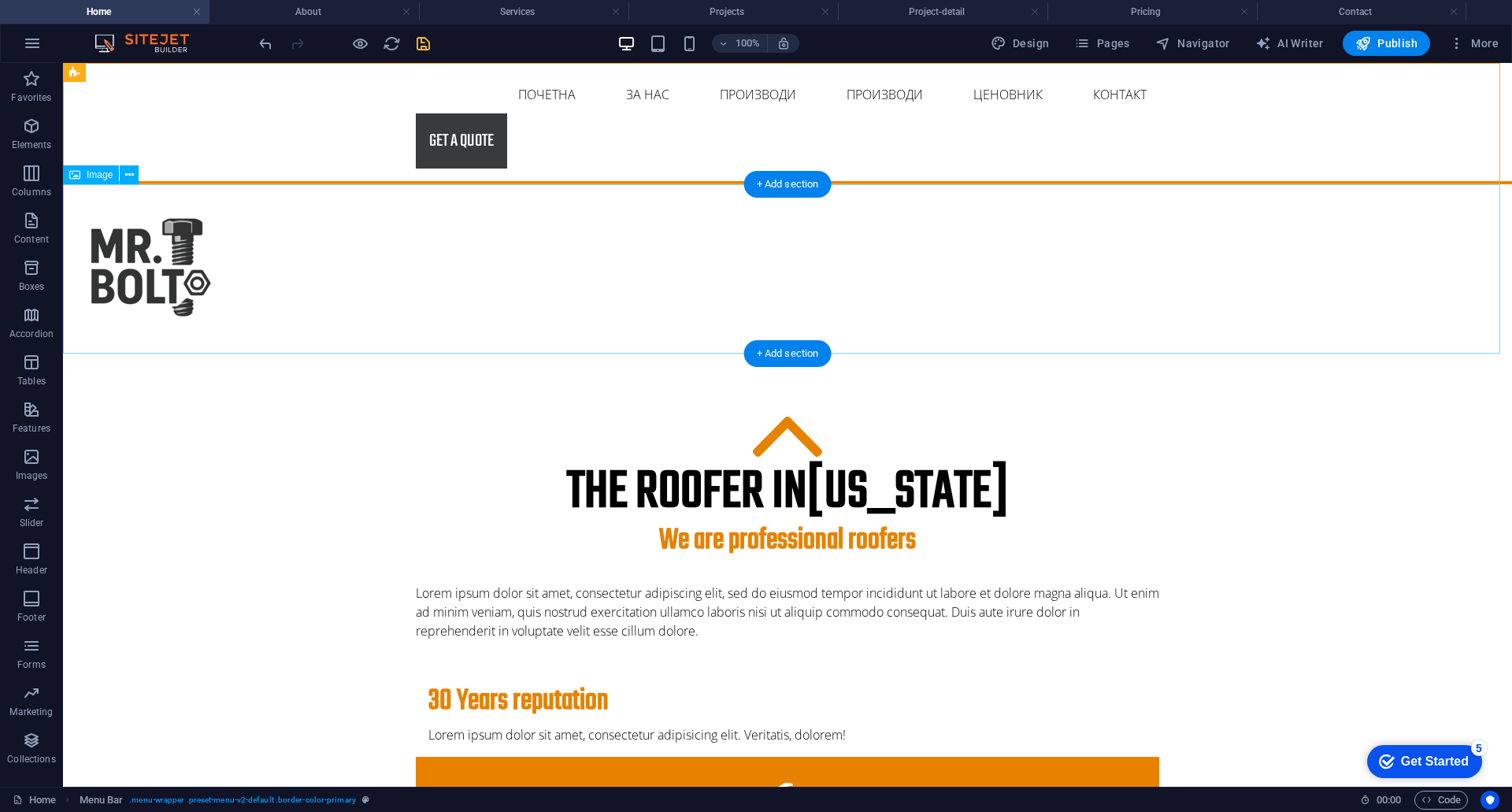
click at [167, 267] on figure at bounding box center [788, 269] width 1450 height 169
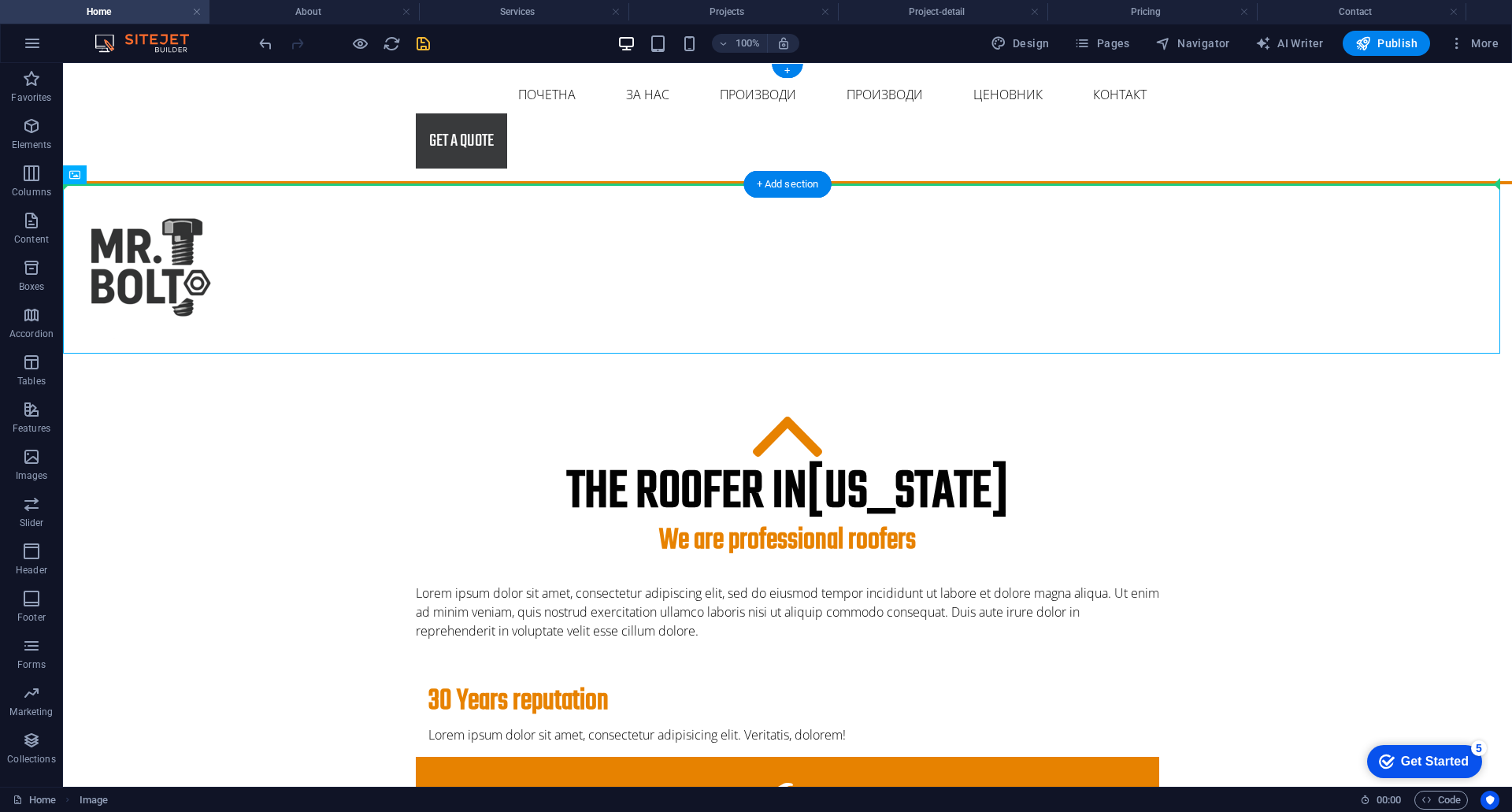
drag, startPoint x: 153, startPoint y: 274, endPoint x: 172, endPoint y: 145, distance: 130.4
drag, startPoint x: 146, startPoint y: 246, endPoint x: 211, endPoint y: 125, distance: 137.4
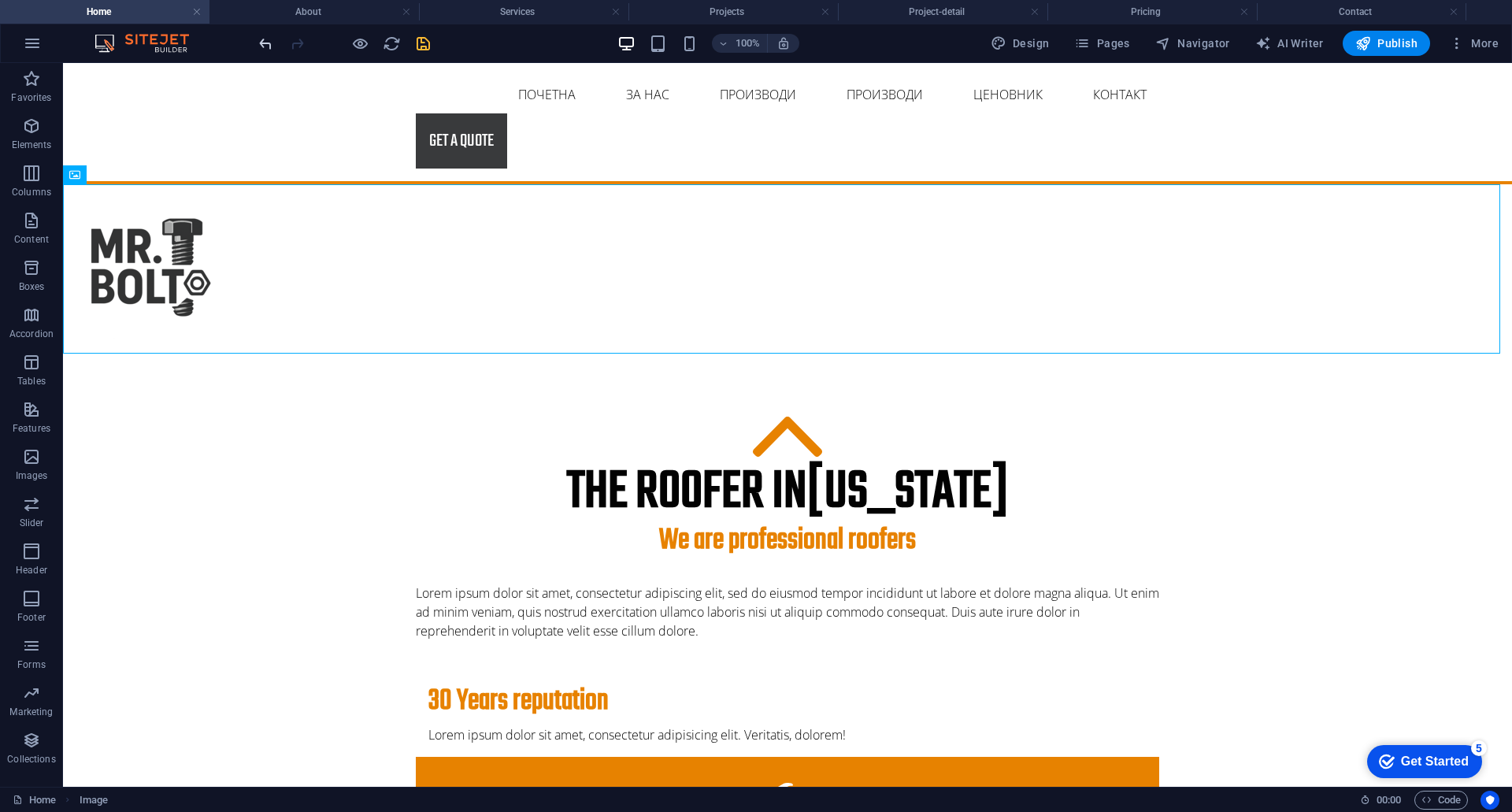
click at [261, 37] on icon "undo" at bounding box center [266, 43] width 18 height 18
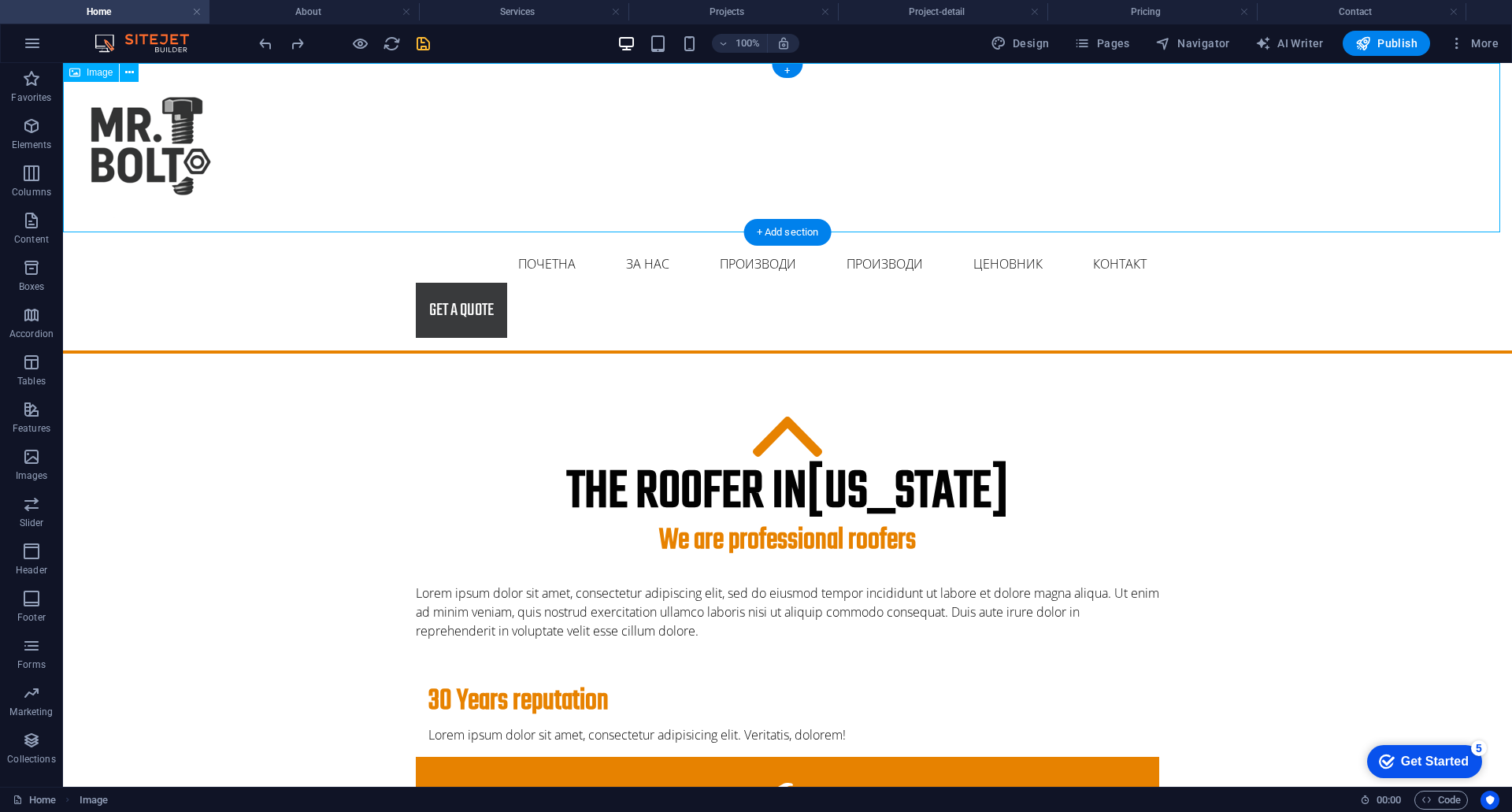
click at [119, 129] on figure at bounding box center [788, 147] width 1450 height 169
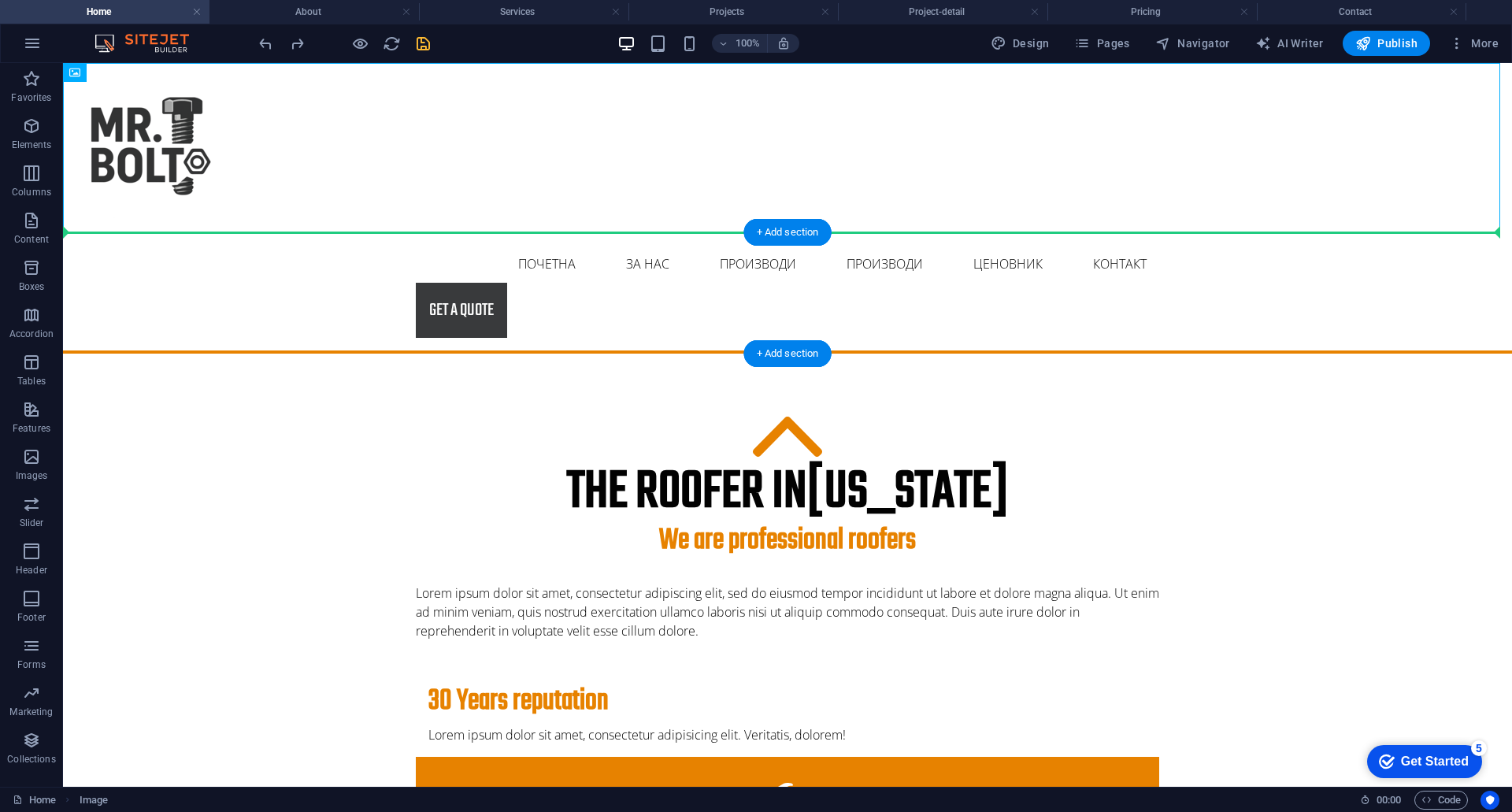
drag, startPoint x: 169, startPoint y: 129, endPoint x: 139, endPoint y: 270, distance: 144.2
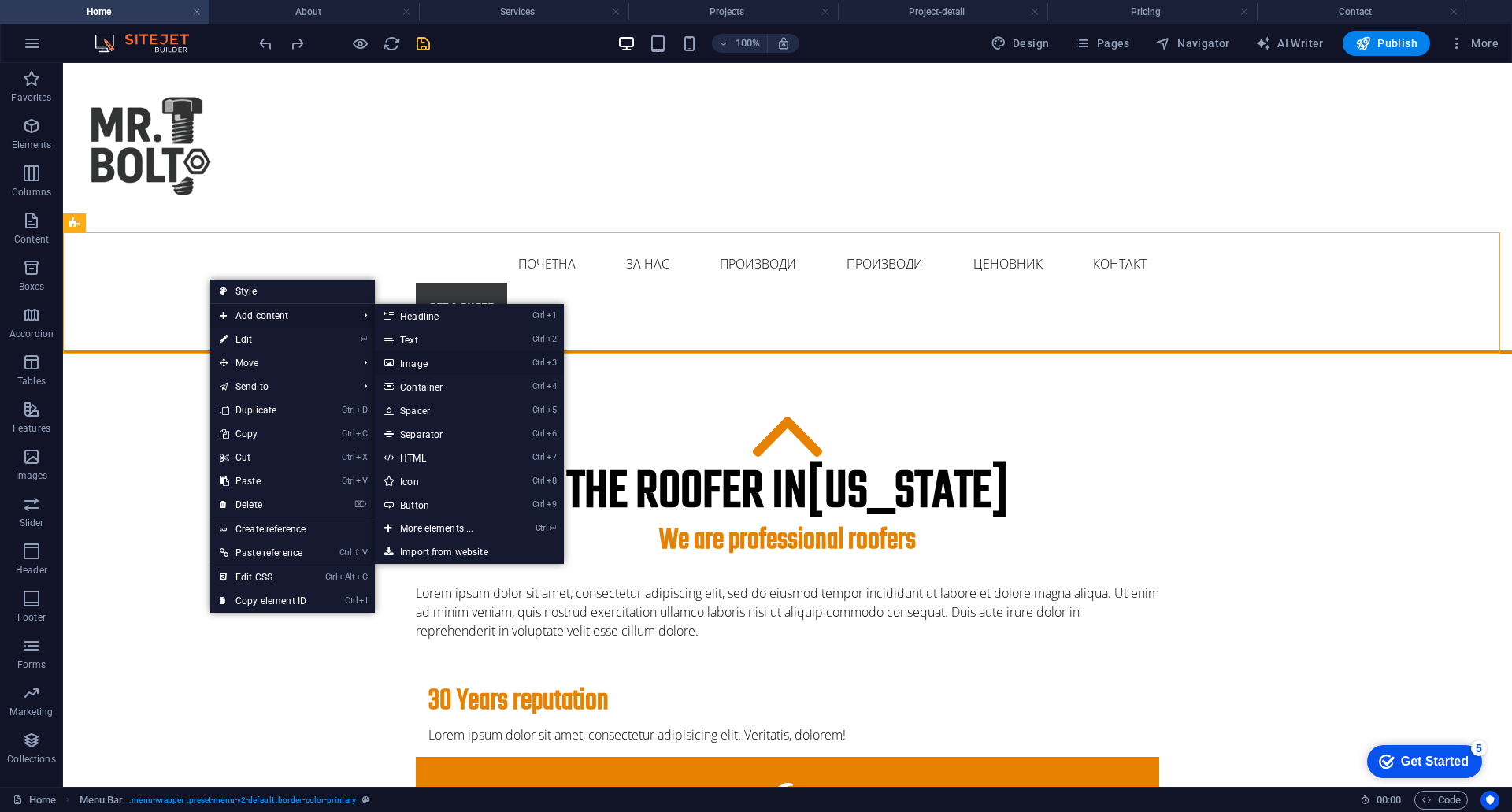
click at [420, 363] on link "Ctrl 3 Image" at bounding box center [440, 363] width 130 height 24
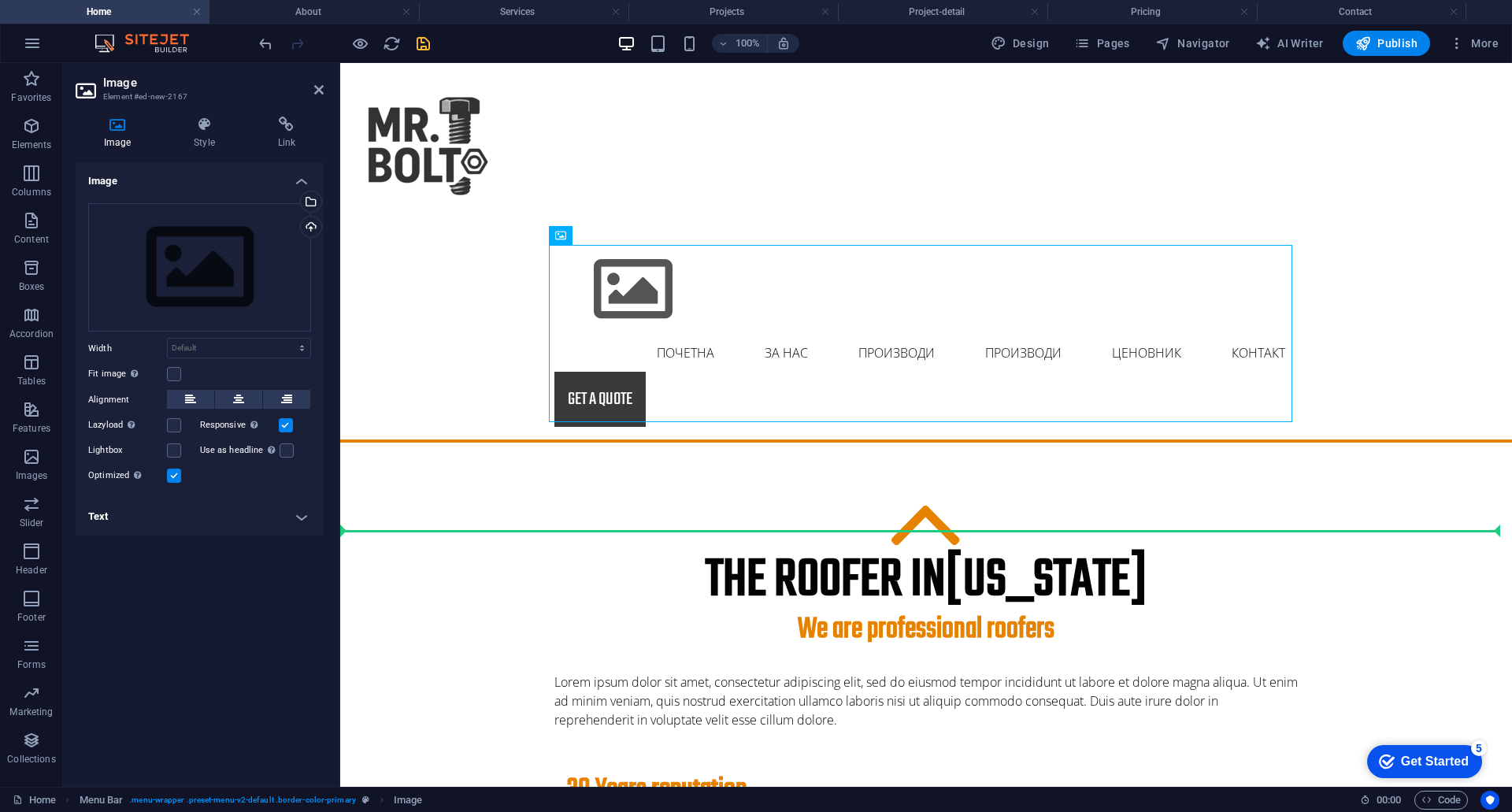
drag, startPoint x: 908, startPoint y: 296, endPoint x: 461, endPoint y: 458, distance: 475.5
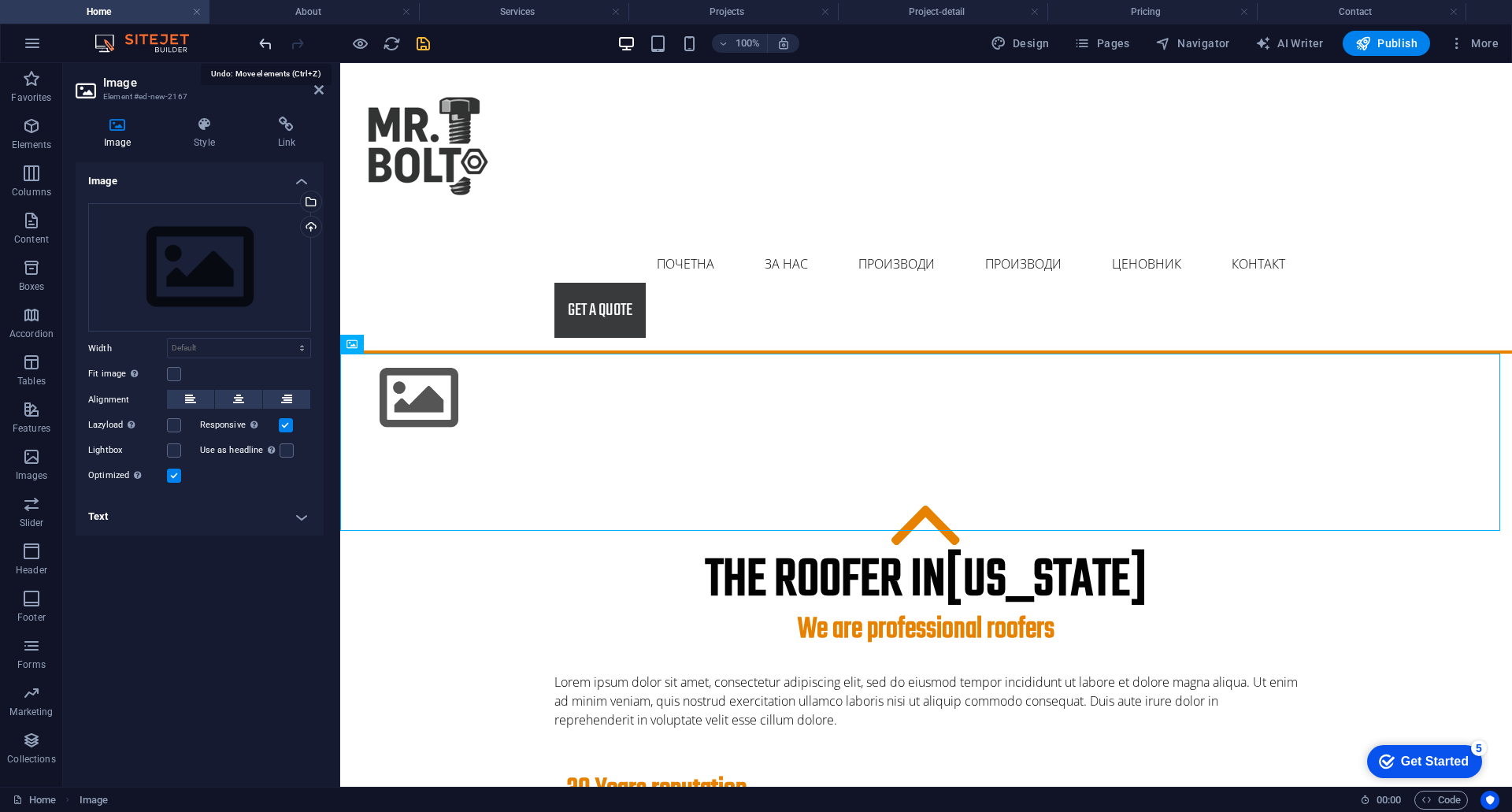
click at [262, 41] on icon "undo" at bounding box center [266, 43] width 18 height 18
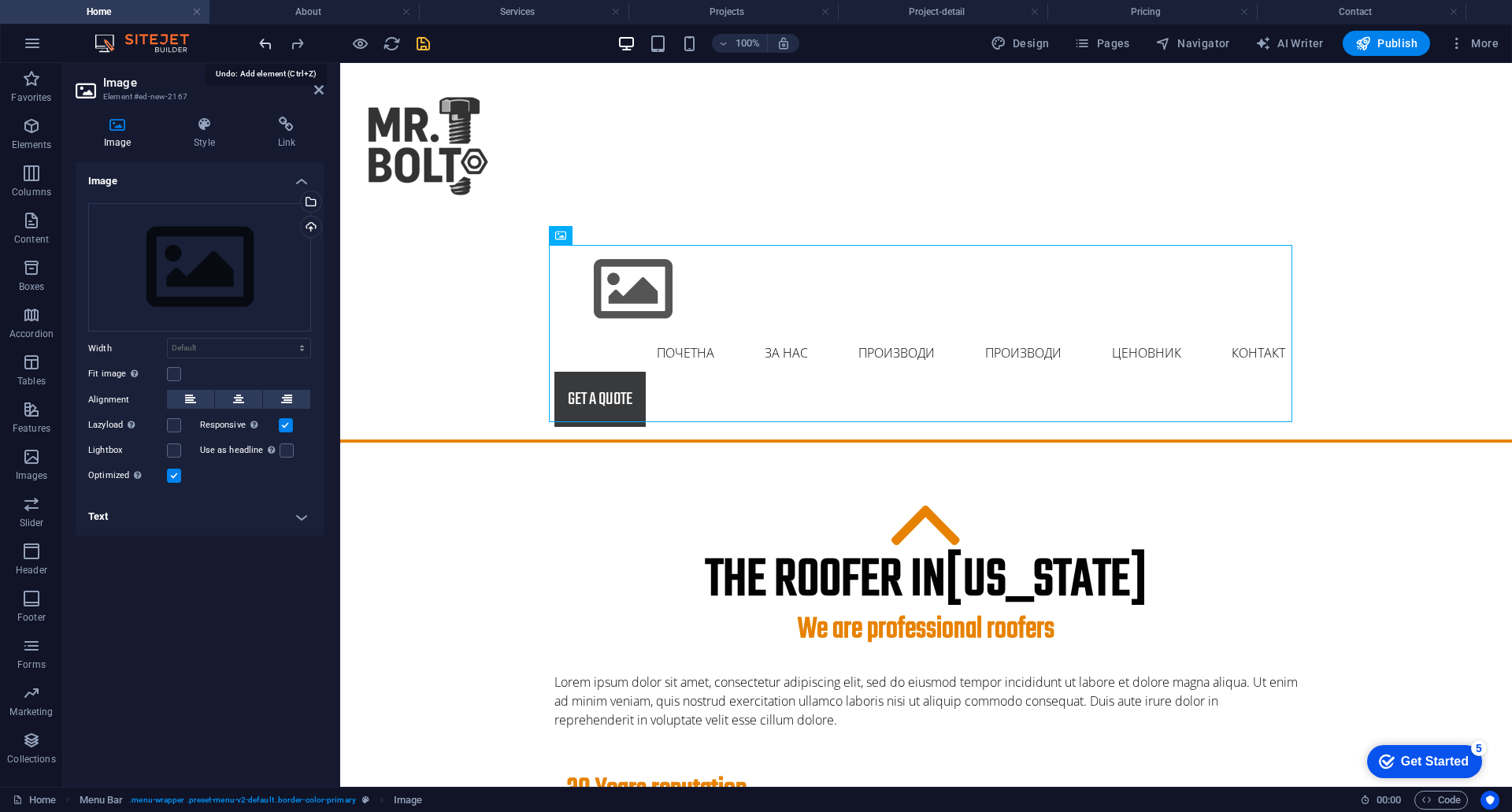
click at [262, 41] on icon "undo" at bounding box center [266, 43] width 18 height 18
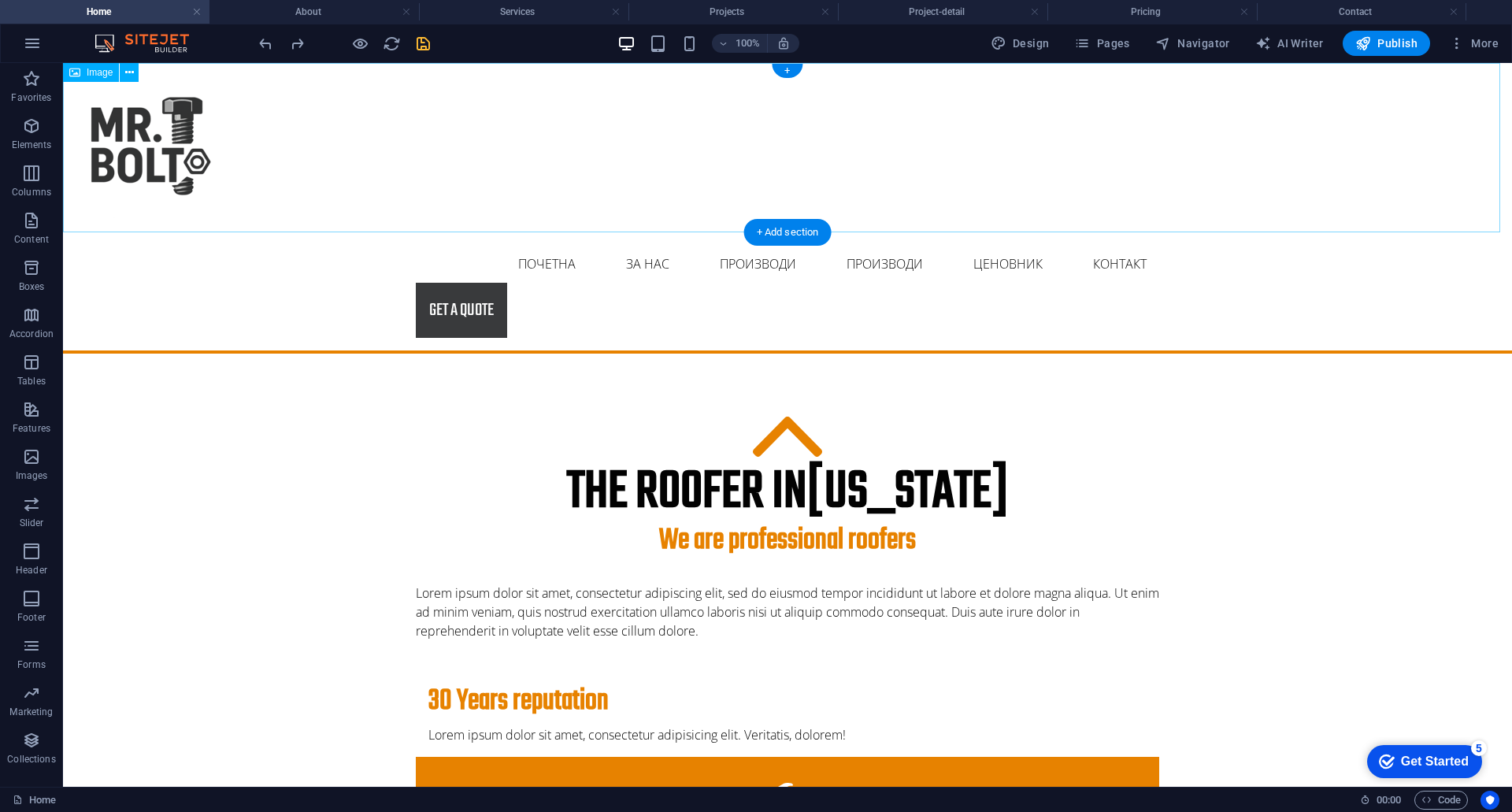
click at [140, 145] on figure at bounding box center [788, 147] width 1450 height 169
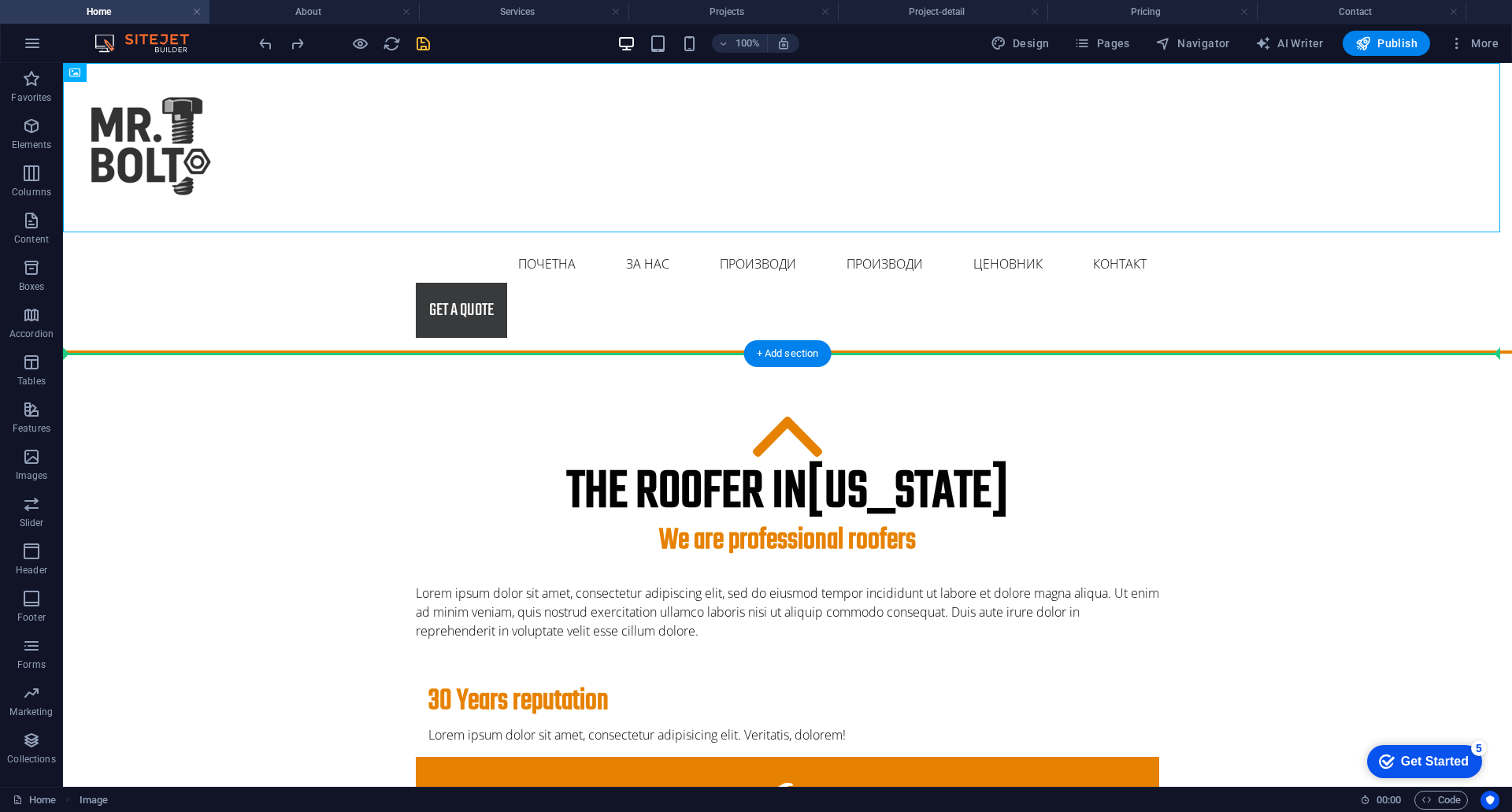
drag, startPoint x: 157, startPoint y: 141, endPoint x: 119, endPoint y: 358, distance: 220.3
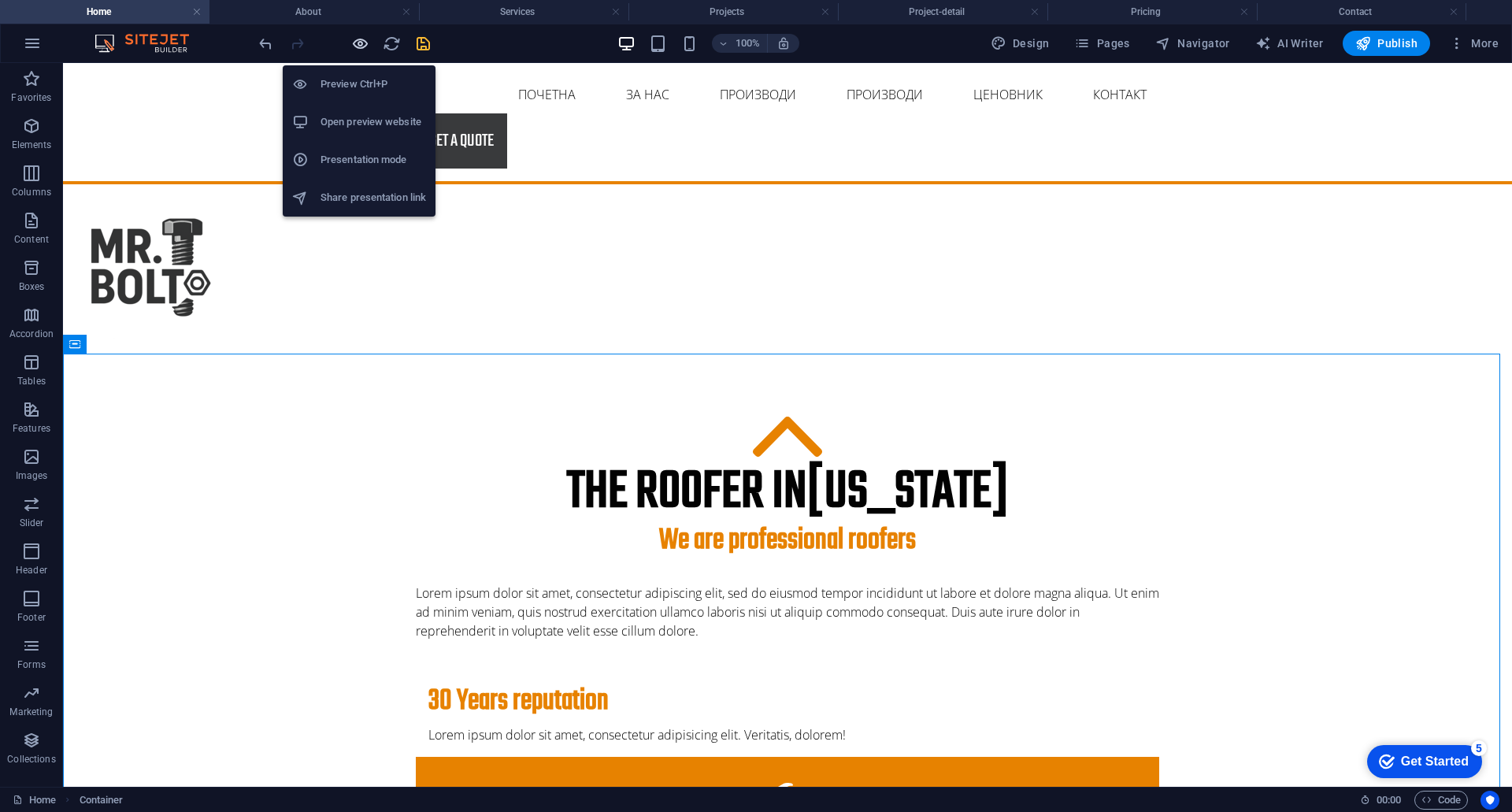
click at [355, 45] on icon "button" at bounding box center [360, 43] width 18 height 18
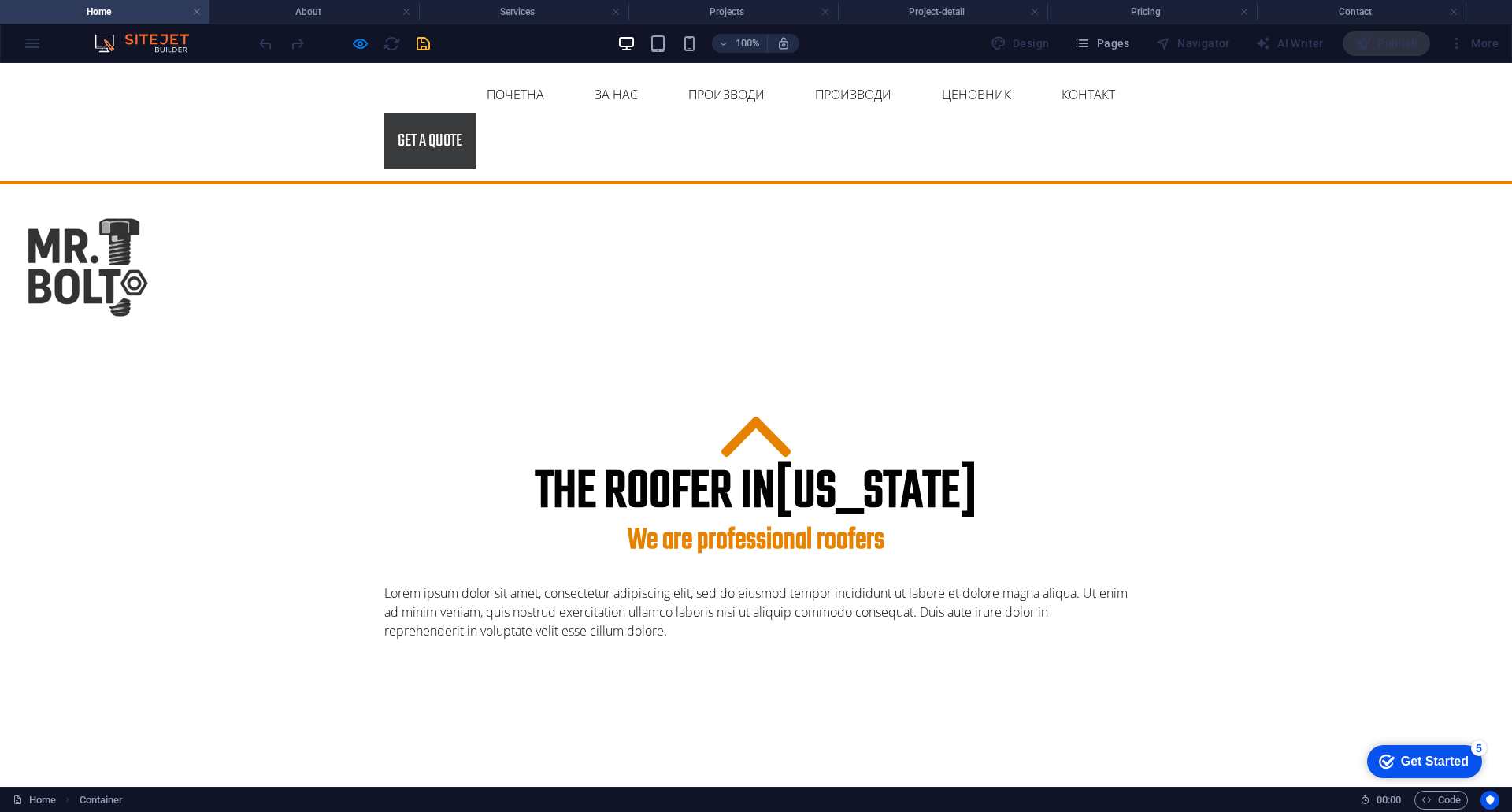
click at [95, 270] on img at bounding box center [84, 269] width 169 height 169
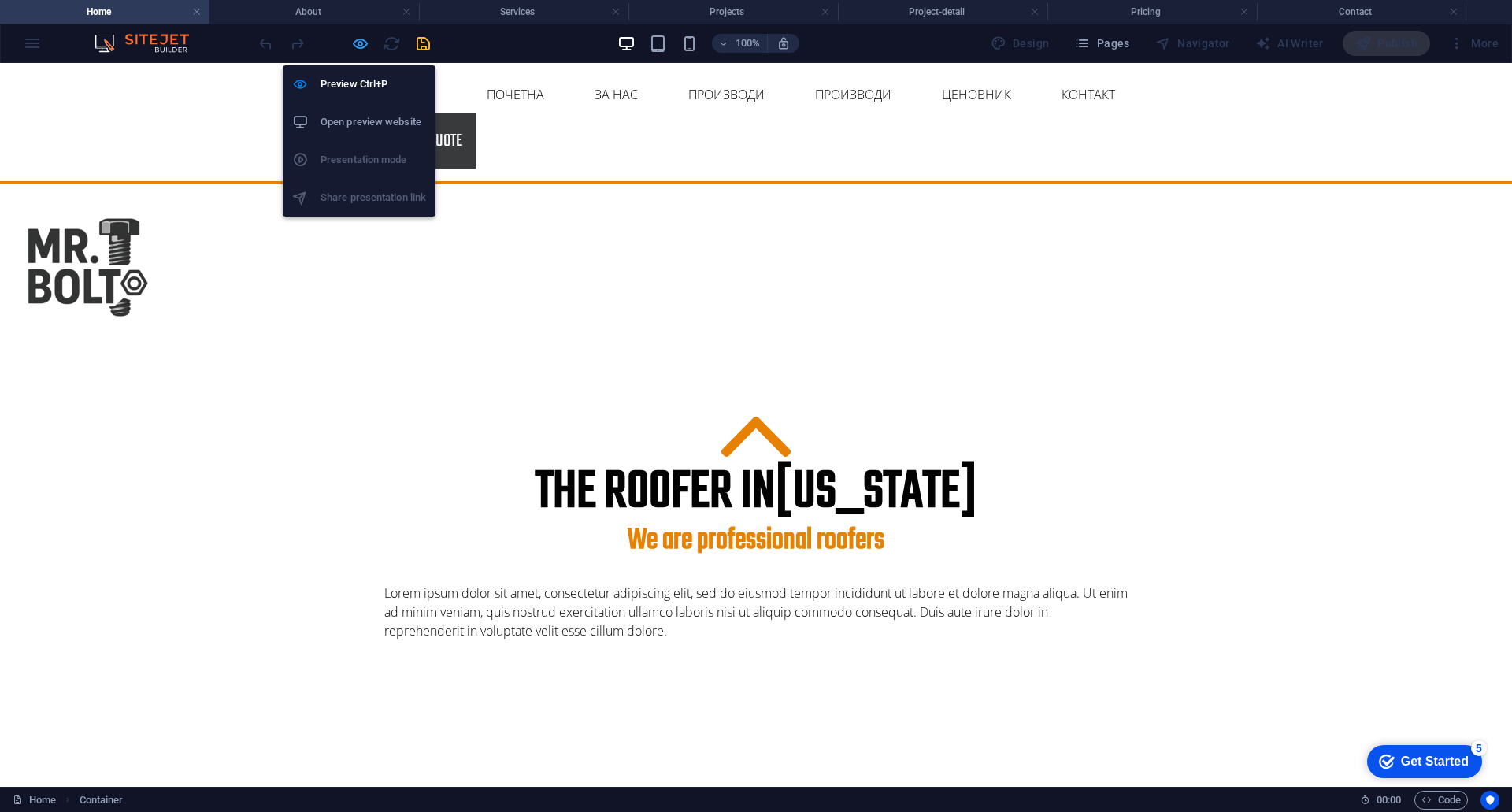
click at [361, 36] on icon "button" at bounding box center [360, 43] width 18 height 18
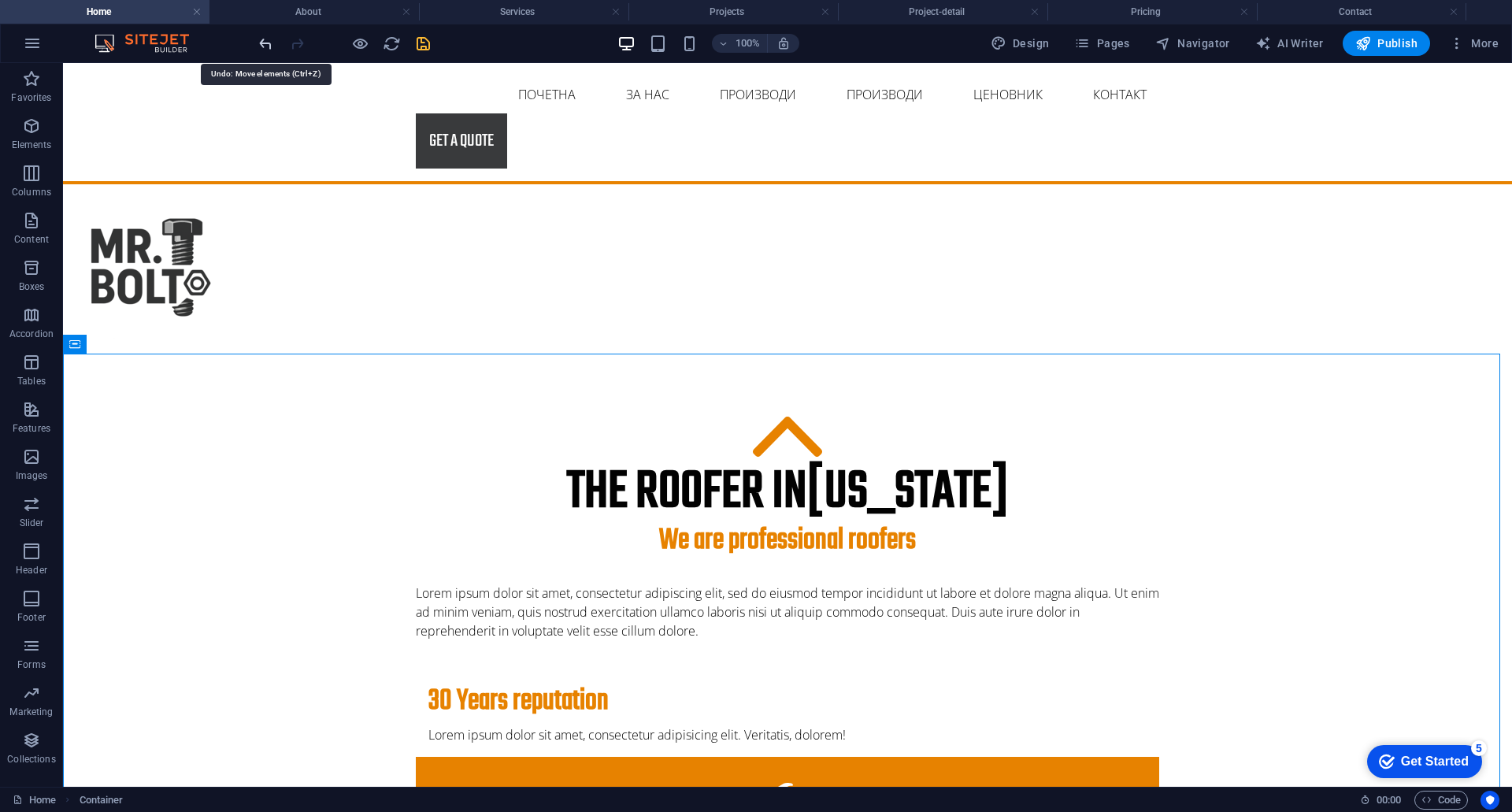
click at [265, 47] on icon "undo" at bounding box center [266, 43] width 18 height 18
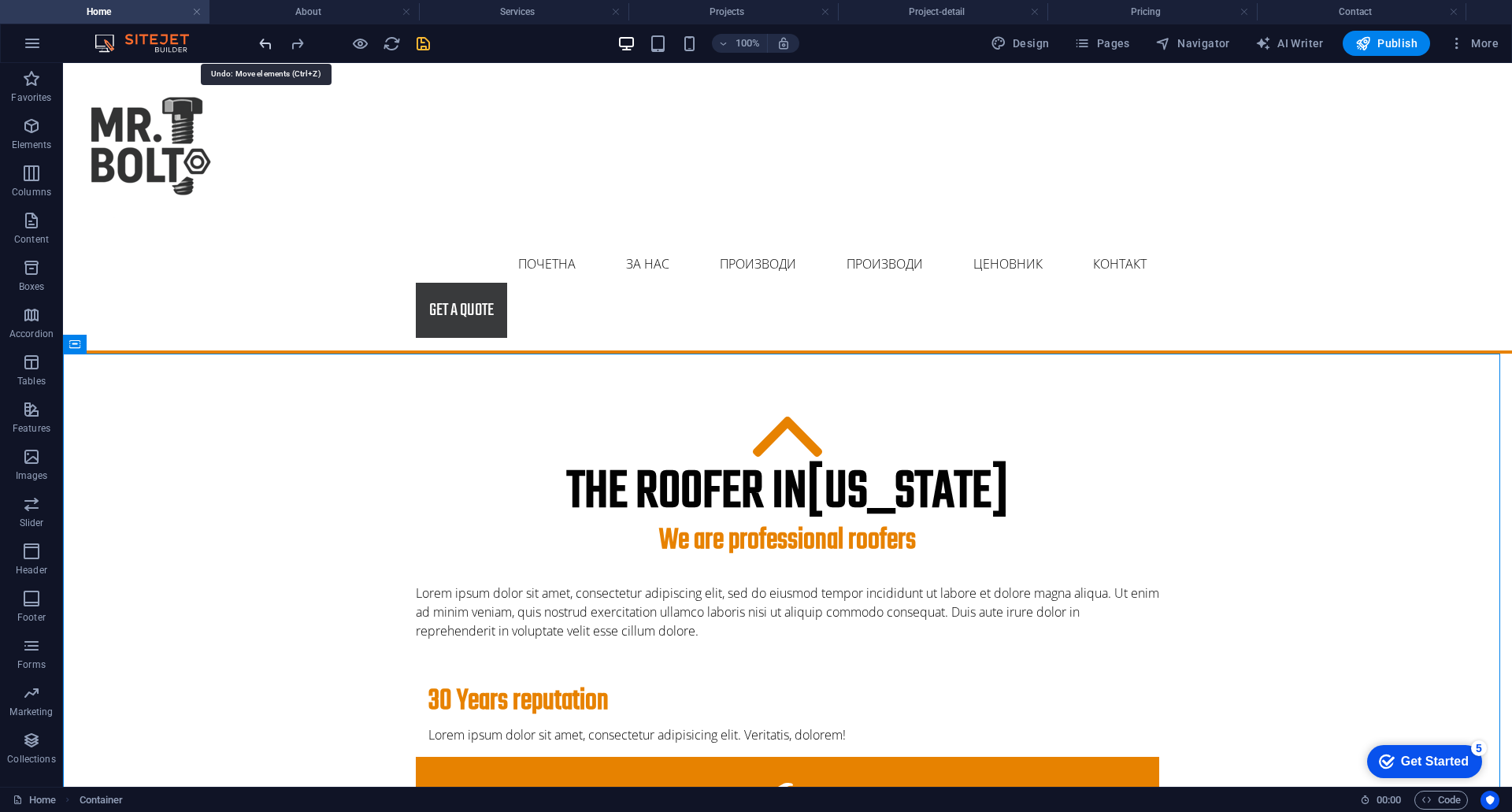
click at [265, 47] on icon "undo" at bounding box center [266, 43] width 18 height 18
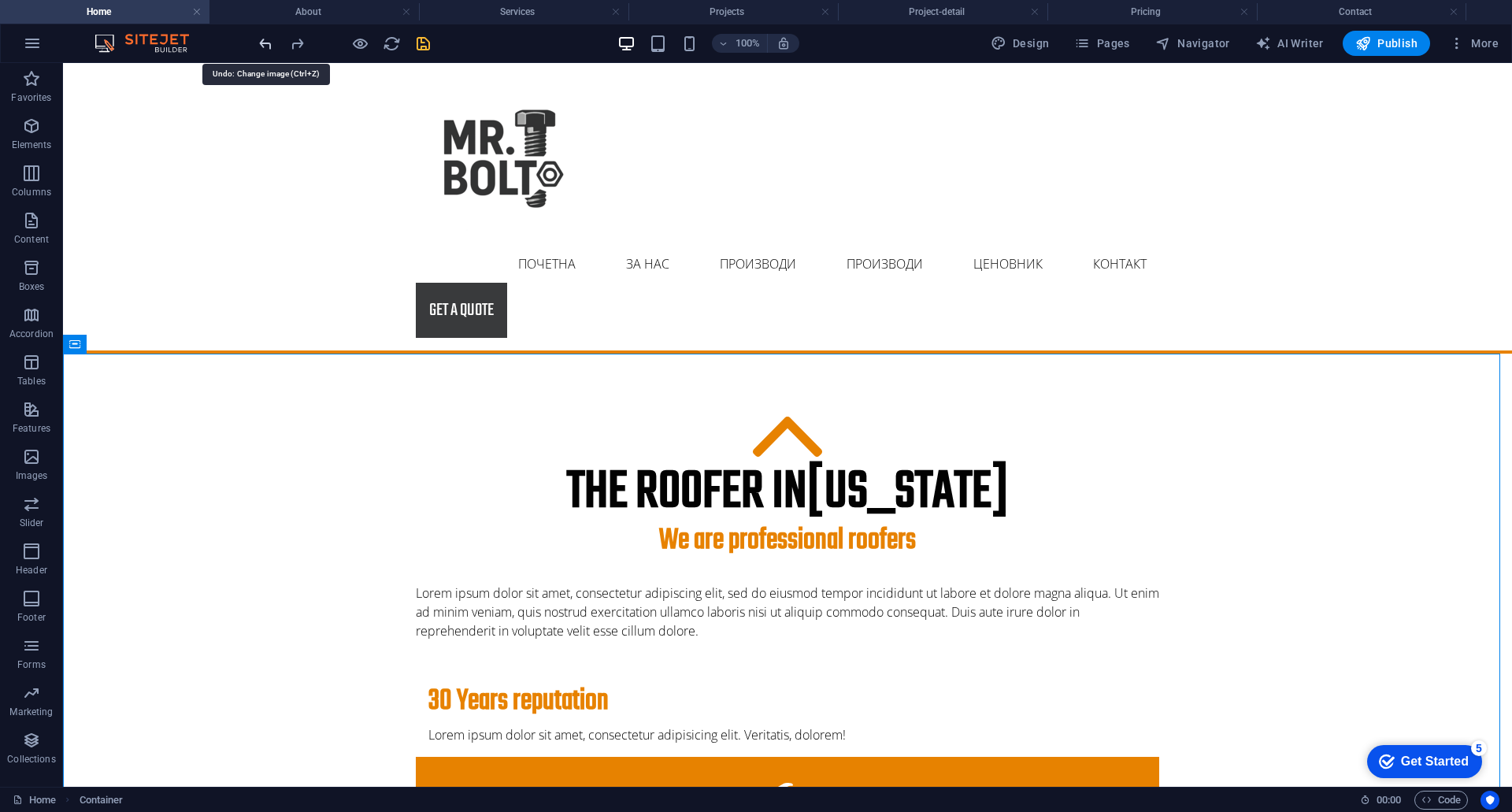
click at [265, 44] on icon "undo" at bounding box center [266, 43] width 18 height 18
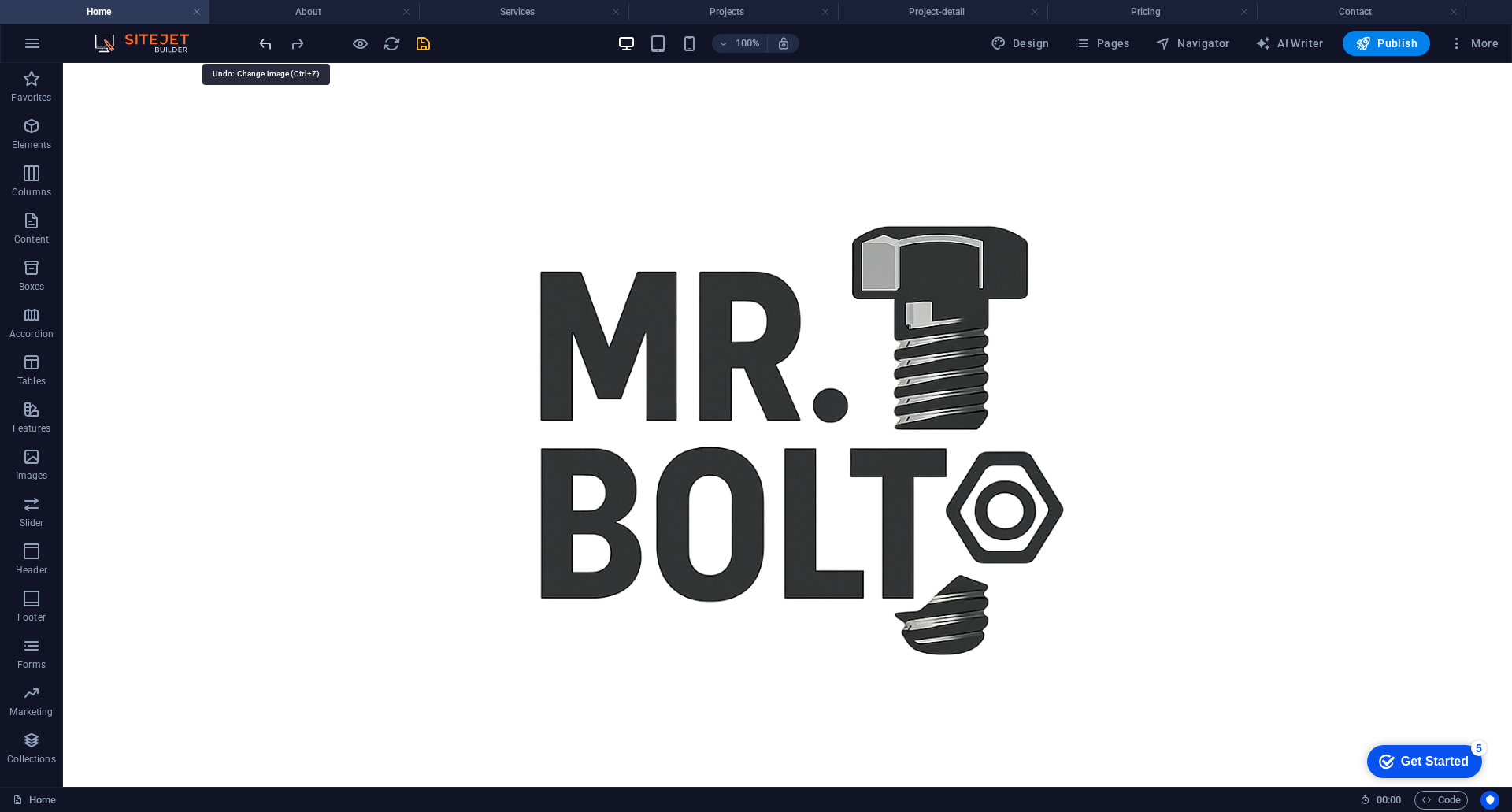
click at [265, 44] on icon "undo" at bounding box center [266, 43] width 18 height 18
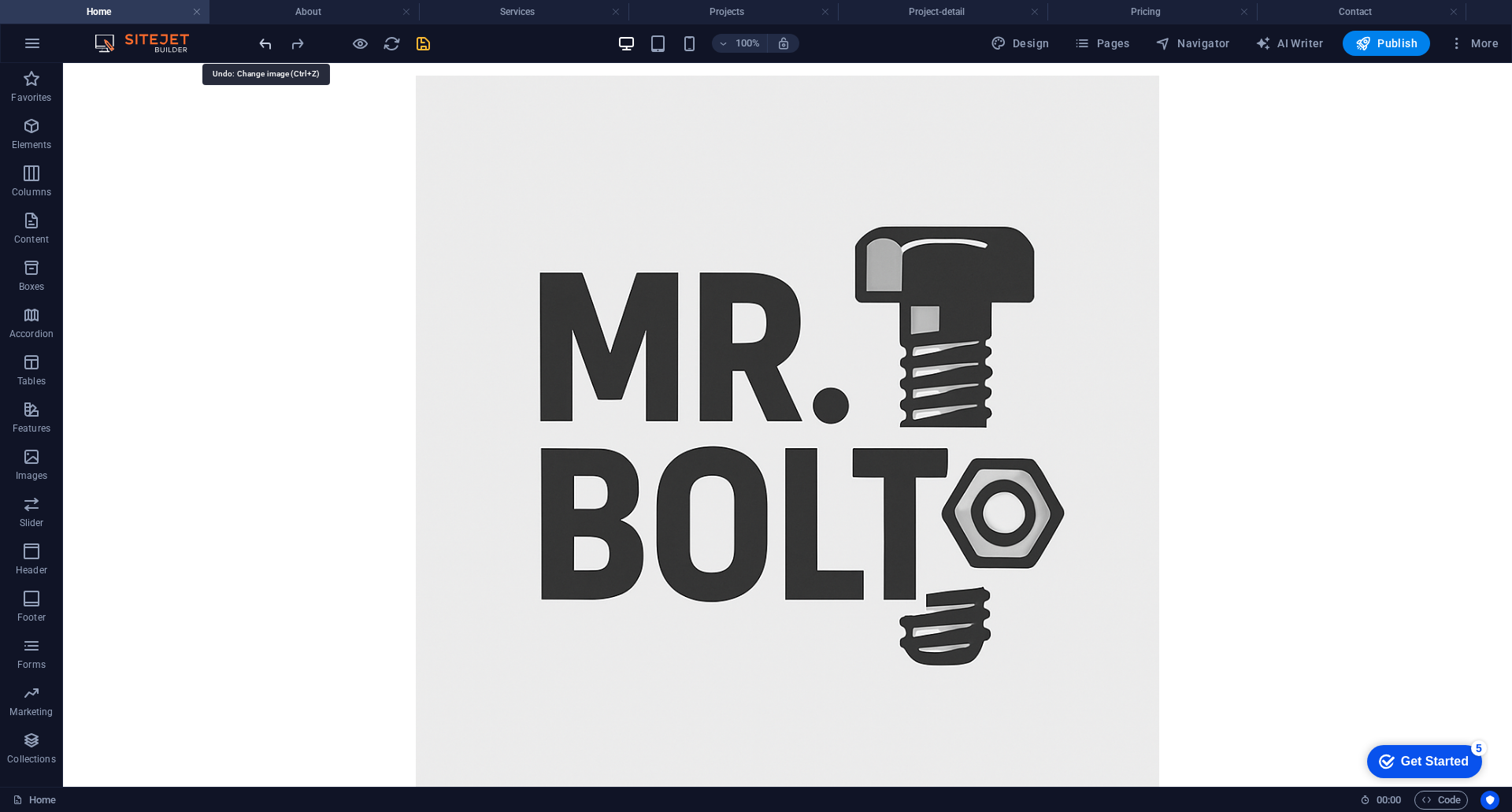
click at [265, 44] on icon "undo" at bounding box center [266, 43] width 18 height 18
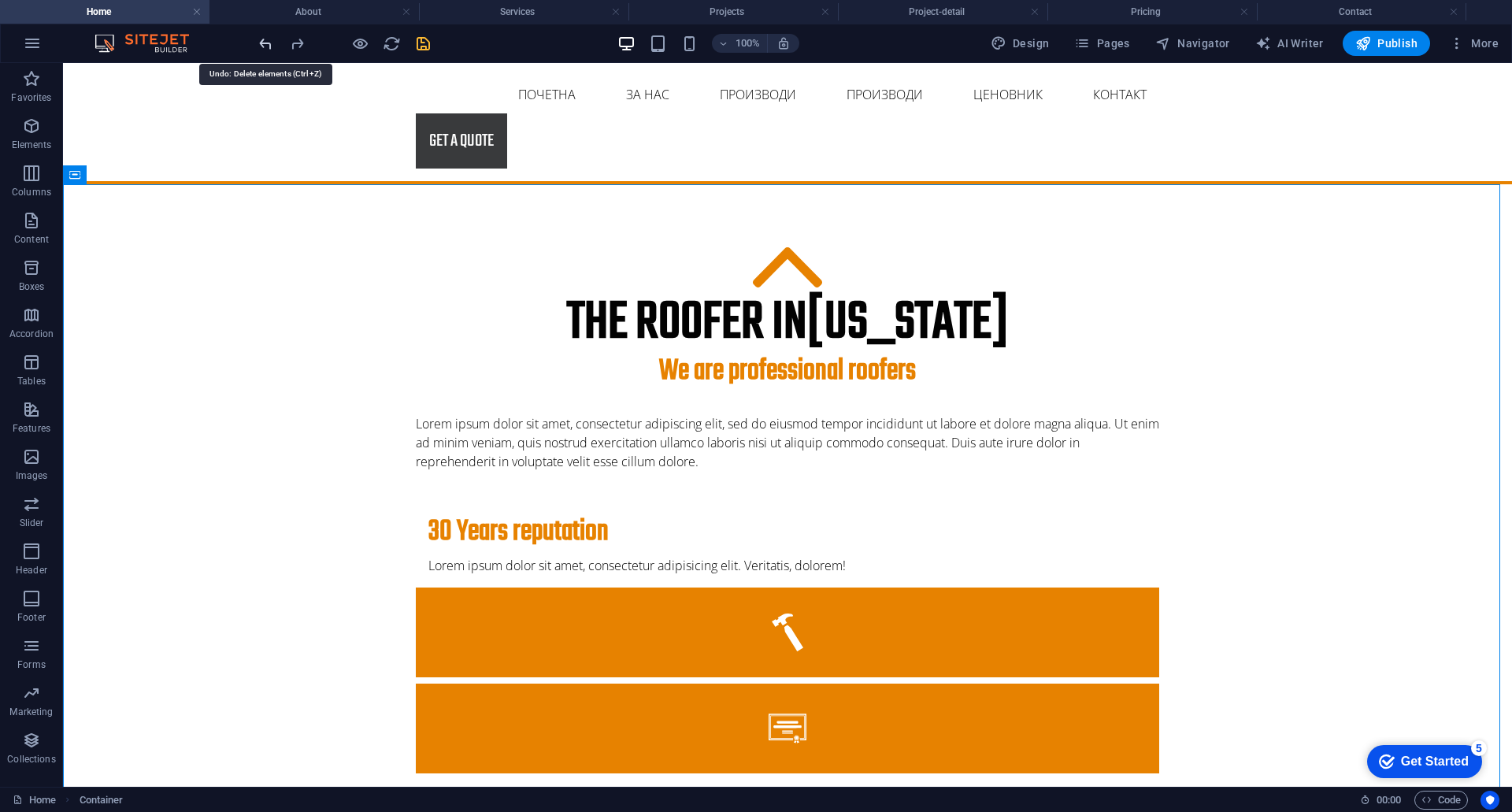
click at [265, 44] on icon "undo" at bounding box center [266, 43] width 18 height 18
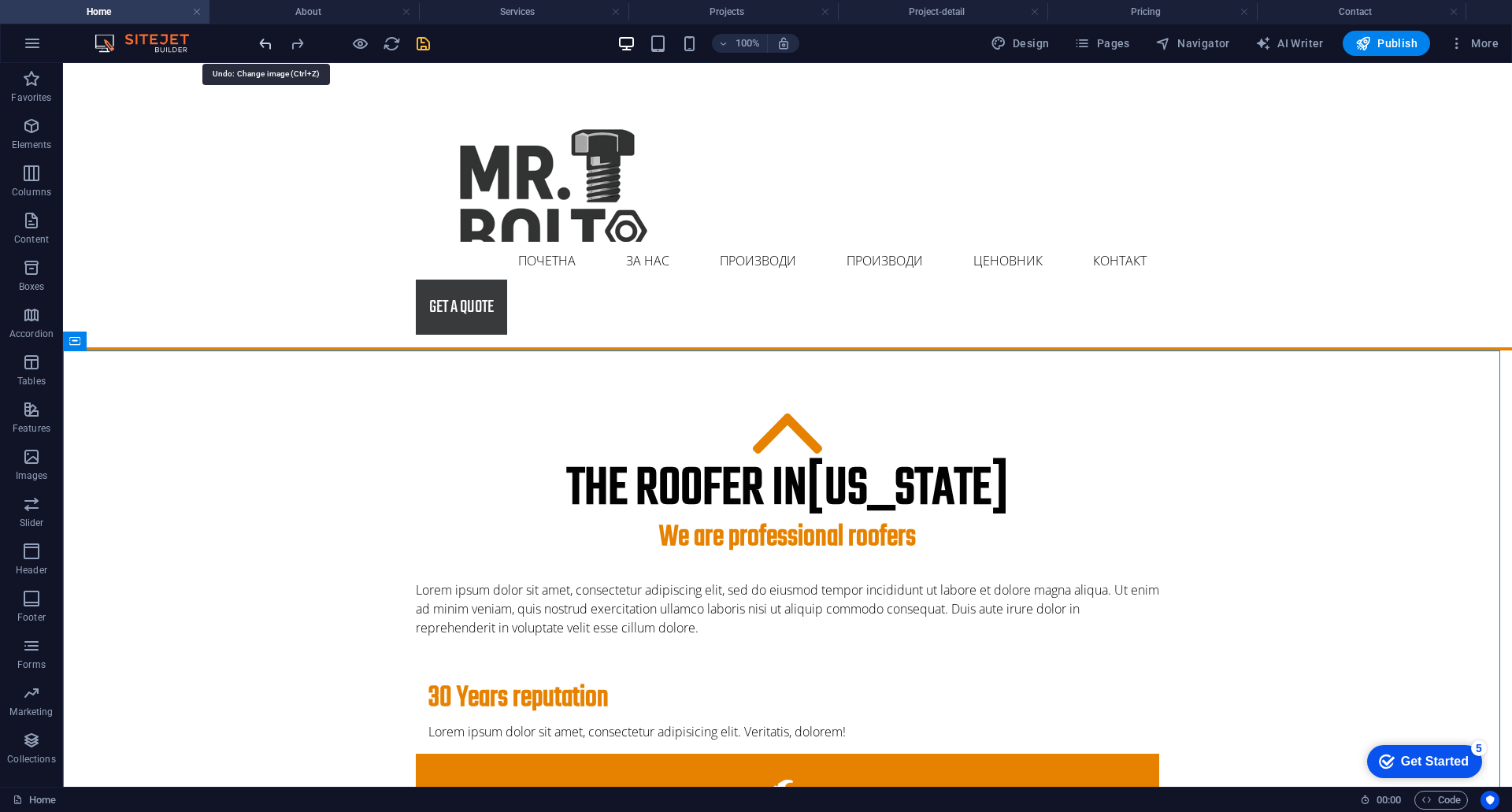
click at [265, 44] on icon "undo" at bounding box center [266, 43] width 18 height 18
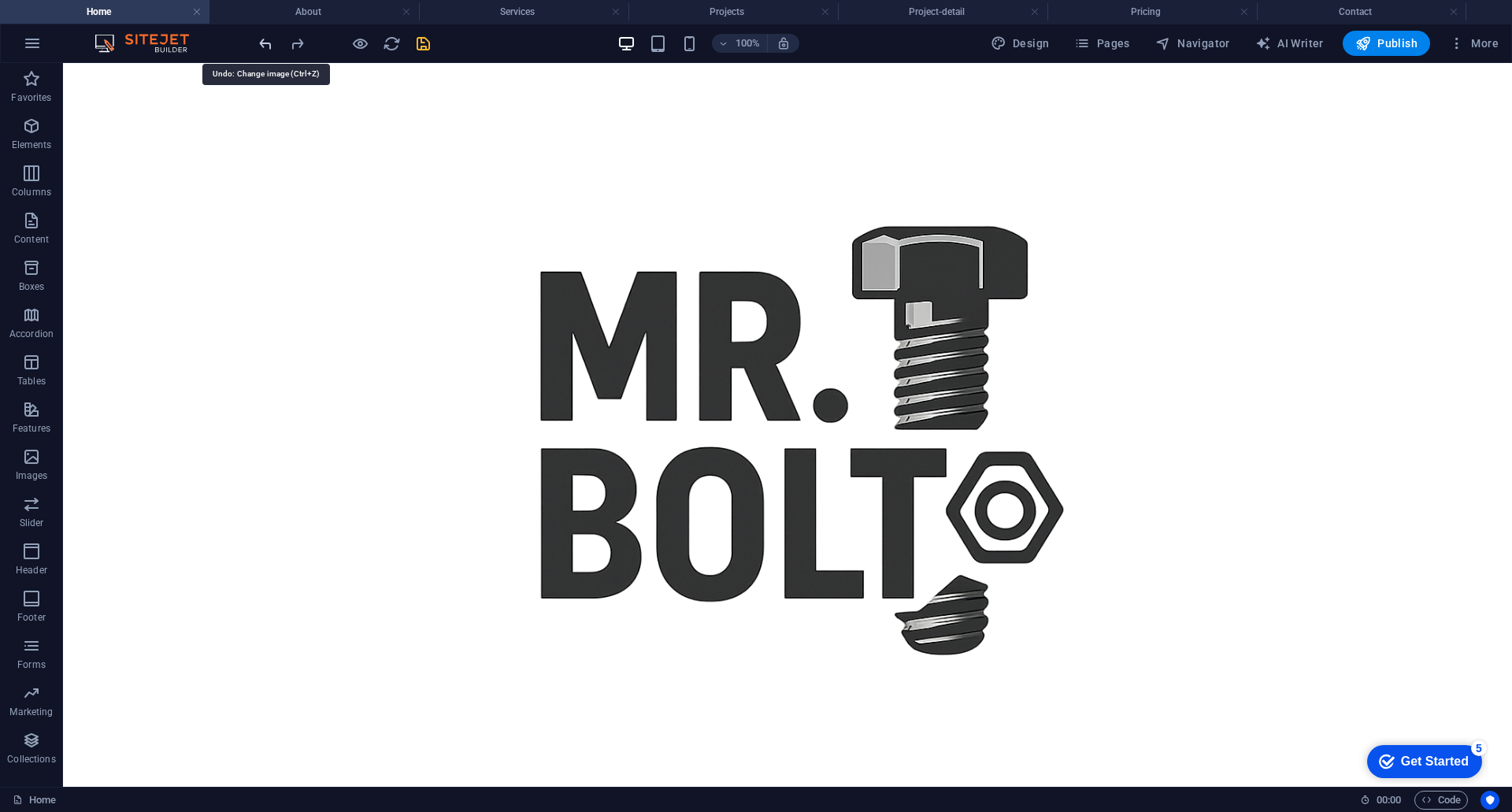
click at [265, 44] on icon "undo" at bounding box center [266, 43] width 18 height 18
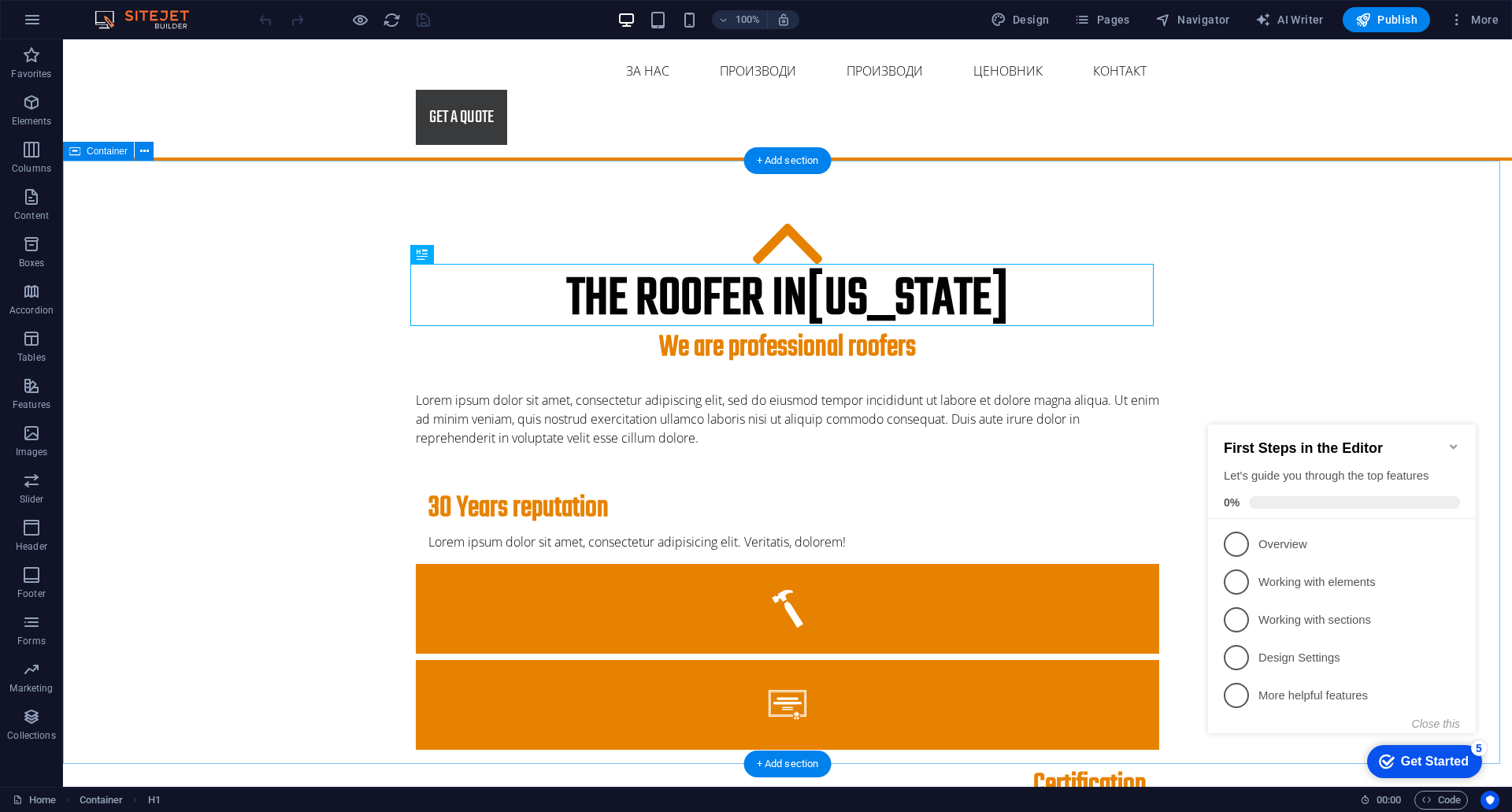
click at [262, 445] on div "The roofer in [US_STATE] We are professional roofers Lorem ipsum dolor sit amet…" at bounding box center [788, 720] width 1450 height 1118
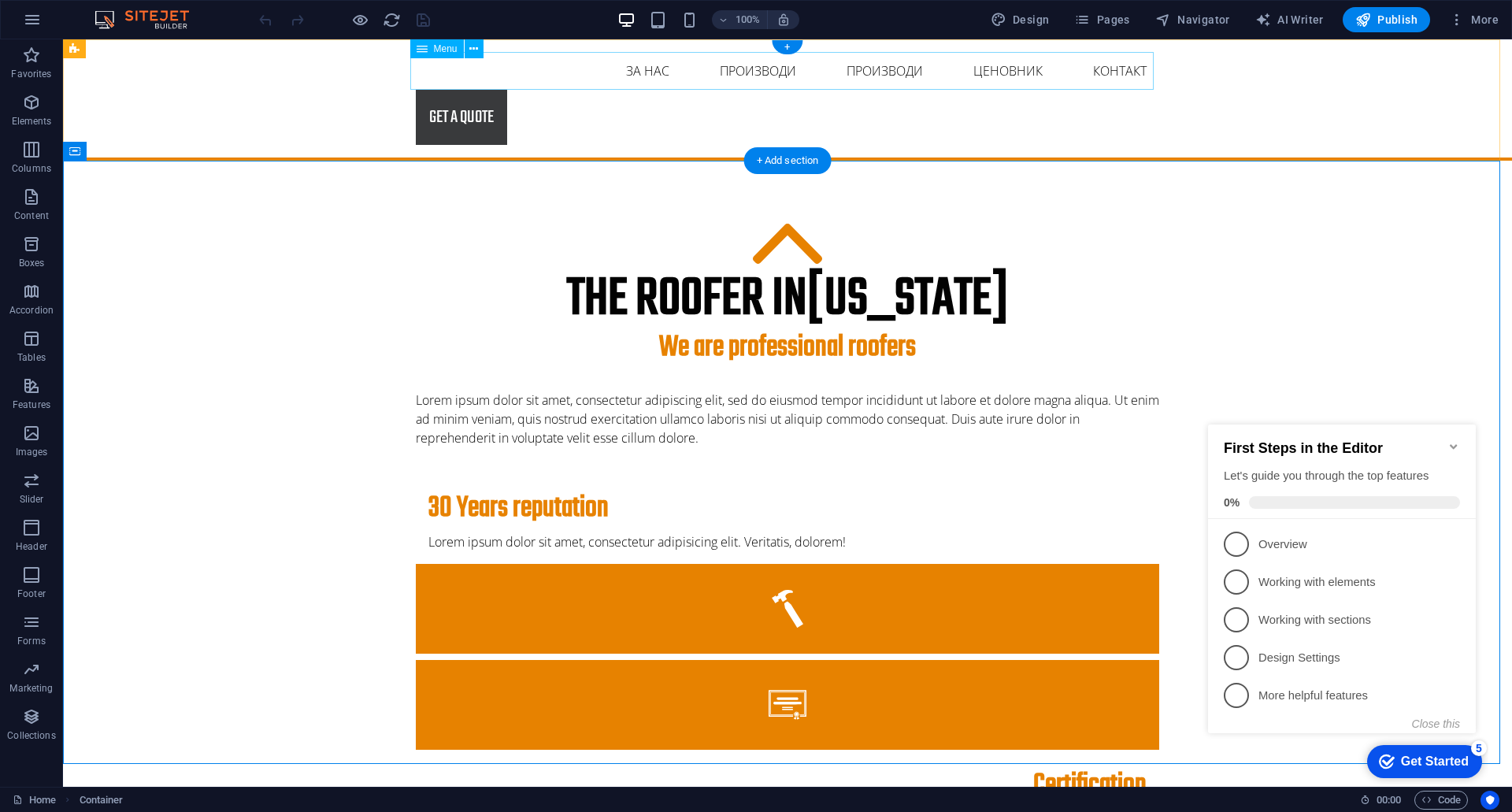
click at [517, 60] on nav "Почетна ЗА НАС Производи Производи Project-detail Ценовник Контакт" at bounding box center [788, 71] width 743 height 38
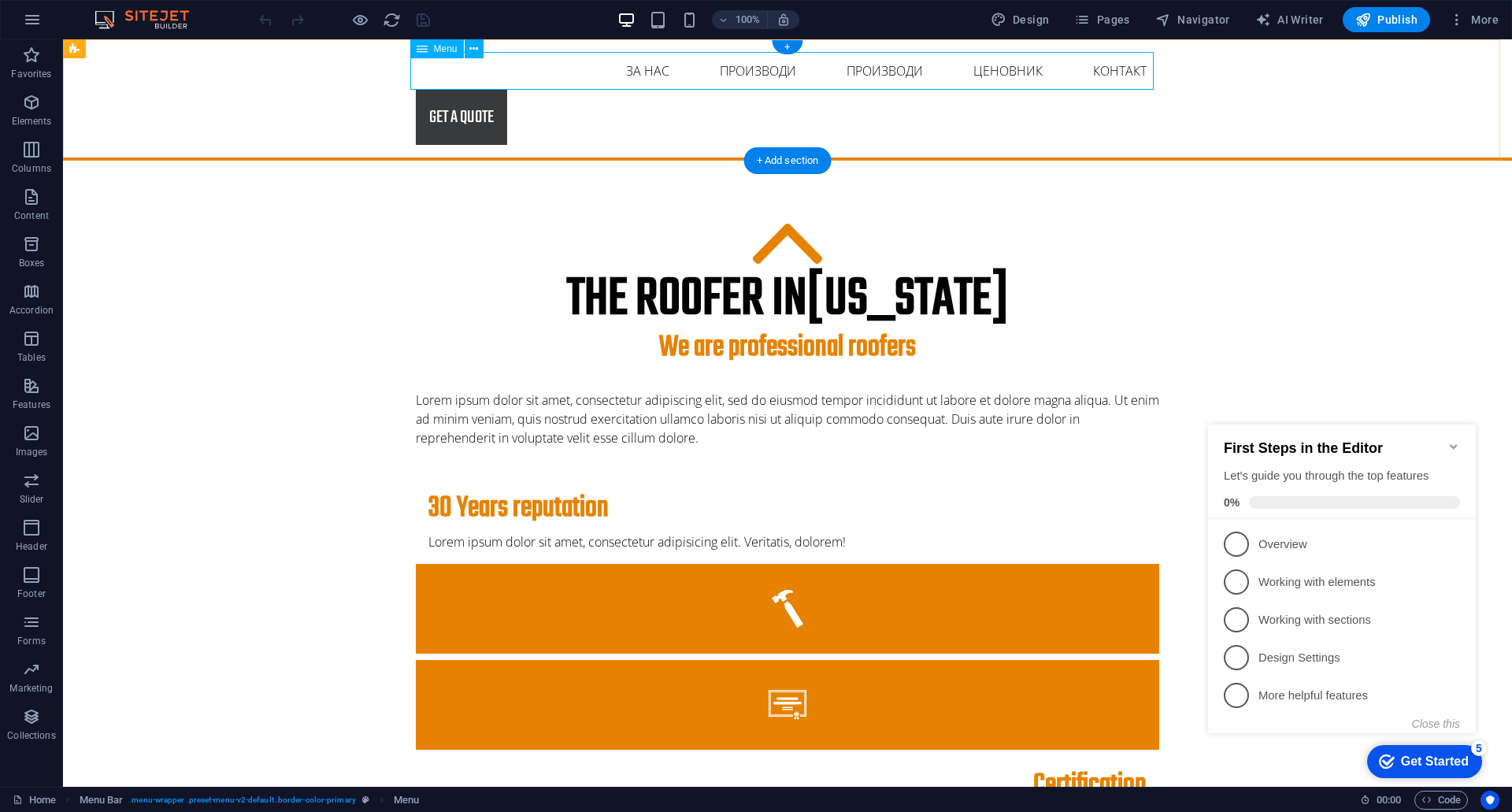
click at [559, 68] on nav "Почетна ЗА НАС Производи Производи Project-detail Ценовник Контакт" at bounding box center [788, 71] width 743 height 38
click at [710, 76] on nav "Почетна ЗА НАС Производи Производи Project-detail Ценовник Контакт" at bounding box center [788, 71] width 743 height 38
click at [471, 52] on icon at bounding box center [473, 48] width 9 height 17
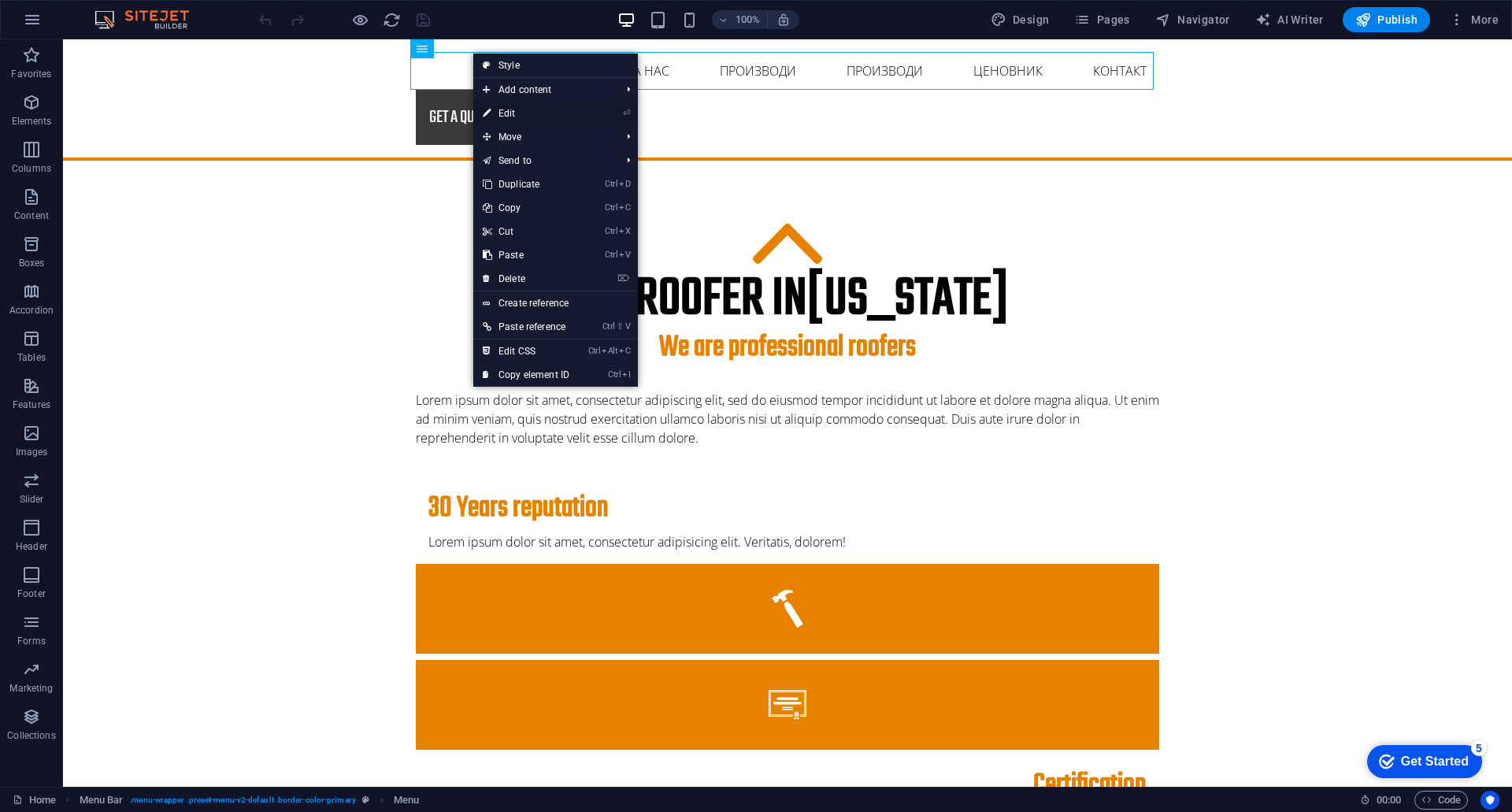
click at [501, 108] on link "⏎ Edit" at bounding box center [526, 114] width 106 height 24
select select
select select "1"
select select
select select "2"
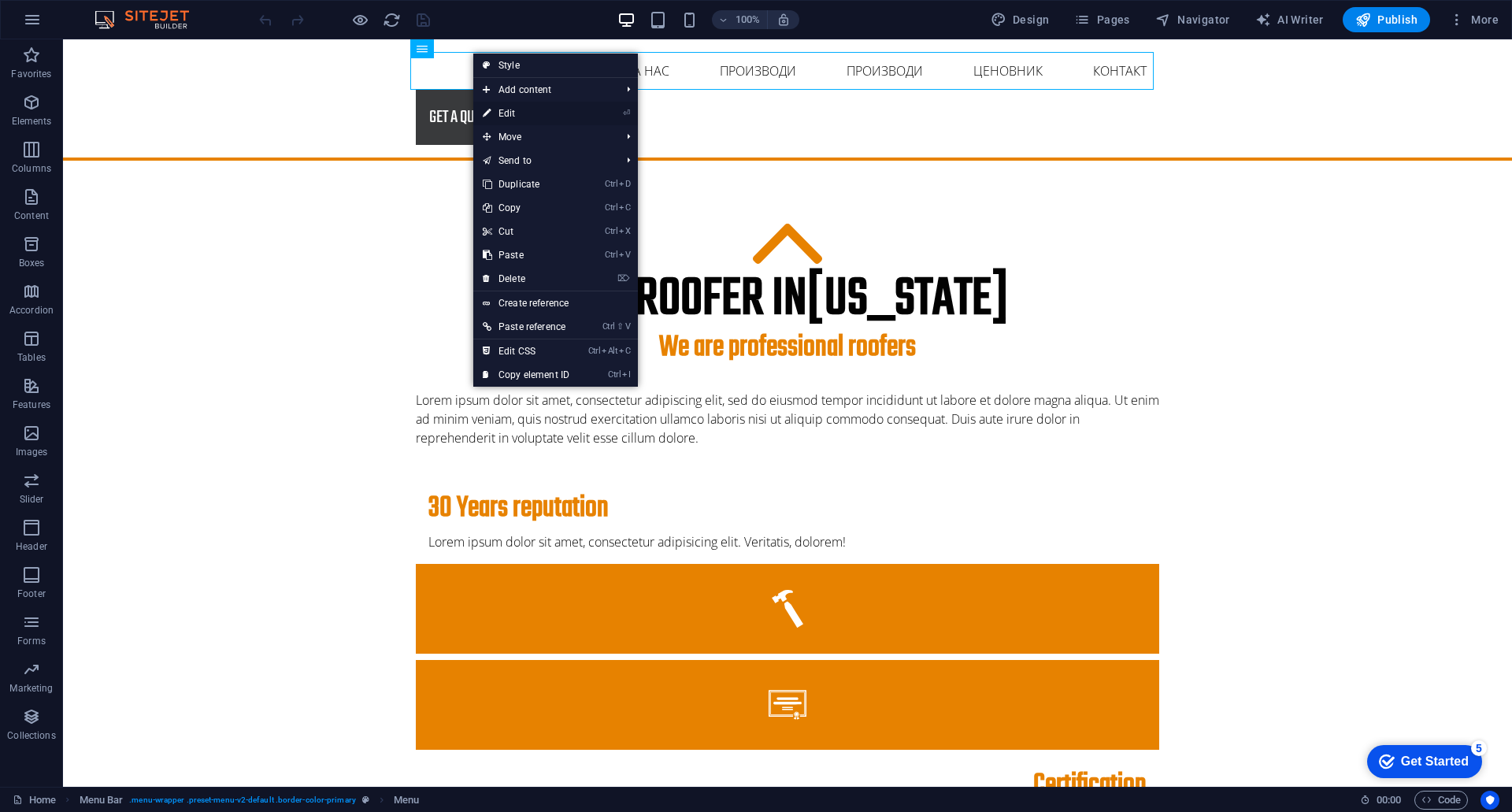
select select
select select "3"
select select
select select "4"
select select
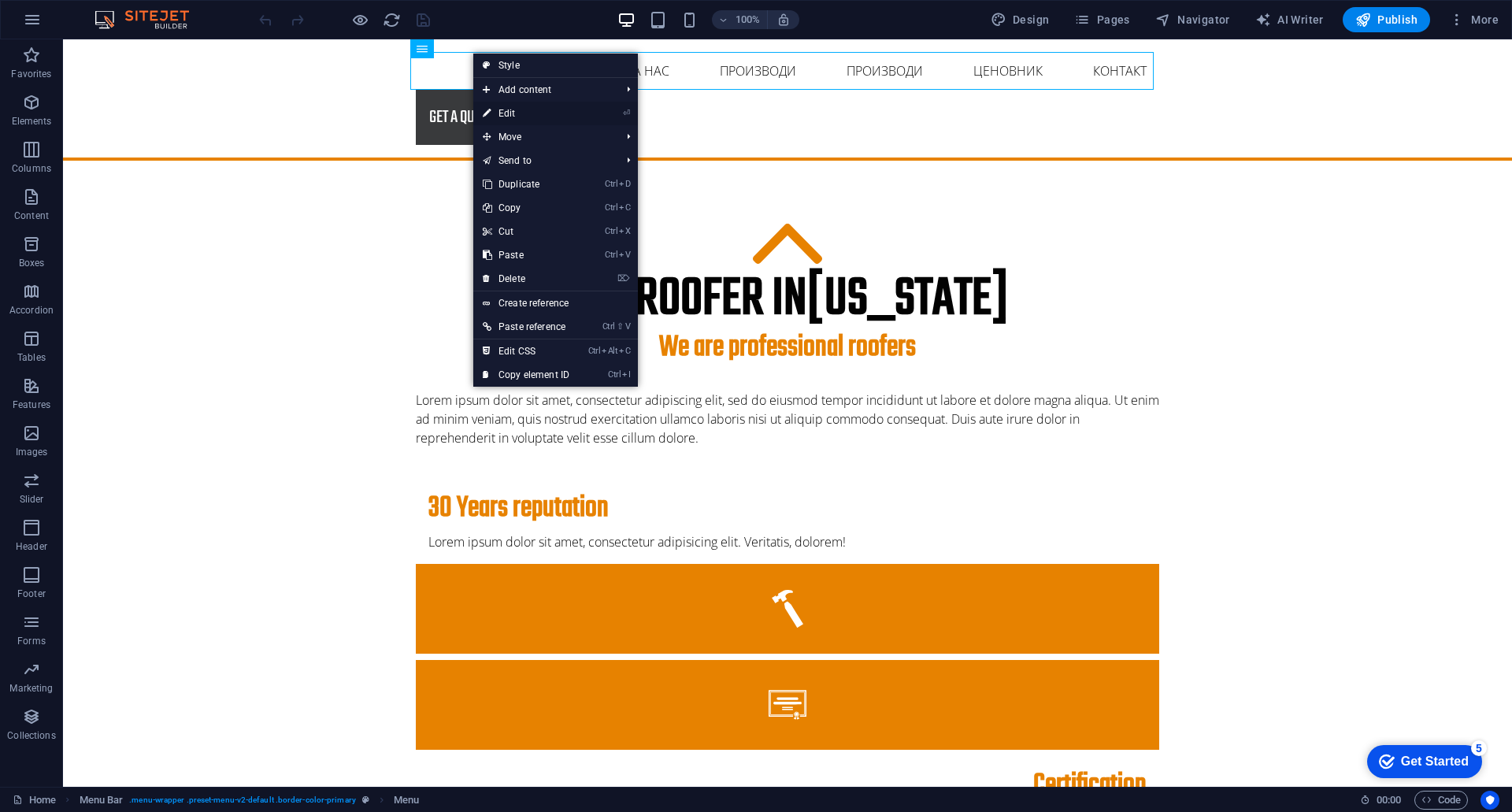
select select "5"
select select
select select "6"
select select
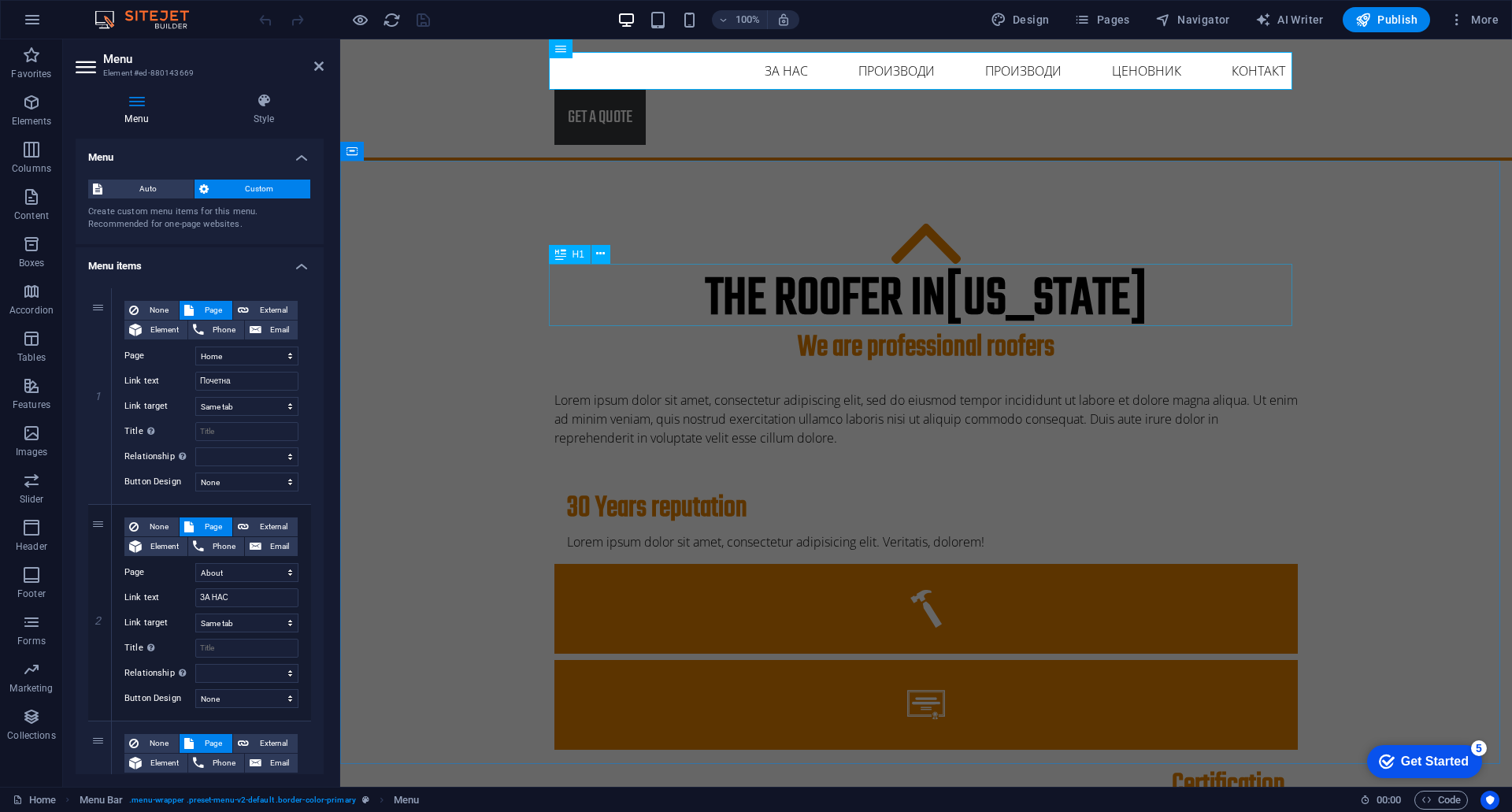
click at [587, 304] on div "The roofer in New York" at bounding box center [926, 299] width 743 height 62
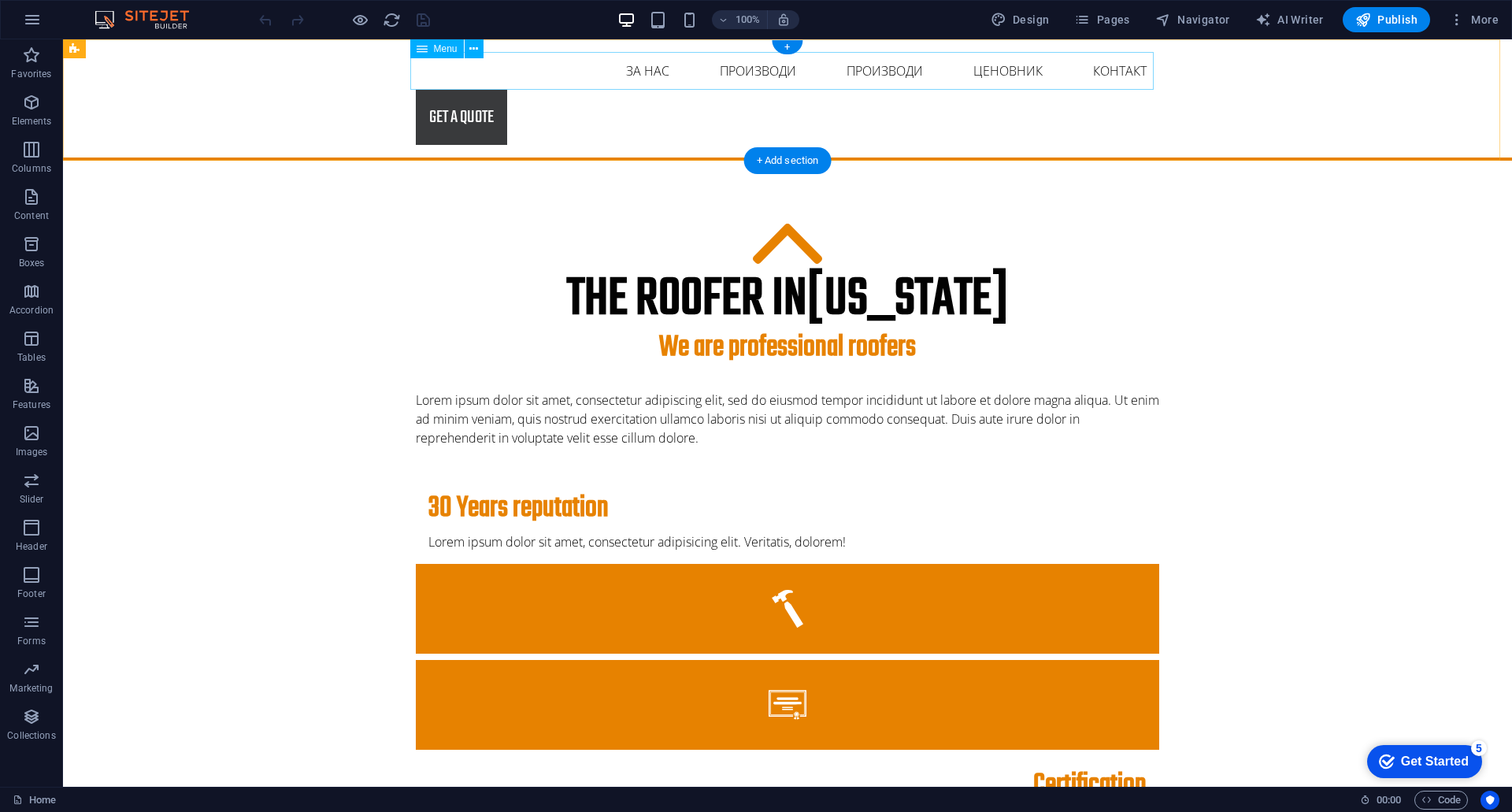
click at [613, 55] on nav "Почетна ЗА НАС Производи Производи Project-detail Ценовник Контакт" at bounding box center [788, 71] width 743 height 38
click at [575, 72] on nav "Почетна ЗА НАС Производи Производи Project-detail Ценовник Контакт" at bounding box center [788, 71] width 743 height 38
select select
select select "1"
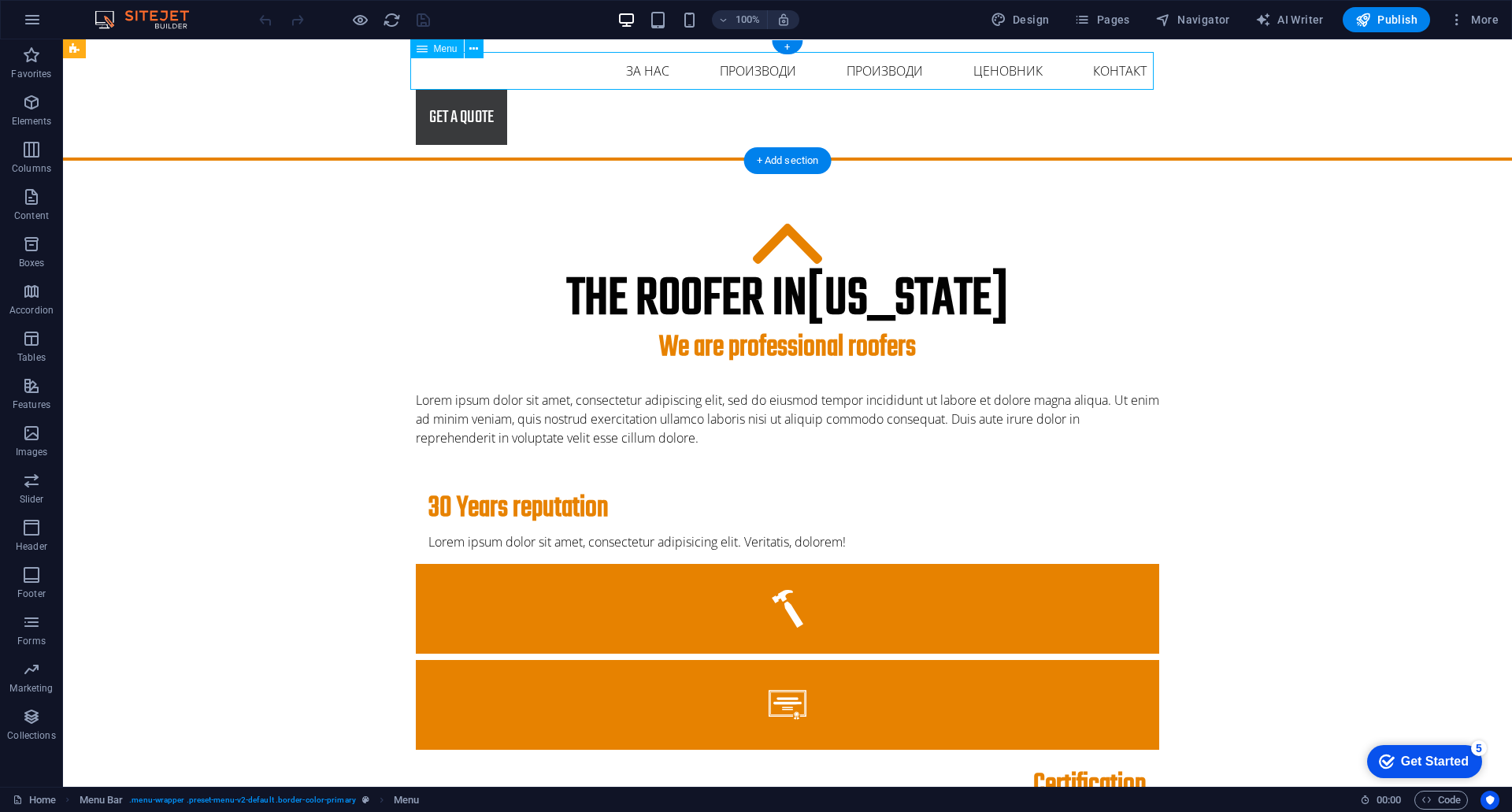
select select
select select "2"
select select
select select "3"
select select
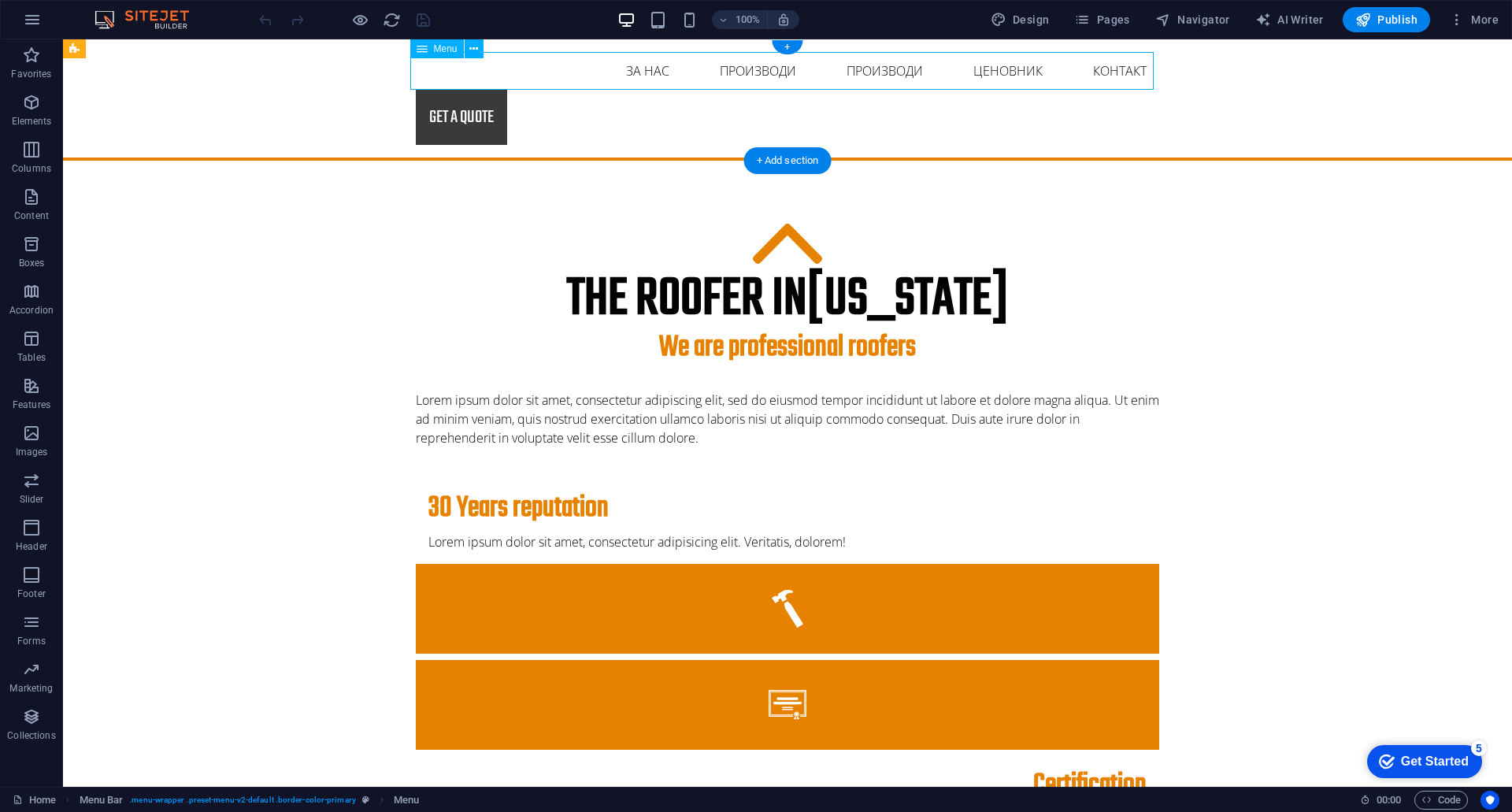
select select "4"
select select
select select "5"
select select
select select "6"
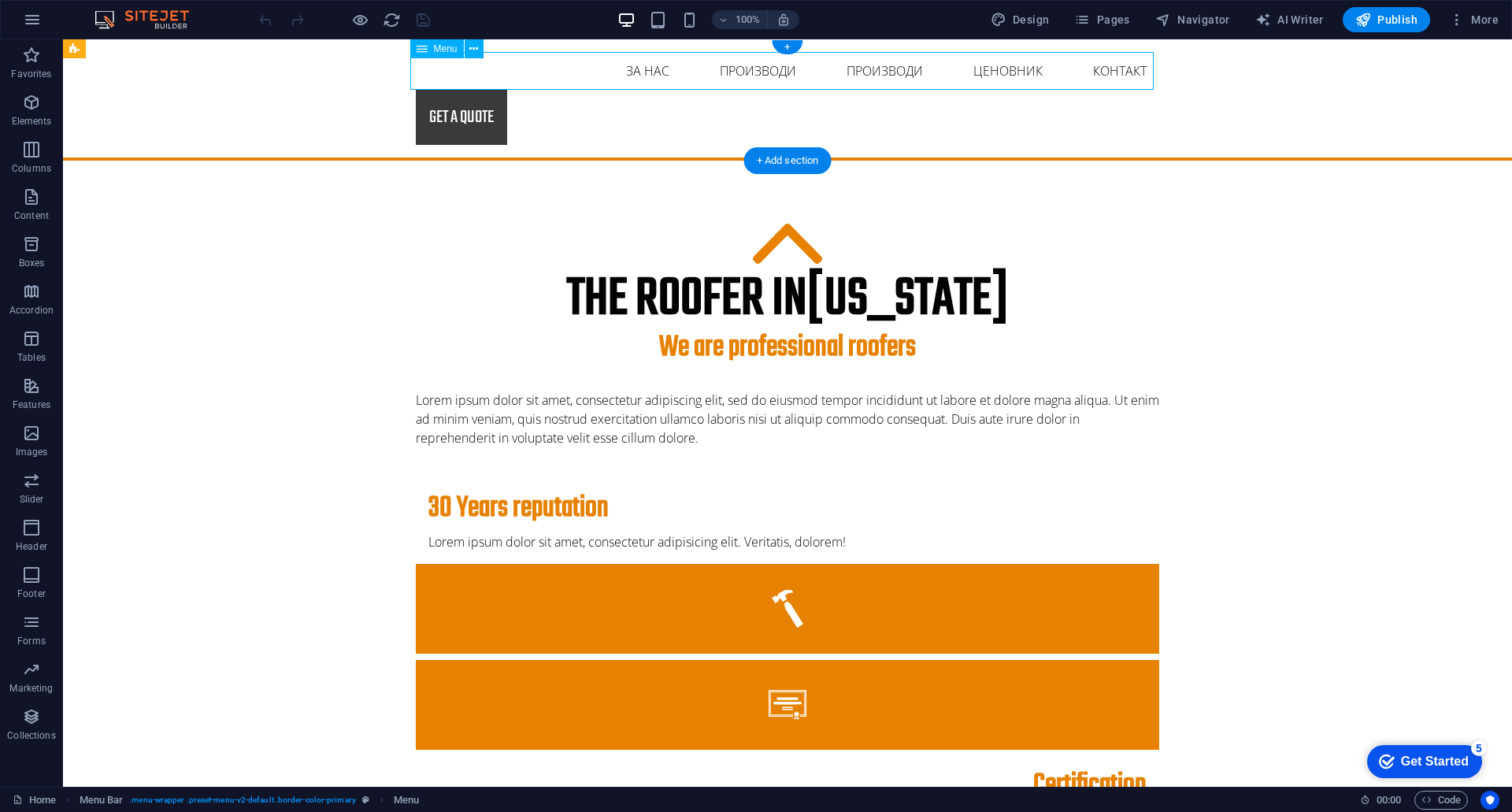
select select
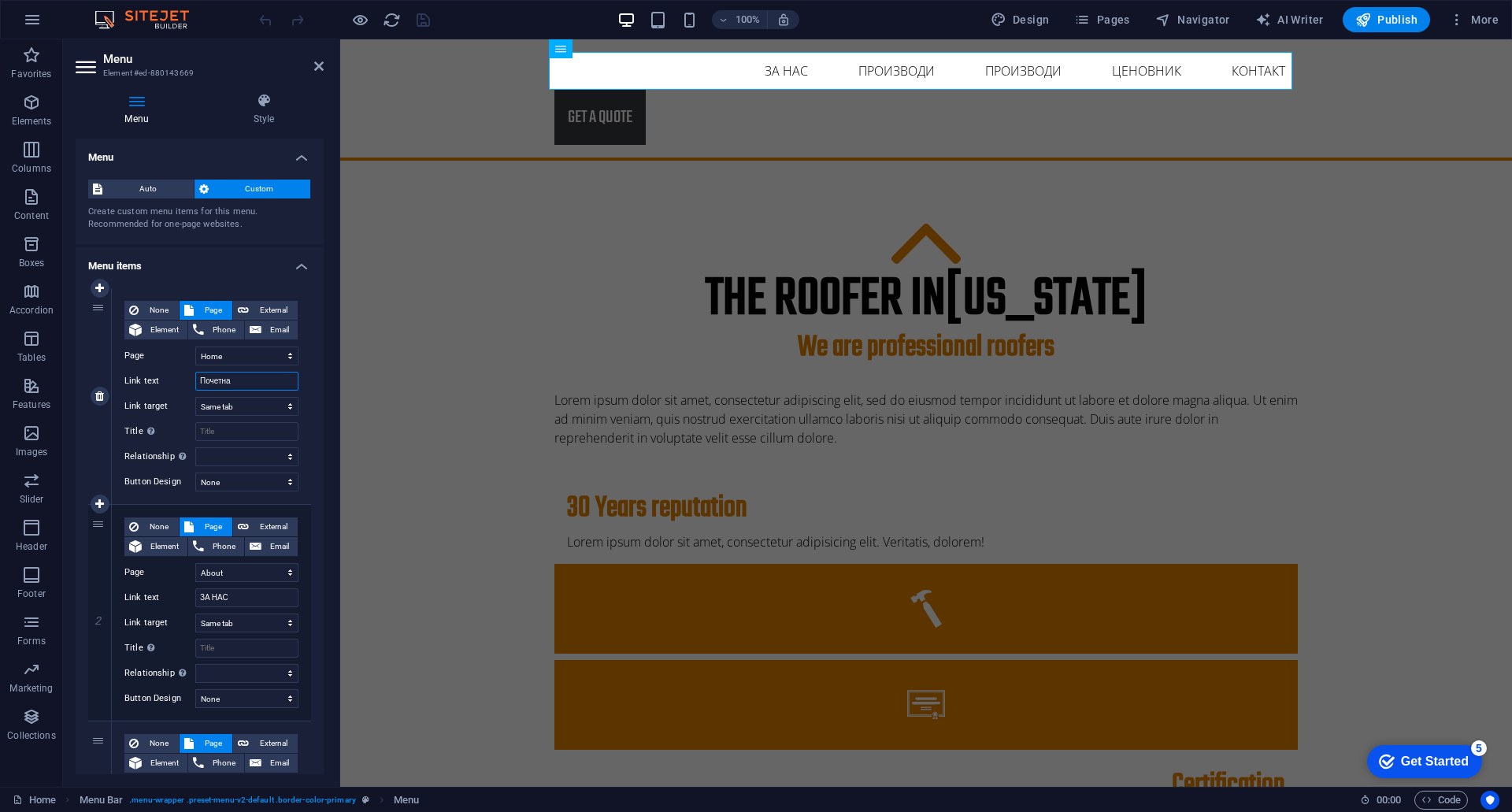
drag, startPoint x: 238, startPoint y: 381, endPoint x: 193, endPoint y: 381, distance: 45.0
click at [193, 381] on div "Link text Почетна" at bounding box center [211, 380] width 174 height 19
click at [416, 329] on div "The roofer in [US_STATE] We are professional roofers Lorem ipsum dolor sit amet…" at bounding box center [926, 720] width 1172 height 1118
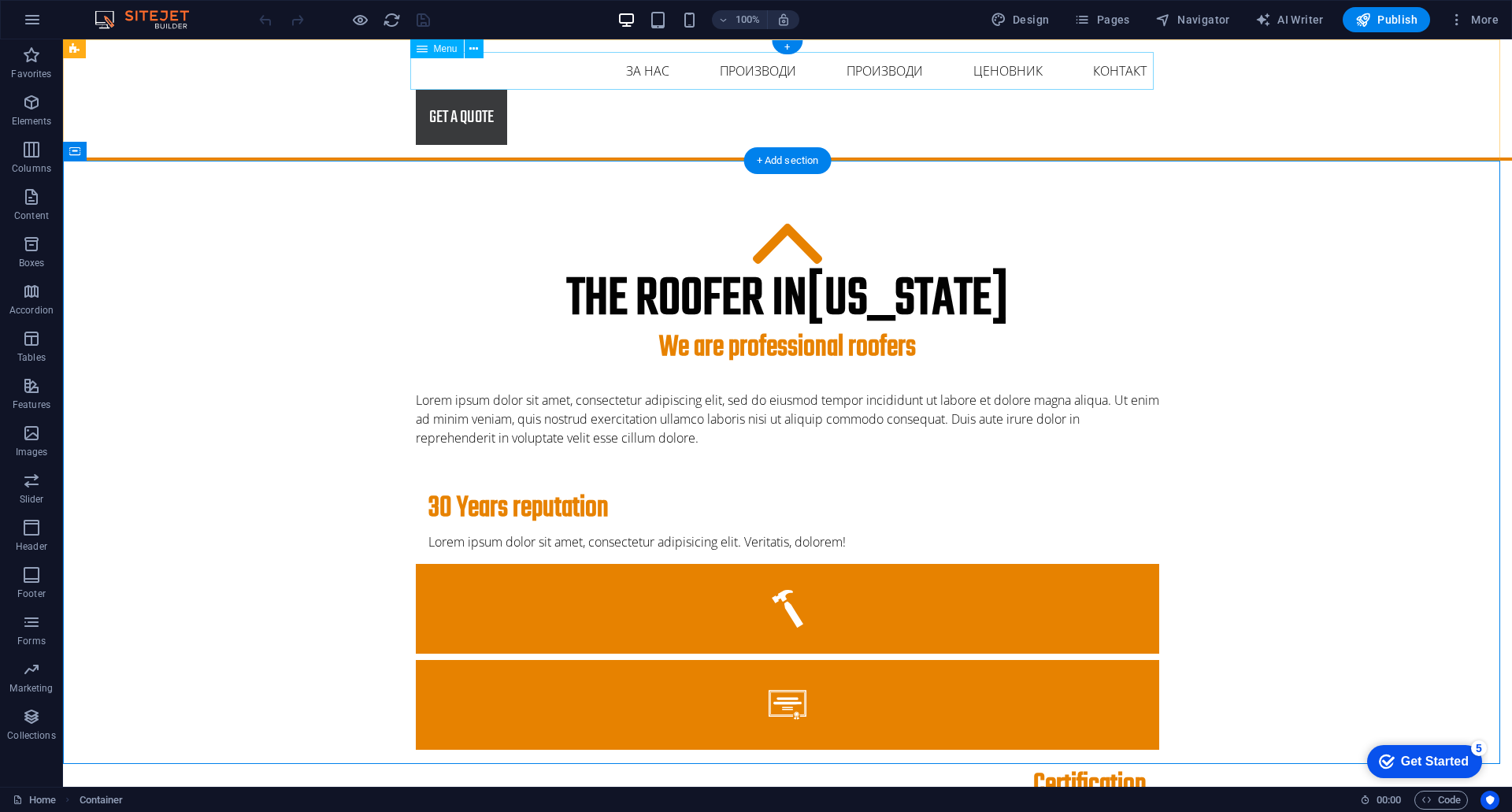
click at [517, 73] on nav "Почетна ЗА НАС Производи Производи Project-detail Ценовник Контакт" at bounding box center [788, 71] width 743 height 38
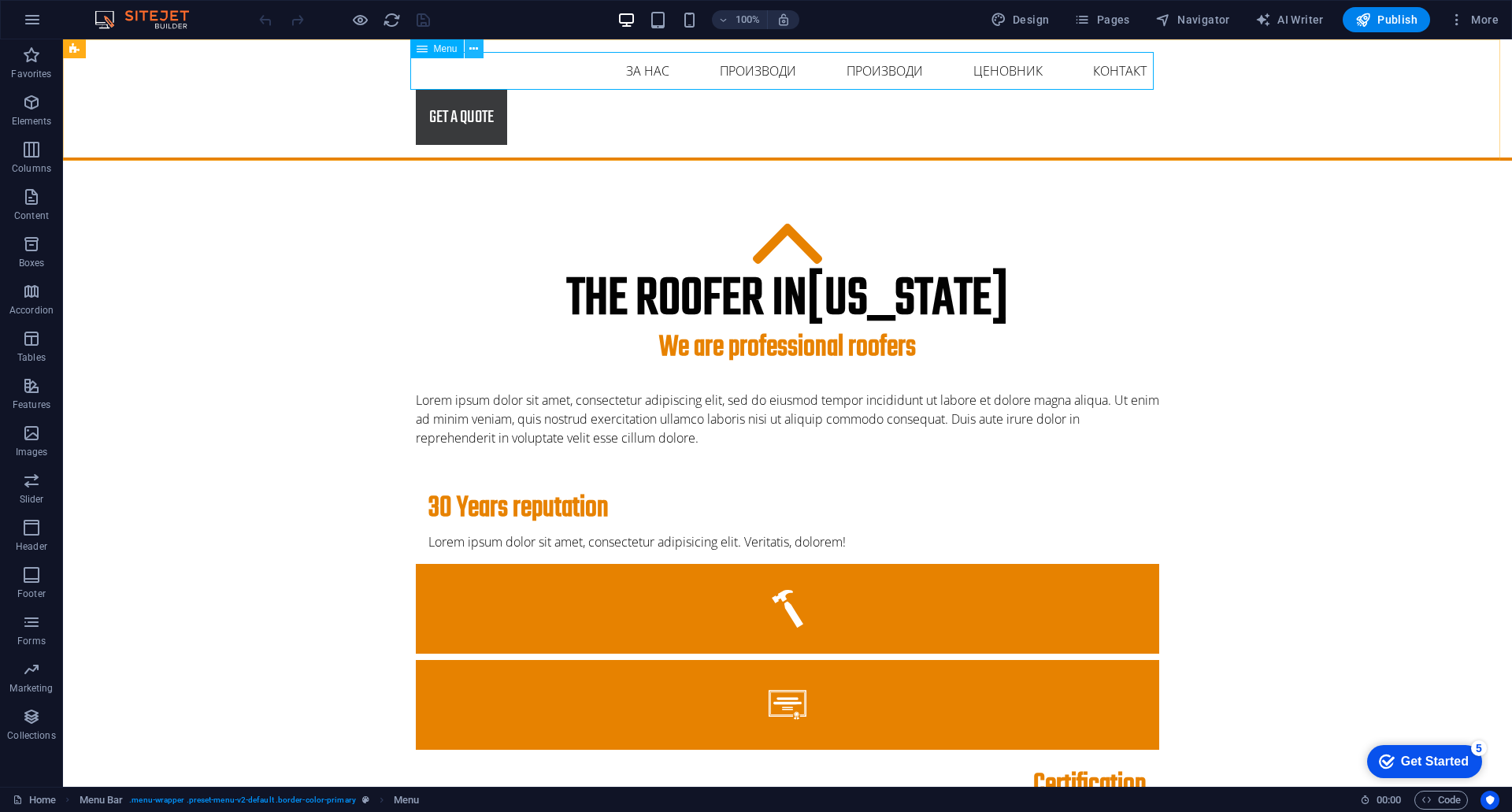
click at [467, 41] on button at bounding box center [473, 48] width 19 height 19
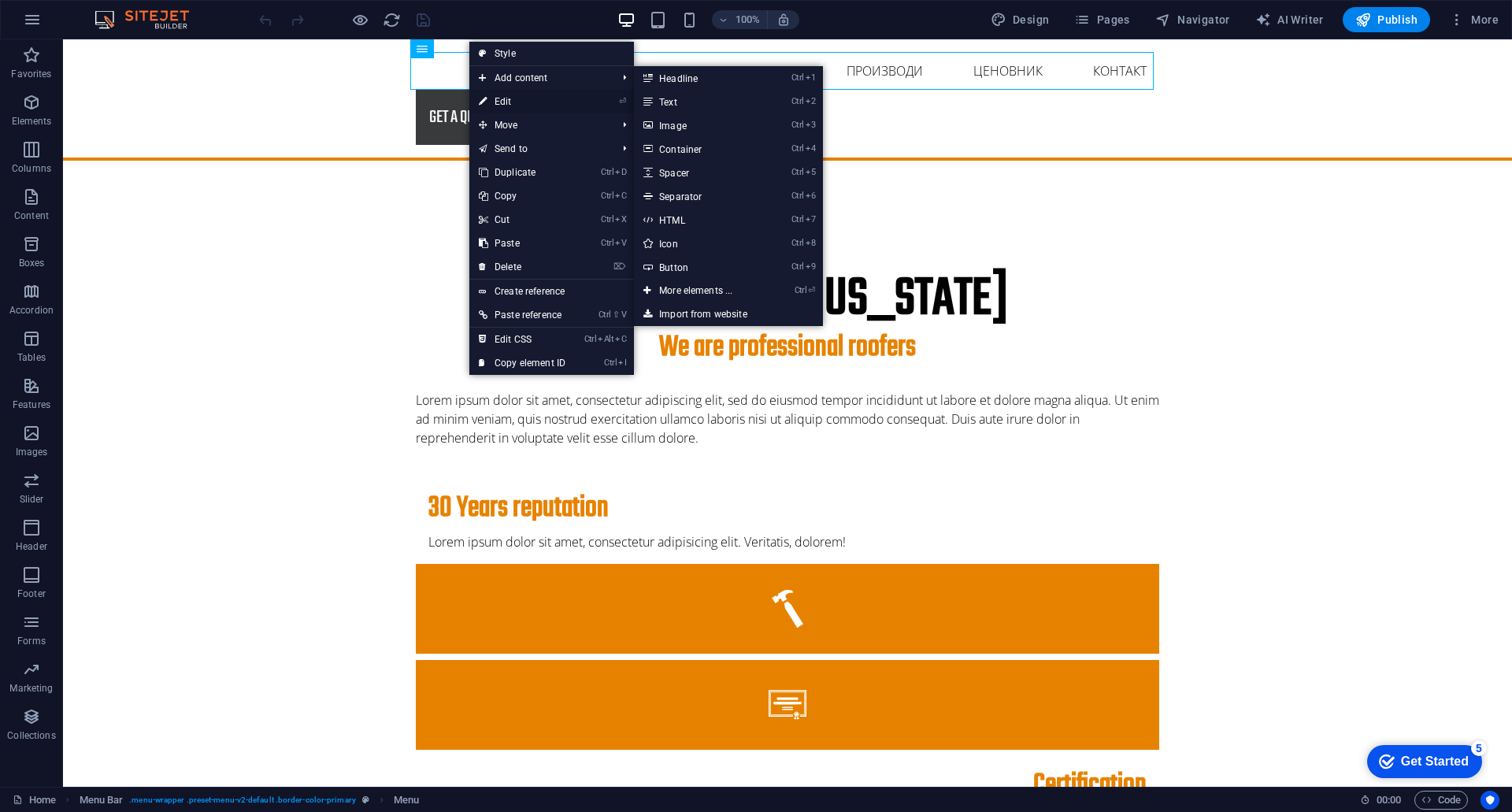
click at [502, 98] on link "⏎ Edit" at bounding box center [522, 102] width 106 height 24
select select
select select "1"
select select
select select "2"
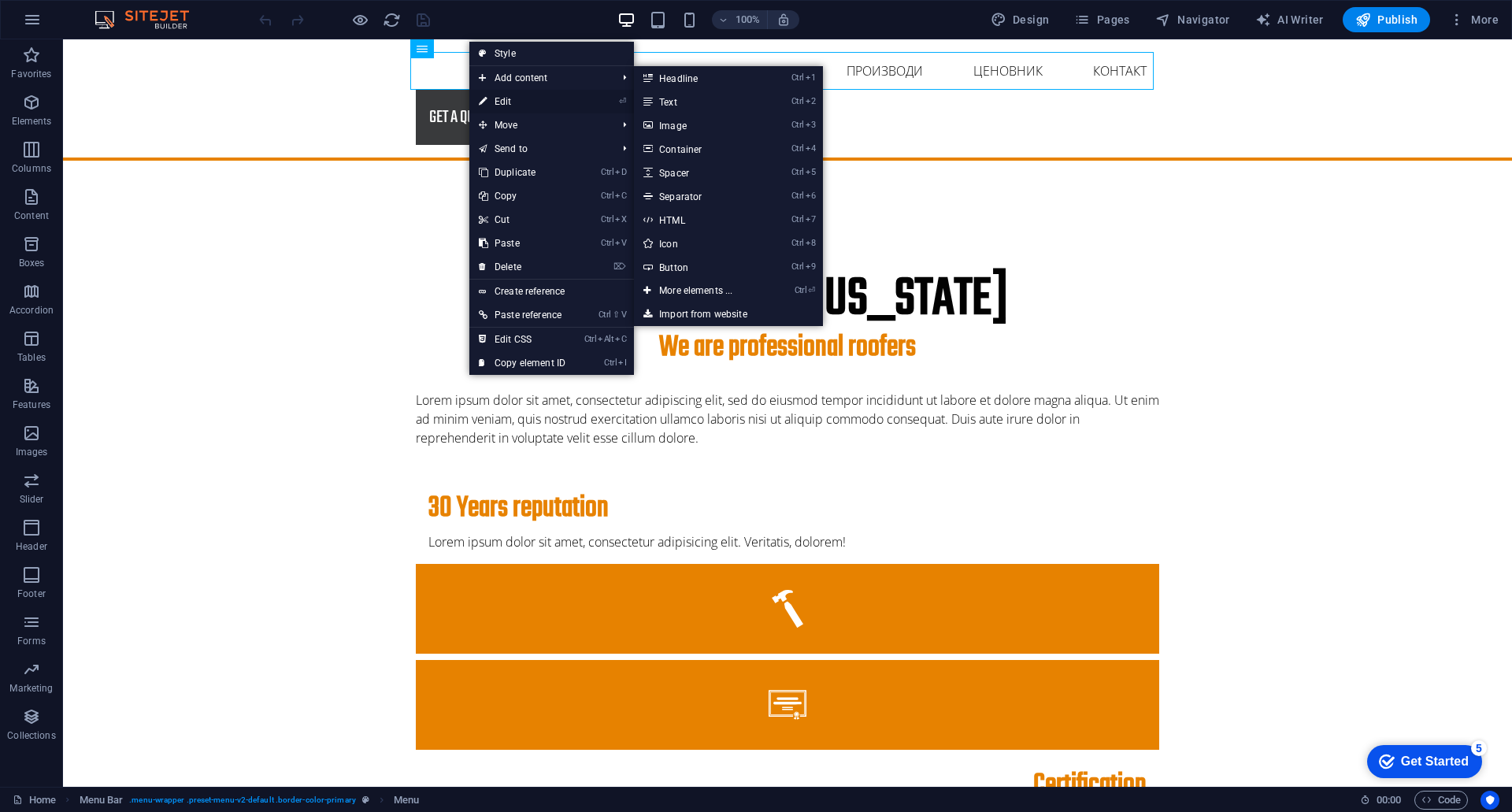
select select
select select "3"
select select
select select "4"
select select
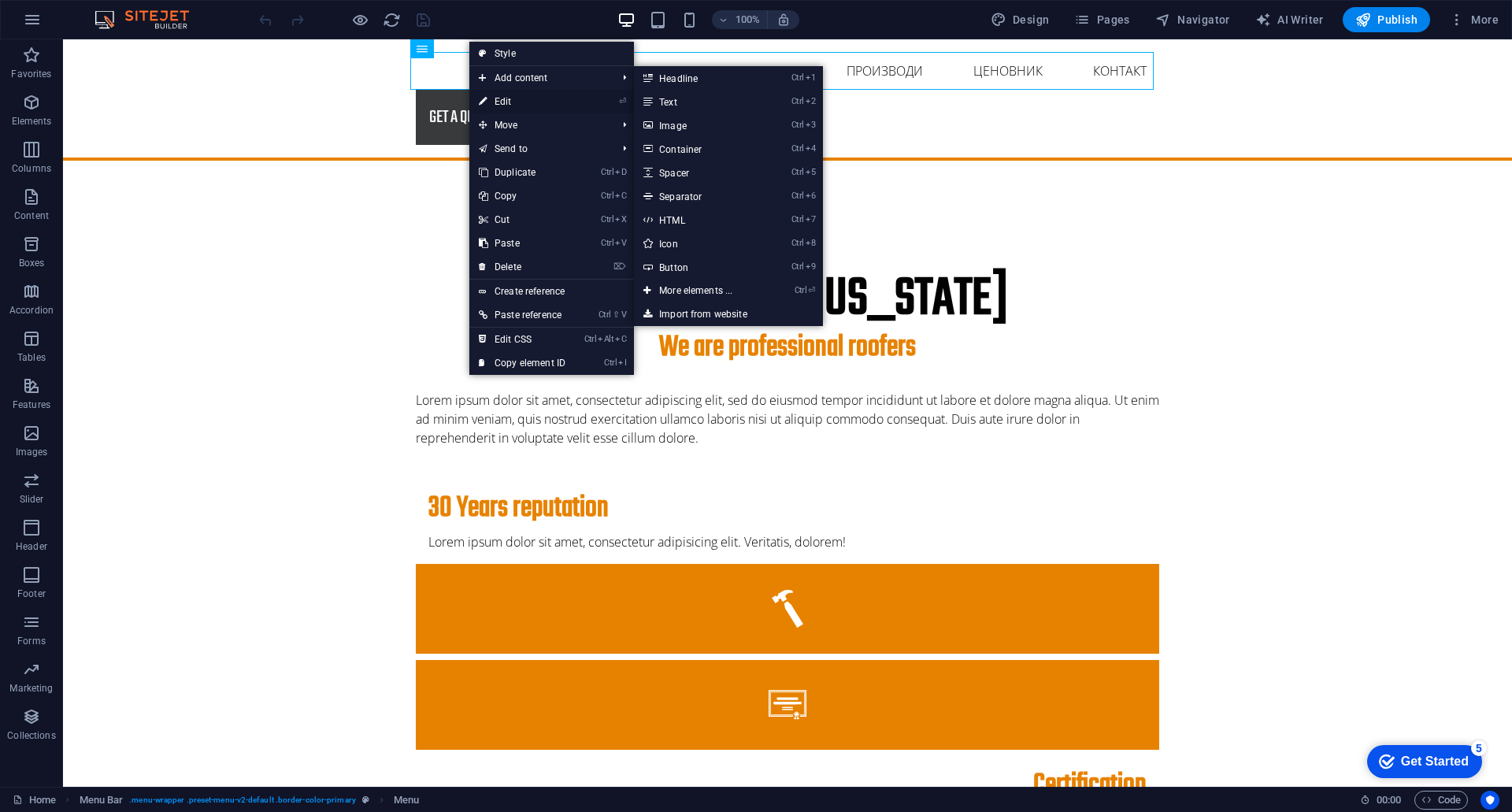
select select "5"
select select
select select "6"
select select
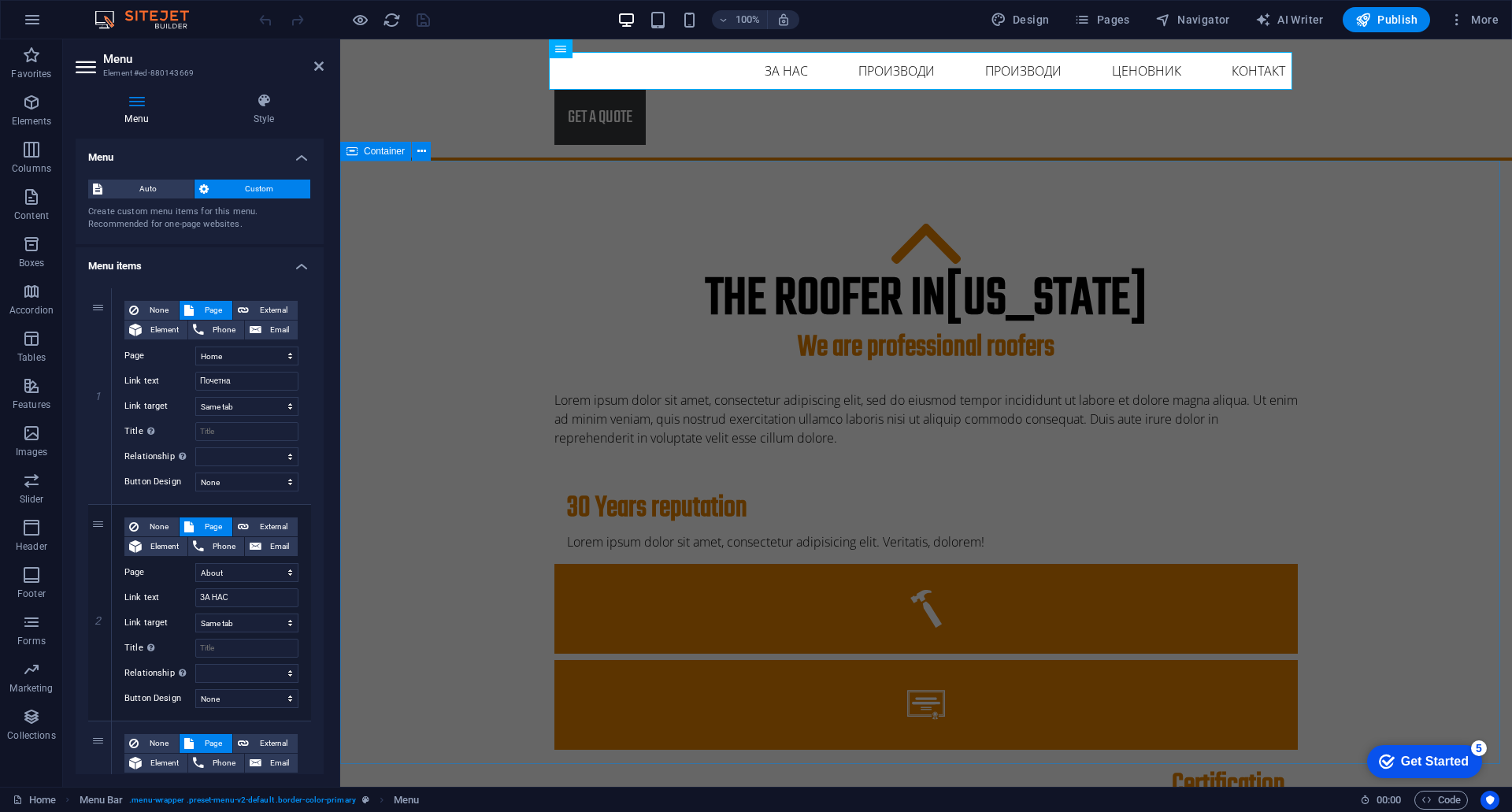
click at [513, 300] on div "The roofer in [US_STATE] We are professional roofers Lorem ipsum dolor sit amet…" at bounding box center [926, 720] width 1172 height 1118
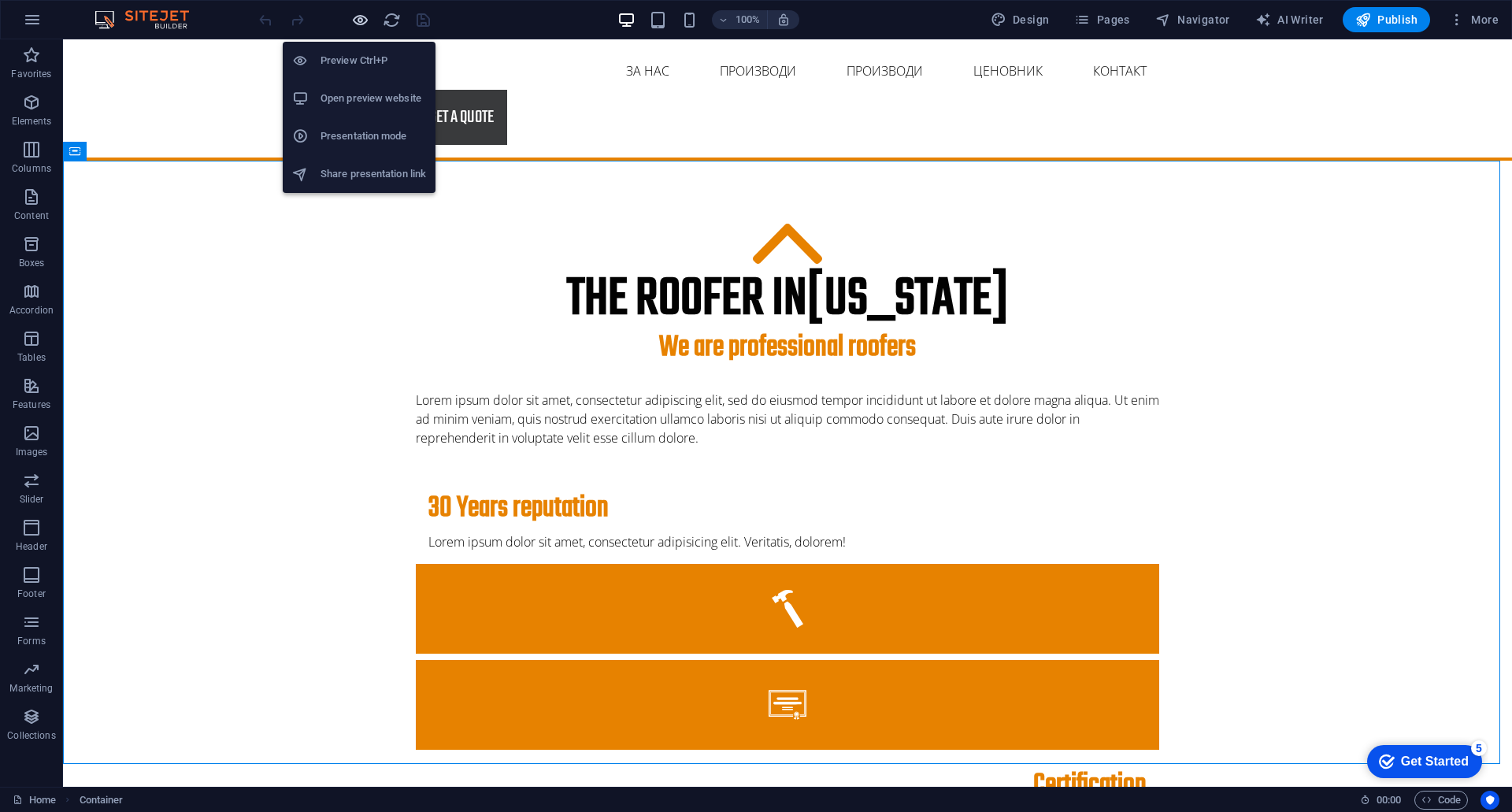
click at [363, 22] on icon "button" at bounding box center [360, 20] width 18 height 18
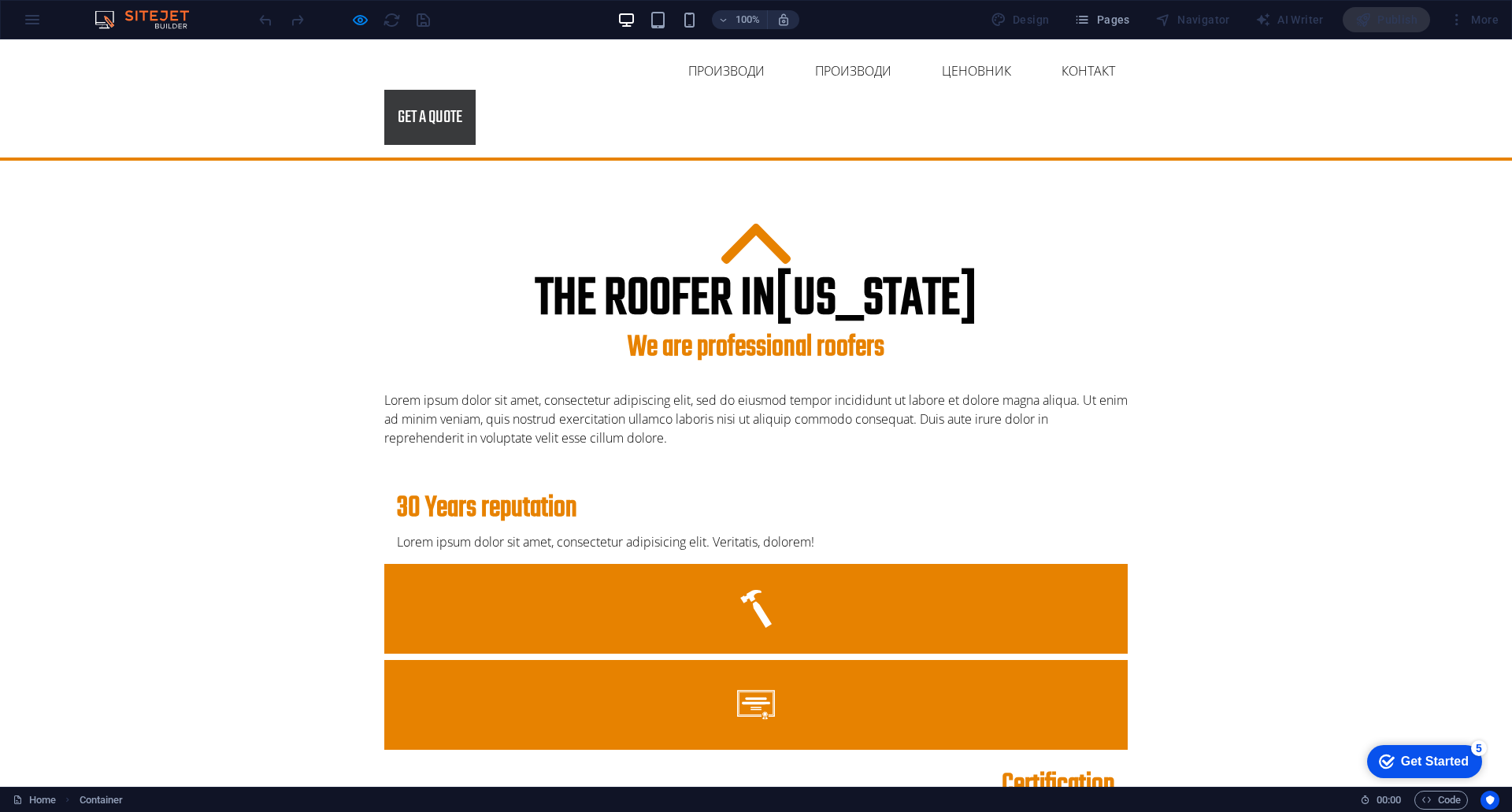
click at [604, 67] on link "ЗА НАС" at bounding box center [616, 71] width 68 height 38
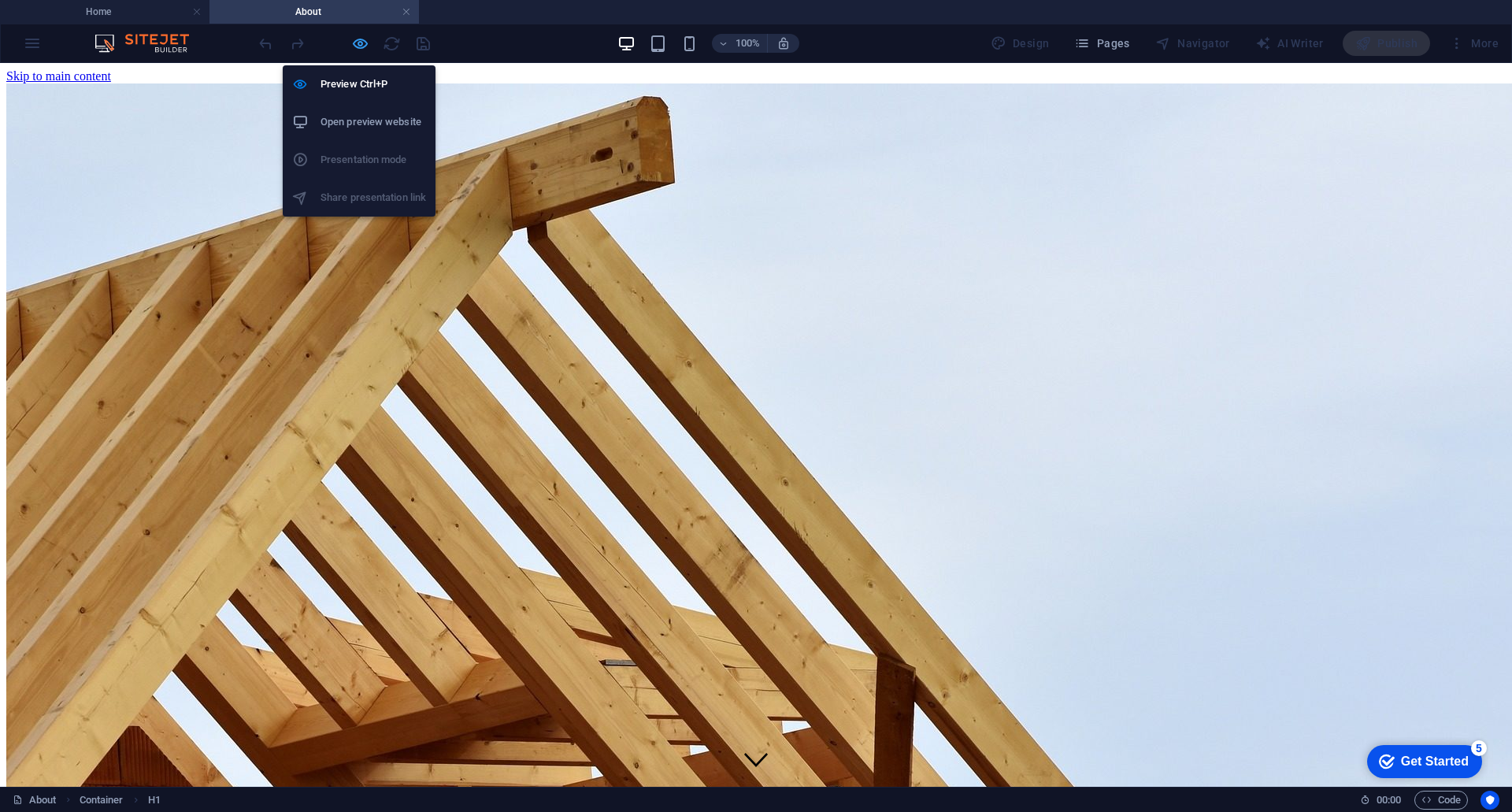
click at [360, 47] on icon "button" at bounding box center [360, 43] width 18 height 18
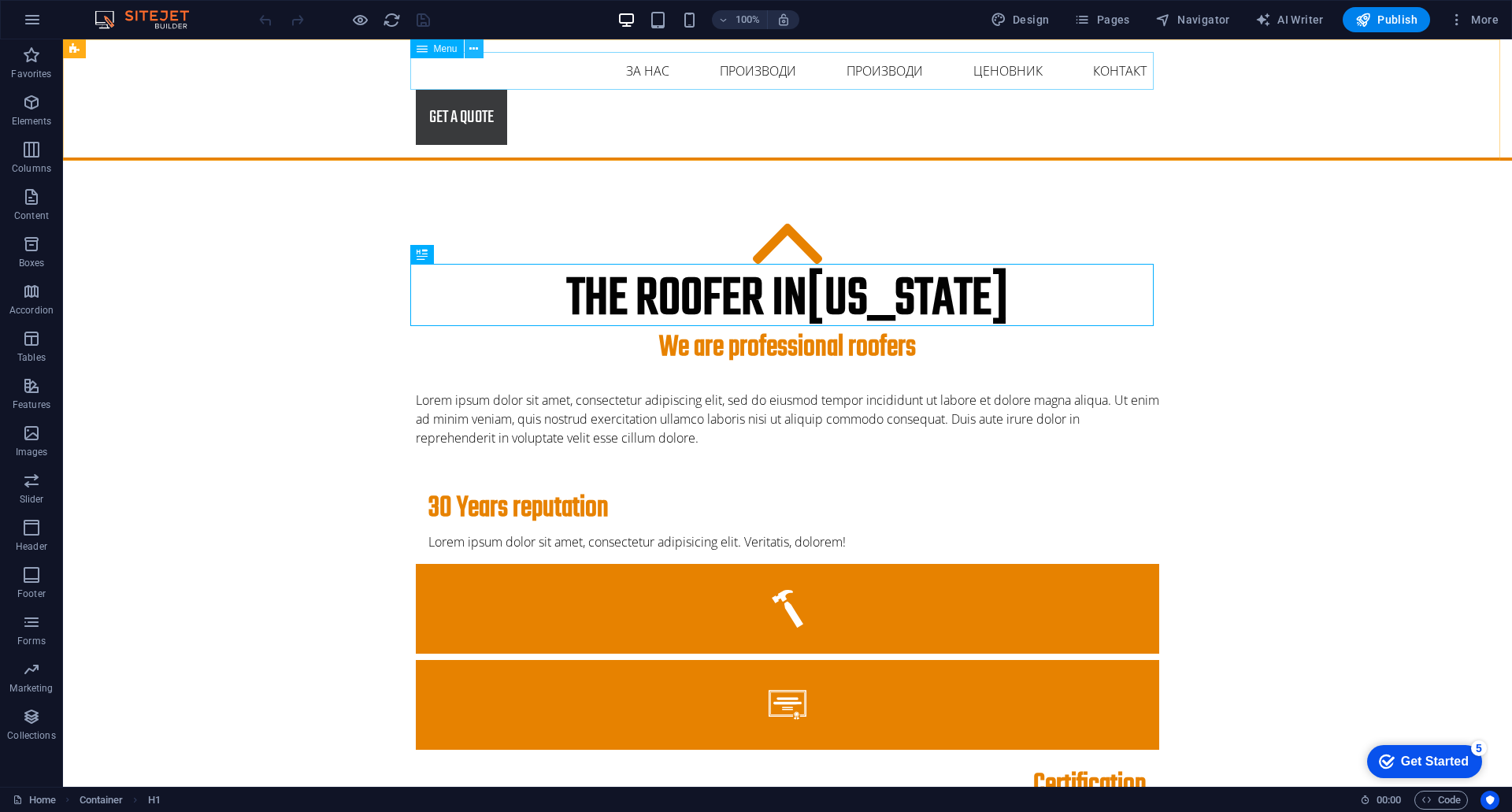
click at [475, 48] on icon at bounding box center [473, 48] width 9 height 17
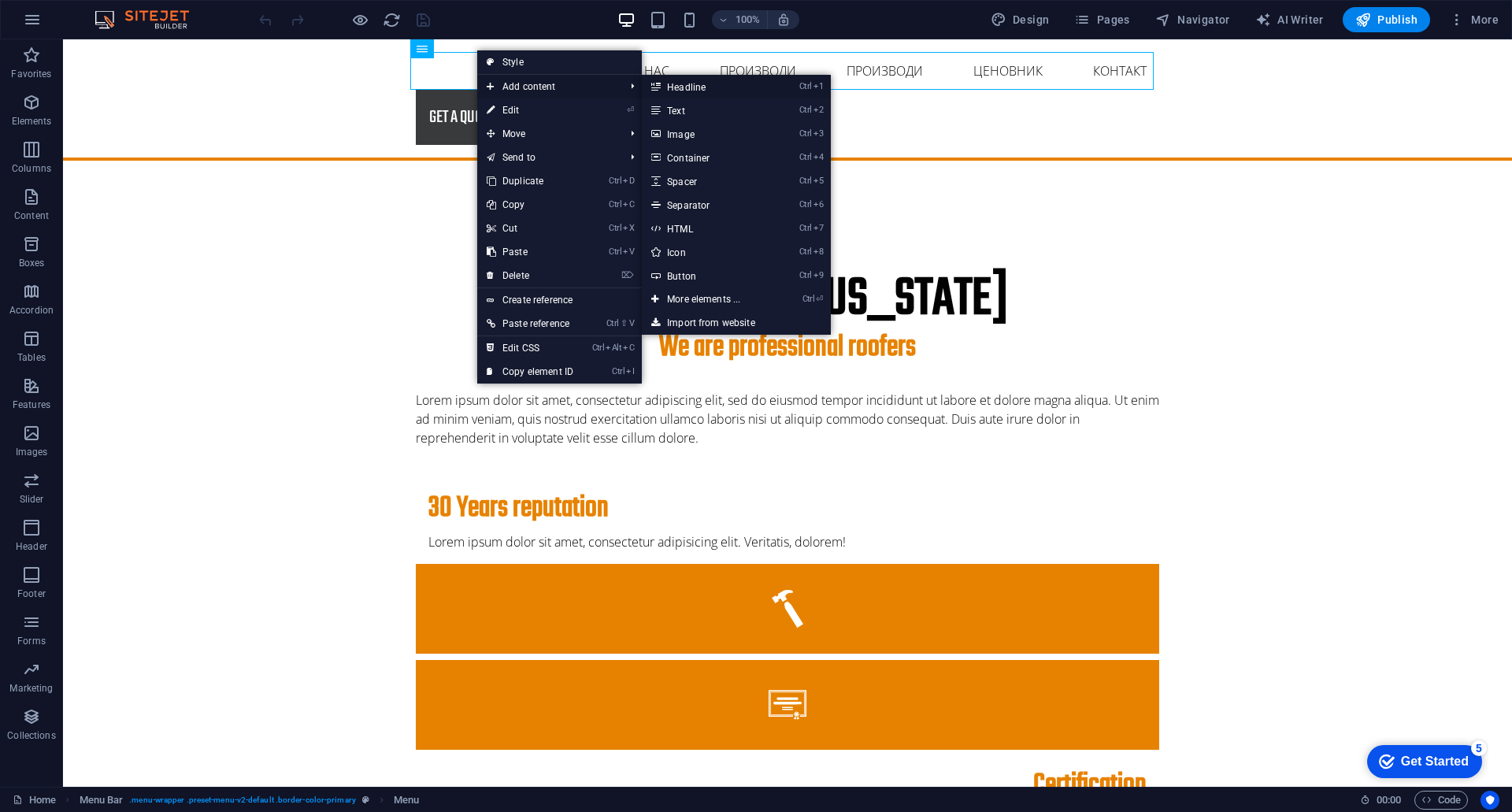
click at [761, 97] on link "Ctrl 1 Headline" at bounding box center [708, 87] width 130 height 24
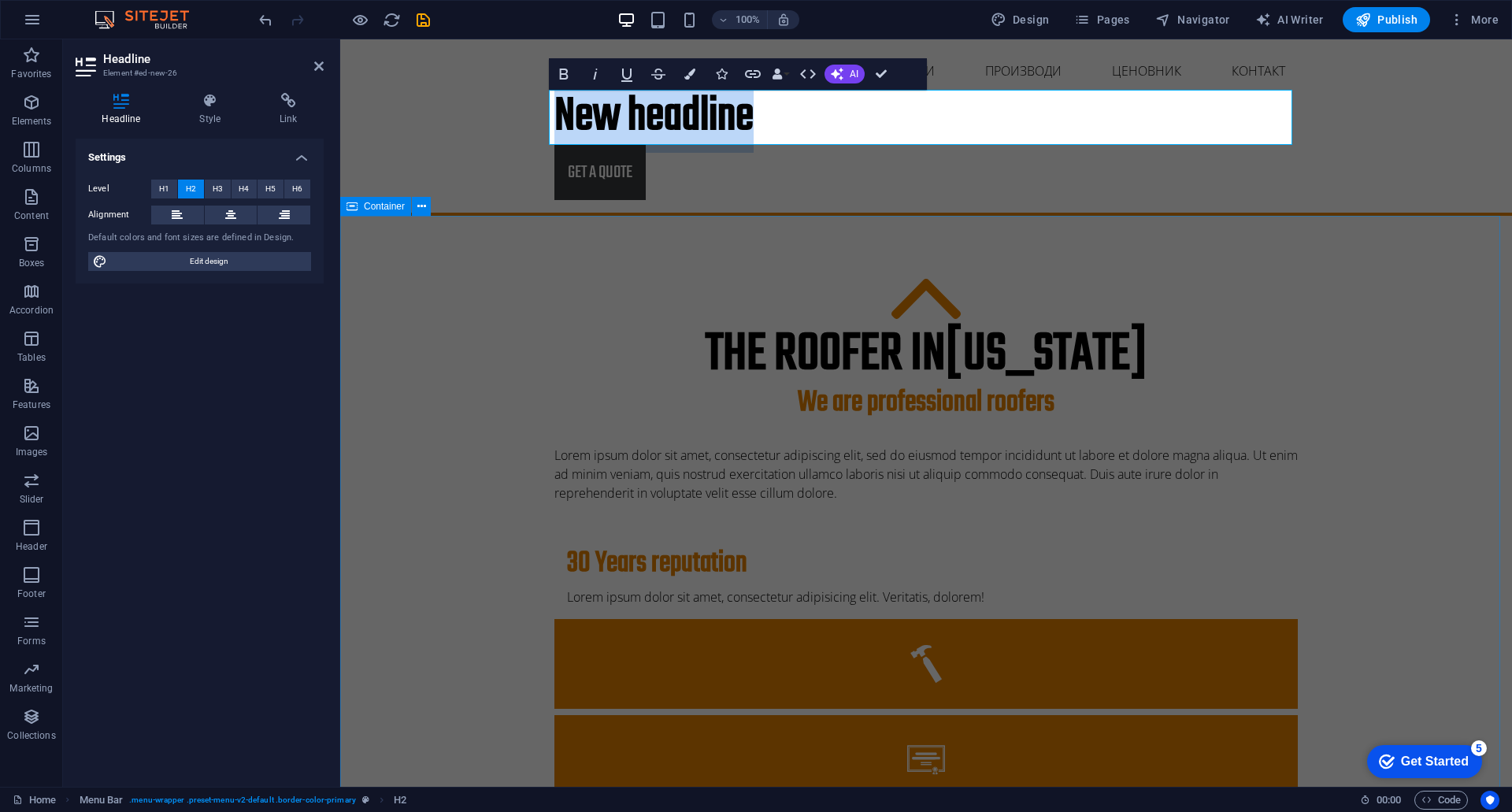
scroll to position [654, 0]
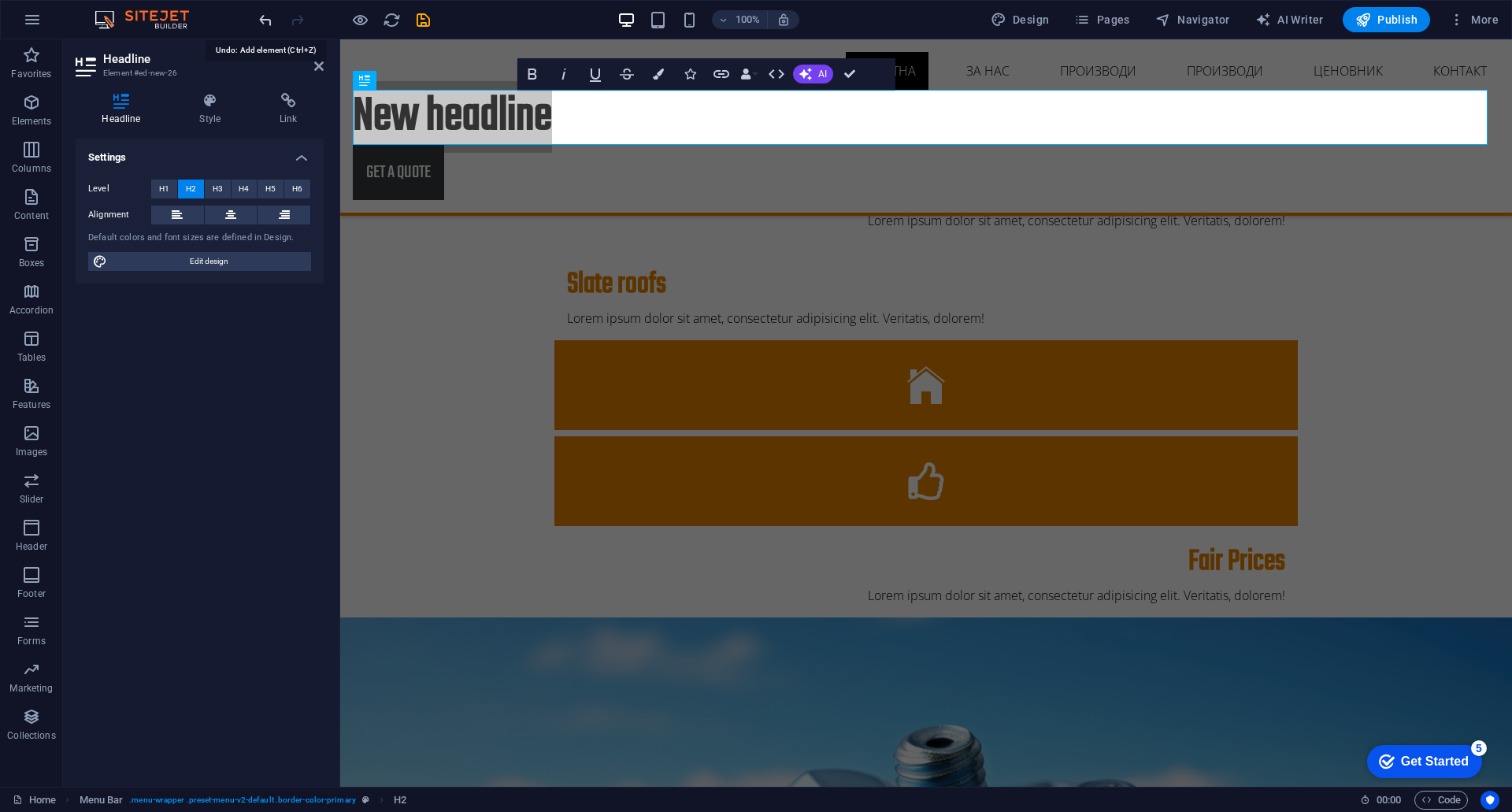
click at [260, 19] on icon "undo" at bounding box center [266, 20] width 18 height 18
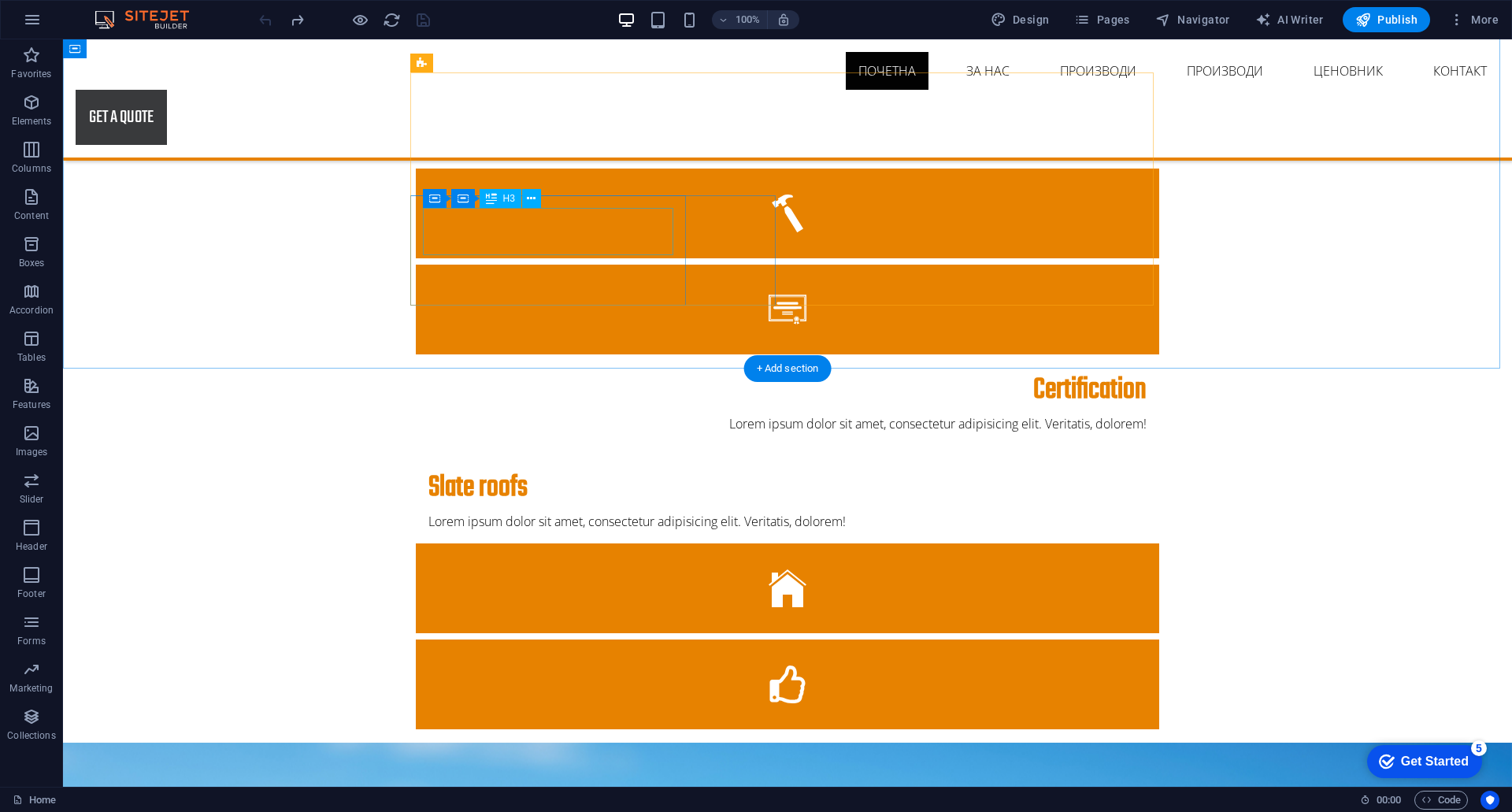
scroll to position [356, 0]
